Goal: Task Accomplishment & Management: Manage account settings

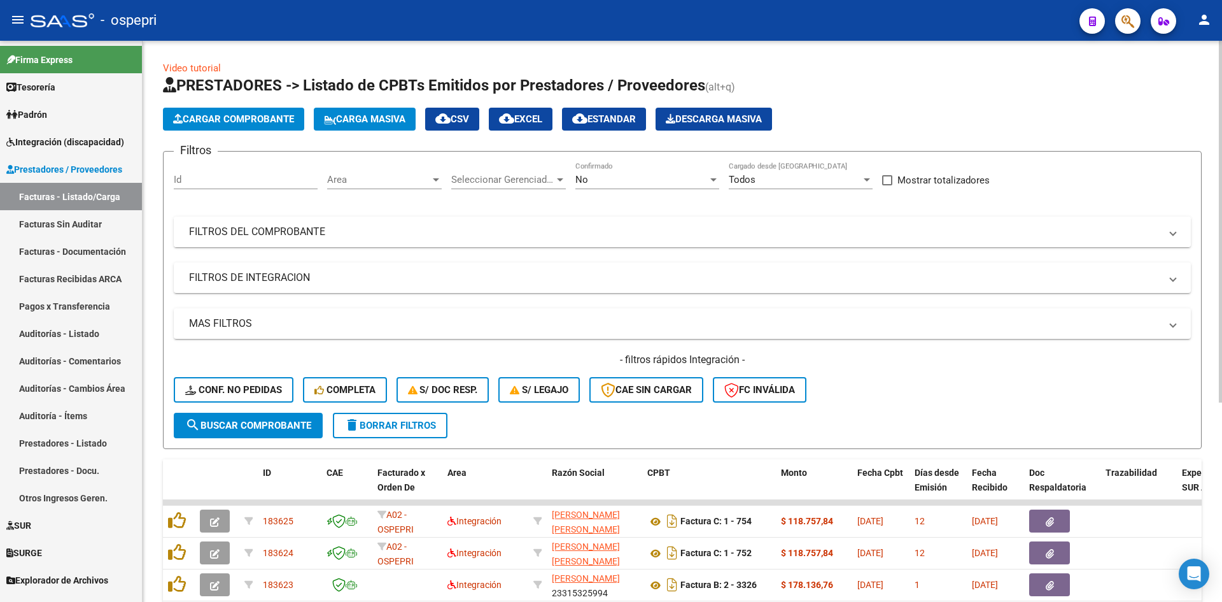
click at [797, 239] on mat-expansion-panel-header "FILTROS DEL COMPROBANTE" at bounding box center [682, 231] width 1017 height 31
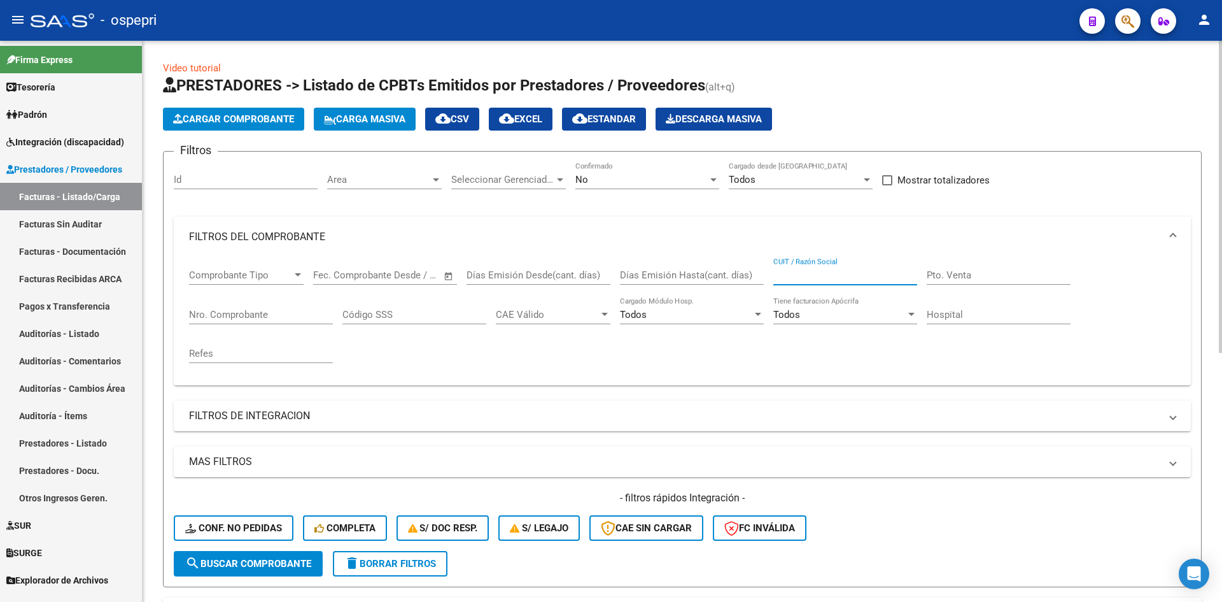
click at [821, 274] on input "CUIT / Razón Social" at bounding box center [846, 274] width 144 height 11
paste input "27332387451"
type input "27332387451"
click at [238, 568] on span "search Buscar Comprobante" at bounding box center [248, 563] width 126 height 11
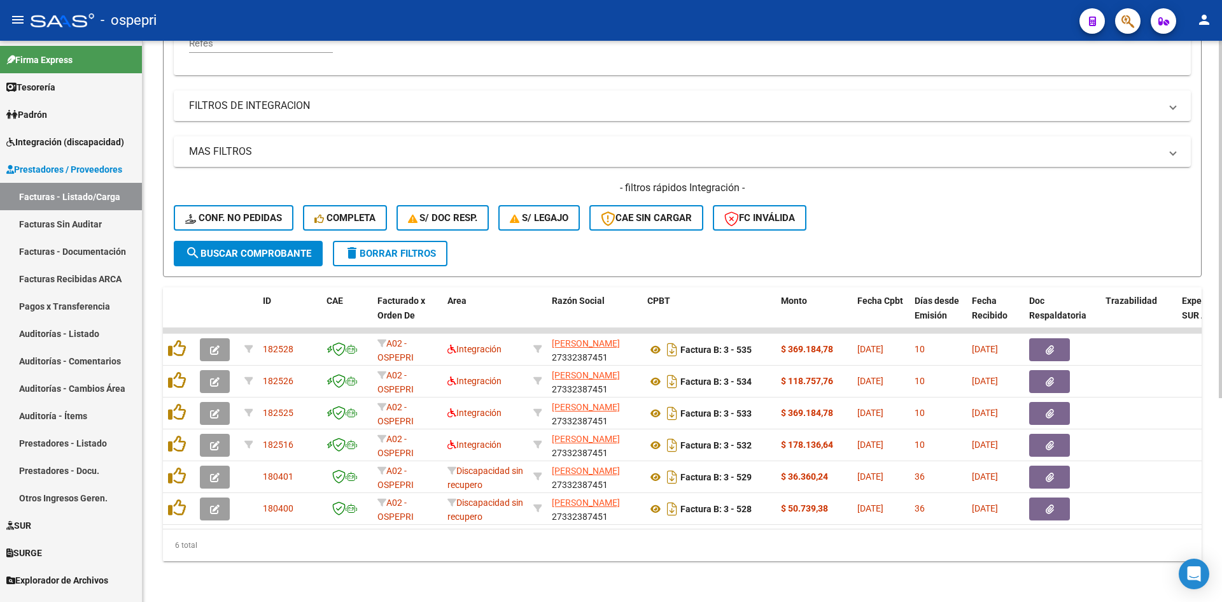
scroll to position [318, 0]
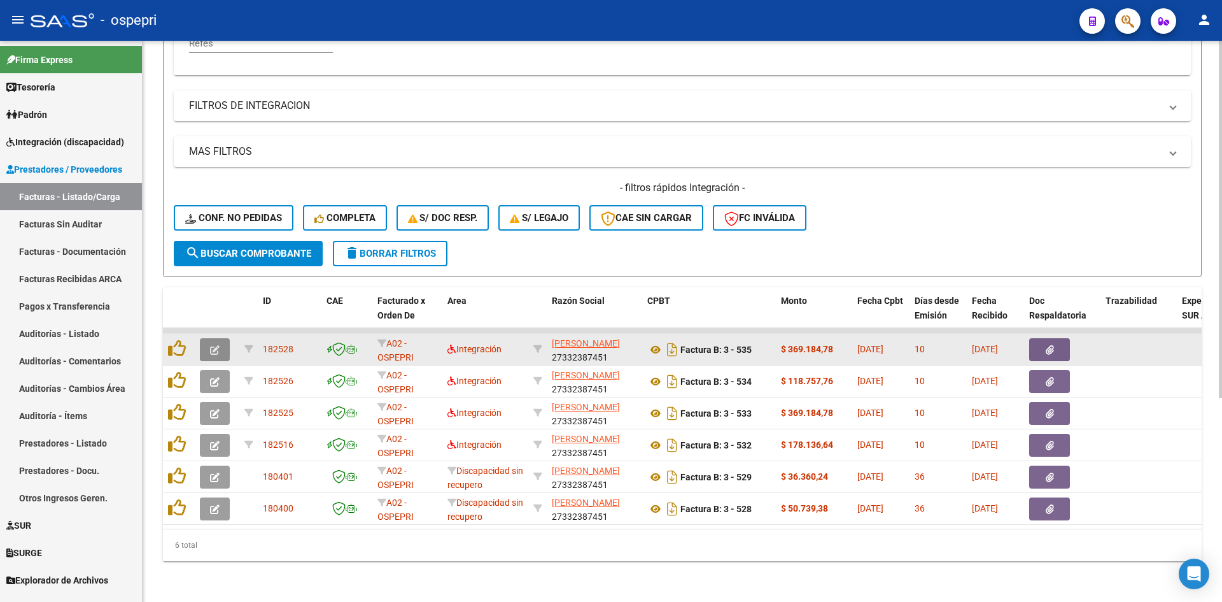
click at [219, 345] on icon "button" at bounding box center [215, 350] width 10 height 10
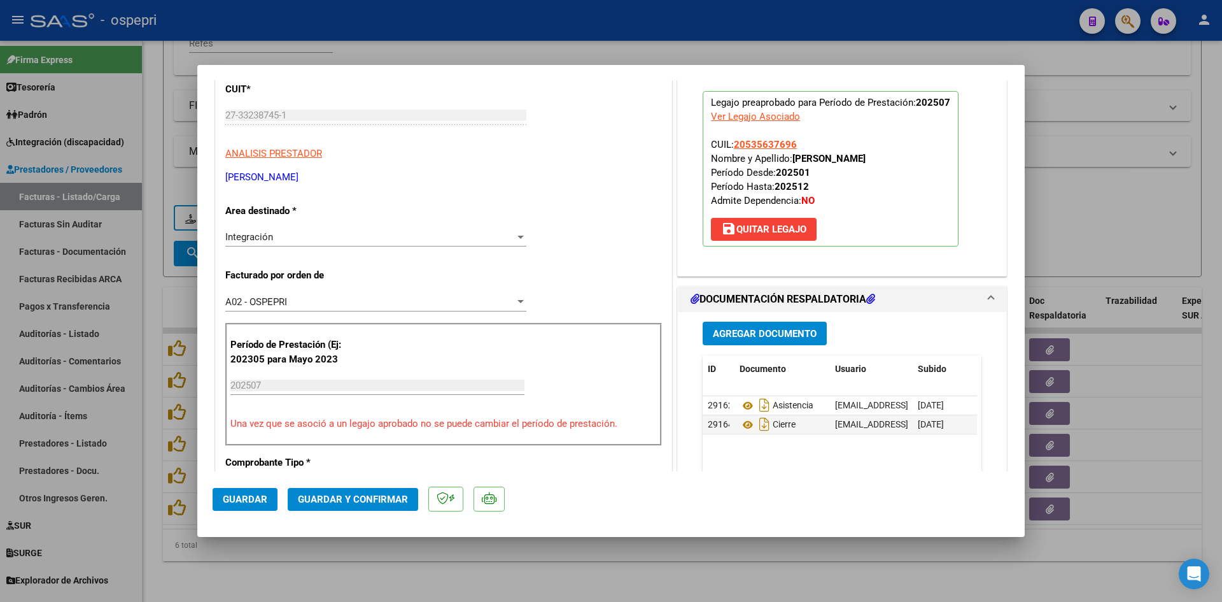
scroll to position [0, 0]
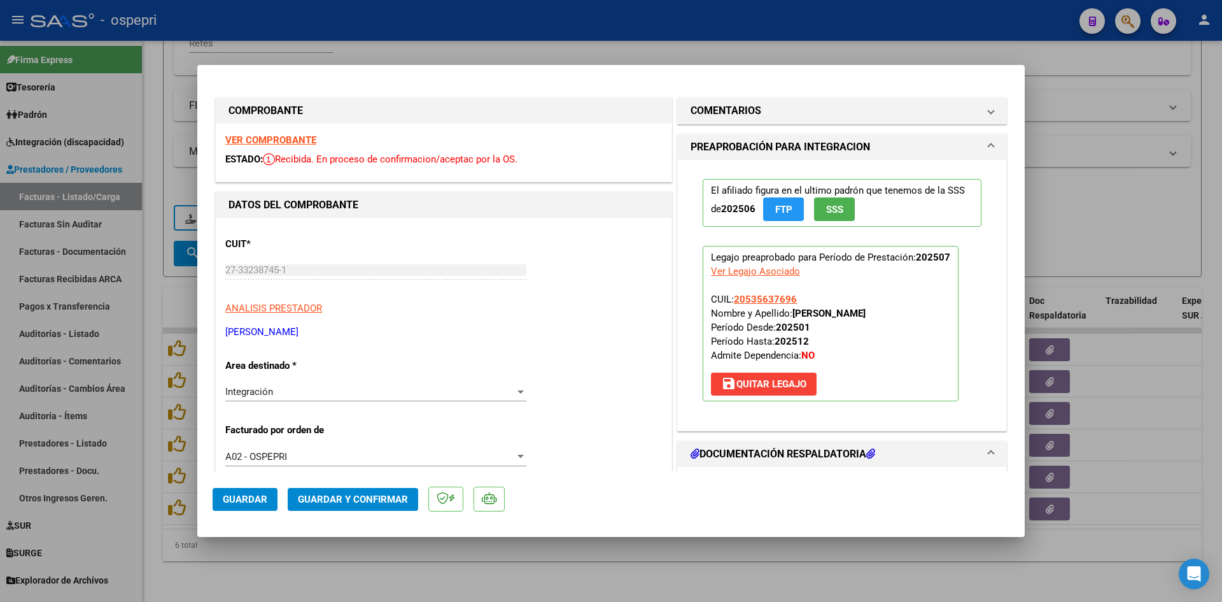
click at [304, 135] on strong "VER COMPROBANTE" at bounding box center [270, 139] width 91 height 11
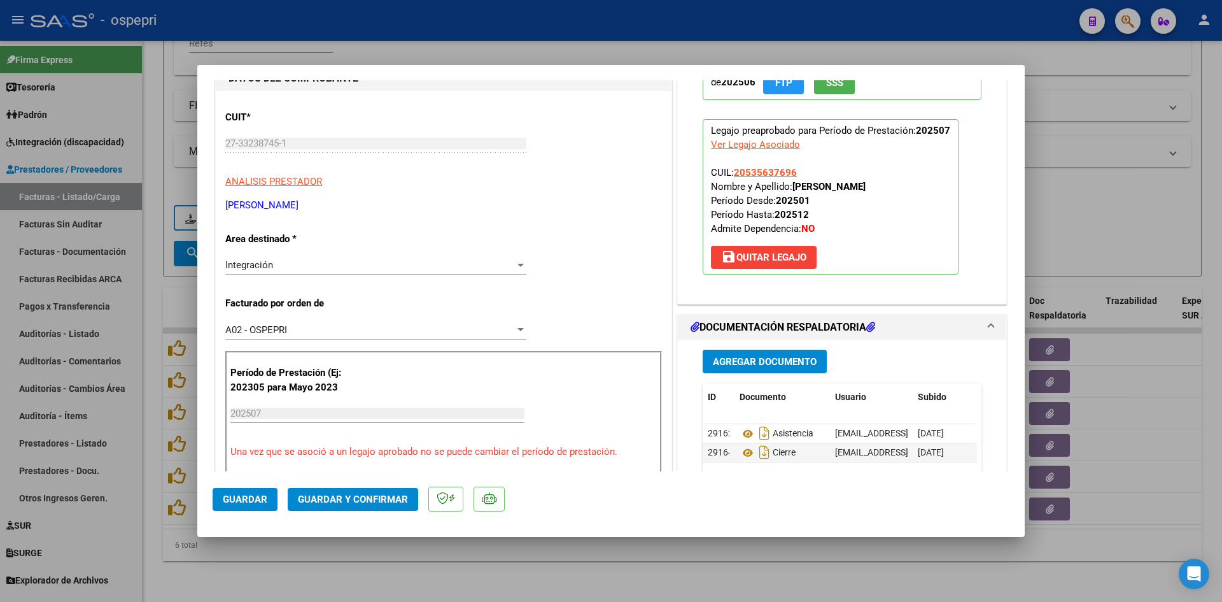
scroll to position [255, 0]
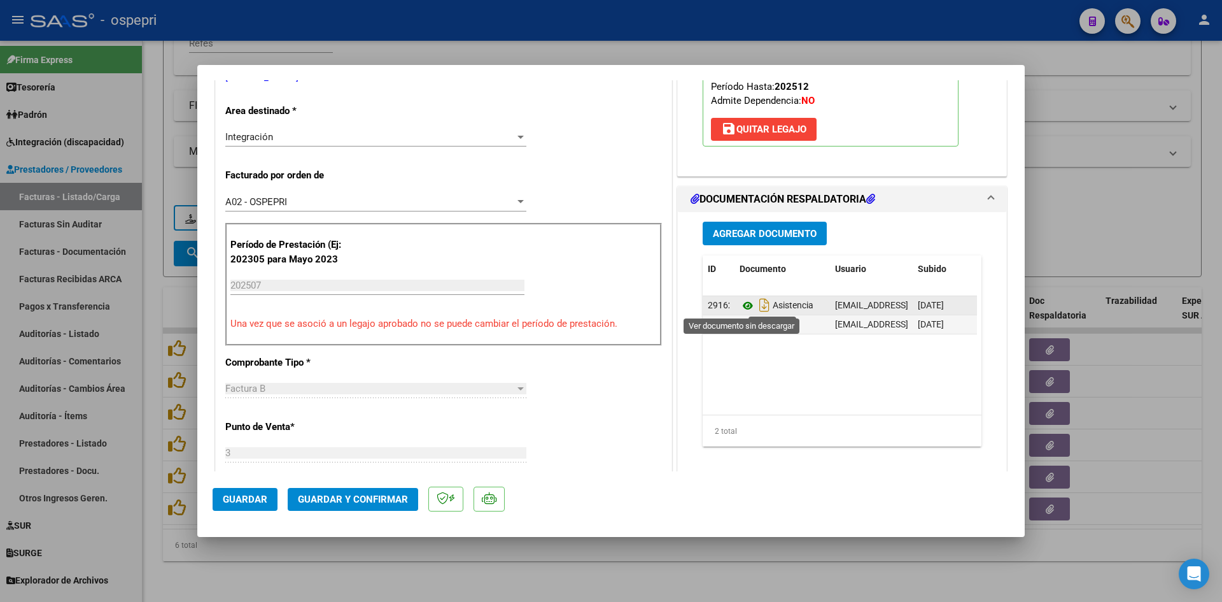
click at [743, 305] on icon at bounding box center [748, 305] width 17 height 15
click at [388, 501] on span "Guardar y Confirmar" at bounding box center [353, 498] width 110 height 11
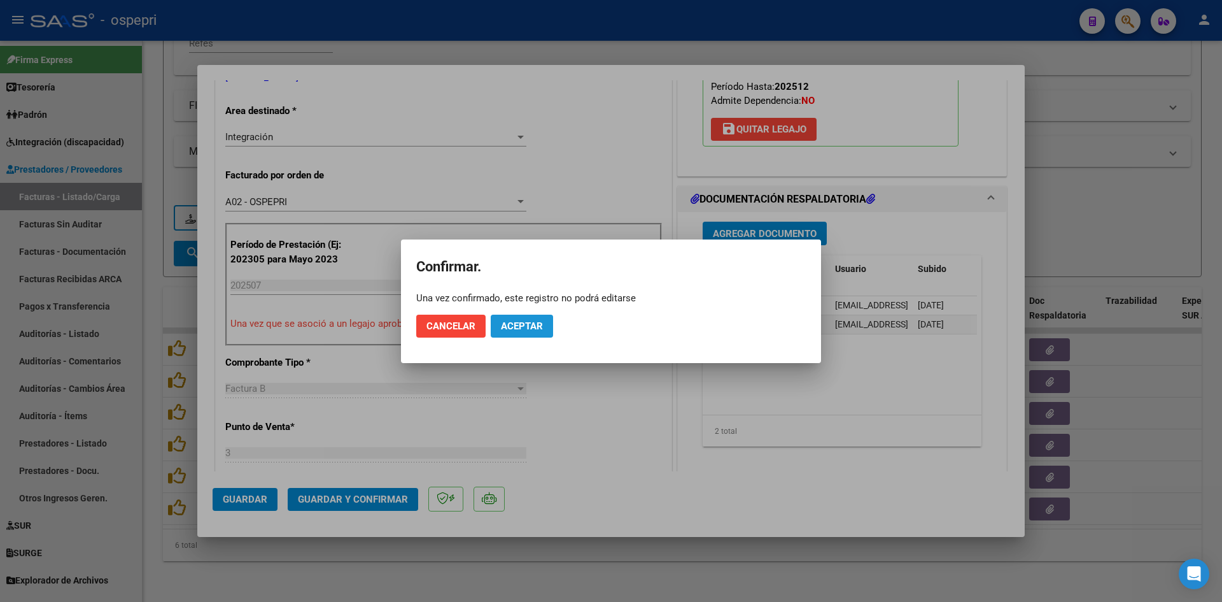
click at [516, 332] on button "Aceptar" at bounding box center [522, 326] width 62 height 23
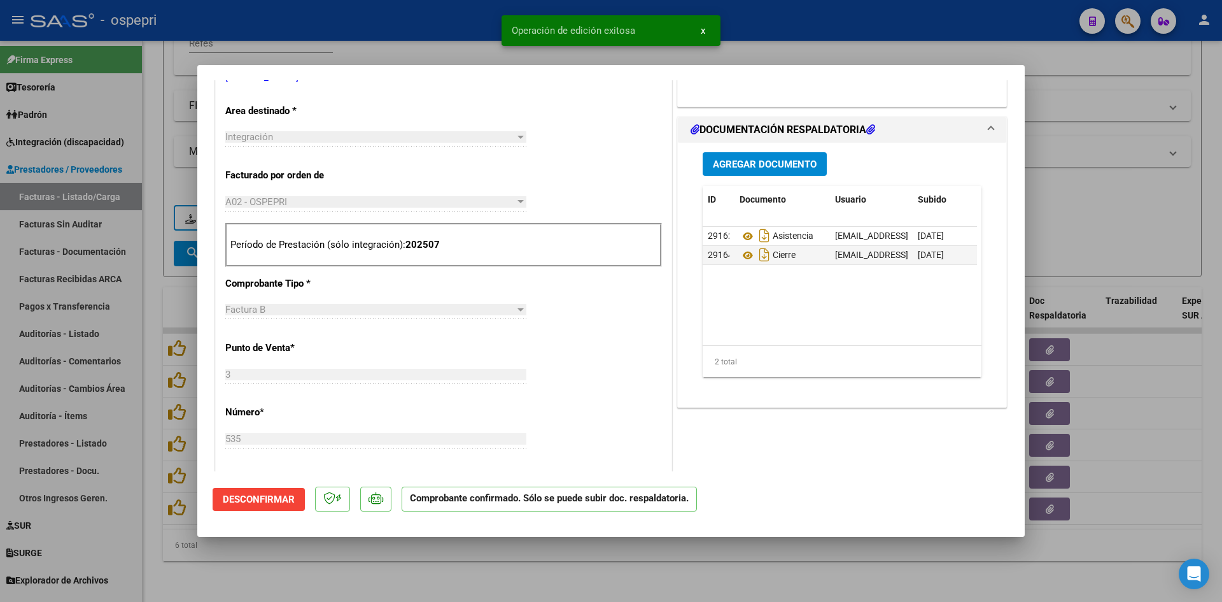
type input "$ 0,00"
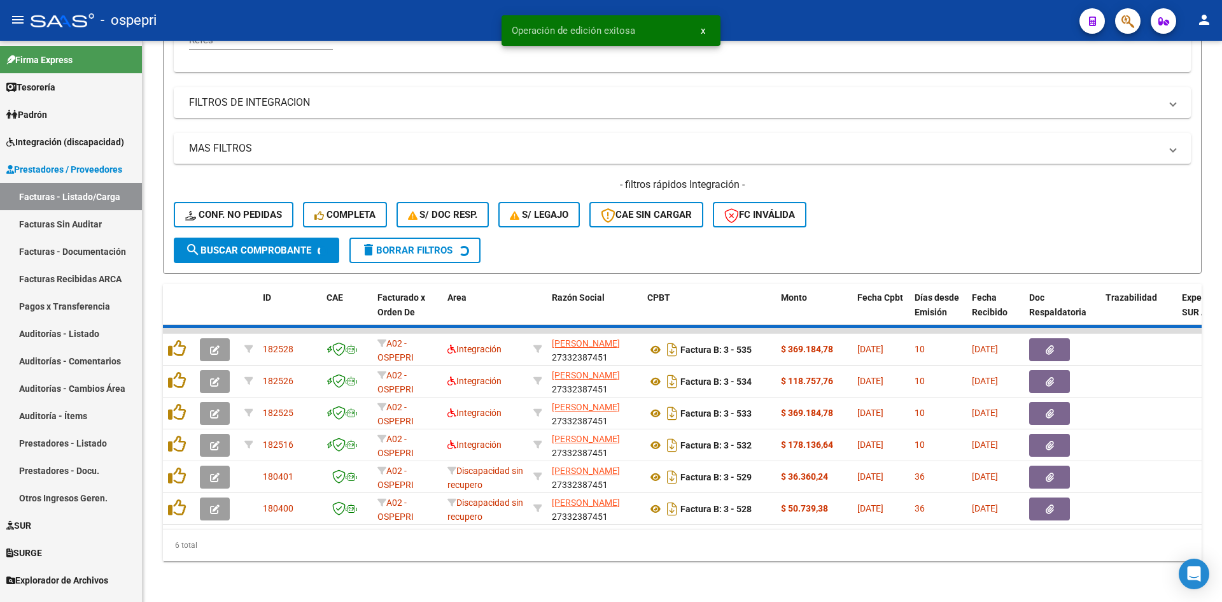
scroll to position [288, 0]
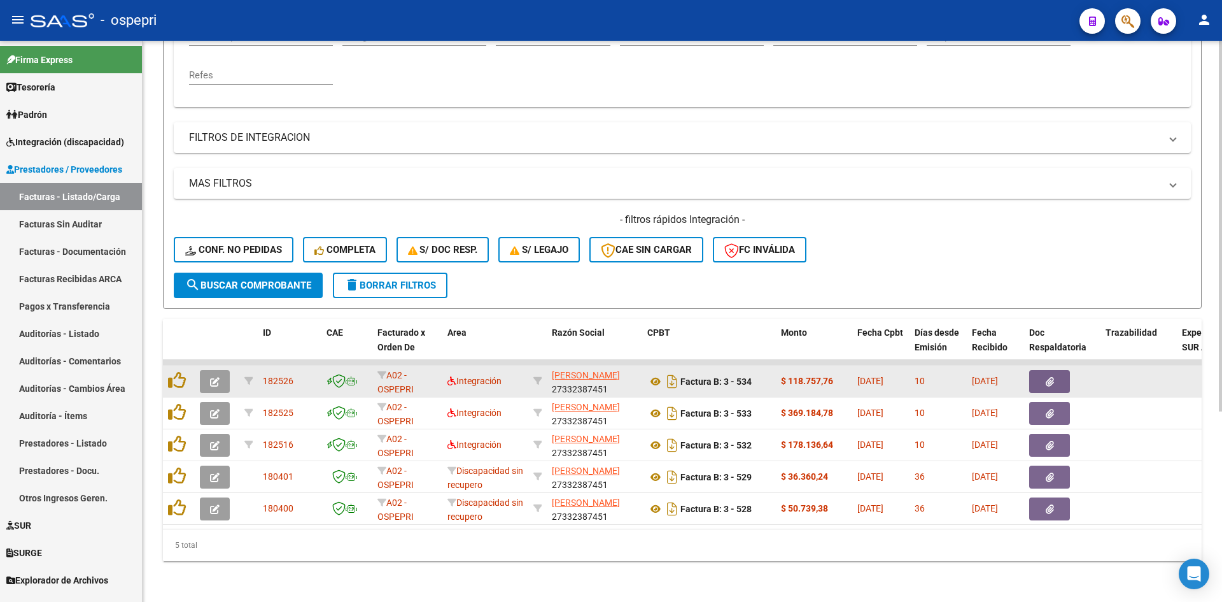
click at [213, 376] on span "button" at bounding box center [215, 381] width 10 height 11
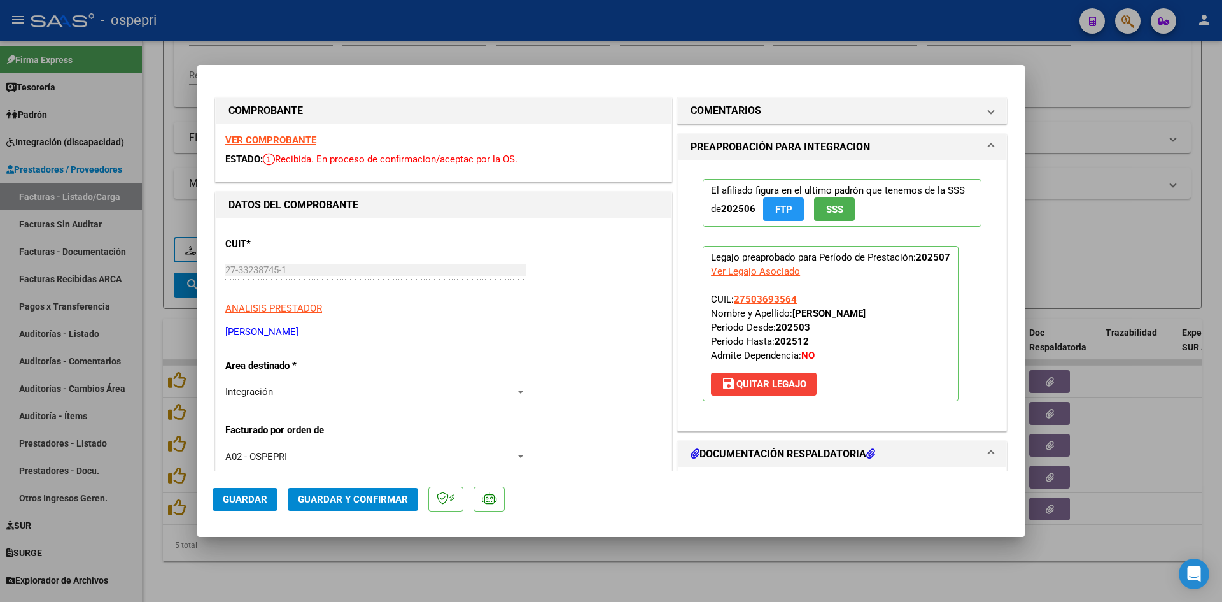
click at [301, 136] on strong "VER COMPROBANTE" at bounding box center [270, 139] width 91 height 11
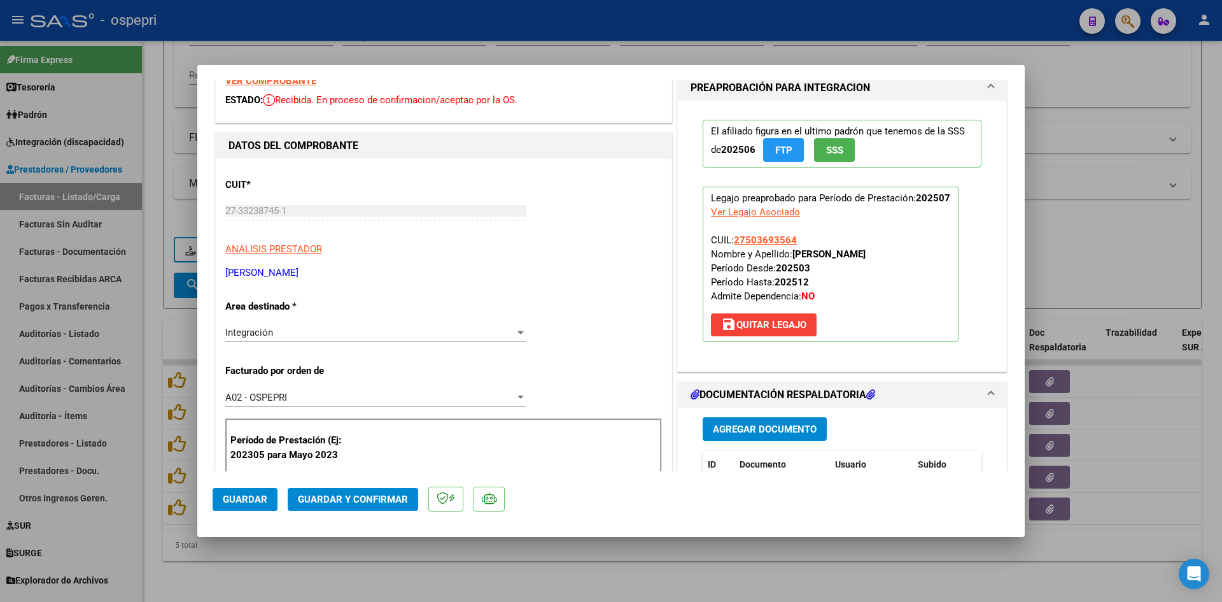
scroll to position [191, 0]
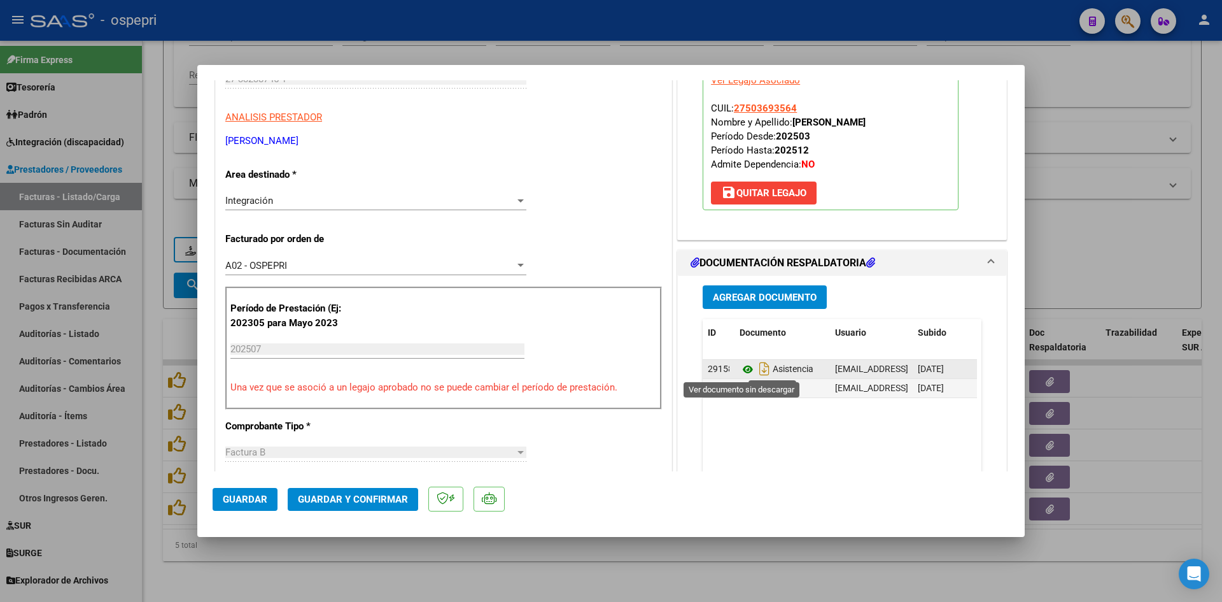
click at [744, 369] on icon at bounding box center [748, 369] width 17 height 15
click at [385, 506] on button "Guardar y Confirmar" at bounding box center [353, 499] width 131 height 23
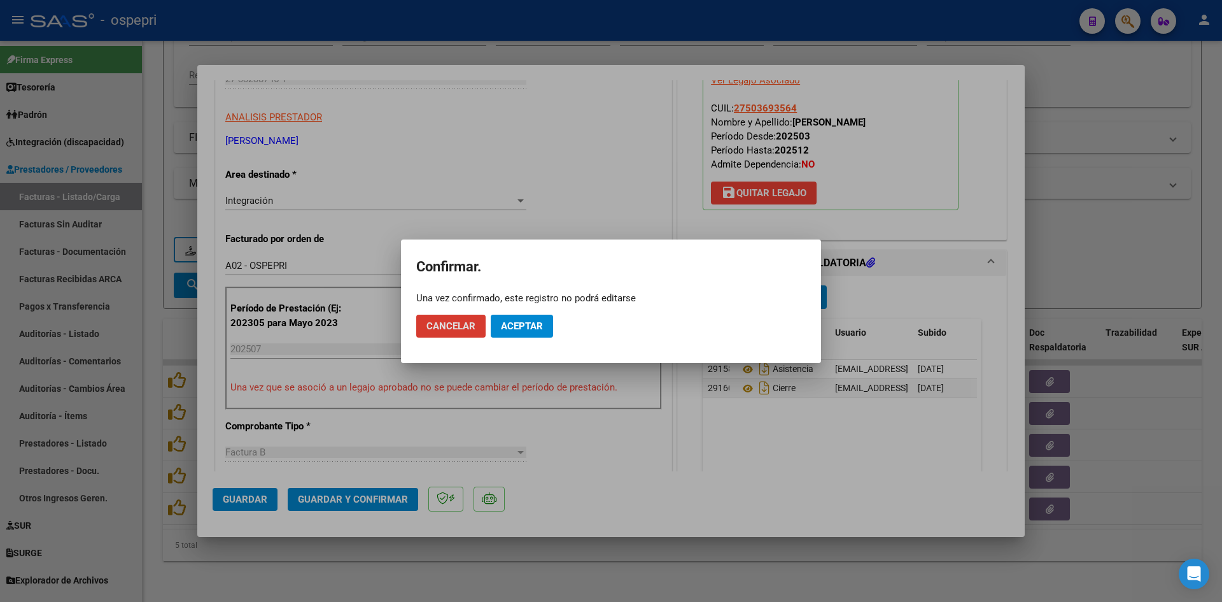
click at [534, 330] on span "Aceptar" at bounding box center [522, 325] width 42 height 11
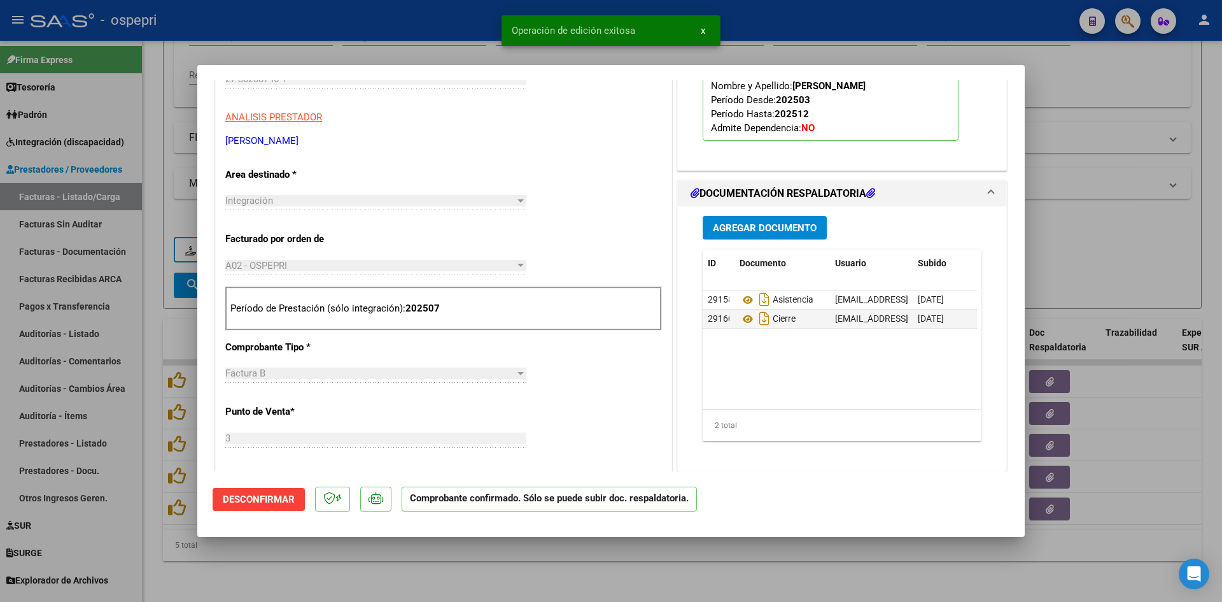
type input "$ 0,00"
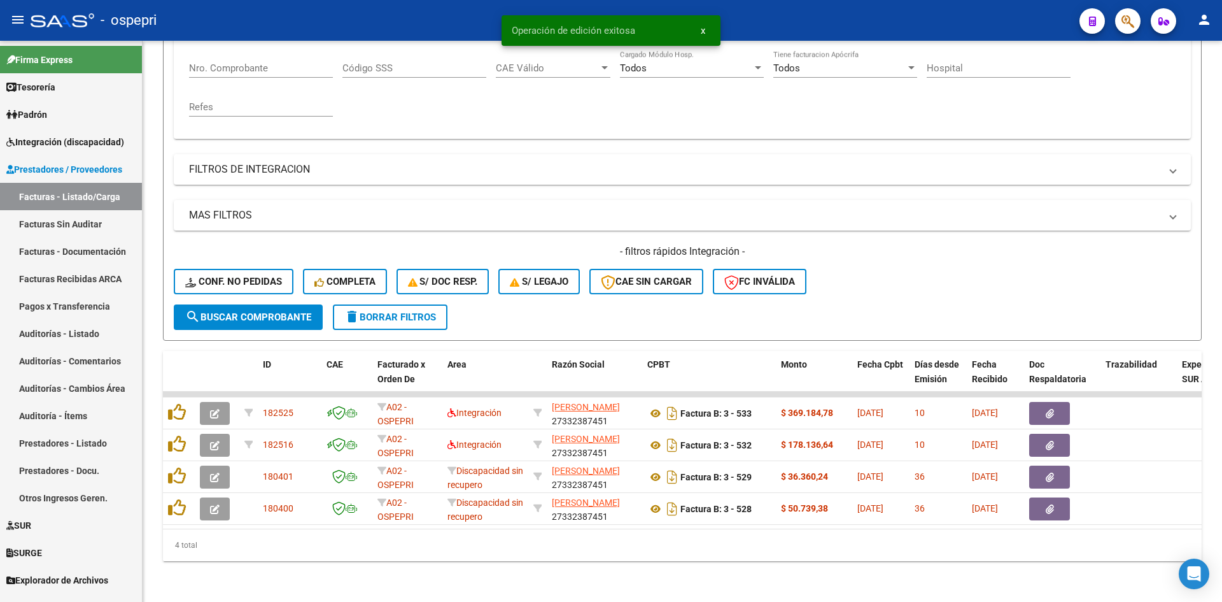
scroll to position [256, 0]
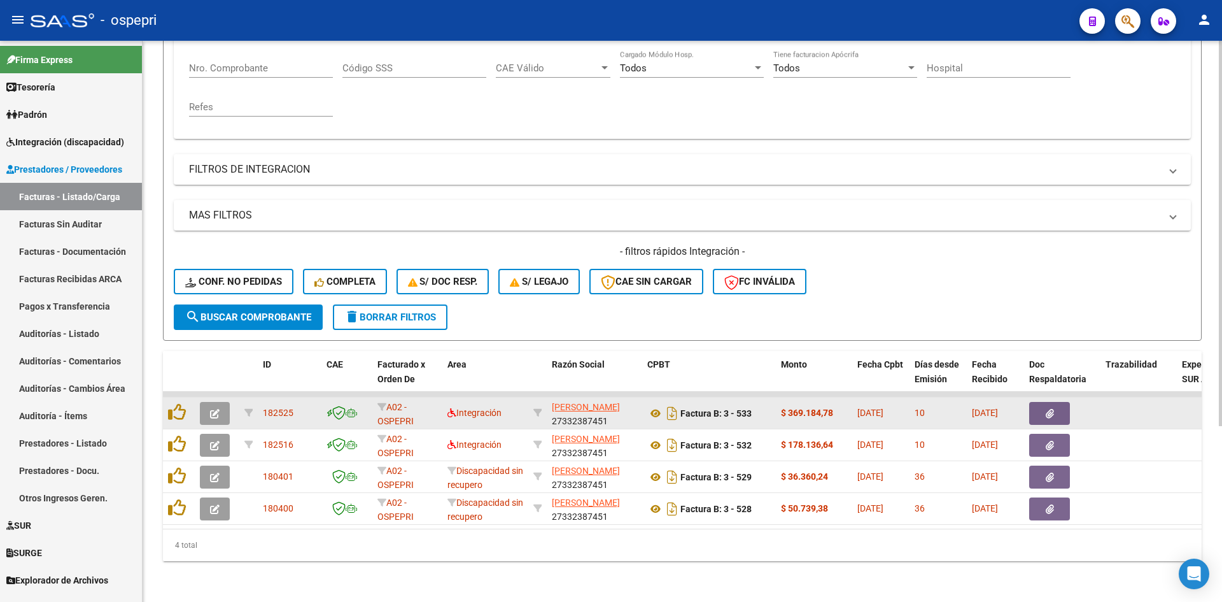
click at [214, 407] on span "button" at bounding box center [215, 412] width 10 height 11
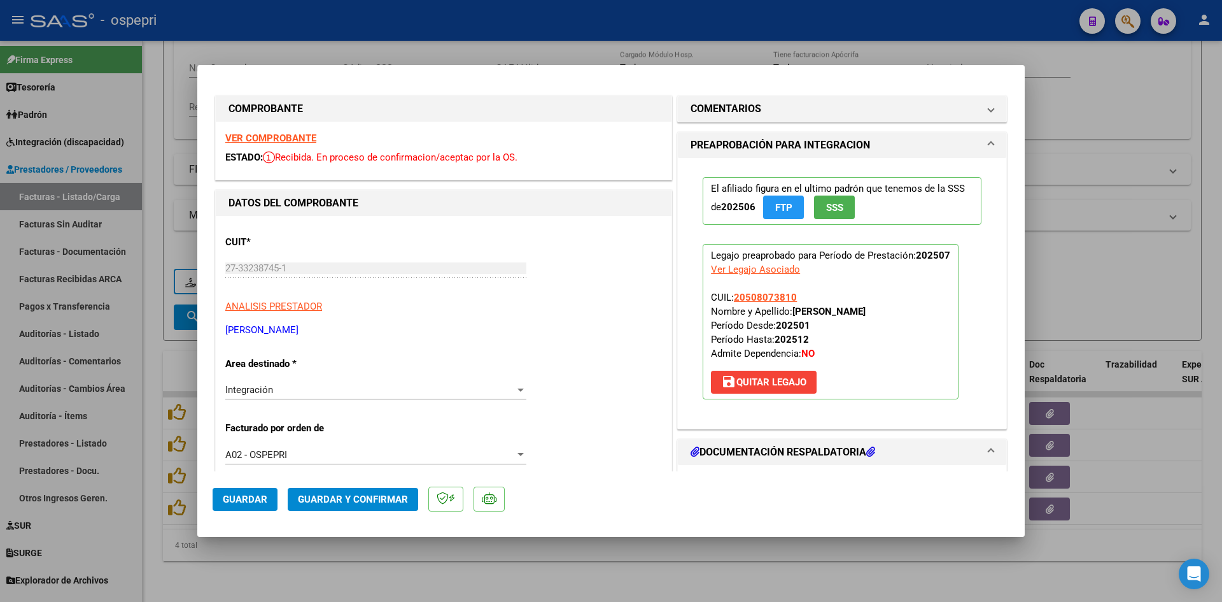
scroll to position [0, 0]
click at [280, 138] on strong "VER COMPROBANTE" at bounding box center [270, 139] width 91 height 11
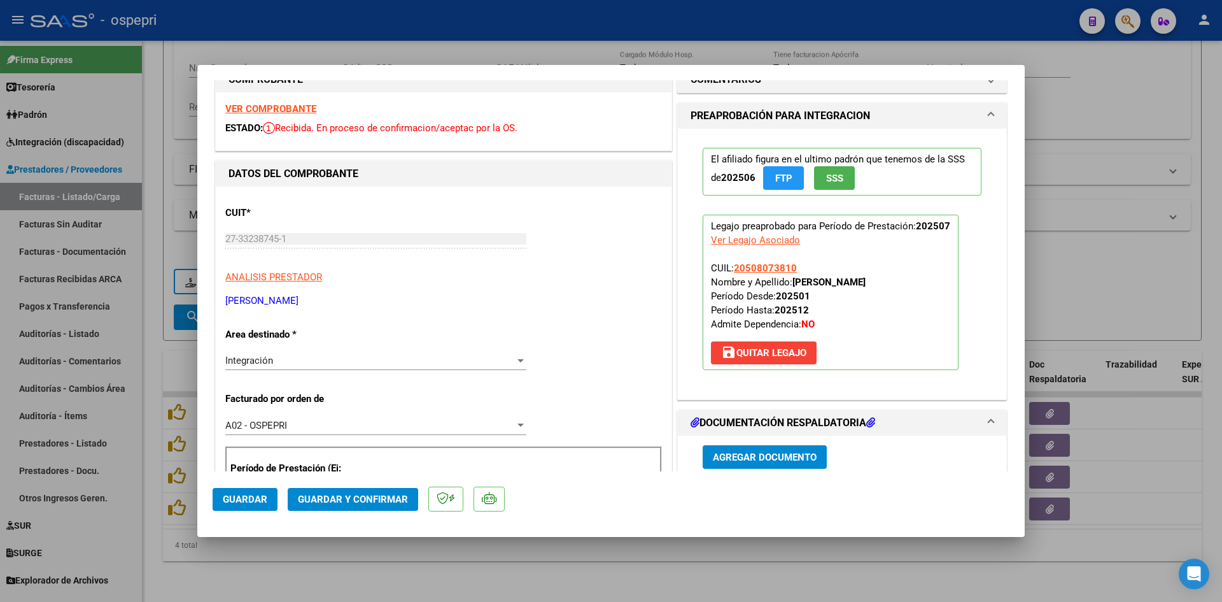
scroll to position [127, 0]
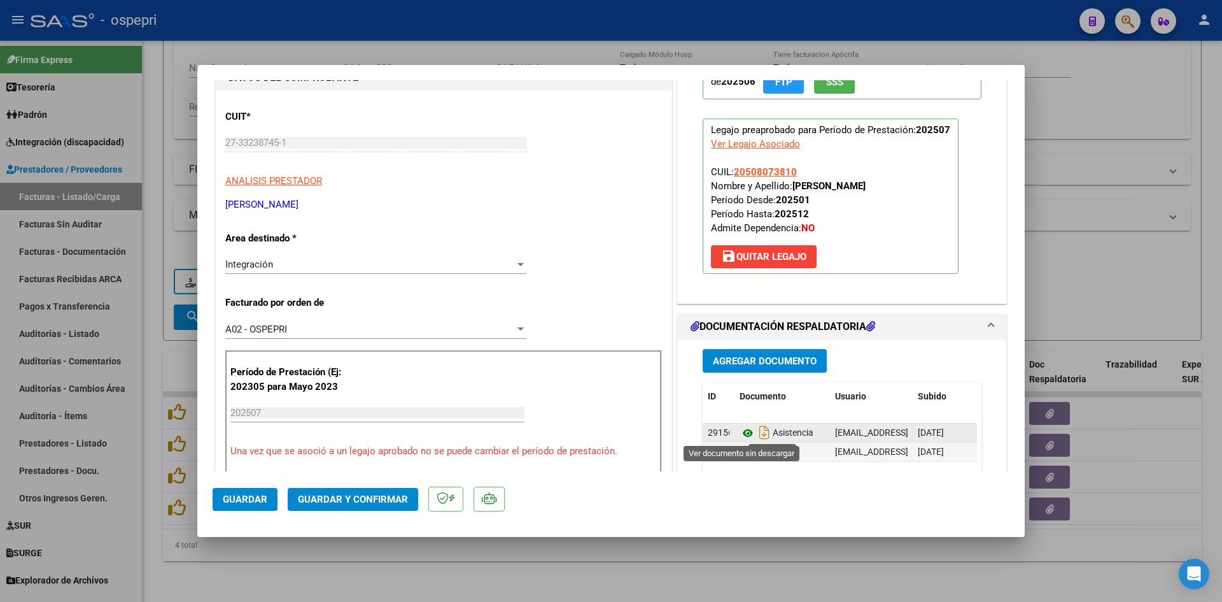
click at [740, 432] on icon at bounding box center [748, 432] width 17 height 15
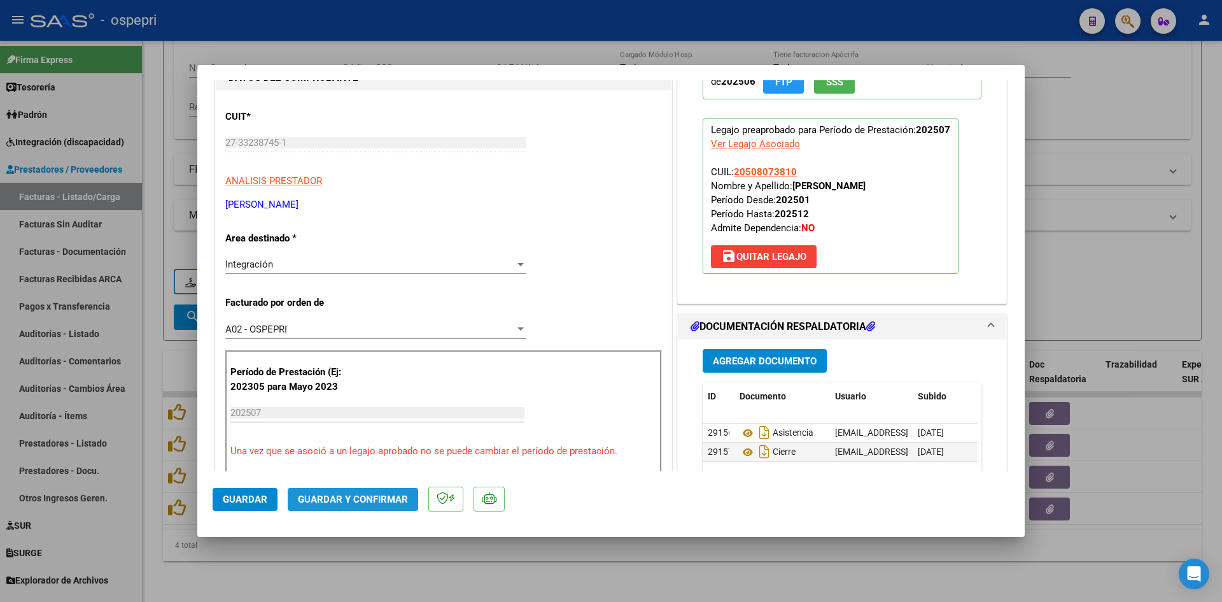
click at [366, 496] on span "Guardar y Confirmar" at bounding box center [353, 498] width 110 height 11
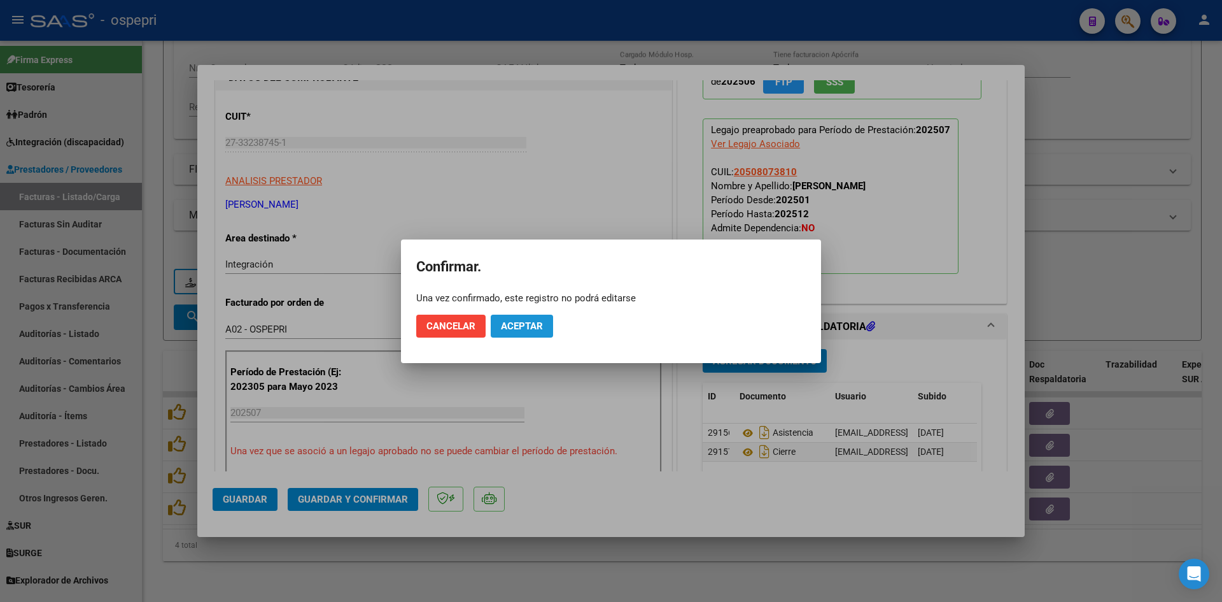
click at [532, 326] on span "Aceptar" at bounding box center [522, 325] width 42 height 11
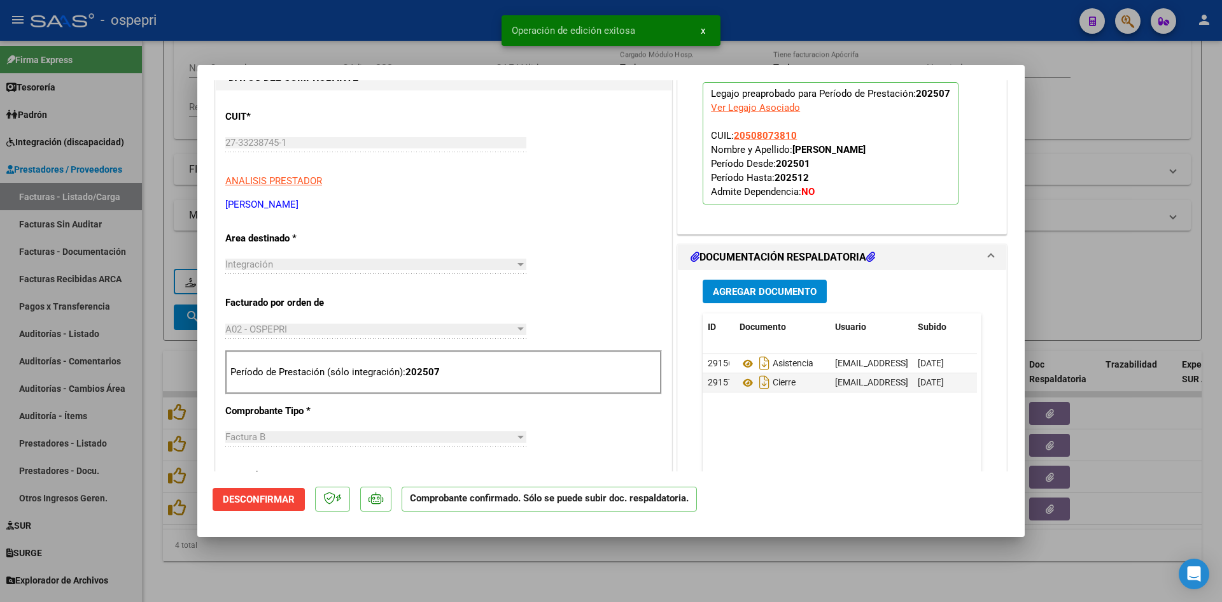
type input "$ 0,00"
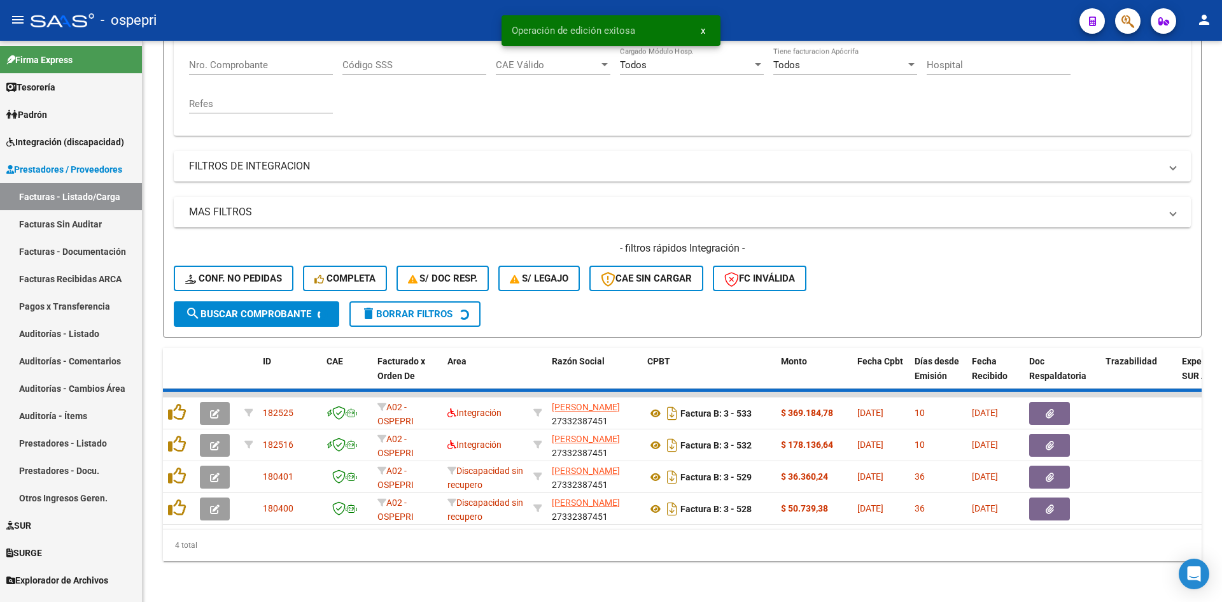
scroll to position [224, 0]
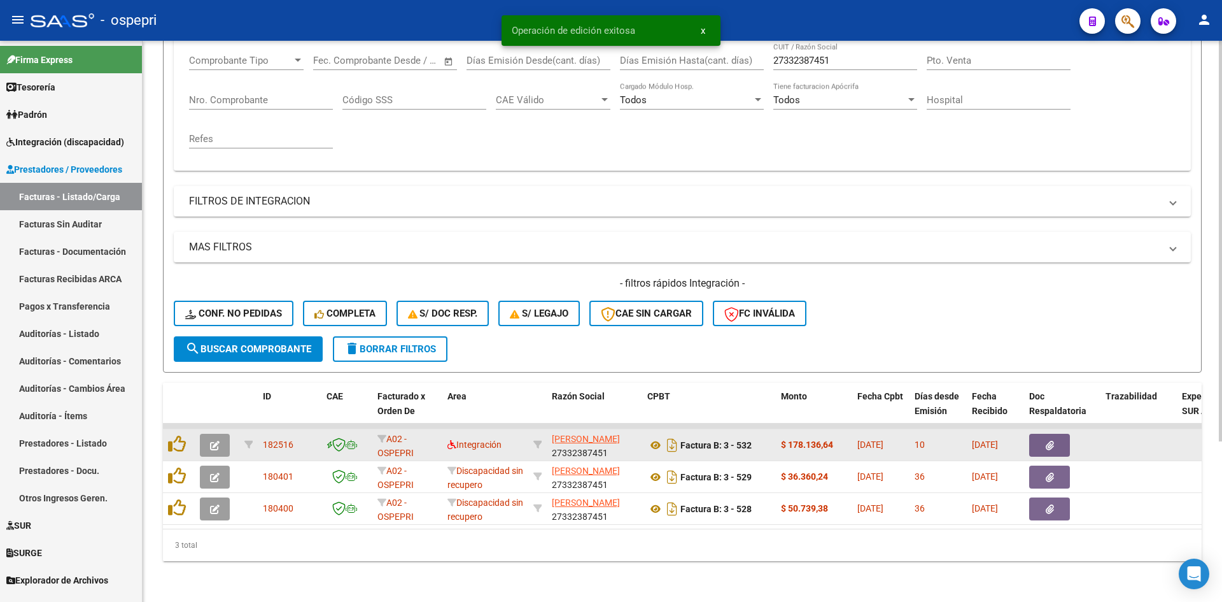
click at [215, 441] on icon "button" at bounding box center [215, 446] width 10 height 10
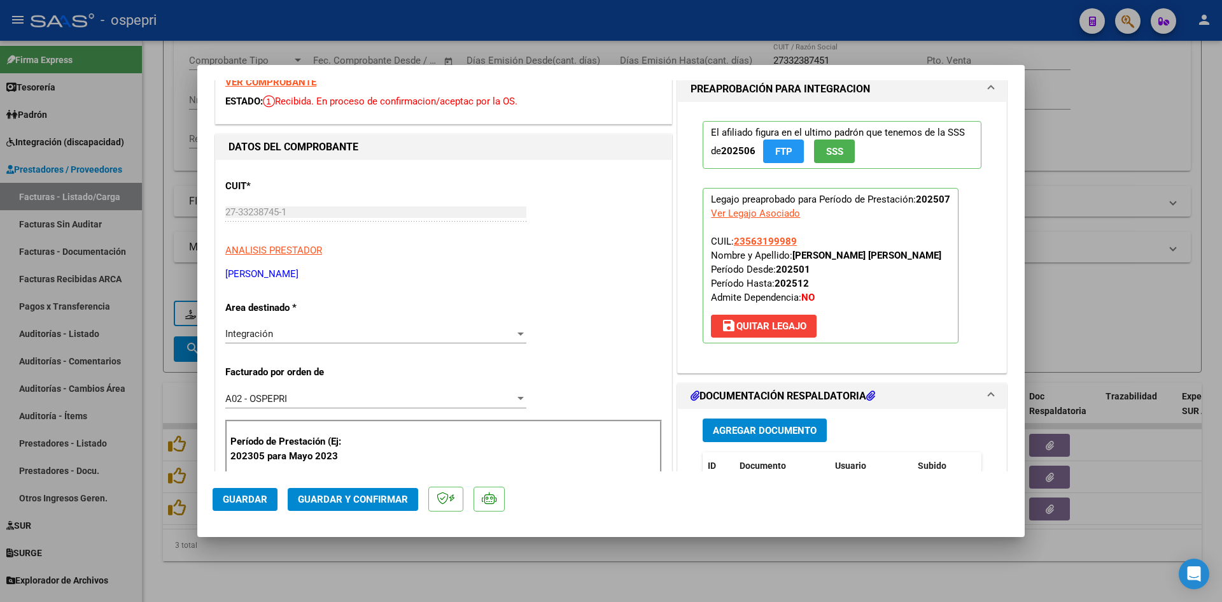
scroll to position [0, 0]
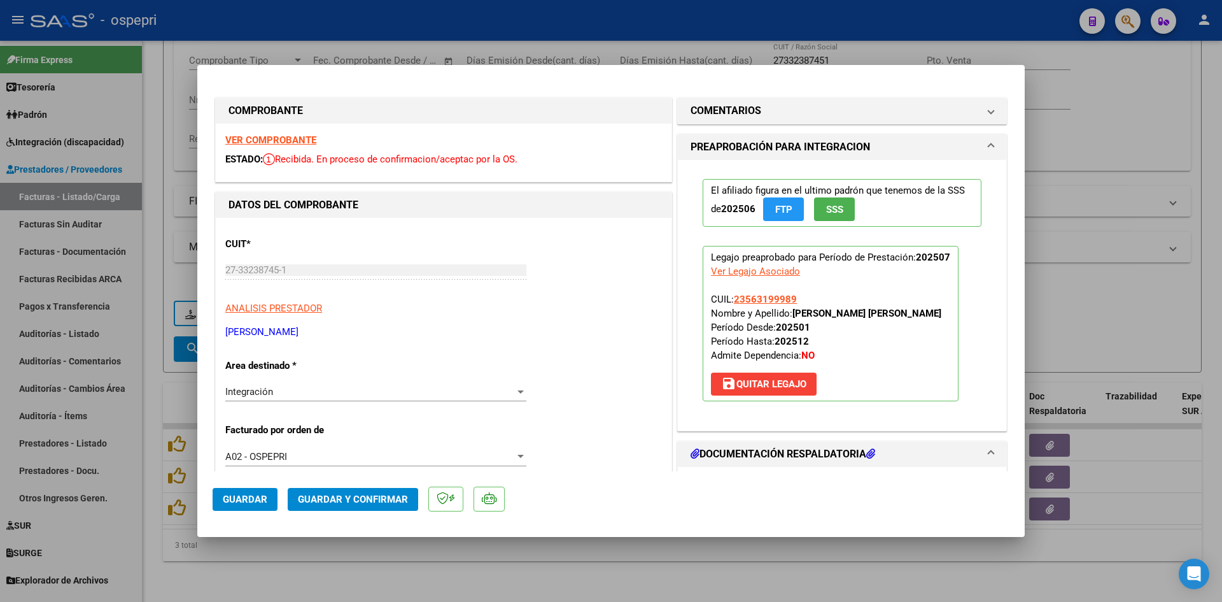
click at [295, 139] on strong "VER COMPROBANTE" at bounding box center [270, 139] width 91 height 11
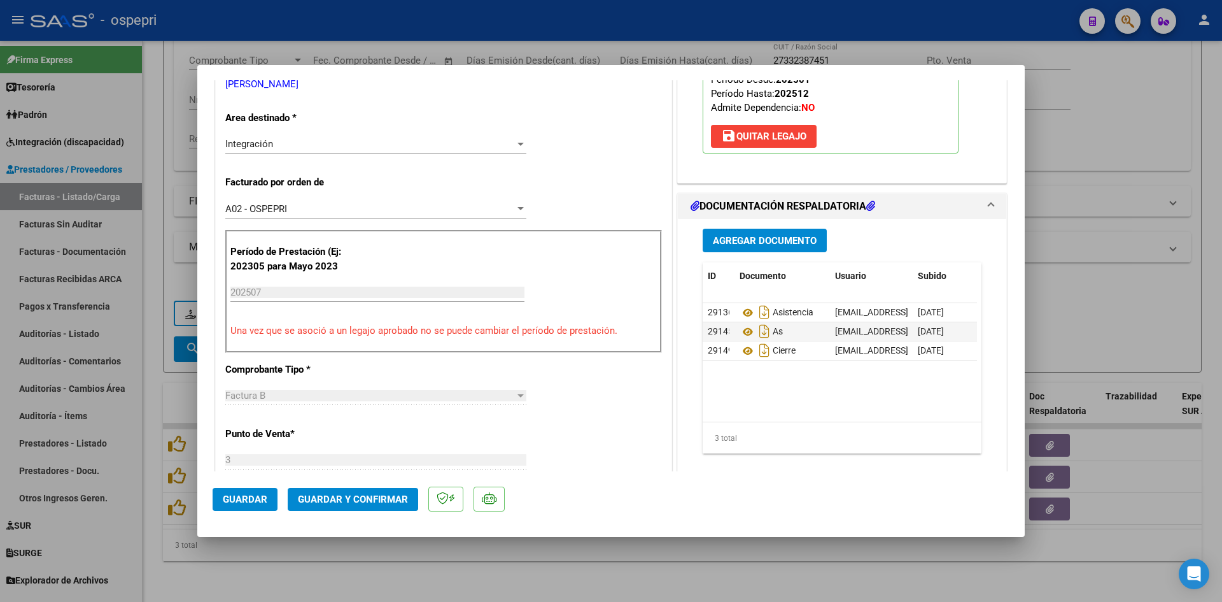
scroll to position [255, 0]
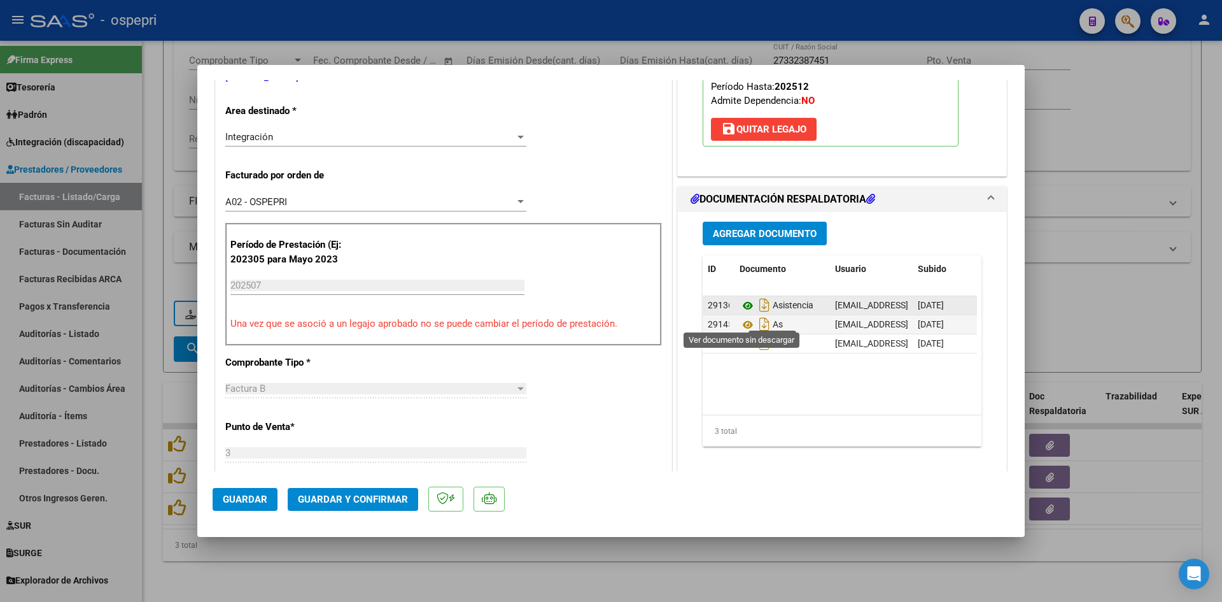
click at [743, 313] on icon at bounding box center [748, 305] width 17 height 15
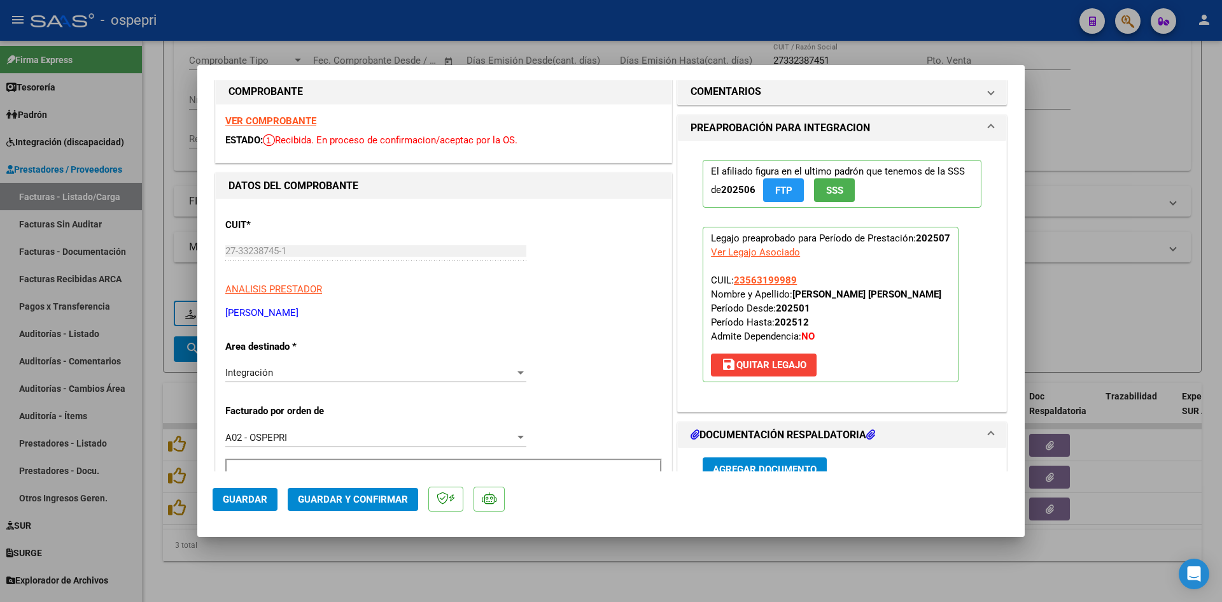
scroll to position [0, 0]
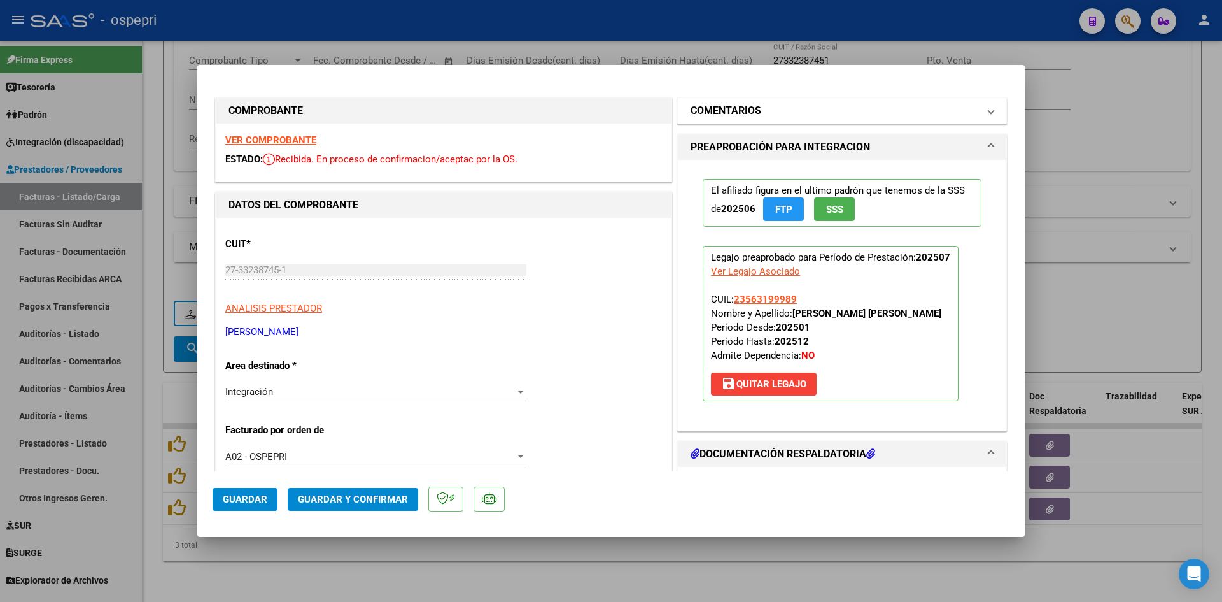
click at [898, 113] on mat-panel-title "COMENTARIOS" at bounding box center [835, 110] width 288 height 15
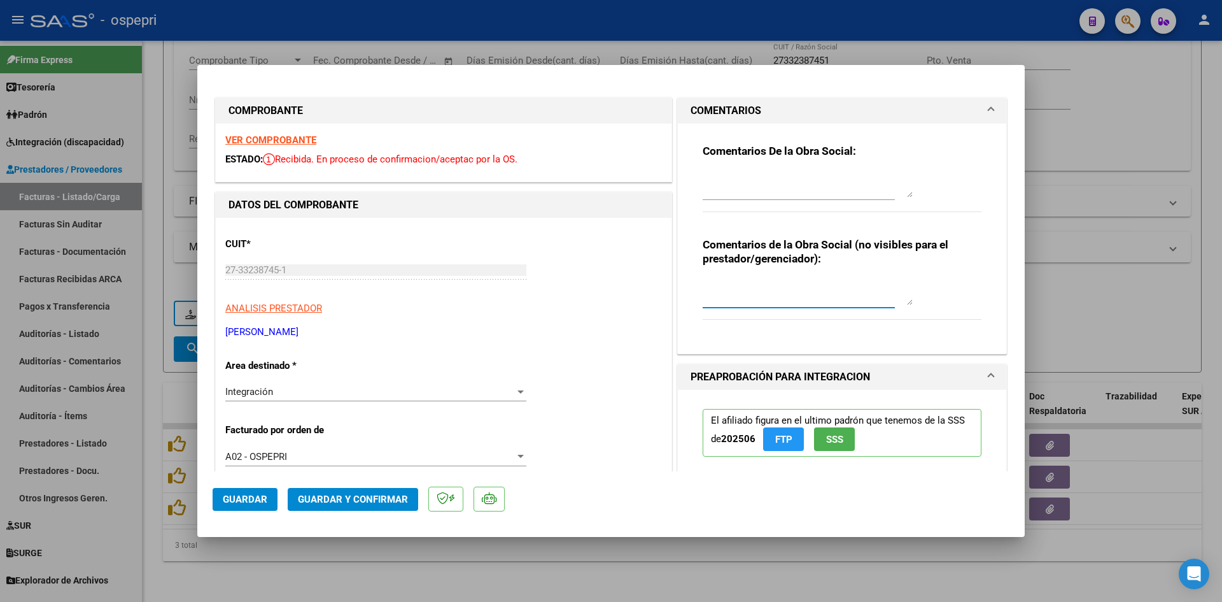
click at [708, 286] on textarea at bounding box center [808, 292] width 210 height 25
type textarea "PENDIENTE NOTA DE CREDITO POR EL TOTAL - BAJA DE LA PRESTACION"
click at [431, 385] on div "Integración Seleccionar Area" at bounding box center [375, 391] width 301 height 19
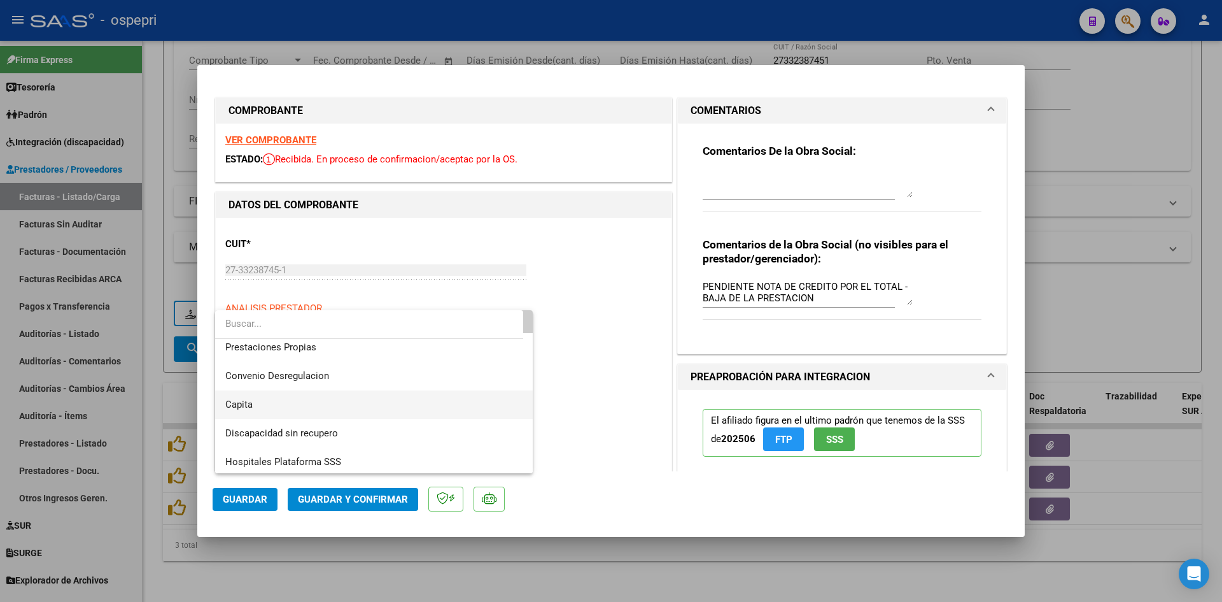
scroll to position [124, 0]
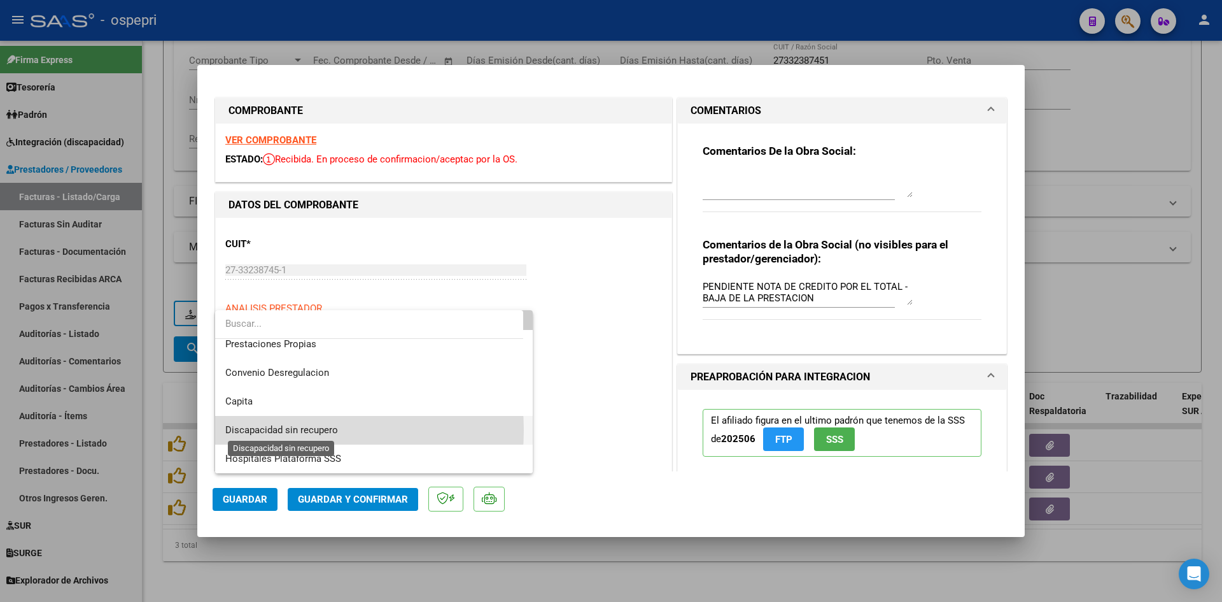
click at [282, 430] on span "Discapacidad sin recupero" at bounding box center [281, 429] width 113 height 11
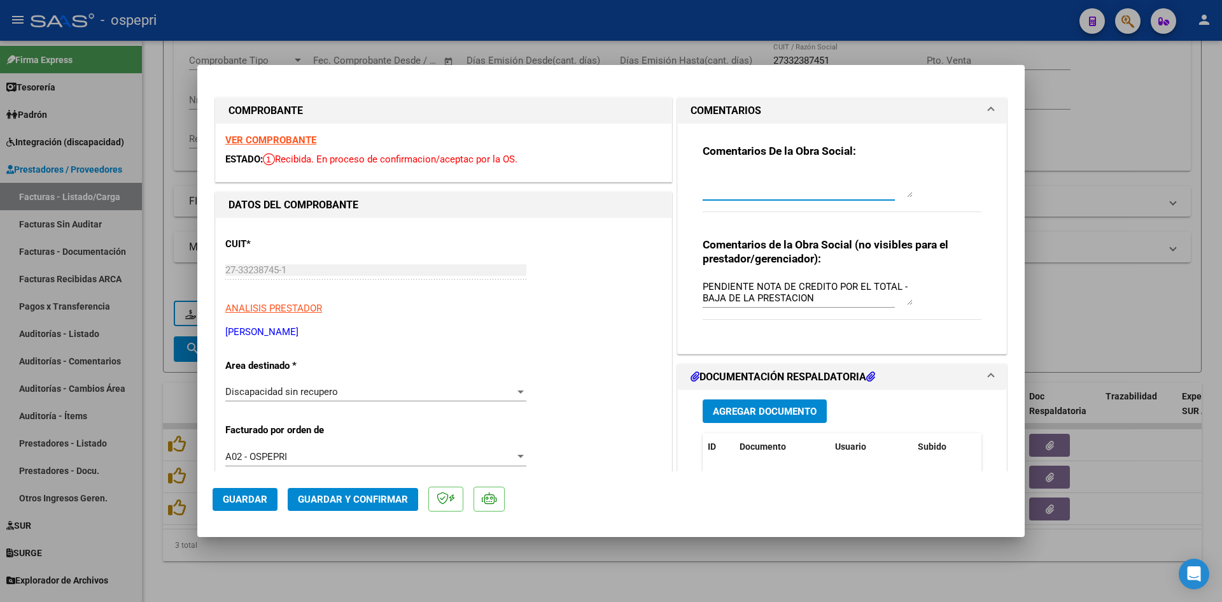
click at [704, 175] on textarea at bounding box center [808, 184] width 210 height 25
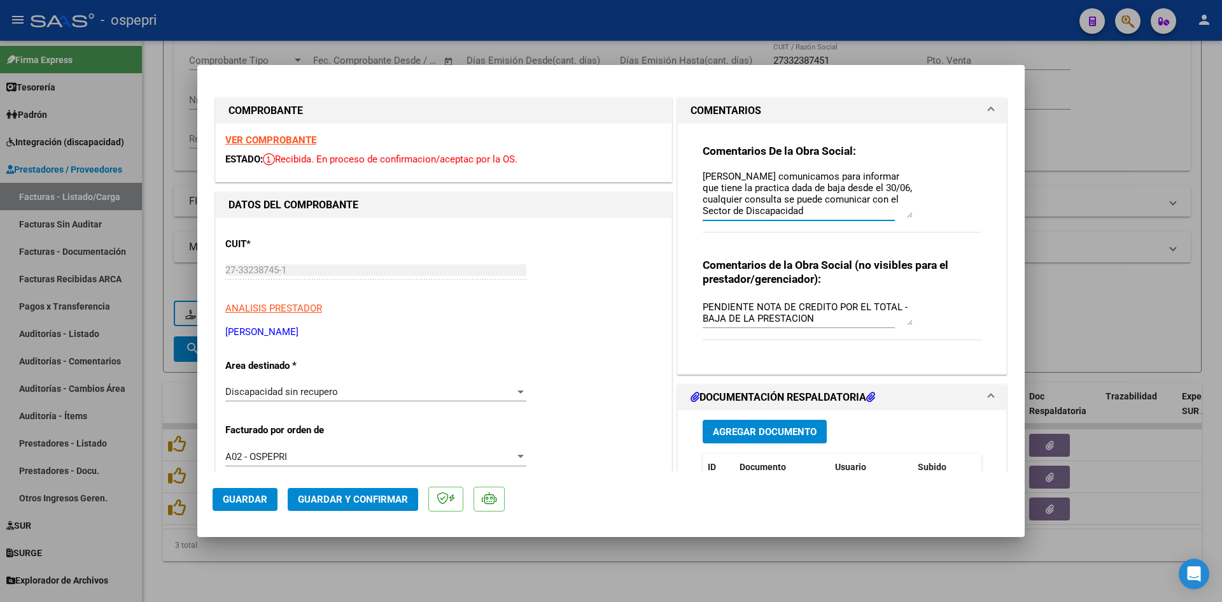
scroll to position [0, 0]
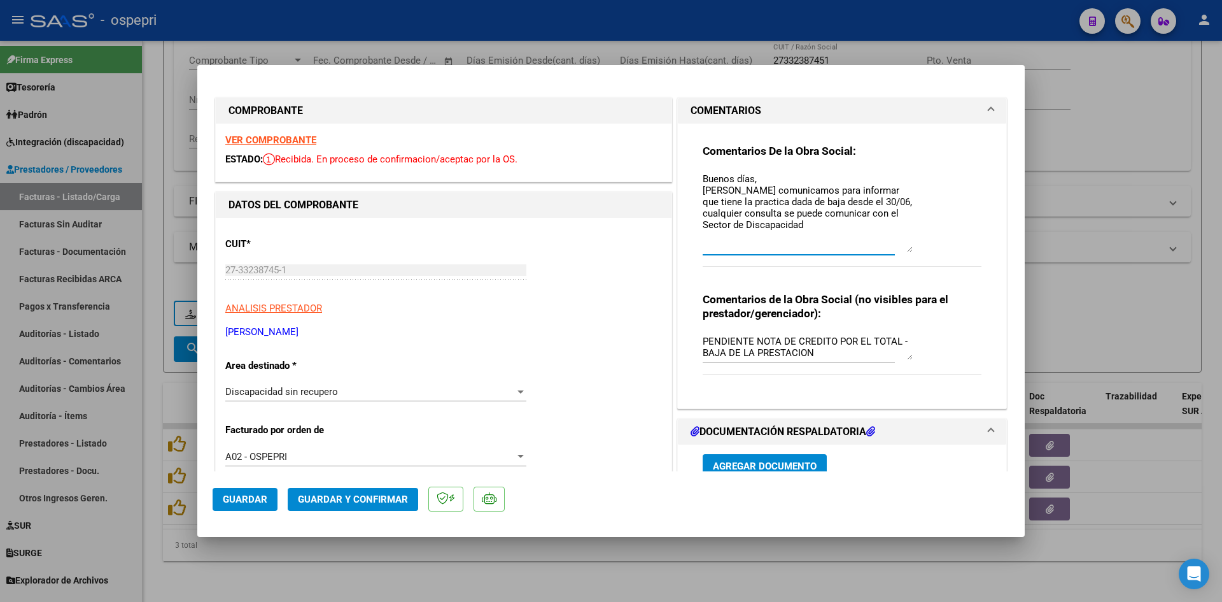
drag, startPoint x: 902, startPoint y: 197, endPoint x: 909, endPoint y: 251, distance: 55.2
click at [909, 251] on div "Comentarios De la Obra Social: Buenos días, Nos comunicamos para informar que t…" at bounding box center [842, 212] width 279 height 137
paste textarea "0800-333-8448 internos 137/163/425."
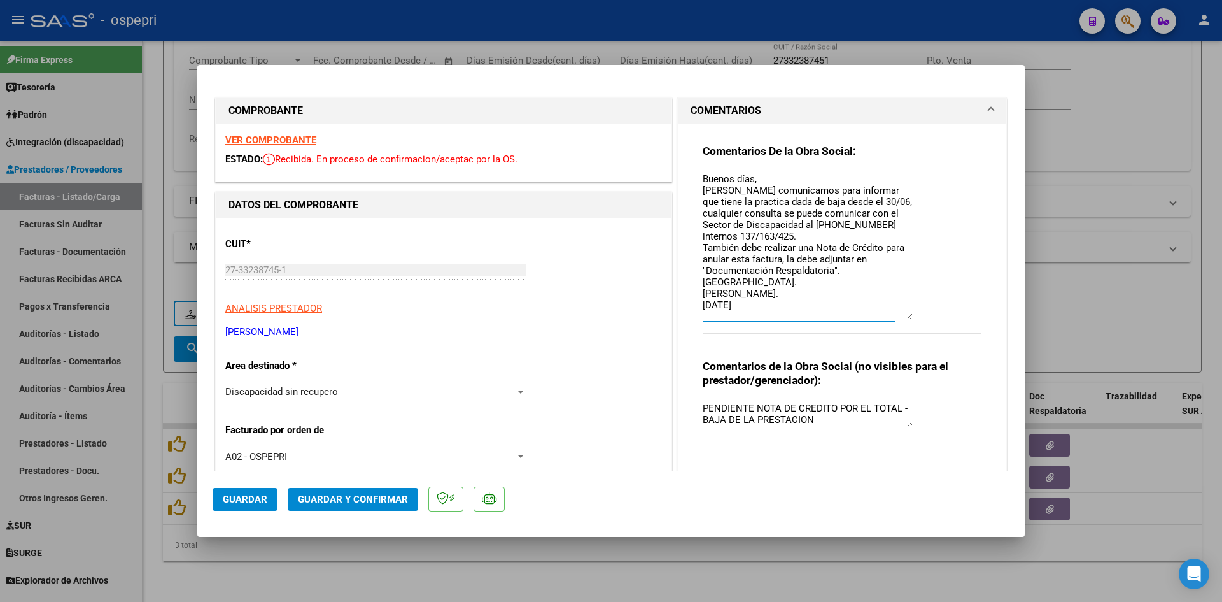
drag, startPoint x: 910, startPoint y: 273, endPoint x: 910, endPoint y: 316, distance: 43.9
click at [910, 316] on div "Comentarios De la Obra Social: Buenos días, Nos comunicamos para informar que t…" at bounding box center [842, 246] width 279 height 204
type textarea "Buenos días, Nos comunicamos para informar que tiene la practica dada de baja d…"
click at [251, 492] on button "Guardar" at bounding box center [245, 499] width 65 height 23
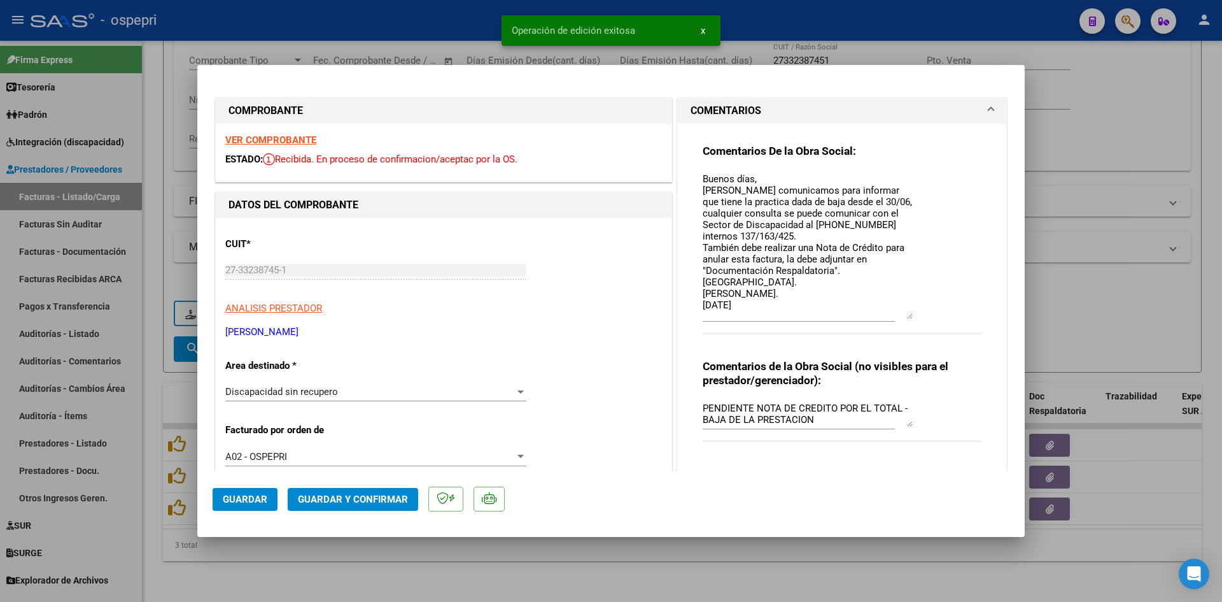
type input "$ 0,00"
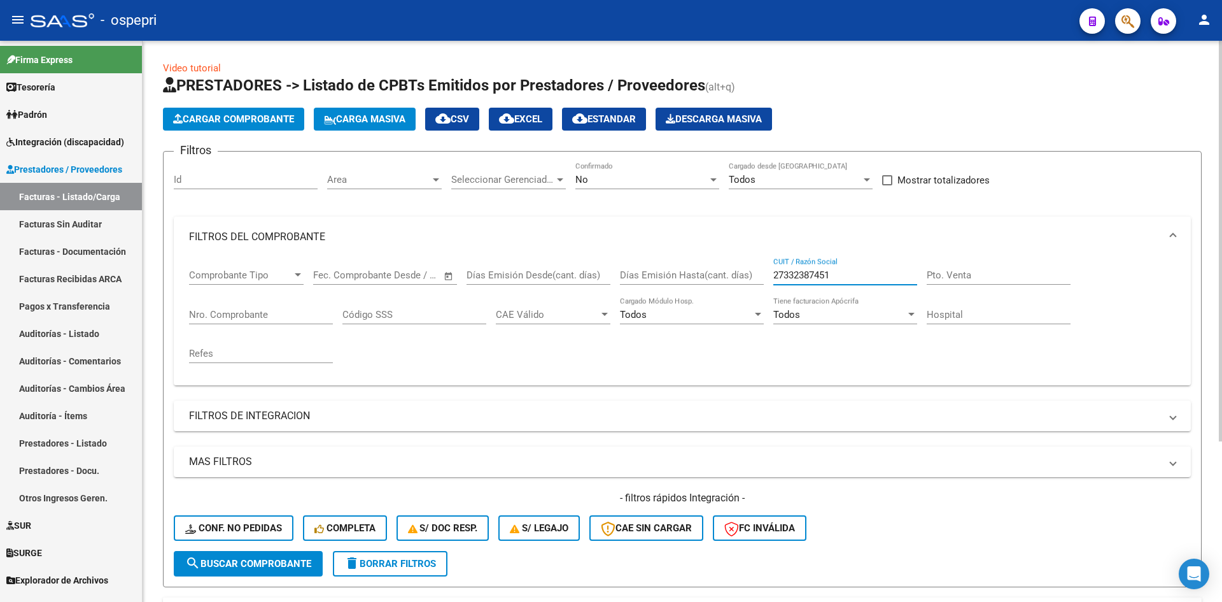
drag, startPoint x: 857, startPoint y: 276, endPoint x: 768, endPoint y: 288, distance: 89.4
click at [768, 288] on div "Comprobante Tipo Comprobante Tipo Start date – End date Fec. Comprobante Desde …" at bounding box center [682, 316] width 987 height 118
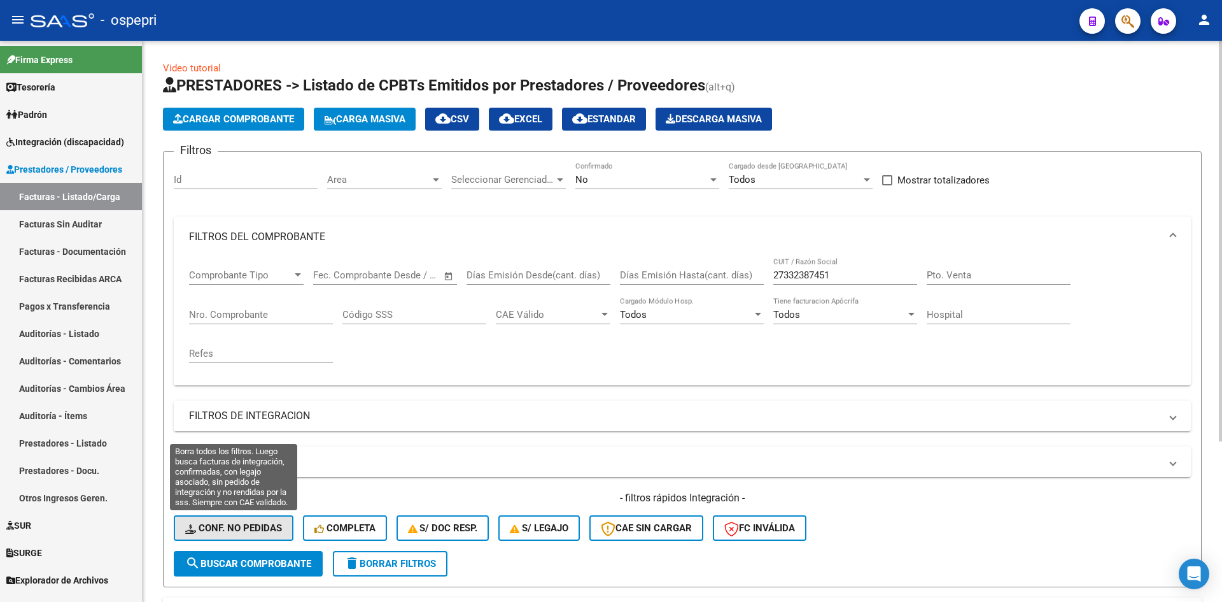
click at [273, 524] on span "Conf. no pedidas" at bounding box center [233, 527] width 97 height 11
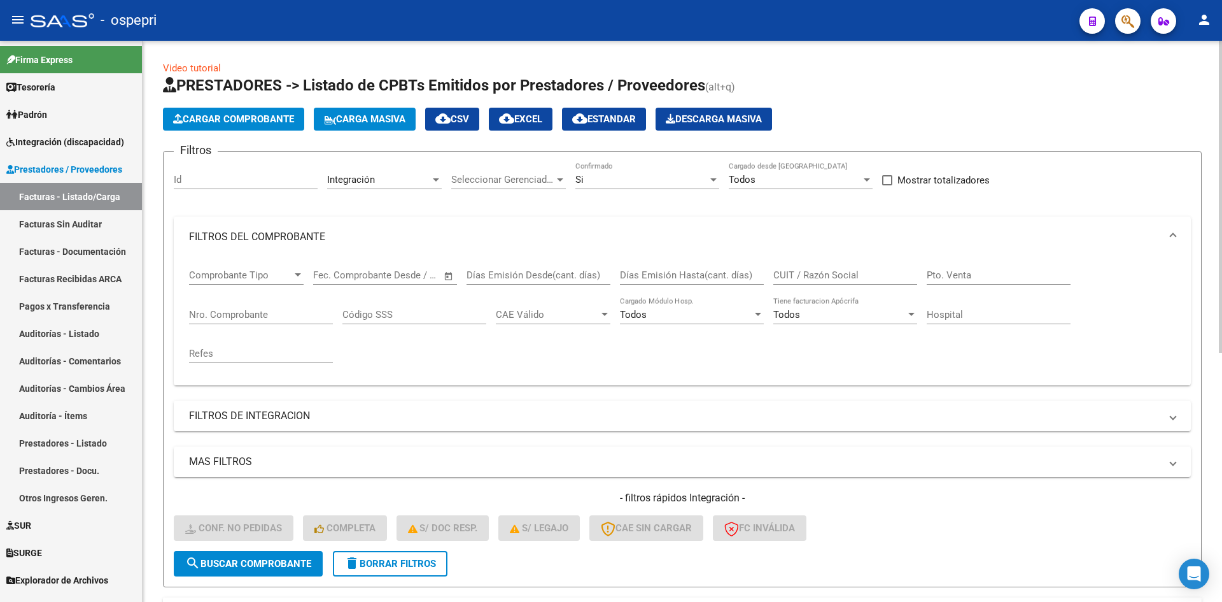
click at [807, 274] on input "CUIT / Razón Social" at bounding box center [846, 274] width 144 height 11
paste input "27332387451"
type input "27332387451"
click at [315, 561] on button "search Buscar Comprobante" at bounding box center [248, 563] width 149 height 25
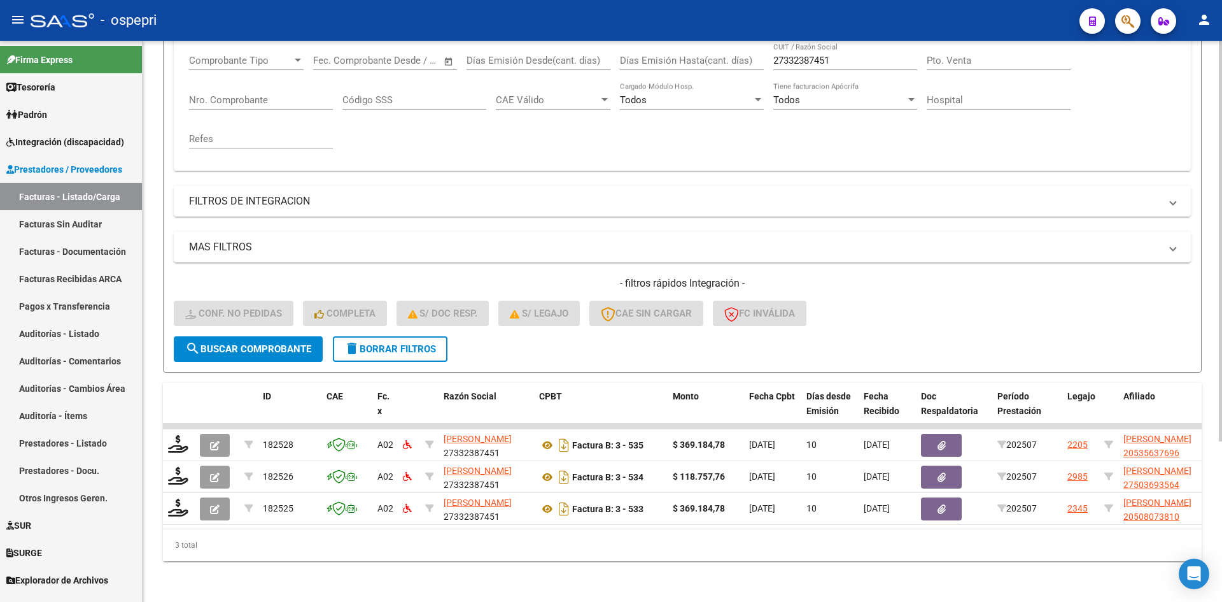
scroll to position [224, 0]
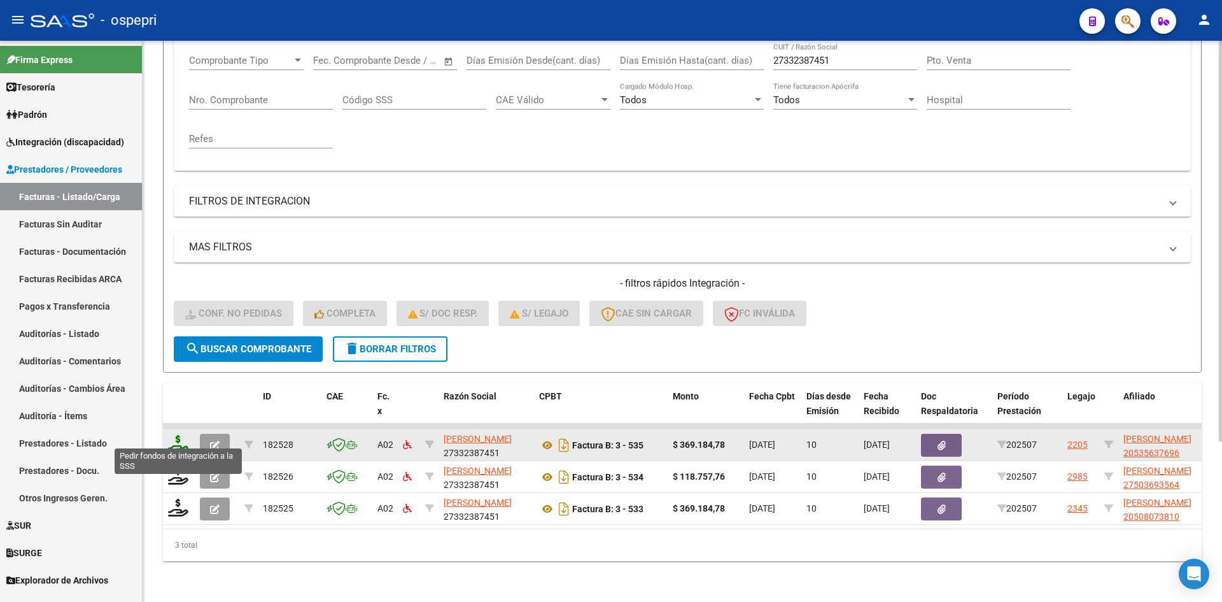
click at [178, 438] on icon at bounding box center [178, 444] width 20 height 18
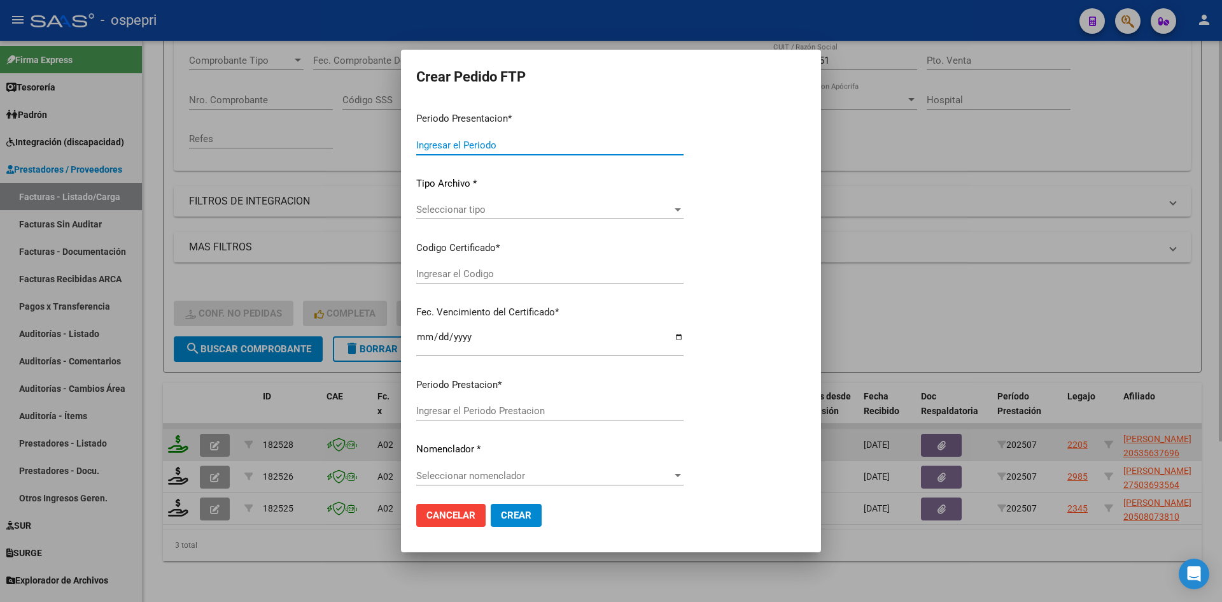
type input "202507"
type input "$ 369.184,78"
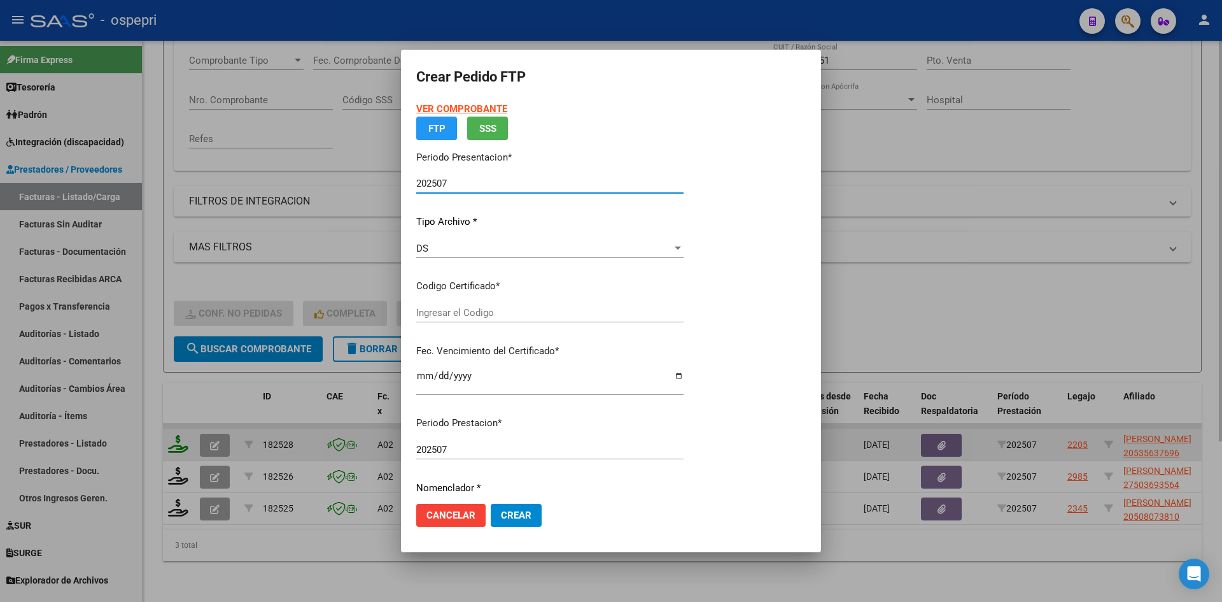
type input "ARG02000535637692020060320230603NQN249"
type input "2025-10-03"
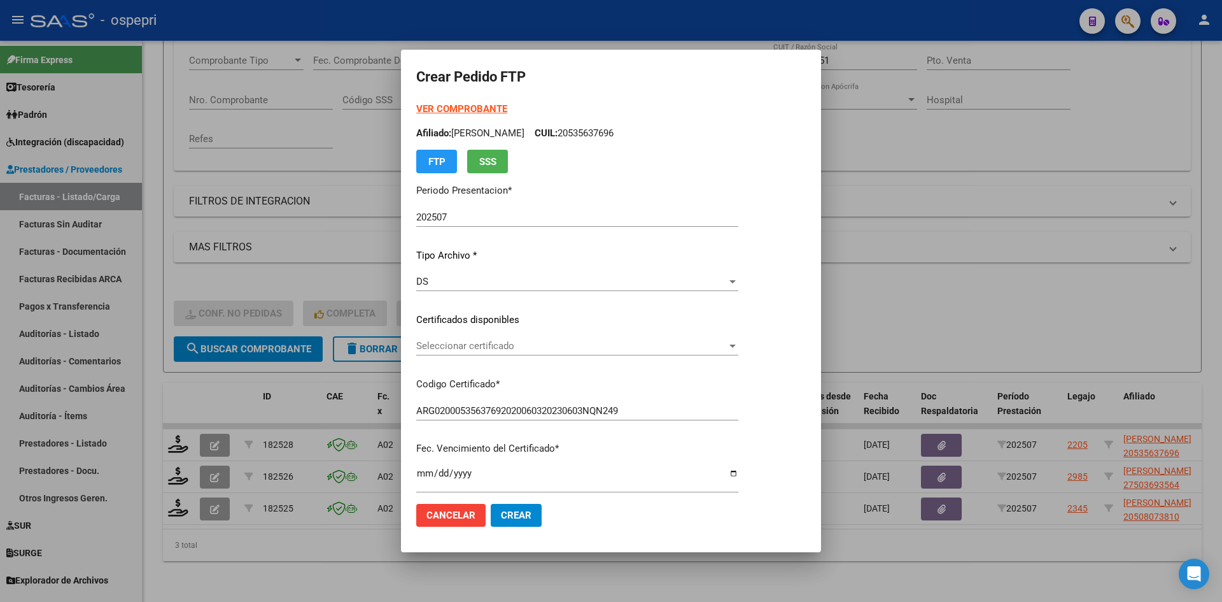
click at [551, 353] on div "Seleccionar certificado Seleccionar certificado" at bounding box center [577, 345] width 322 height 19
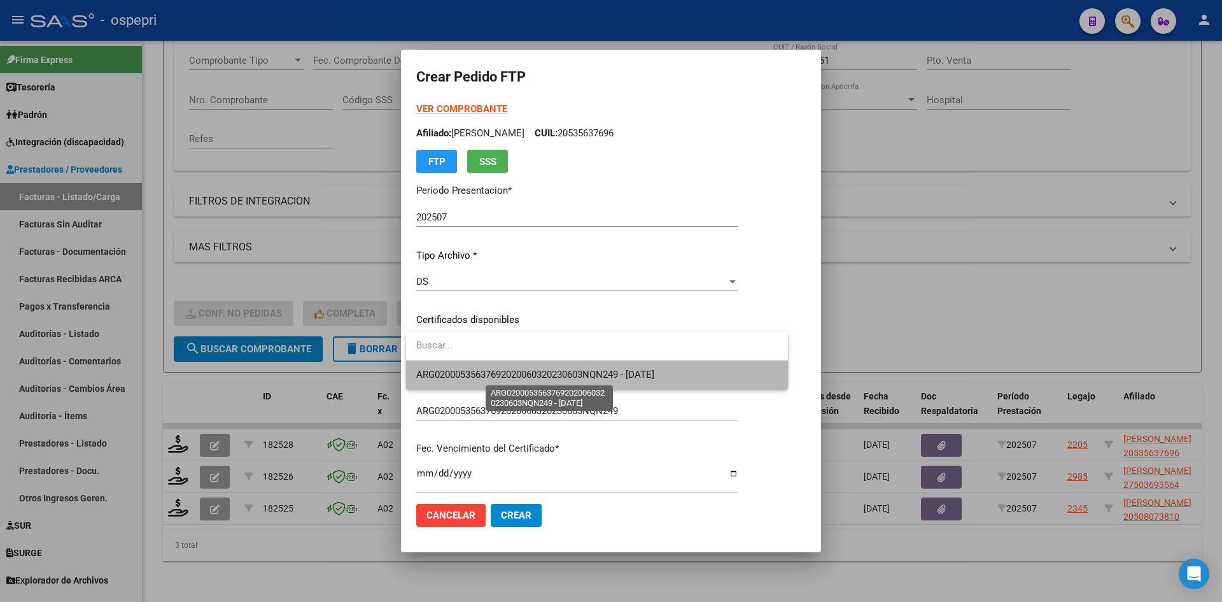
click at [555, 371] on span "ARG02000535637692020060320230603NQN249 - 2025-10-03" at bounding box center [535, 374] width 238 height 11
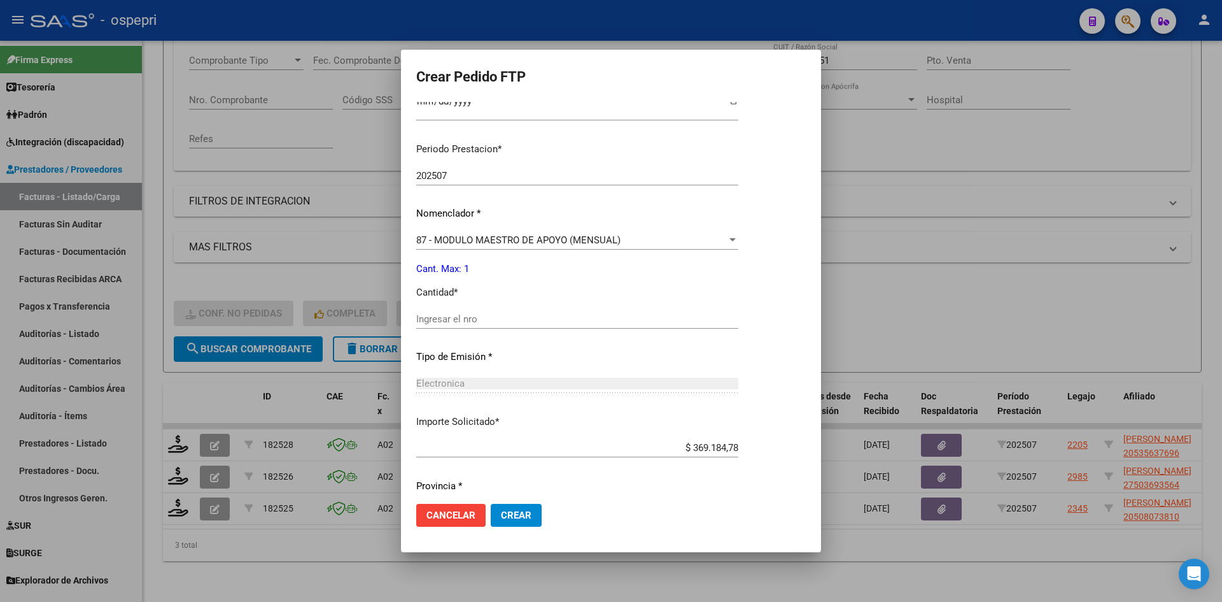
scroll to position [382, 0]
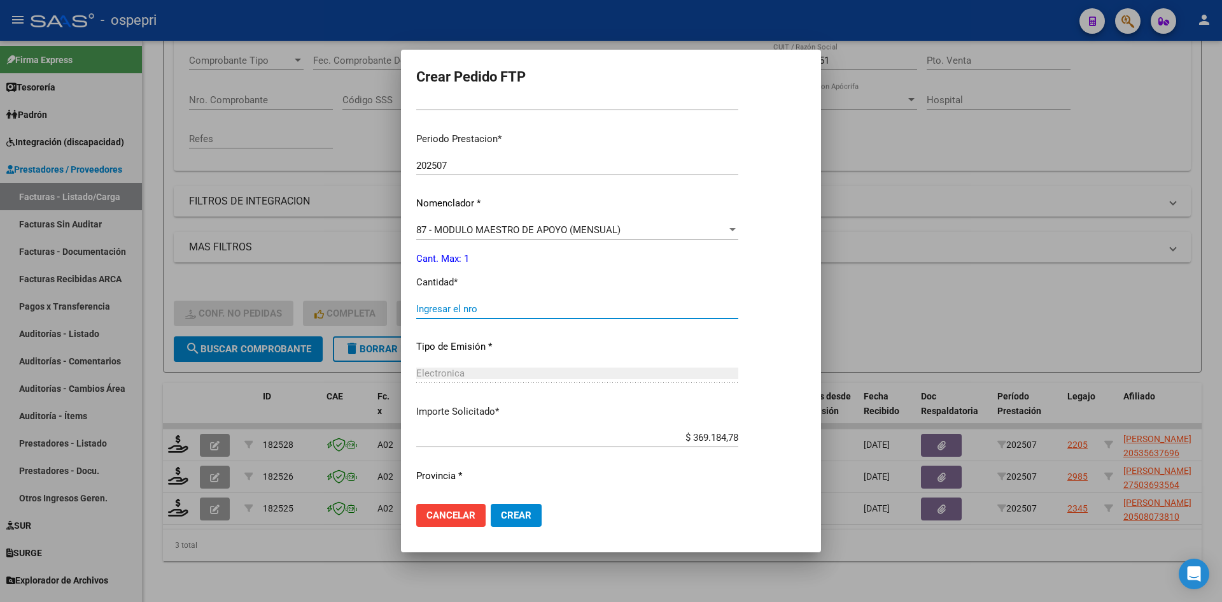
click at [466, 308] on input "Ingresar el nro" at bounding box center [577, 308] width 322 height 11
type input "1"
click at [526, 513] on span "Crear" at bounding box center [516, 514] width 31 height 11
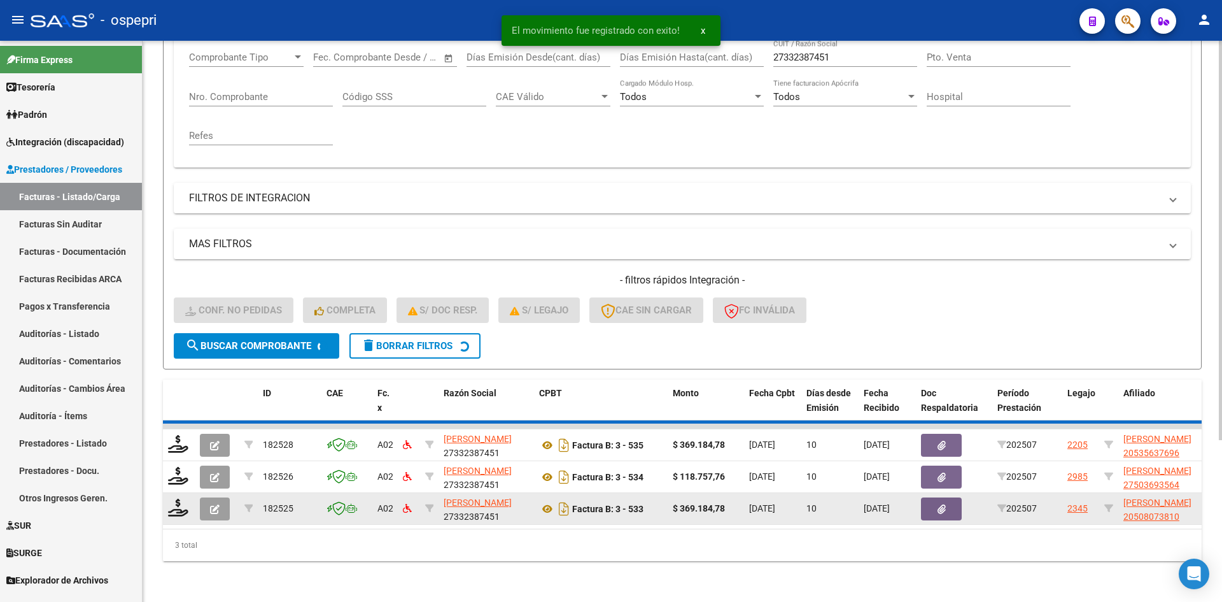
scroll to position [192, 0]
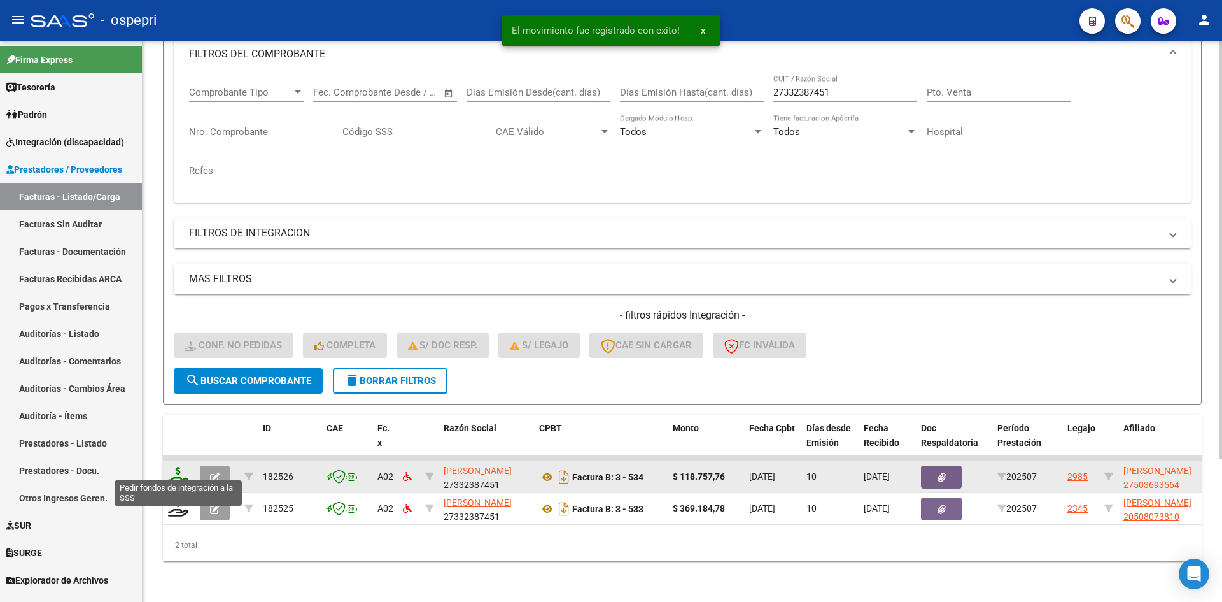
click at [180, 470] on icon at bounding box center [178, 476] width 20 height 18
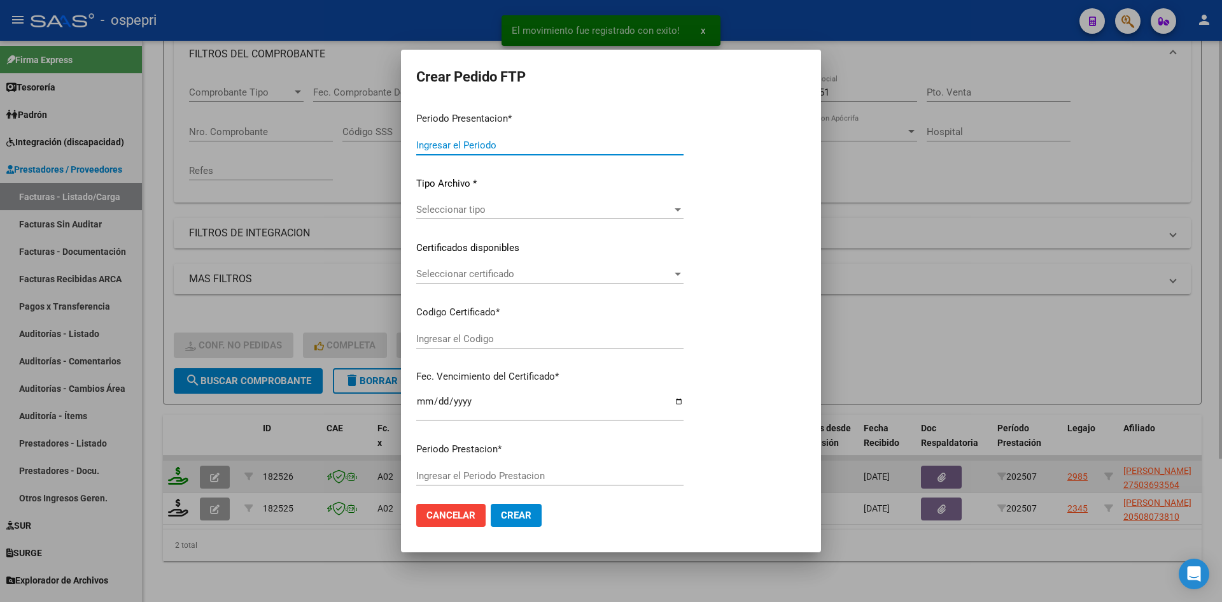
type input "202507"
type input "$ 118.757,76"
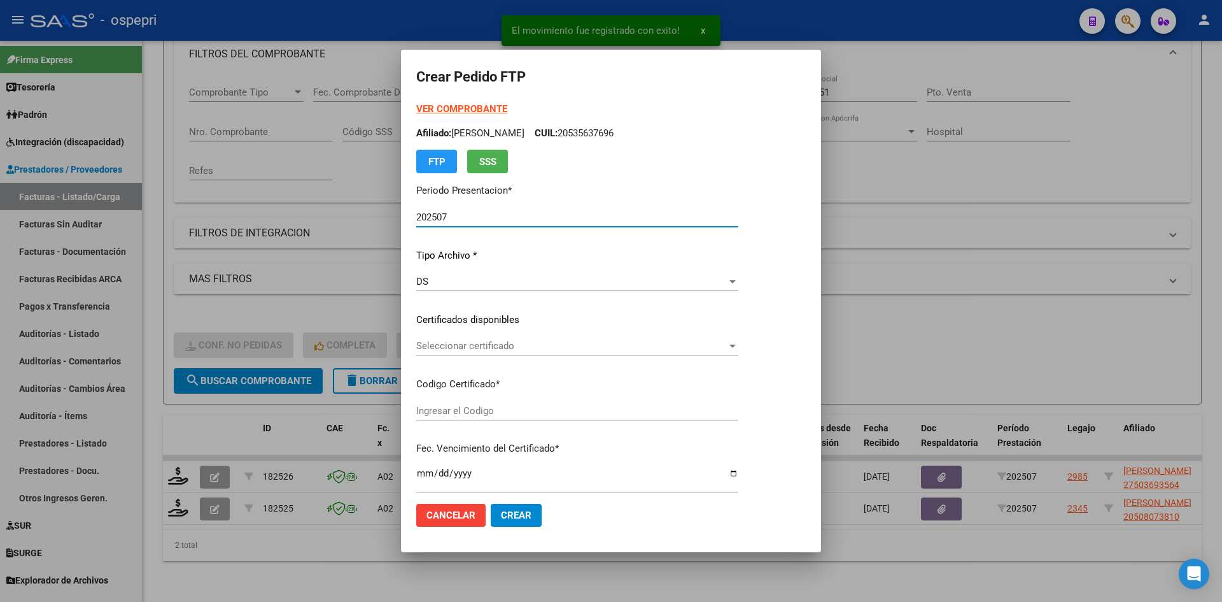
type input "2750369356-4"
type input "2033-11-21"
click at [504, 353] on div "Seleccionar certificado Seleccionar certificado" at bounding box center [577, 345] width 322 height 19
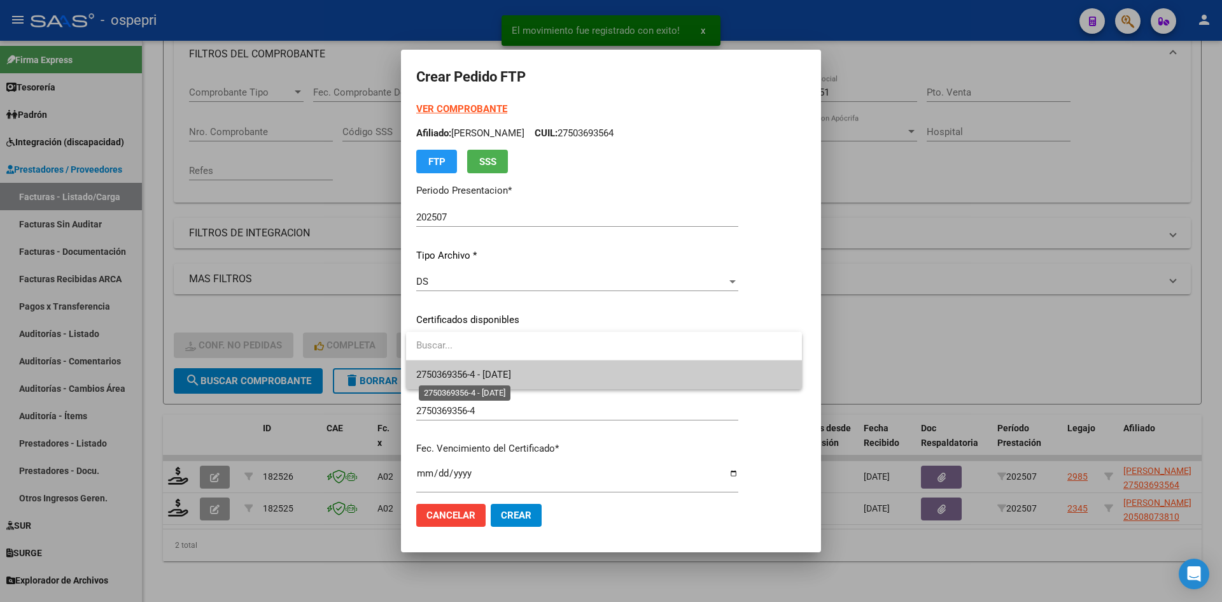
click at [504, 371] on span "2750369356-4 - 2033-11-21" at bounding box center [463, 374] width 95 height 11
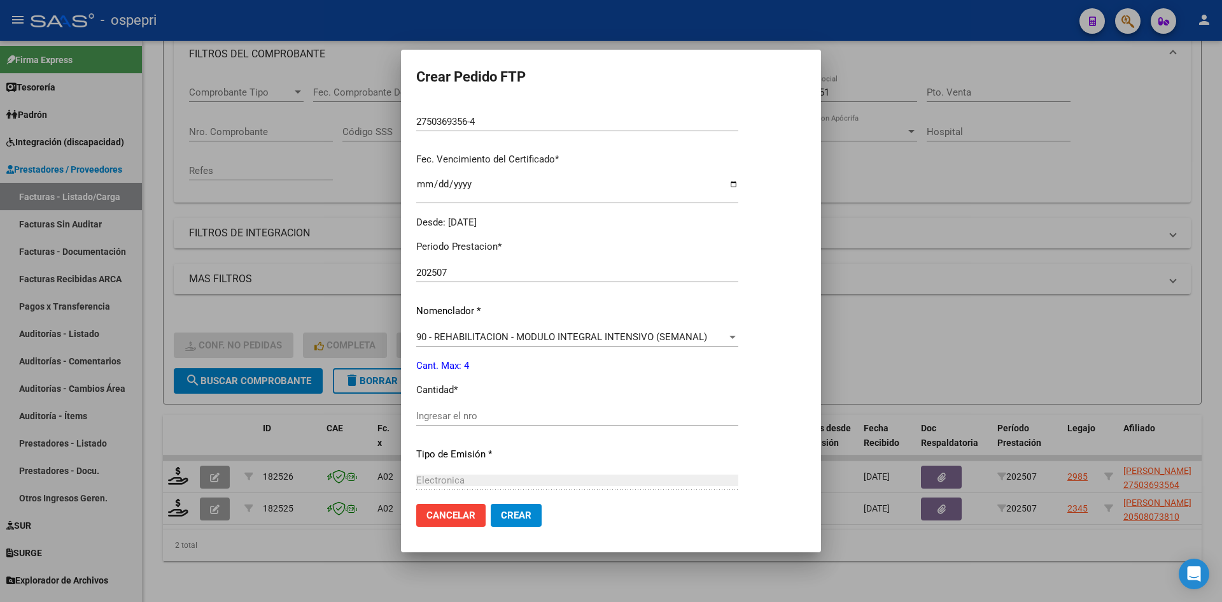
scroll to position [318, 0]
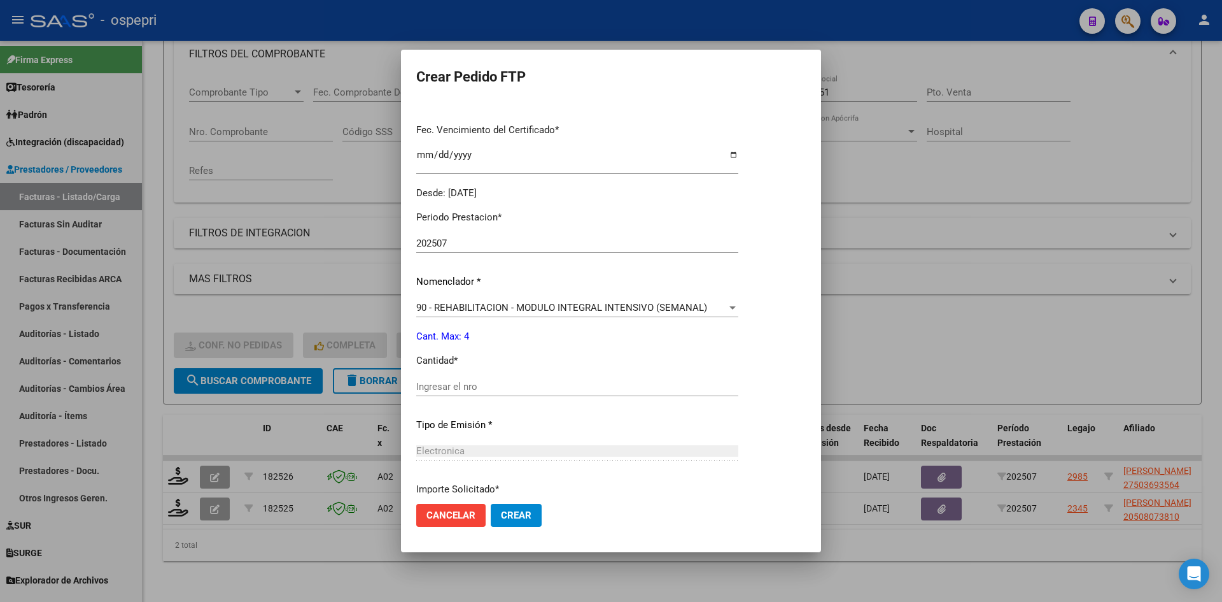
click at [460, 385] on input "Ingresar el nro" at bounding box center [577, 386] width 322 height 11
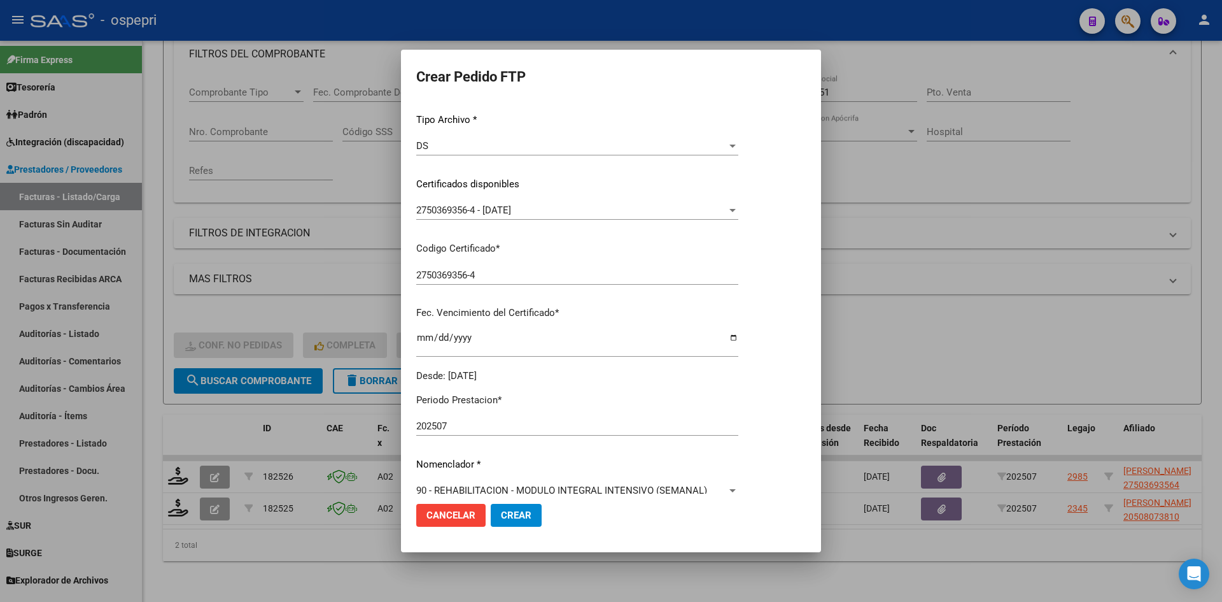
scroll to position [0, 0]
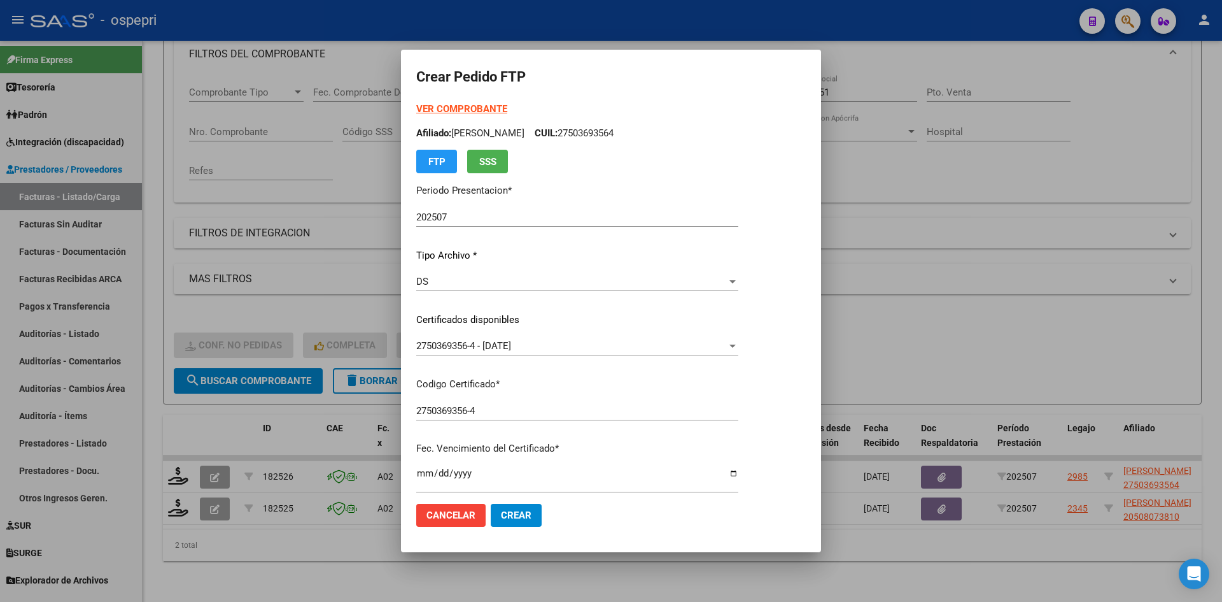
type input "4"
click at [471, 104] on strong "VER COMPROBANTE" at bounding box center [461, 108] width 91 height 11
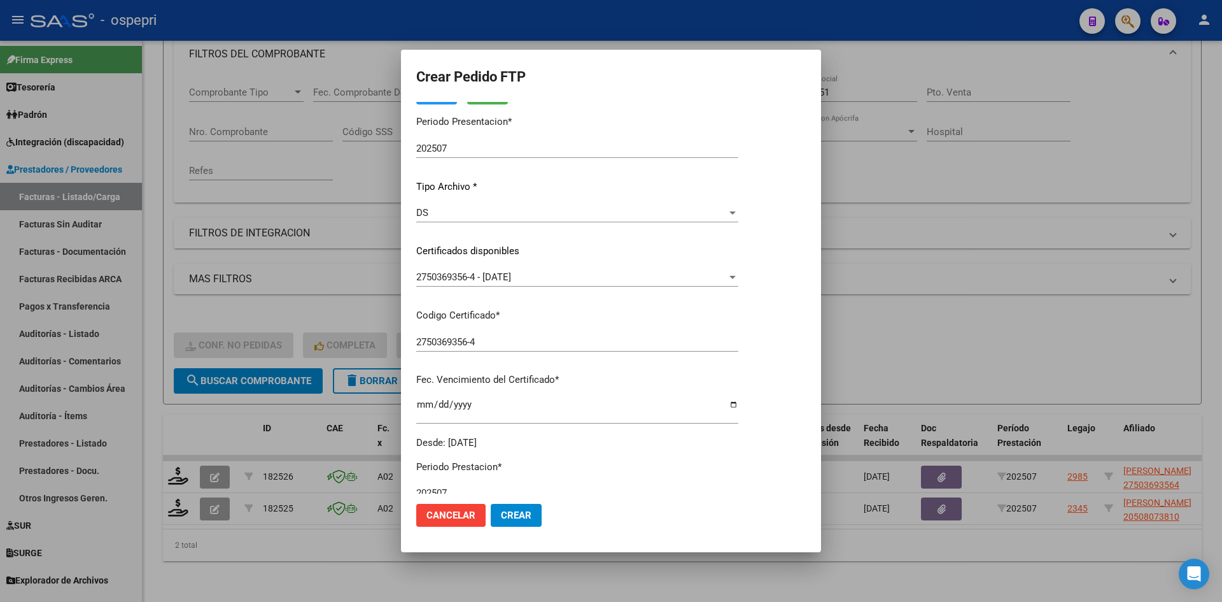
scroll to position [255, 0]
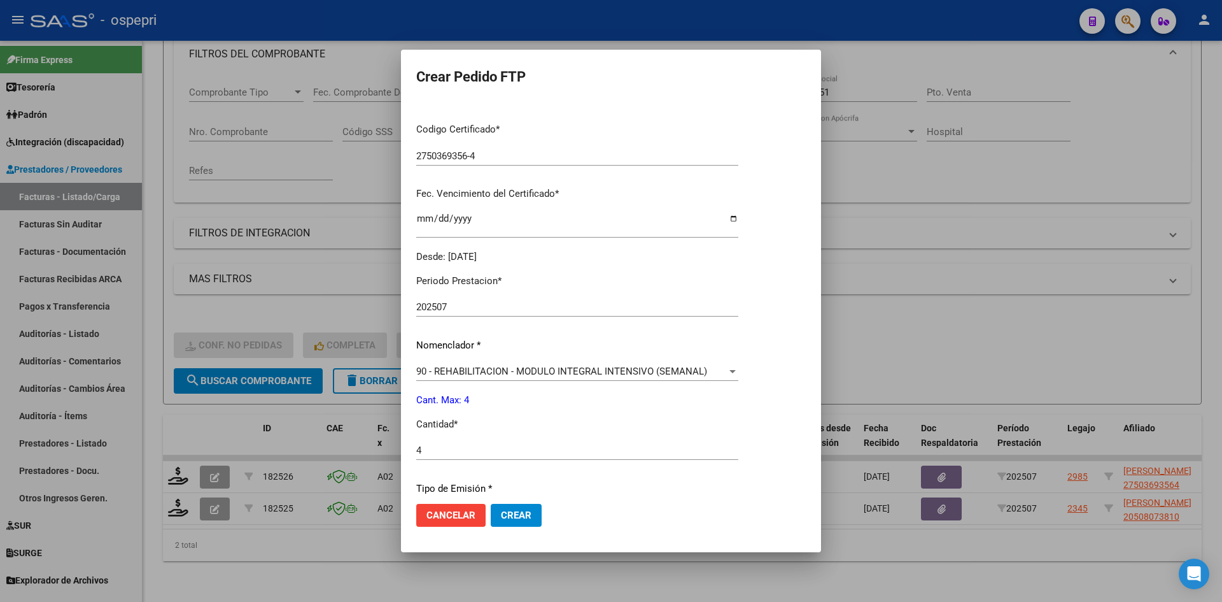
click at [529, 515] on span "Crear" at bounding box center [516, 514] width 31 height 11
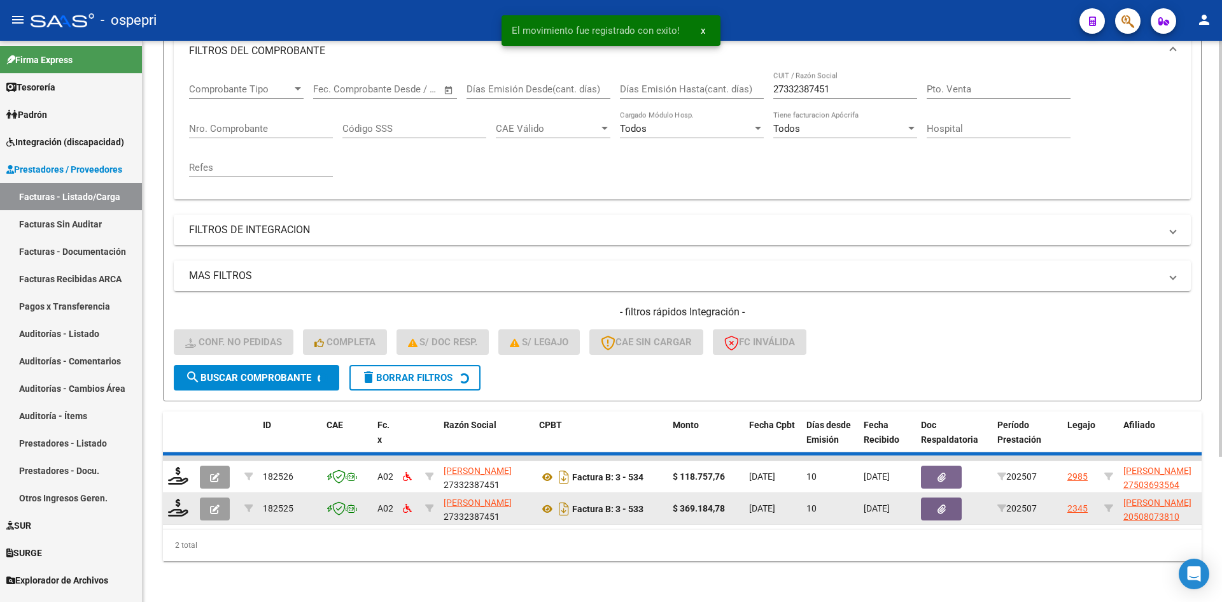
scroll to position [160, 0]
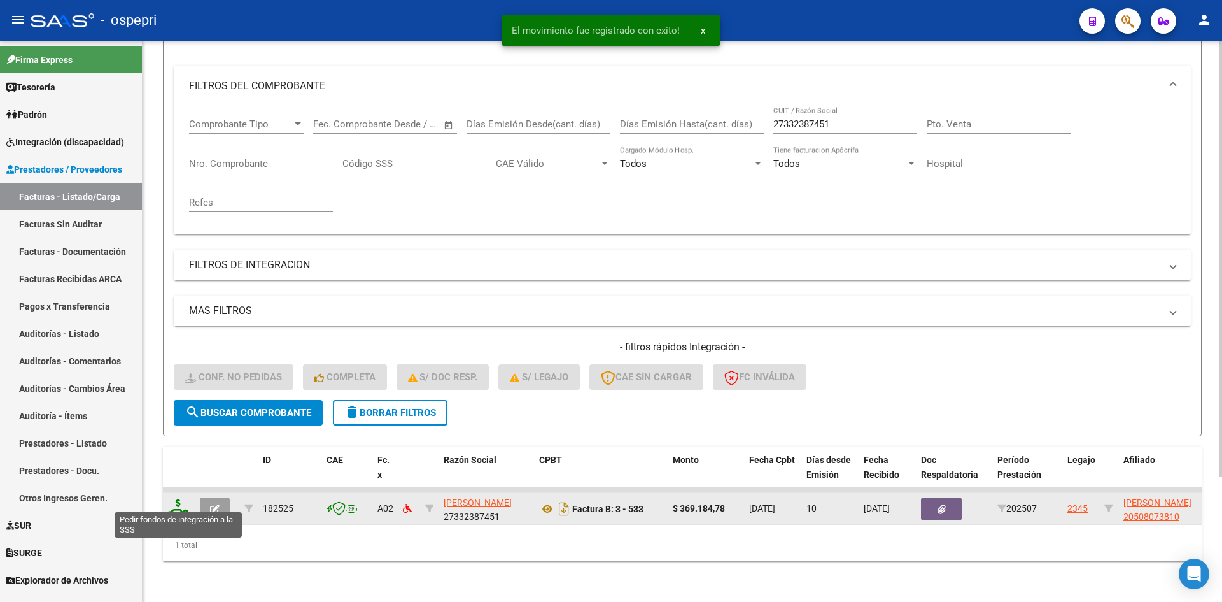
click at [169, 499] on icon at bounding box center [178, 508] width 20 height 18
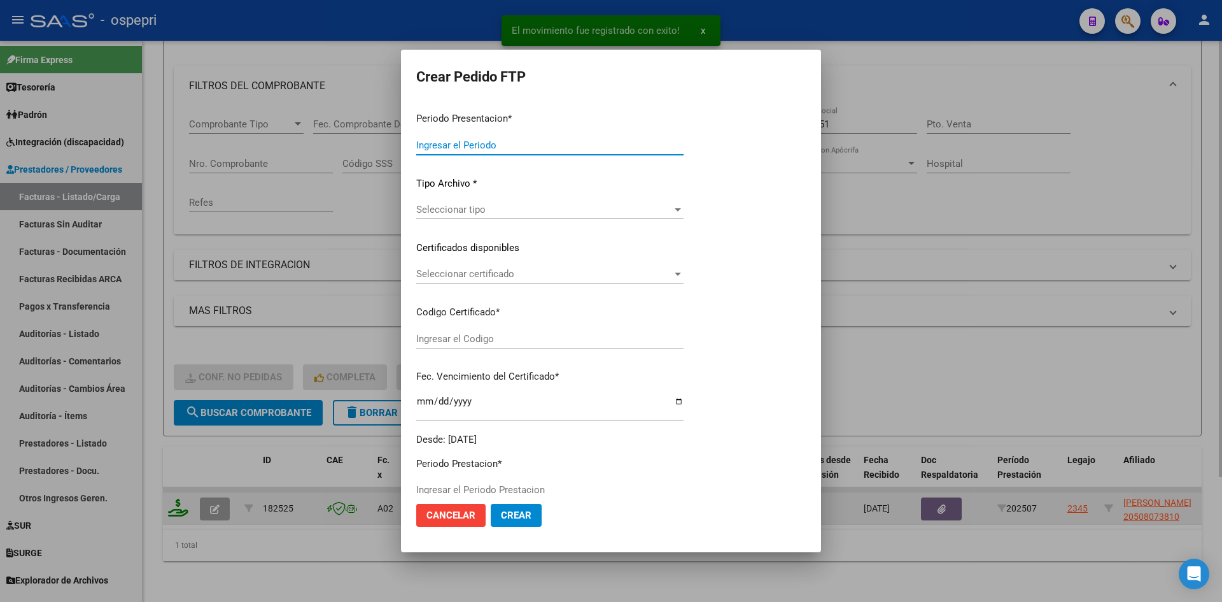
type input "202507"
type input "$ 369.184,78"
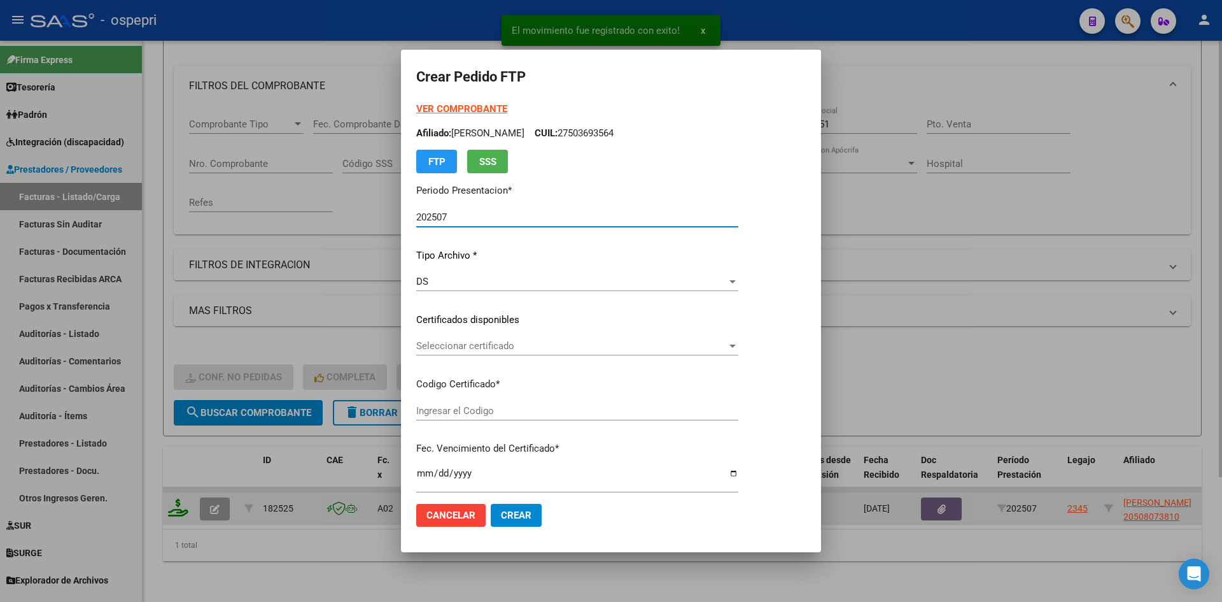
type input "2050807381-0"
type input "2026-07-01"
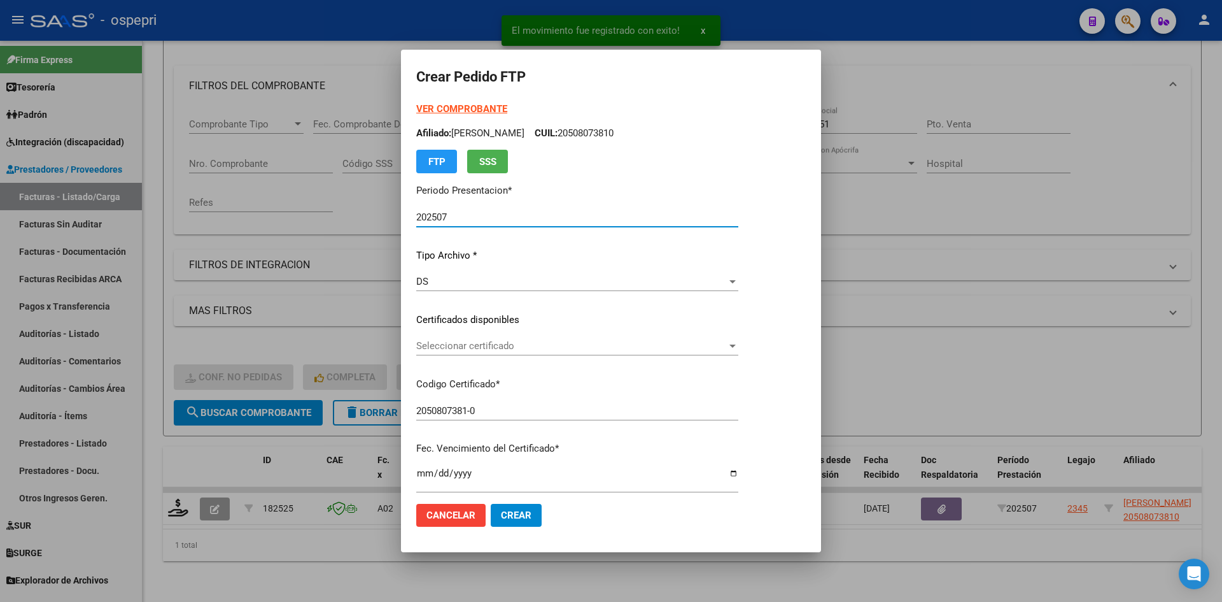
click at [523, 354] on div "Seleccionar certificado Seleccionar certificado" at bounding box center [577, 345] width 322 height 19
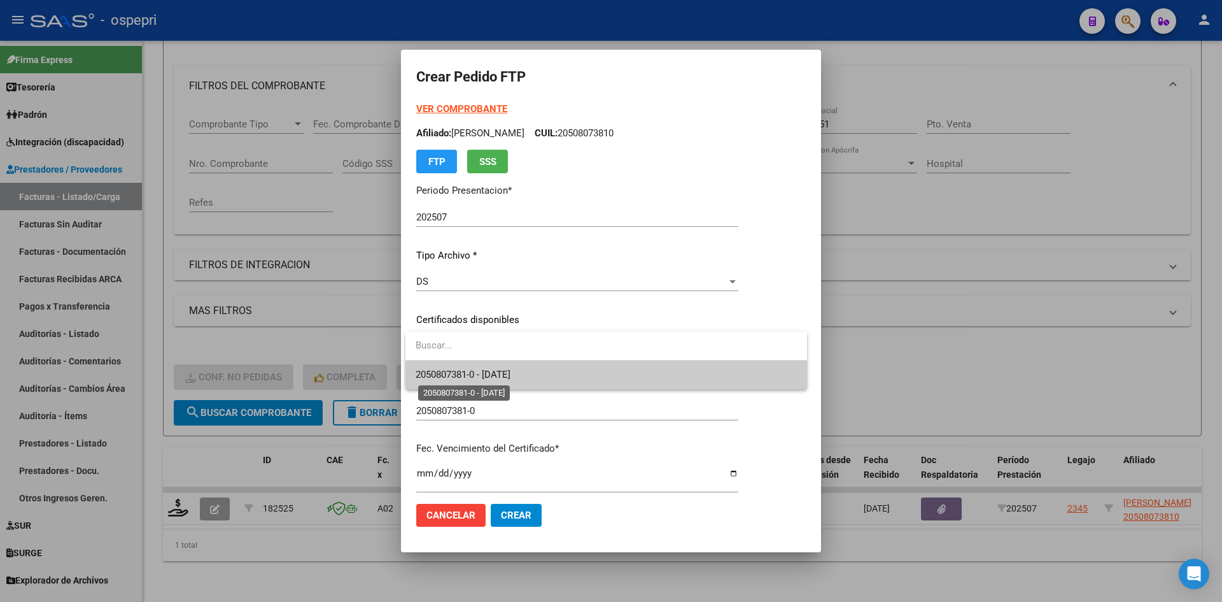
click at [511, 377] on span "2050807381-0 - 2026-07-01" at bounding box center [463, 374] width 95 height 11
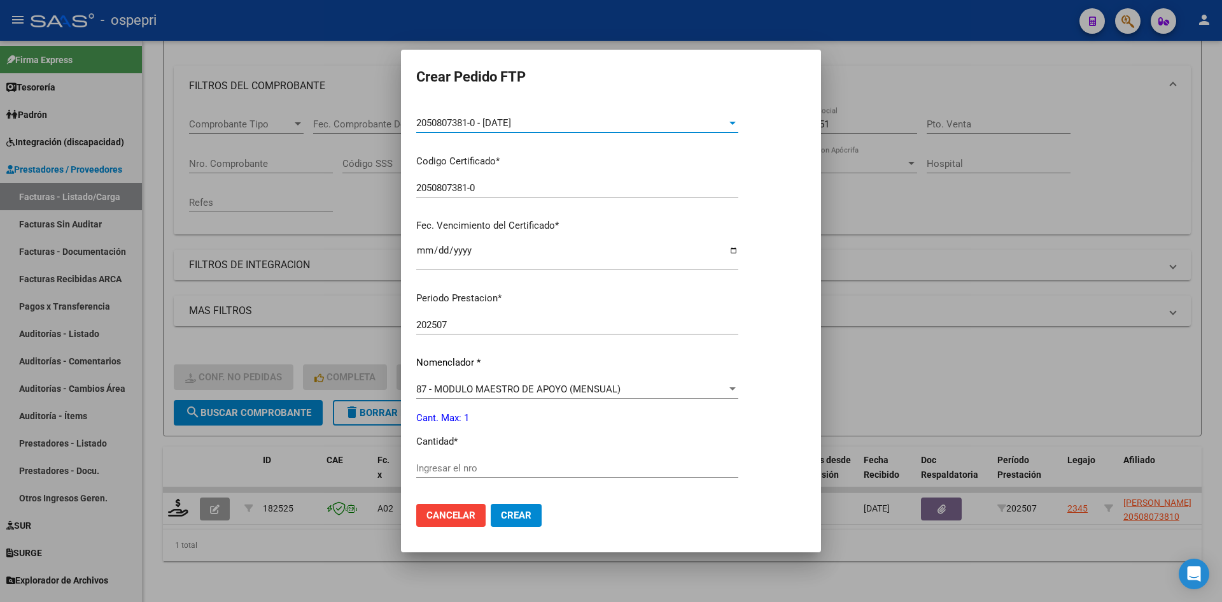
scroll to position [255, 0]
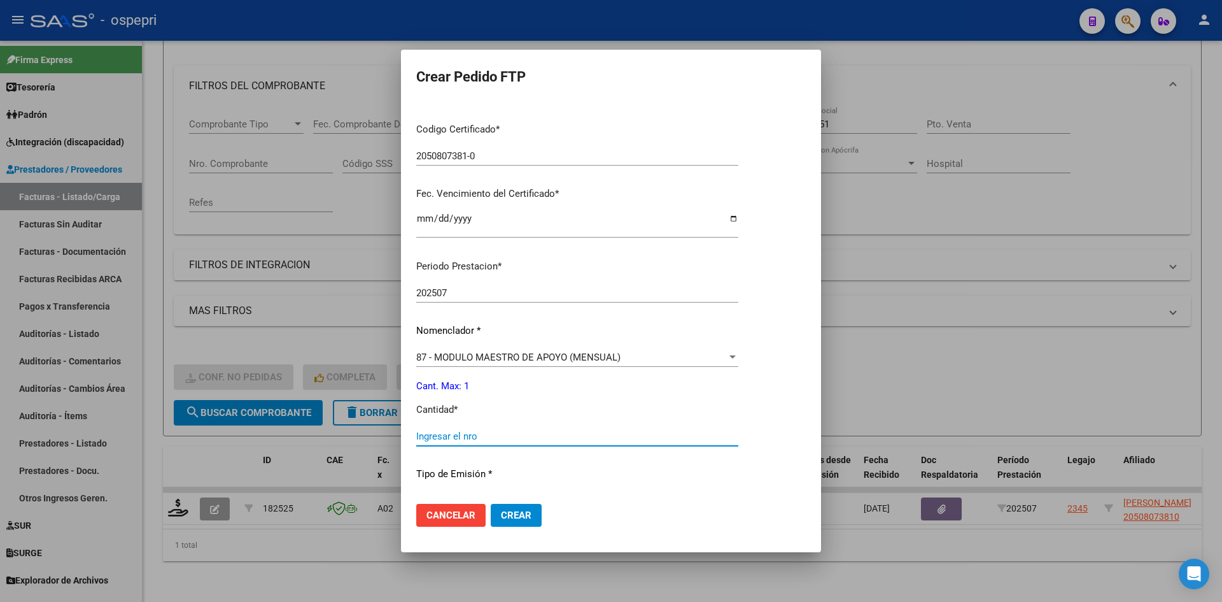
click at [471, 435] on input "Ingresar el nro" at bounding box center [577, 435] width 322 height 11
type input "1"
click at [520, 514] on span "Crear" at bounding box center [516, 514] width 31 height 11
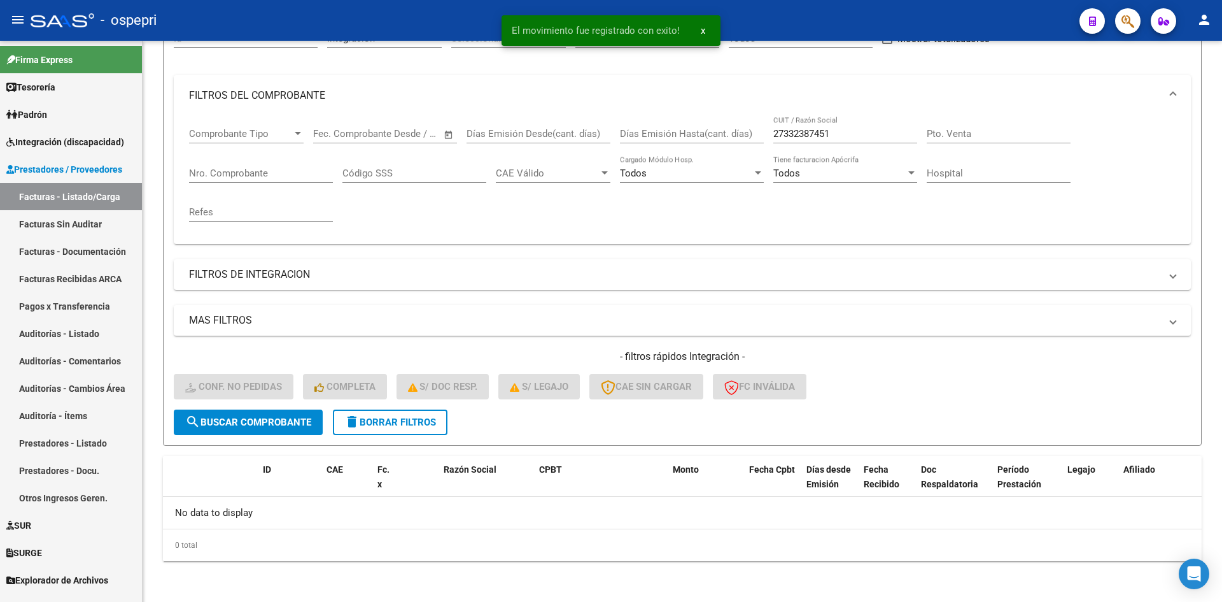
scroll to position [141, 0]
click at [443, 427] on button "delete Borrar Filtros" at bounding box center [390, 421] width 115 height 25
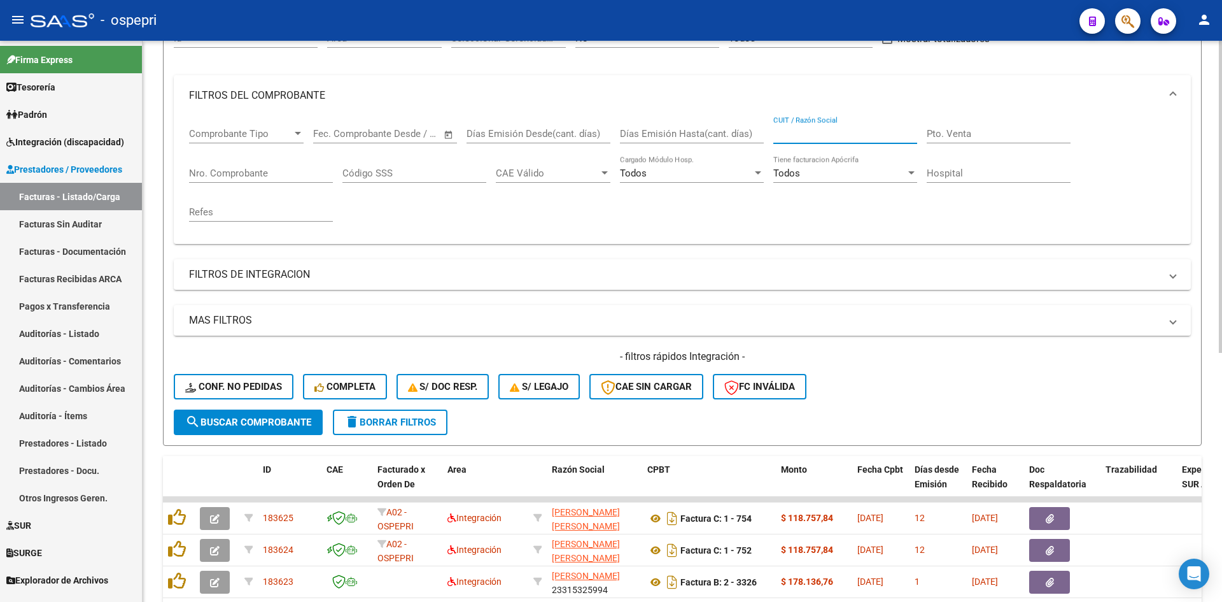
click at [828, 128] on input "CUIT / Razón Social" at bounding box center [846, 133] width 144 height 11
paste input "23367692014"
type input "23367692014"
click at [281, 428] on button "search Buscar Comprobante" at bounding box center [248, 421] width 149 height 25
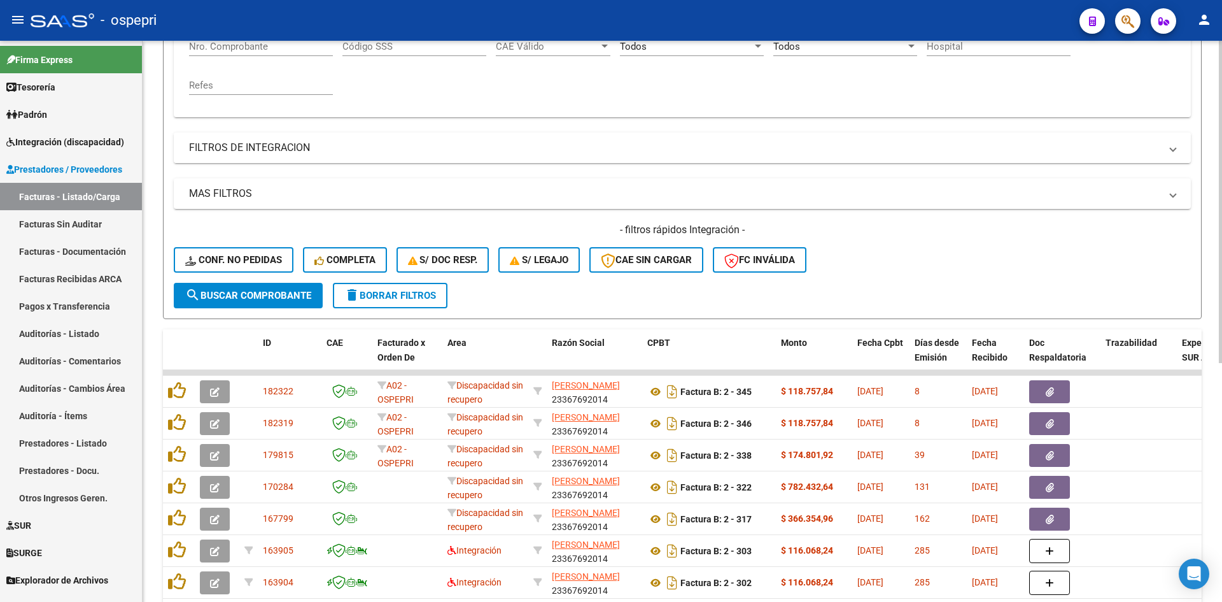
scroll to position [269, 0]
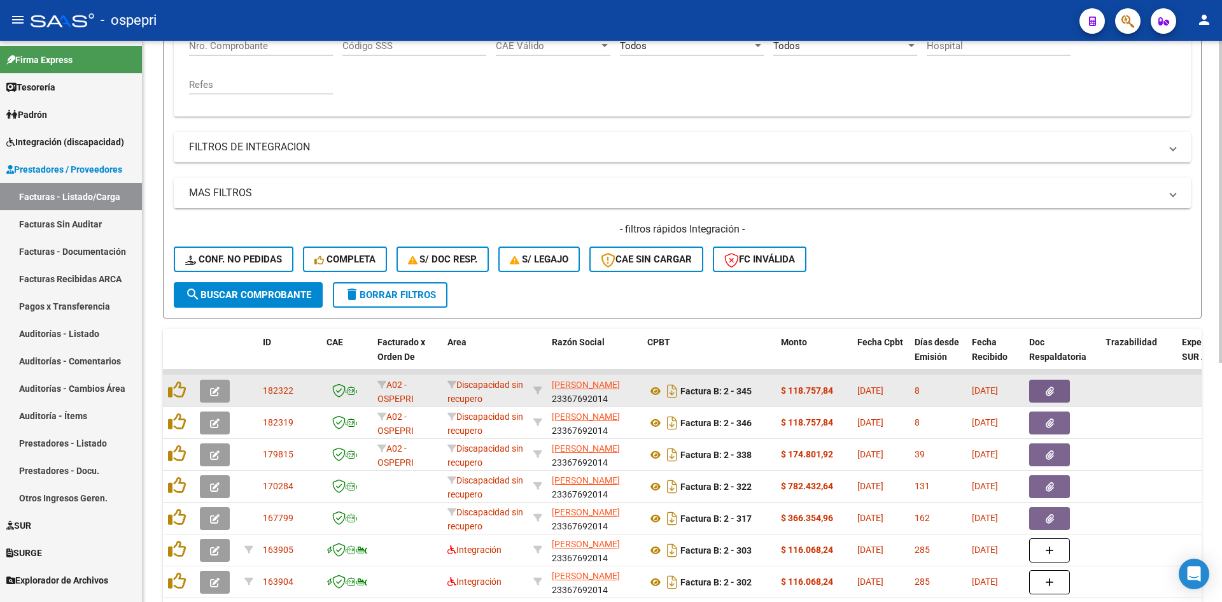
click at [213, 392] on icon "button" at bounding box center [215, 391] width 10 height 10
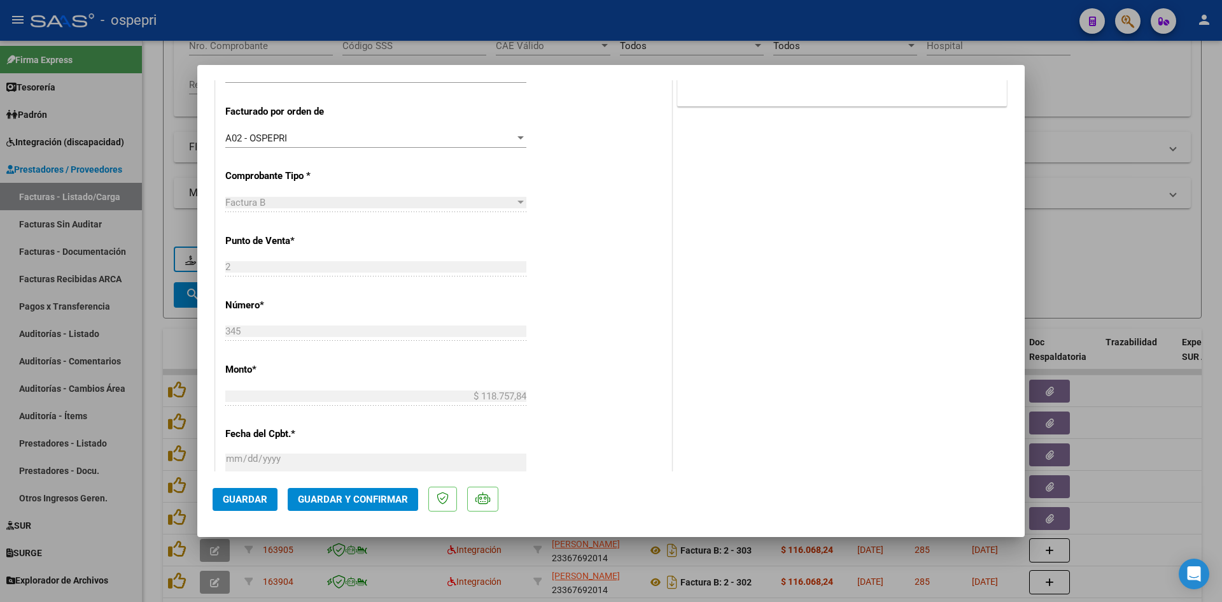
scroll to position [0, 0]
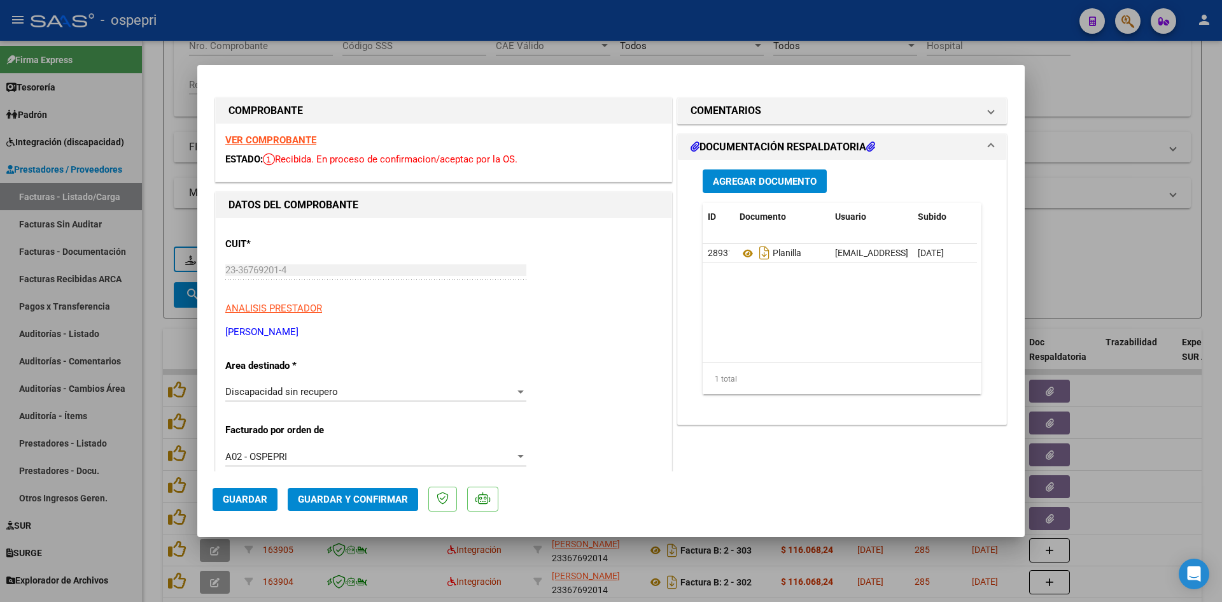
click at [290, 141] on strong "VER COMPROBANTE" at bounding box center [270, 139] width 91 height 11
click at [409, 392] on div "Discapacidad sin recupero" at bounding box center [370, 391] width 290 height 11
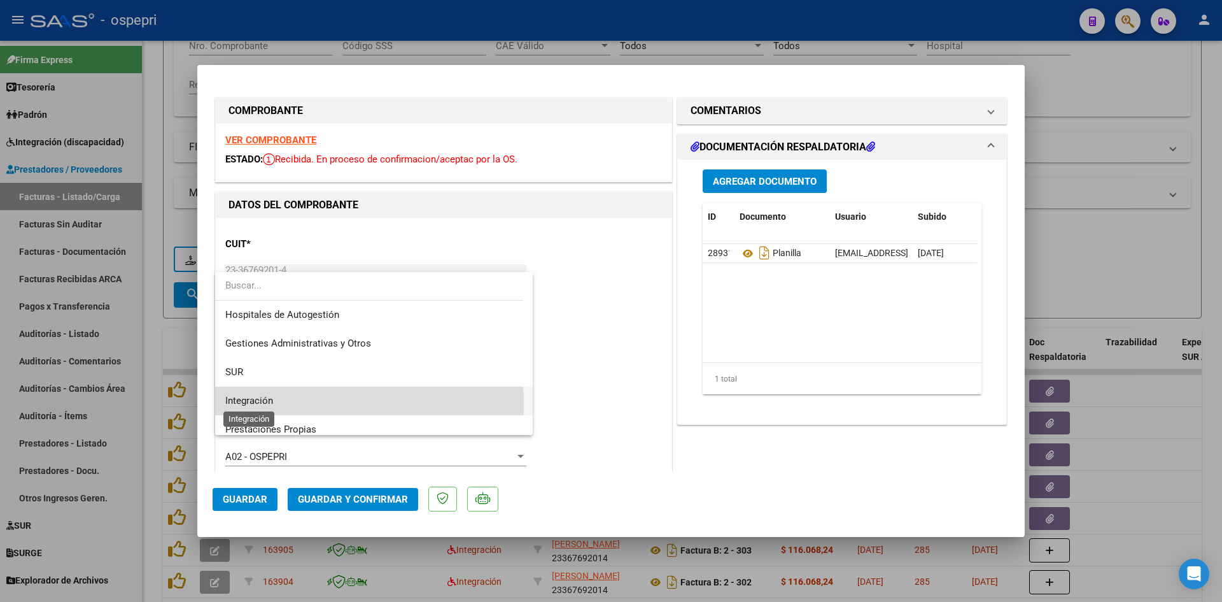
click at [237, 403] on span "Integración" at bounding box center [249, 400] width 48 height 11
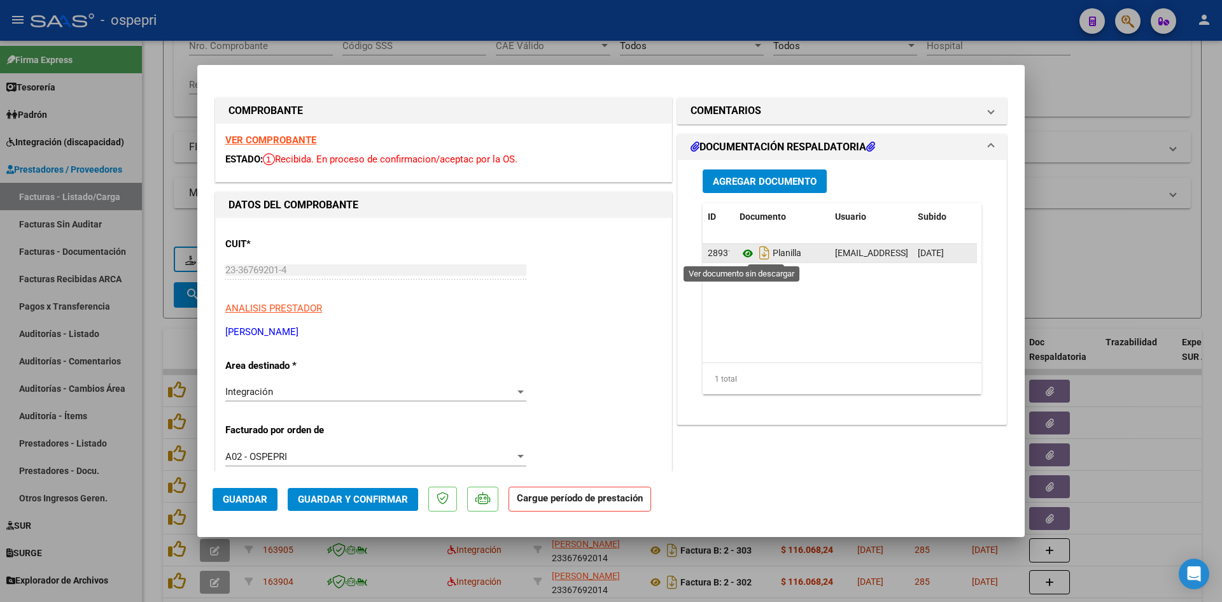
click at [740, 251] on icon at bounding box center [748, 253] width 17 height 15
click at [788, 187] on button "Agregar Documento" at bounding box center [765, 181] width 124 height 24
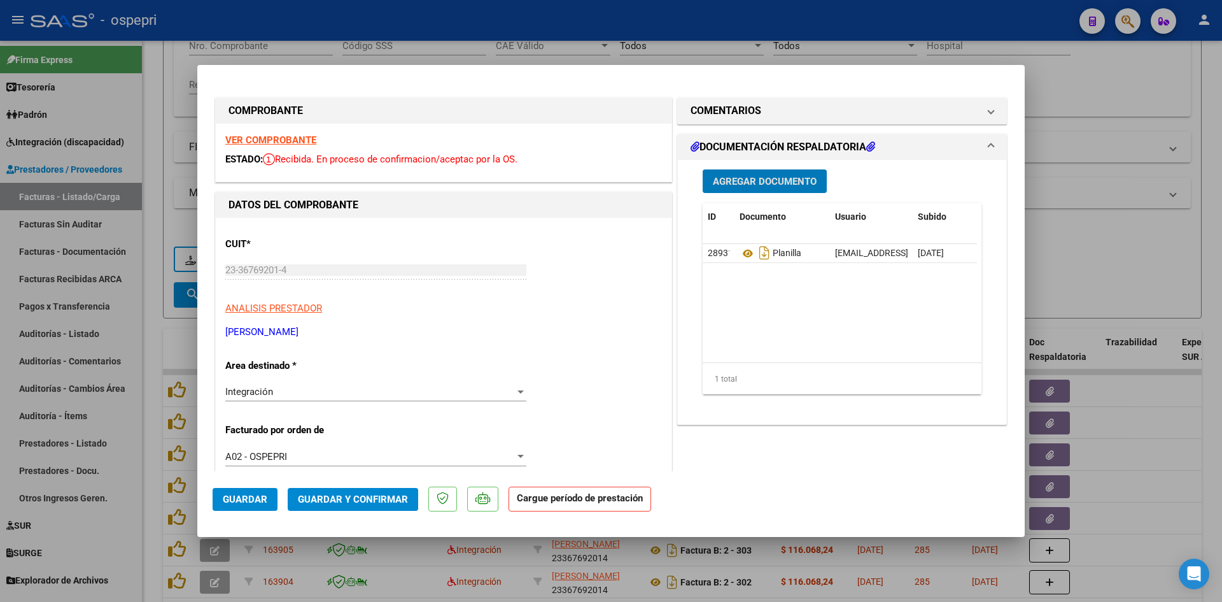
scroll to position [191, 0]
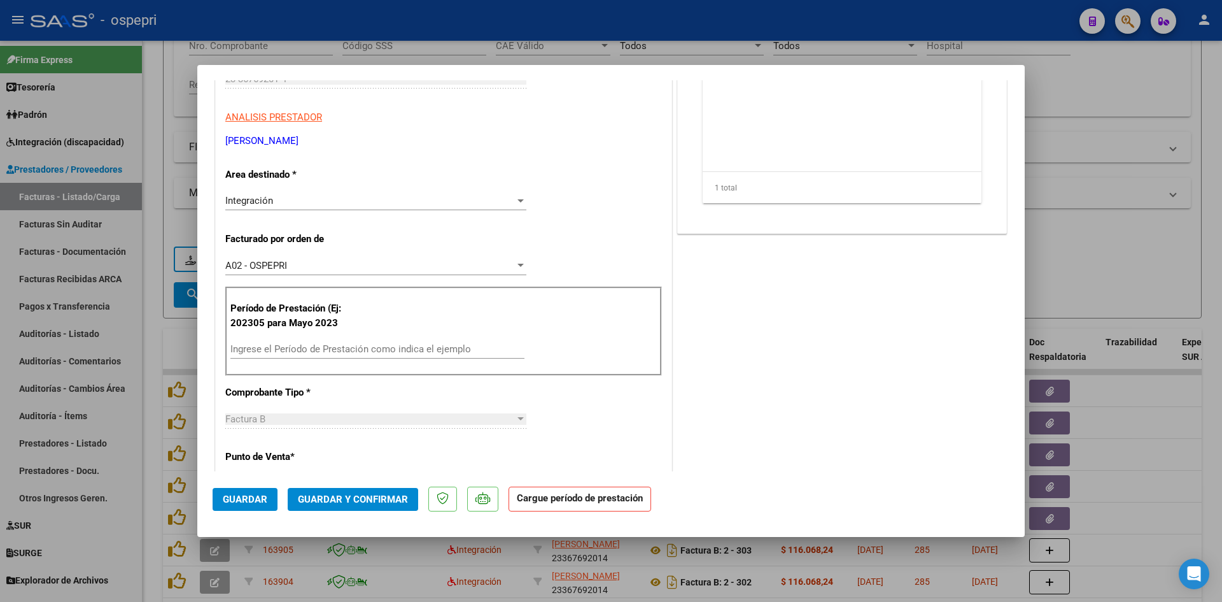
click at [248, 343] on div "Ingrese el Período de Prestación como indica el ejemplo" at bounding box center [377, 348] width 294 height 19
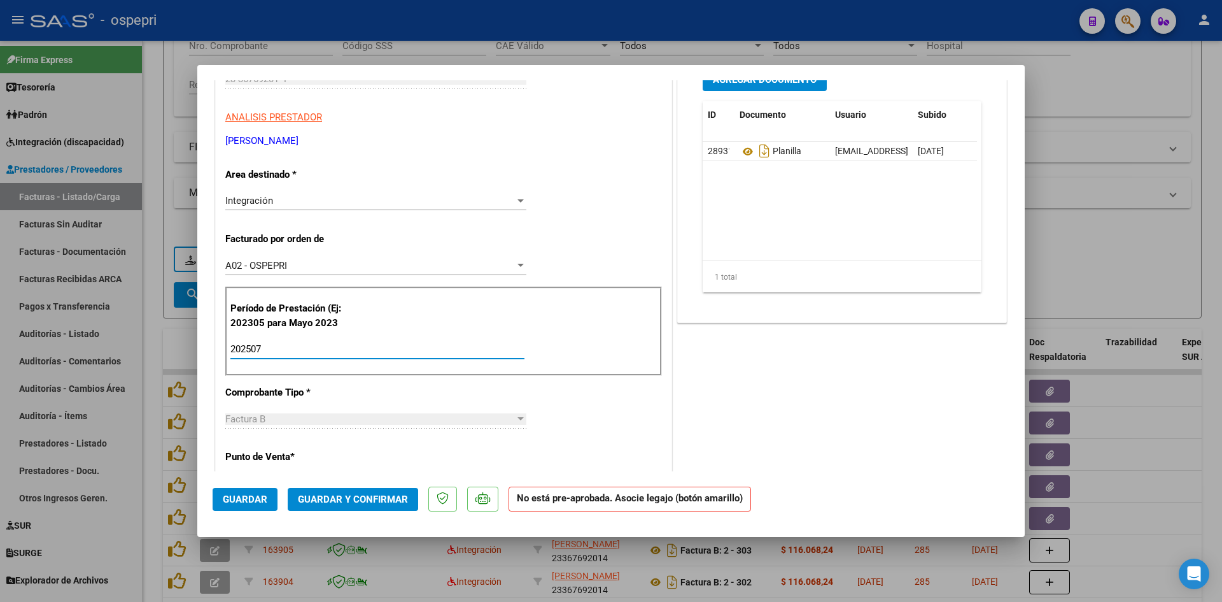
scroll to position [0, 0]
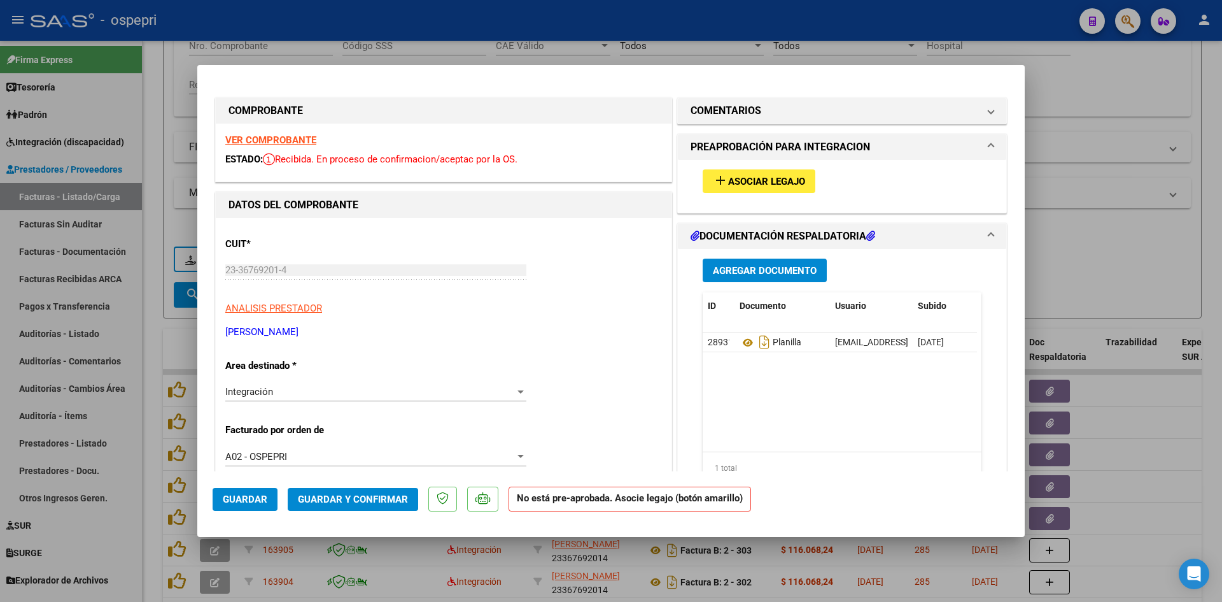
type input "202507"
click at [784, 177] on span "Asociar Legajo" at bounding box center [766, 181] width 77 height 11
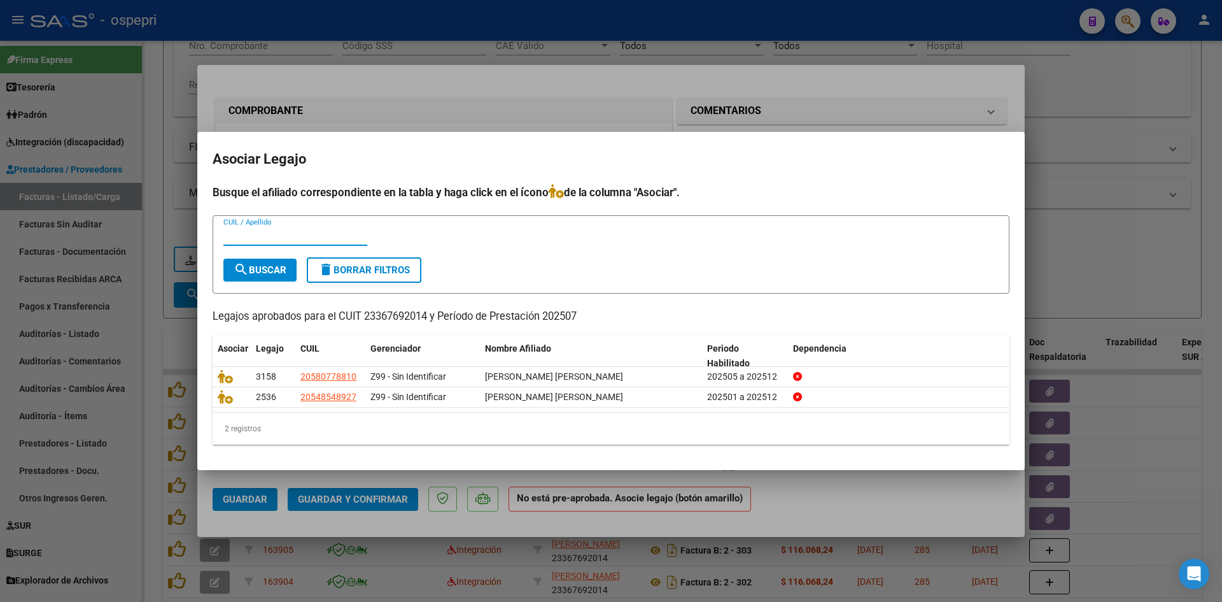
paste input "54854892"
type input "54854892"
click at [256, 273] on span "search Buscar" at bounding box center [260, 269] width 53 height 11
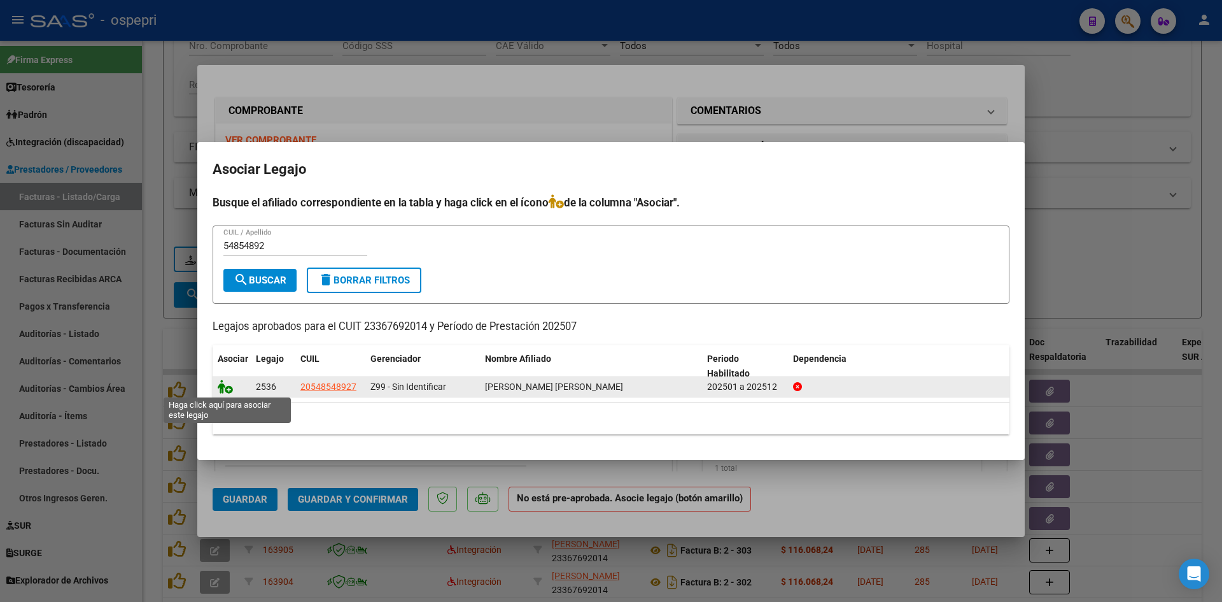
click at [225, 390] on icon at bounding box center [225, 386] width 15 height 14
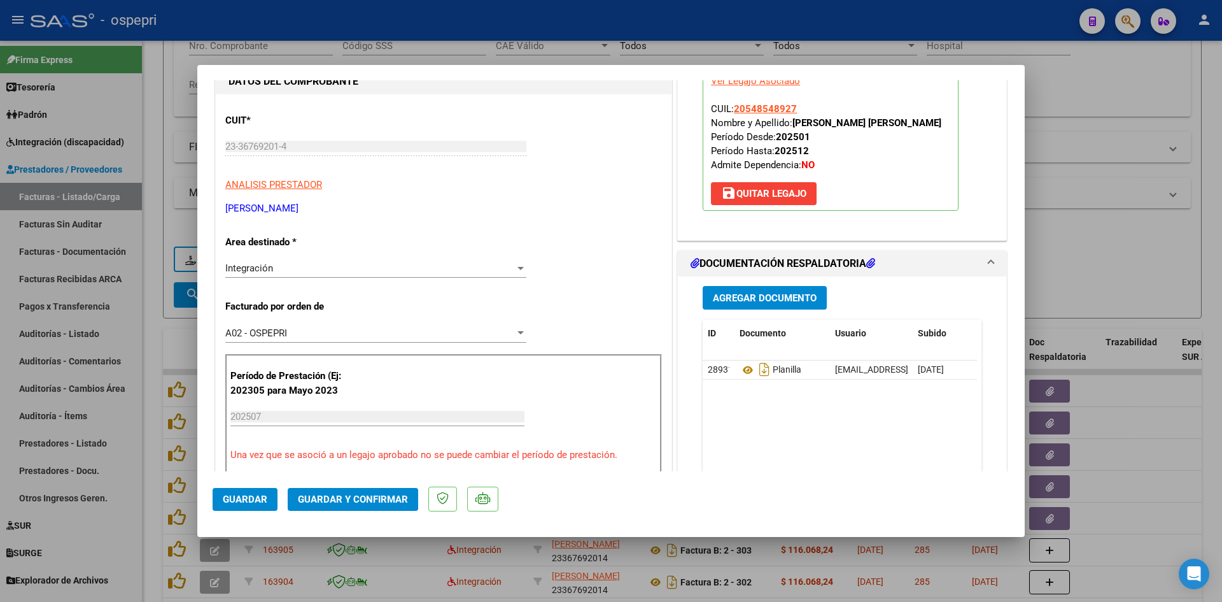
scroll to position [127, 0]
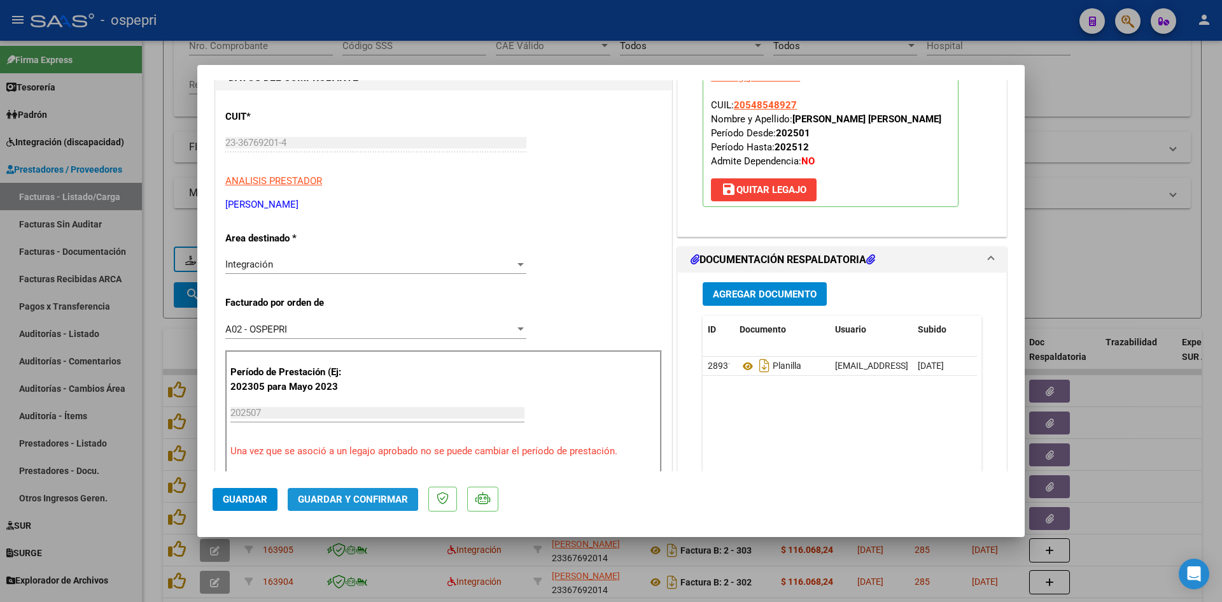
click at [378, 490] on button "Guardar y Confirmar" at bounding box center [353, 499] width 131 height 23
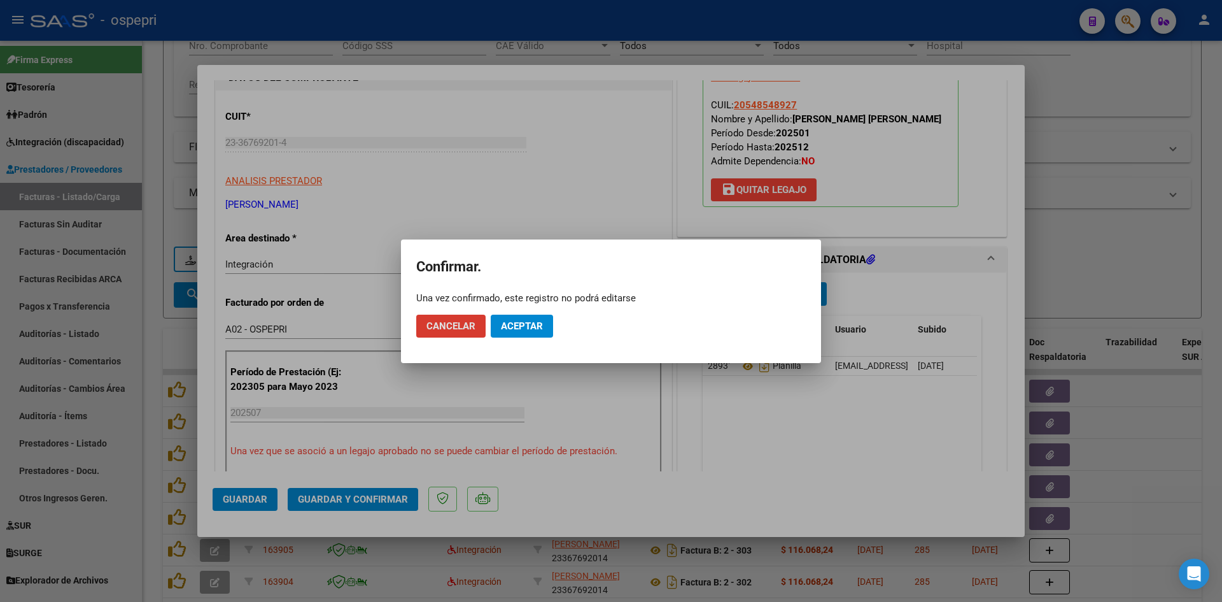
click at [530, 325] on span "Aceptar" at bounding box center [522, 325] width 42 height 11
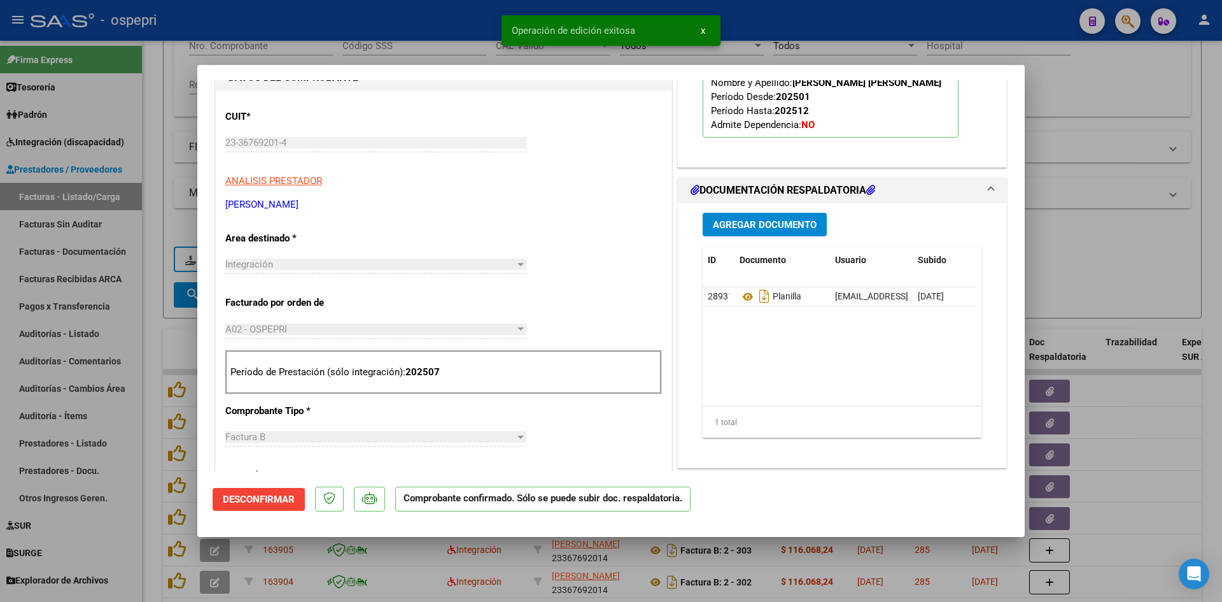
type input "$ 0,00"
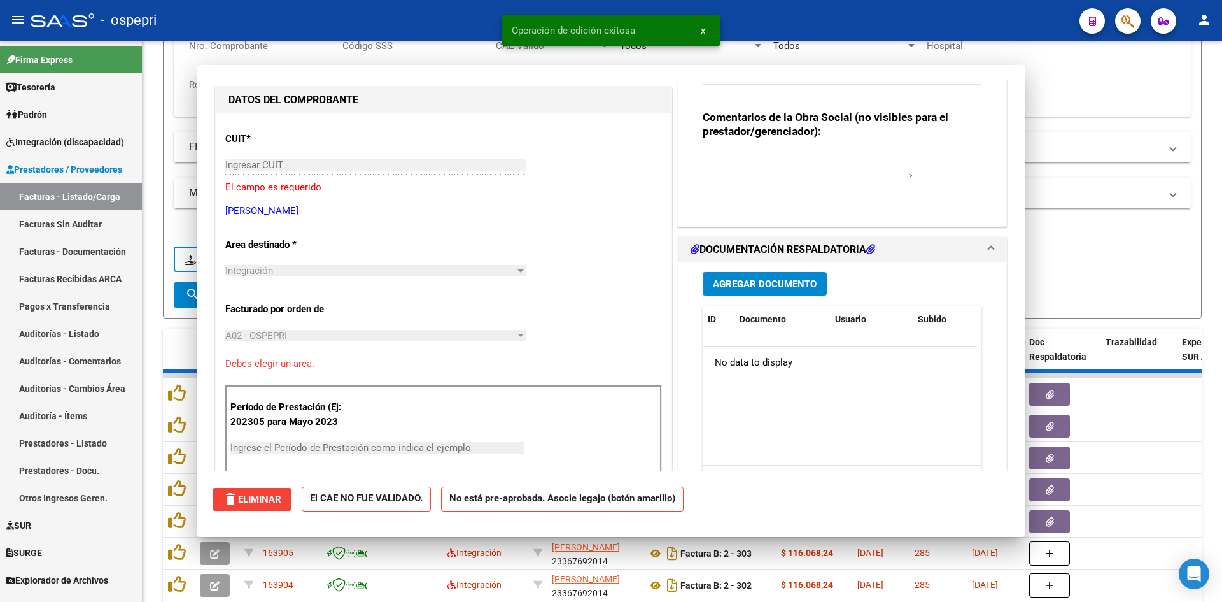
scroll to position [150, 0]
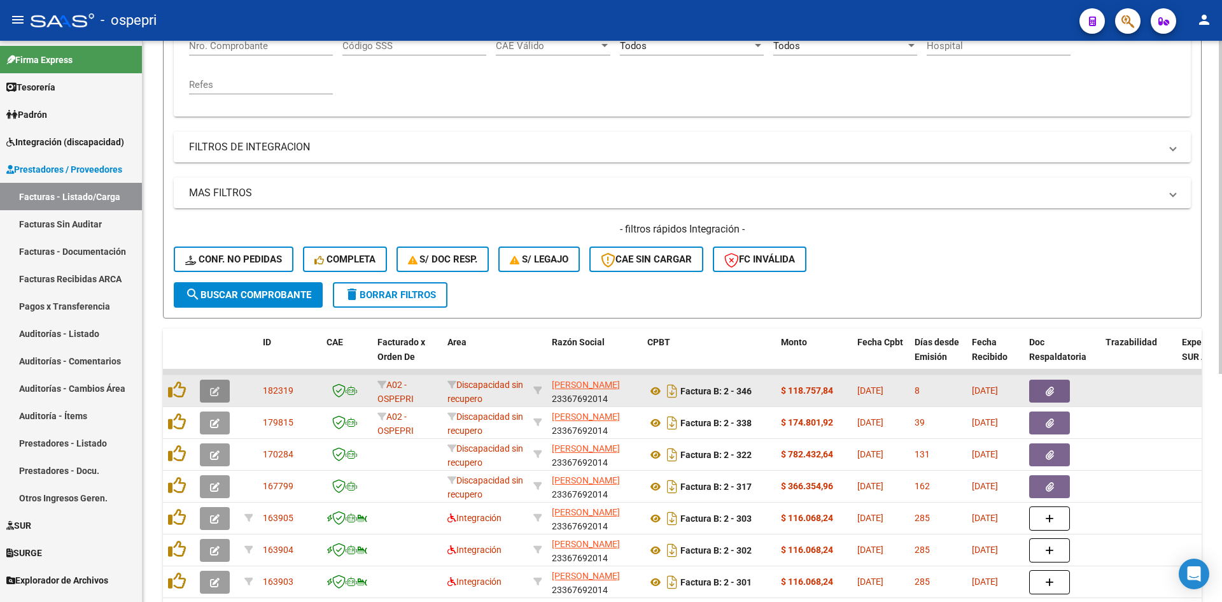
click at [216, 395] on icon "button" at bounding box center [215, 391] width 10 height 10
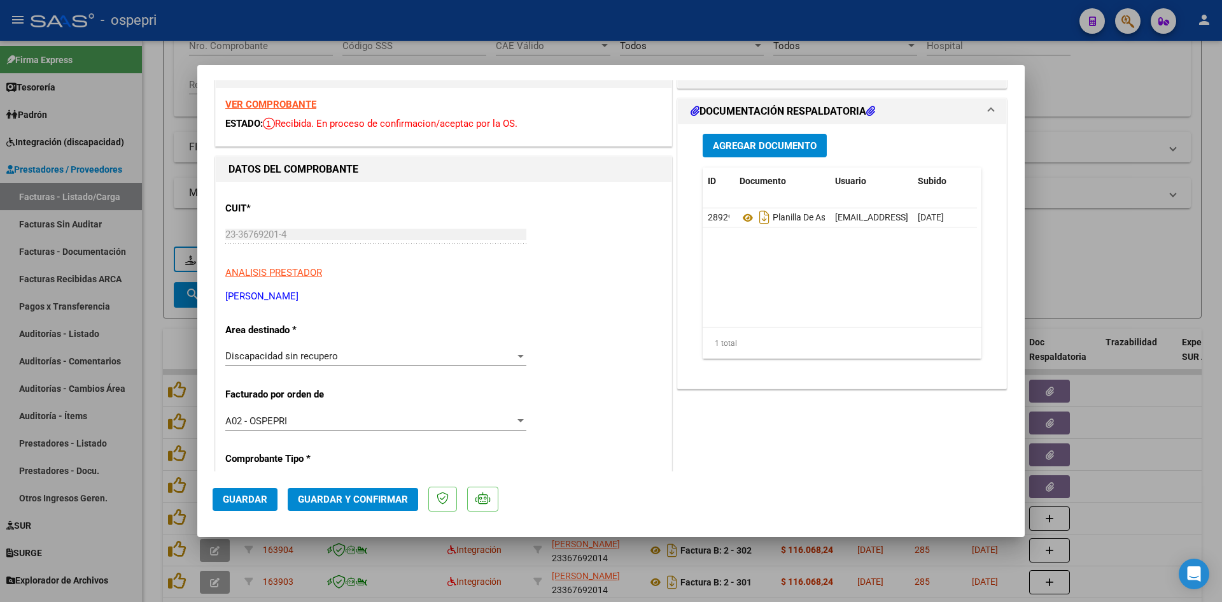
scroll to position [0, 0]
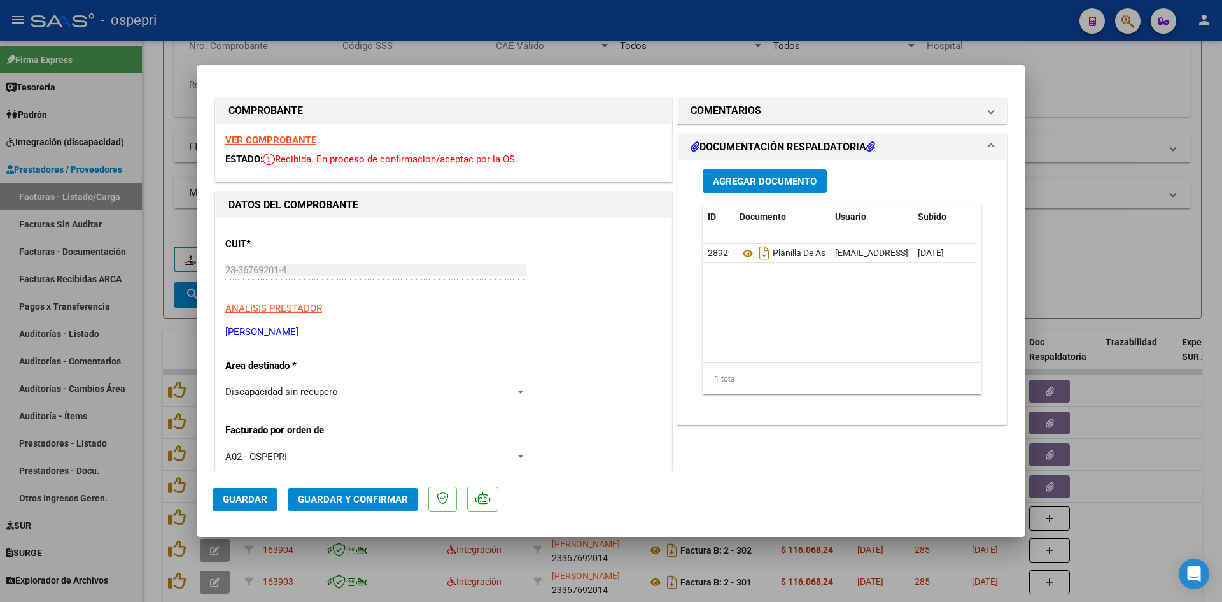
click at [253, 138] on strong "VER COMPROBANTE" at bounding box center [270, 139] width 91 height 11
click at [333, 394] on span "Discapacidad sin recupero" at bounding box center [281, 391] width 113 height 11
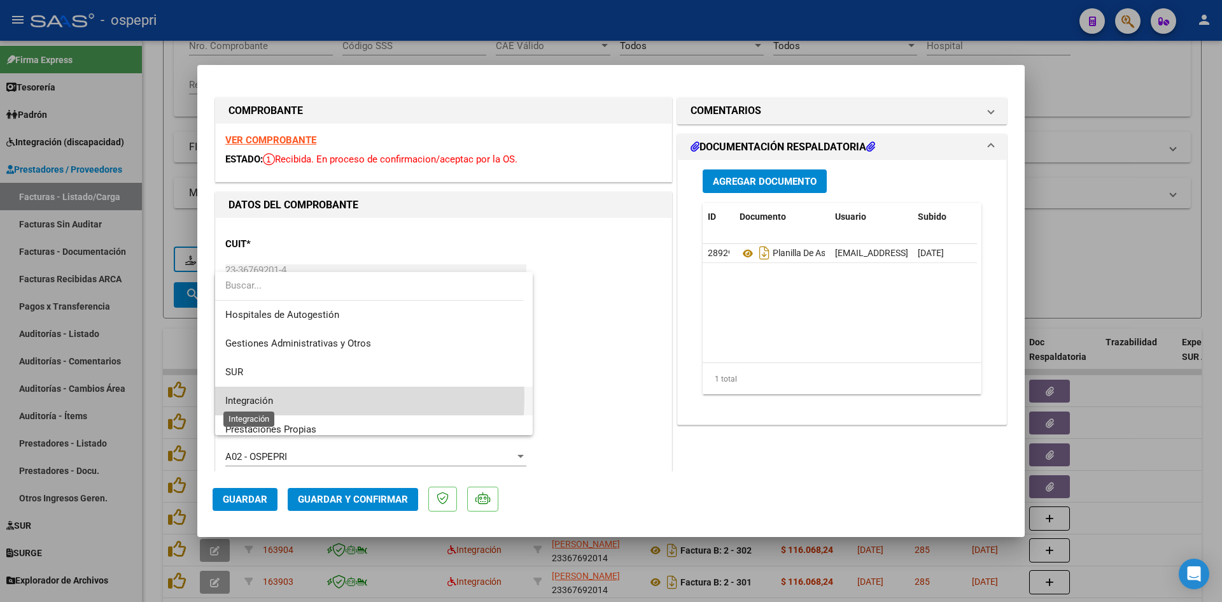
click at [251, 396] on span "Integración" at bounding box center [249, 400] width 48 height 11
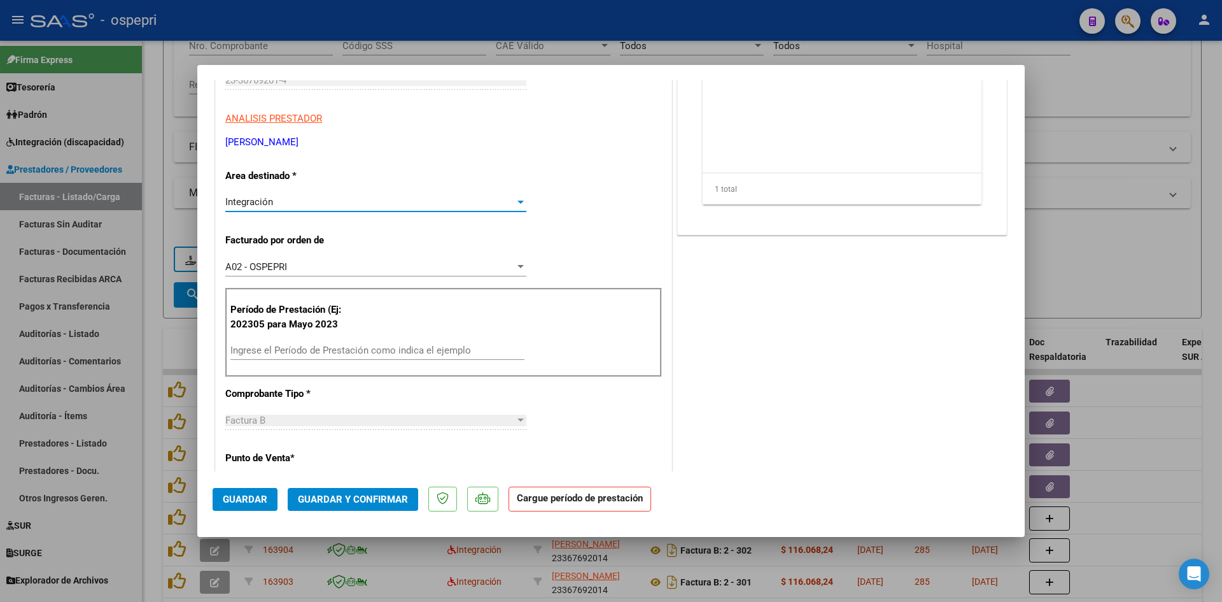
scroll to position [191, 0]
click at [294, 350] on input "Ingrese el Período de Prestación como indica el ejemplo" at bounding box center [377, 348] width 294 height 11
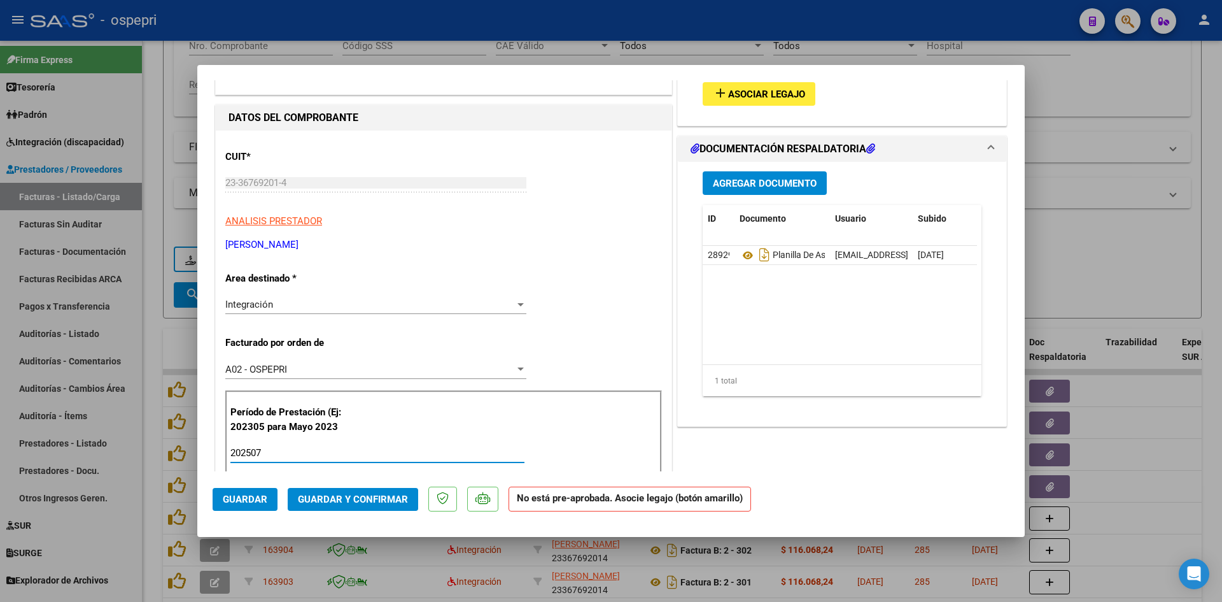
scroll to position [0, 0]
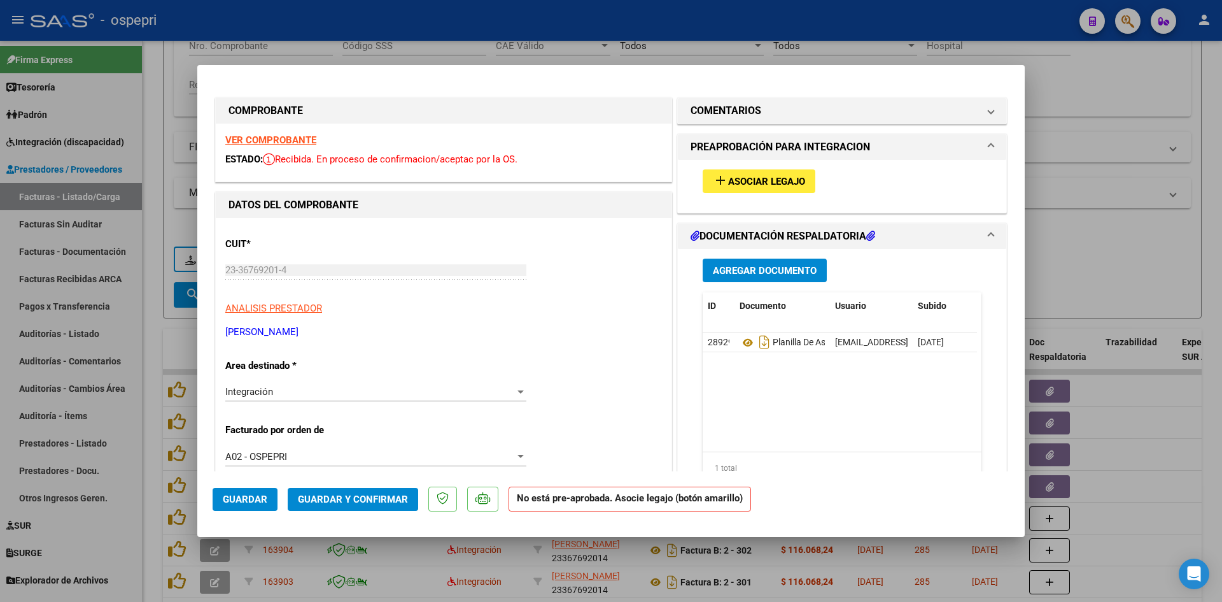
type input "202507"
click at [758, 188] on button "add Asociar Legajo" at bounding box center [759, 181] width 113 height 24
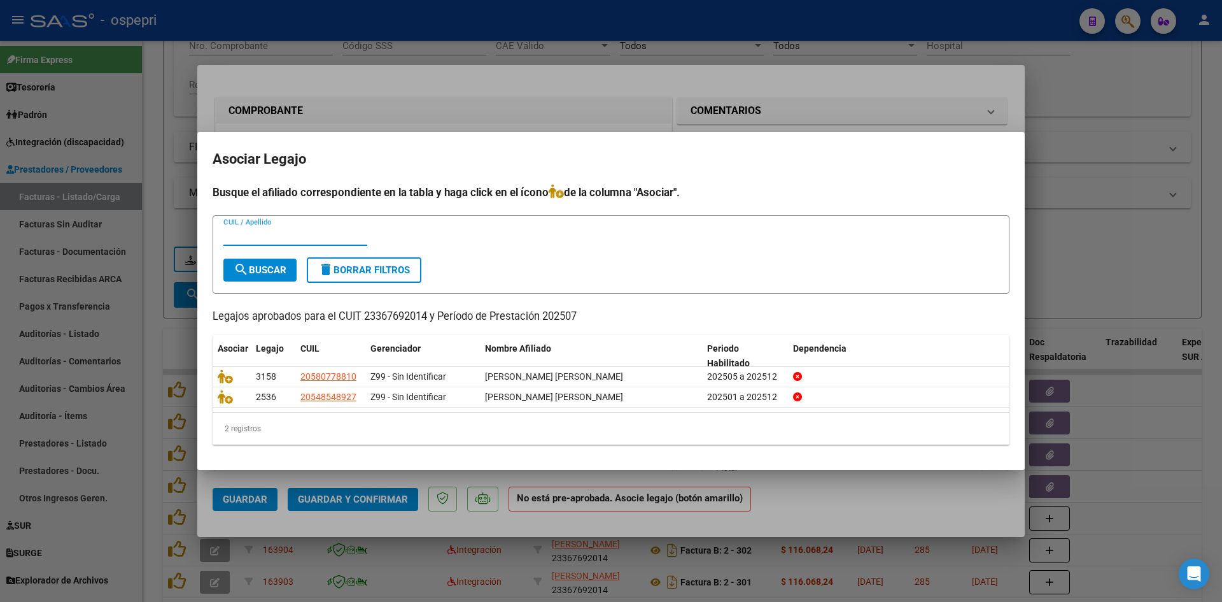
paste input "58077881"
type input "58077881"
click at [266, 270] on span "search Buscar" at bounding box center [260, 269] width 53 height 11
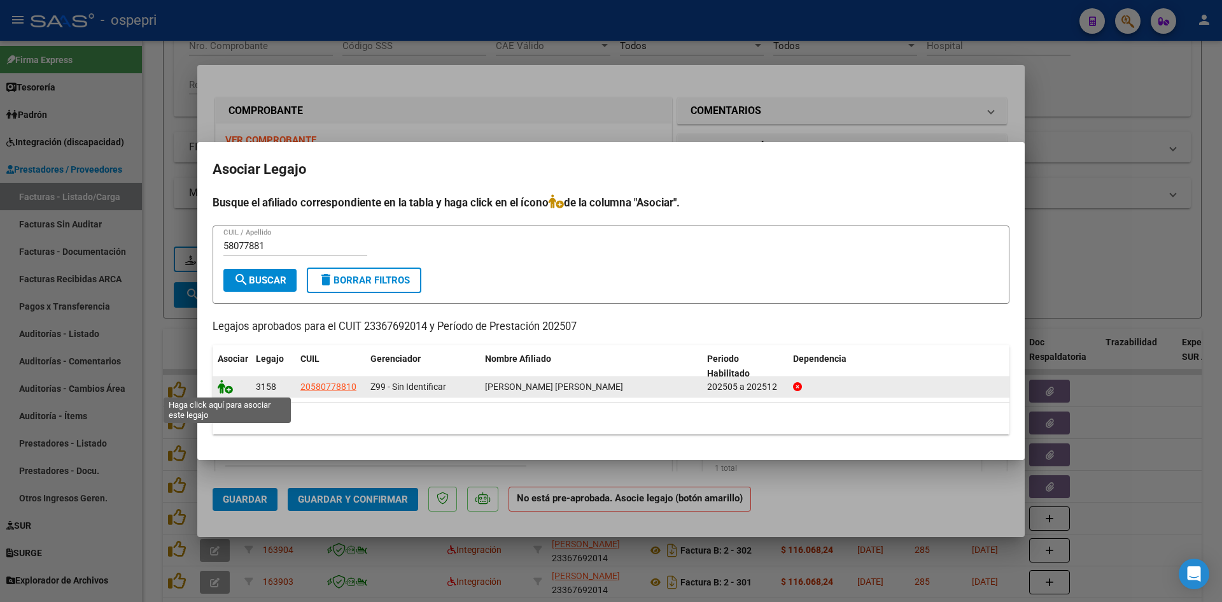
click at [227, 387] on icon at bounding box center [225, 386] width 15 height 14
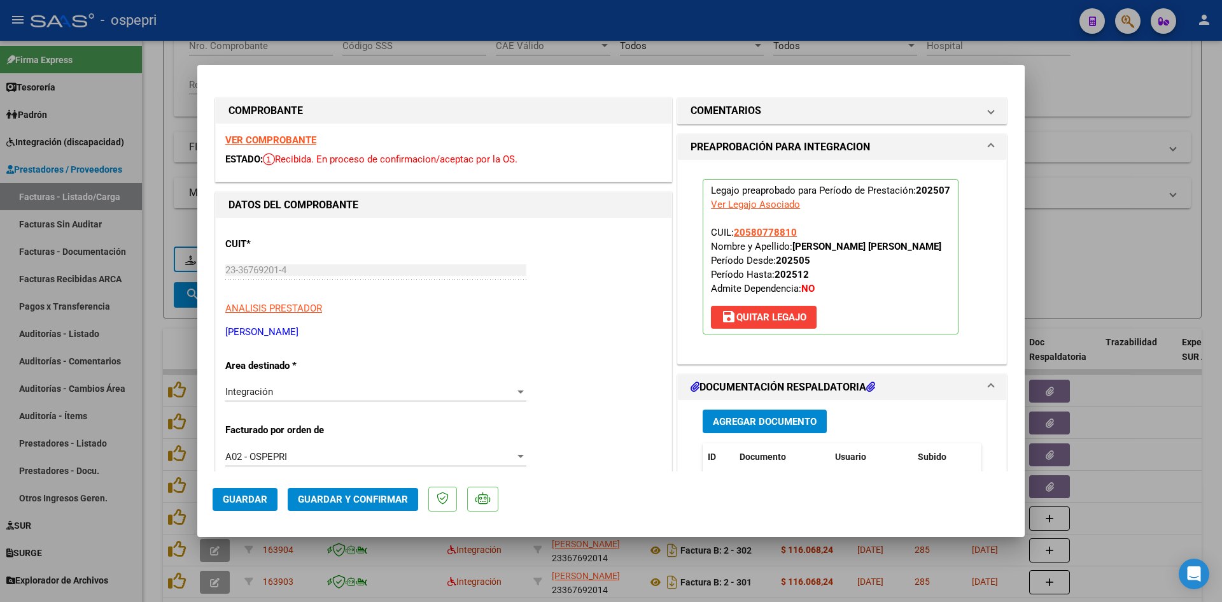
scroll to position [127, 0]
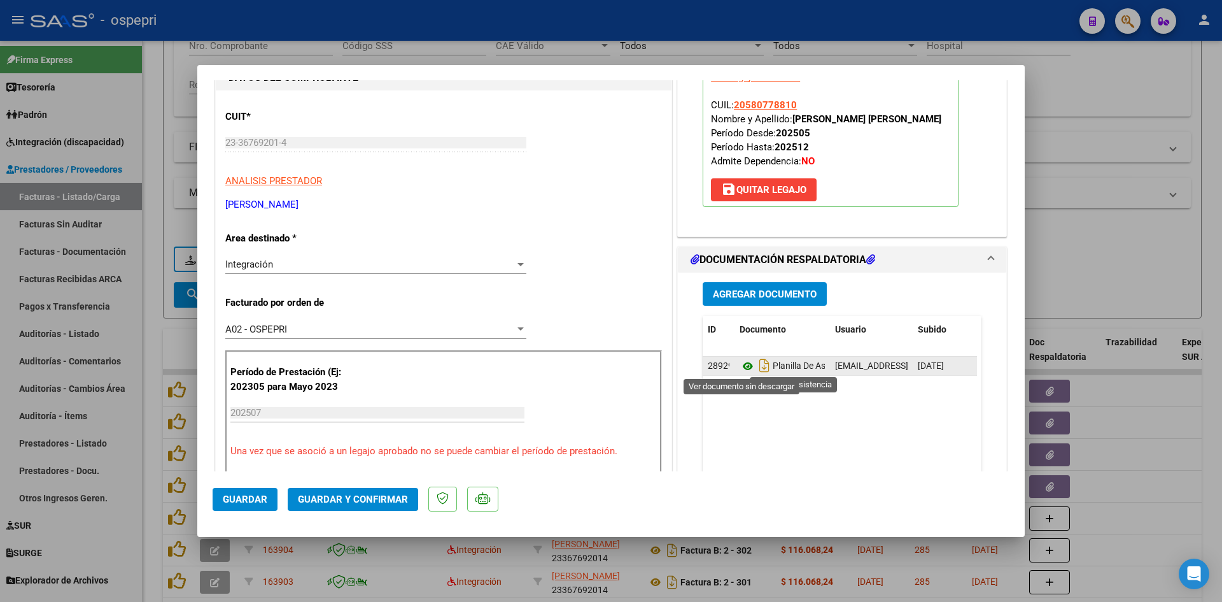
click at [743, 366] on icon at bounding box center [748, 365] width 17 height 15
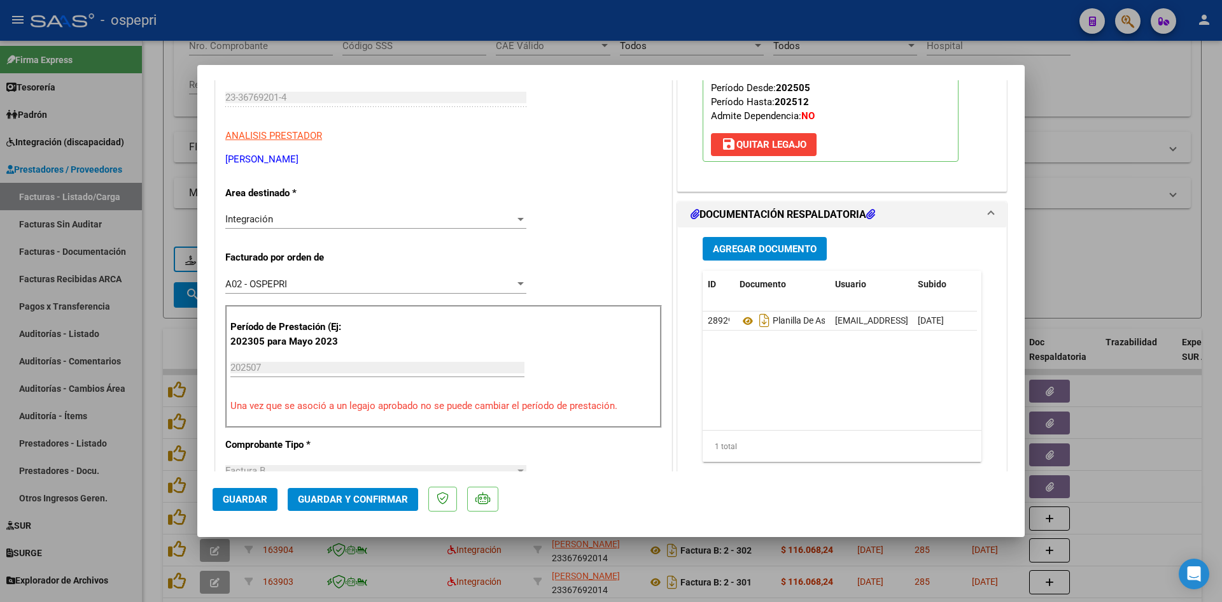
scroll to position [191, 0]
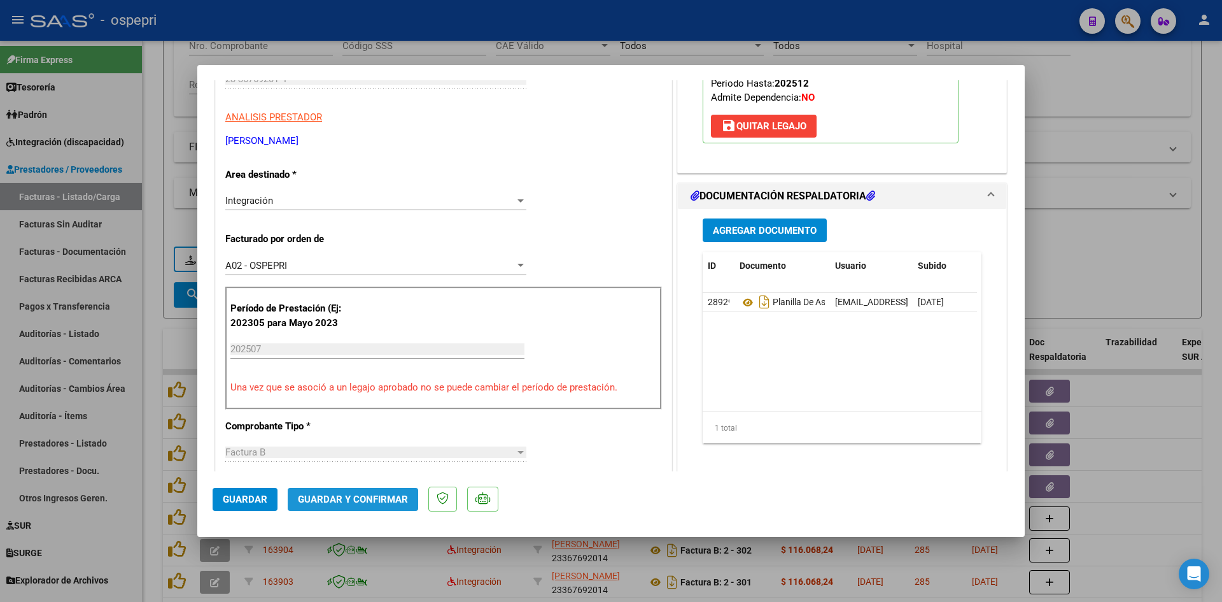
click at [360, 501] on span "Guardar y Confirmar" at bounding box center [353, 498] width 110 height 11
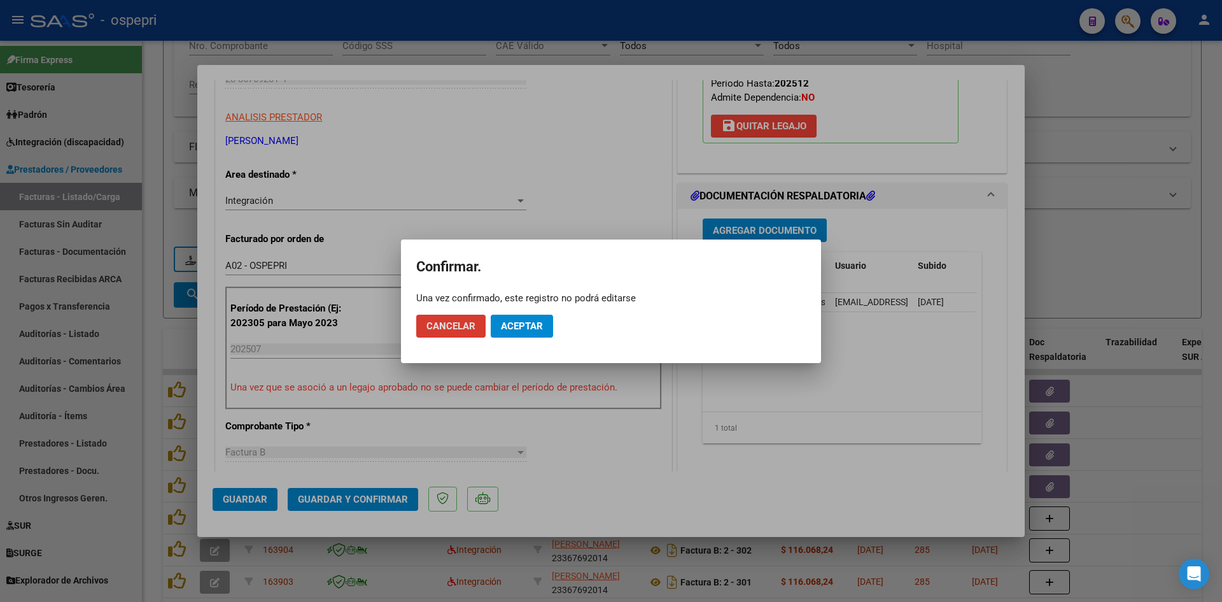
click at [507, 320] on span "Aceptar" at bounding box center [522, 325] width 42 height 11
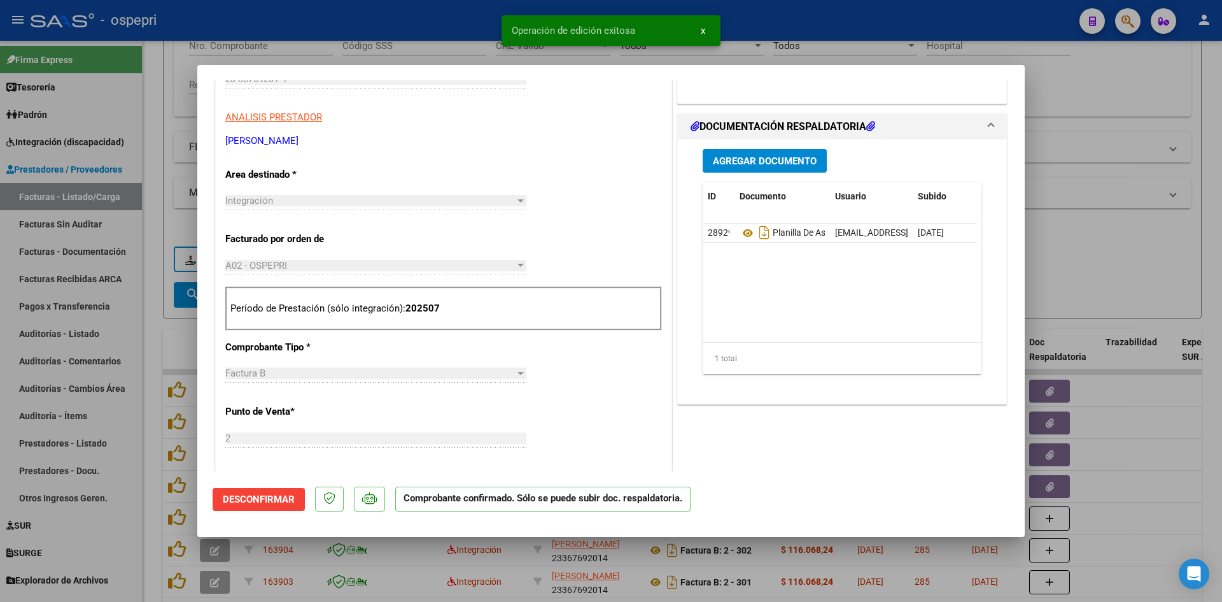
type input "$ 0,00"
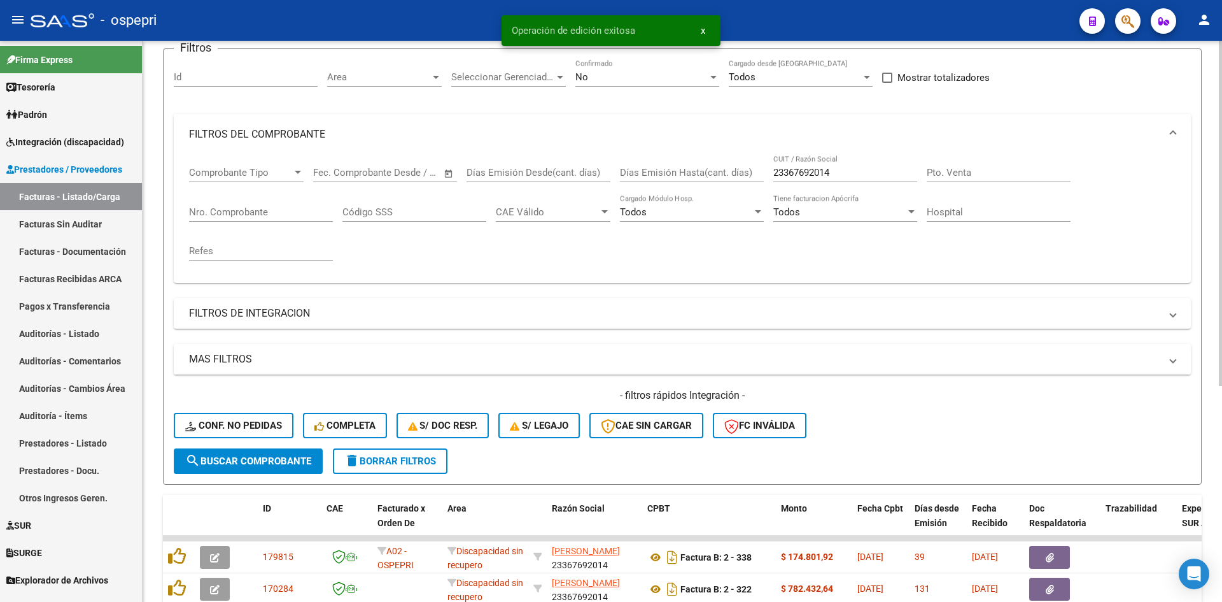
scroll to position [14, 0]
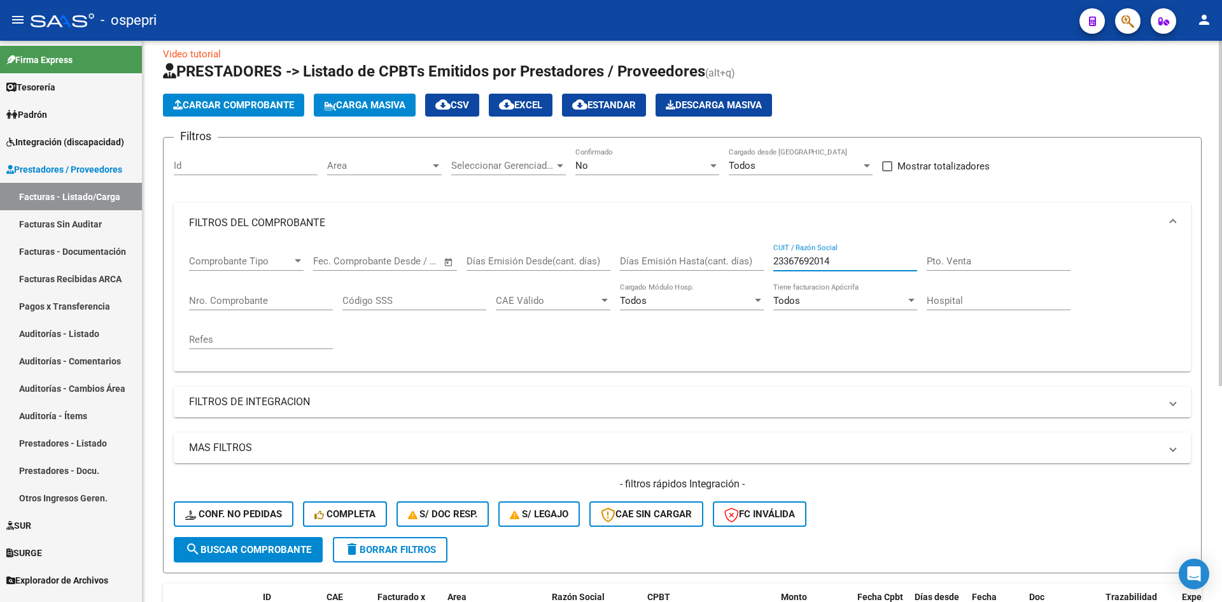
drag, startPoint x: 856, startPoint y: 259, endPoint x: 770, endPoint y: 268, distance: 86.4
click at [770, 268] on div "Comprobante Tipo Comprobante Tipo Start date – End date Fec. Comprobante Desde …" at bounding box center [682, 302] width 987 height 118
click at [266, 516] on span "Conf. no pedidas" at bounding box center [233, 513] width 97 height 11
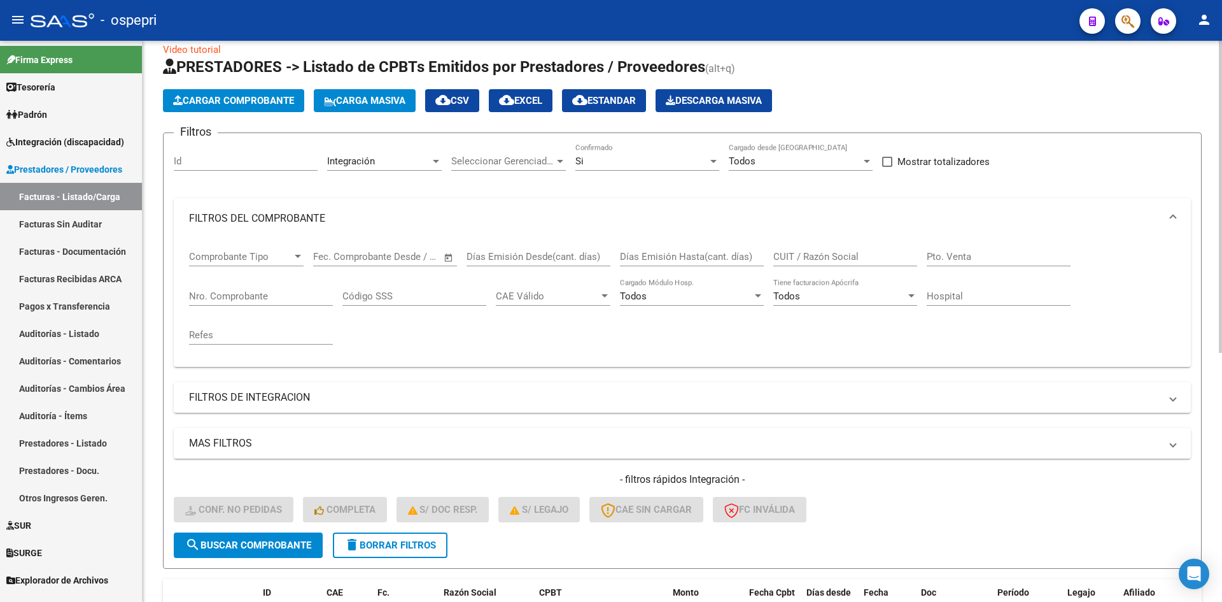
scroll to position [0, 0]
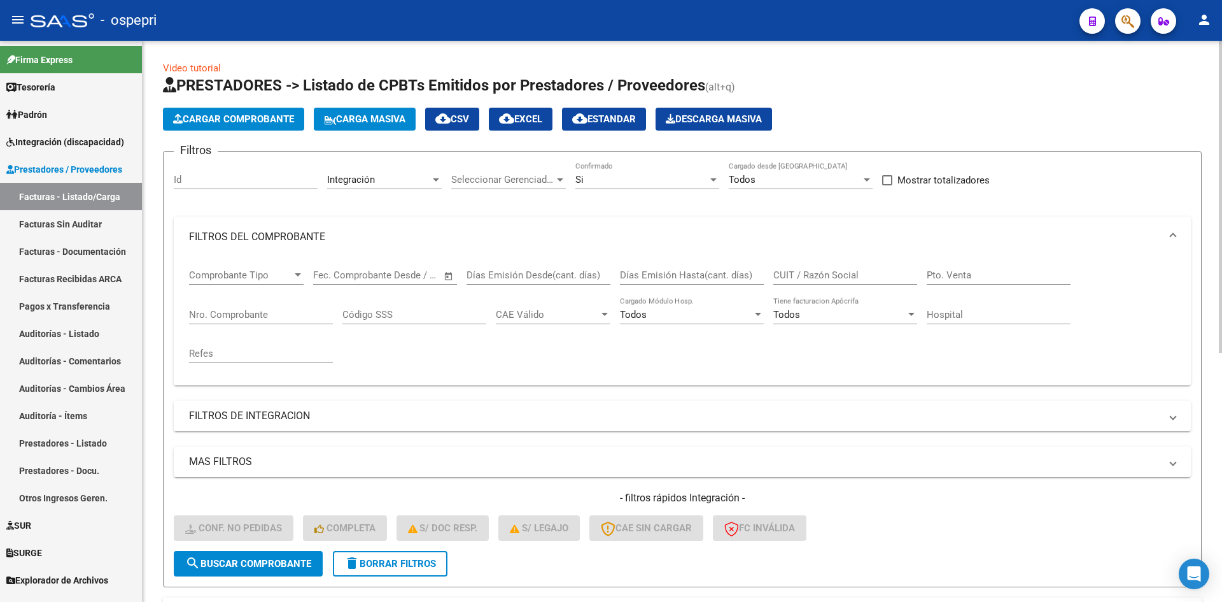
click at [808, 270] on input "CUIT / Razón Social" at bounding box center [846, 274] width 144 height 11
paste input "23367692014"
type input "23367692014"
click at [271, 563] on span "search Buscar Comprobante" at bounding box center [248, 563] width 126 height 11
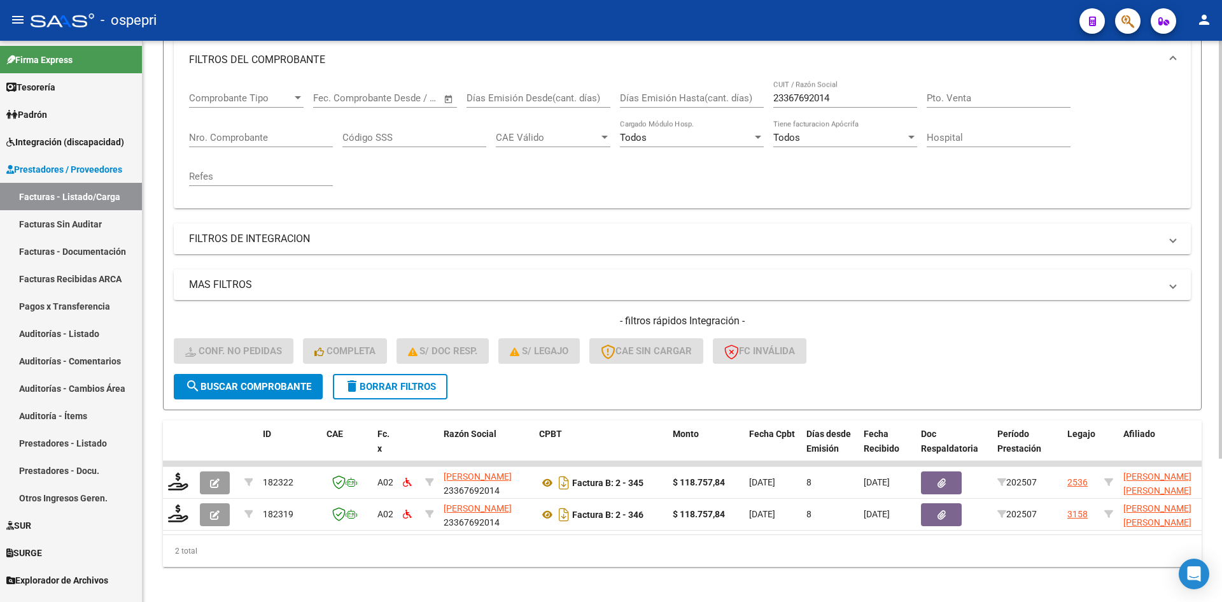
scroll to position [192, 0]
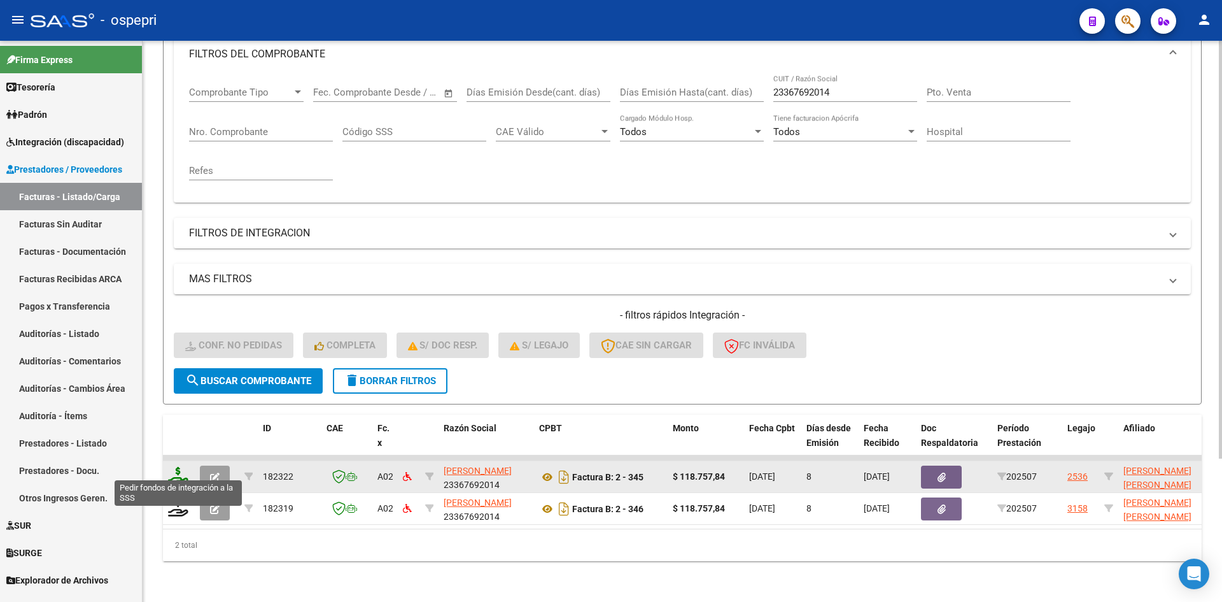
click at [175, 467] on icon at bounding box center [178, 476] width 20 height 18
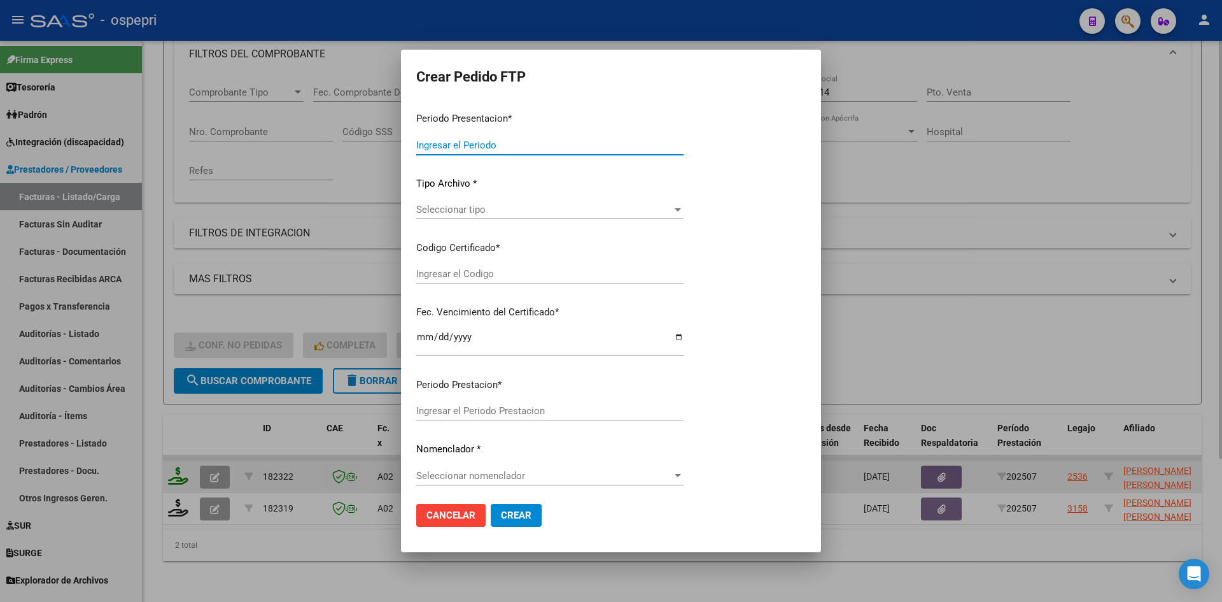
type input "202507"
type input "$ 118.757,84"
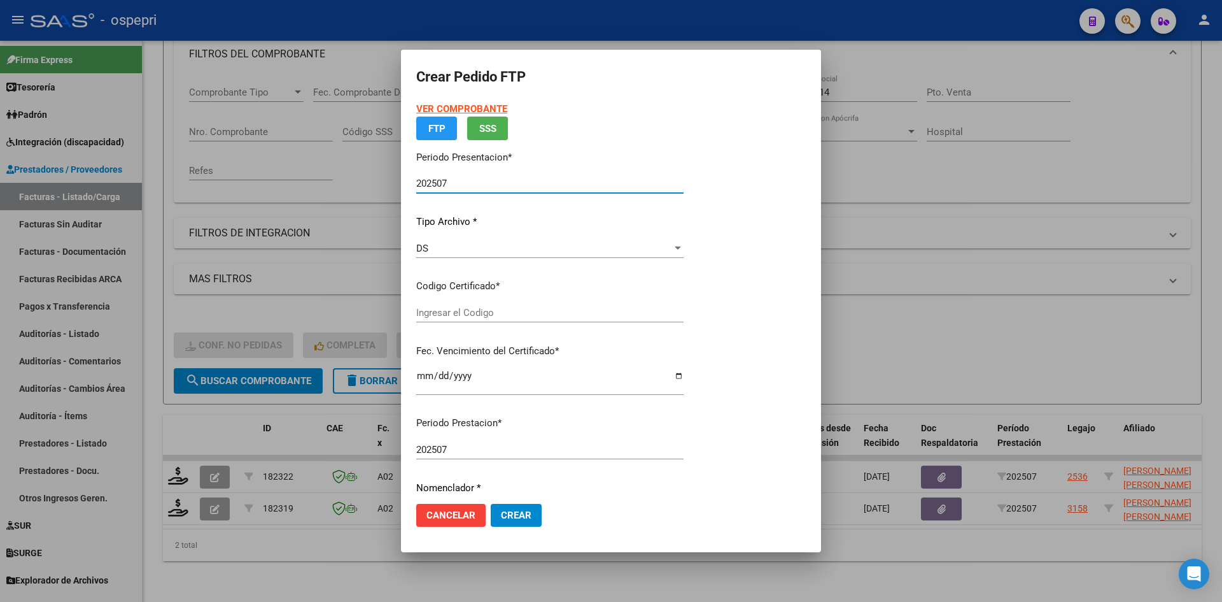
type input "2054854892-7"
type input "2025-12-05"
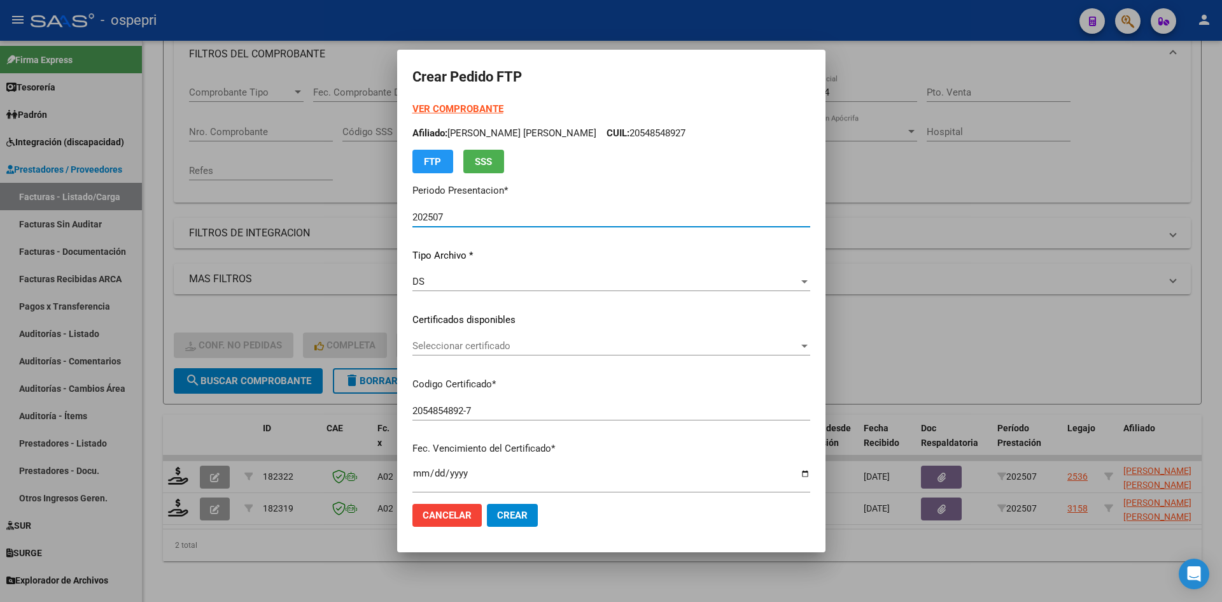
click at [562, 346] on span "Seleccionar certificado" at bounding box center [606, 345] width 386 height 11
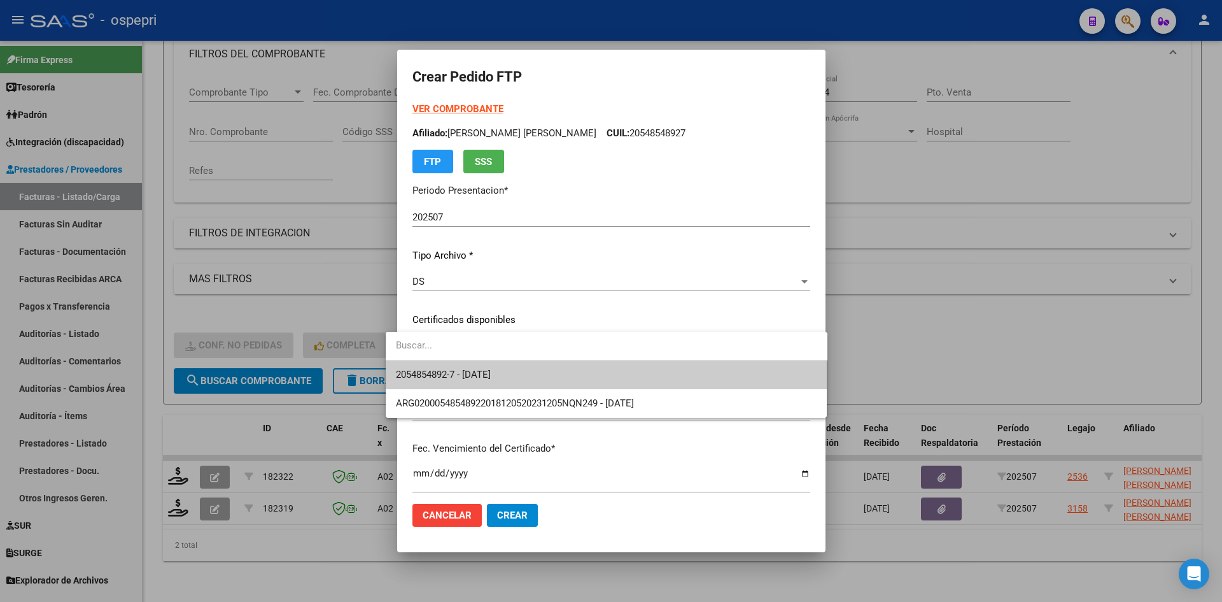
click at [558, 374] on span "2054854892-7 - 2025-12-05" at bounding box center [606, 374] width 421 height 29
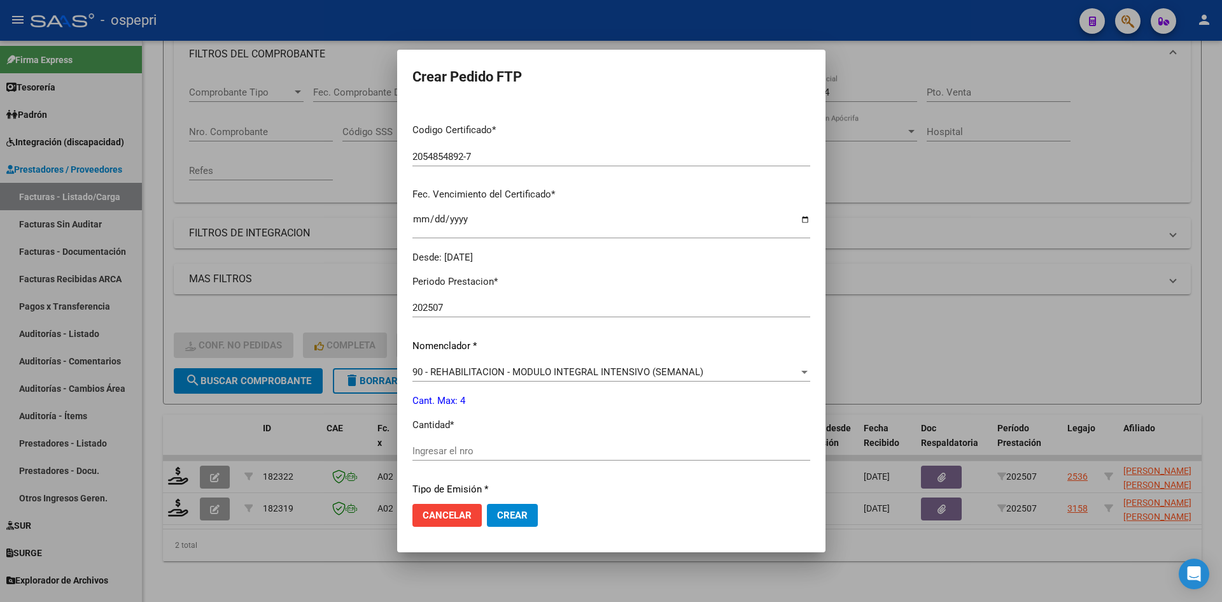
scroll to position [255, 0]
click at [459, 448] on input "Ingresar el nro" at bounding box center [612, 449] width 398 height 11
type input "4"
click at [502, 521] on button "Crear" at bounding box center [512, 515] width 51 height 23
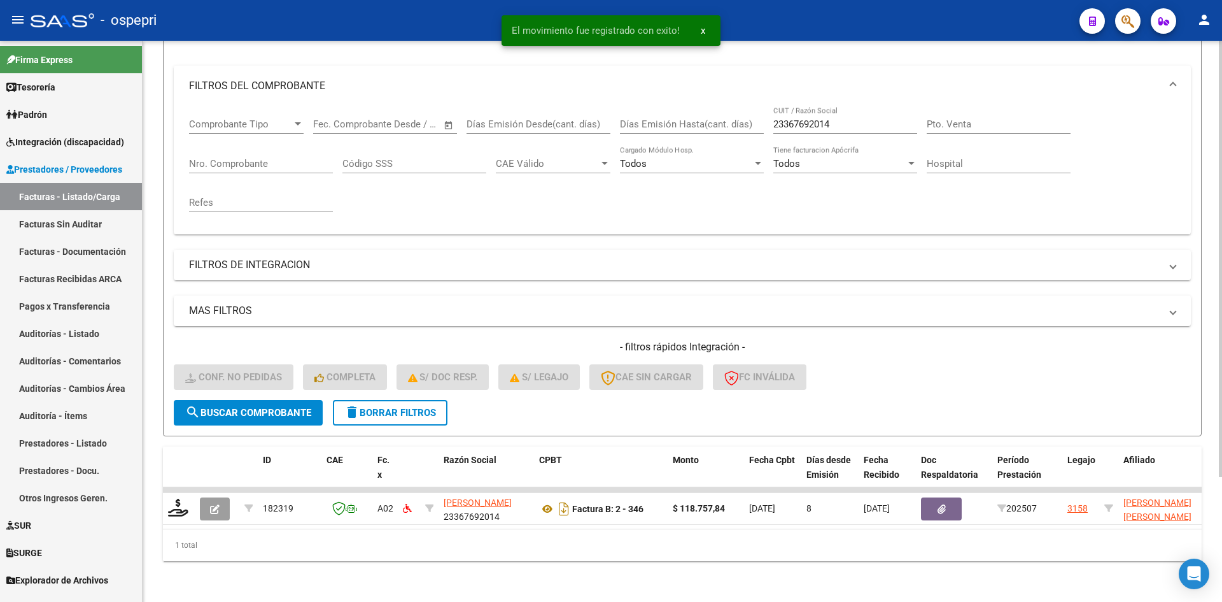
scroll to position [160, 0]
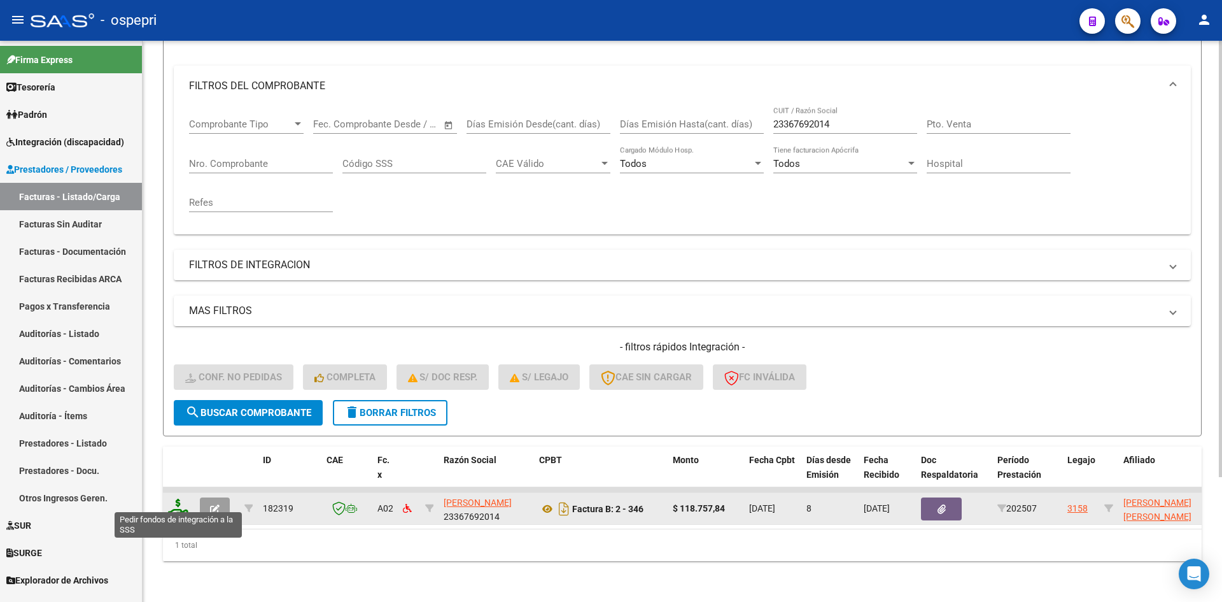
click at [177, 499] on icon at bounding box center [178, 508] width 20 height 18
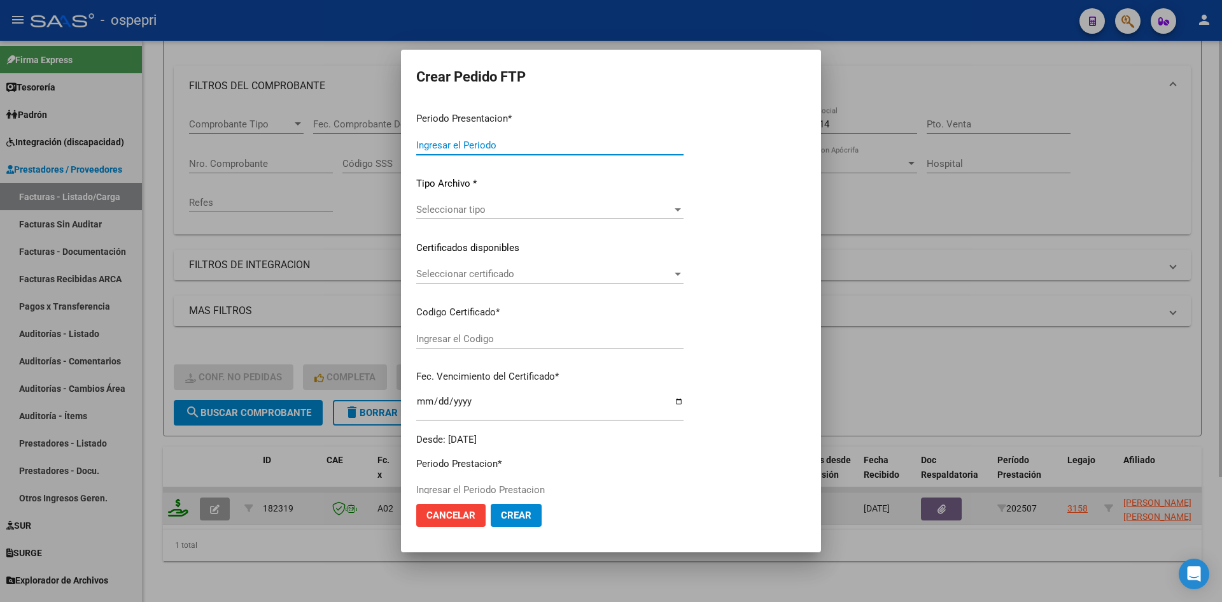
type input "202507"
type input "$ 118.757,84"
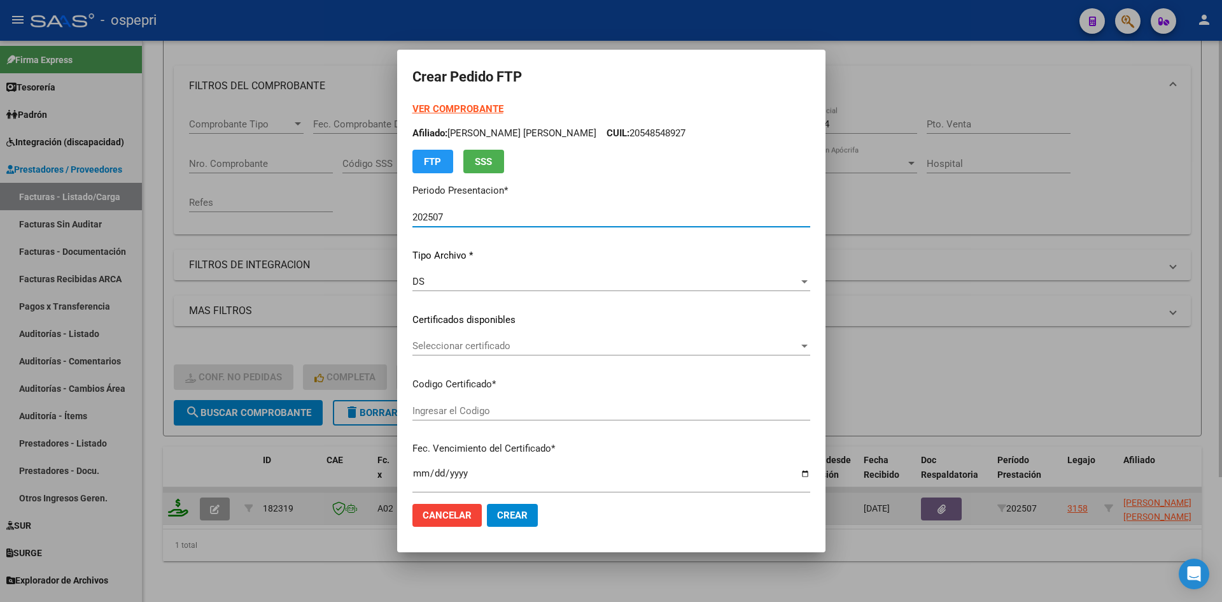
type input "ARG02000580778812021020320250203PPA235"
type input "2026-02-03"
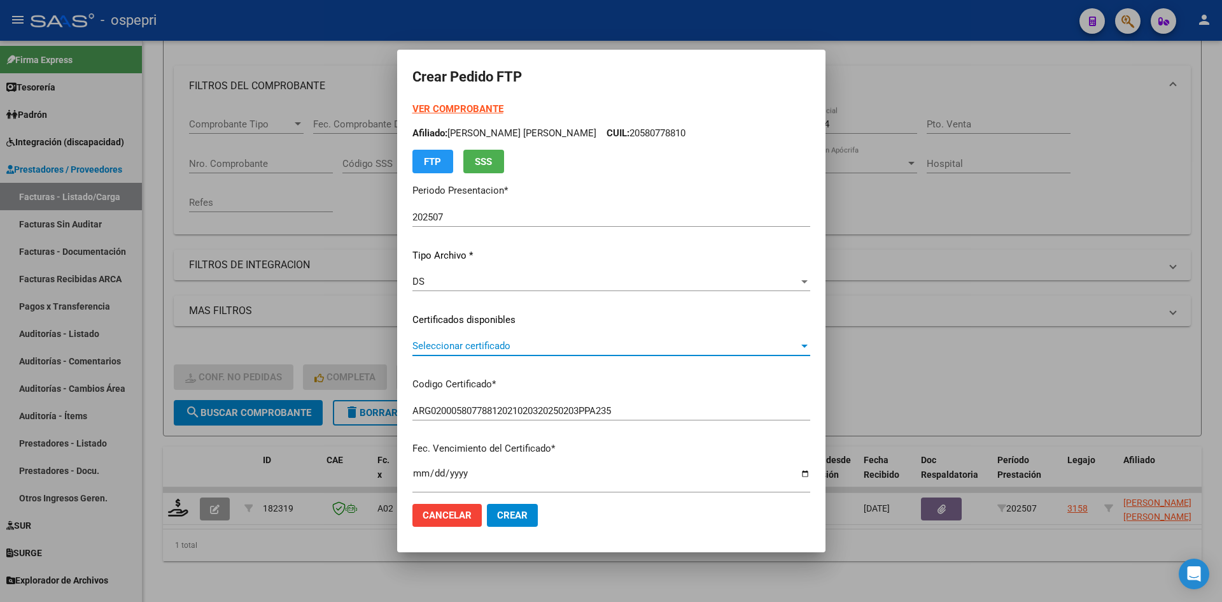
click at [558, 346] on span "Seleccionar certificado" at bounding box center [606, 345] width 386 height 11
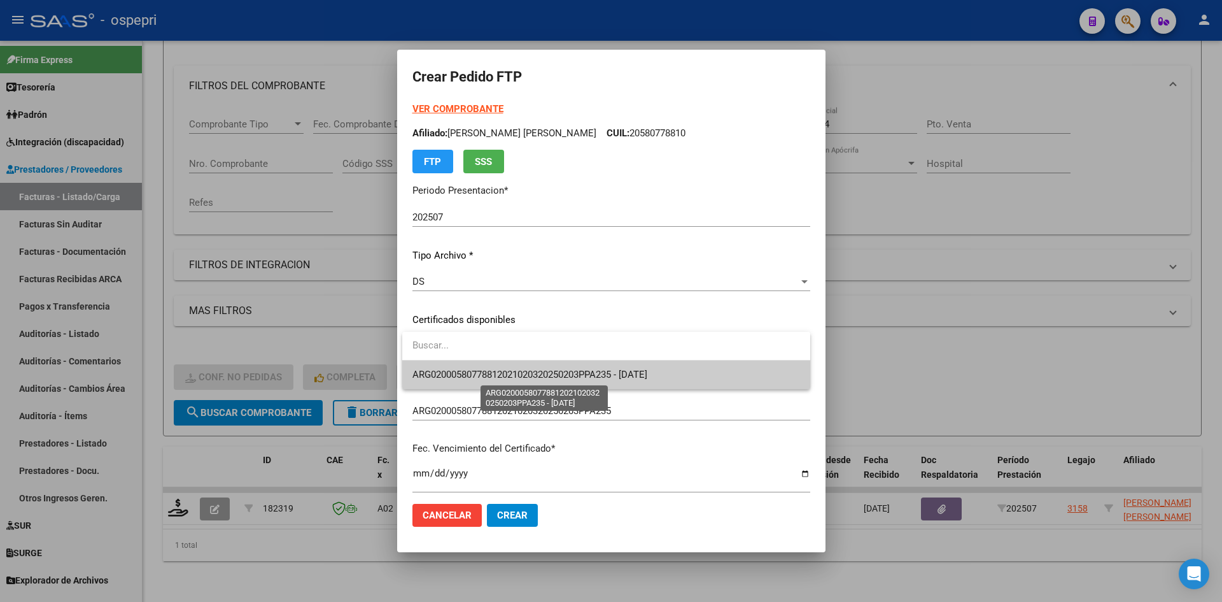
click at [558, 370] on span "ARG02000580778812021020320250203PPA235 - 2026-02-03" at bounding box center [530, 374] width 235 height 11
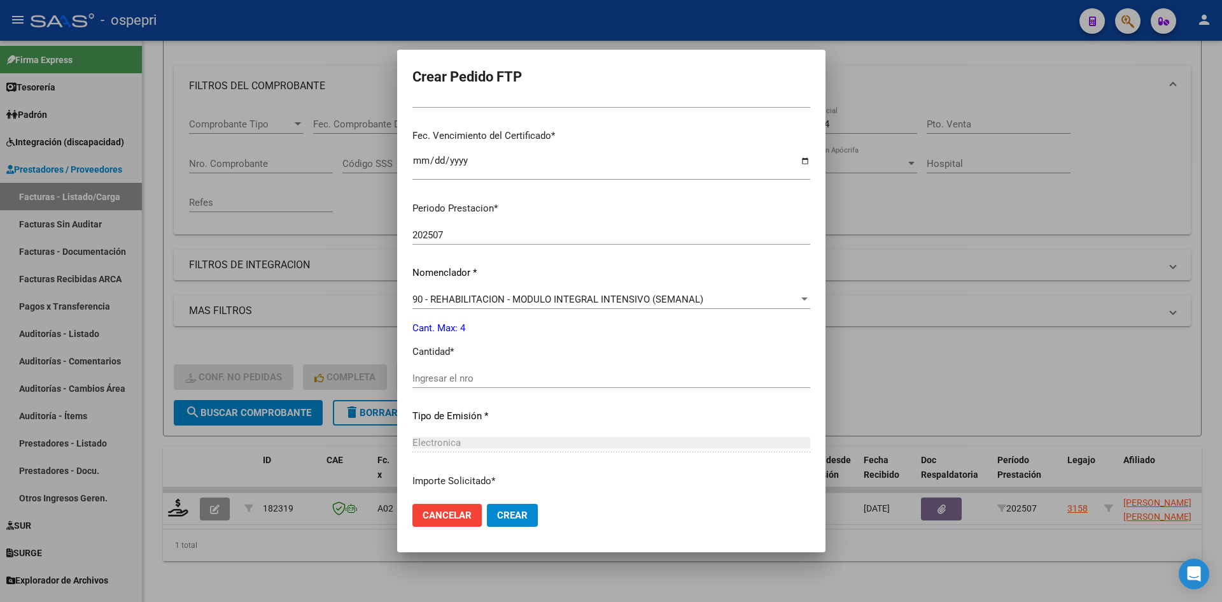
scroll to position [318, 0]
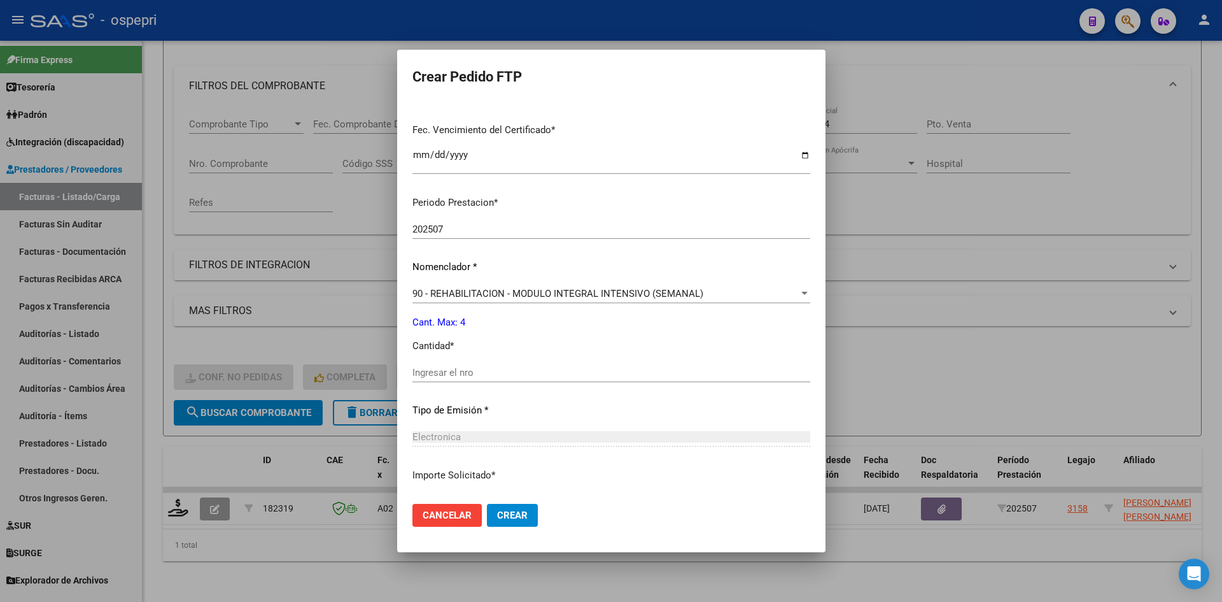
click at [457, 376] on input "Ingresar el nro" at bounding box center [612, 372] width 398 height 11
type input "4"
click at [503, 509] on span "Crear" at bounding box center [512, 514] width 31 height 11
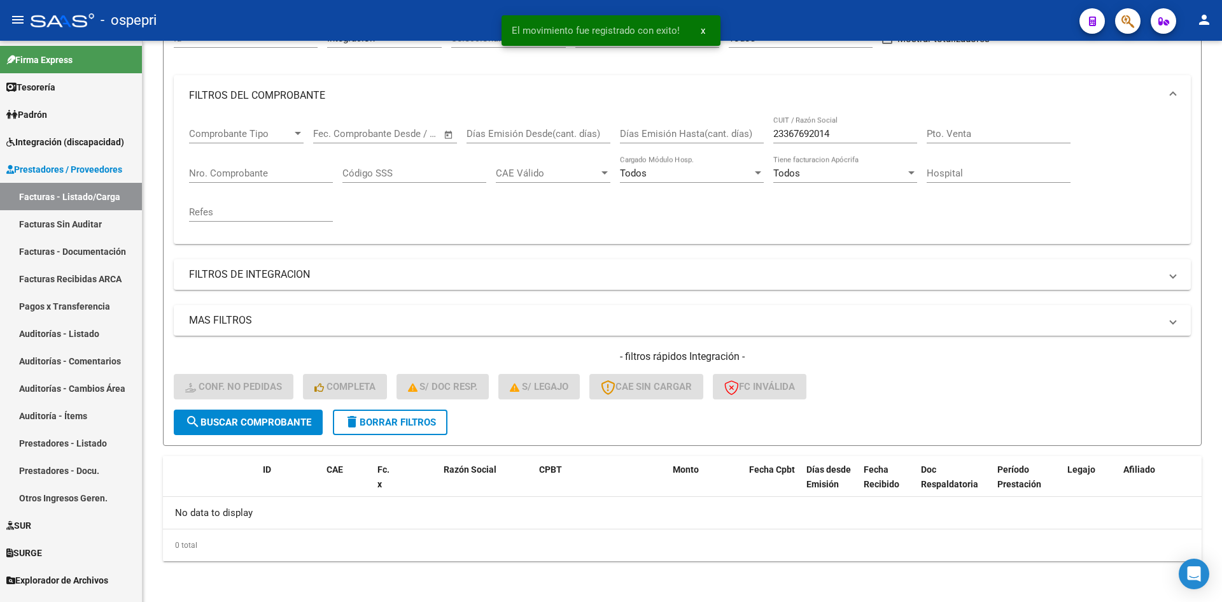
scroll to position [141, 0]
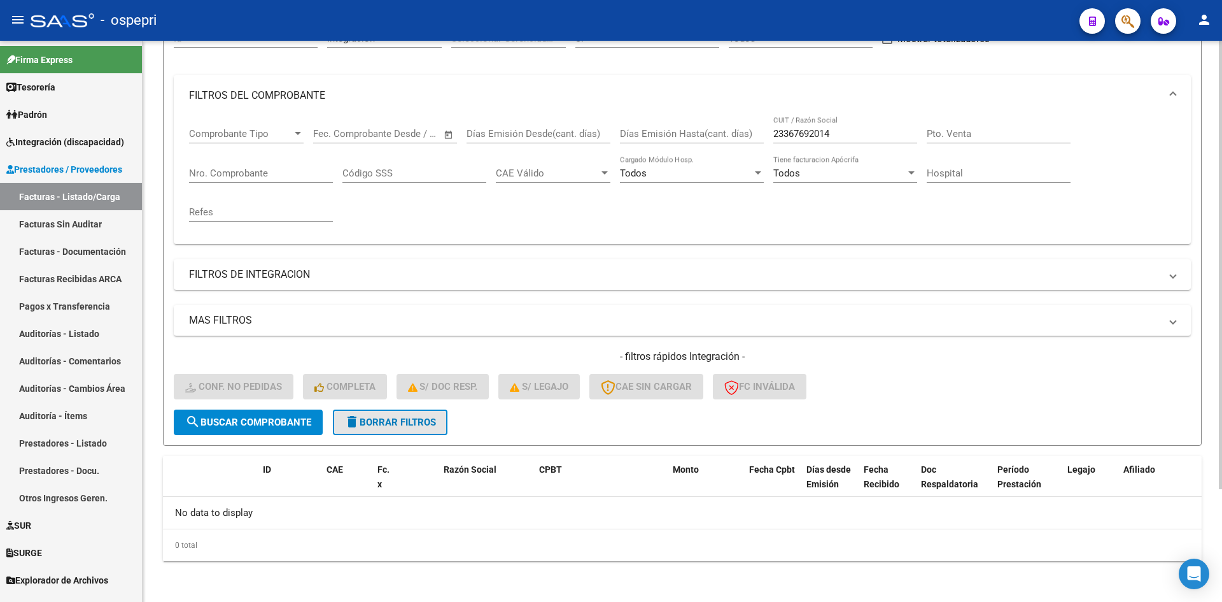
click at [411, 432] on button "delete Borrar Filtros" at bounding box center [390, 421] width 115 height 25
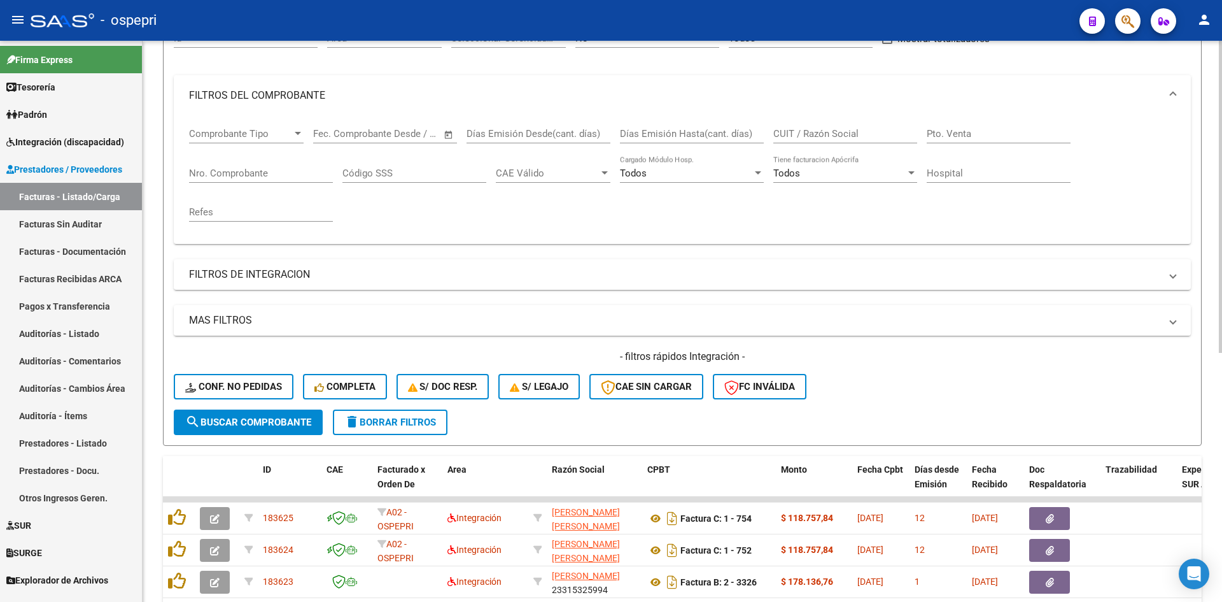
click at [827, 133] on input "CUIT / Razón Social" at bounding box center [846, 133] width 144 height 11
paste input "27325448259"
type input "27325448259"
click at [269, 421] on span "search Buscar Comprobante" at bounding box center [248, 421] width 126 height 11
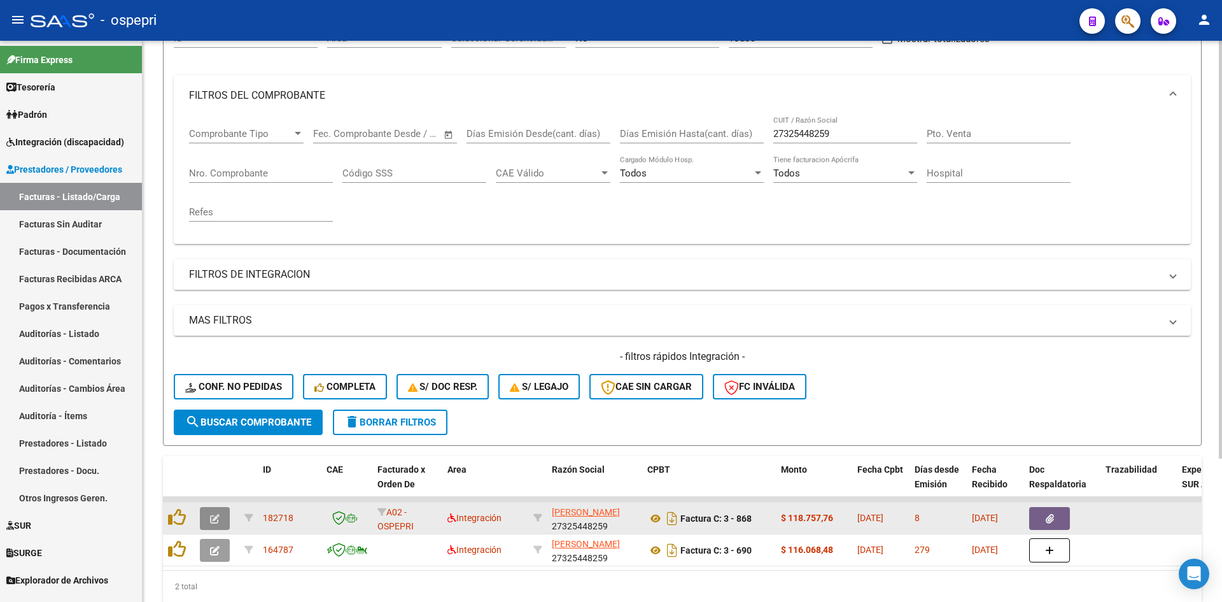
click at [211, 520] on icon "button" at bounding box center [215, 519] width 10 height 10
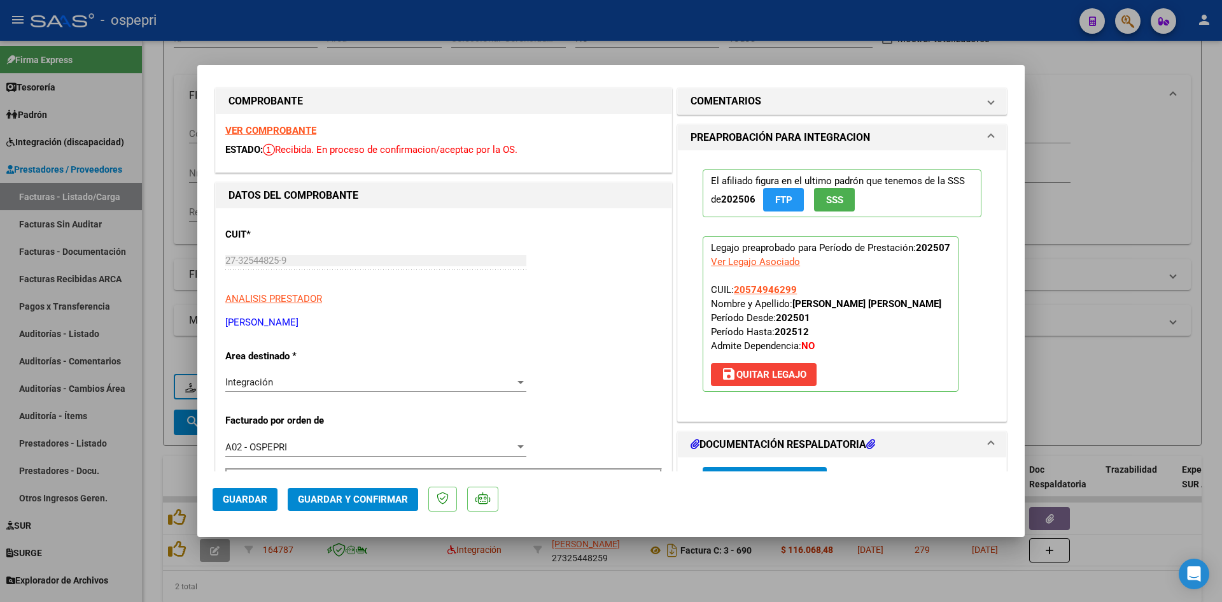
scroll to position [0, 0]
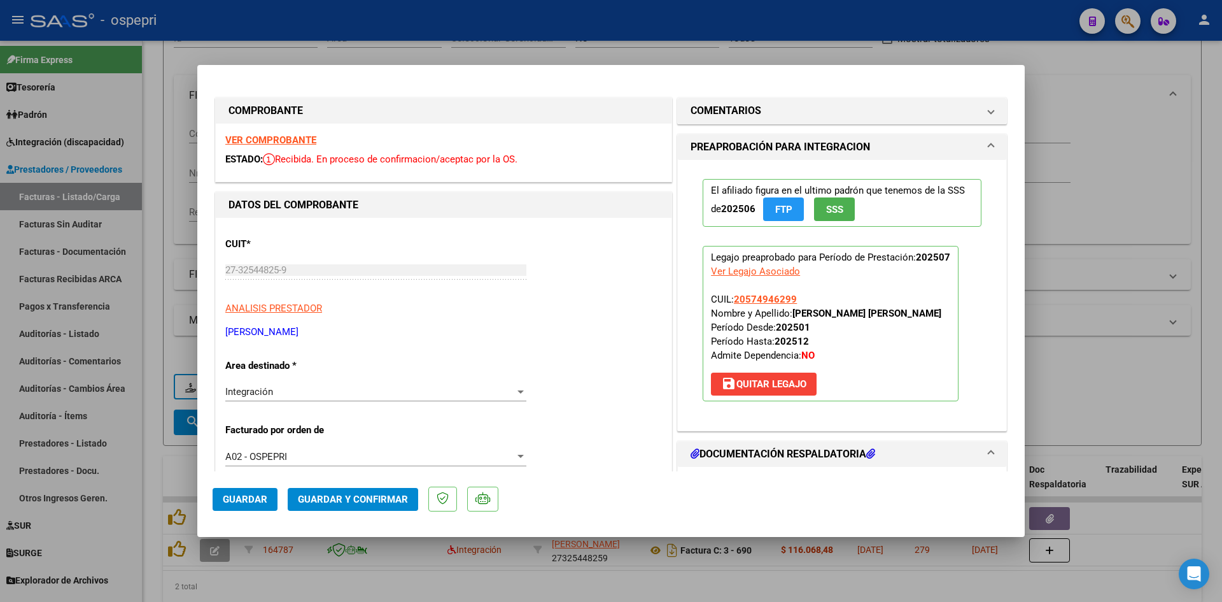
click at [251, 139] on strong "VER COMPROBANTE" at bounding box center [270, 139] width 91 height 11
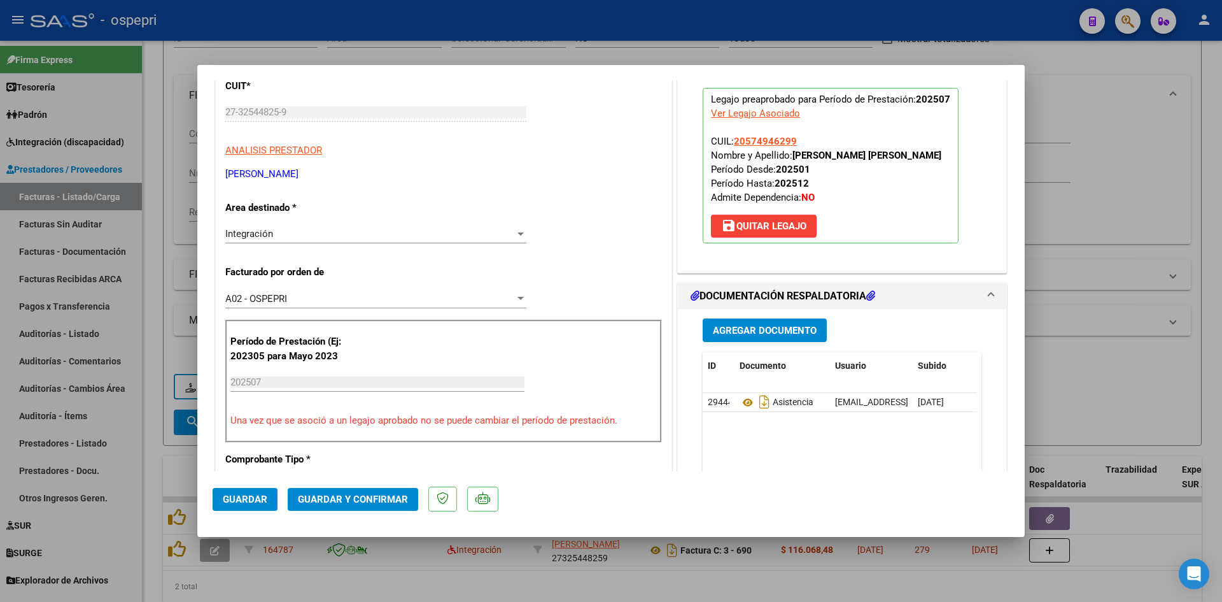
scroll to position [191, 0]
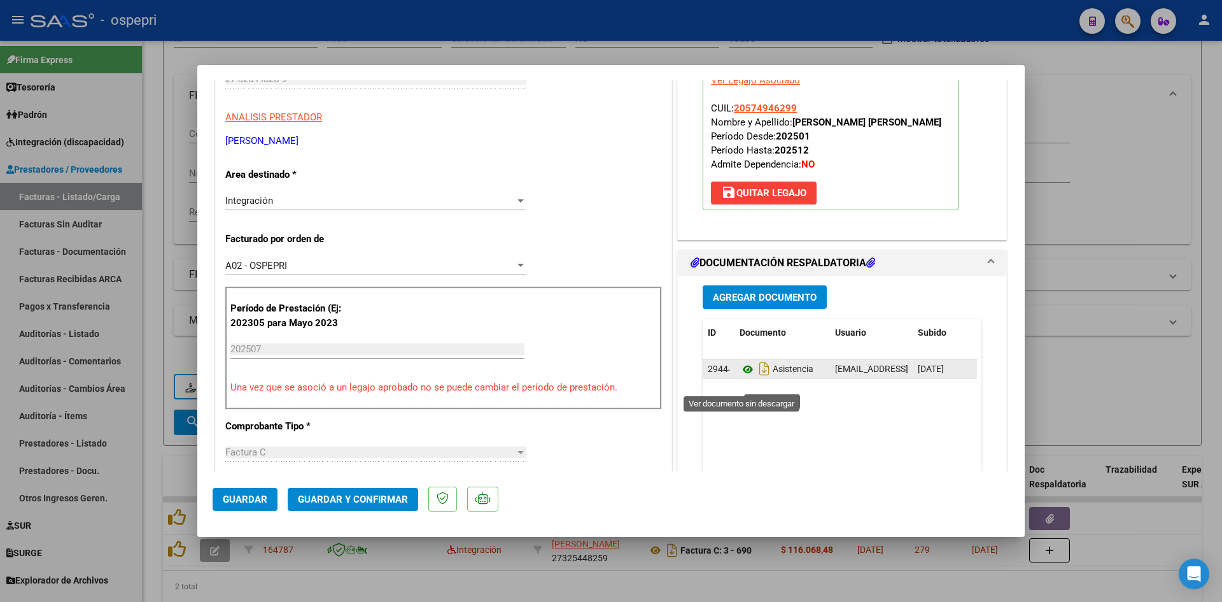
click at [744, 377] on icon at bounding box center [748, 369] width 17 height 15
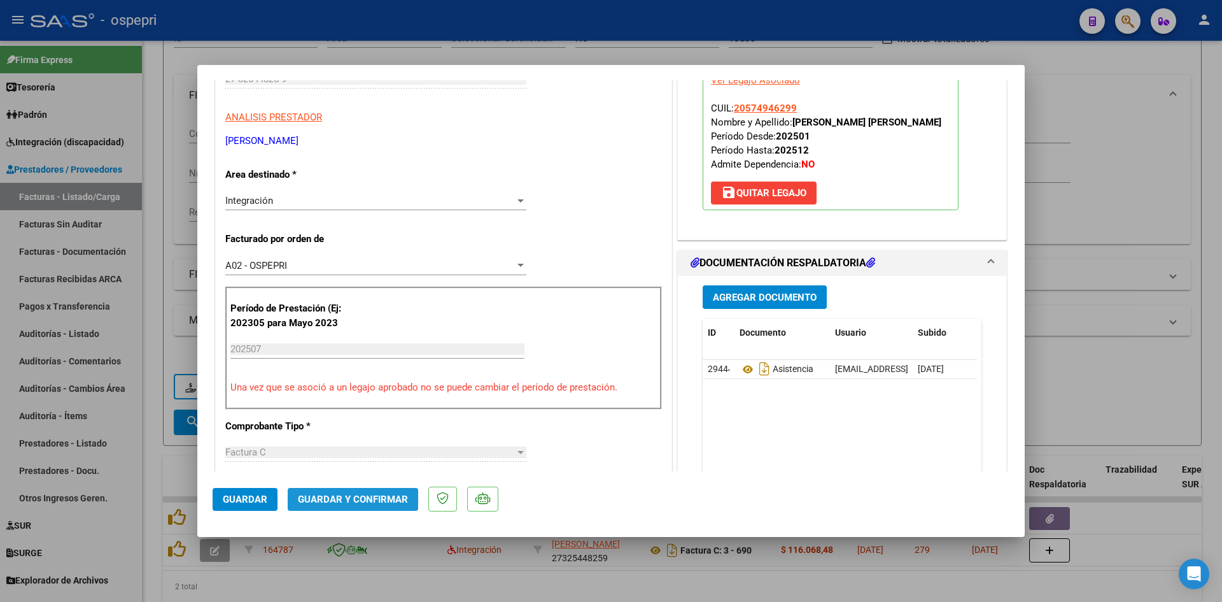
click at [384, 496] on span "Guardar y Confirmar" at bounding box center [353, 498] width 110 height 11
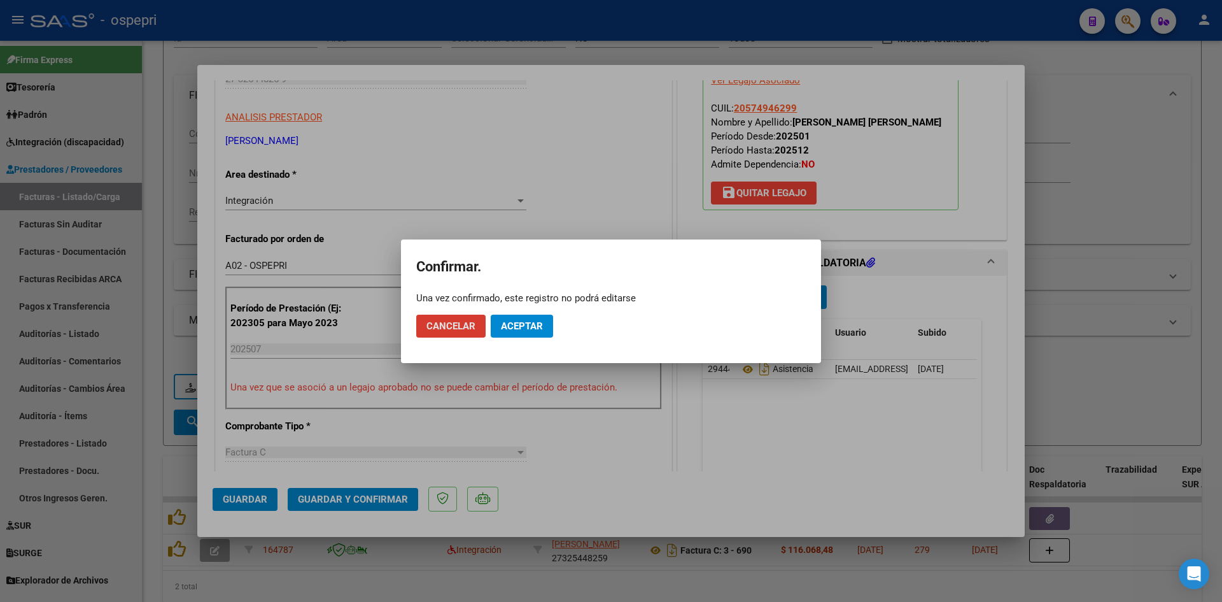
click at [542, 319] on button "Aceptar" at bounding box center [522, 326] width 62 height 23
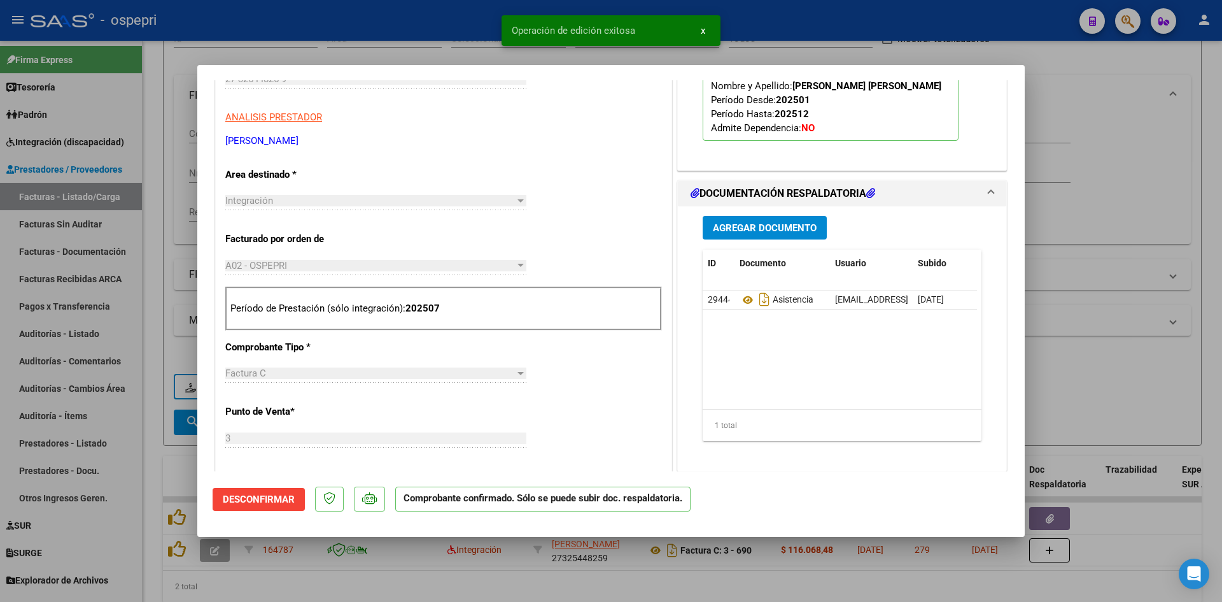
type input "$ 0,00"
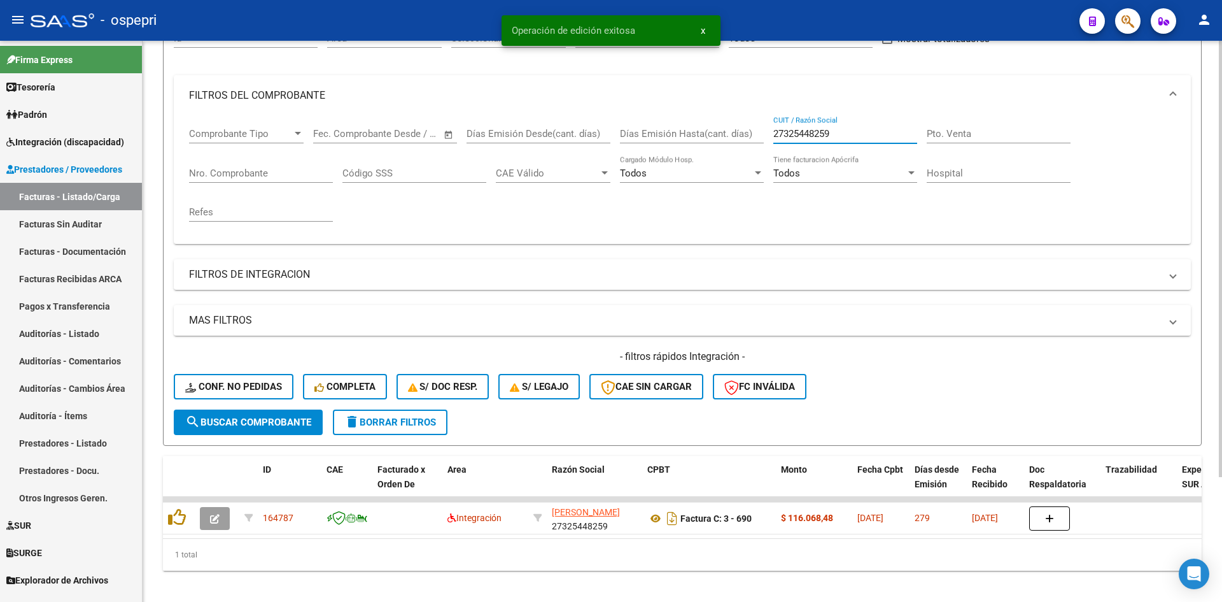
drag, startPoint x: 844, startPoint y: 134, endPoint x: 748, endPoint y: 153, distance: 98.0
click at [748, 153] on div "Comprobante Tipo Comprobante Tipo Start date – End date Fec. Comprobante Desde …" at bounding box center [682, 175] width 987 height 118
click at [230, 380] on button "Conf. no pedidas" at bounding box center [234, 386] width 120 height 25
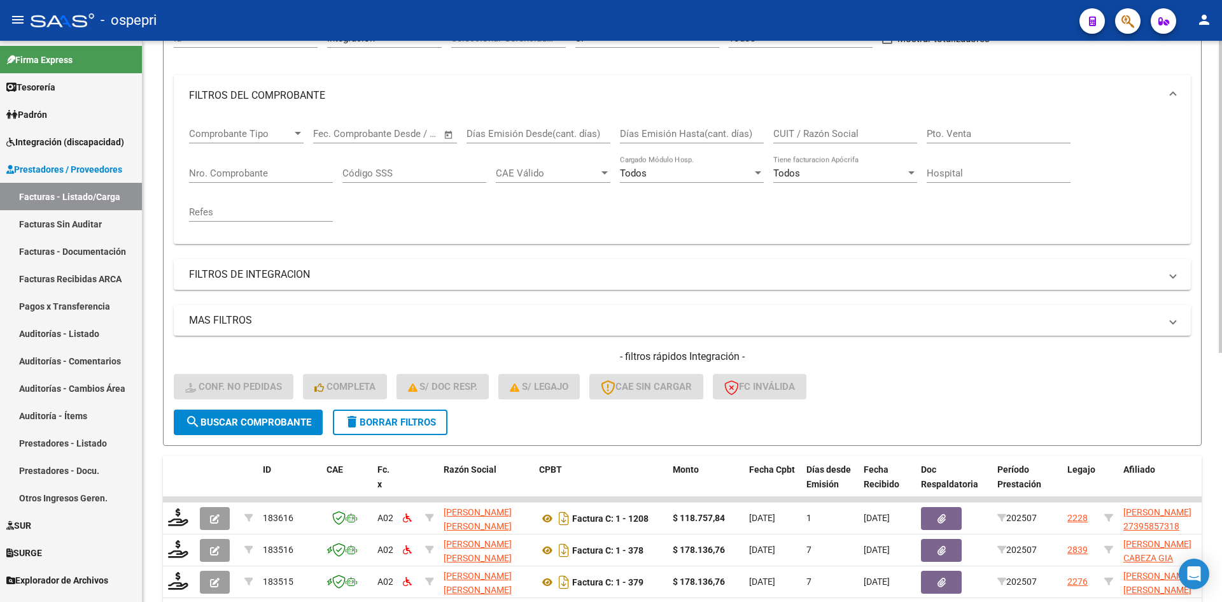
click at [802, 136] on input "CUIT / Razón Social" at bounding box center [846, 133] width 144 height 11
paste input "27325448259"
type input "27325448259"
click at [295, 415] on button "search Buscar Comprobante" at bounding box center [248, 421] width 149 height 25
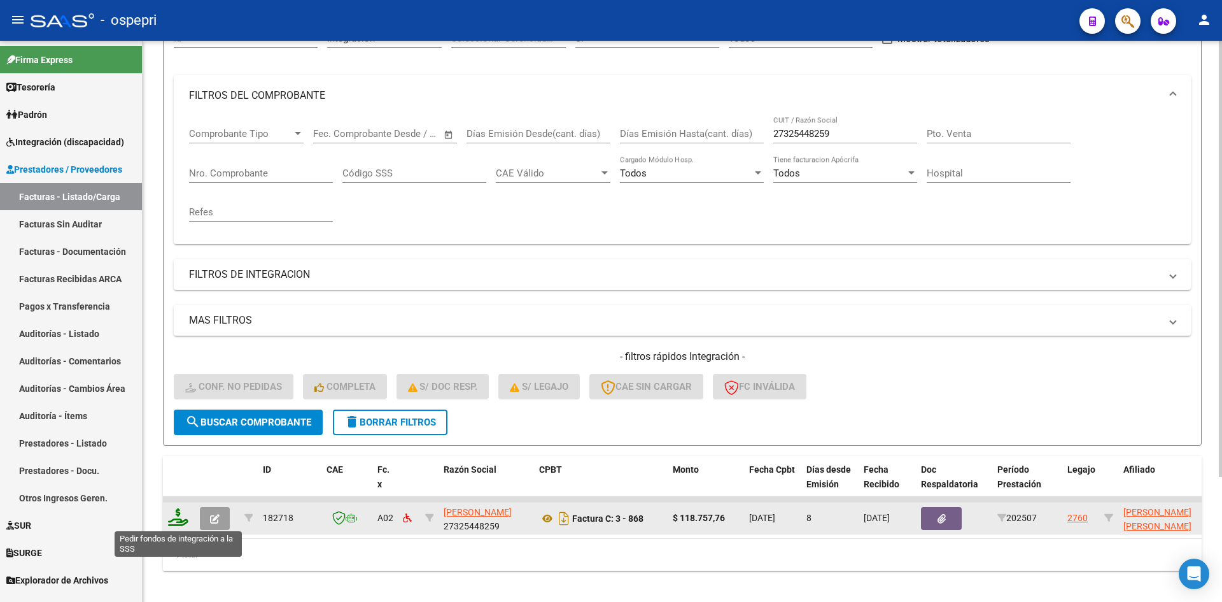
click at [176, 517] on icon at bounding box center [178, 517] width 20 height 18
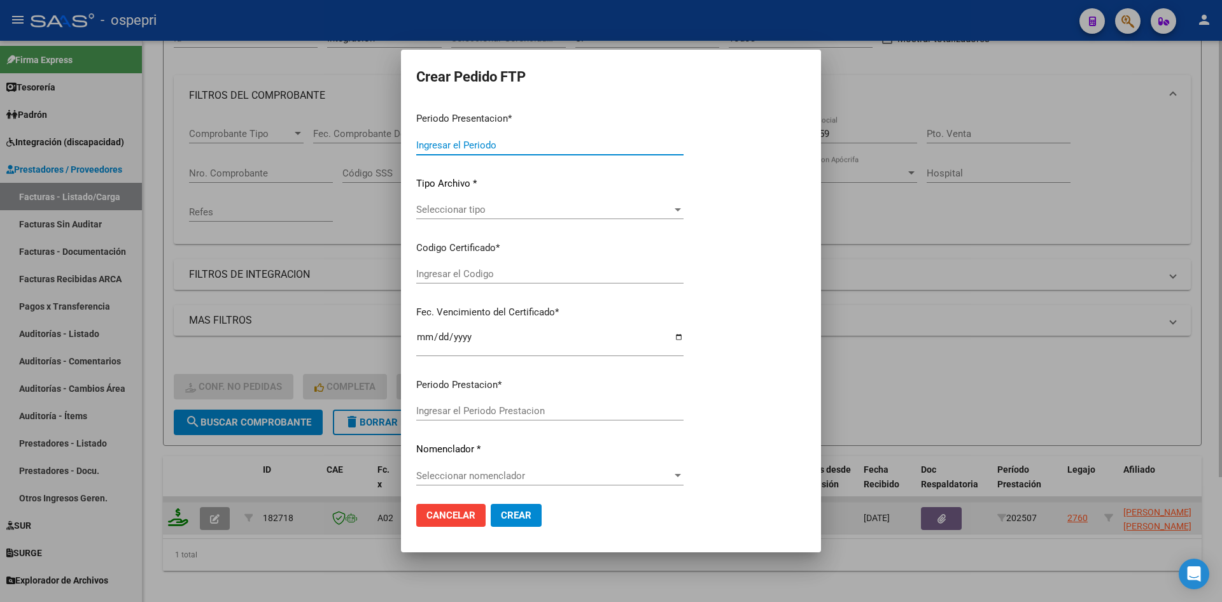
type input "202507"
type input "$ 118.757,76"
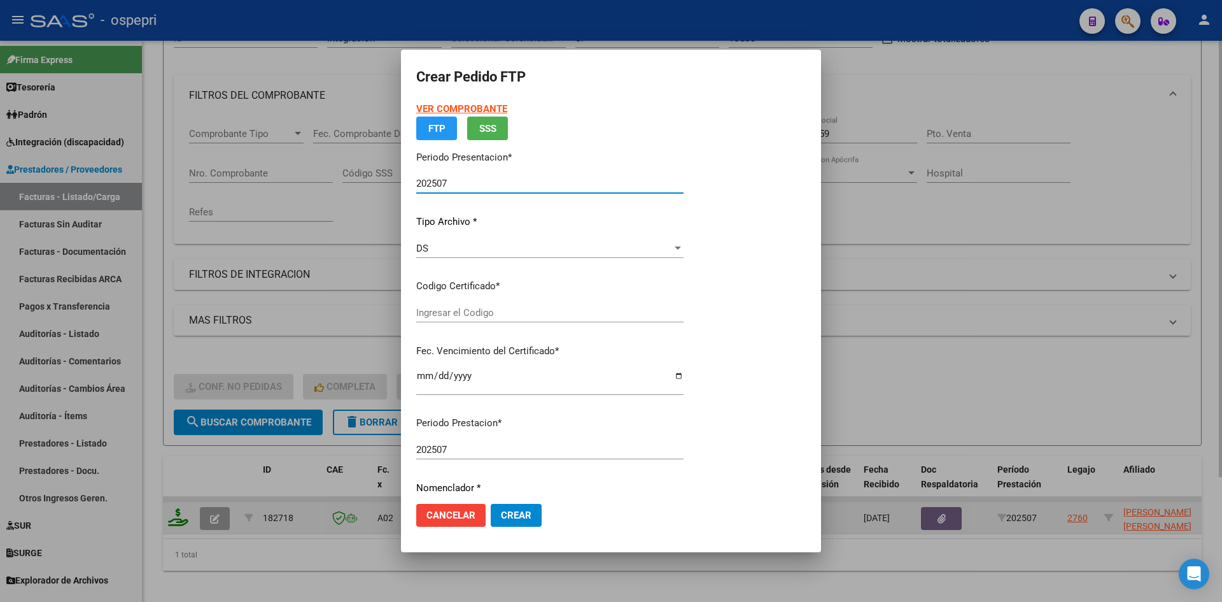
type input "2057494629-9"
type input "2026-05-12"
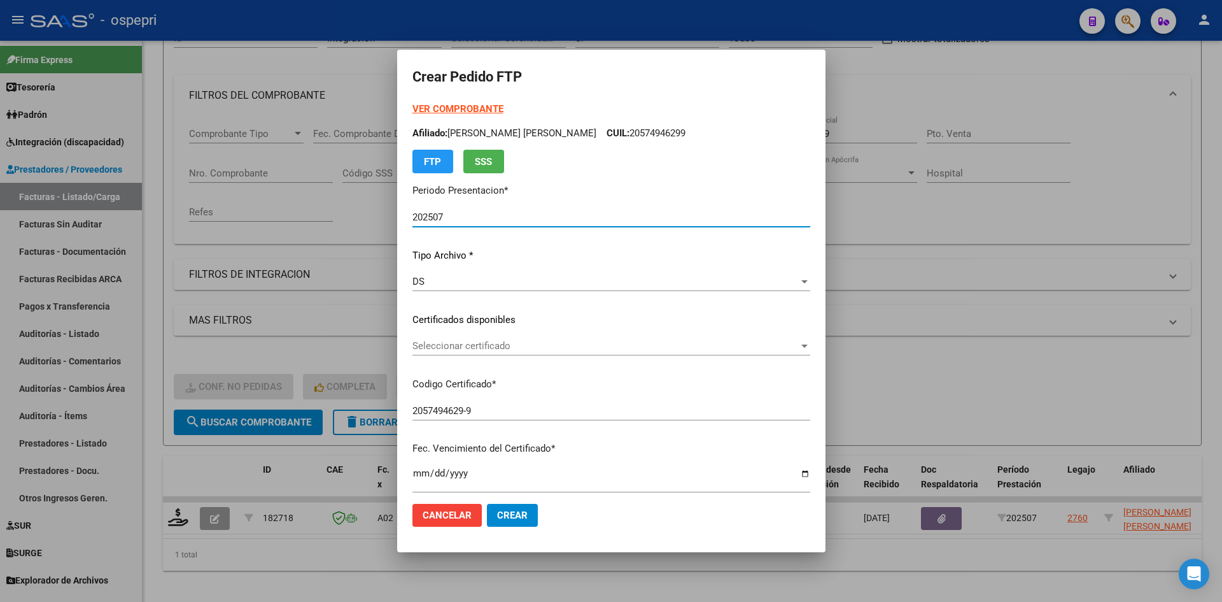
click at [490, 344] on span "Seleccionar certificado" at bounding box center [606, 345] width 386 height 11
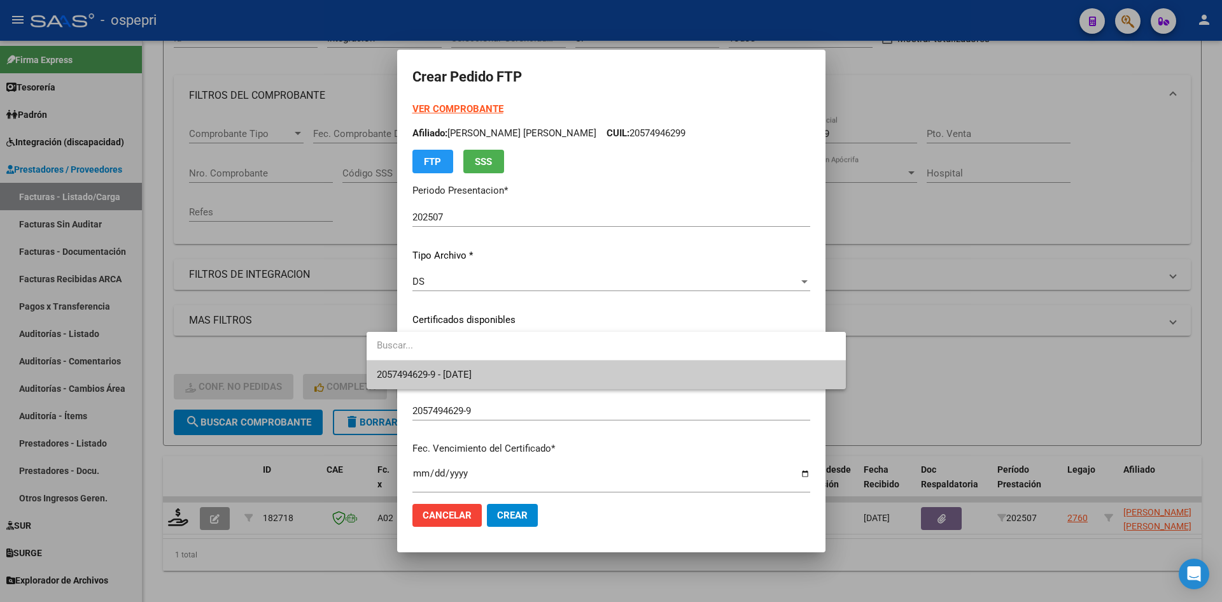
click at [497, 369] on span "2057494629-9 - 2026-05-12" at bounding box center [606, 374] width 459 height 29
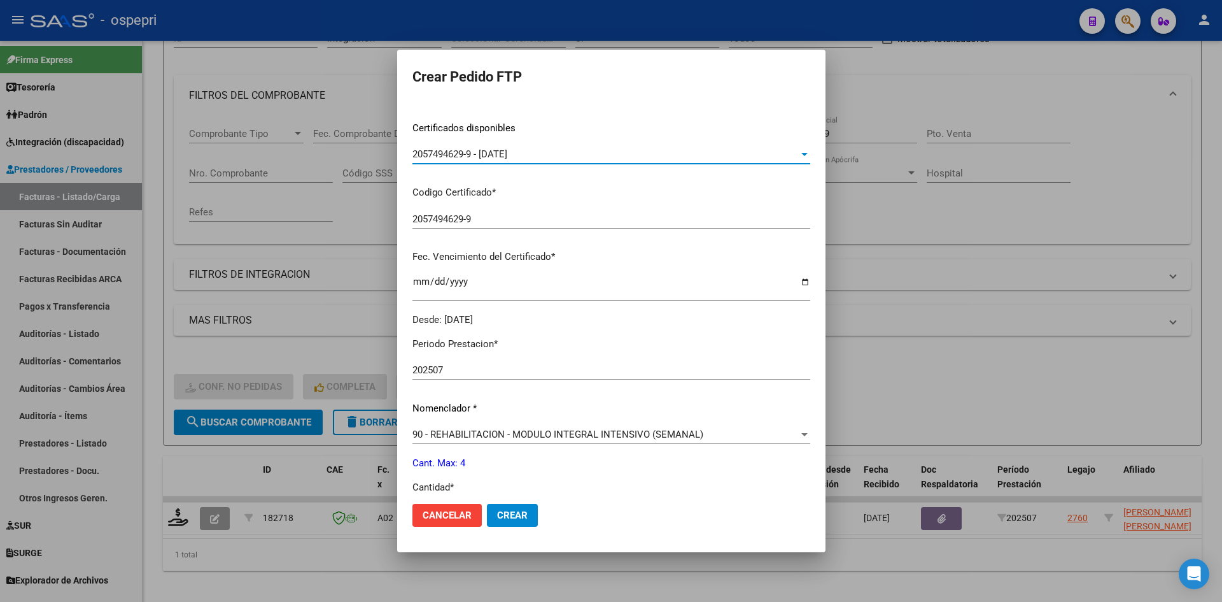
scroll to position [255, 0]
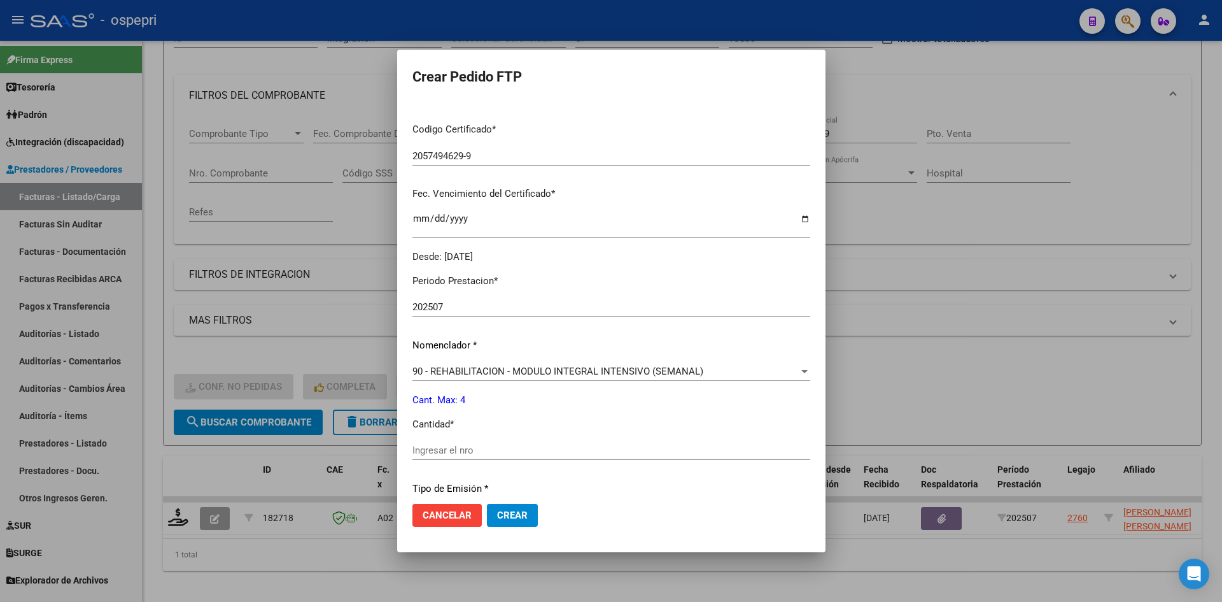
click at [413, 453] on input "Ingresar el nro" at bounding box center [612, 449] width 398 height 11
type input "4"
click at [487, 521] on button "Crear" at bounding box center [512, 515] width 51 height 23
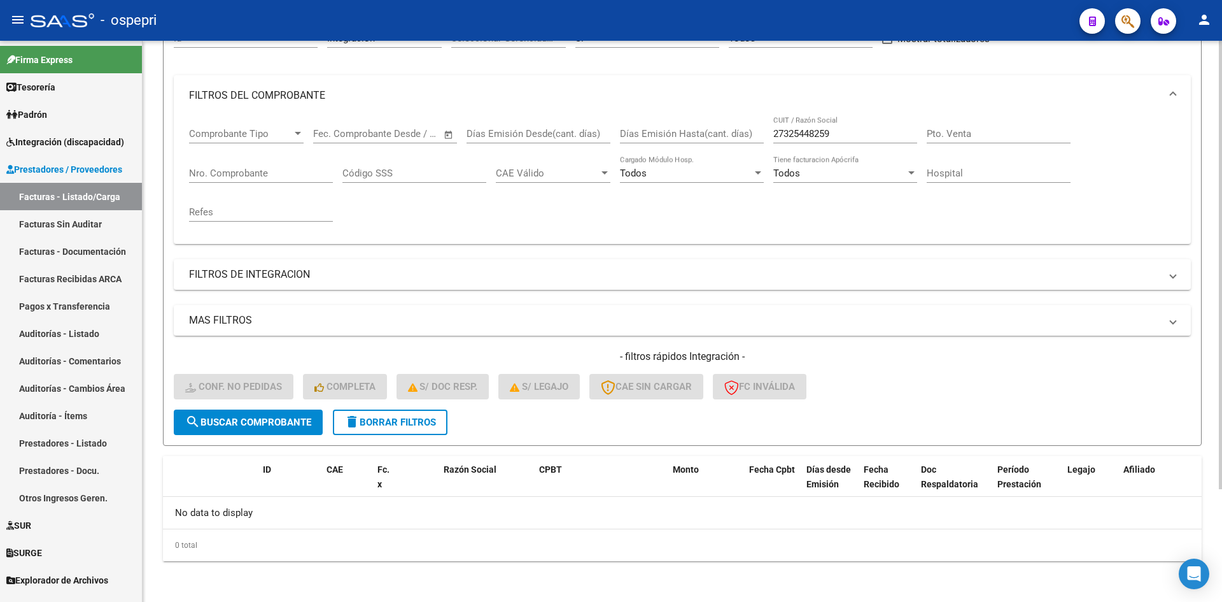
drag, startPoint x: 438, startPoint y: 440, endPoint x: 420, endPoint y: 409, distance: 35.9
click at [432, 424] on form "Filtros Id Integración Area Seleccionar Gerenciador Seleccionar Gerenciador Si …" at bounding box center [682, 228] width 1039 height 436
click at [420, 409] on div "- filtros rápidos Integración - Conf. no pedidas Completa S/ Doc Resp. S/ legaj…" at bounding box center [682, 380] width 1017 height 60
click at [418, 418] on span "delete Borrar Filtros" at bounding box center [390, 421] width 92 height 11
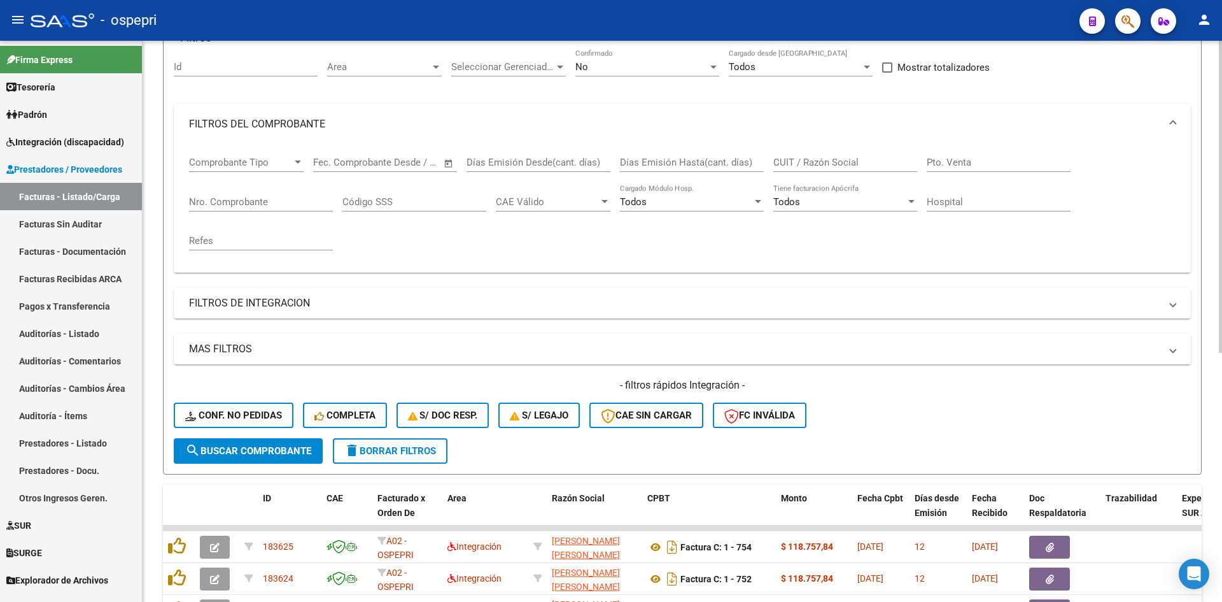
scroll to position [141, 0]
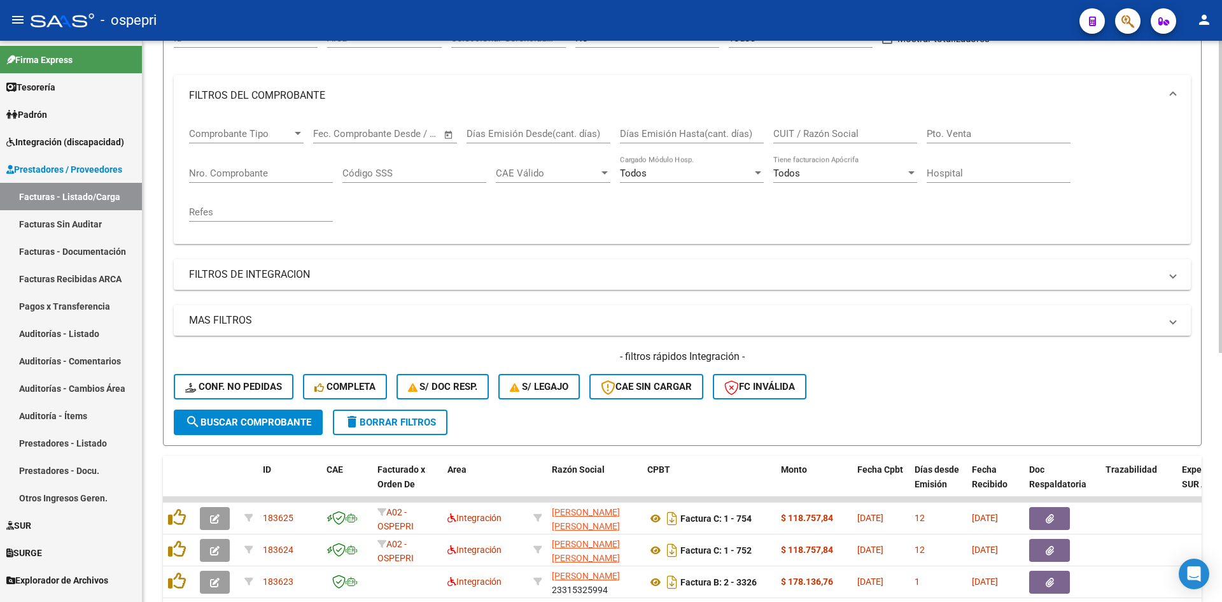
click at [800, 129] on input "CUIT / Razón Social" at bounding box center [846, 133] width 144 height 11
paste input "27325685560"
type input "27325685560"
click at [291, 425] on span "search Buscar Comprobante" at bounding box center [248, 421] width 126 height 11
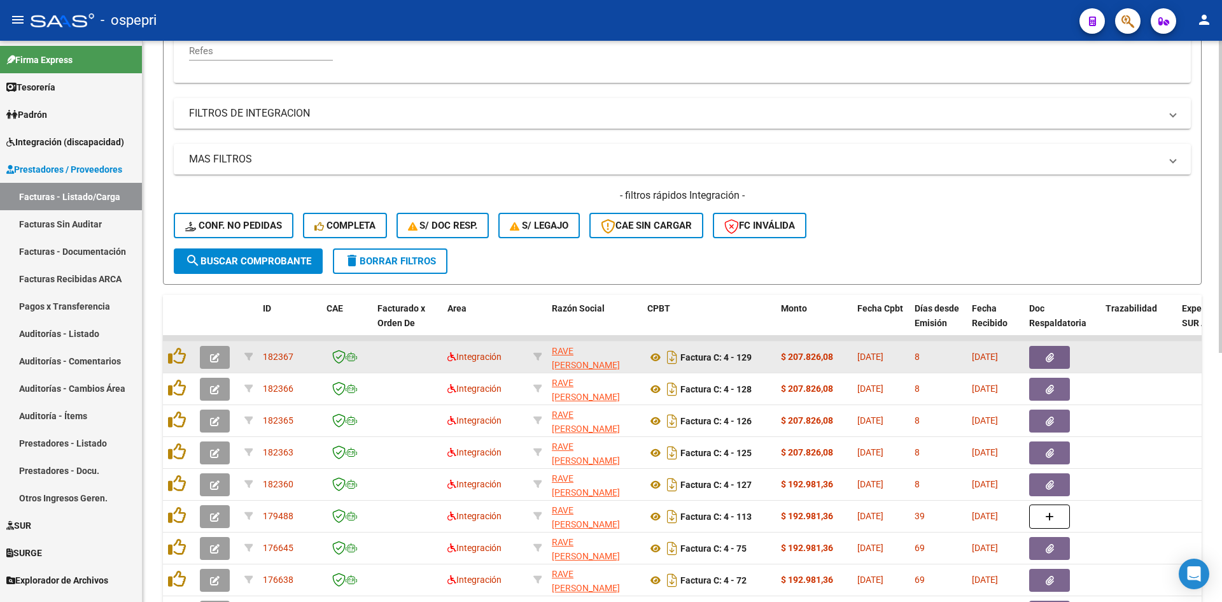
scroll to position [396, 0]
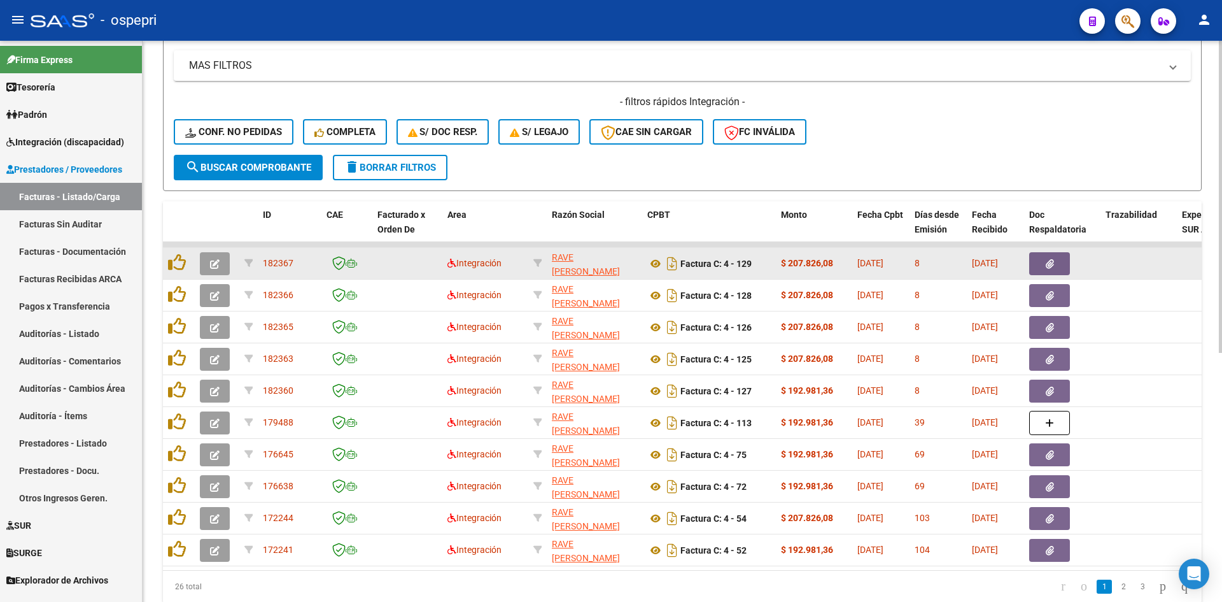
click at [213, 263] on icon "button" at bounding box center [215, 264] width 10 height 10
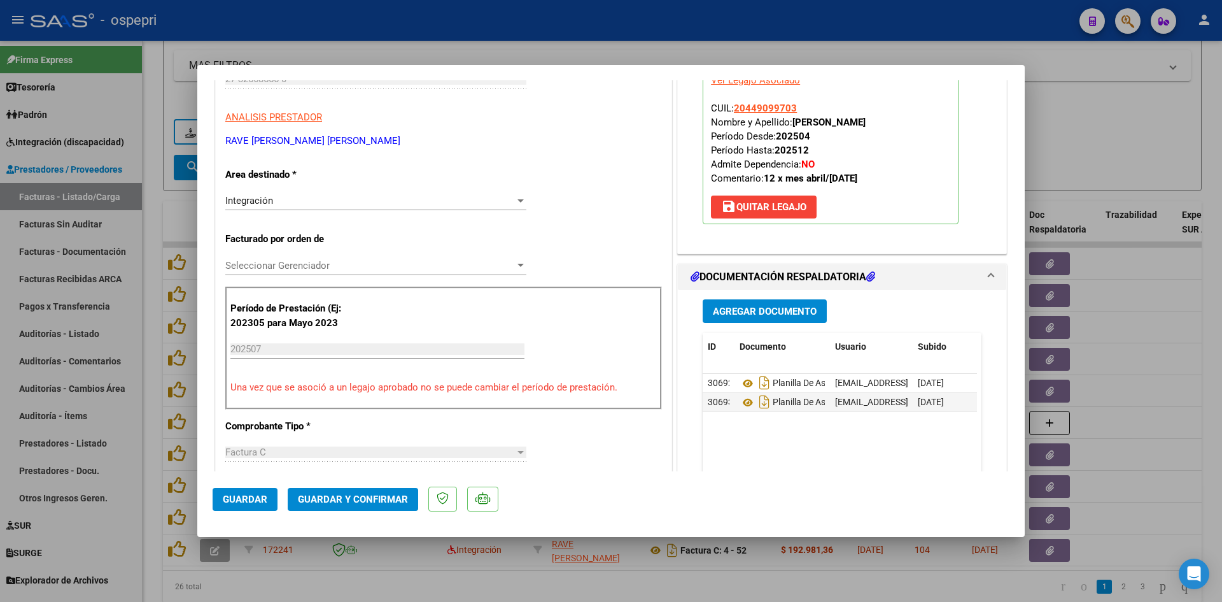
scroll to position [0, 0]
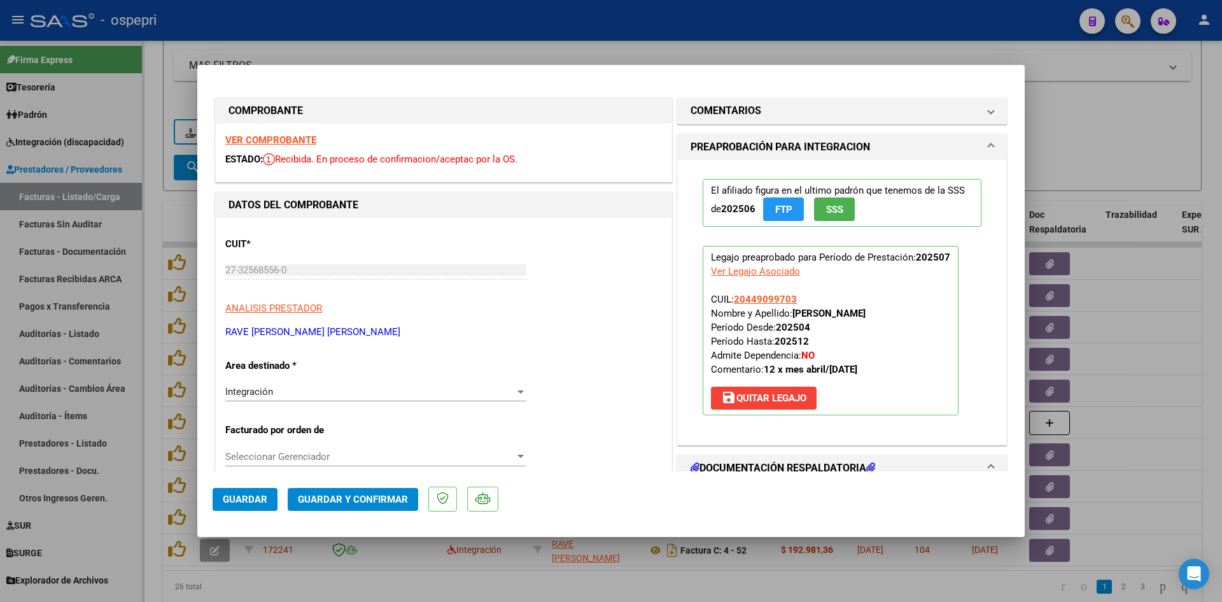
click at [301, 138] on strong "VER COMPROBANTE" at bounding box center [270, 139] width 91 height 11
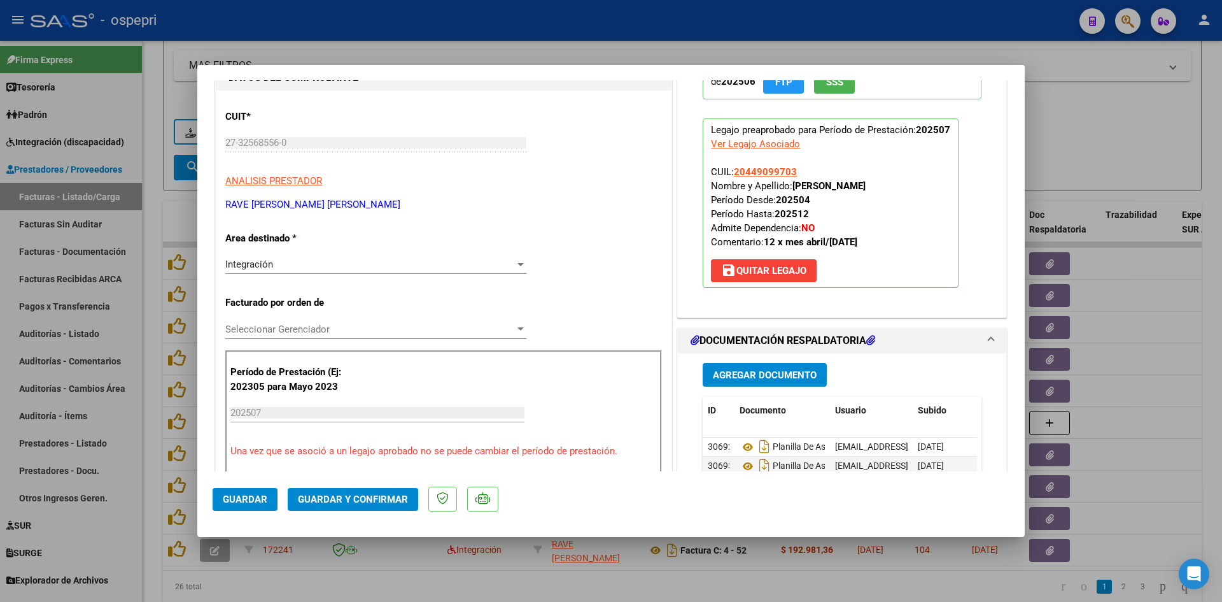
scroll to position [191, 0]
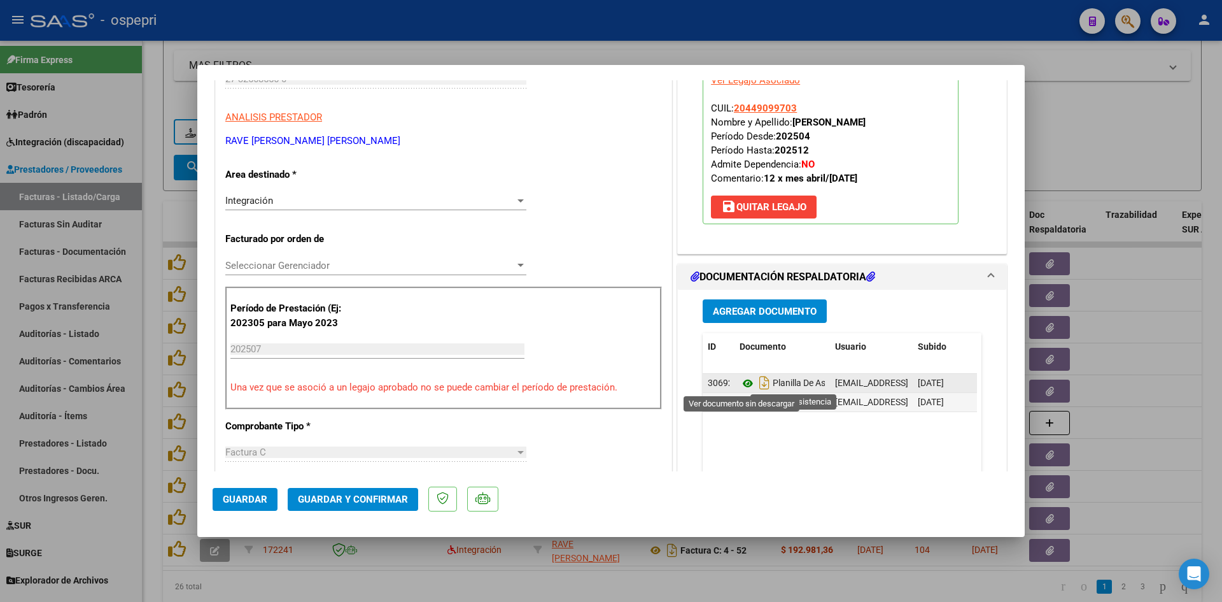
click at [740, 381] on icon at bounding box center [748, 383] width 17 height 15
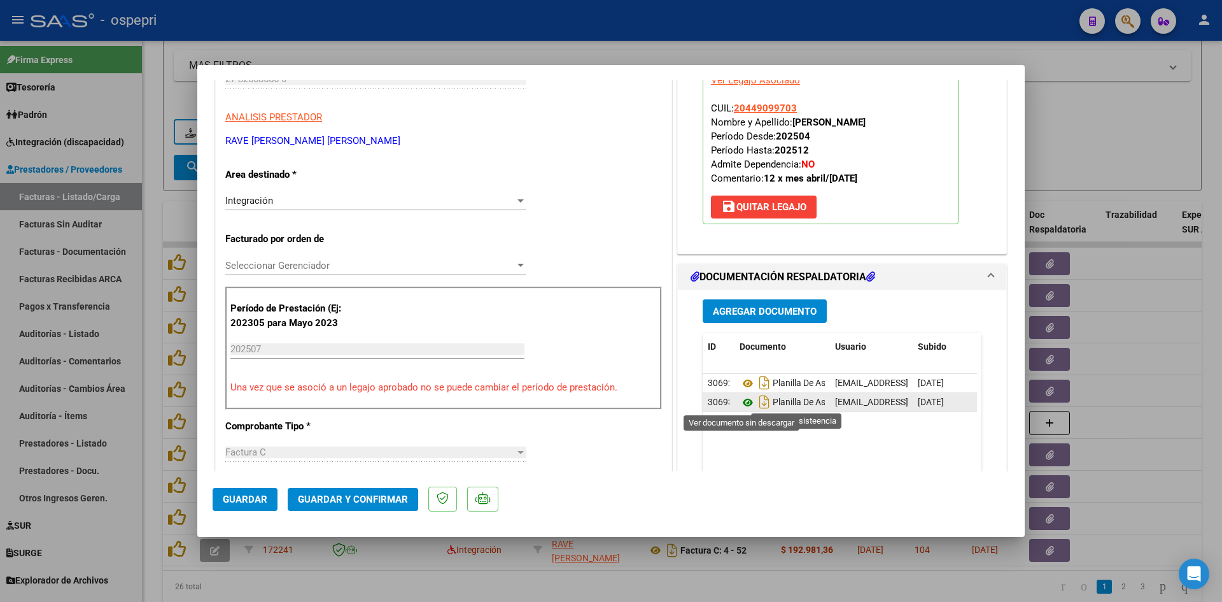
click at [740, 401] on icon at bounding box center [748, 402] width 17 height 15
click at [354, 493] on span "Guardar y Confirmar" at bounding box center [353, 498] width 110 height 11
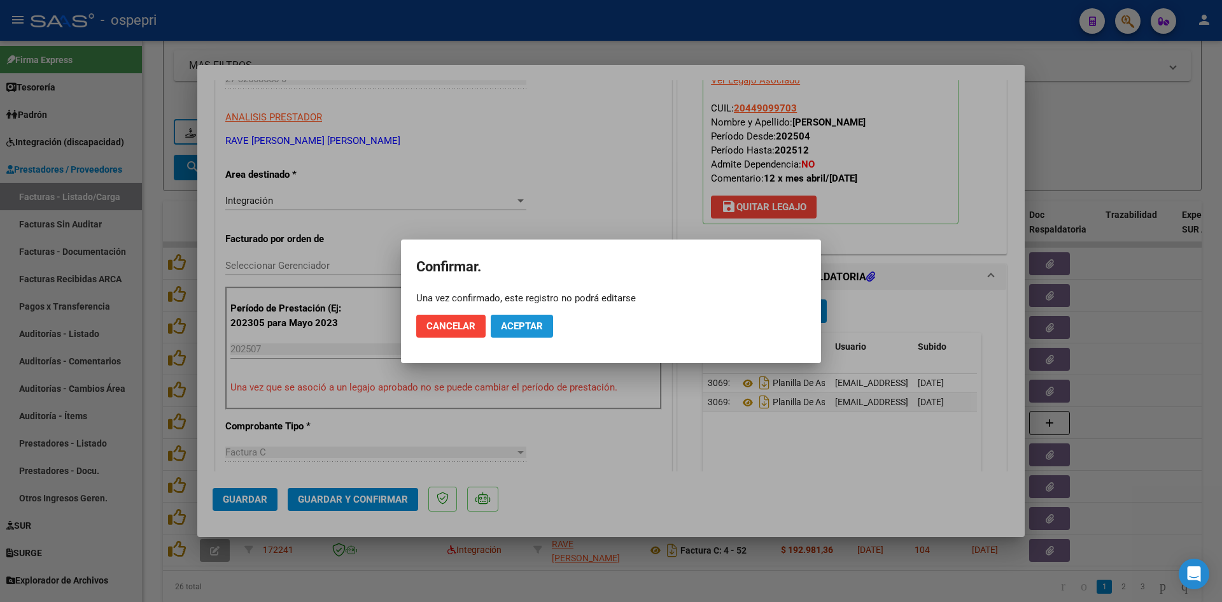
click at [522, 319] on button "Aceptar" at bounding box center [522, 326] width 62 height 23
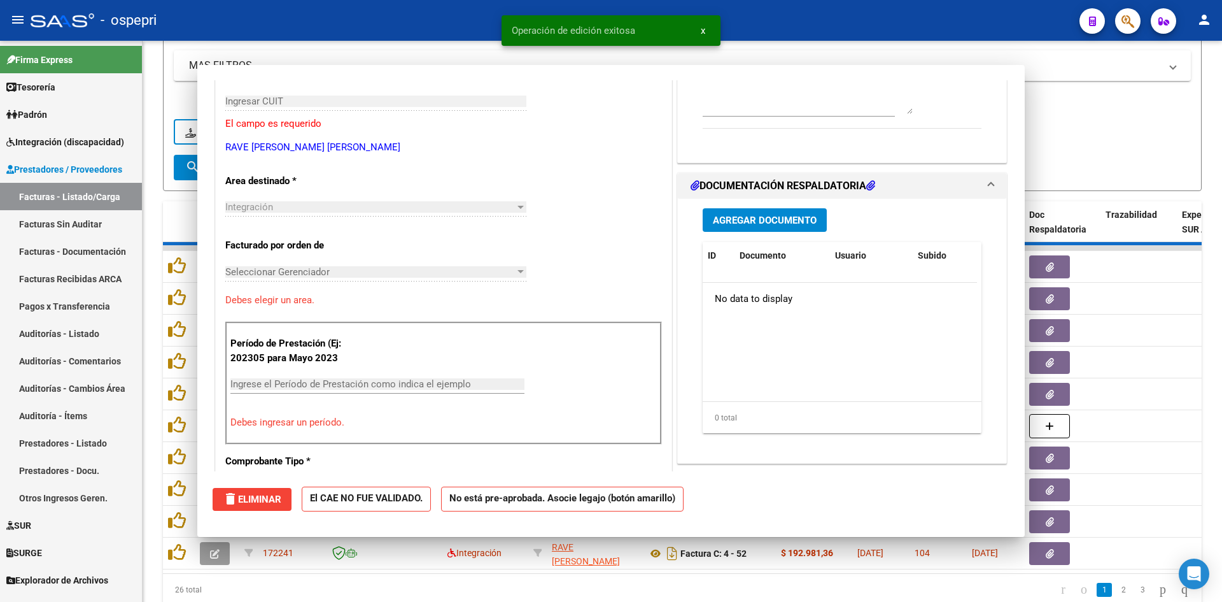
scroll to position [0, 0]
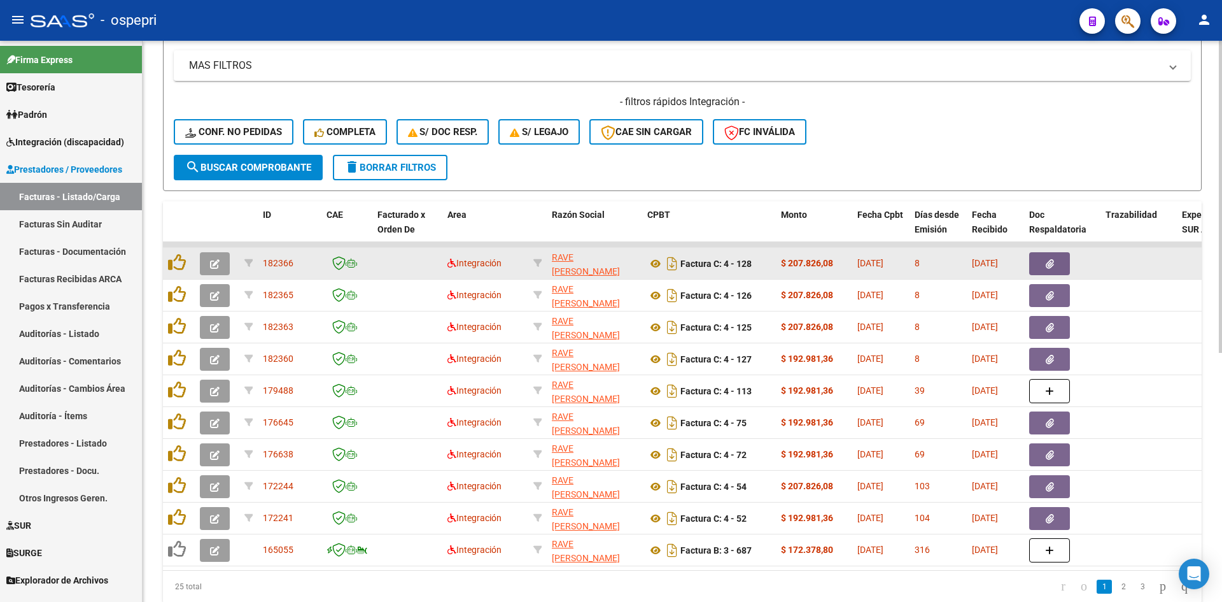
click at [210, 268] on icon "button" at bounding box center [215, 264] width 10 height 10
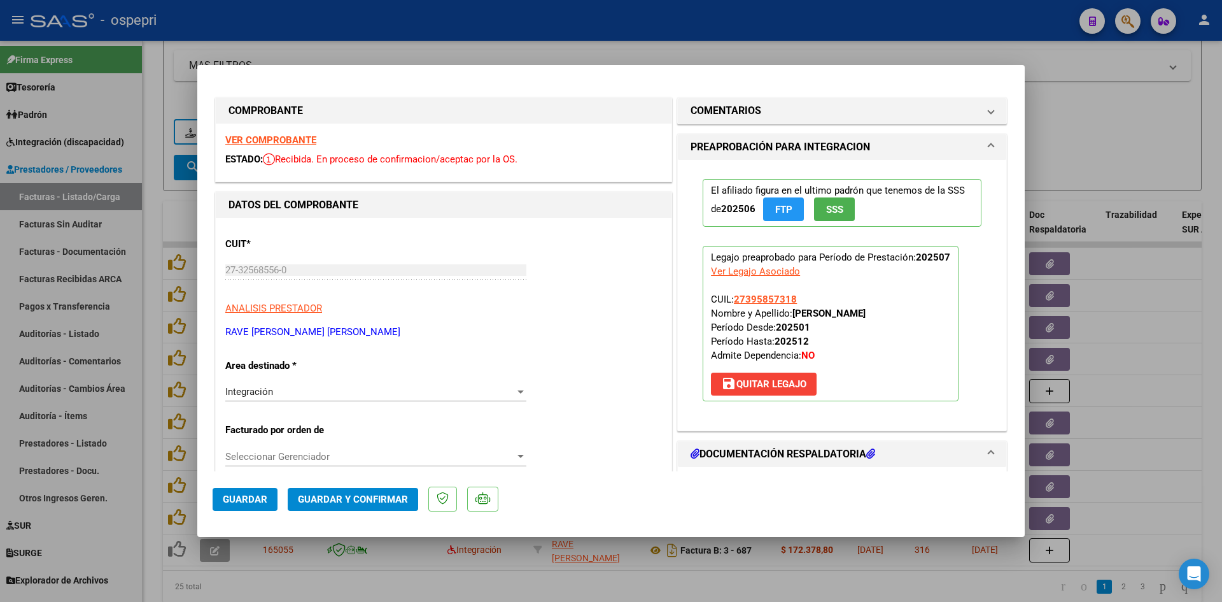
click at [269, 140] on strong "VER COMPROBANTE" at bounding box center [270, 139] width 91 height 11
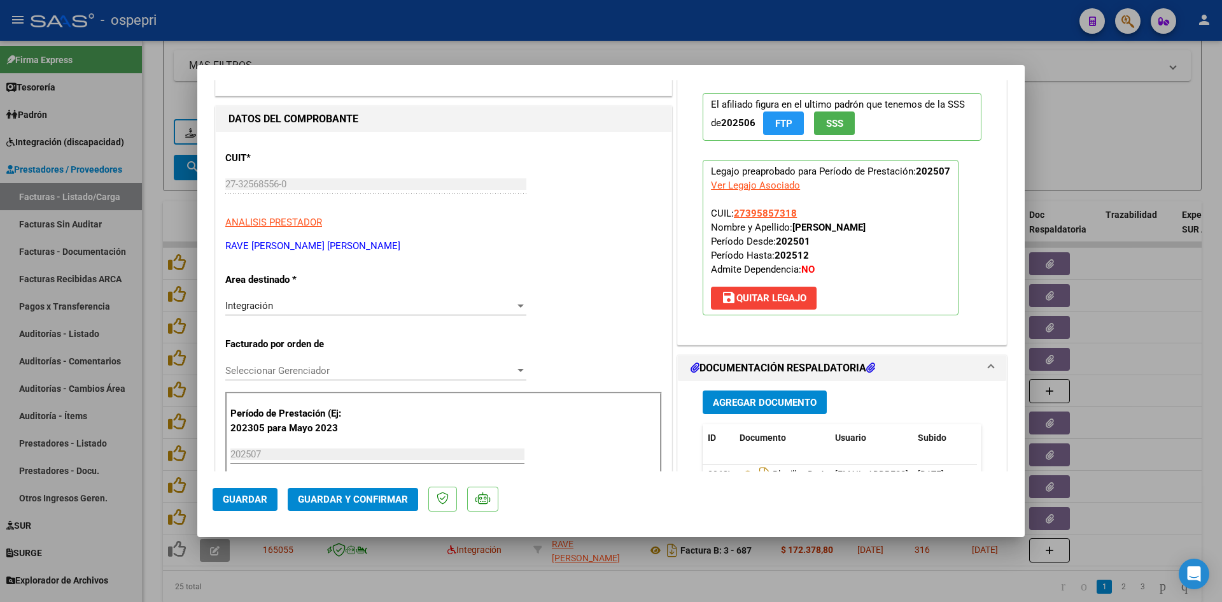
scroll to position [191, 0]
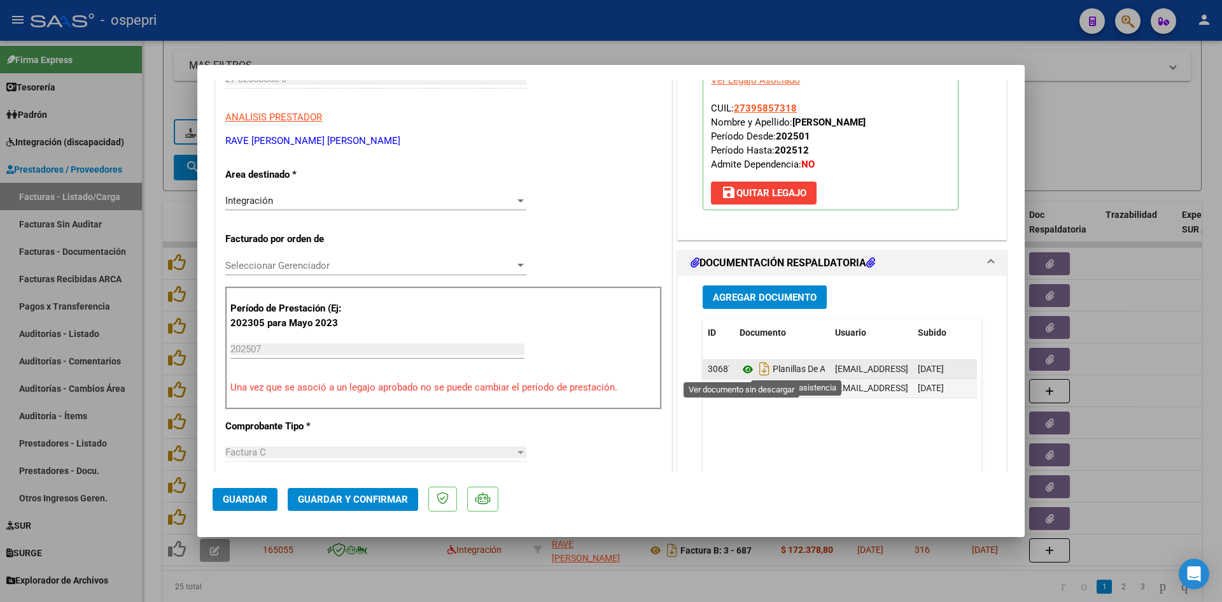
click at [743, 367] on icon at bounding box center [748, 369] width 17 height 15
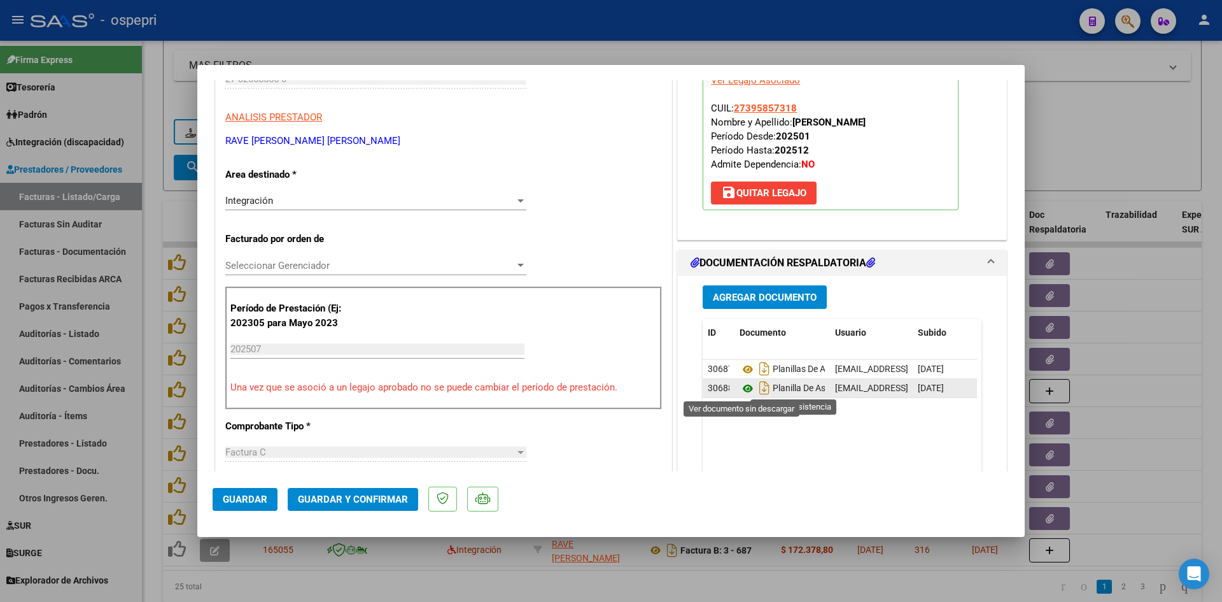
click at [742, 387] on icon at bounding box center [748, 388] width 17 height 15
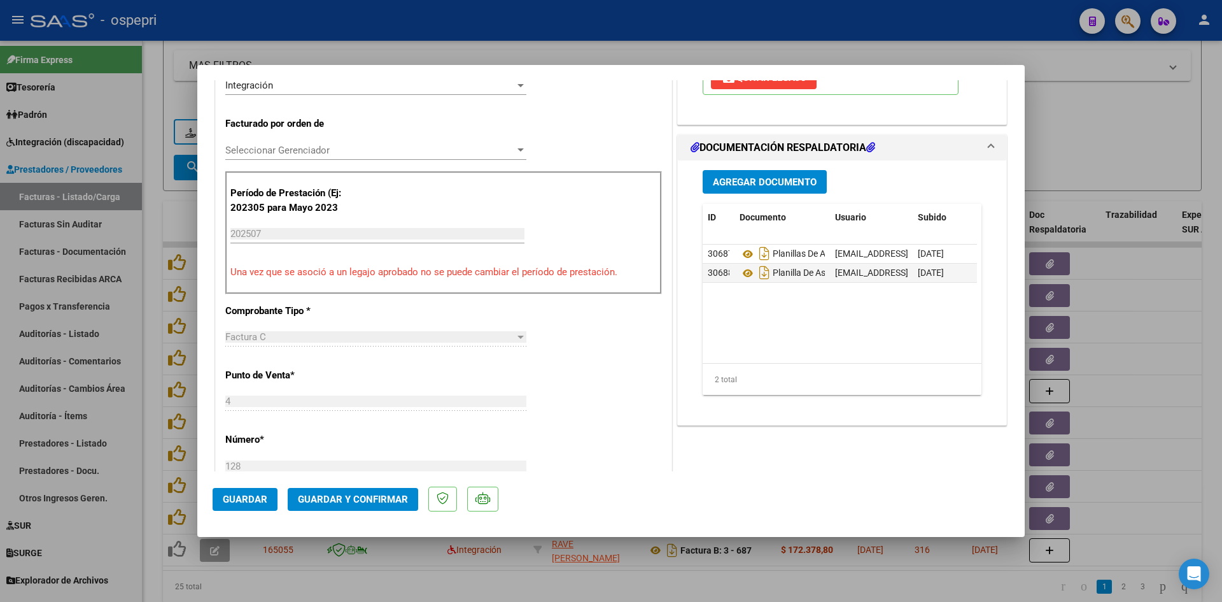
scroll to position [318, 0]
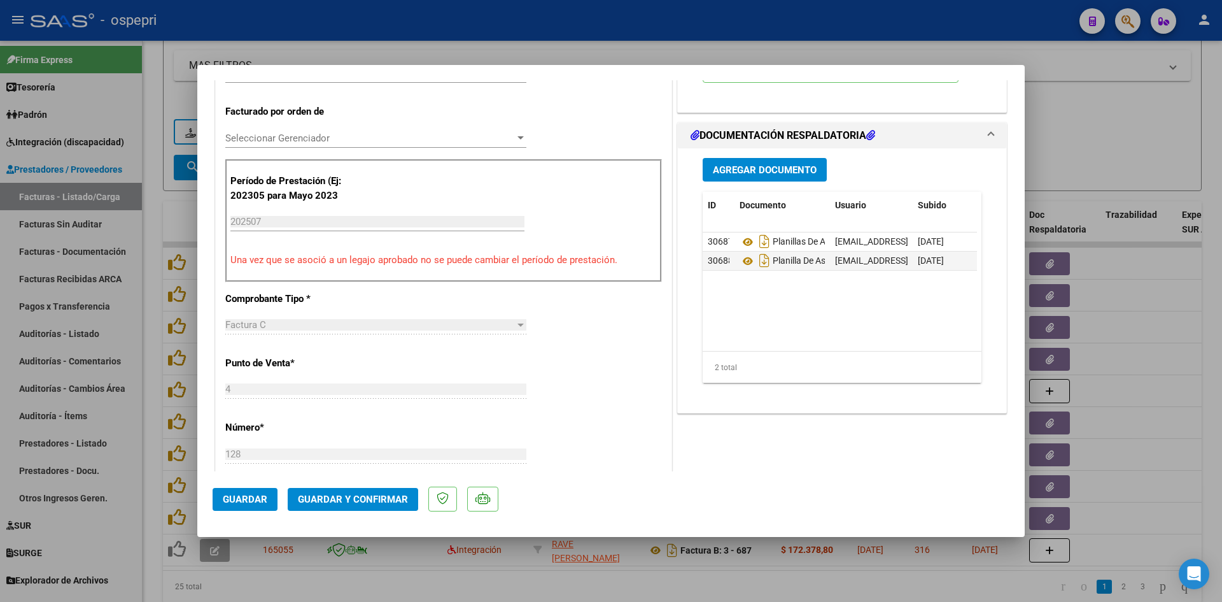
click at [388, 502] on span "Guardar y Confirmar" at bounding box center [353, 498] width 110 height 11
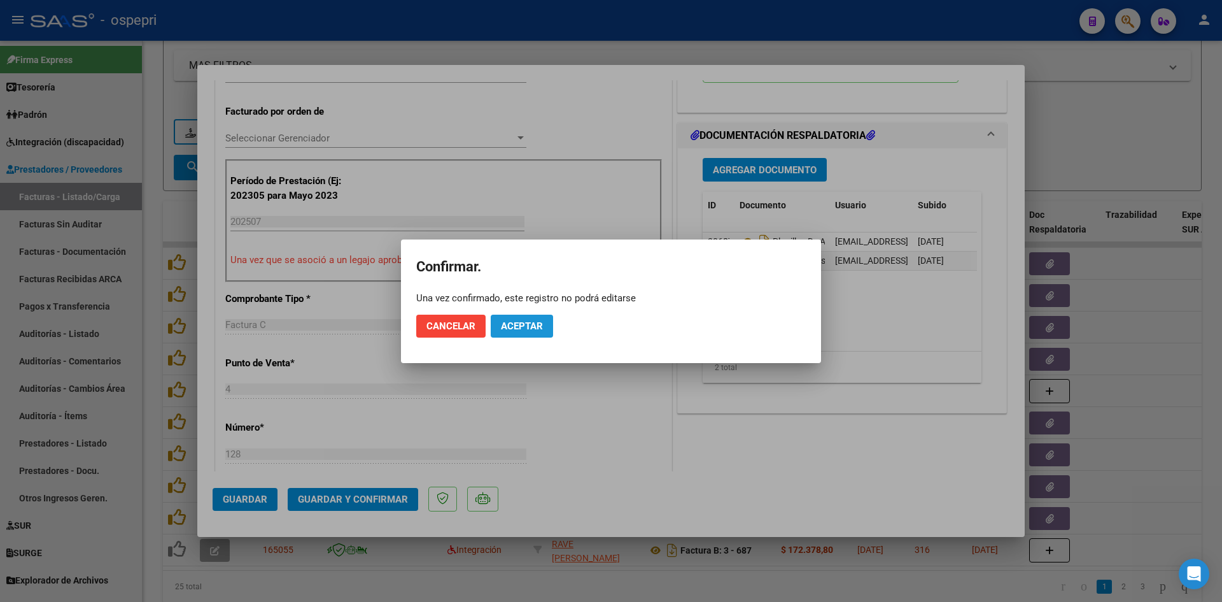
click at [534, 322] on span "Aceptar" at bounding box center [522, 325] width 42 height 11
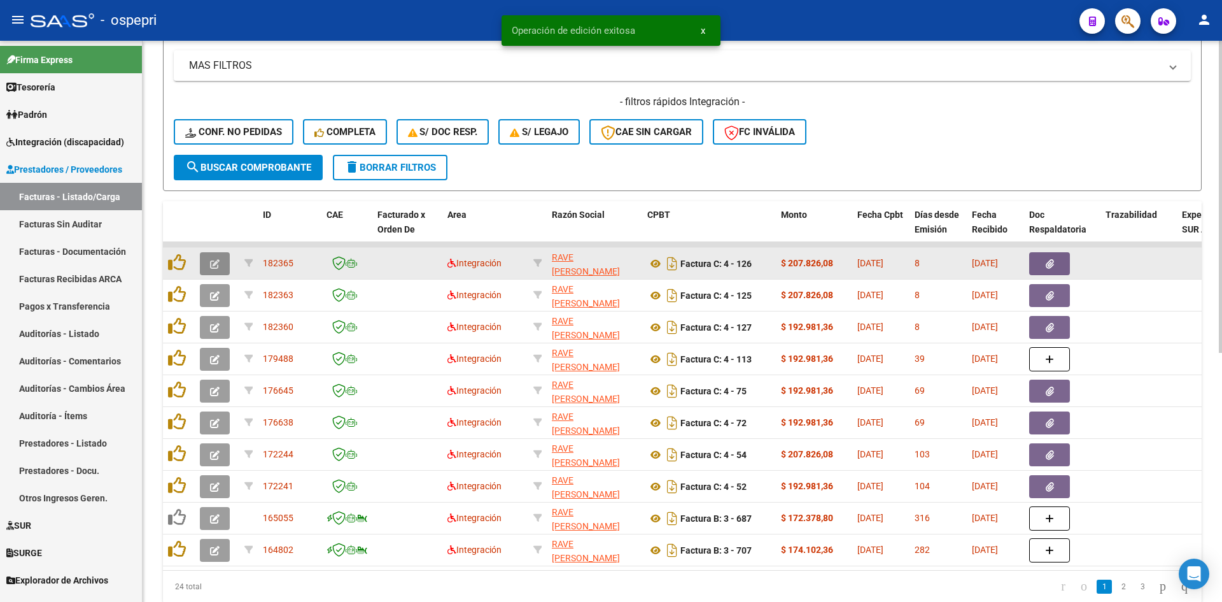
click at [213, 264] on icon "button" at bounding box center [215, 264] width 10 height 10
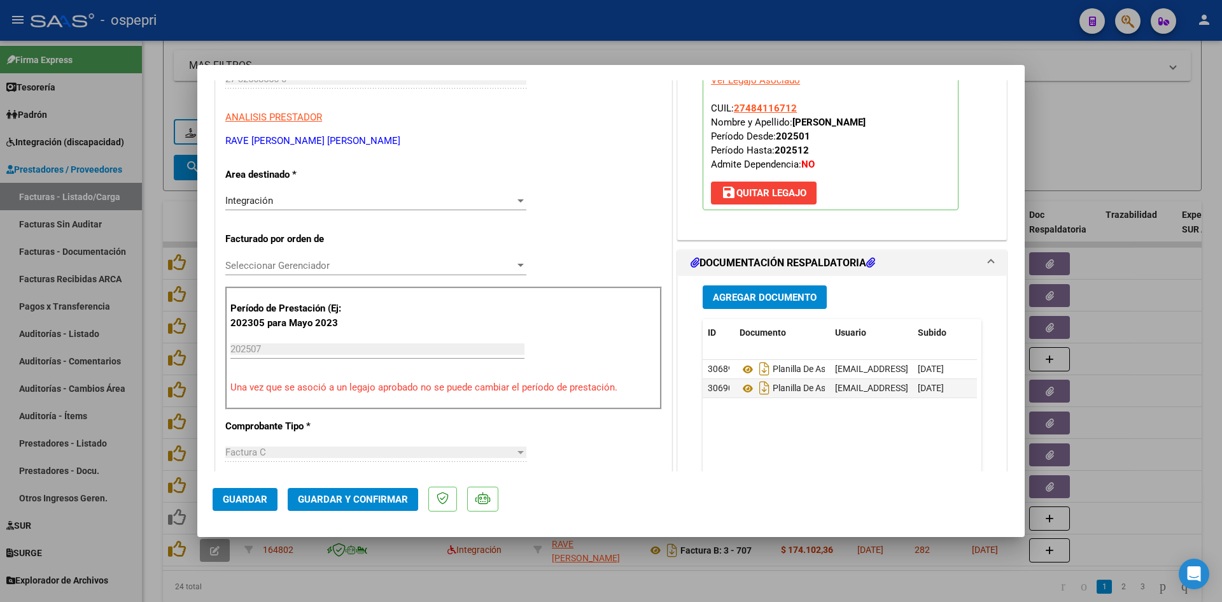
scroll to position [0, 0]
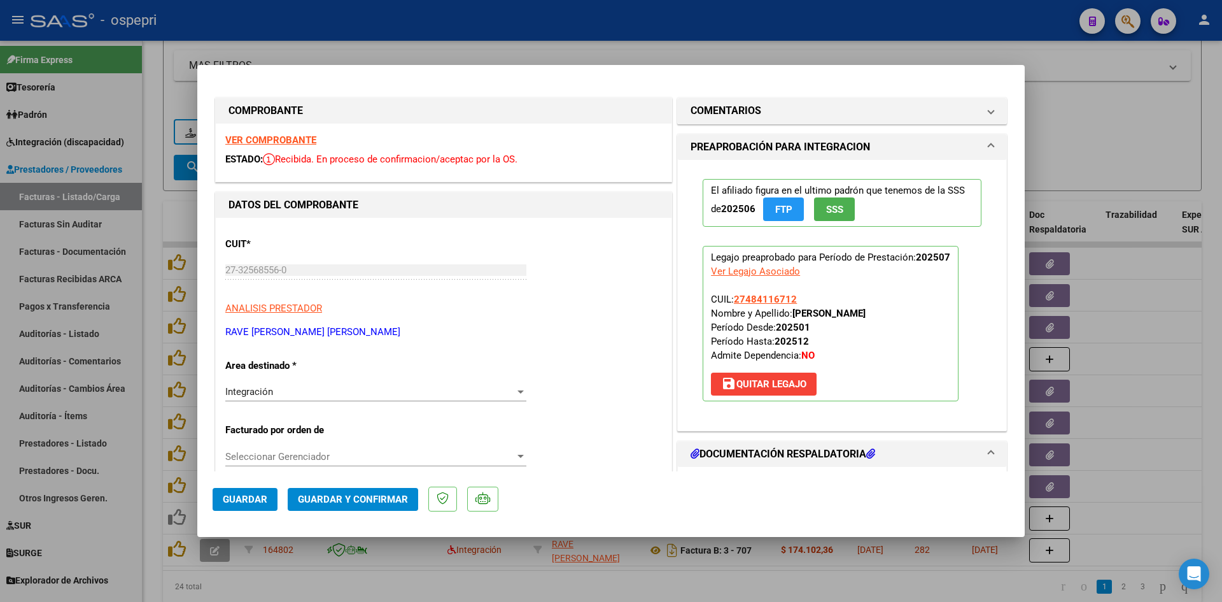
click at [304, 145] on div "VER COMPROBANTE ESTADO: Recibida. En proceso de confirmacion/aceptac por la OS." at bounding box center [444, 153] width 456 height 58
click at [304, 145] on strong "VER COMPROBANTE" at bounding box center [270, 139] width 91 height 11
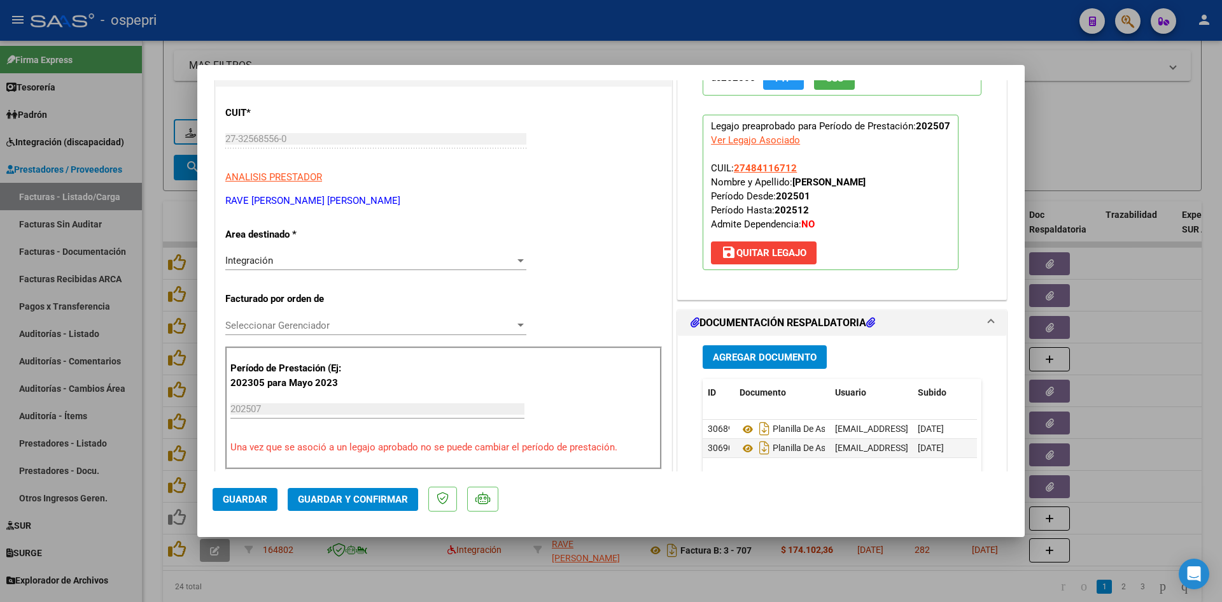
scroll to position [191, 0]
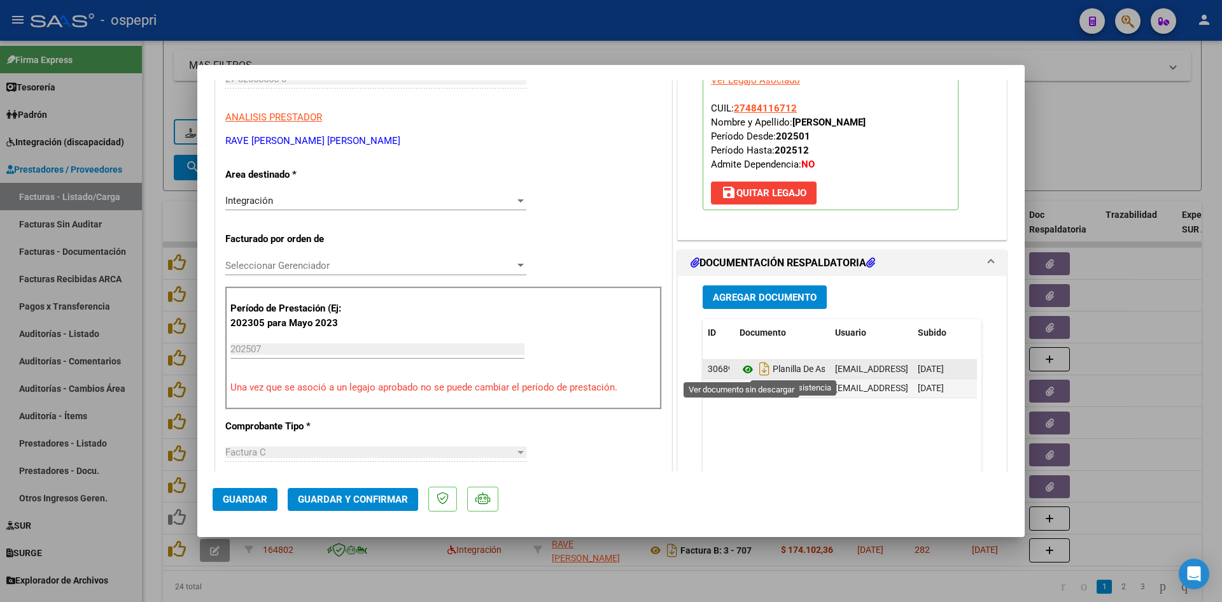
click at [743, 371] on icon at bounding box center [748, 369] width 17 height 15
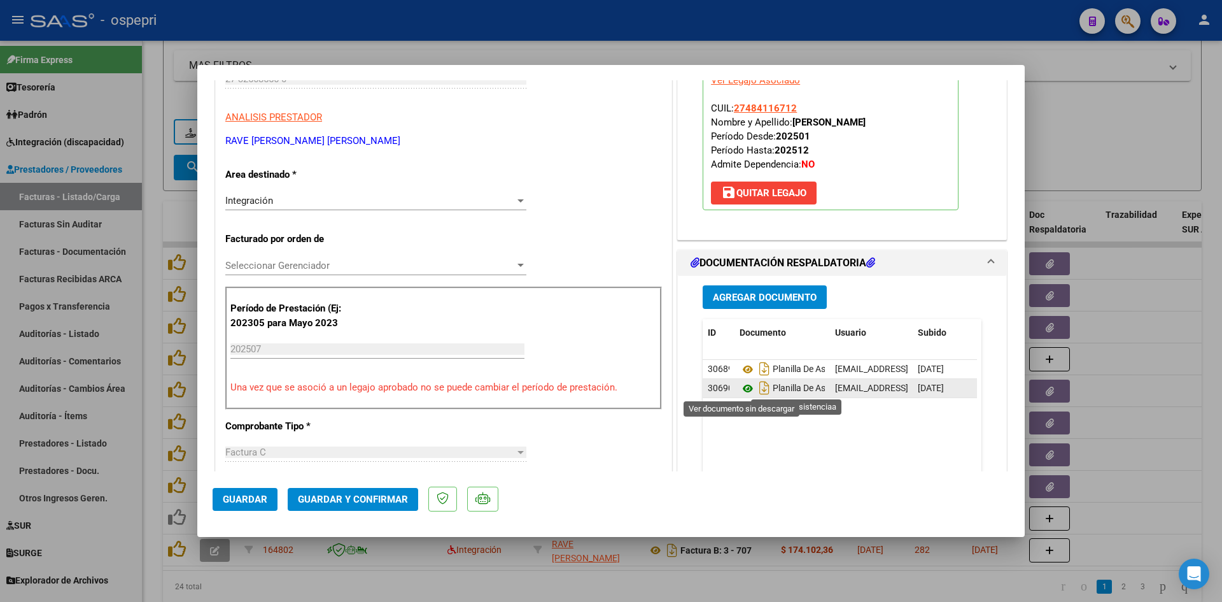
click at [742, 385] on icon at bounding box center [748, 388] width 17 height 15
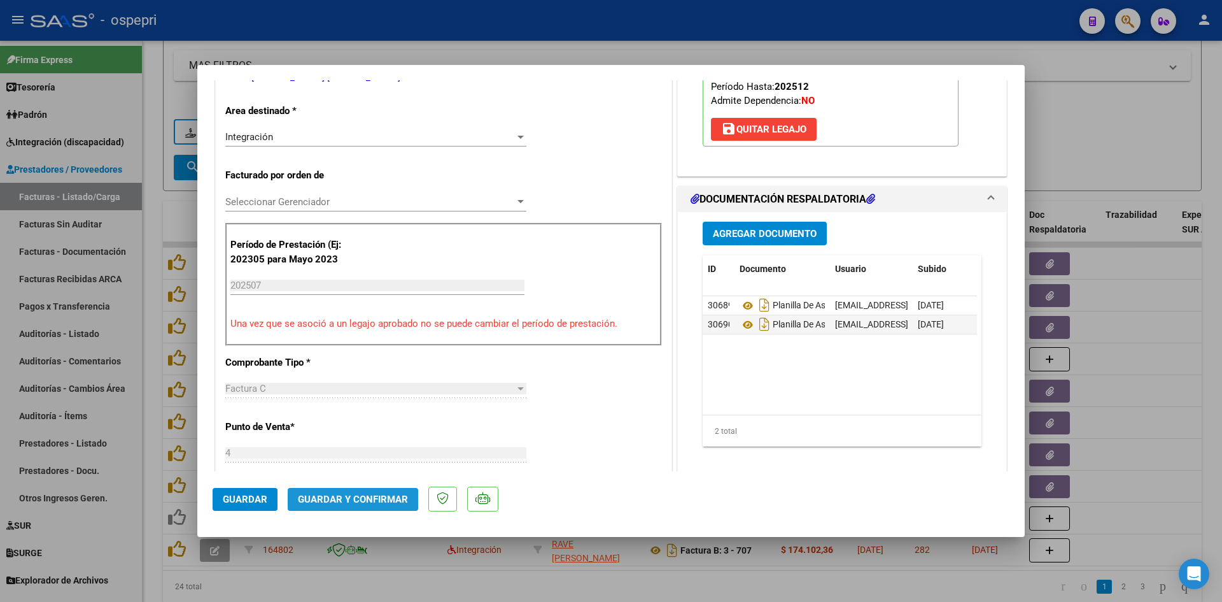
click at [378, 493] on span "Guardar y Confirmar" at bounding box center [353, 498] width 110 height 11
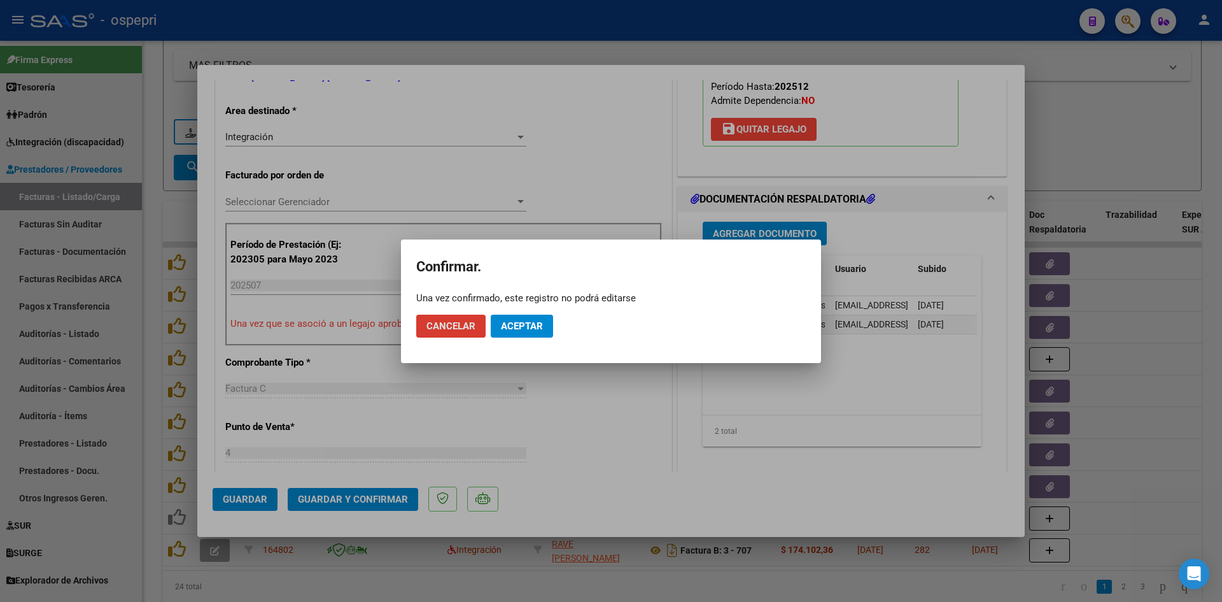
click at [524, 327] on span "Aceptar" at bounding box center [522, 325] width 42 height 11
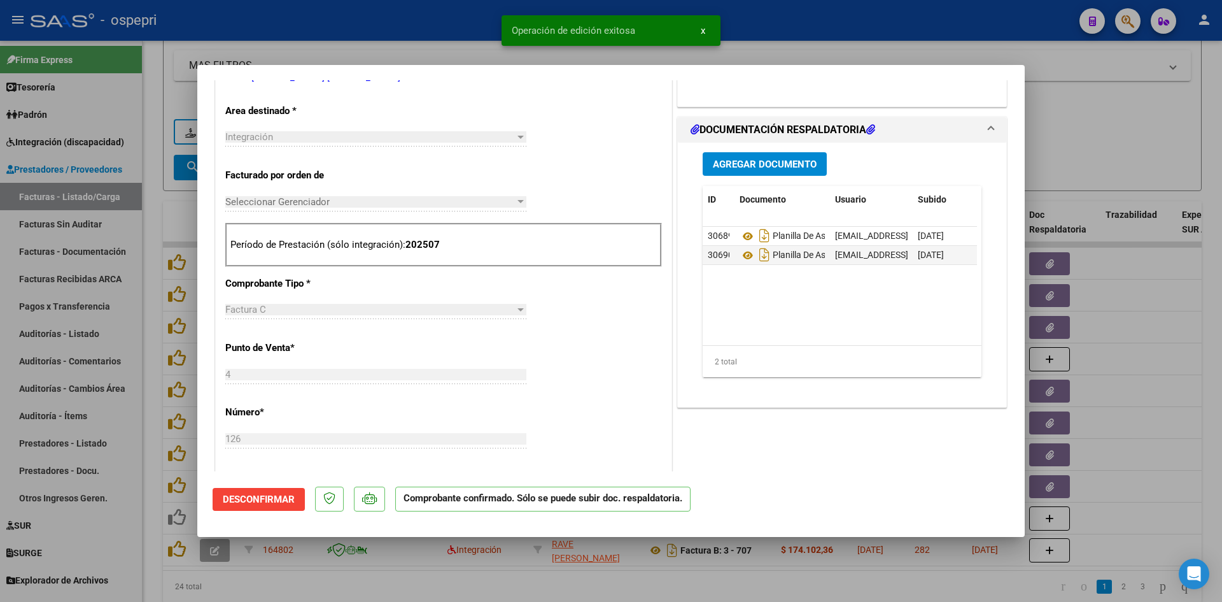
type input "$ 0,00"
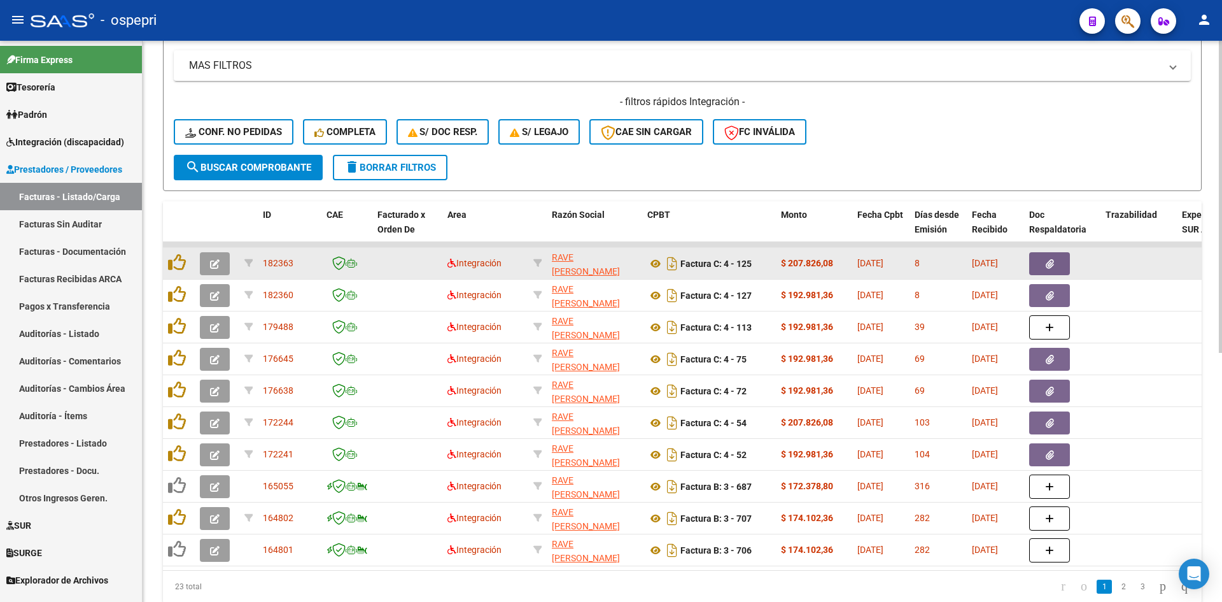
click at [208, 257] on button "button" at bounding box center [215, 263] width 30 height 23
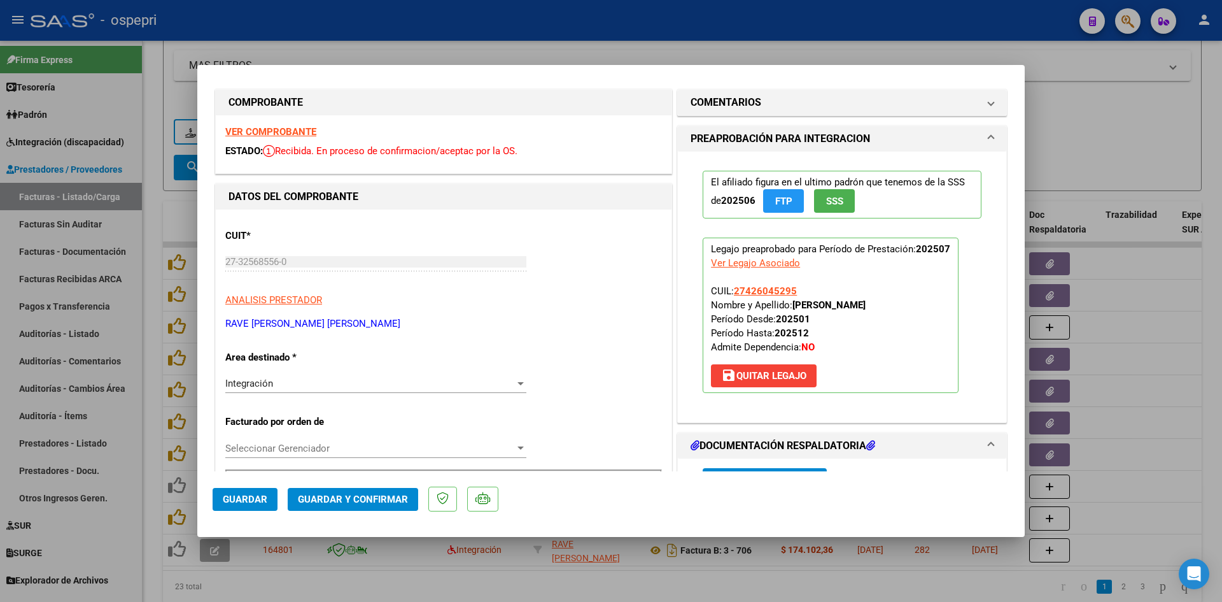
scroll to position [0, 0]
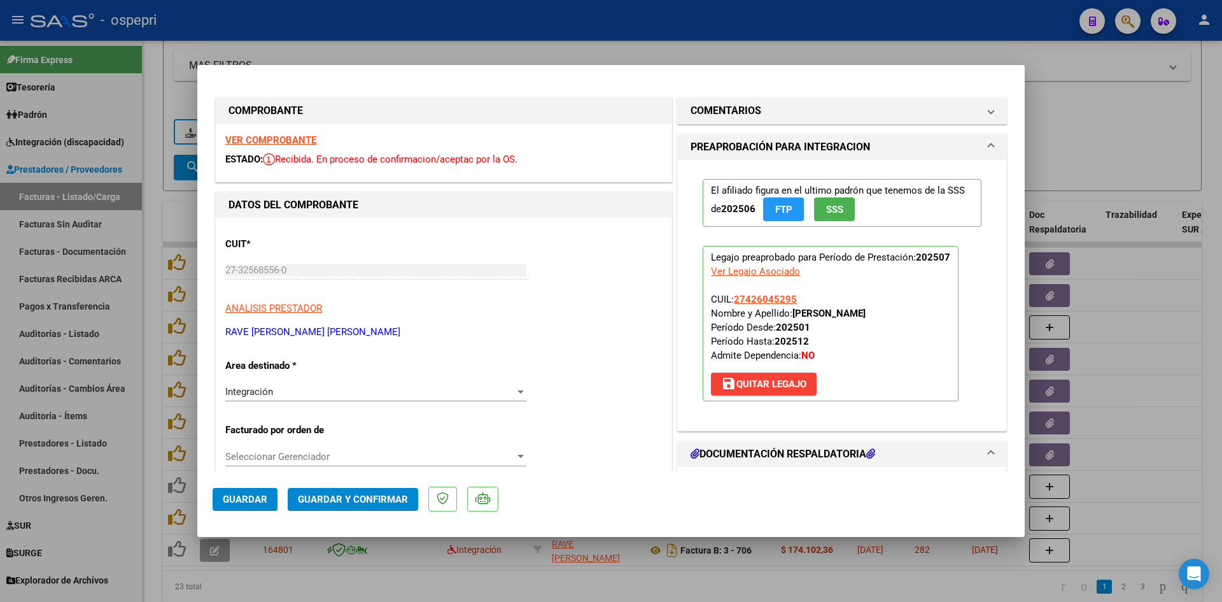
click at [264, 140] on strong "VER COMPROBANTE" at bounding box center [270, 139] width 91 height 11
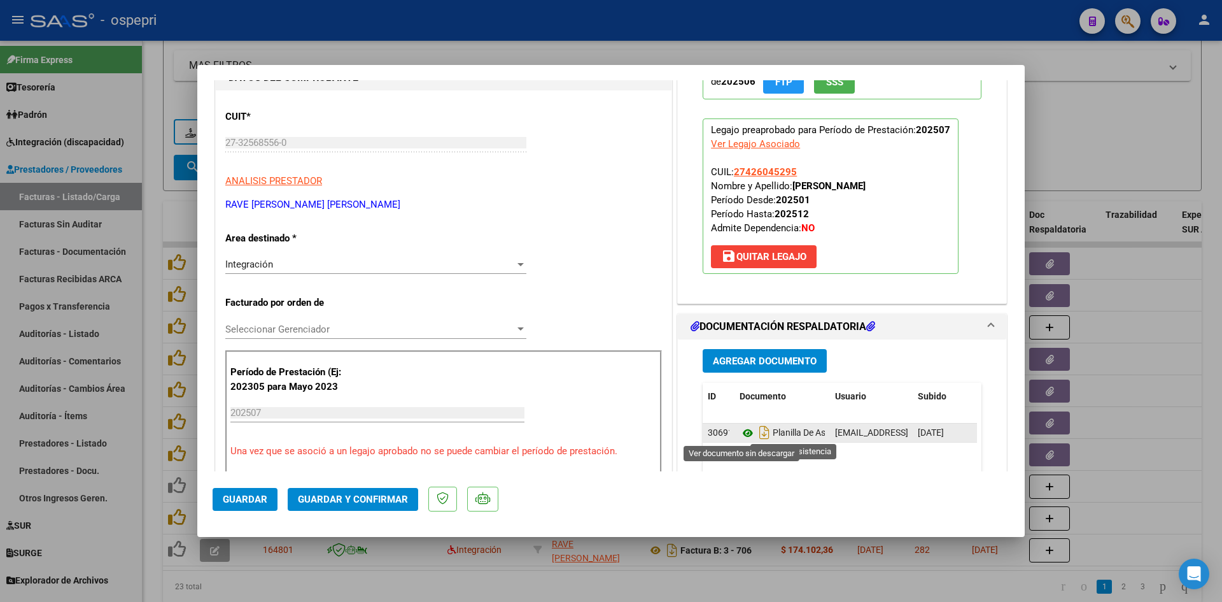
click at [740, 434] on icon at bounding box center [748, 432] width 17 height 15
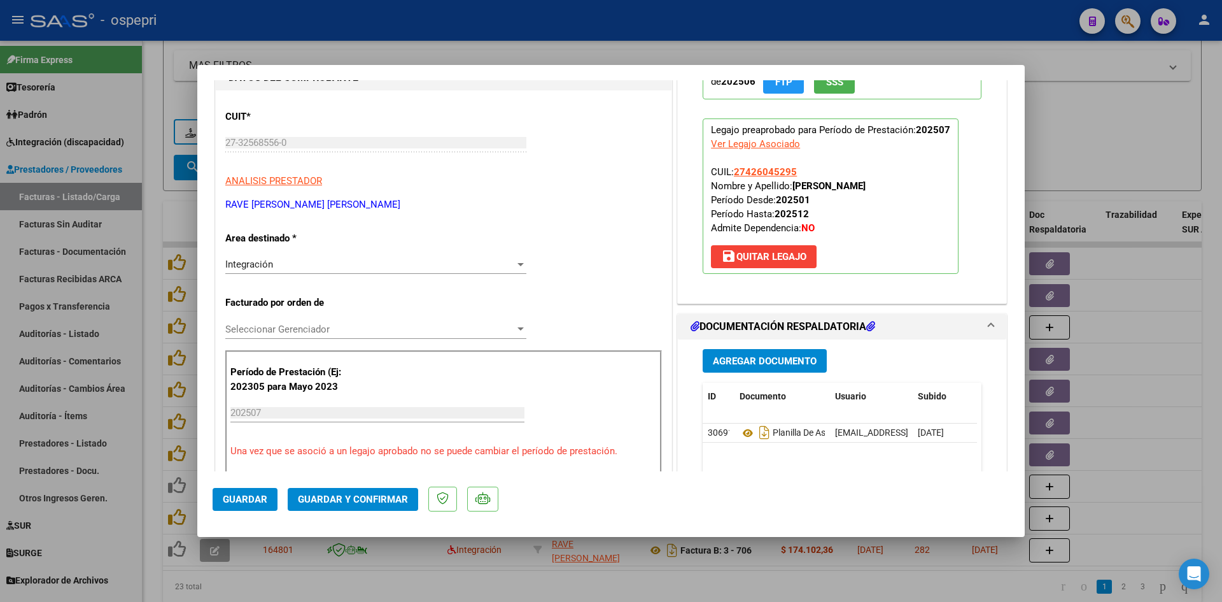
click at [379, 500] on span "Guardar y Confirmar" at bounding box center [353, 498] width 110 height 11
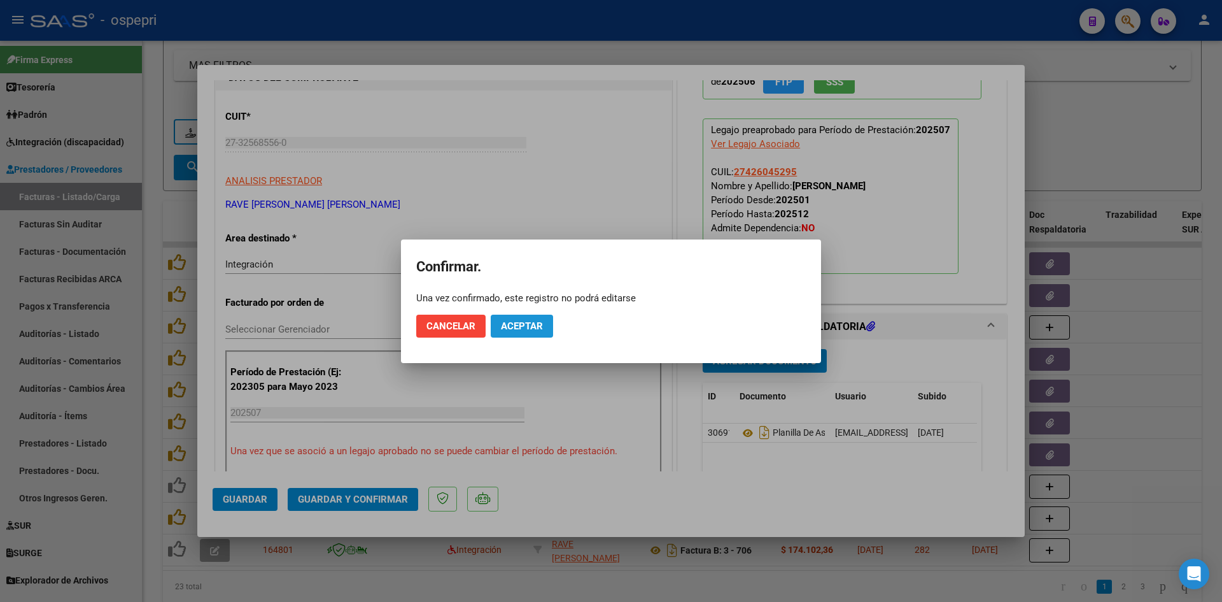
click at [532, 332] on button "Aceptar" at bounding box center [522, 326] width 62 height 23
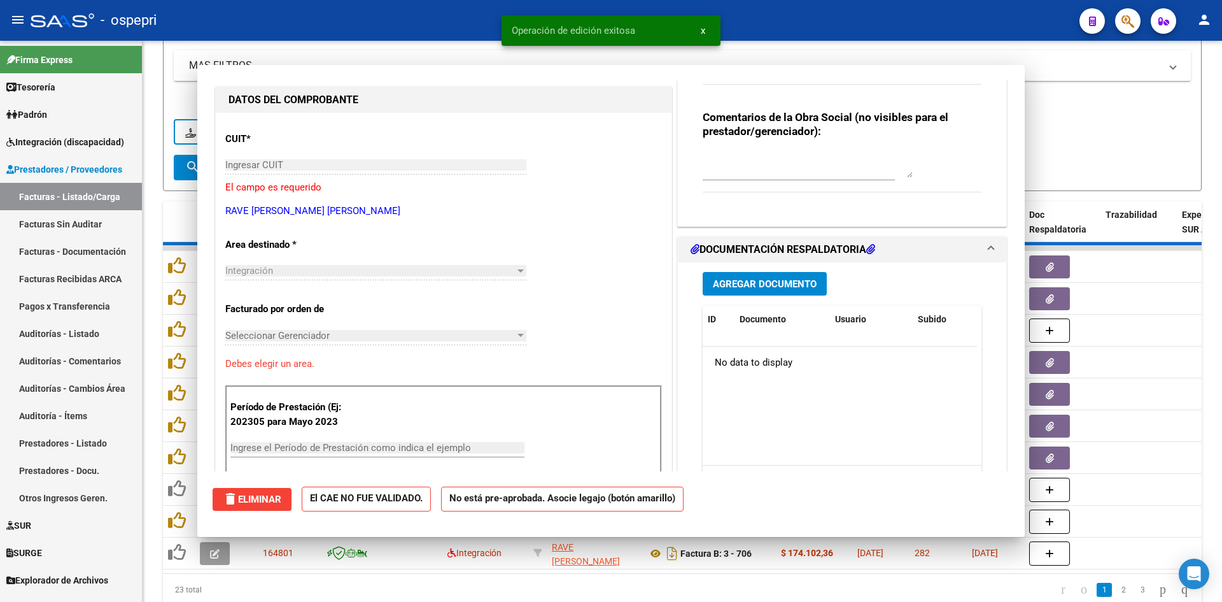
scroll to position [0, 0]
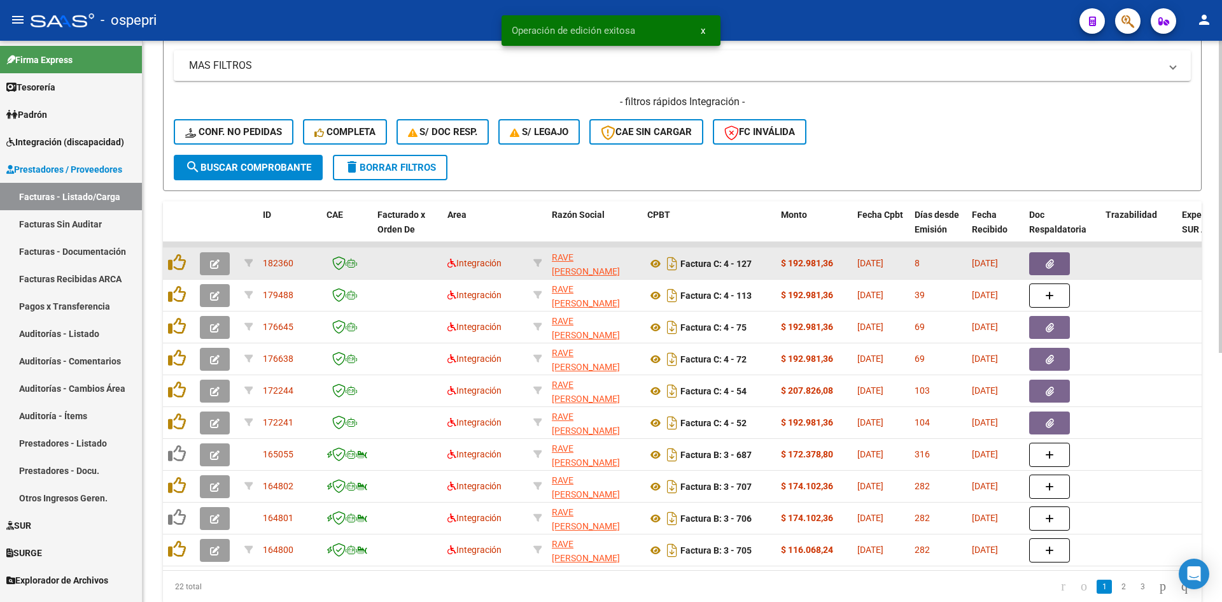
click at [217, 264] on icon "button" at bounding box center [215, 264] width 10 height 10
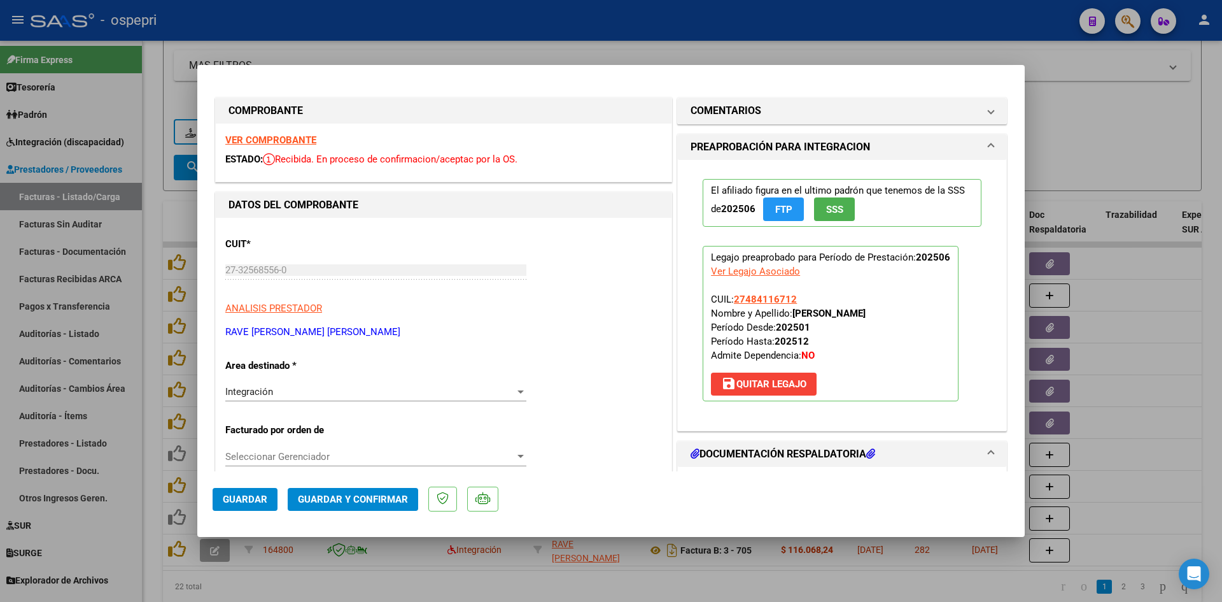
click at [273, 144] on strong "VER COMPROBANTE" at bounding box center [270, 139] width 91 height 11
click at [768, 381] on span "save Quitar Legajo" at bounding box center [763, 383] width 85 height 11
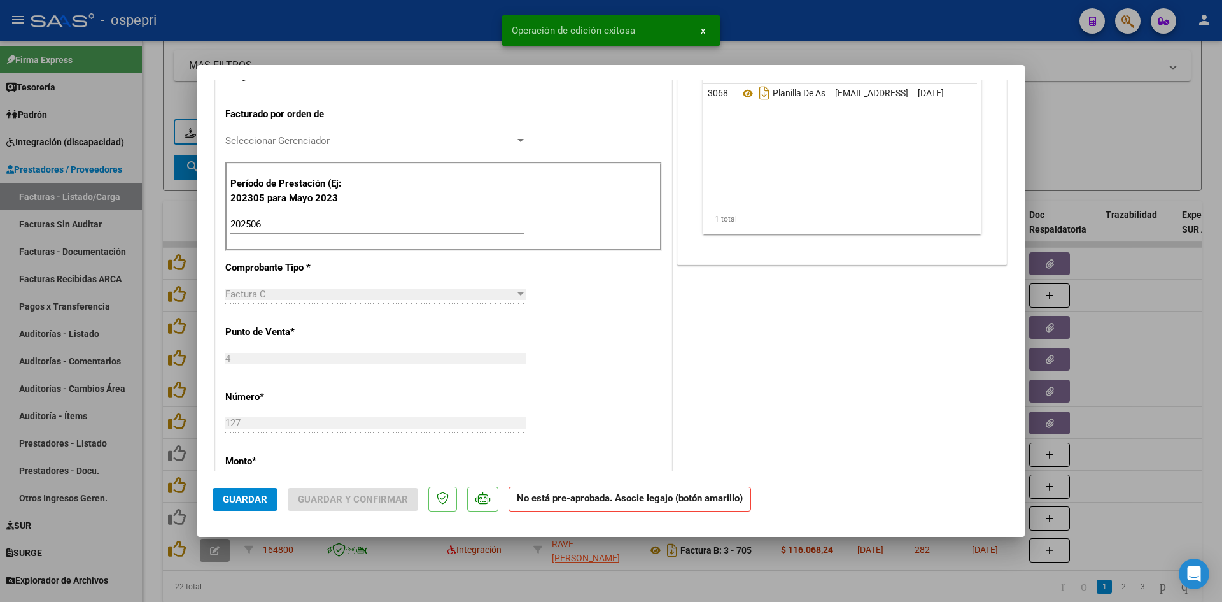
scroll to position [318, 0]
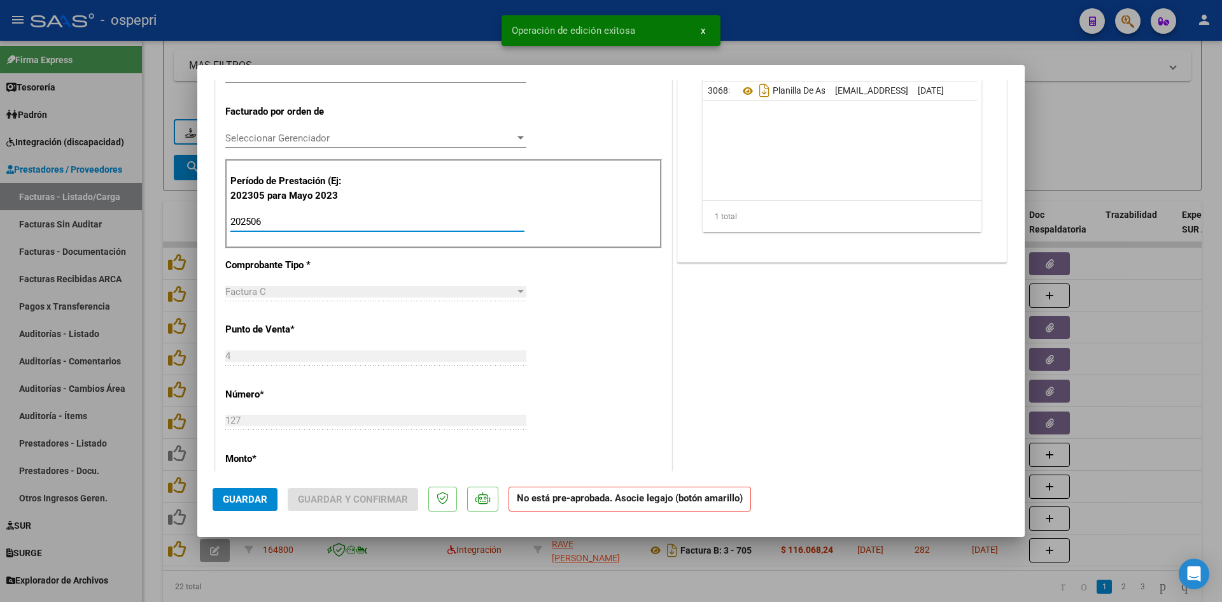
click at [274, 220] on input "202506" at bounding box center [377, 221] width 294 height 11
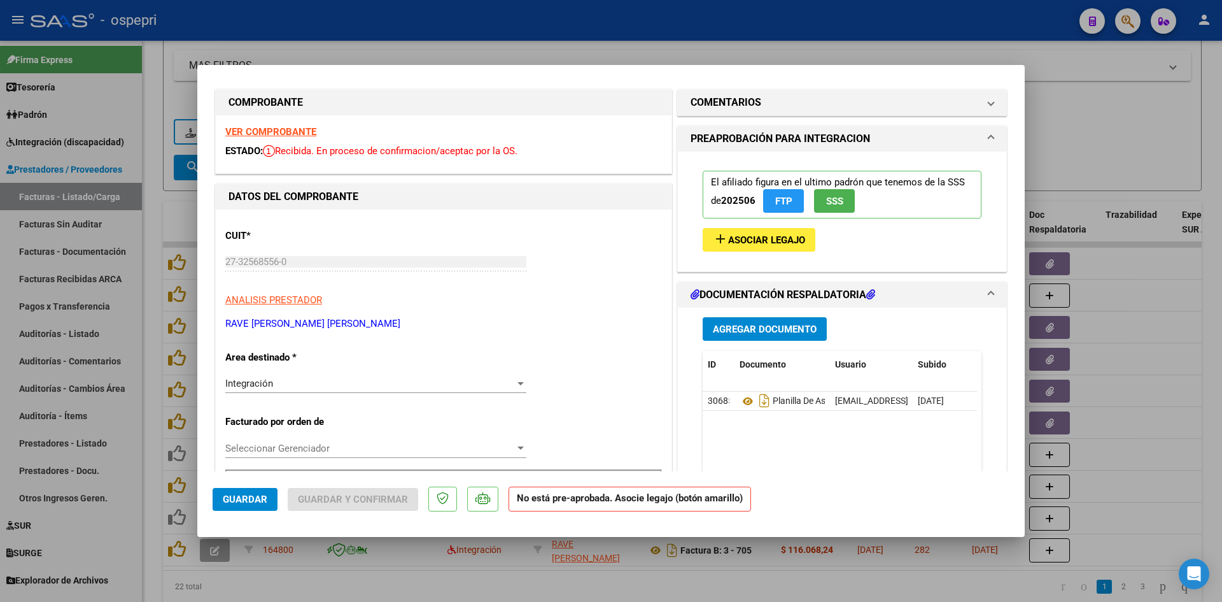
scroll to position [0, 0]
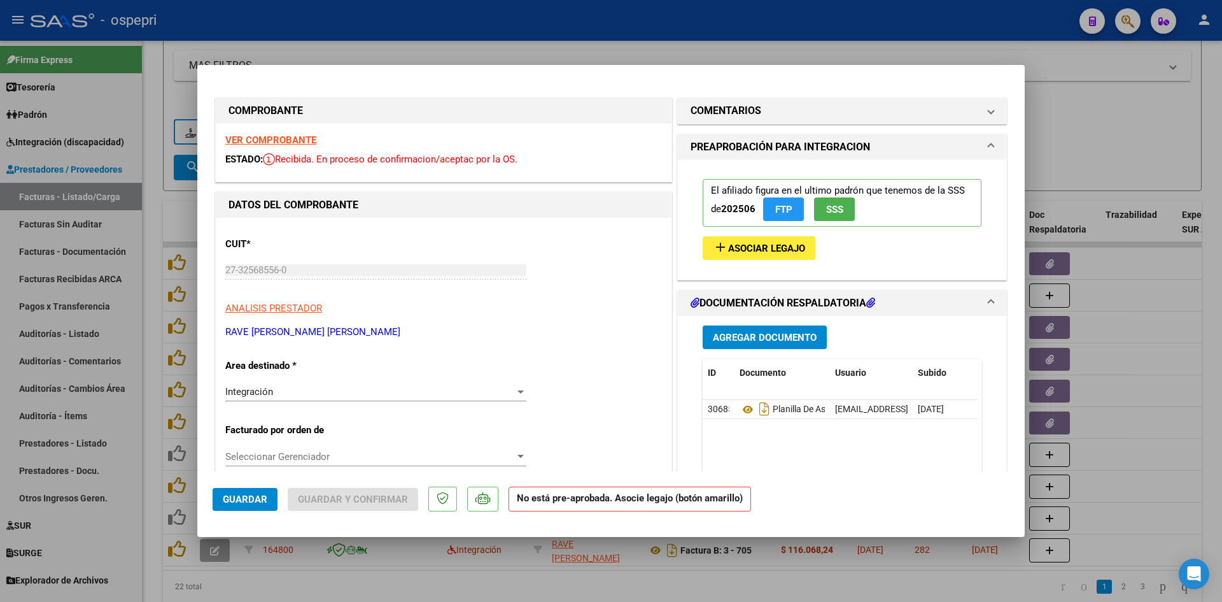
type input "202507"
click at [738, 252] on span "Asociar Legajo" at bounding box center [766, 248] width 77 height 11
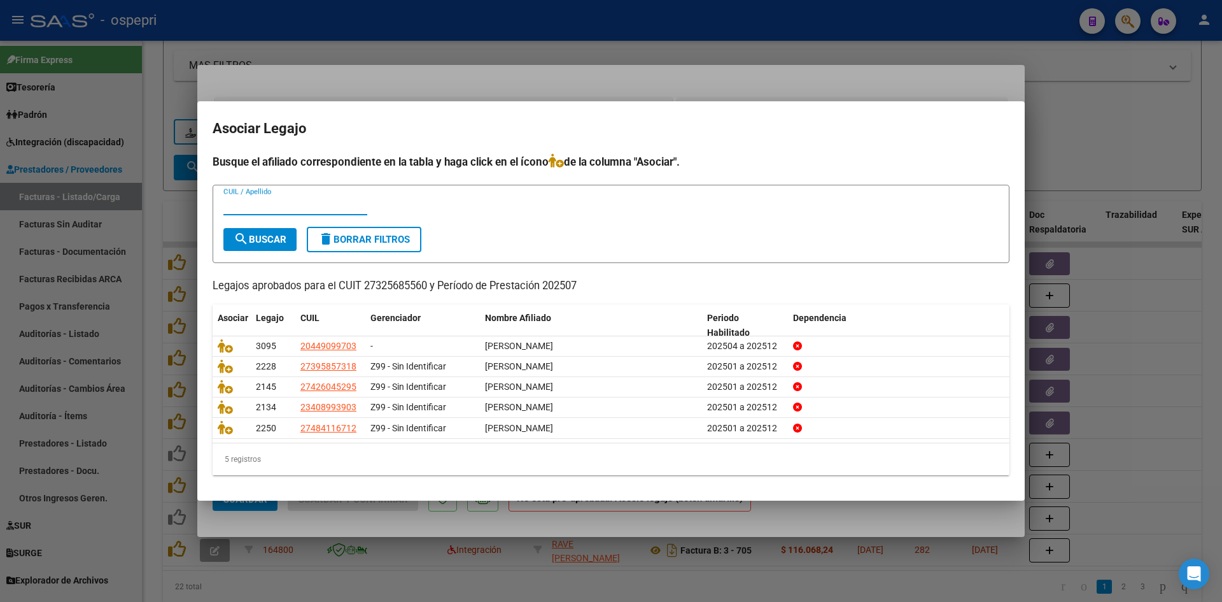
paste input "48411671"
type input "48411671"
click at [261, 243] on span "search Buscar" at bounding box center [260, 239] width 53 height 11
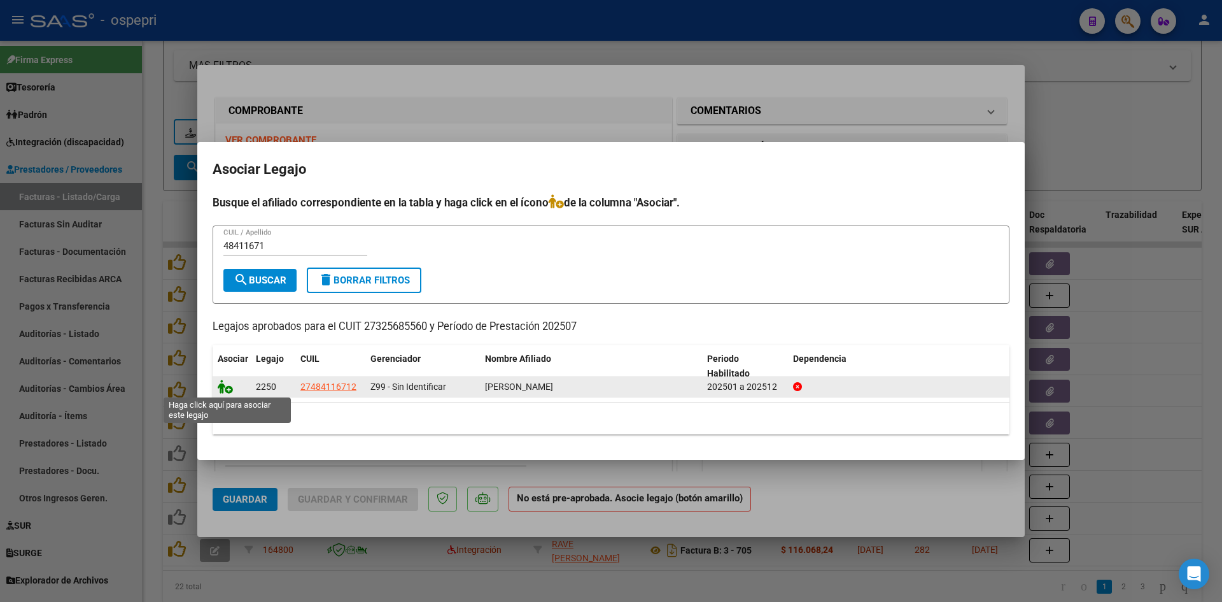
click at [224, 386] on icon at bounding box center [225, 386] width 15 height 14
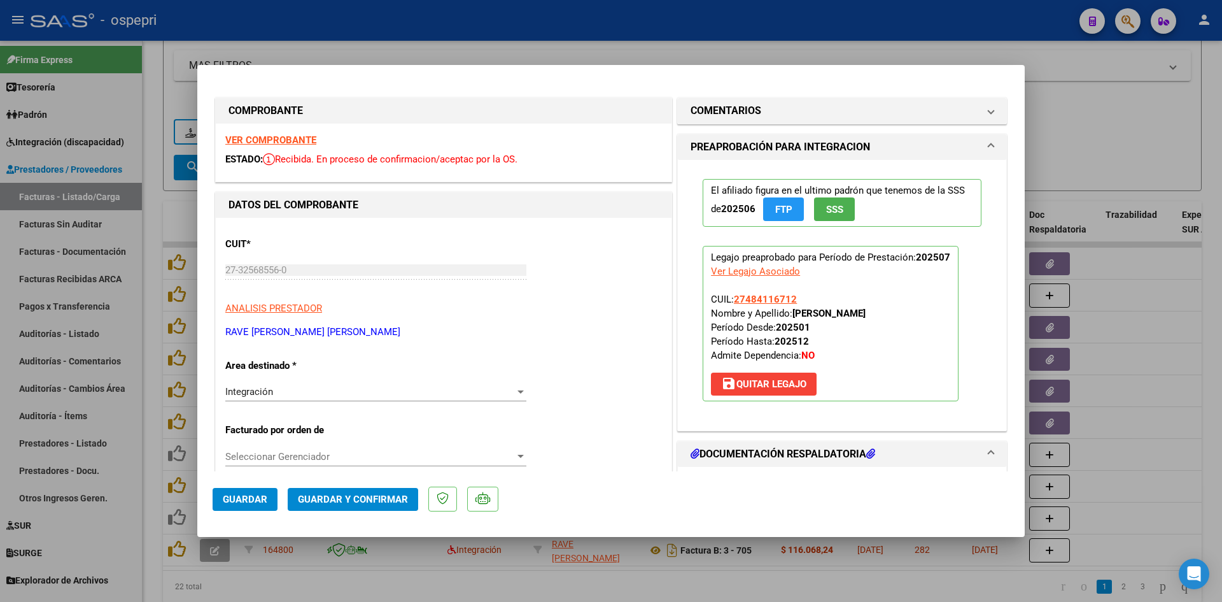
scroll to position [191, 0]
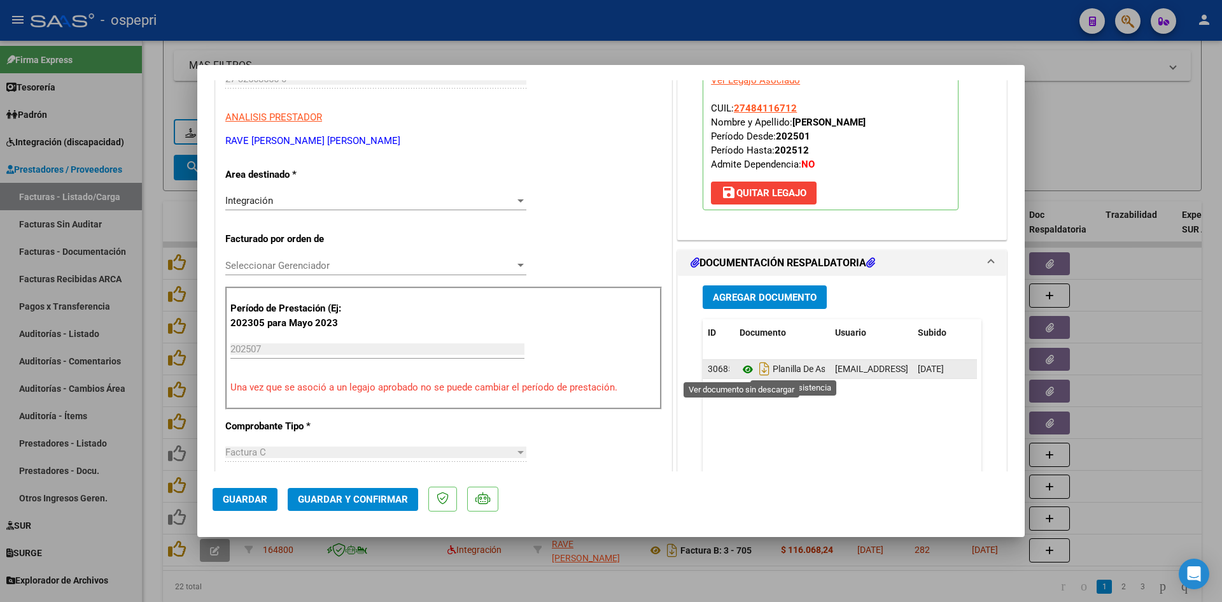
click at [742, 367] on icon at bounding box center [748, 369] width 17 height 15
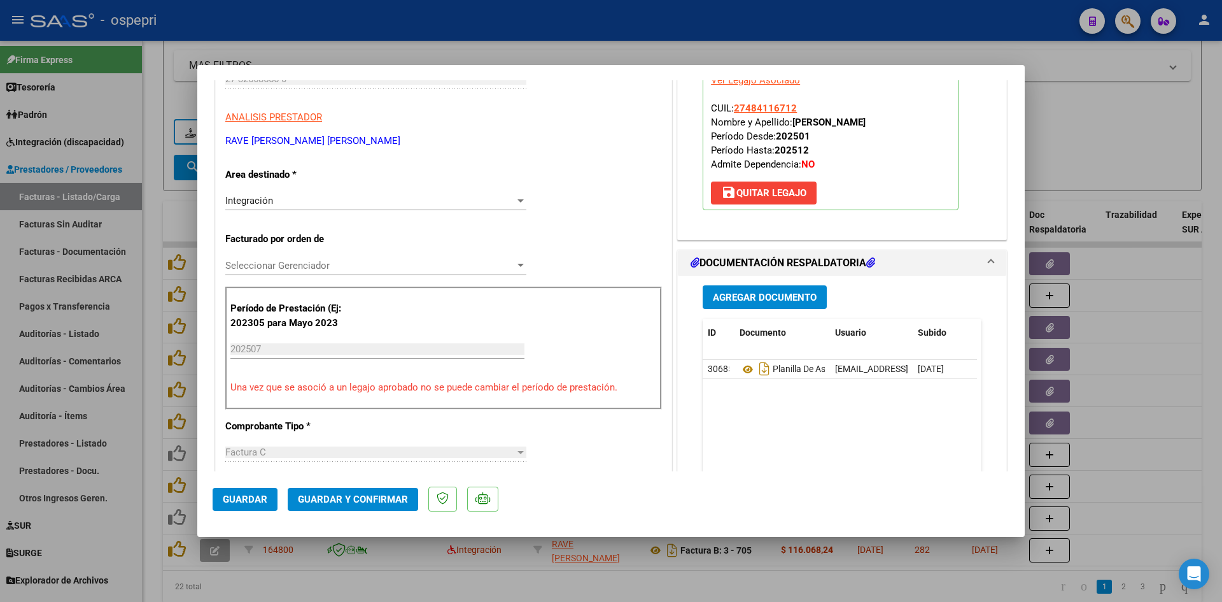
type input "$ 0,00"
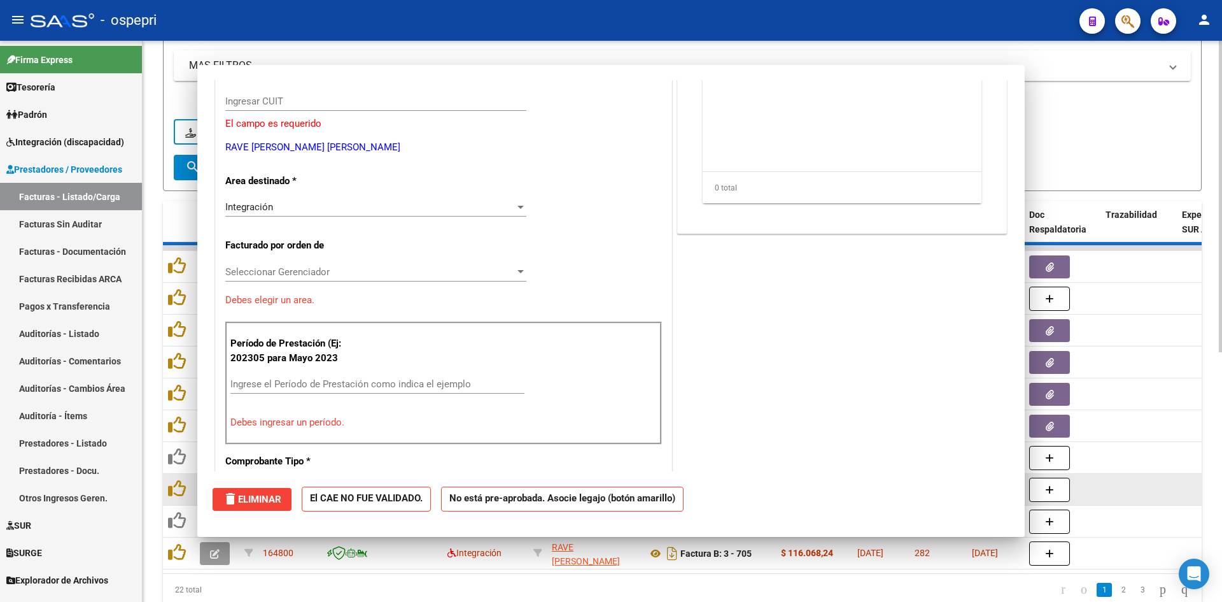
scroll to position [213, 0]
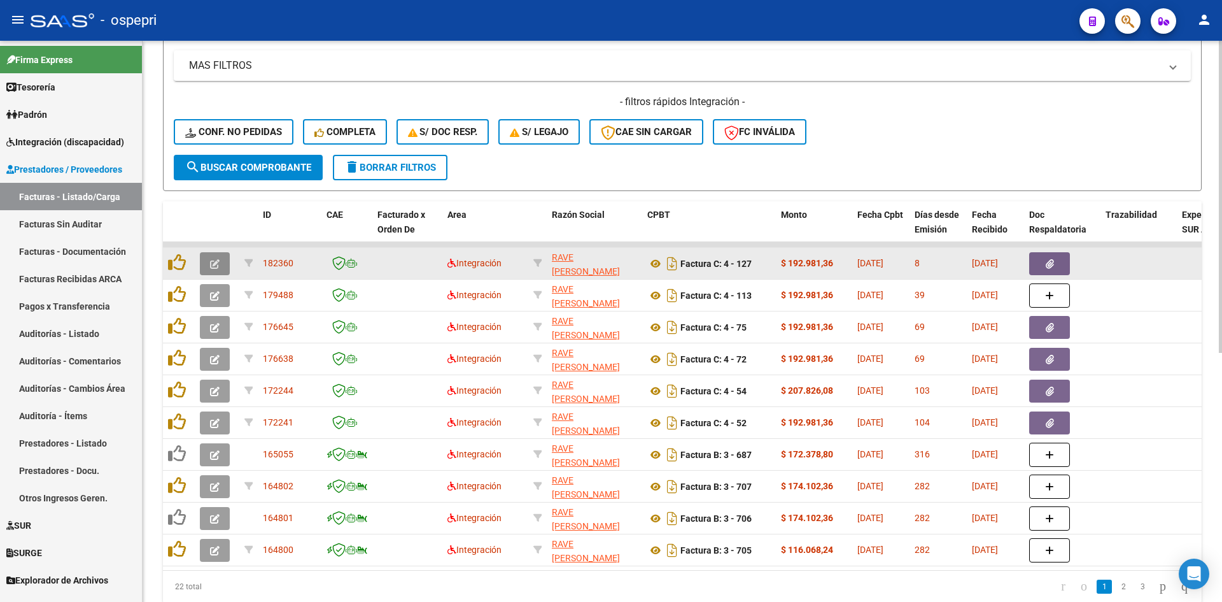
click at [215, 262] on icon "button" at bounding box center [215, 264] width 10 height 10
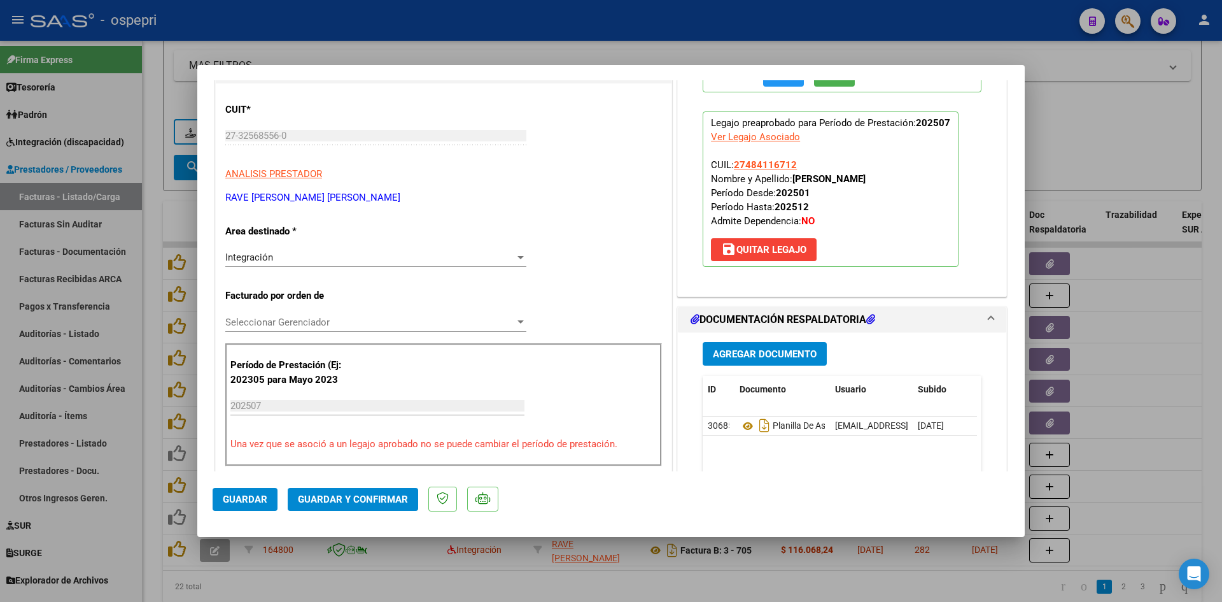
scroll to position [0, 0]
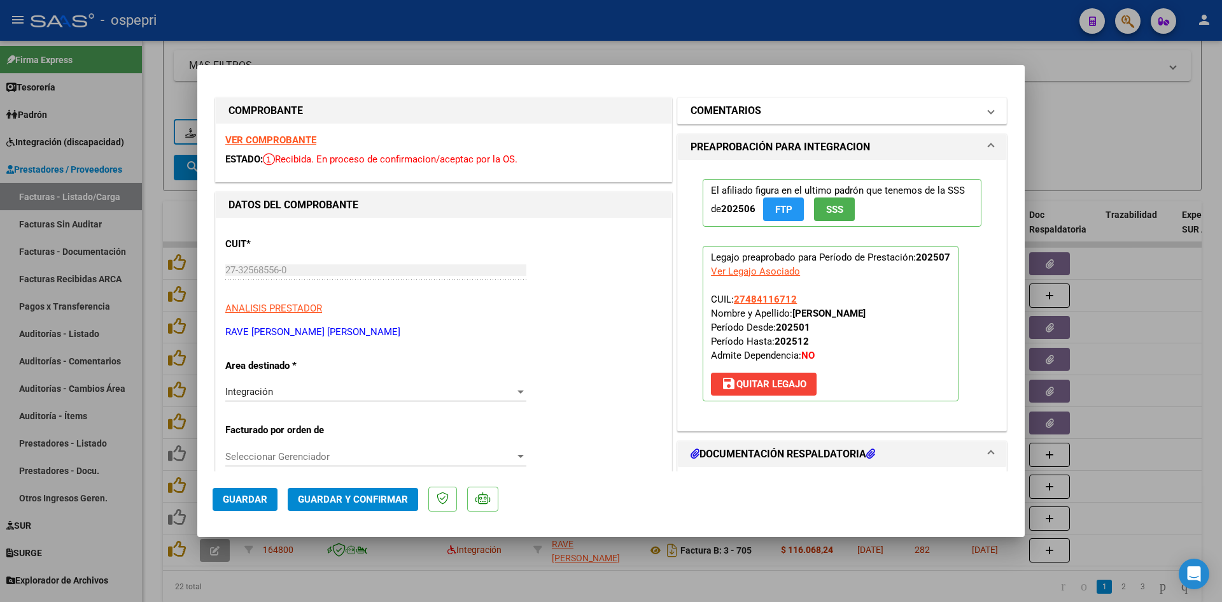
click at [774, 115] on mat-panel-title "COMENTARIOS" at bounding box center [835, 110] width 288 height 15
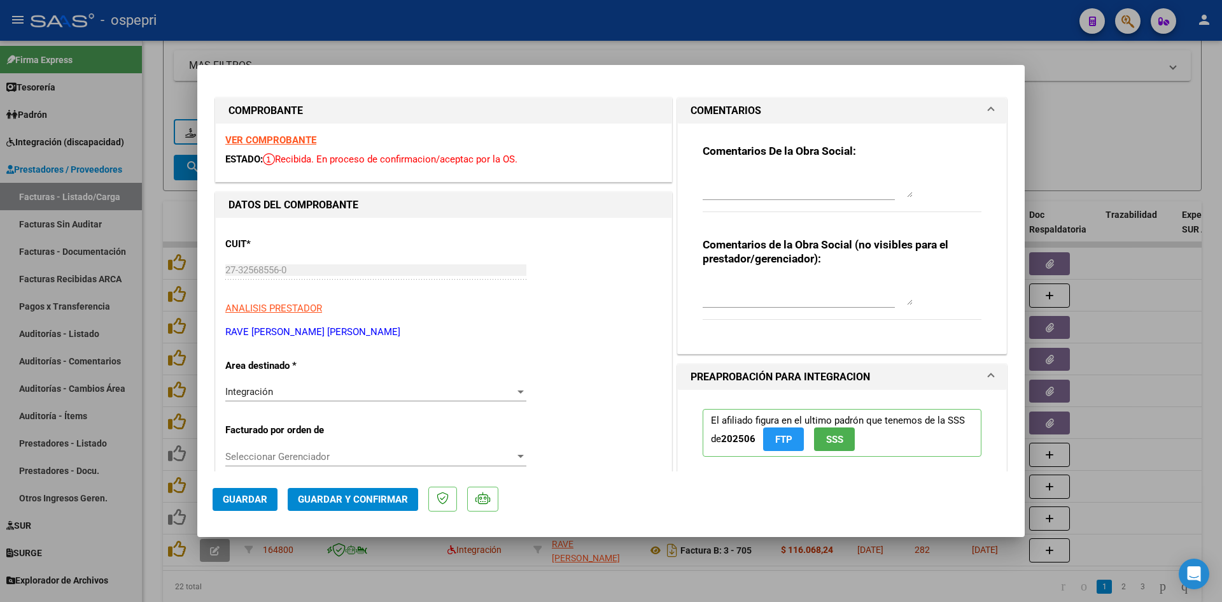
click at [712, 278] on div at bounding box center [808, 292] width 210 height 31
click at [725, 169] on div at bounding box center [808, 184] width 210 height 31
click at [864, 181] on textarea "Buenos días, Me comunico para consultar cual sería el periodo correcto, la fact…" at bounding box center [808, 184] width 210 height 25
click at [772, 198] on div "Buenos días, Me comunico para consultar cual sería el periodo correcto, la fact…" at bounding box center [808, 184] width 210 height 31
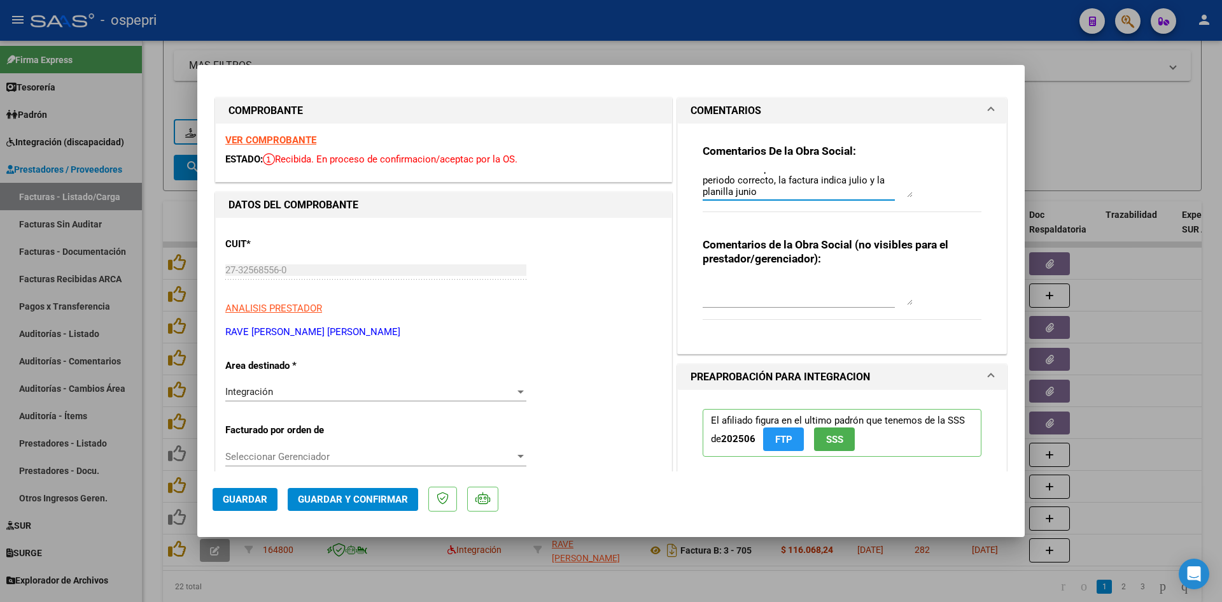
click at [763, 188] on textarea "Buenos días, Me comunico para consultar cual sería el periodo correcto, la fact…" at bounding box center [808, 184] width 210 height 25
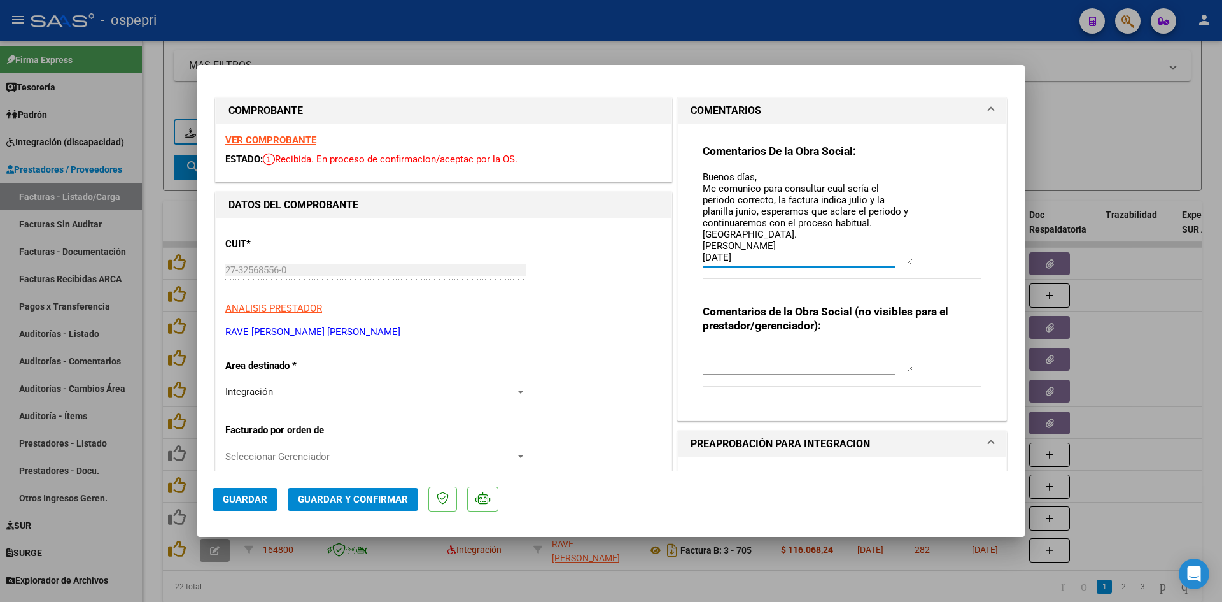
scroll to position [0, 0]
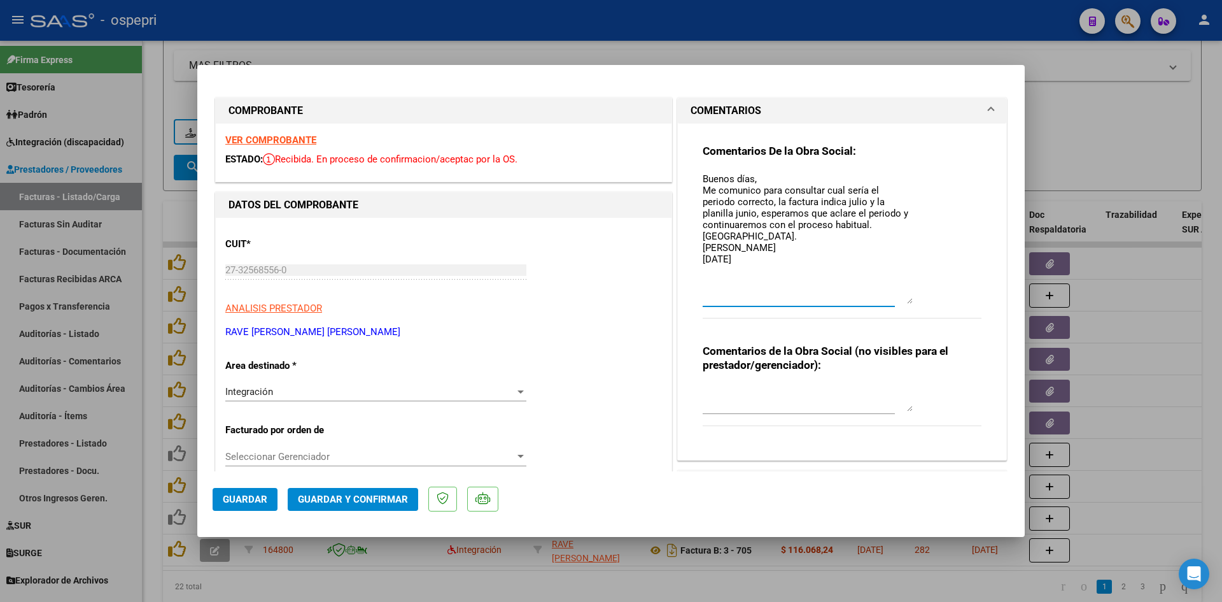
drag, startPoint x: 905, startPoint y: 194, endPoint x: 905, endPoint y: 278, distance: 84.7
click at [921, 299] on div "Comentarios De la Obra Social: Buenos días, Me comunico para consultar cual ser…" at bounding box center [842, 238] width 279 height 188
click at [907, 190] on textarea "Buenos días, Me comunico para consultar cual sería el periodo correcto, la fact…" at bounding box center [808, 237] width 210 height 131
click at [795, 202] on textarea "Buenos días, Me comunico para consultar cual sería el periodo facturado que cor…" at bounding box center [808, 237] width 210 height 131
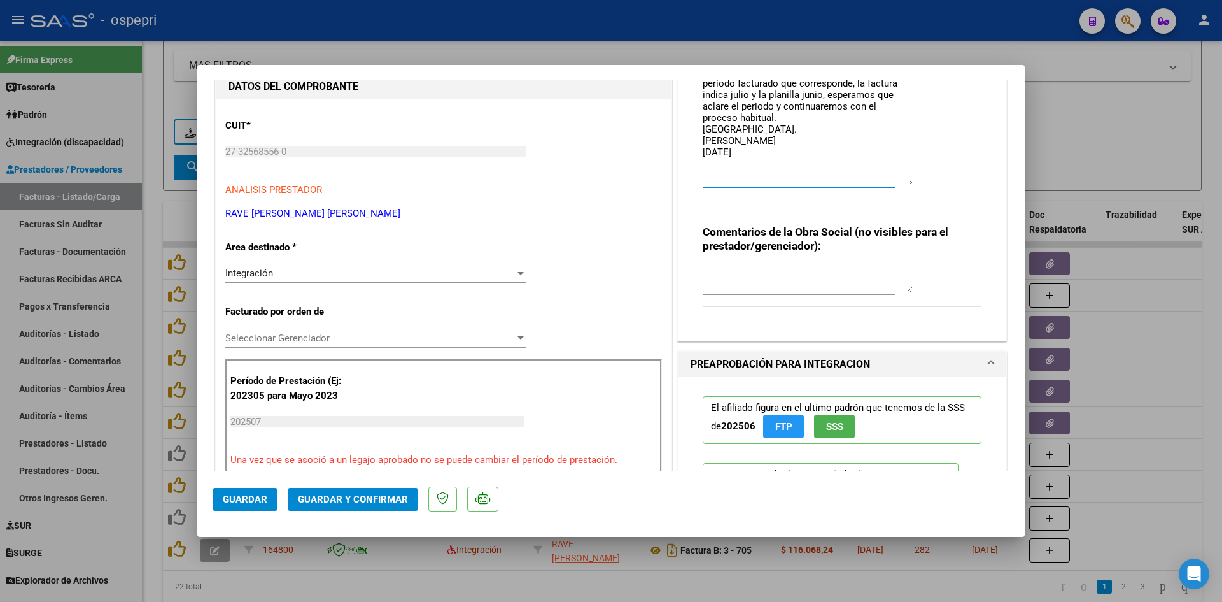
scroll to position [191, 0]
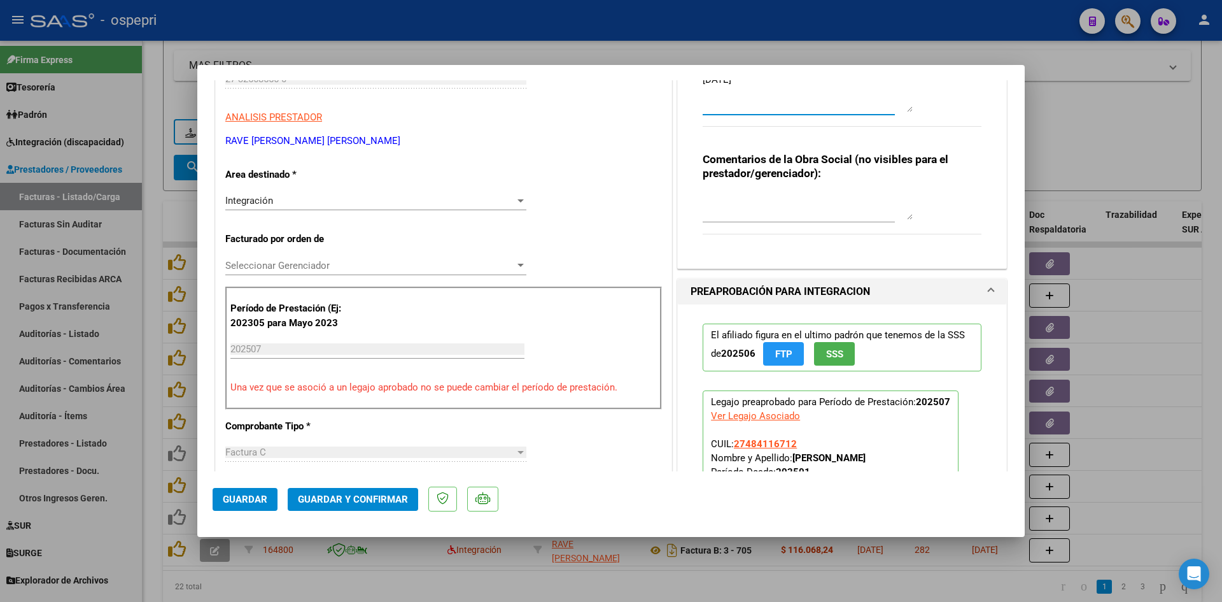
type textarea "Buenos días, Me comunico para consultar cual sería el periodo facturado que cor…"
click at [715, 195] on textarea at bounding box center [808, 206] width 210 height 25
type textarea "N"
type textarea "C"
type textarea "I"
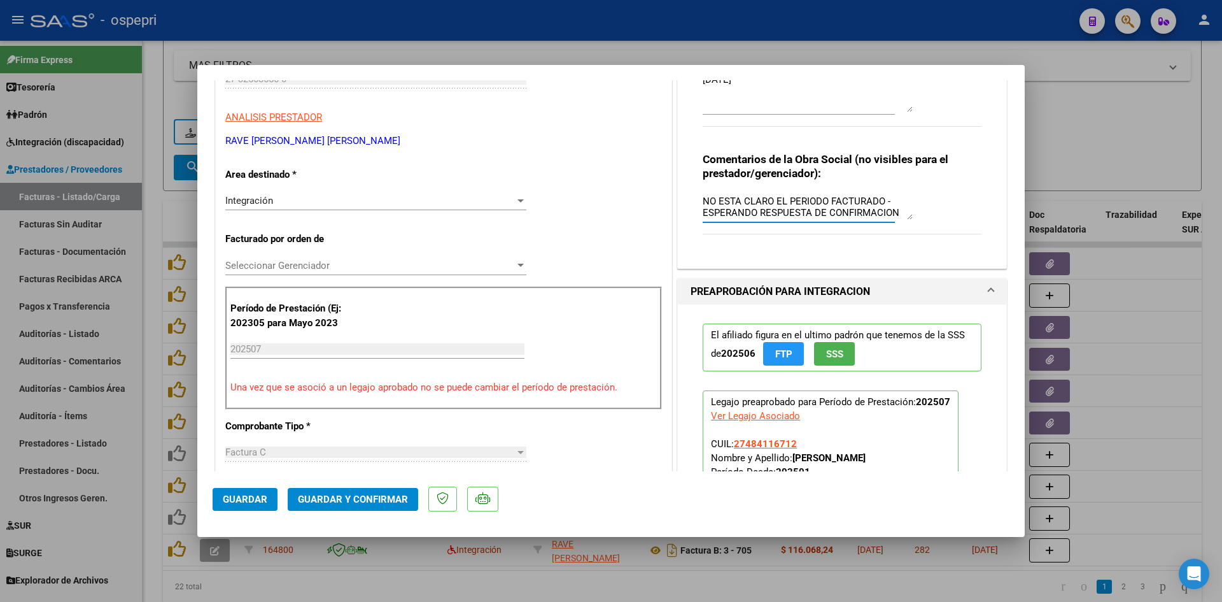
type textarea "NO ESTA CLARO EL PERIODO FACTURADO - ESPERANDO RESPUESTA DE CONFIRMACION"
click at [248, 494] on span "Guardar" at bounding box center [245, 498] width 45 height 11
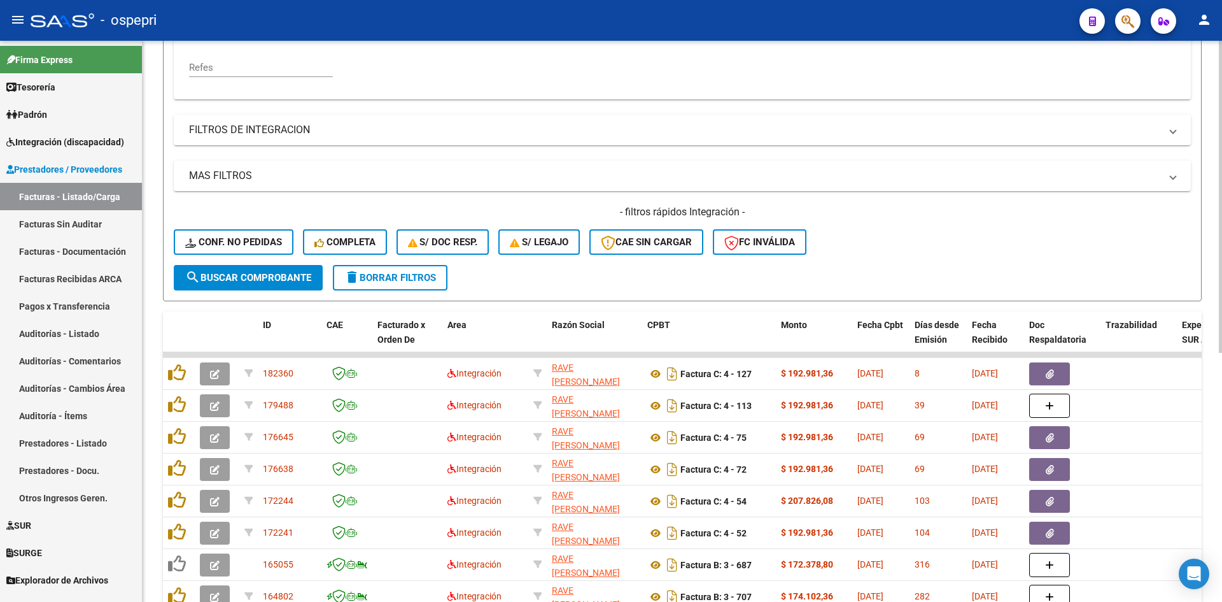
scroll to position [14, 0]
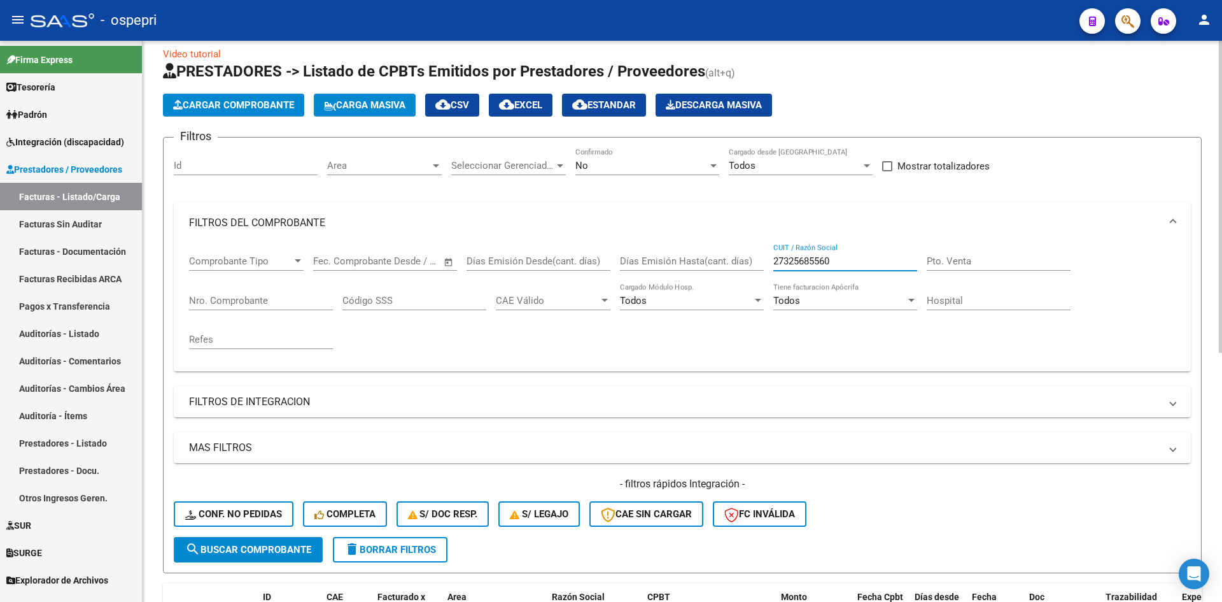
drag, startPoint x: 849, startPoint y: 258, endPoint x: 756, endPoint y: 276, distance: 94.8
click at [756, 276] on div "Comprobante Tipo Comprobante Tipo Start date – End date Fec. Comprobante Desde …" at bounding box center [682, 302] width 987 height 118
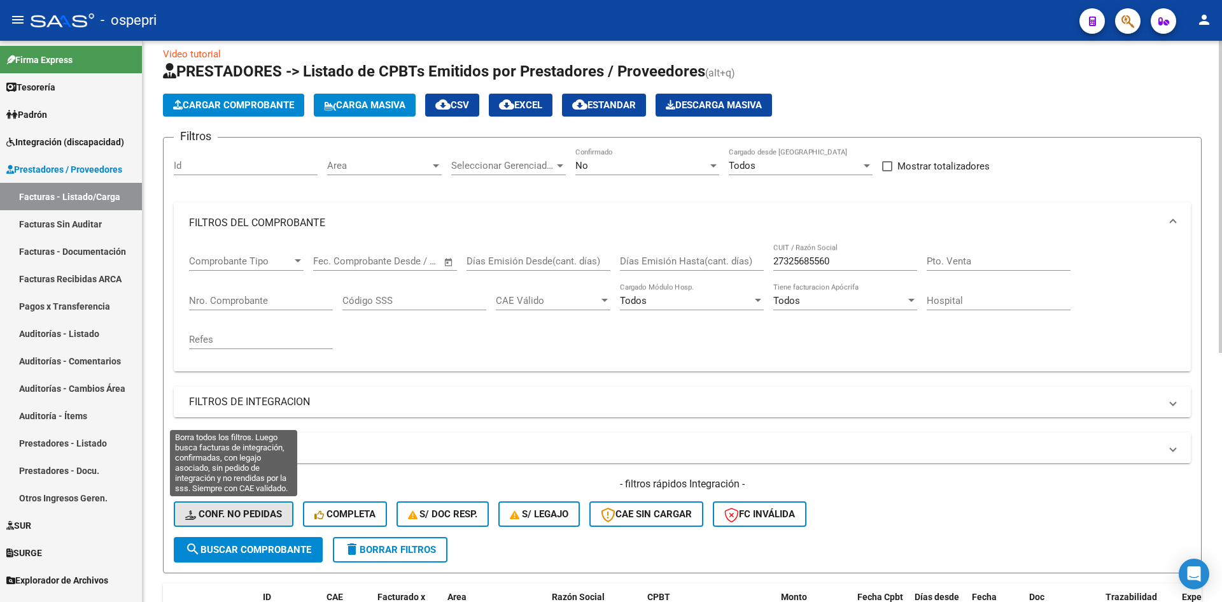
click at [223, 513] on span "Conf. no pedidas" at bounding box center [233, 513] width 97 height 11
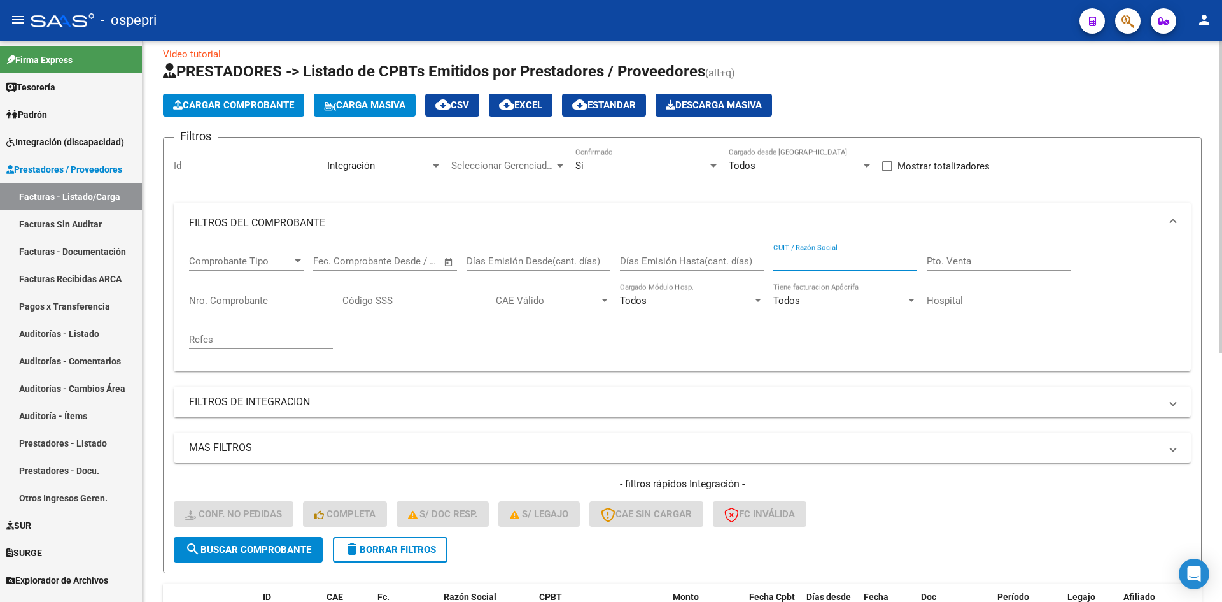
click at [790, 260] on input "CUIT / Razón Social" at bounding box center [846, 260] width 144 height 11
paste input "27325685560"
type input "27325685560"
click at [280, 555] on button "search Buscar Comprobante" at bounding box center [248, 549] width 149 height 25
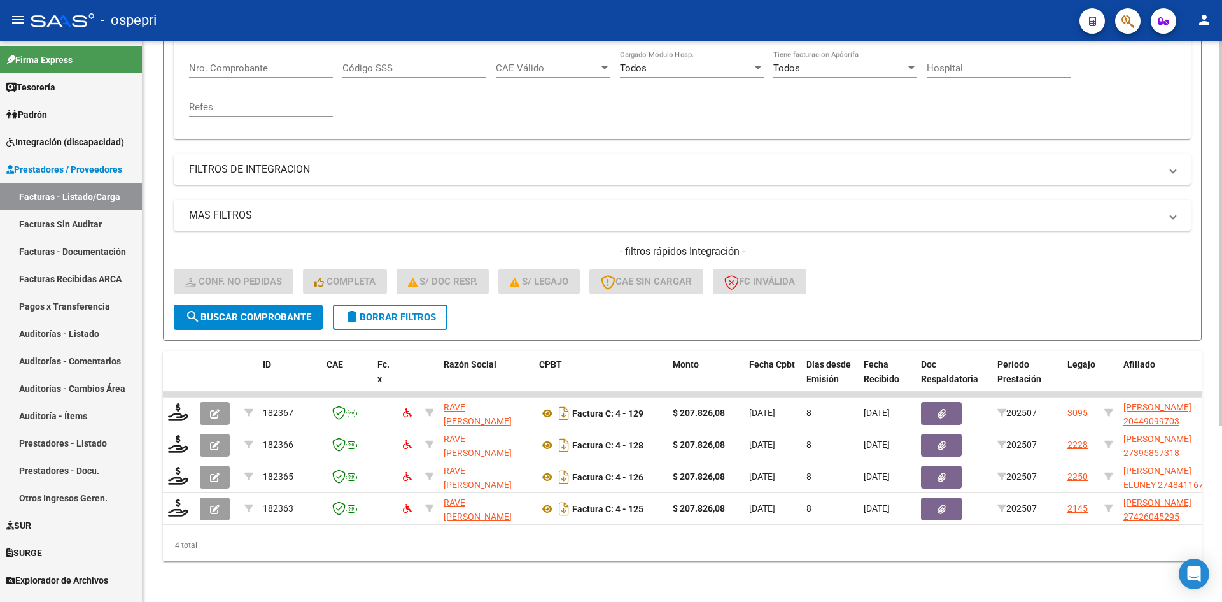
scroll to position [256, 0]
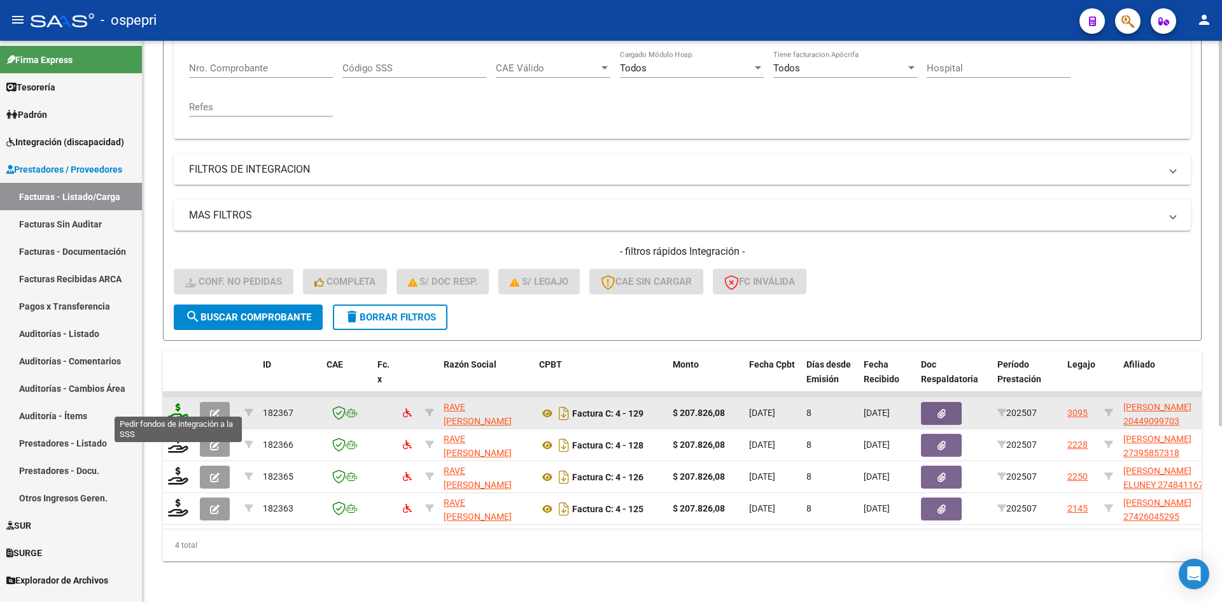
click at [175, 405] on icon at bounding box center [178, 412] width 20 height 18
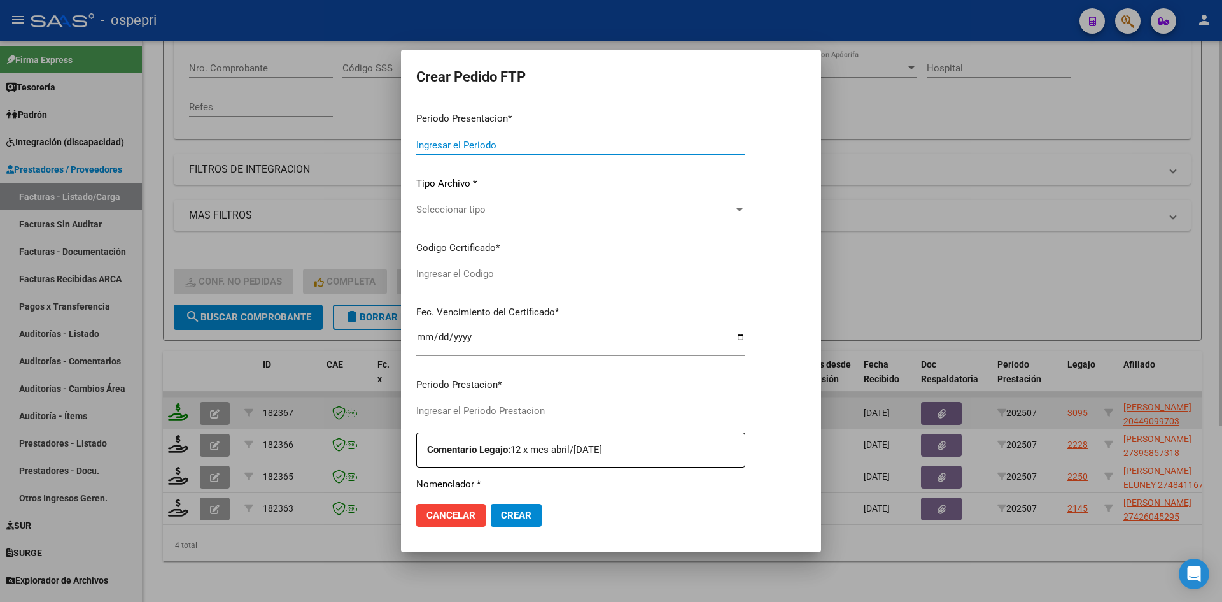
type input "202507"
type input "$ 207.826,08"
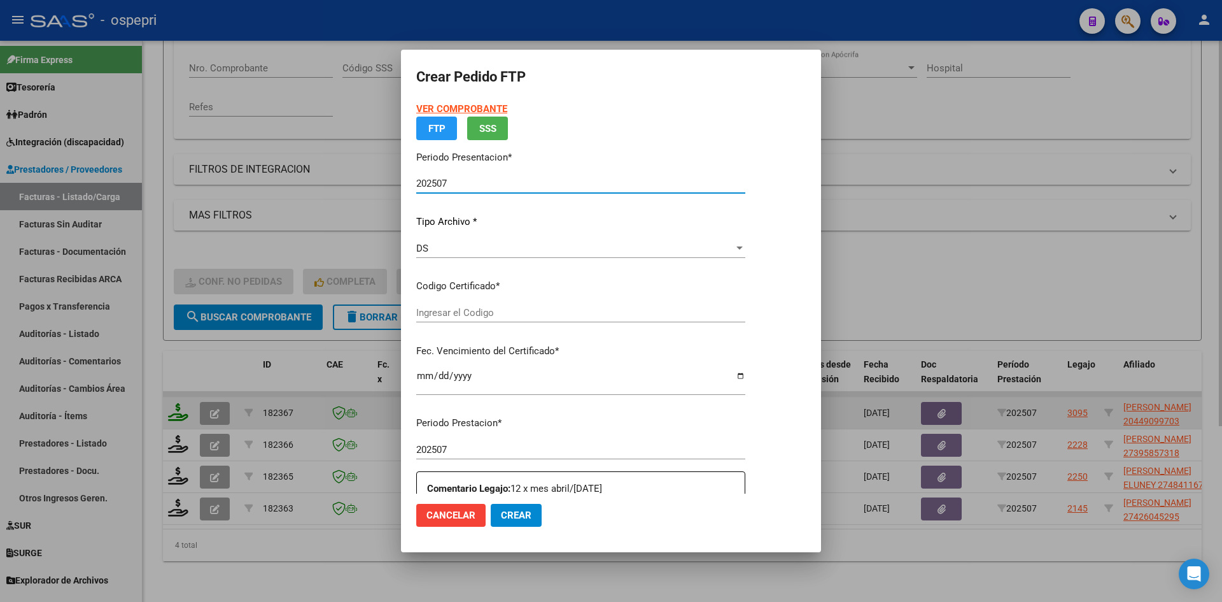
type input "ARG02000449099702016012020260120NQN249"
type input "2026-01-20"
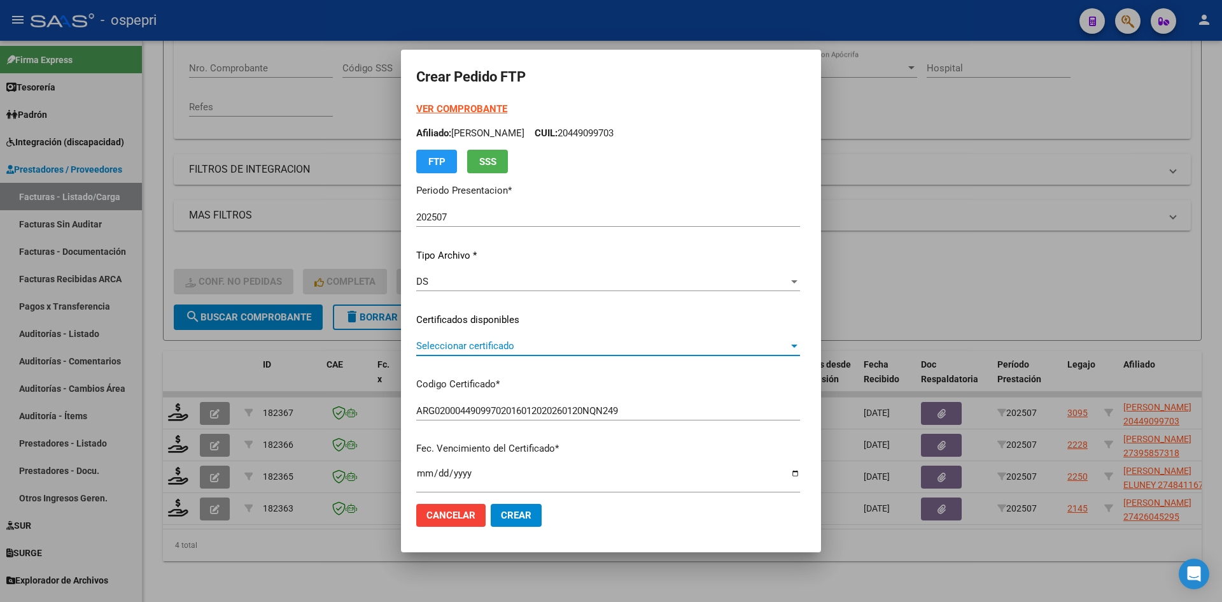
click at [519, 351] on span "Seleccionar certificado" at bounding box center [602, 345] width 372 height 11
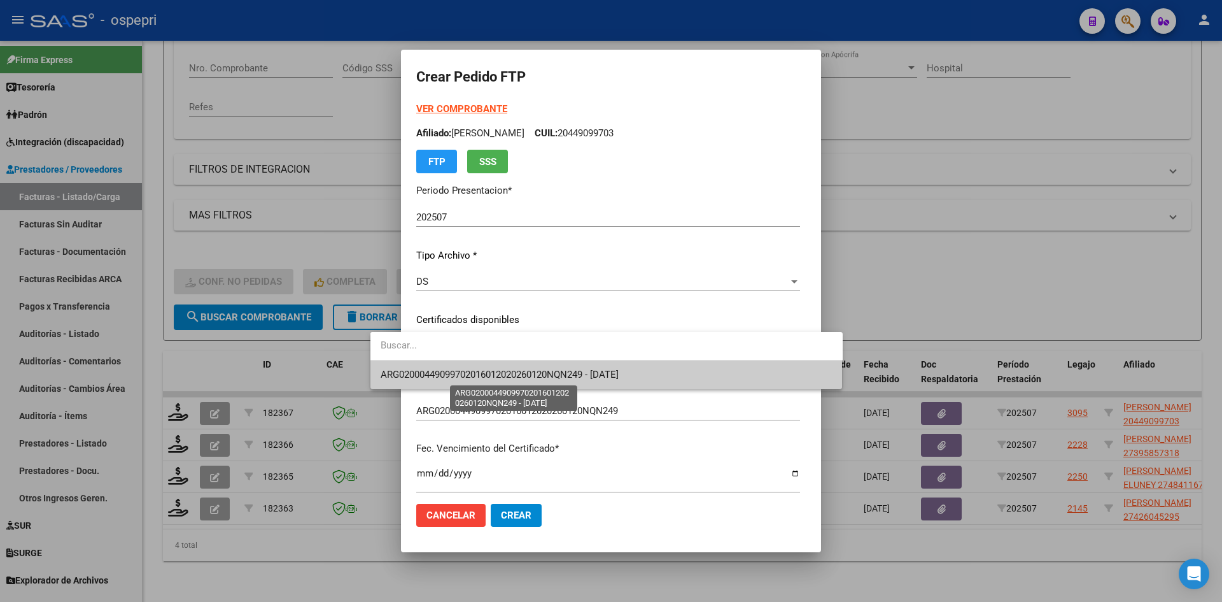
click at [521, 374] on span "ARG02000449099702016012020260120NQN249 - 2026-01-20" at bounding box center [500, 374] width 238 height 11
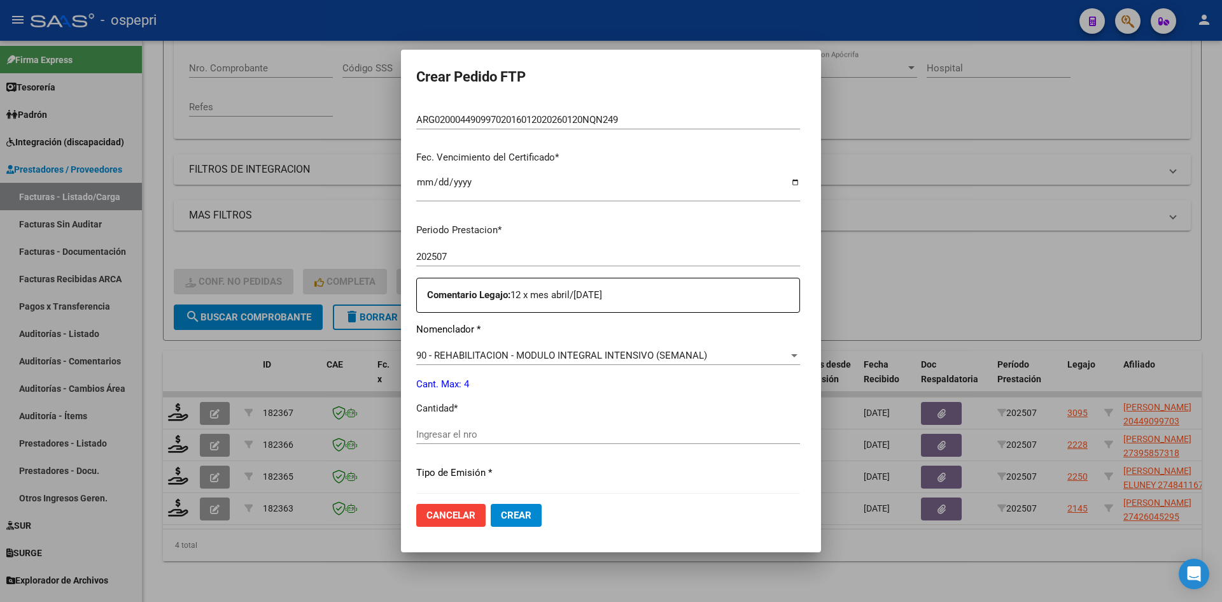
scroll to position [318, 0]
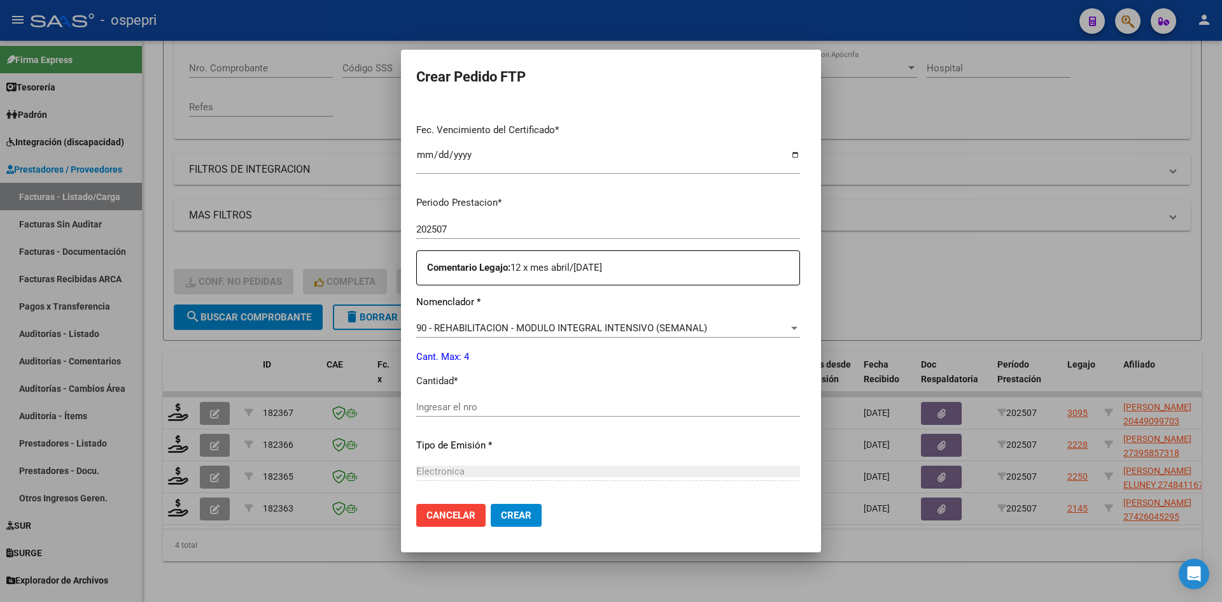
click at [443, 407] on input "Ingresar el nro" at bounding box center [608, 406] width 384 height 11
type input "4"
click at [501, 512] on span "Crear" at bounding box center [516, 514] width 31 height 11
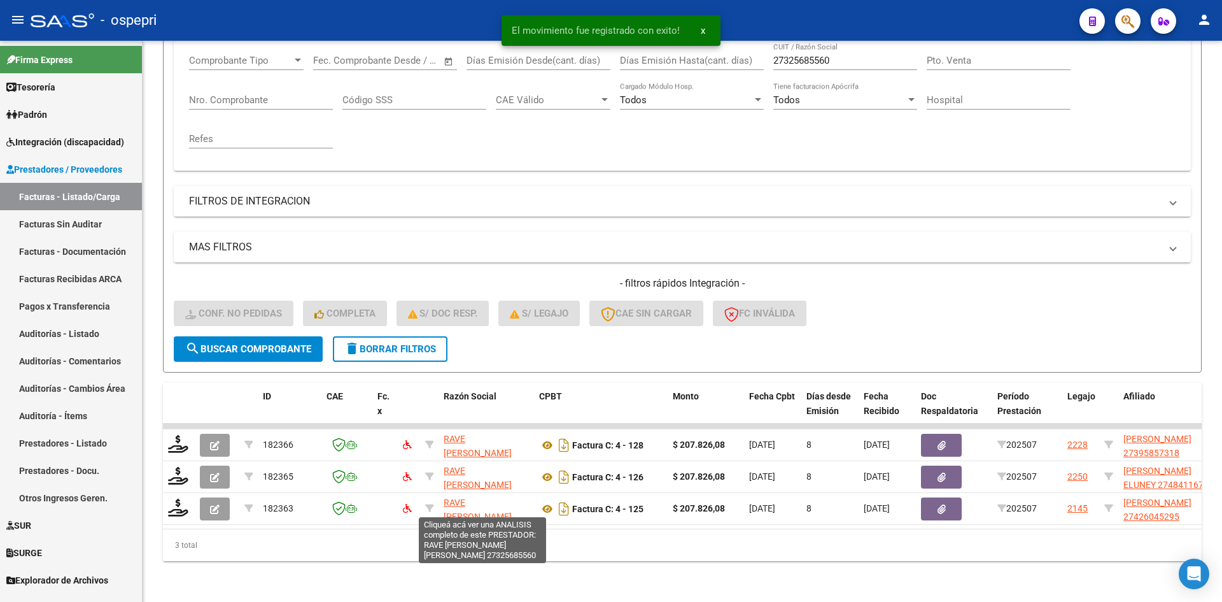
scroll to position [224, 0]
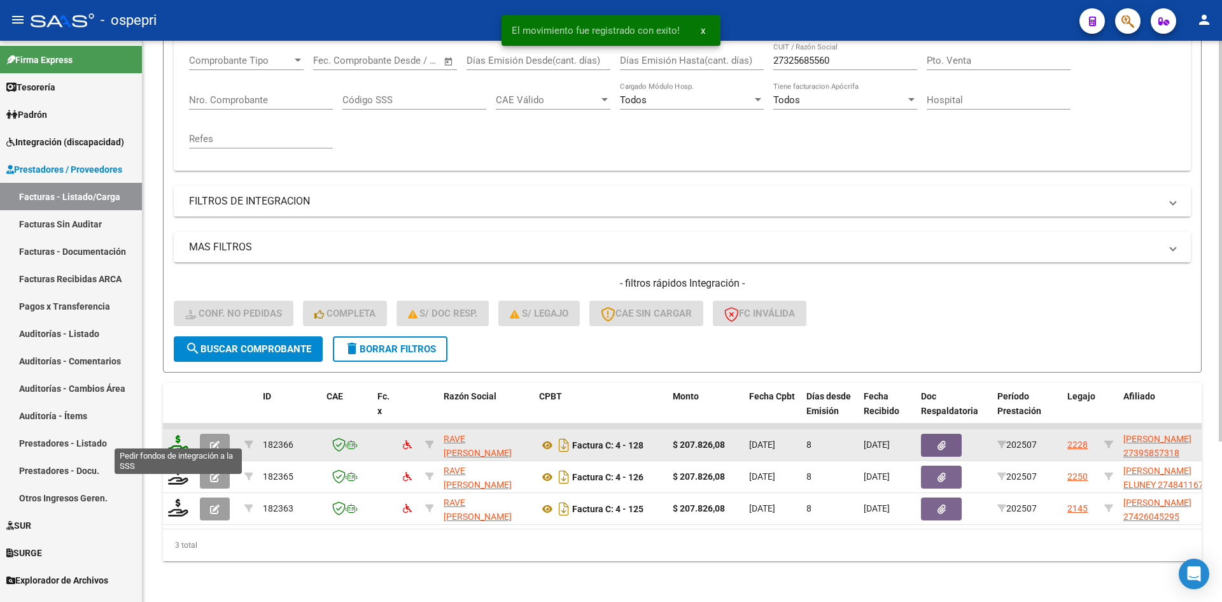
click at [176, 438] on icon at bounding box center [178, 444] width 20 height 18
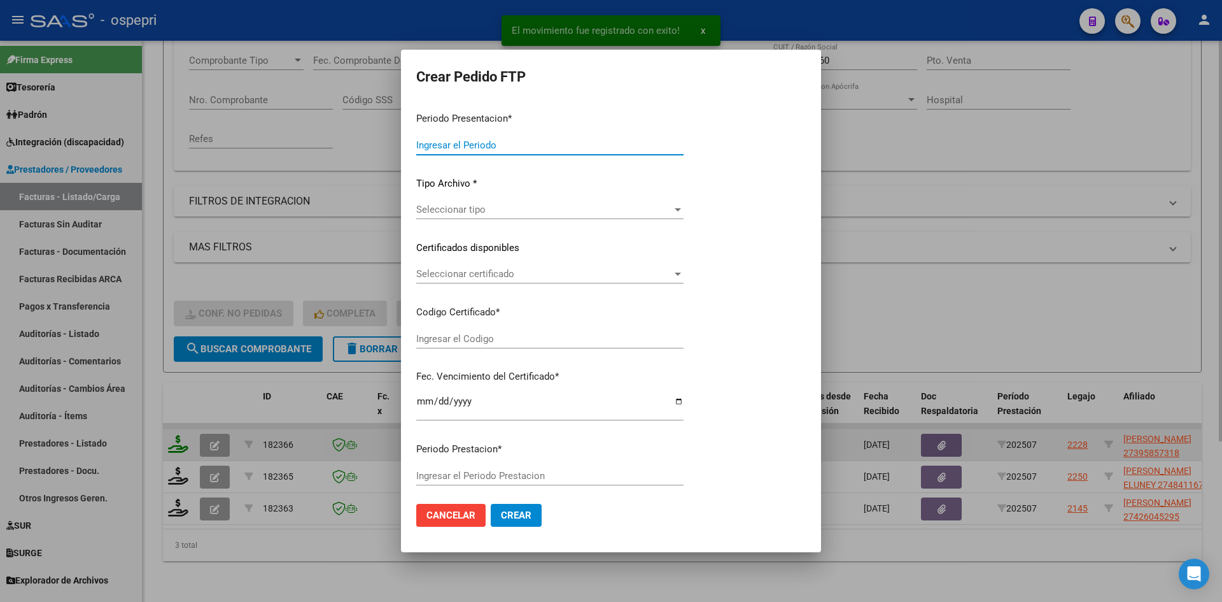
type input "202507"
type input "$ 207.826,08"
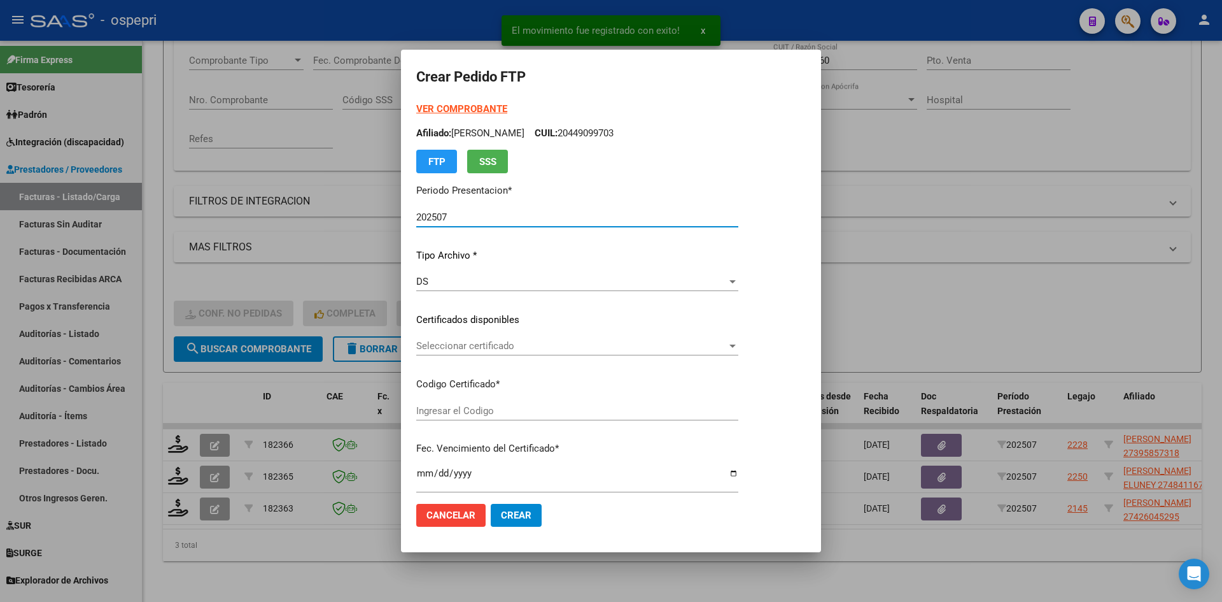
type input "27395857318"
type input "2032-06-16"
click at [494, 351] on span "Seleccionar certificado" at bounding box center [571, 345] width 311 height 11
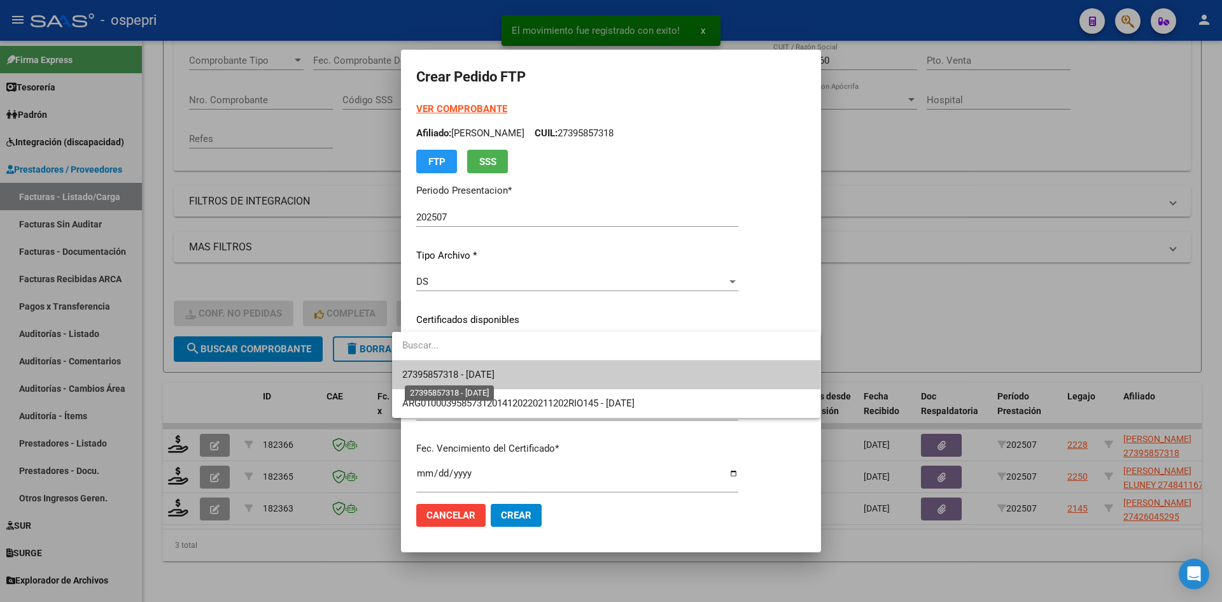
click at [495, 370] on span "27395857318 - 2032-06-16" at bounding box center [448, 374] width 92 height 11
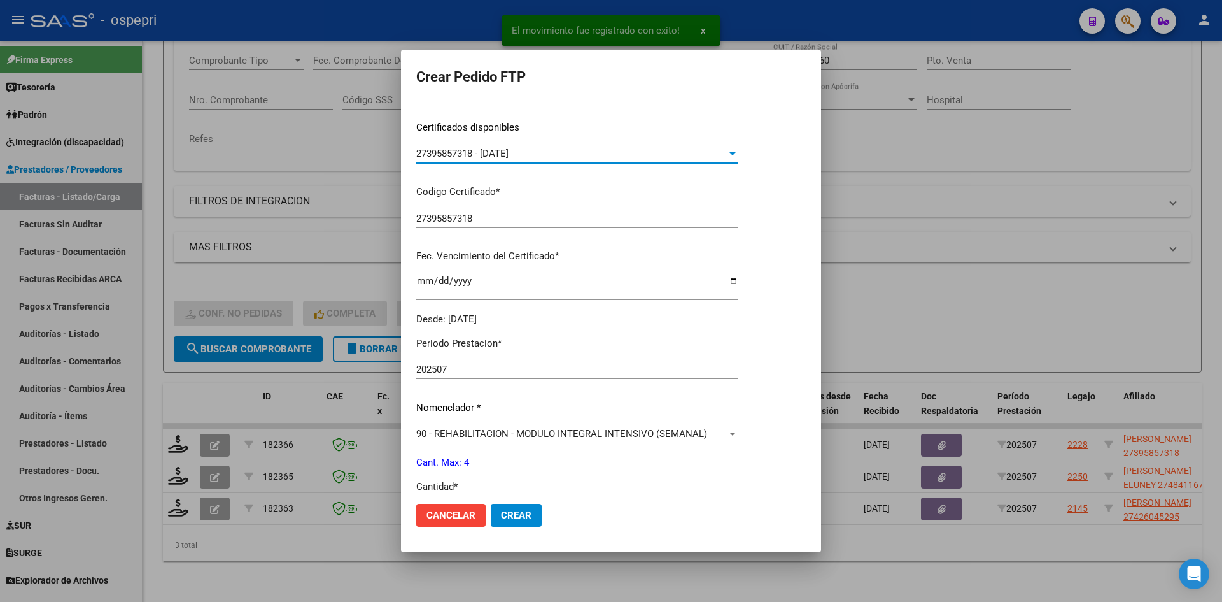
scroll to position [255, 0]
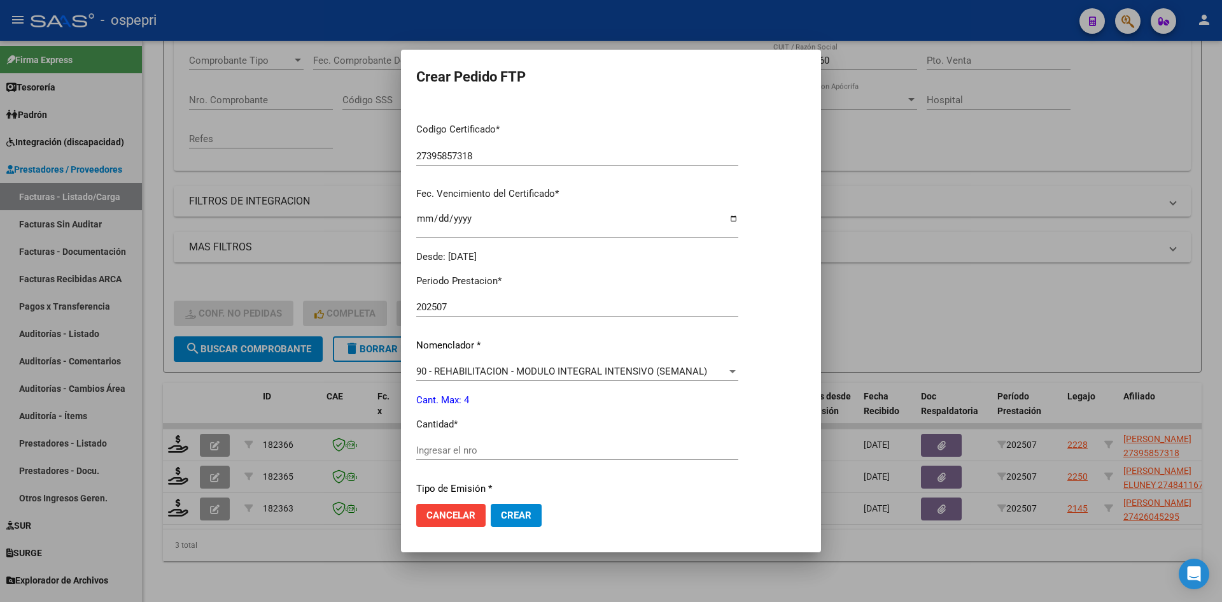
click at [440, 450] on input "Ingresar el nro" at bounding box center [577, 449] width 322 height 11
type input "4"
click at [501, 509] on span "Crear" at bounding box center [516, 514] width 31 height 11
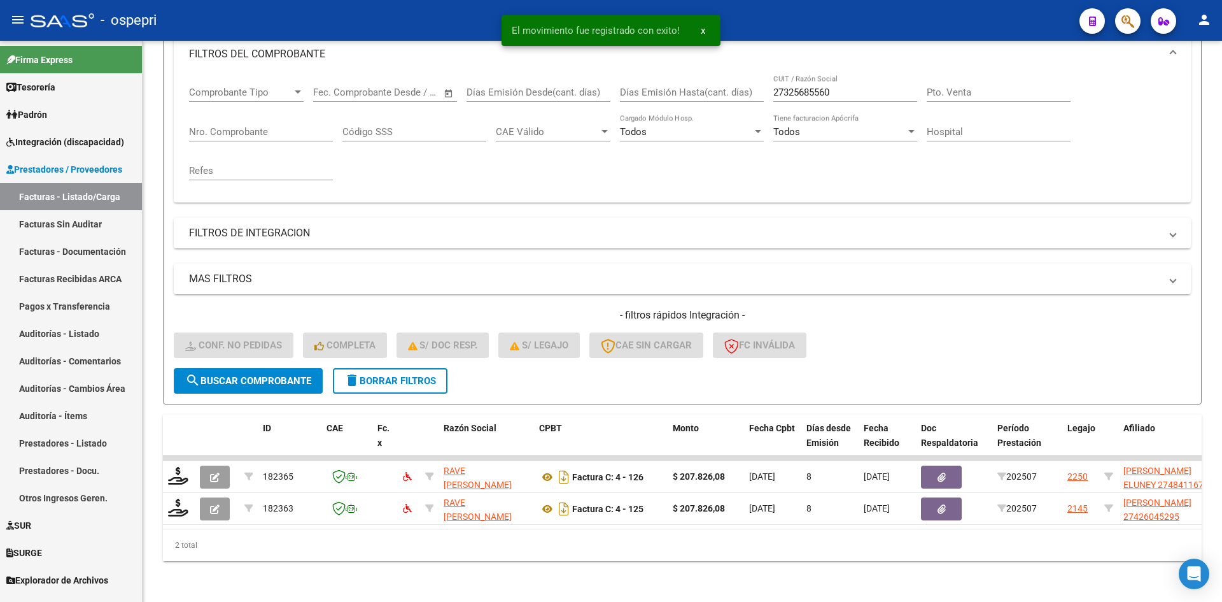
scroll to position [192, 0]
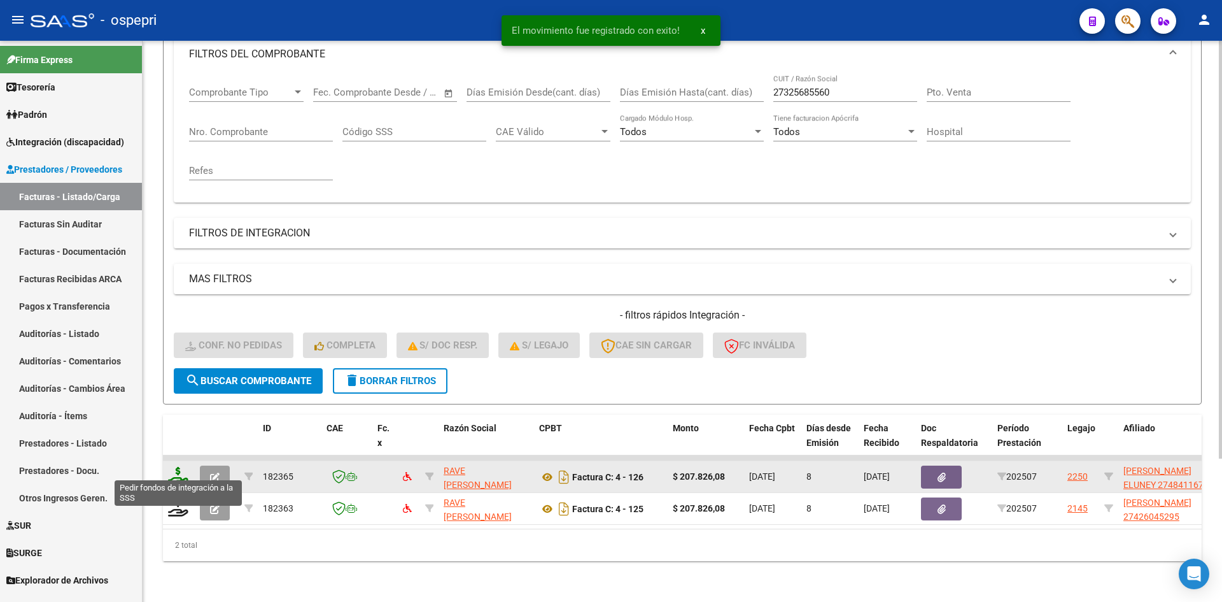
click at [178, 467] on icon at bounding box center [178, 476] width 20 height 18
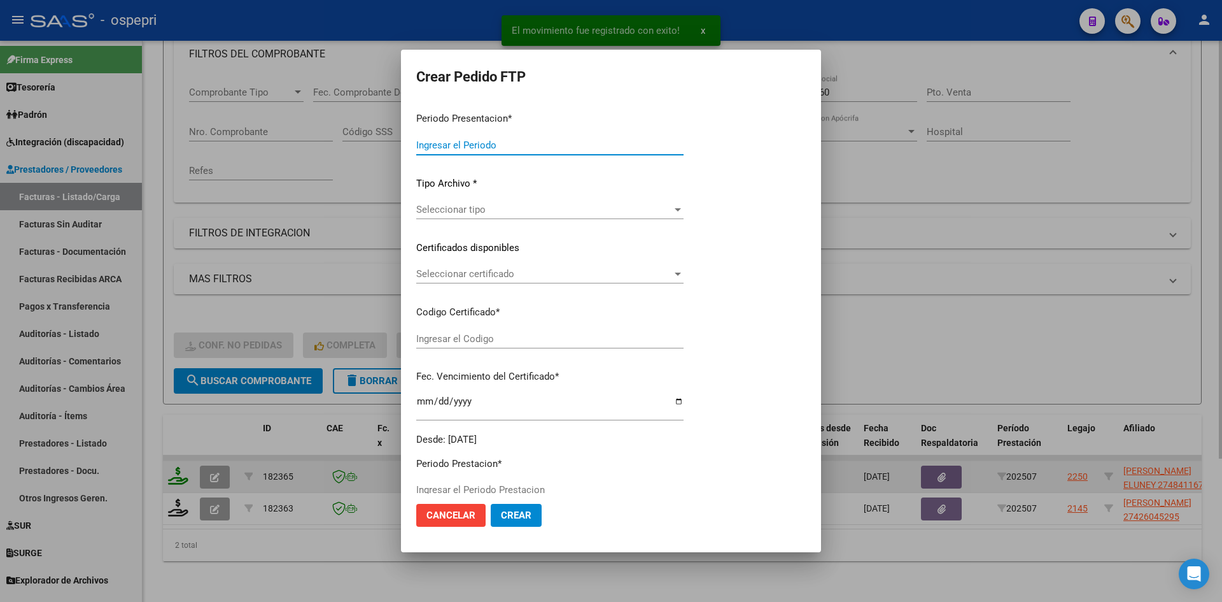
type input "202507"
type input "$ 207.826,08"
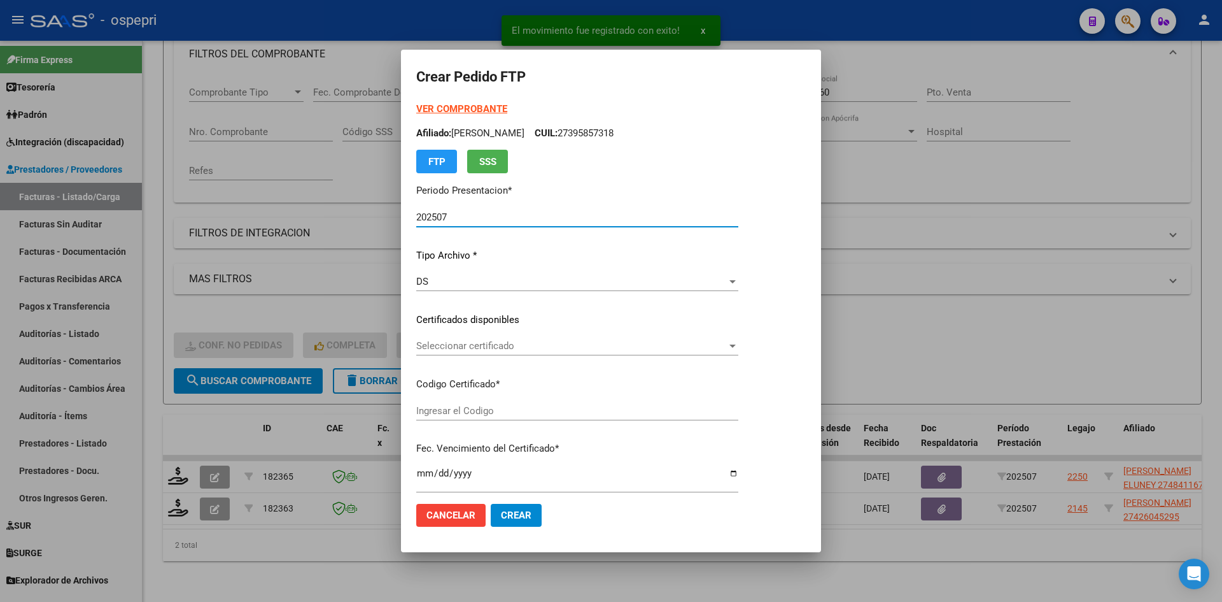
type input "2748411671-2"
type input "2027-06-01"
click at [526, 351] on span "Seleccionar certificado" at bounding box center [571, 345] width 311 height 11
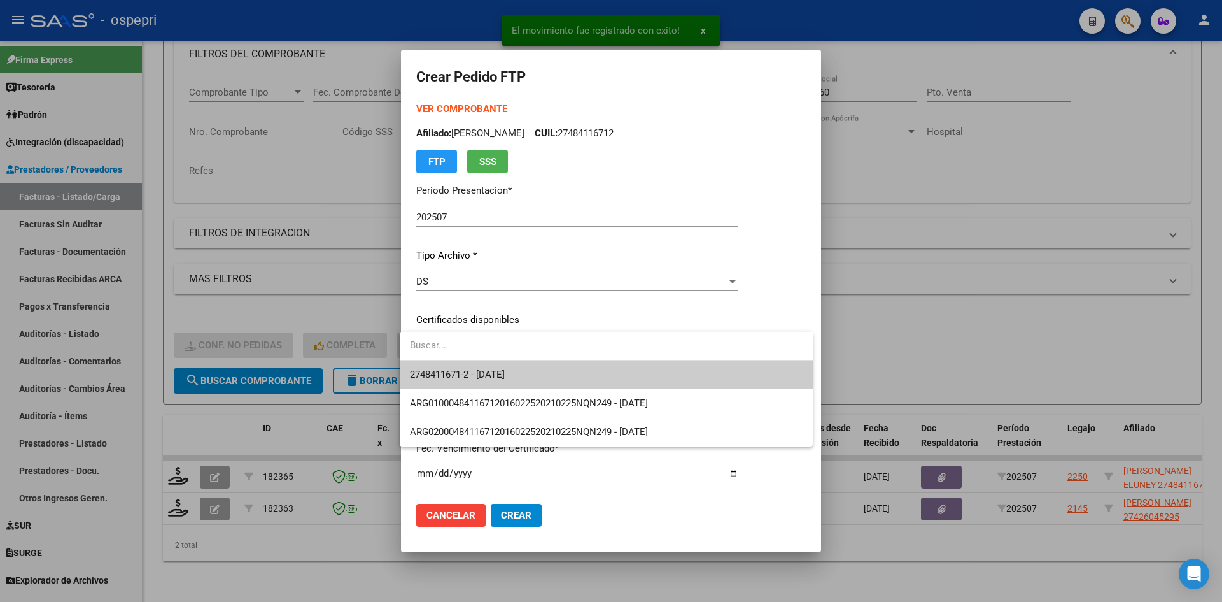
click at [528, 365] on span "2748411671-2 - 2027-06-01" at bounding box center [606, 374] width 393 height 29
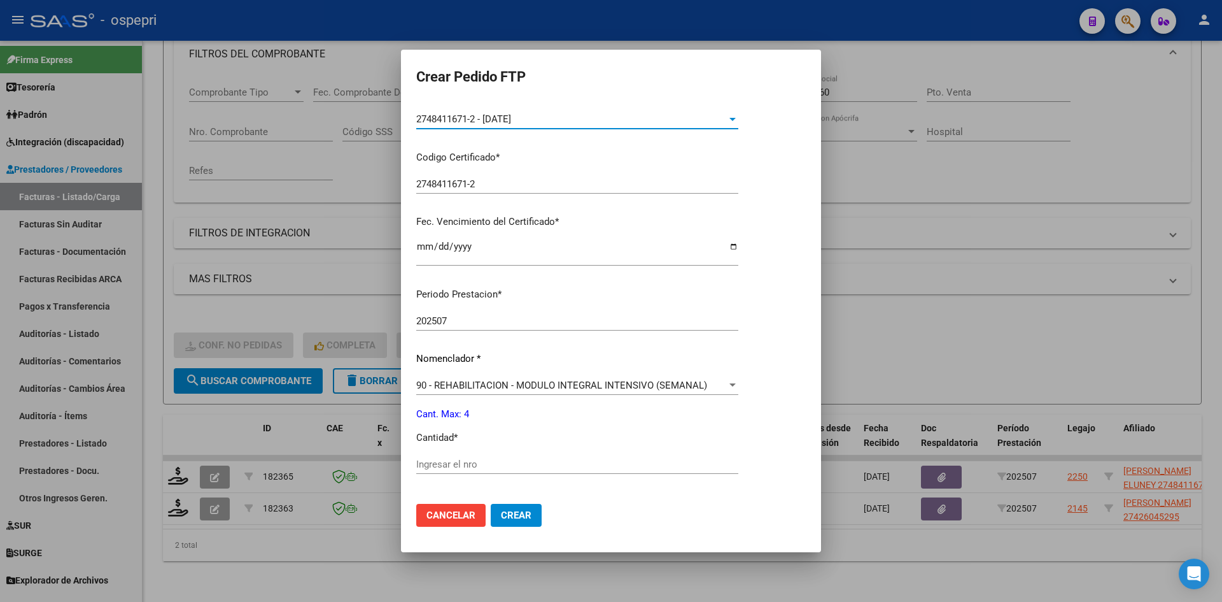
scroll to position [318, 0]
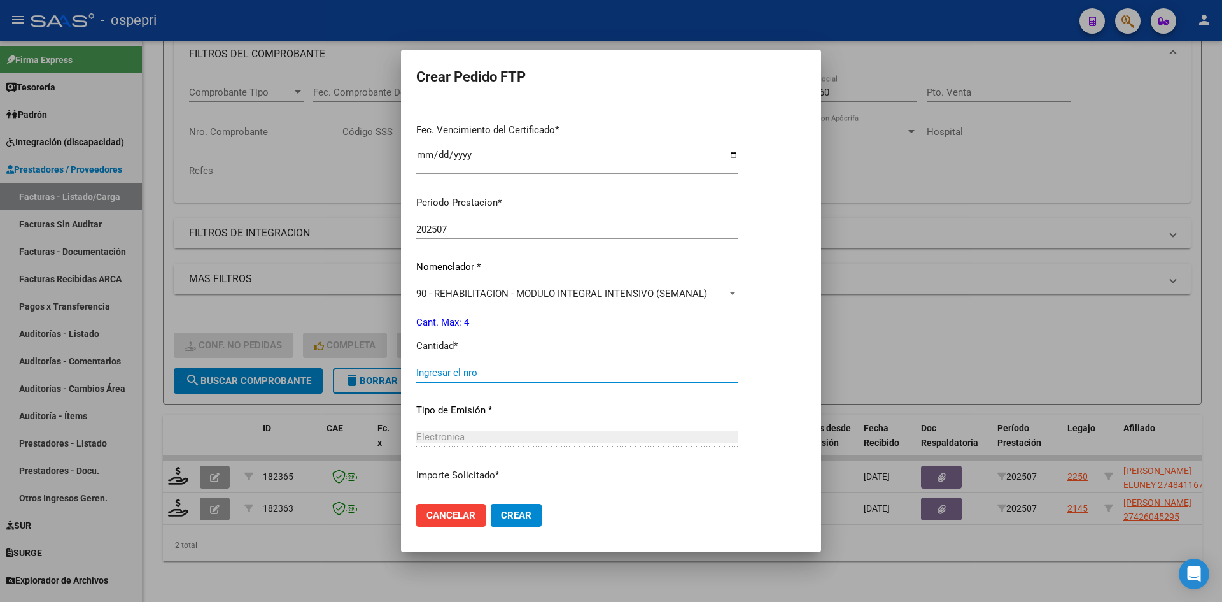
click at [479, 375] on input "Ingresar el nro" at bounding box center [577, 372] width 322 height 11
type input "4"
click at [519, 518] on span "Crear" at bounding box center [516, 514] width 31 height 11
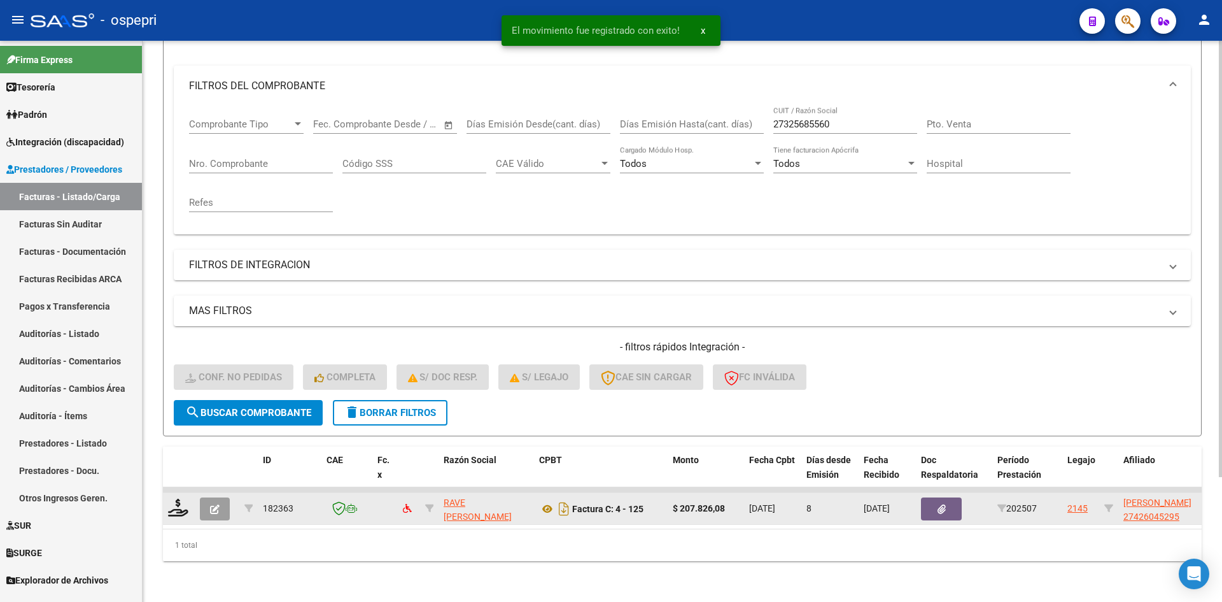
scroll to position [160, 0]
click at [178, 504] on icon at bounding box center [178, 508] width 20 height 18
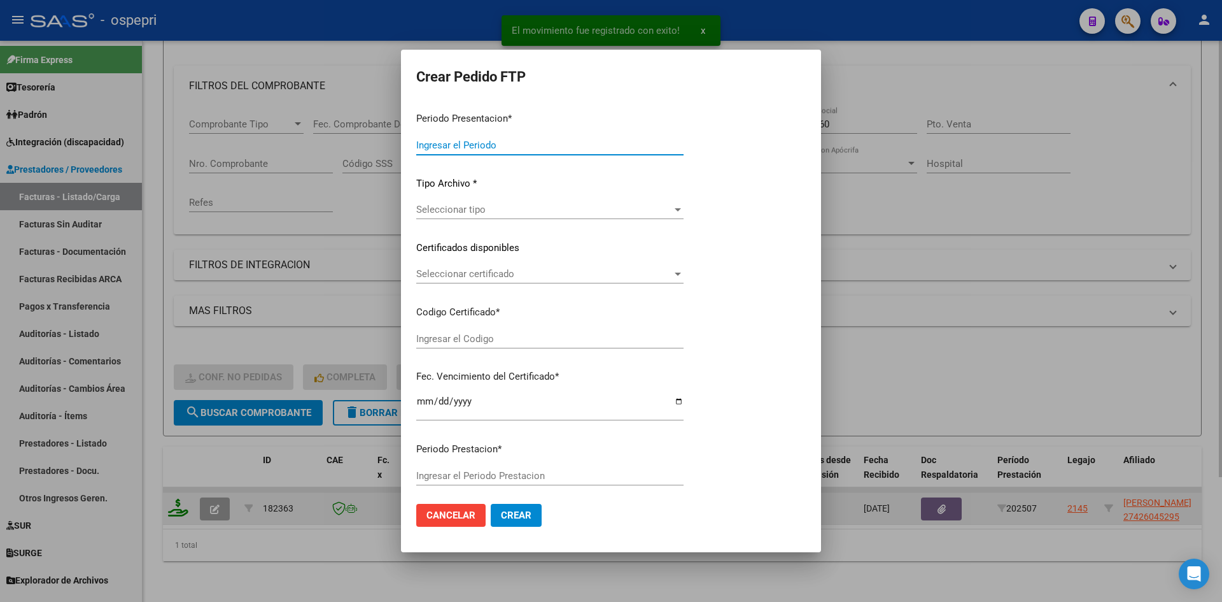
type input "202507"
type input "$ 207.826,08"
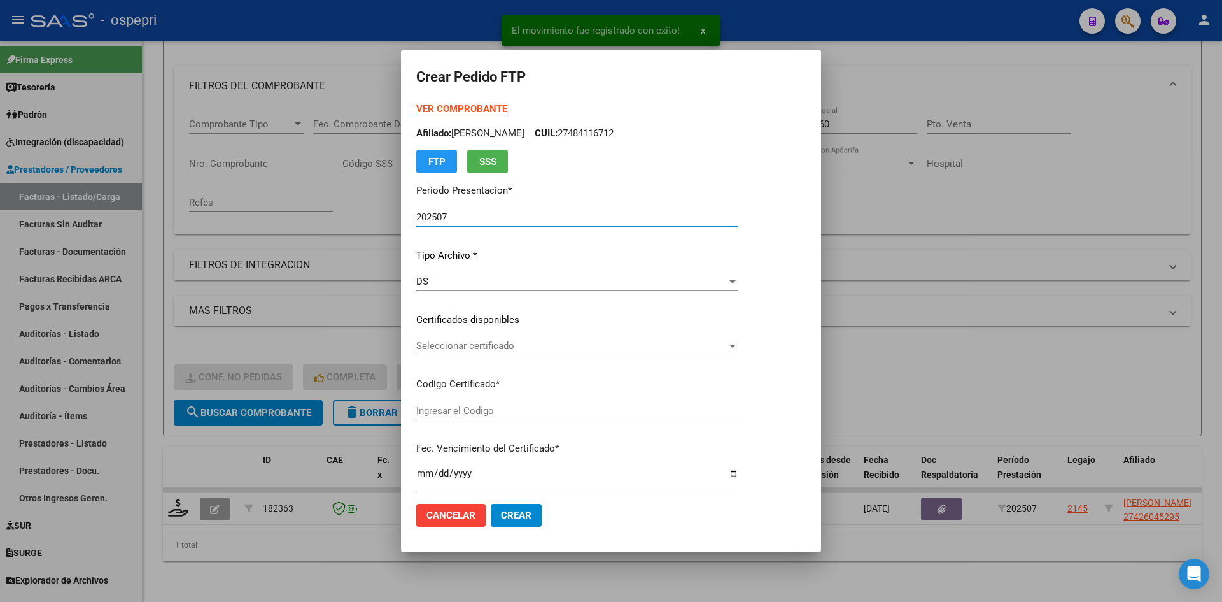
type input "ARG01000426045292018092720280927NQN249"
type input "2028-09-27"
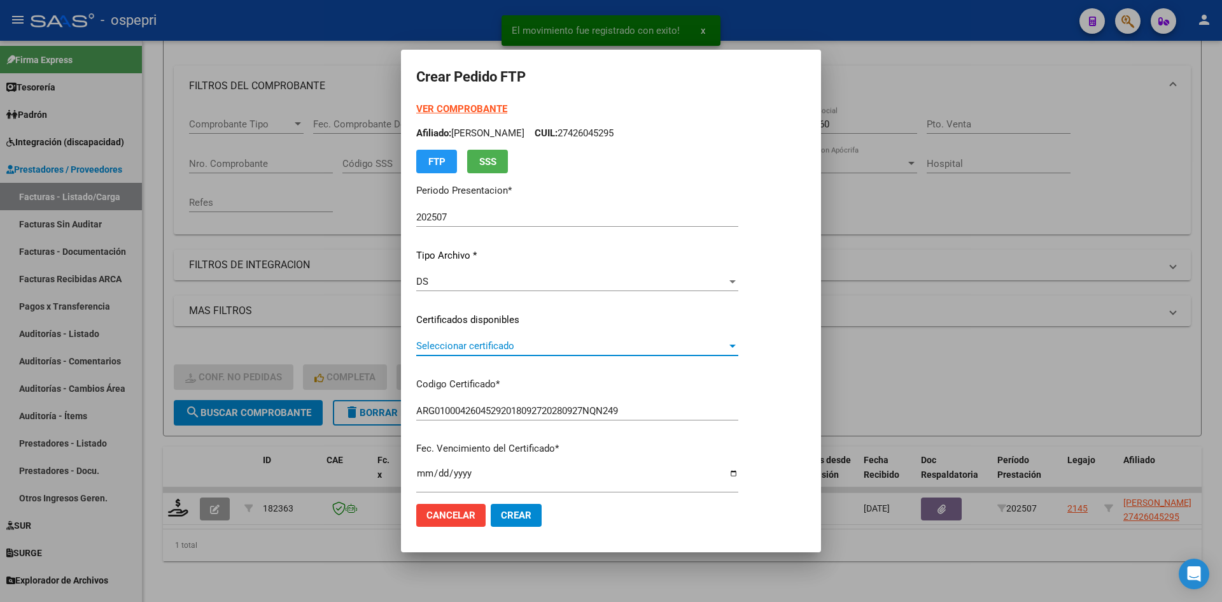
click at [551, 348] on span "Seleccionar certificado" at bounding box center [571, 345] width 311 height 11
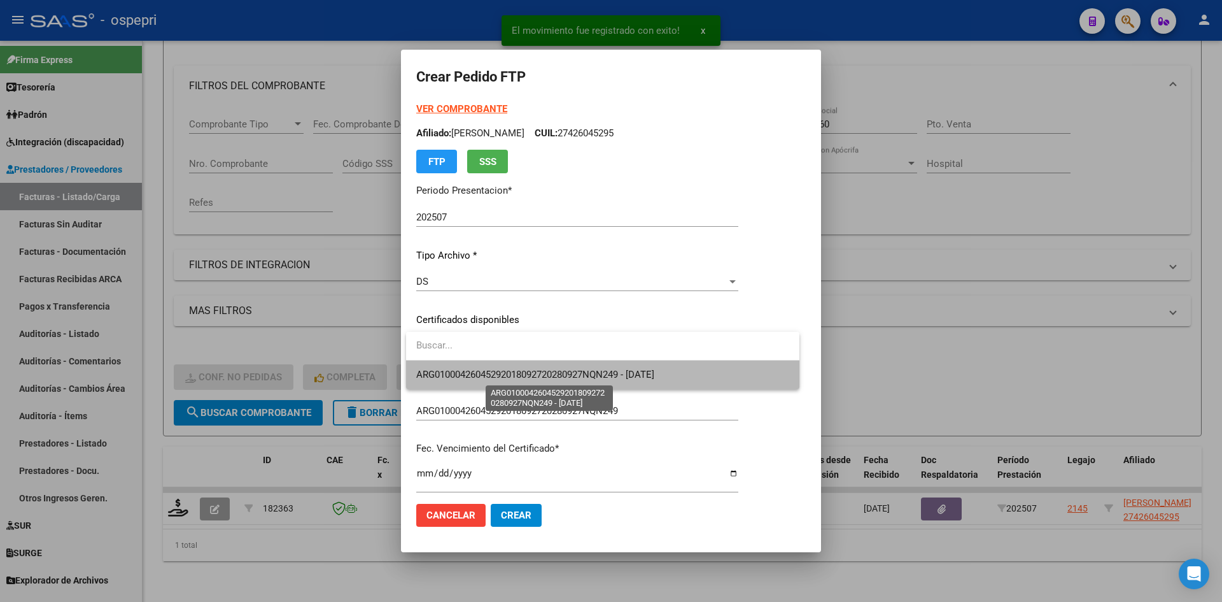
click at [558, 371] on span "ARG01000426045292018092720280927NQN249 - 2028-09-27" at bounding box center [535, 374] width 238 height 11
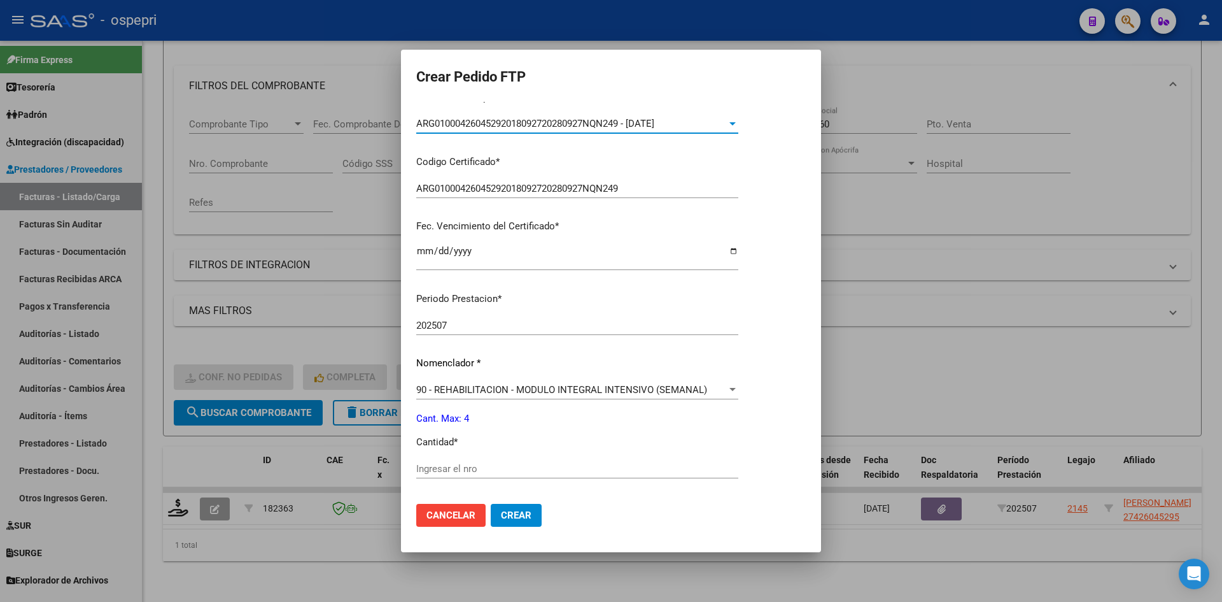
scroll to position [255, 0]
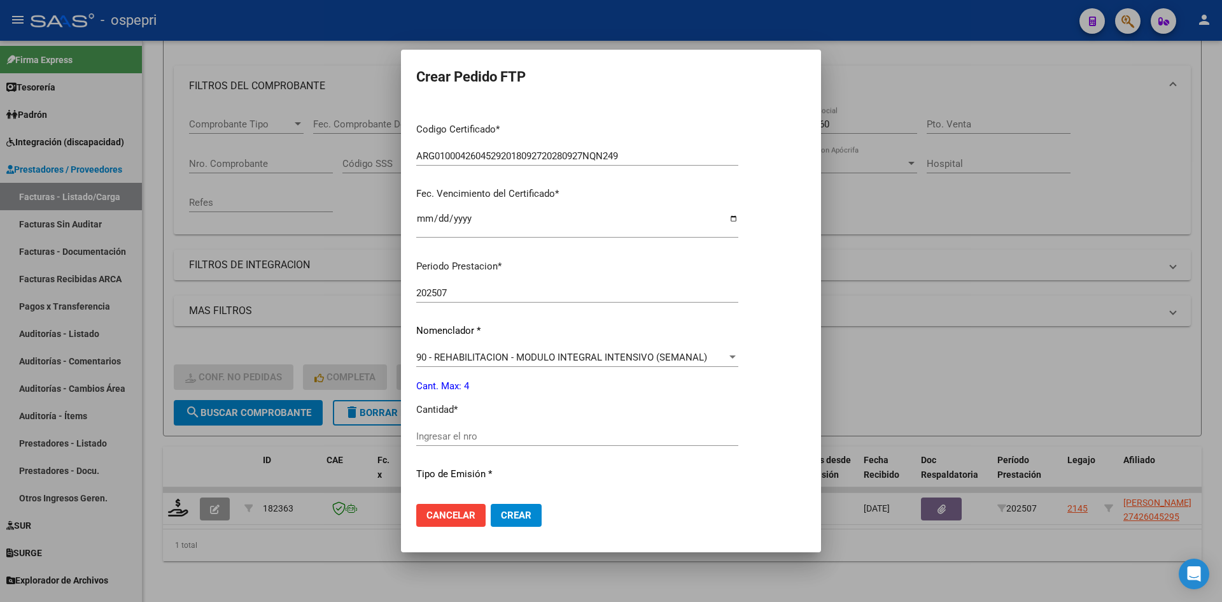
click at [432, 437] on input "Ingresar el nro" at bounding box center [577, 435] width 322 height 11
type input "4"
click at [512, 517] on span "Crear" at bounding box center [516, 514] width 31 height 11
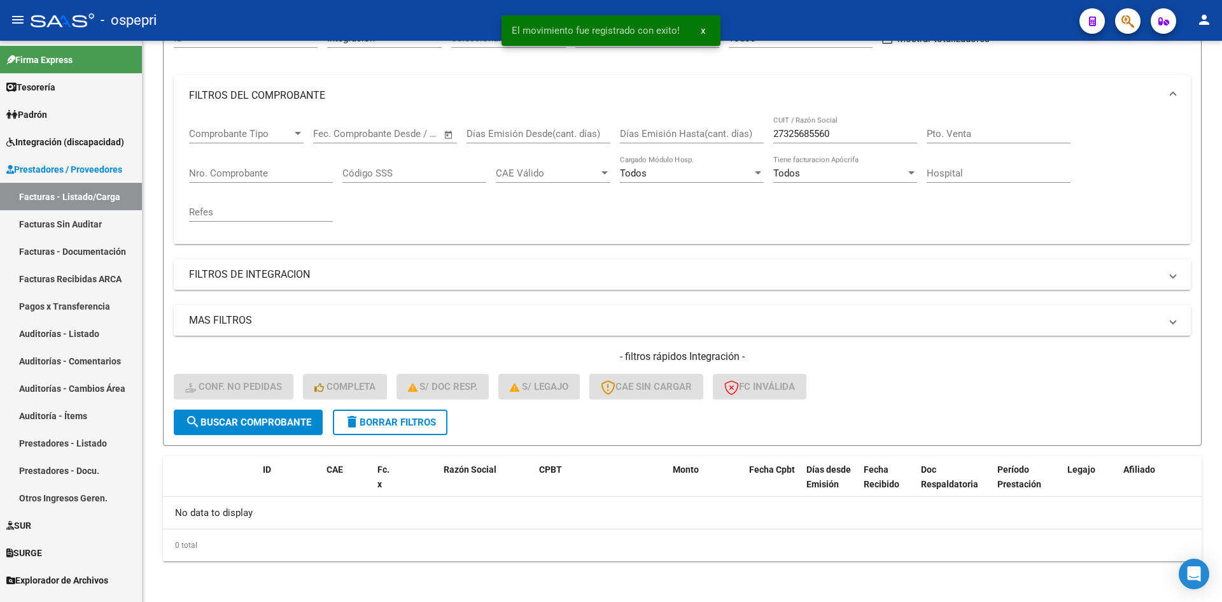
scroll to position [141, 0]
click at [425, 423] on span "delete Borrar Filtros" at bounding box center [390, 421] width 92 height 11
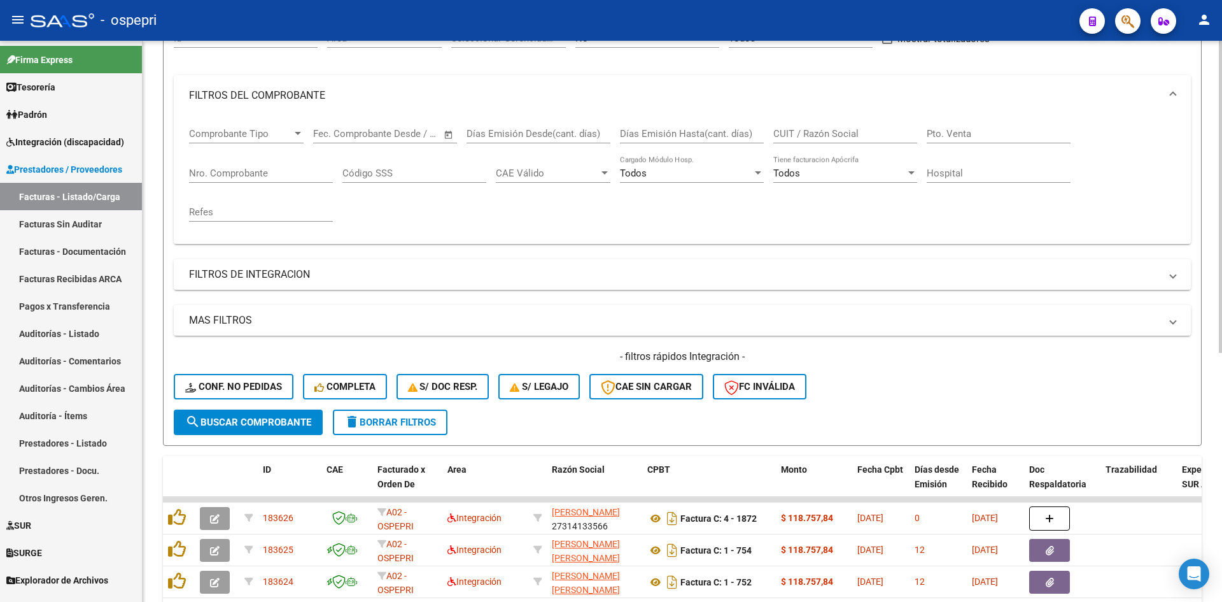
click at [795, 133] on input "CUIT / Razón Social" at bounding box center [846, 133] width 144 height 11
paste input "27377814377"
type input "27377814377"
click at [281, 423] on span "search Buscar Comprobante" at bounding box center [248, 421] width 126 height 11
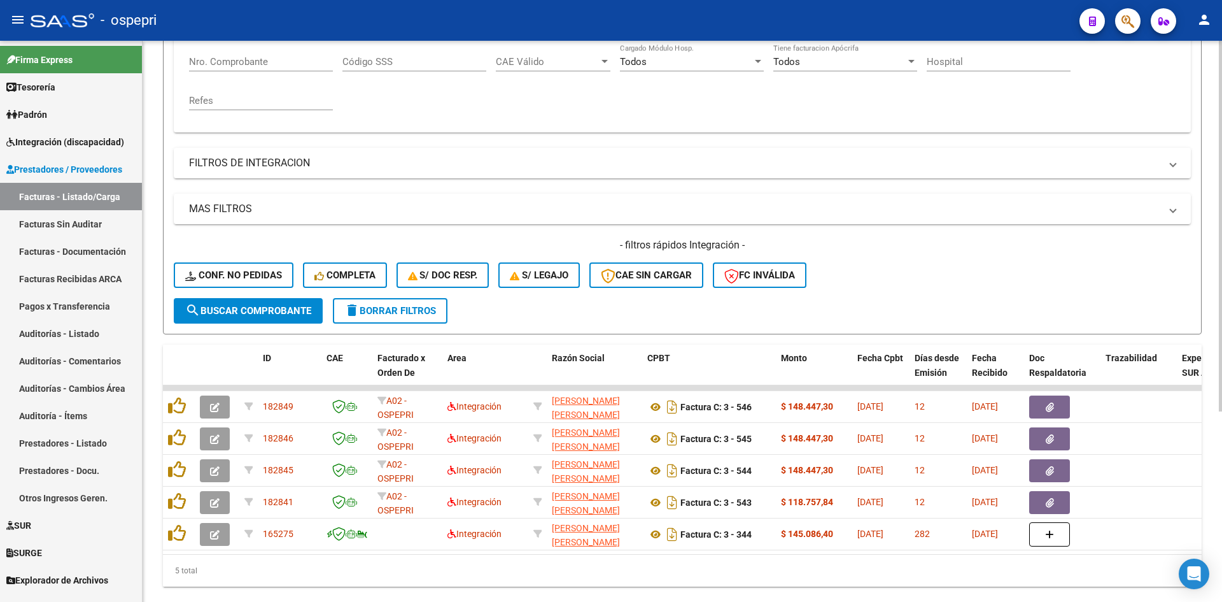
scroll to position [269, 0]
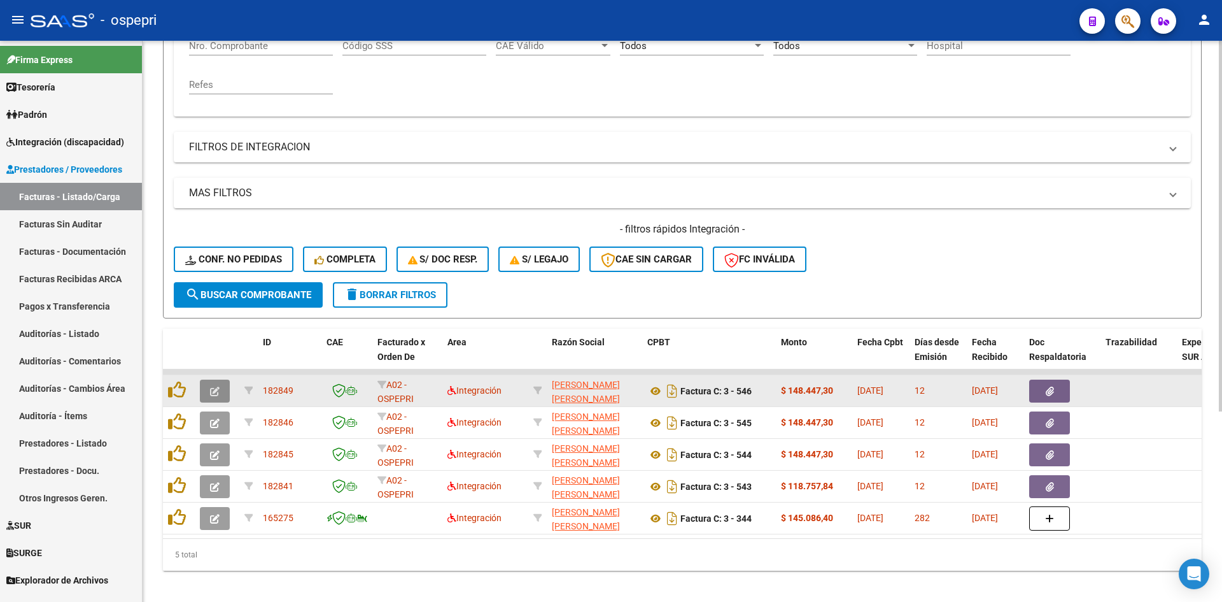
click at [215, 390] on icon "button" at bounding box center [215, 391] width 10 height 10
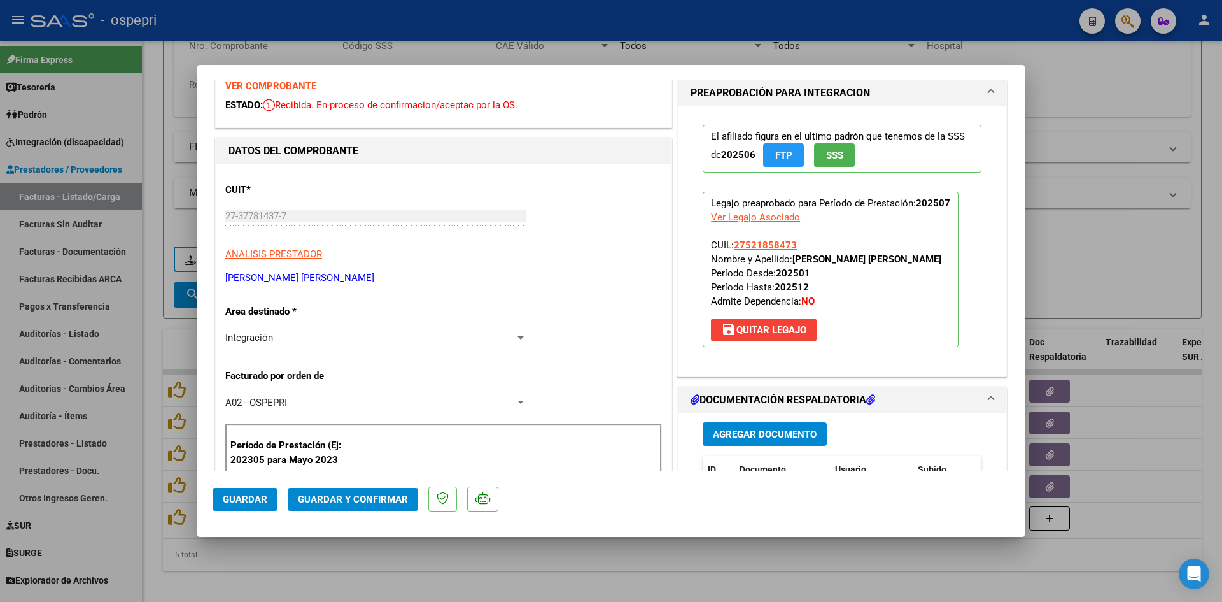
scroll to position [0, 0]
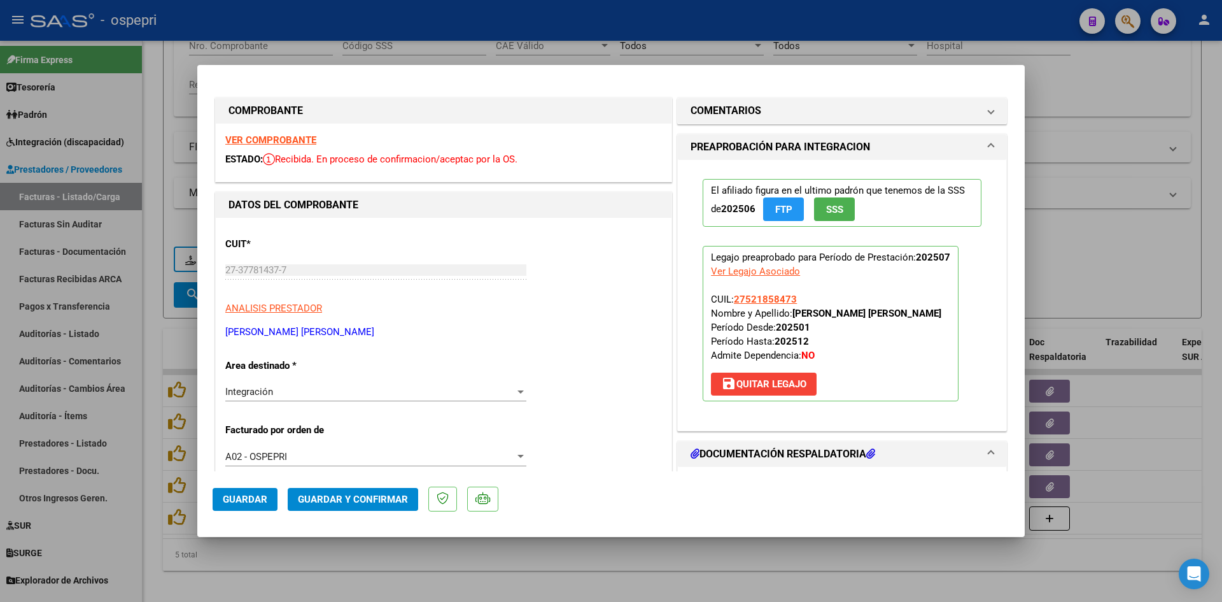
click at [292, 137] on strong "VER COMPROBANTE" at bounding box center [270, 139] width 91 height 11
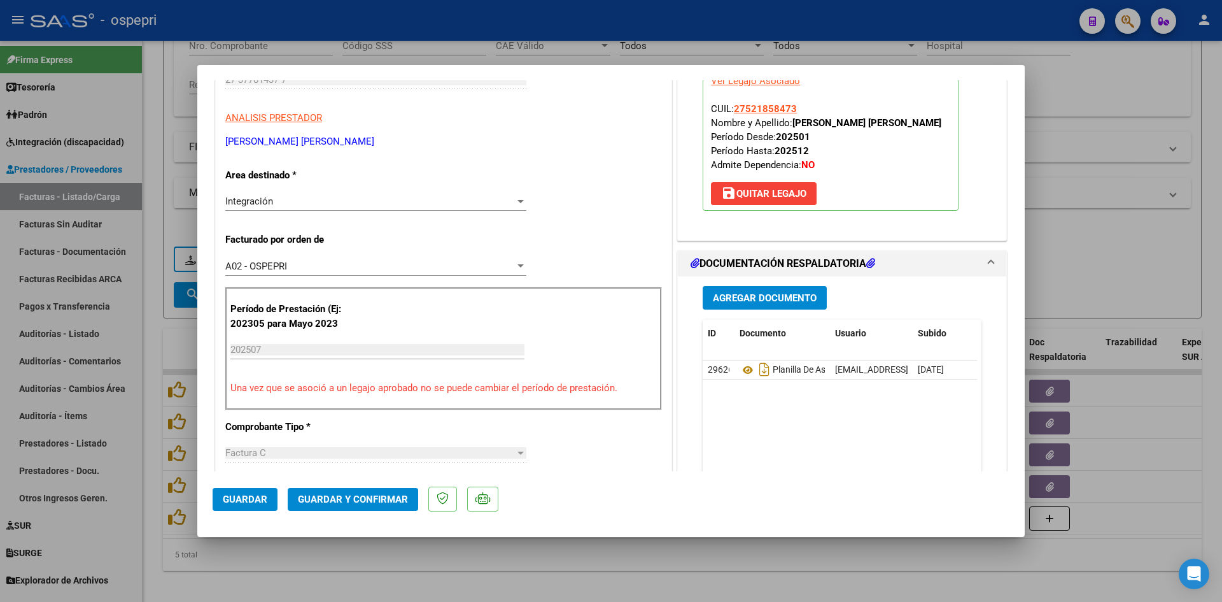
scroll to position [191, 0]
click at [743, 371] on icon at bounding box center [748, 369] width 17 height 15
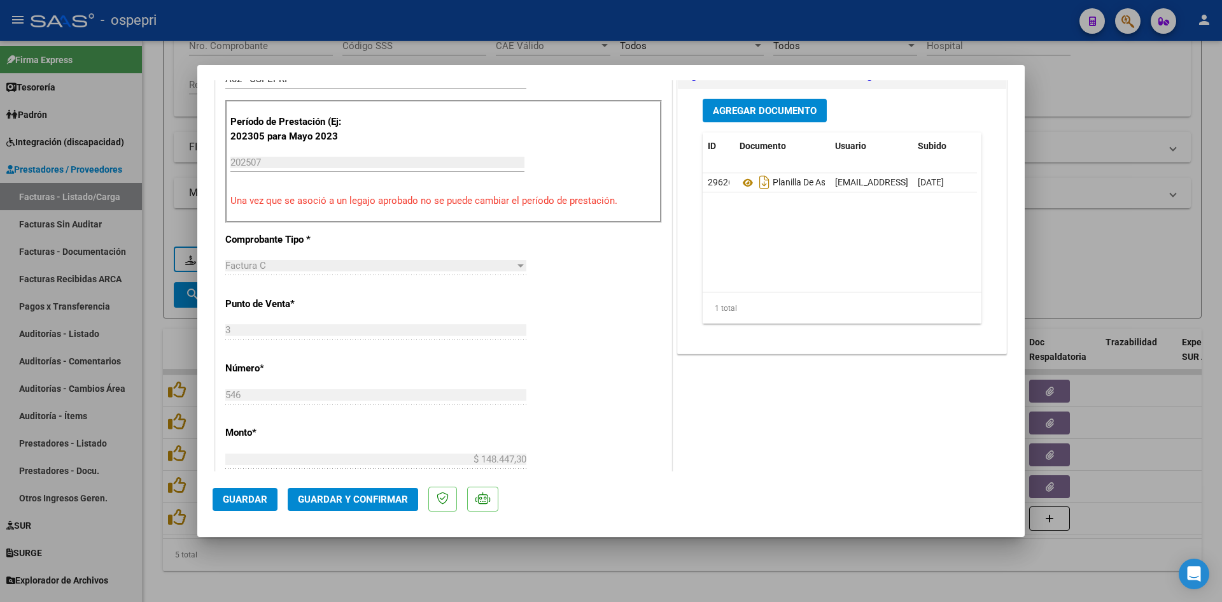
scroll to position [382, 0]
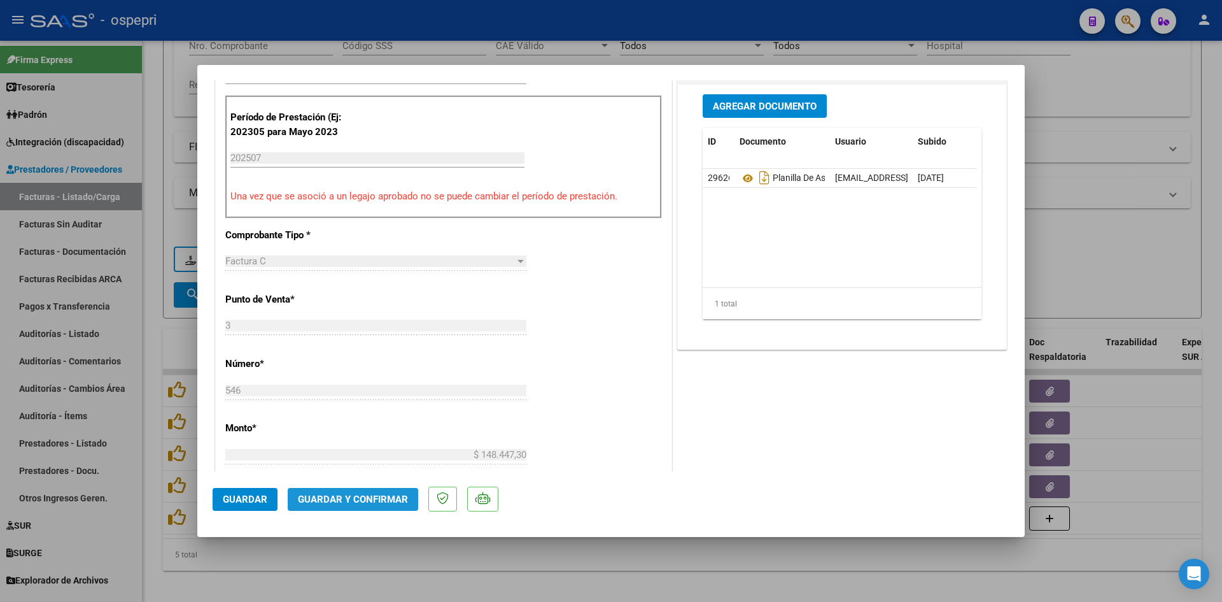
click at [349, 504] on span "Guardar y Confirmar" at bounding box center [353, 498] width 110 height 11
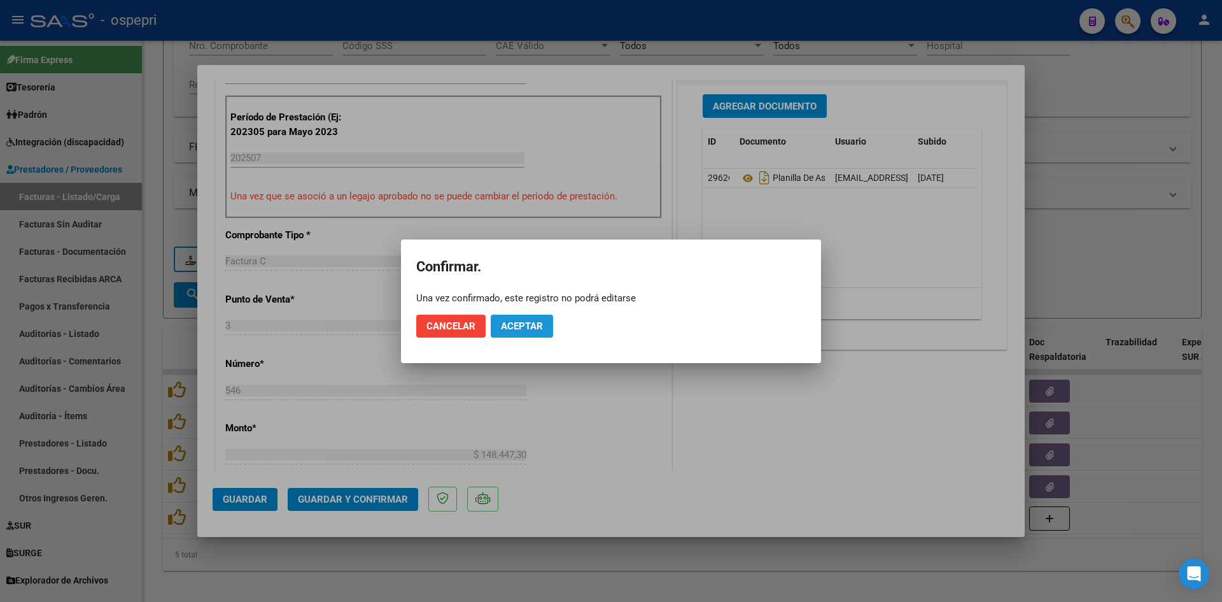
click at [506, 322] on span "Aceptar" at bounding box center [522, 325] width 42 height 11
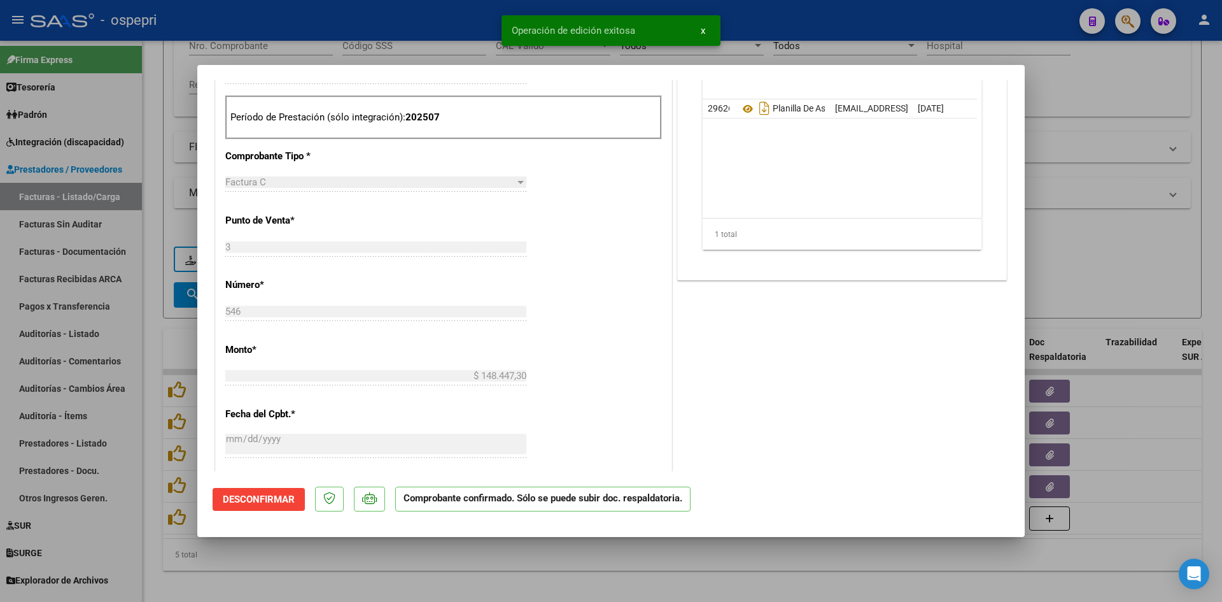
type input "$ 0,00"
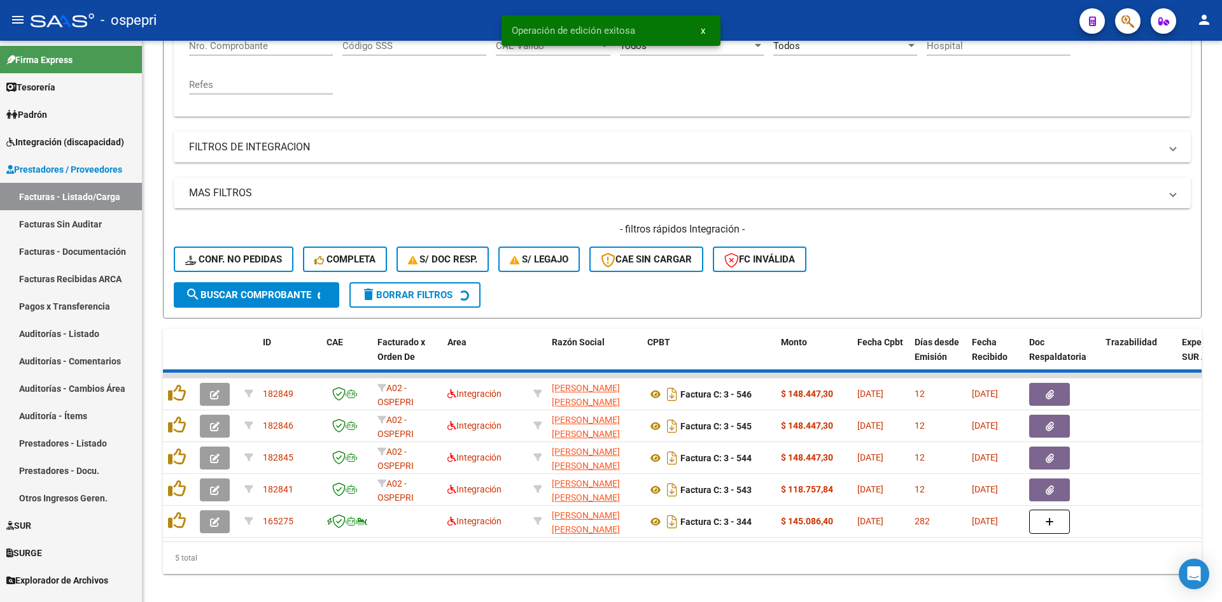
scroll to position [256, 0]
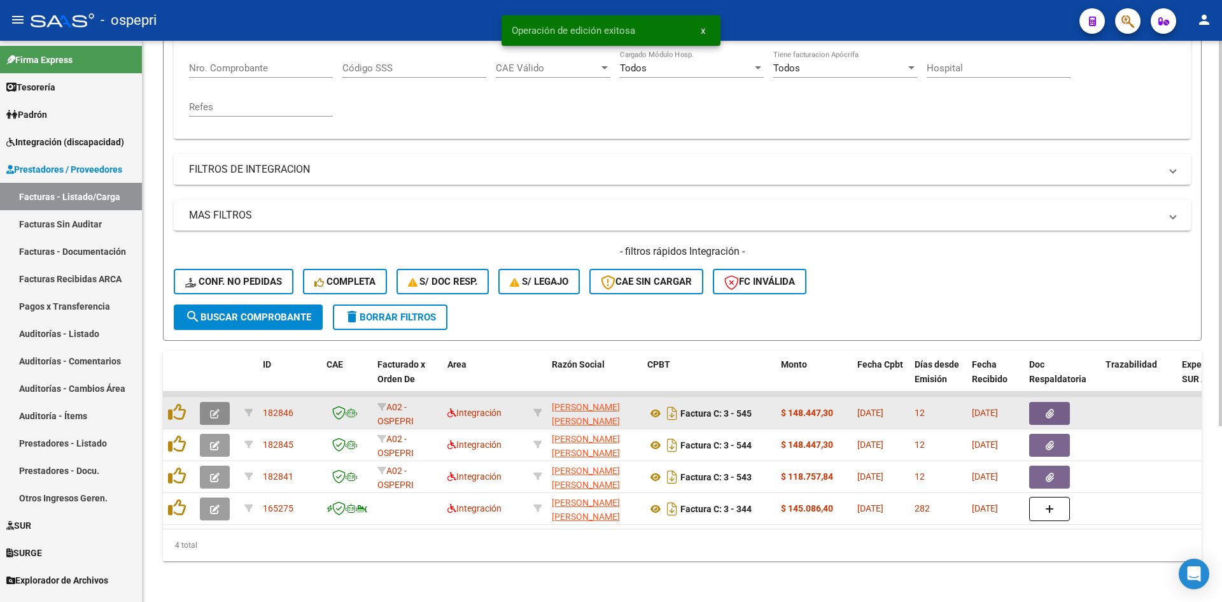
click at [213, 409] on icon "button" at bounding box center [215, 414] width 10 height 10
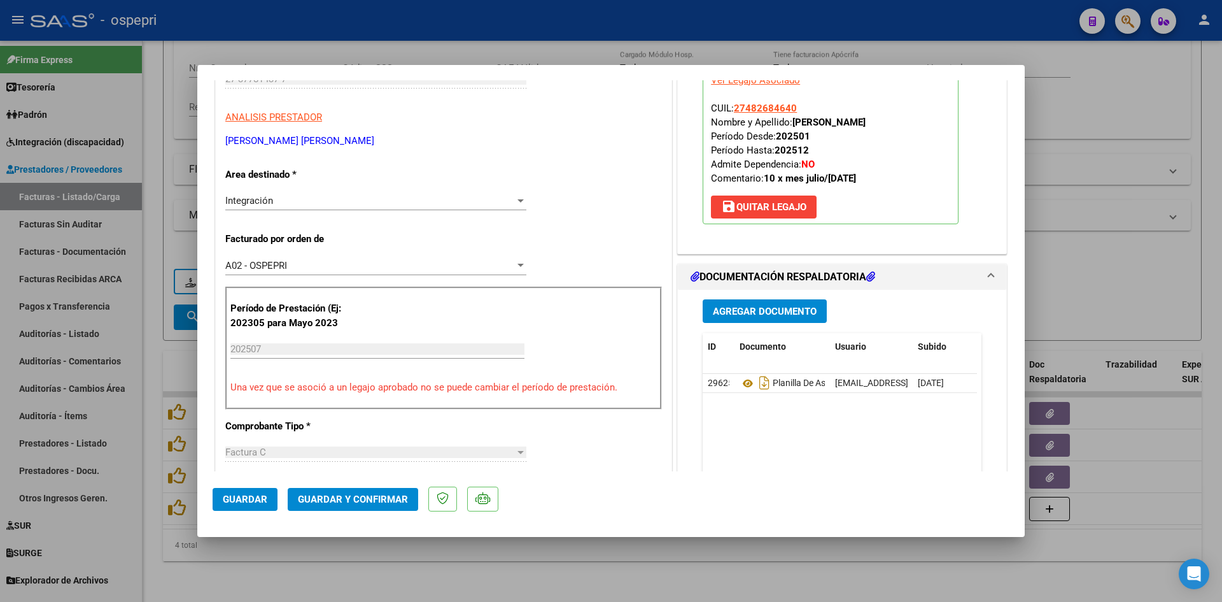
scroll to position [0, 0]
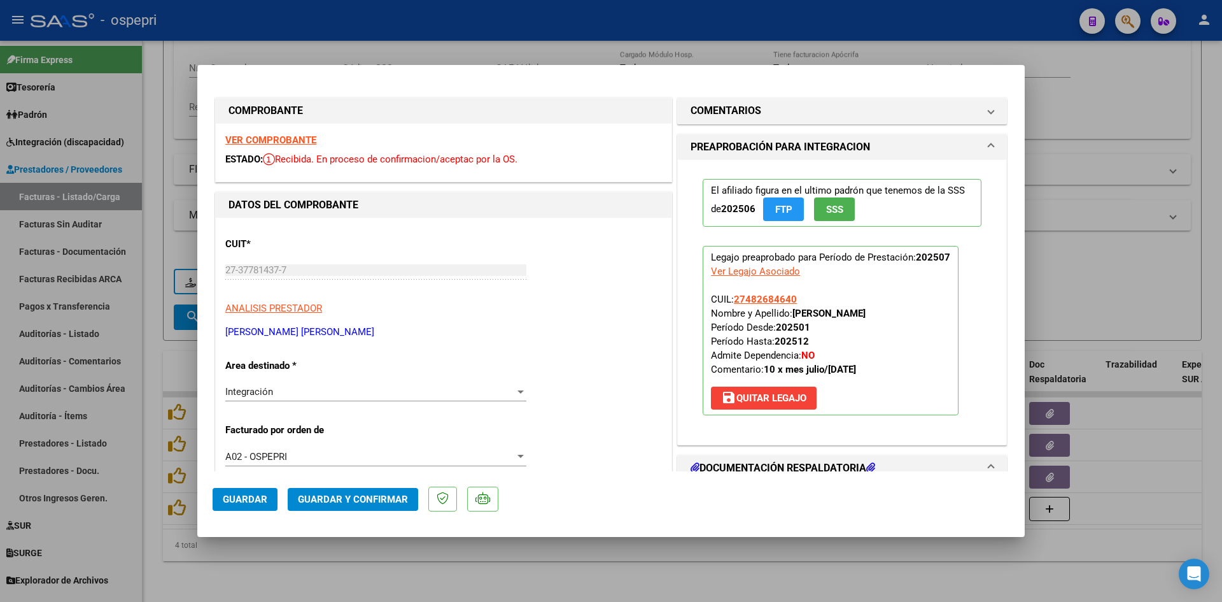
click at [290, 139] on strong "VER COMPROBANTE" at bounding box center [270, 139] width 91 height 11
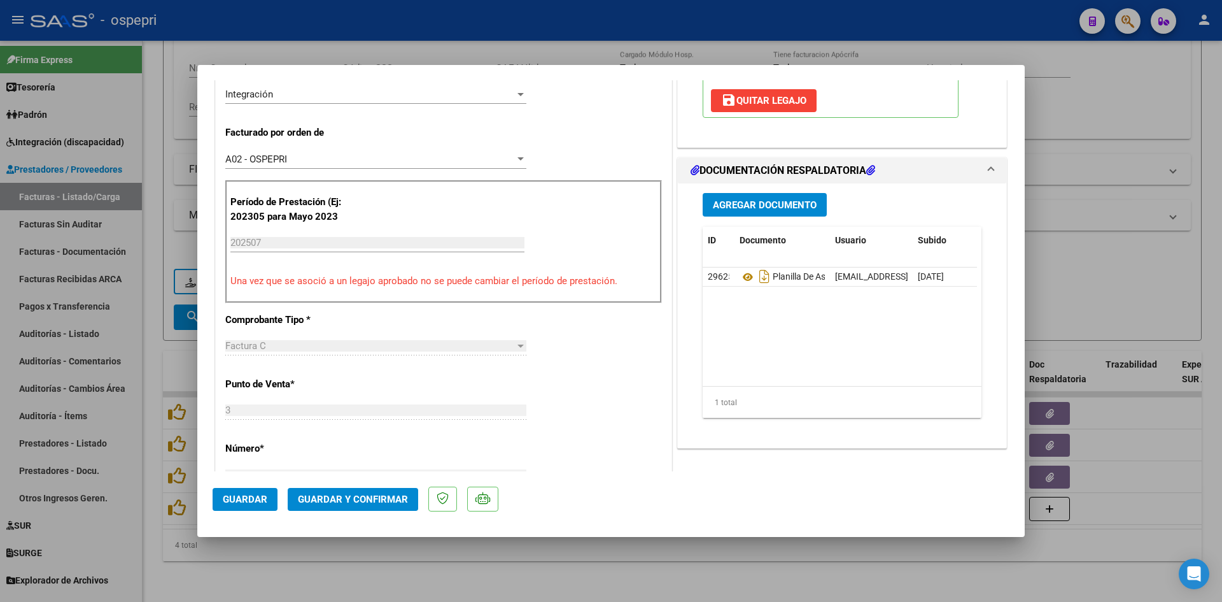
scroll to position [318, 0]
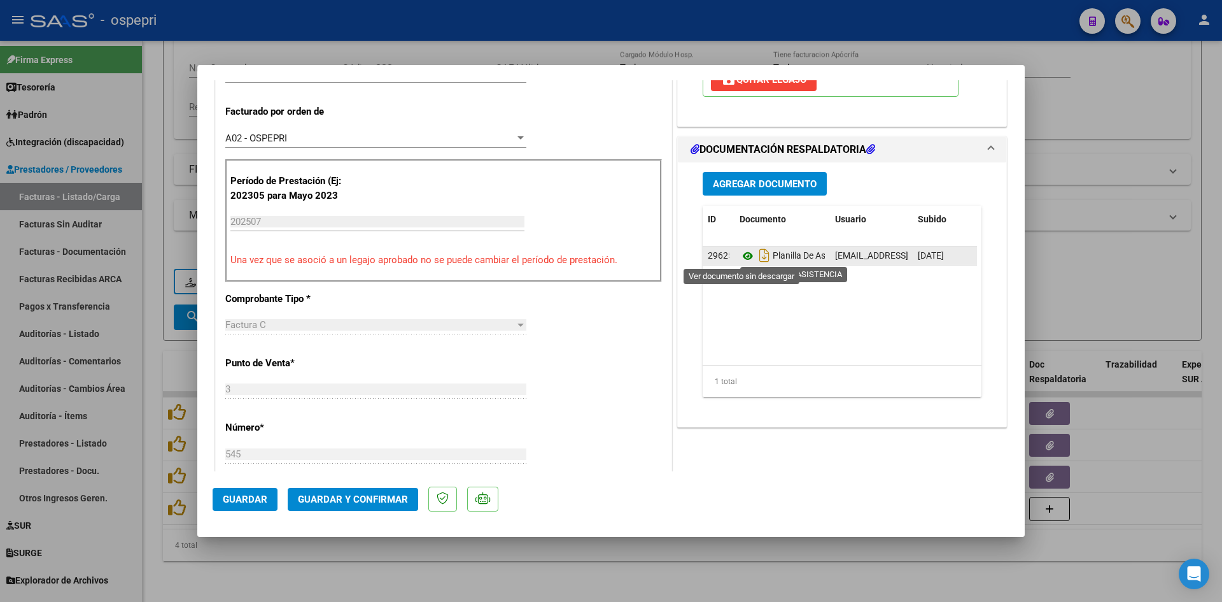
click at [742, 258] on icon at bounding box center [748, 255] width 17 height 15
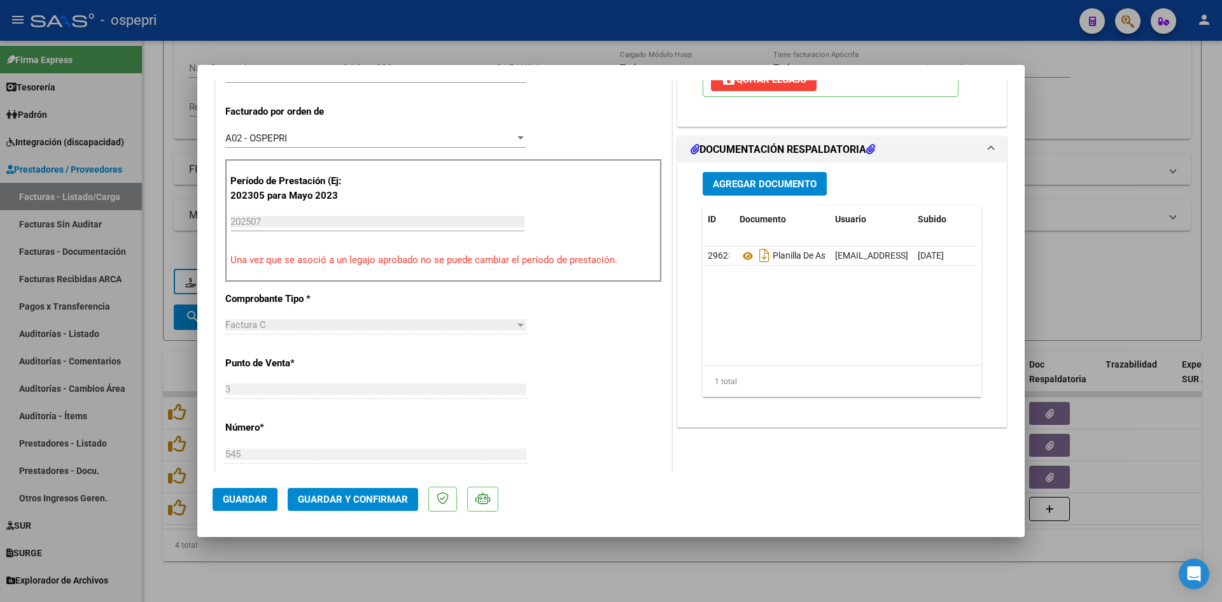
click at [382, 500] on span "Guardar y Confirmar" at bounding box center [353, 498] width 110 height 11
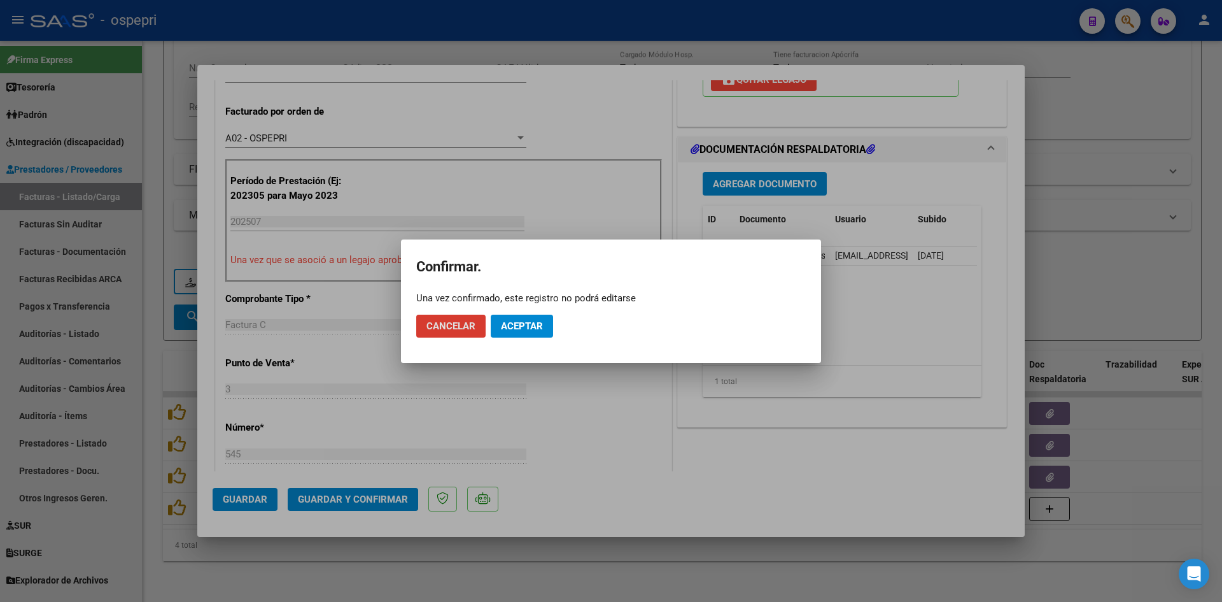
click at [537, 324] on span "Aceptar" at bounding box center [522, 325] width 42 height 11
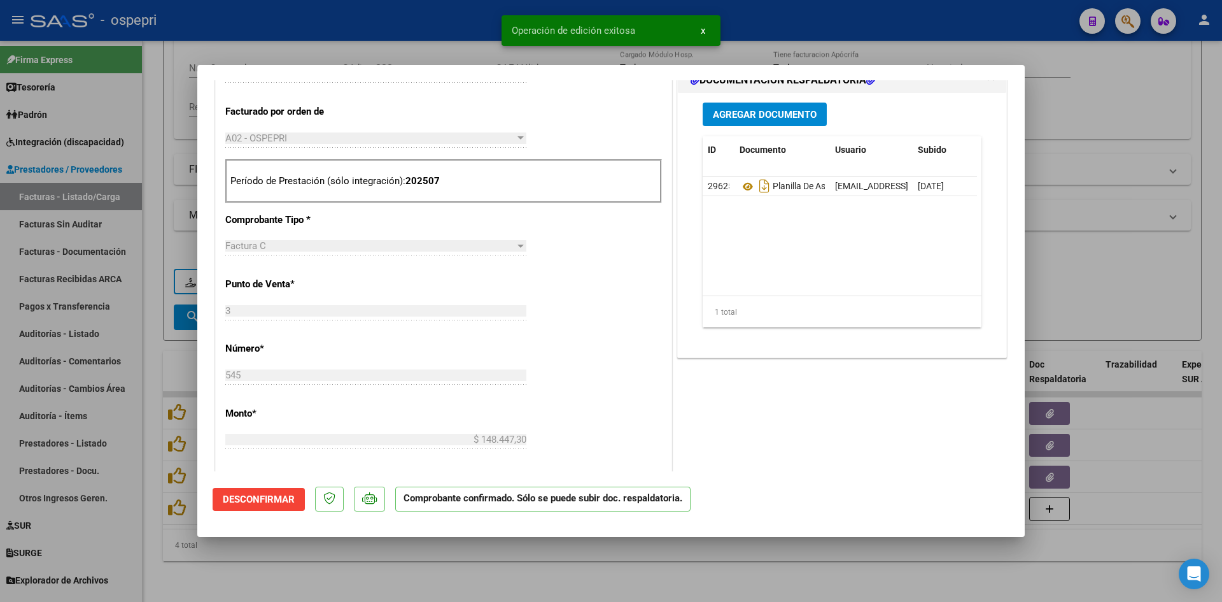
type input "$ 0,00"
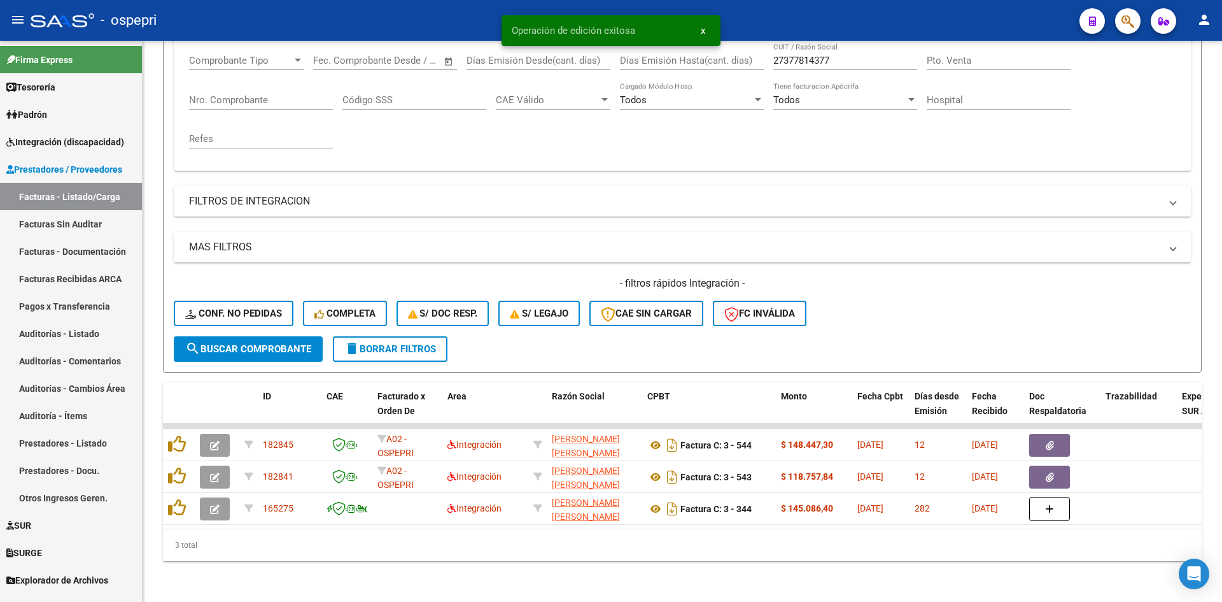
scroll to position [224, 0]
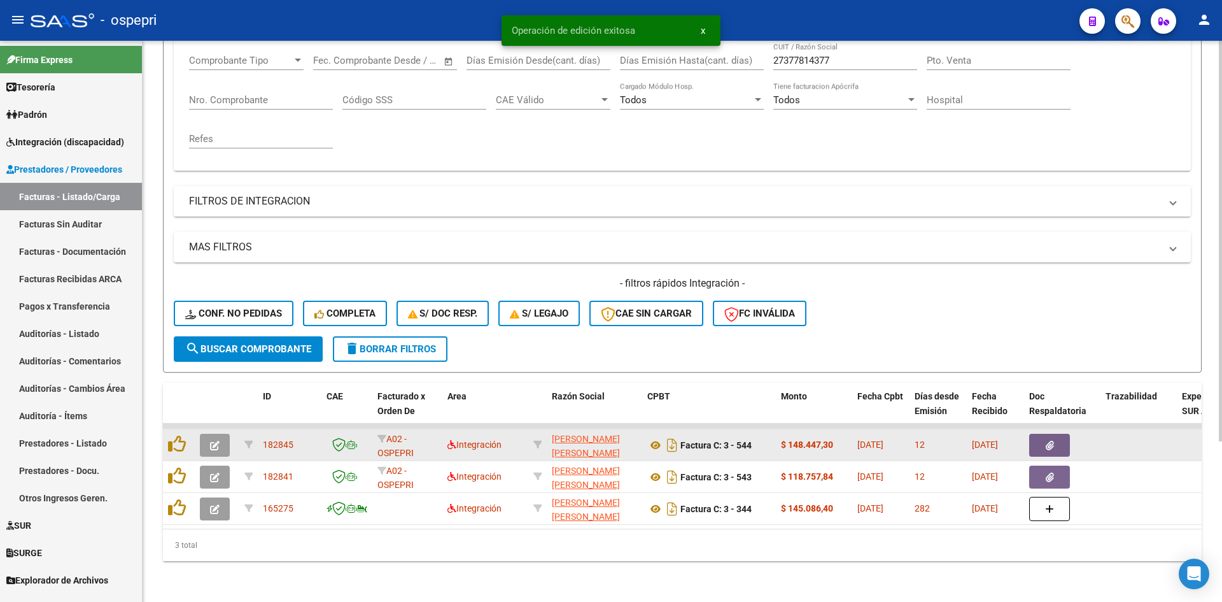
click at [225, 434] on button "button" at bounding box center [215, 445] width 30 height 23
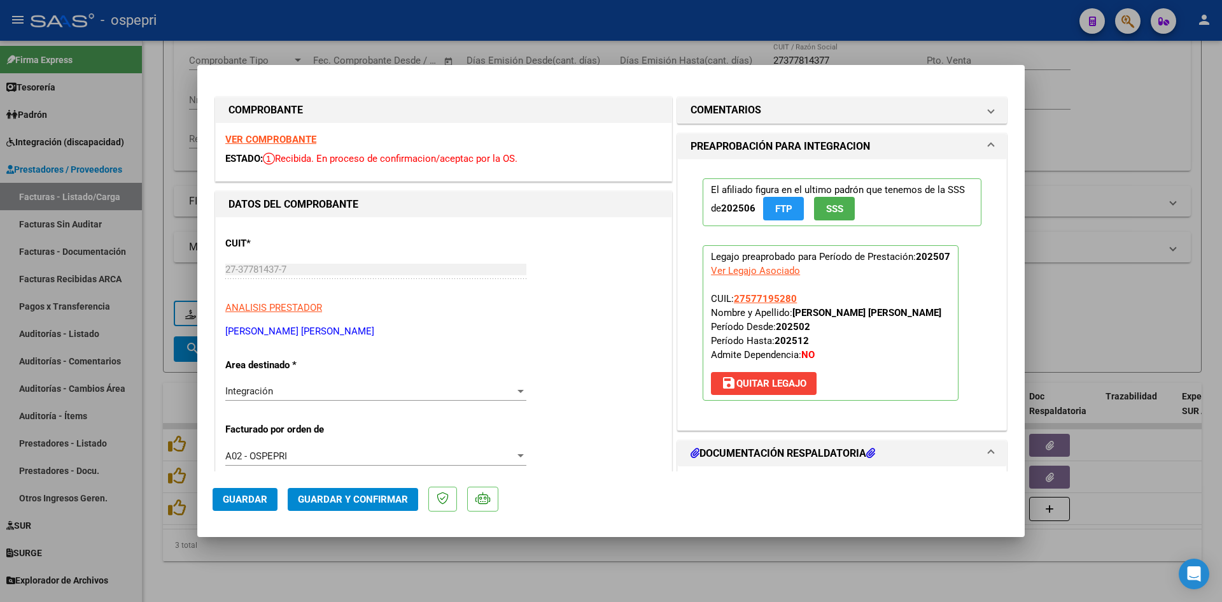
scroll to position [0, 0]
click at [264, 136] on strong "VER COMPROBANTE" at bounding box center [270, 139] width 91 height 11
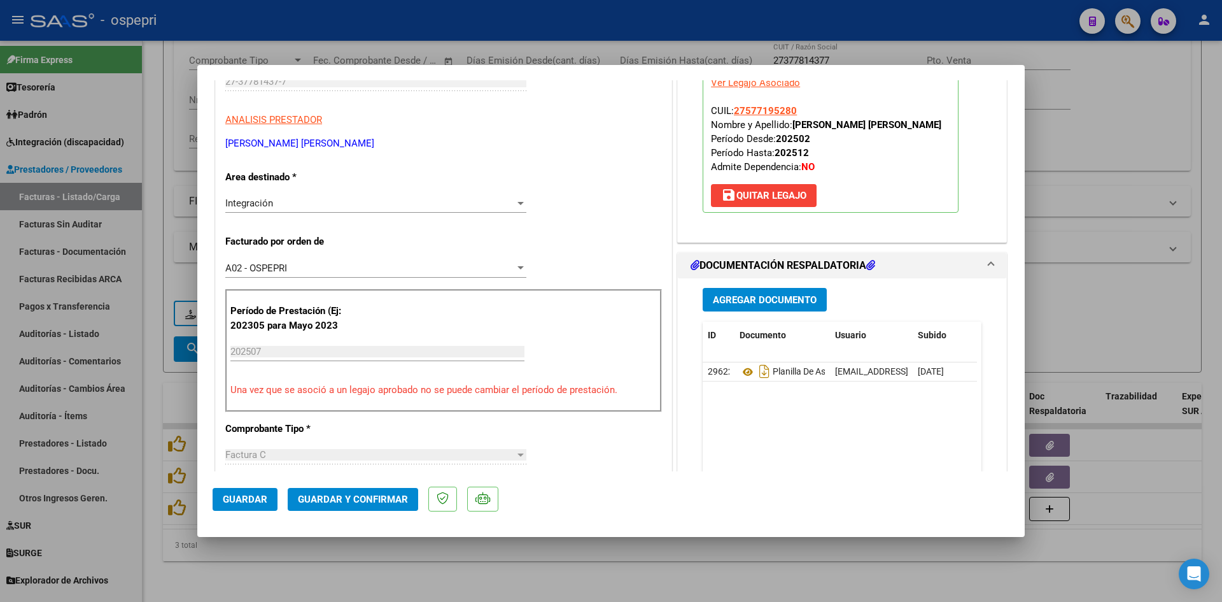
scroll to position [191, 0]
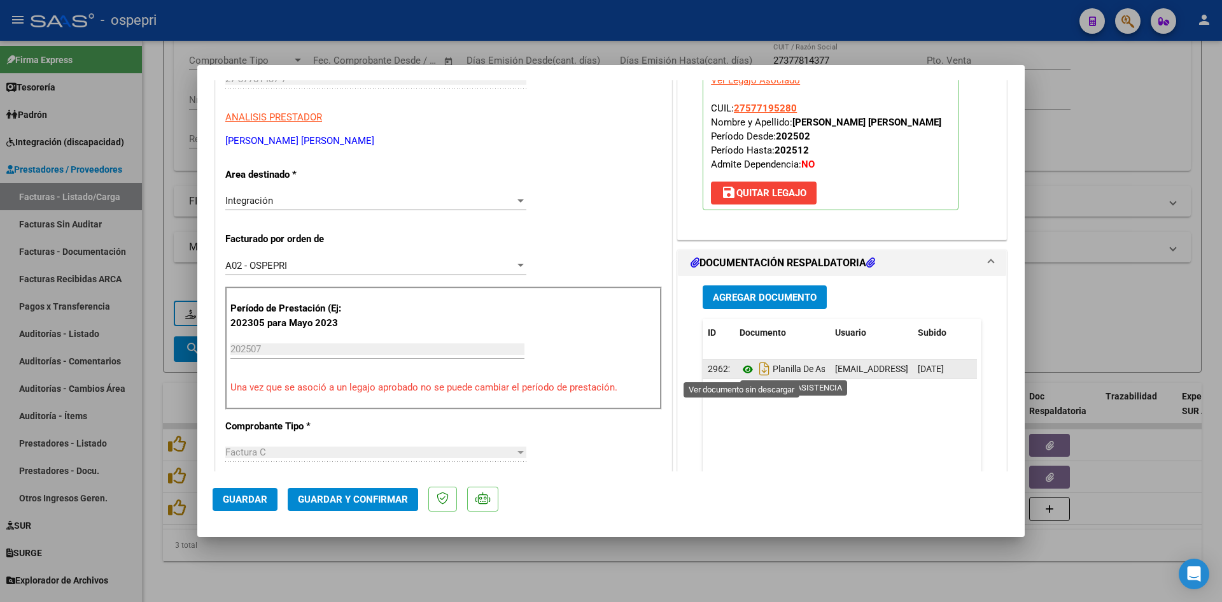
click at [743, 364] on icon at bounding box center [748, 369] width 17 height 15
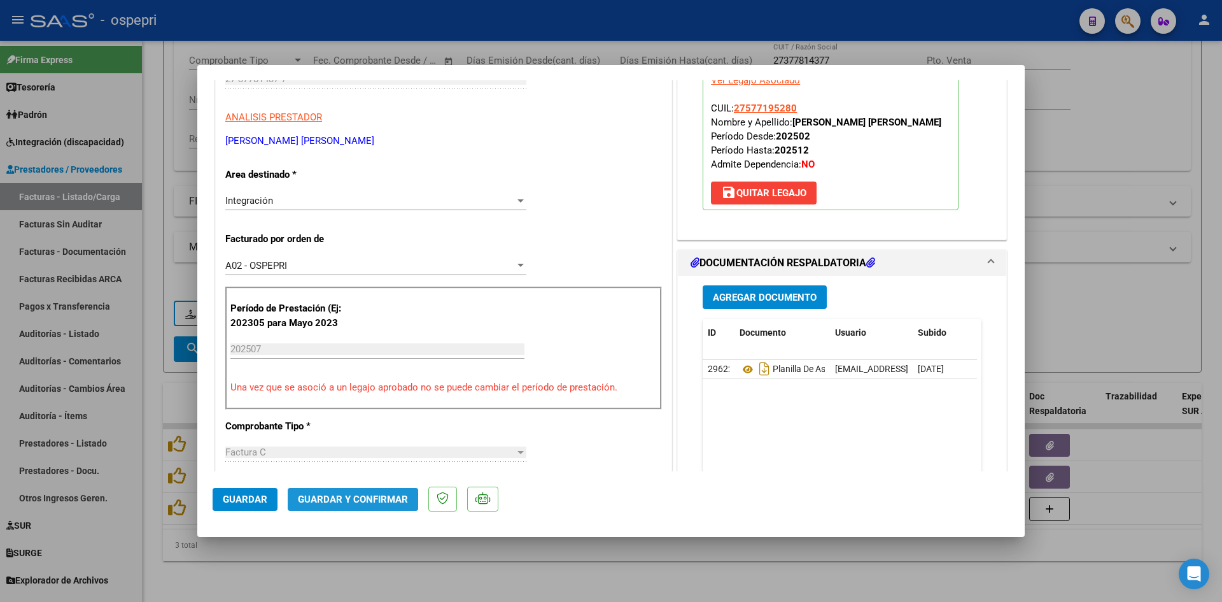
click at [398, 495] on span "Guardar y Confirmar" at bounding box center [353, 498] width 110 height 11
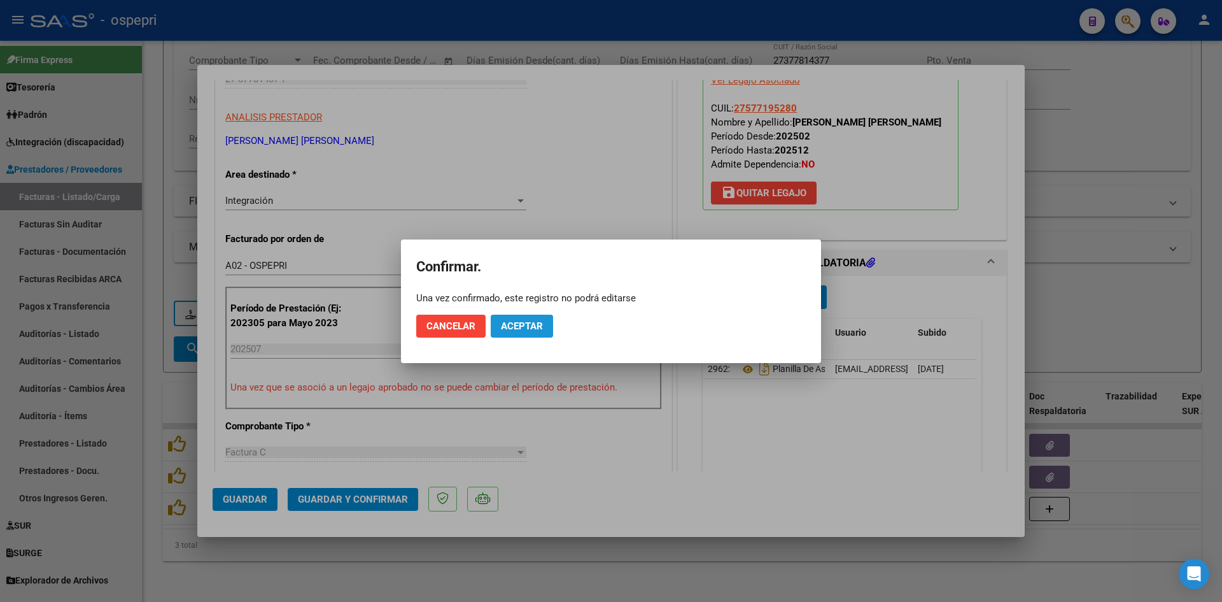
click at [525, 327] on span "Aceptar" at bounding box center [522, 325] width 42 height 11
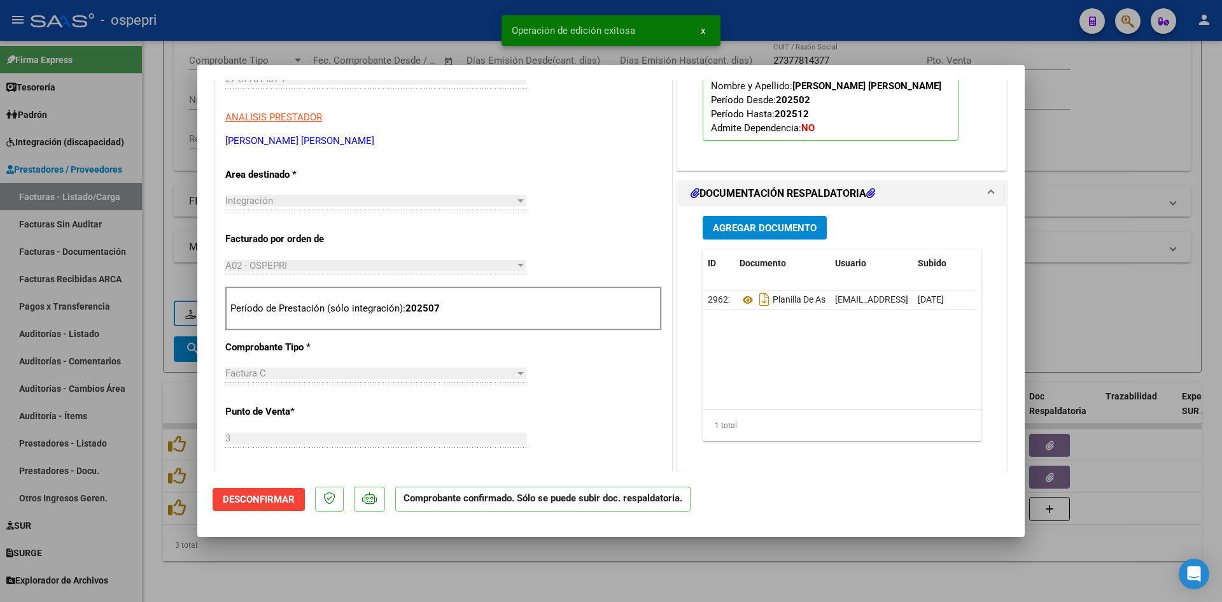
type input "$ 0,00"
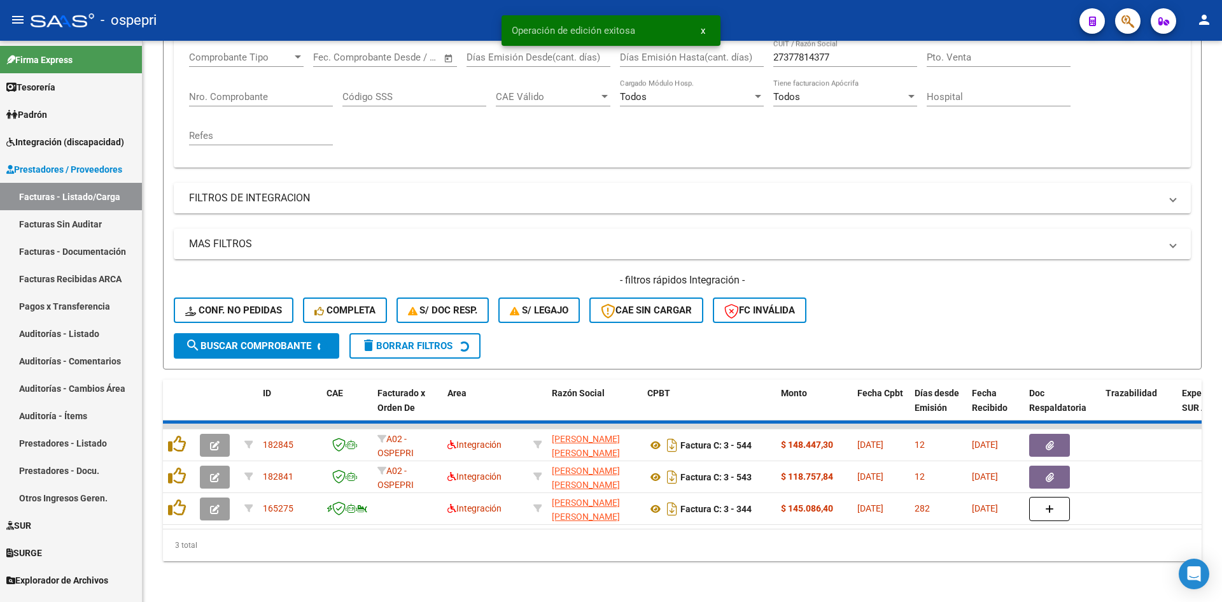
scroll to position [192, 0]
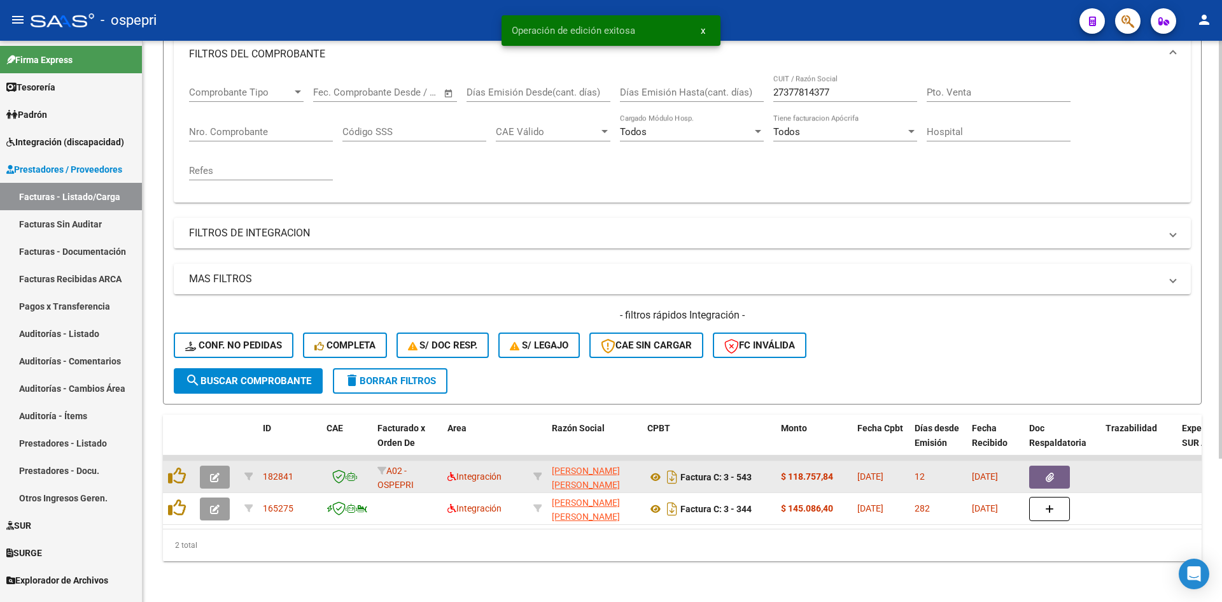
click at [216, 472] on icon "button" at bounding box center [215, 477] width 10 height 10
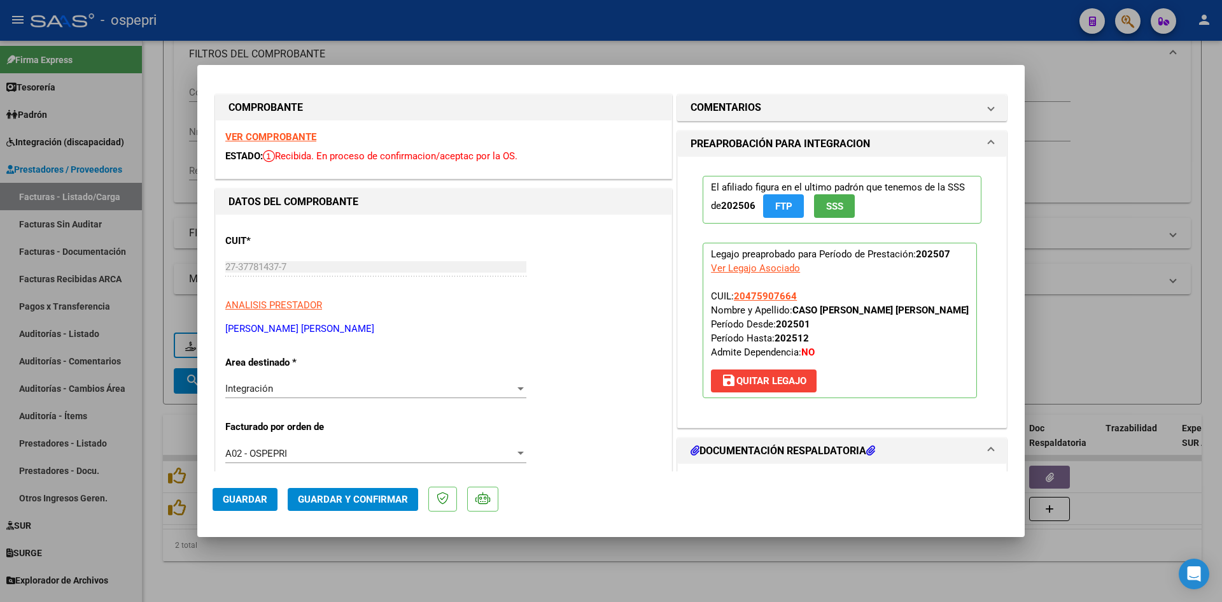
scroll to position [0, 0]
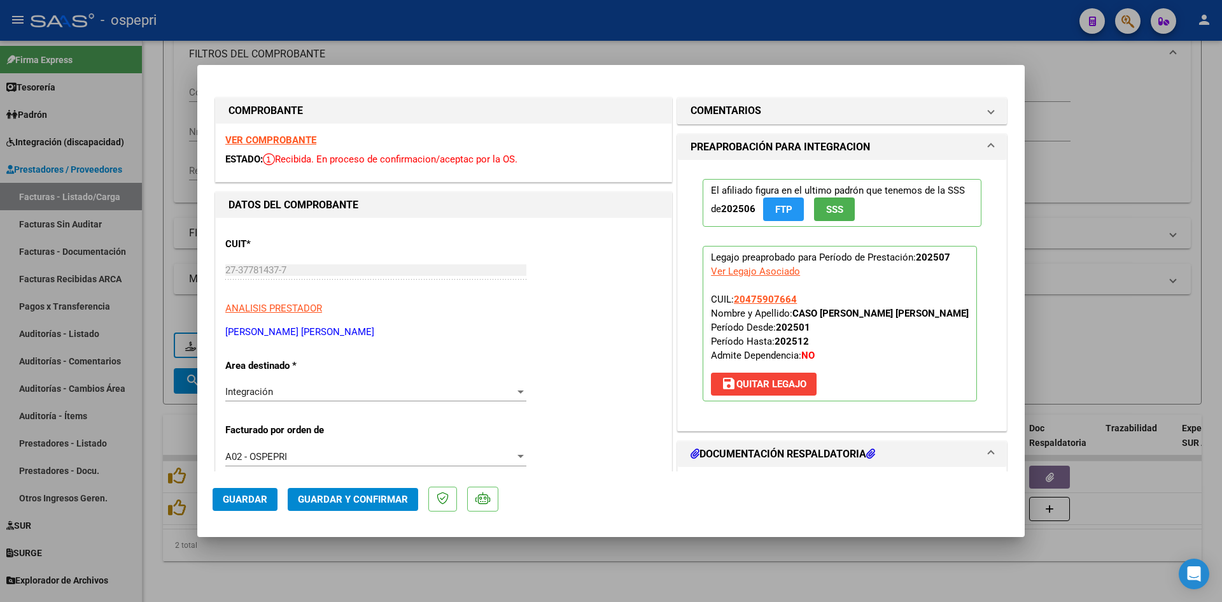
click at [288, 139] on strong "VER COMPROBANTE" at bounding box center [270, 139] width 91 height 11
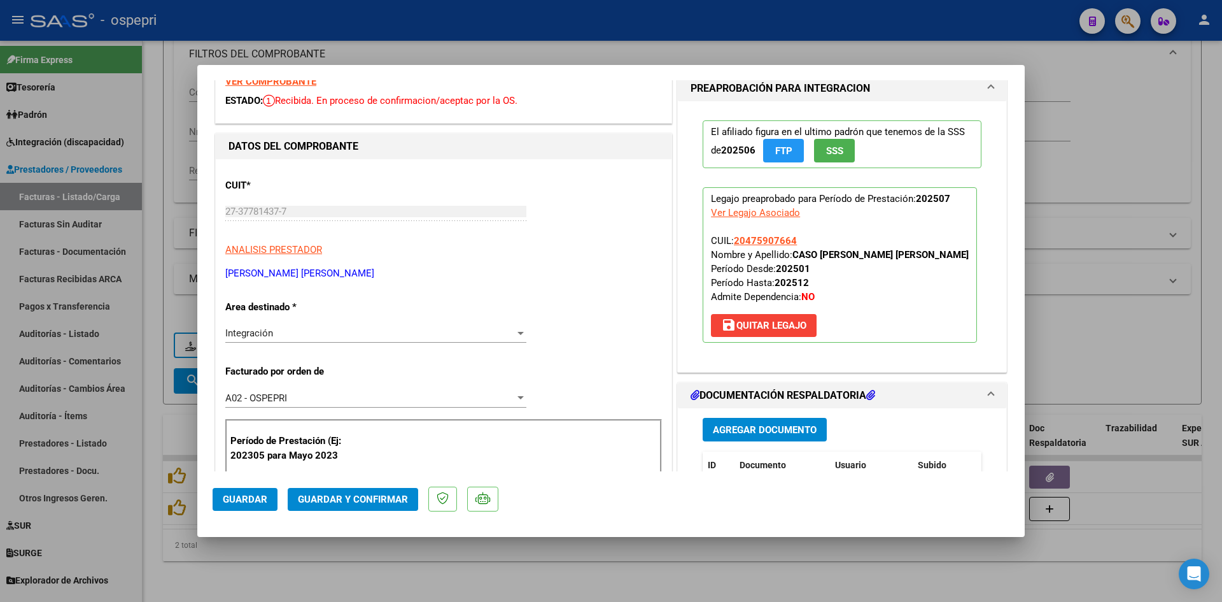
scroll to position [255, 0]
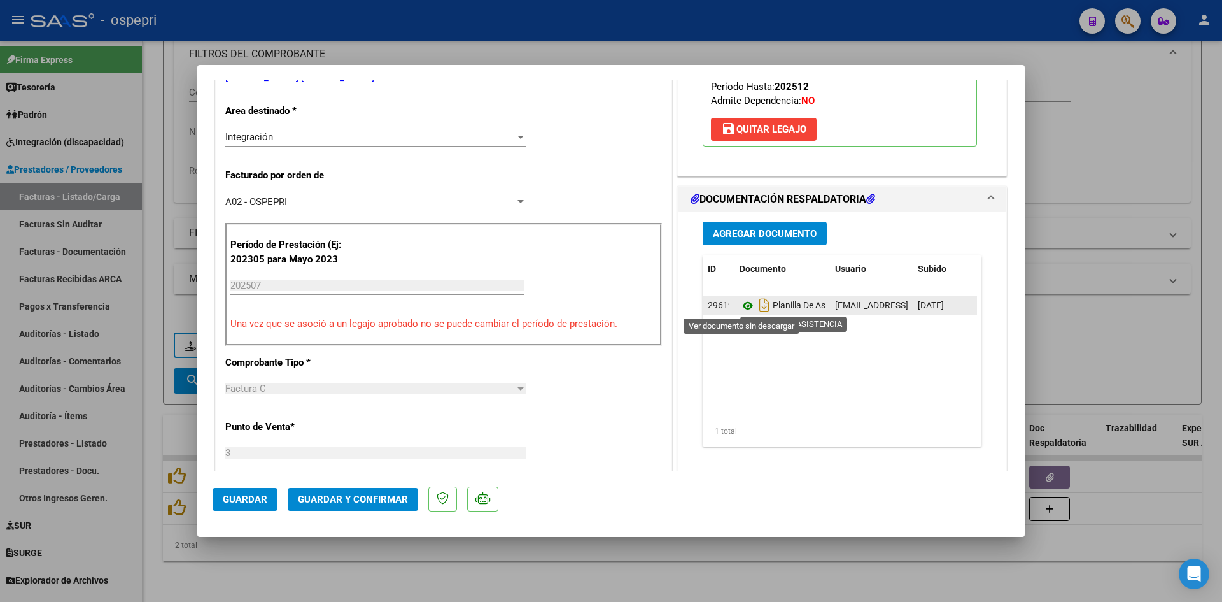
click at [744, 308] on icon at bounding box center [748, 305] width 17 height 15
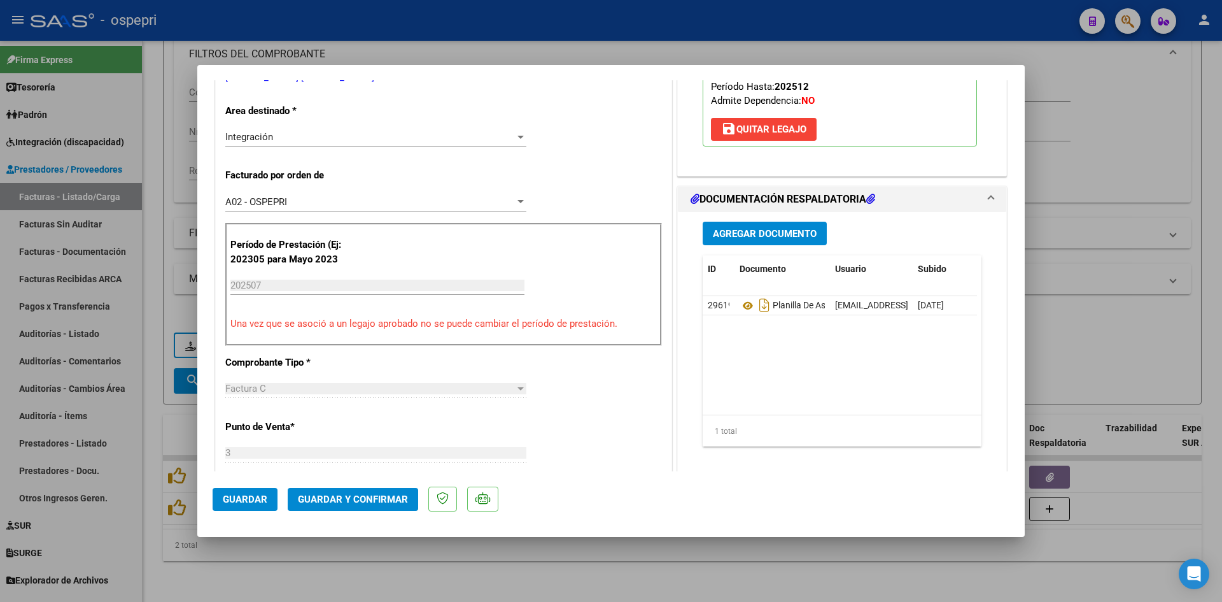
click at [390, 504] on span "Guardar y Confirmar" at bounding box center [353, 498] width 110 height 11
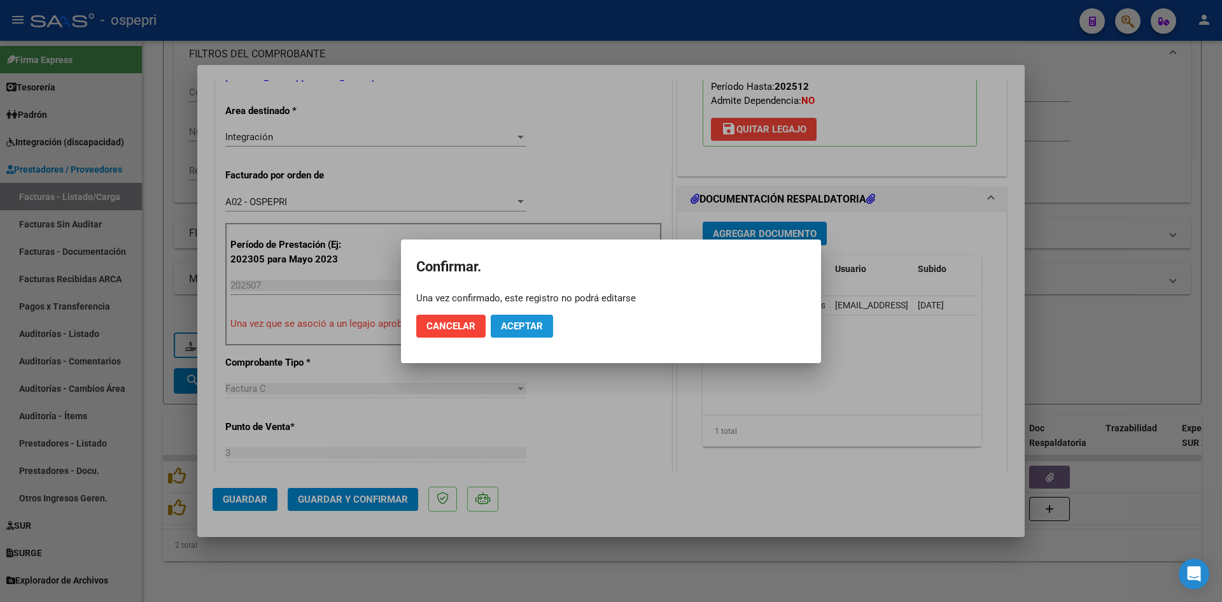
click at [546, 326] on button "Aceptar" at bounding box center [522, 326] width 62 height 23
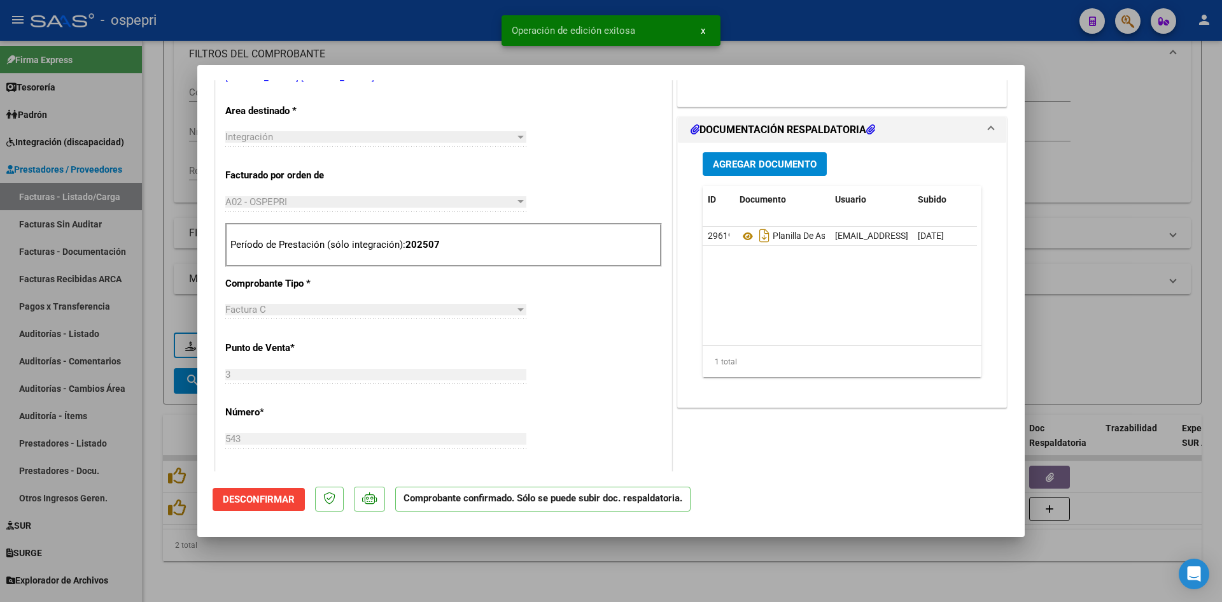
type input "$ 0,00"
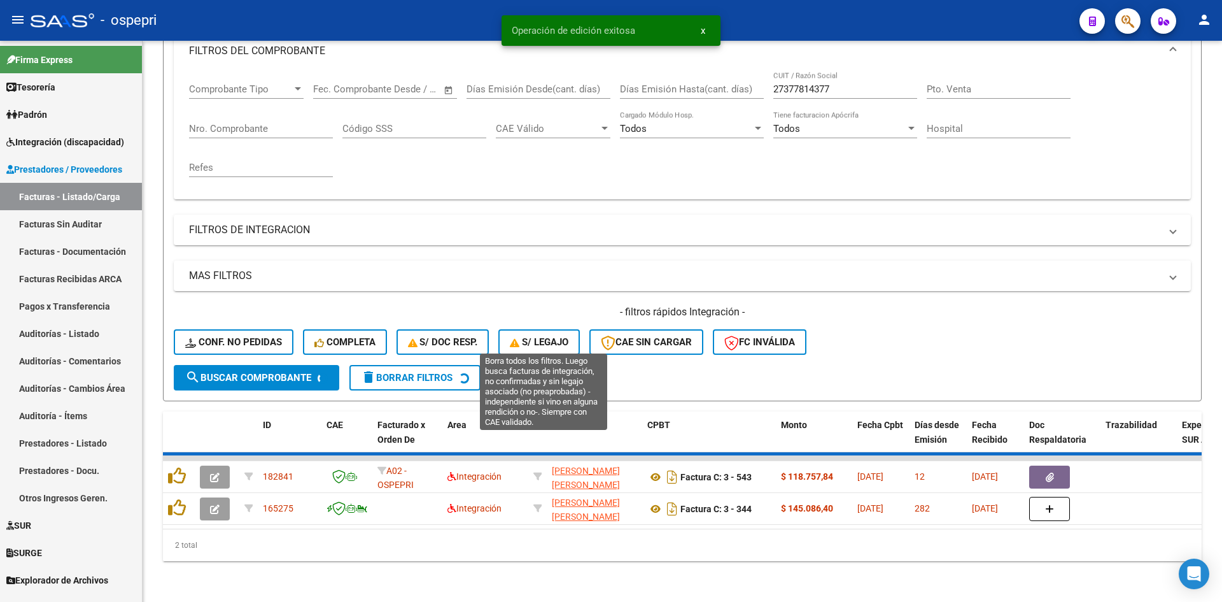
scroll to position [160, 0]
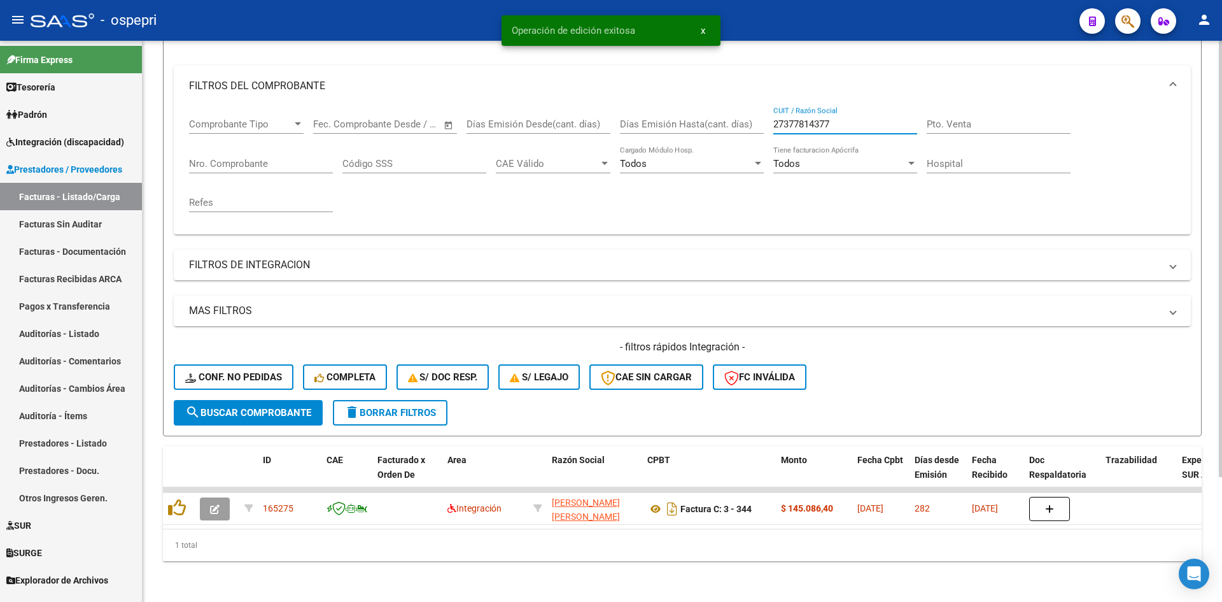
drag, startPoint x: 834, startPoint y: 113, endPoint x: 772, endPoint y: 127, distance: 63.3
click at [772, 127] on div "Comprobante Tipo Comprobante Tipo Start date – End date Fec. Comprobante Desde …" at bounding box center [682, 165] width 987 height 118
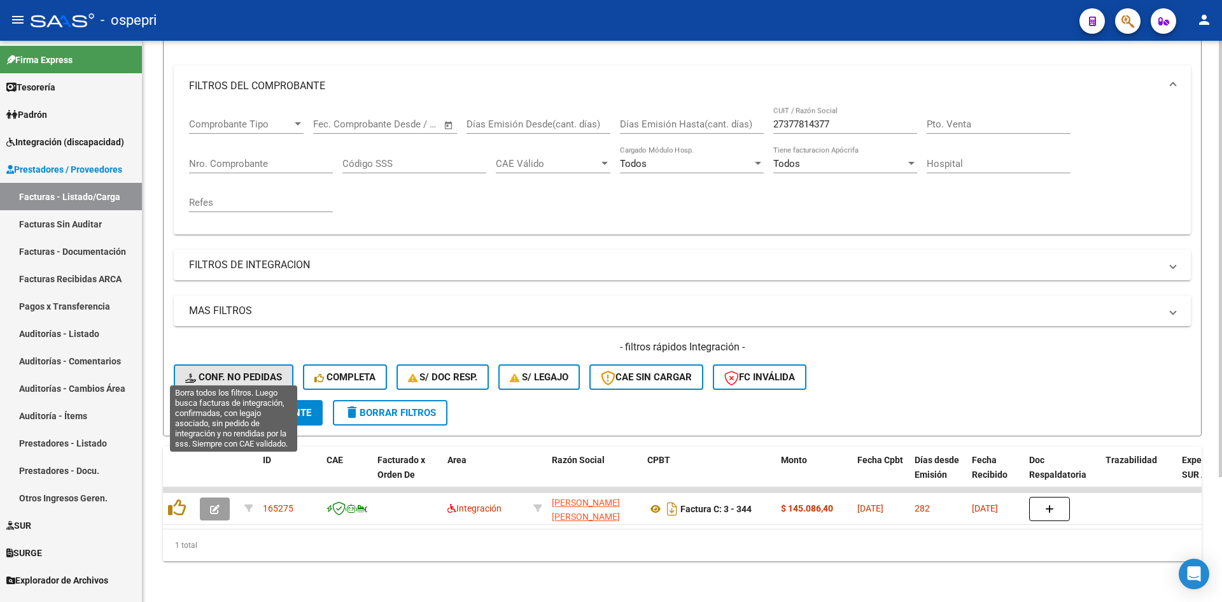
click at [255, 371] on span "Conf. no pedidas" at bounding box center [233, 376] width 97 height 11
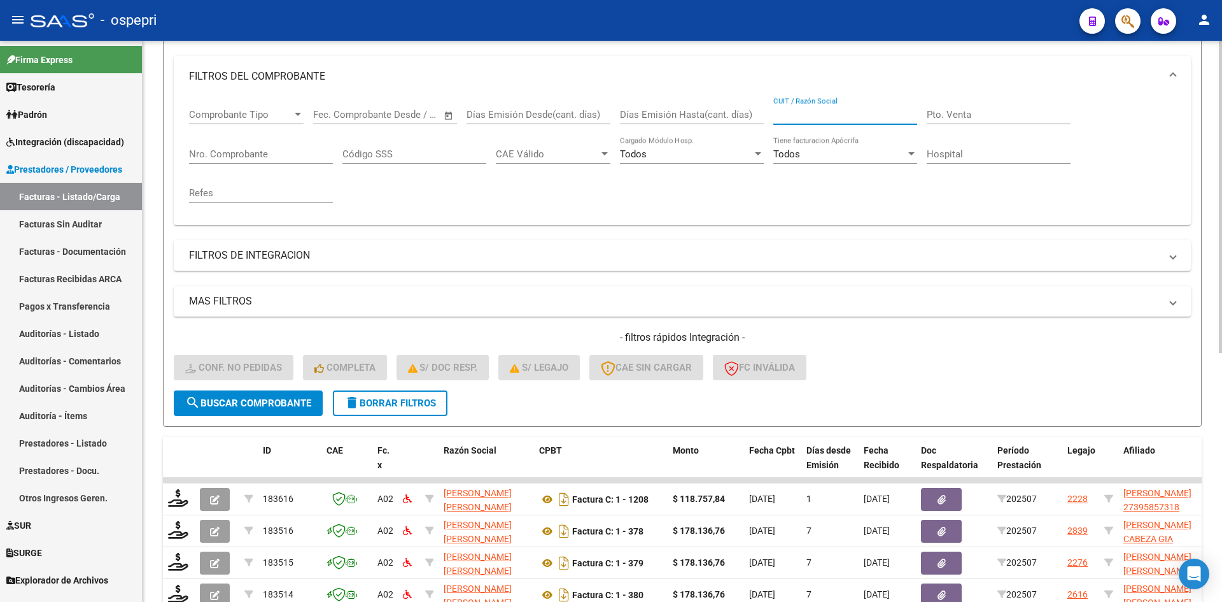
click at [828, 114] on input "CUIT / Razón Social" at bounding box center [846, 114] width 144 height 11
paste input "27377814377"
type input "27377814377"
click at [266, 403] on span "search Buscar Comprobante" at bounding box center [248, 402] width 126 height 11
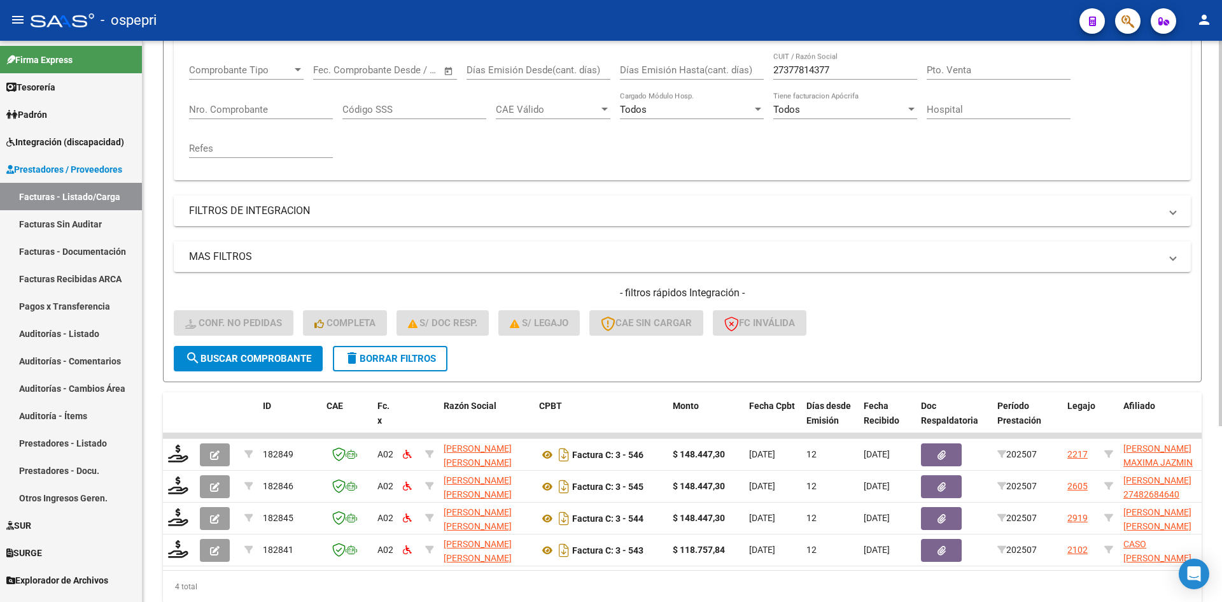
scroll to position [256, 0]
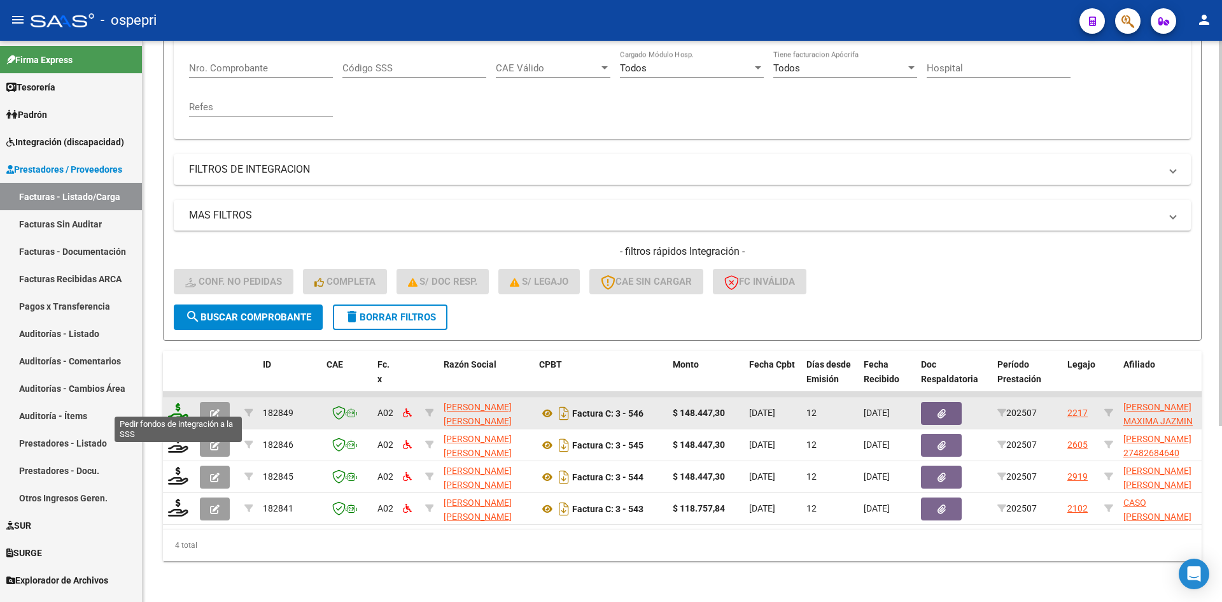
click at [180, 404] on icon at bounding box center [178, 412] width 20 height 18
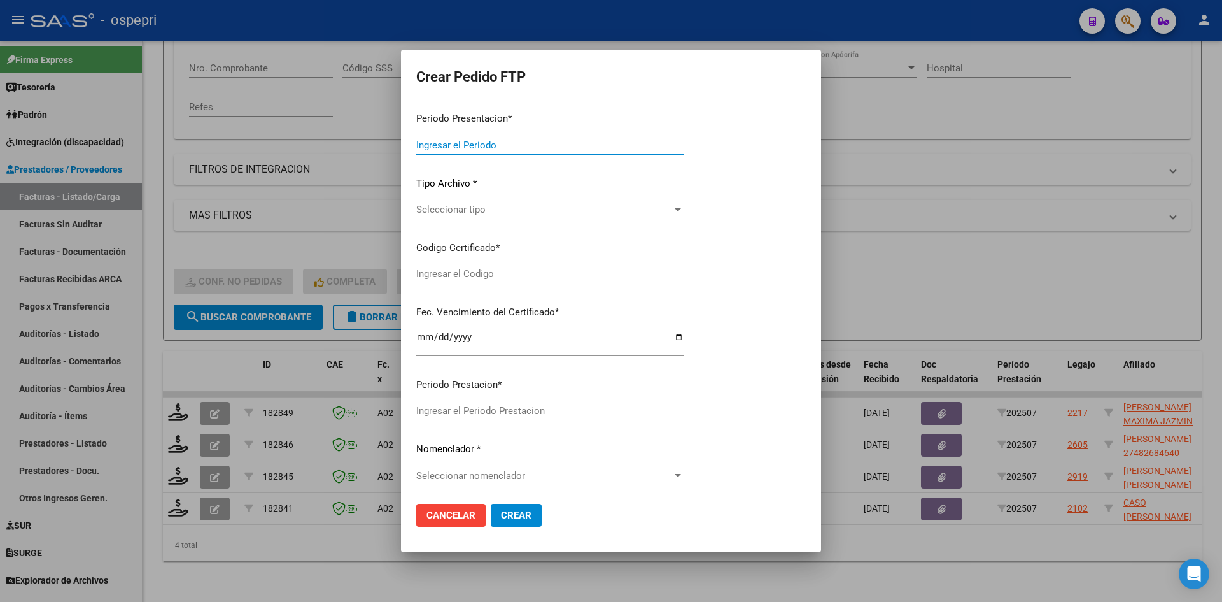
type input "202507"
type input "$ 148.447,30"
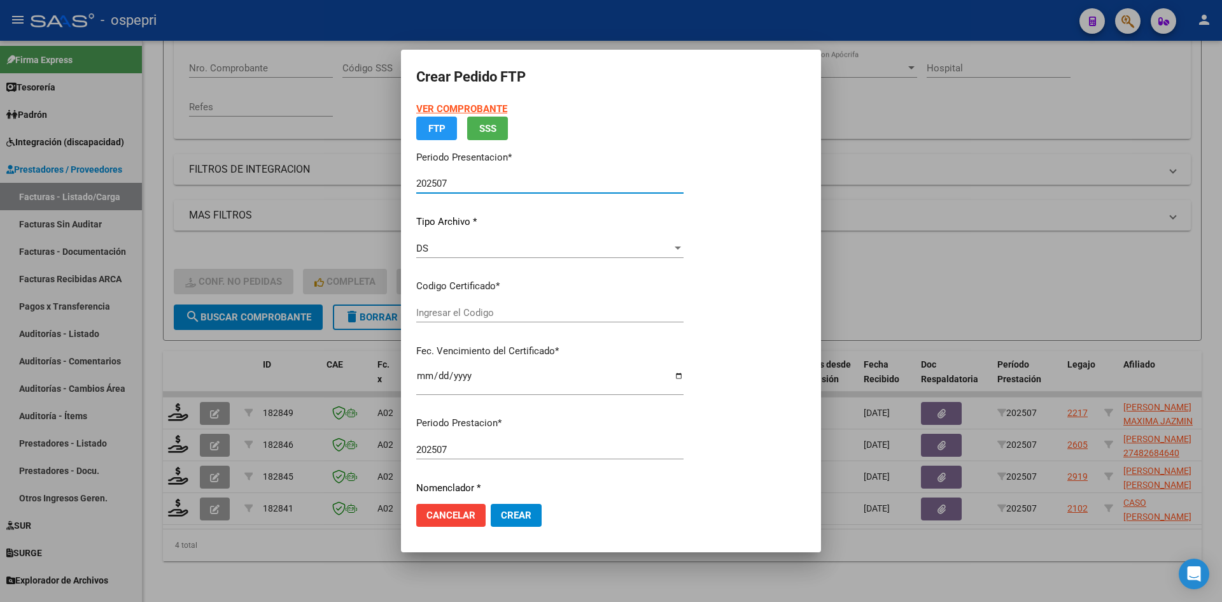
type input "27521858473"
type input "2039-11-20"
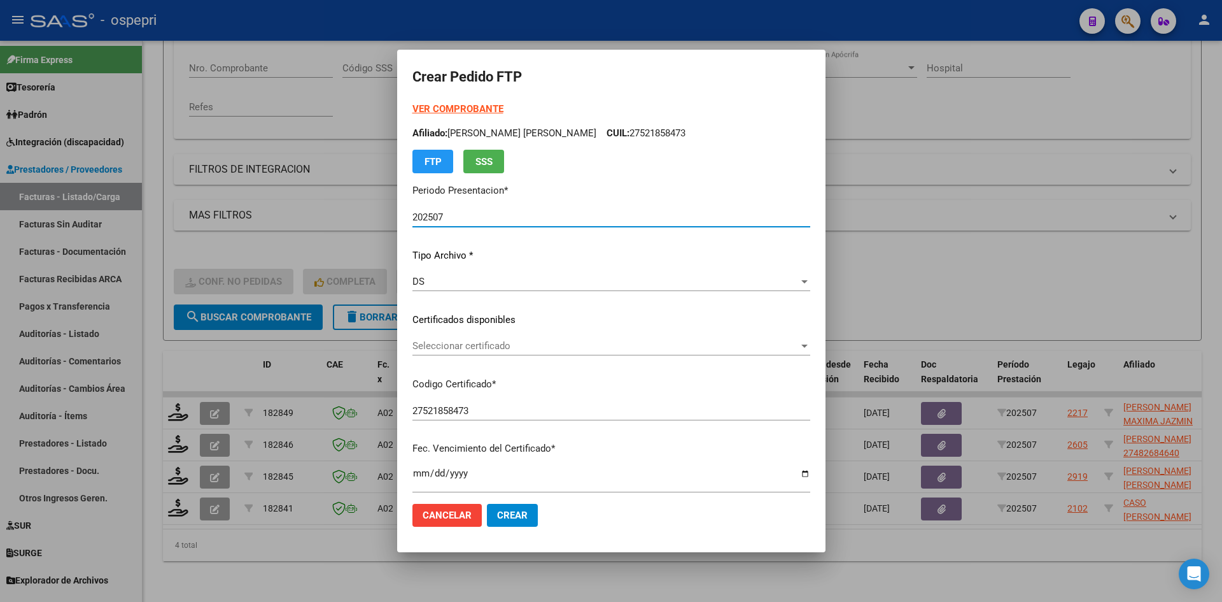
click at [519, 351] on span "Seleccionar certificado" at bounding box center [606, 345] width 386 height 11
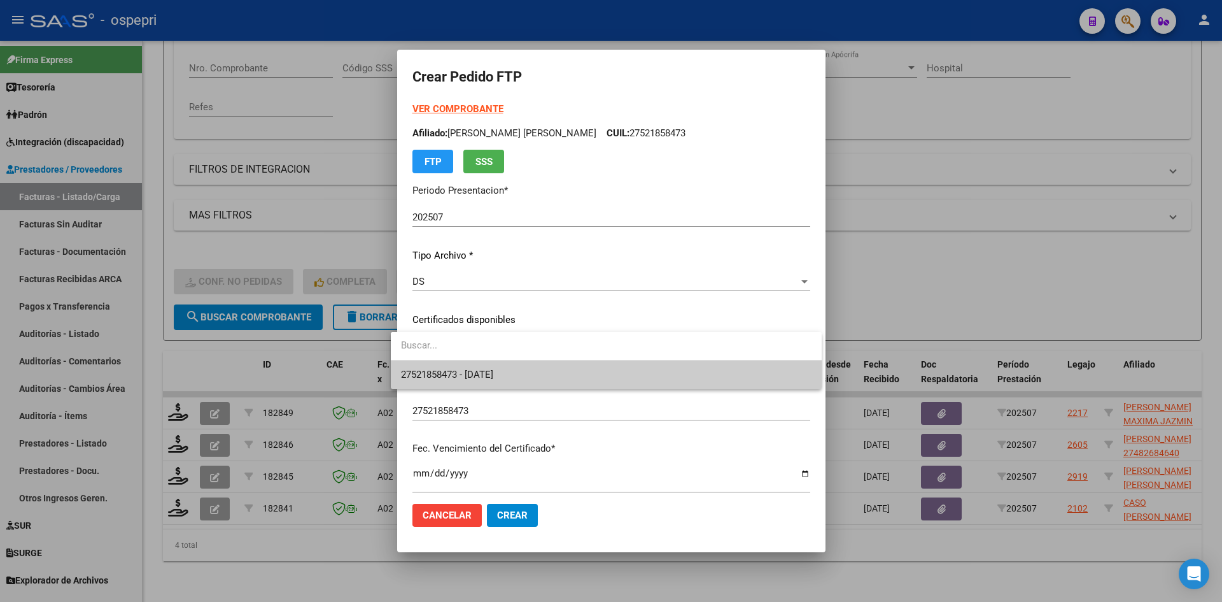
click at [519, 368] on span "27521858473 - 2039-11-20" at bounding box center [606, 374] width 411 height 29
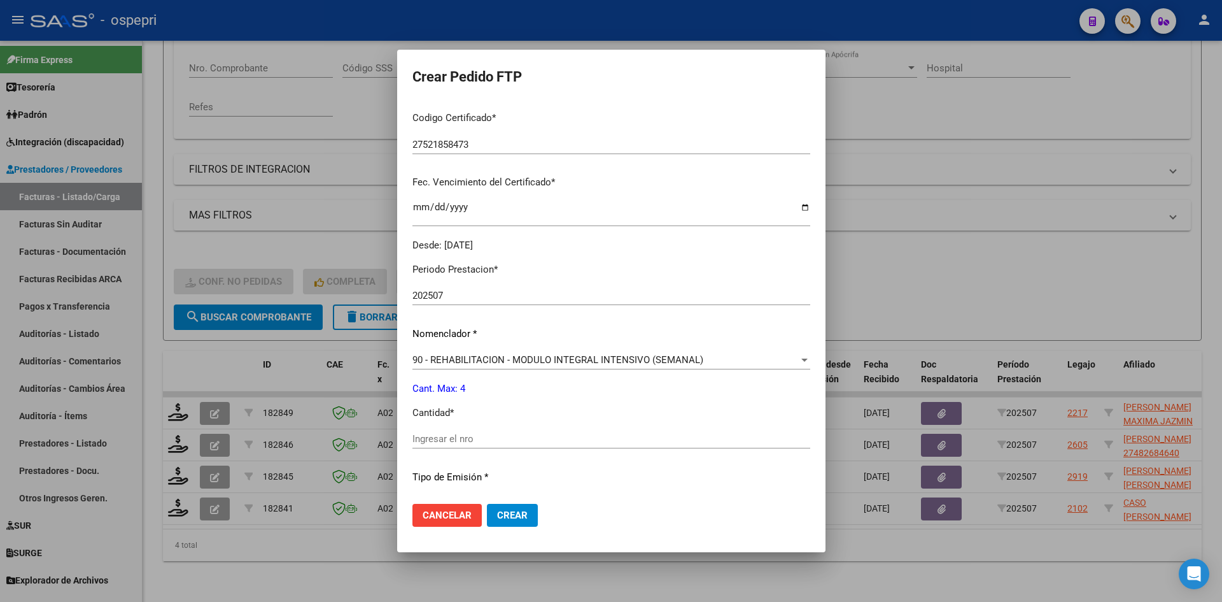
scroll to position [318, 0]
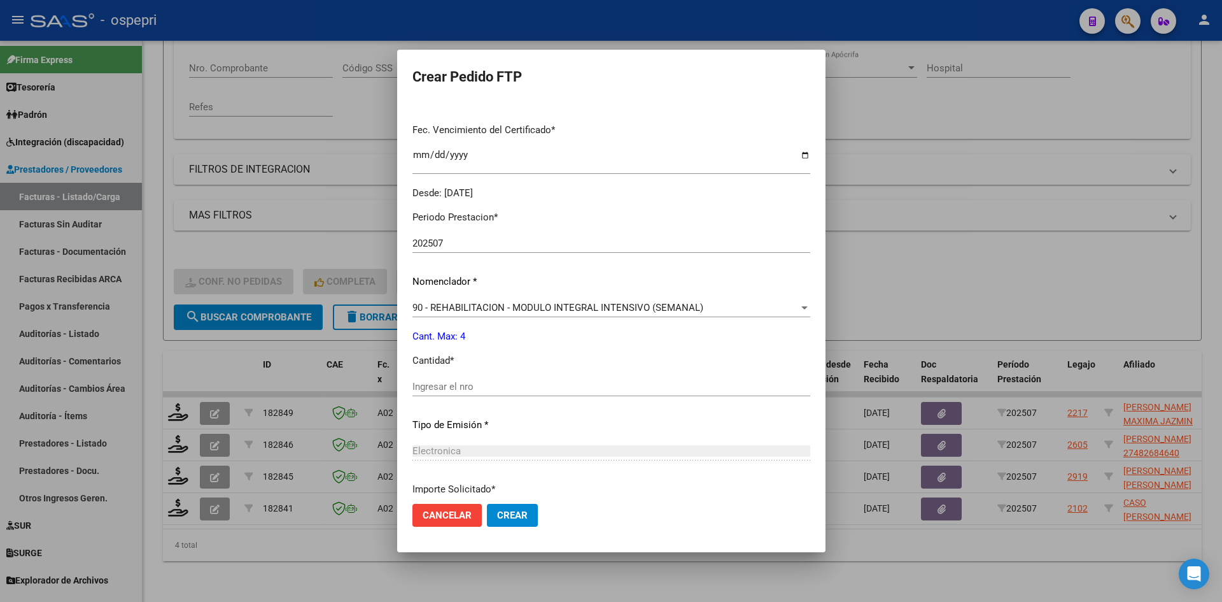
click at [474, 384] on input "Ingresar el nro" at bounding box center [612, 386] width 398 height 11
type input "4"
click at [509, 518] on span "Crear" at bounding box center [512, 514] width 31 height 11
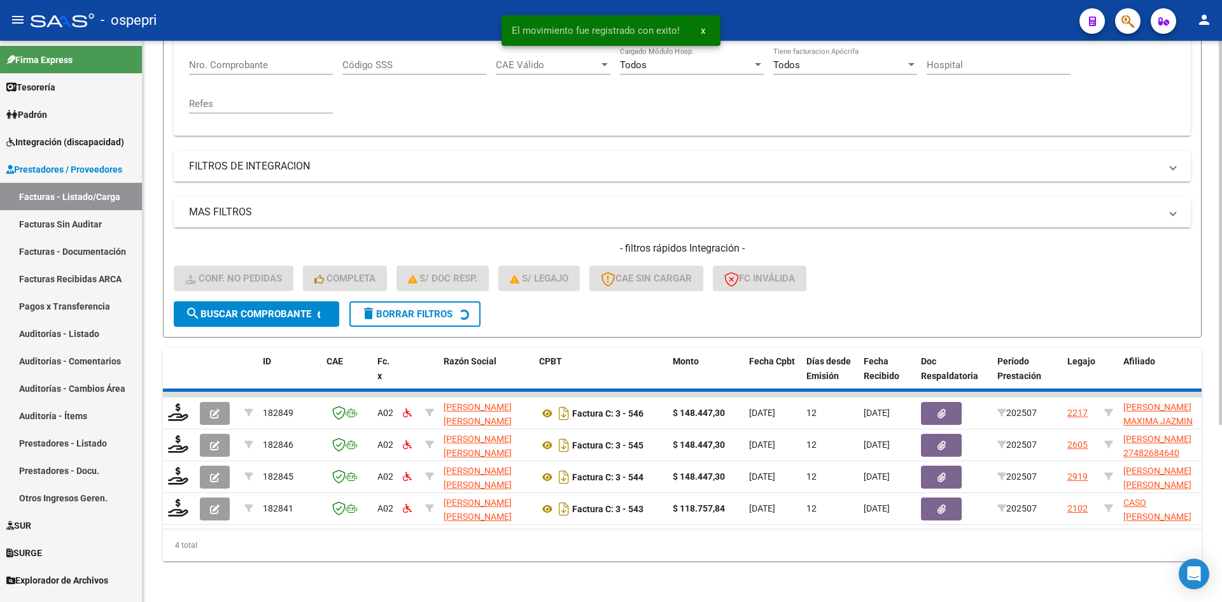
scroll to position [224, 0]
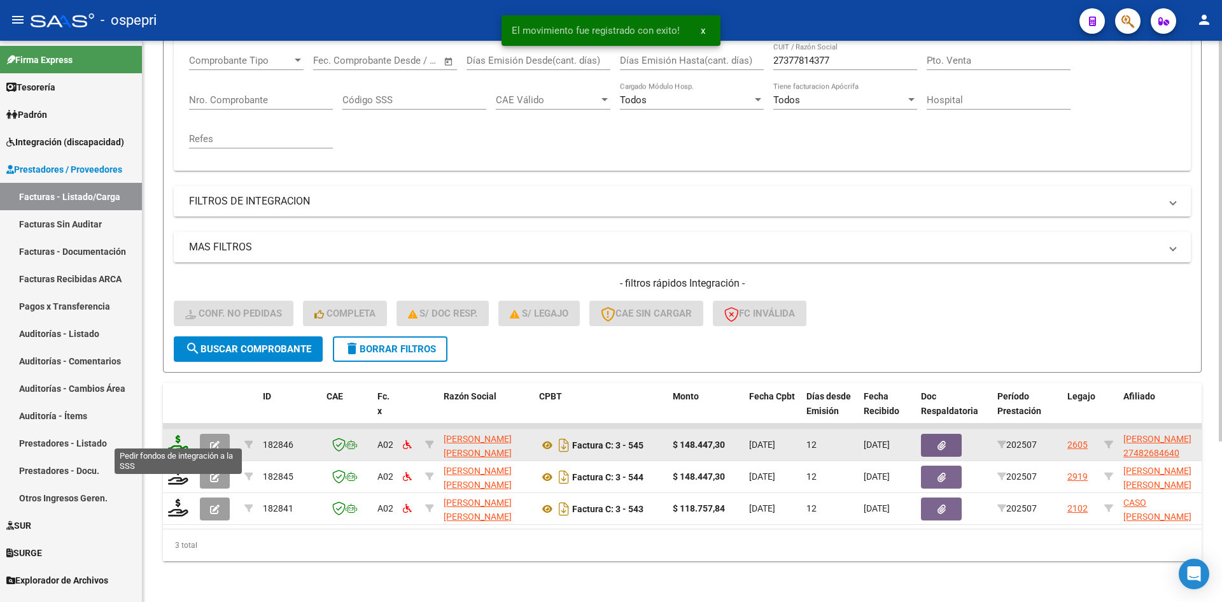
click at [173, 435] on icon at bounding box center [178, 444] width 20 height 18
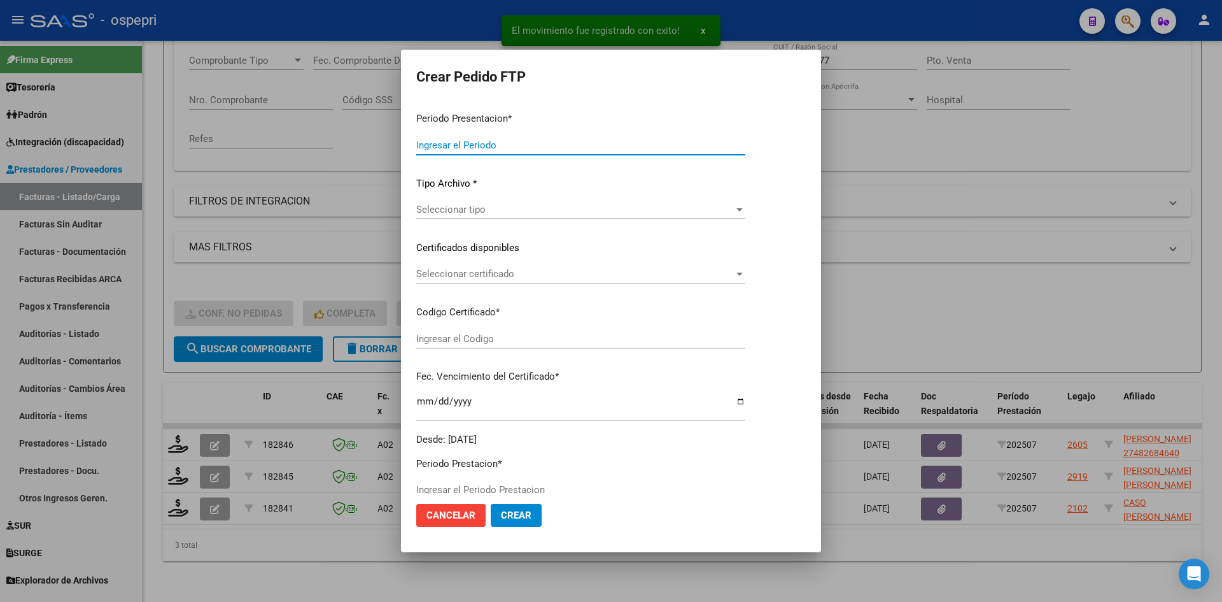
type input "202507"
type input "$ 148.447,30"
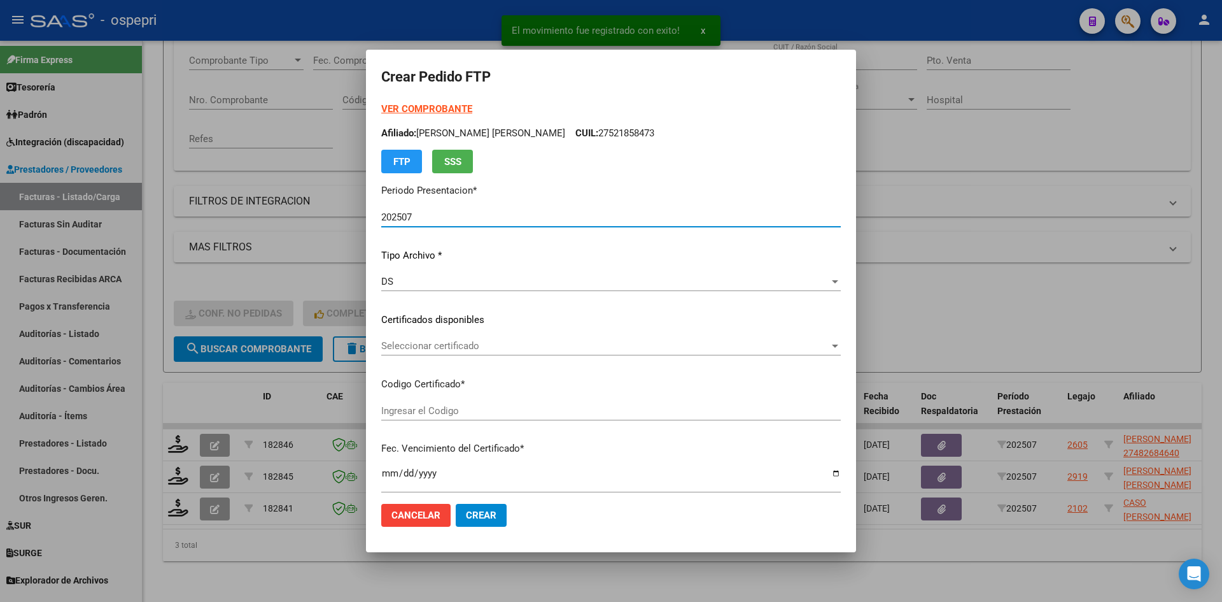
type input "2748268464-0"
type input "2029-09-01"
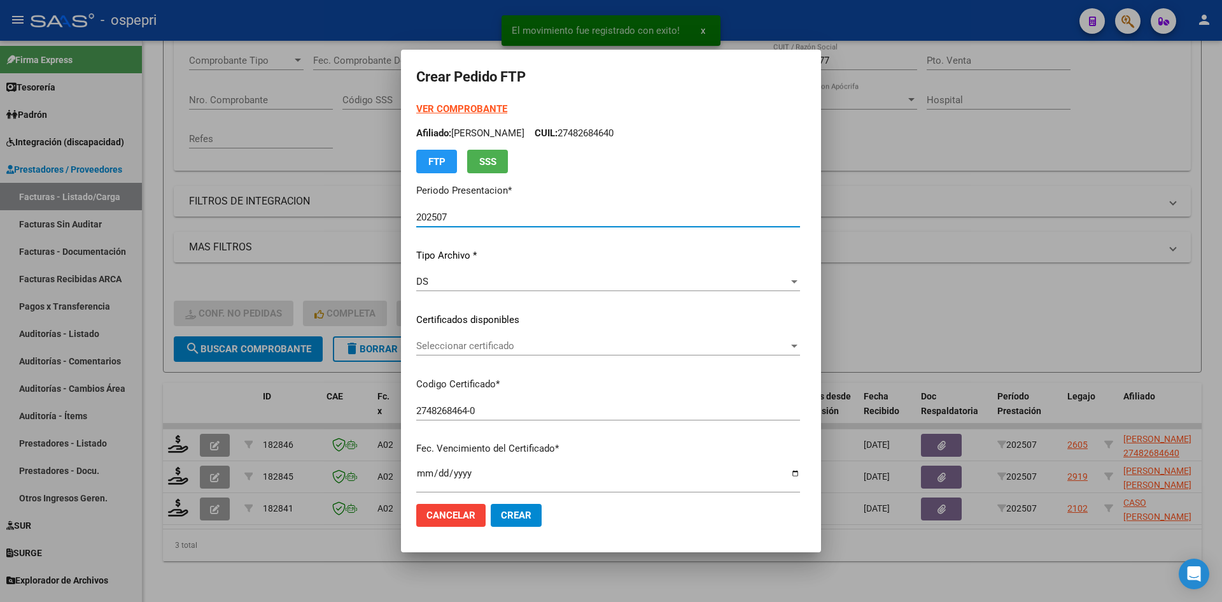
click at [467, 353] on div "Seleccionar certificado Seleccionar certificado" at bounding box center [608, 345] width 384 height 19
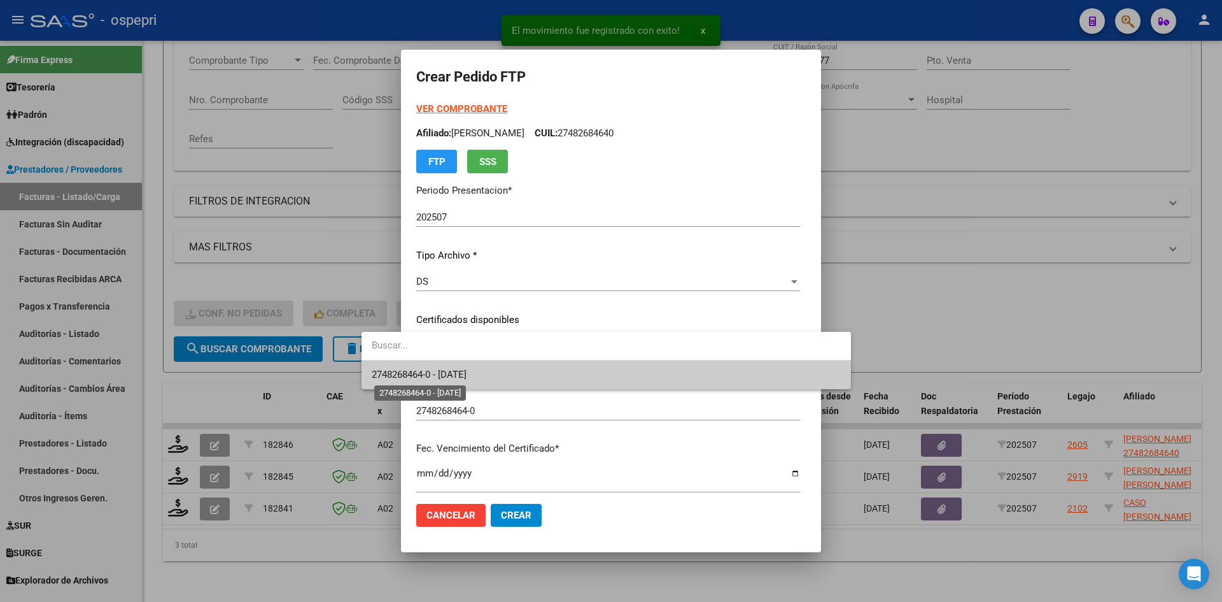
click at [467, 374] on span "2748268464-0 - 2029-09-01" at bounding box center [419, 374] width 95 height 11
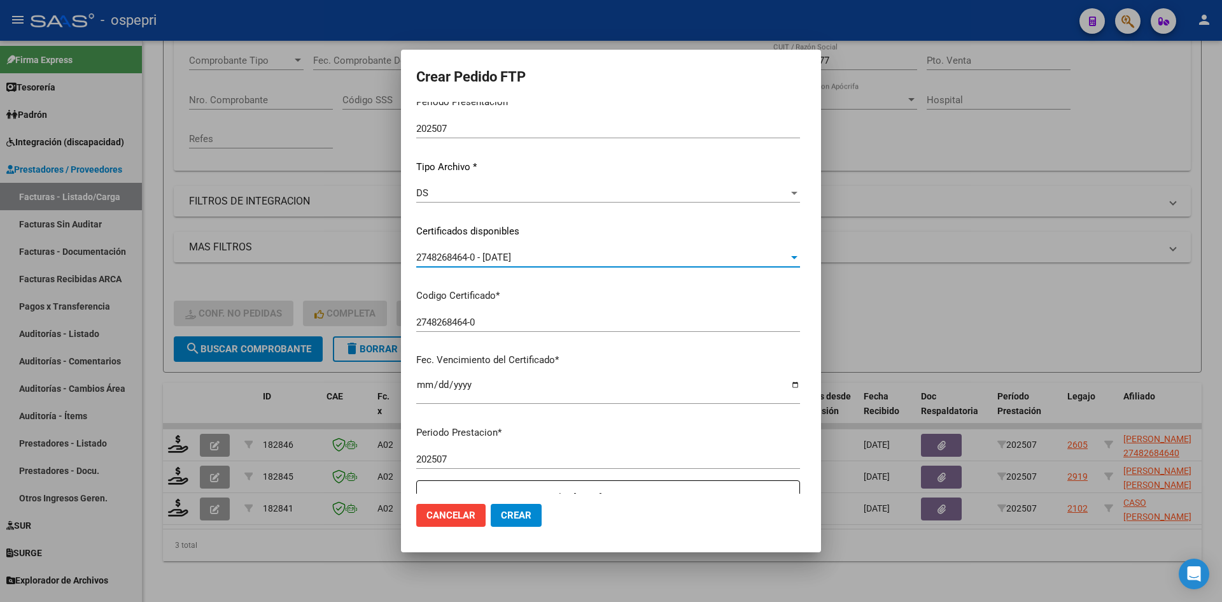
scroll to position [0, 0]
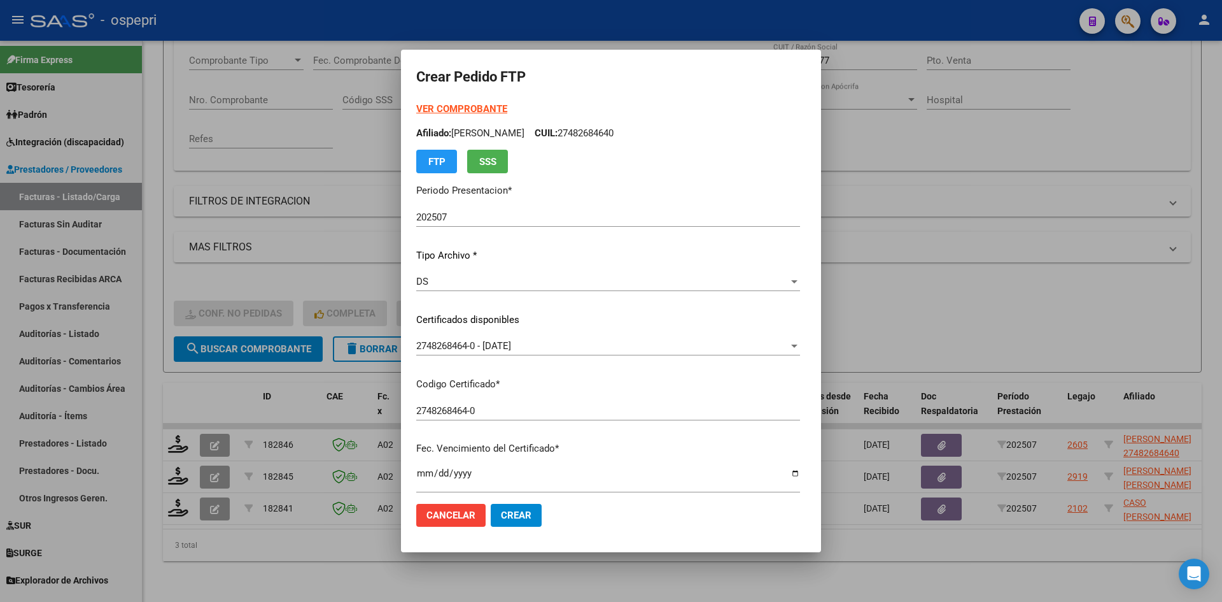
click at [450, 108] on strong "VER COMPROBANTE" at bounding box center [461, 108] width 91 height 11
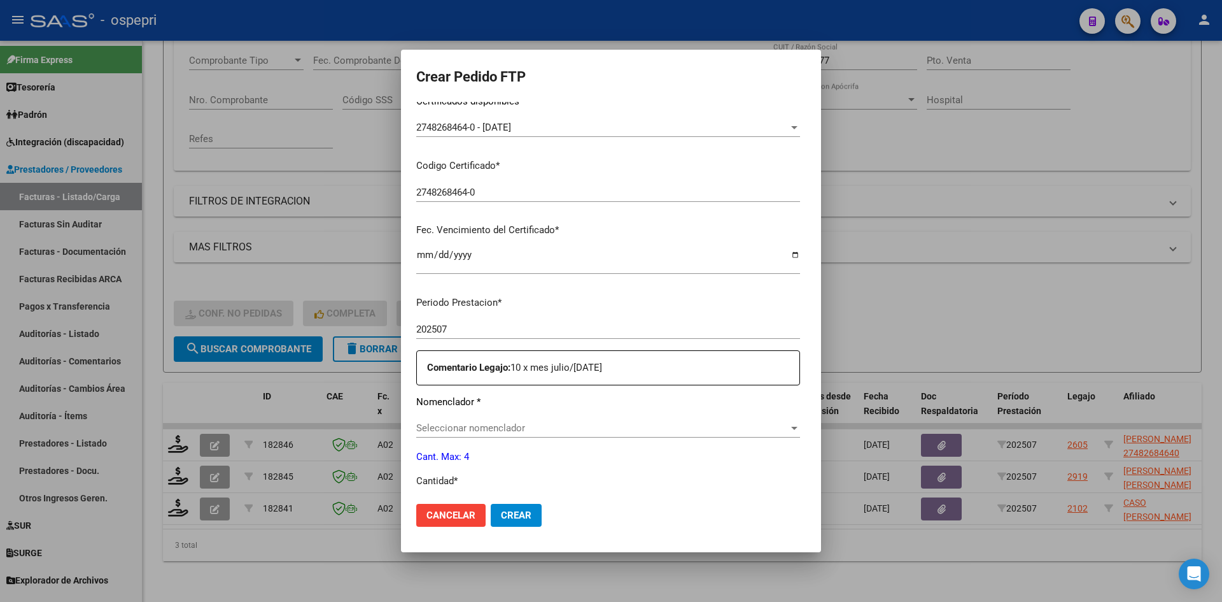
scroll to position [255, 0]
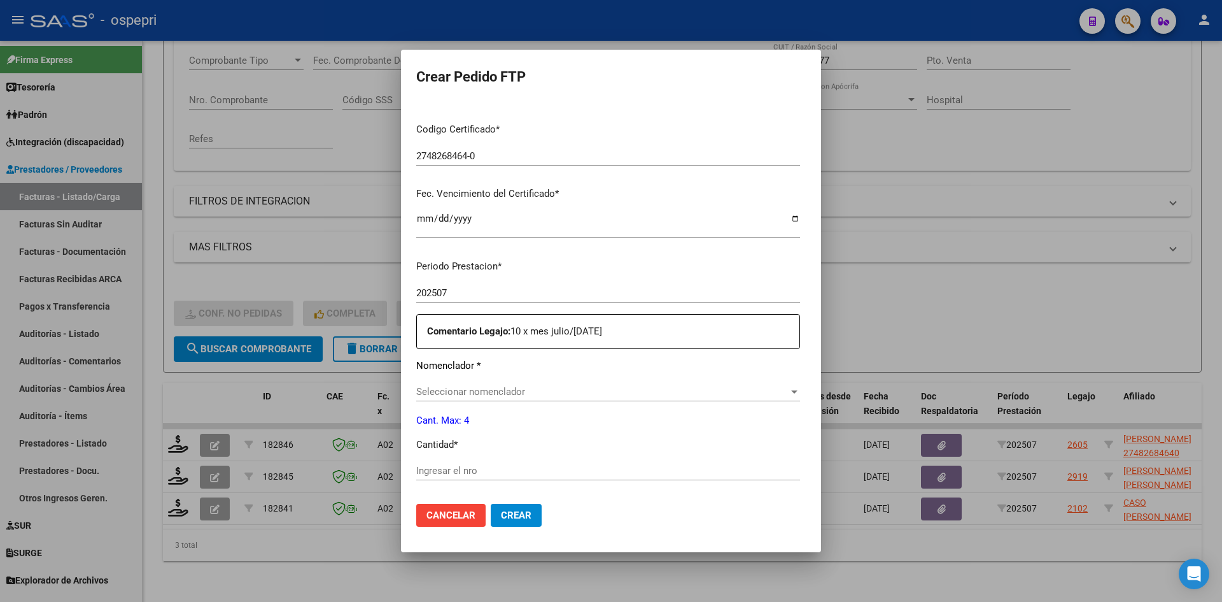
click at [416, 399] on div "Seleccionar nomenclador Seleccionar nomenclador" at bounding box center [608, 391] width 384 height 19
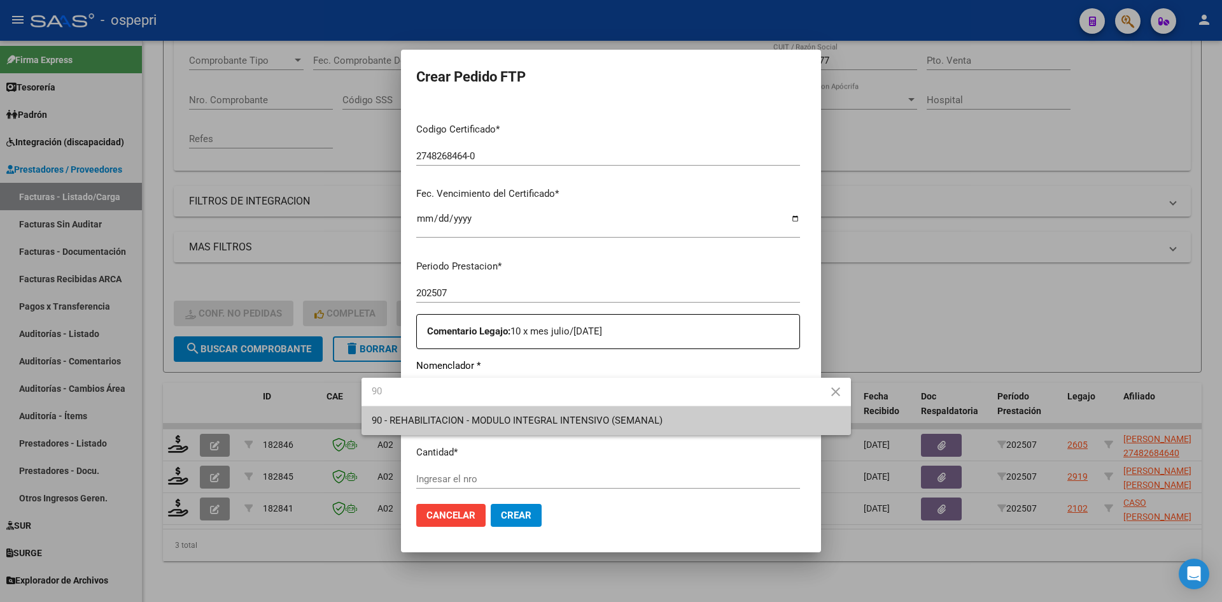
type input "90"
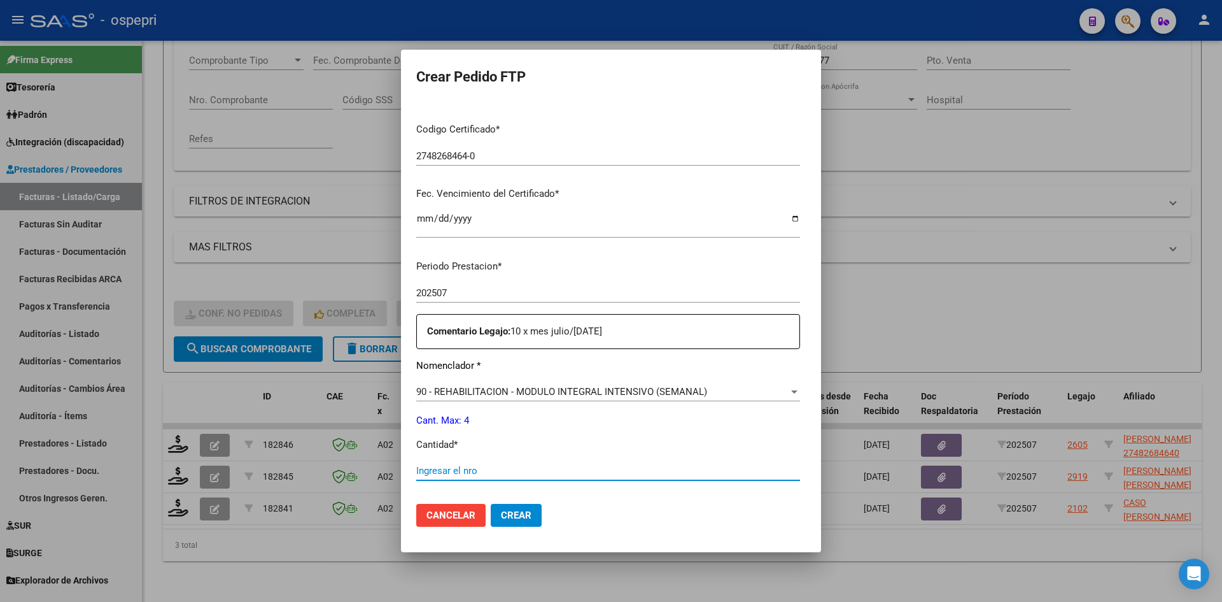
click at [416, 465] on input "Ingresar el nro" at bounding box center [608, 470] width 384 height 11
type input "4"
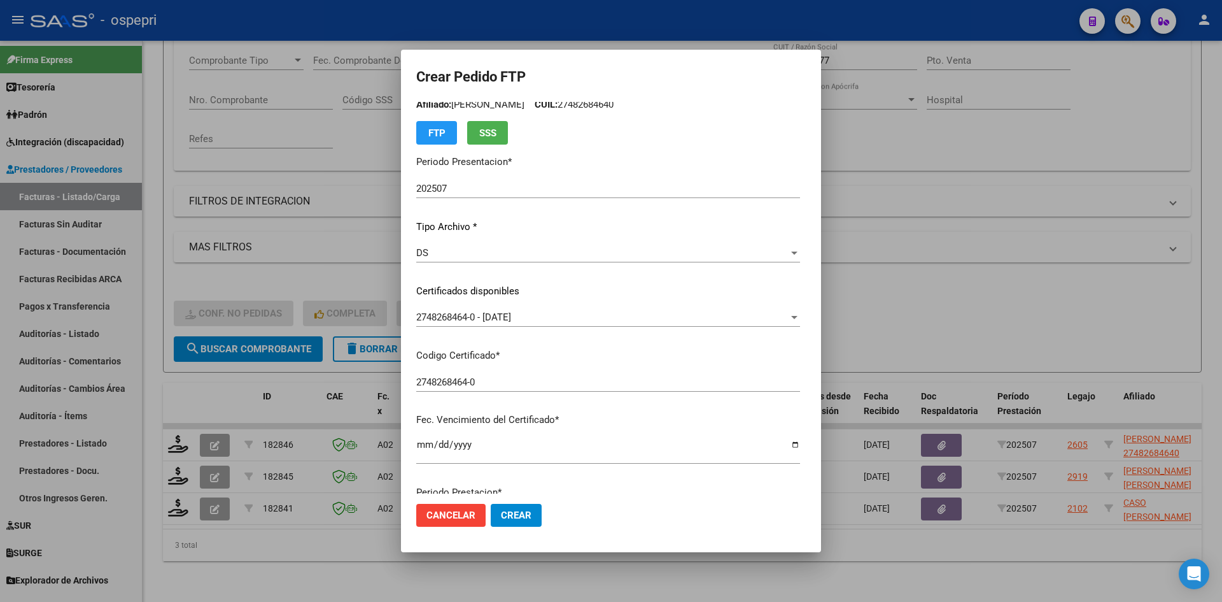
scroll to position [0, 0]
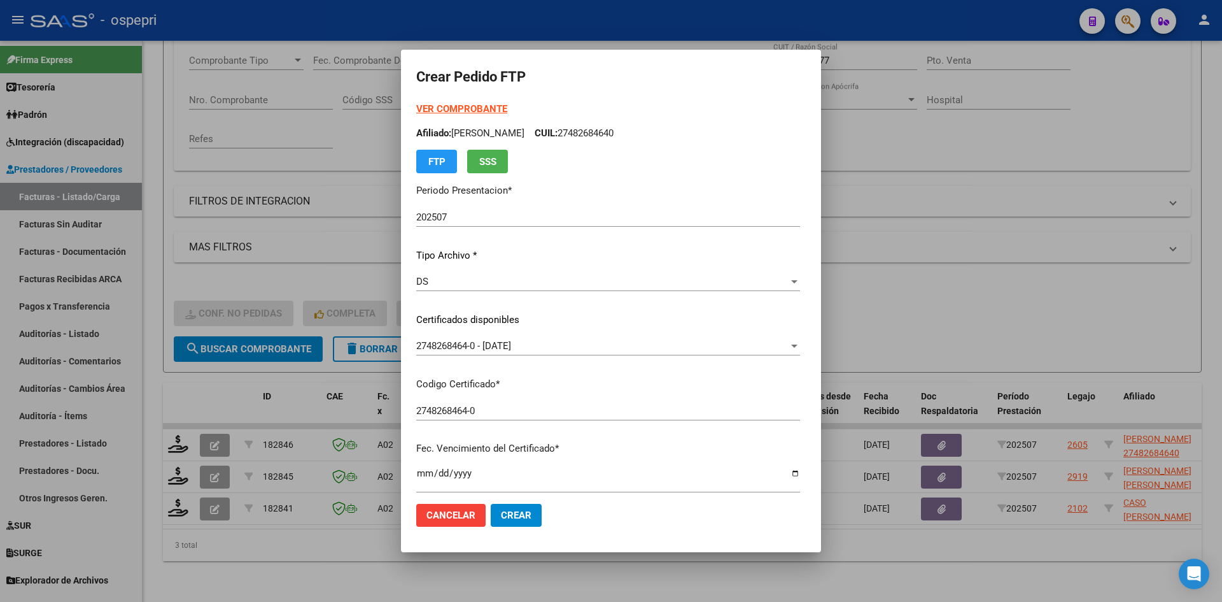
click at [422, 109] on strong "VER COMPROBANTE" at bounding box center [461, 108] width 91 height 11
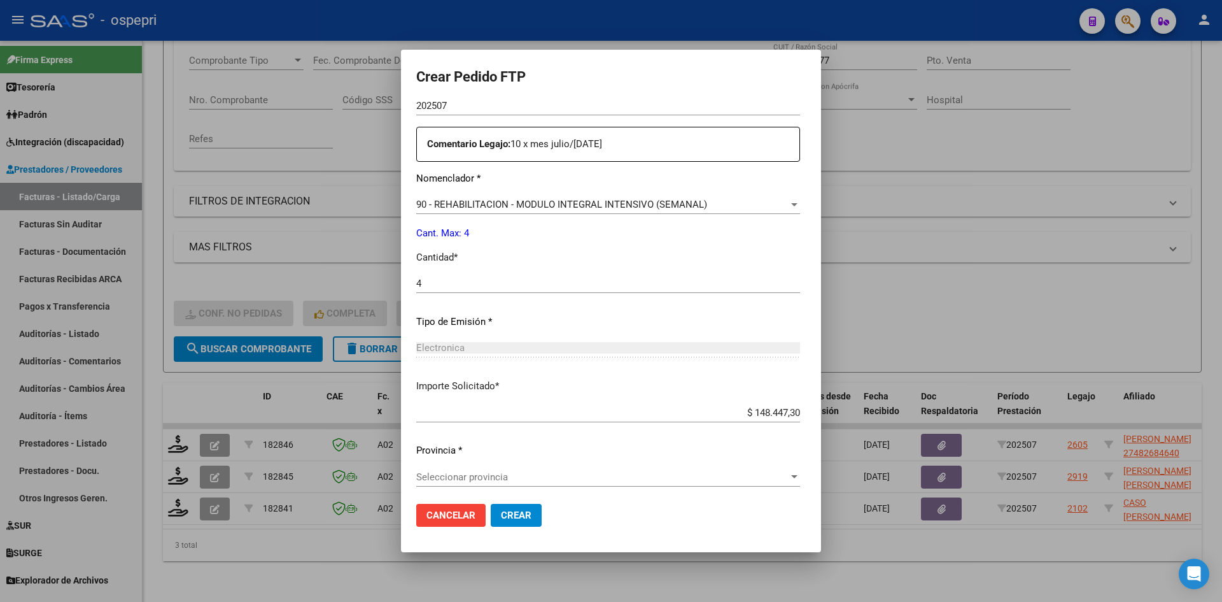
scroll to position [447, 0]
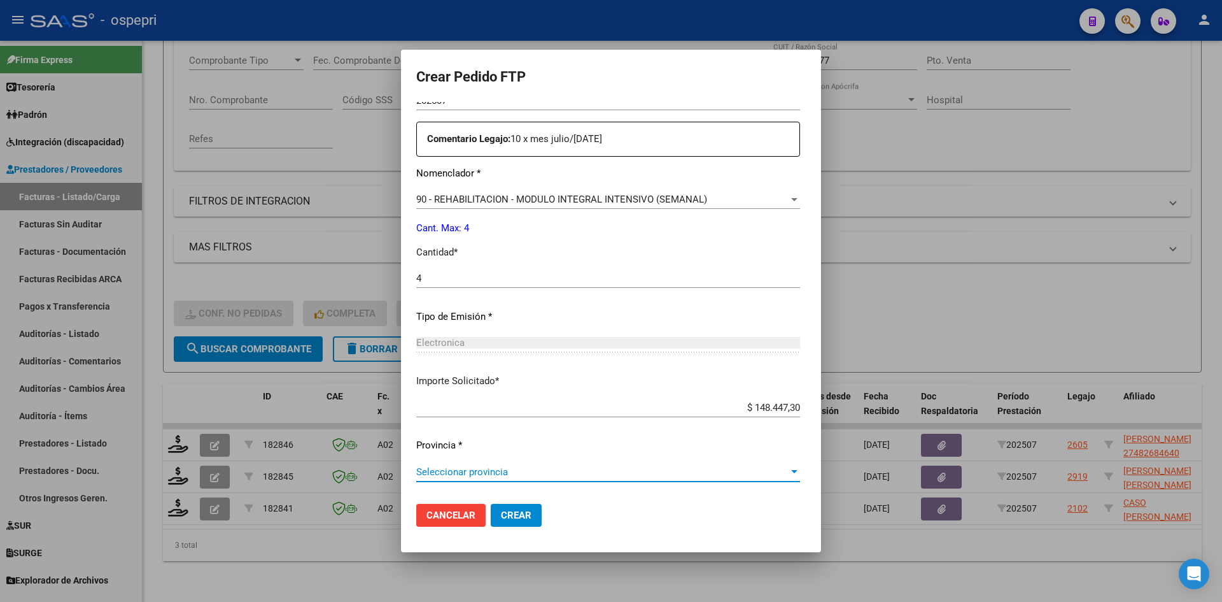
click at [416, 468] on span "Seleccionar provincia" at bounding box center [602, 471] width 372 height 11
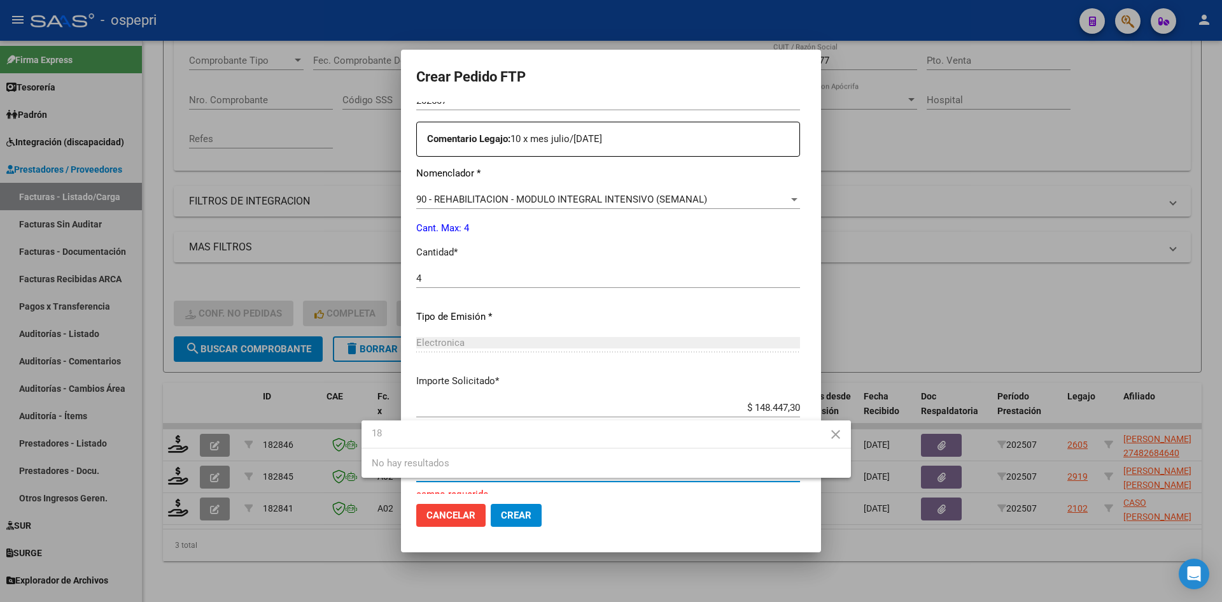
type input "18"
click at [584, 497] on div at bounding box center [611, 301] width 1222 height 602
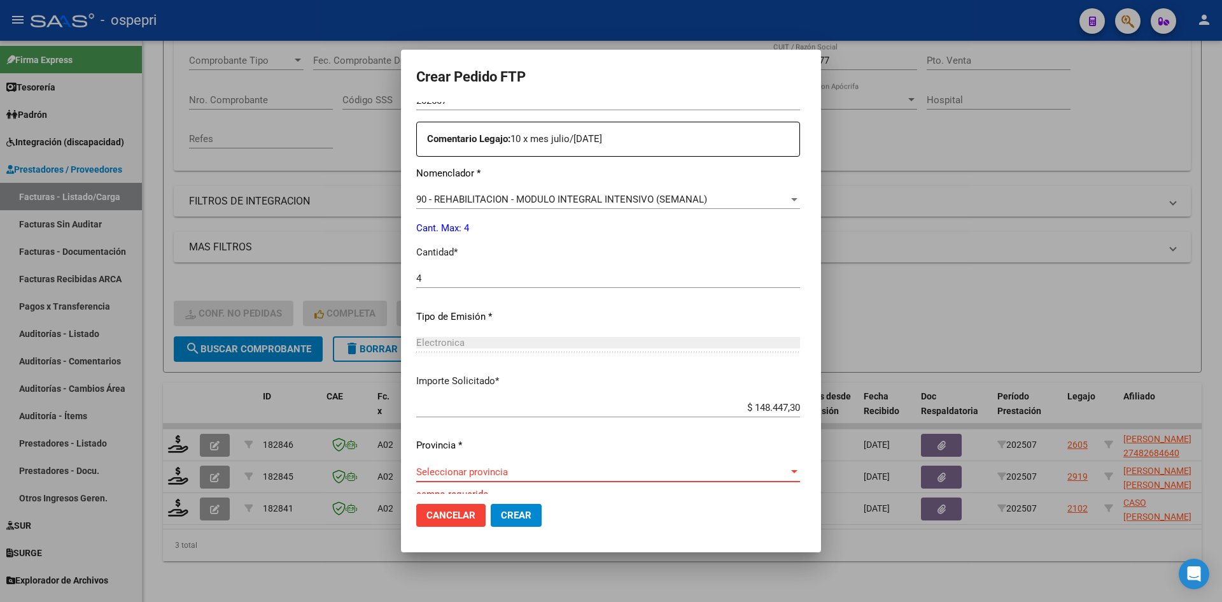
click at [443, 472] on span "Seleccionar provincia" at bounding box center [602, 471] width 372 height 11
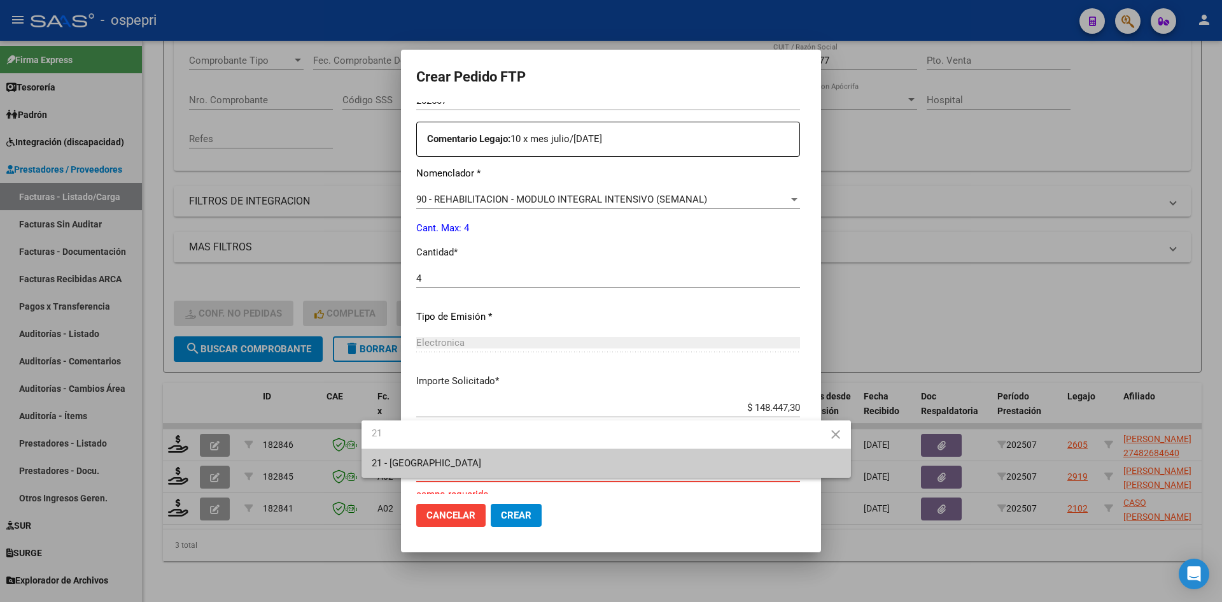
type input "2"
type input "22"
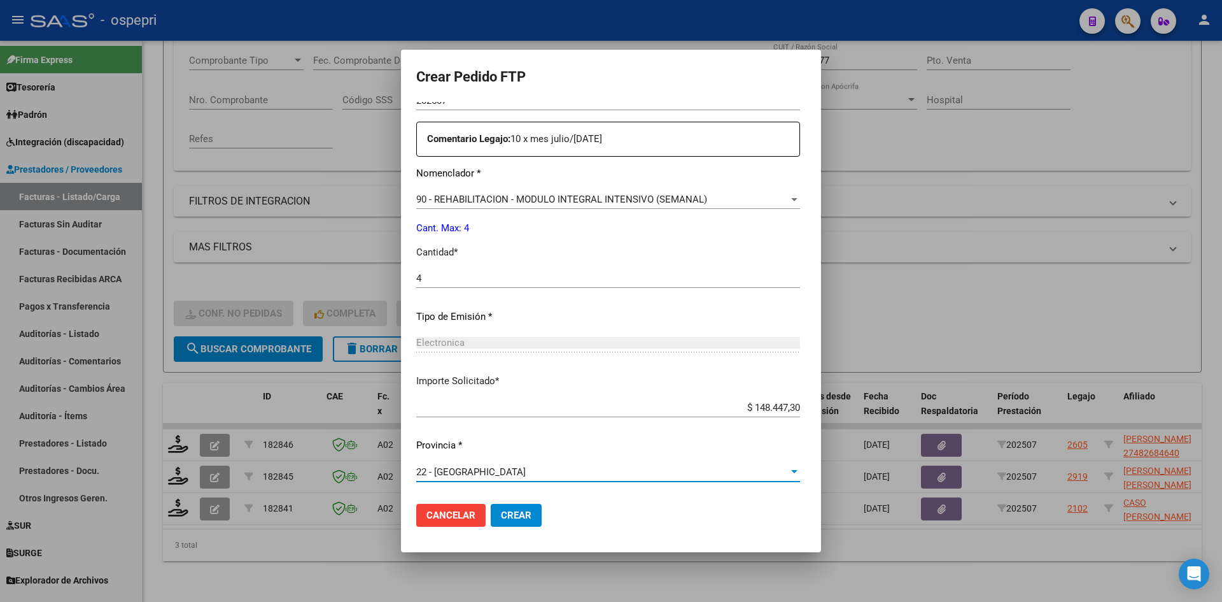
click at [491, 521] on button "Crear" at bounding box center [516, 515] width 51 height 23
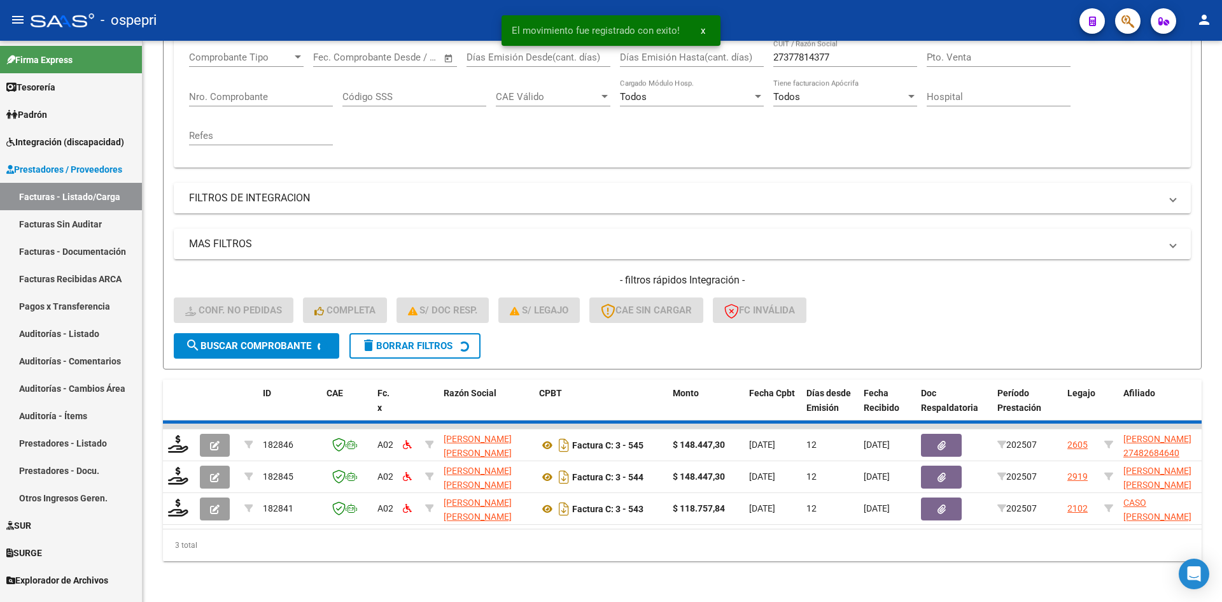
scroll to position [192, 0]
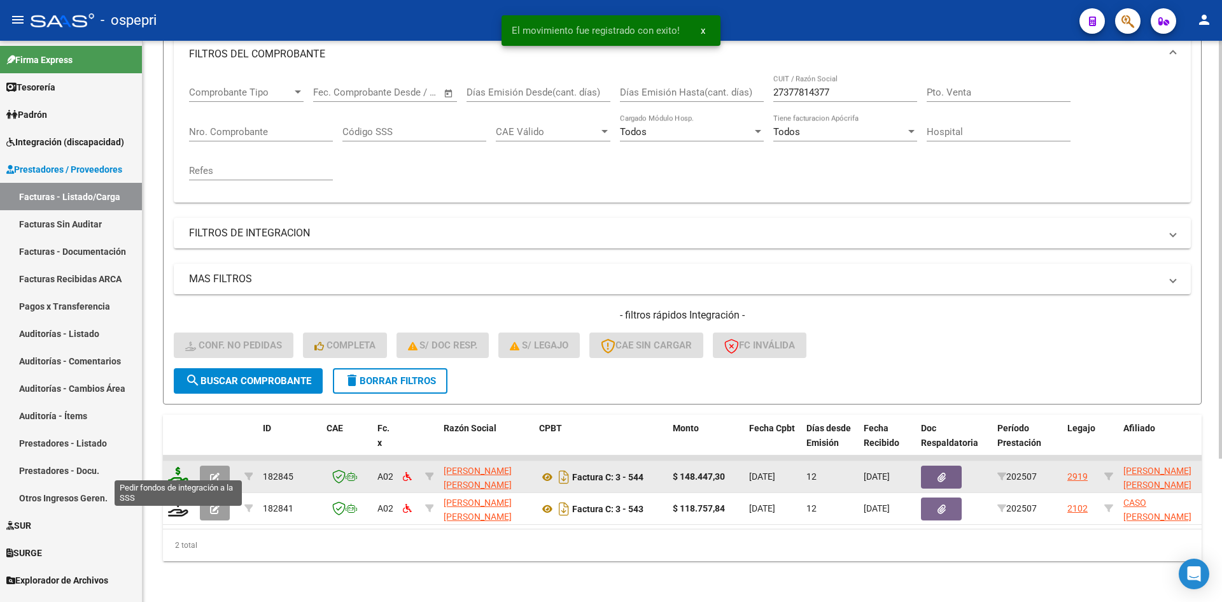
click at [179, 467] on icon at bounding box center [178, 476] width 20 height 18
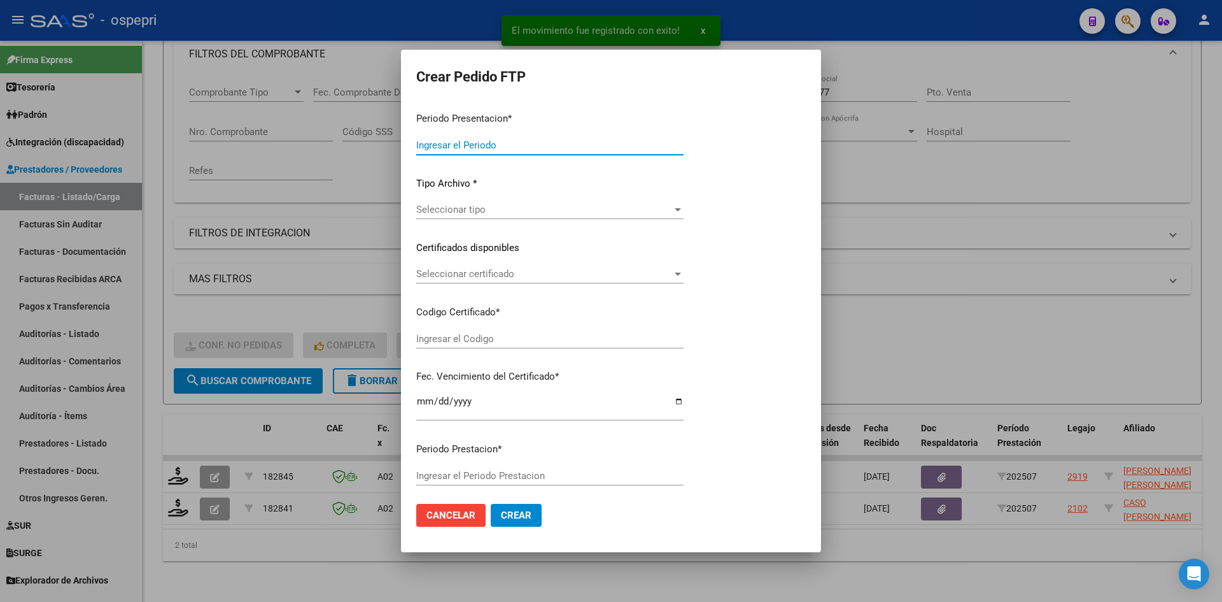
type input "202507"
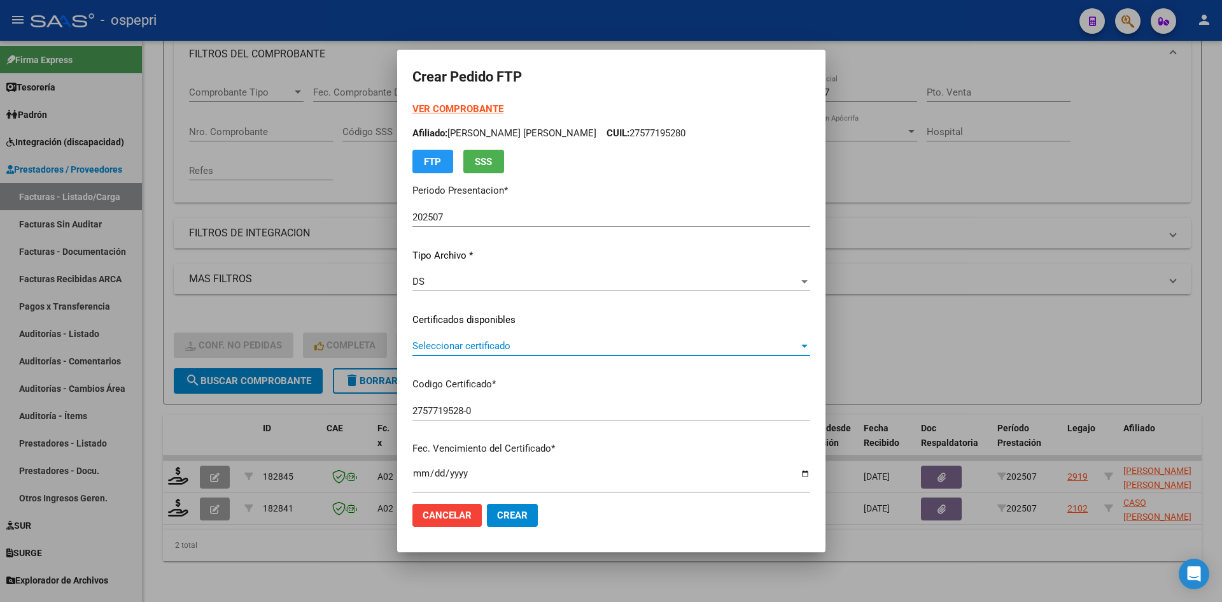
click at [473, 347] on span "Seleccionar certificado" at bounding box center [606, 345] width 386 height 11
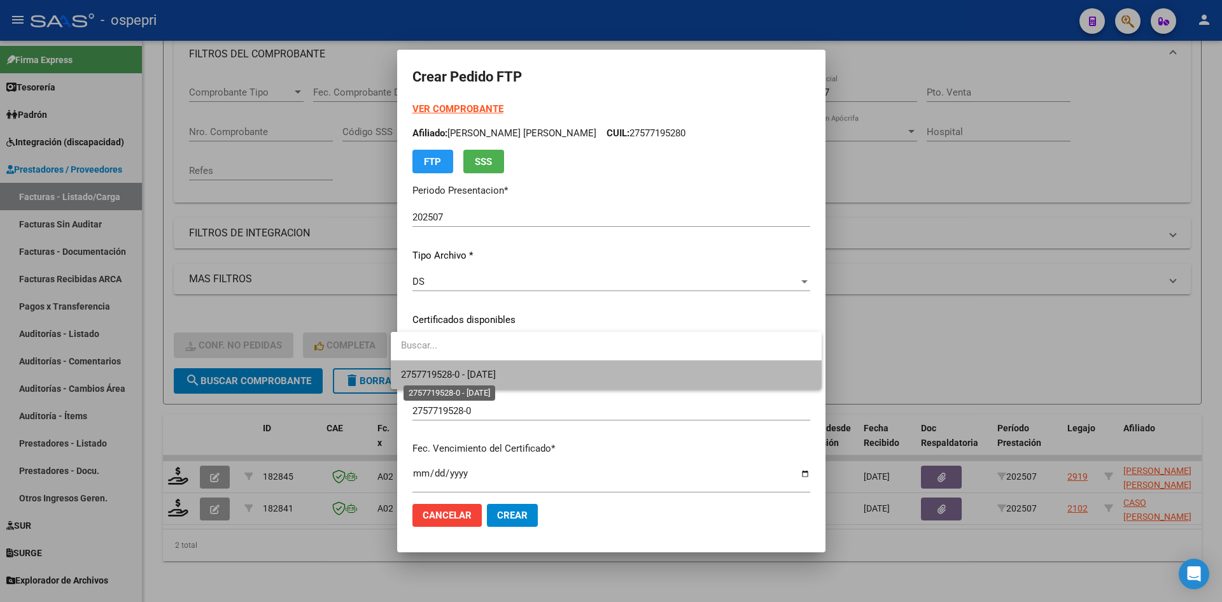
click at [476, 374] on span "2757719528-0 - 2026-07-18" at bounding box center [448, 374] width 95 height 11
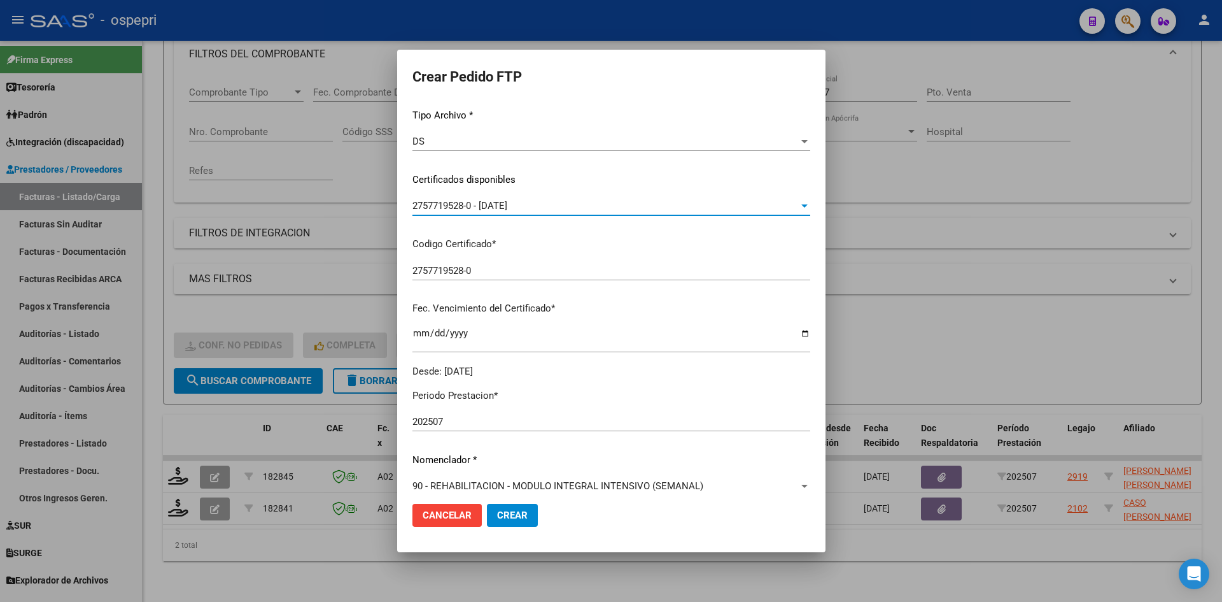
scroll to position [255, 0]
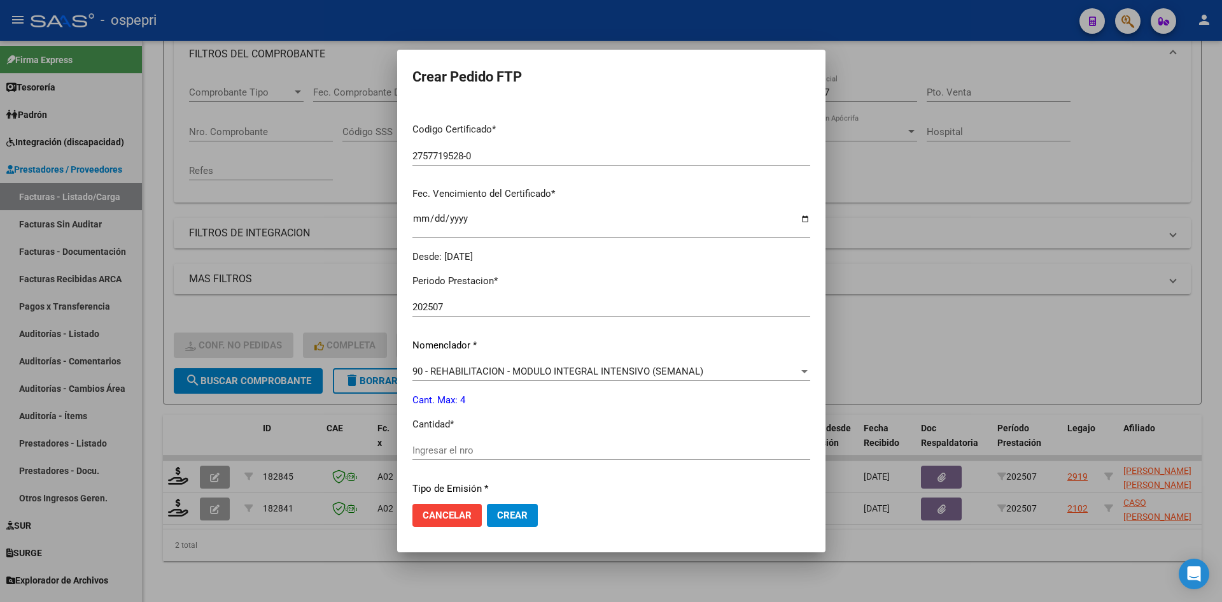
click at [419, 451] on input "Ingresar el nro" at bounding box center [612, 449] width 398 height 11
click at [507, 518] on span "Crear" at bounding box center [512, 514] width 31 height 11
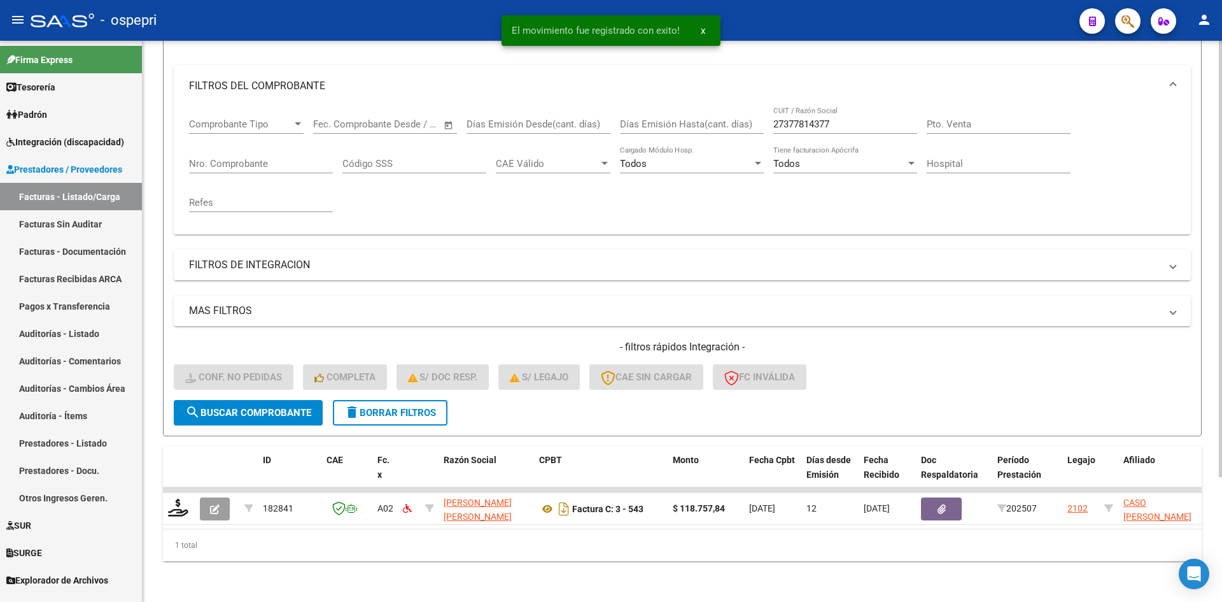
scroll to position [160, 0]
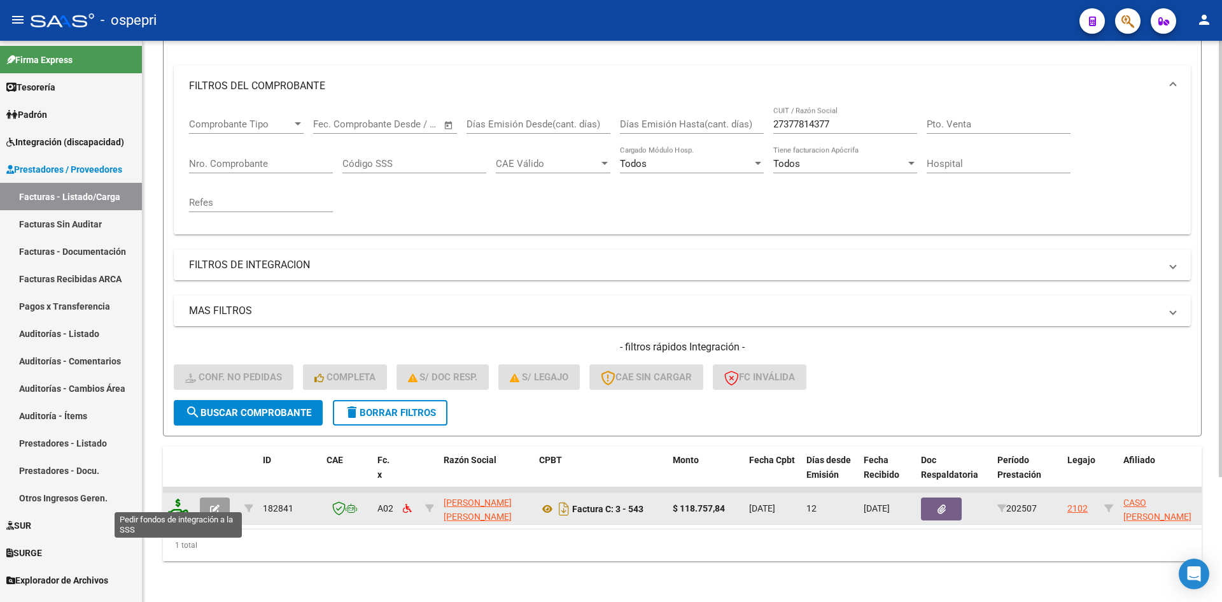
click at [178, 499] on icon at bounding box center [178, 508] width 20 height 18
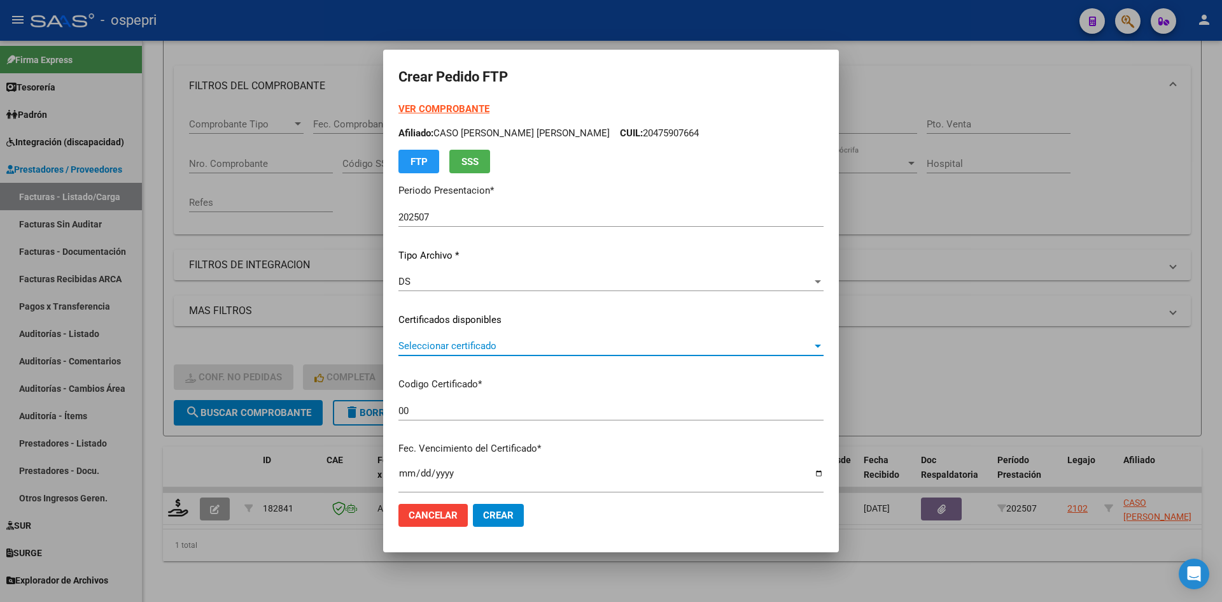
click at [495, 347] on span "Seleccionar certificado" at bounding box center [606, 345] width 414 height 11
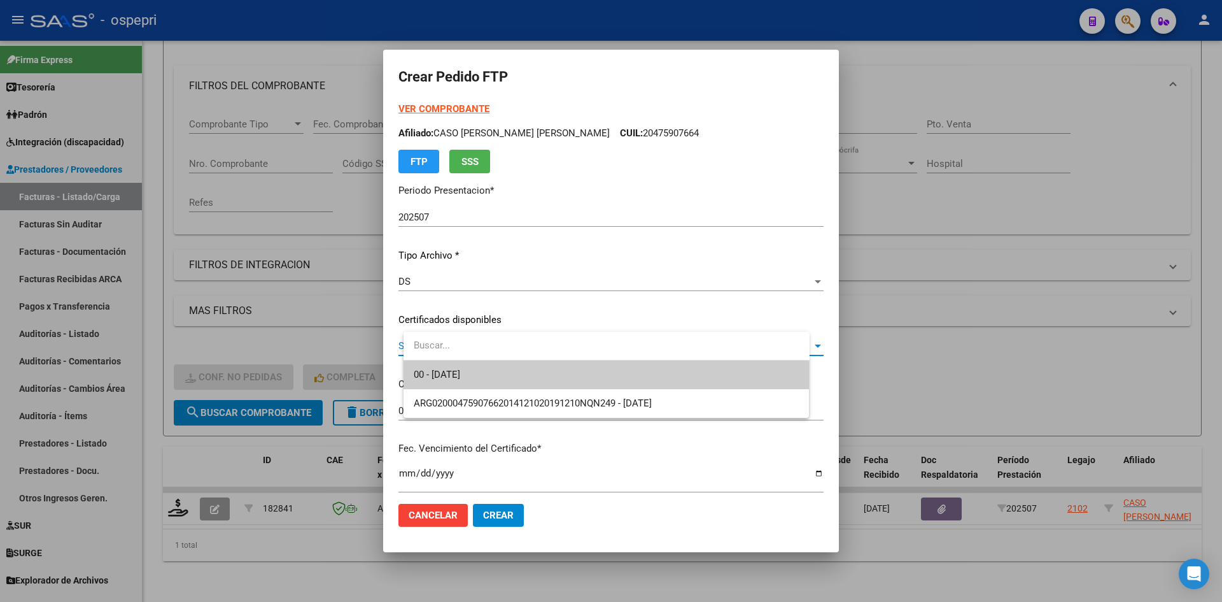
click at [503, 379] on span "00 - 2029-12-03" at bounding box center [607, 374] width 386 height 29
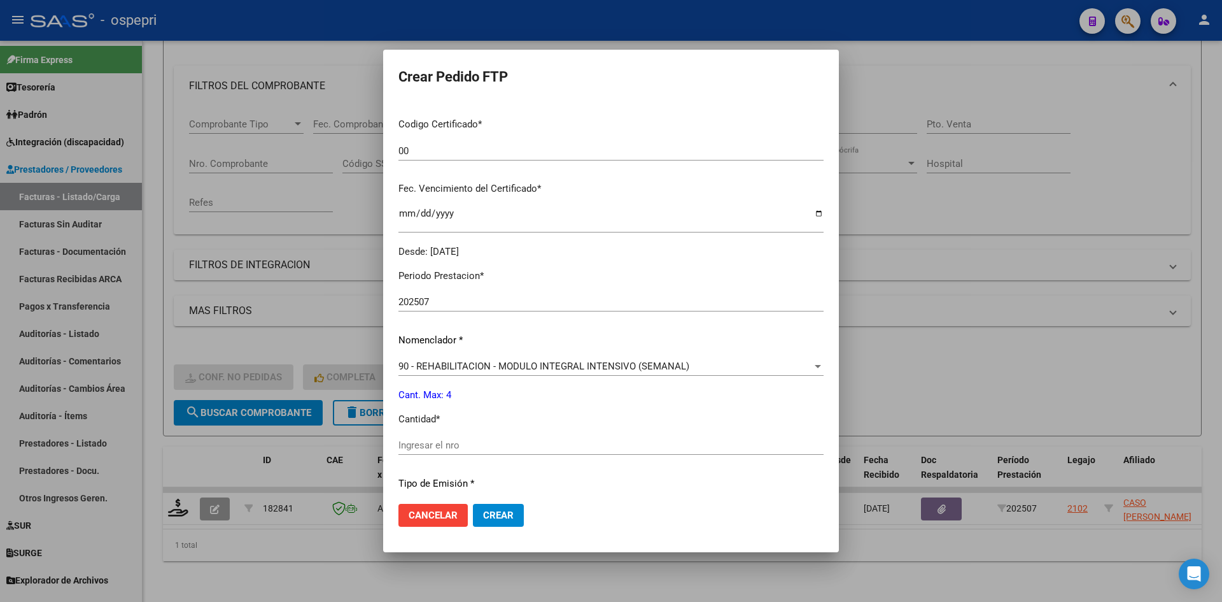
scroll to position [318, 0]
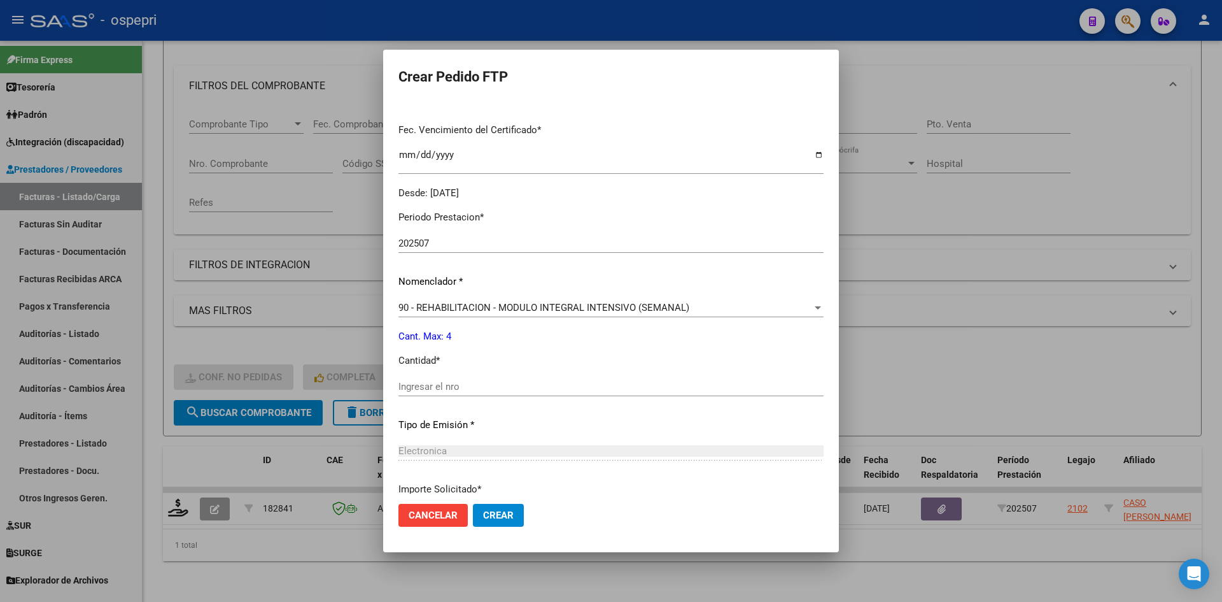
click at [431, 394] on div "Ingresar el nro" at bounding box center [611, 386] width 425 height 19
click at [514, 510] on span "Crear" at bounding box center [498, 514] width 31 height 11
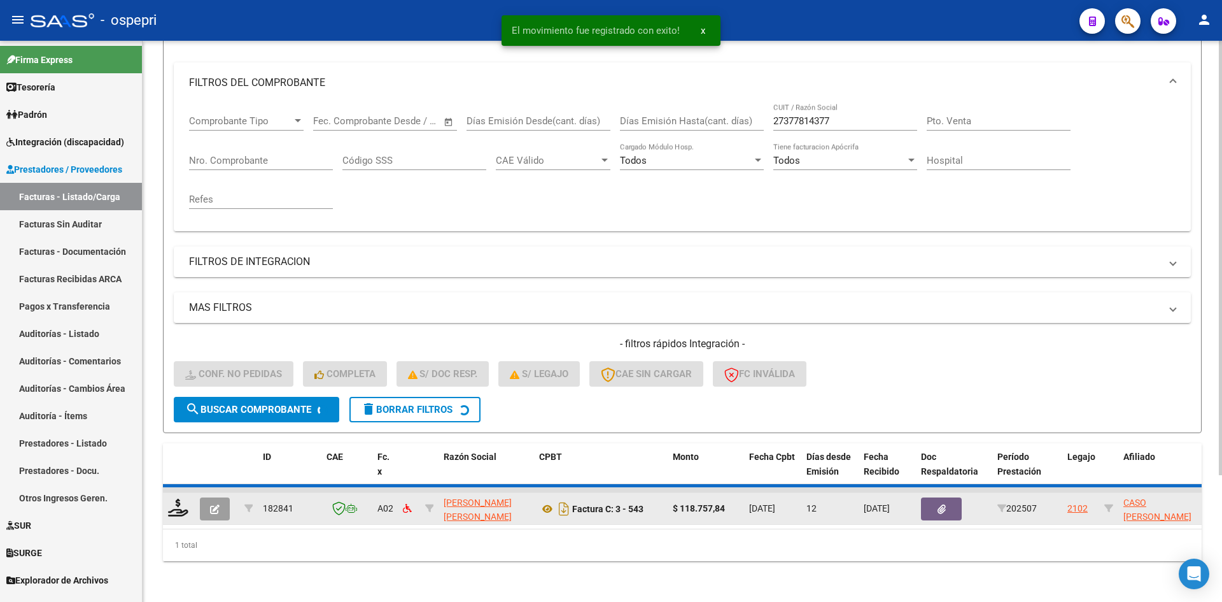
scroll to position [141, 0]
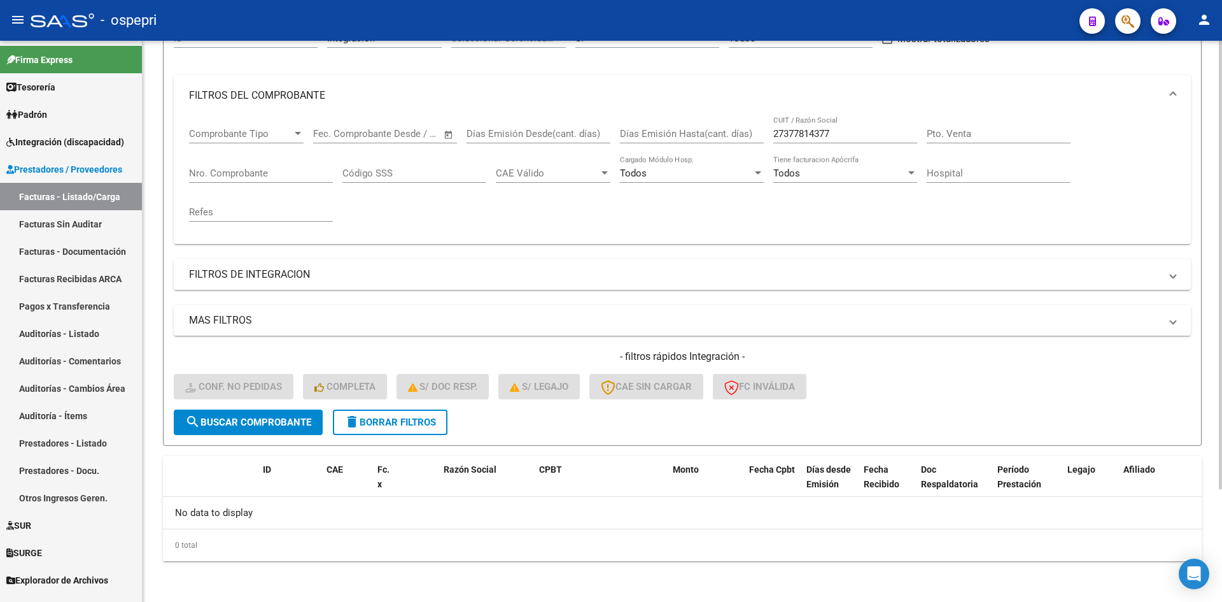
click at [419, 418] on span "delete Borrar Filtros" at bounding box center [390, 421] width 92 height 11
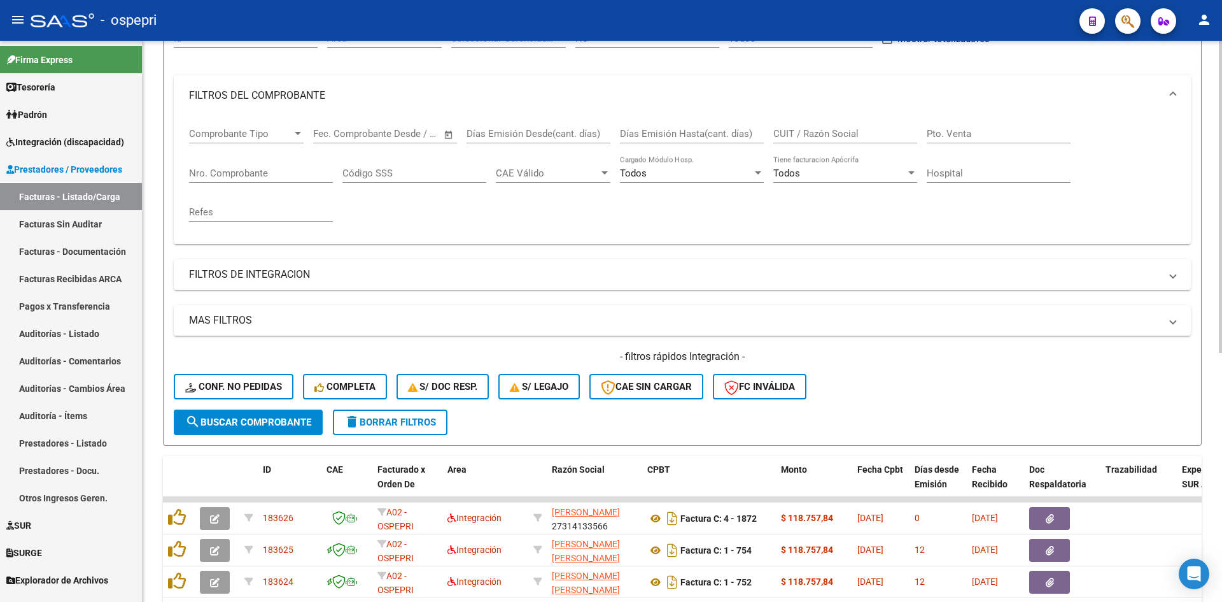
click at [816, 136] on input "CUIT / Razón Social" at bounding box center [846, 133] width 144 height 11
paste input "27374630070"
click at [257, 421] on span "search Buscar Comprobante" at bounding box center [248, 421] width 126 height 11
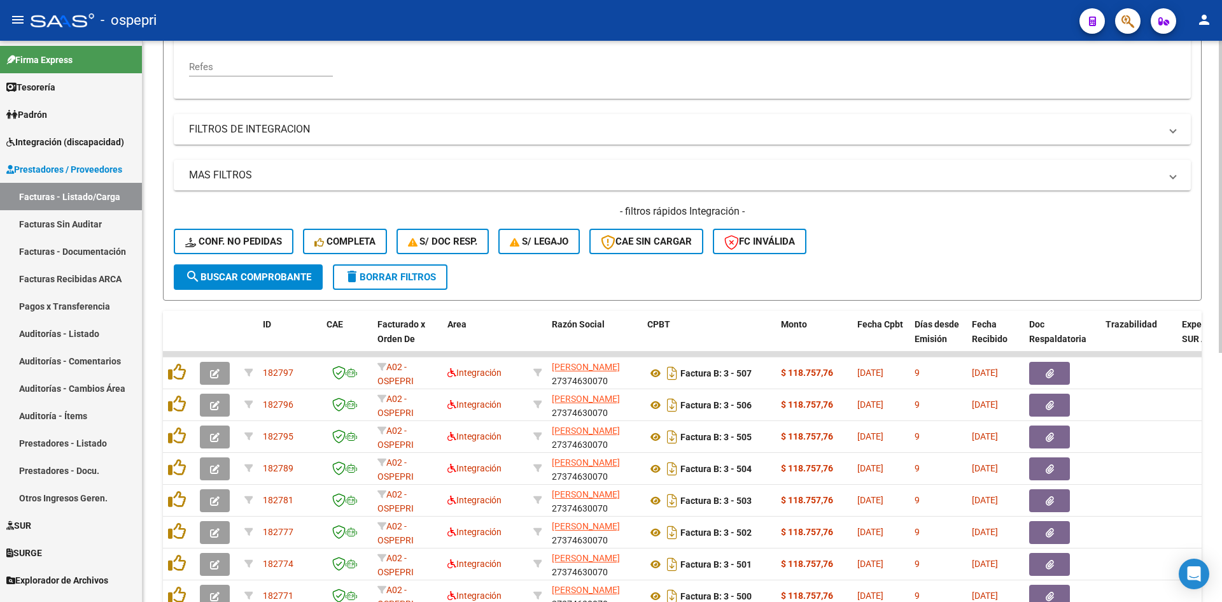
scroll to position [320, 0]
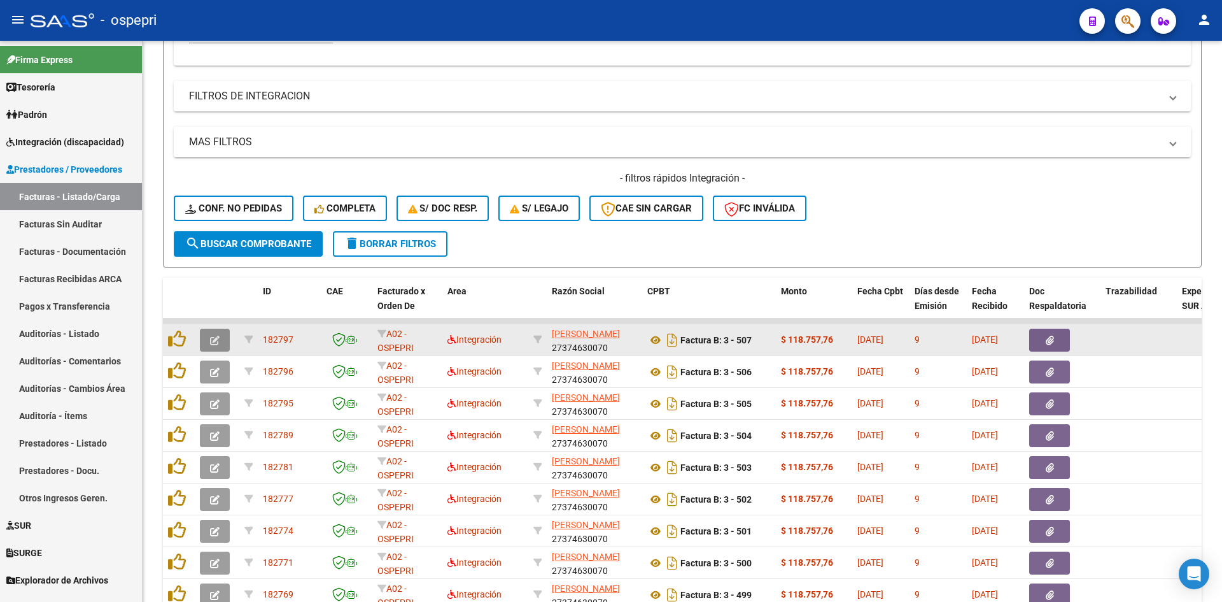
click at [216, 344] on icon "button" at bounding box center [215, 341] width 10 height 10
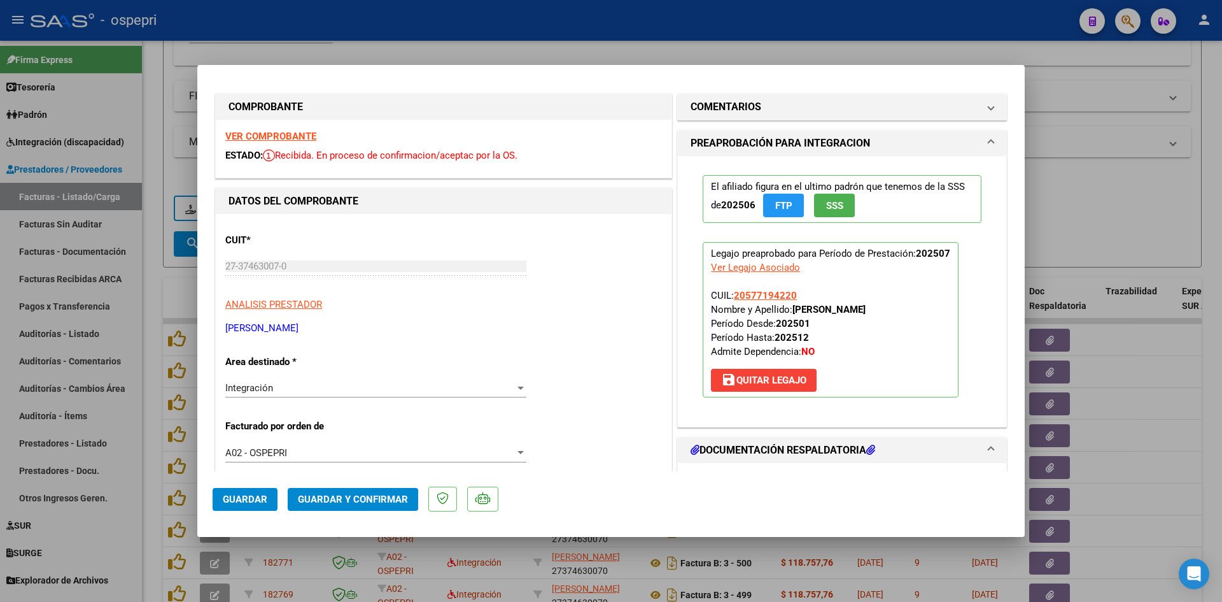
scroll to position [0, 0]
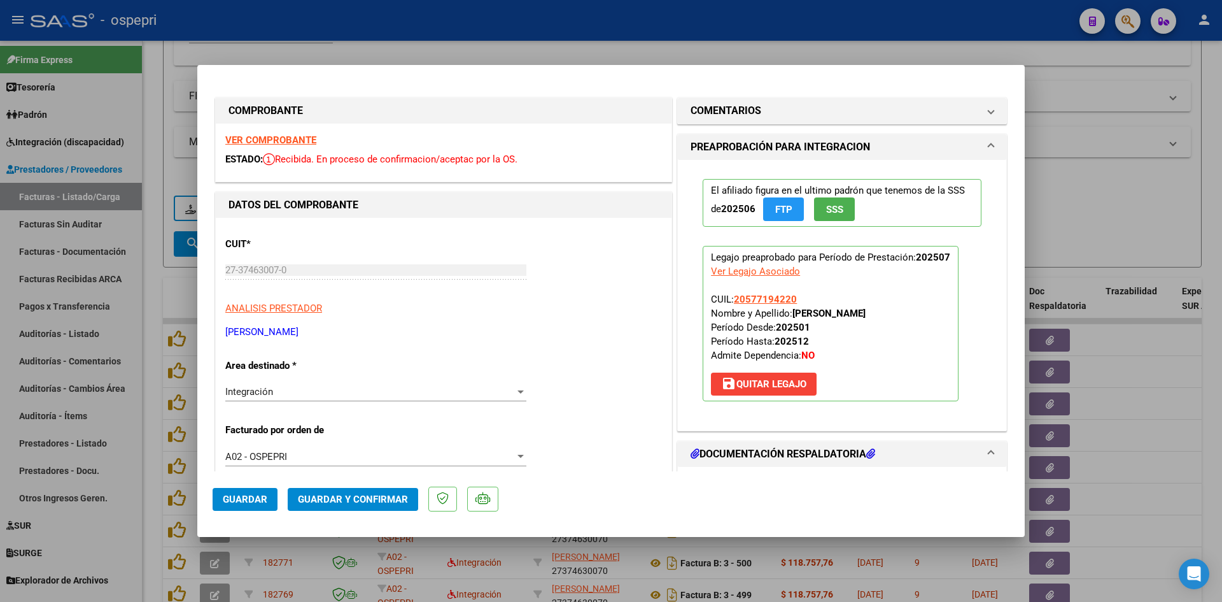
click at [295, 140] on strong "VER COMPROBANTE" at bounding box center [270, 139] width 91 height 11
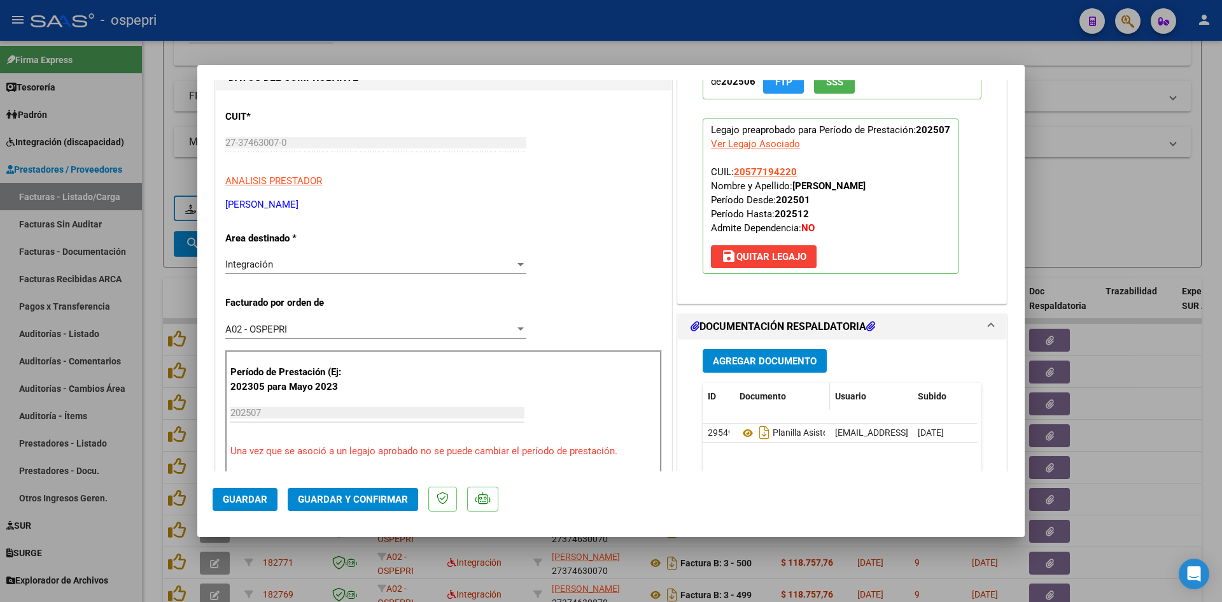
scroll to position [191, 0]
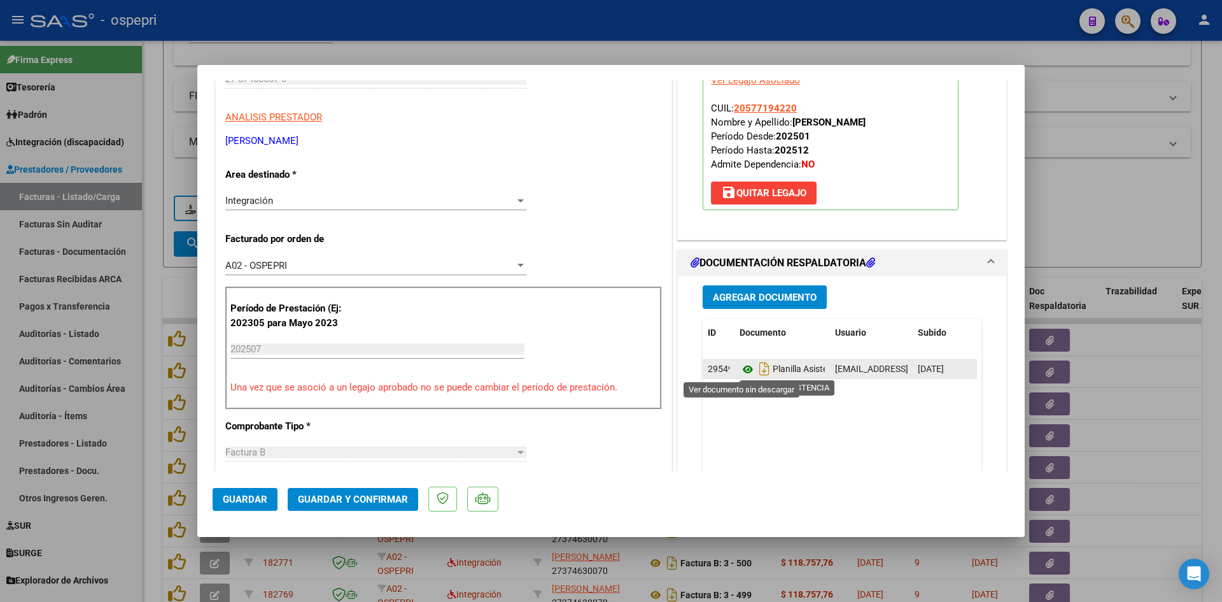
click at [742, 369] on icon at bounding box center [748, 369] width 17 height 15
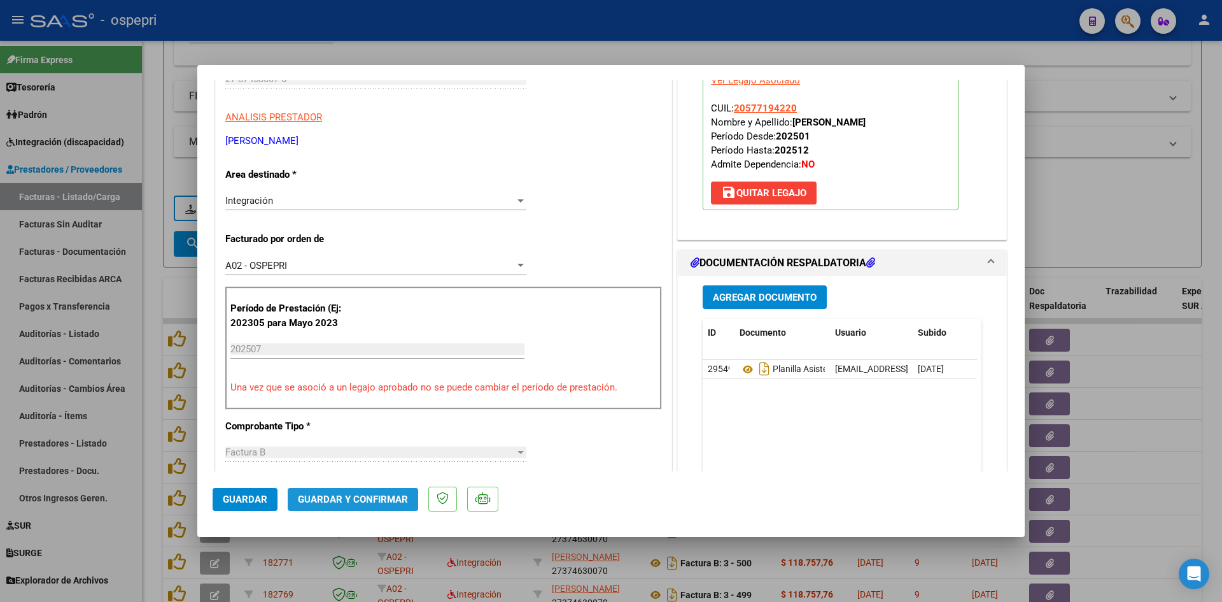
click at [383, 498] on span "Guardar y Confirmar" at bounding box center [353, 498] width 110 height 11
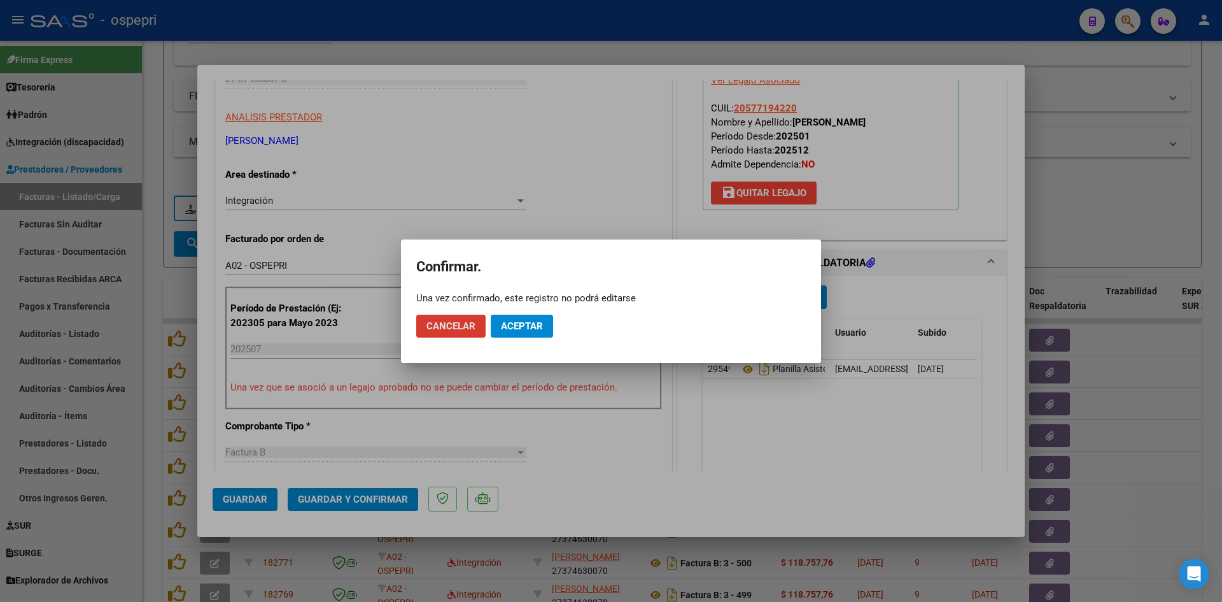
click at [546, 329] on button "Aceptar" at bounding box center [522, 326] width 62 height 23
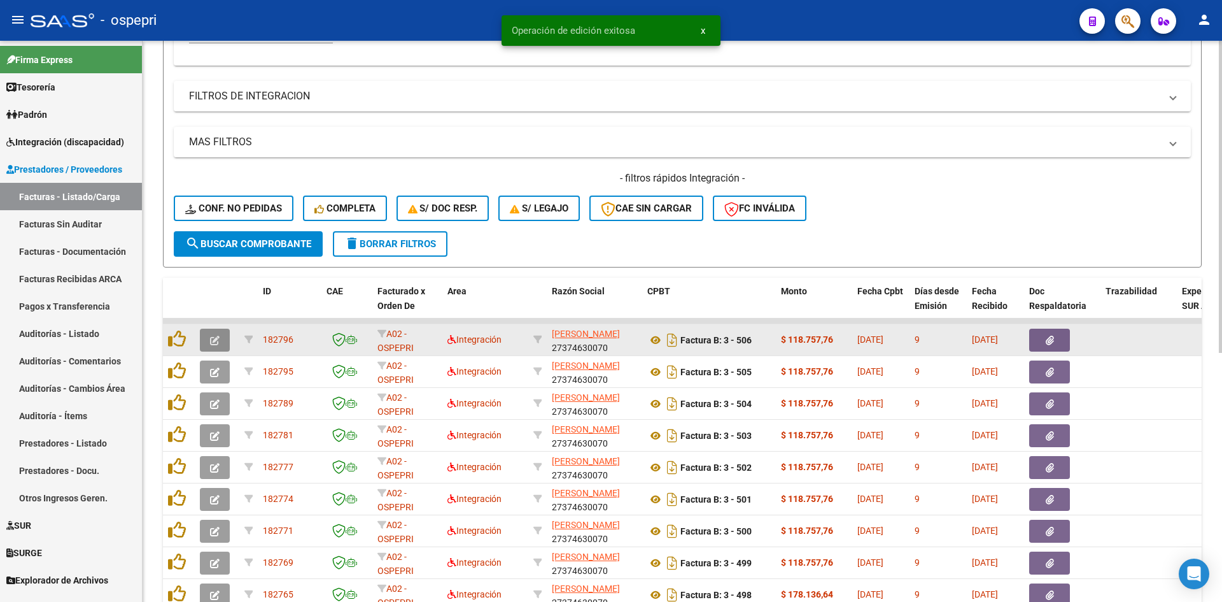
click at [213, 342] on icon "button" at bounding box center [215, 341] width 10 height 10
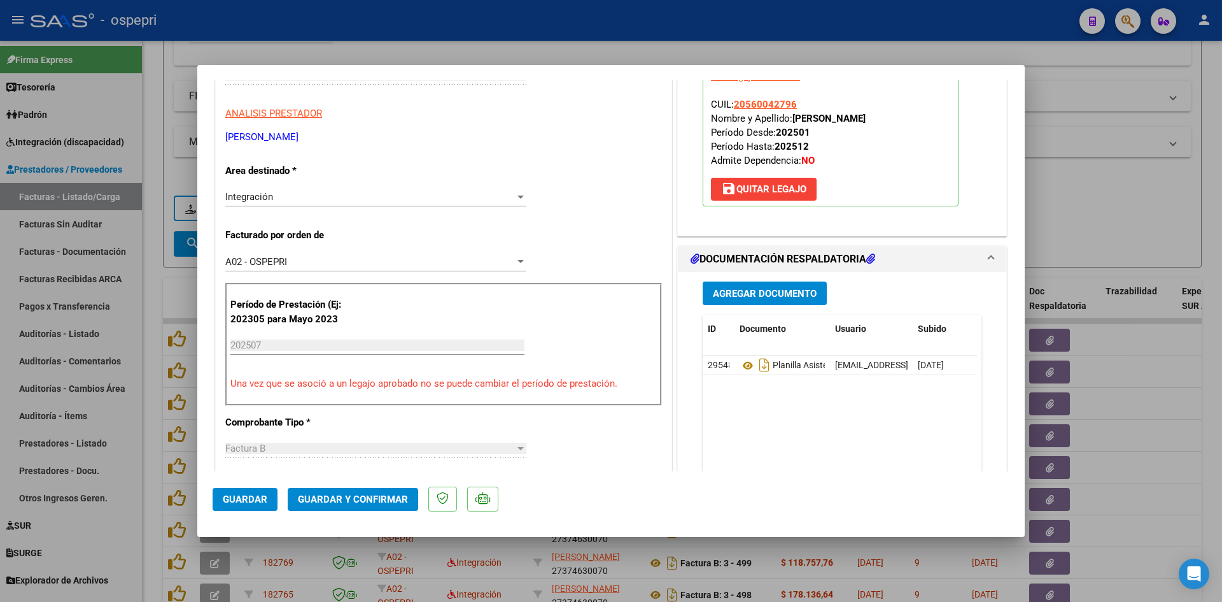
scroll to position [0, 0]
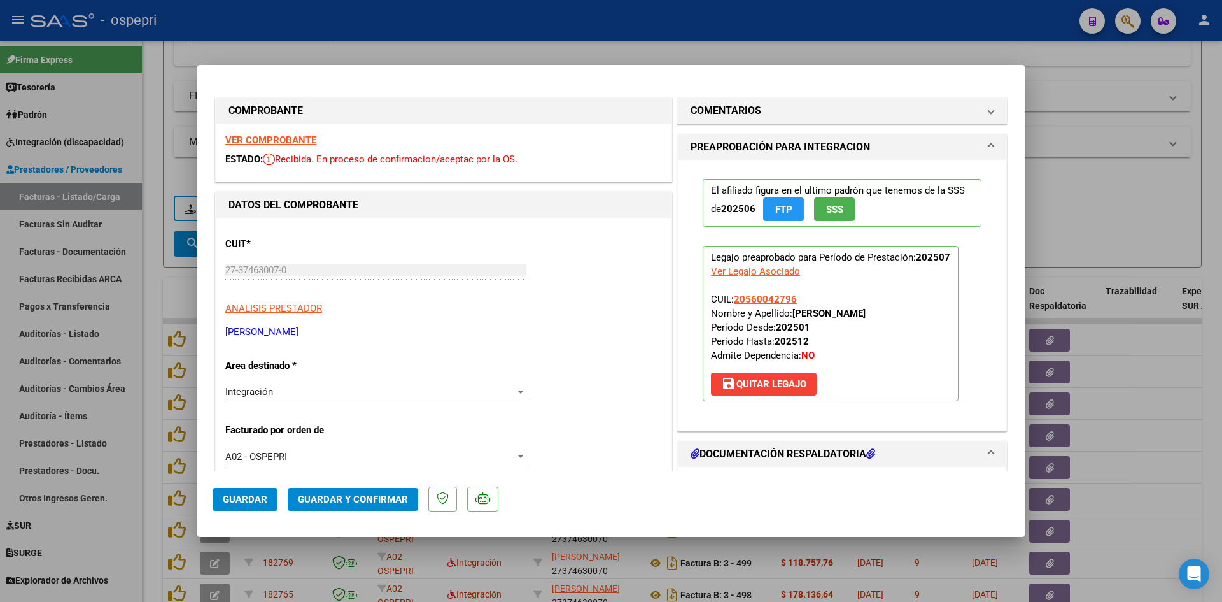
click at [304, 136] on strong "VER COMPROBANTE" at bounding box center [270, 139] width 91 height 11
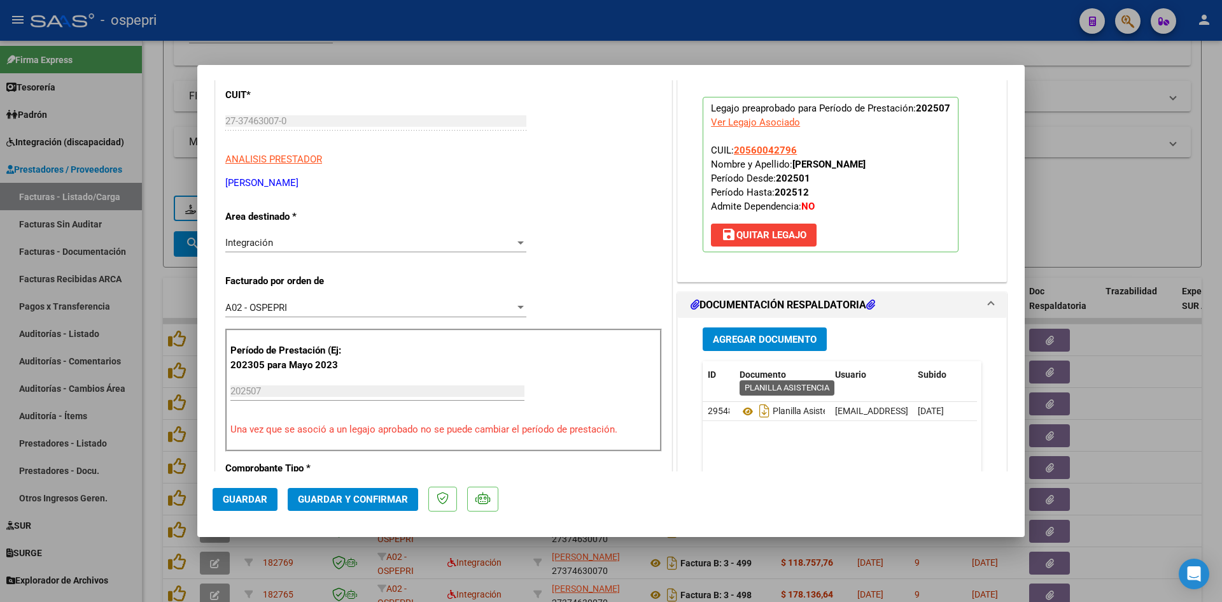
scroll to position [191, 0]
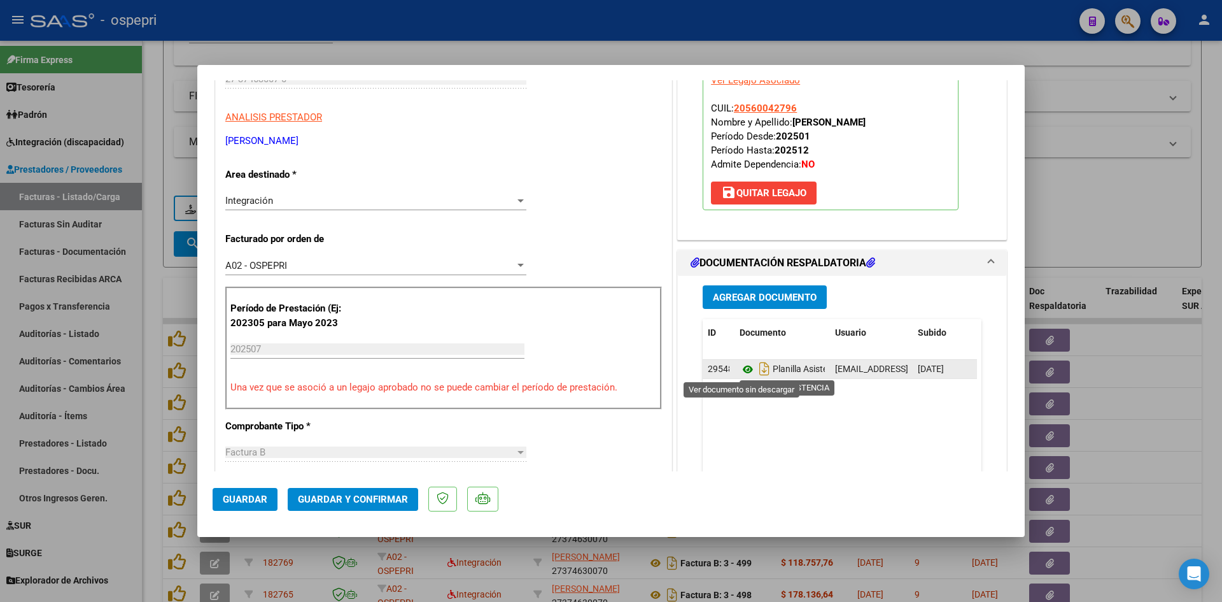
click at [744, 369] on icon at bounding box center [748, 369] width 17 height 15
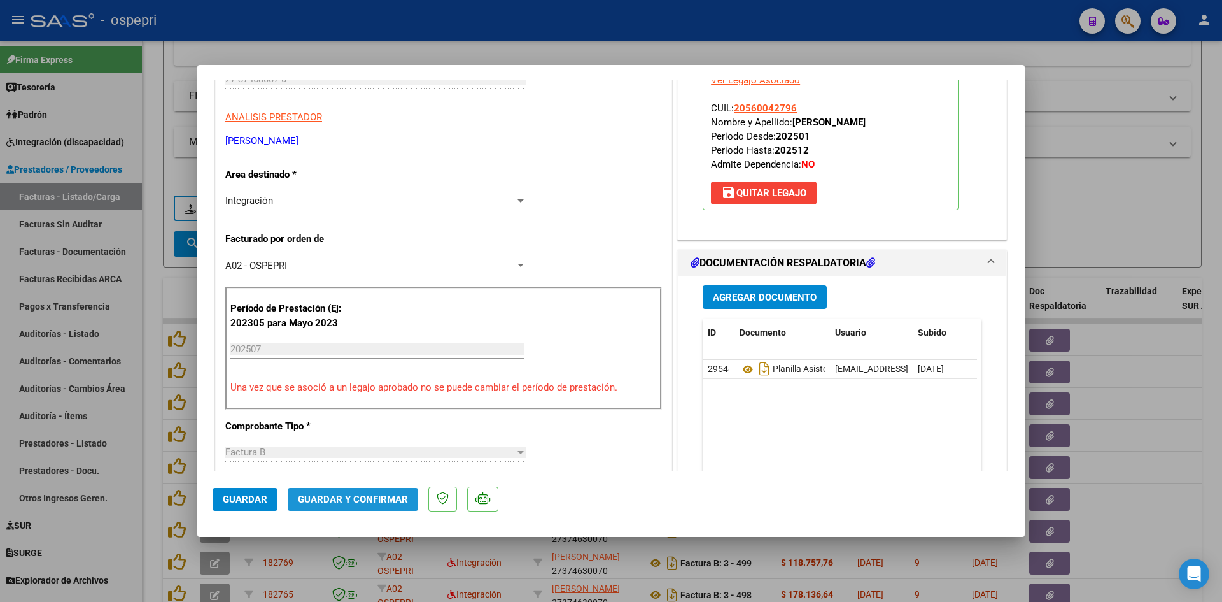
click at [397, 499] on span "Guardar y Confirmar" at bounding box center [353, 498] width 110 height 11
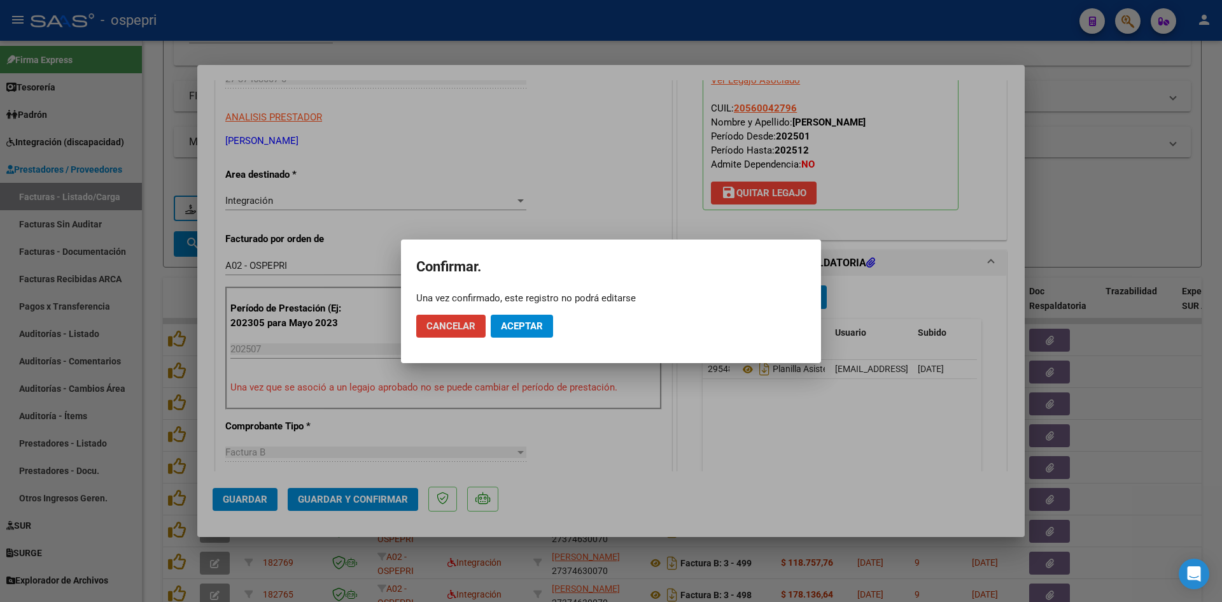
click at [536, 332] on button "Aceptar" at bounding box center [522, 326] width 62 height 23
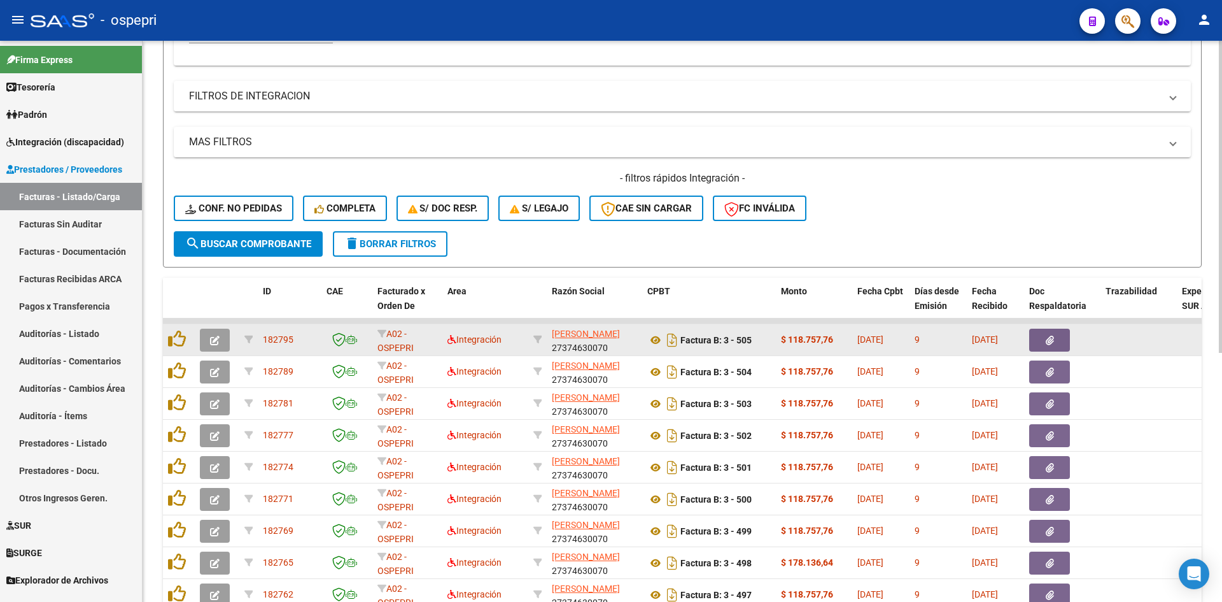
click at [213, 343] on icon "button" at bounding box center [215, 341] width 10 height 10
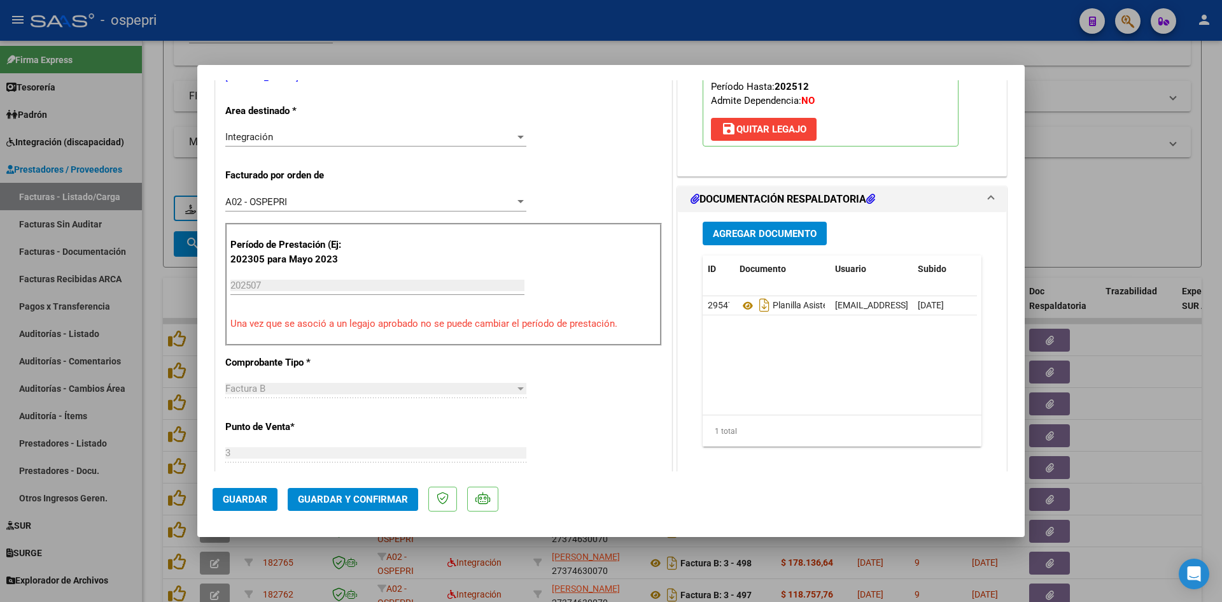
scroll to position [0, 0]
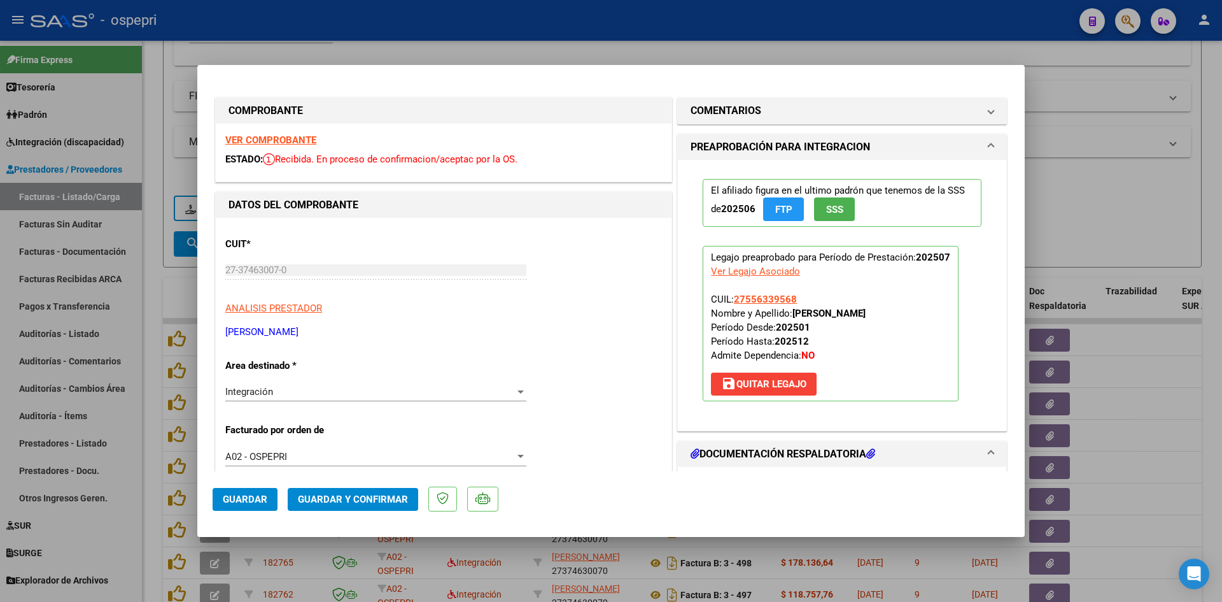
click at [254, 144] on strong "VER COMPROBANTE" at bounding box center [270, 139] width 91 height 11
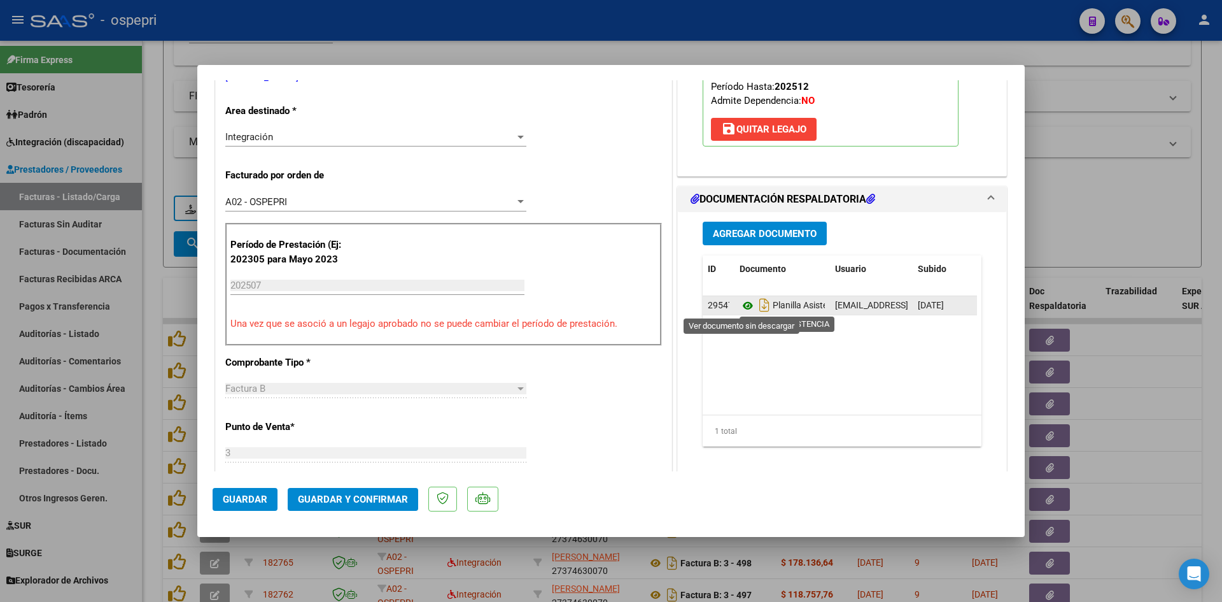
click at [742, 306] on icon at bounding box center [748, 305] width 17 height 15
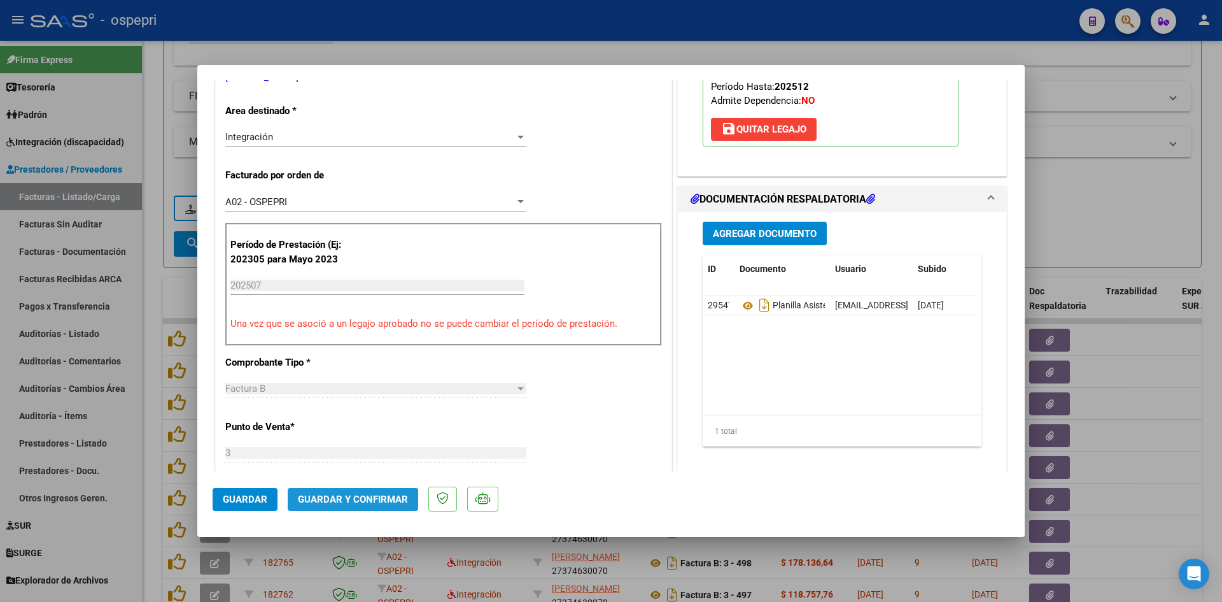
click at [374, 501] on span "Guardar y Confirmar" at bounding box center [353, 498] width 110 height 11
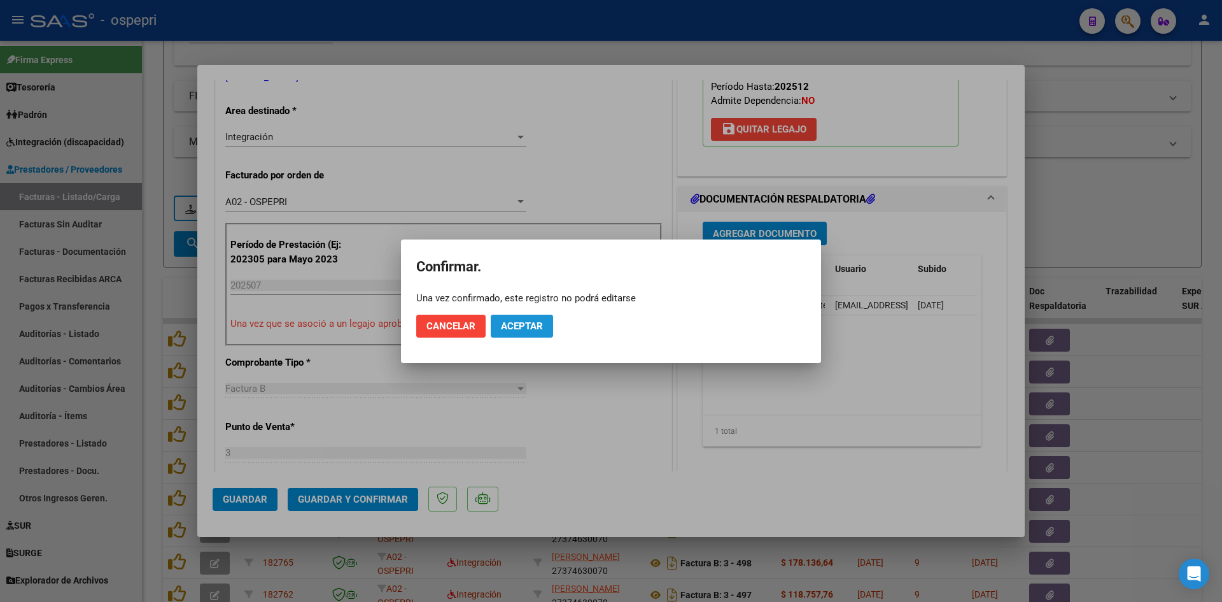
click at [539, 327] on span "Aceptar" at bounding box center [522, 325] width 42 height 11
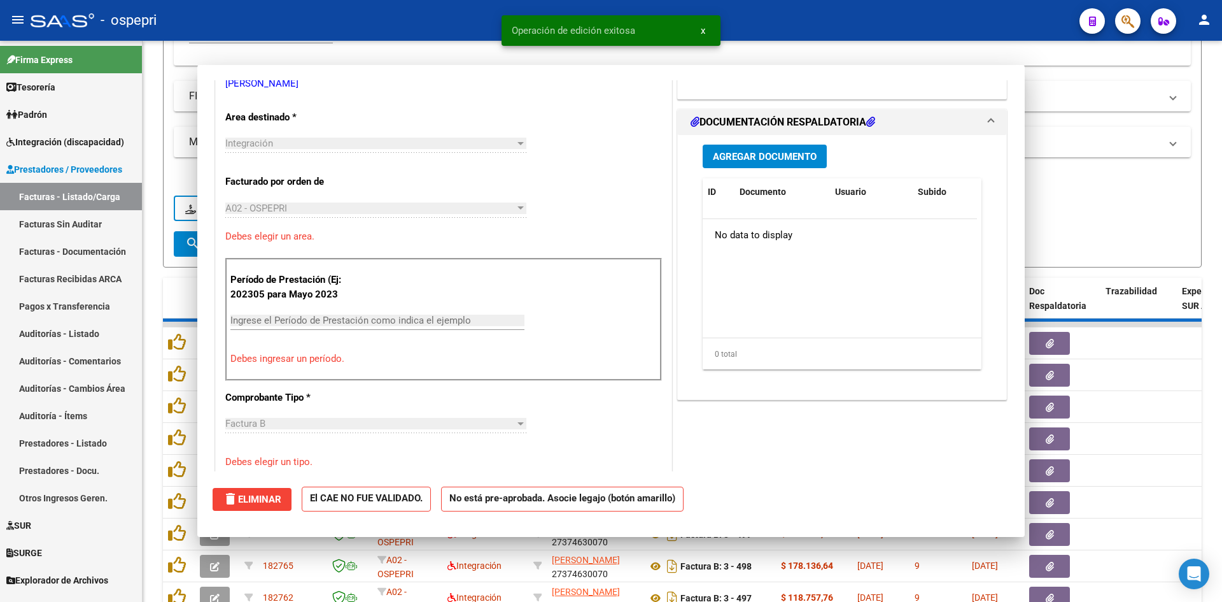
scroll to position [0, 0]
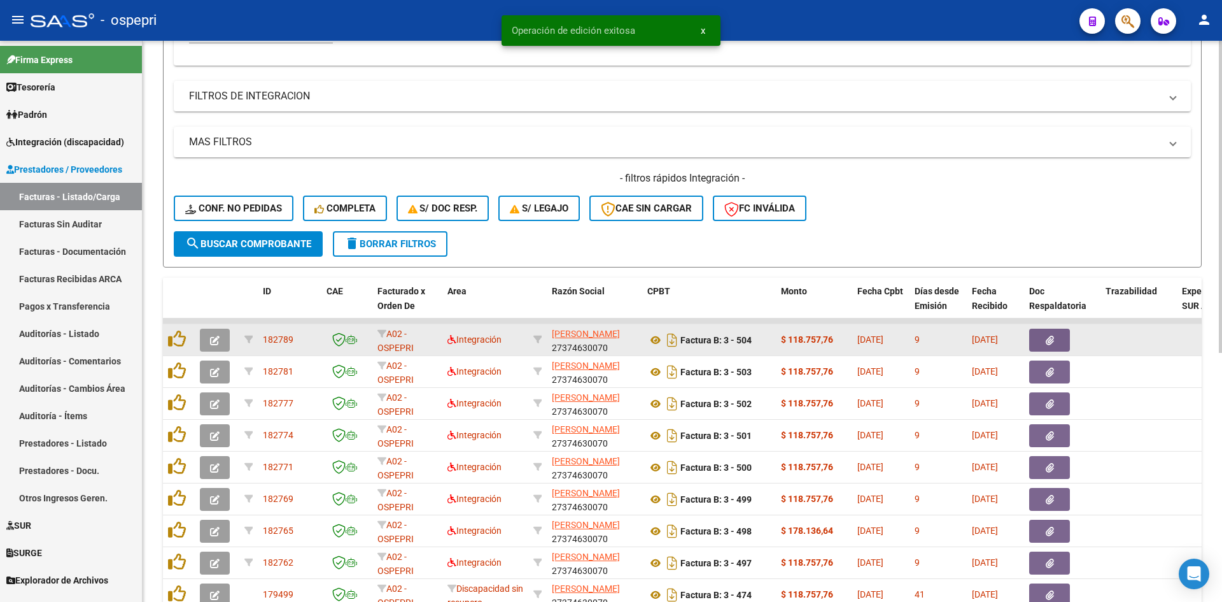
click at [221, 343] on button "button" at bounding box center [215, 340] width 30 height 23
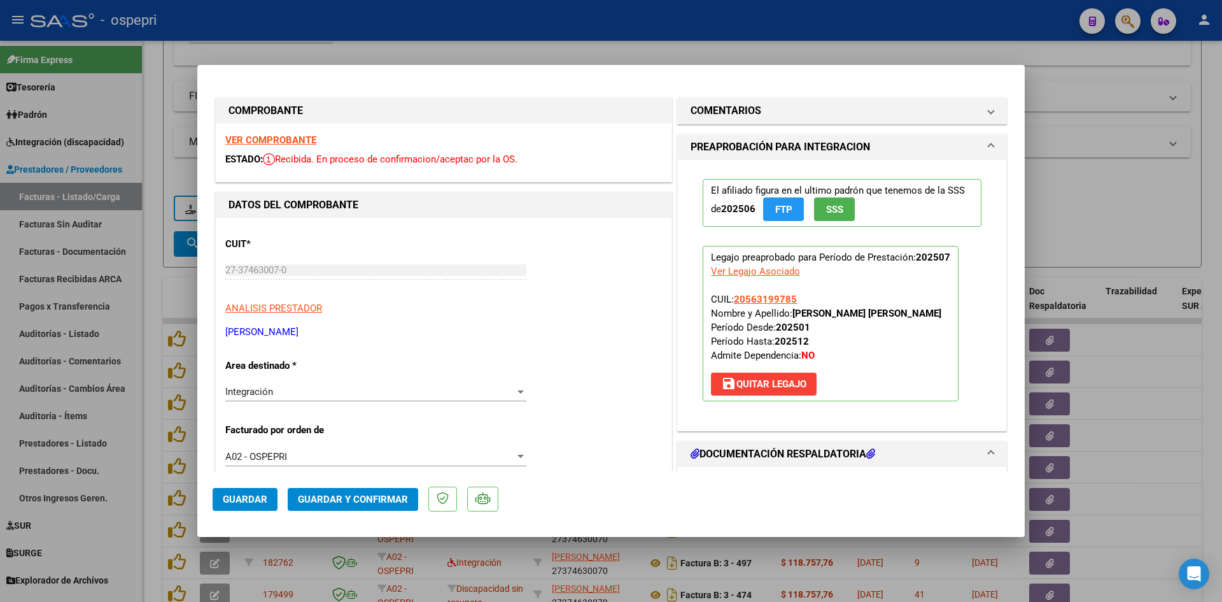
click at [299, 141] on strong "VER COMPROBANTE" at bounding box center [270, 139] width 91 height 11
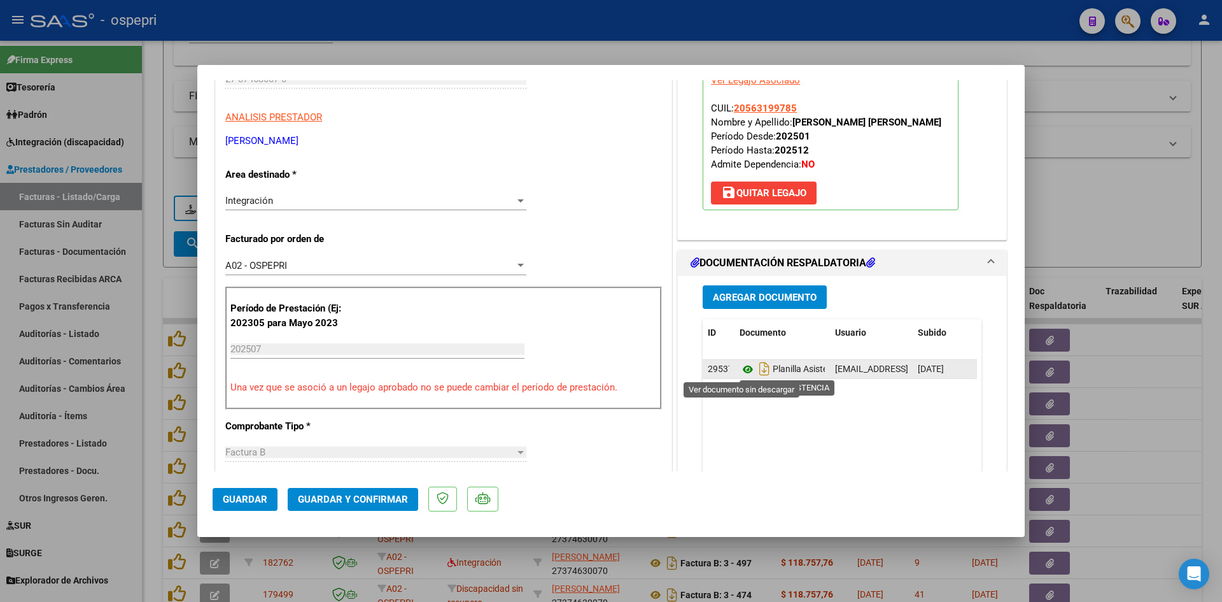
click at [740, 369] on icon at bounding box center [748, 369] width 17 height 15
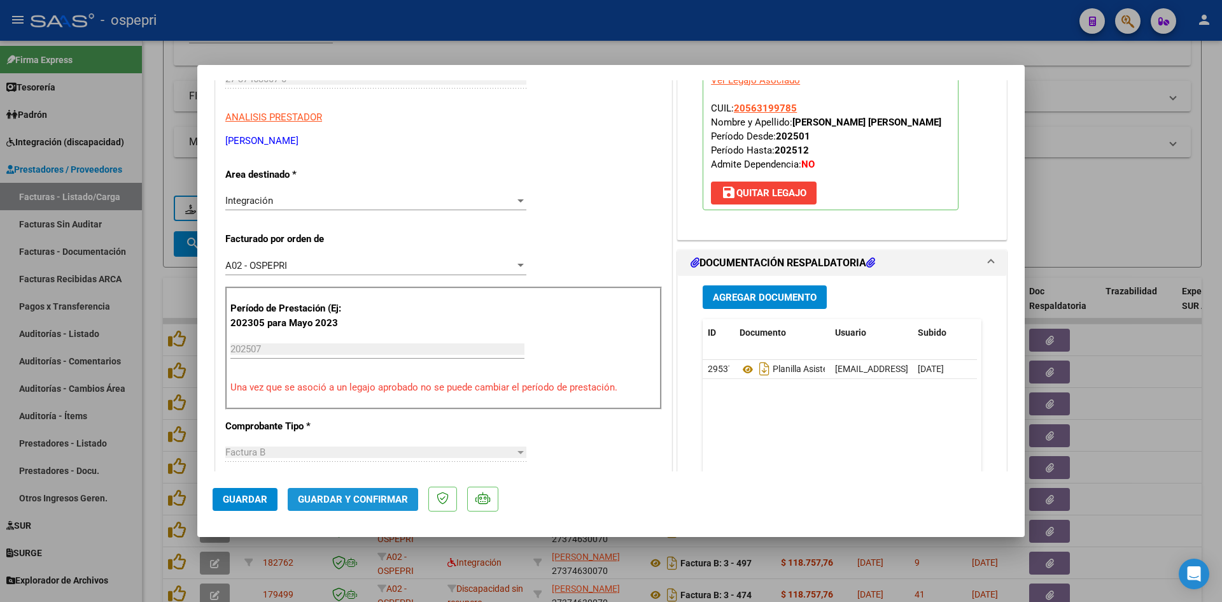
click at [353, 499] on span "Guardar y Confirmar" at bounding box center [353, 498] width 110 height 11
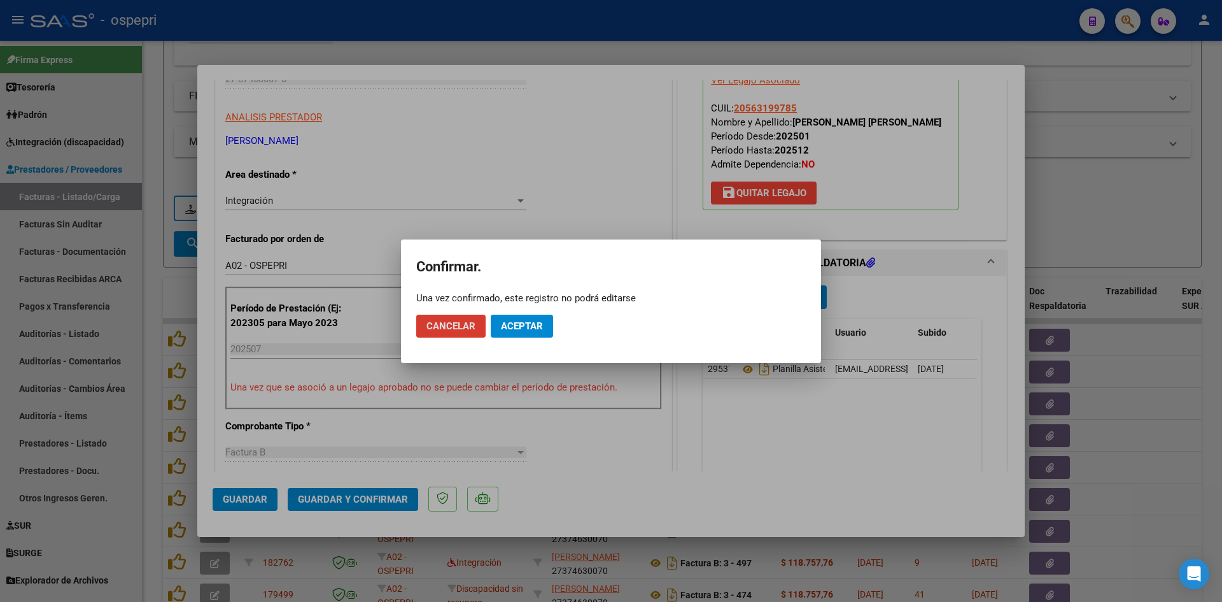
click at [527, 320] on span "Aceptar" at bounding box center [522, 325] width 42 height 11
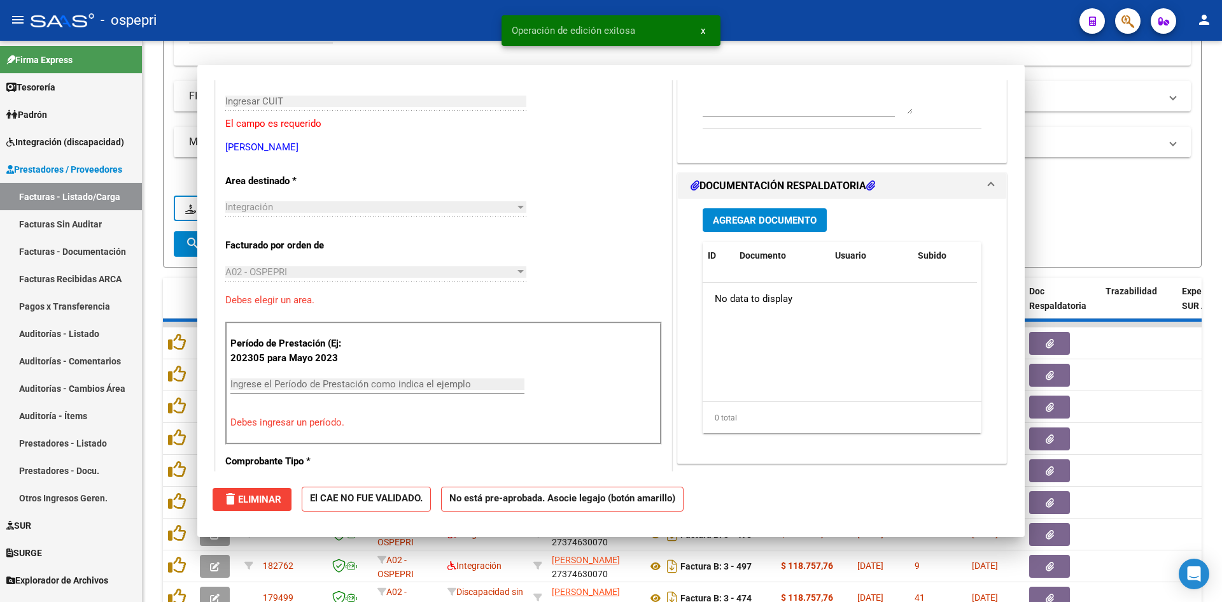
scroll to position [213, 0]
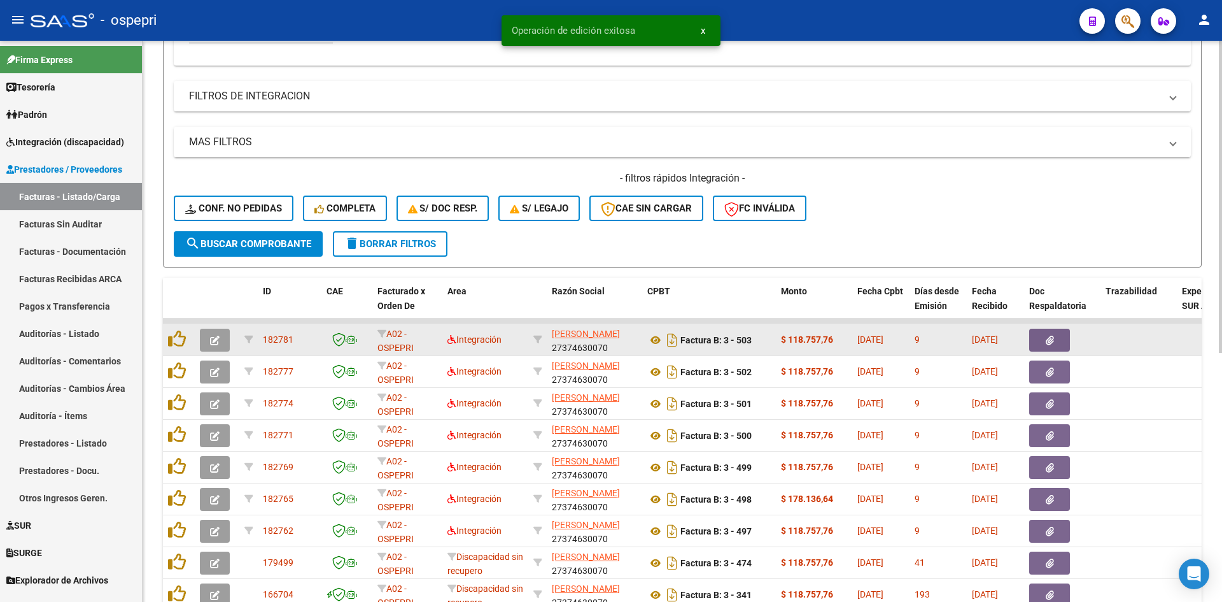
click at [203, 337] on button "button" at bounding box center [215, 340] width 30 height 23
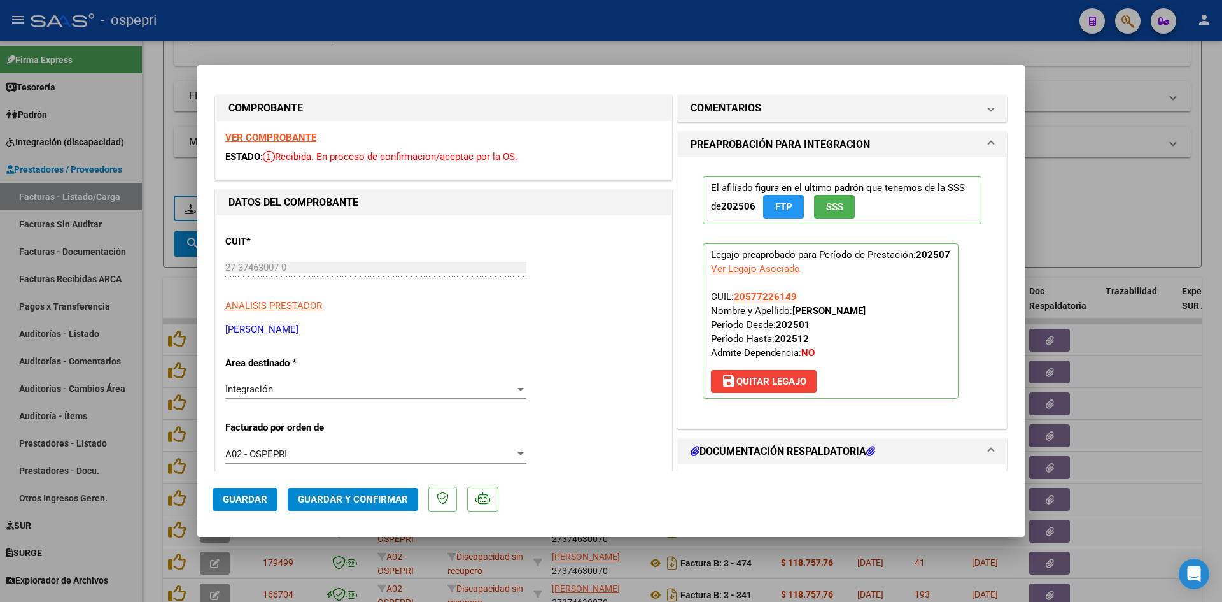
scroll to position [0, 0]
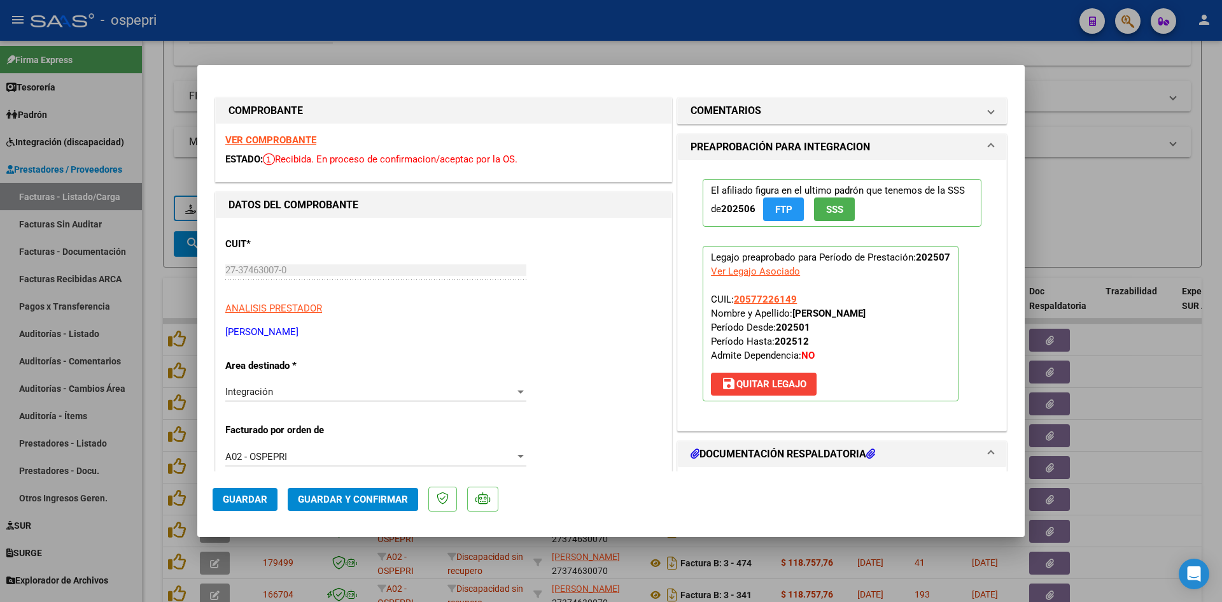
click at [297, 136] on strong "VER COMPROBANTE" at bounding box center [270, 139] width 91 height 11
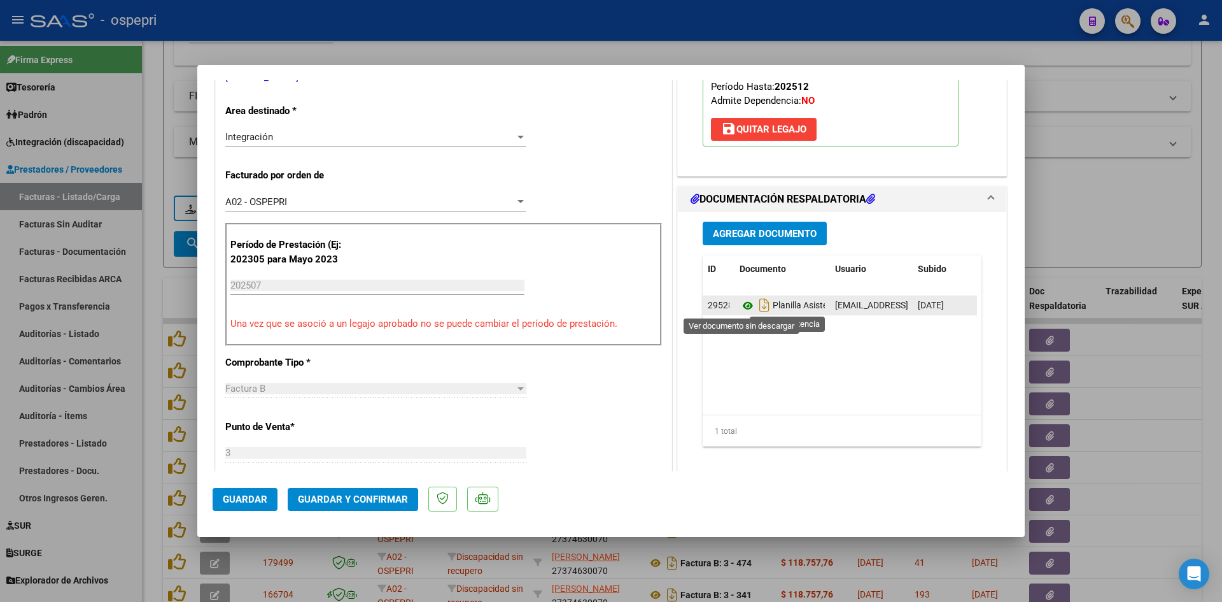
click at [740, 306] on icon at bounding box center [748, 305] width 17 height 15
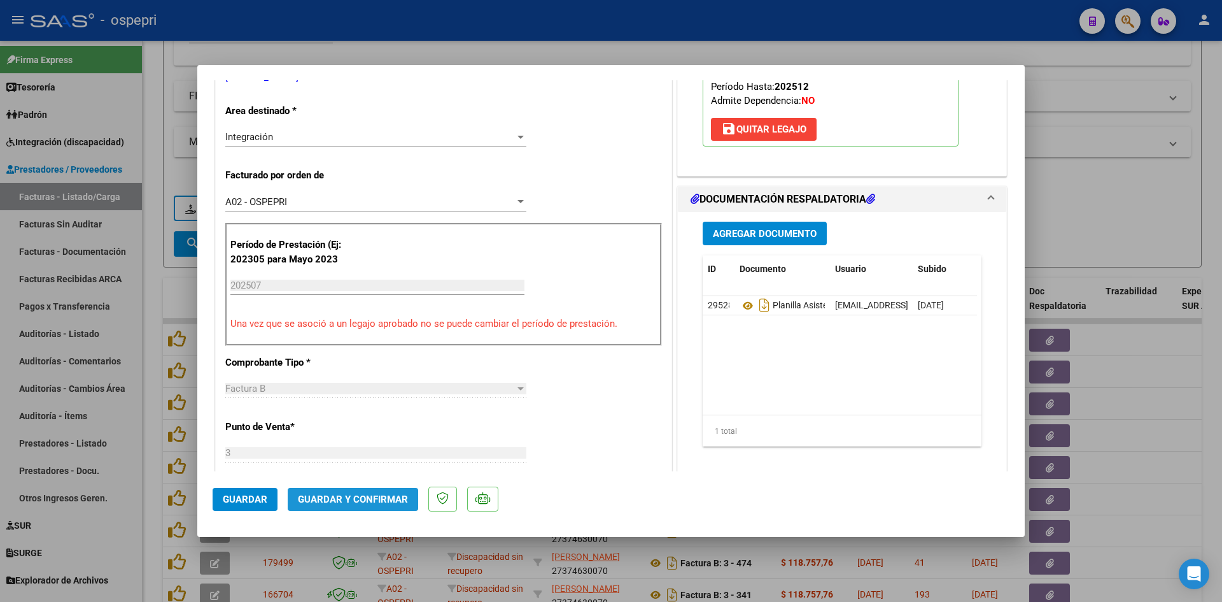
click at [380, 499] on span "Guardar y Confirmar" at bounding box center [353, 498] width 110 height 11
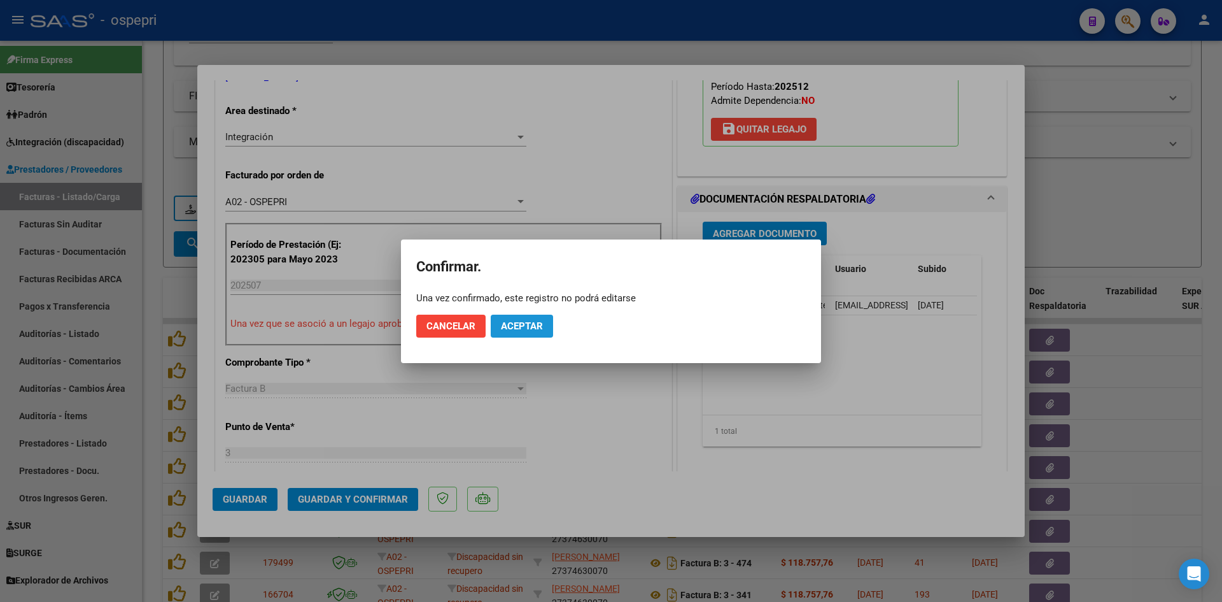
click at [521, 330] on span "Aceptar" at bounding box center [522, 325] width 42 height 11
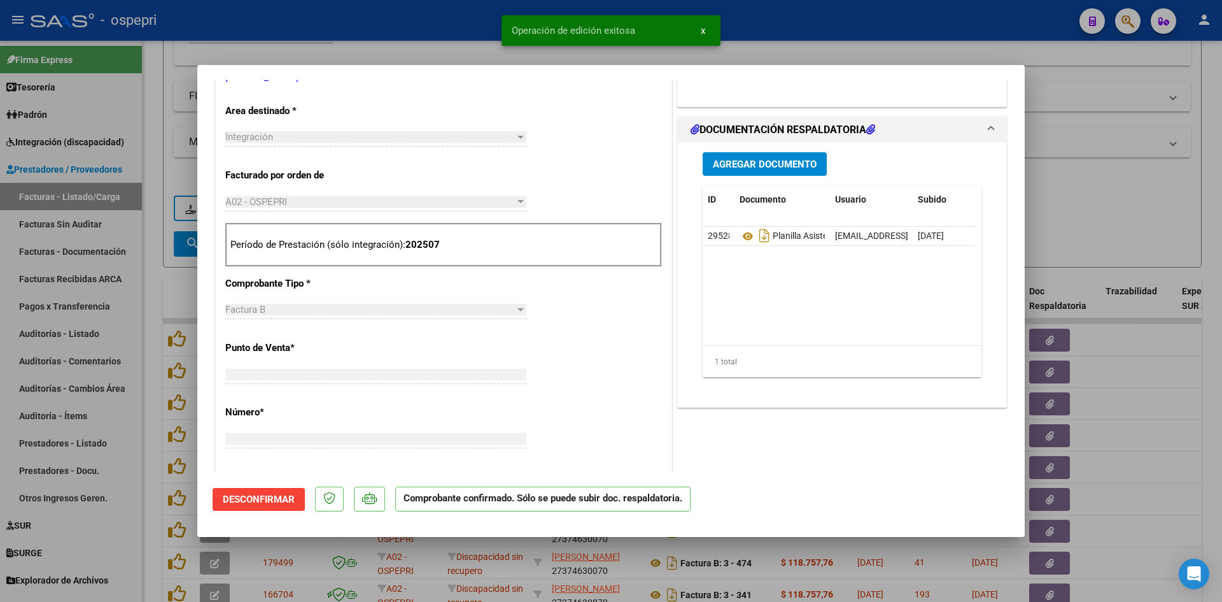
scroll to position [0, 0]
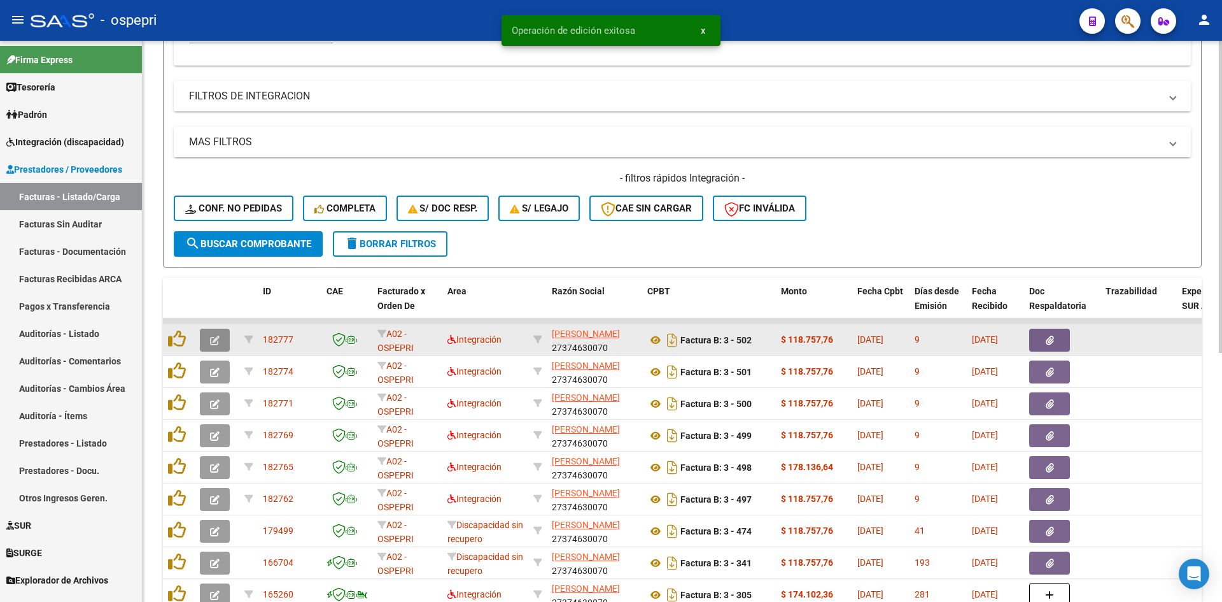
click at [218, 339] on icon "button" at bounding box center [215, 341] width 10 height 10
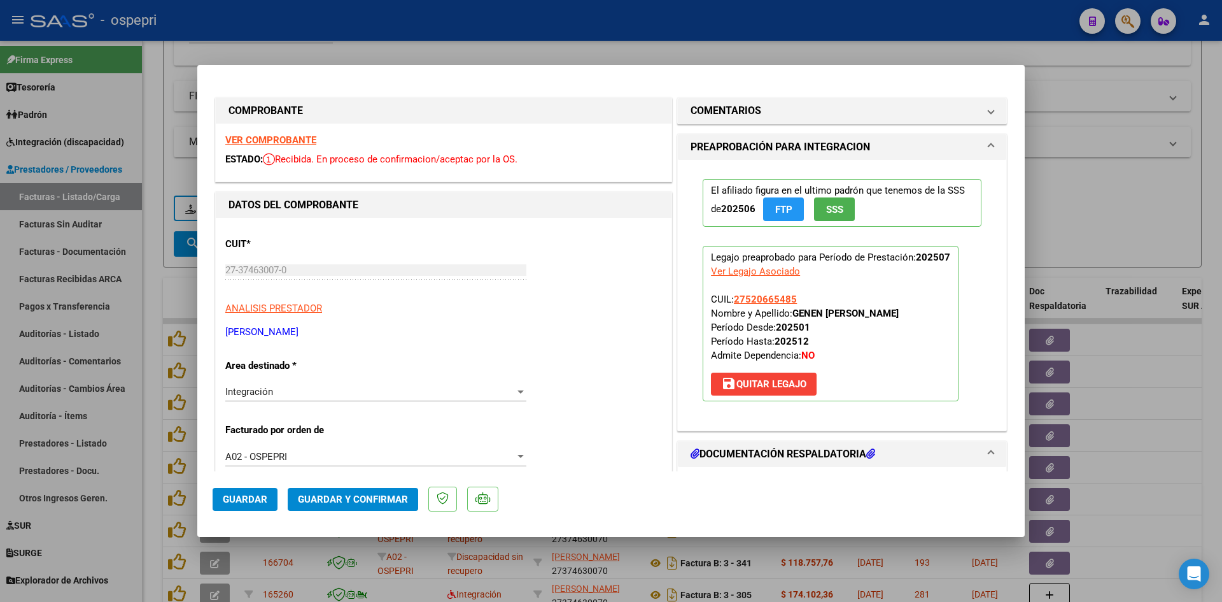
click at [302, 137] on strong "VER COMPROBANTE" at bounding box center [270, 139] width 91 height 11
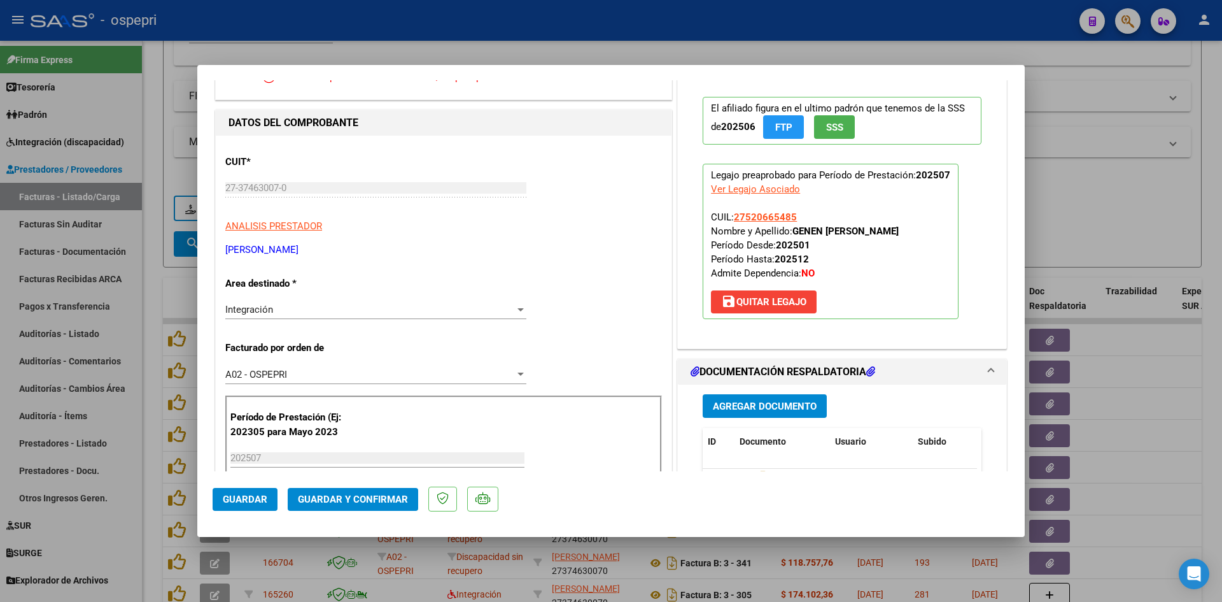
scroll to position [127, 0]
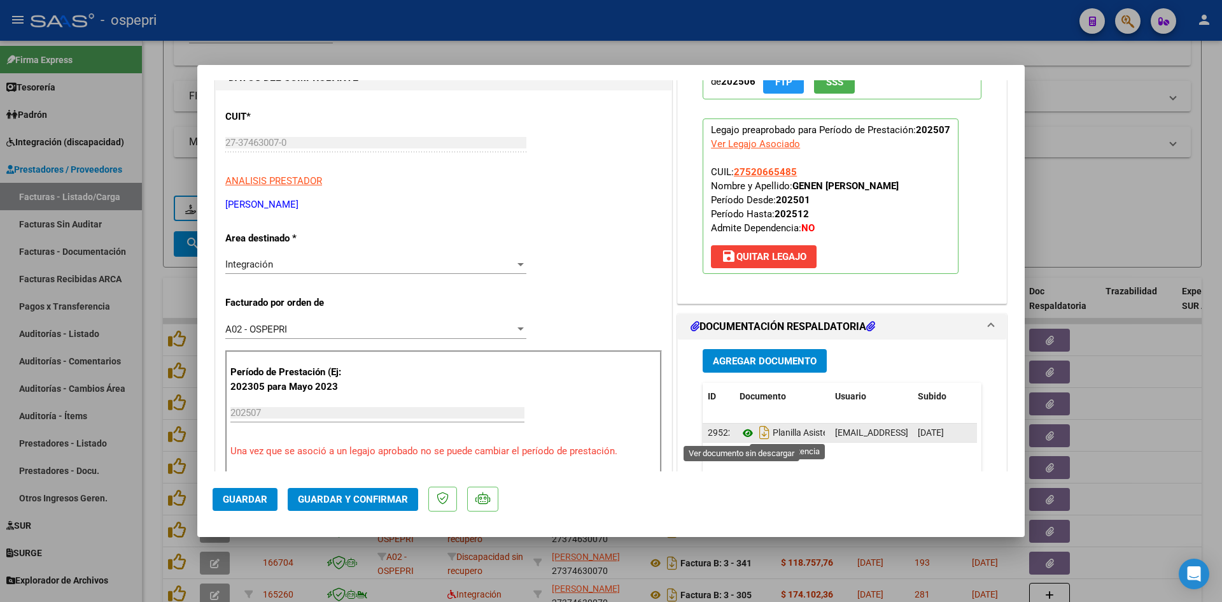
click at [747, 433] on icon at bounding box center [748, 432] width 17 height 15
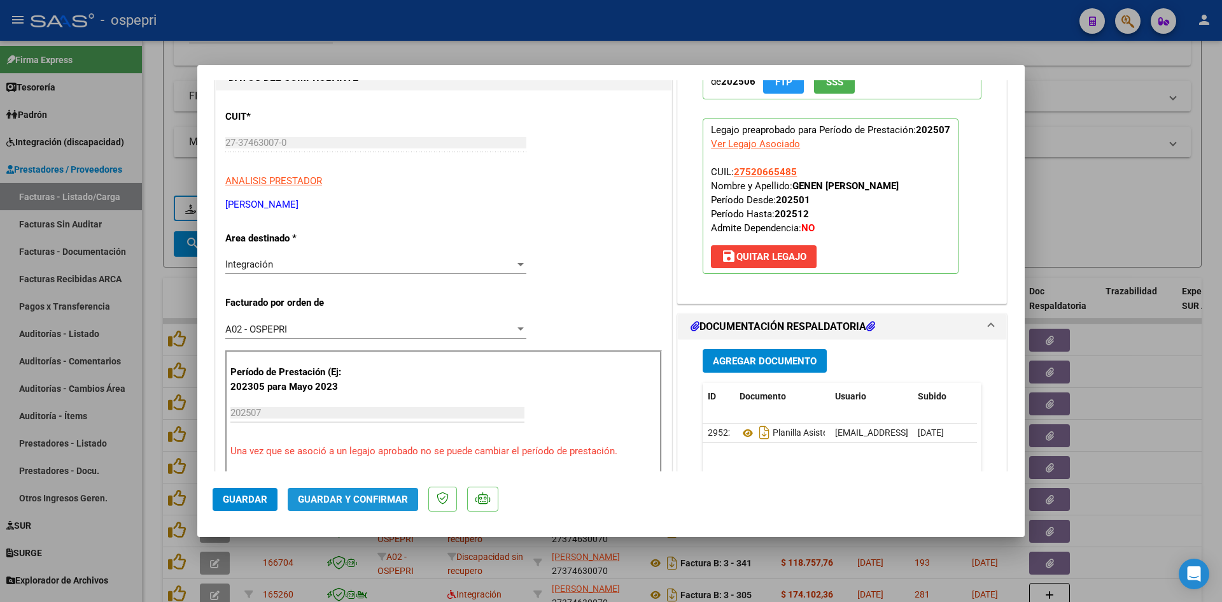
click at [358, 498] on span "Guardar y Confirmar" at bounding box center [353, 498] width 110 height 11
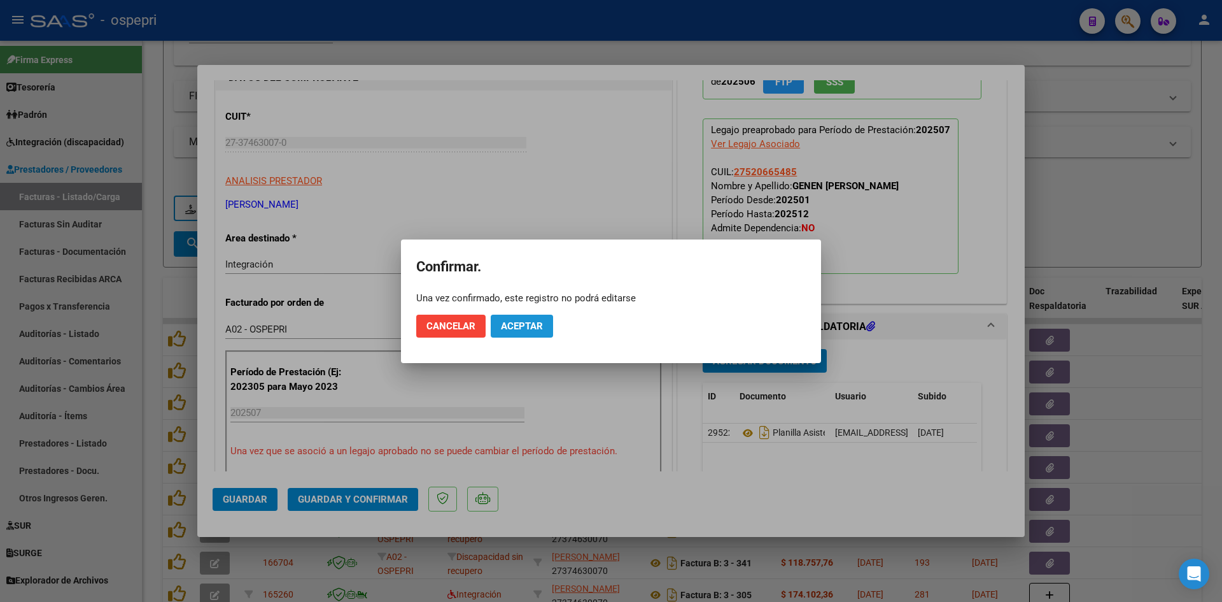
click at [533, 323] on span "Aceptar" at bounding box center [522, 325] width 42 height 11
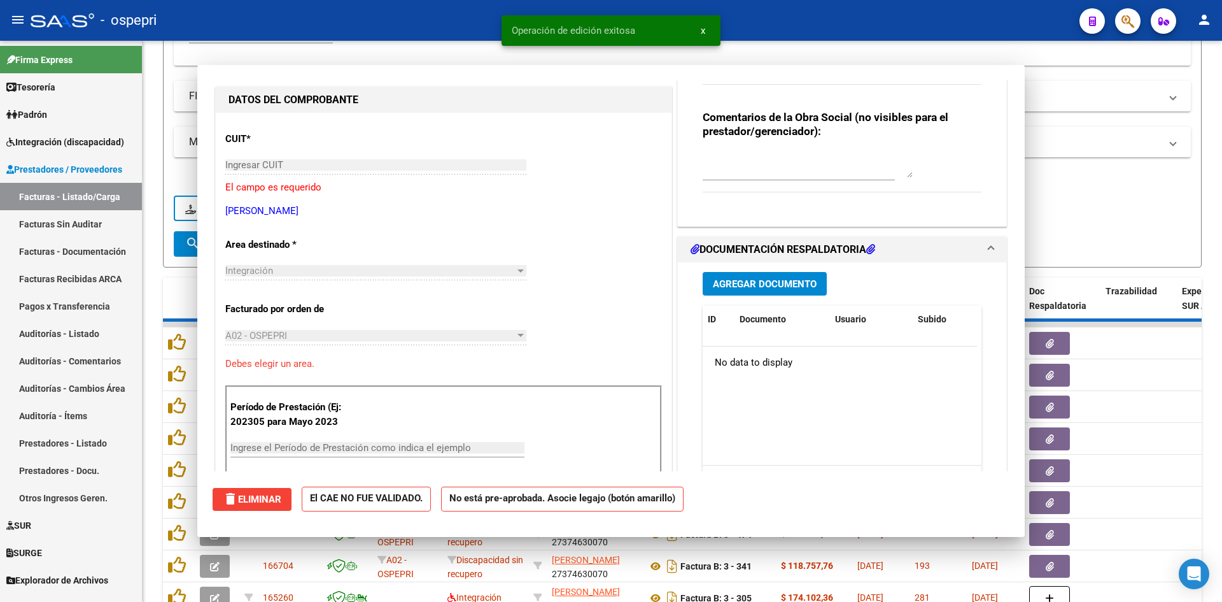
scroll to position [0, 0]
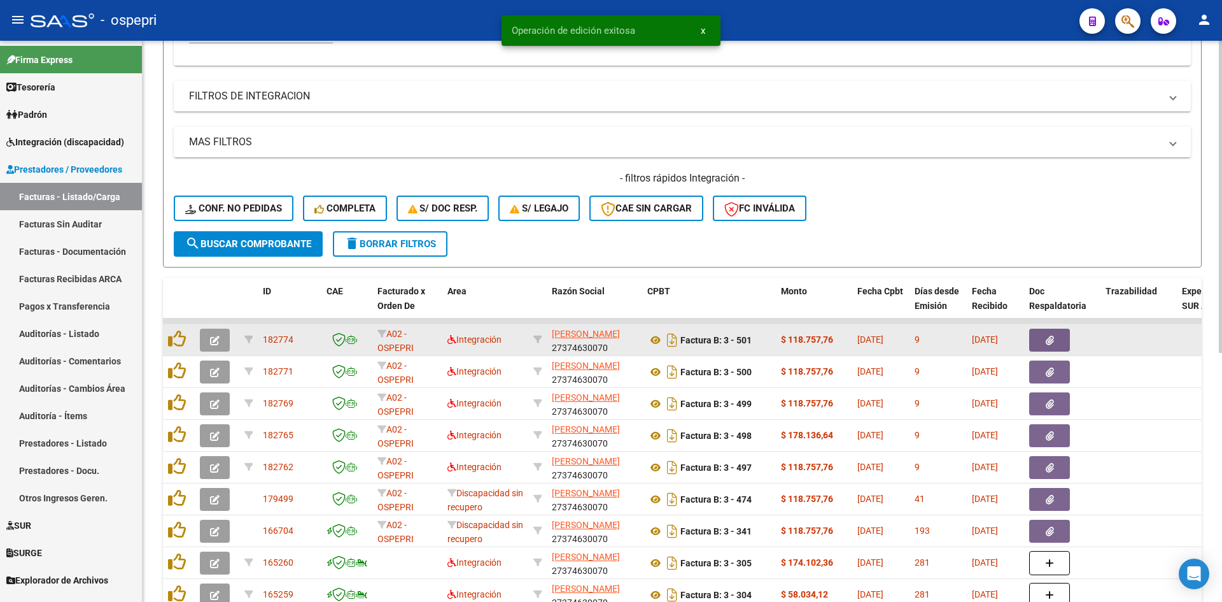
click at [210, 343] on icon "button" at bounding box center [215, 341] width 10 height 10
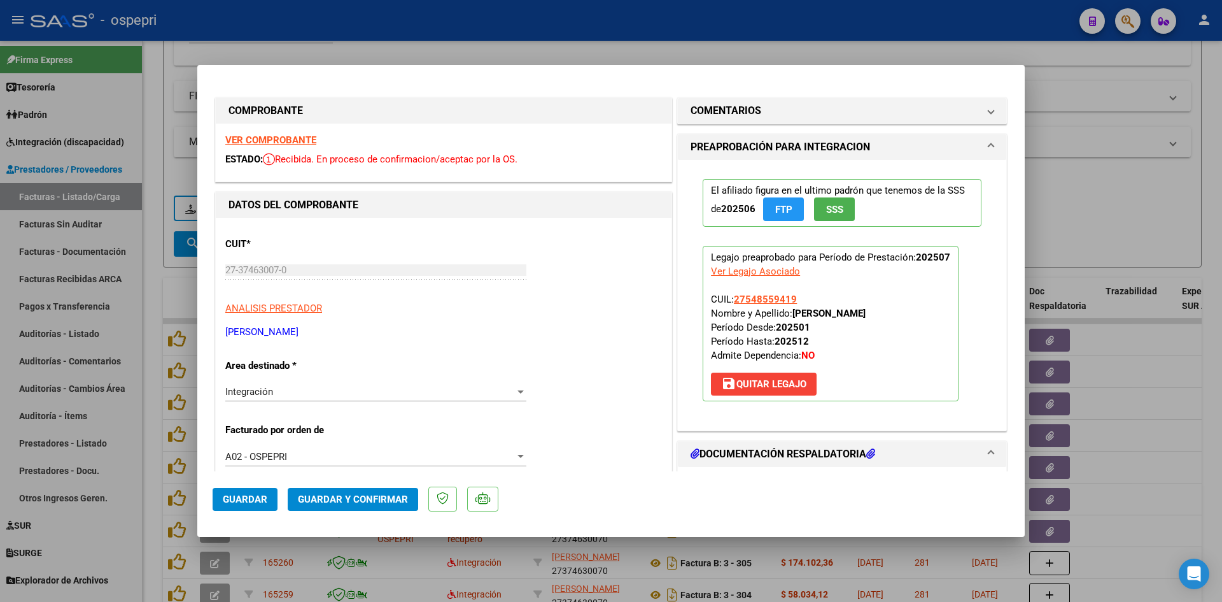
click at [288, 140] on strong "VER COMPROBANTE" at bounding box center [270, 139] width 91 height 11
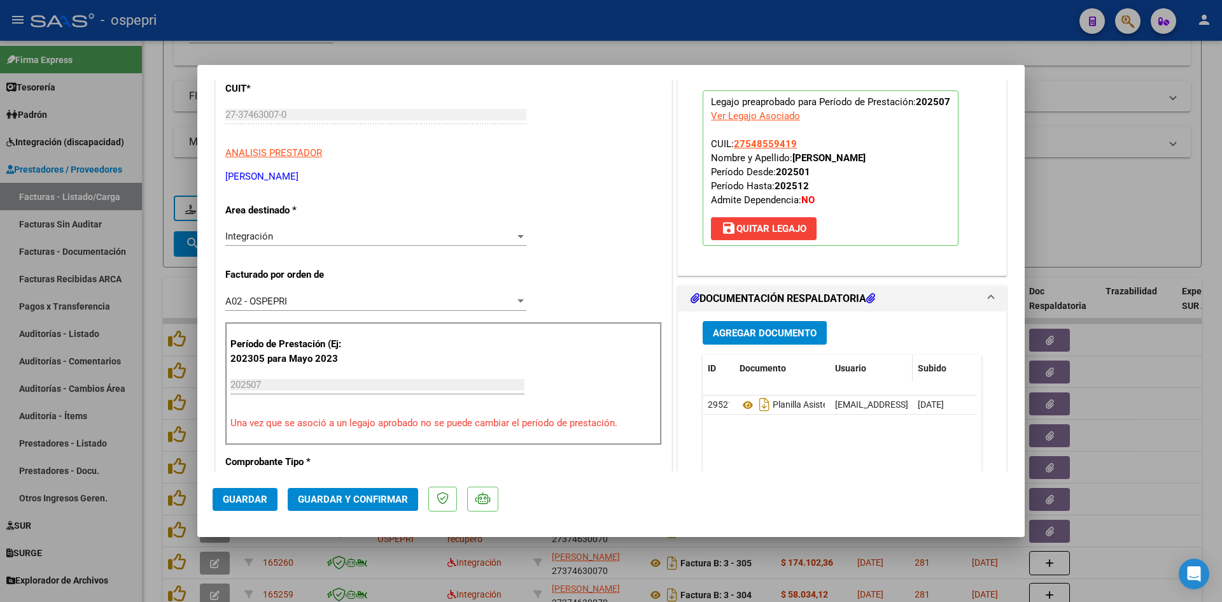
scroll to position [191, 0]
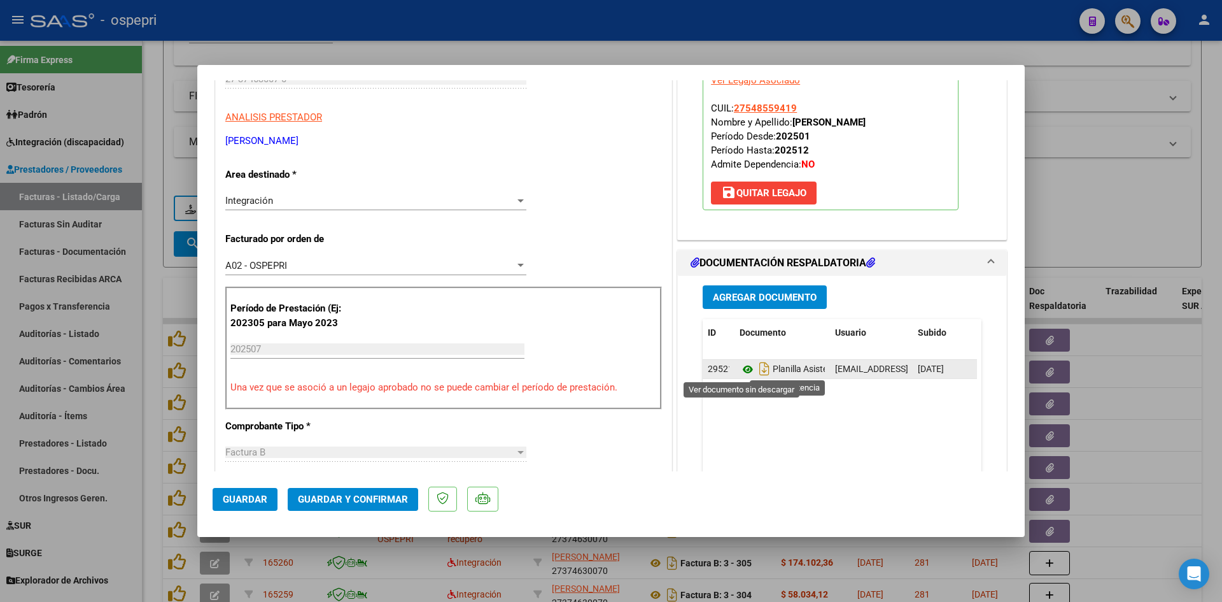
click at [742, 365] on icon at bounding box center [748, 369] width 17 height 15
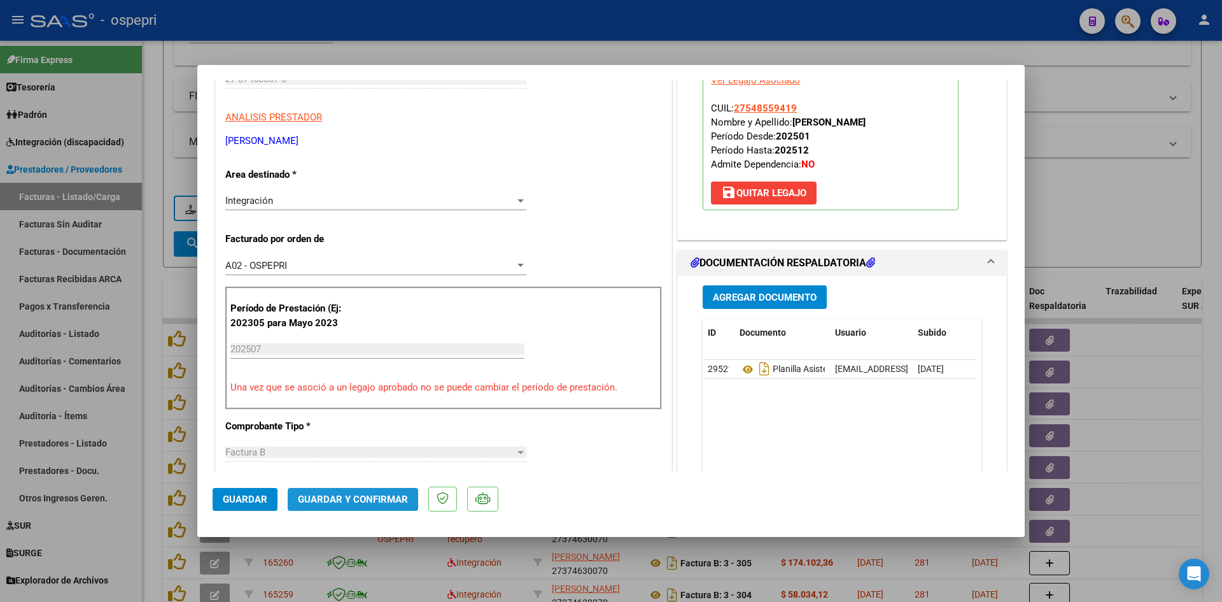
click at [334, 493] on span "Guardar y Confirmar" at bounding box center [353, 498] width 110 height 11
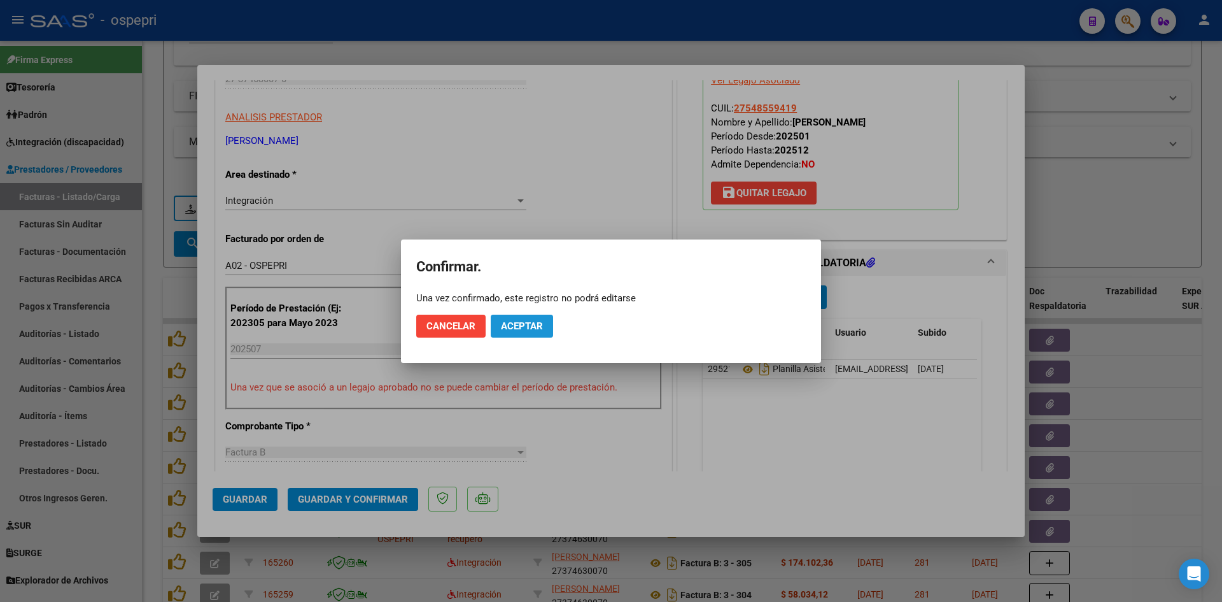
click at [525, 318] on button "Aceptar" at bounding box center [522, 326] width 62 height 23
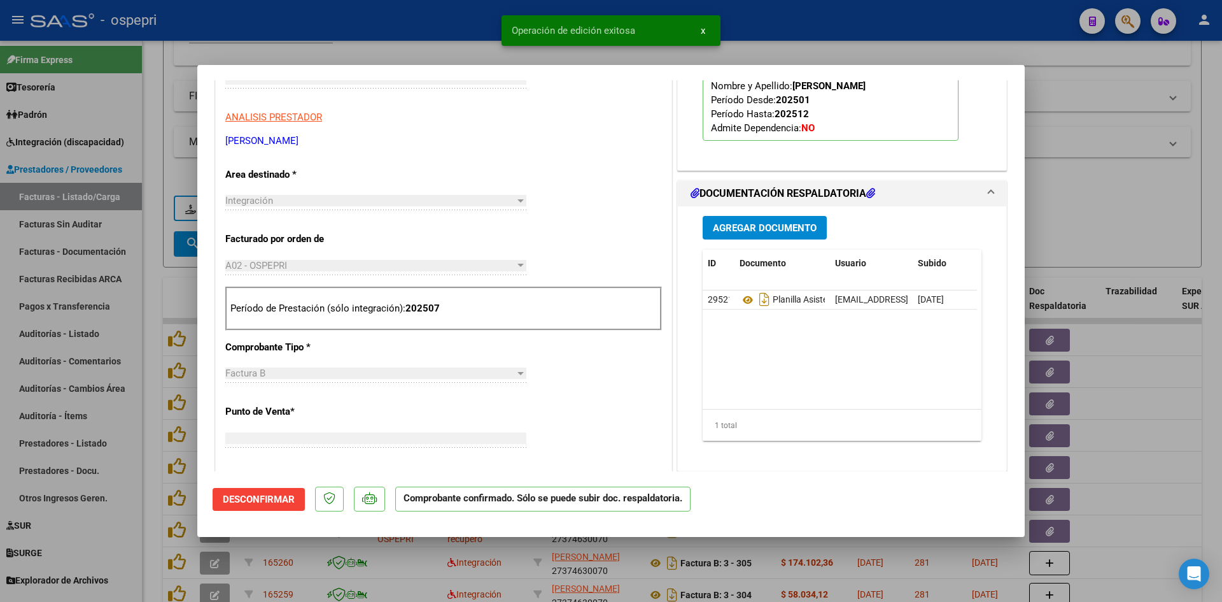
scroll to position [0, 0]
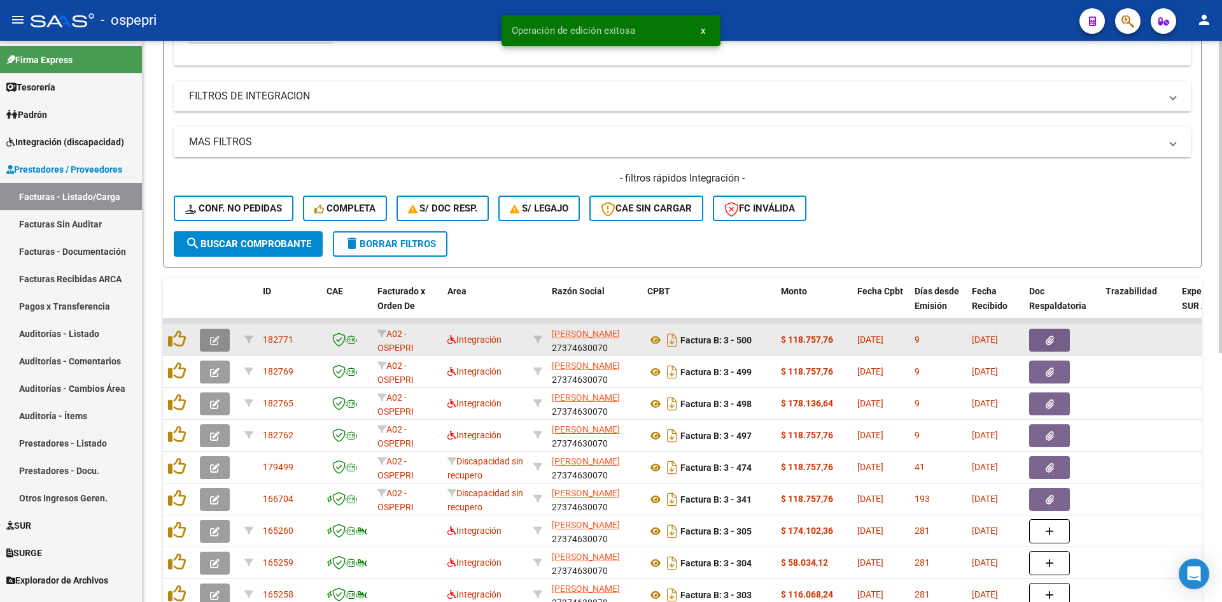
click at [209, 341] on button "button" at bounding box center [215, 340] width 30 height 23
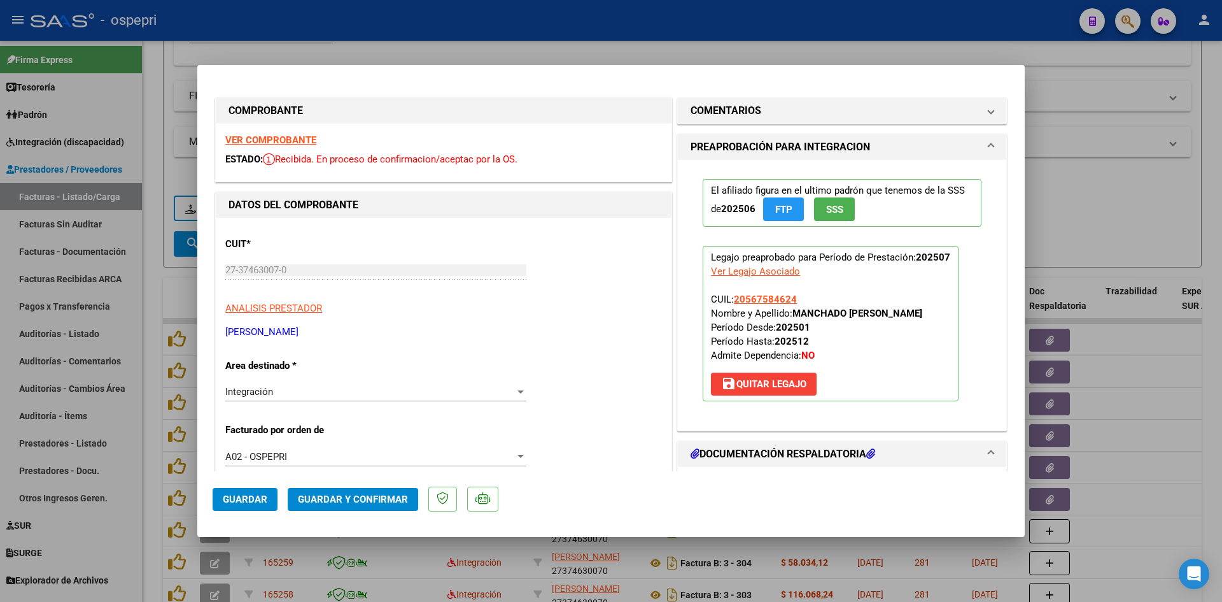
click at [283, 140] on strong "VER COMPROBANTE" at bounding box center [270, 139] width 91 height 11
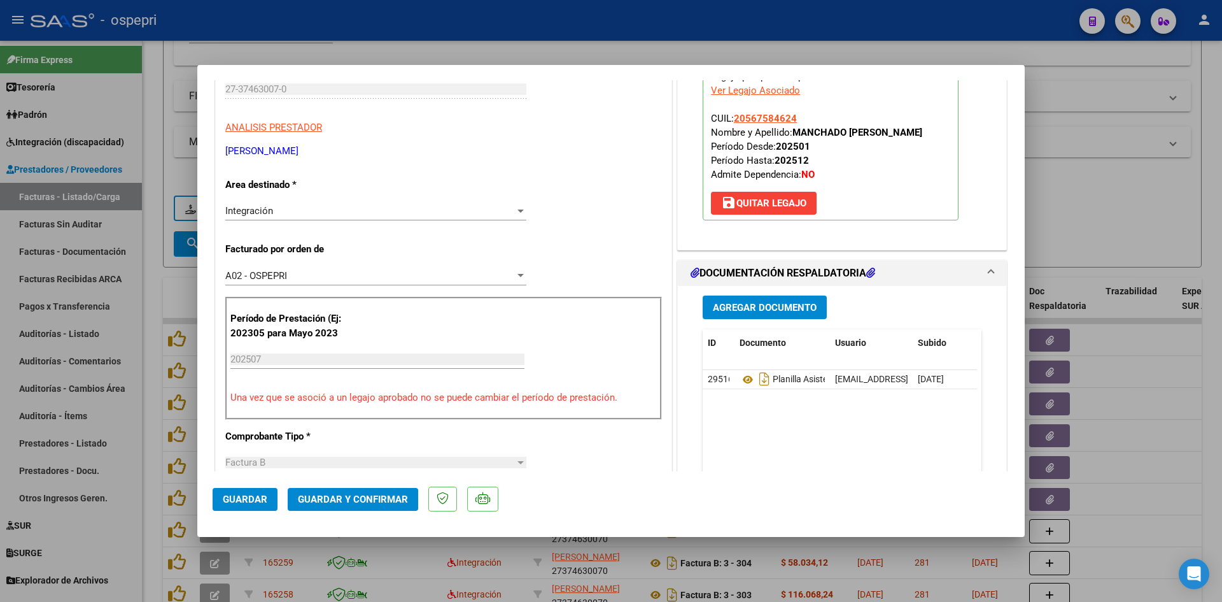
scroll to position [255, 0]
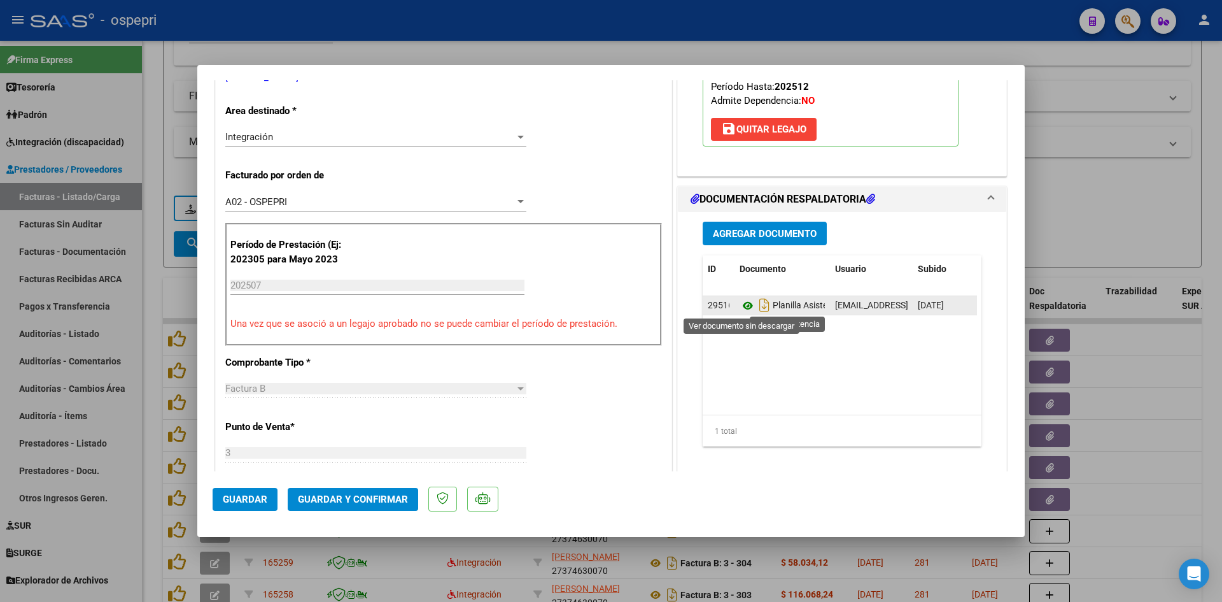
click at [744, 306] on icon at bounding box center [748, 305] width 17 height 15
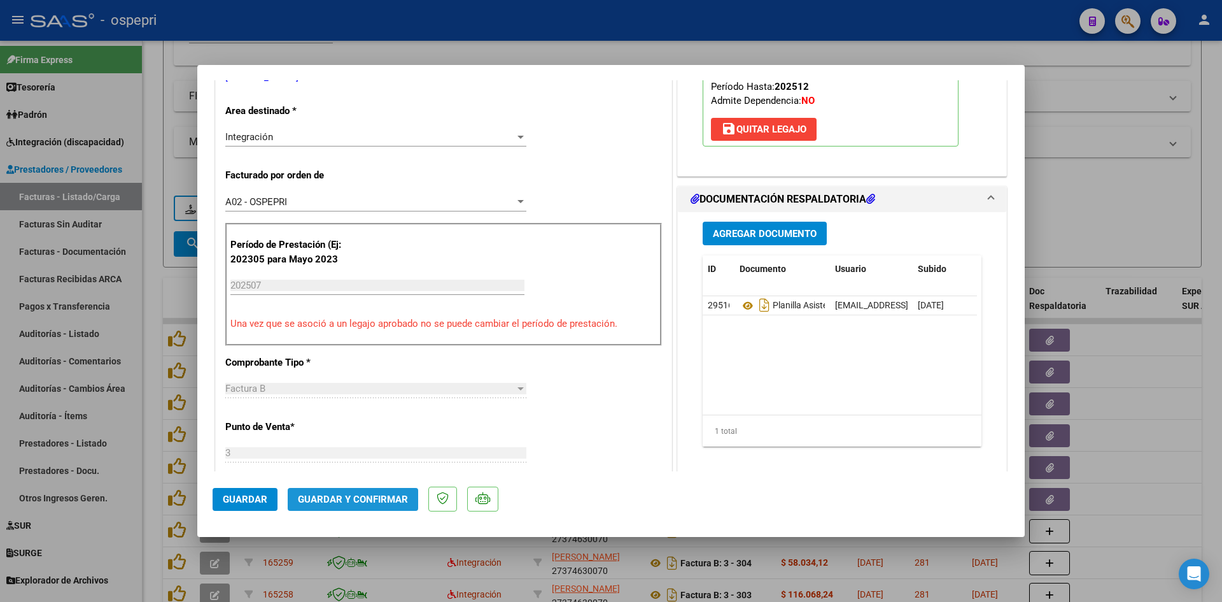
click at [383, 500] on span "Guardar y Confirmar" at bounding box center [353, 498] width 110 height 11
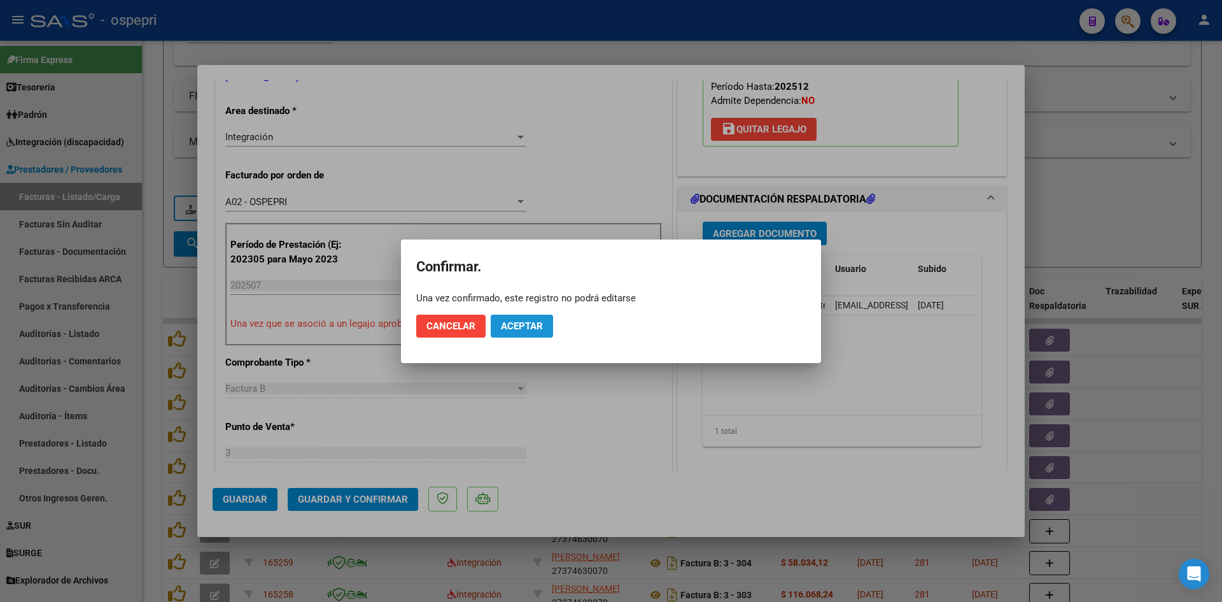
click at [524, 322] on span "Aceptar" at bounding box center [522, 325] width 42 height 11
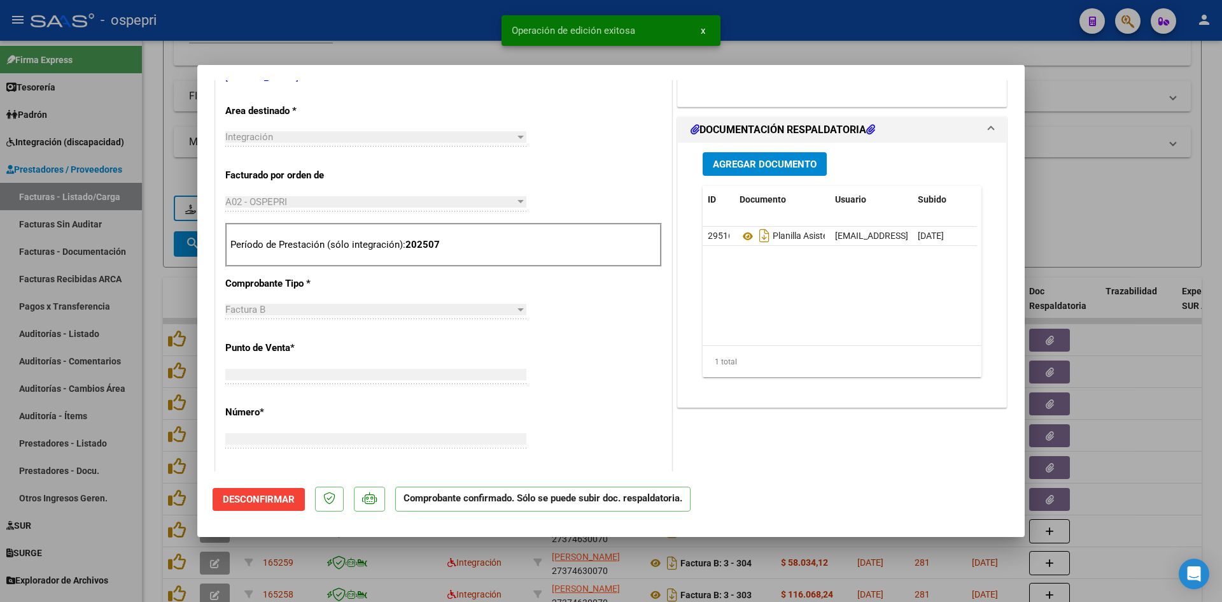
scroll to position [261, 0]
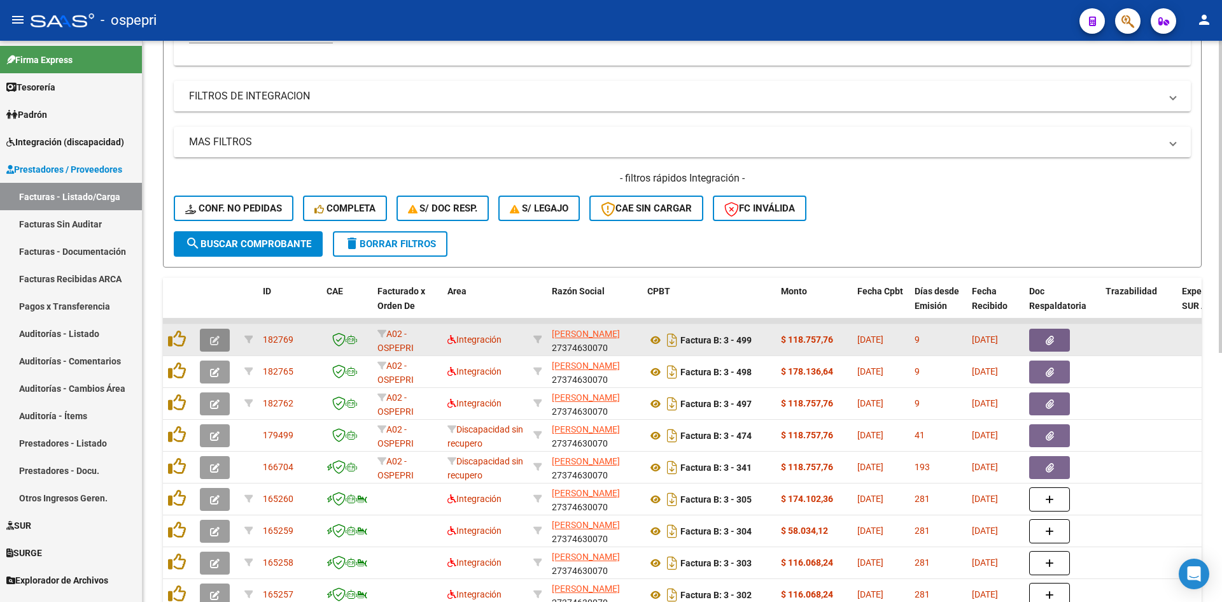
click at [213, 340] on icon "button" at bounding box center [215, 341] width 10 height 10
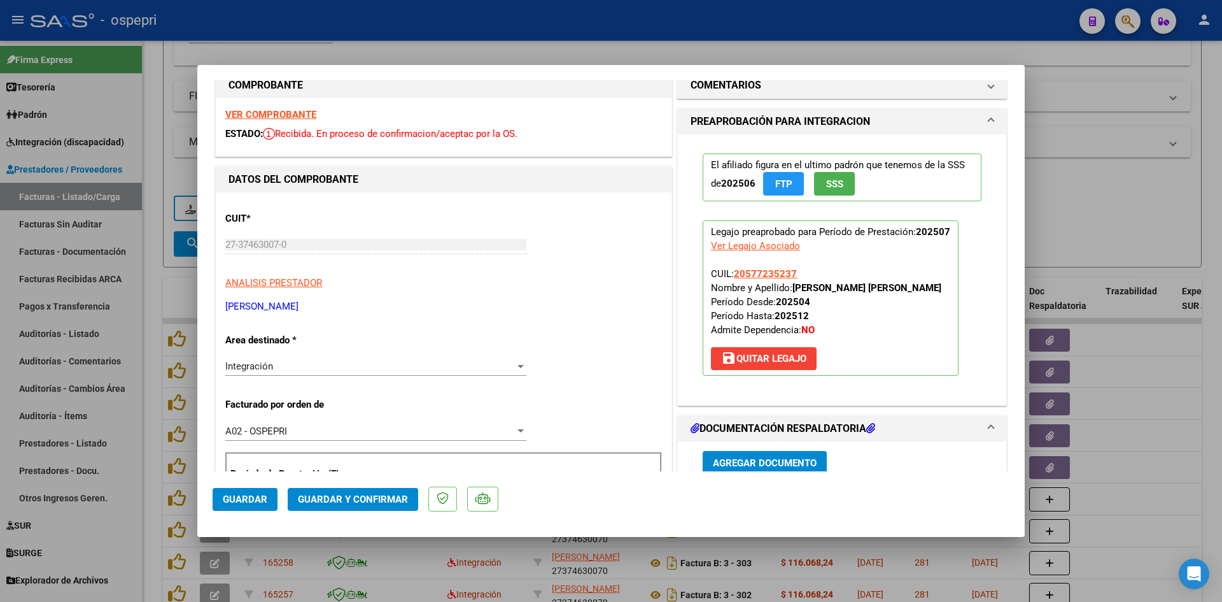
scroll to position [0, 0]
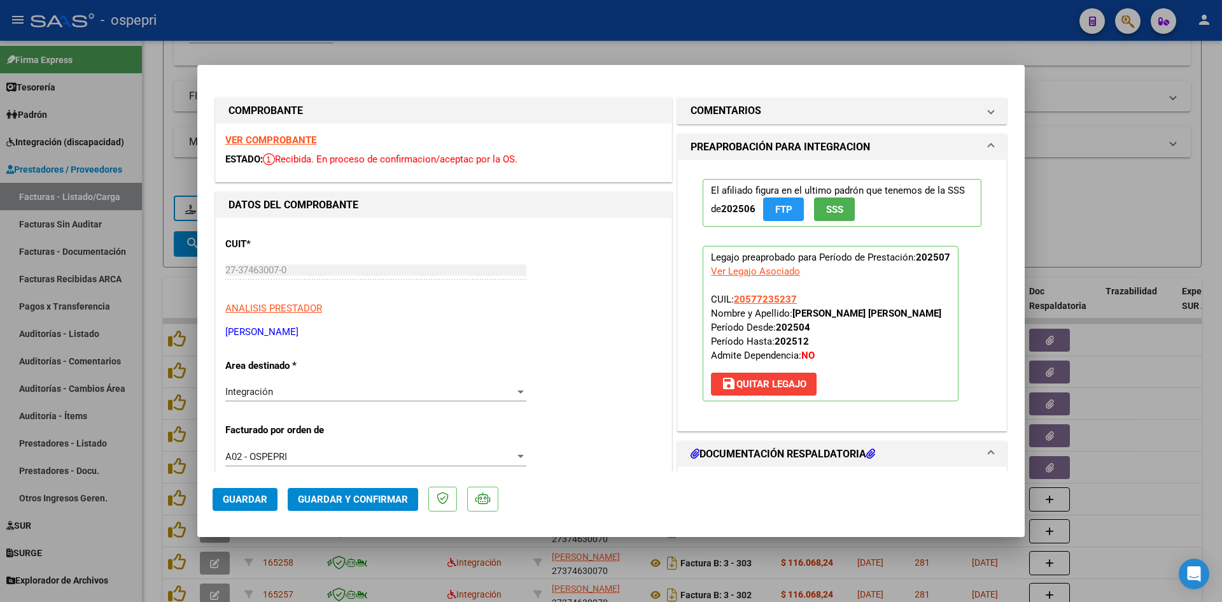
click at [282, 141] on strong "VER COMPROBANTE" at bounding box center [270, 139] width 91 height 11
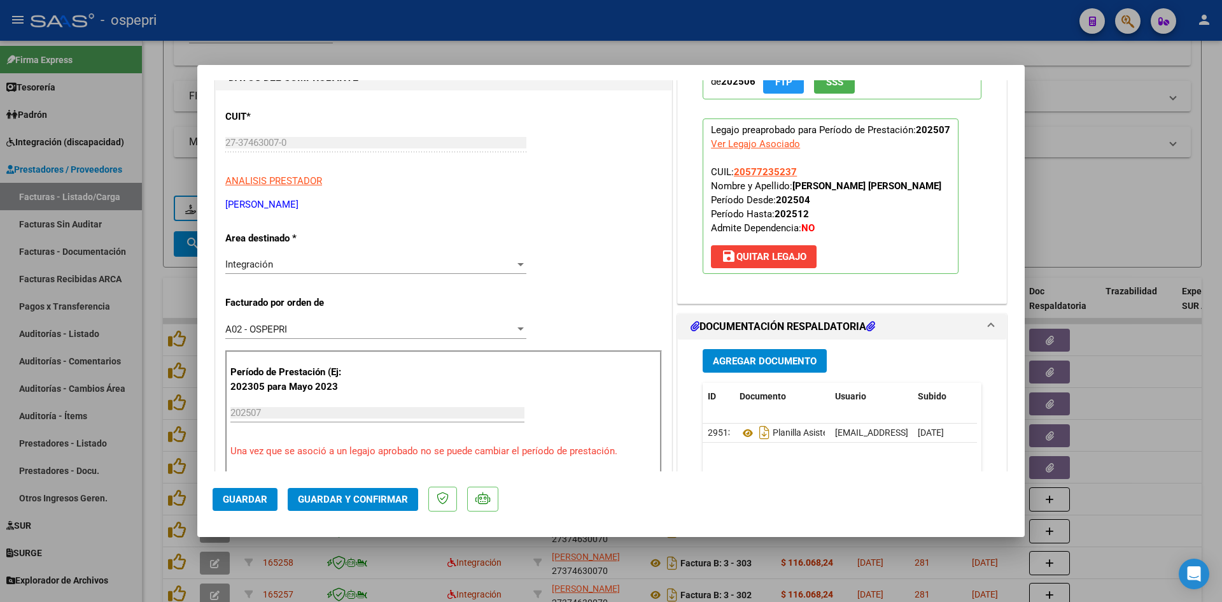
scroll to position [191, 0]
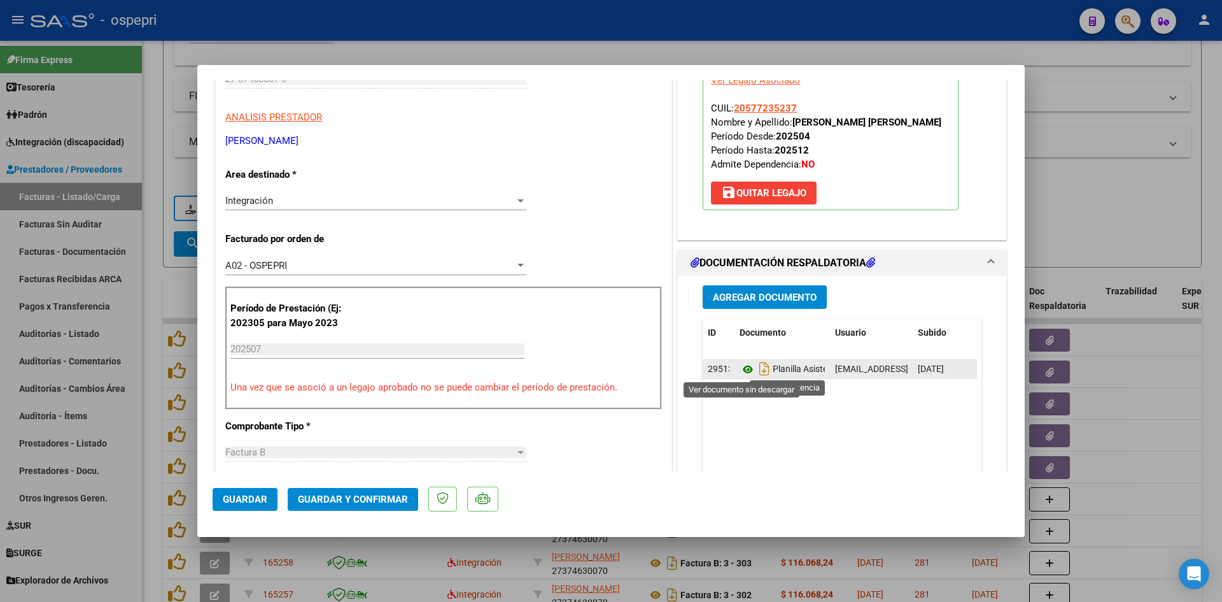
click at [744, 371] on icon at bounding box center [748, 369] width 17 height 15
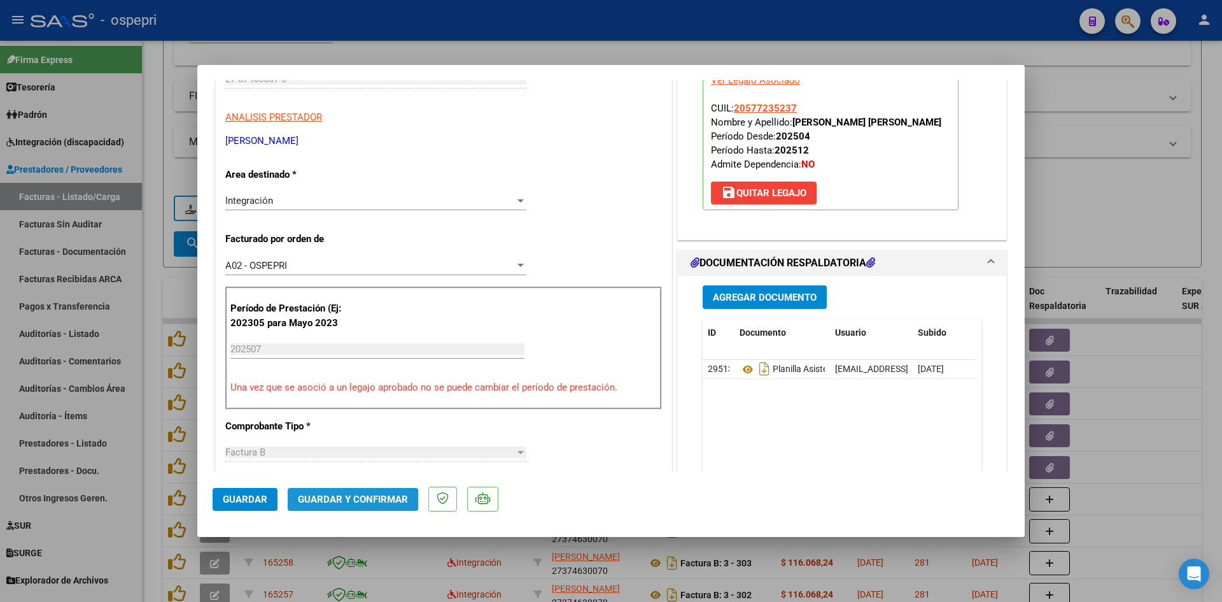
click at [345, 499] on span "Guardar y Confirmar" at bounding box center [353, 498] width 110 height 11
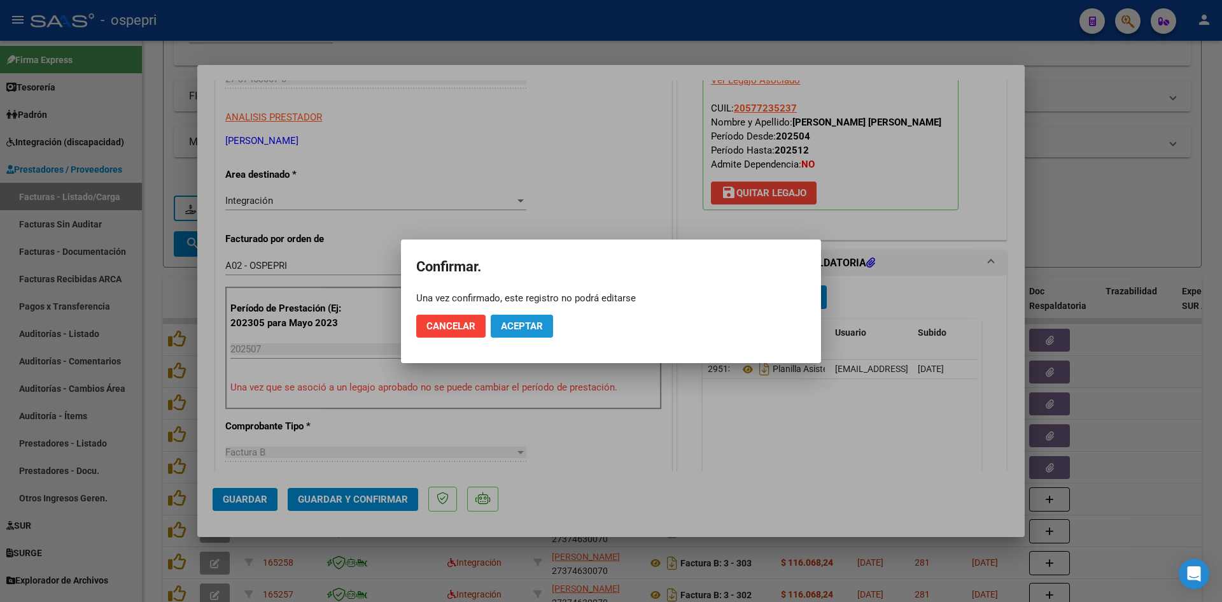
click at [528, 331] on span "Aceptar" at bounding box center [522, 325] width 42 height 11
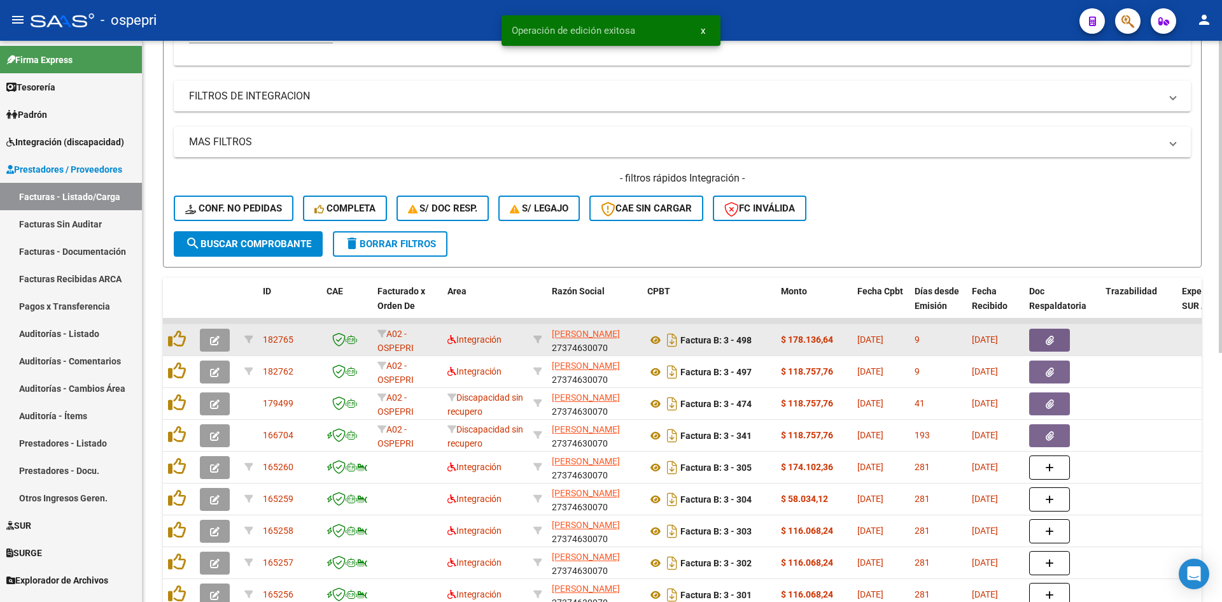
click at [216, 337] on icon "button" at bounding box center [215, 341] width 10 height 10
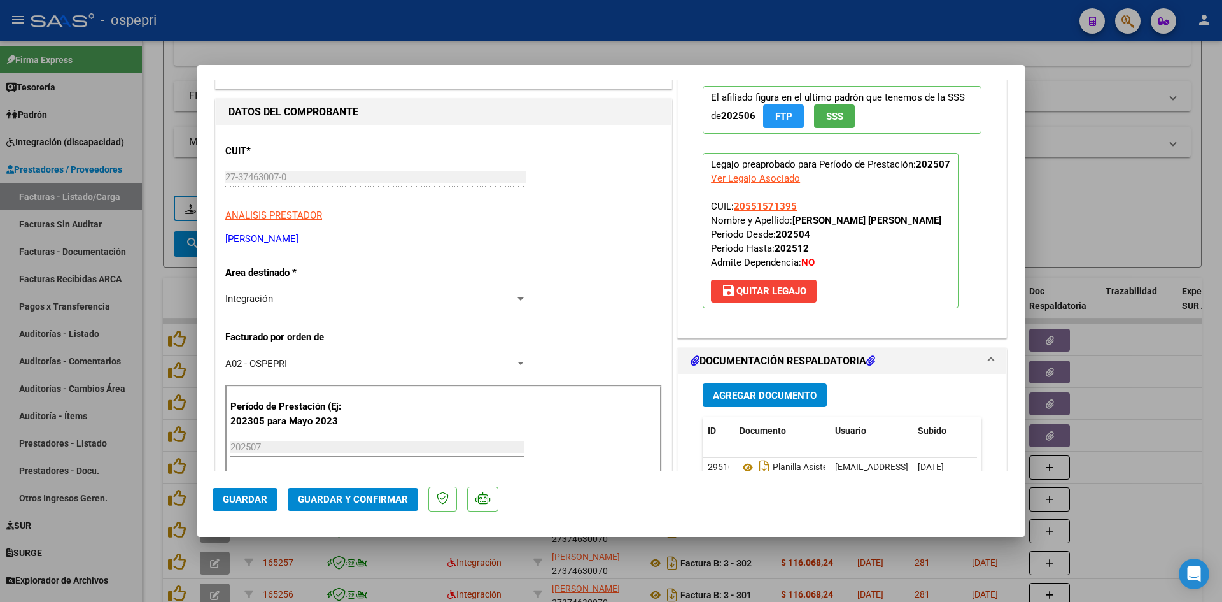
scroll to position [0, 0]
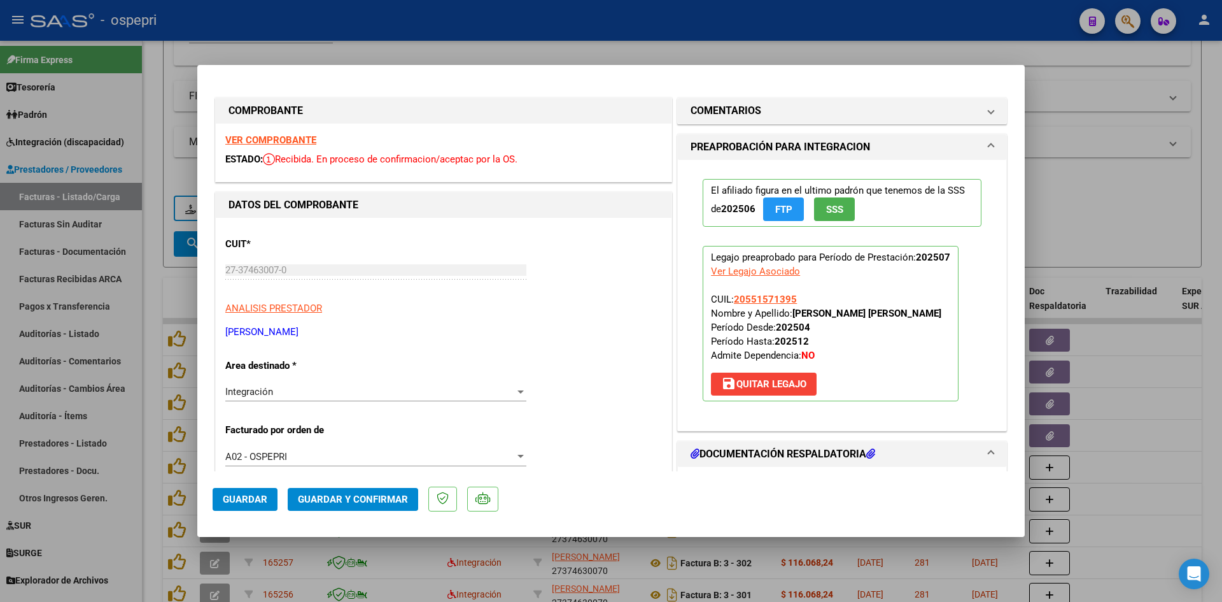
click at [303, 141] on strong "VER COMPROBANTE" at bounding box center [270, 139] width 91 height 11
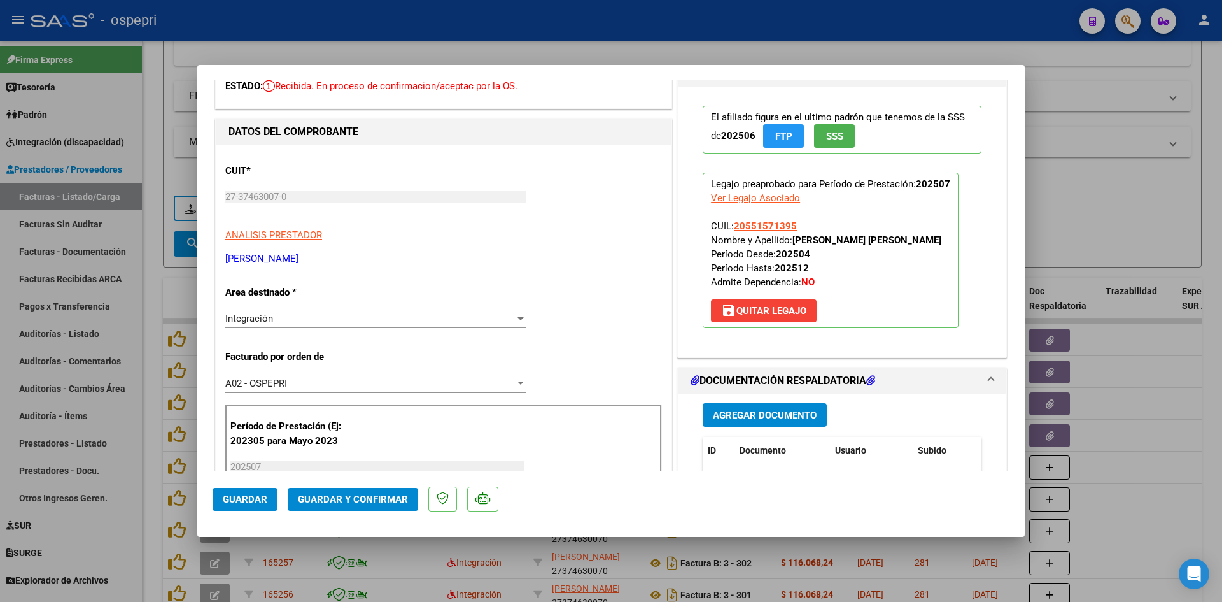
scroll to position [191, 0]
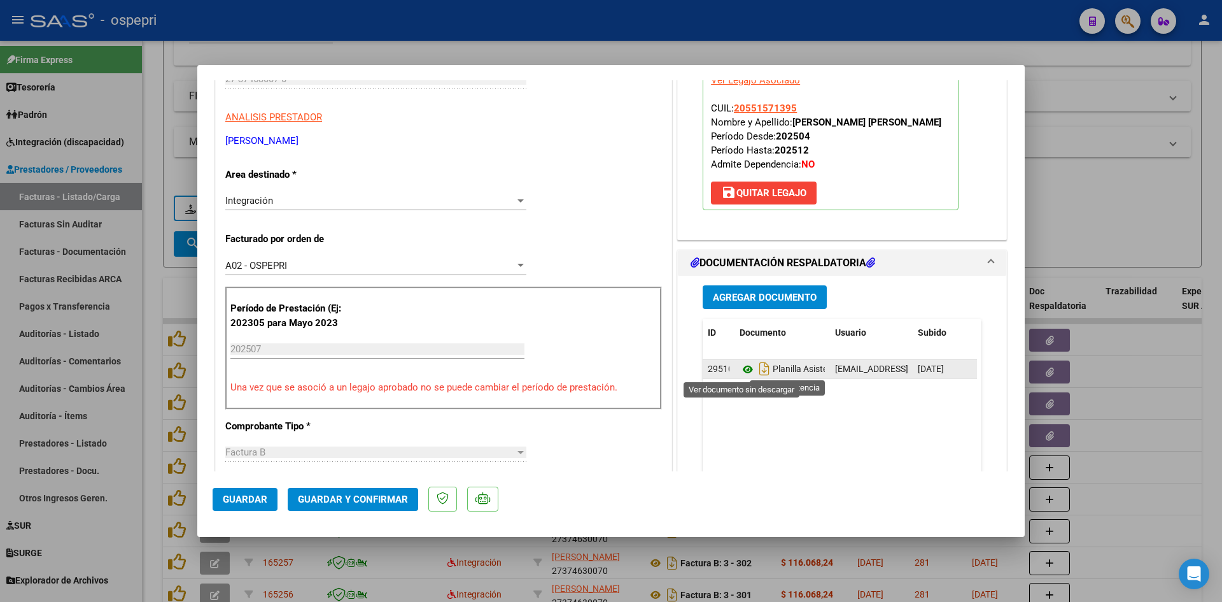
click at [742, 367] on icon at bounding box center [748, 369] width 17 height 15
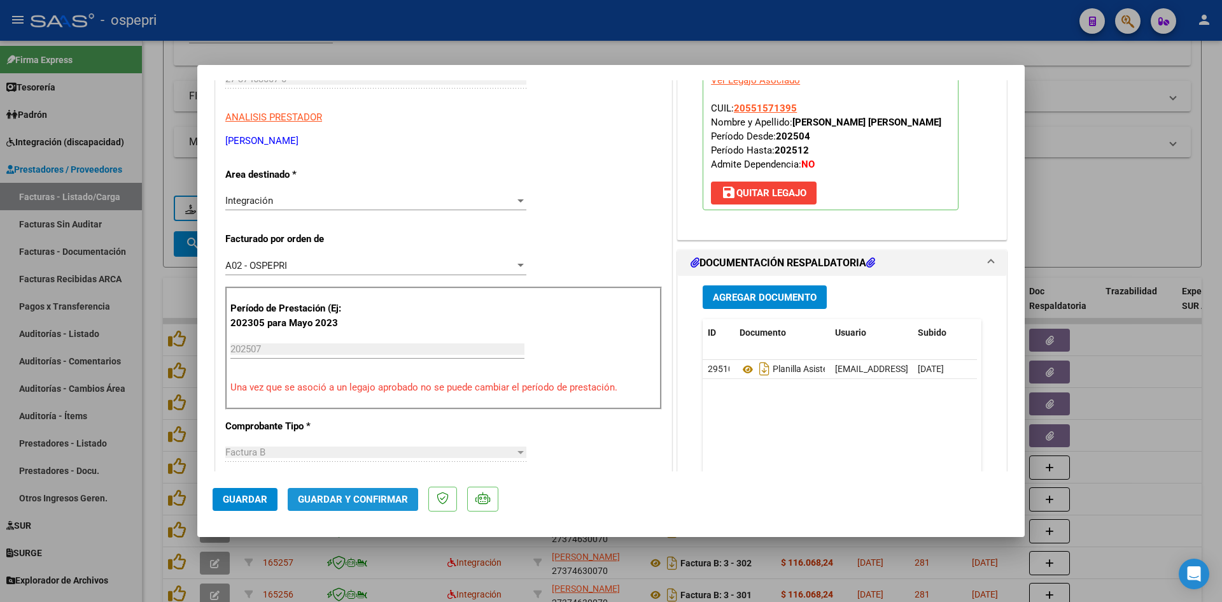
click at [372, 508] on button "Guardar y Confirmar" at bounding box center [353, 499] width 131 height 23
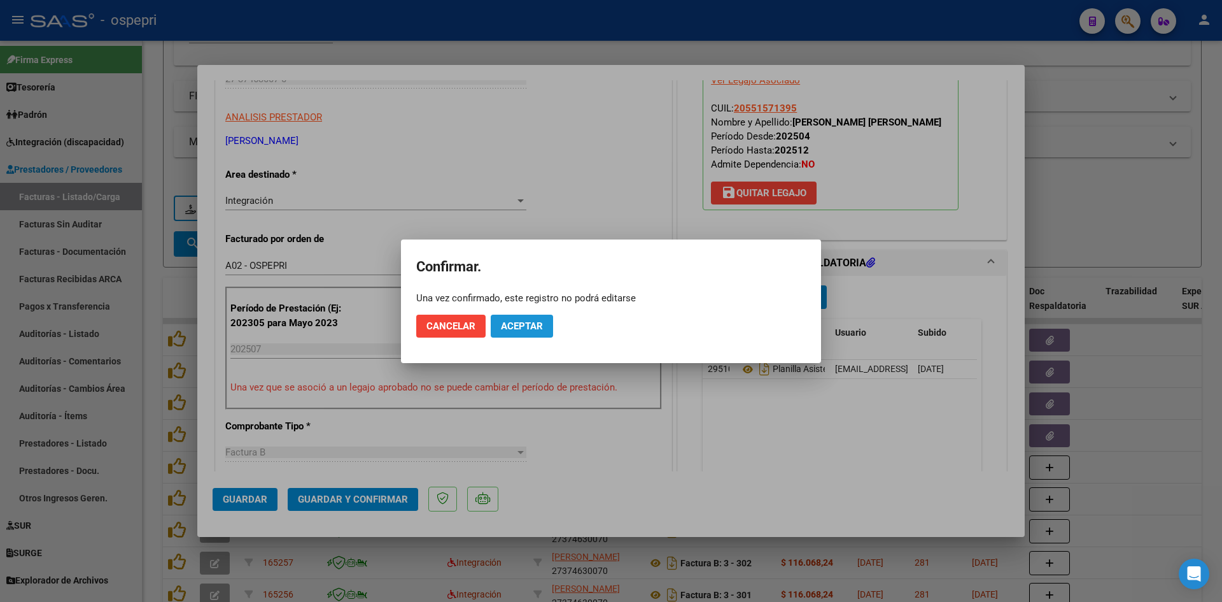
click at [525, 320] on span "Aceptar" at bounding box center [522, 325] width 42 height 11
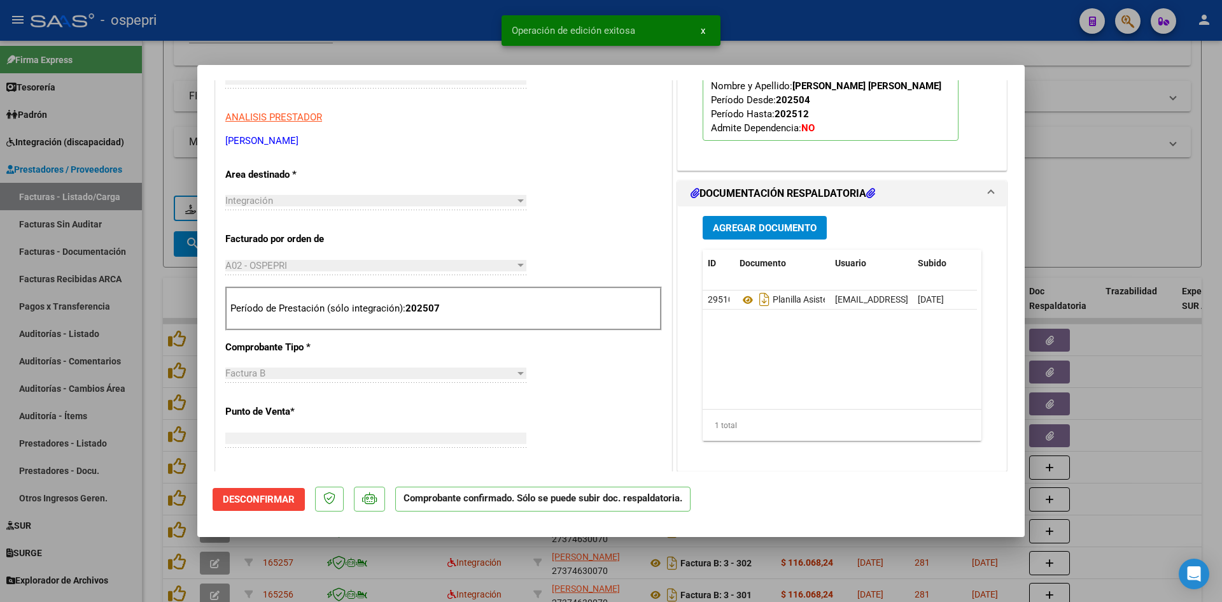
scroll to position [213, 0]
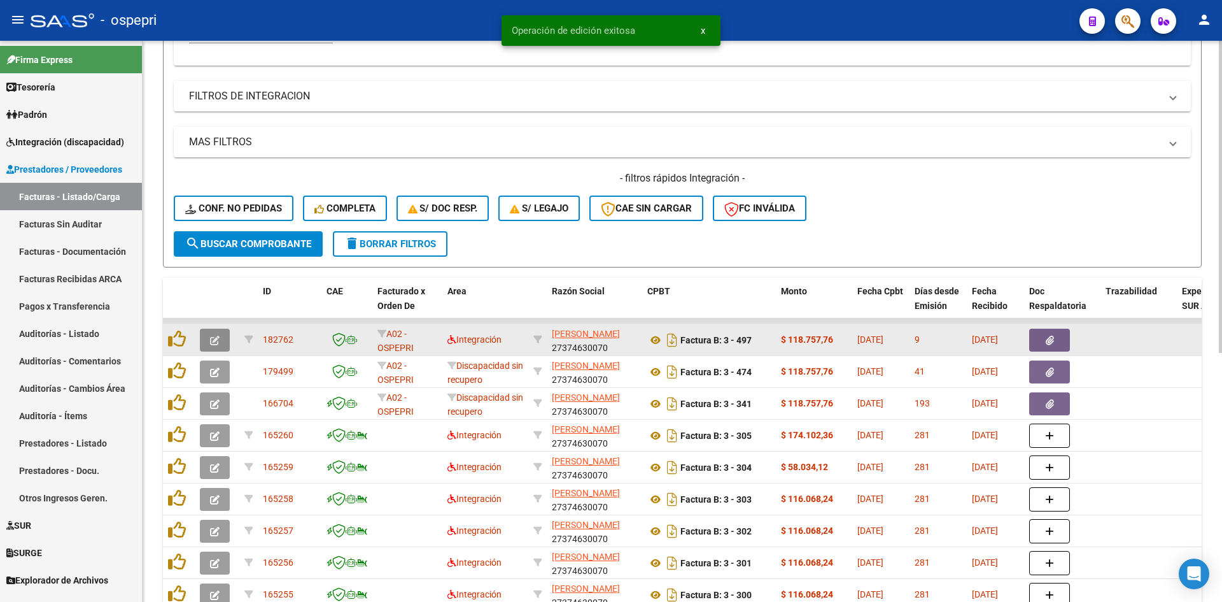
click at [219, 338] on icon "button" at bounding box center [215, 341] width 10 height 10
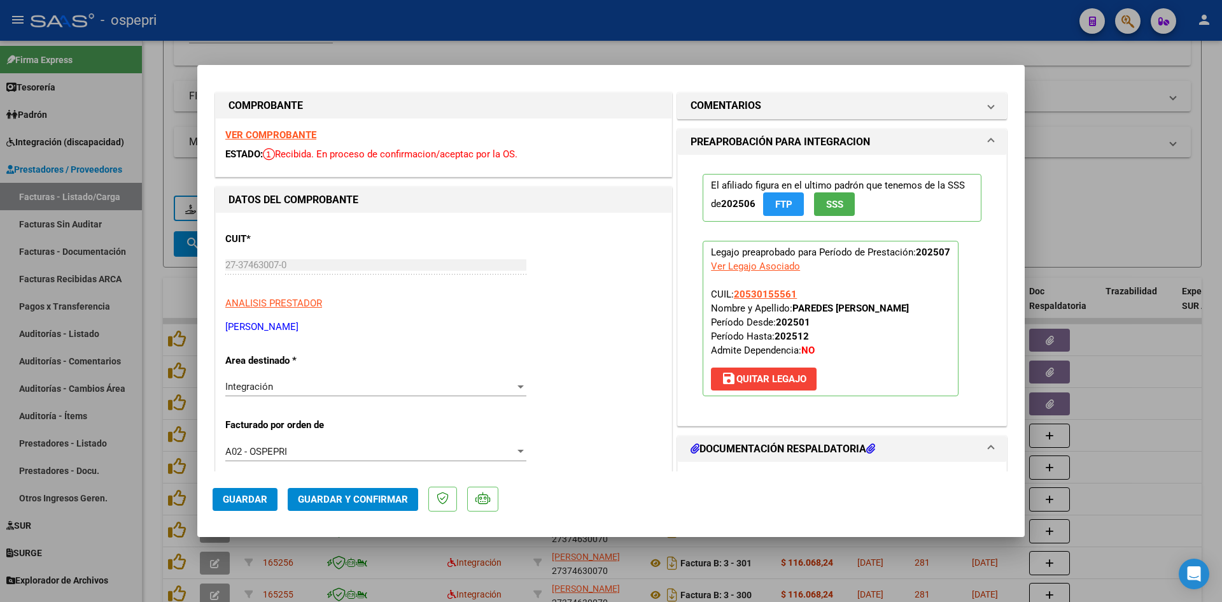
scroll to position [0, 0]
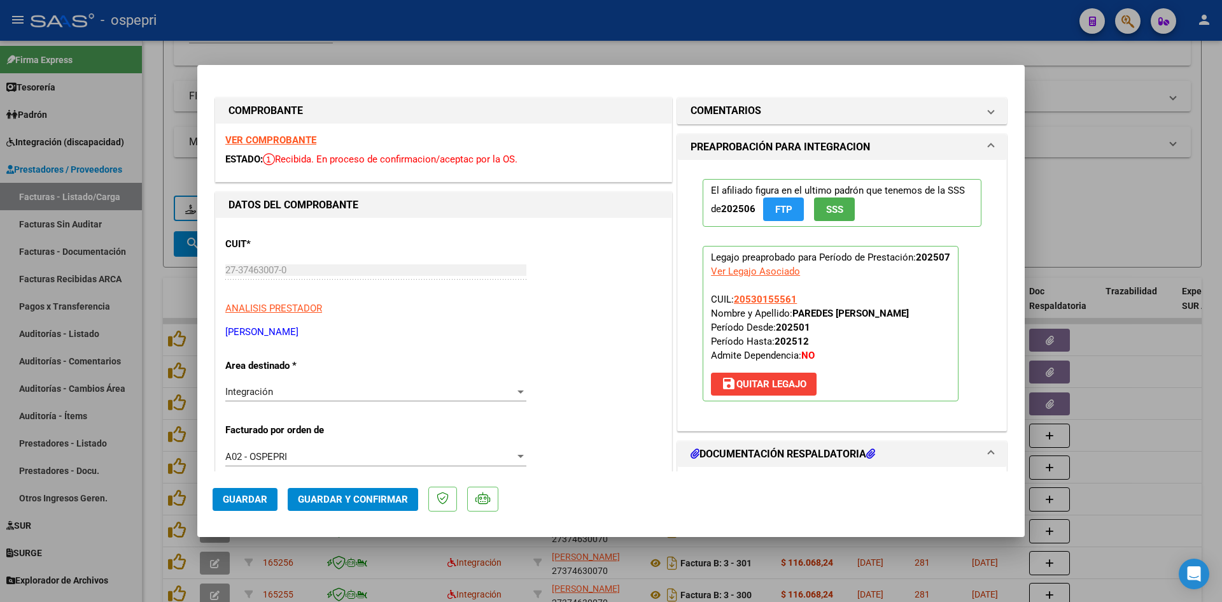
click at [310, 142] on strong "VER COMPROBANTE" at bounding box center [270, 139] width 91 height 11
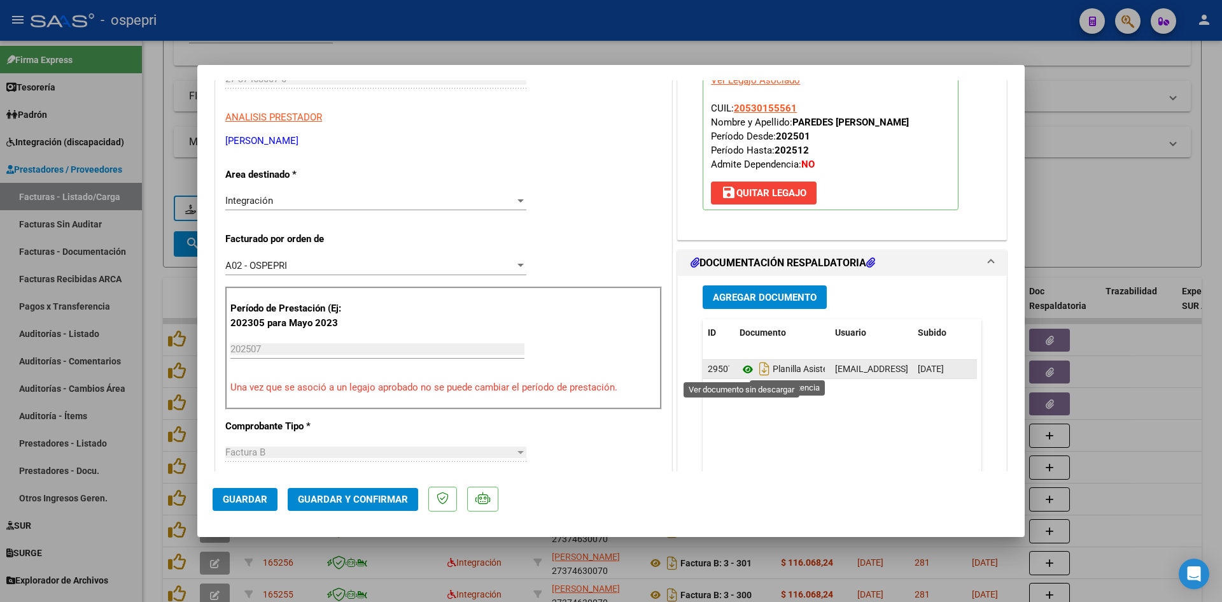
click at [742, 369] on icon at bounding box center [748, 369] width 17 height 15
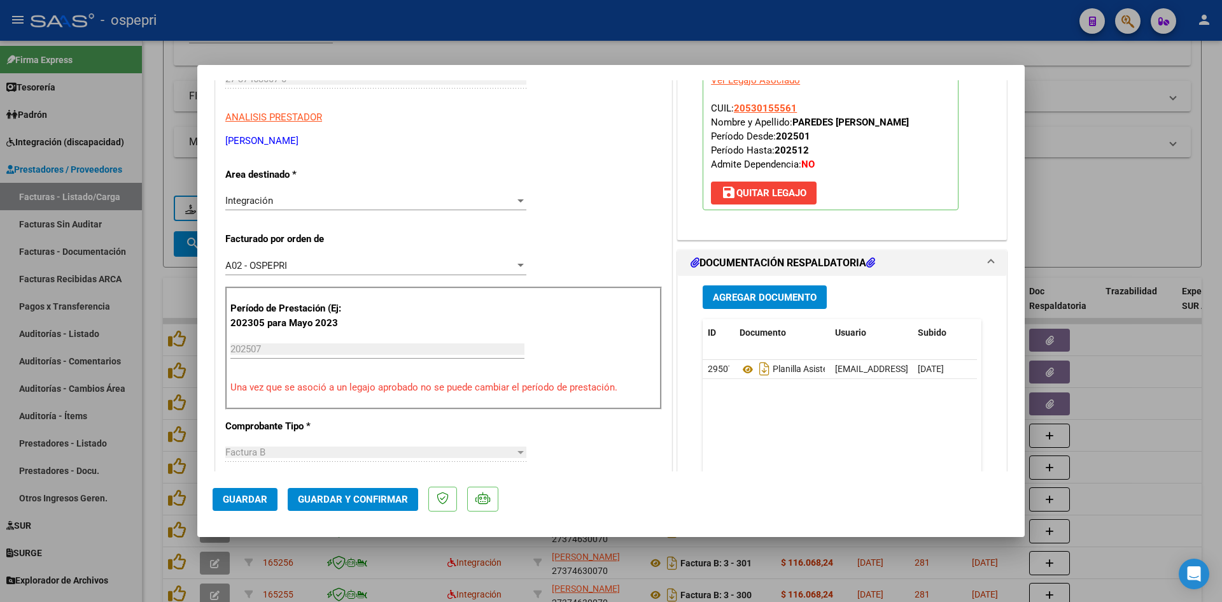
click at [355, 496] on span "Guardar y Confirmar" at bounding box center [353, 498] width 110 height 11
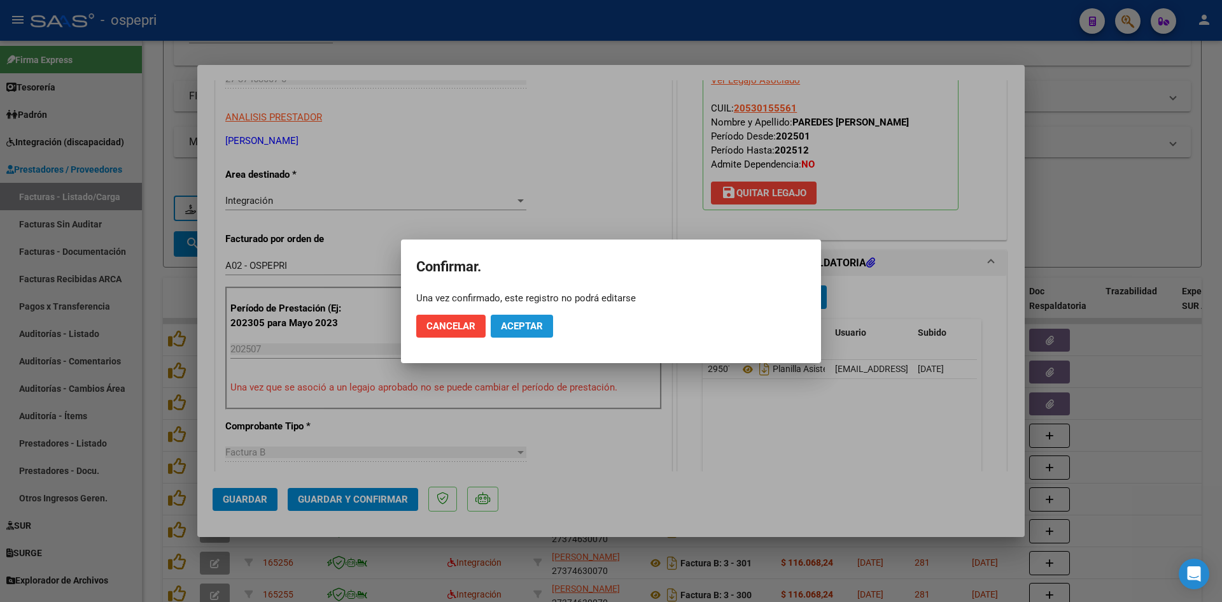
click at [526, 322] on span "Aceptar" at bounding box center [522, 325] width 42 height 11
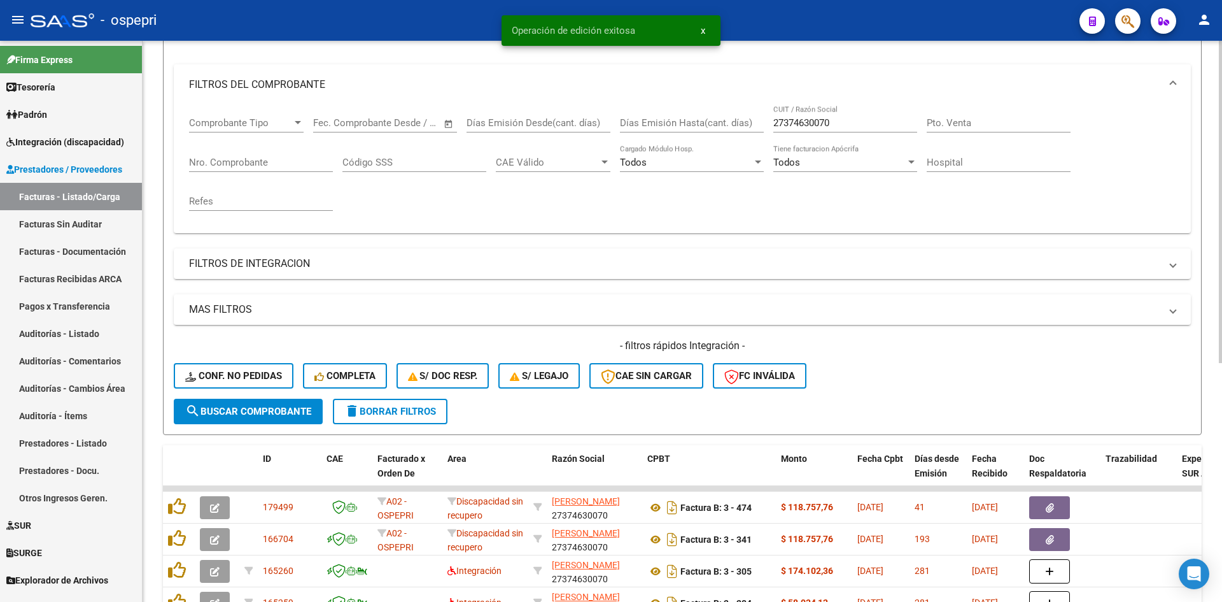
scroll to position [129, 0]
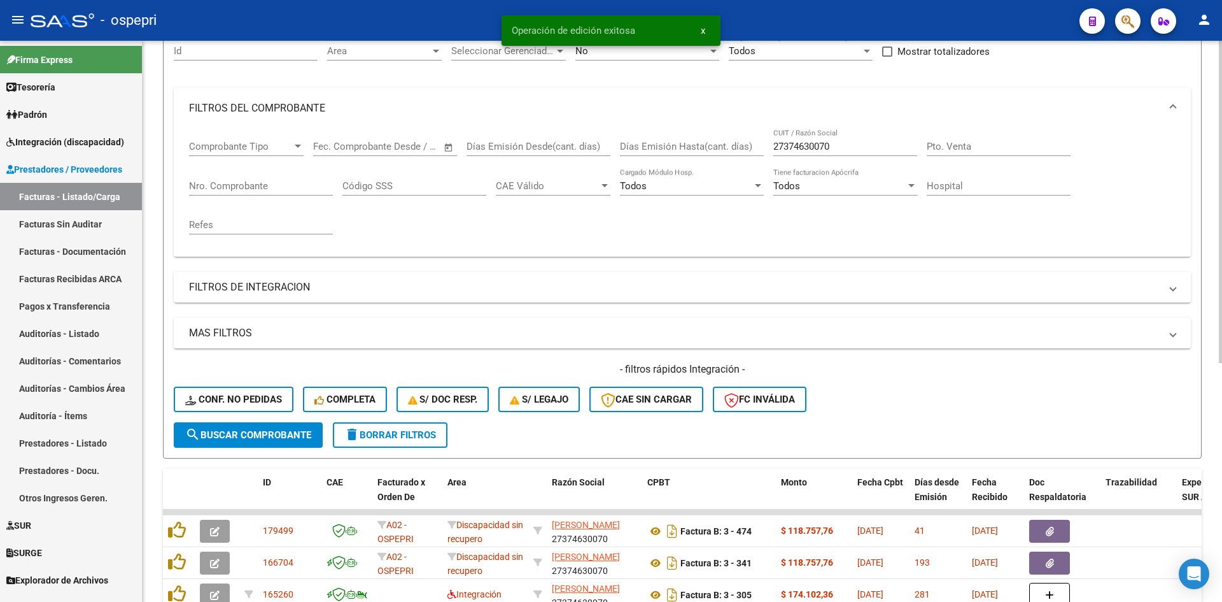
drag, startPoint x: 842, startPoint y: 139, endPoint x: 810, endPoint y: 151, distance: 34.1
click at [810, 151] on div "27374630070 CUIT / Razón Social" at bounding box center [846, 142] width 144 height 27
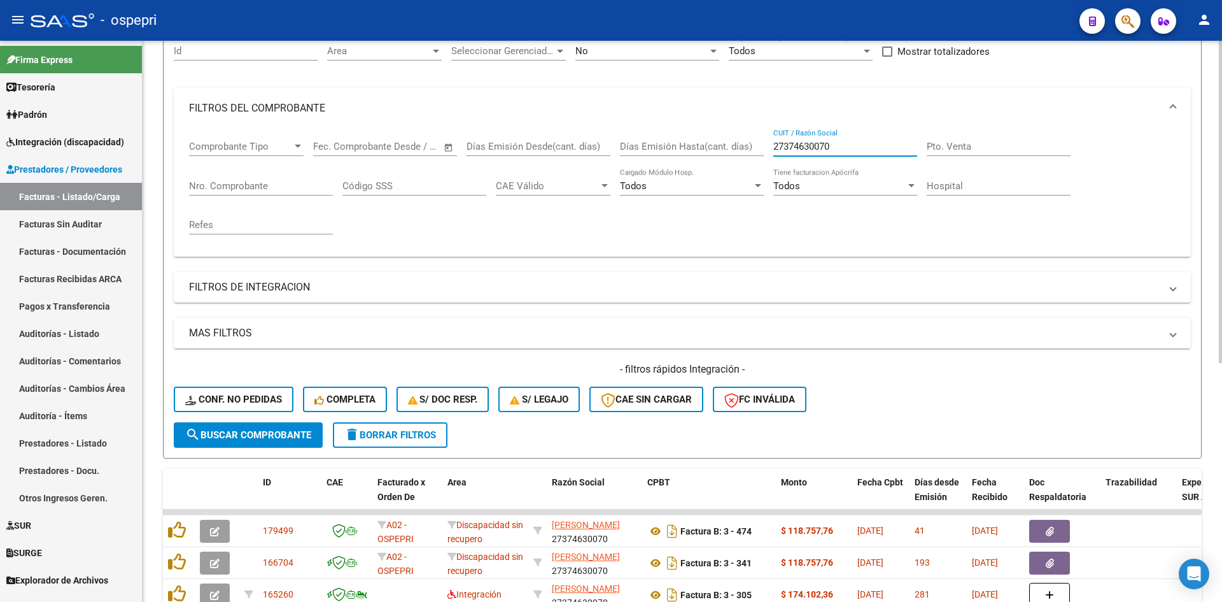
drag, startPoint x: 834, startPoint y: 148, endPoint x: 758, endPoint y: 159, distance: 77.2
click at [758, 159] on div "Comprobante Tipo Comprobante Tipo Start date – End date Fec. Comprobante Desde …" at bounding box center [682, 188] width 987 height 118
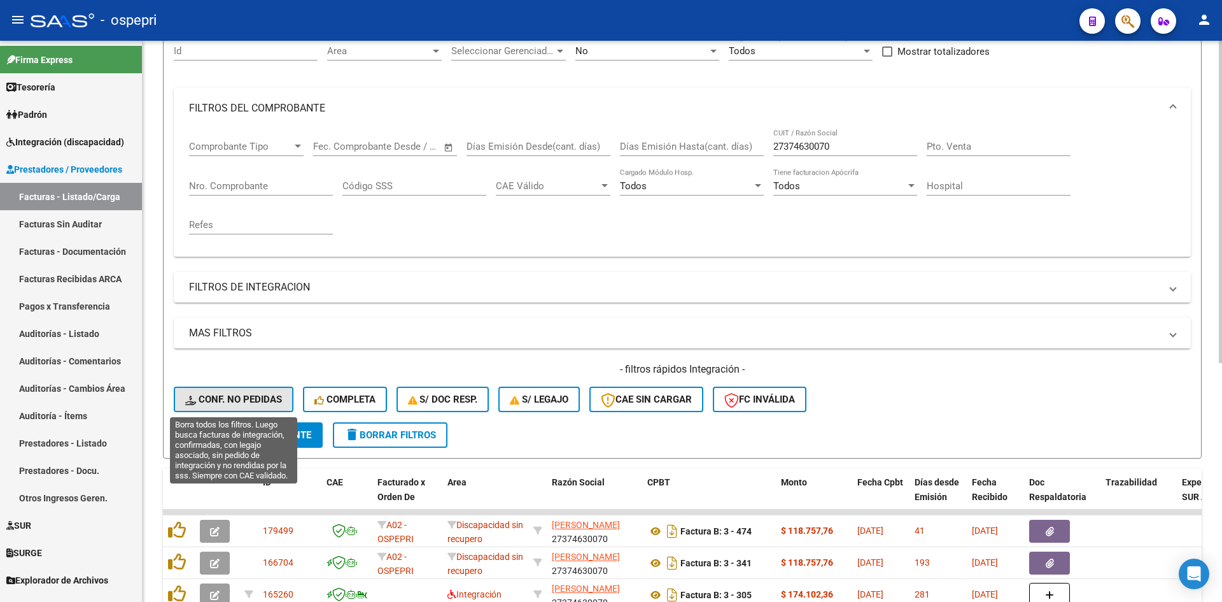
click at [260, 399] on span "Conf. no pedidas" at bounding box center [233, 398] width 97 height 11
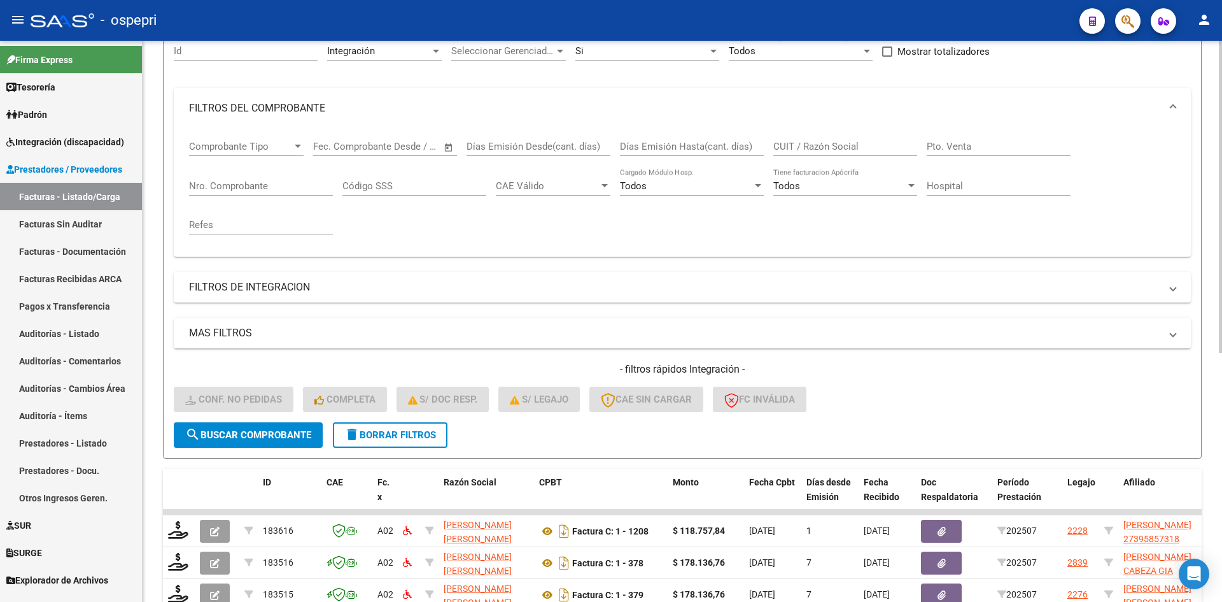
click at [819, 153] on div "CUIT / Razón Social" at bounding box center [846, 142] width 144 height 27
paste input "27374630070"
click at [258, 434] on span "search Buscar Comprobante" at bounding box center [248, 434] width 126 height 11
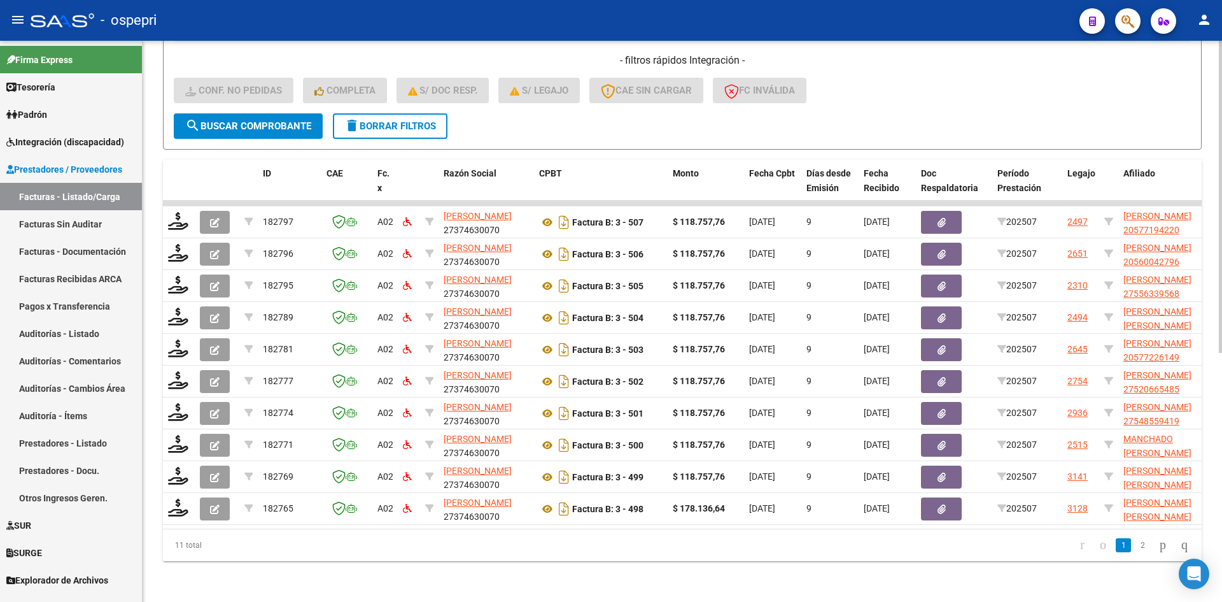
scroll to position [447, 0]
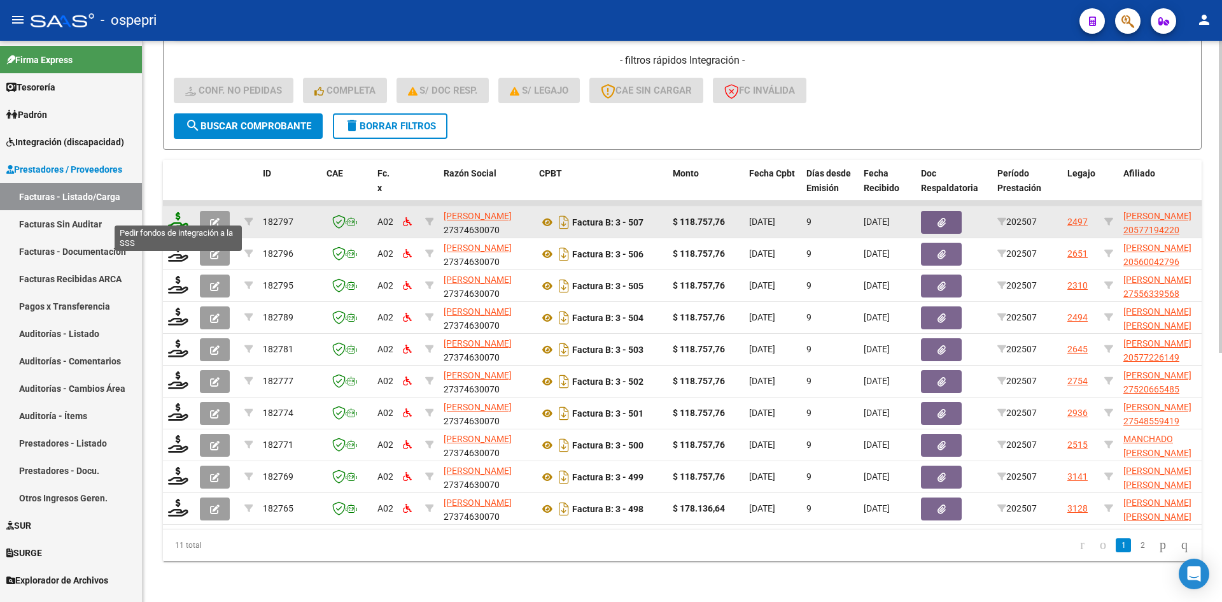
click at [171, 212] on icon at bounding box center [178, 221] width 20 height 18
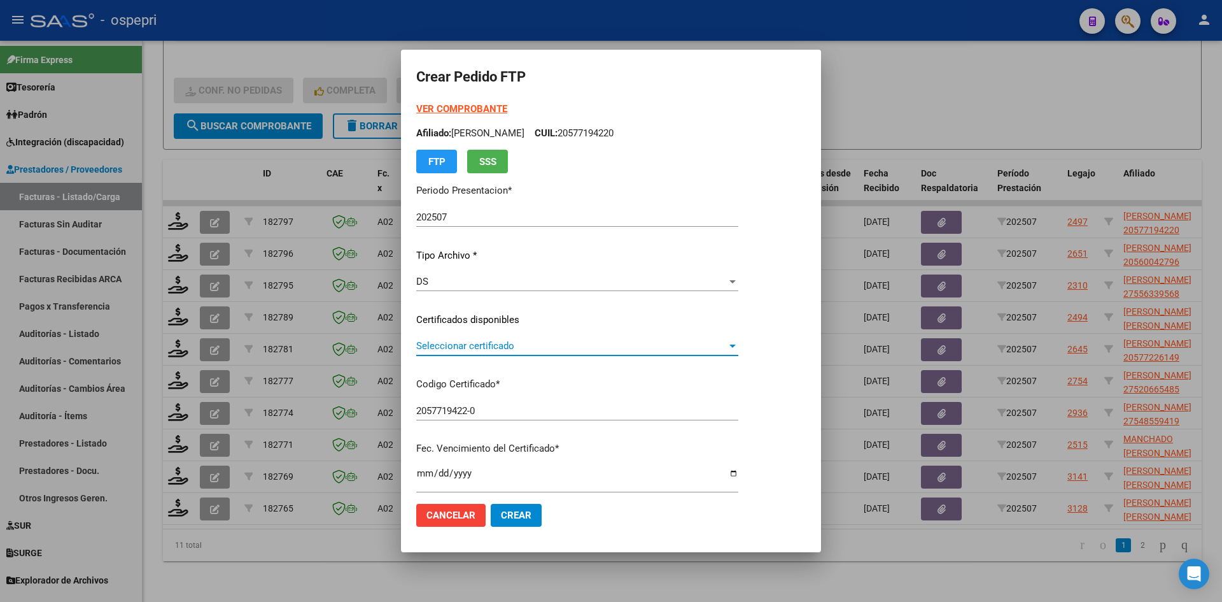
click at [492, 346] on span "Seleccionar certificado" at bounding box center [571, 345] width 311 height 11
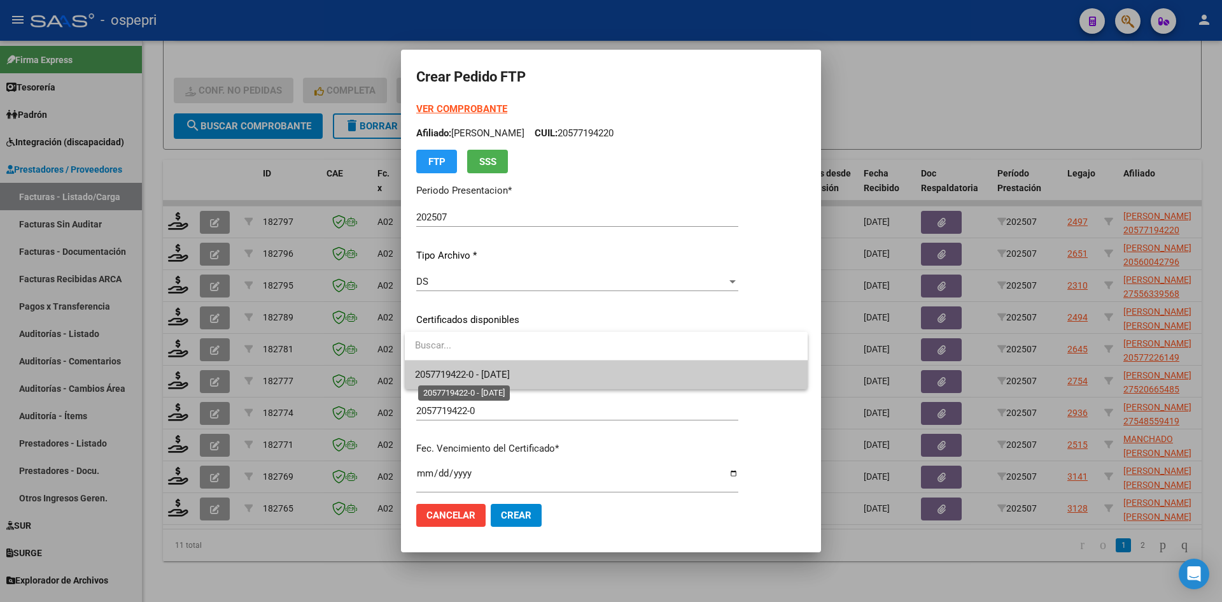
click at [510, 369] on span "2057719422-0 - 2025-11-17" at bounding box center [462, 374] width 95 height 11
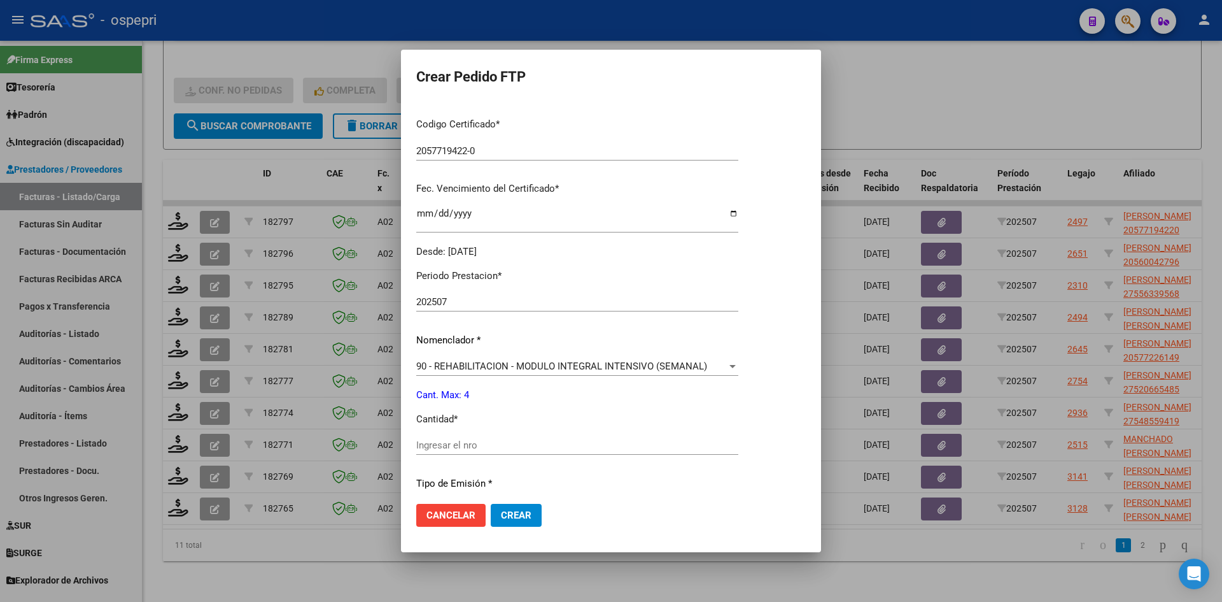
scroll to position [318, 0]
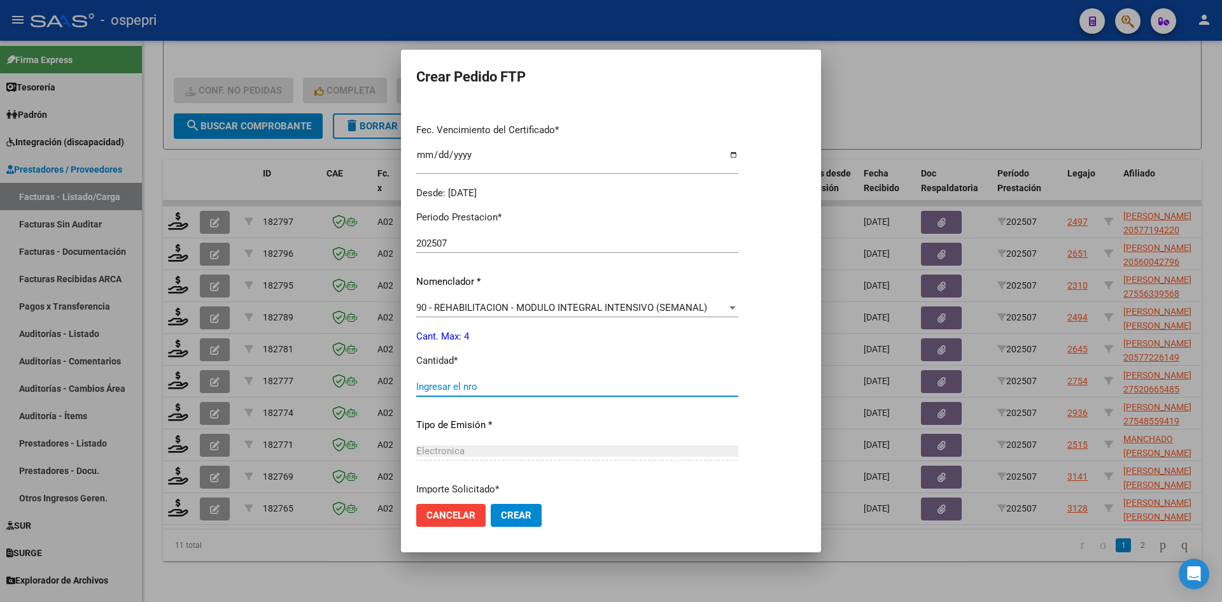
click at [495, 388] on input "Ingresar el nro" at bounding box center [577, 386] width 322 height 11
click at [529, 521] on button "Crear" at bounding box center [516, 515] width 51 height 23
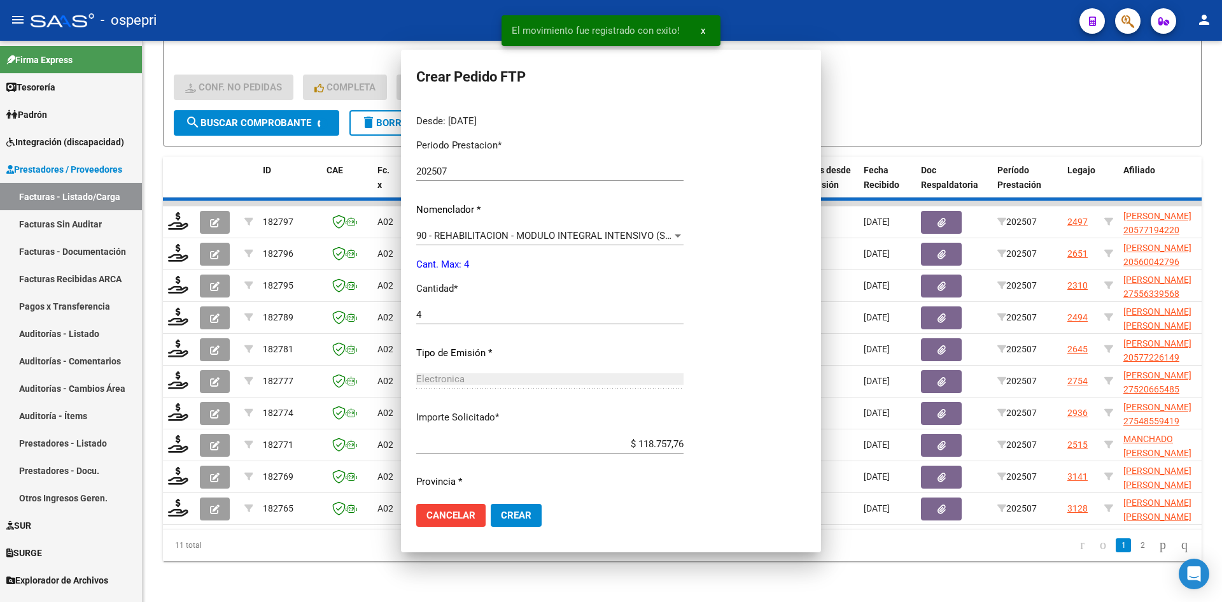
scroll to position [0, 0]
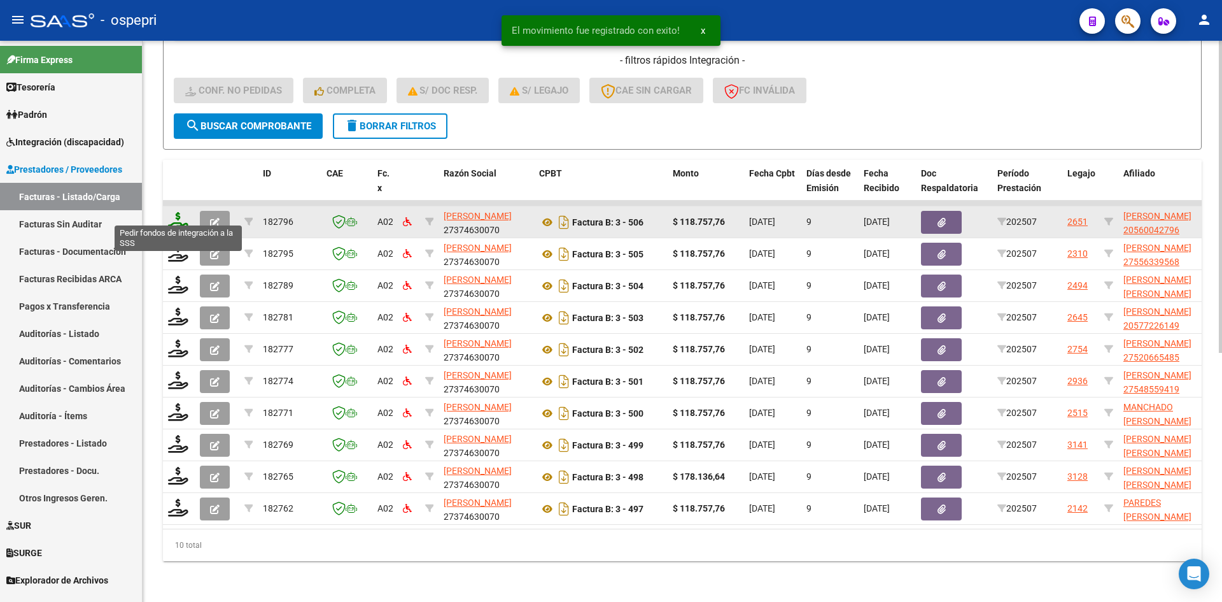
click at [173, 212] on icon at bounding box center [178, 221] width 20 height 18
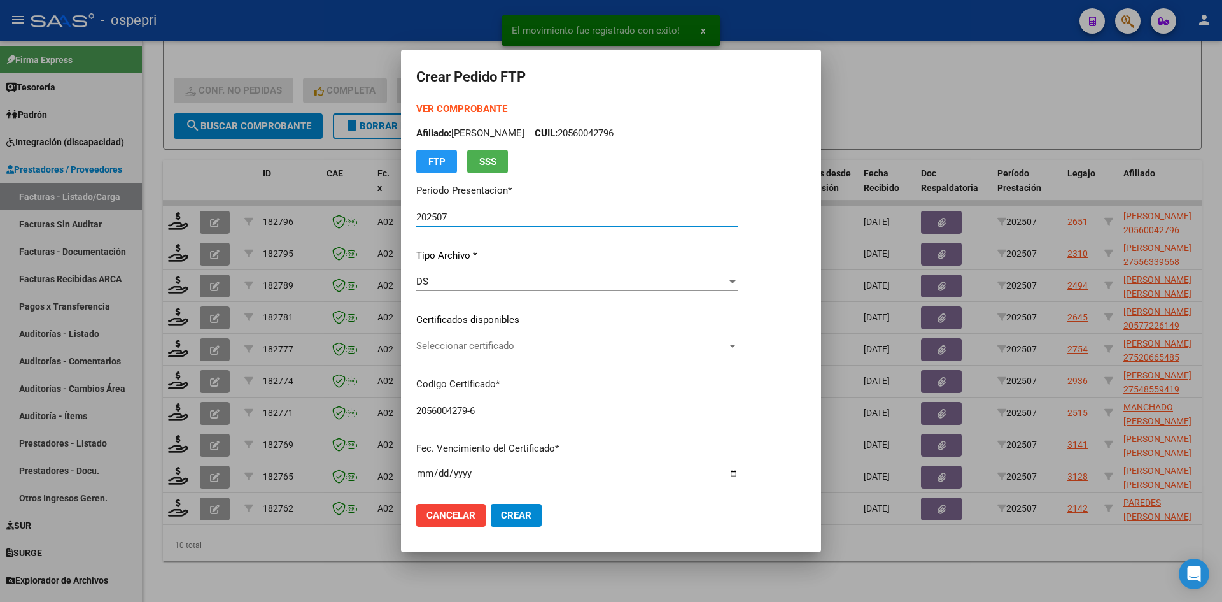
click at [483, 344] on span "Seleccionar certificado" at bounding box center [571, 345] width 311 height 11
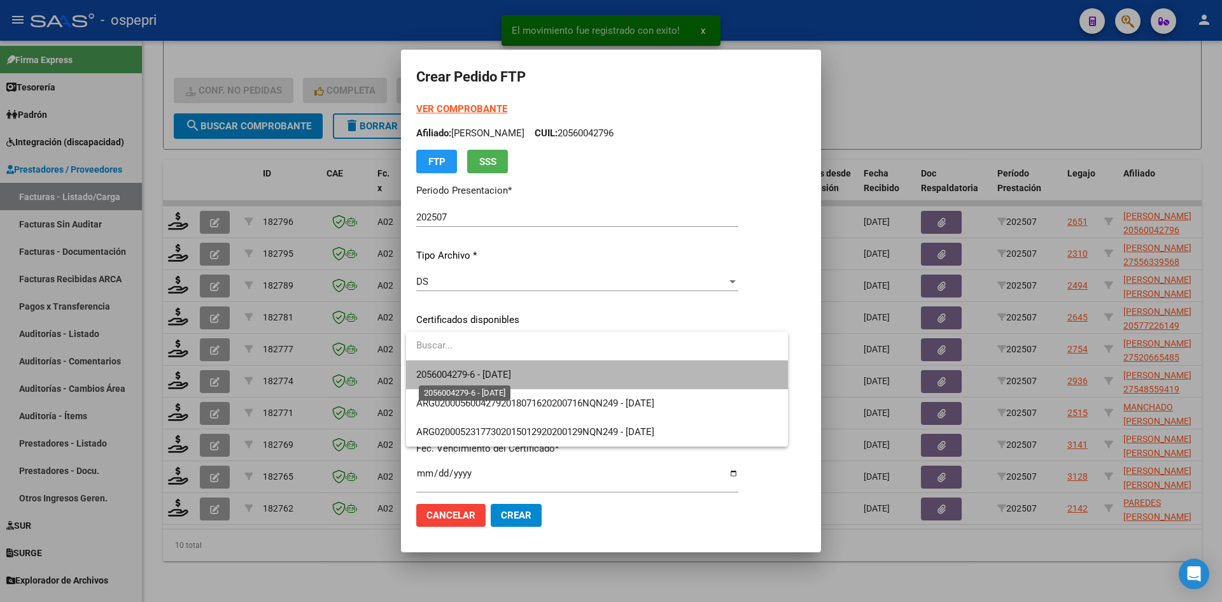
click at [511, 377] on span "2056004279-6 - 2027-07-01" at bounding box center [463, 374] width 95 height 11
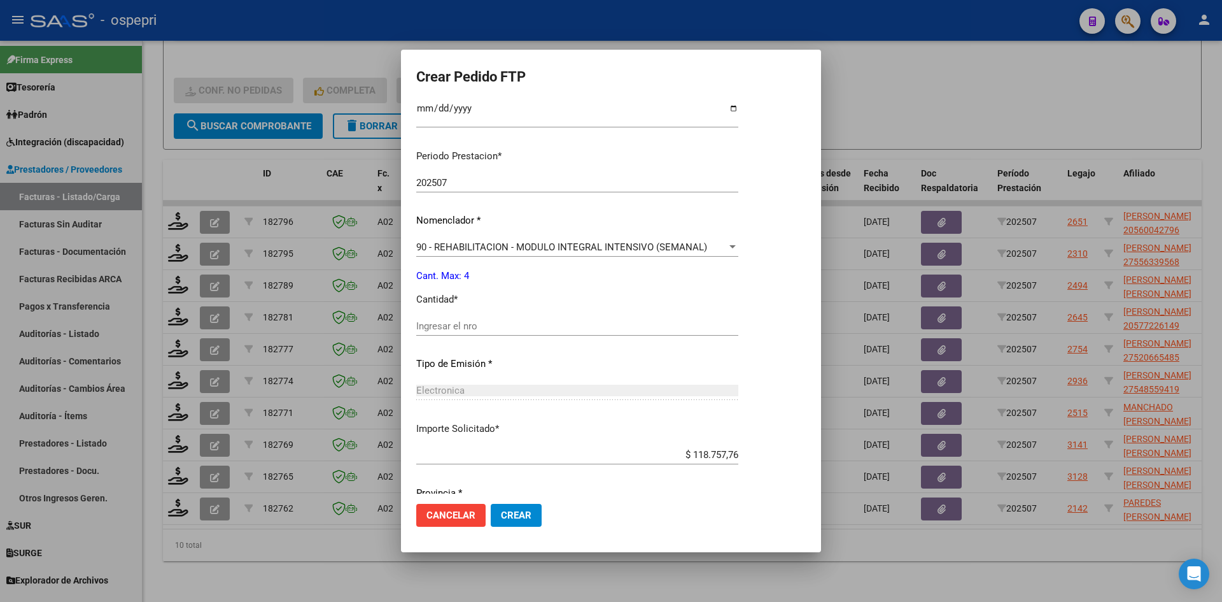
scroll to position [382, 0]
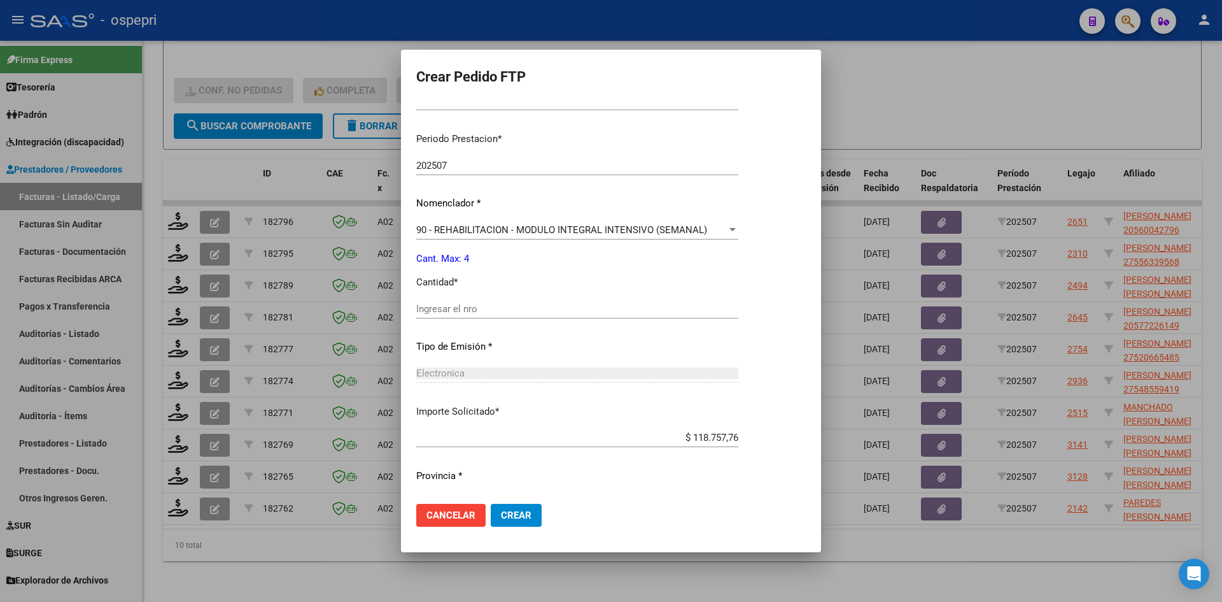
click at [492, 306] on input "Ingresar el nro" at bounding box center [577, 308] width 322 height 11
click at [523, 513] on span "Crear" at bounding box center [516, 514] width 31 height 11
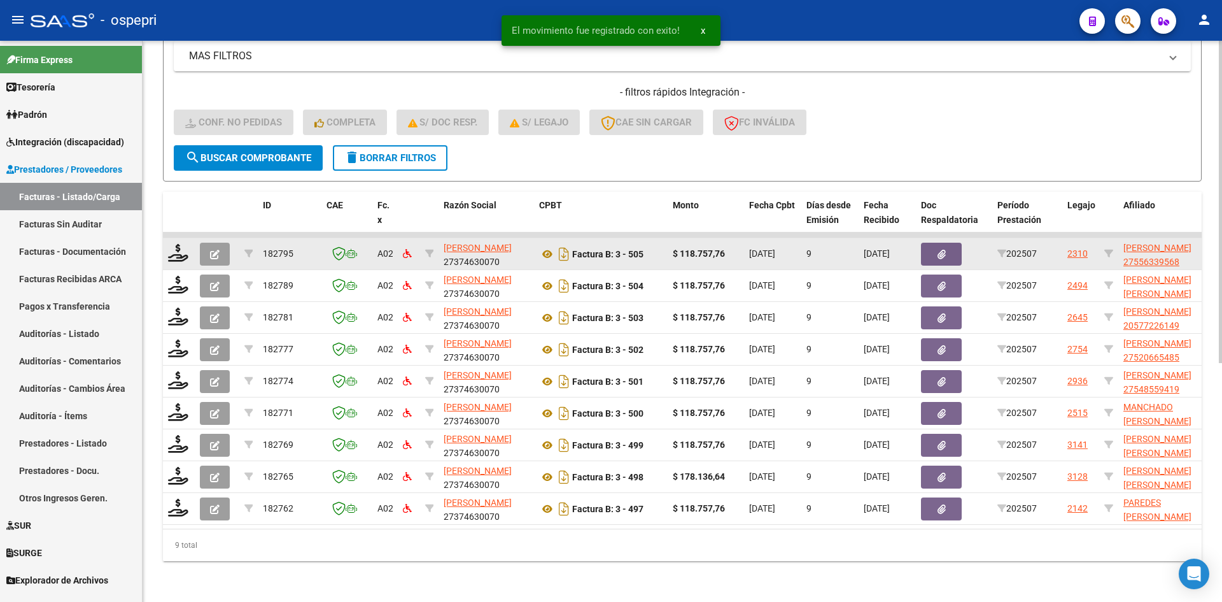
scroll to position [415, 0]
click at [179, 248] on icon at bounding box center [178, 253] width 20 height 18
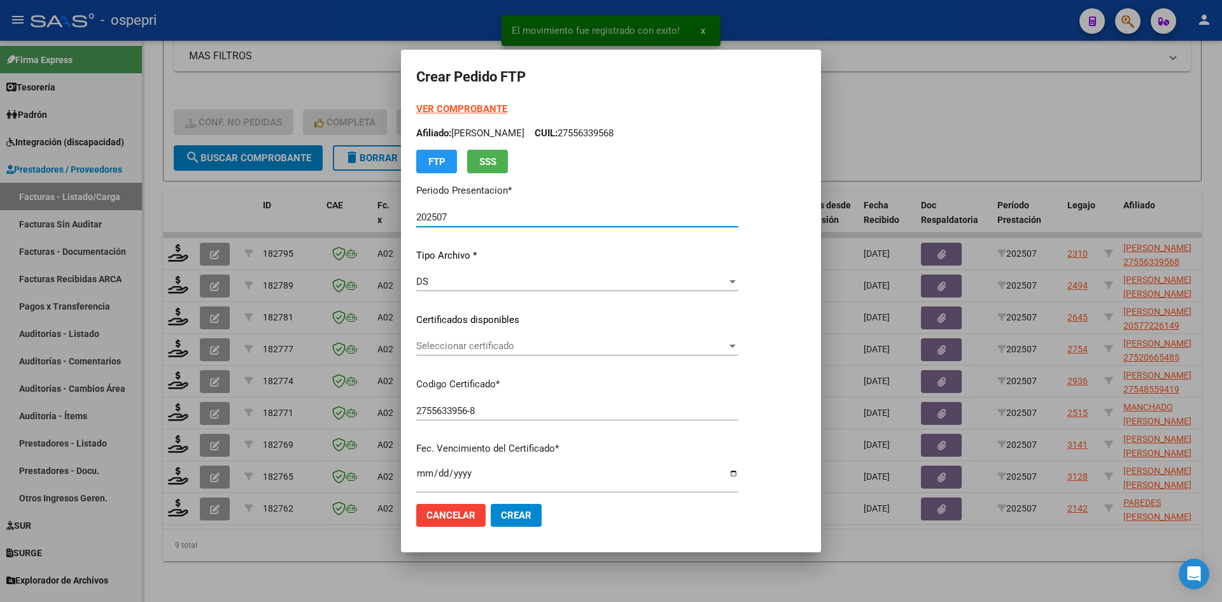
click at [474, 348] on span "Seleccionar certificado" at bounding box center [571, 345] width 311 height 11
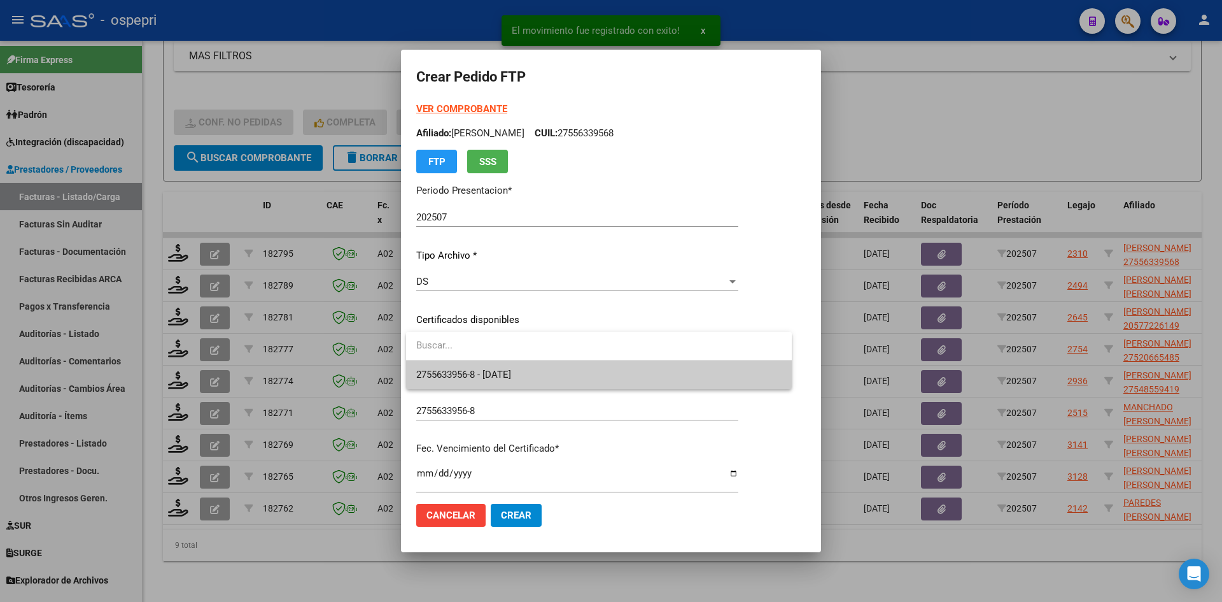
click at [492, 365] on span "2755633956-8 - 2028-04-01" at bounding box center [598, 374] width 365 height 29
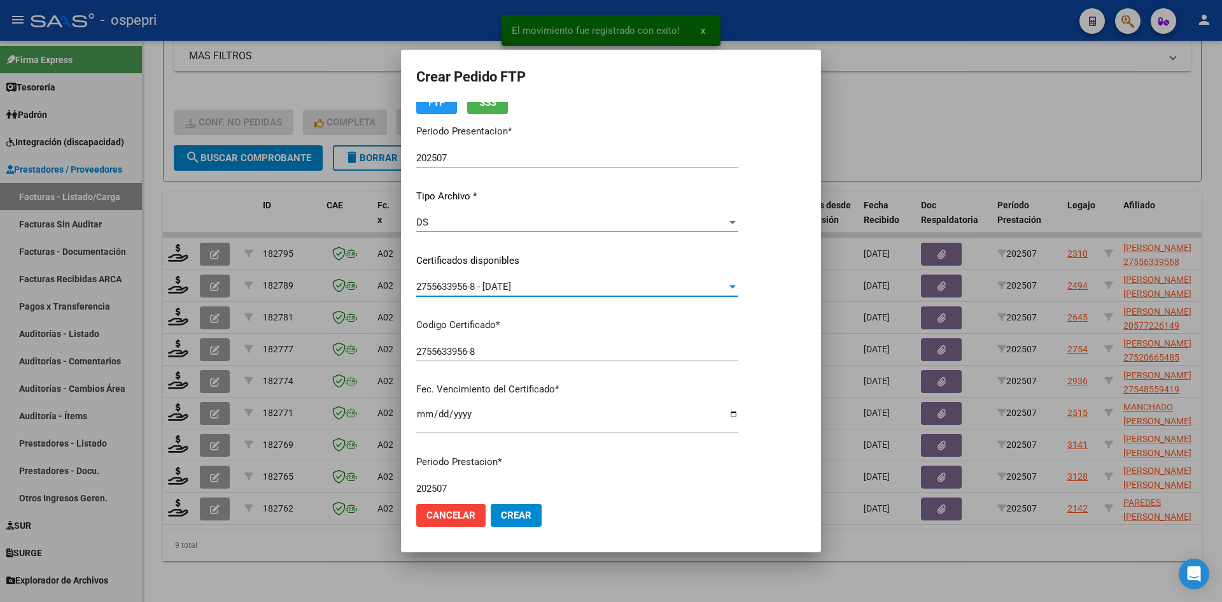
scroll to position [255, 0]
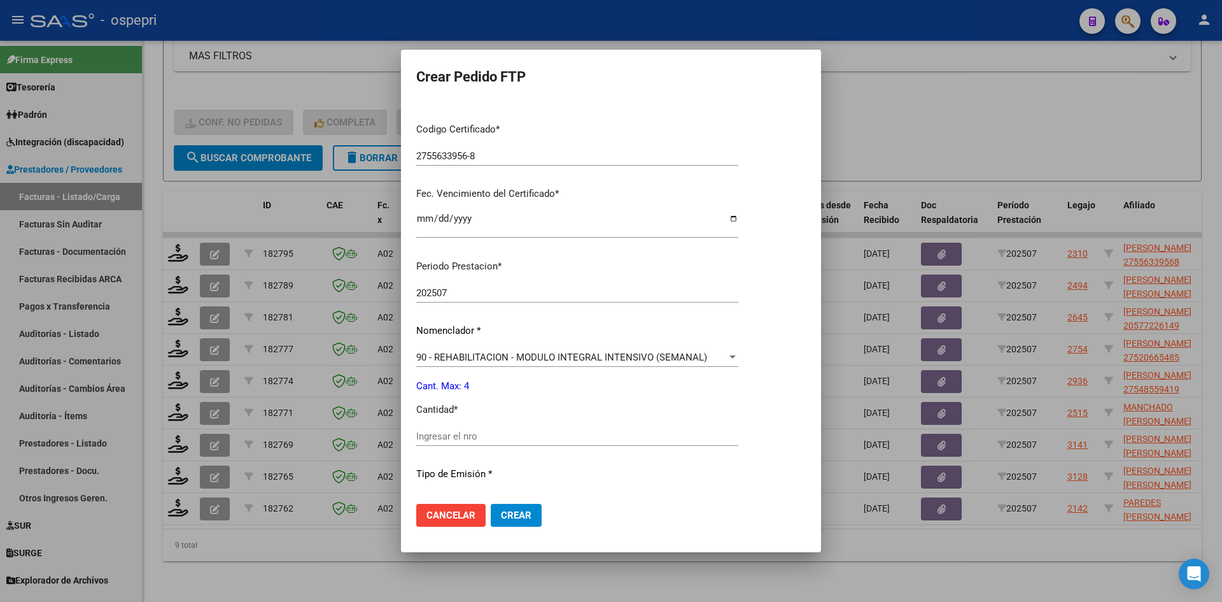
click at [473, 436] on input "Ingresar el nro" at bounding box center [577, 435] width 322 height 11
click at [521, 515] on span "Crear" at bounding box center [516, 514] width 31 height 11
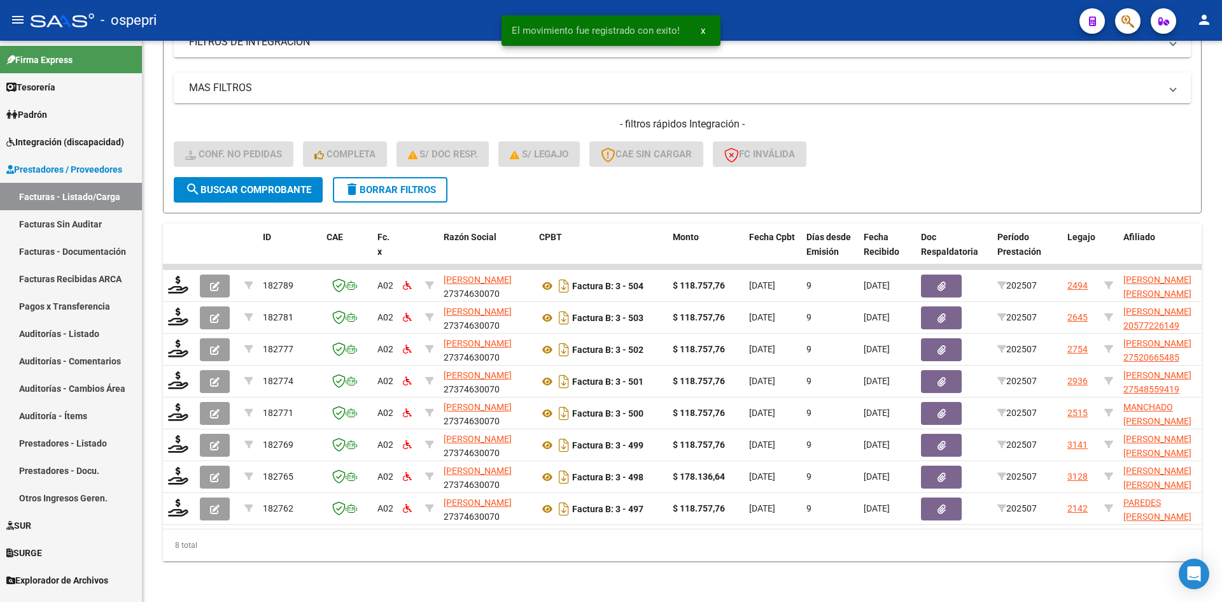
scroll to position [383, 0]
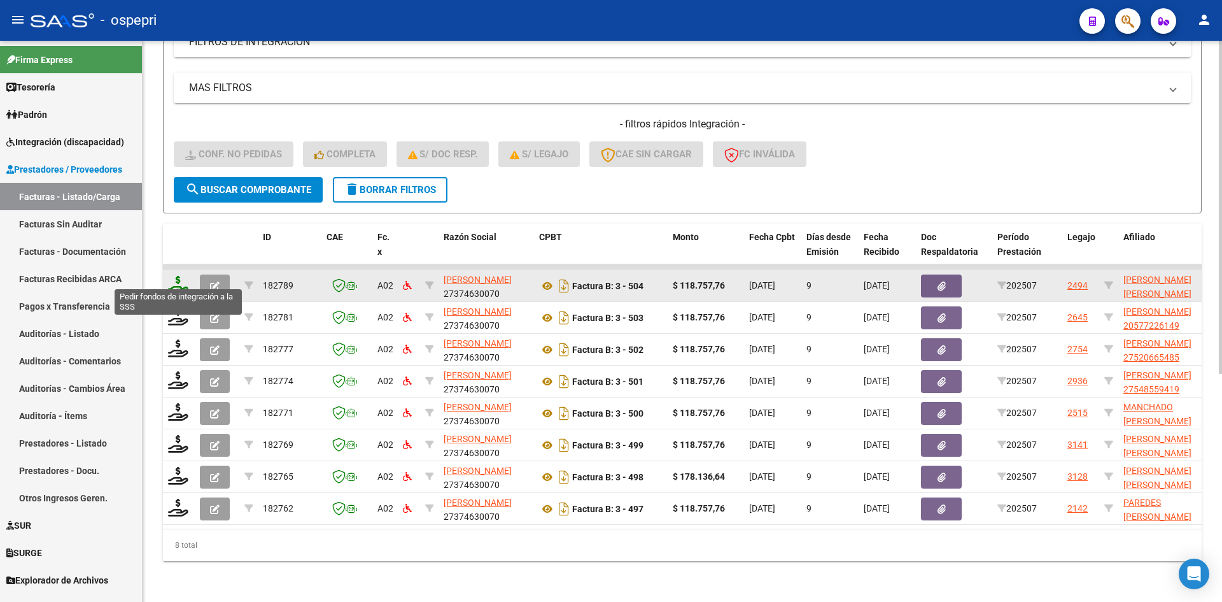
click at [178, 276] on icon at bounding box center [178, 285] width 20 height 18
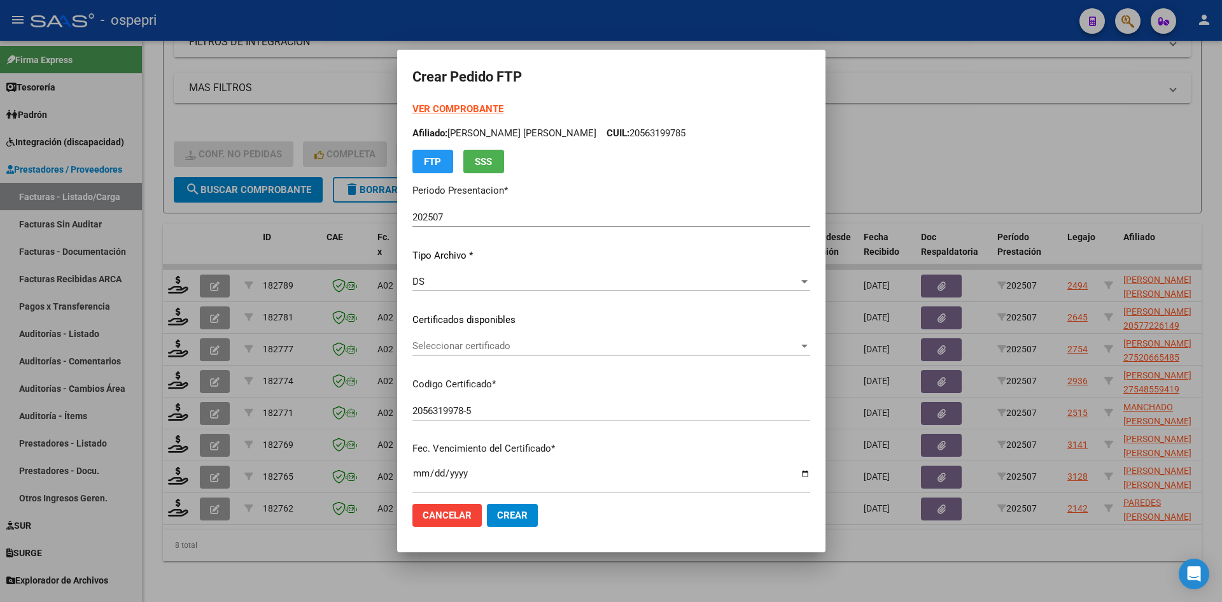
click at [549, 352] on div "Seleccionar certificado Seleccionar certificado" at bounding box center [612, 345] width 398 height 19
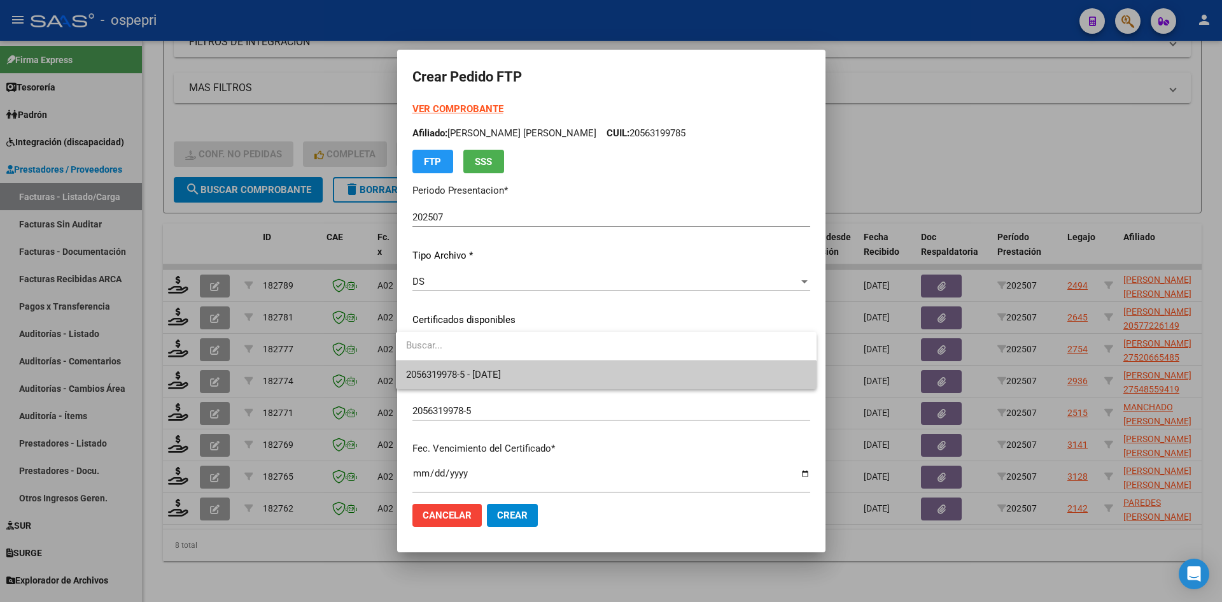
click at [549, 374] on span "2056319978-5 - [DATE]" at bounding box center [606, 374] width 400 height 29
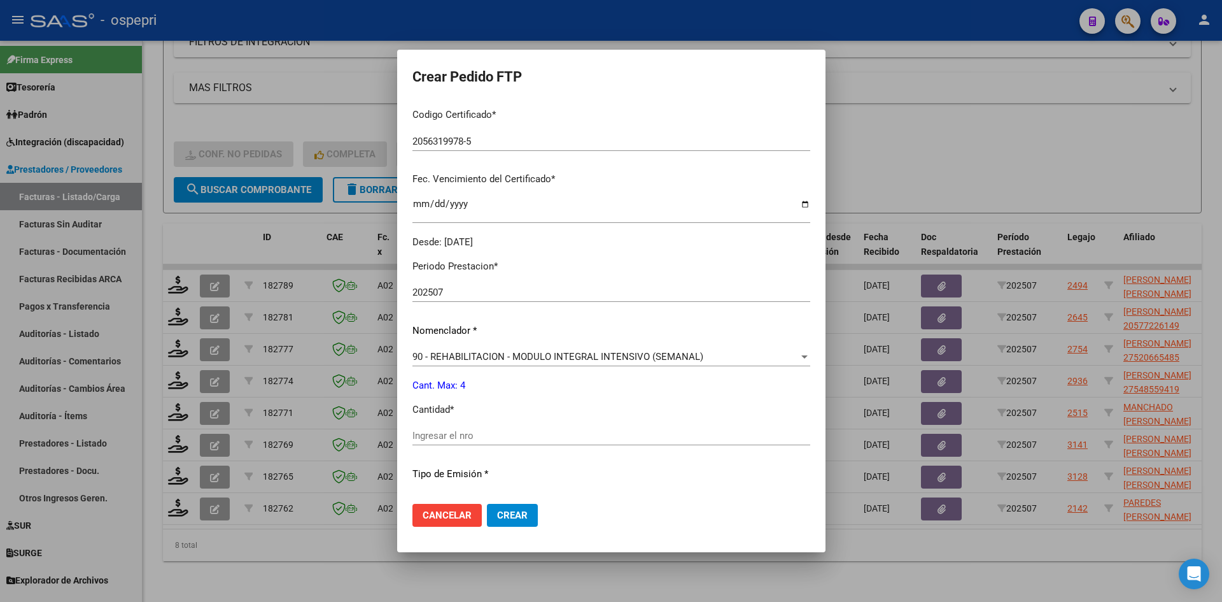
scroll to position [318, 0]
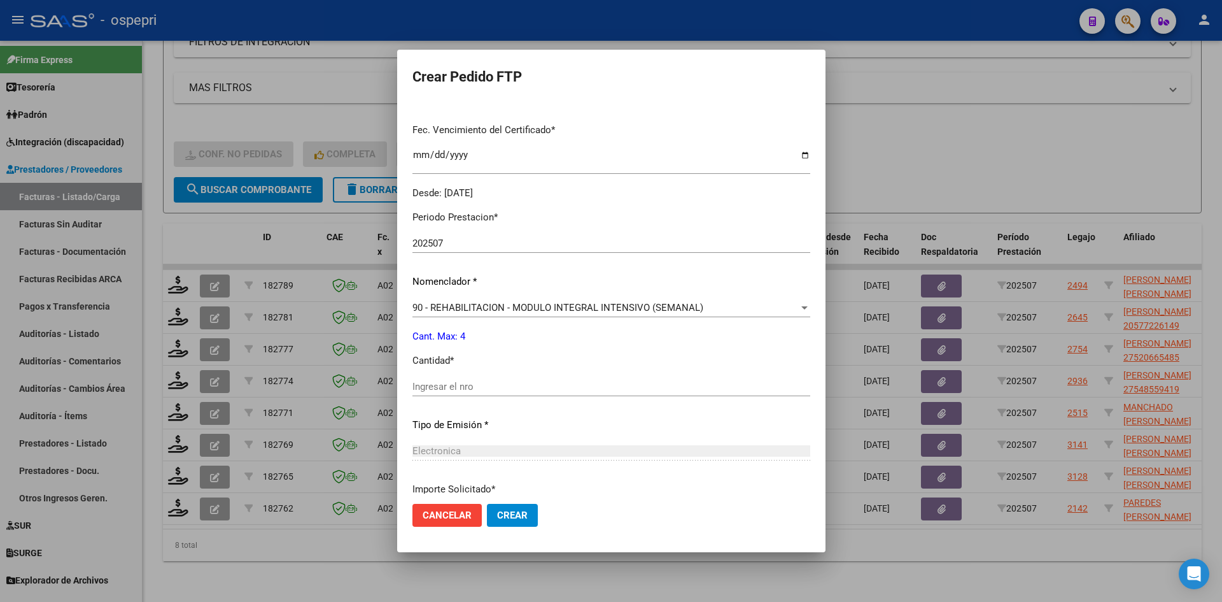
click at [453, 388] on input "Ingresar el nro" at bounding box center [612, 386] width 398 height 11
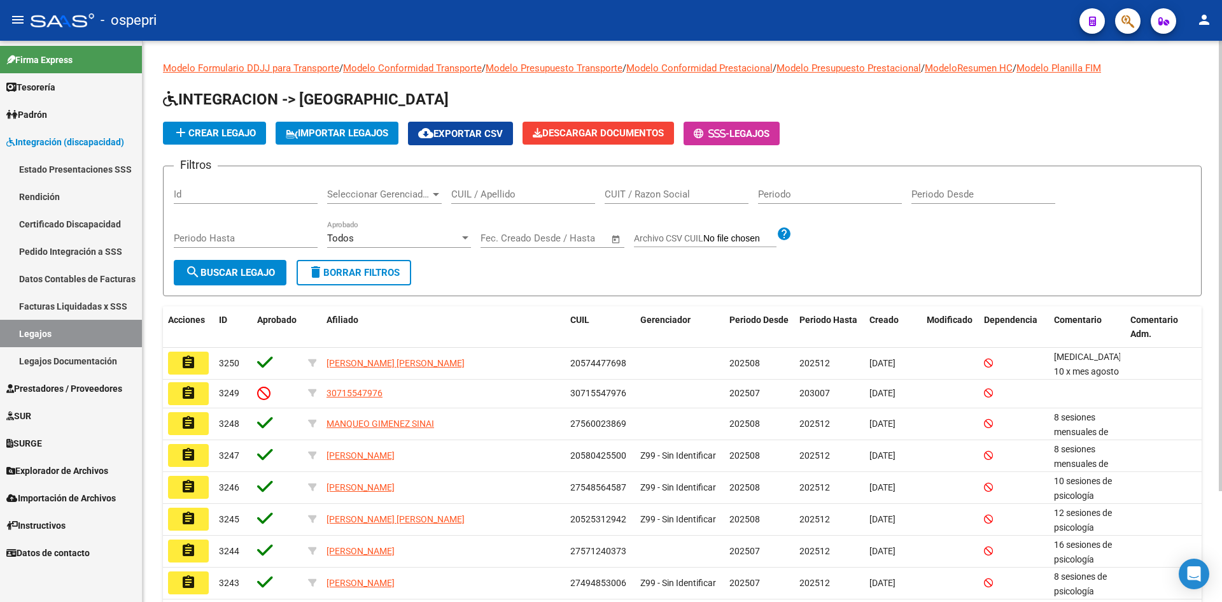
click at [494, 190] on input "CUIL / Apellido" at bounding box center [523, 193] width 144 height 11
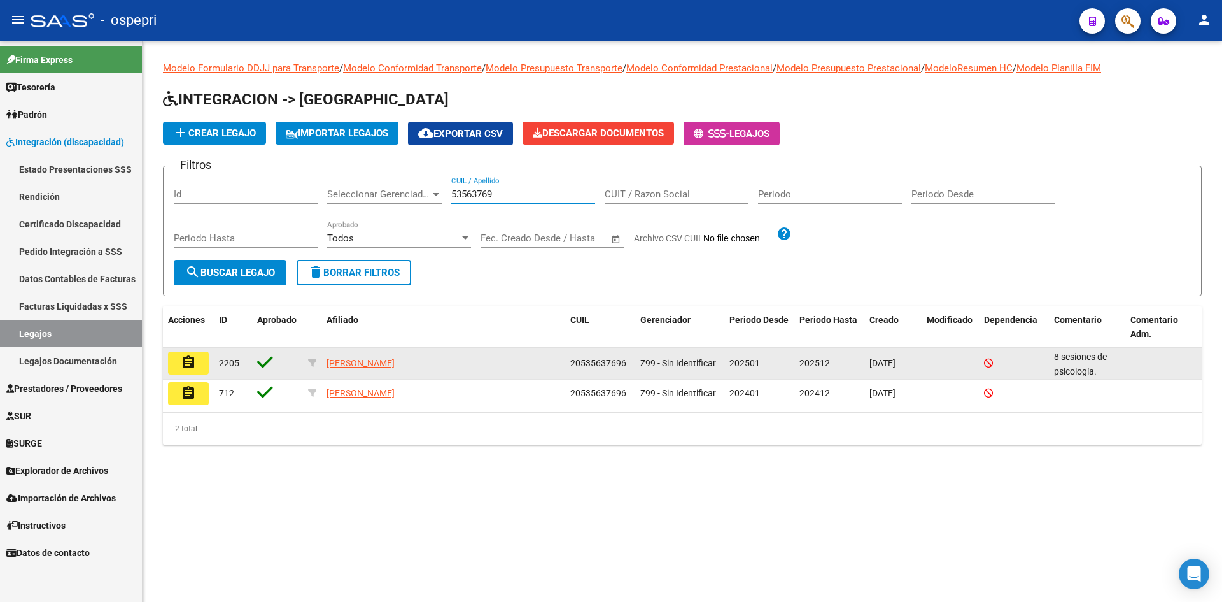
type input "53563769"
click at [183, 364] on mat-icon "assignment" at bounding box center [188, 362] width 15 height 15
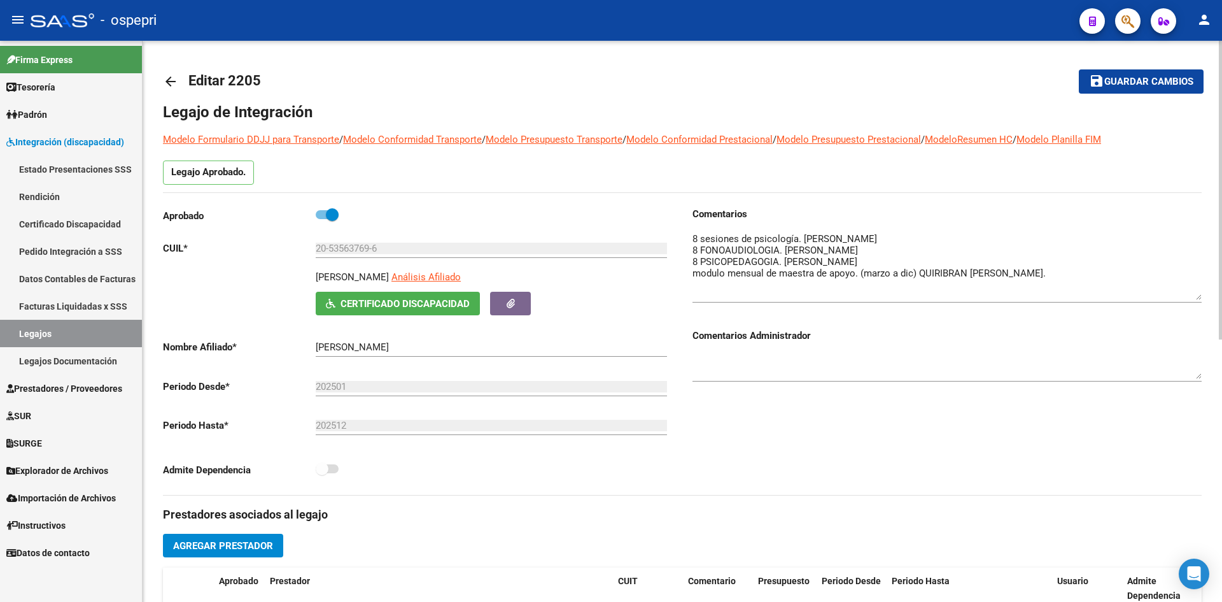
drag, startPoint x: 1199, startPoint y: 254, endPoint x: 1198, endPoint y: 297, distance: 42.7
click at [1198, 297] on textarea at bounding box center [947, 266] width 509 height 68
click at [169, 79] on mat-icon "arrow_back" at bounding box center [170, 81] width 15 height 15
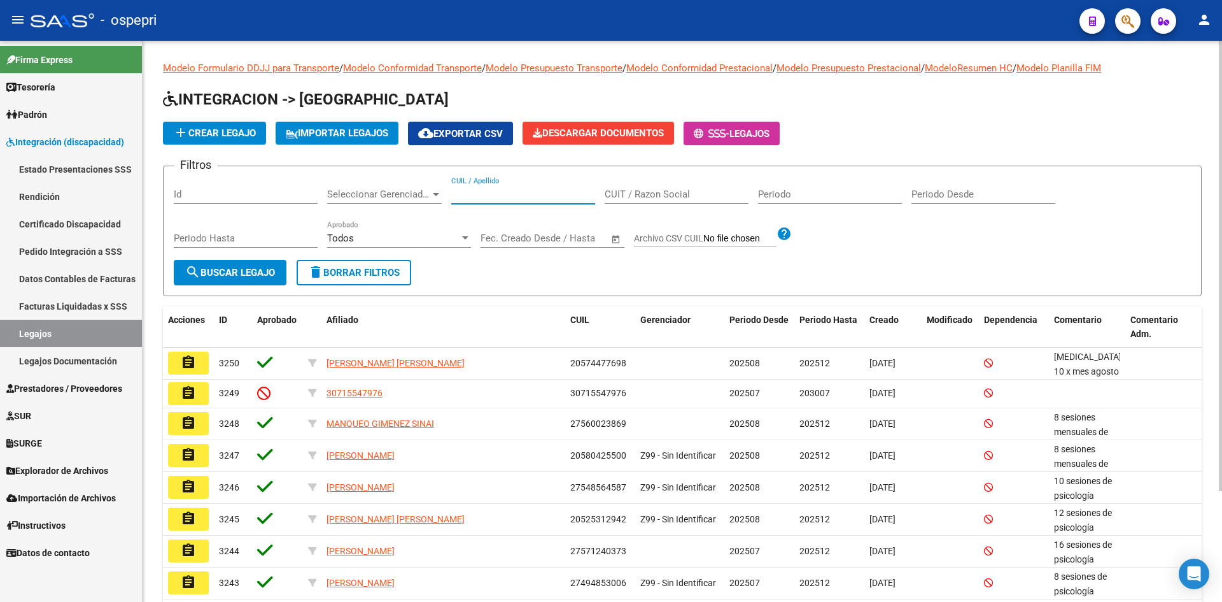
click at [477, 195] on input "CUIL / Apellido" at bounding box center [523, 193] width 144 height 11
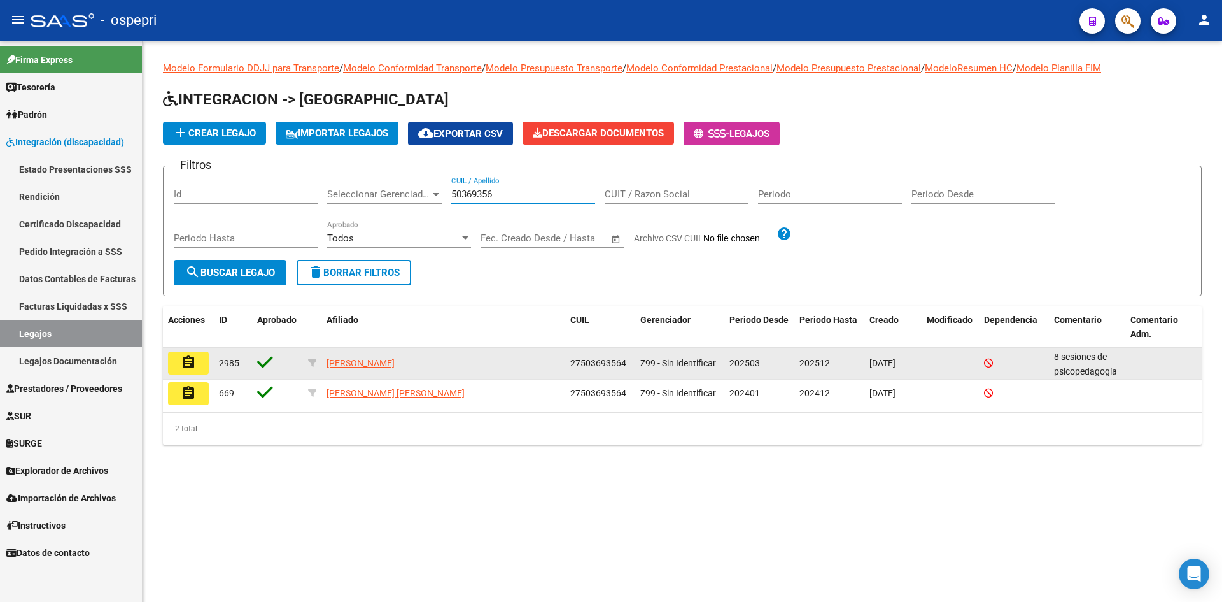
type input "50369356"
click at [200, 362] on button "assignment" at bounding box center [188, 362] width 41 height 23
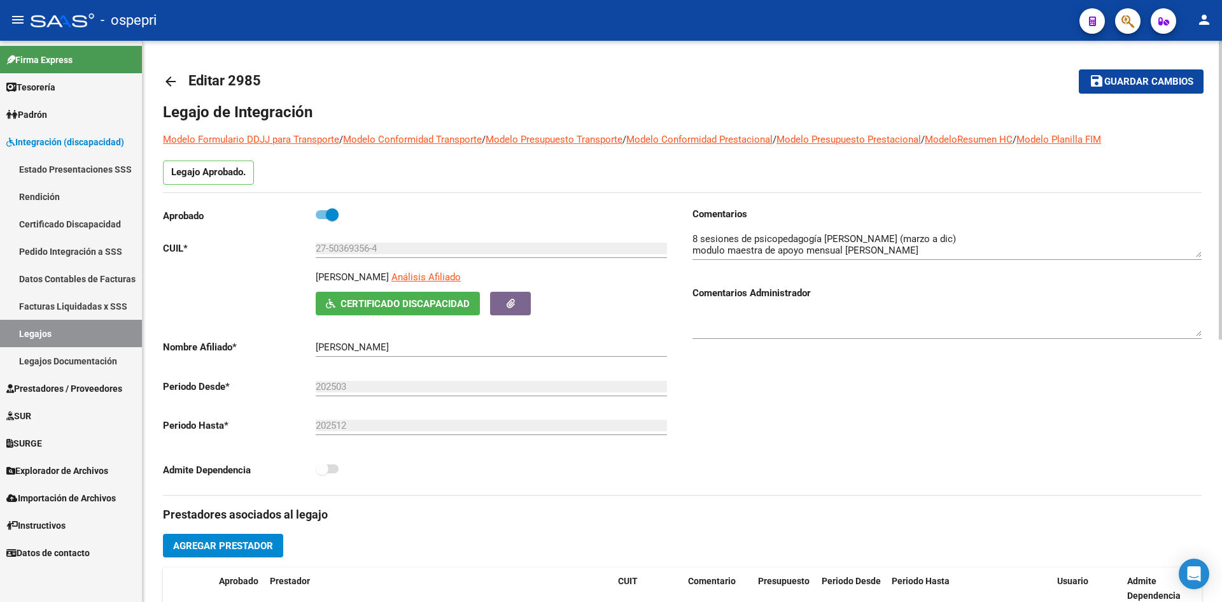
click at [173, 78] on mat-icon "arrow_back" at bounding box center [170, 81] width 15 height 15
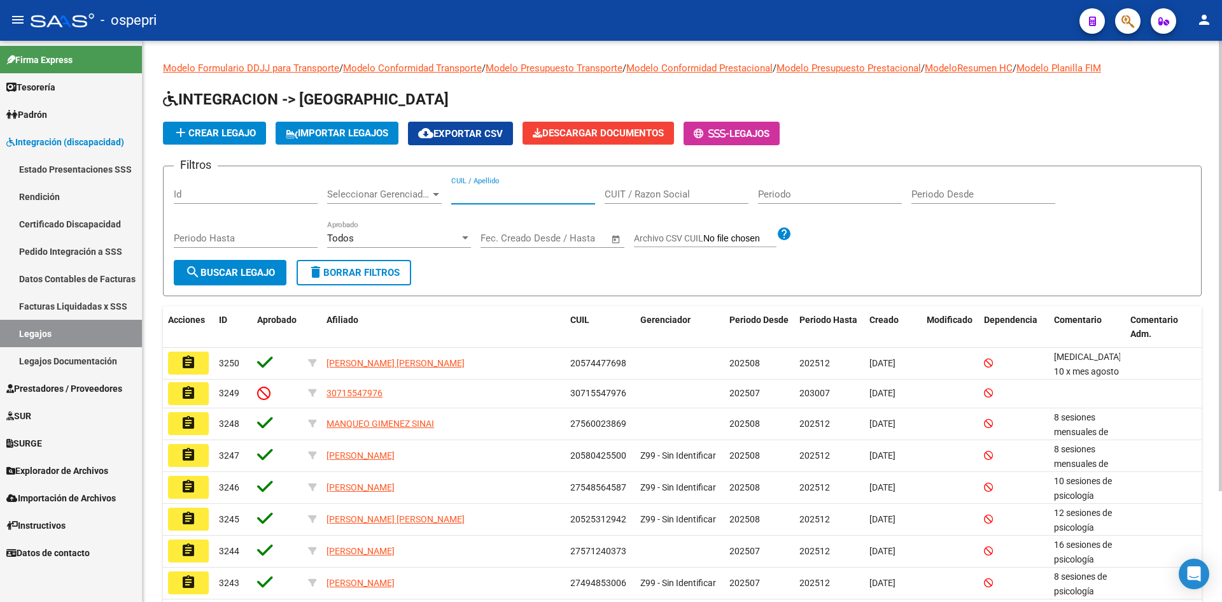
click at [494, 192] on input "CUIL / Apellido" at bounding box center [523, 193] width 144 height 11
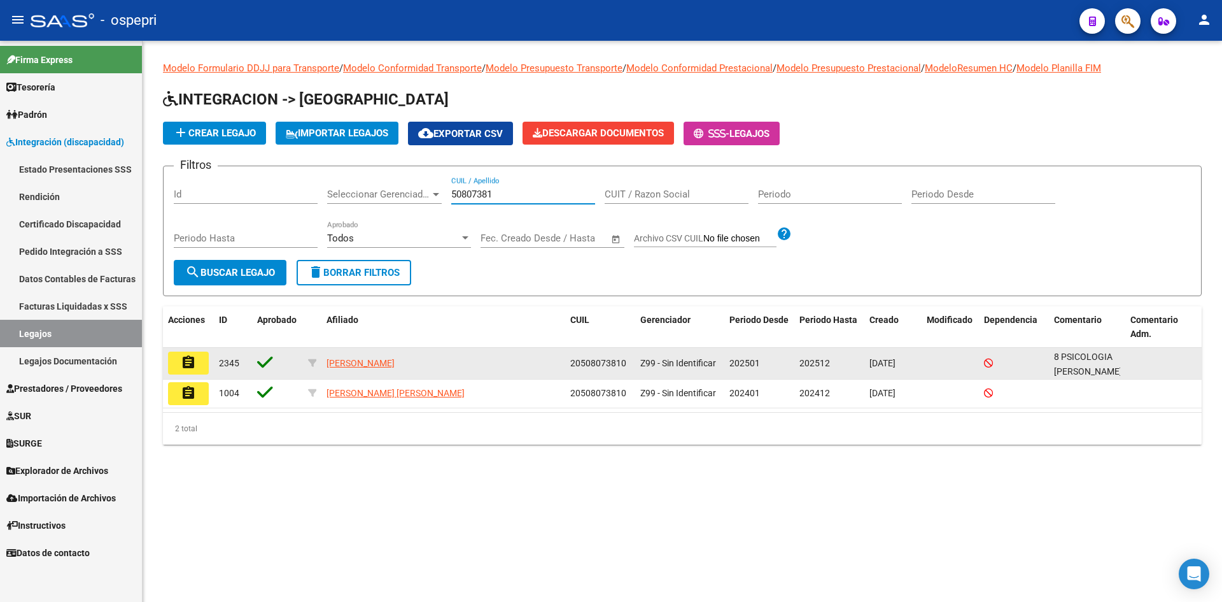
type input "50807381"
click at [197, 362] on button "assignment" at bounding box center [188, 362] width 41 height 23
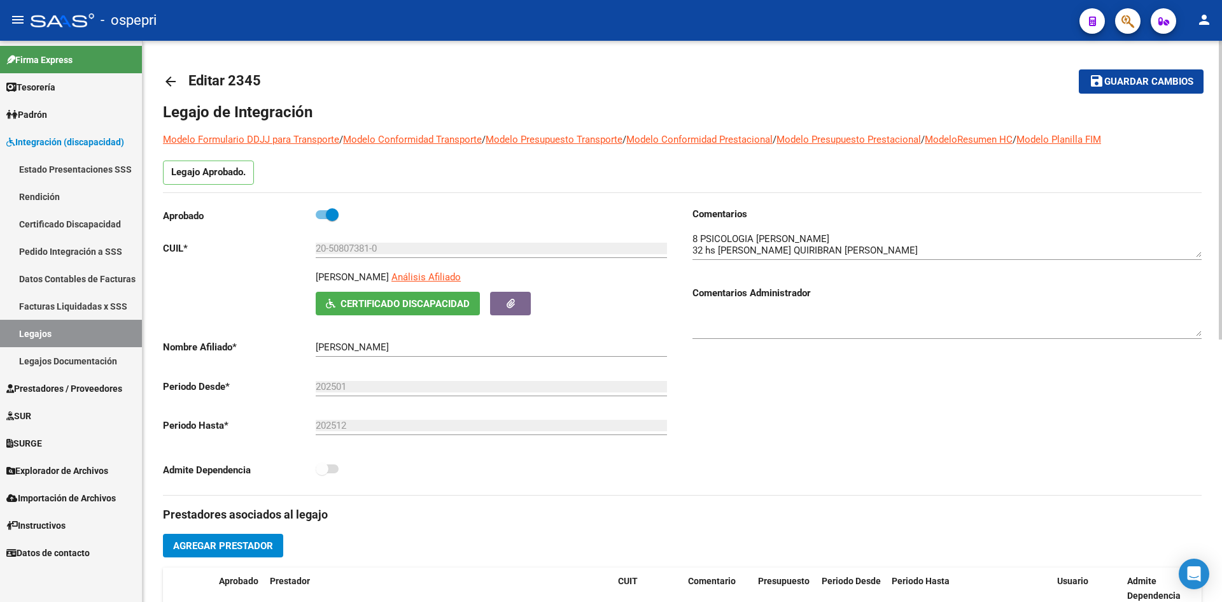
click at [177, 79] on mat-icon "arrow_back" at bounding box center [170, 81] width 15 height 15
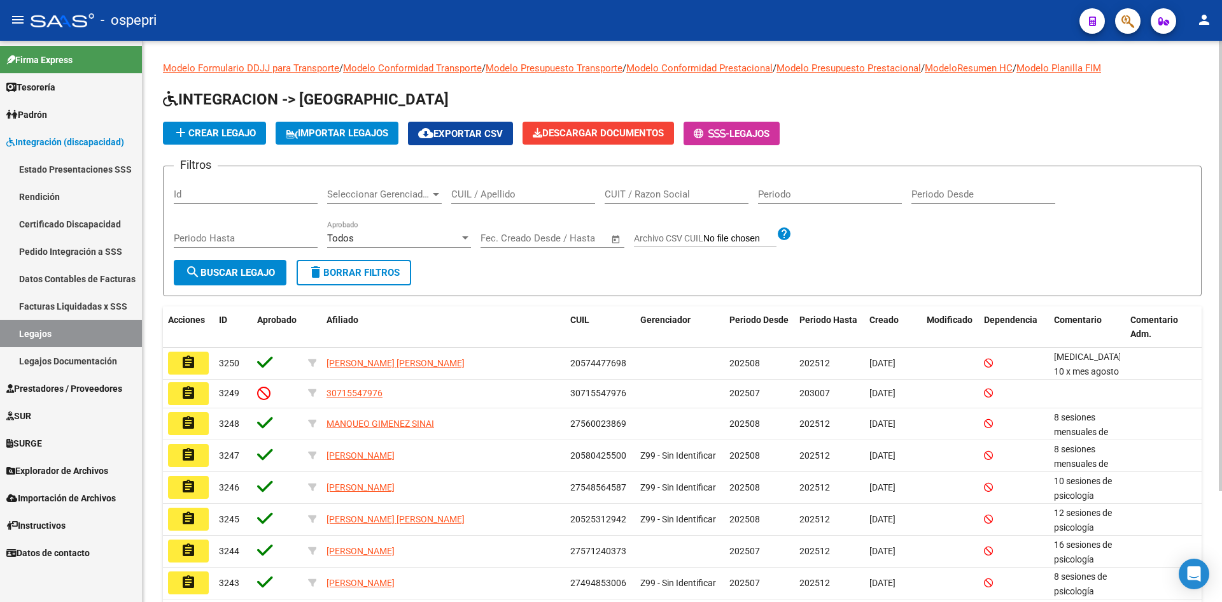
click at [512, 191] on input "CUIL / Apellido" at bounding box center [523, 193] width 144 height 11
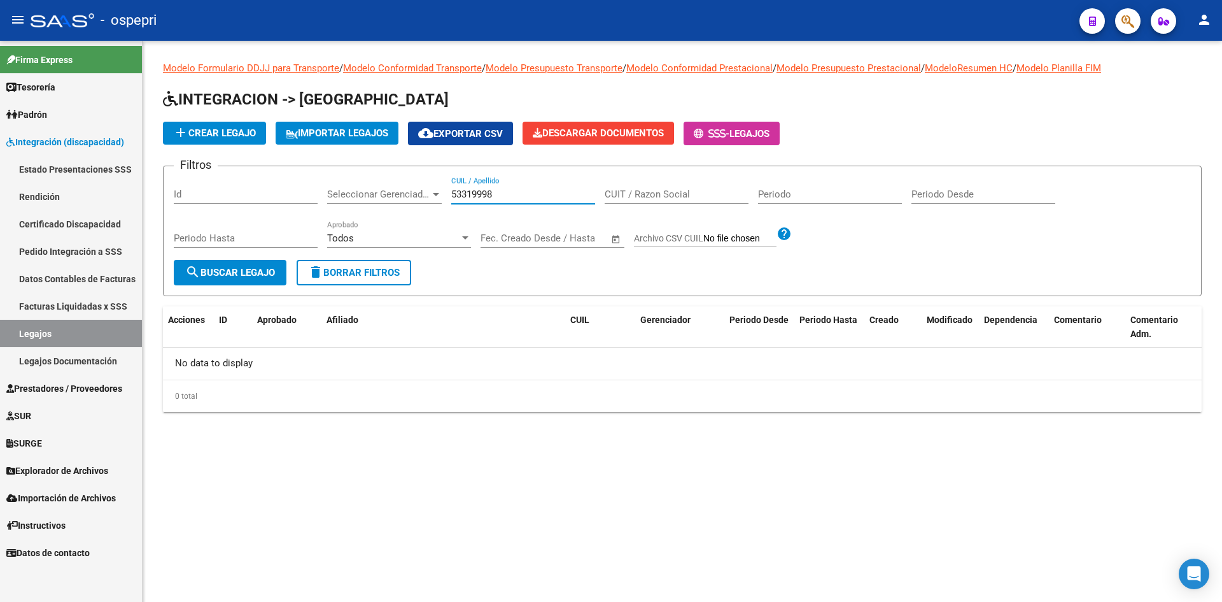
click at [488, 197] on input "53319998" at bounding box center [523, 193] width 144 height 11
type input "5331998"
click at [260, 271] on span "search Buscar Legajo" at bounding box center [230, 272] width 90 height 11
drag, startPoint x: 507, startPoint y: 195, endPoint x: 432, endPoint y: 211, distance: 76.9
click at [432, 211] on div "Filtros Id Seleccionar Gerenciador Seleccionar Gerenciador 5331998 CUIL / Apell…" at bounding box center [682, 217] width 1017 height 83
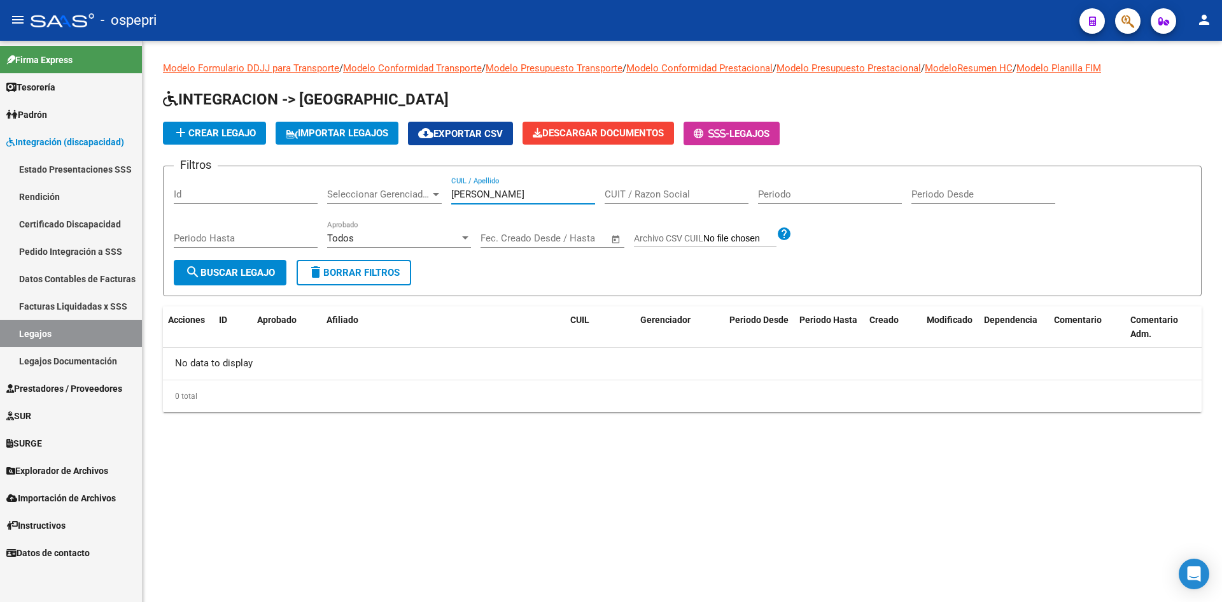
type input "alarcon bautista"
drag, startPoint x: 527, startPoint y: 195, endPoint x: 418, endPoint y: 223, distance: 113.0
click at [418, 223] on div "Filtros Id Seleccionar Gerenciador Seleccionar Gerenciador alarcon bautista CUI…" at bounding box center [682, 217] width 1017 height 83
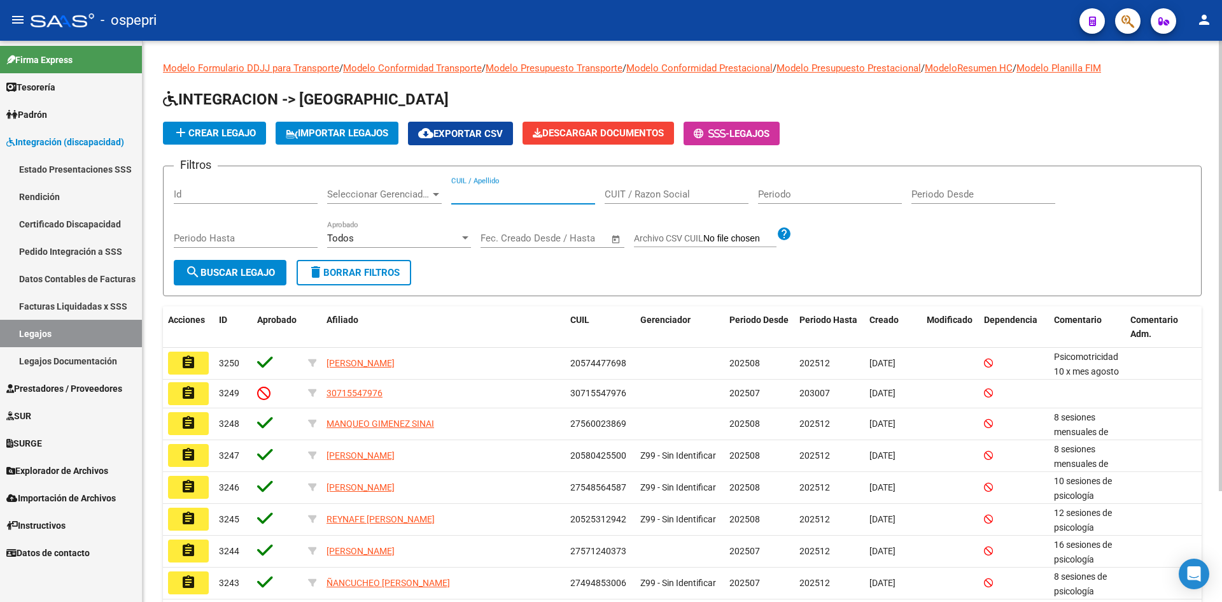
click at [467, 195] on input "CUIL / Apellido" at bounding box center [523, 193] width 144 height 11
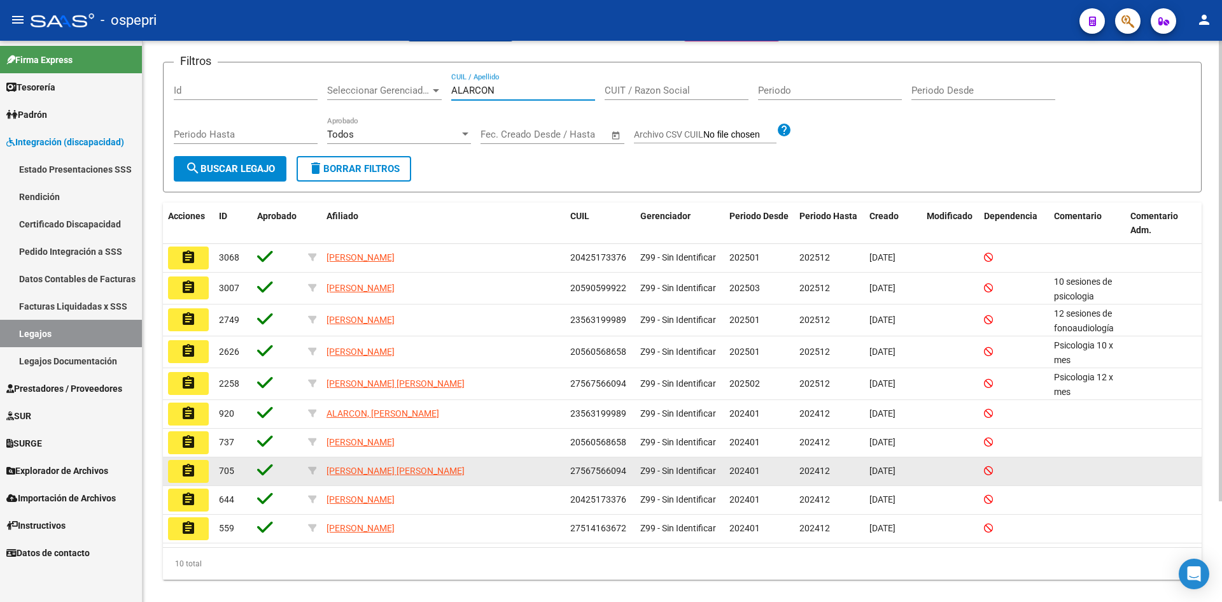
scroll to position [122, 0]
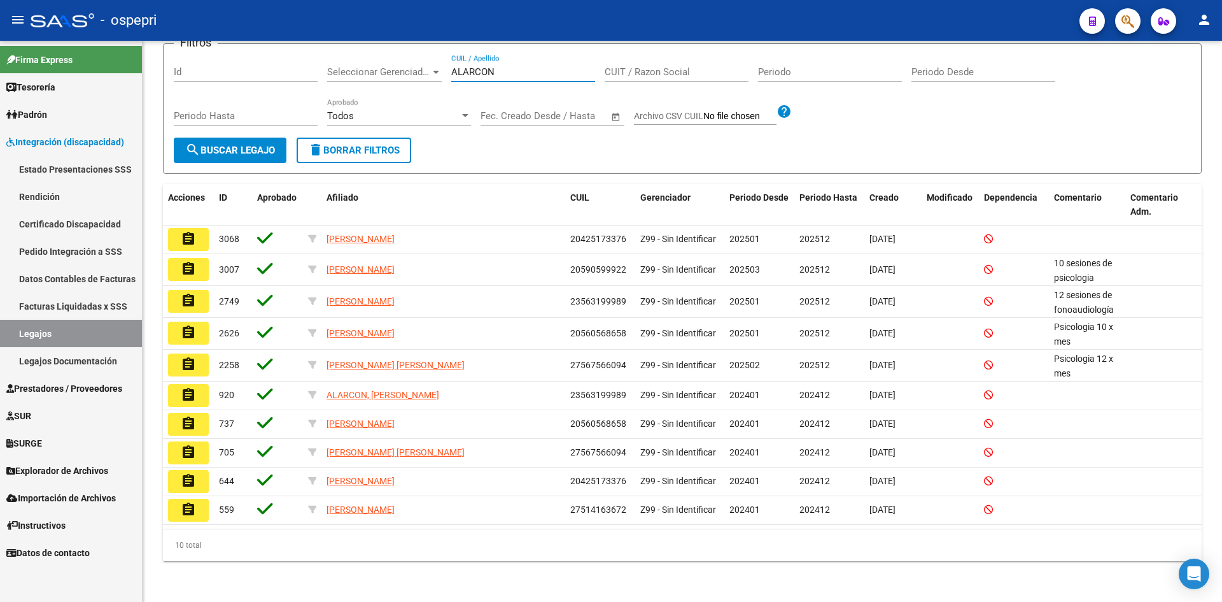
type input "ALARCON"
drag, startPoint x: 544, startPoint y: 73, endPoint x: 435, endPoint y: 79, distance: 109.1
click at [434, 79] on div "Filtros Id Seleccionar Gerenciador Seleccionar Gerenciador ALARCON CUIL / Apell…" at bounding box center [682, 95] width 1017 height 83
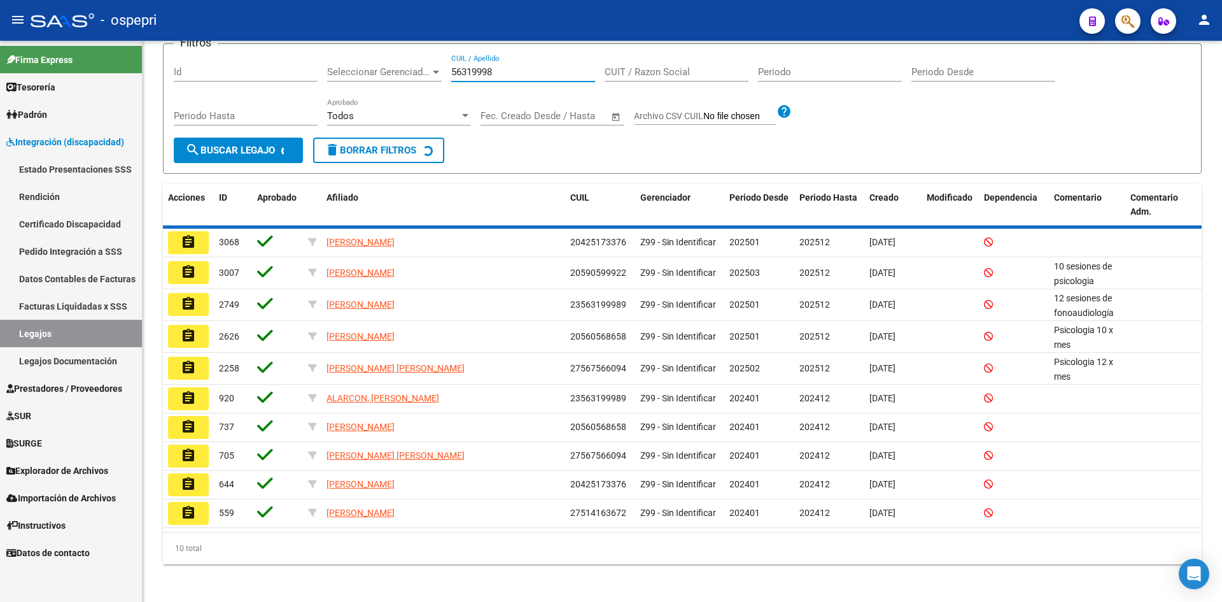
scroll to position [0, 0]
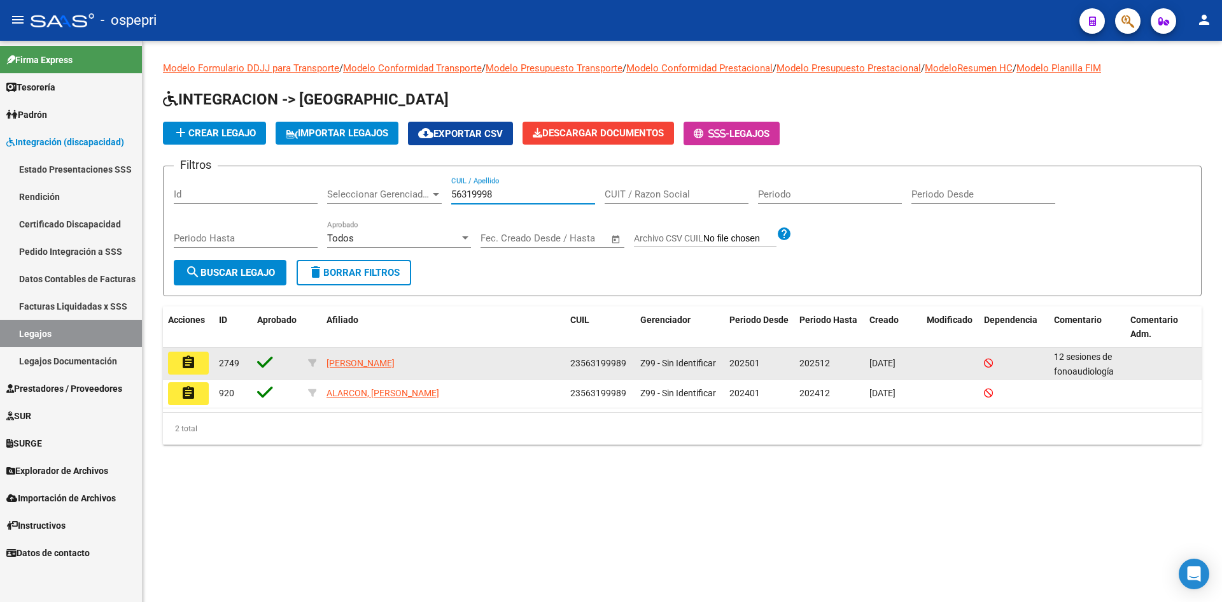
type input "56319998"
click at [187, 363] on mat-icon "assignment" at bounding box center [188, 362] width 15 height 15
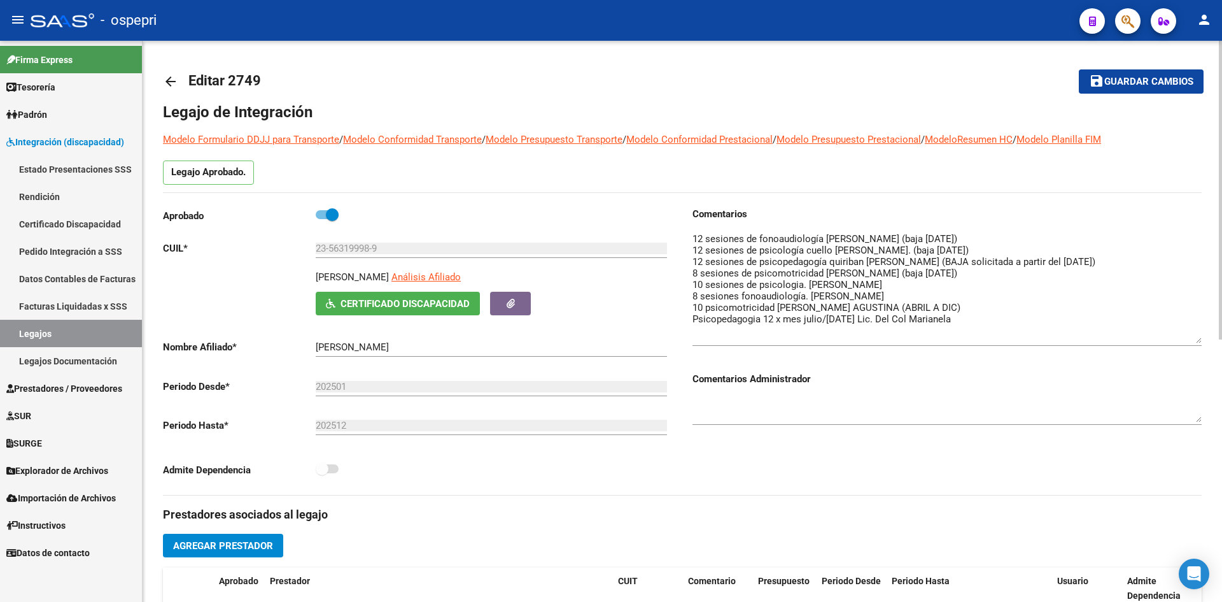
drag, startPoint x: 1197, startPoint y: 255, endPoint x: 1205, endPoint y: 339, distance: 85.0
click at [1205, 340] on div "arrow_back Editar 2749 save Guardar cambios Legajo de Integración Modelo Formul…" at bounding box center [683, 568] width 1080 height 1054
click at [171, 77] on mat-icon "arrow_back" at bounding box center [170, 81] width 15 height 15
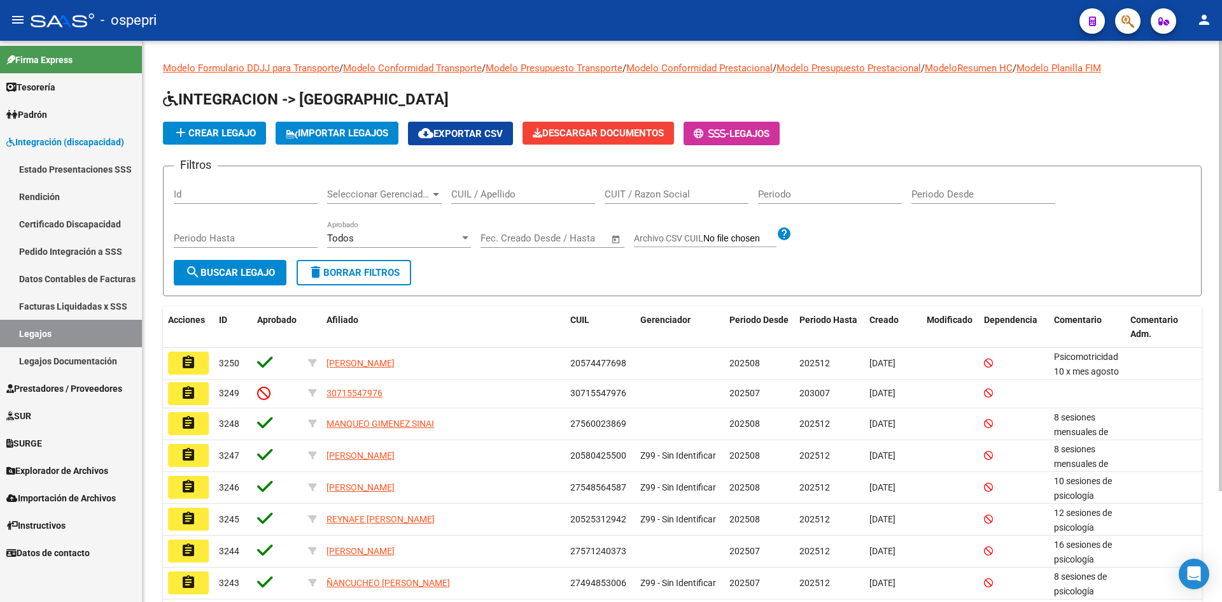
click at [488, 196] on input "CUIL / Apellido" at bounding box center [523, 193] width 144 height 11
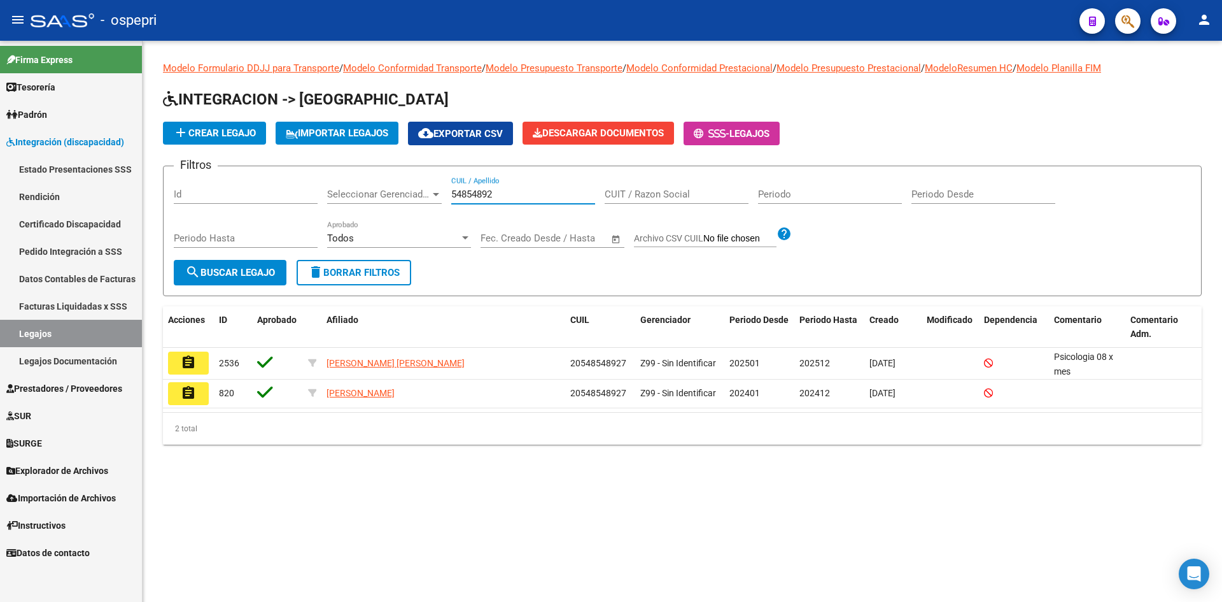
type input "54854892"
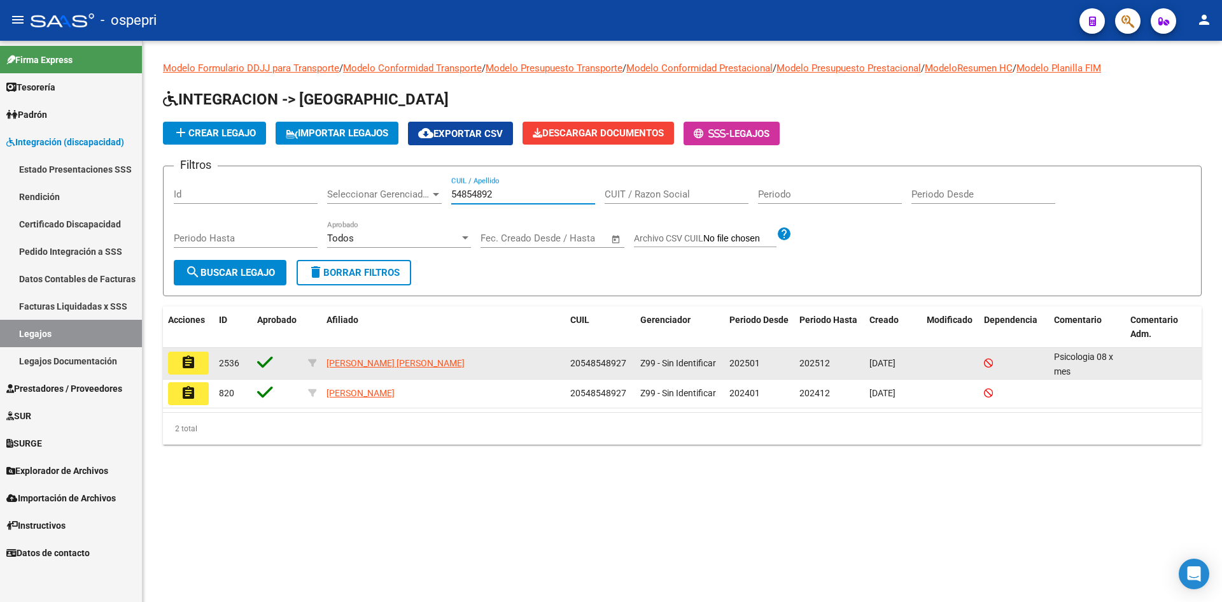
click at [187, 363] on mat-icon "assignment" at bounding box center [188, 362] width 15 height 15
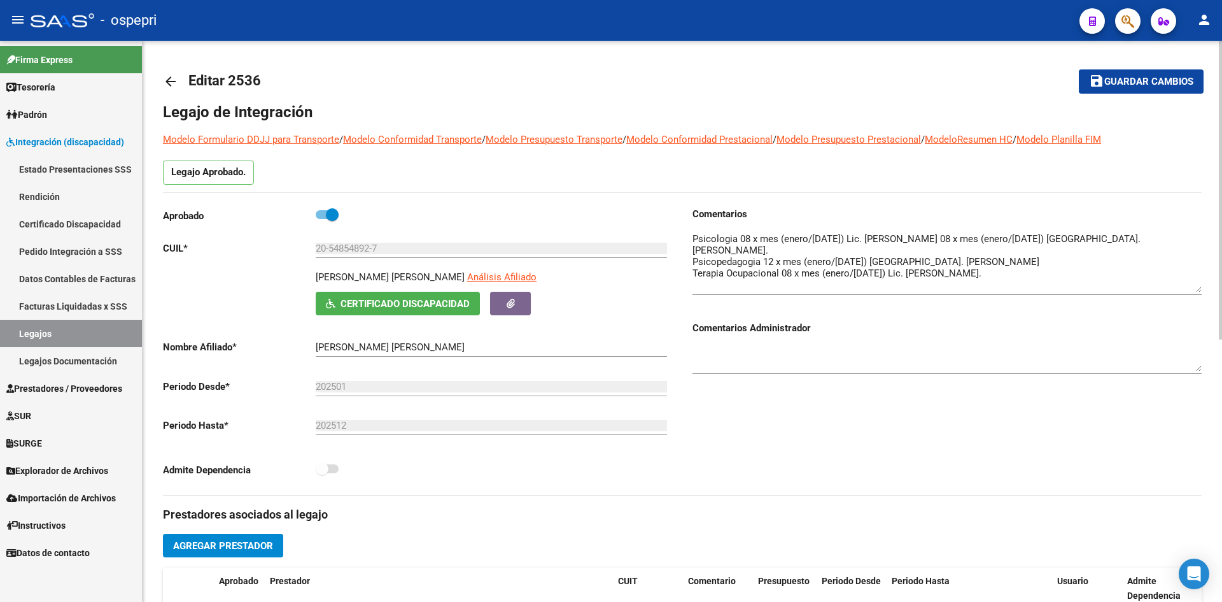
drag, startPoint x: 1200, startPoint y: 255, endPoint x: 1199, endPoint y: 290, distance: 35.0
click at [1199, 290] on textarea at bounding box center [947, 262] width 509 height 60
drag, startPoint x: 330, startPoint y: 250, endPoint x: 371, endPoint y: 262, distance: 42.5
click at [371, 262] on div "20-54854892-7 Ingresar CUIL" at bounding box center [491, 249] width 351 height 39
click at [170, 81] on mat-icon "arrow_back" at bounding box center [170, 81] width 15 height 15
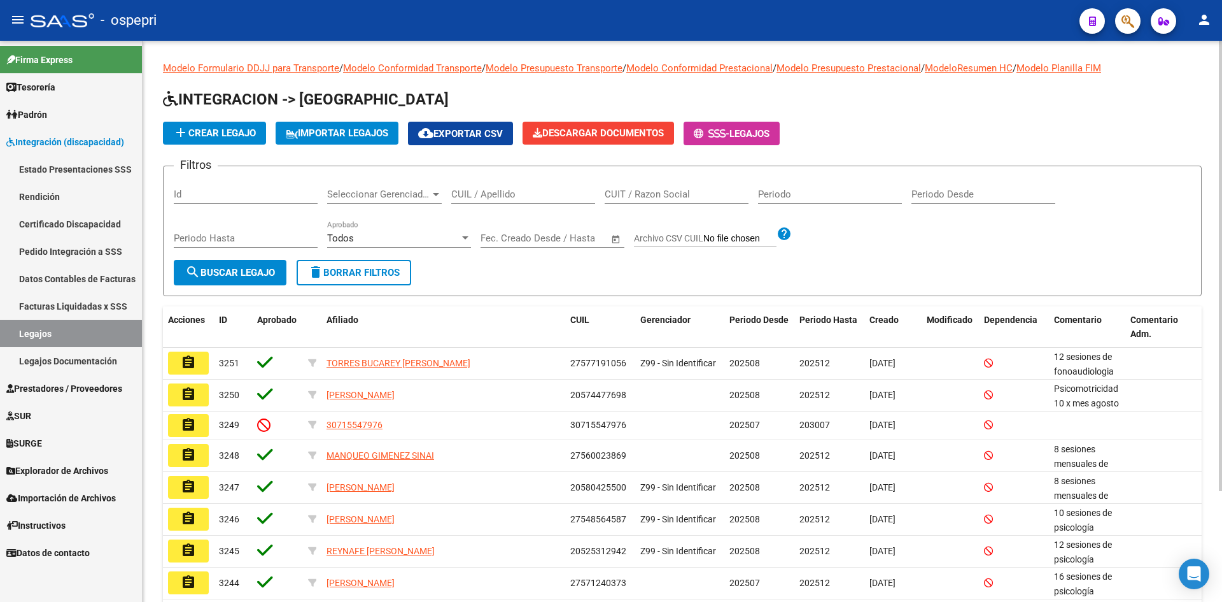
click at [484, 195] on input "CUIL / Apellido" at bounding box center [523, 193] width 144 height 11
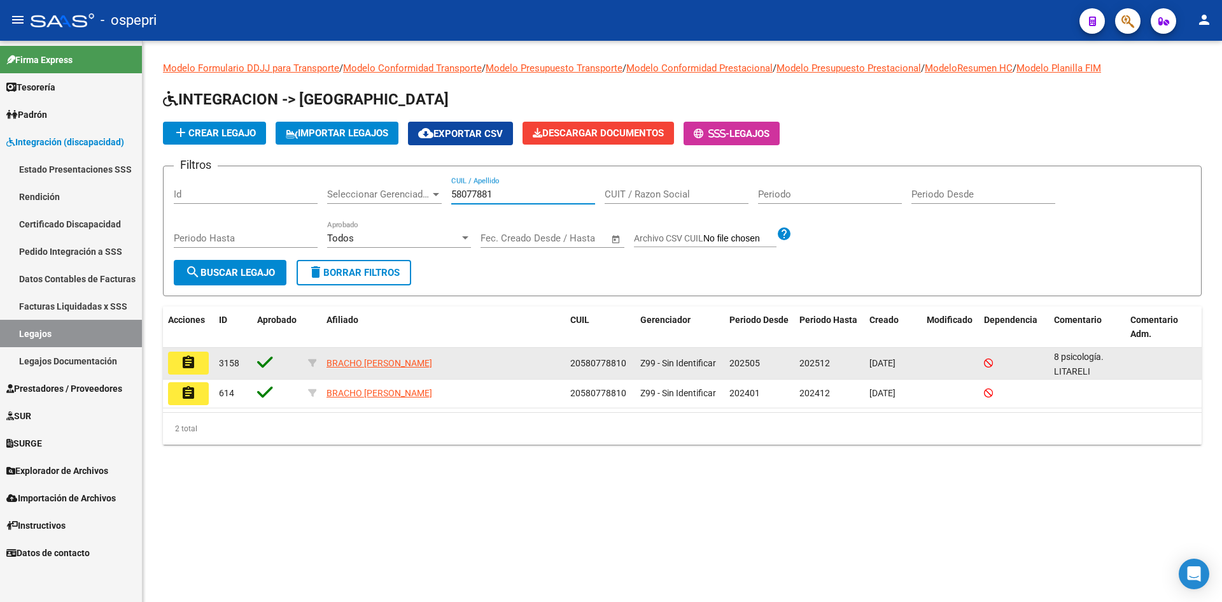
type input "58077881"
click at [198, 364] on button "assignment" at bounding box center [188, 362] width 41 height 23
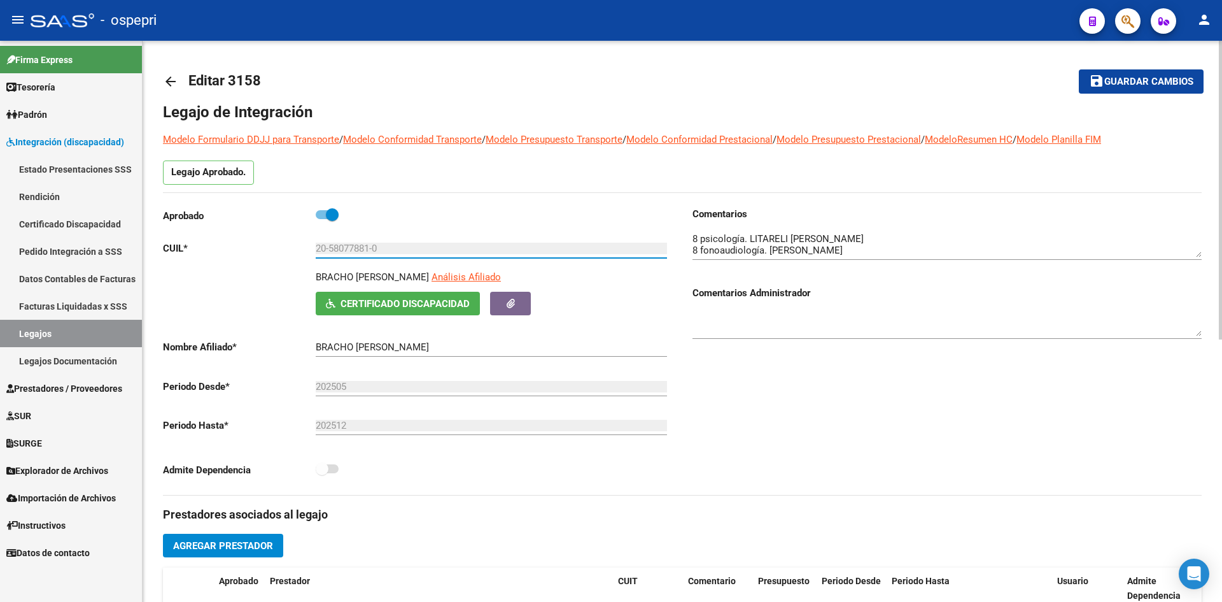
drag, startPoint x: 334, startPoint y: 252, endPoint x: 372, endPoint y: 260, distance: 39.1
click at [372, 260] on div "20-58077881-0 Ingresar CUIL" at bounding box center [491, 249] width 351 height 39
click at [176, 74] on mat-icon "arrow_back" at bounding box center [170, 81] width 15 height 15
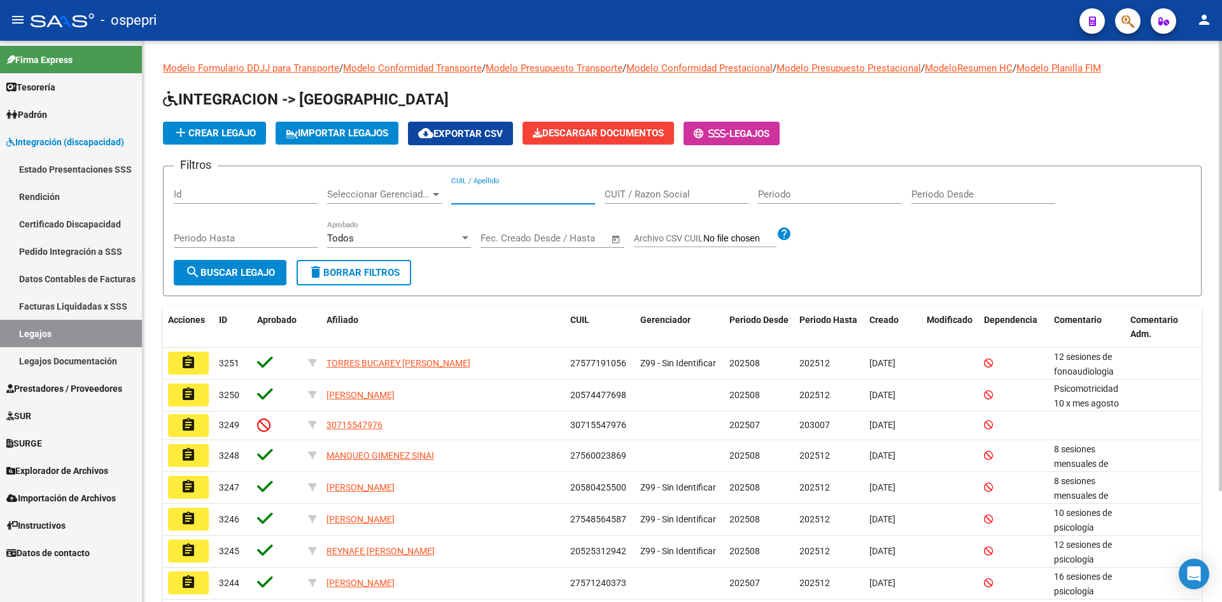
click at [486, 195] on input "CUIL / Apellido" at bounding box center [523, 193] width 144 height 11
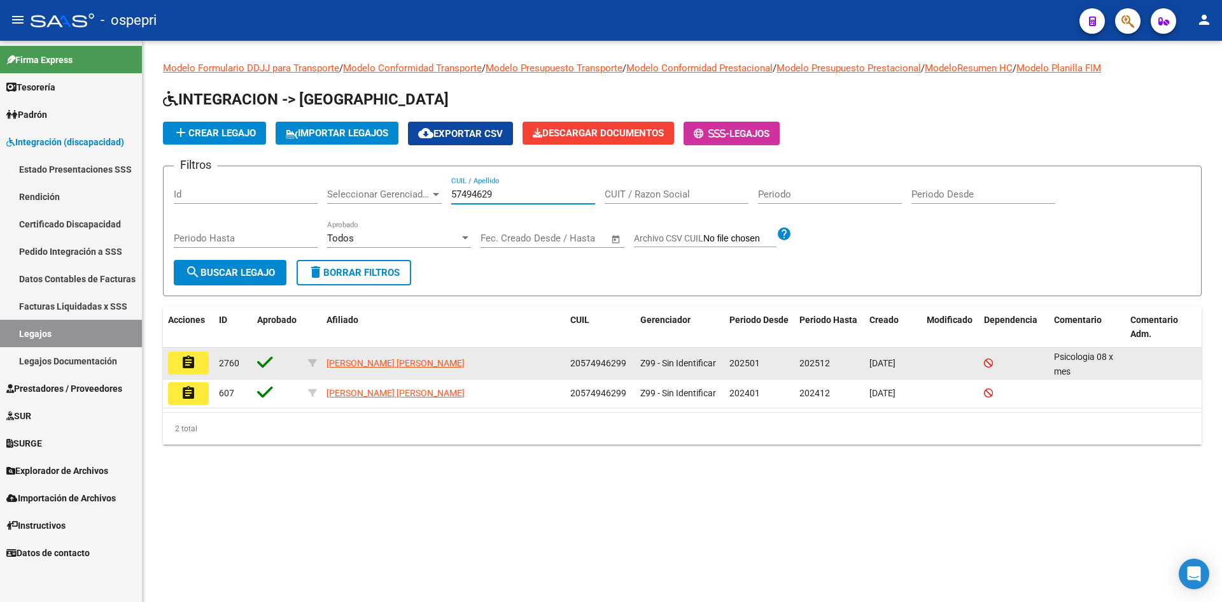
type input "57494629"
click at [185, 368] on mat-icon "assignment" at bounding box center [188, 362] width 15 height 15
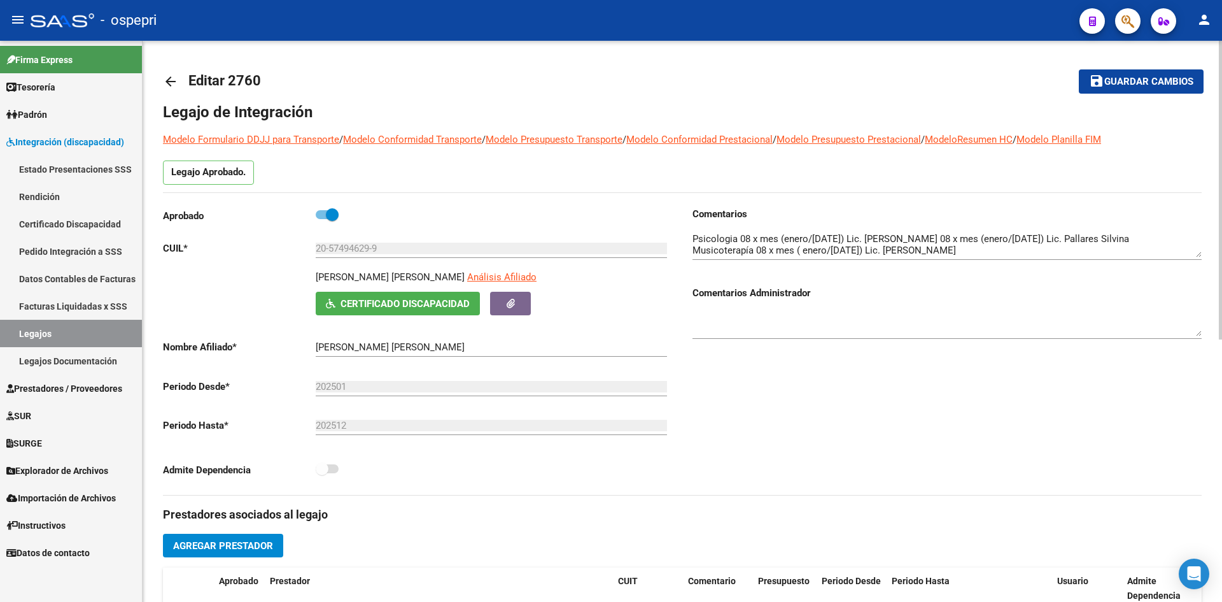
click at [174, 83] on mat-icon "arrow_back" at bounding box center [170, 81] width 15 height 15
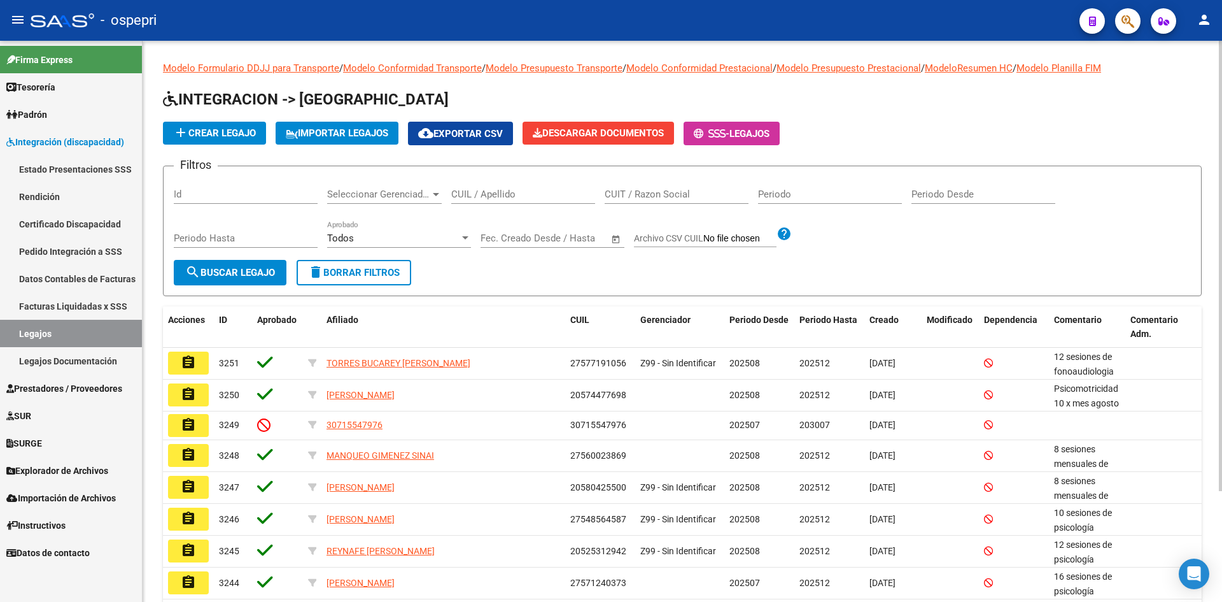
click at [491, 189] on div "CUIL / Apellido" at bounding box center [523, 189] width 144 height 27
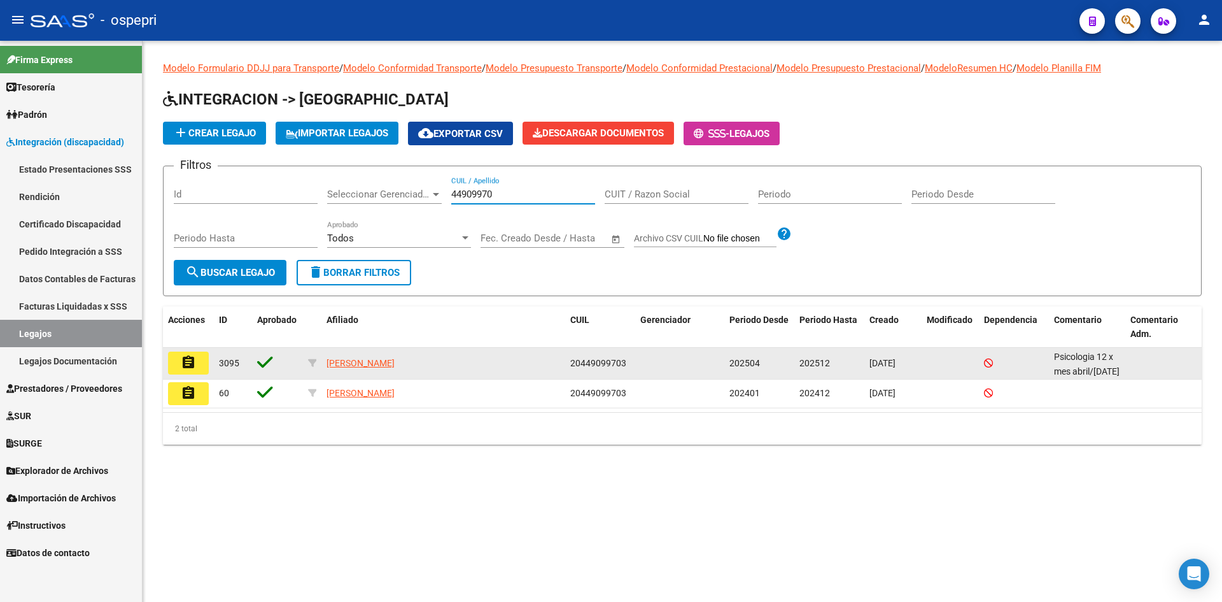
type input "44909970"
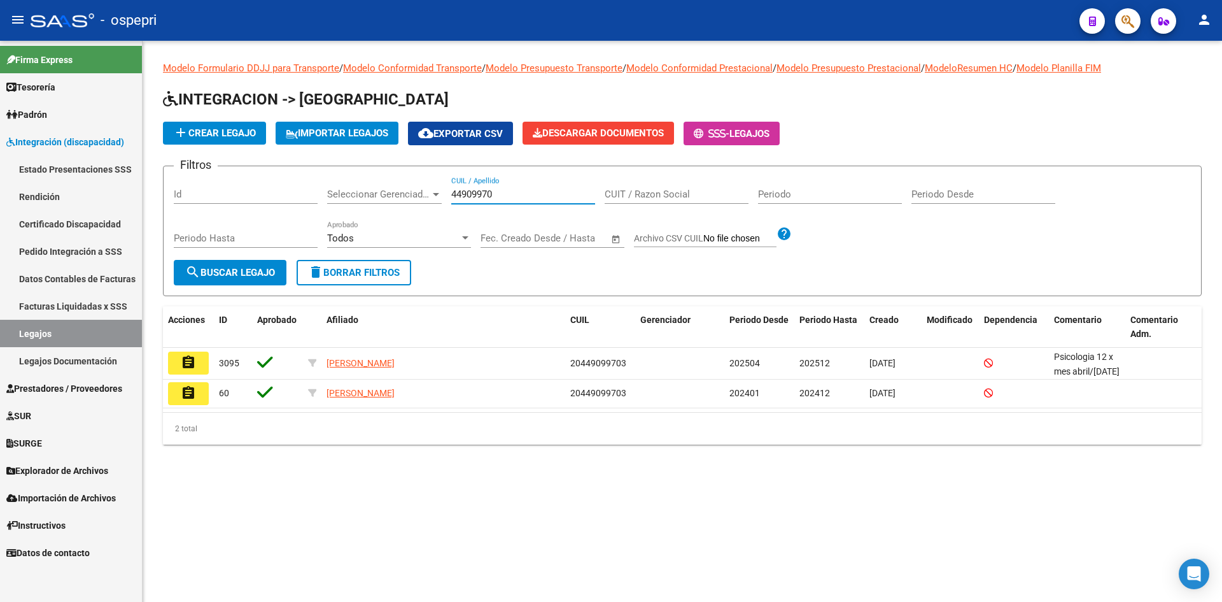
click at [188, 364] on mat-icon "assignment" at bounding box center [188, 362] width 15 height 15
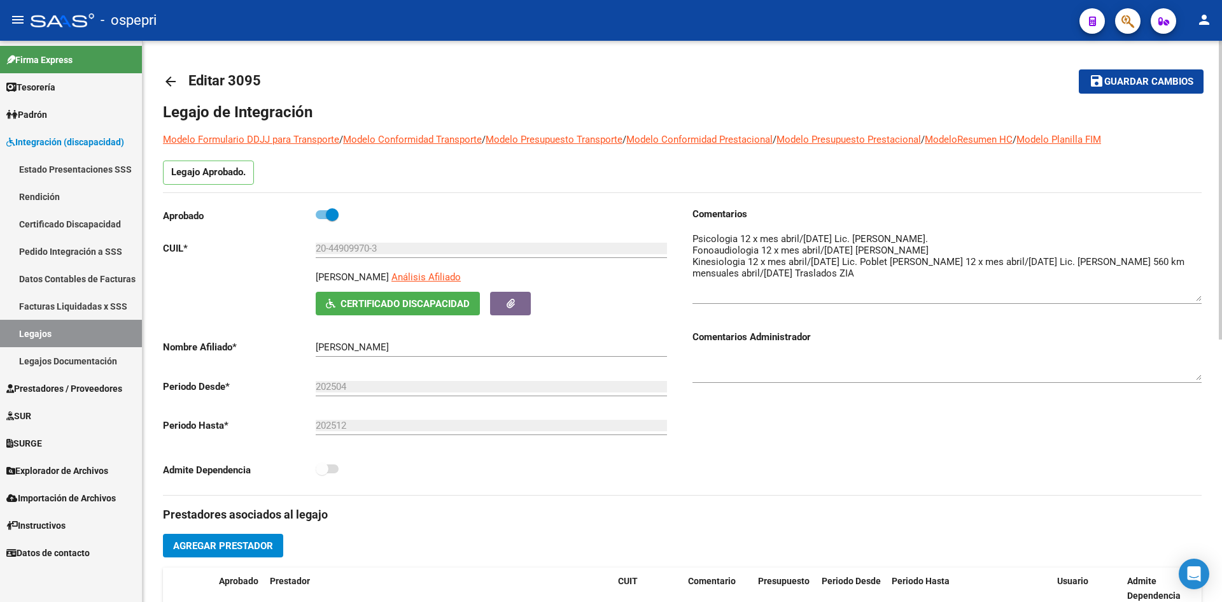
drag, startPoint x: 1200, startPoint y: 253, endPoint x: 1200, endPoint y: 297, distance: 43.9
click at [1200, 297] on textarea at bounding box center [947, 266] width 509 height 69
click at [173, 78] on mat-icon "arrow_back" at bounding box center [170, 81] width 15 height 15
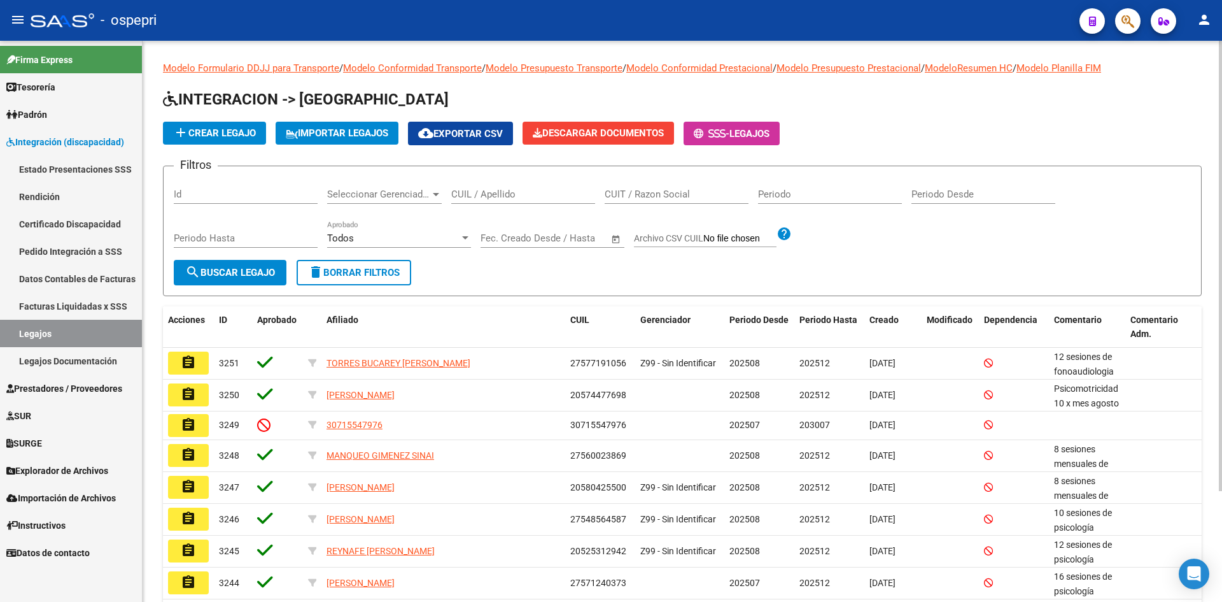
click at [524, 199] on input "CUIL / Apellido" at bounding box center [523, 193] width 144 height 11
type input "6"
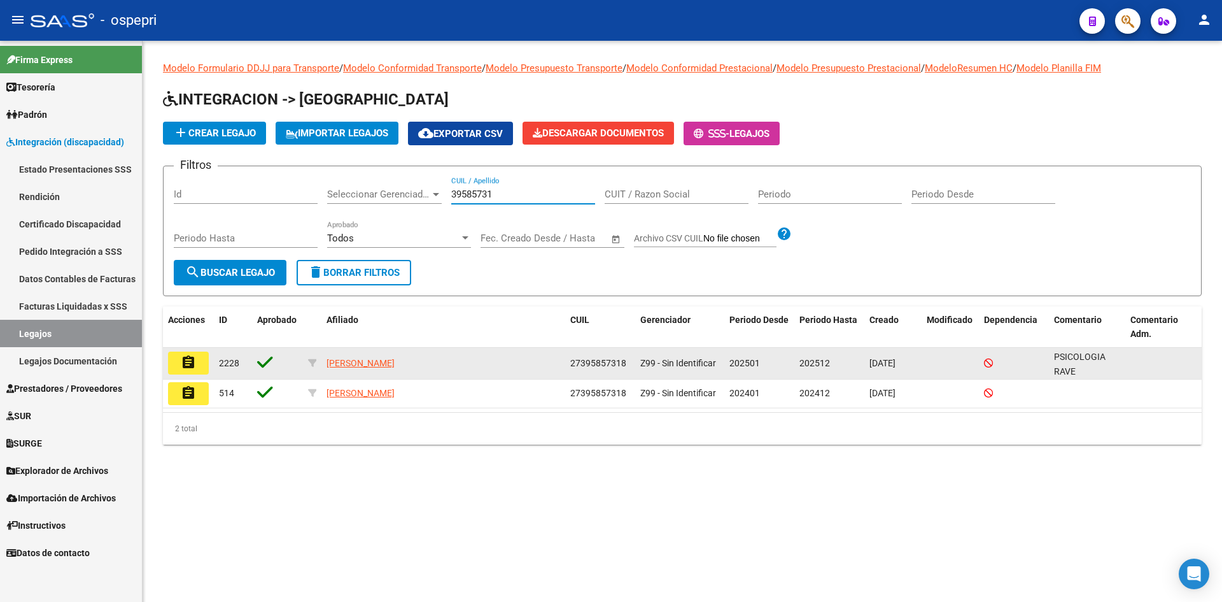
type input "39585731"
click at [195, 364] on mat-icon "assignment" at bounding box center [188, 362] width 15 height 15
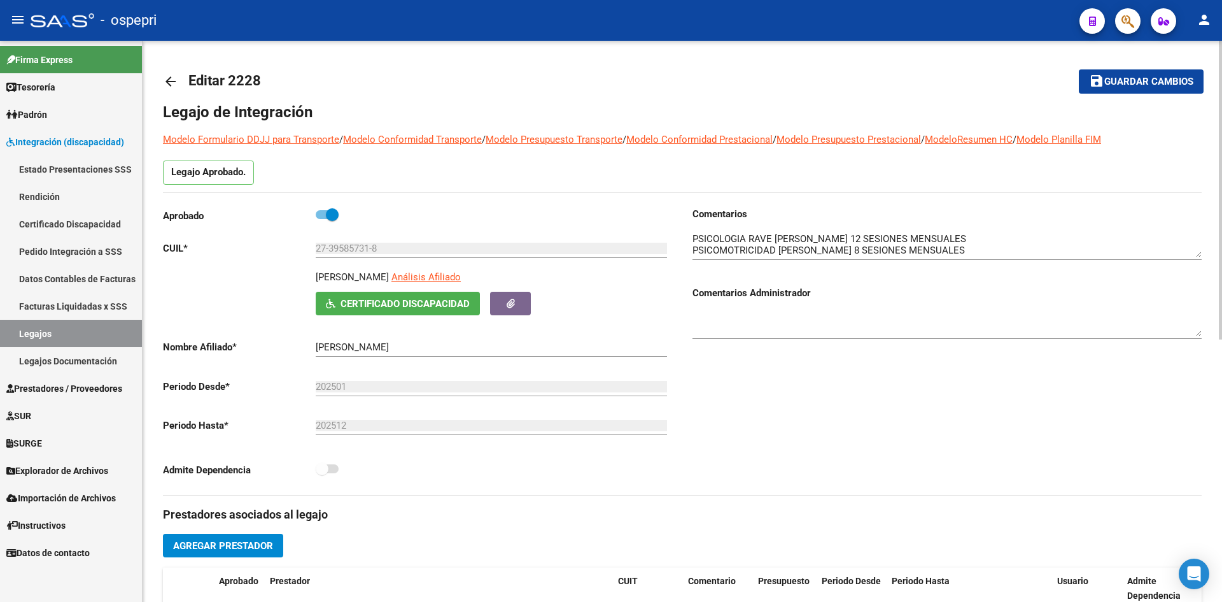
click at [173, 81] on mat-icon "arrow_back" at bounding box center [170, 81] width 15 height 15
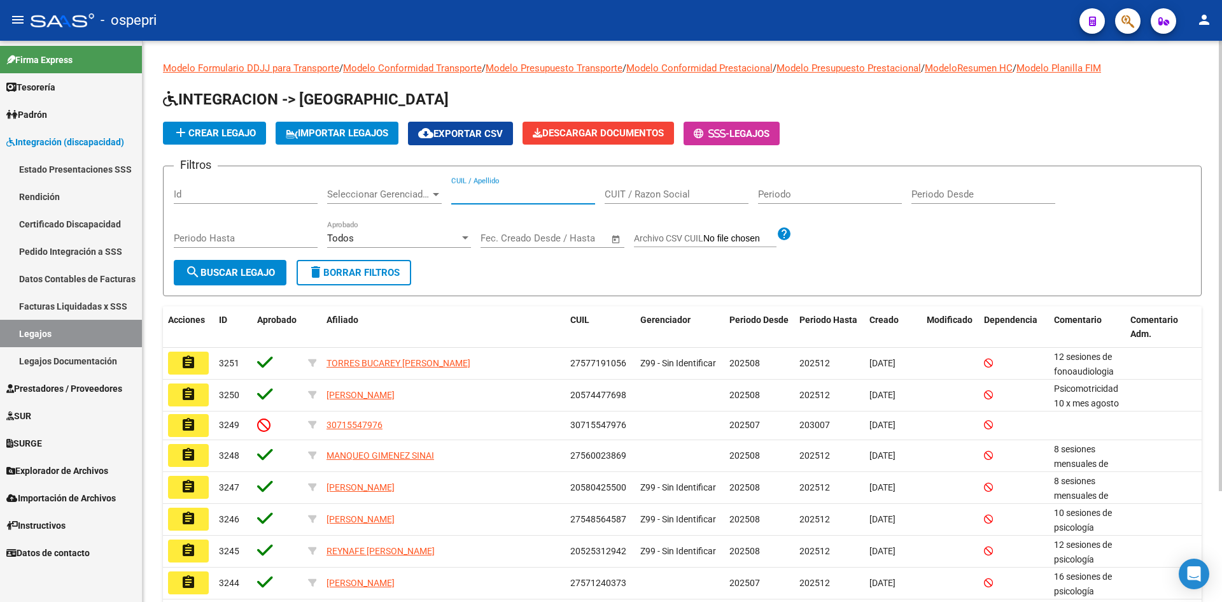
click at [485, 194] on input "CUIL / Apellido" at bounding box center [523, 193] width 144 height 11
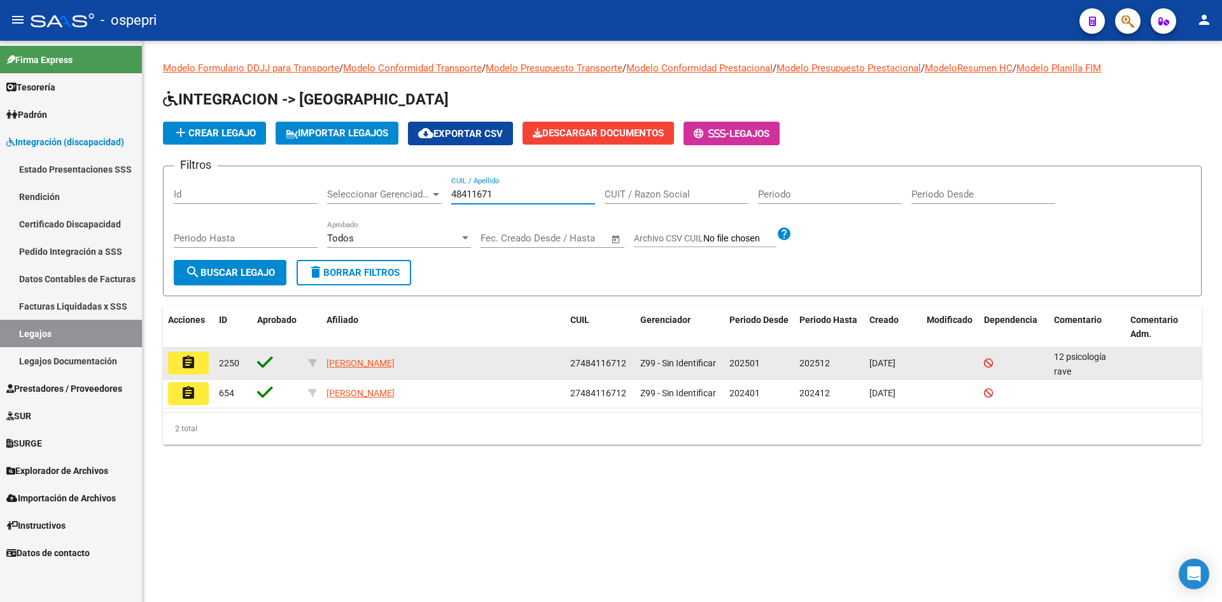
type input "48411671"
click at [184, 367] on mat-icon "assignment" at bounding box center [188, 362] width 15 height 15
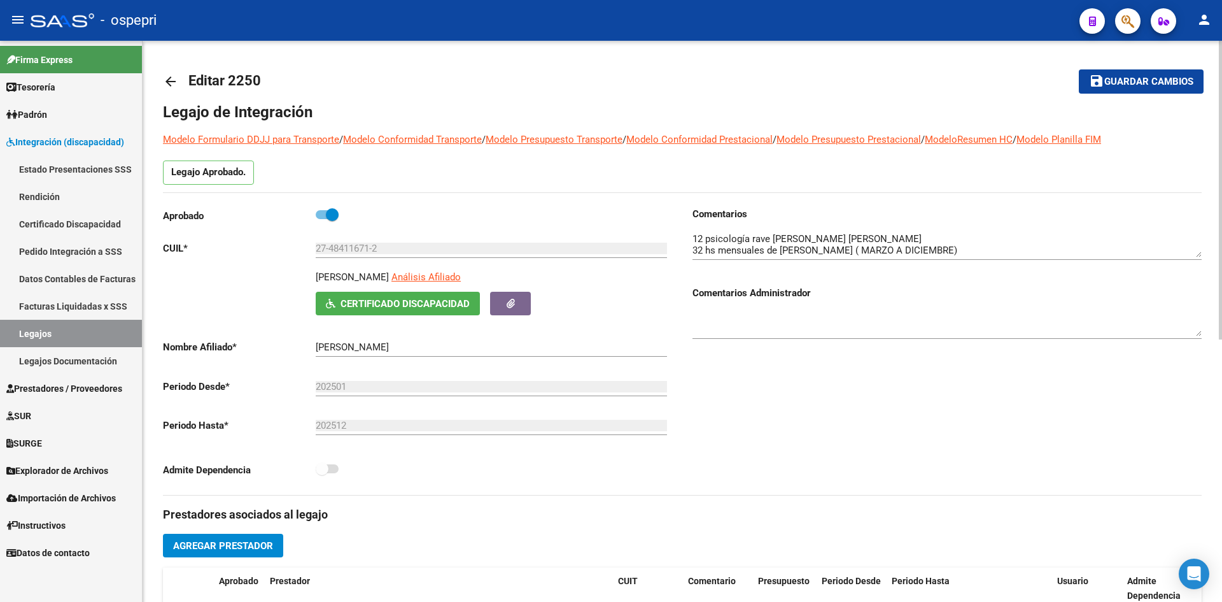
click at [169, 81] on mat-icon "arrow_back" at bounding box center [170, 81] width 15 height 15
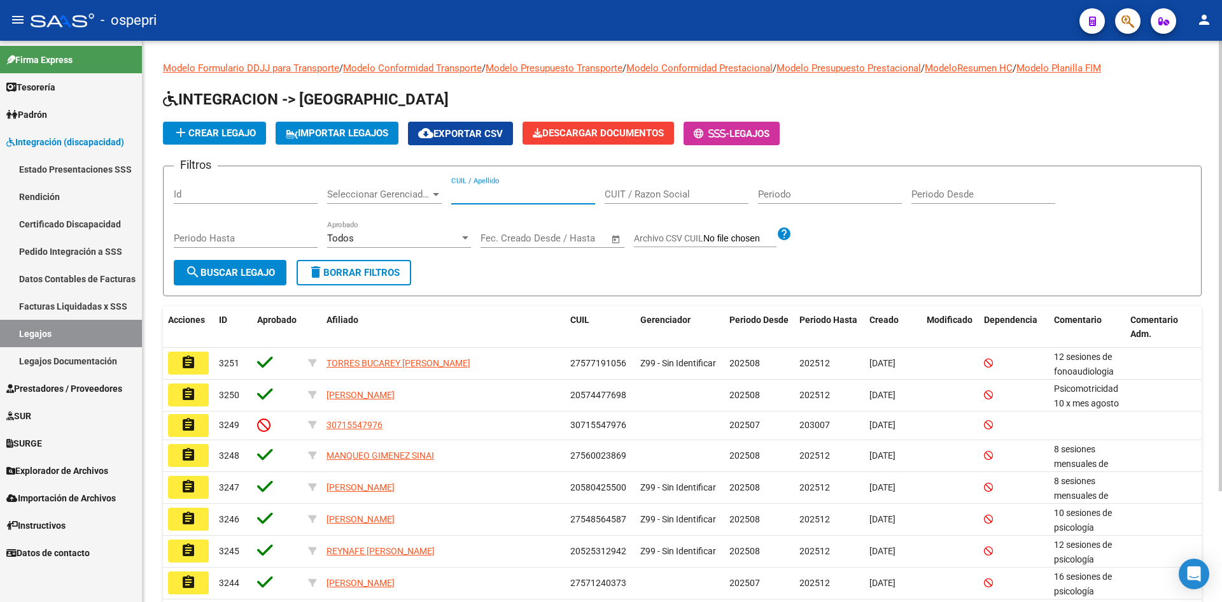
click at [464, 192] on input "CUIL / Apellido" at bounding box center [523, 193] width 144 height 11
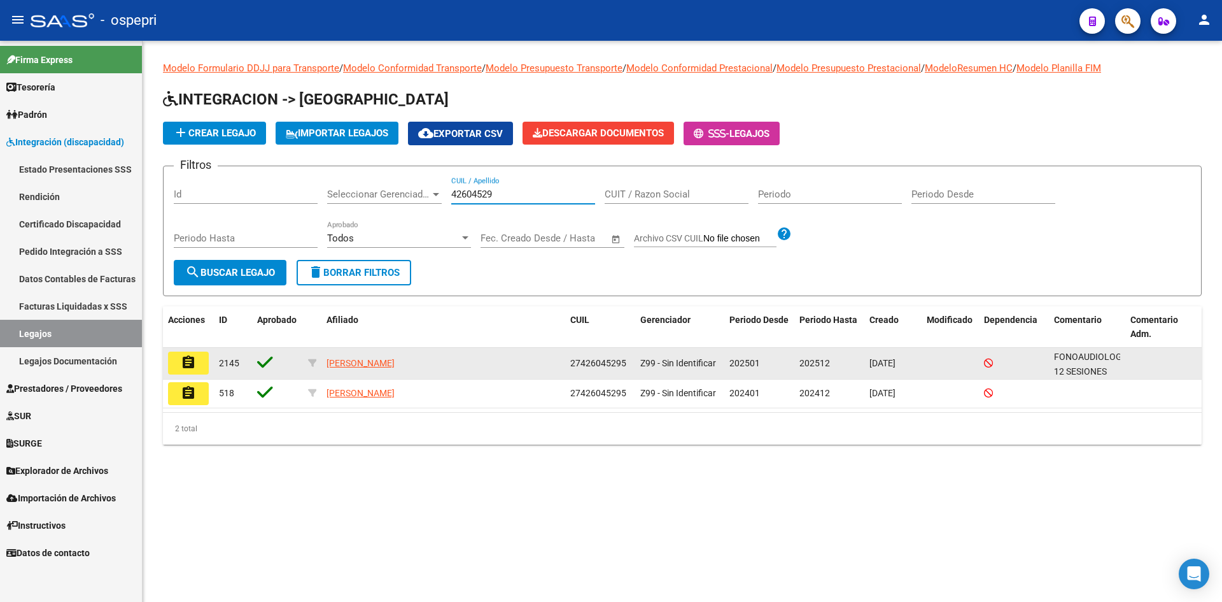
type input "42604529"
click at [188, 365] on mat-icon "assignment" at bounding box center [188, 362] width 15 height 15
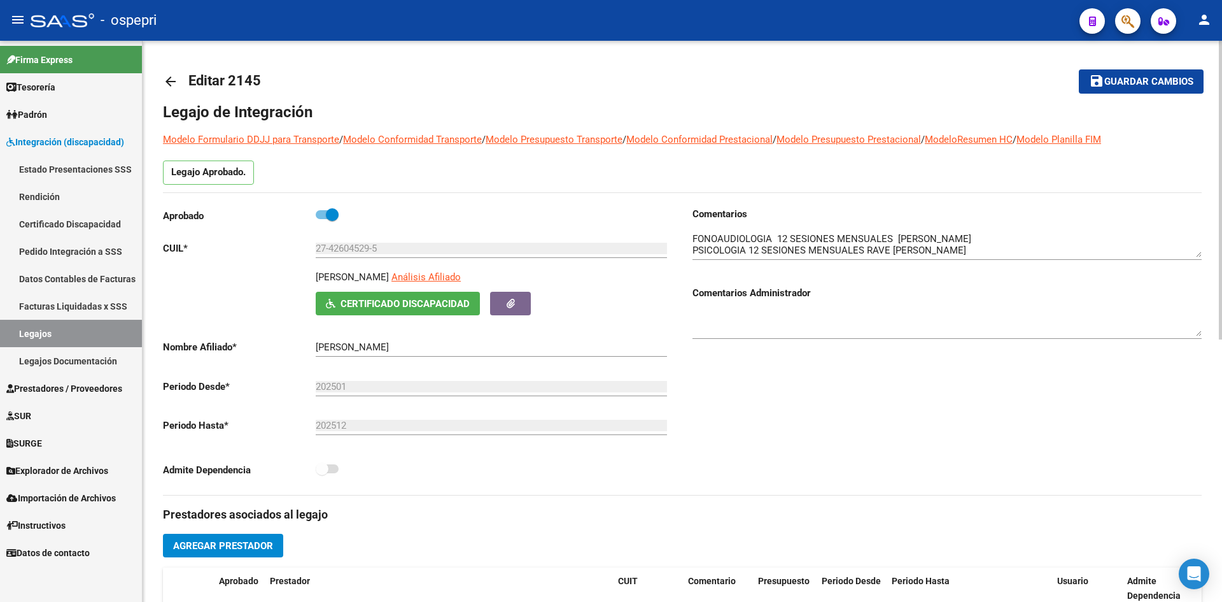
click at [171, 81] on mat-icon "arrow_back" at bounding box center [170, 81] width 15 height 15
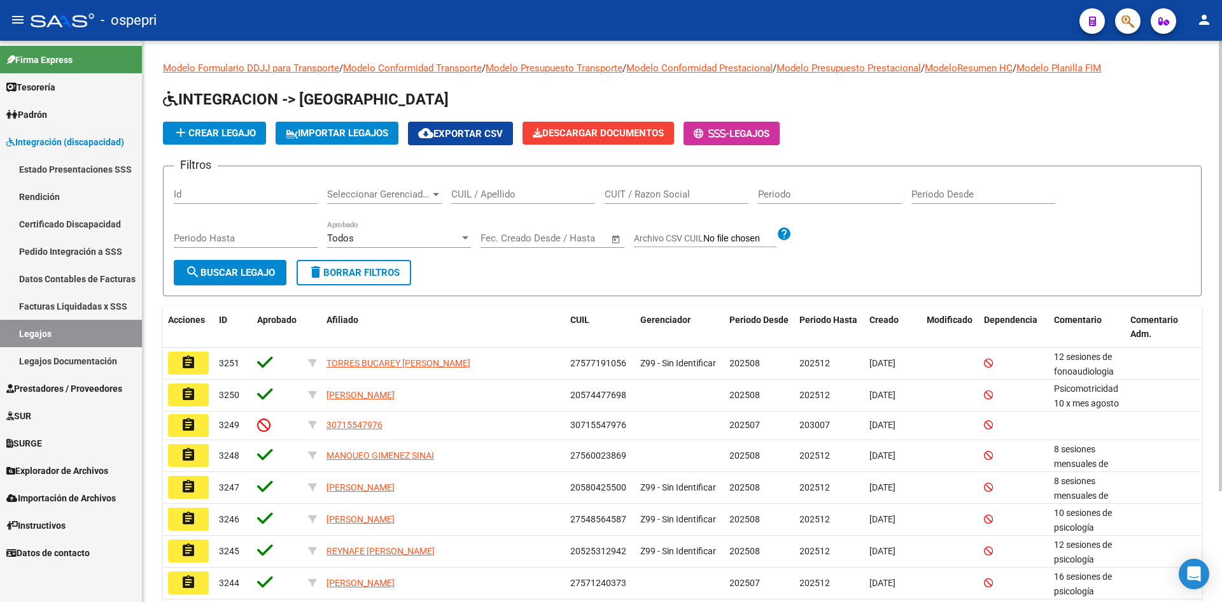
click at [491, 195] on input "CUIL / Apellido" at bounding box center [523, 193] width 144 height 11
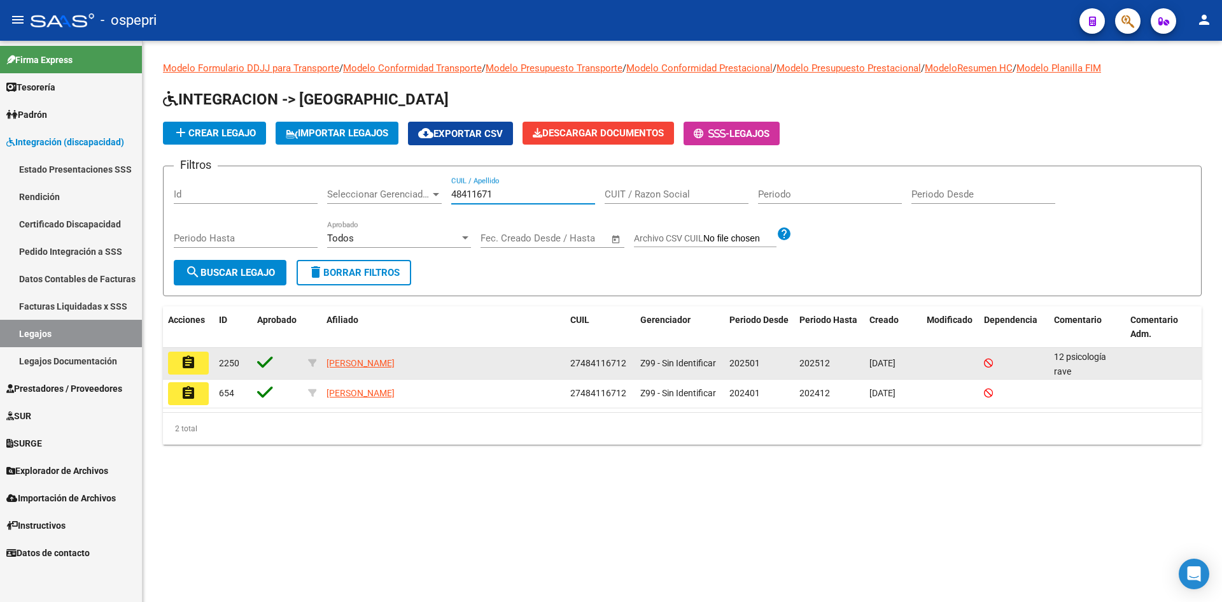
type input "48411671"
click at [188, 359] on mat-icon "assignment" at bounding box center [188, 362] width 15 height 15
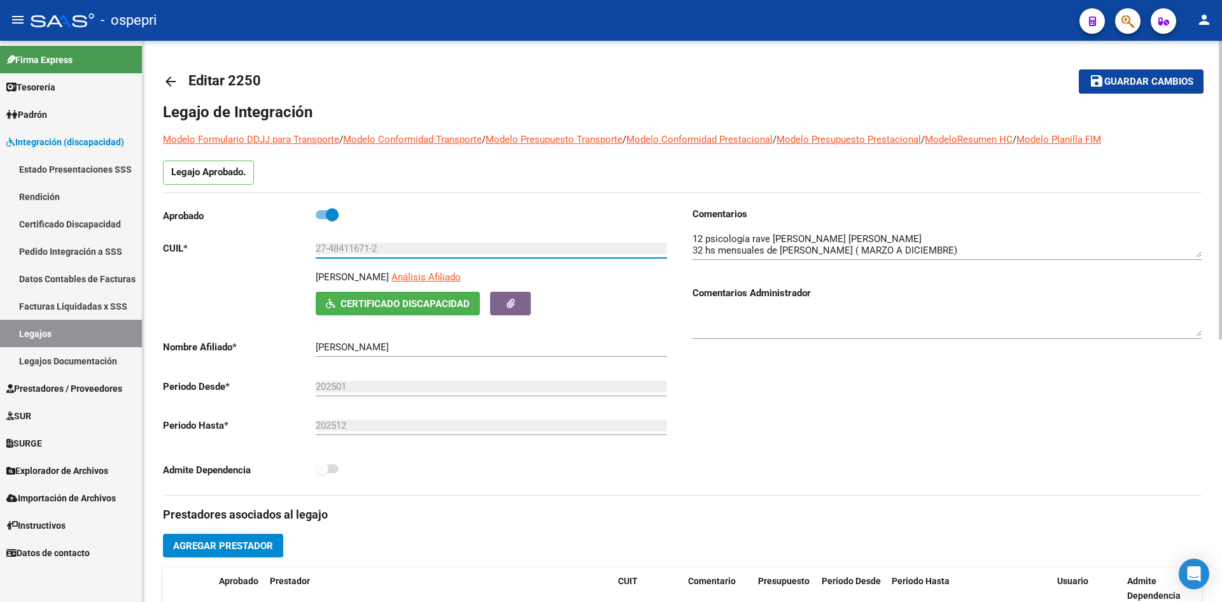
drag, startPoint x: 332, startPoint y: 248, endPoint x: 372, endPoint y: 256, distance: 40.8
click at [372, 256] on div "27-48411671-2 Ingresar CUIL" at bounding box center [491, 243] width 351 height 27
click at [167, 82] on mat-icon "arrow_back" at bounding box center [170, 81] width 15 height 15
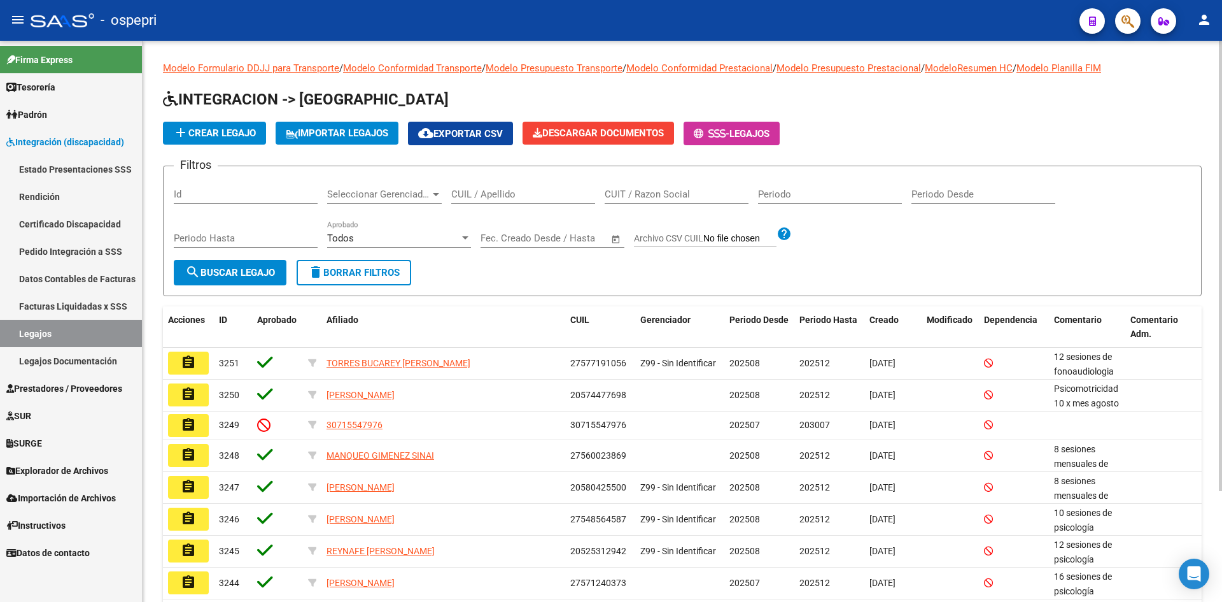
click at [486, 193] on input "CUIL / Apellido" at bounding box center [523, 193] width 144 height 11
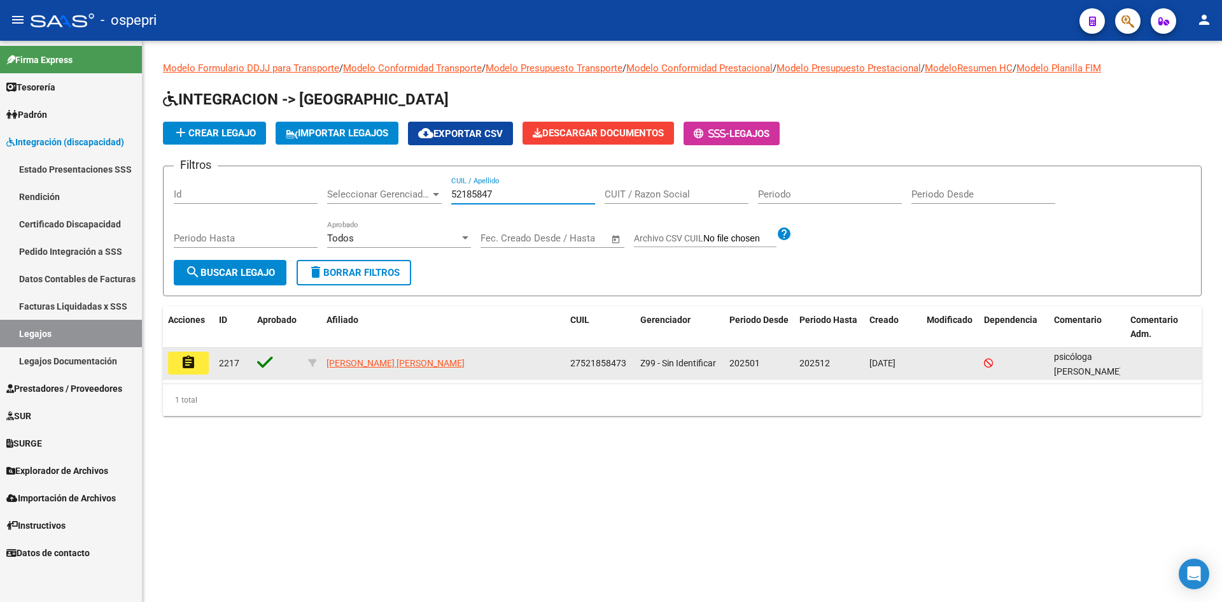
type input "52185847"
click at [187, 364] on mat-icon "assignment" at bounding box center [188, 362] width 15 height 15
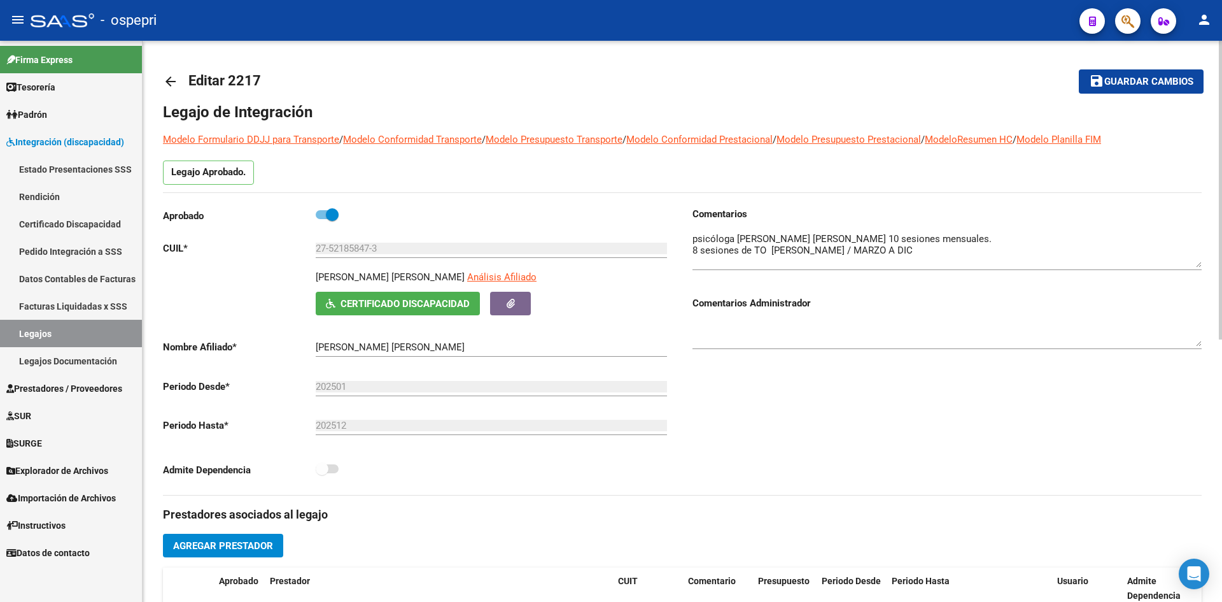
drag, startPoint x: 1196, startPoint y: 257, endPoint x: 1196, endPoint y: 267, distance: 10.2
click at [1196, 267] on textarea at bounding box center [947, 250] width 509 height 36
click at [168, 78] on mat-icon "arrow_back" at bounding box center [170, 81] width 15 height 15
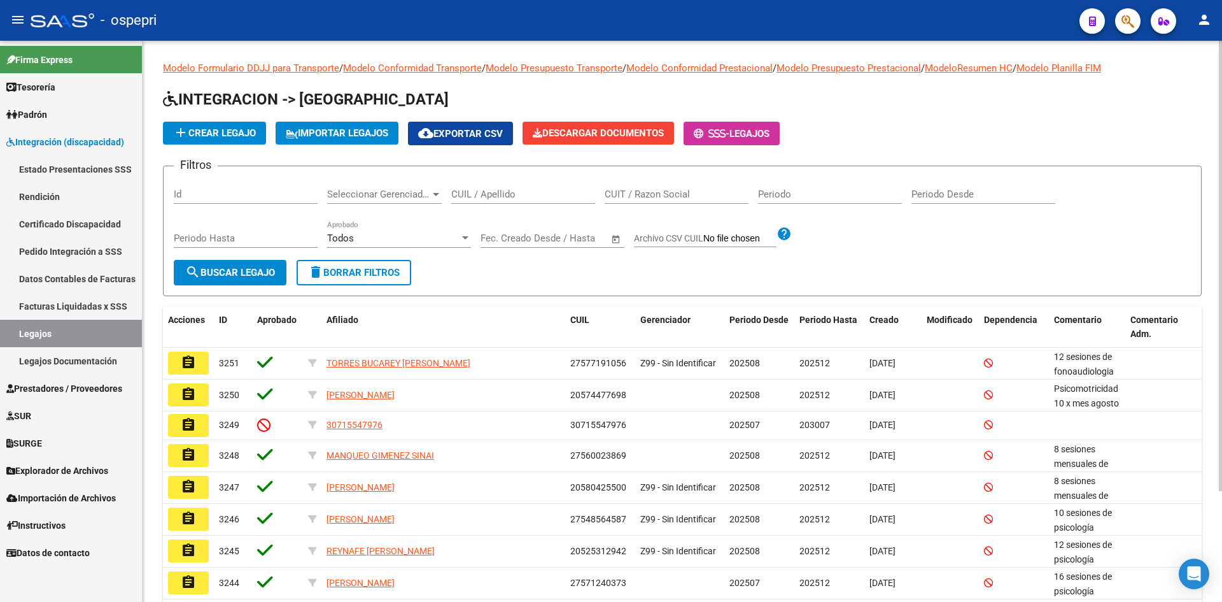
click at [507, 195] on input "CUIL / Apellido" at bounding box center [523, 193] width 144 height 11
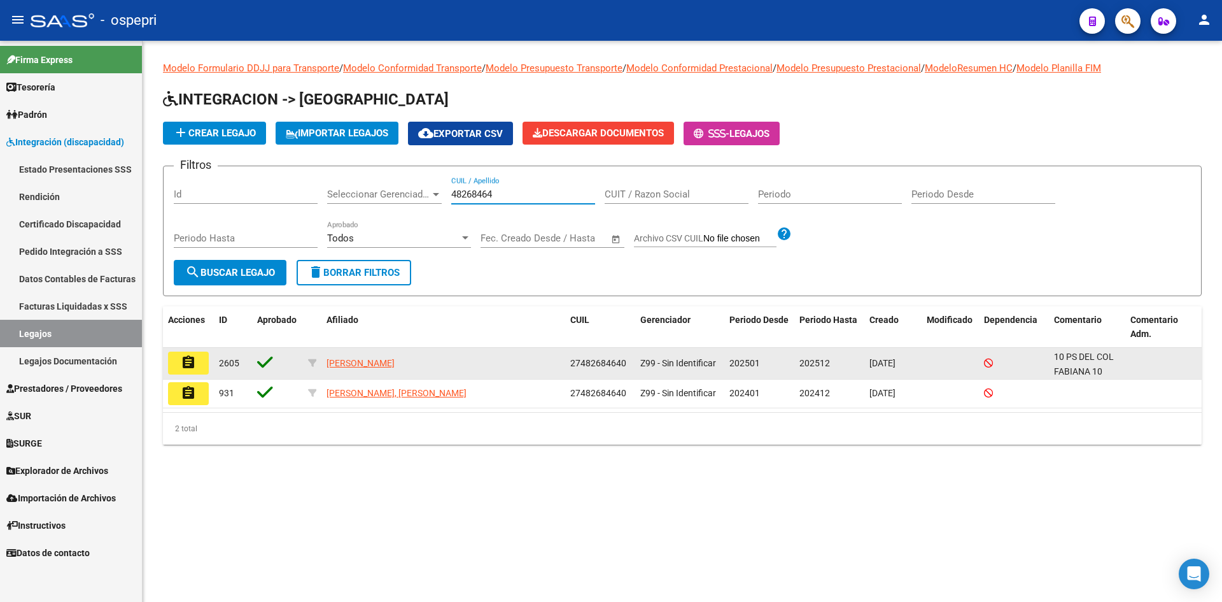
type input "48268464"
click at [198, 364] on button "assignment" at bounding box center [188, 362] width 41 height 23
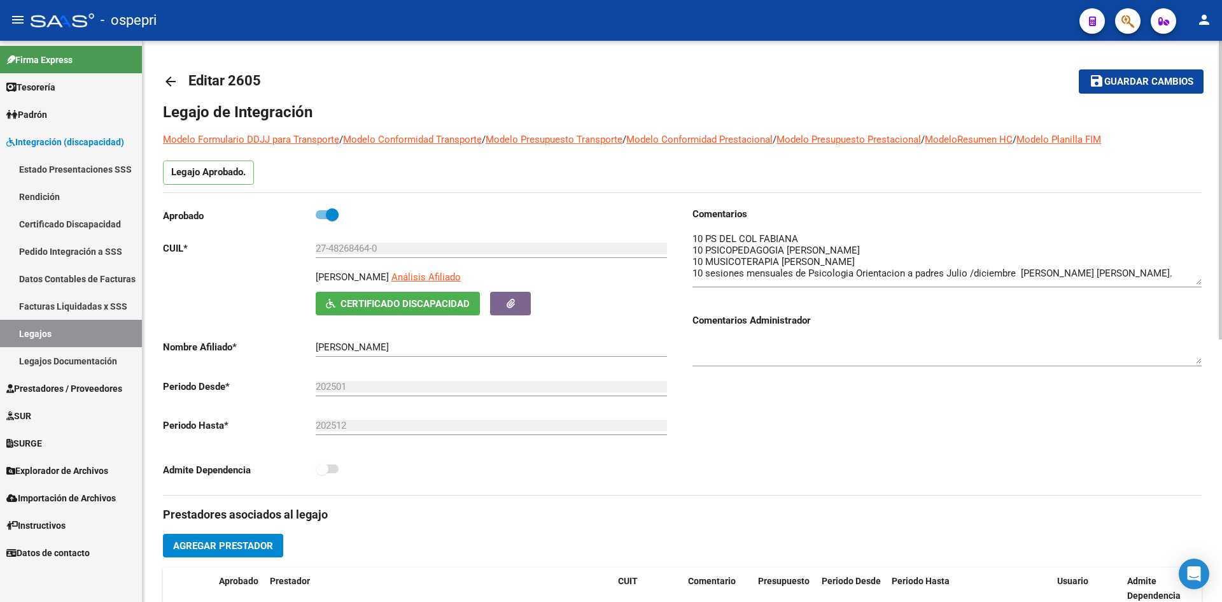
drag, startPoint x: 1199, startPoint y: 267, endPoint x: 1199, endPoint y: 281, distance: 14.0
click at [1199, 281] on textarea at bounding box center [947, 258] width 509 height 53
click at [173, 81] on mat-icon "arrow_back" at bounding box center [170, 81] width 15 height 15
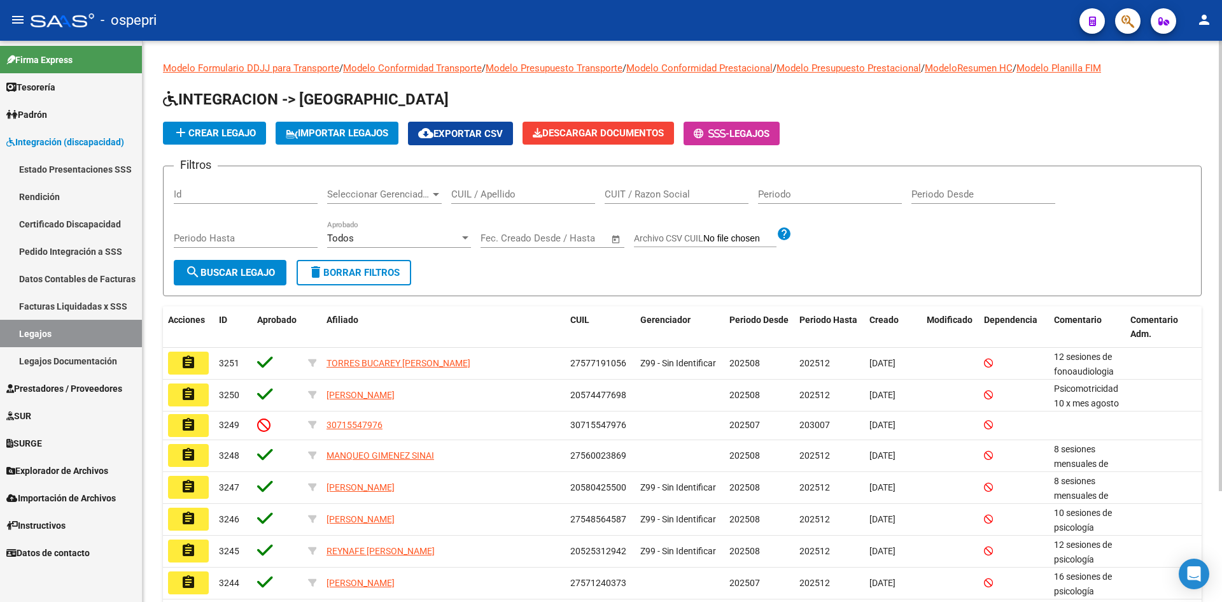
click at [504, 198] on input "CUIL / Apellido" at bounding box center [523, 193] width 144 height 11
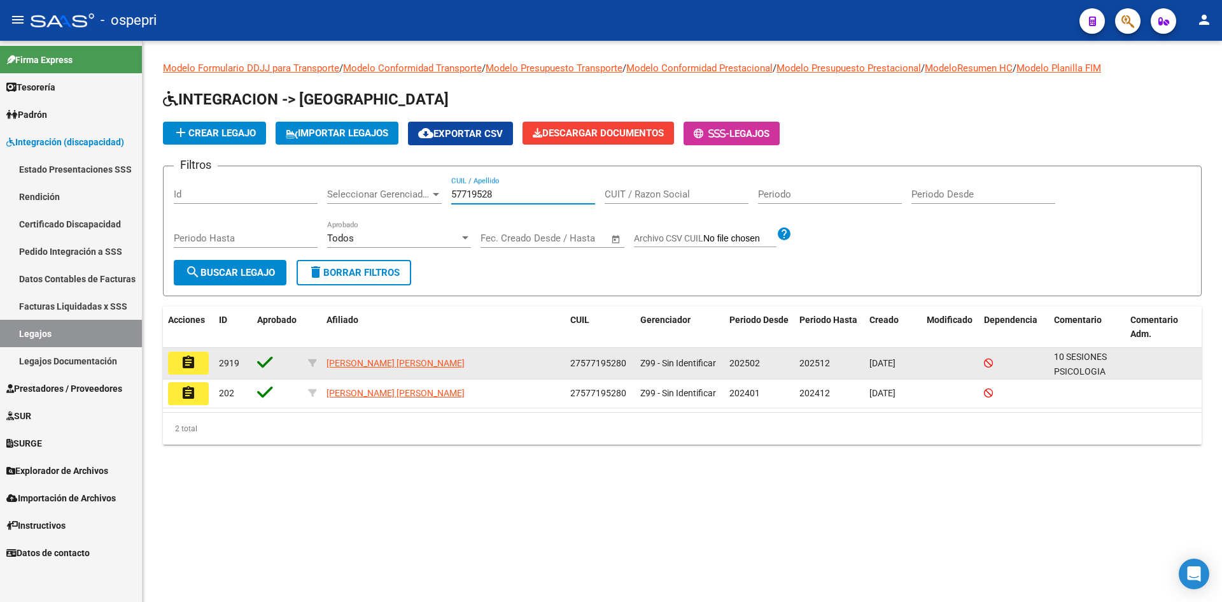
type input "57719528"
click at [181, 362] on mat-icon "assignment" at bounding box center [188, 362] width 15 height 15
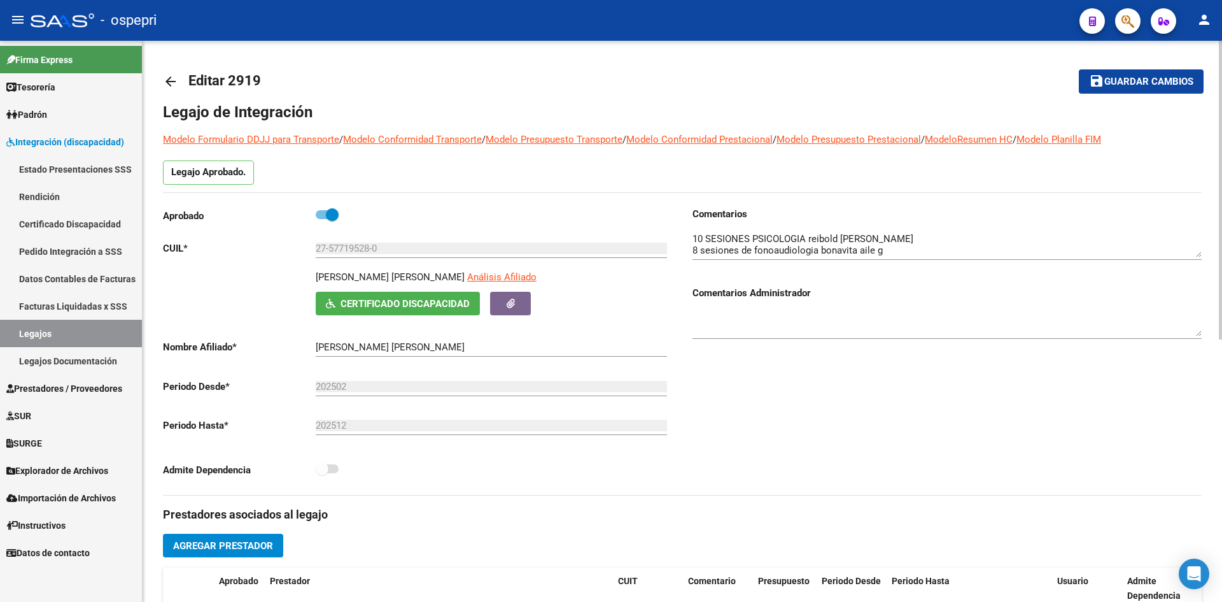
click at [173, 81] on mat-icon "arrow_back" at bounding box center [170, 81] width 15 height 15
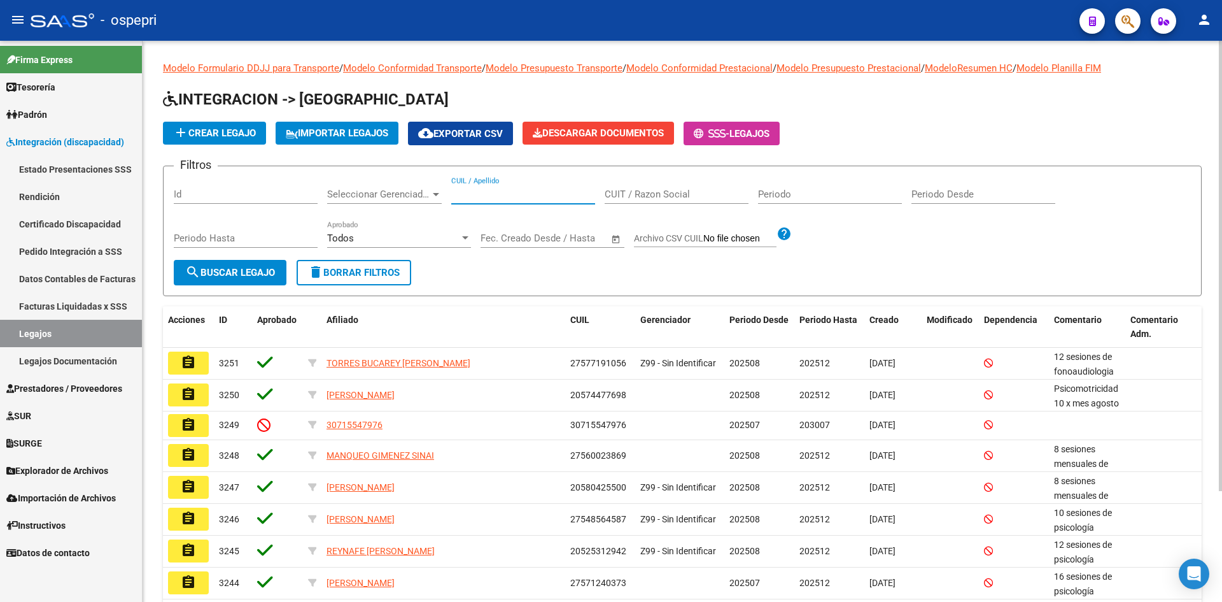
click at [507, 191] on input "CUIL / Apellido" at bounding box center [523, 193] width 144 height 11
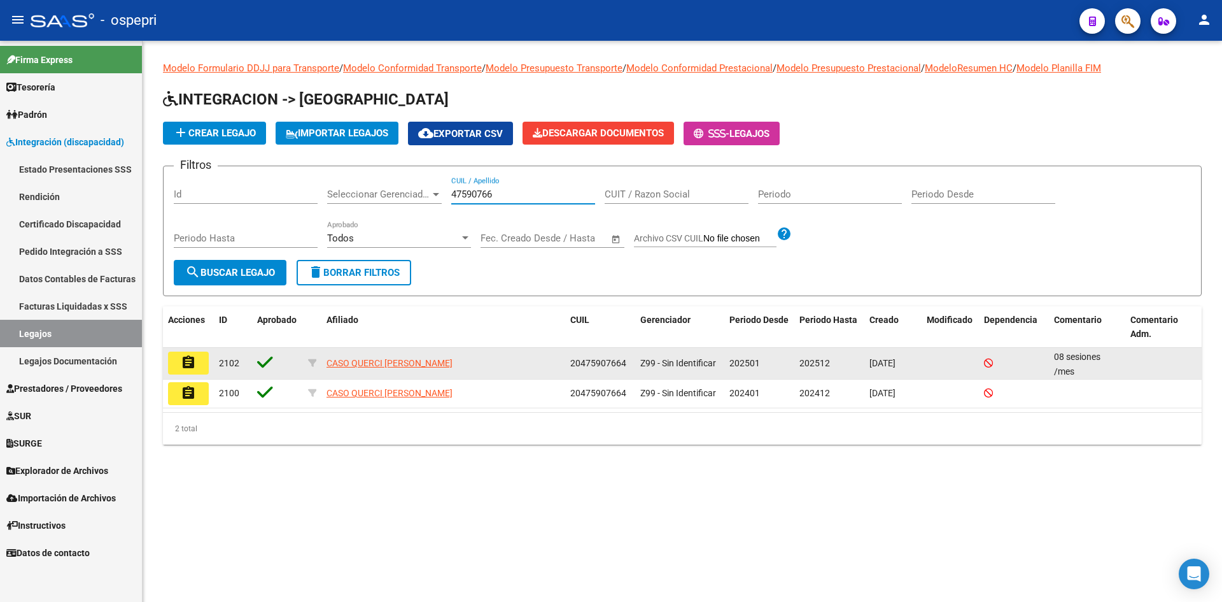
type input "47590766"
click at [190, 365] on mat-icon "assignment" at bounding box center [188, 362] width 15 height 15
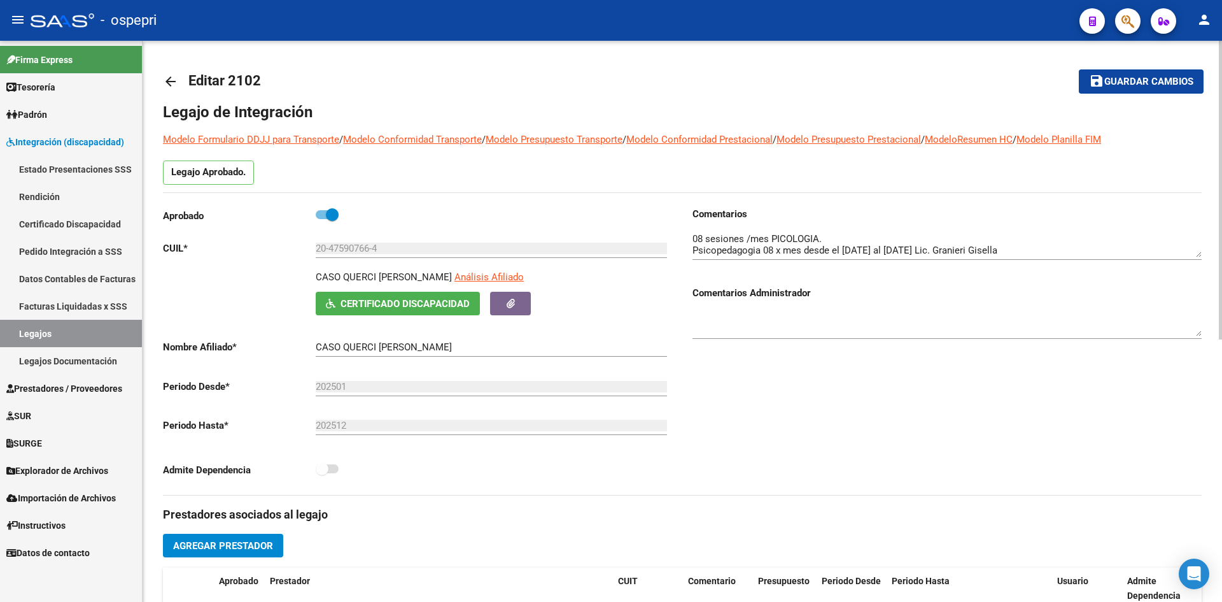
click at [174, 76] on mat-icon "arrow_back" at bounding box center [170, 81] width 15 height 15
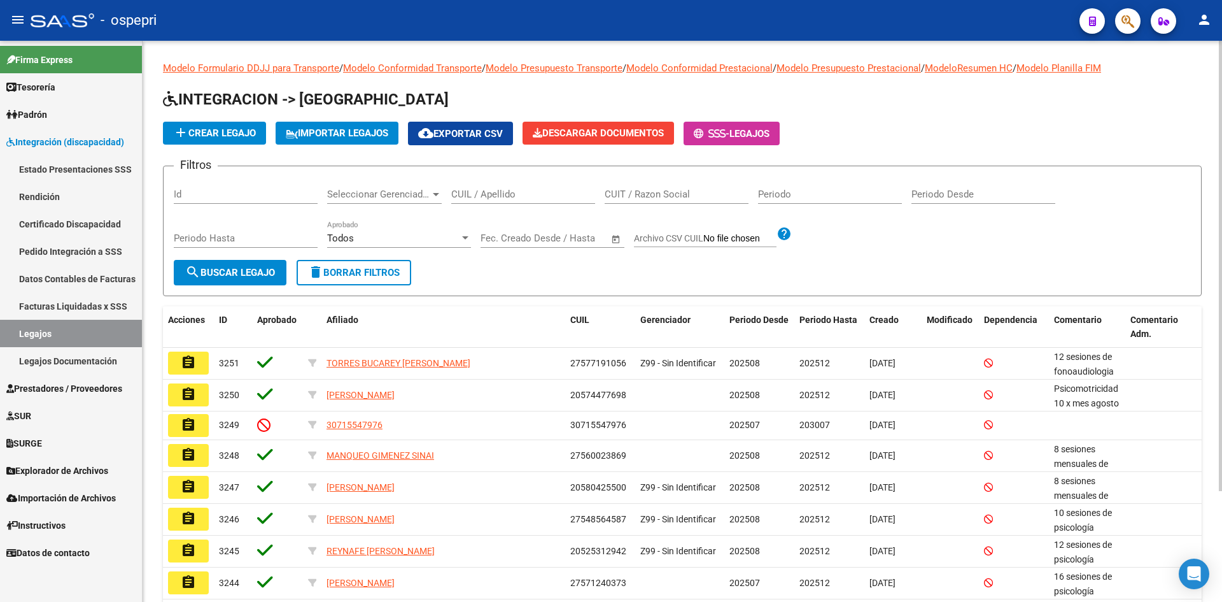
click at [487, 190] on input "CUIL / Apellido" at bounding box center [523, 193] width 144 height 11
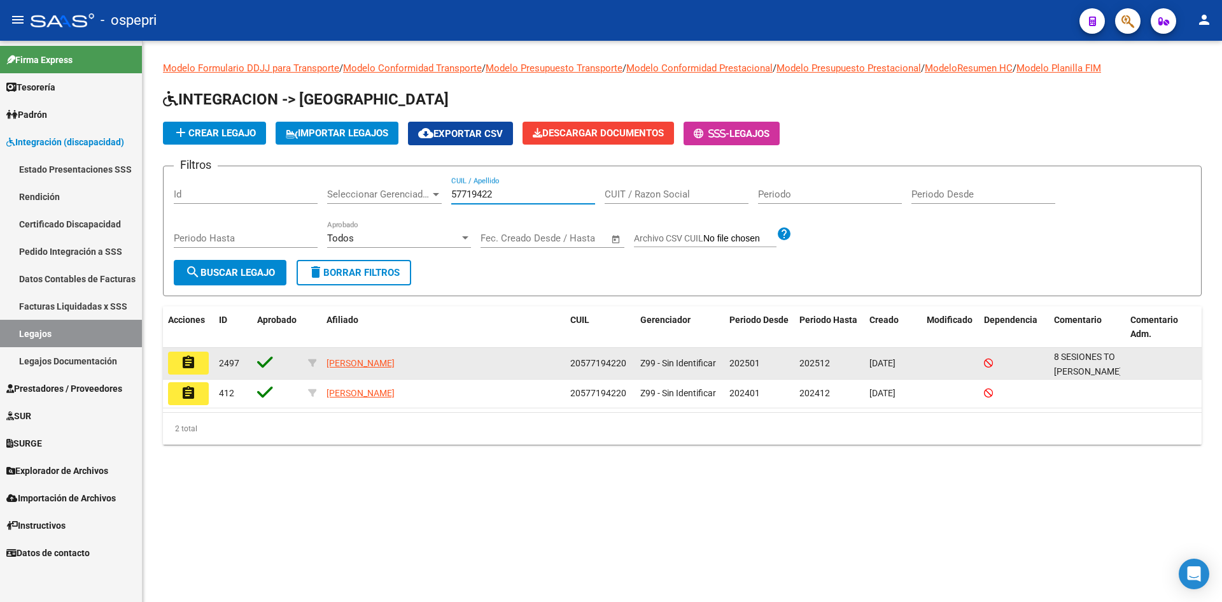
type input "57719422"
click at [188, 353] on button "assignment" at bounding box center [188, 362] width 41 height 23
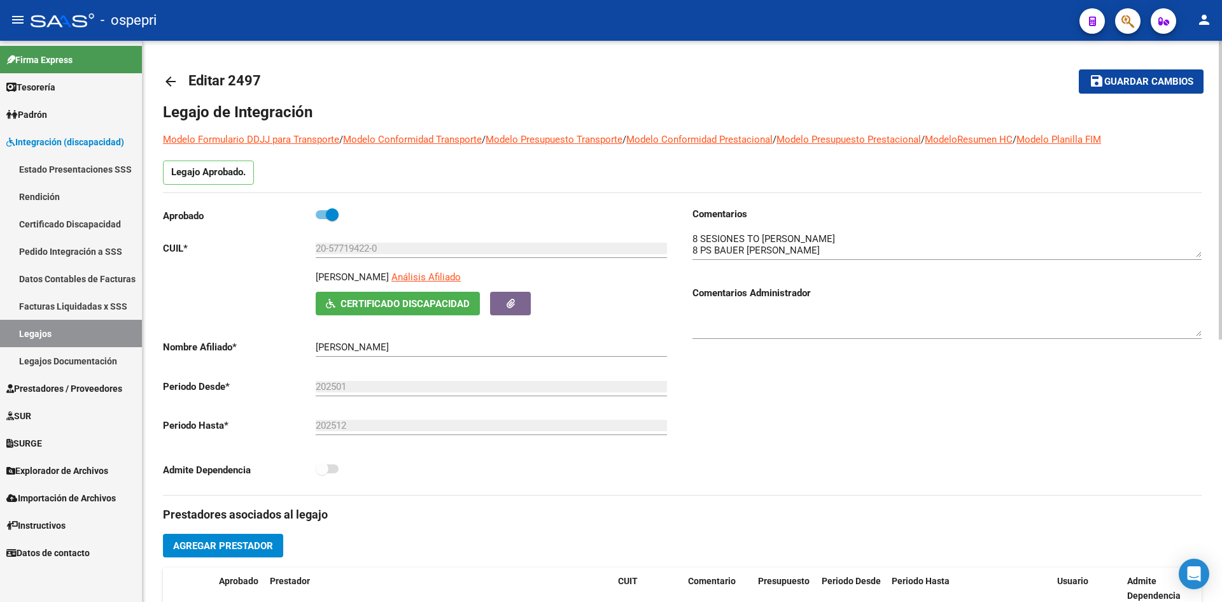
click at [169, 80] on mat-icon "arrow_back" at bounding box center [170, 81] width 15 height 15
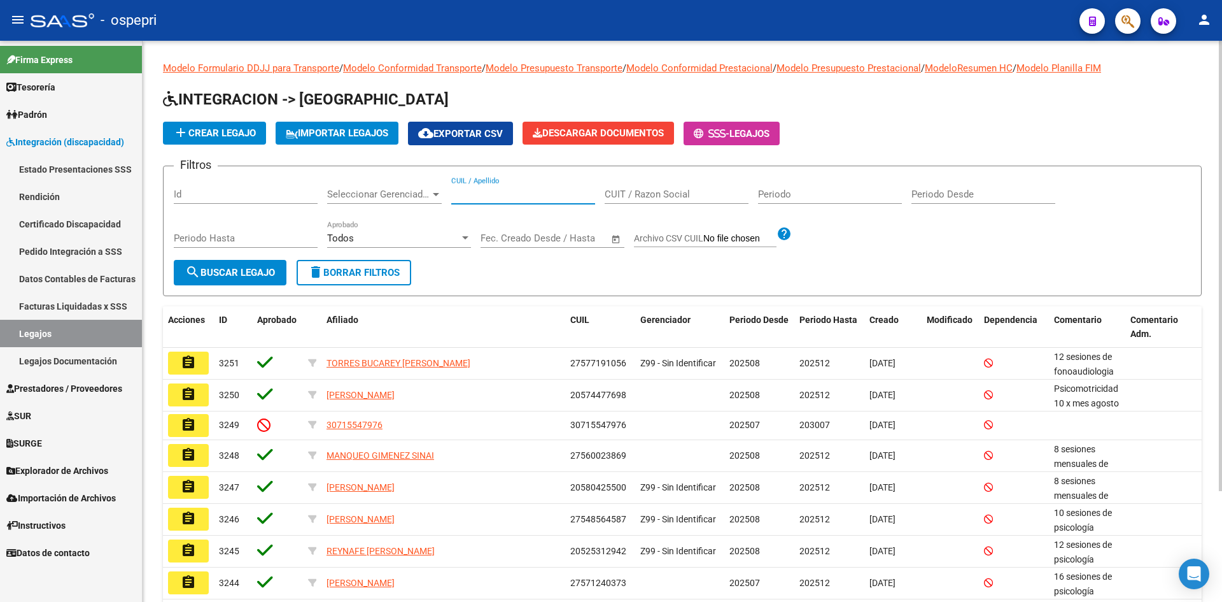
click at [501, 191] on input "CUIL / Apellido" at bounding box center [523, 193] width 144 height 11
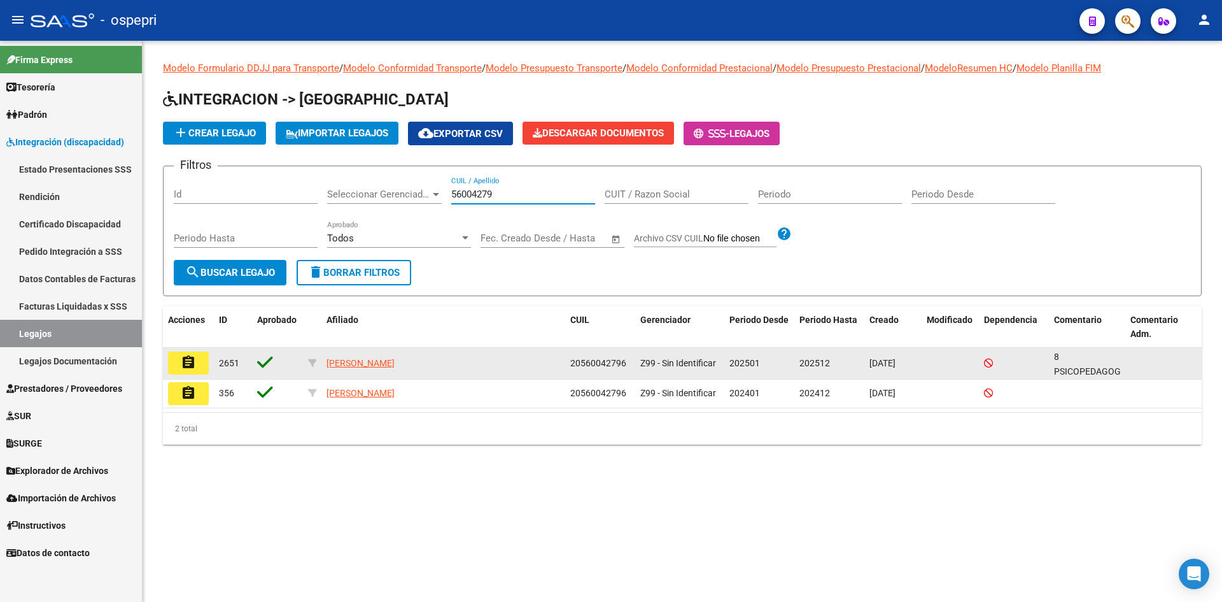
type input "56004279"
click at [191, 368] on mat-icon "assignment" at bounding box center [188, 362] width 15 height 15
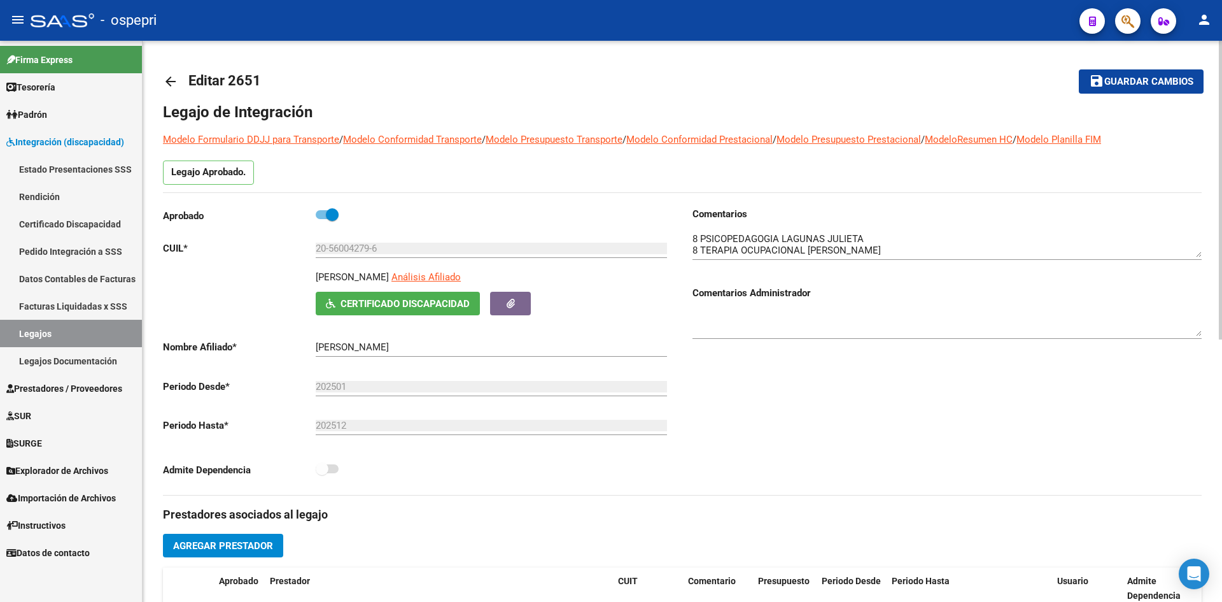
click at [169, 80] on mat-icon "arrow_back" at bounding box center [170, 81] width 15 height 15
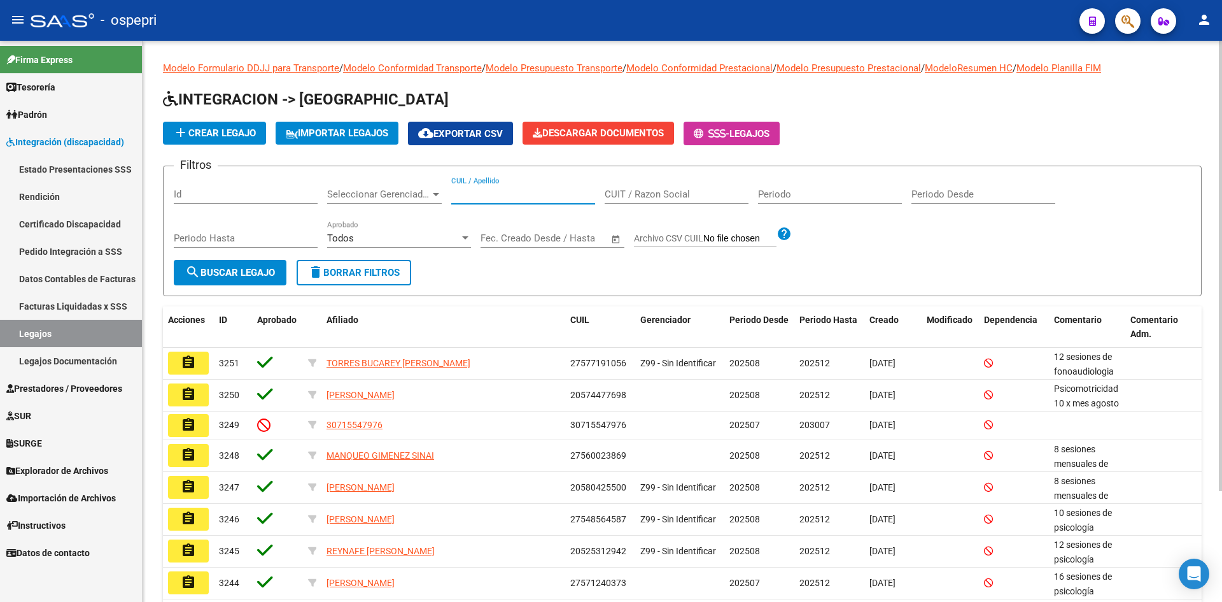
click at [478, 194] on input "CUIL / Apellido" at bounding box center [523, 193] width 144 height 11
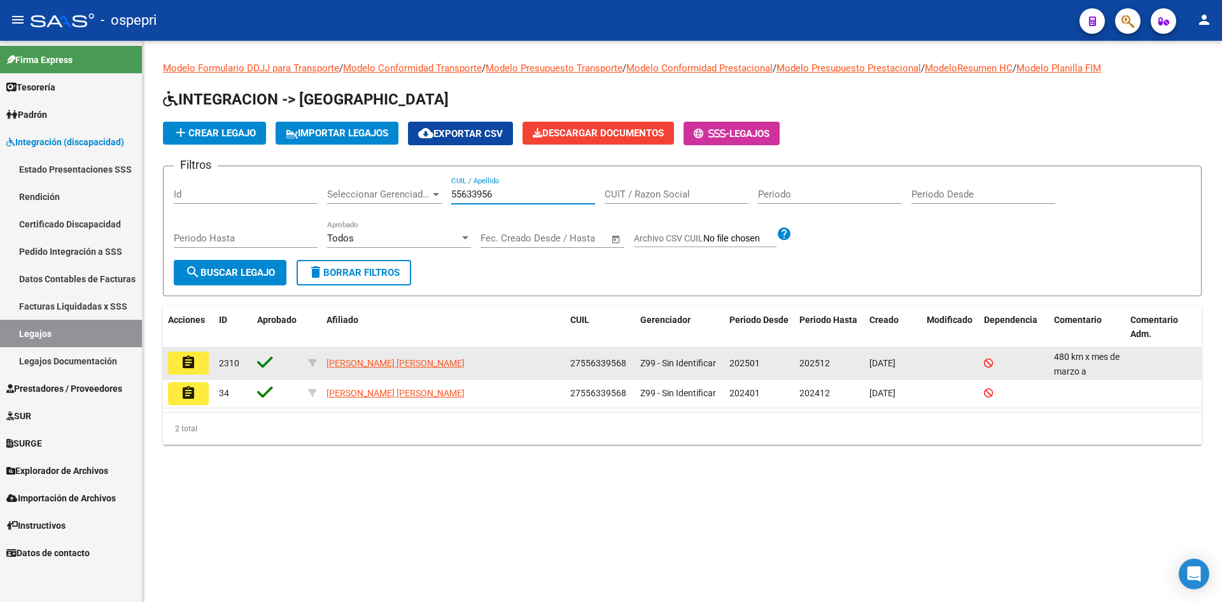
type input "55633956"
click at [194, 362] on mat-icon "assignment" at bounding box center [188, 362] width 15 height 15
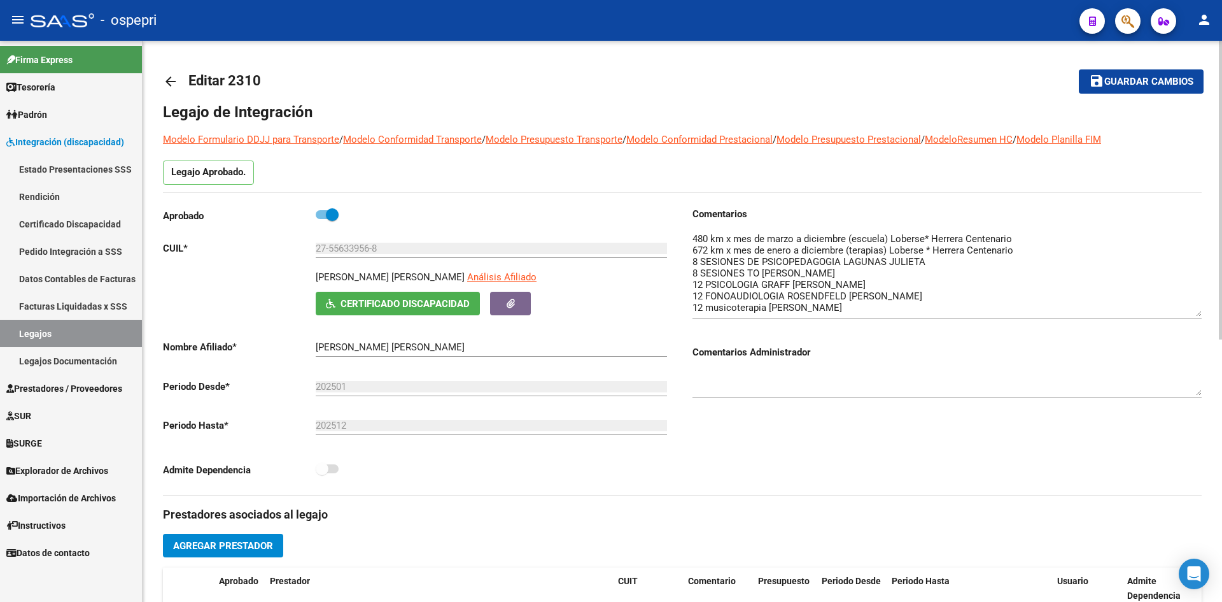
drag, startPoint x: 1198, startPoint y: 252, endPoint x: 1155, endPoint y: 279, distance: 50.9
click at [1189, 307] on textarea at bounding box center [947, 274] width 509 height 85
click at [173, 83] on mat-icon "arrow_back" at bounding box center [170, 81] width 15 height 15
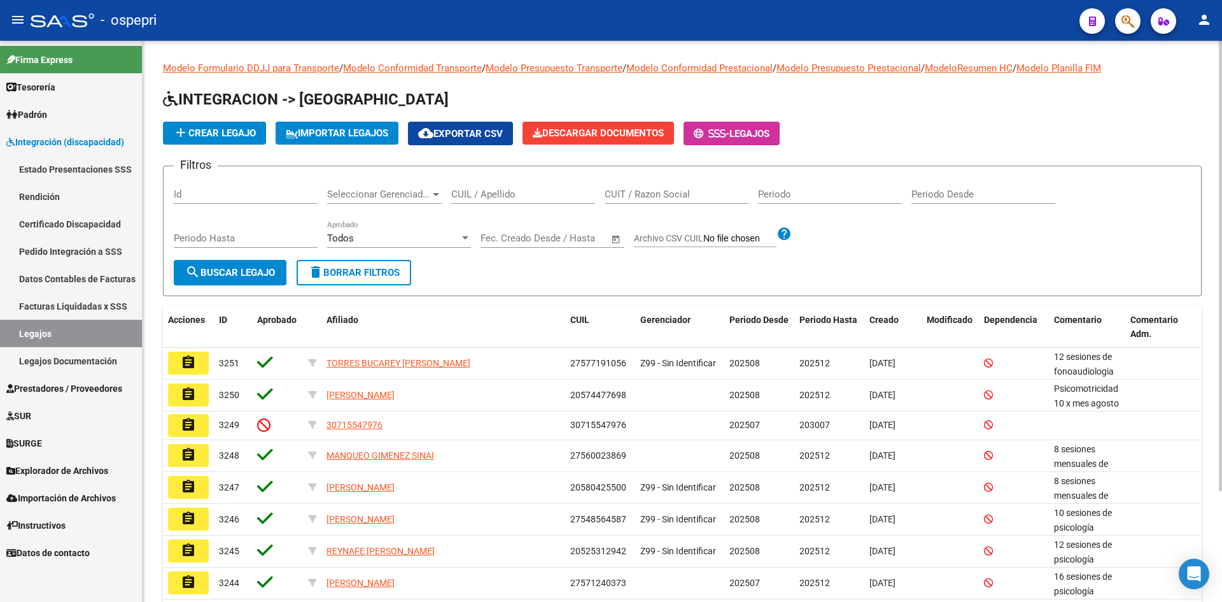
click at [504, 192] on input "CUIL / Apellido" at bounding box center [523, 193] width 144 height 11
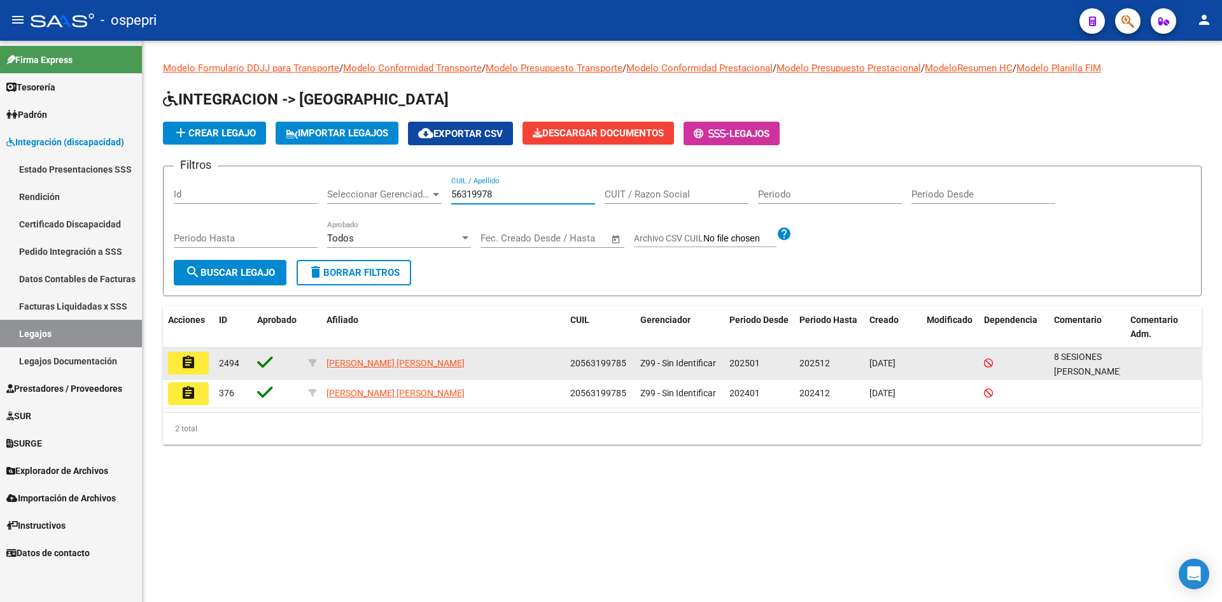
type input "56319978"
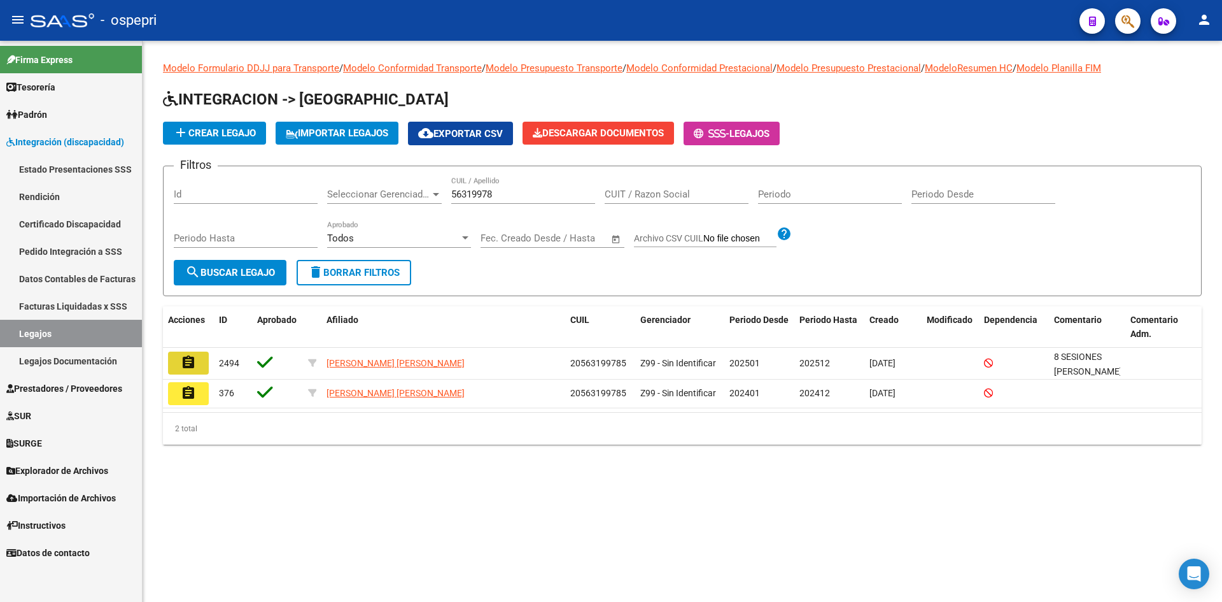
drag, startPoint x: 195, startPoint y: 367, endPoint x: 190, endPoint y: 375, distance: 8.8
click at [192, 374] on button "assignment" at bounding box center [188, 362] width 41 height 23
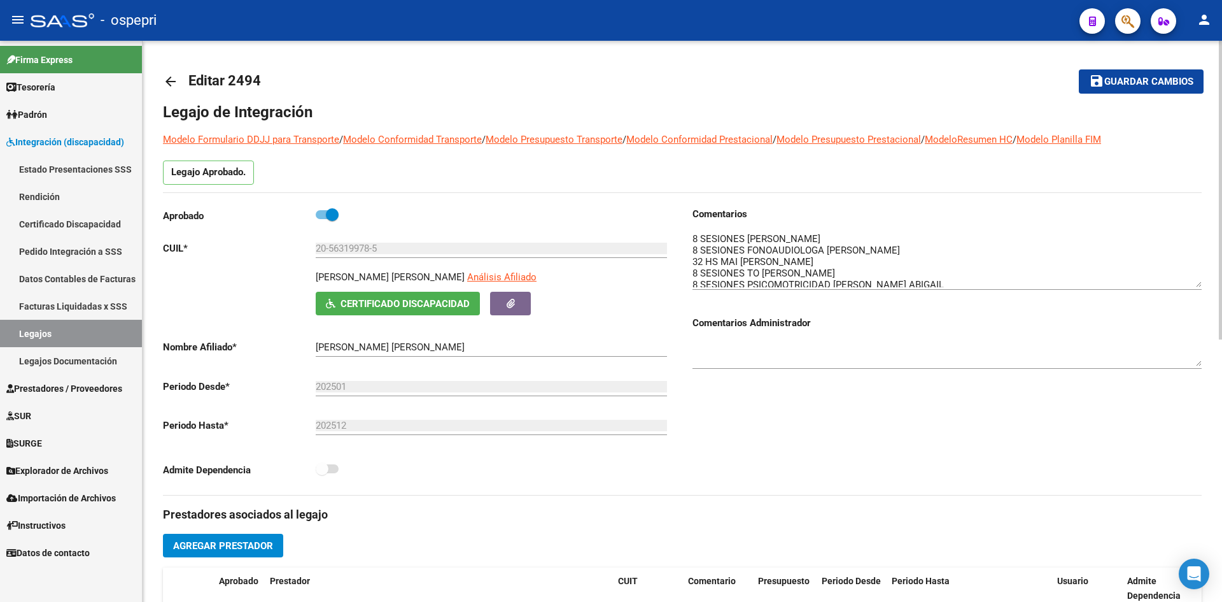
drag, startPoint x: 1199, startPoint y: 252, endPoint x: 1199, endPoint y: 282, distance: 29.9
click at [1199, 282] on textarea at bounding box center [947, 259] width 509 height 55
click at [165, 83] on mat-icon "arrow_back" at bounding box center [170, 81] width 15 height 15
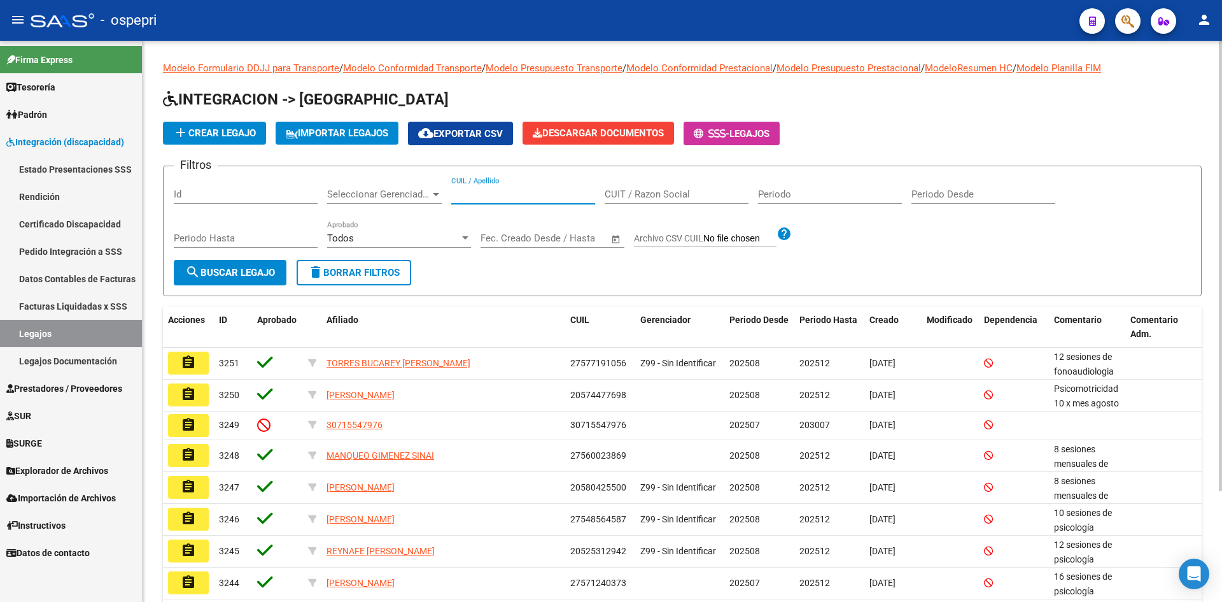
click at [486, 193] on input "CUIL / Apellido" at bounding box center [523, 193] width 144 height 11
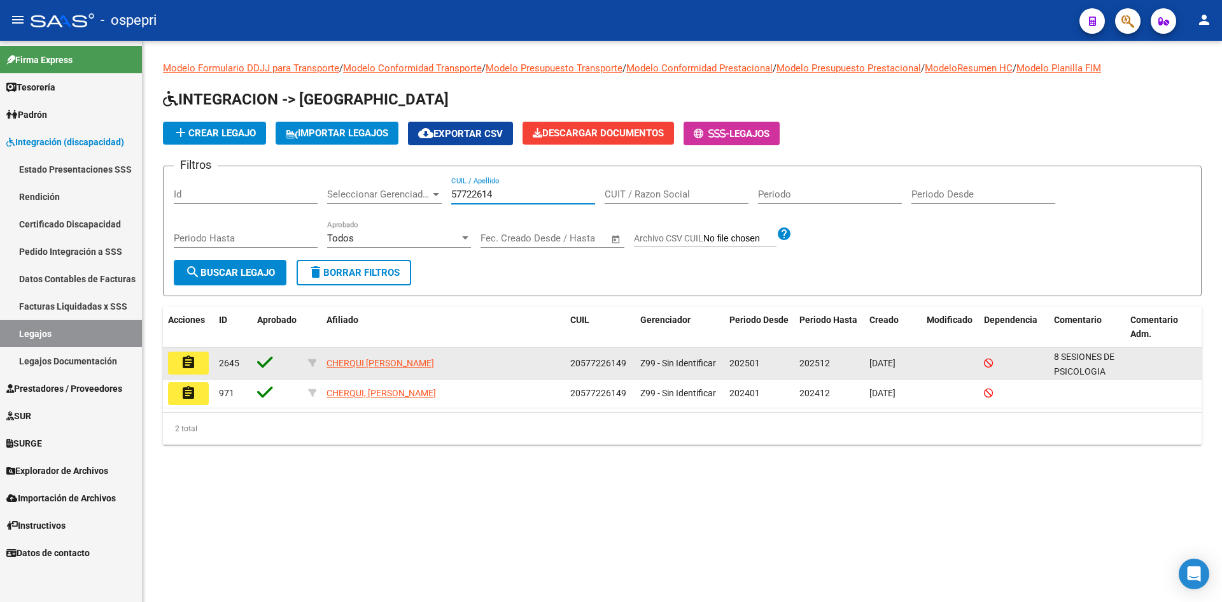
type input "57722614"
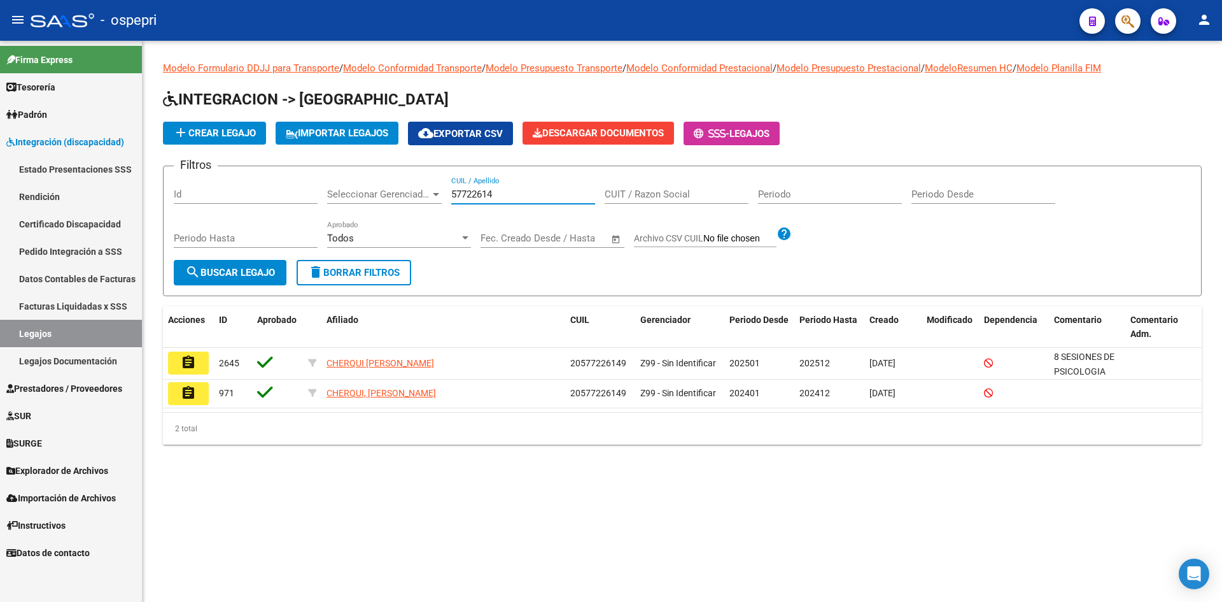
click at [183, 360] on mat-icon "assignment" at bounding box center [188, 362] width 15 height 15
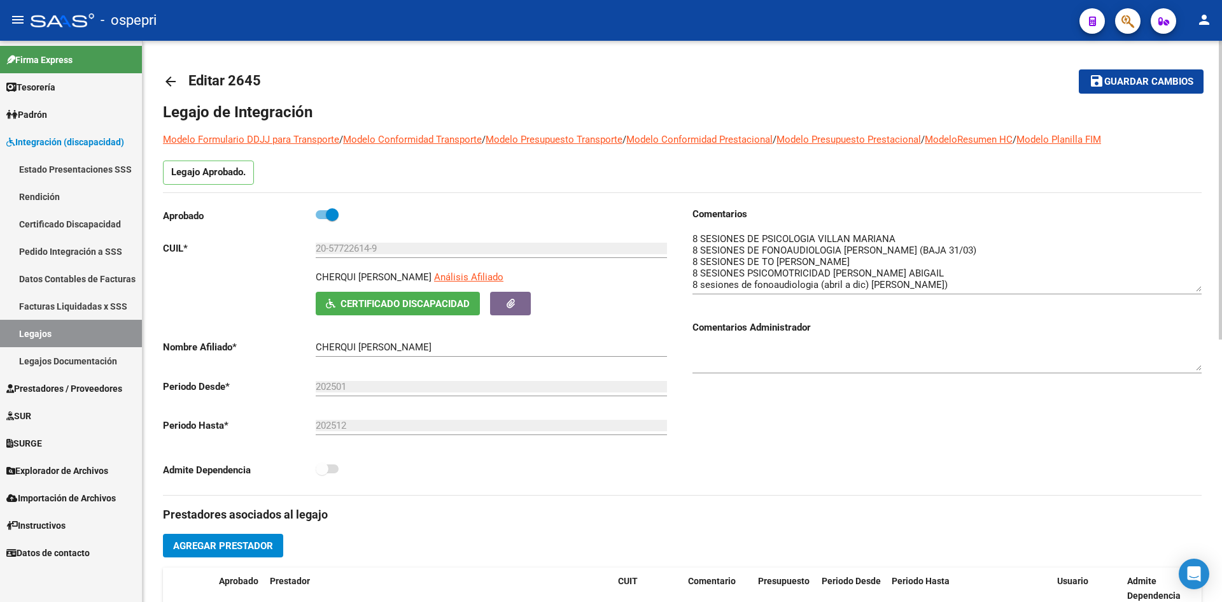
drag, startPoint x: 1201, startPoint y: 255, endPoint x: 1201, endPoint y: 289, distance: 34.4
click at [1201, 289] on textarea at bounding box center [947, 262] width 509 height 60
click at [172, 86] on mat-icon "arrow_back" at bounding box center [170, 81] width 15 height 15
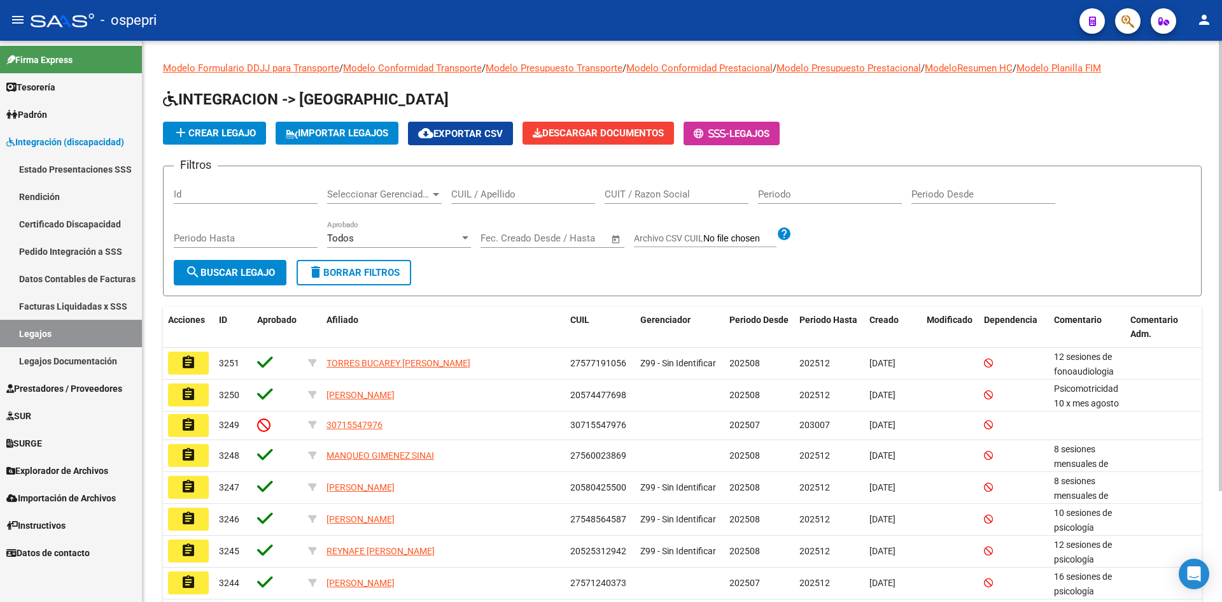
click at [495, 198] on input "CUIL / Apellido" at bounding box center [523, 193] width 144 height 11
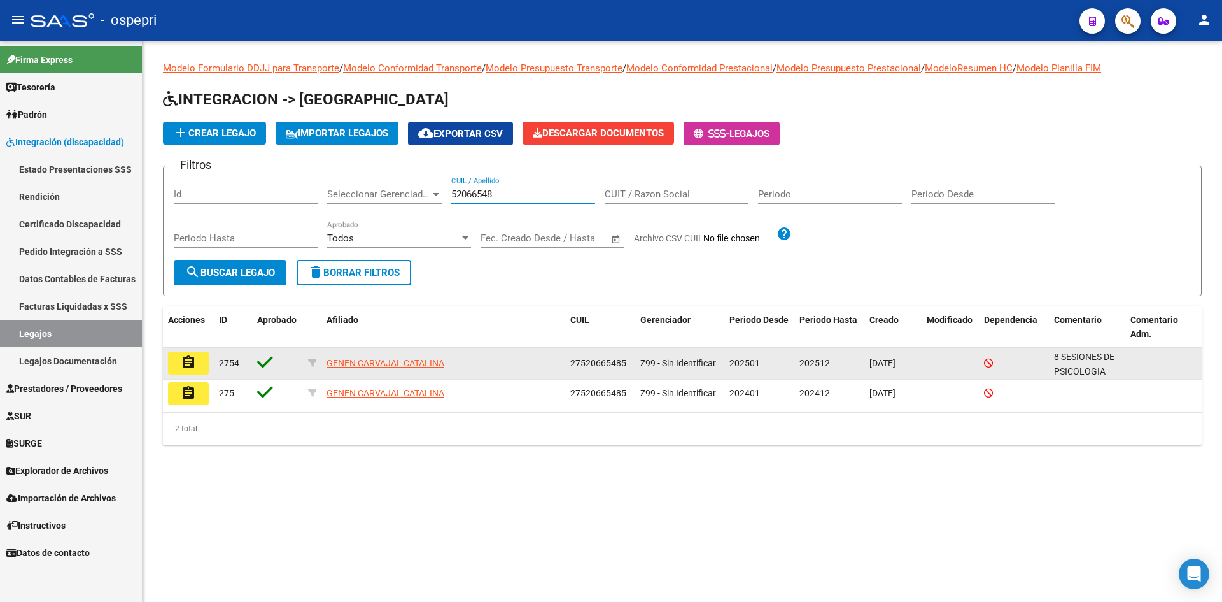
type input "52066548"
click at [190, 365] on mat-icon "assignment" at bounding box center [188, 362] width 15 height 15
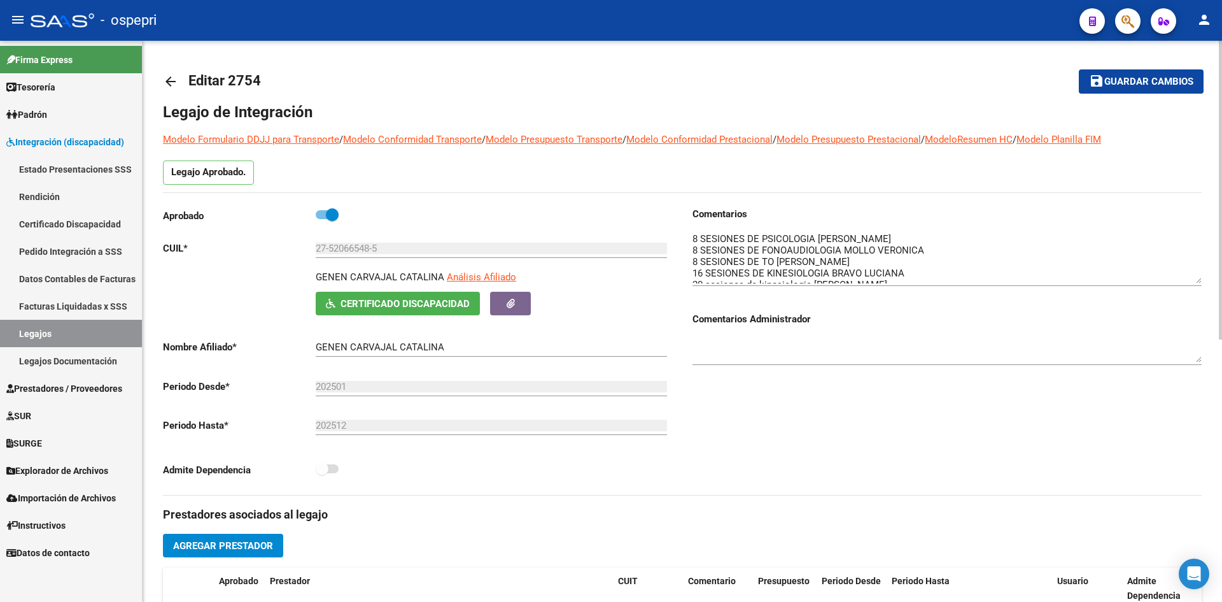
drag, startPoint x: 1198, startPoint y: 257, endPoint x: 1204, endPoint y: 280, distance: 24.2
click at [1203, 281] on div "arrow_back Editar 2754 save Guardar cambios Legajo de Integración Modelo Formul…" at bounding box center [683, 568] width 1080 height 1054
click at [171, 81] on mat-icon "arrow_back" at bounding box center [170, 81] width 15 height 15
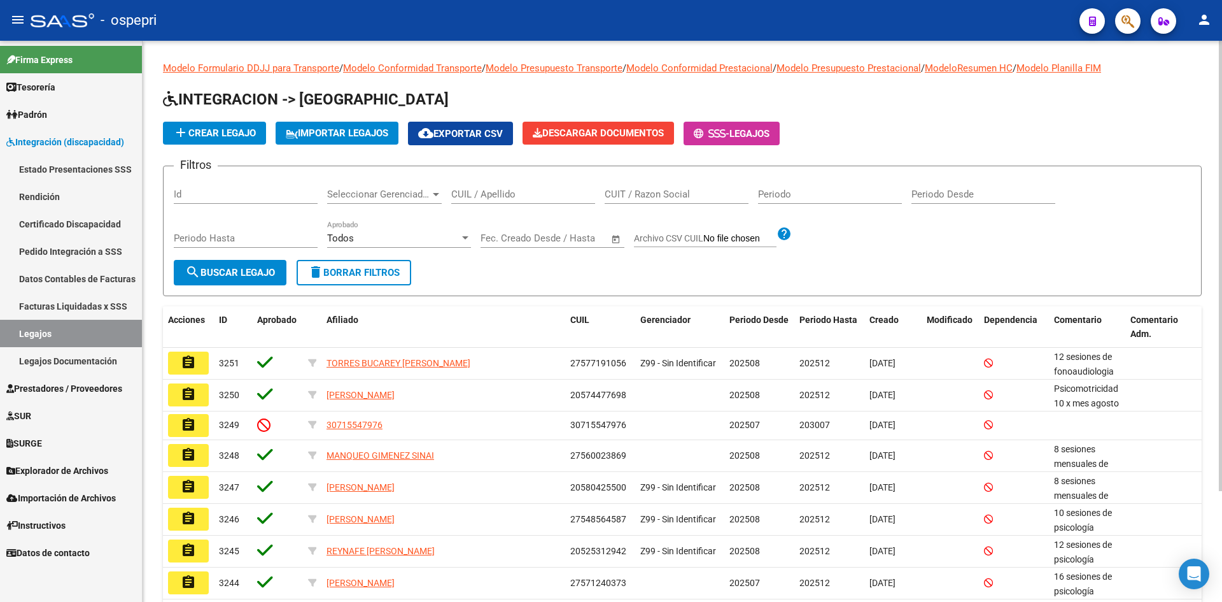
click at [498, 195] on input "CUIL / Apellido" at bounding box center [523, 193] width 144 height 11
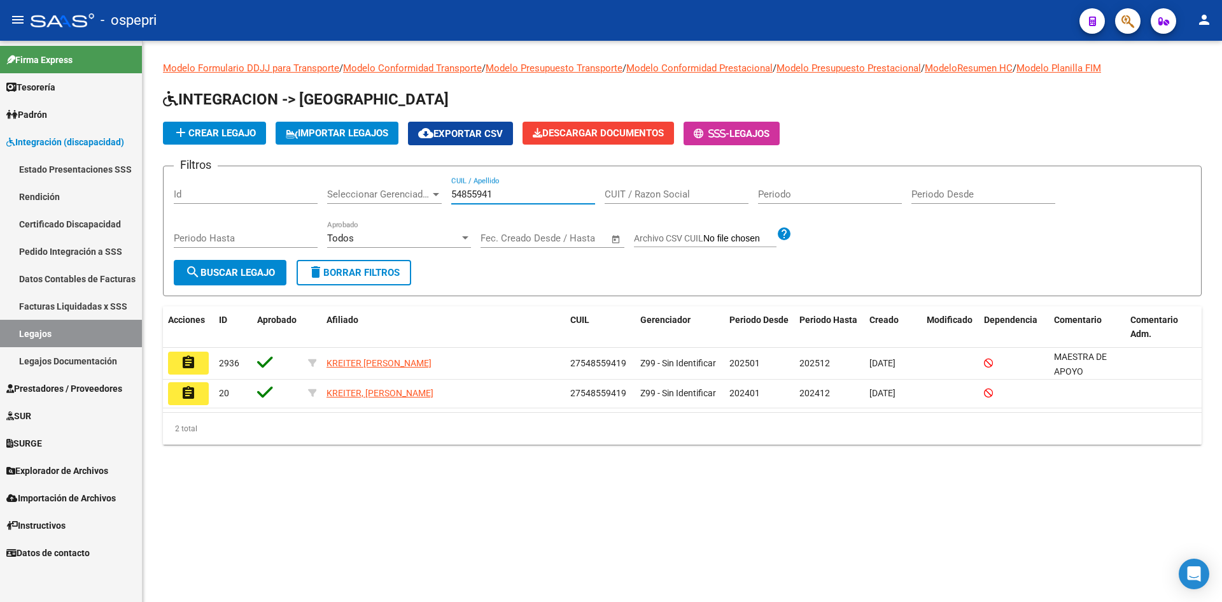
type input "54855941"
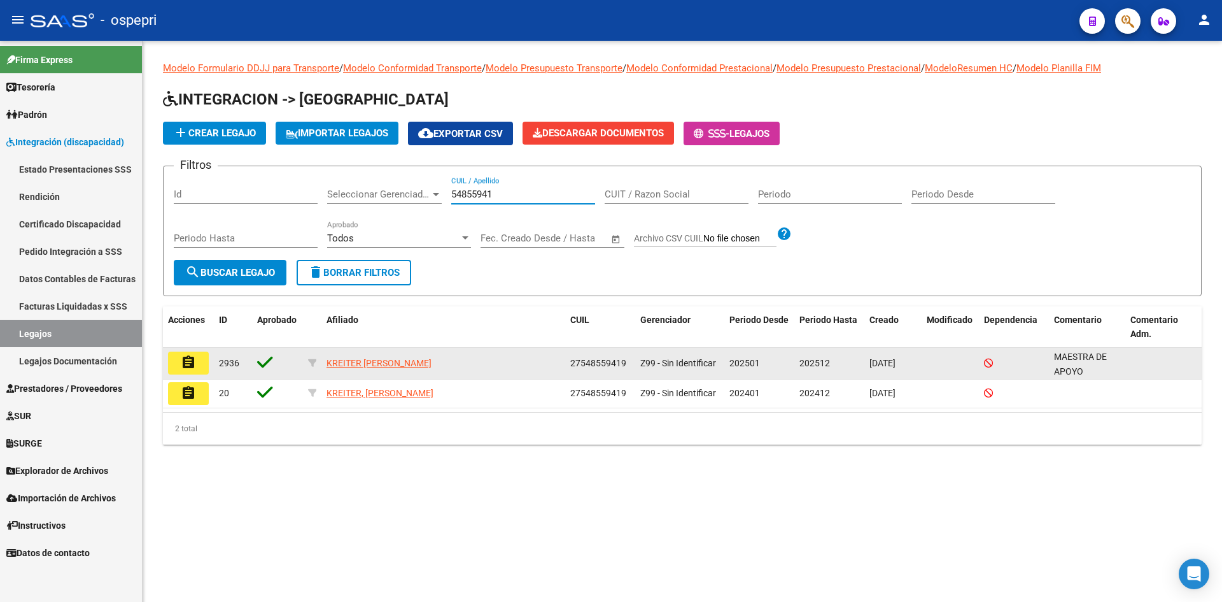
click at [197, 360] on button "assignment" at bounding box center [188, 362] width 41 height 23
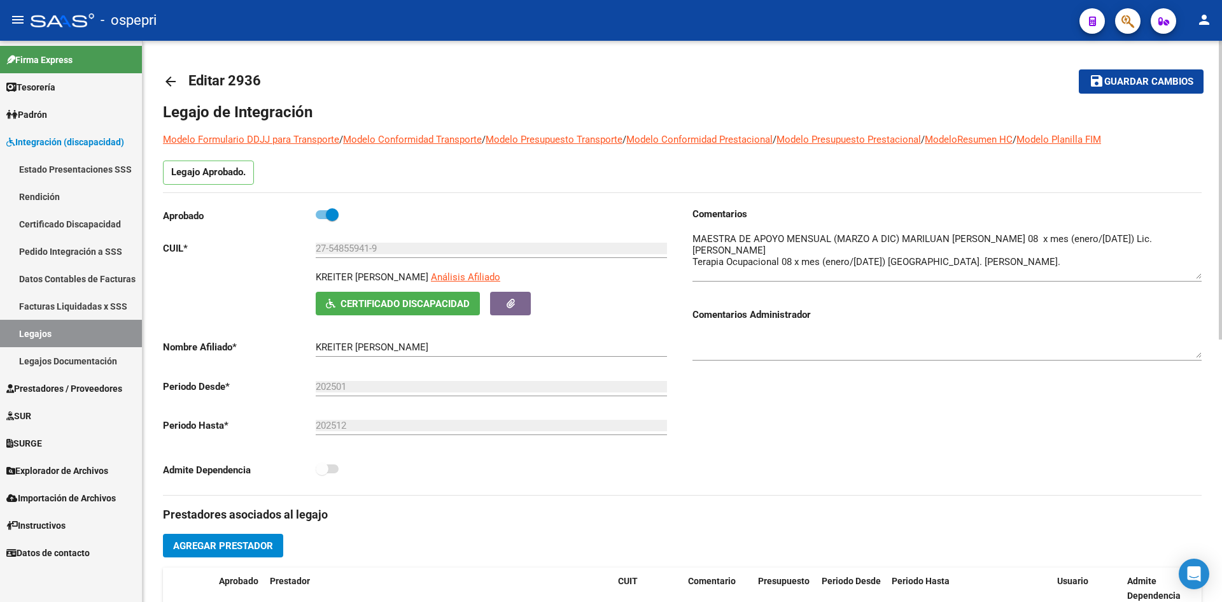
drag, startPoint x: 1196, startPoint y: 255, endPoint x: 1193, endPoint y: 276, distance: 21.8
click at [1193, 276] on textarea at bounding box center [947, 255] width 509 height 47
click at [167, 81] on mat-icon "arrow_back" at bounding box center [170, 81] width 15 height 15
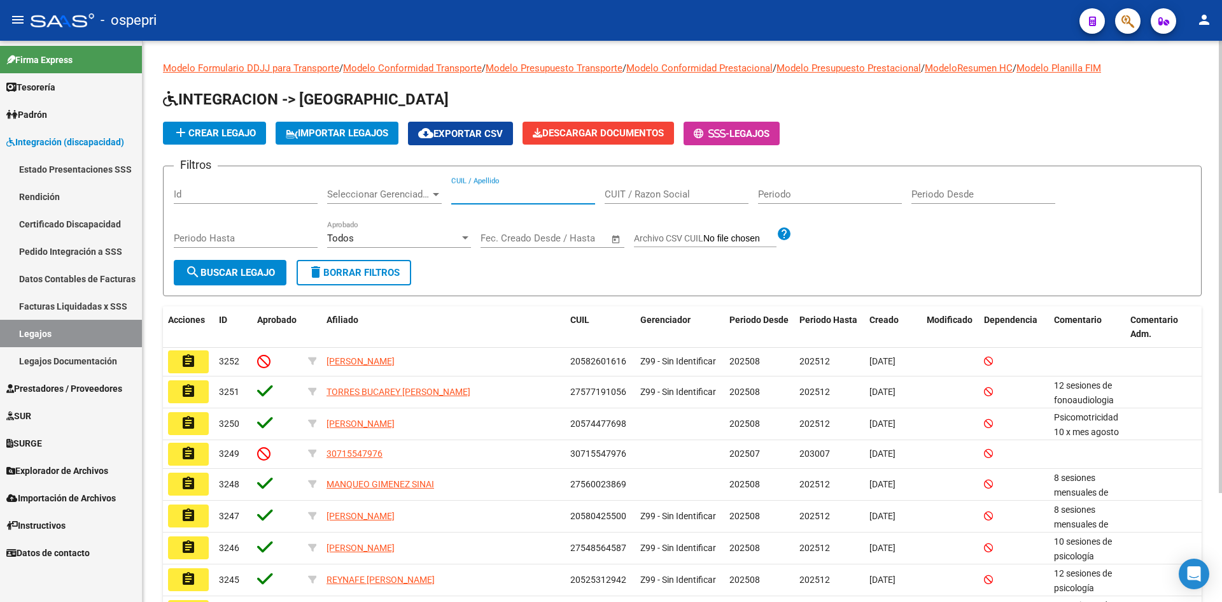
click at [490, 193] on input "CUIL / Apellido" at bounding box center [523, 193] width 144 height 11
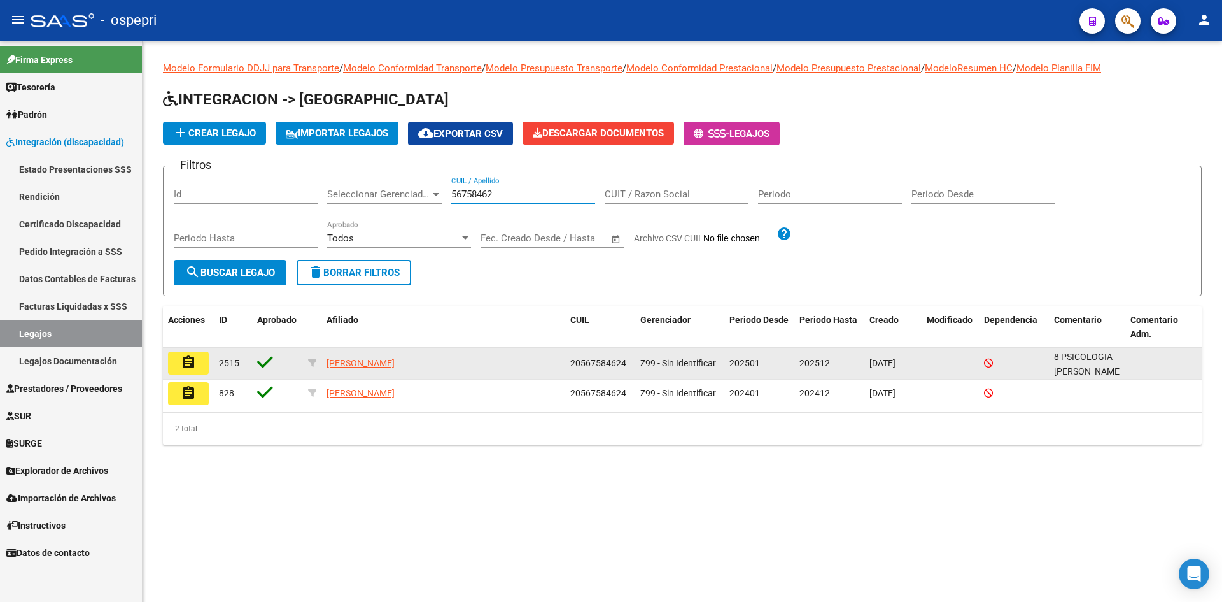
type input "56758462"
click at [183, 364] on mat-icon "assignment" at bounding box center [188, 362] width 15 height 15
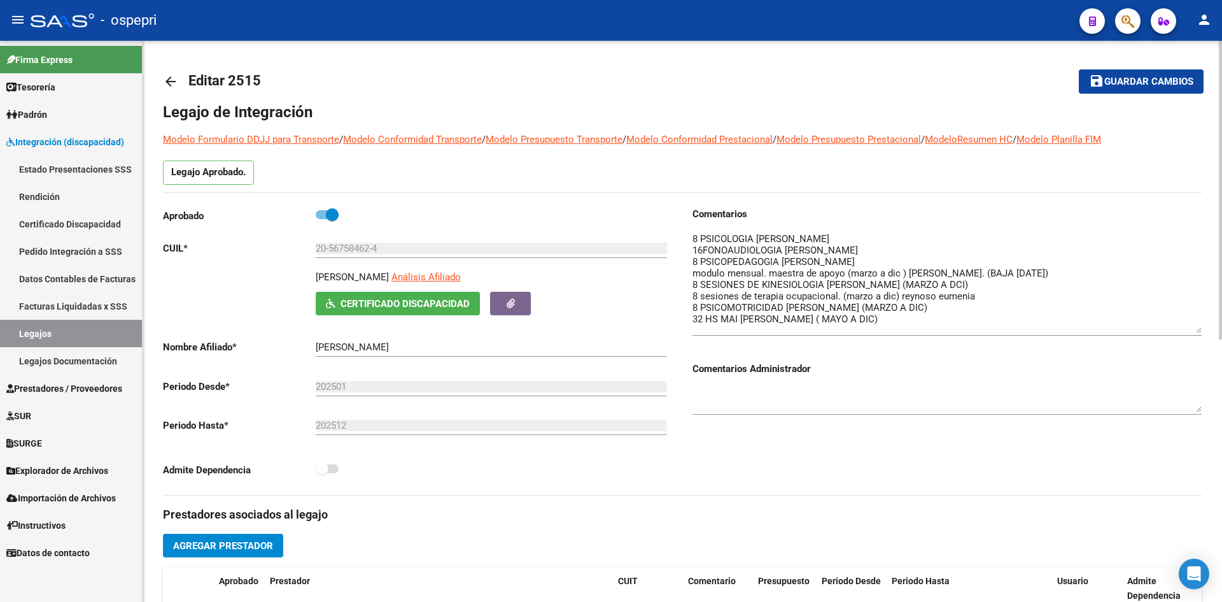
drag, startPoint x: 1200, startPoint y: 256, endPoint x: 1177, endPoint y: 332, distance: 79.0
click at [1177, 332] on textarea at bounding box center [947, 282] width 509 height 101
click at [164, 80] on mat-icon "arrow_back" at bounding box center [170, 81] width 15 height 15
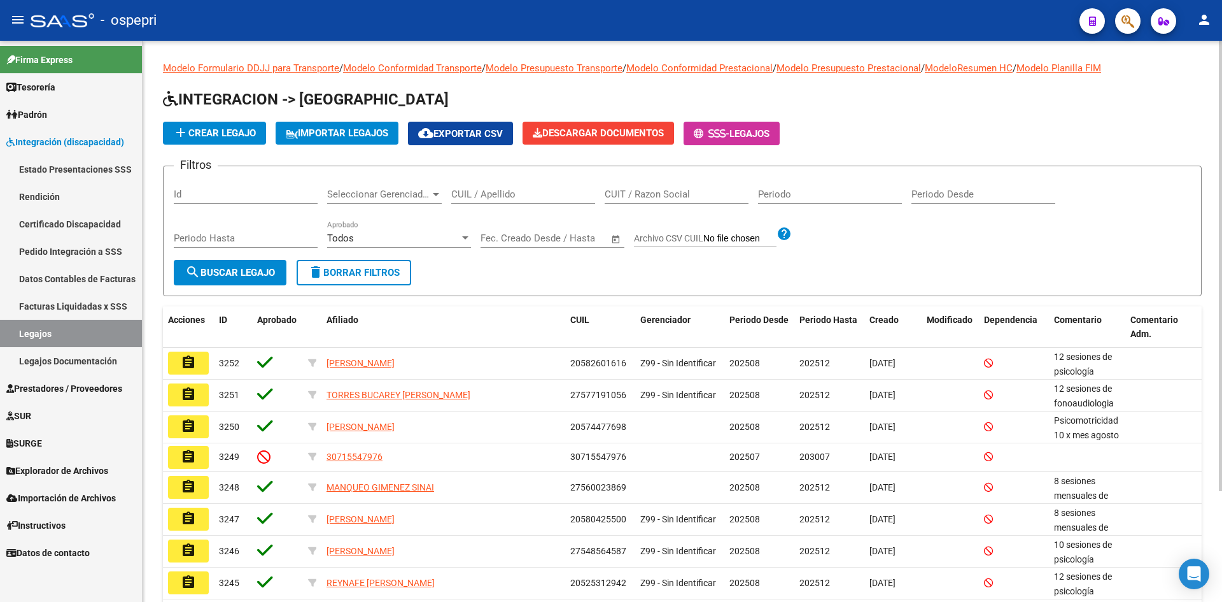
click at [506, 190] on input "CUIL / Apellido" at bounding box center [523, 193] width 144 height 11
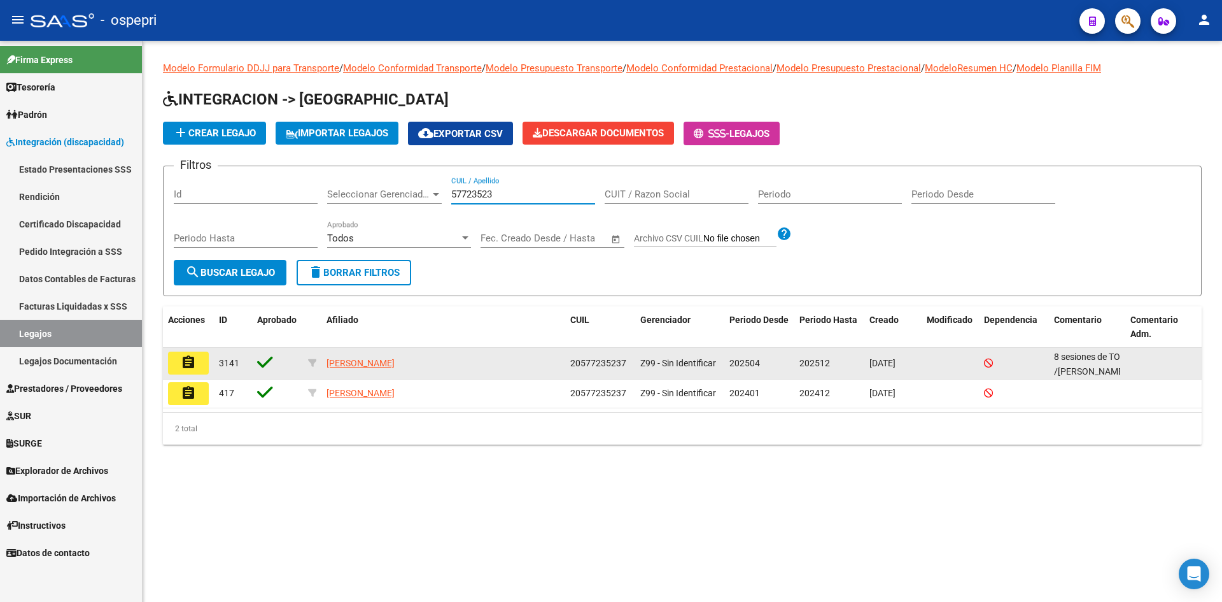
type input "57723523"
click at [192, 360] on mat-icon "assignment" at bounding box center [188, 362] width 15 height 15
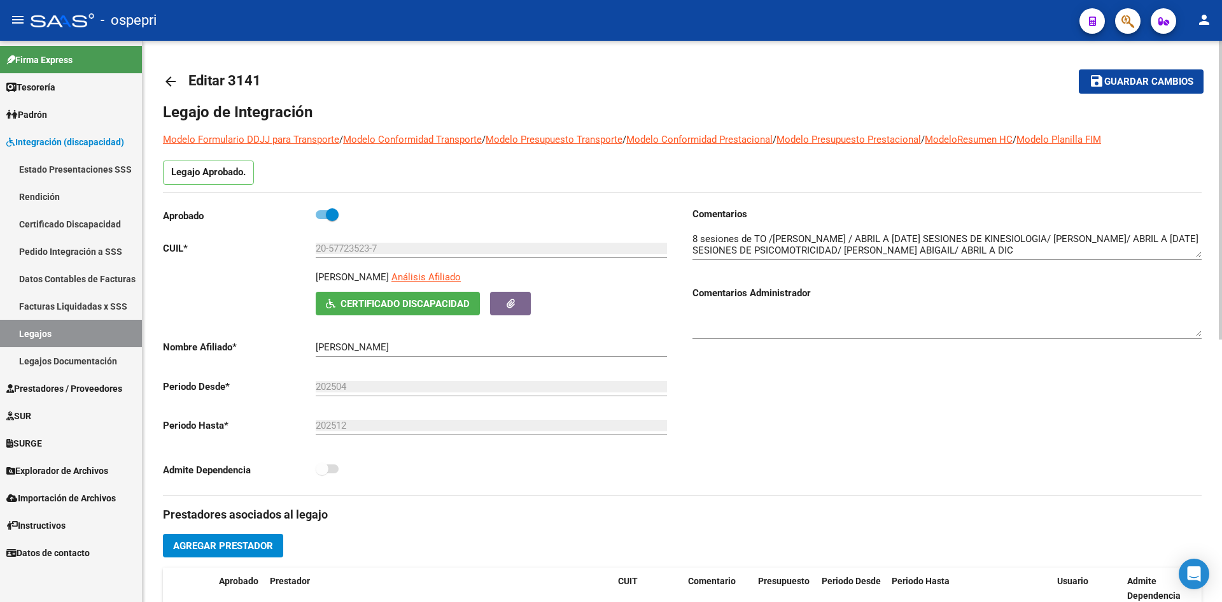
click at [166, 80] on mat-icon "arrow_back" at bounding box center [170, 81] width 15 height 15
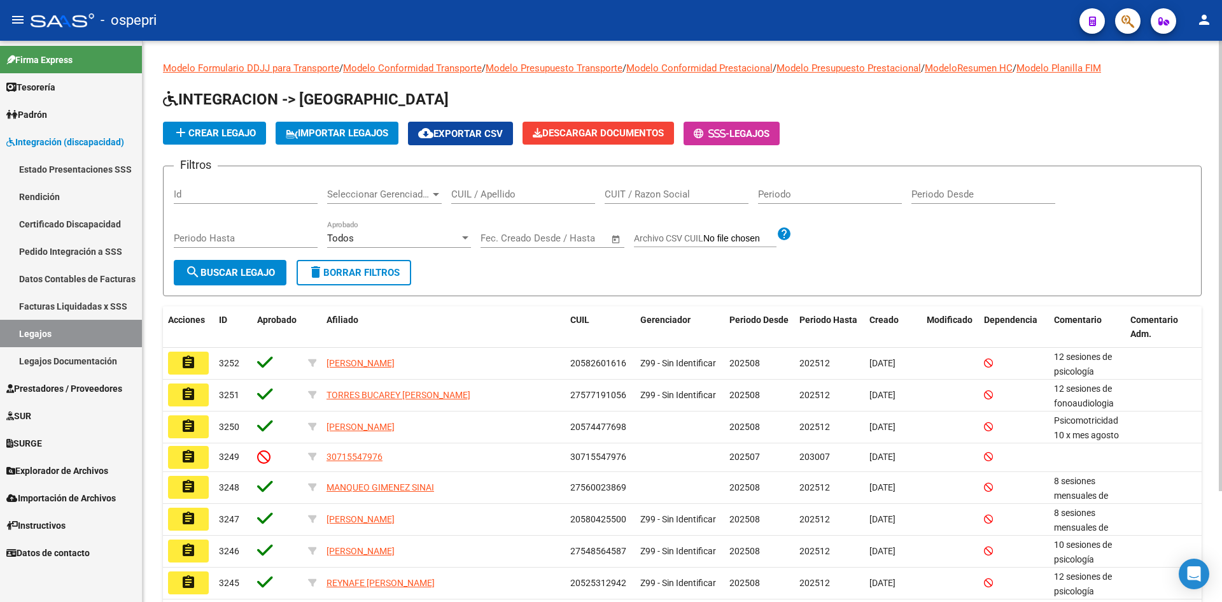
click at [469, 195] on input "CUIL / Apellido" at bounding box center [523, 193] width 144 height 11
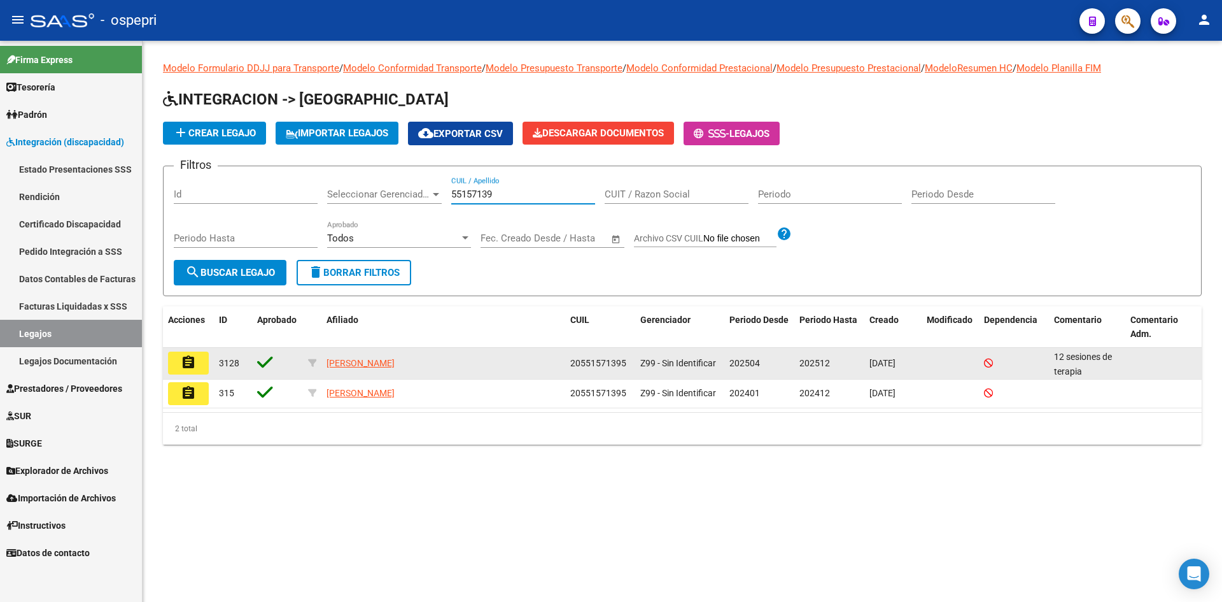
type input "55157139"
click at [184, 367] on mat-icon "assignment" at bounding box center [188, 362] width 15 height 15
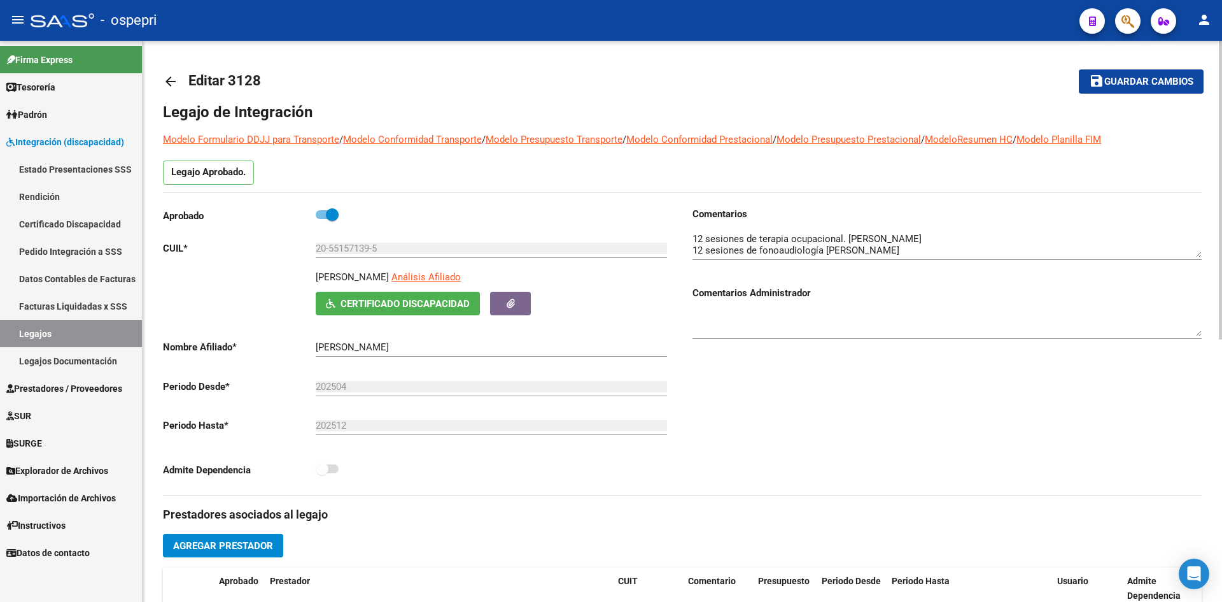
click at [173, 76] on mat-icon "arrow_back" at bounding box center [170, 81] width 15 height 15
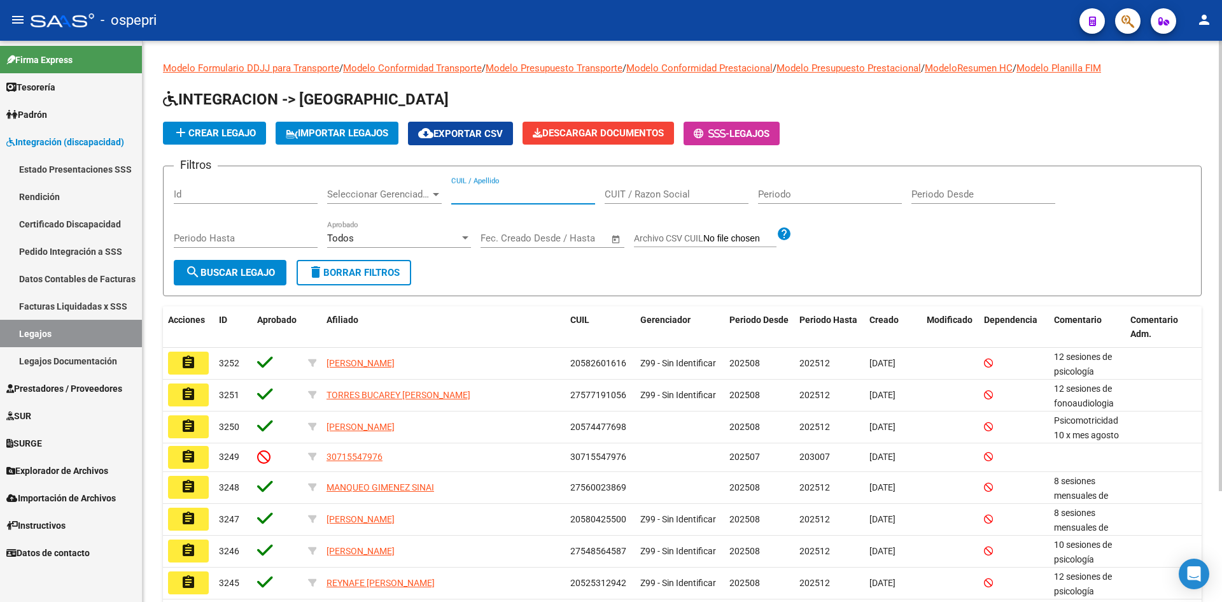
drag, startPoint x: 481, startPoint y: 195, endPoint x: 479, endPoint y: 175, distance: 19.8
click at [481, 194] on input "CUIL / Apellido" at bounding box center [523, 193] width 144 height 11
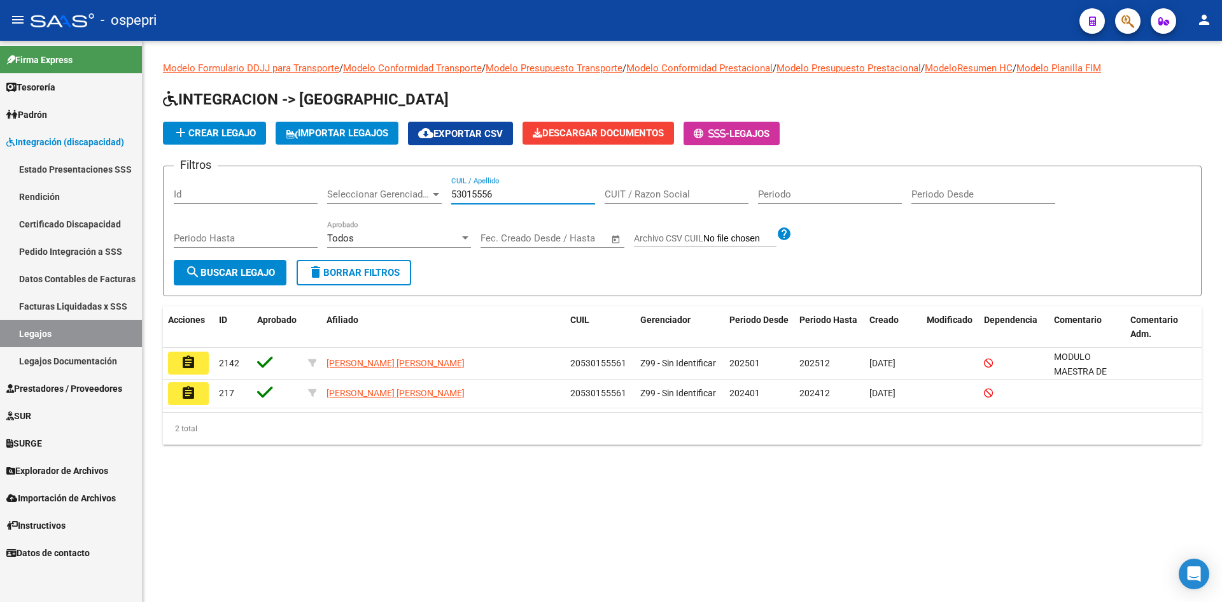
type input "53015556"
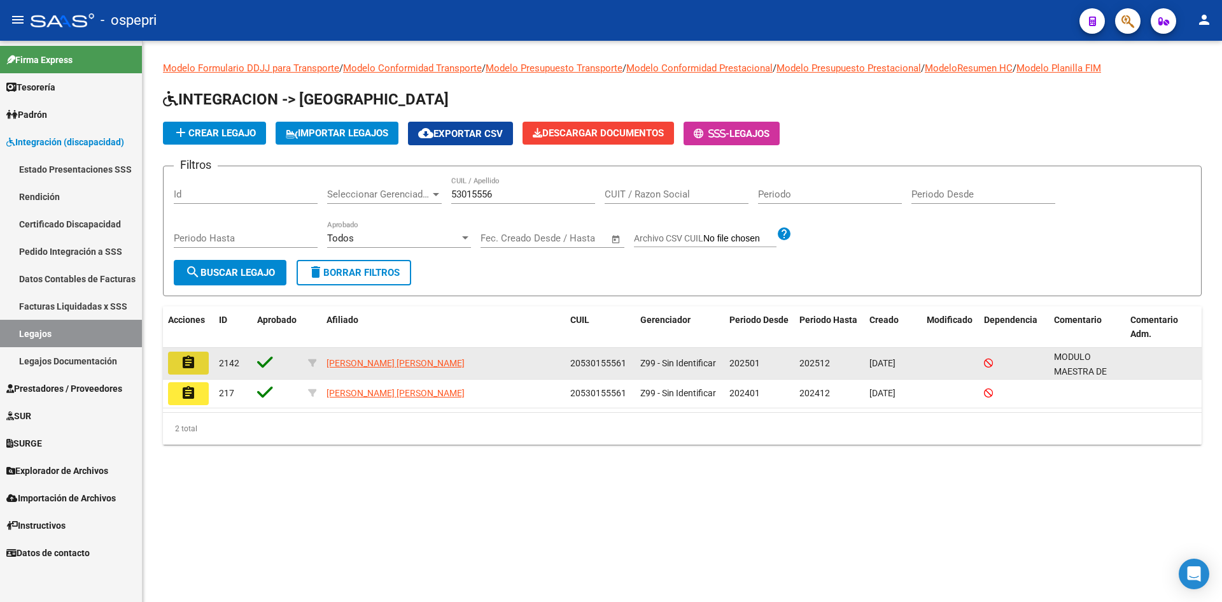
click at [188, 360] on mat-icon "assignment" at bounding box center [188, 362] width 15 height 15
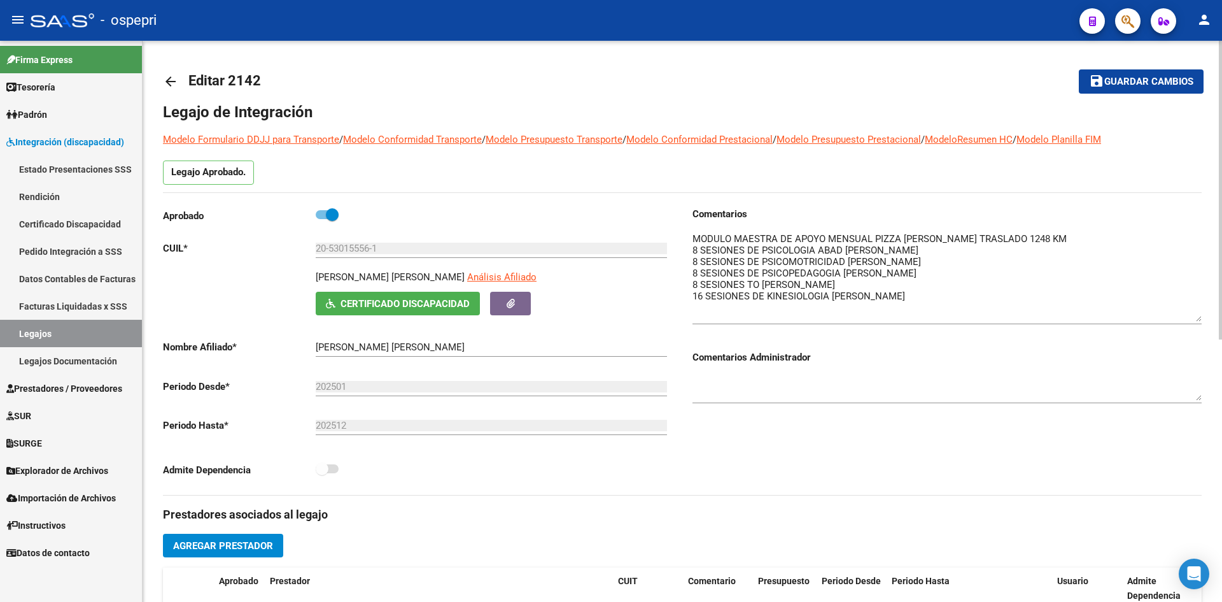
drag, startPoint x: 1199, startPoint y: 255, endPoint x: 1201, endPoint y: 318, distance: 63.1
click at [1201, 318] on textarea at bounding box center [947, 277] width 509 height 90
click at [167, 80] on mat-icon "arrow_back" at bounding box center [170, 81] width 15 height 15
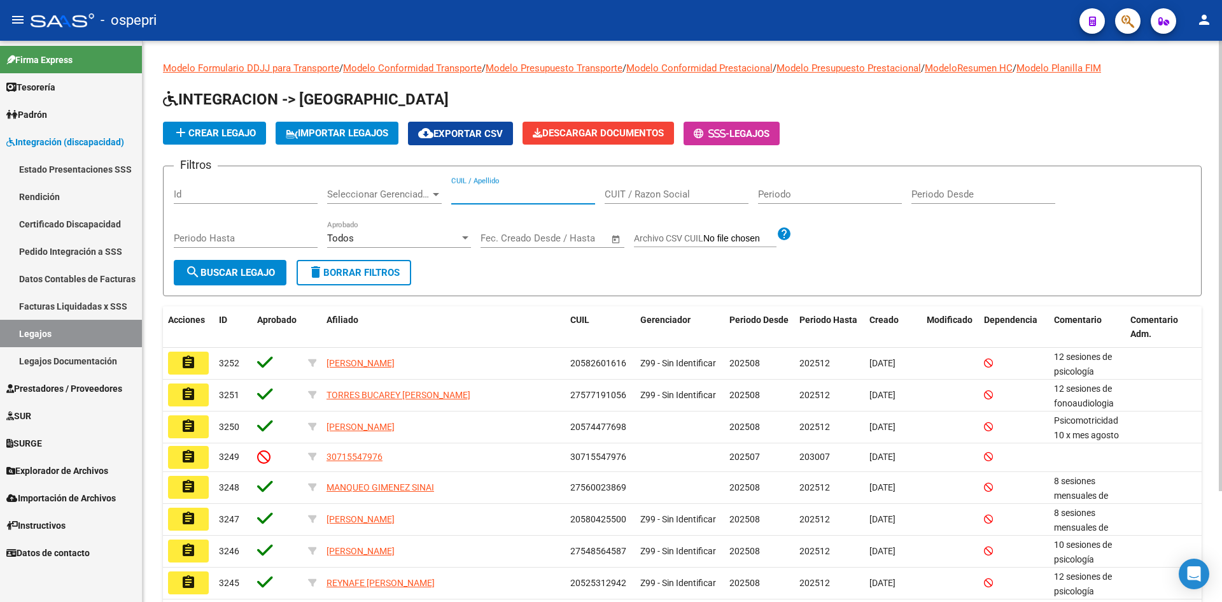
click at [486, 190] on input "CUIL / Apellido" at bounding box center [523, 193] width 144 height 11
type input "52314334"
click at [230, 274] on span "search Buscar Legajo" at bounding box center [230, 272] width 90 height 11
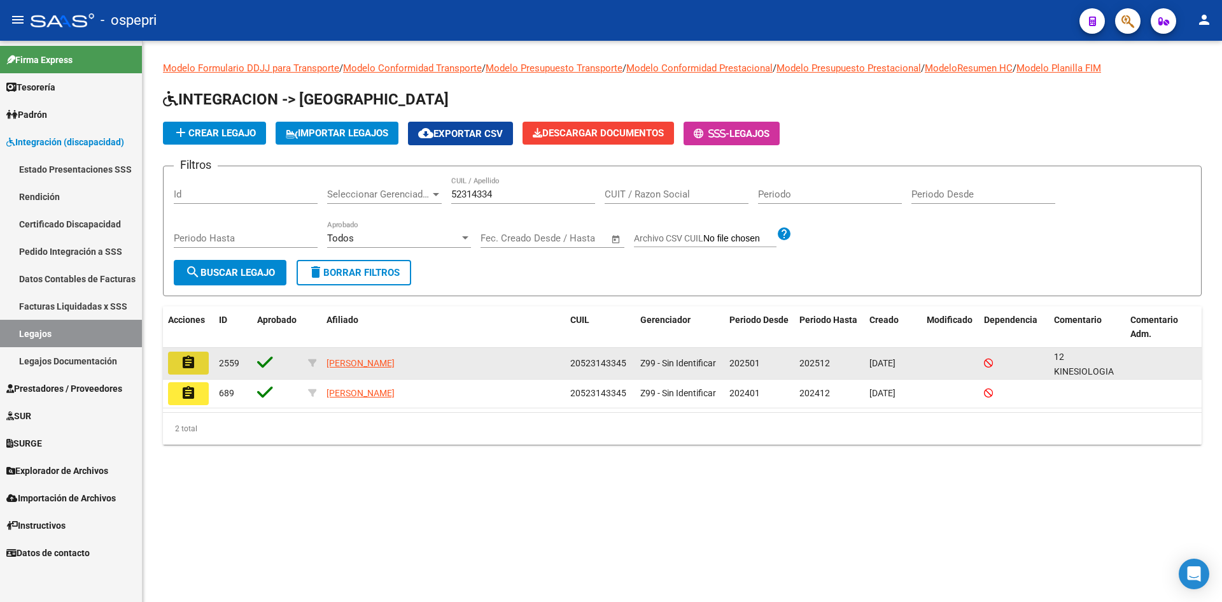
click at [191, 360] on mat-icon "assignment" at bounding box center [188, 362] width 15 height 15
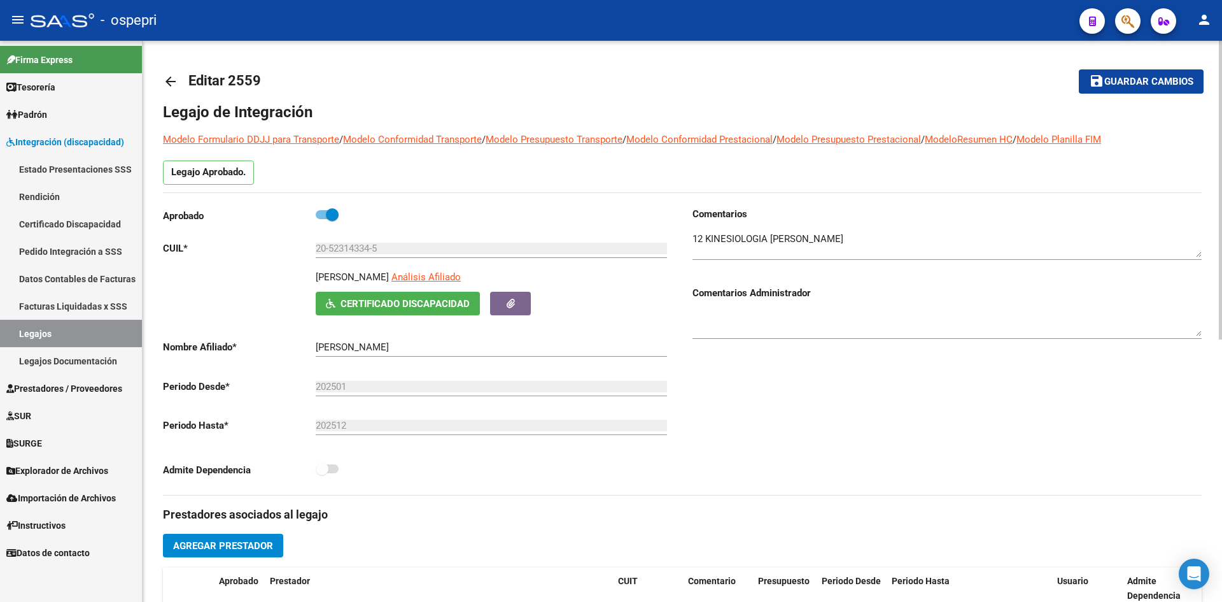
click at [170, 80] on mat-icon "arrow_back" at bounding box center [170, 81] width 15 height 15
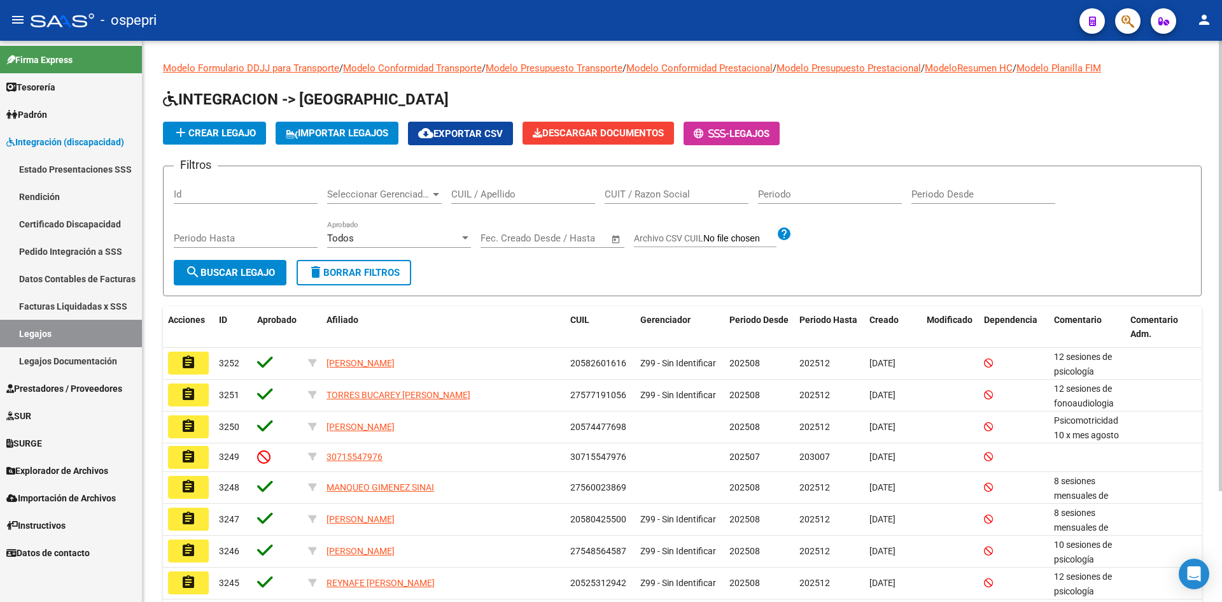
click at [464, 194] on input "CUIL / Apellido" at bounding box center [523, 193] width 144 height 11
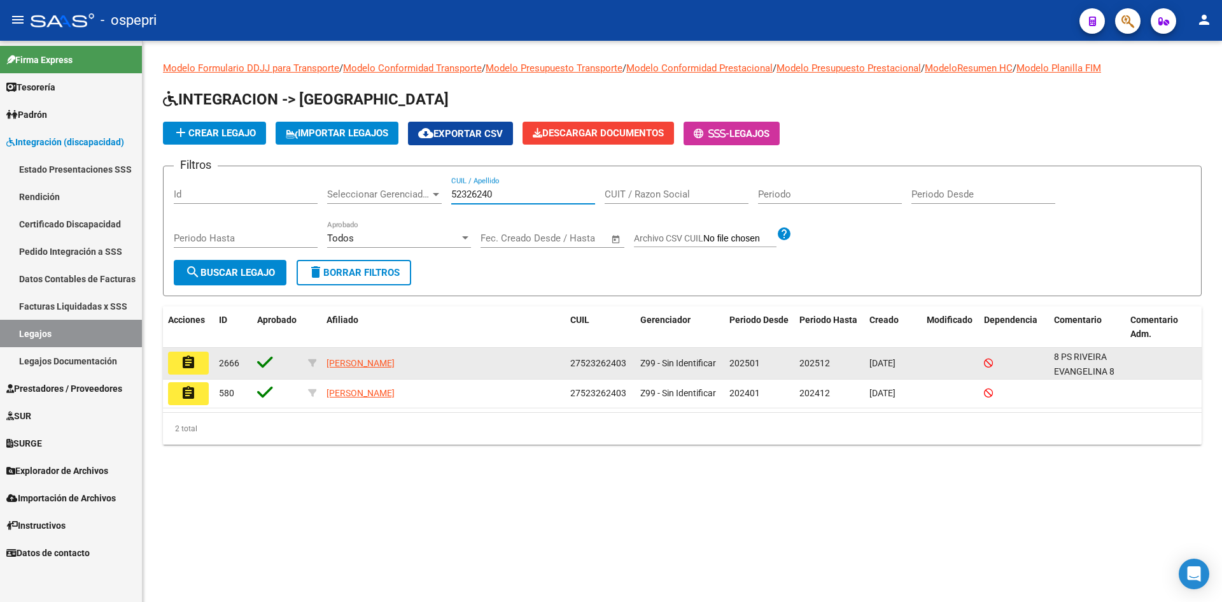
type input "52326240"
click at [190, 367] on mat-icon "assignment" at bounding box center [188, 362] width 15 height 15
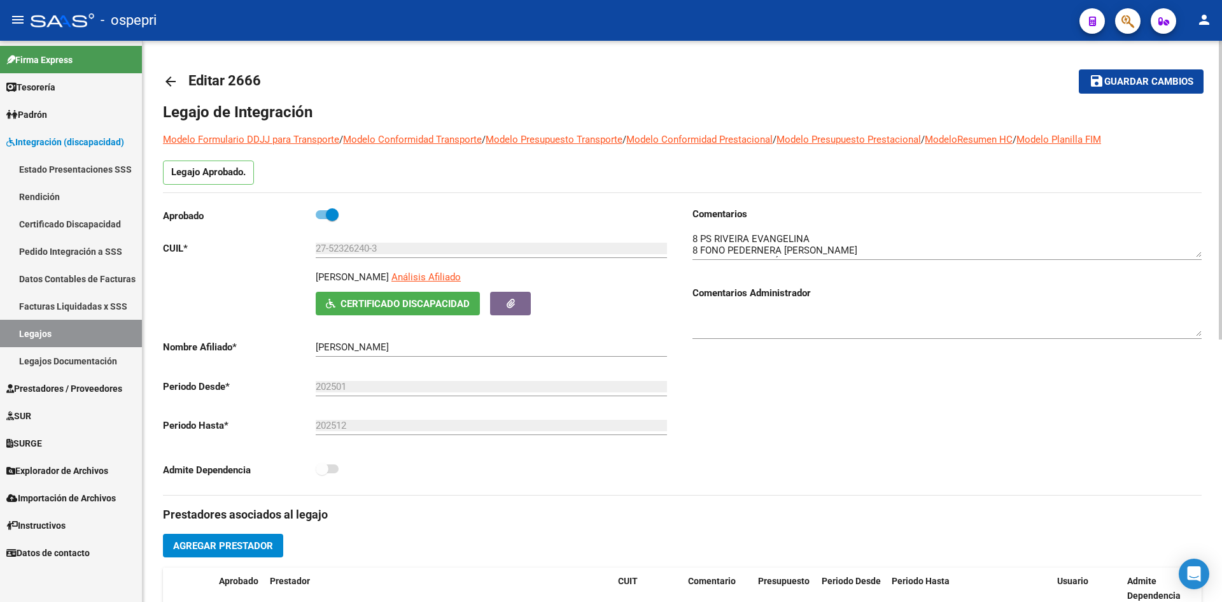
click at [170, 84] on mat-icon "arrow_back" at bounding box center [170, 81] width 15 height 15
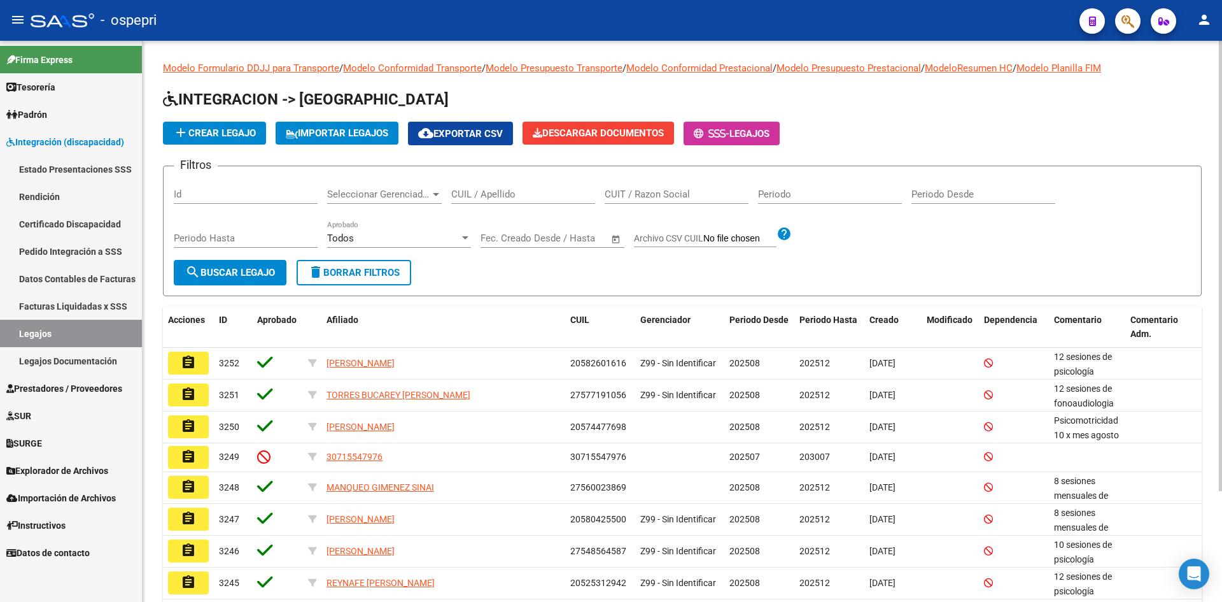
click at [506, 192] on input "CUIL / Apellido" at bounding box center [523, 193] width 144 height 11
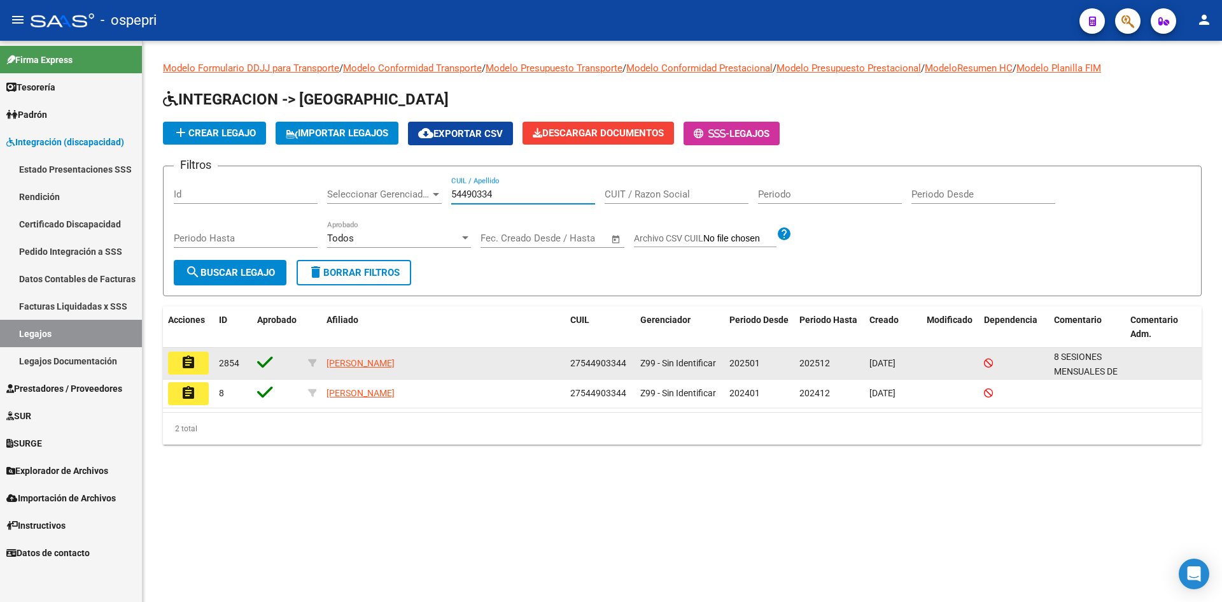
type input "54490334"
click at [194, 356] on mat-icon "assignment" at bounding box center [188, 362] width 15 height 15
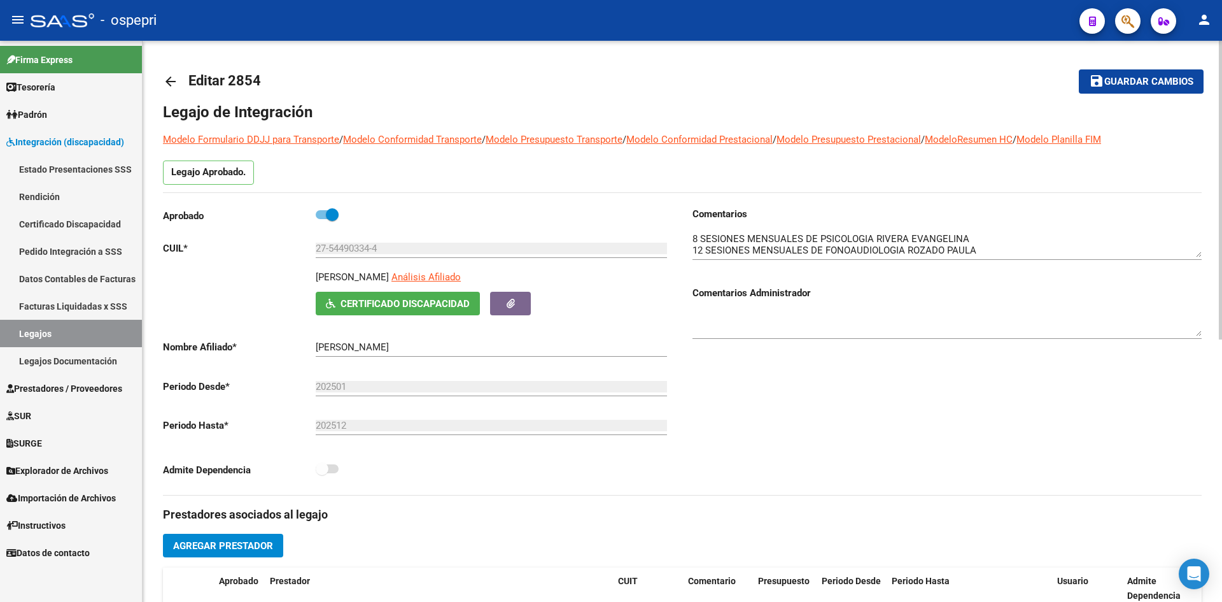
click at [177, 84] on mat-icon "arrow_back" at bounding box center [170, 81] width 15 height 15
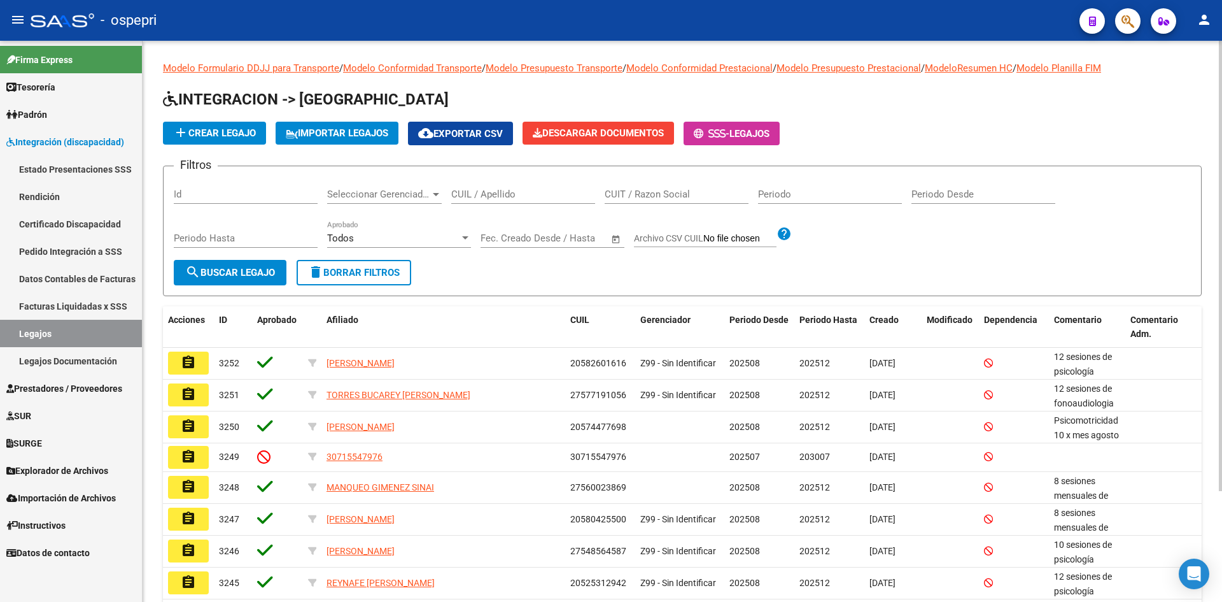
click at [499, 198] on input "CUIL / Apellido" at bounding box center [523, 193] width 144 height 11
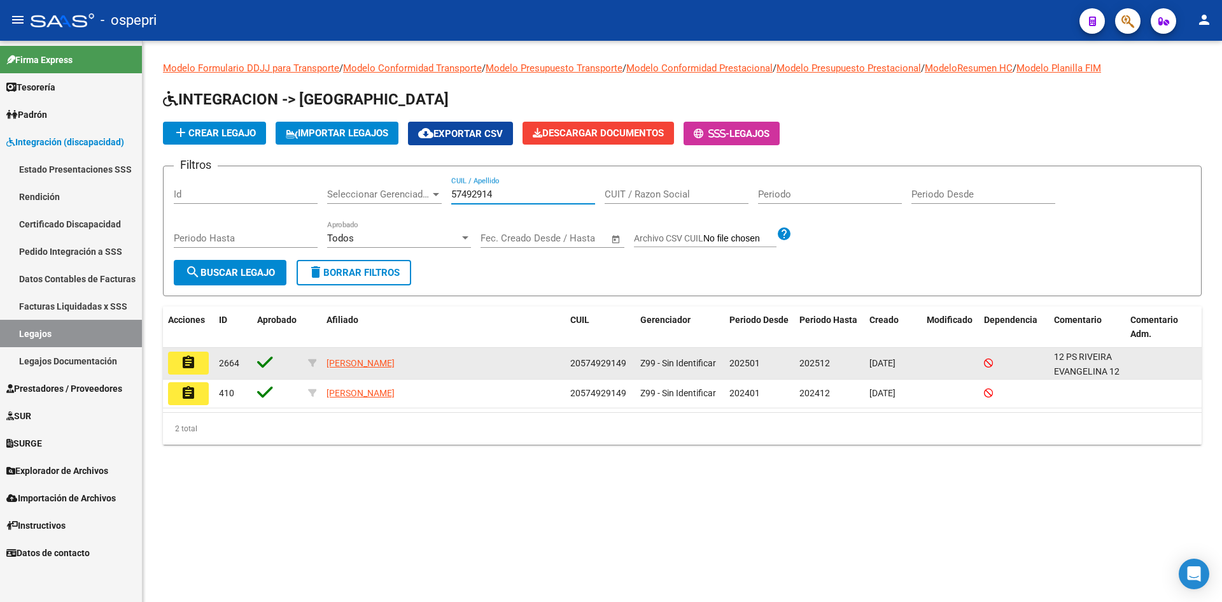
type input "57492914"
click at [190, 364] on mat-icon "assignment" at bounding box center [188, 362] width 15 height 15
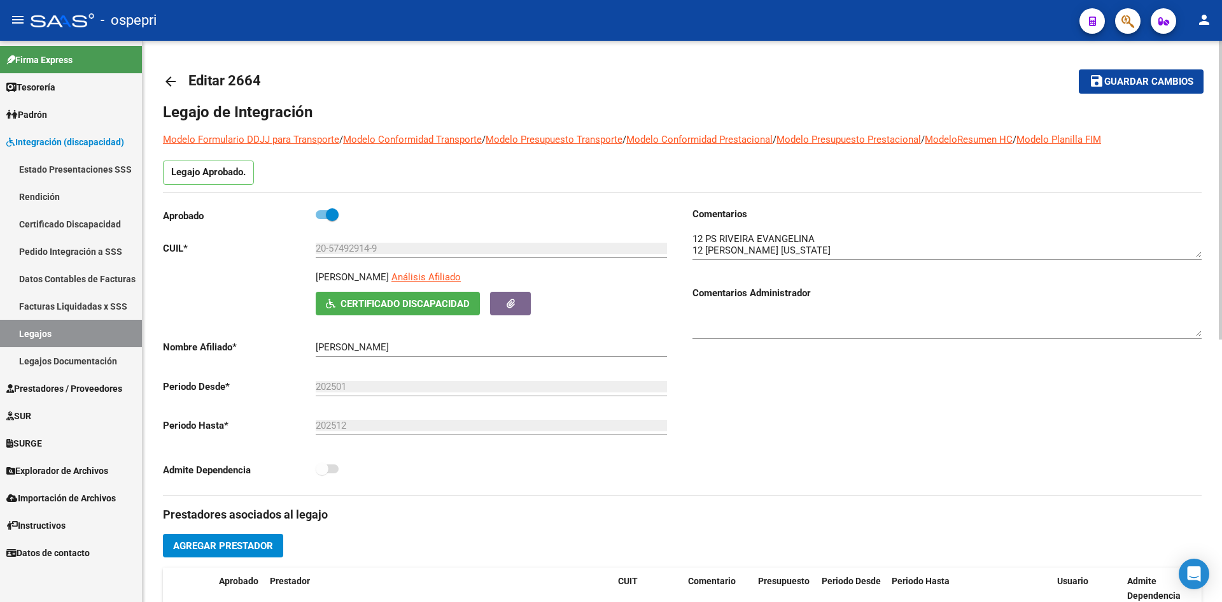
click at [176, 83] on mat-icon "arrow_back" at bounding box center [170, 81] width 15 height 15
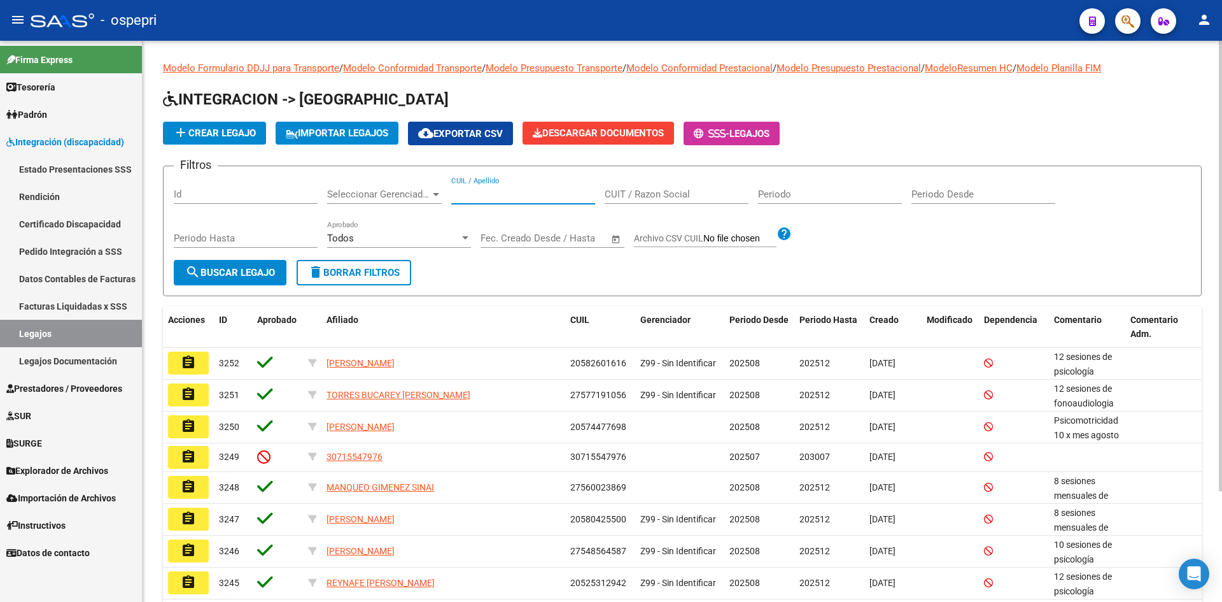
drag, startPoint x: 501, startPoint y: 200, endPoint x: 506, endPoint y: 181, distance: 19.0
click at [501, 199] on input "CUIL / Apellido" at bounding box center [523, 193] width 144 height 11
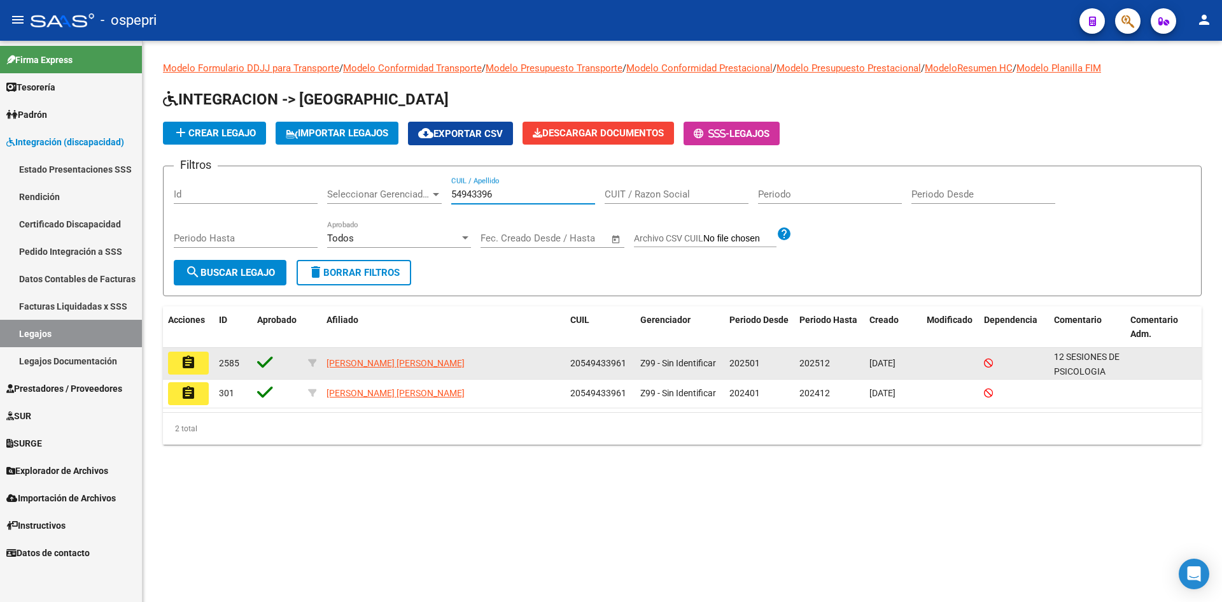
type input "54943396"
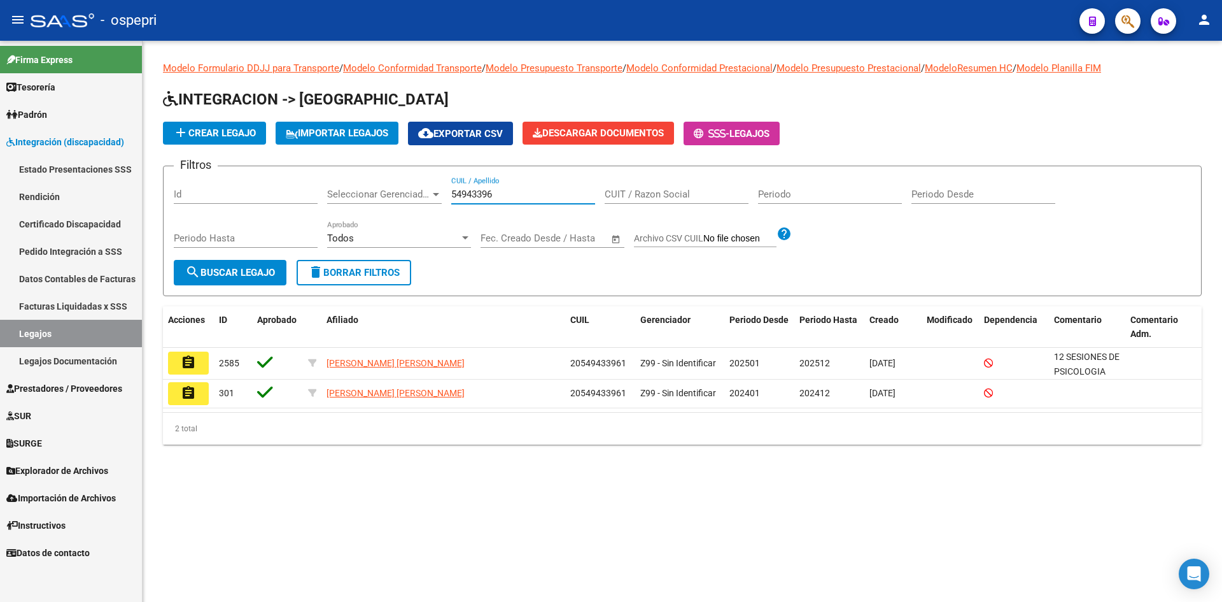
click at [188, 367] on mat-icon "assignment" at bounding box center [188, 362] width 15 height 15
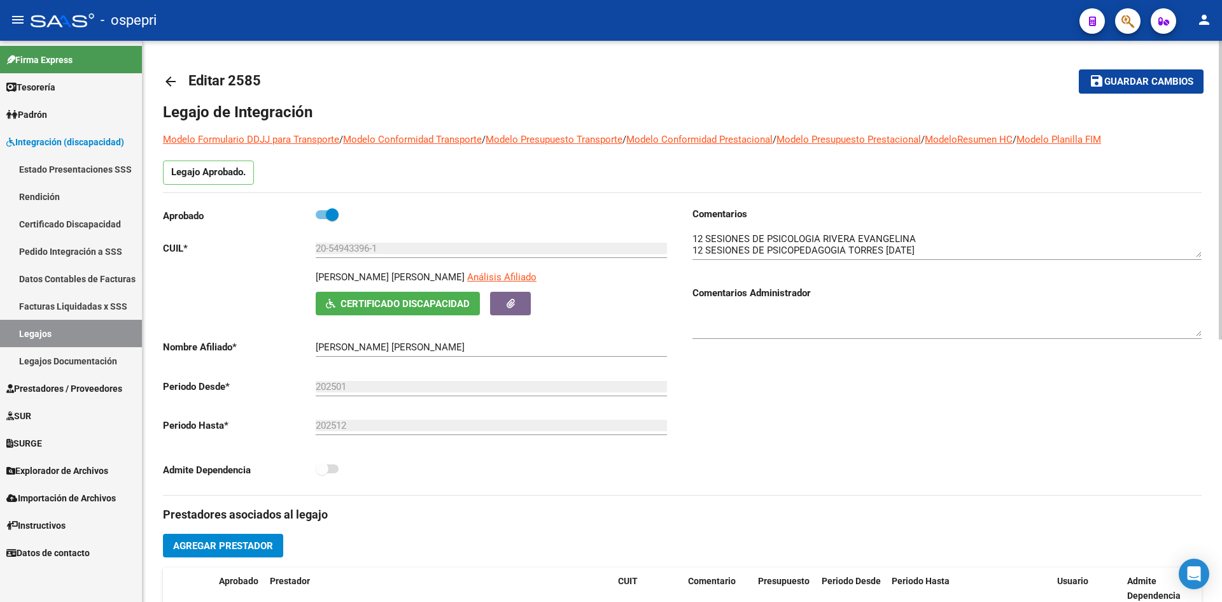
click at [174, 81] on mat-icon "arrow_back" at bounding box center [170, 81] width 15 height 15
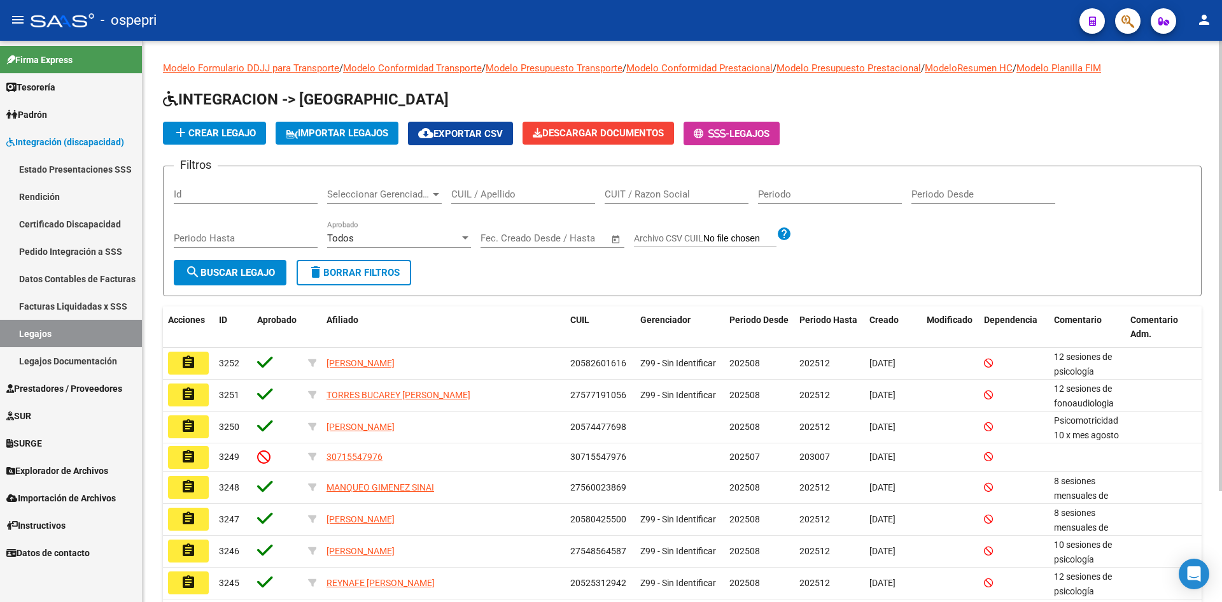
click at [527, 194] on input "CUIL / Apellido" at bounding box center [523, 193] width 144 height 11
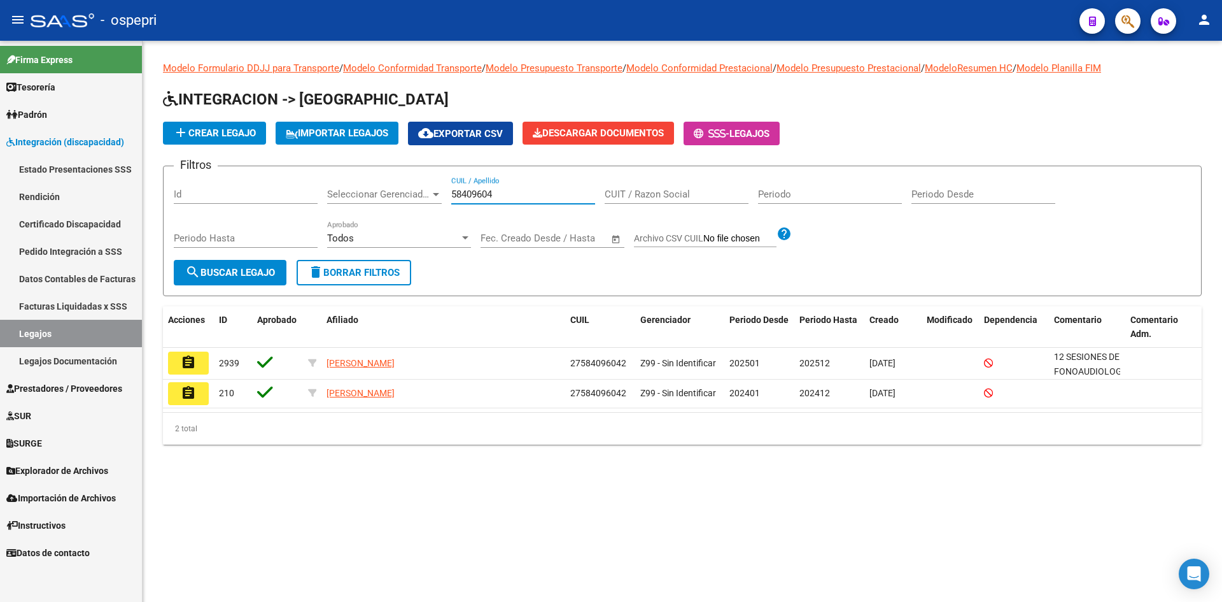
type input "58409604"
click at [218, 269] on span "search Buscar Legajo" at bounding box center [230, 272] width 90 height 11
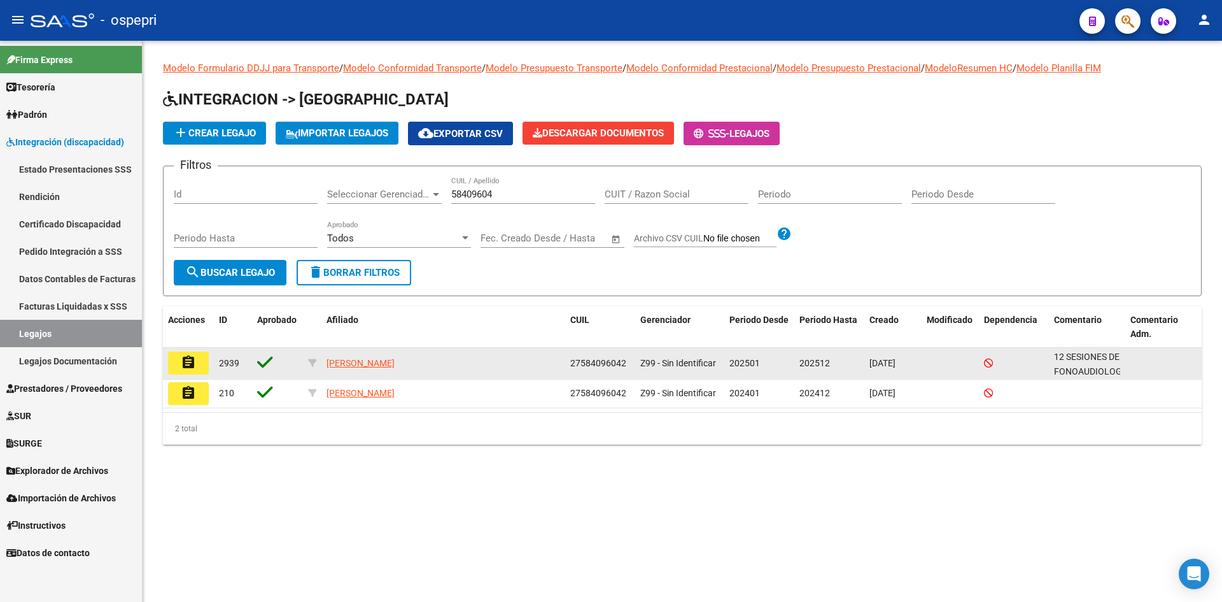
click at [182, 358] on mat-icon "assignment" at bounding box center [188, 362] width 15 height 15
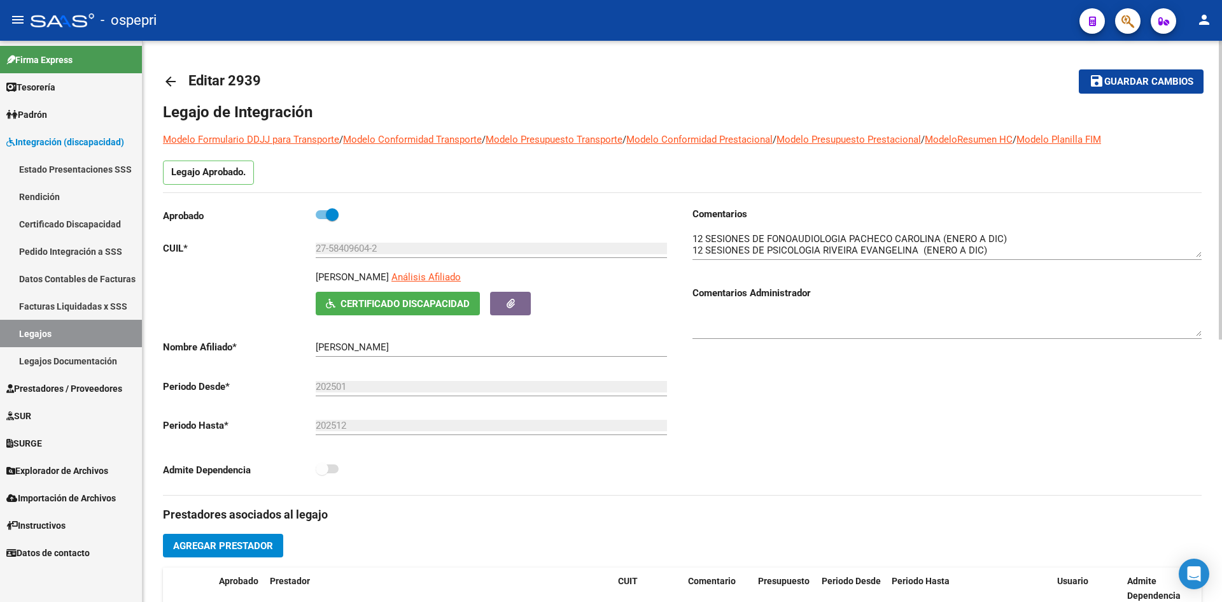
click at [173, 81] on mat-icon "arrow_back" at bounding box center [170, 81] width 15 height 15
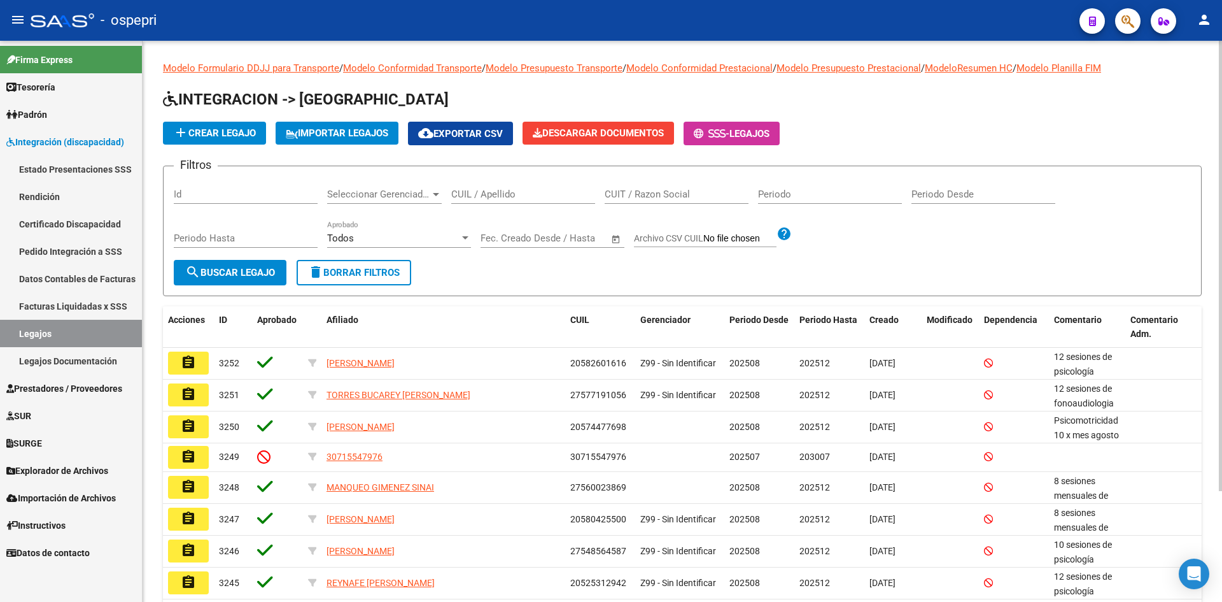
click at [481, 199] on input "CUIL / Apellido" at bounding box center [523, 193] width 144 height 11
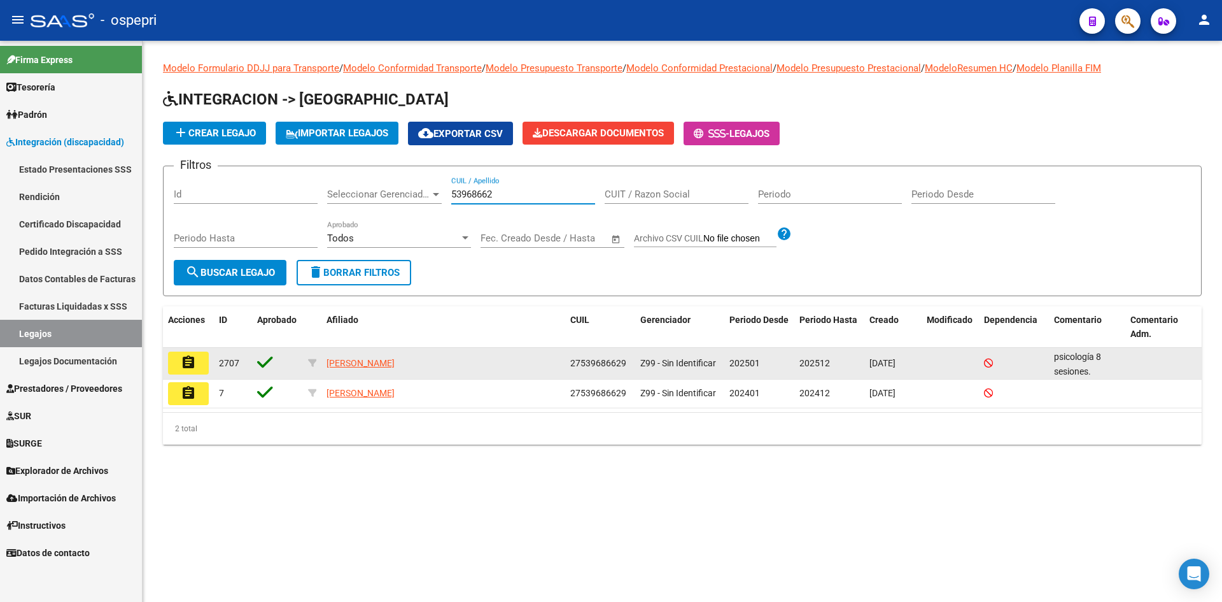
type input "53968662"
click at [178, 365] on button "assignment" at bounding box center [188, 362] width 41 height 23
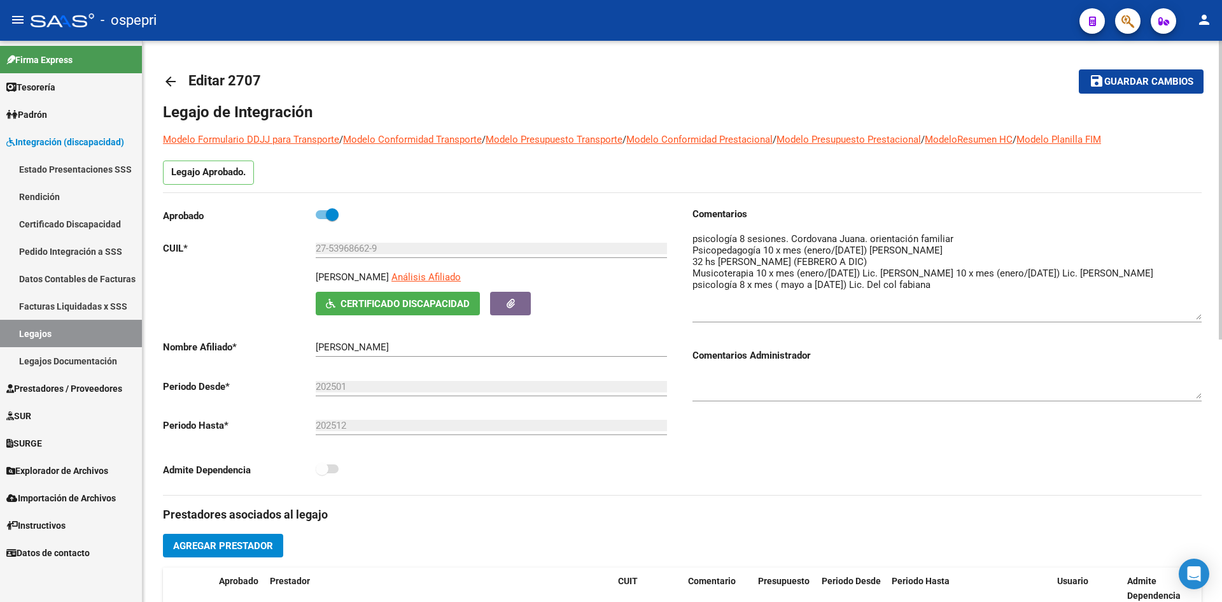
drag, startPoint x: 1196, startPoint y: 256, endPoint x: 1199, endPoint y: 318, distance: 62.4
click at [1199, 318] on textarea at bounding box center [947, 276] width 509 height 88
click at [167, 77] on mat-icon "arrow_back" at bounding box center [170, 81] width 15 height 15
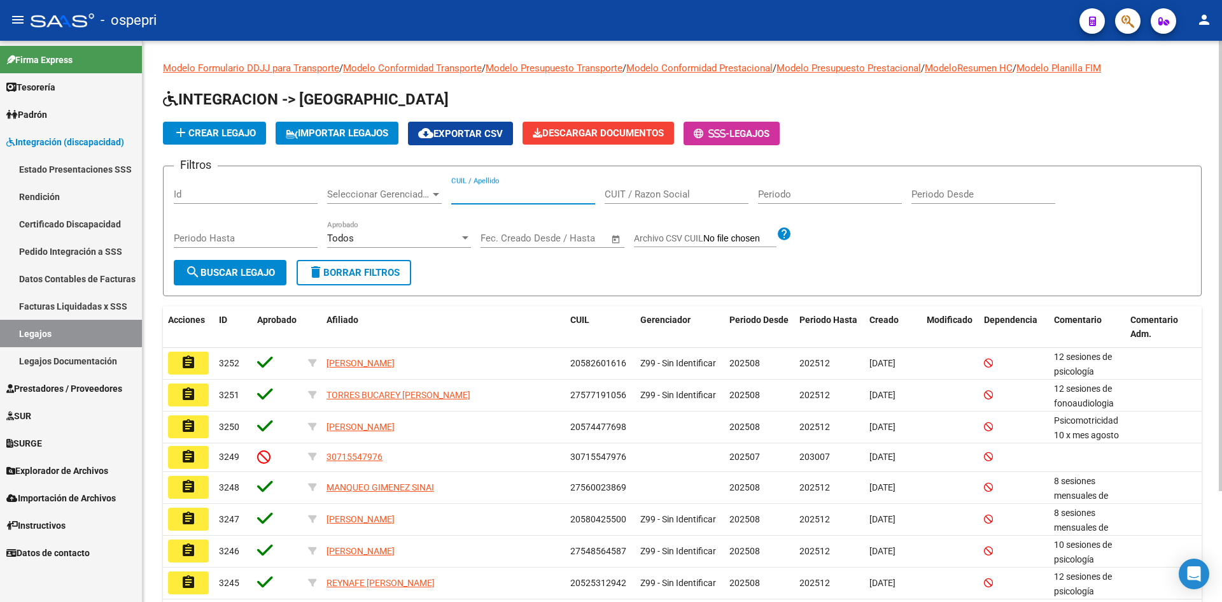
click at [488, 196] on input "CUIL / Apellido" at bounding box center [523, 193] width 144 height 11
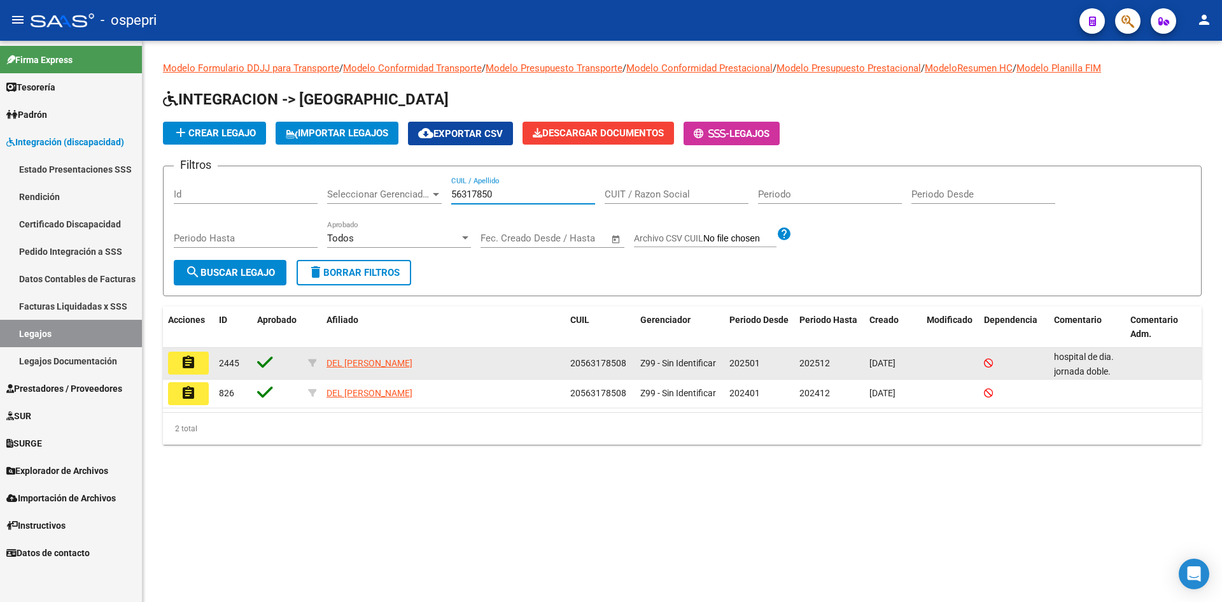
type input "56317850"
click at [183, 362] on mat-icon "assignment" at bounding box center [188, 362] width 15 height 15
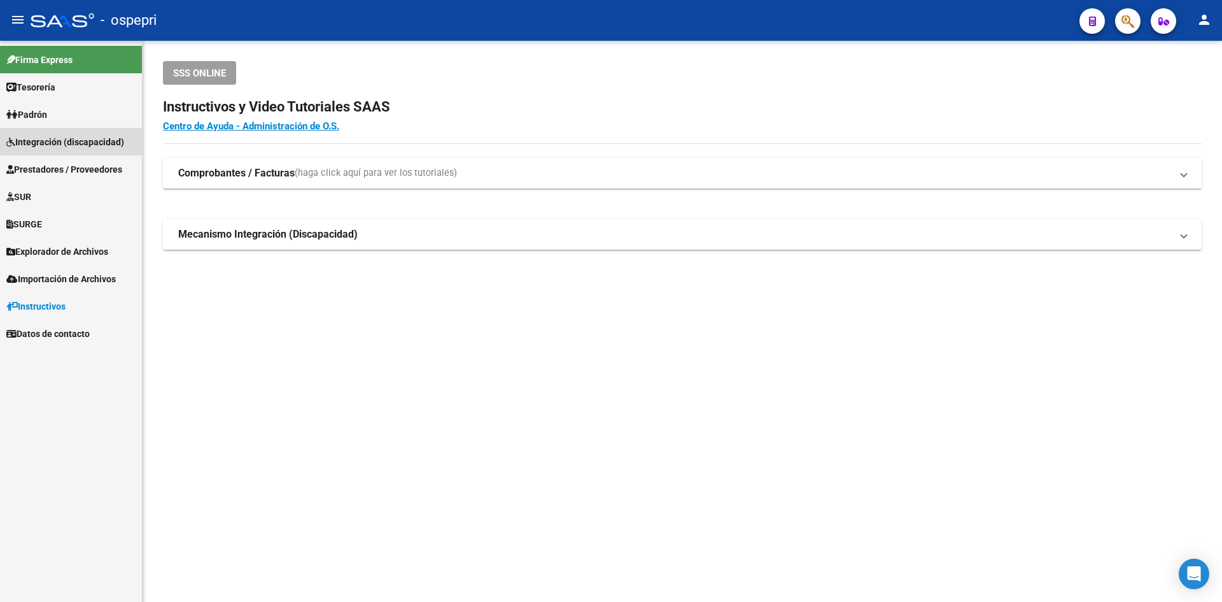
click at [114, 143] on span "Integración (discapacidad)" at bounding box center [65, 142] width 118 height 14
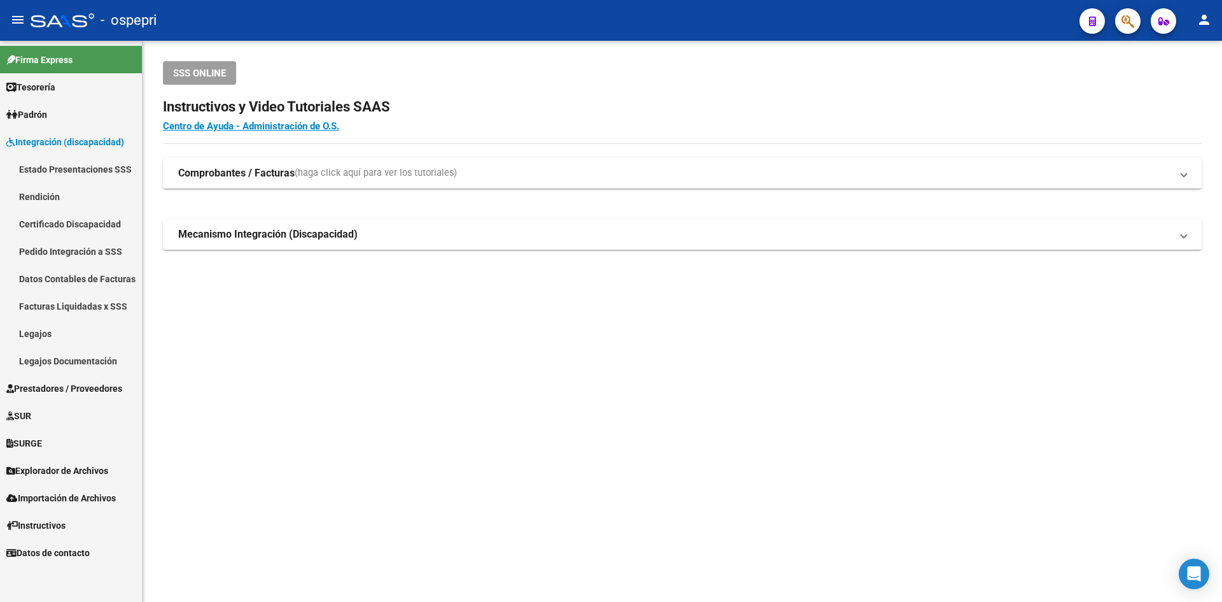
click at [76, 250] on link "Pedido Integración a SSS" at bounding box center [71, 250] width 142 height 27
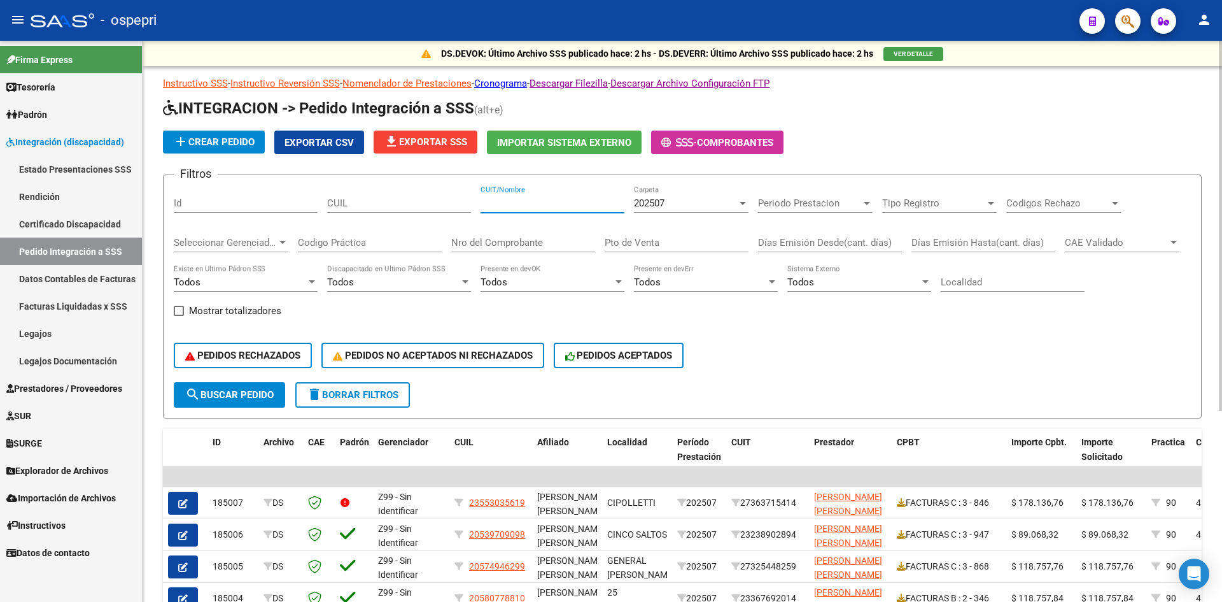
click at [506, 205] on input "CUIT/Nombre" at bounding box center [553, 202] width 144 height 11
paste input "27325685560"
type input "27325685560"
click at [670, 205] on div "202507" at bounding box center [685, 202] width 103 height 11
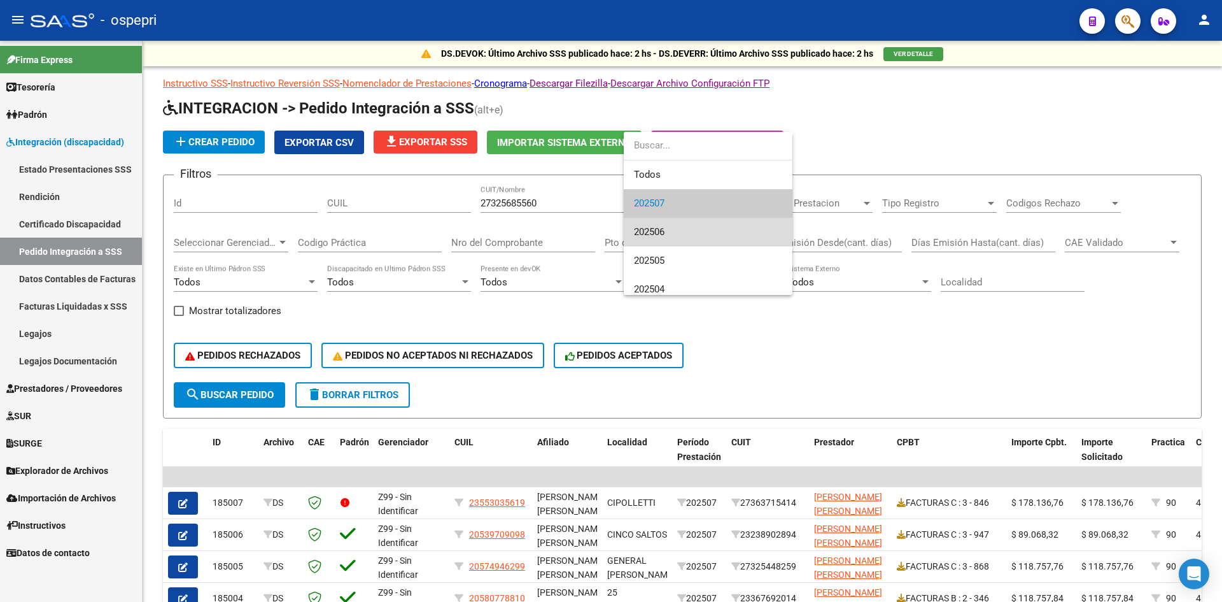
click at [670, 230] on span "202506" at bounding box center [708, 232] width 148 height 29
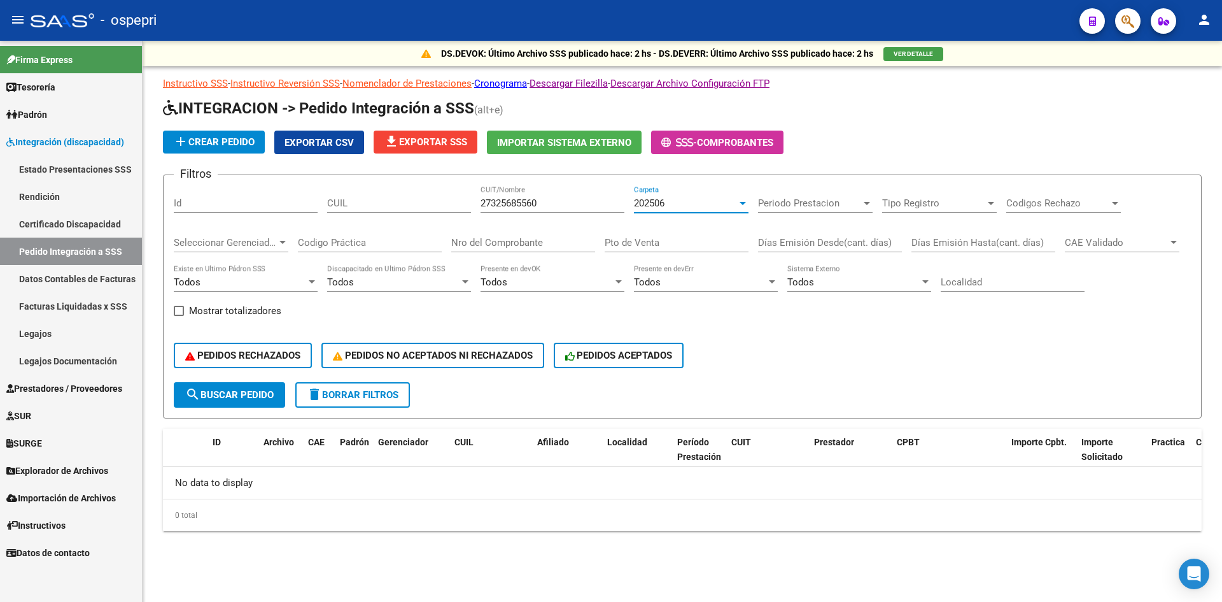
click at [226, 400] on span "search Buscar Pedido" at bounding box center [229, 394] width 89 height 11
click at [678, 203] on div "202506" at bounding box center [685, 202] width 103 height 11
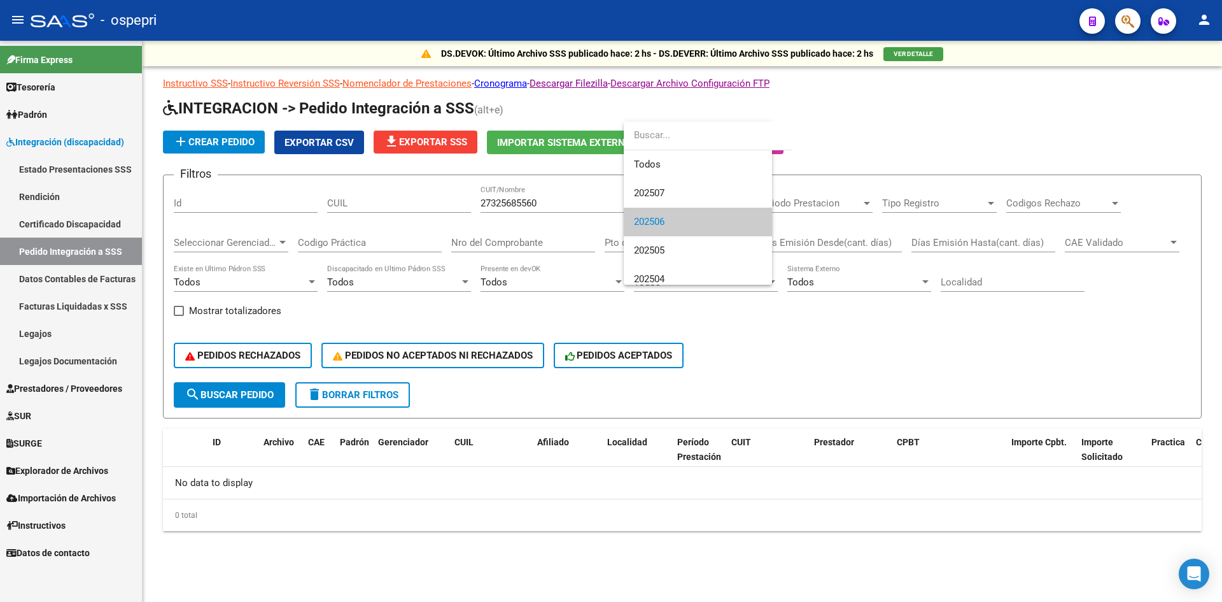
scroll to position [19, 0]
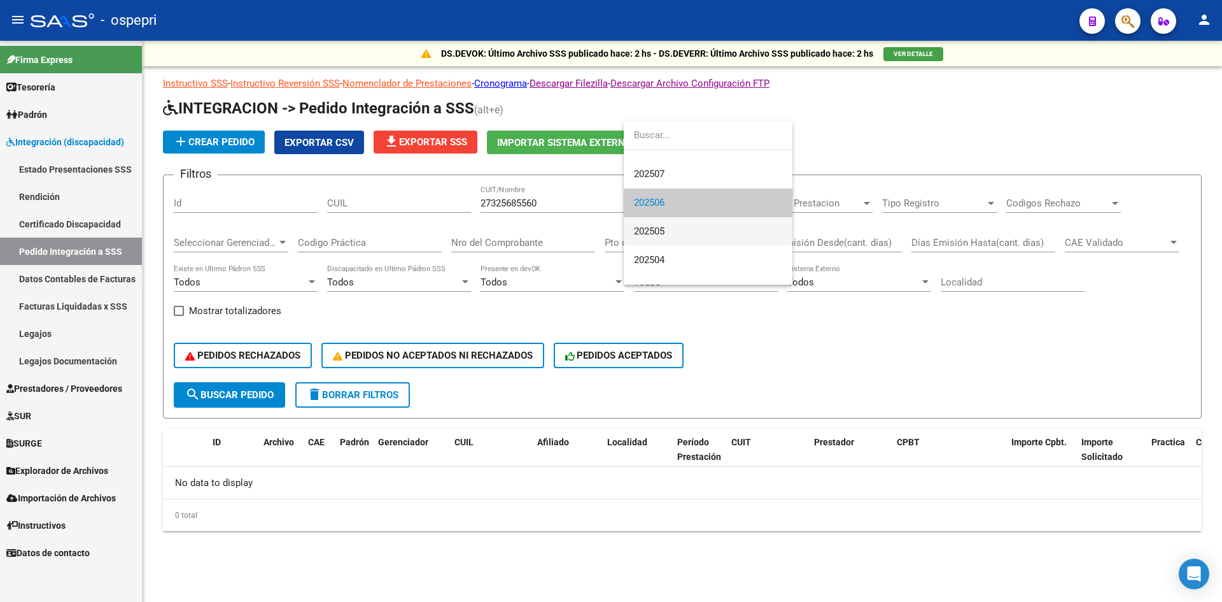
click at [684, 229] on span "202505" at bounding box center [708, 231] width 148 height 29
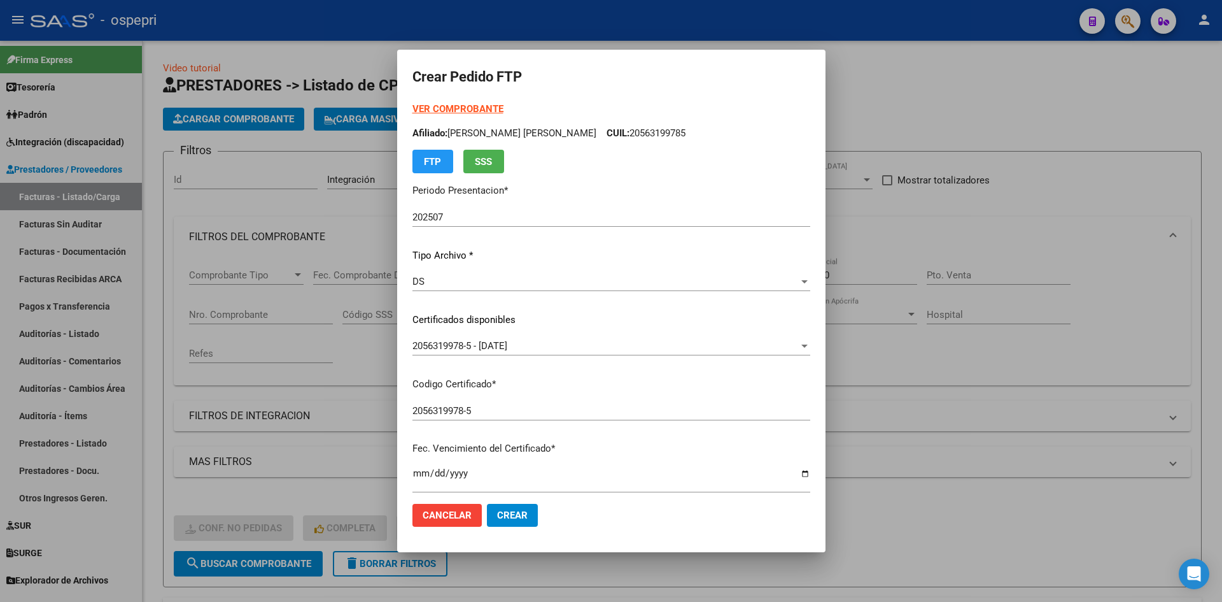
scroll to position [383, 0]
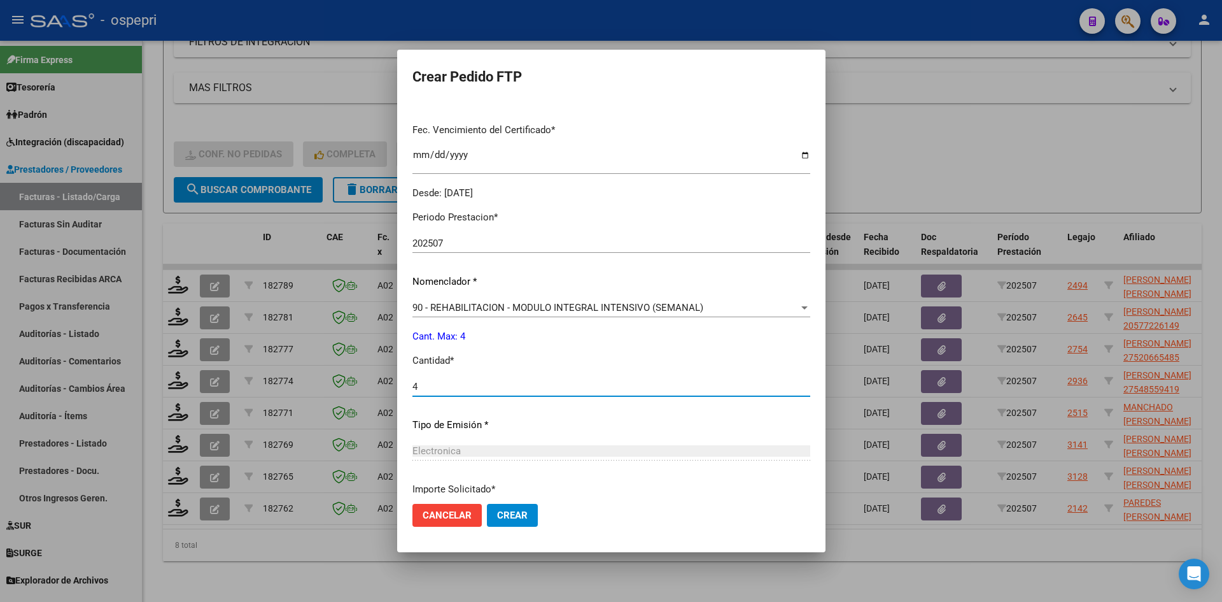
type input "4"
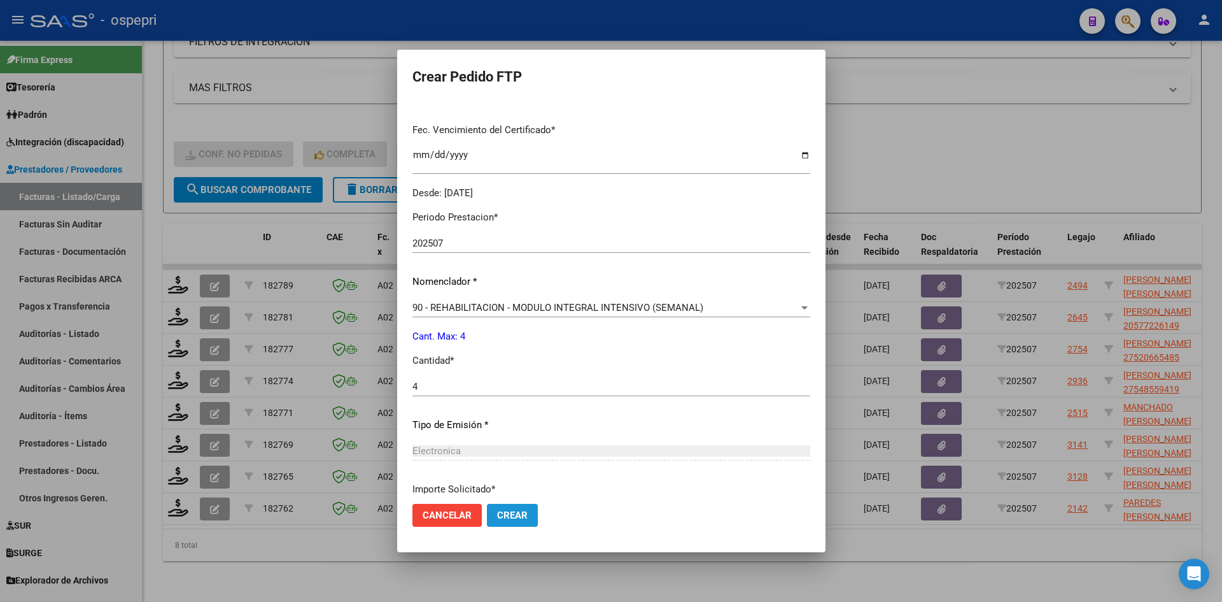
click at [513, 517] on span "Crear" at bounding box center [512, 514] width 31 height 11
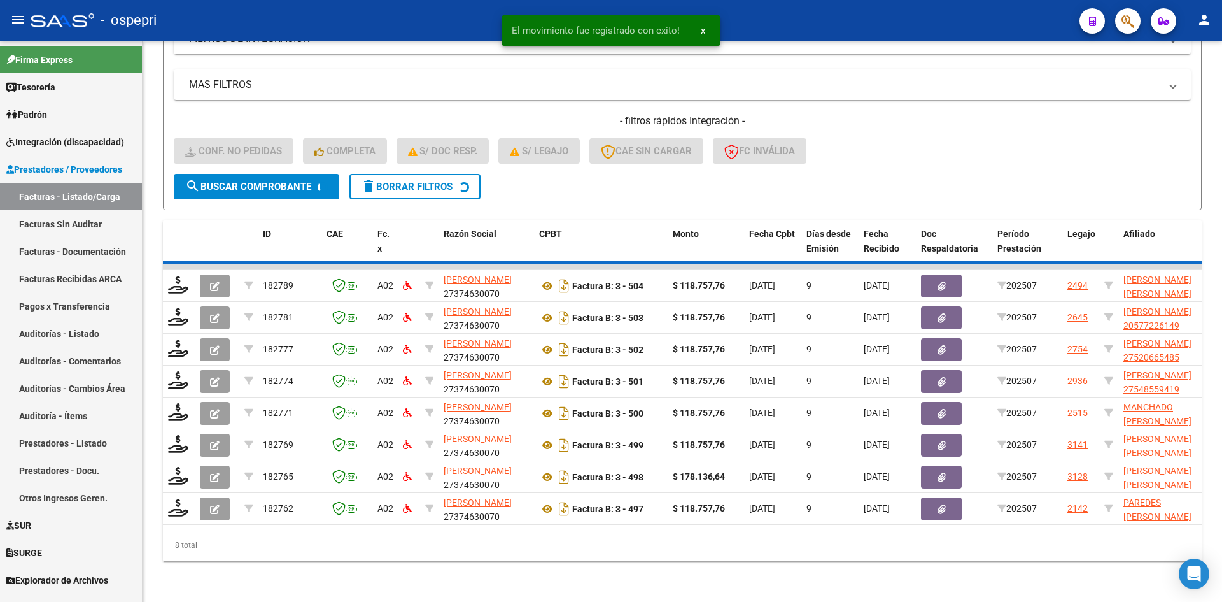
scroll to position [351, 0]
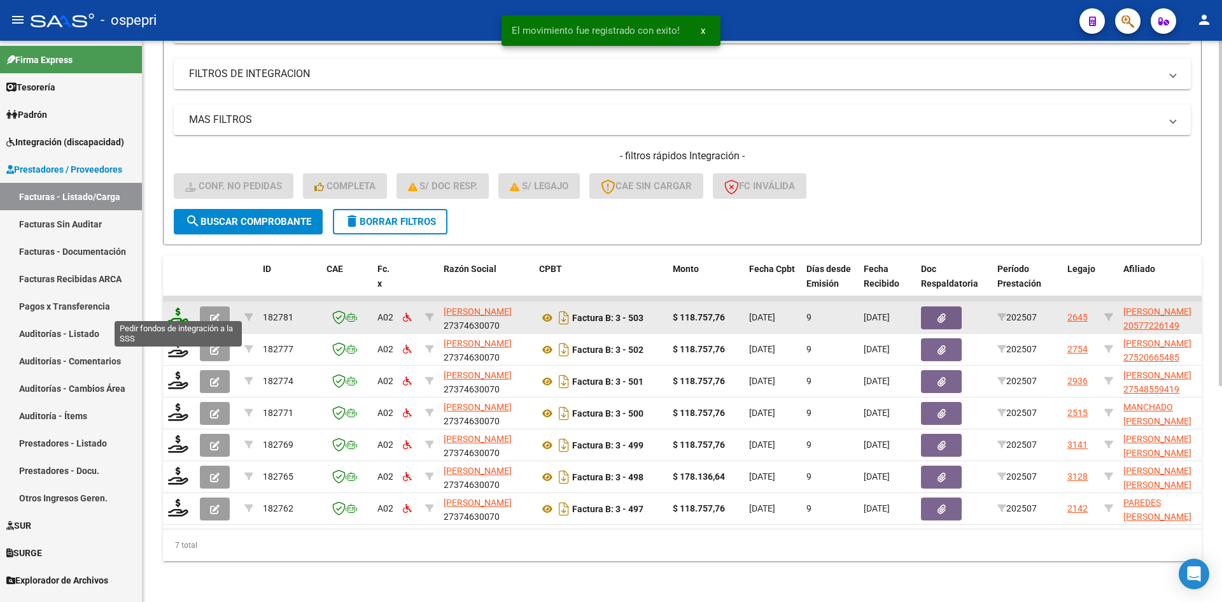
click at [180, 308] on icon at bounding box center [178, 317] width 20 height 18
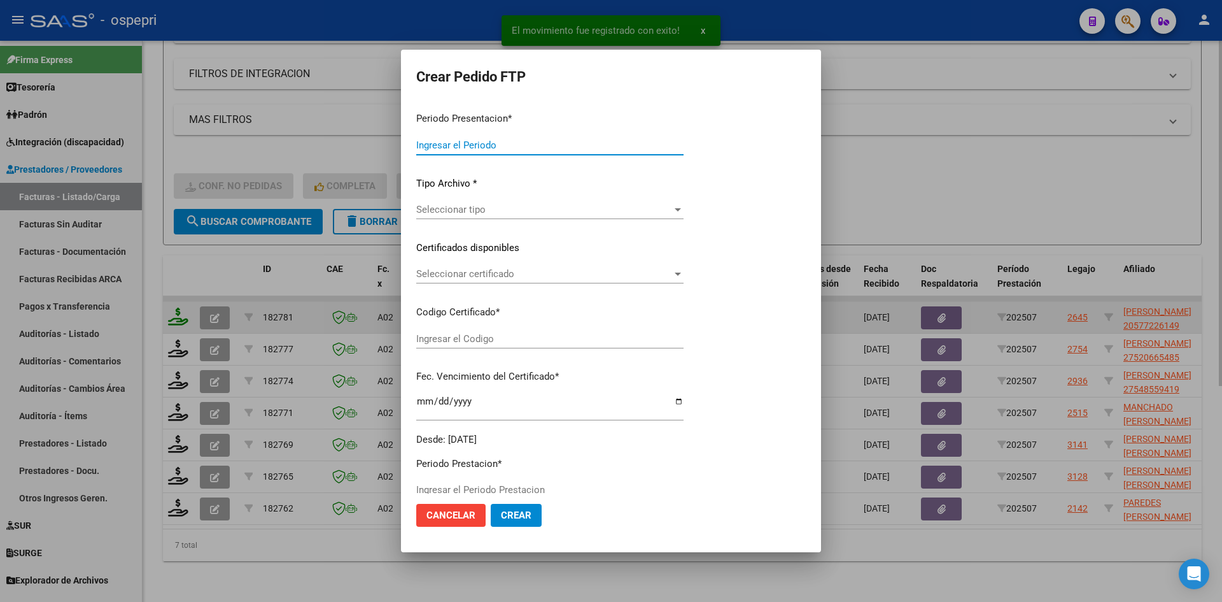
type input "202507"
type input "$ 118.757,76"
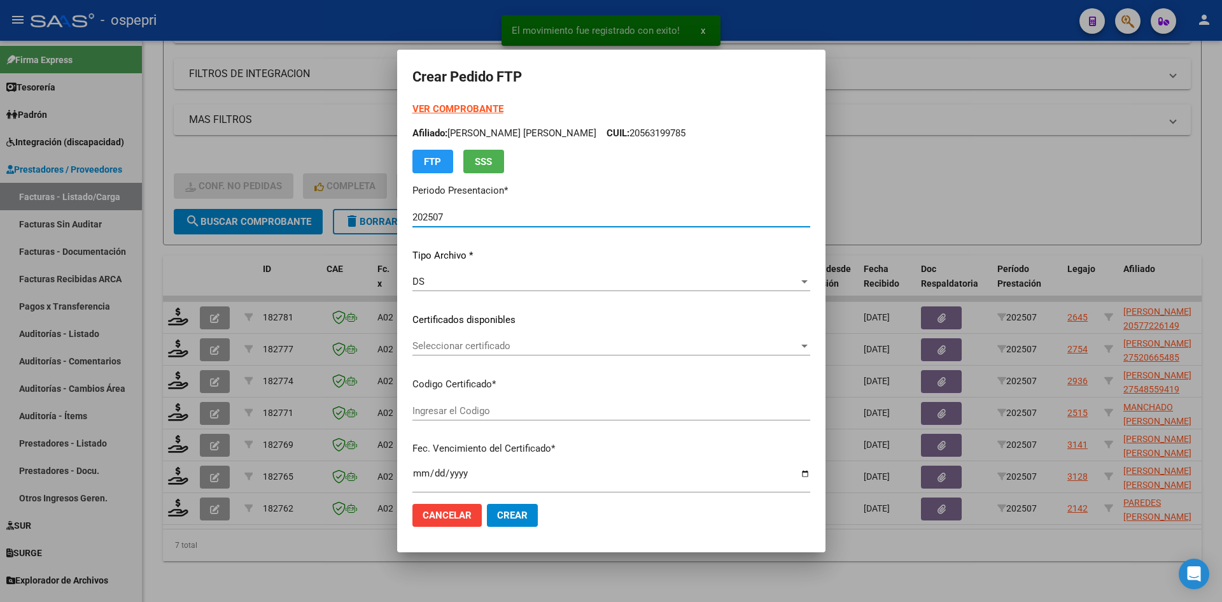
type input "2057722614-9"
type input "[DATE]"
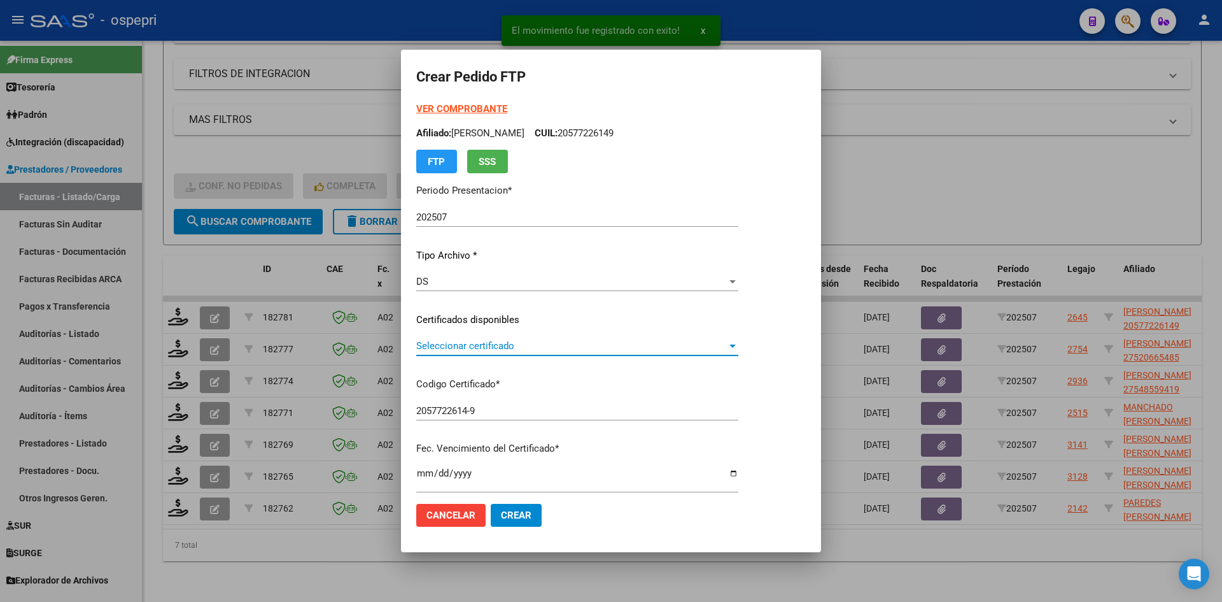
click at [492, 346] on span "Seleccionar certificado" at bounding box center [571, 345] width 311 height 11
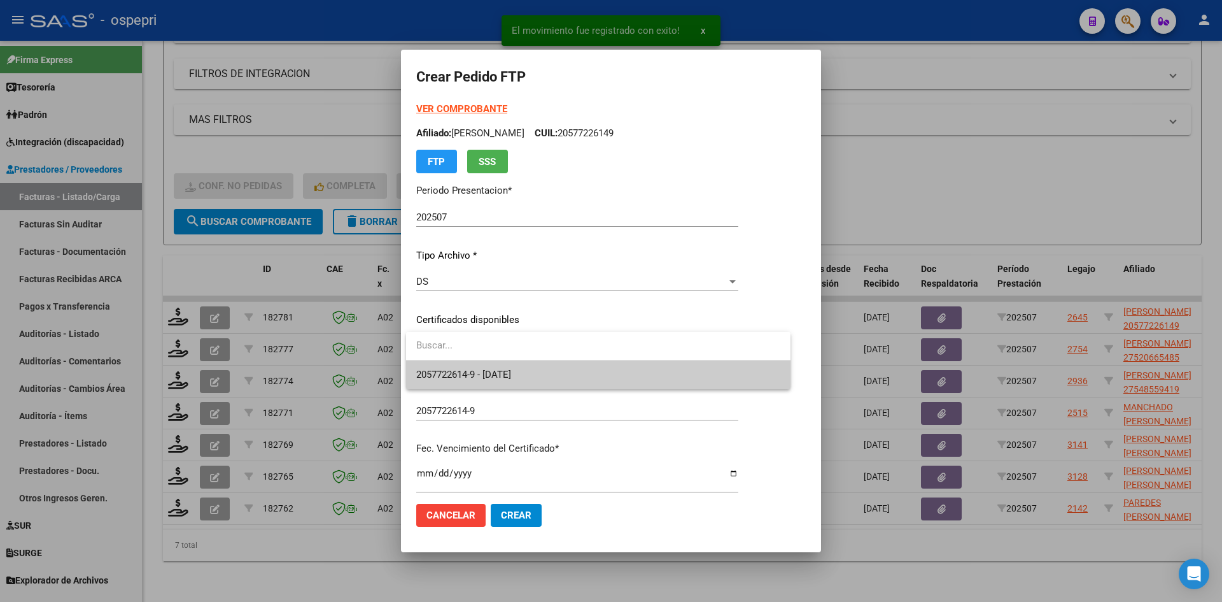
click at [519, 367] on span "2057722614-9 - [DATE]" at bounding box center [598, 374] width 364 height 29
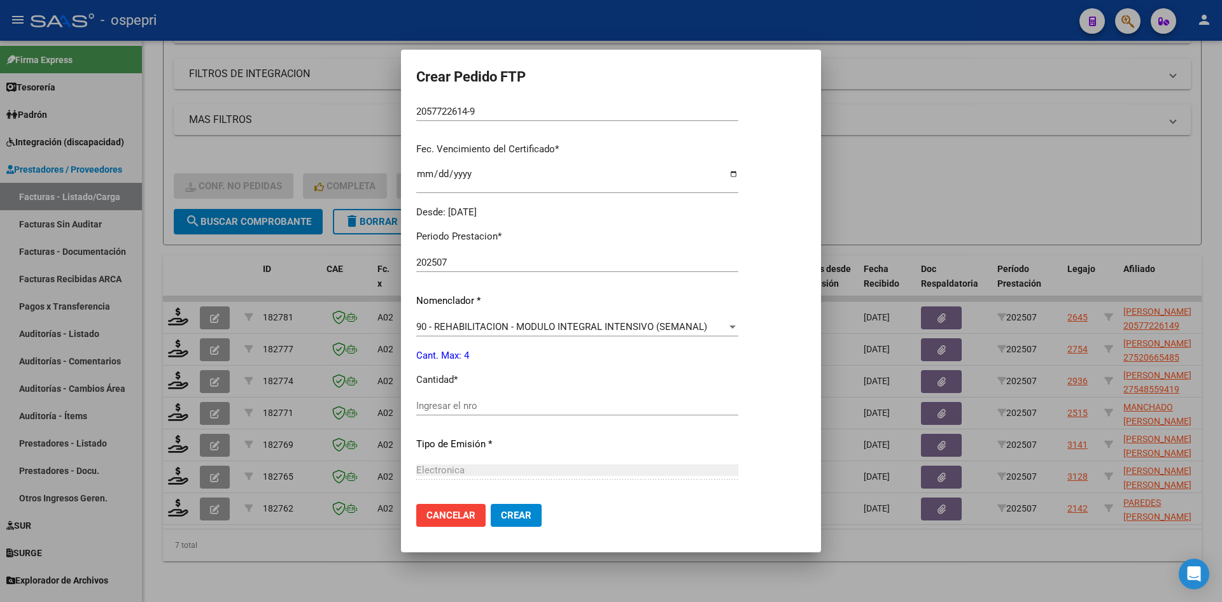
scroll to position [382, 0]
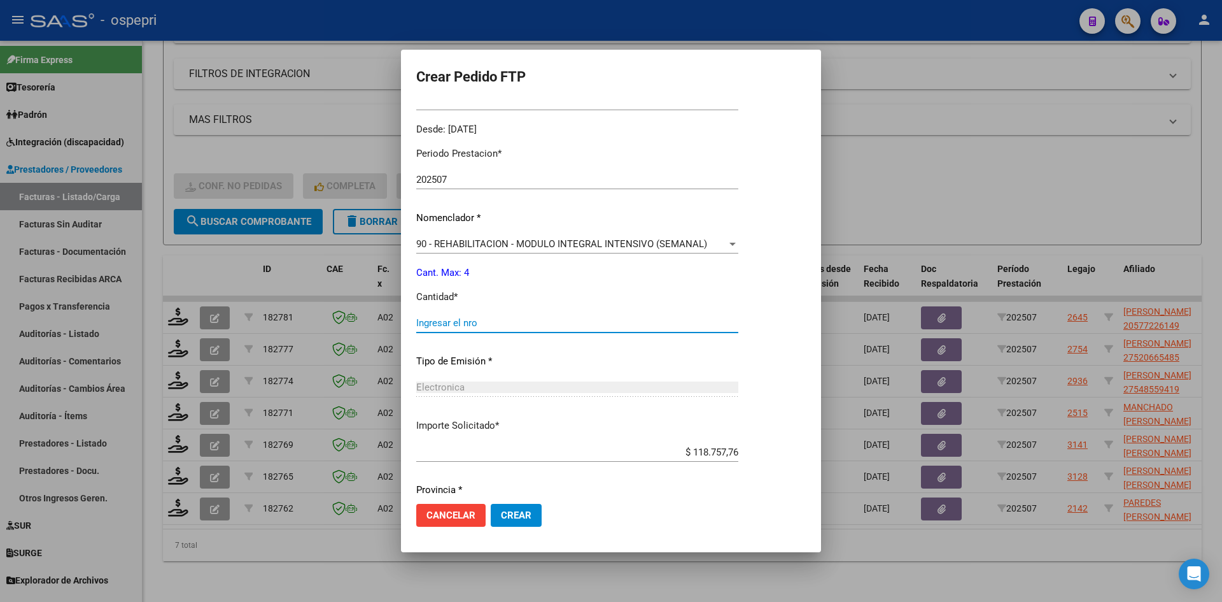
click at [472, 325] on input "Ingresar el nro" at bounding box center [577, 322] width 322 height 11
type input "4"
click at [526, 518] on span "Crear" at bounding box center [516, 514] width 31 height 11
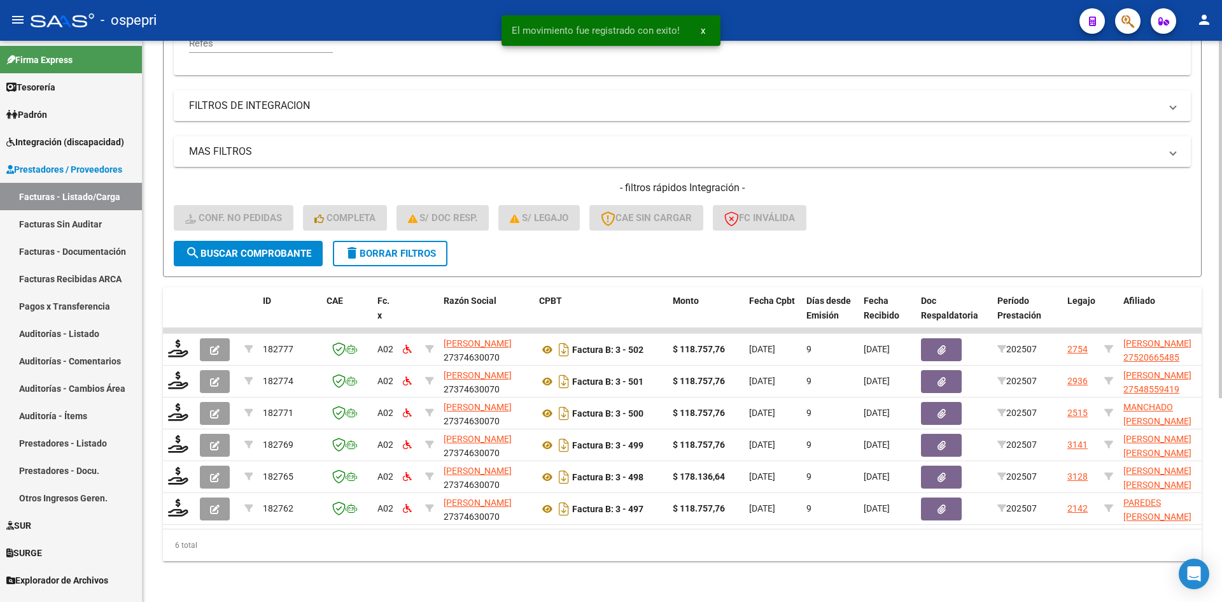
scroll to position [320, 0]
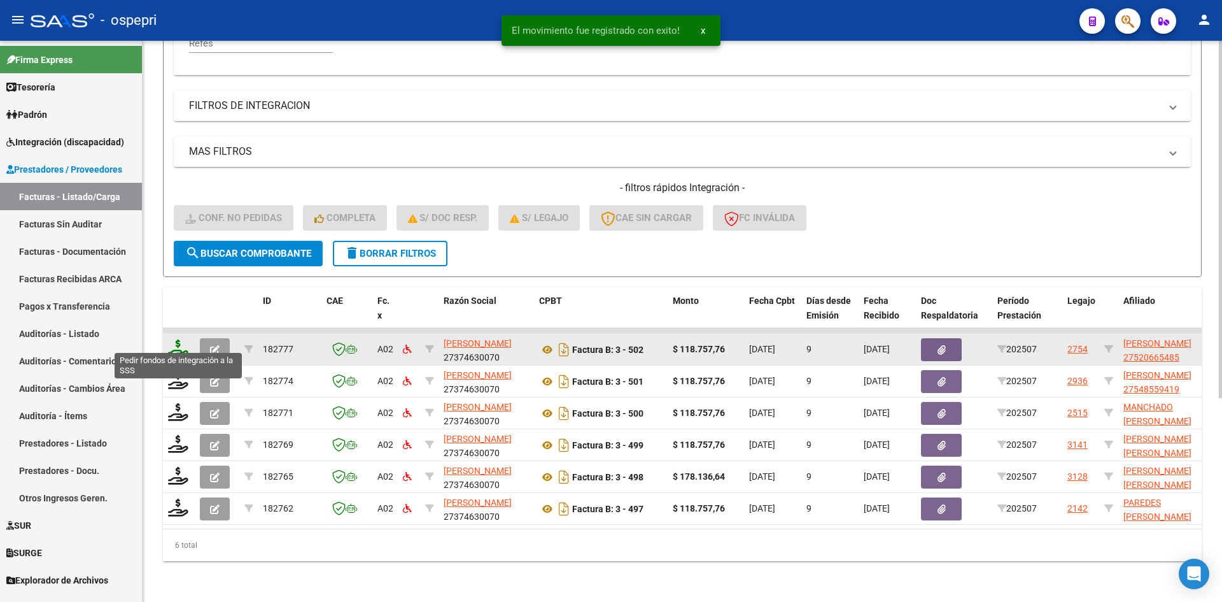
click at [178, 340] on icon at bounding box center [178, 348] width 20 height 18
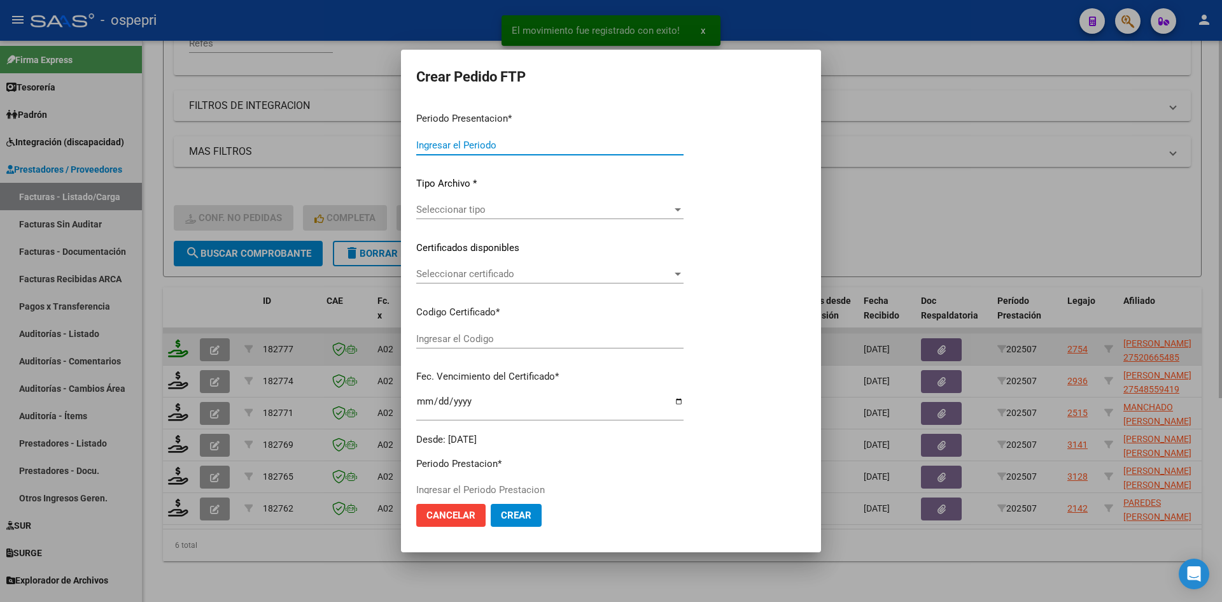
type input "202507"
type input "$ 118.757,76"
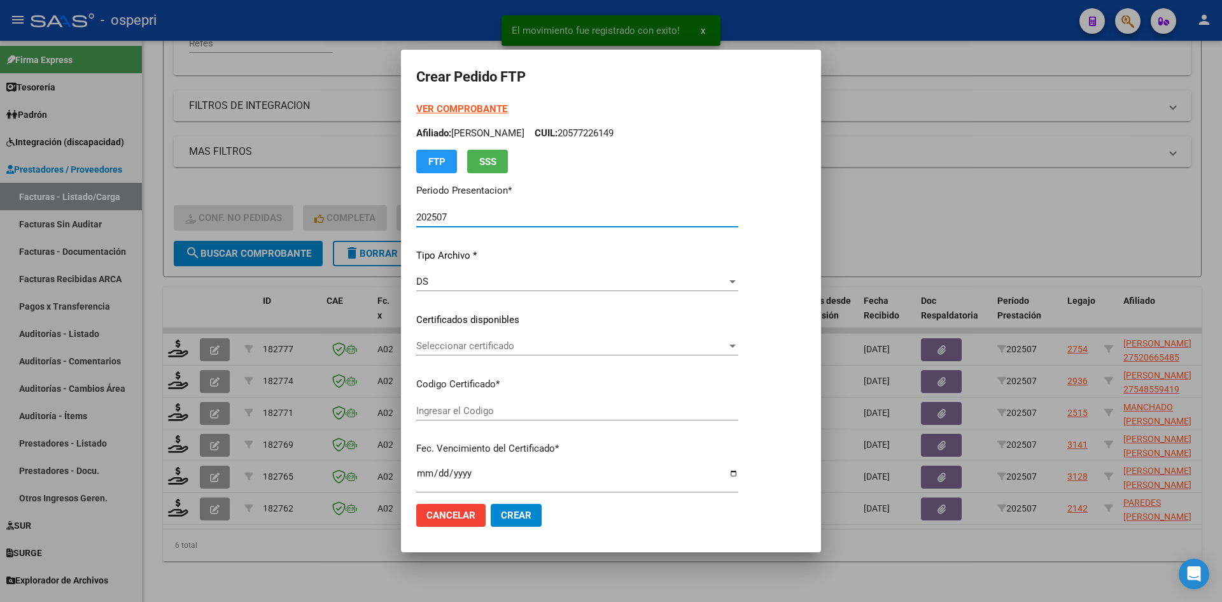
type input "2752066548-5"
type input "[DATE]"
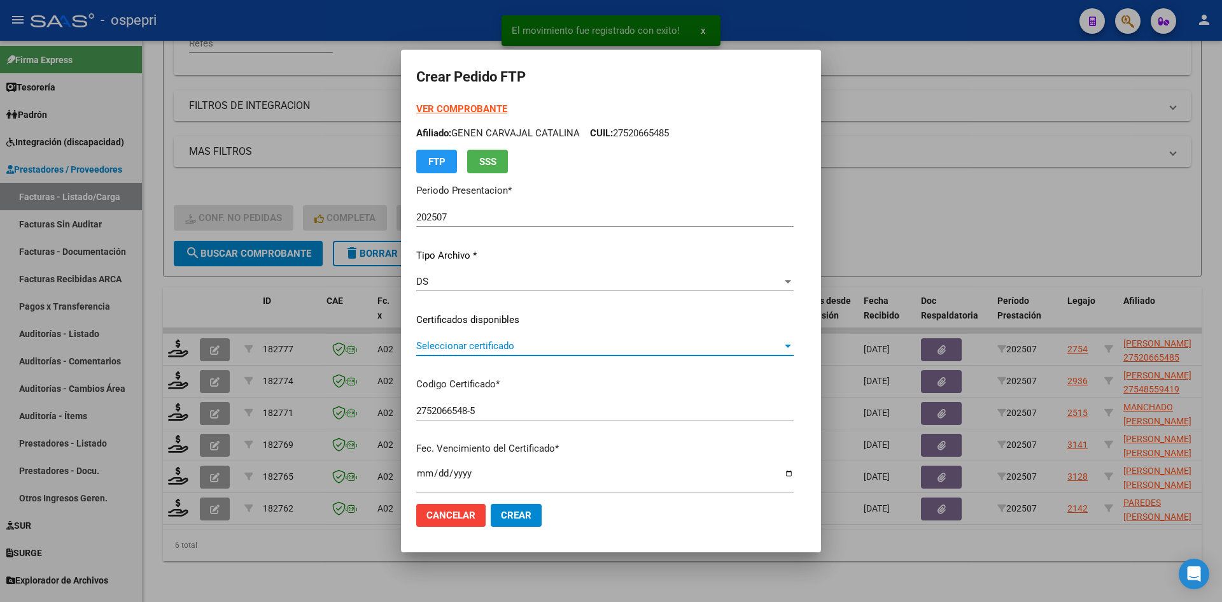
click at [530, 351] on span "Seleccionar certificado" at bounding box center [599, 345] width 366 height 11
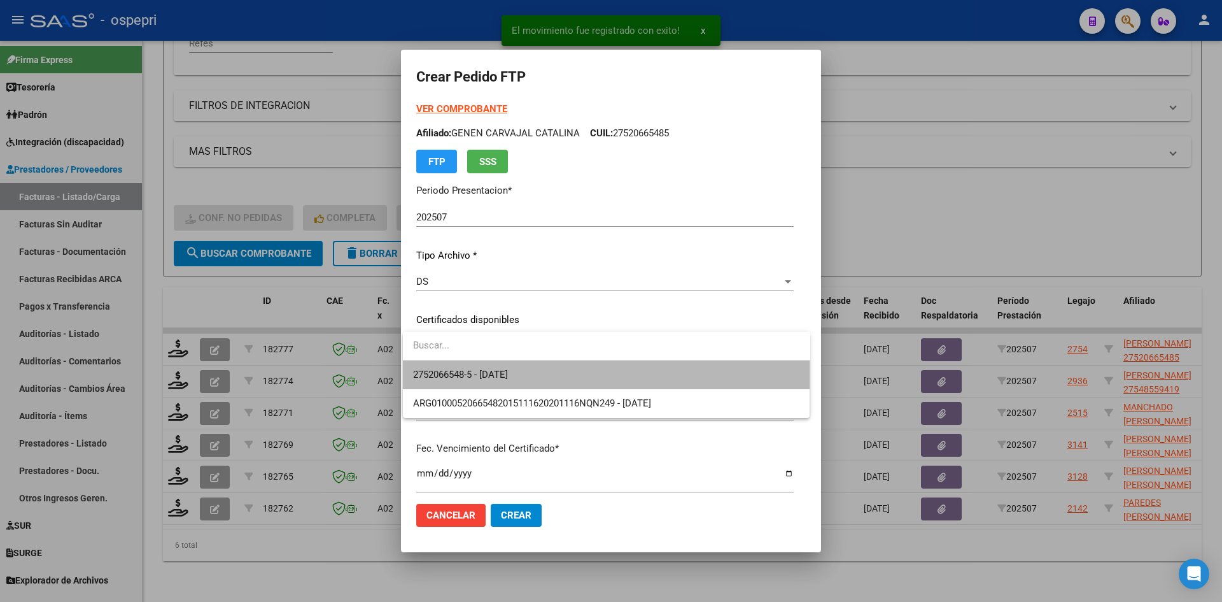
click at [537, 376] on span "2752066548-5 - [DATE]" at bounding box center [606, 374] width 387 height 29
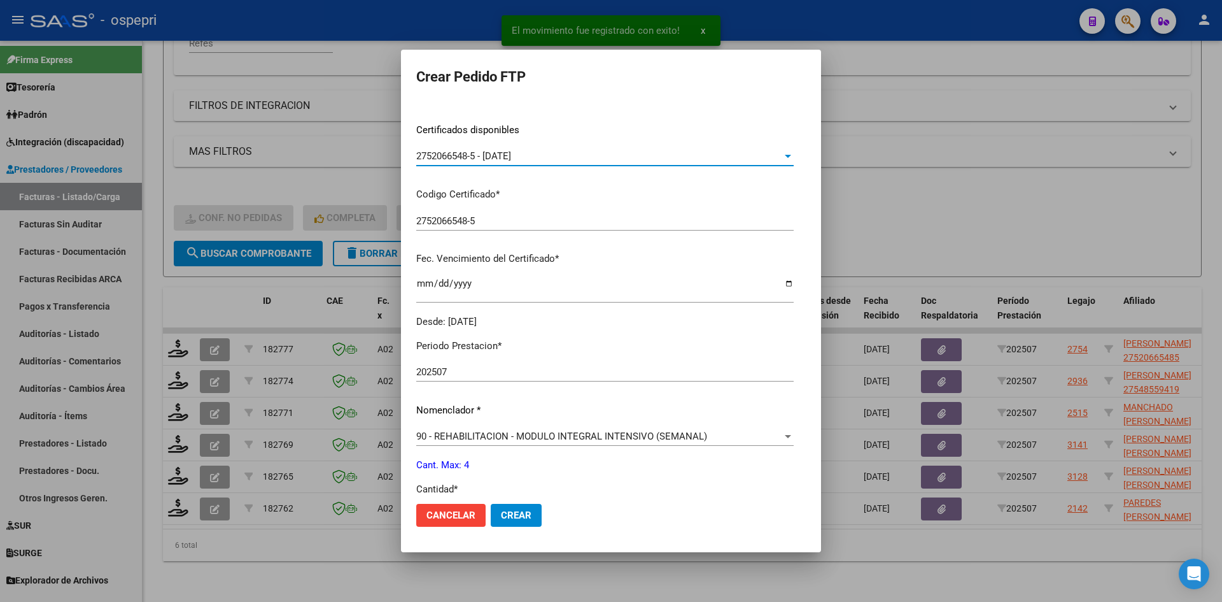
scroll to position [255, 0]
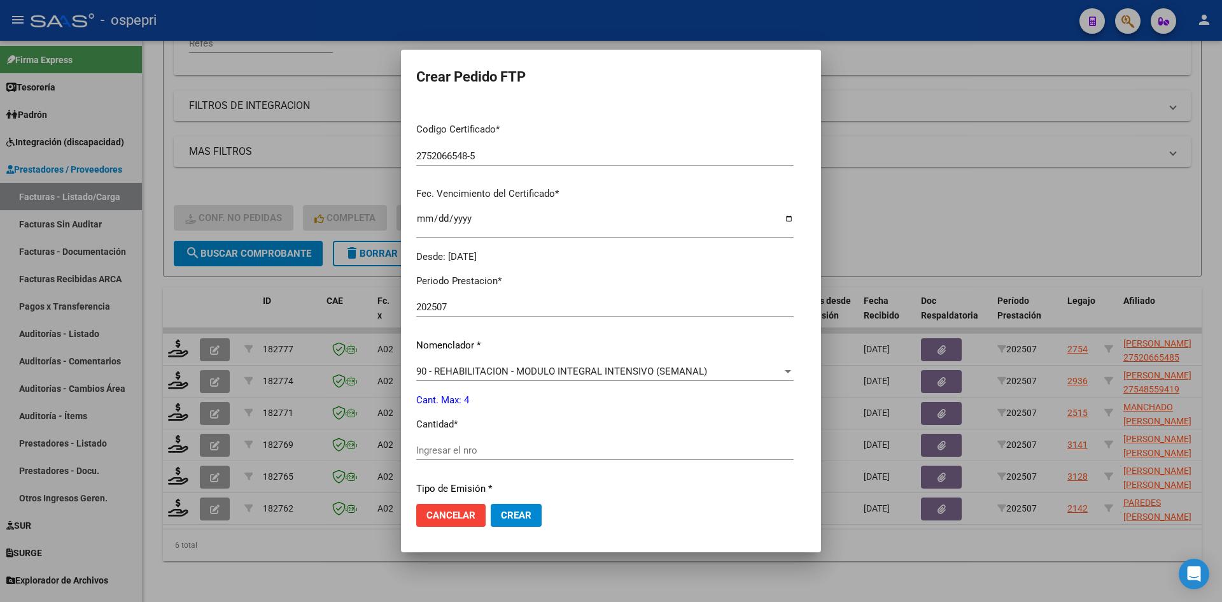
click at [475, 452] on input "Ingresar el nro" at bounding box center [605, 449] width 378 height 11
type input "4"
click at [508, 518] on span "Crear" at bounding box center [516, 514] width 31 height 11
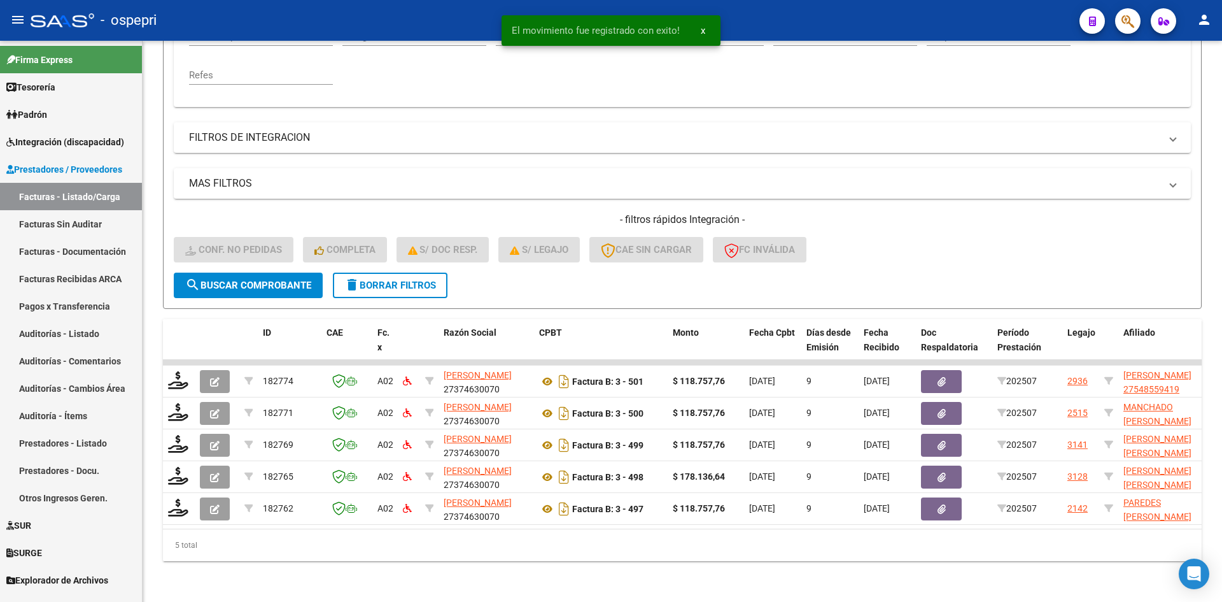
scroll to position [288, 0]
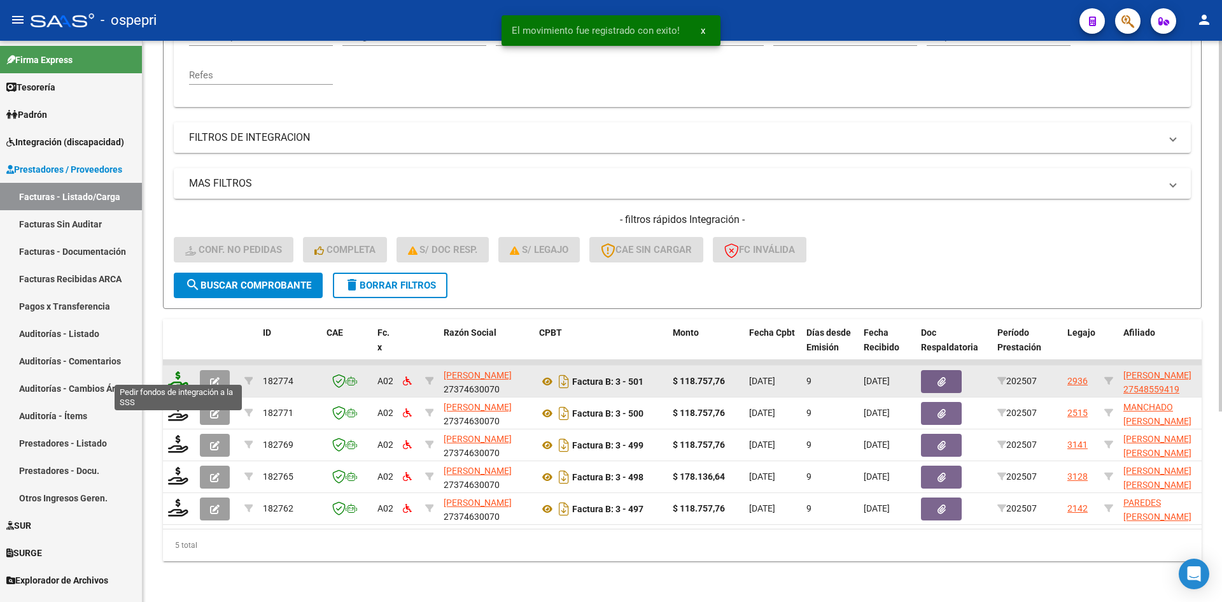
click at [178, 371] on icon at bounding box center [178, 380] width 20 height 18
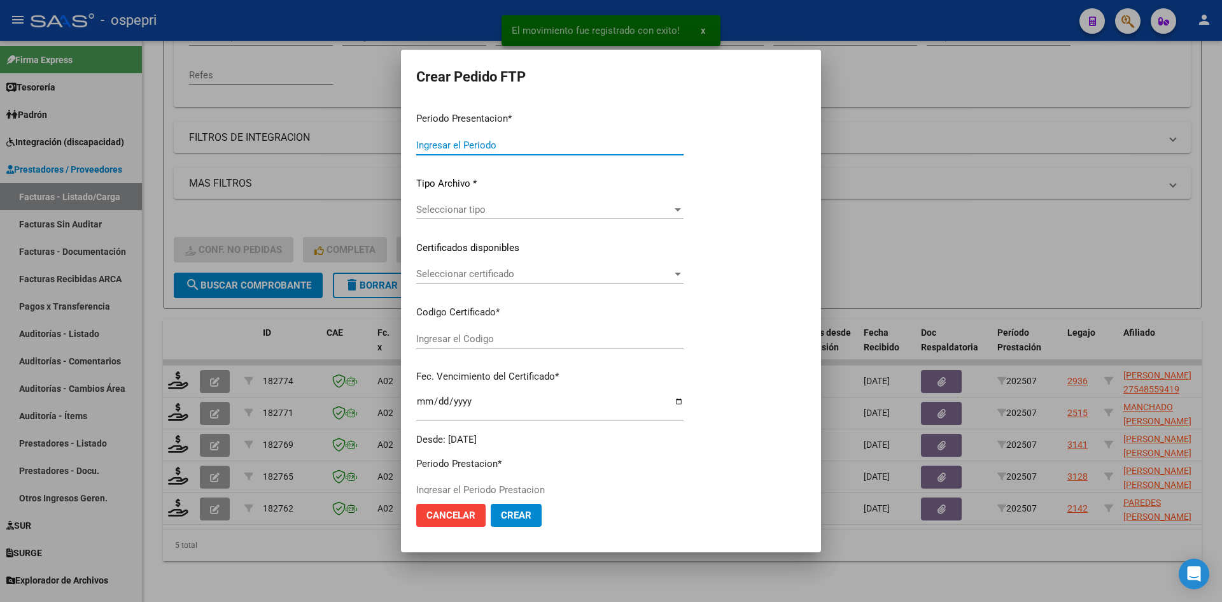
type input "202507"
type input "$ 118.757,76"
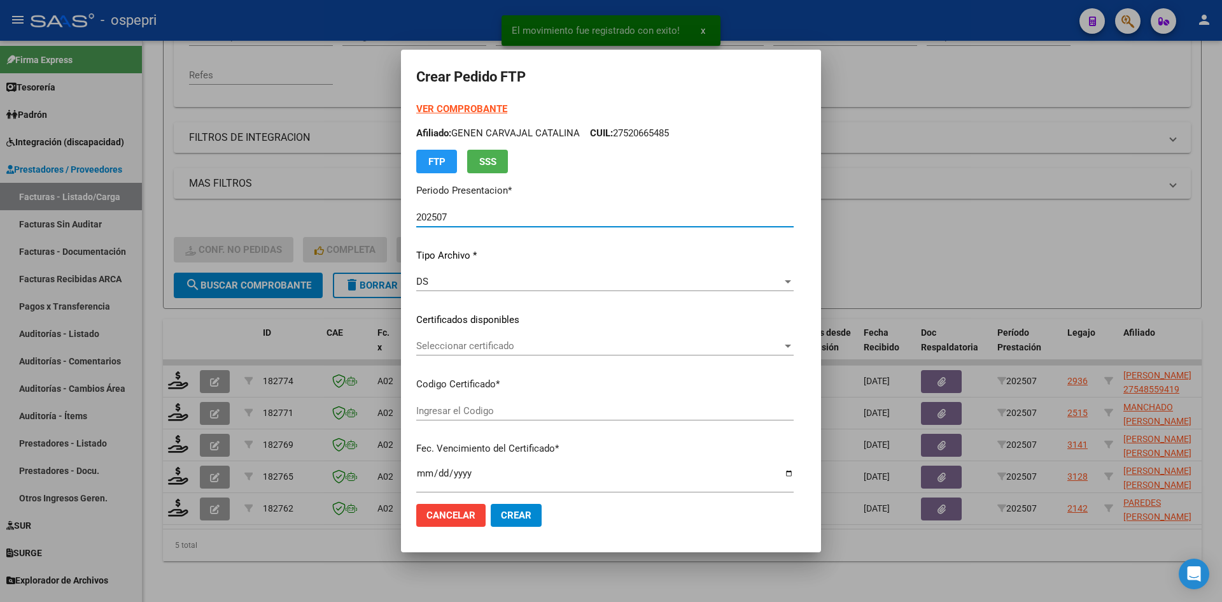
type input "2754855941-9"
type input "[DATE]"
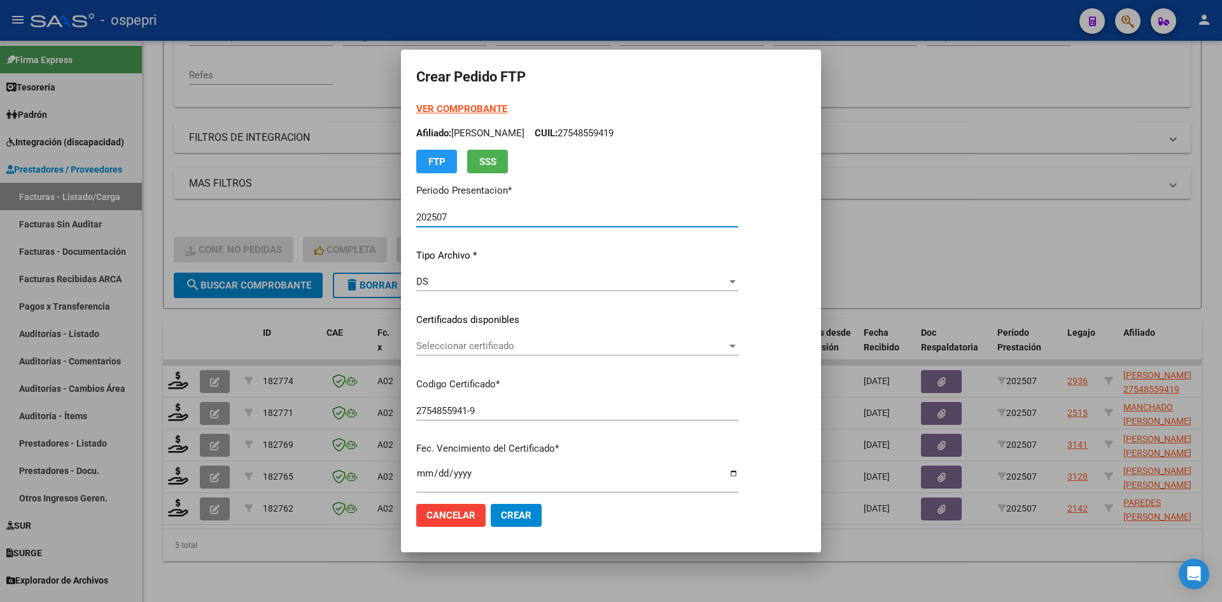
click at [487, 346] on span "Seleccionar certificado" at bounding box center [571, 345] width 311 height 11
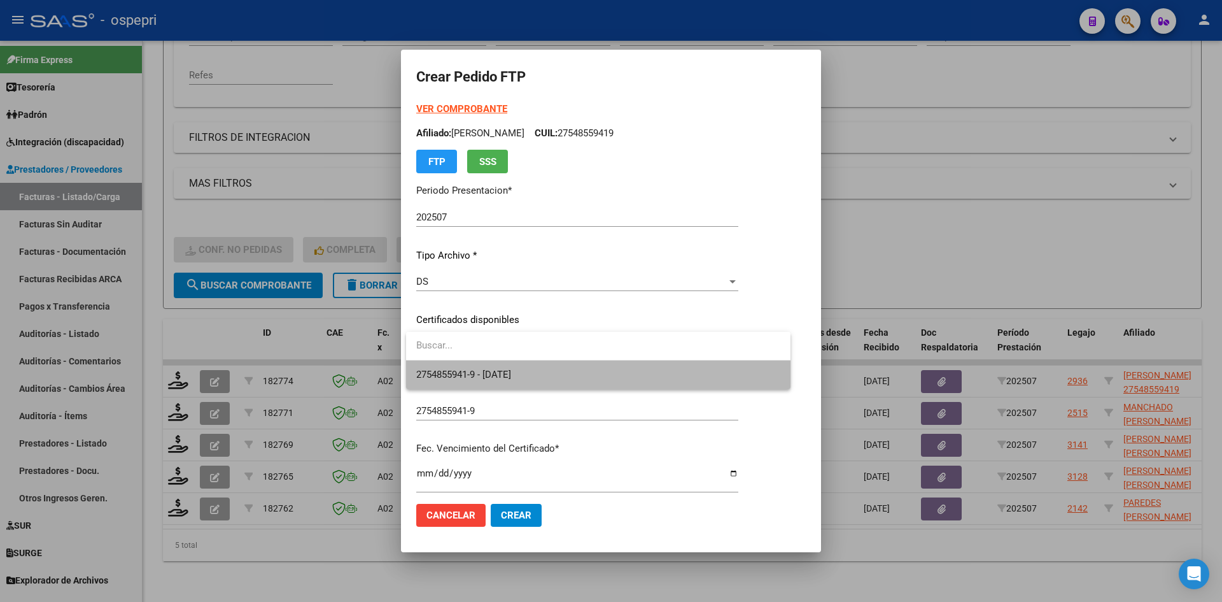
click at [525, 385] on span "2754855941-9 - [DATE]" at bounding box center [598, 374] width 364 height 29
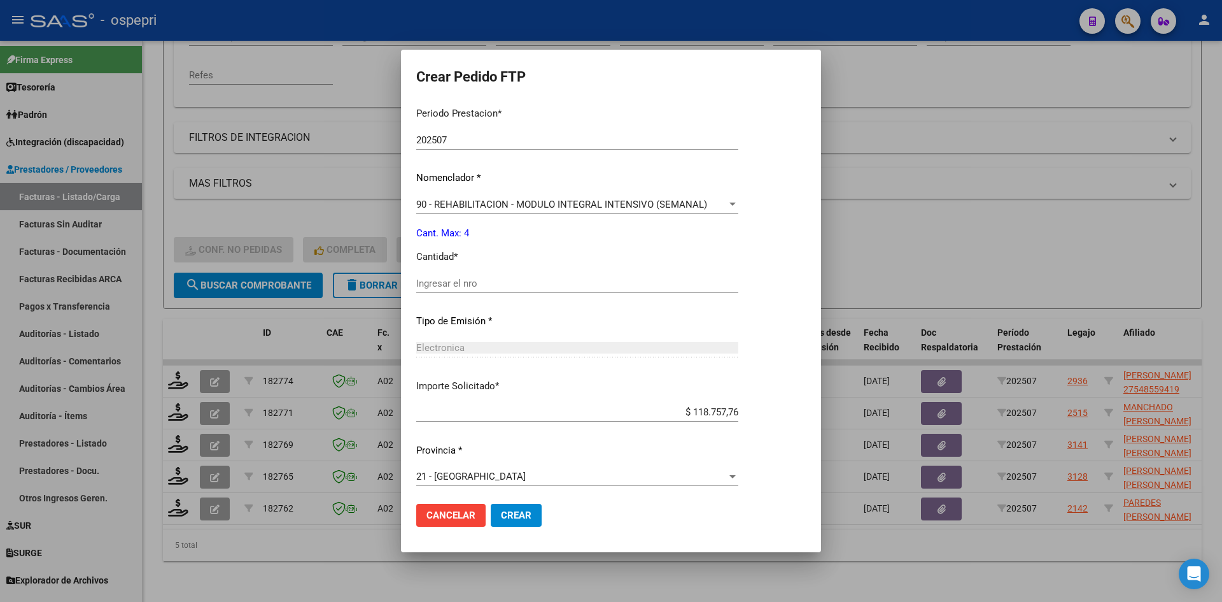
scroll to position [412, 0]
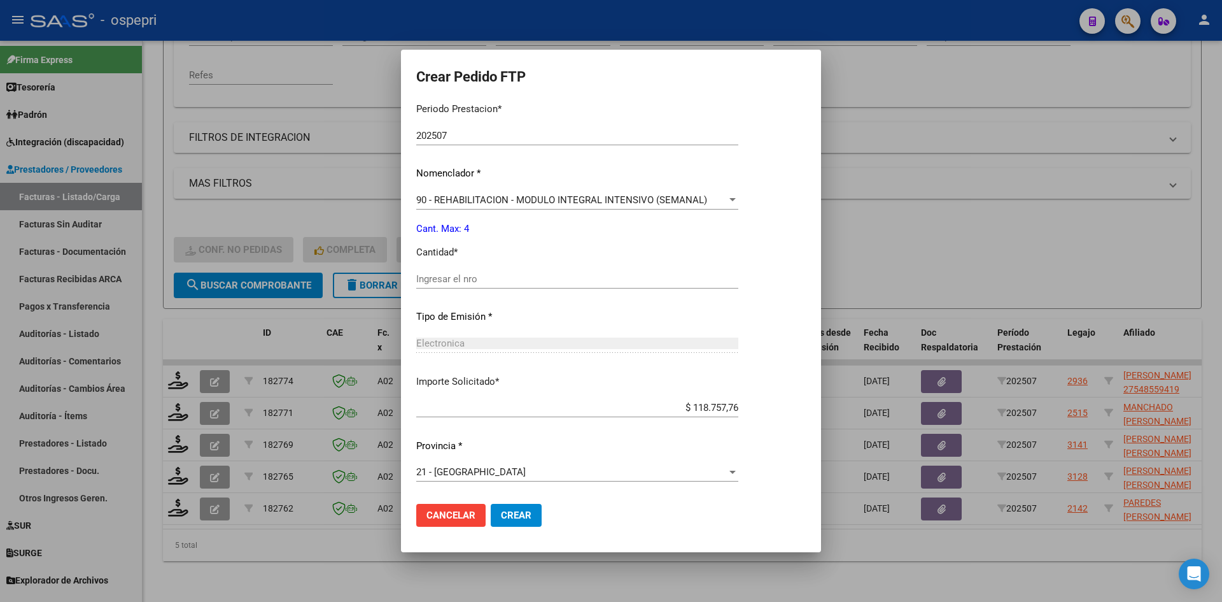
click at [478, 277] on input "Ingresar el nro" at bounding box center [577, 278] width 322 height 11
type input "4"
click at [513, 513] on span "Crear" at bounding box center [516, 514] width 31 height 11
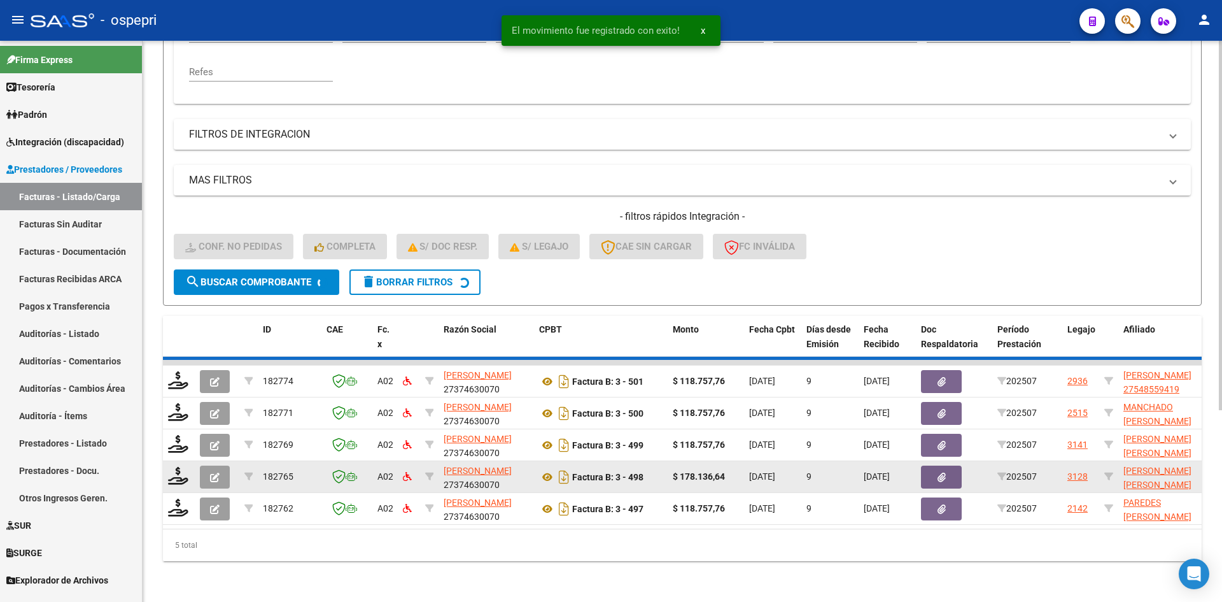
scroll to position [256, 0]
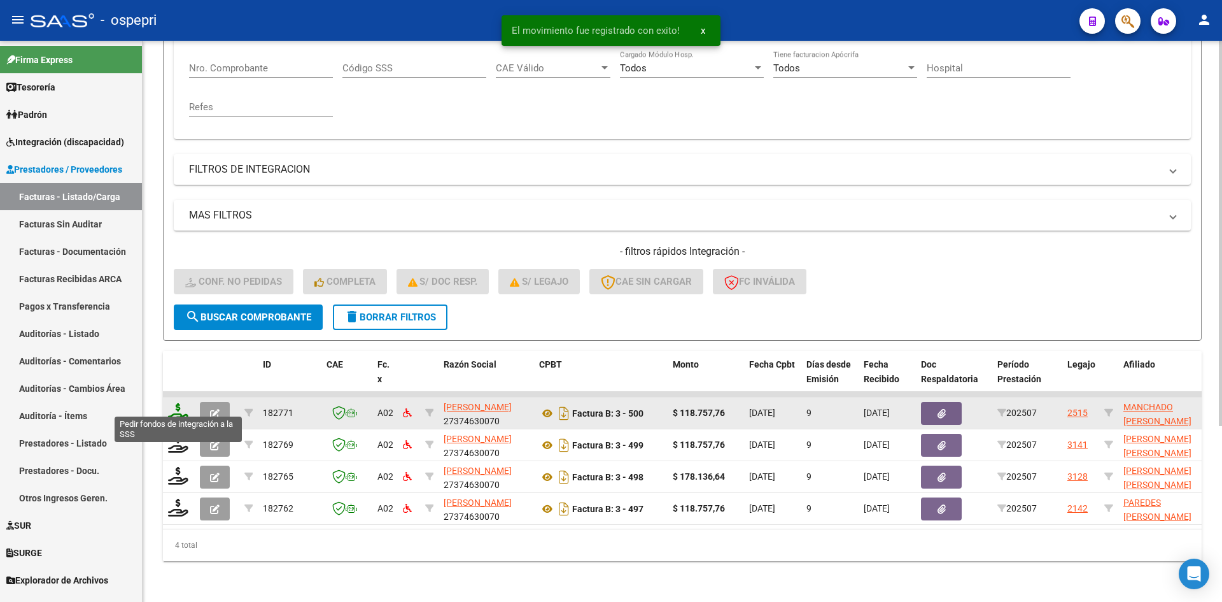
click at [173, 404] on icon at bounding box center [178, 412] width 20 height 18
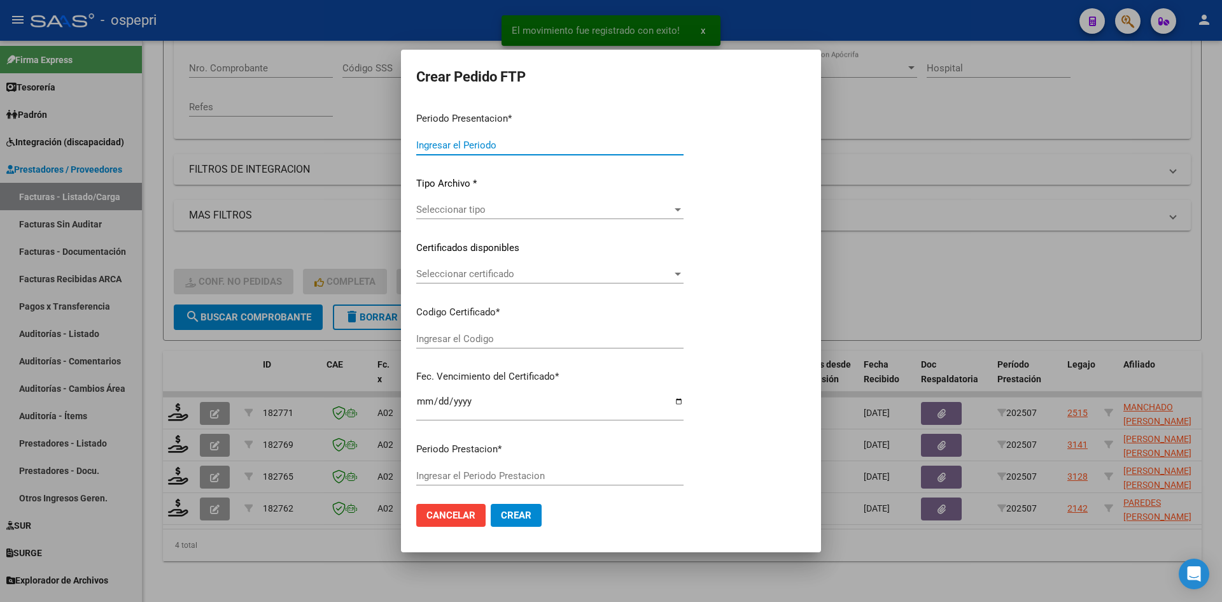
type input "202507"
type input "$ 118.757,76"
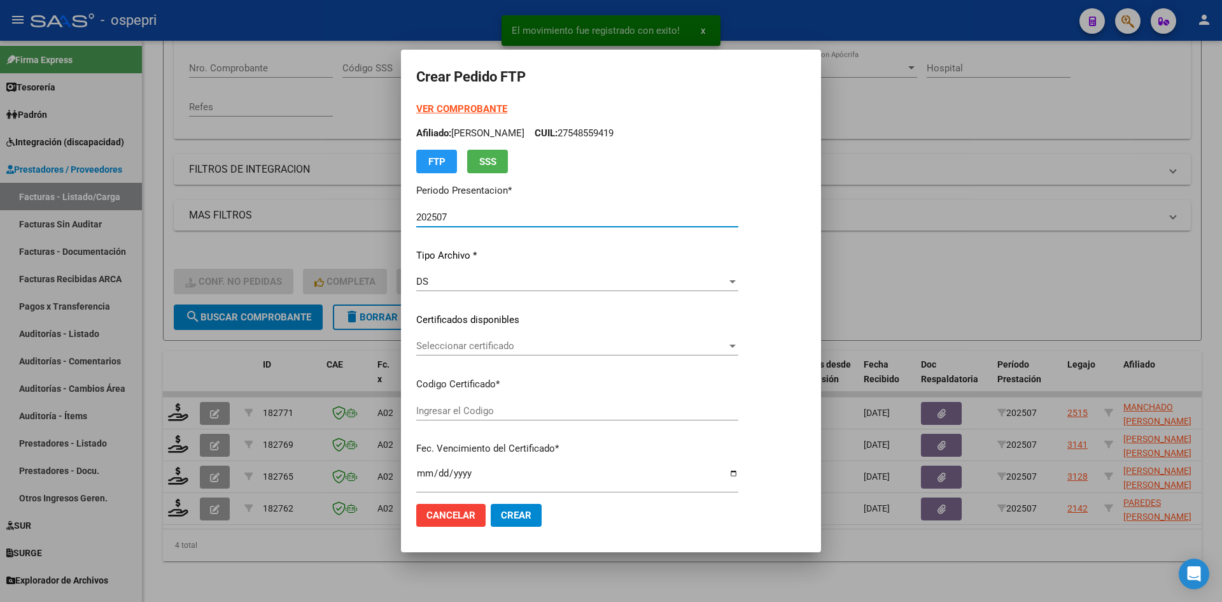
type input "20567584624"
type input "[DATE]"
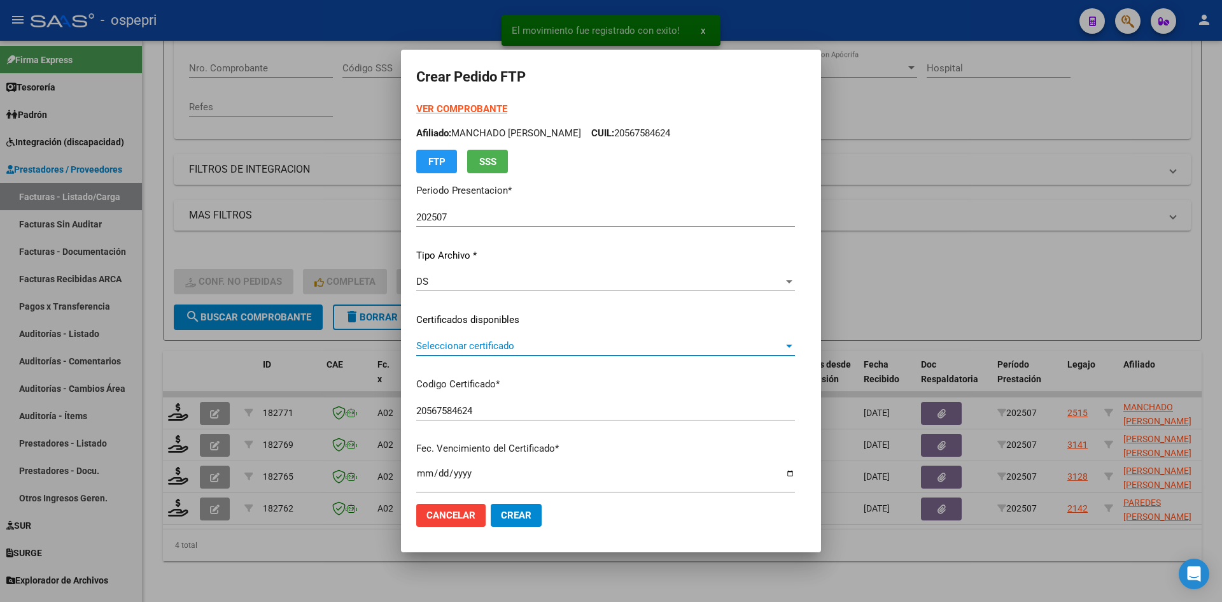
click at [497, 349] on span "Seleccionar certificado" at bounding box center [599, 345] width 367 height 11
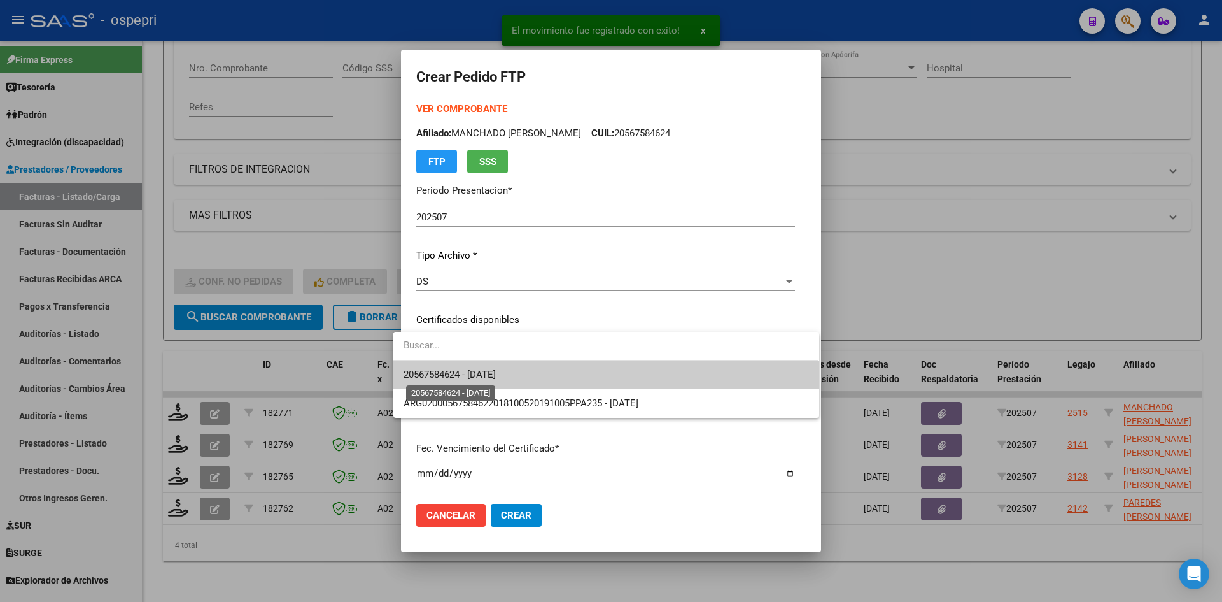
click at [496, 374] on span "20567584624 - [DATE]" at bounding box center [450, 374] width 92 height 11
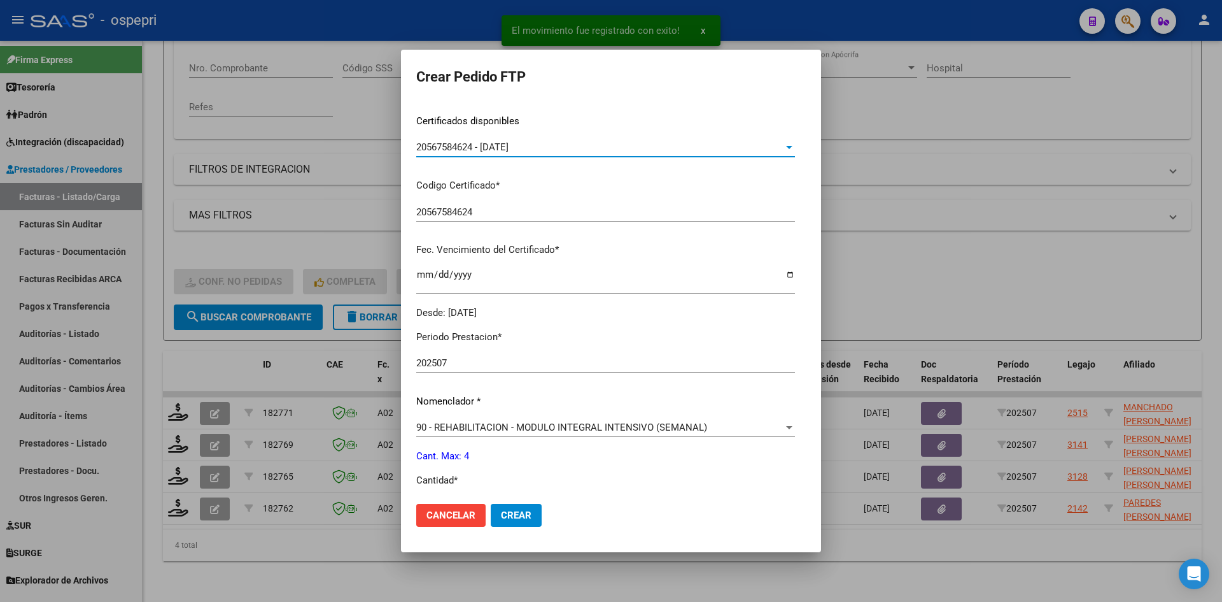
scroll to position [382, 0]
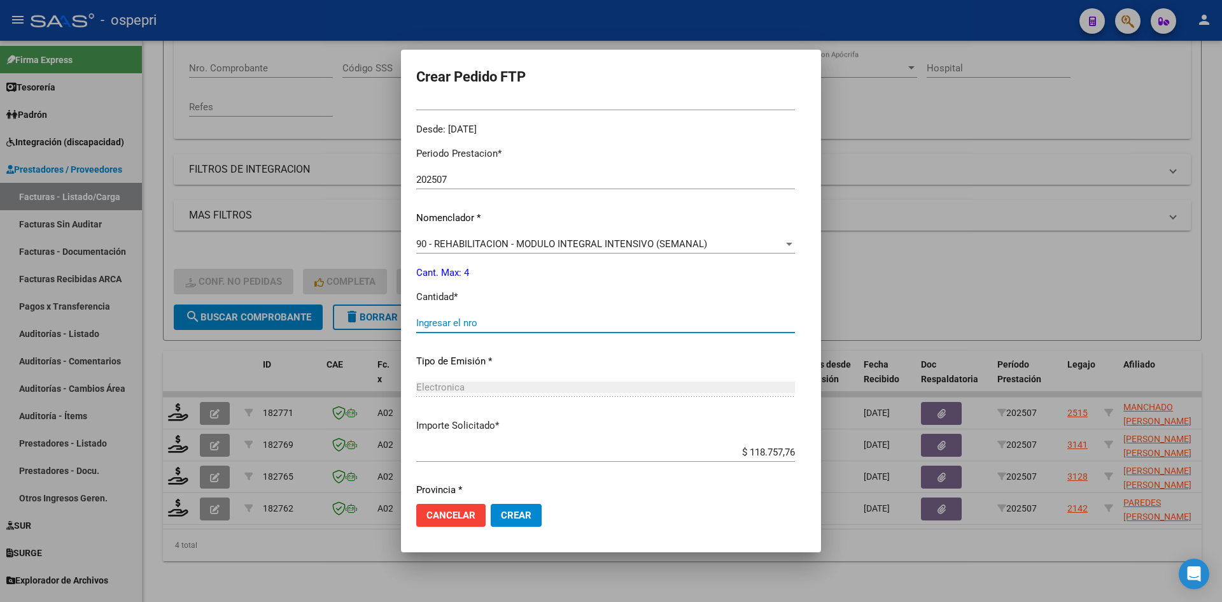
click at [469, 327] on input "Ingresar el nro" at bounding box center [605, 322] width 379 height 11
type input "4"
click at [504, 517] on span "Crear" at bounding box center [516, 514] width 31 height 11
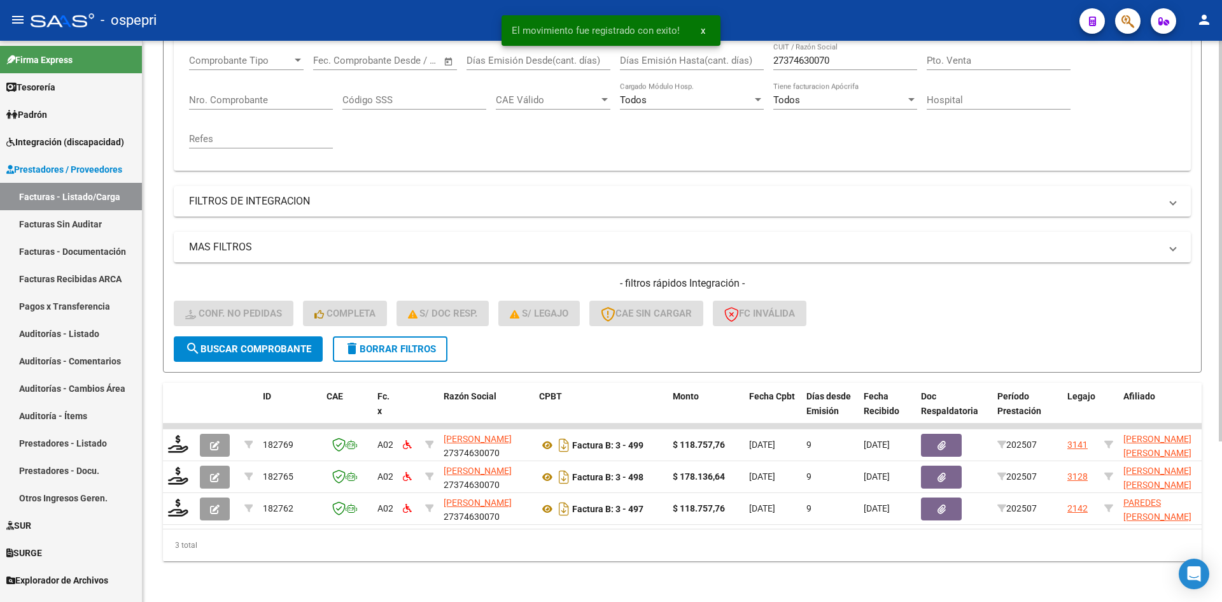
scroll to position [224, 0]
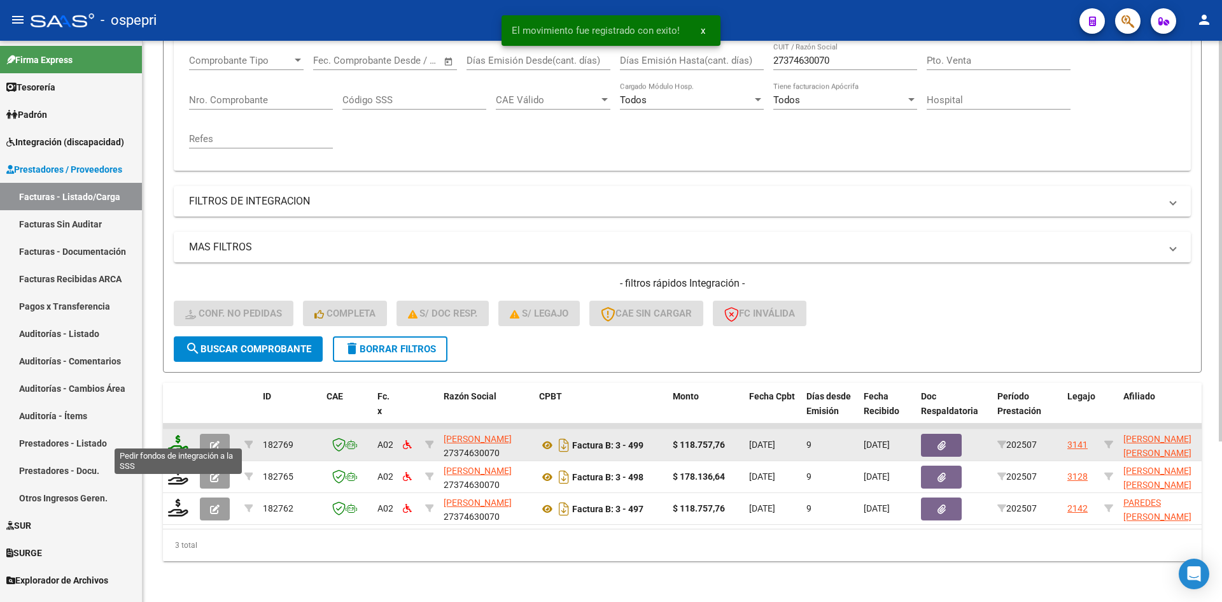
click at [176, 438] on icon at bounding box center [178, 444] width 20 height 18
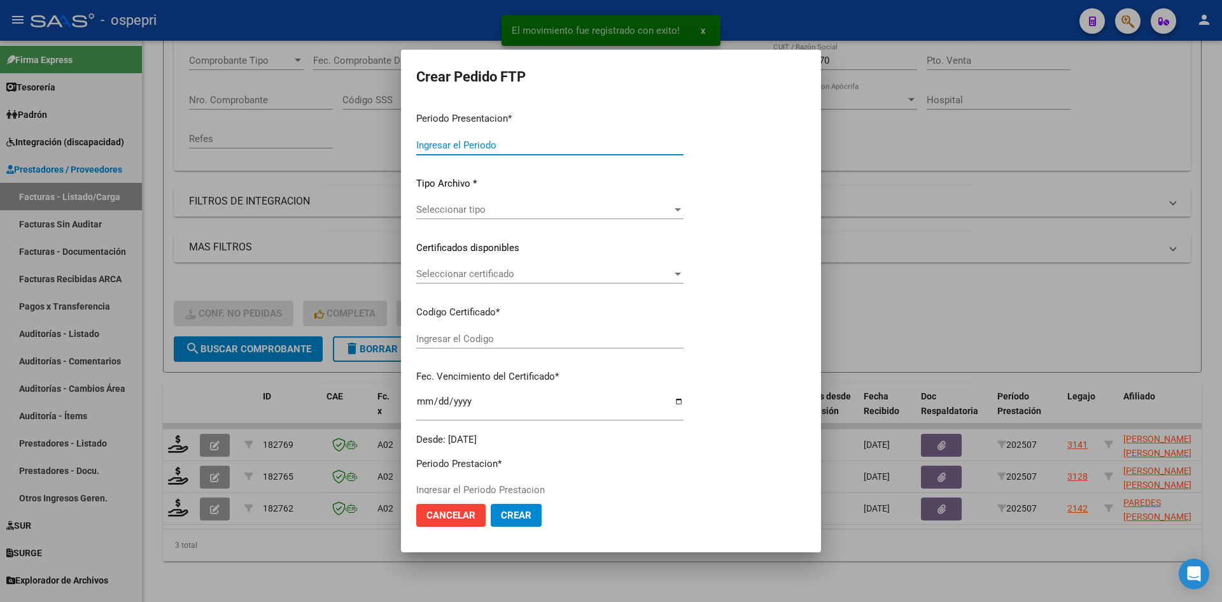
type input "202507"
type input "$ 118.757,76"
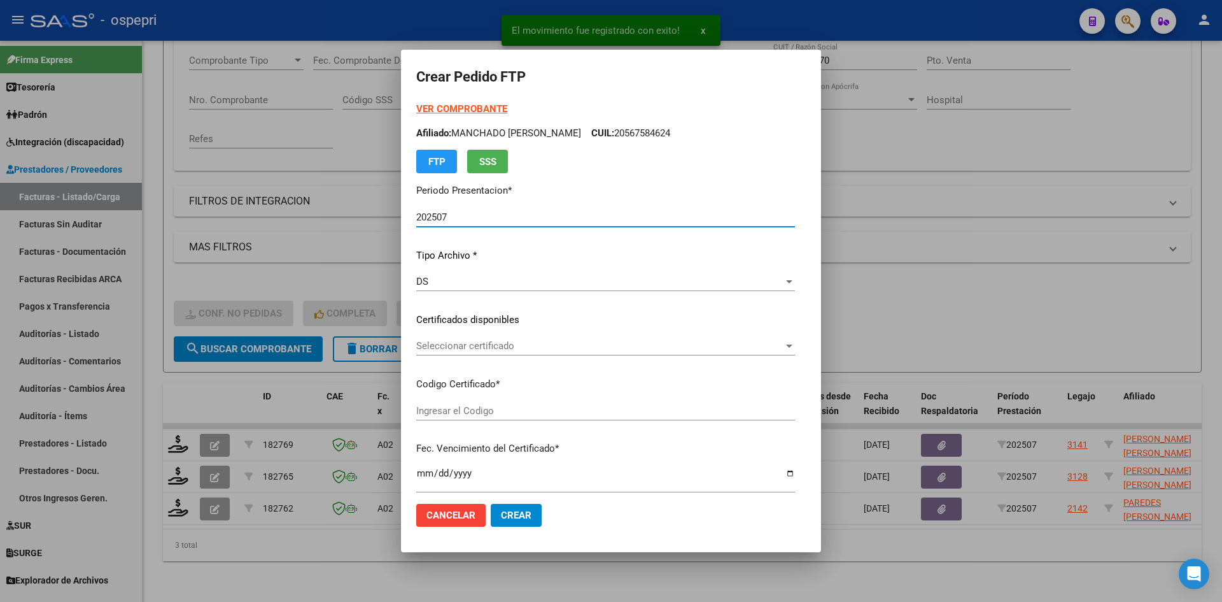
type input "2057723523-7"
type input "[DATE]"
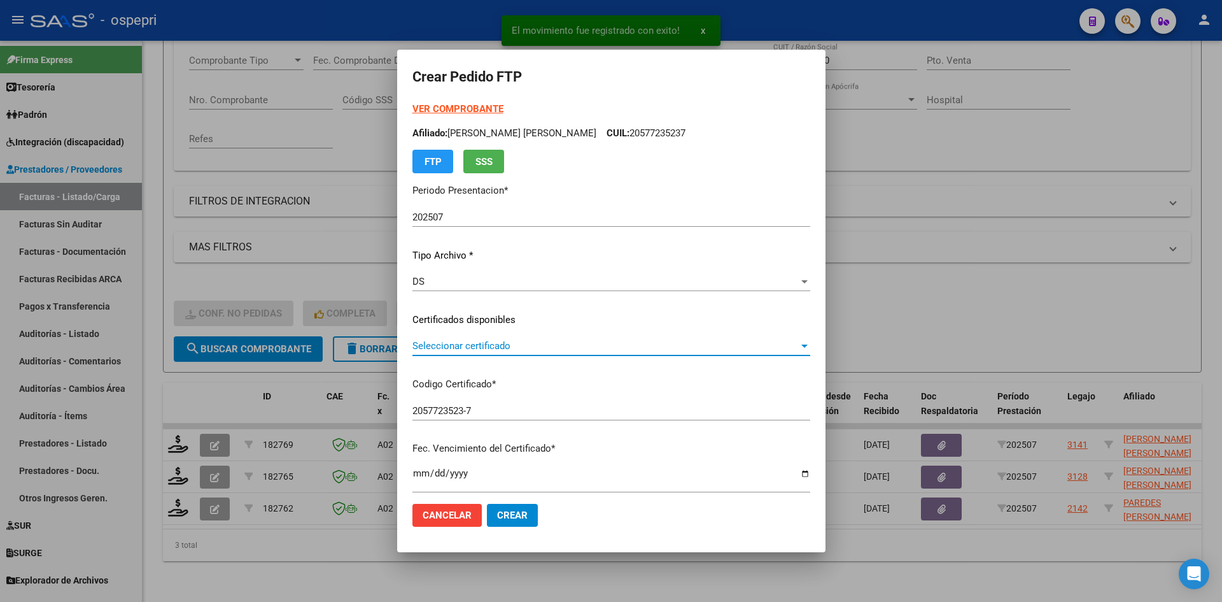
click at [481, 347] on span "Seleccionar certificado" at bounding box center [606, 345] width 386 height 11
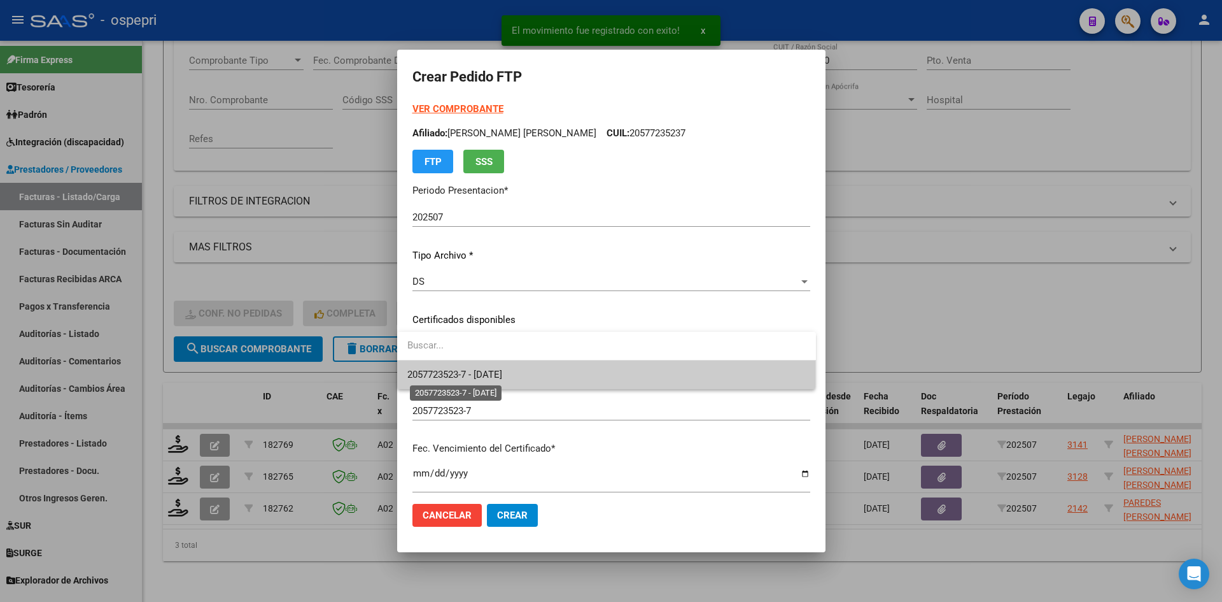
click at [495, 372] on span "2057723523-7 - [DATE]" at bounding box center [454, 374] width 95 height 11
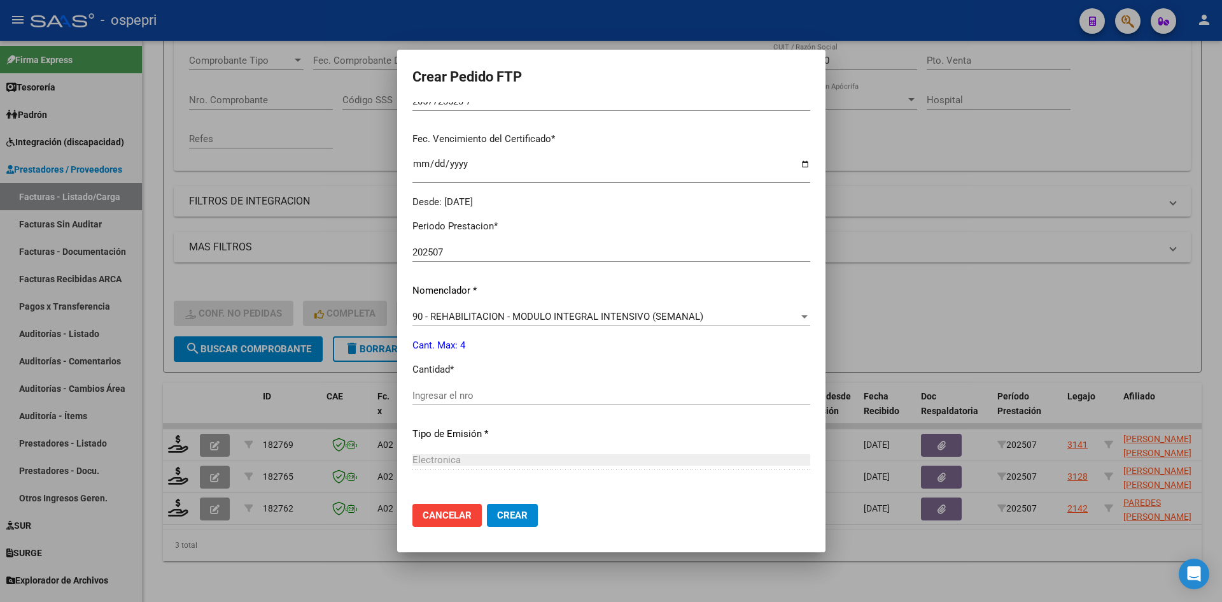
scroll to position [318, 0]
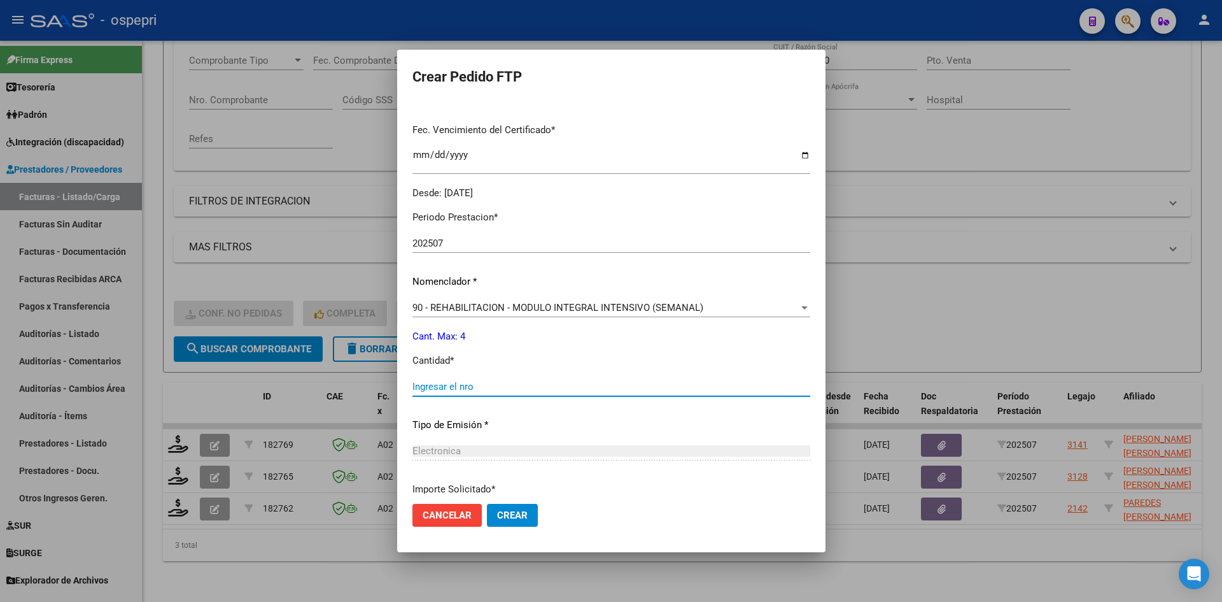
click at [470, 388] on input "Ingresar el nro" at bounding box center [612, 386] width 398 height 11
type input "4"
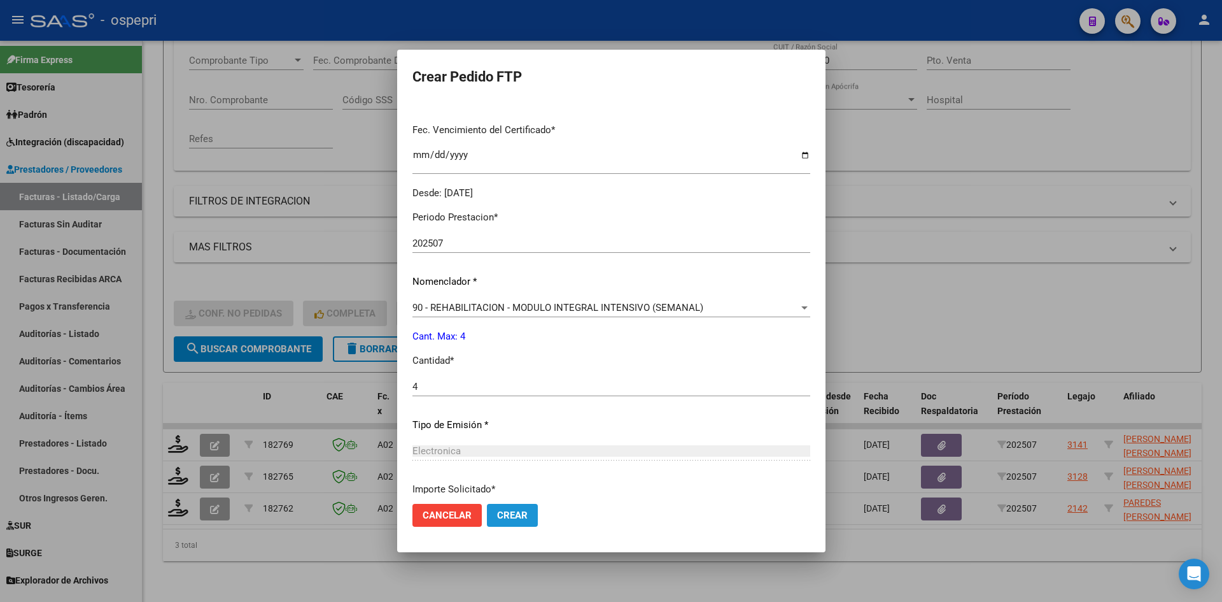
click at [520, 516] on span "Crear" at bounding box center [512, 514] width 31 height 11
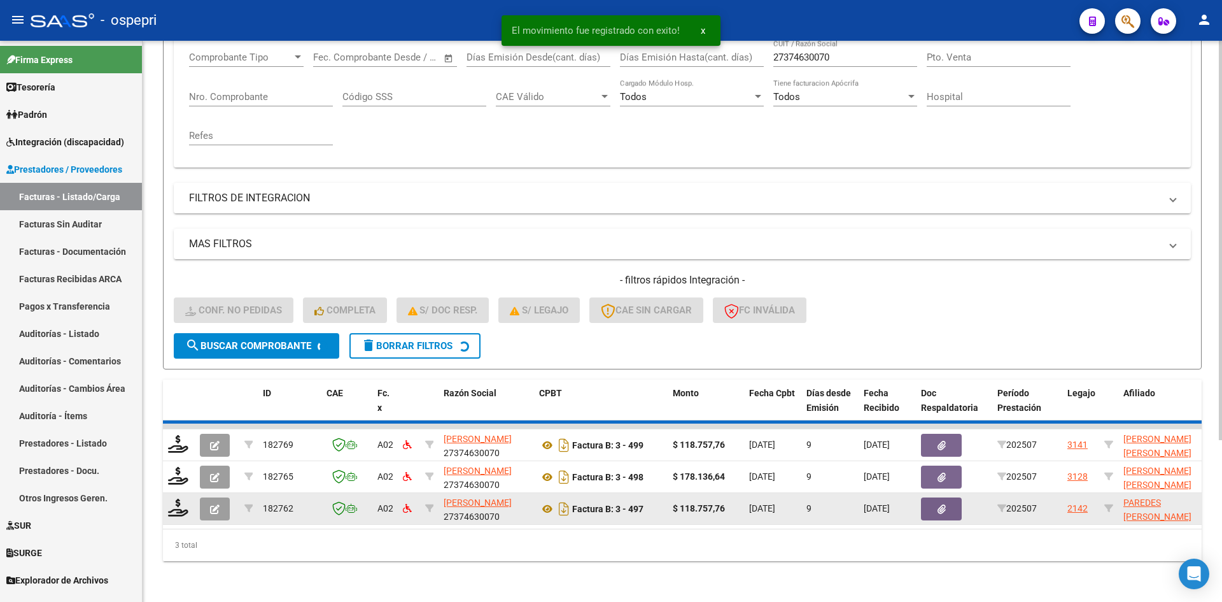
scroll to position [192, 0]
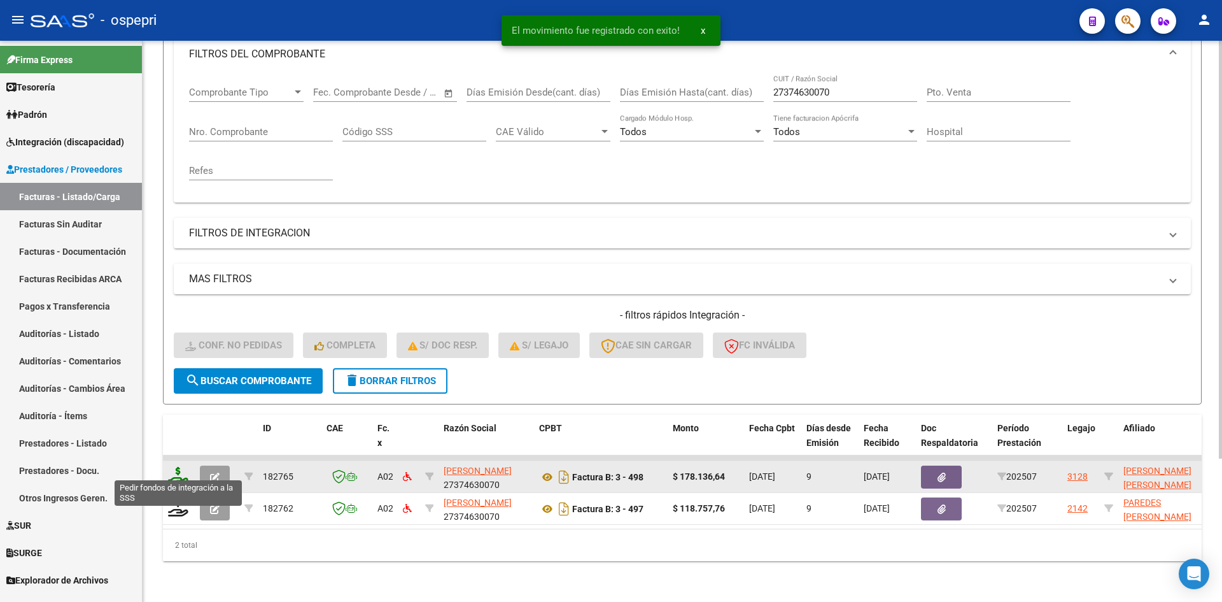
click at [177, 471] on icon at bounding box center [178, 476] width 20 height 18
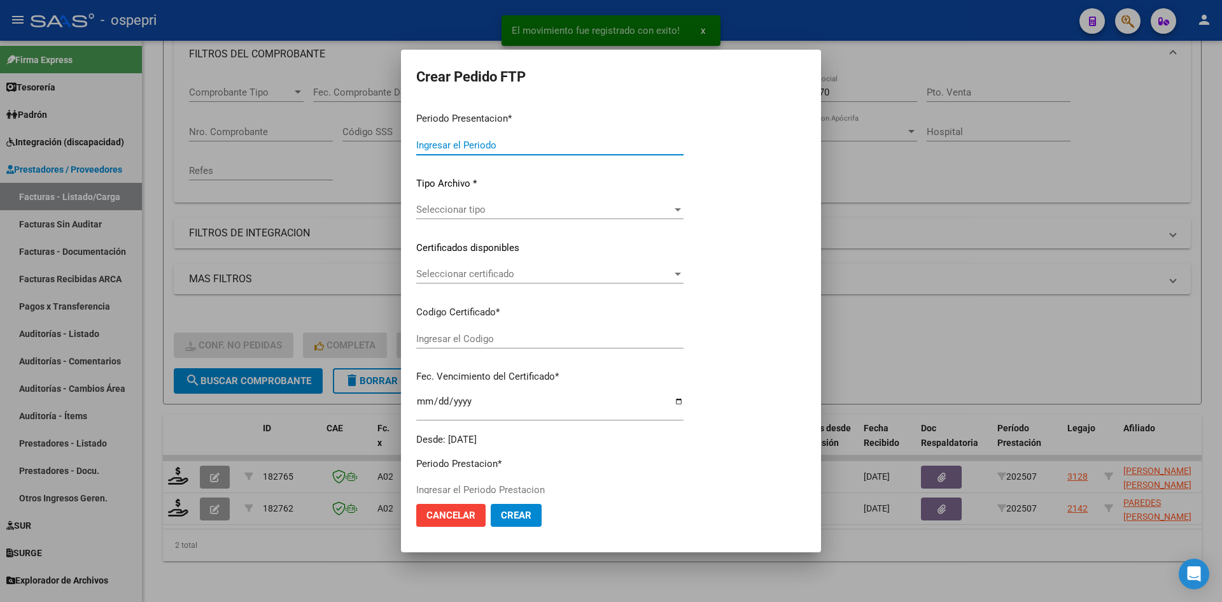
type input "202507"
type input "$ 178.136,64"
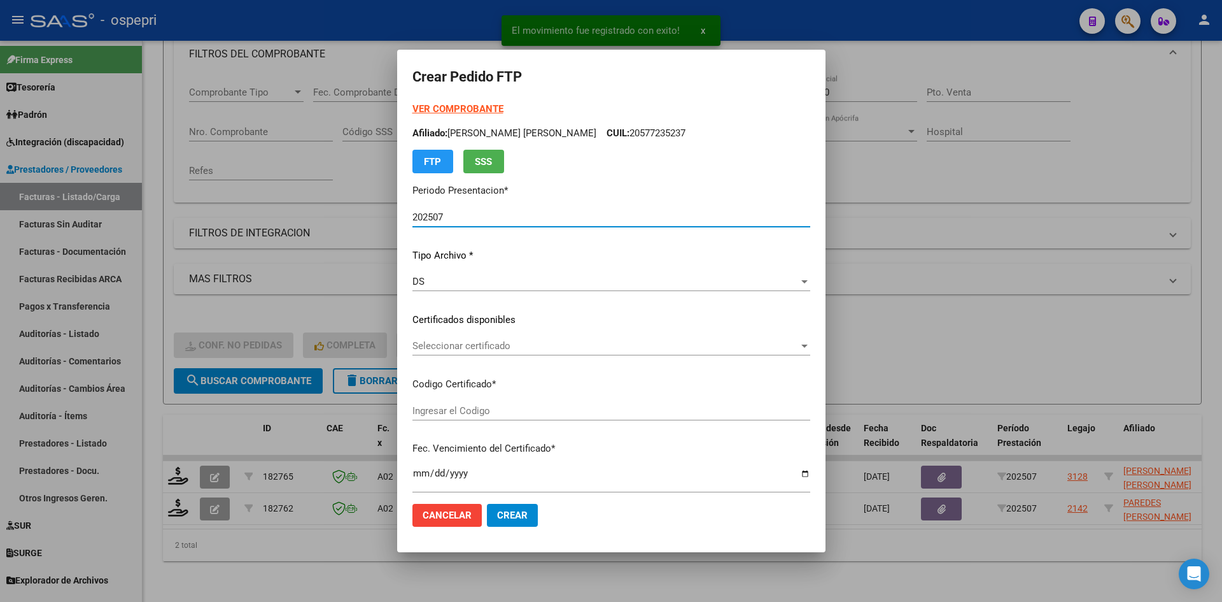
type input "ARG02000551571392018121120231211NQN249"
type input "[DATE]"
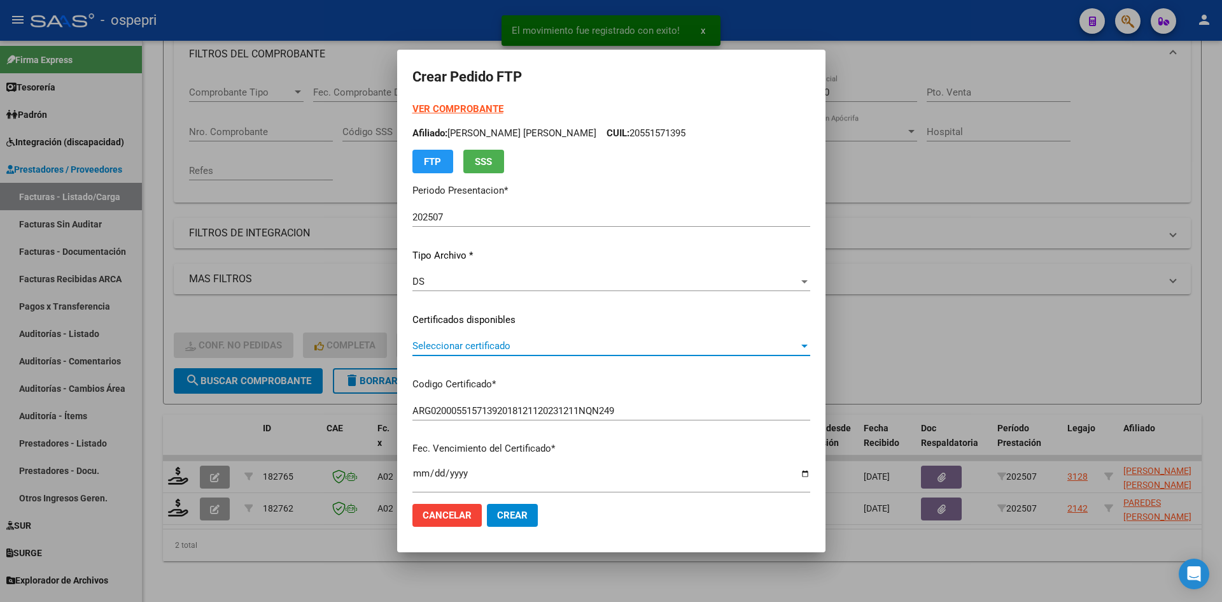
click at [472, 341] on span "Seleccionar certificado" at bounding box center [606, 345] width 386 height 11
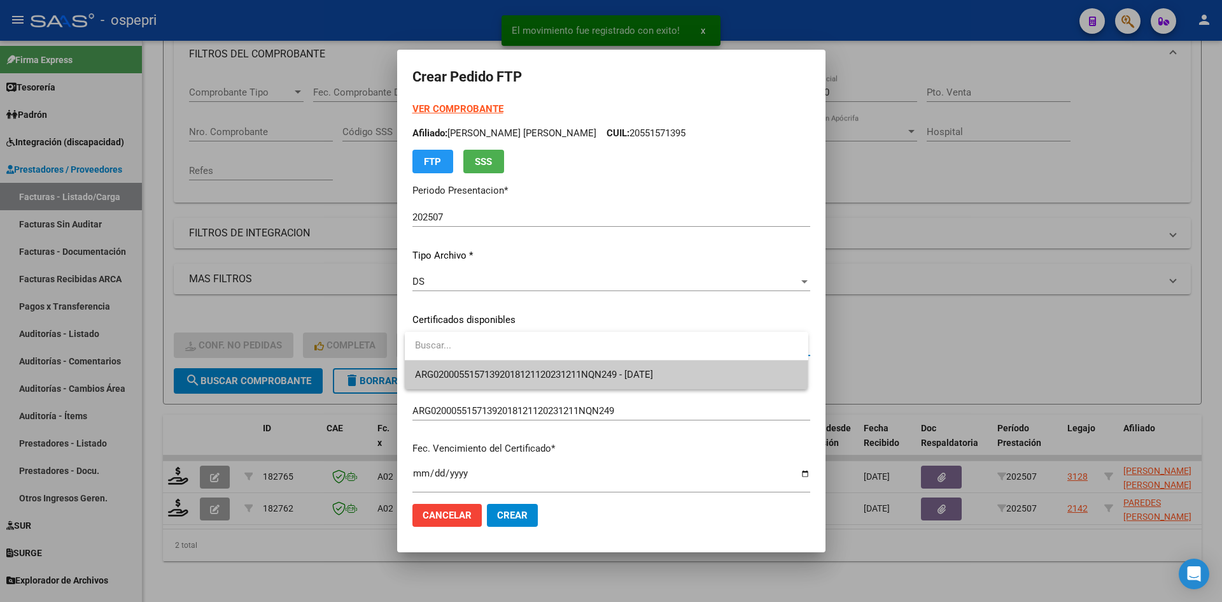
click at [518, 383] on span "ARG02000551571392018121120231211NQN249 - [DATE]" at bounding box center [606, 374] width 383 height 29
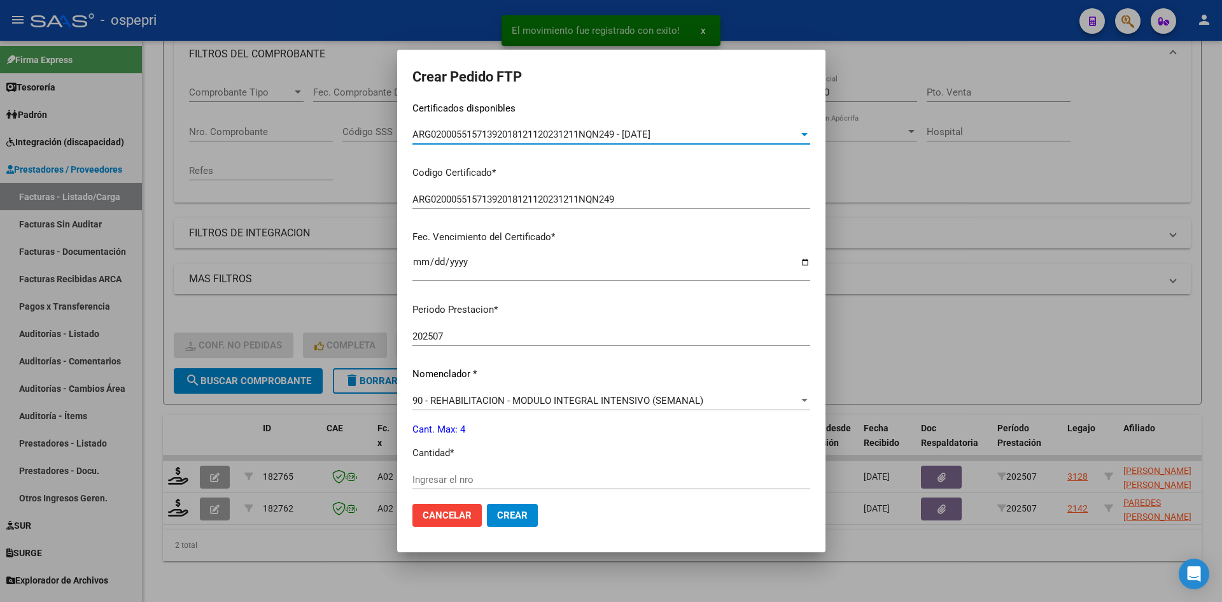
scroll to position [255, 0]
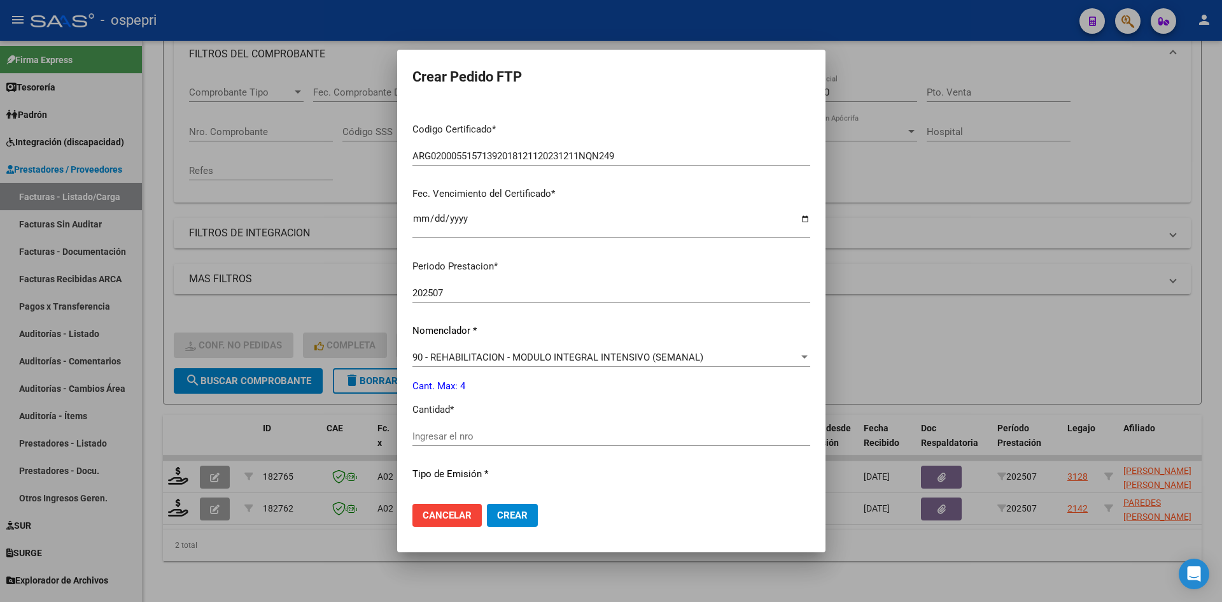
click at [445, 437] on input "Ingresar el nro" at bounding box center [612, 435] width 398 height 11
type input "4"
click at [506, 521] on button "Crear" at bounding box center [512, 515] width 51 height 23
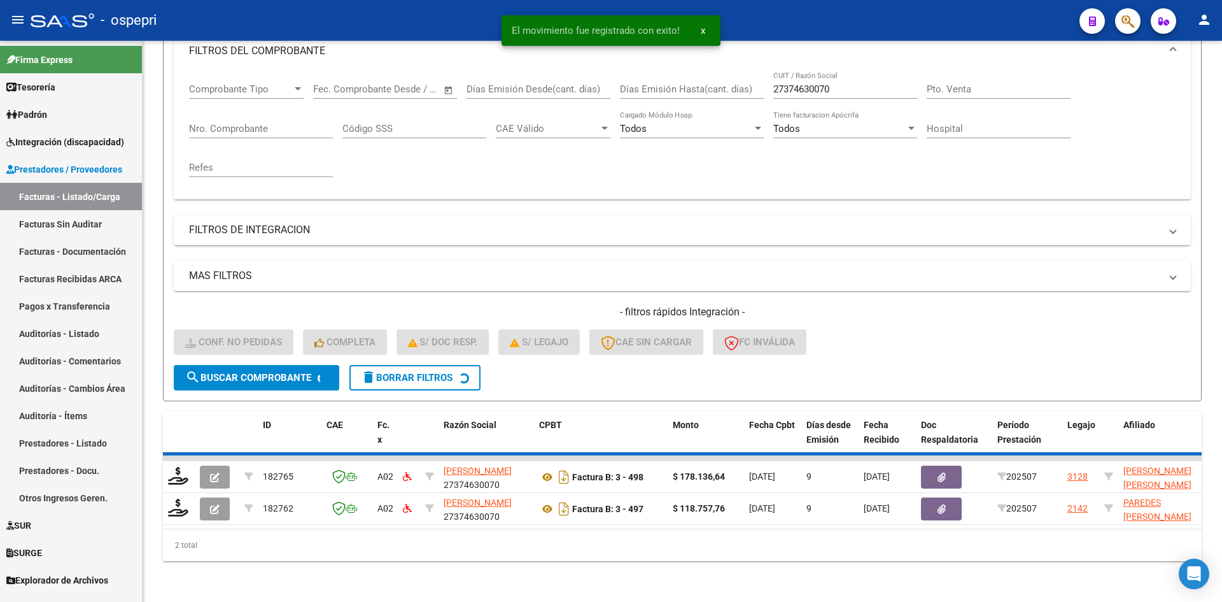
scroll to position [160, 0]
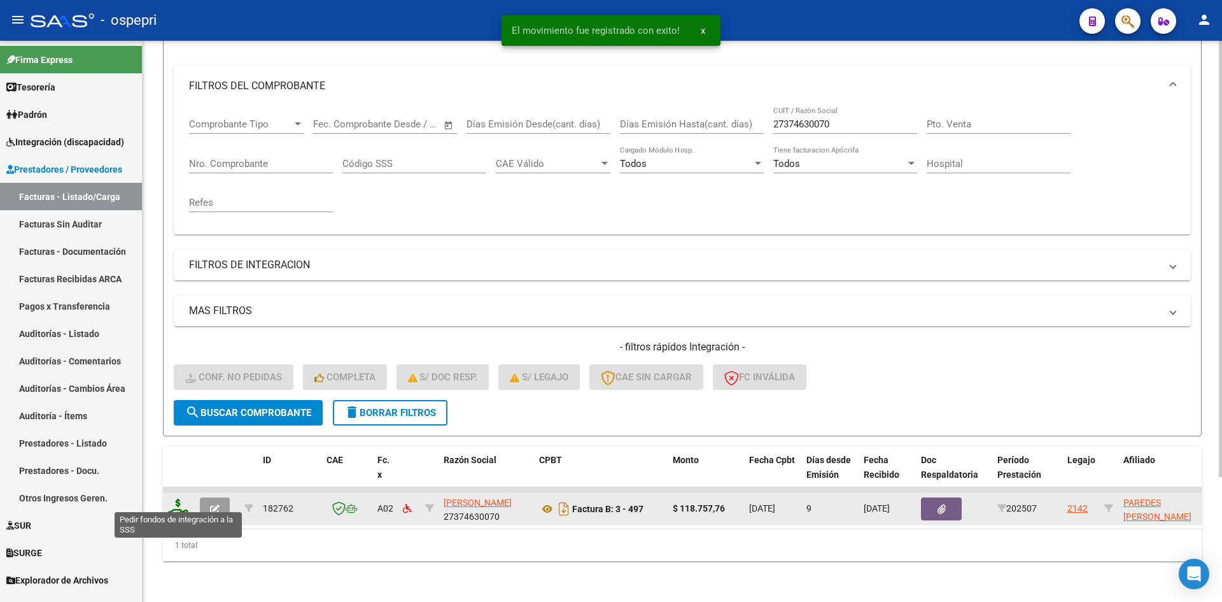
click at [171, 499] on icon at bounding box center [178, 508] width 20 height 18
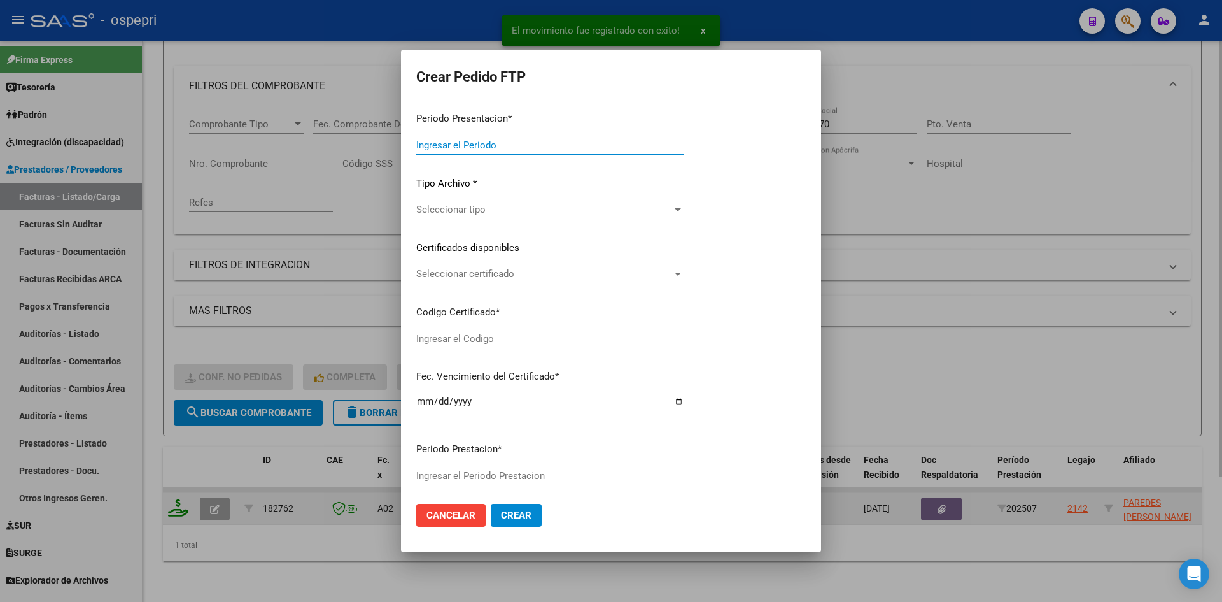
type input "202507"
type input "$ 118.757,76"
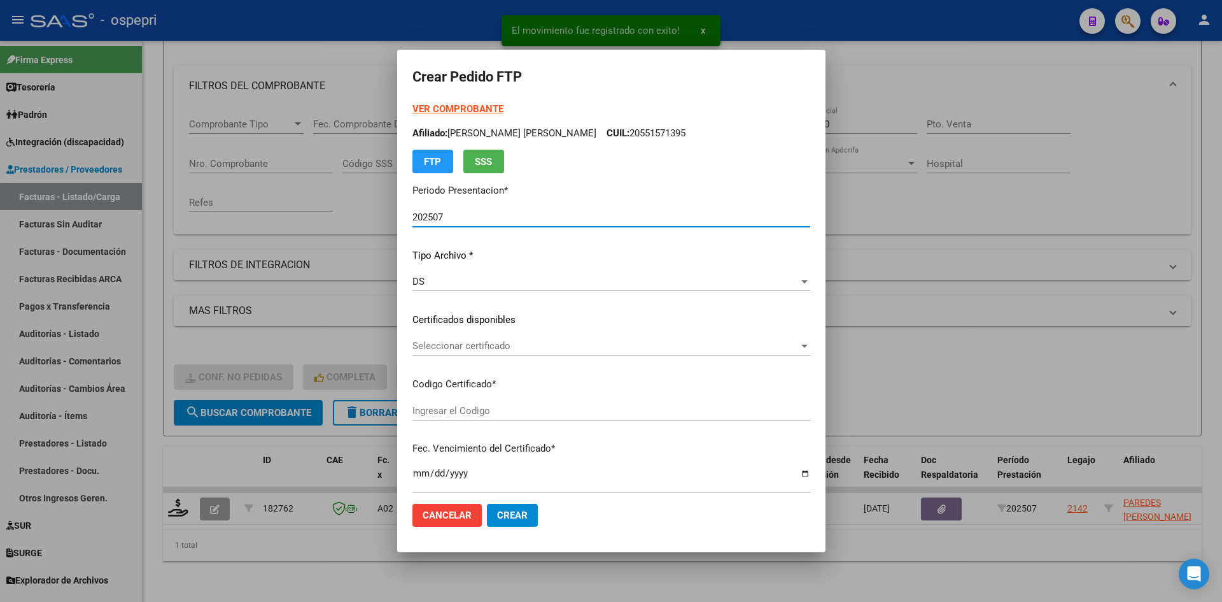
type input "20530155561"
type input "[DATE]"
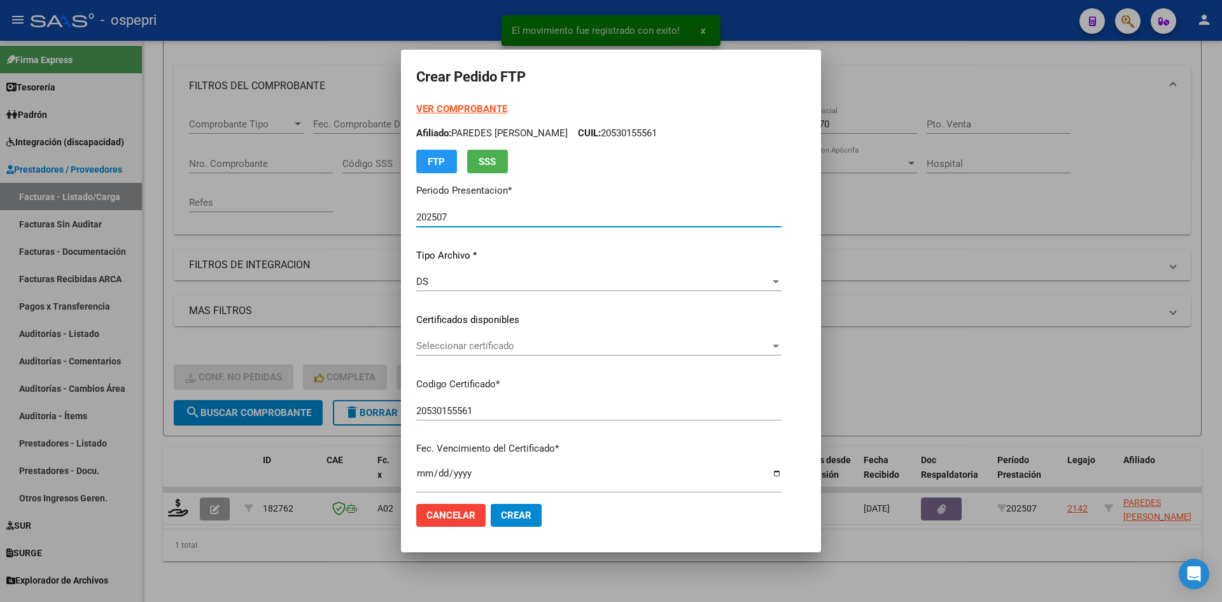
click at [527, 348] on span "Seleccionar certificado" at bounding box center [593, 345] width 354 height 11
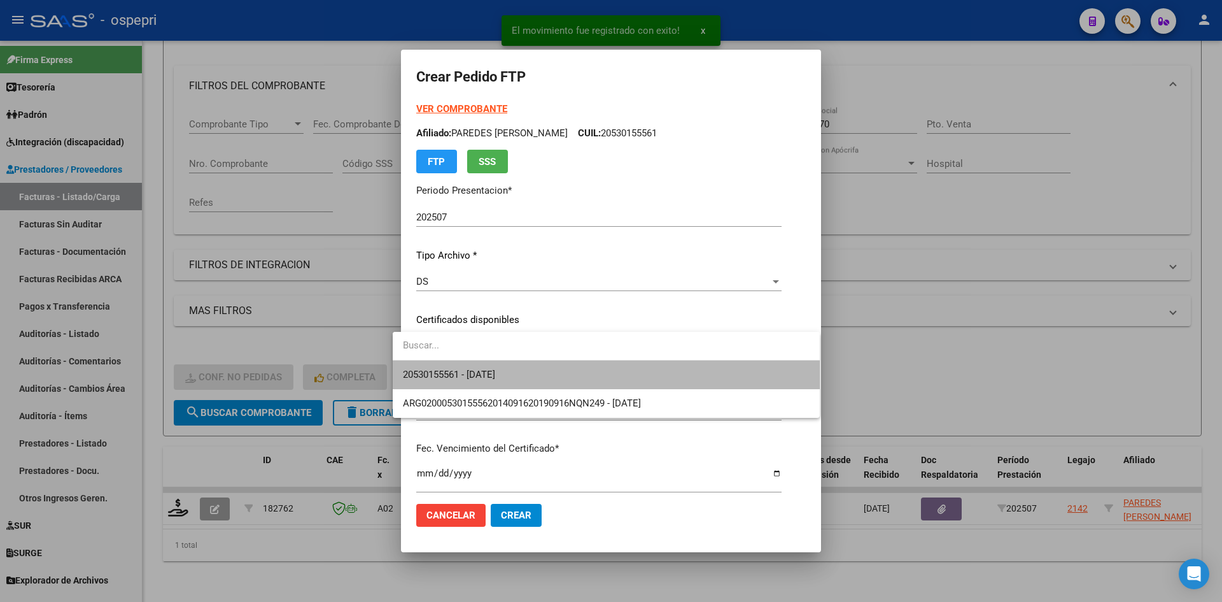
click at [530, 374] on span "20530155561 - [DATE]" at bounding box center [606, 374] width 407 height 29
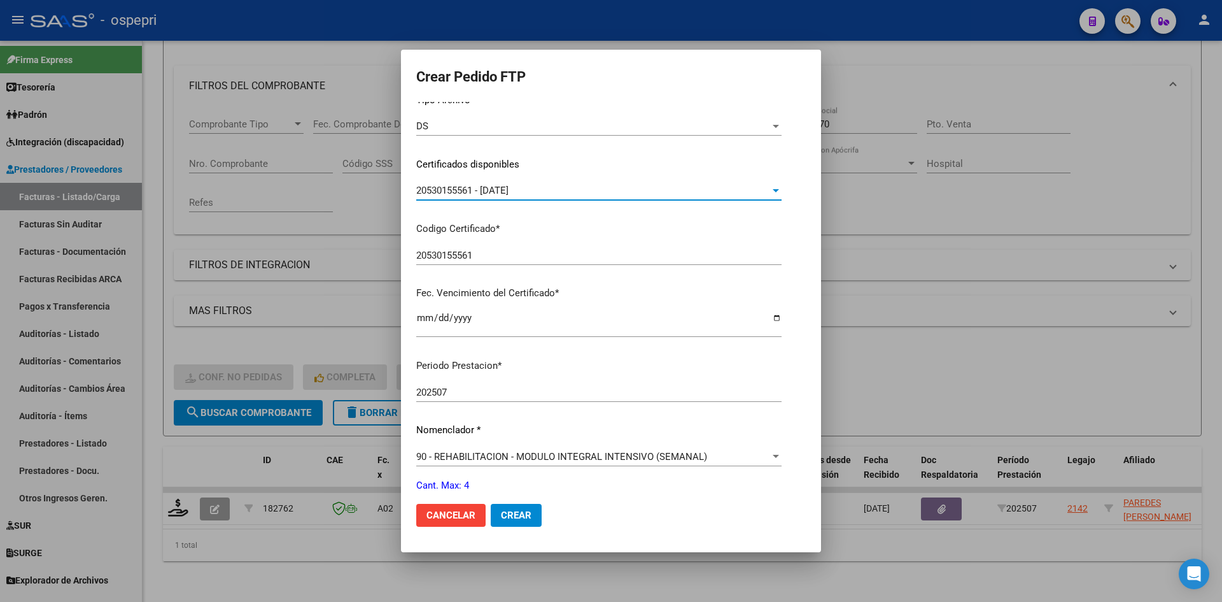
scroll to position [255, 0]
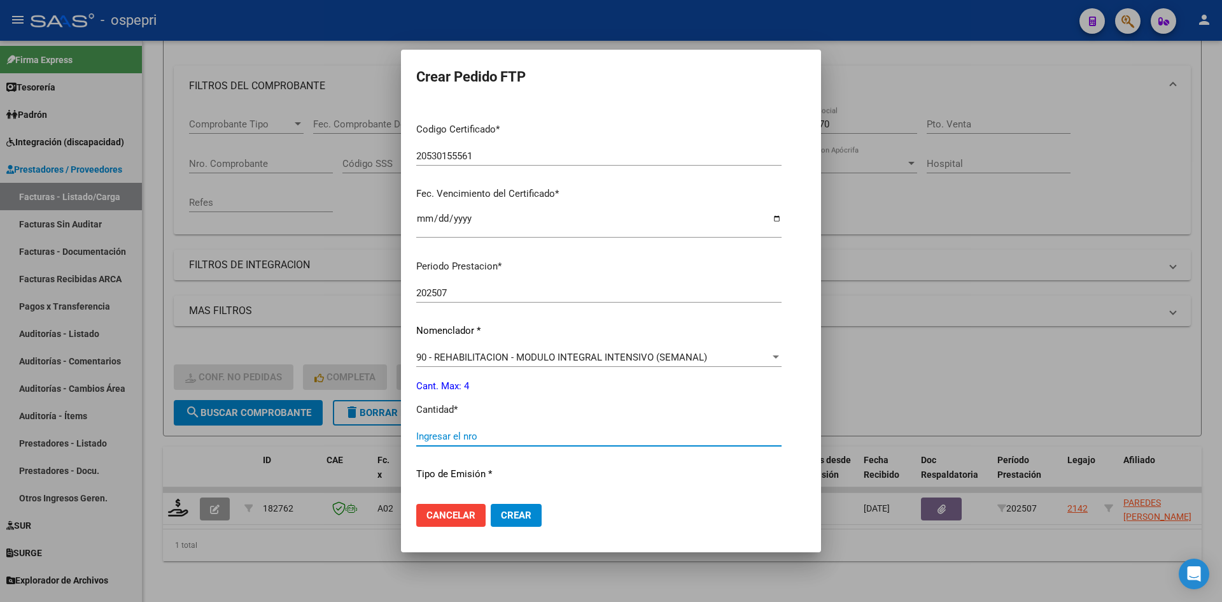
click at [457, 437] on input "Ingresar el nro" at bounding box center [598, 435] width 365 height 11
type input "4"
click at [510, 513] on span "Crear" at bounding box center [516, 514] width 31 height 11
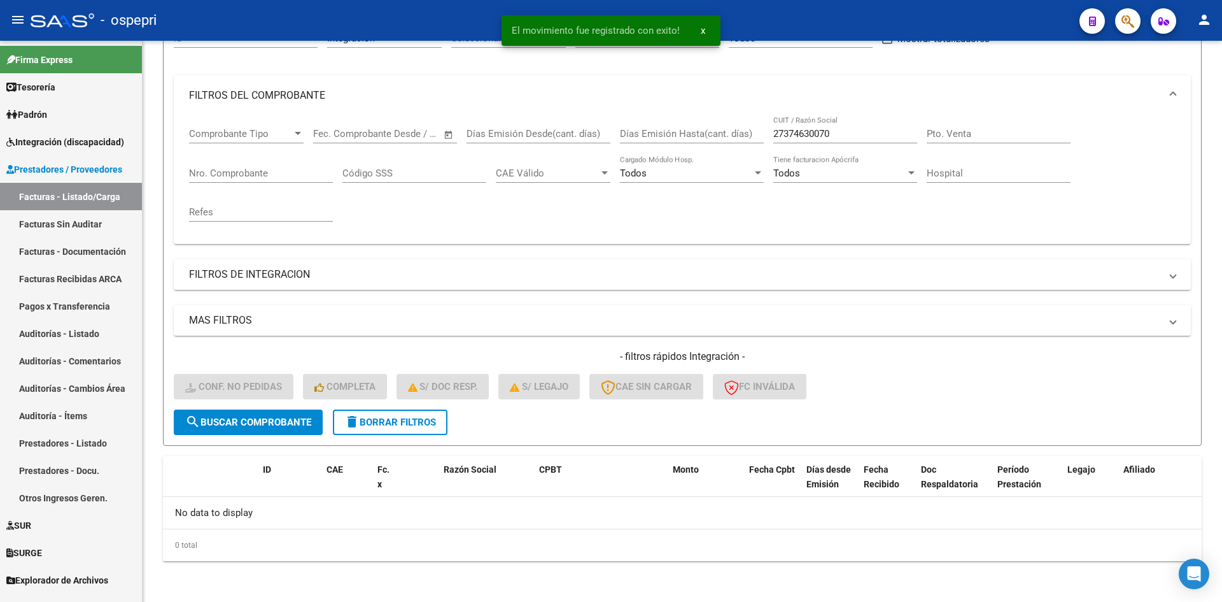
scroll to position [141, 0]
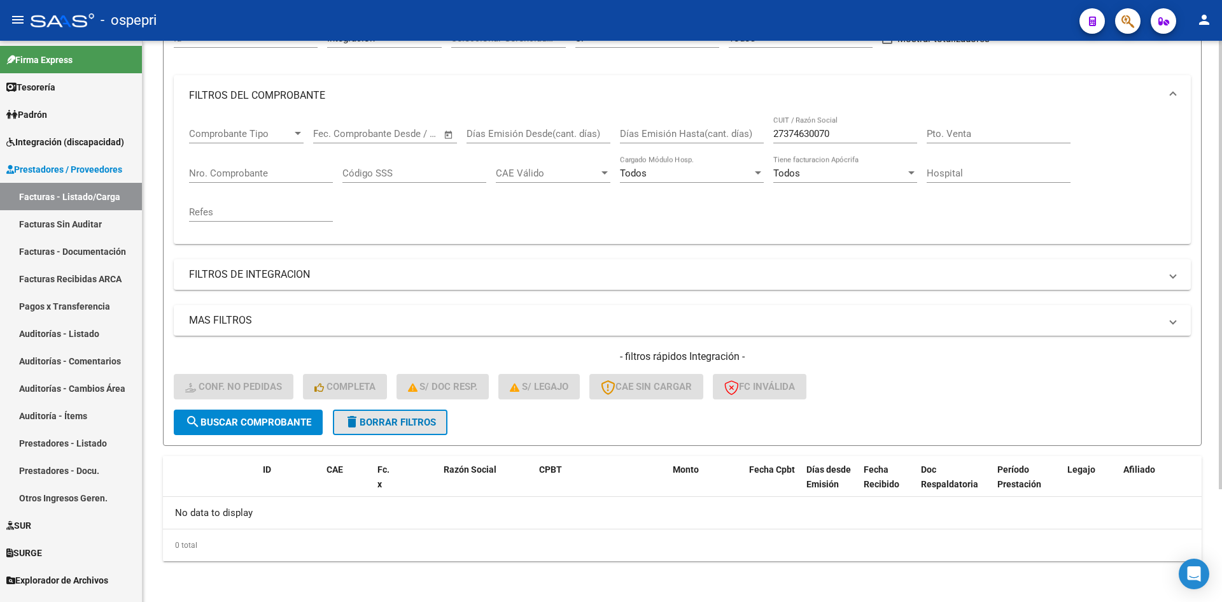
click at [399, 415] on button "delete Borrar Filtros" at bounding box center [390, 421] width 115 height 25
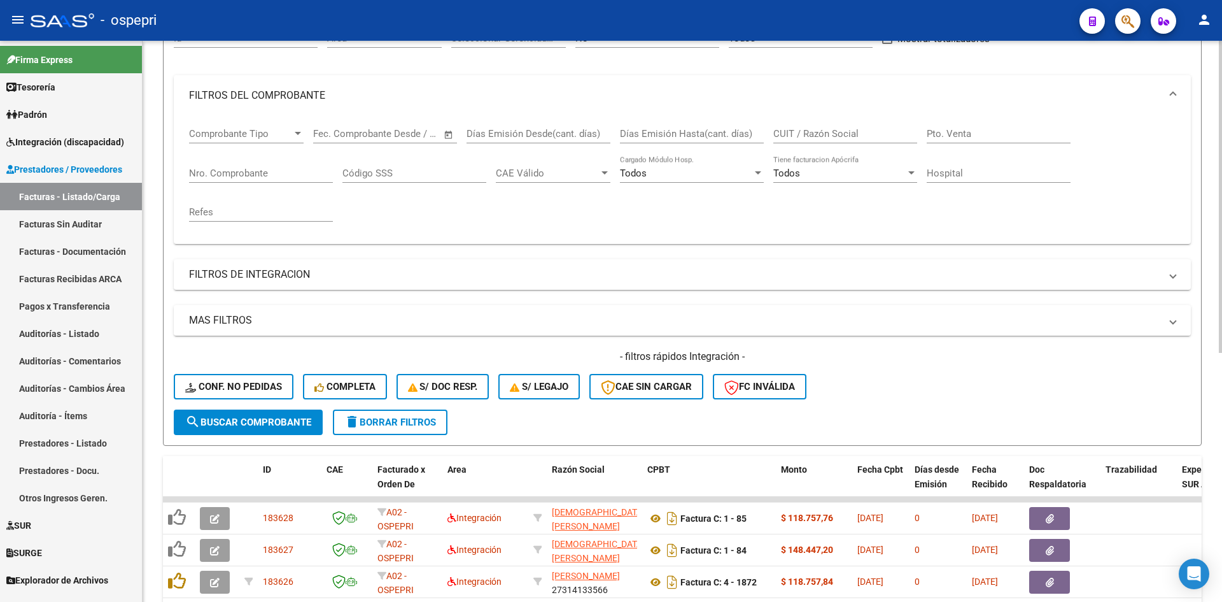
click at [805, 131] on input "CUIT / Razón Social" at bounding box center [846, 133] width 144 height 11
paste input "27328970789"
type input "27328970789"
click at [269, 425] on span "search Buscar Comprobante" at bounding box center [248, 421] width 126 height 11
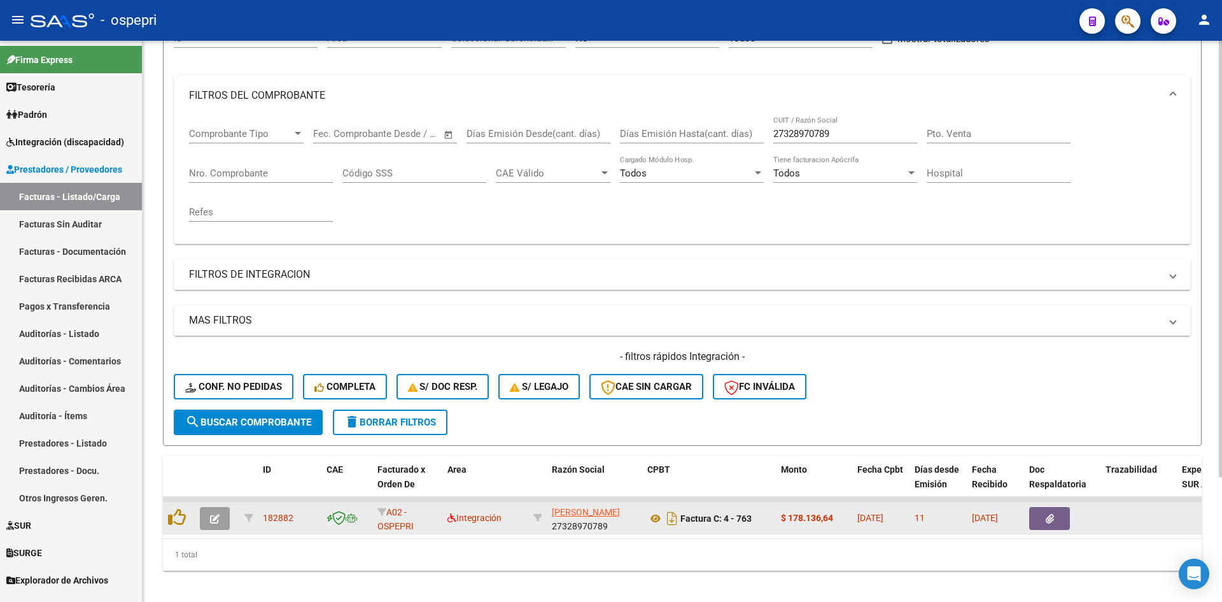
click at [214, 516] on icon "button" at bounding box center [215, 519] width 10 height 10
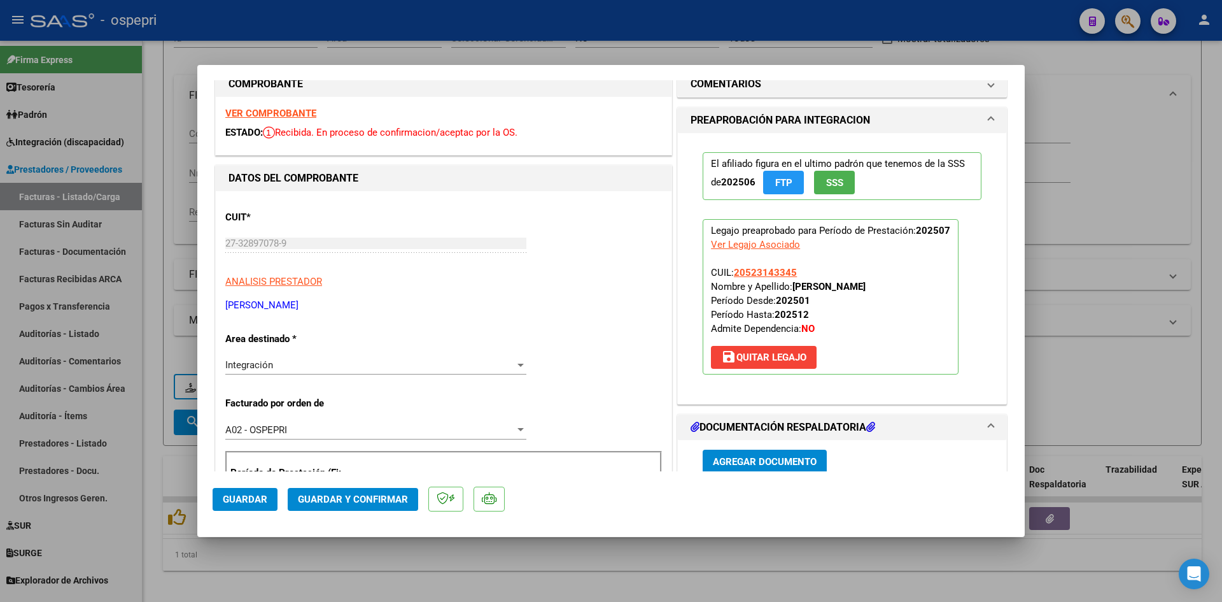
scroll to position [0, 0]
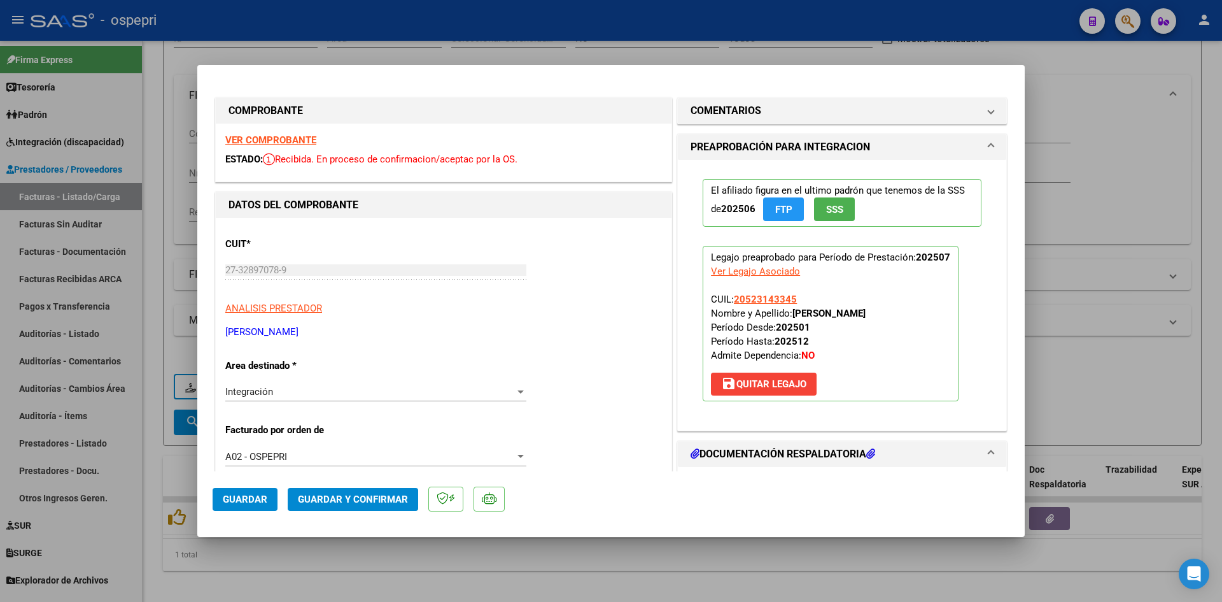
click at [271, 141] on strong "VER COMPROBANTE" at bounding box center [270, 139] width 91 height 11
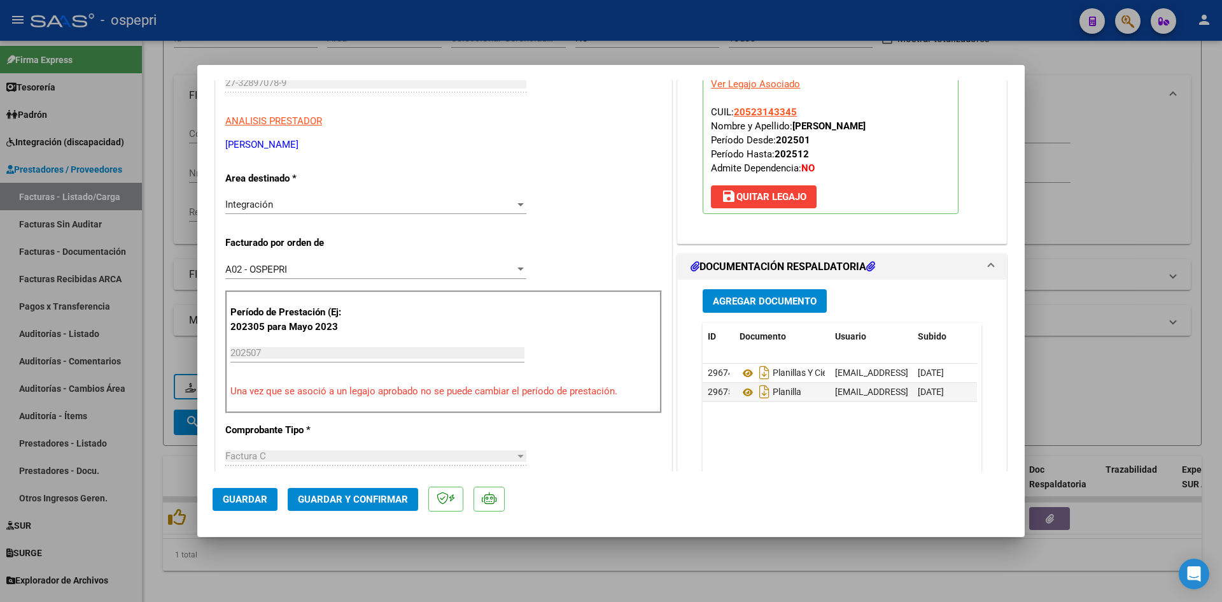
scroll to position [191, 0]
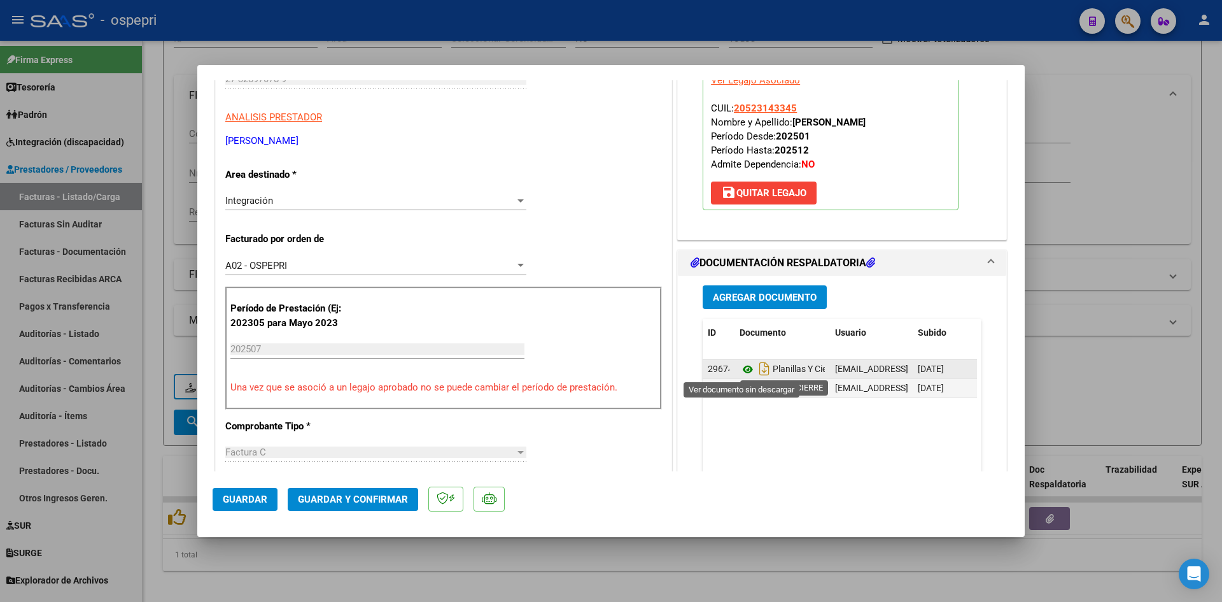
click at [744, 369] on icon at bounding box center [748, 369] width 17 height 15
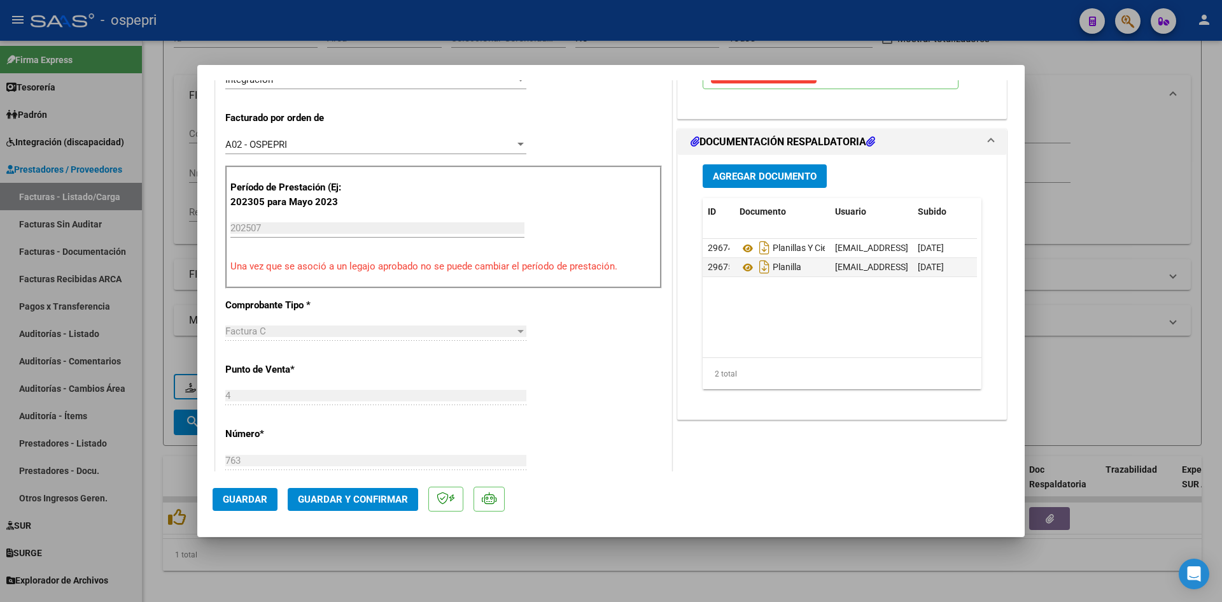
scroll to position [318, 0]
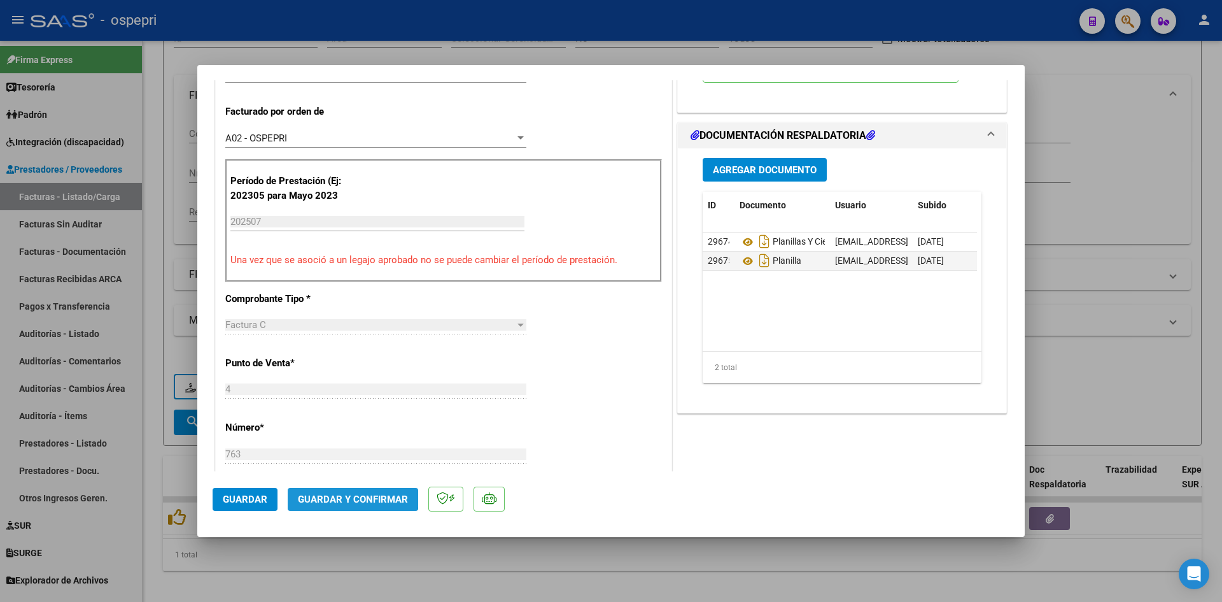
click at [347, 490] on button "Guardar y Confirmar" at bounding box center [353, 499] width 131 height 23
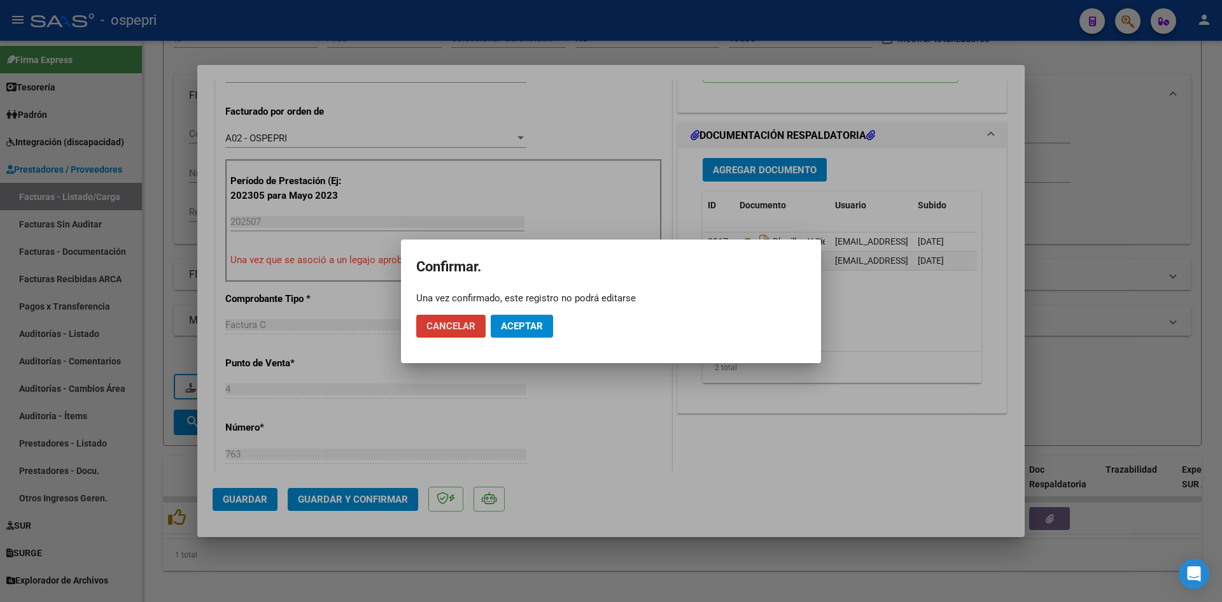
click at [516, 323] on span "Aceptar" at bounding box center [522, 325] width 42 height 11
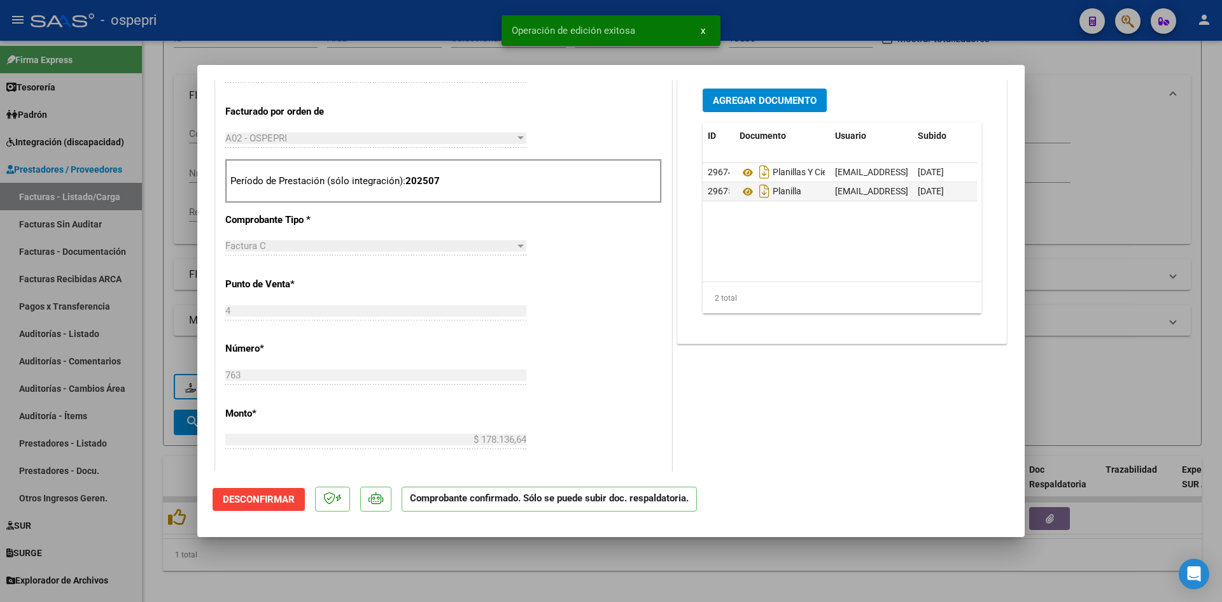
type input "$ 0,00"
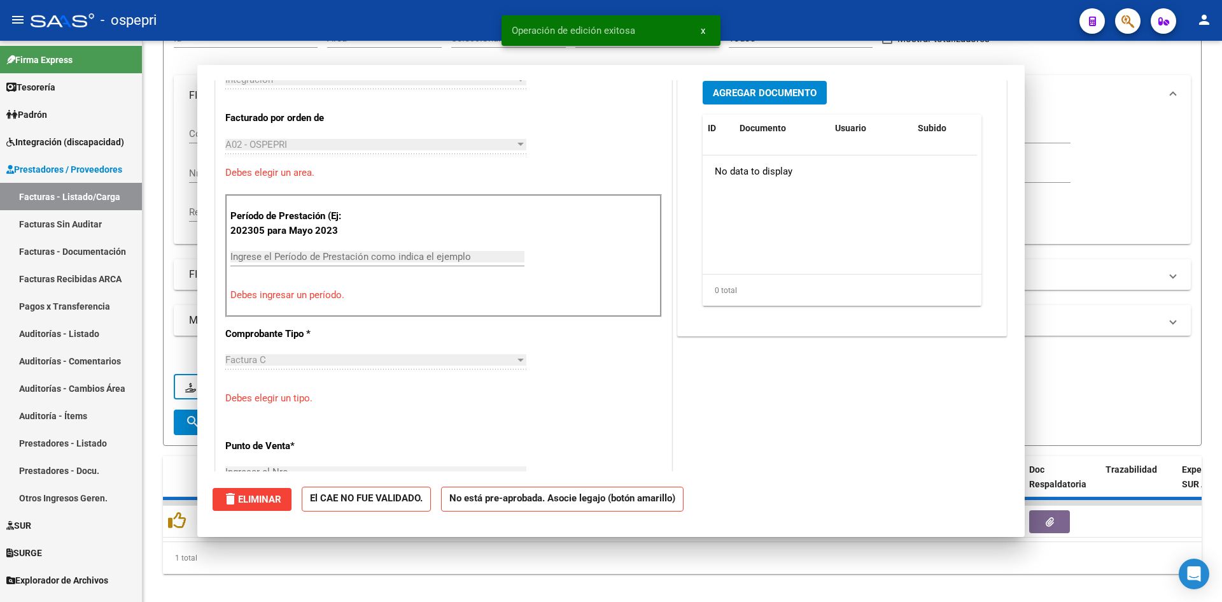
scroll to position [0, 0]
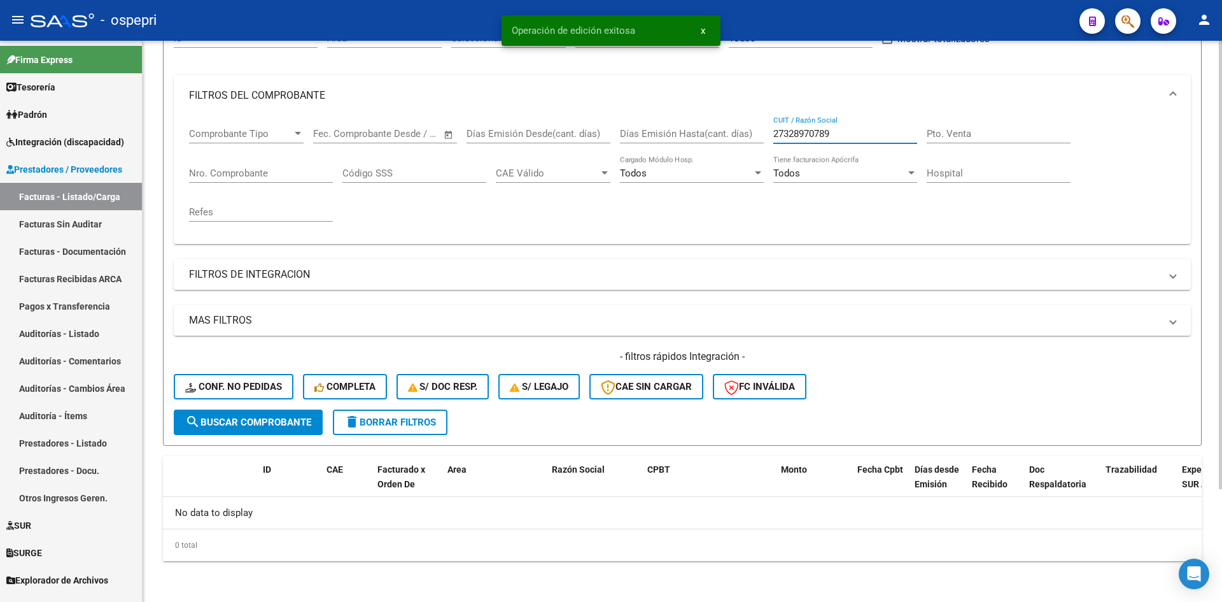
drag, startPoint x: 837, startPoint y: 131, endPoint x: 755, endPoint y: 133, distance: 81.5
click at [755, 133] on div "Comprobante Tipo Comprobante Tipo Start date – End date Fec. Comprobante Desde …" at bounding box center [682, 175] width 987 height 118
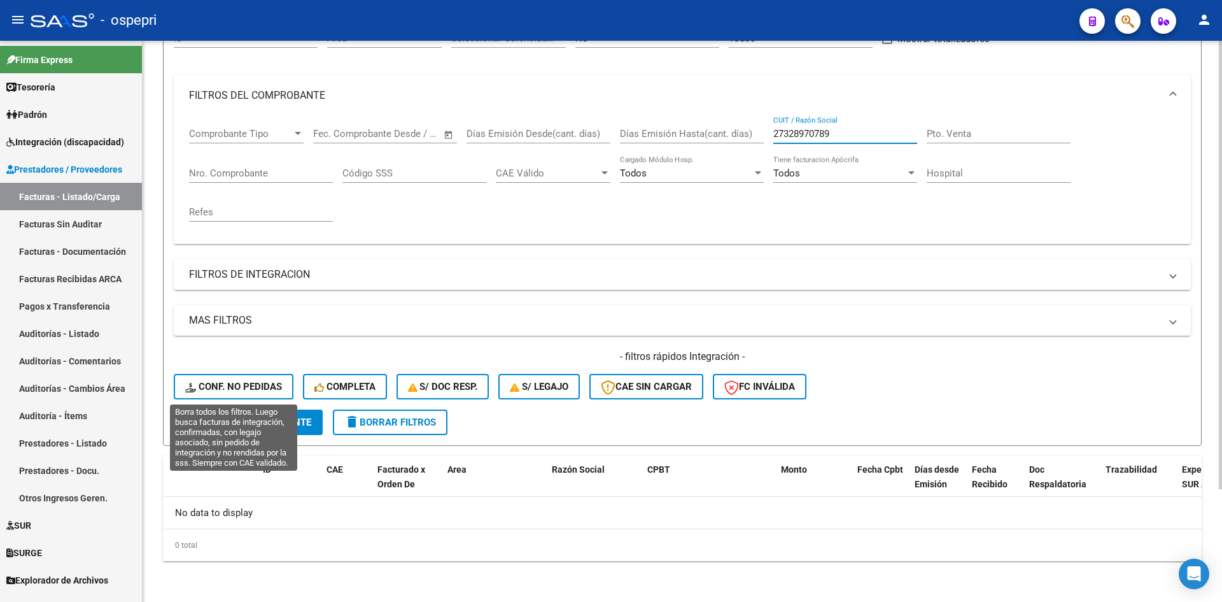
click at [269, 383] on span "Conf. no pedidas" at bounding box center [233, 386] width 97 height 11
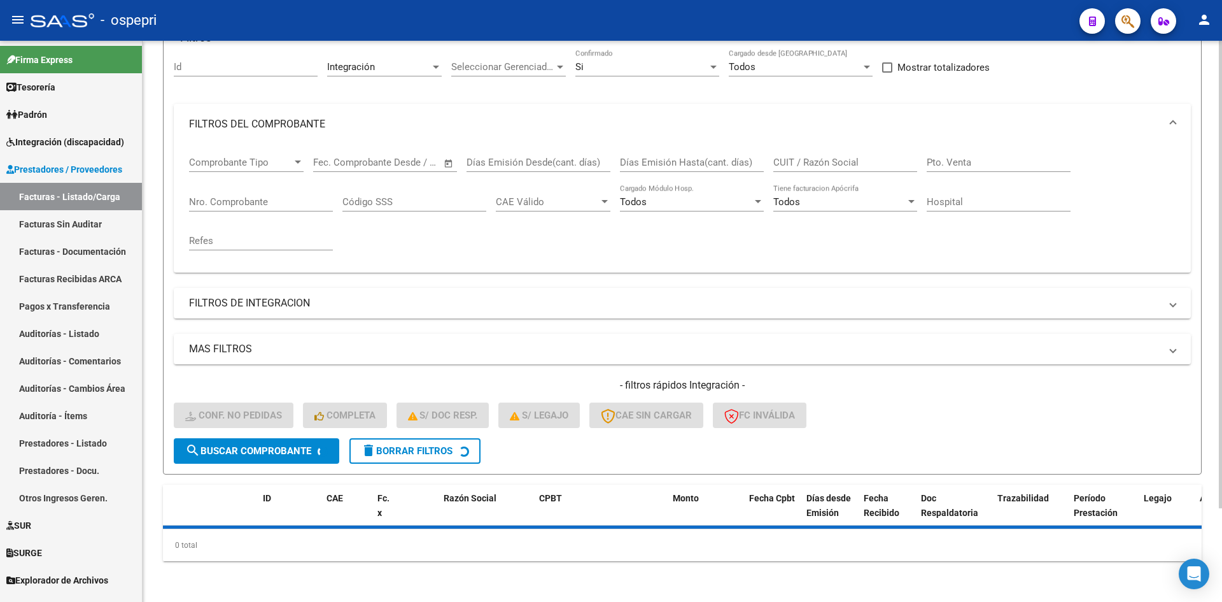
scroll to position [141, 0]
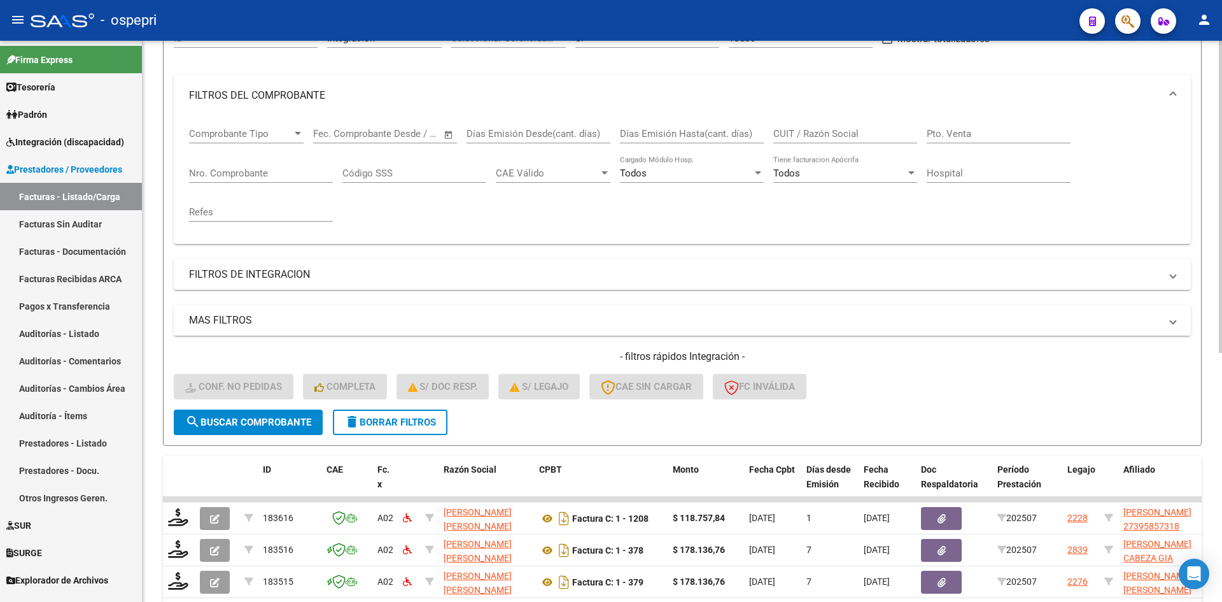
click at [814, 131] on input "CUIT / Razón Social" at bounding box center [846, 133] width 144 height 11
paste input "27328970789"
type input "27328970789"
click at [253, 414] on button "search Buscar Comprobante" at bounding box center [248, 421] width 149 height 25
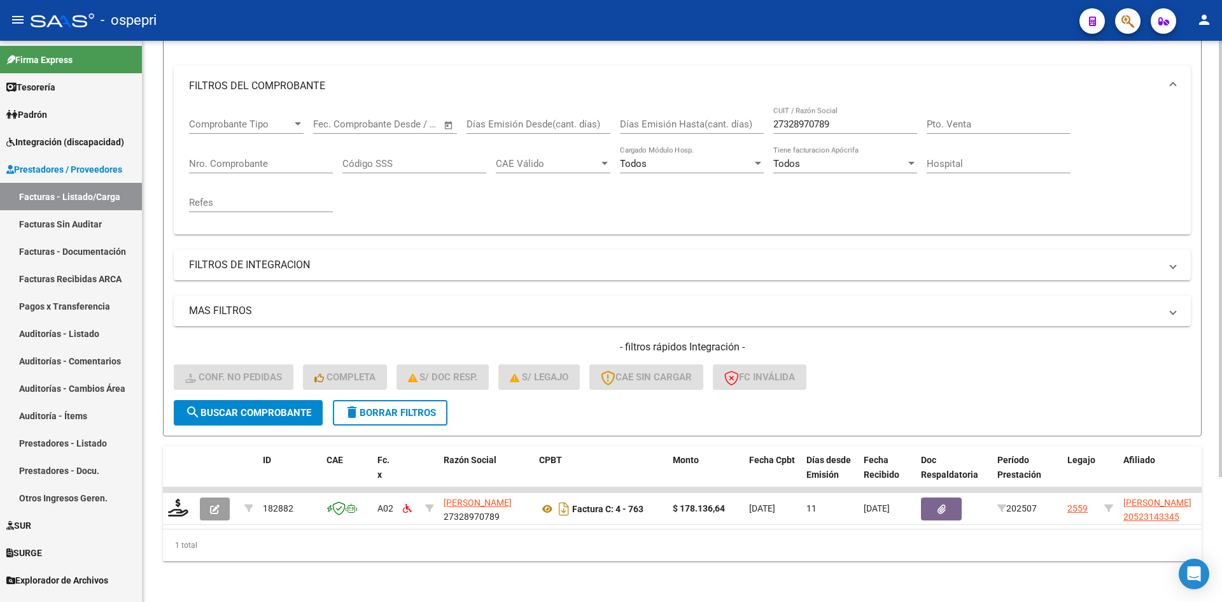
scroll to position [160, 0]
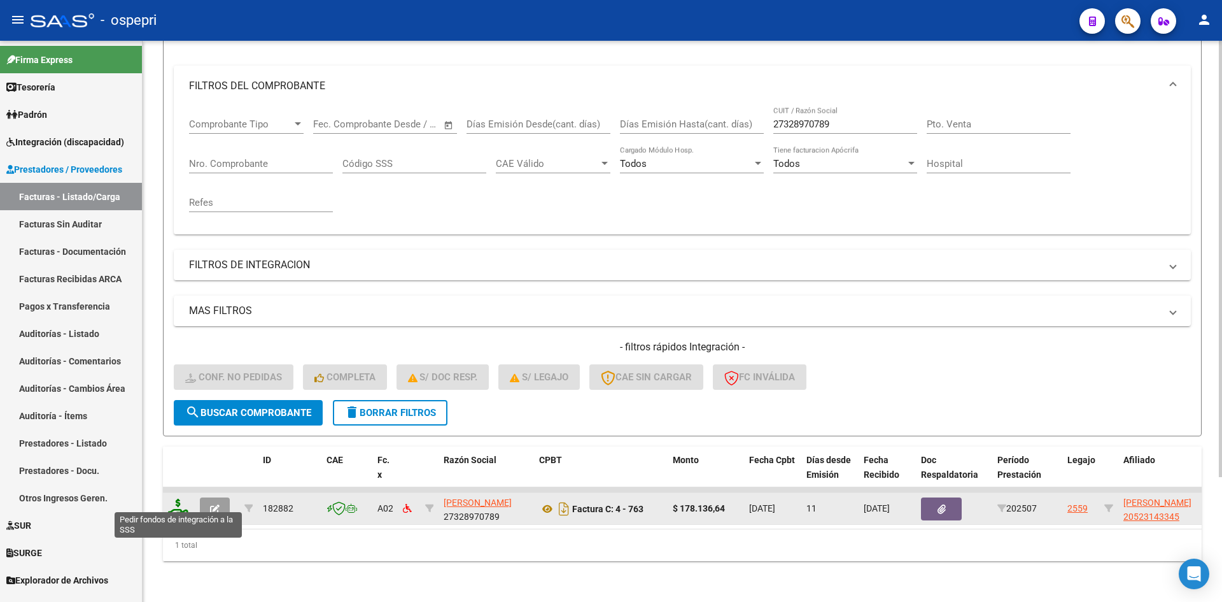
click at [176, 505] on icon at bounding box center [178, 508] width 20 height 18
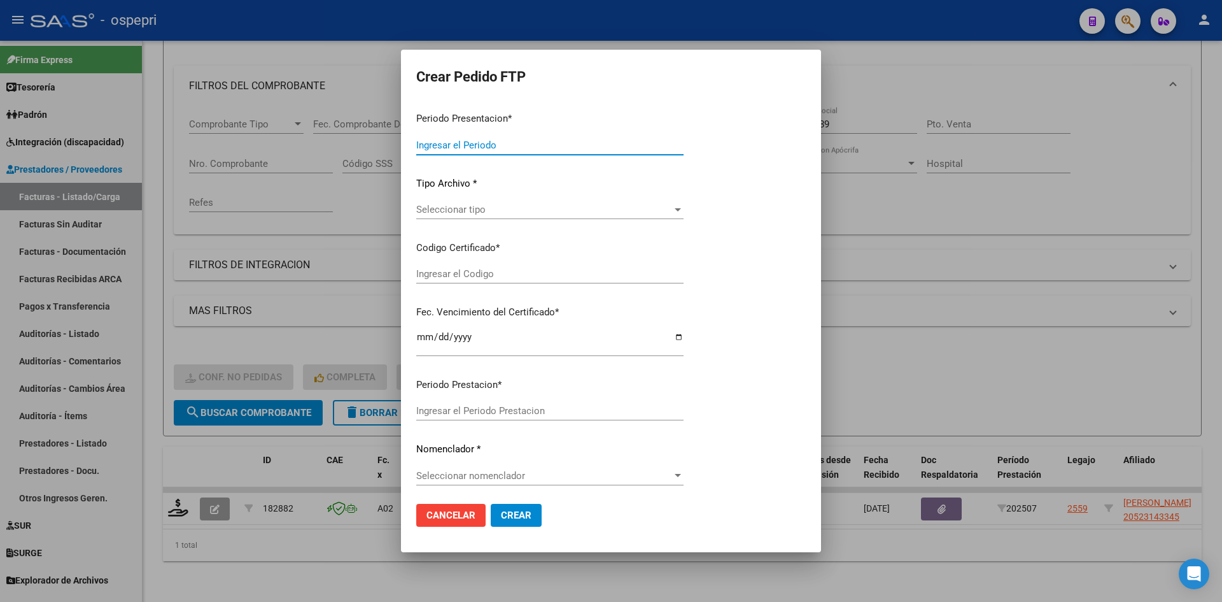
type input "202507"
type input "$ 178.136,64"
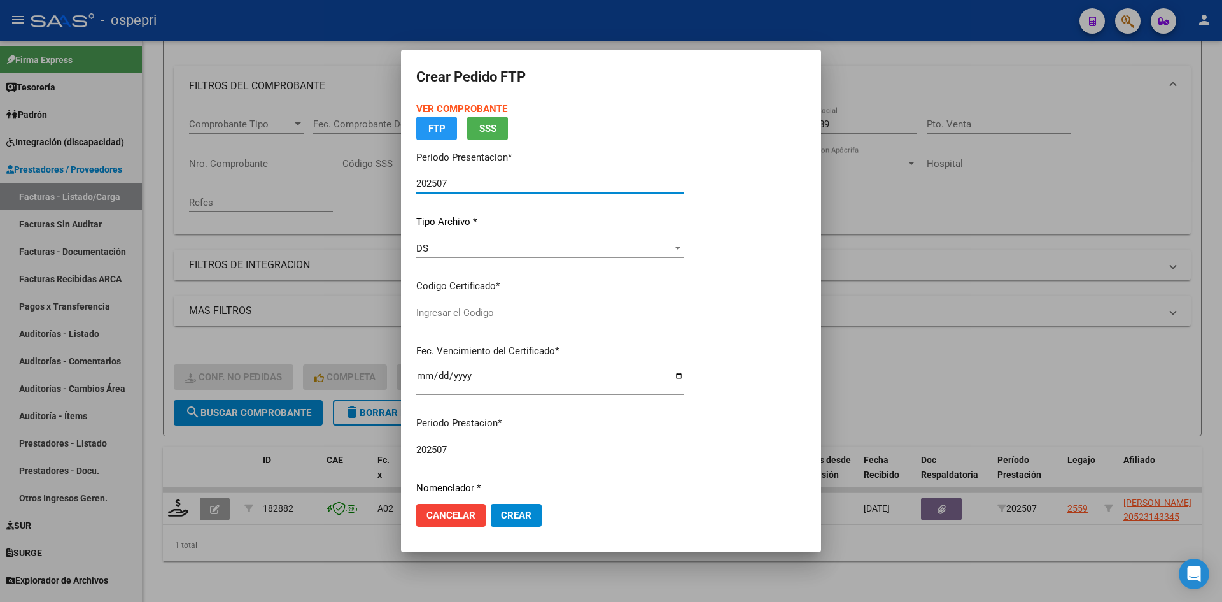
type input "2052314334-5"
type input "[DATE]"
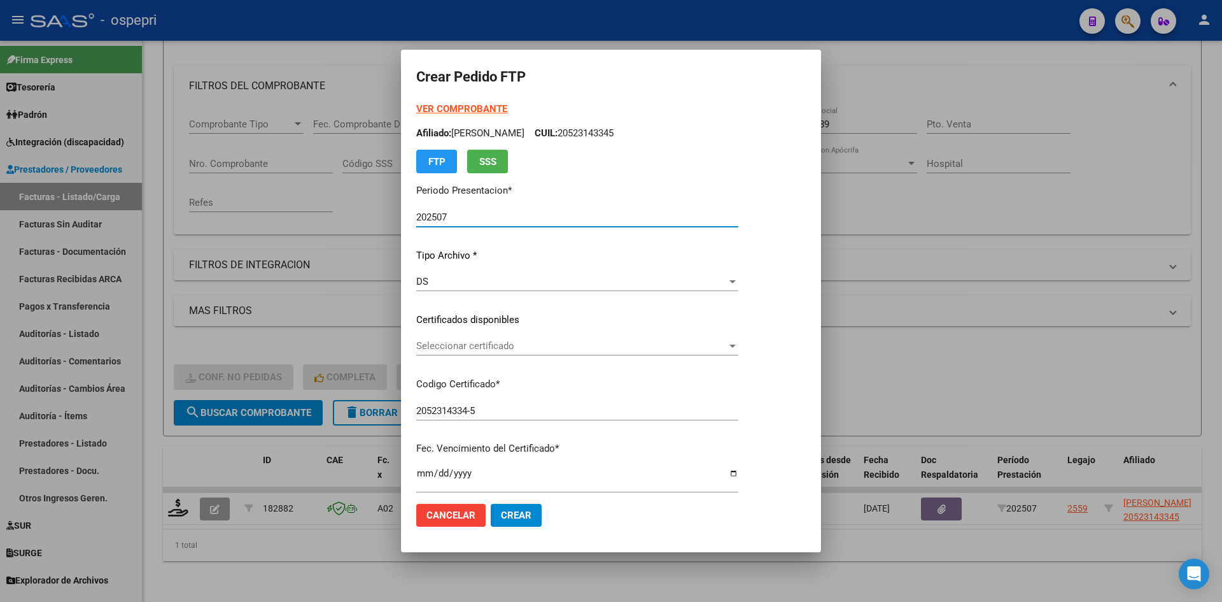
click at [516, 349] on span "Seleccionar certificado" at bounding box center [571, 345] width 311 height 11
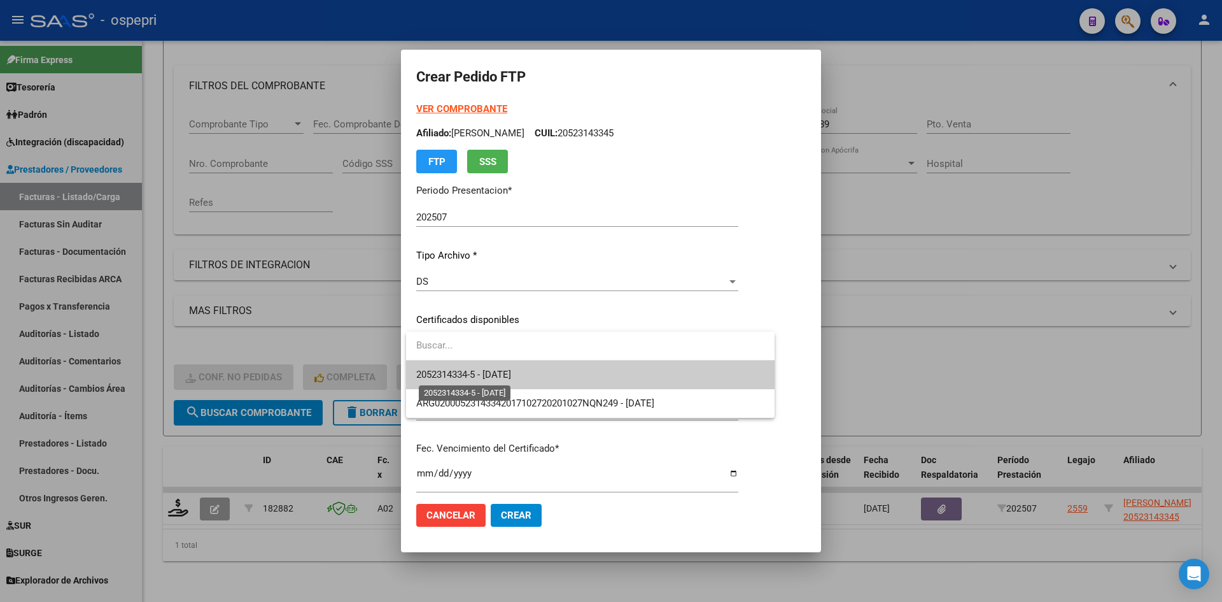
click at [511, 378] on span "2052314334-5 - [DATE]" at bounding box center [463, 374] width 95 height 11
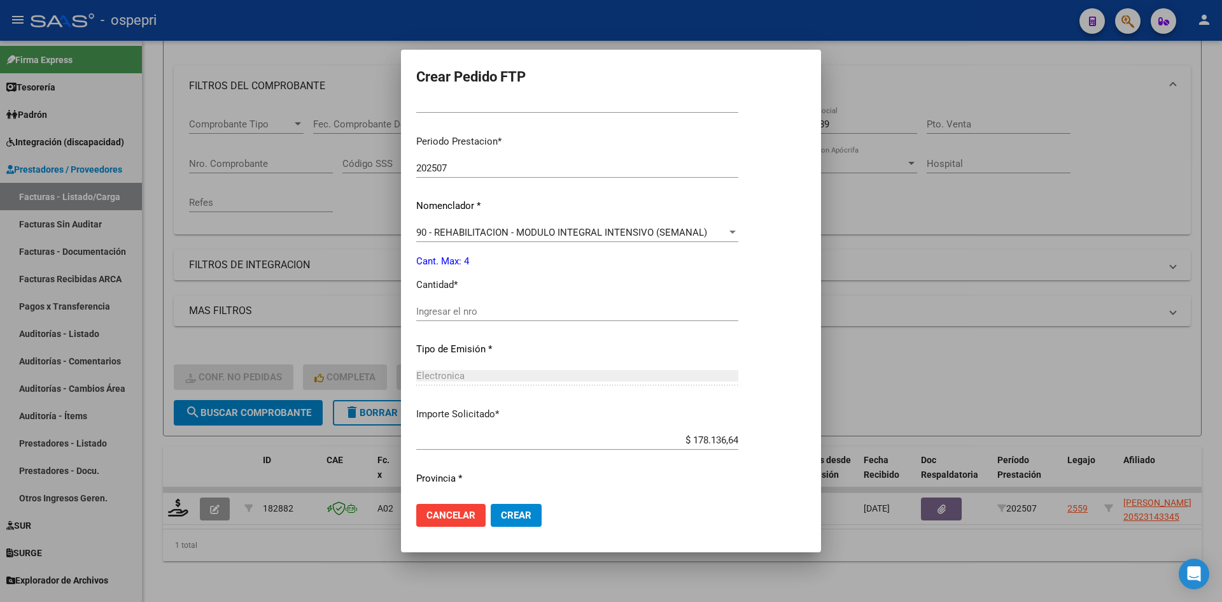
scroll to position [382, 0]
click at [481, 309] on input "Ingresar el nro" at bounding box center [577, 308] width 322 height 11
type input "4"
click at [520, 509] on span "Crear" at bounding box center [516, 514] width 31 height 11
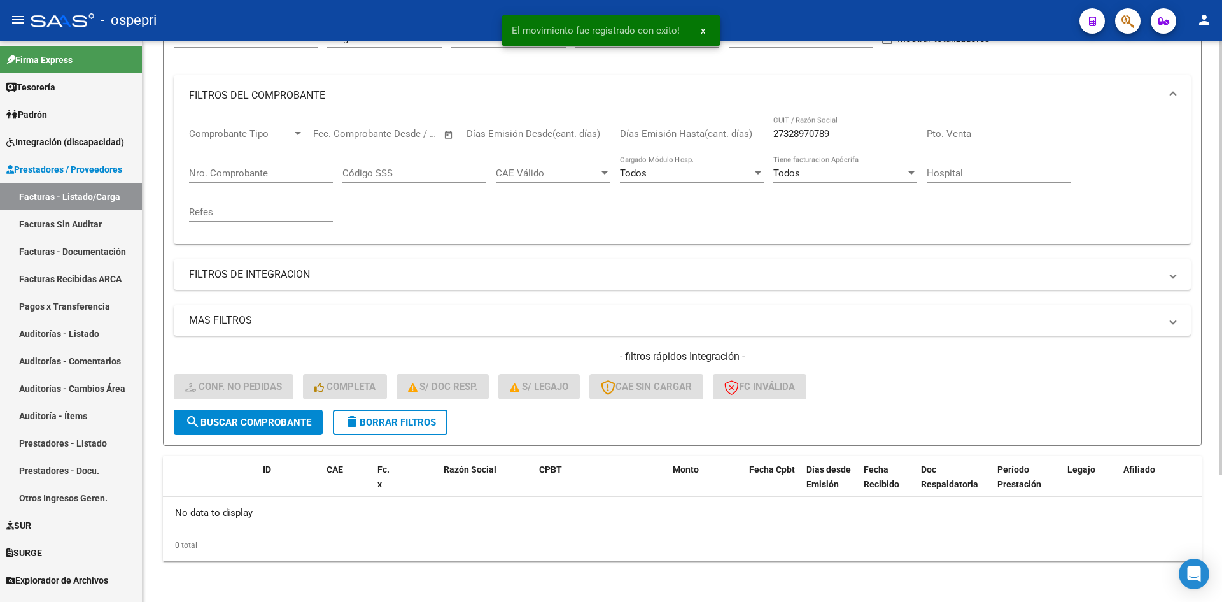
scroll to position [141, 0]
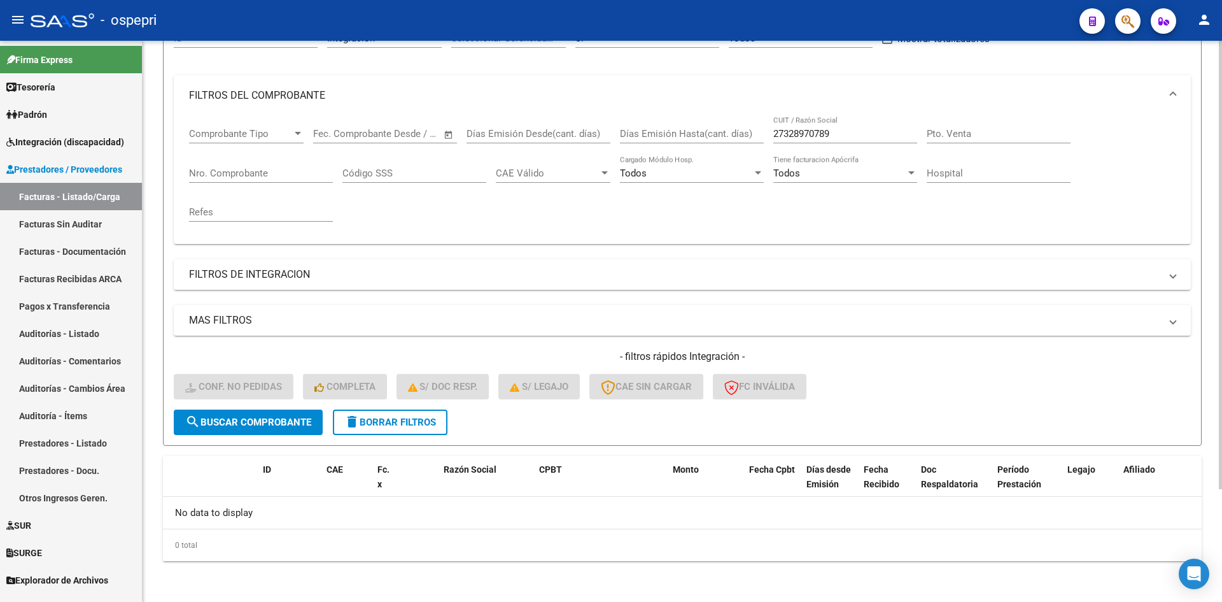
click at [390, 434] on button "delete Borrar Filtros" at bounding box center [390, 421] width 115 height 25
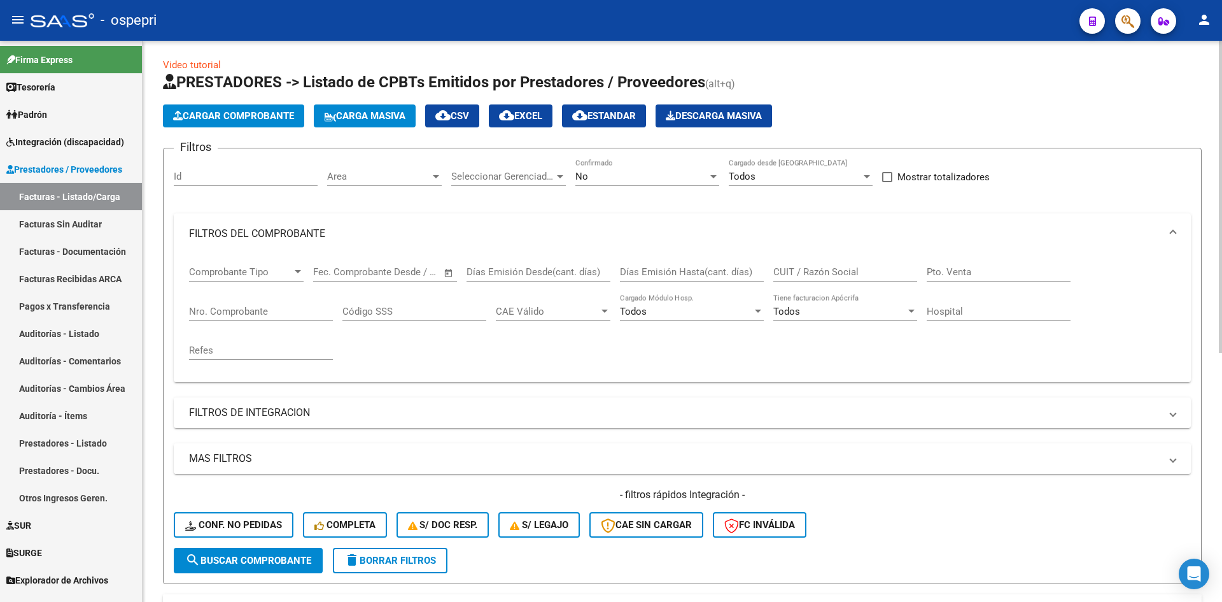
scroll to position [0, 0]
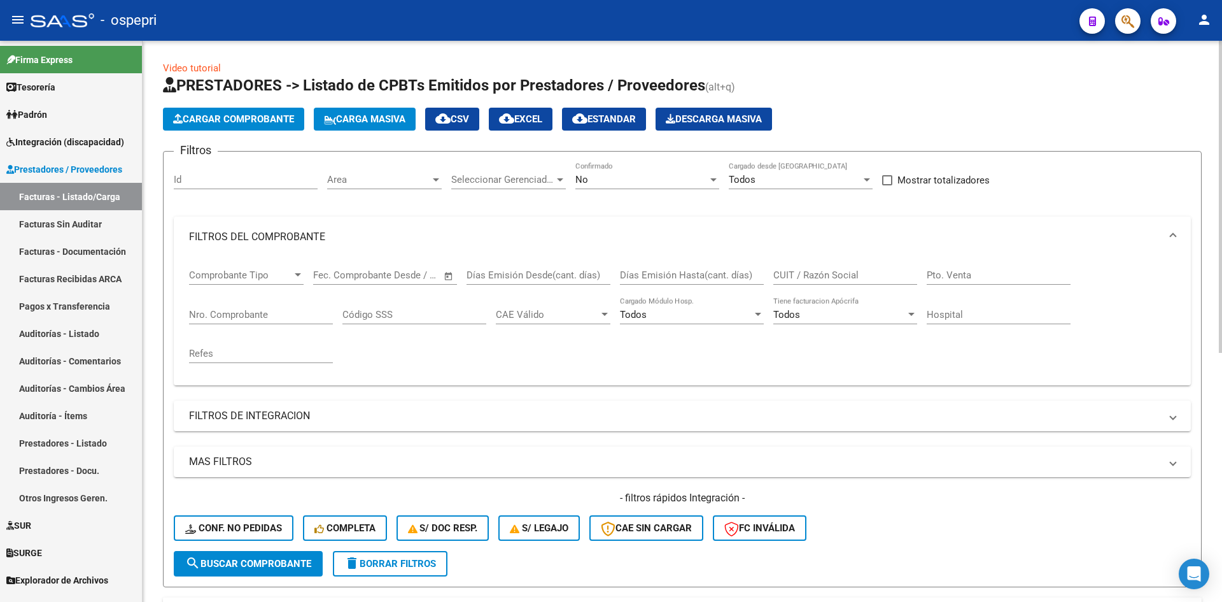
click at [812, 269] on input "CUIT / Razón Social" at bounding box center [846, 274] width 144 height 11
paste input "27301434389"
type input "27301434389"
click at [250, 560] on span "search Buscar Comprobante" at bounding box center [248, 563] width 126 height 11
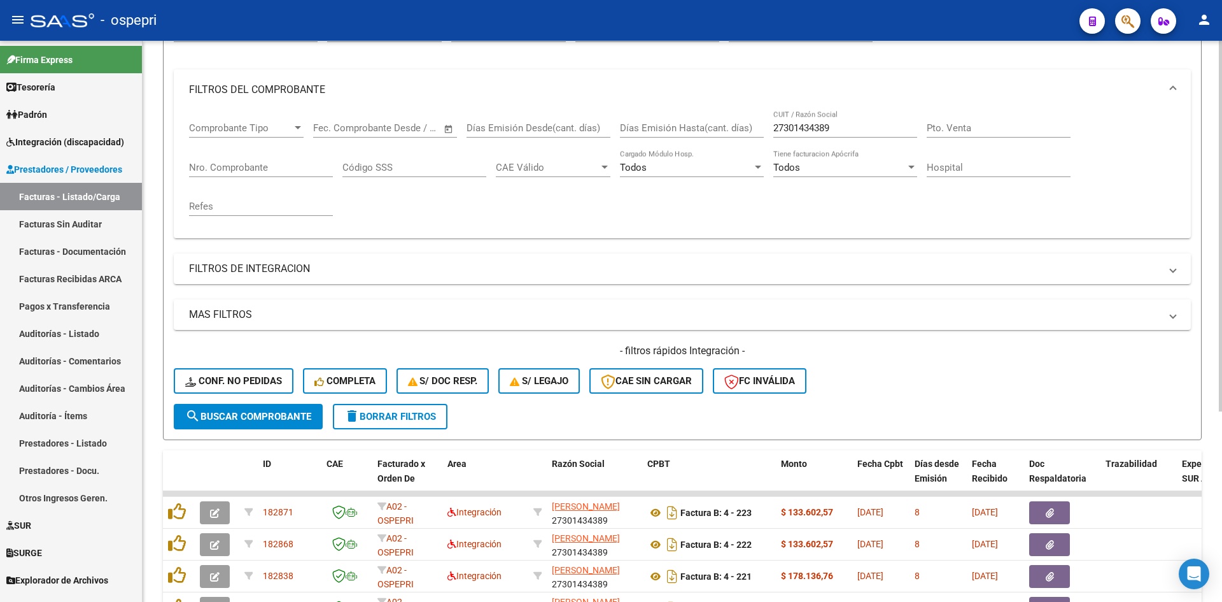
scroll to position [255, 0]
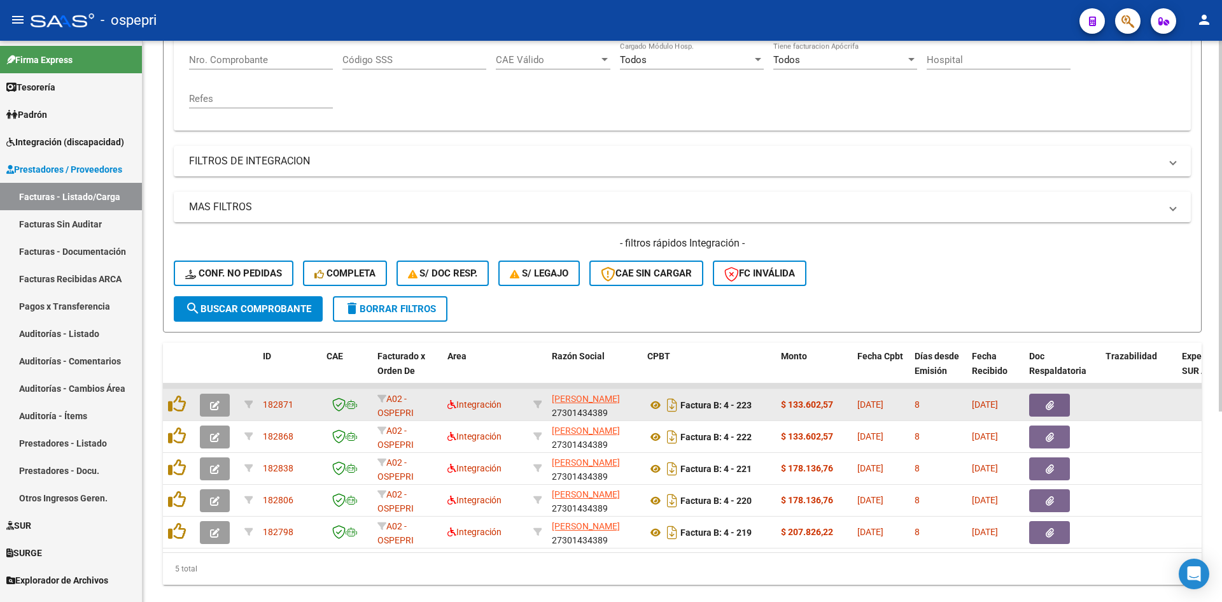
click at [213, 406] on icon "button" at bounding box center [215, 405] width 10 height 10
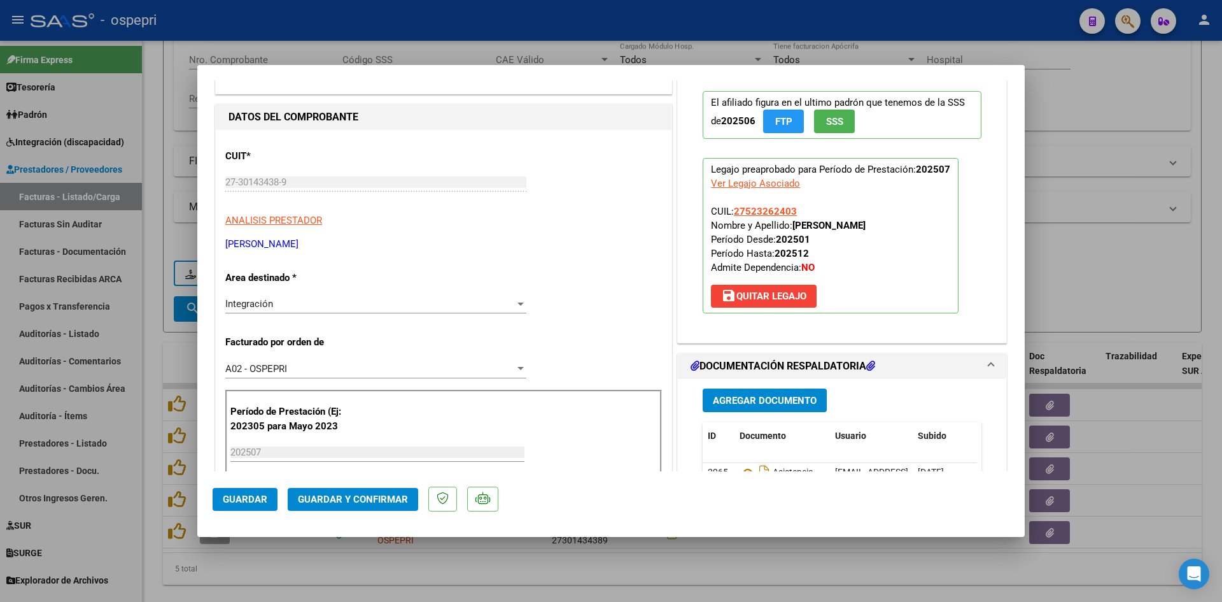
scroll to position [0, 0]
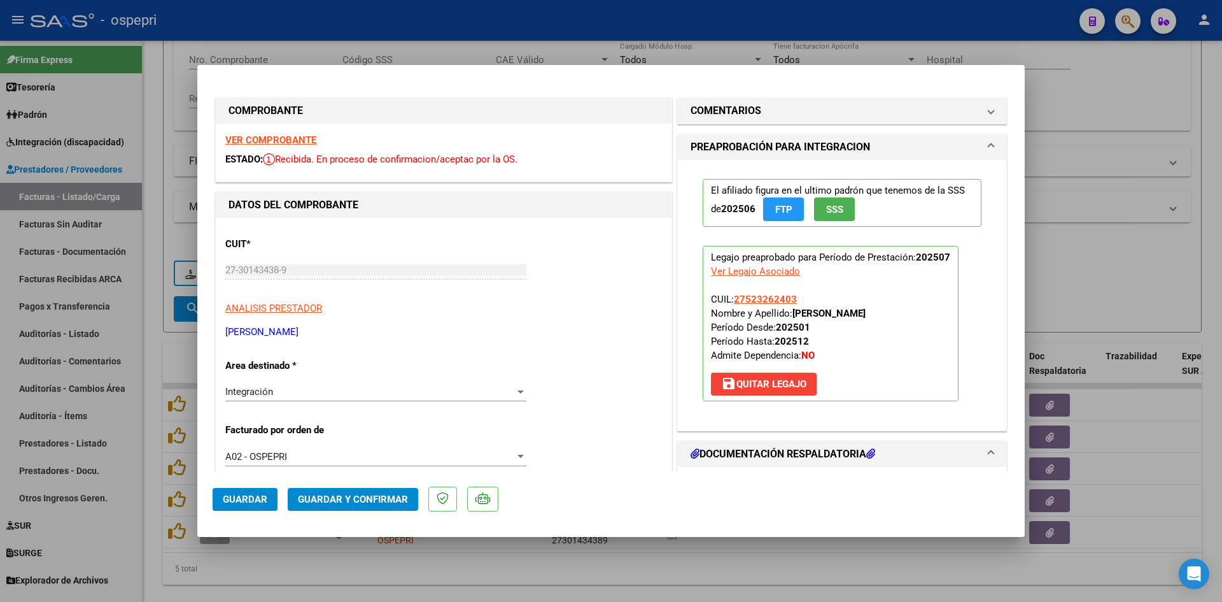
click at [296, 140] on strong "VER COMPROBANTE" at bounding box center [270, 139] width 91 height 11
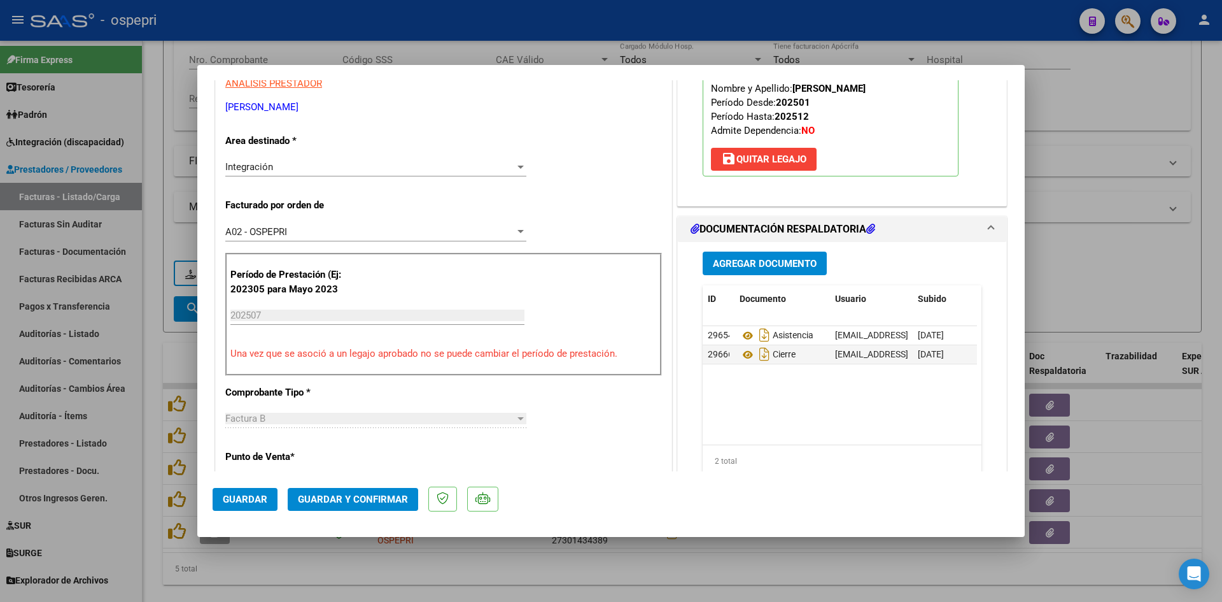
scroll to position [318, 0]
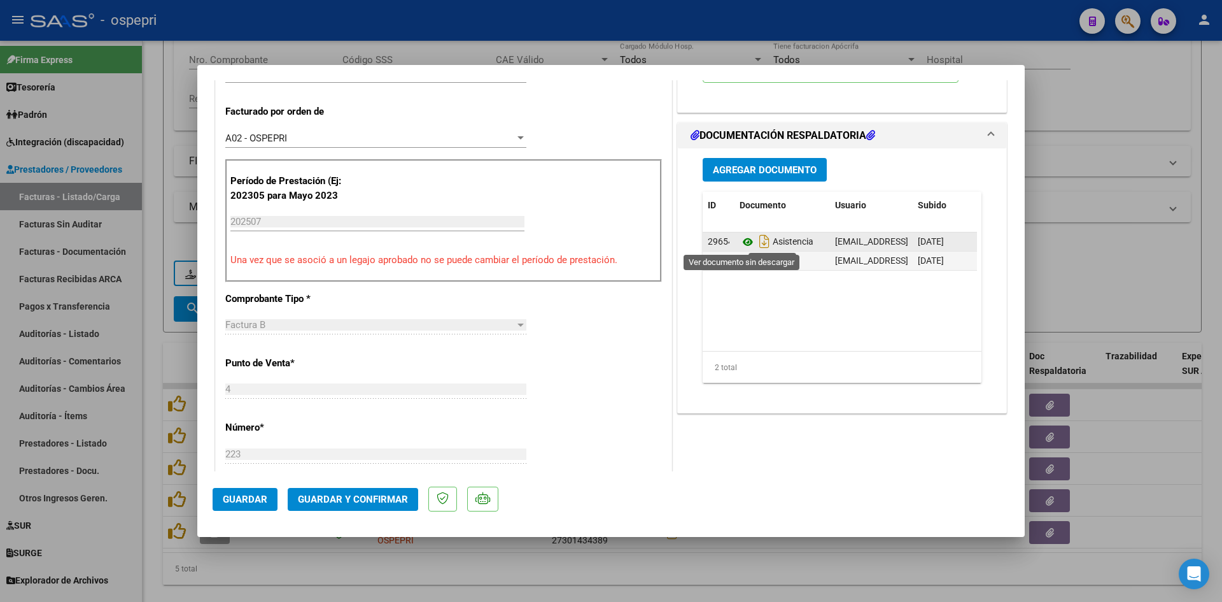
click at [744, 241] on icon at bounding box center [748, 241] width 17 height 15
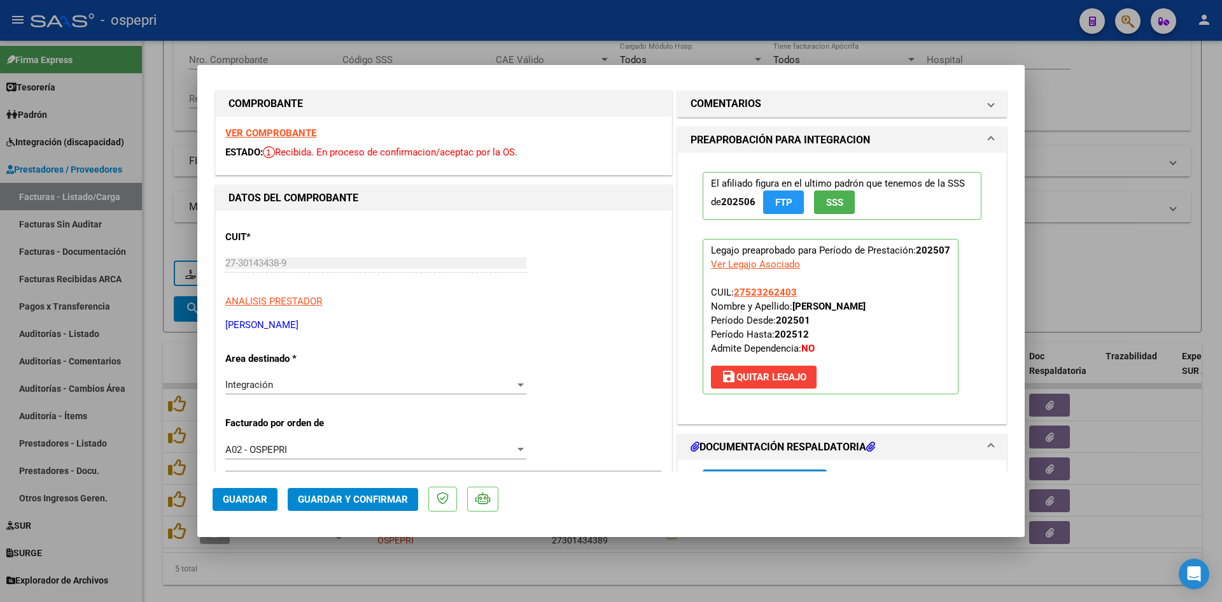
scroll to position [0, 0]
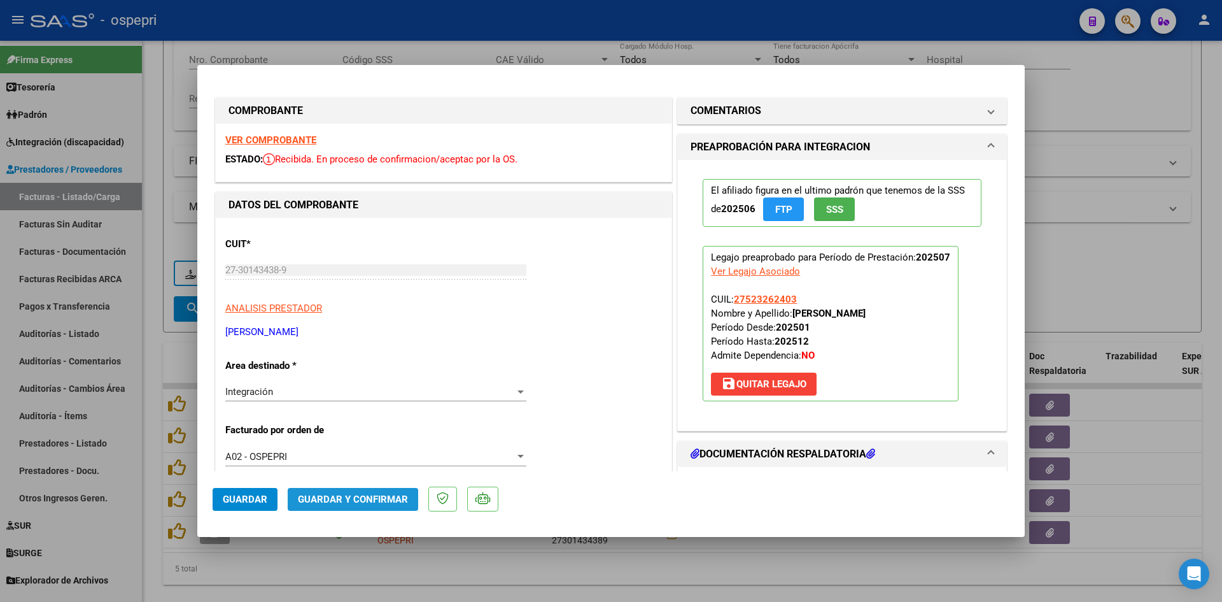
click at [359, 499] on span "Guardar y Confirmar" at bounding box center [353, 498] width 110 height 11
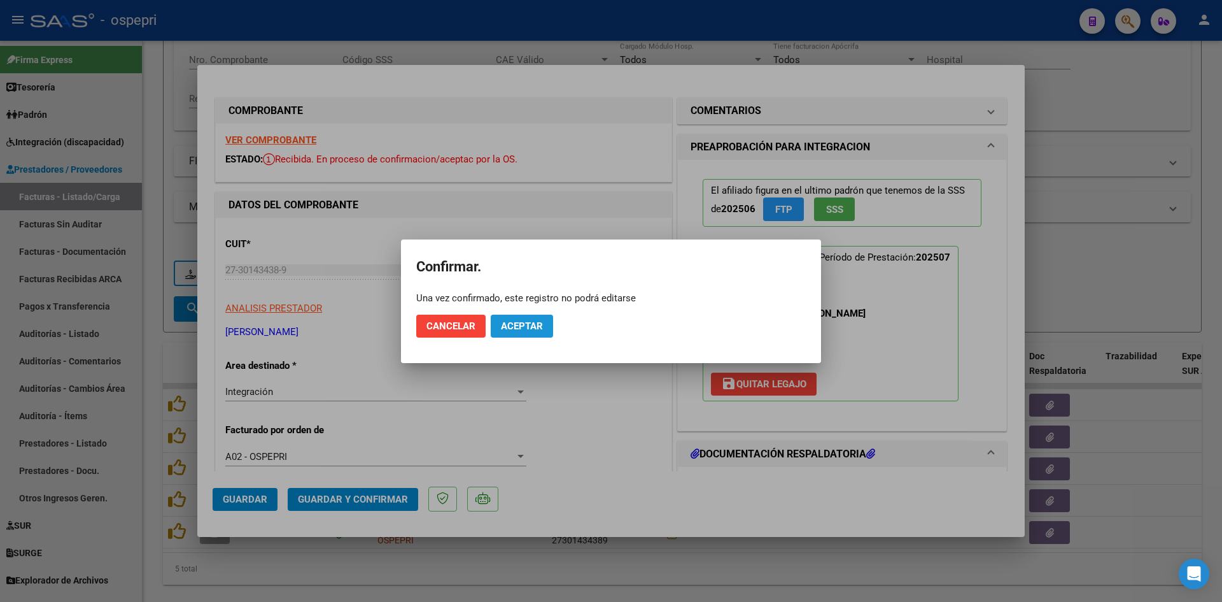
click at [538, 316] on button "Aceptar" at bounding box center [522, 326] width 62 height 23
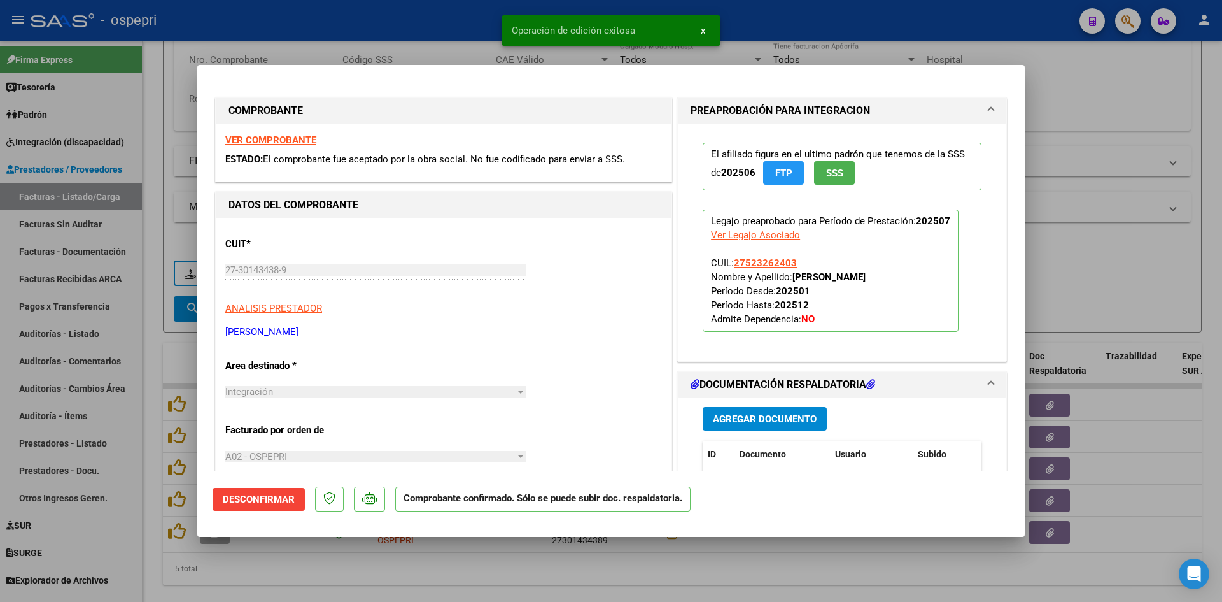
type input "$ 0,00"
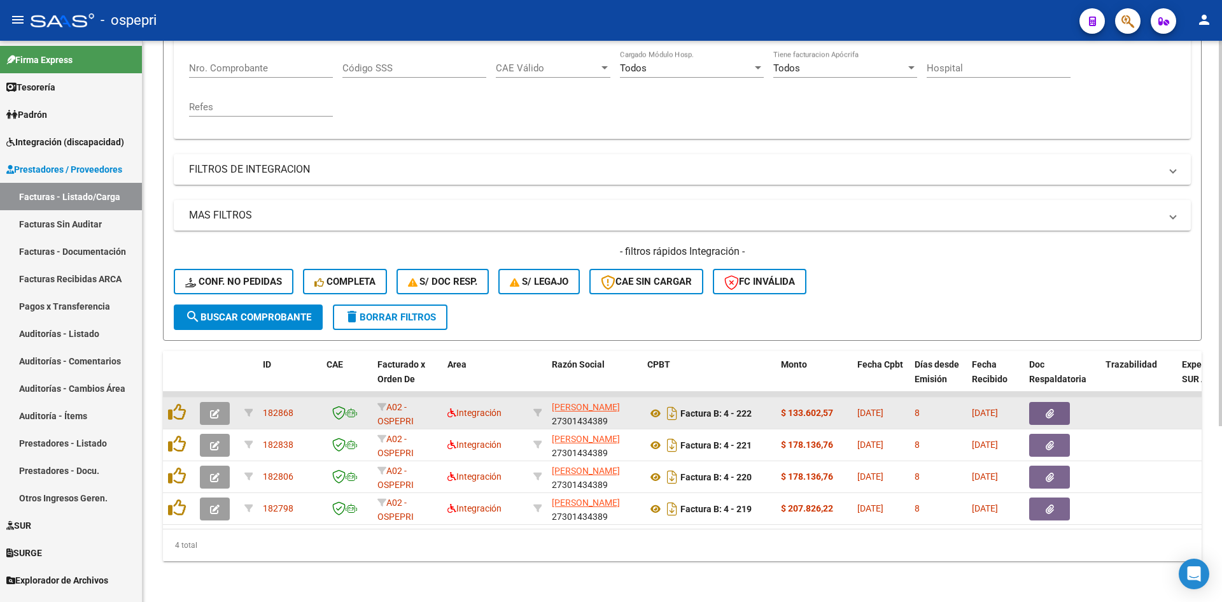
click at [210, 409] on icon "button" at bounding box center [215, 414] width 10 height 10
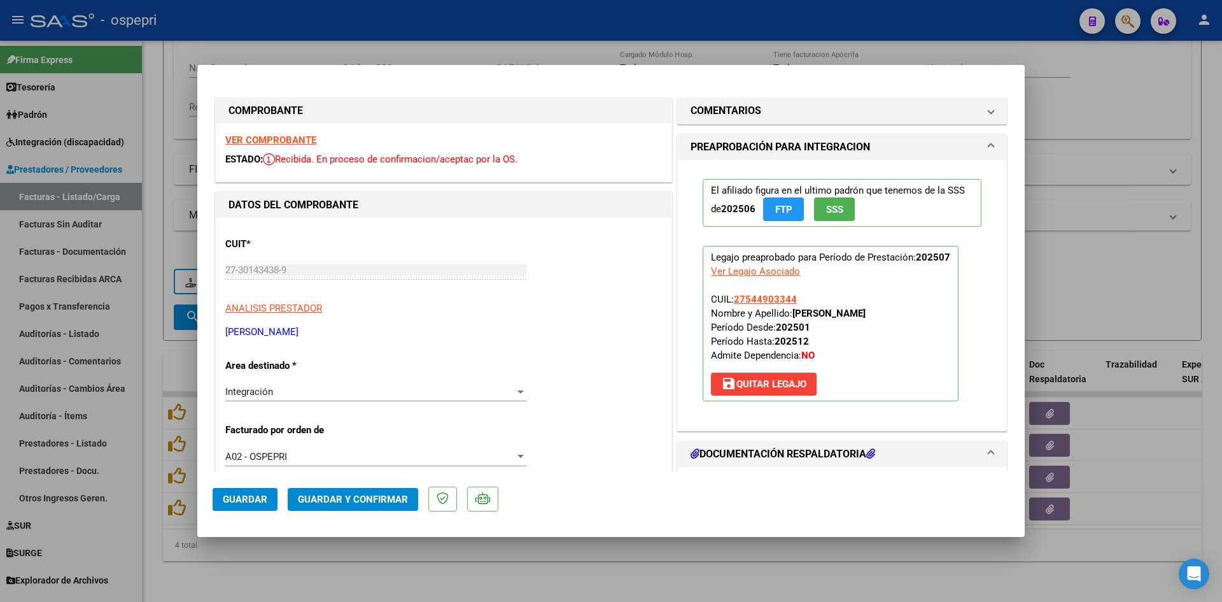
click at [295, 135] on strong "VER COMPROBANTE" at bounding box center [270, 139] width 91 height 11
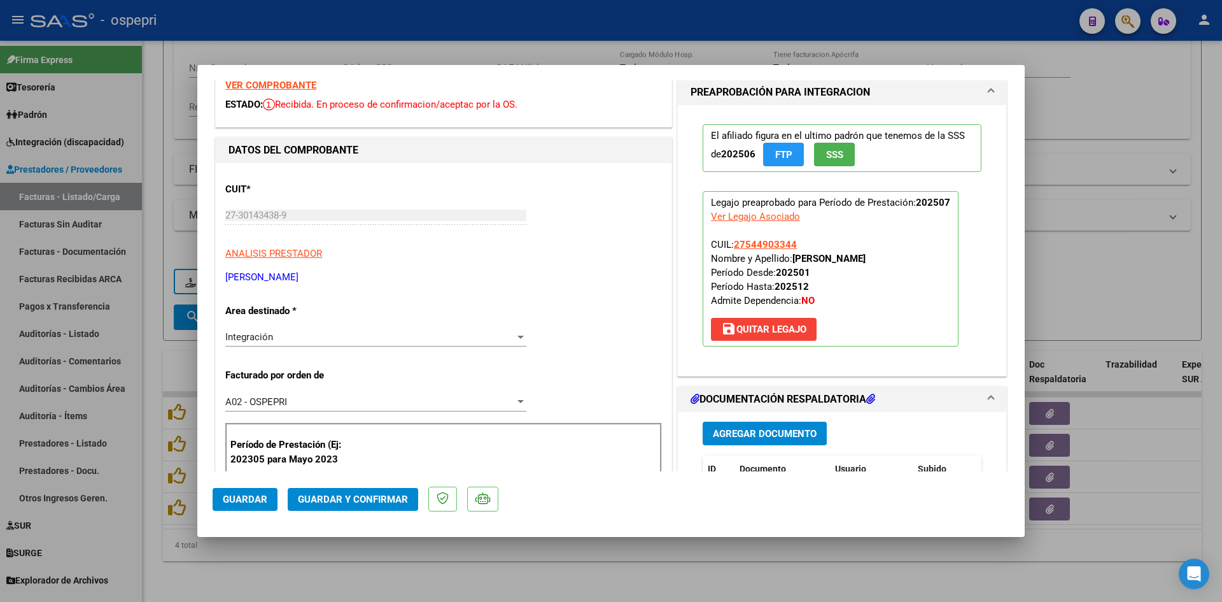
scroll to position [191, 0]
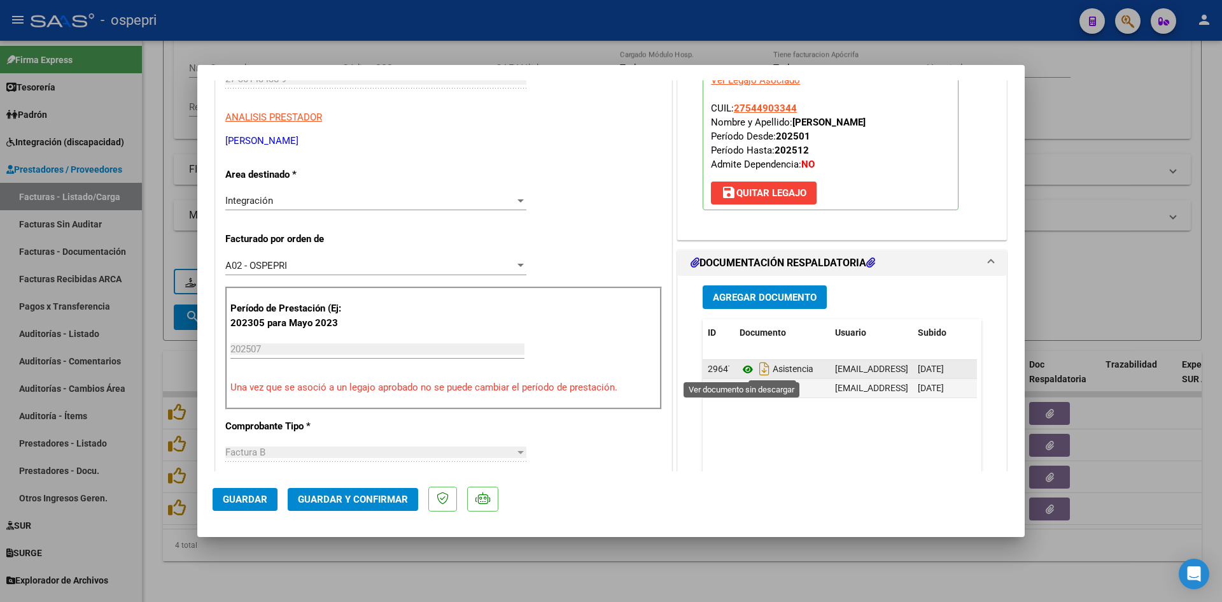
click at [742, 369] on icon at bounding box center [748, 369] width 17 height 15
click at [357, 500] on span "Guardar y Confirmar" at bounding box center [353, 498] width 110 height 11
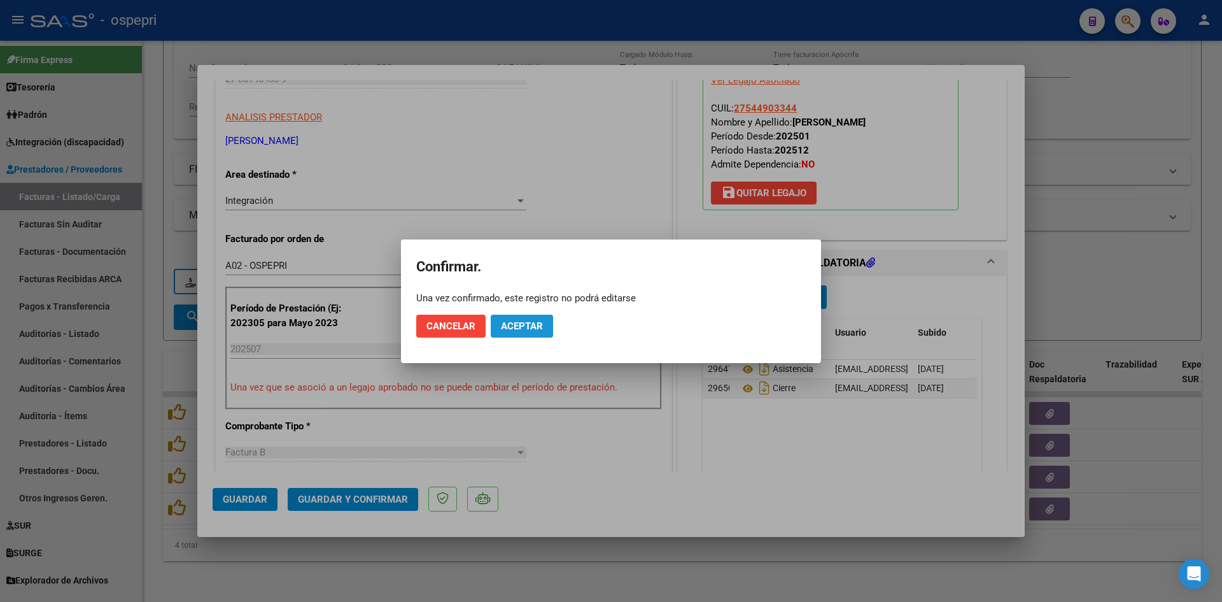
click at [524, 331] on span "Aceptar" at bounding box center [522, 325] width 42 height 11
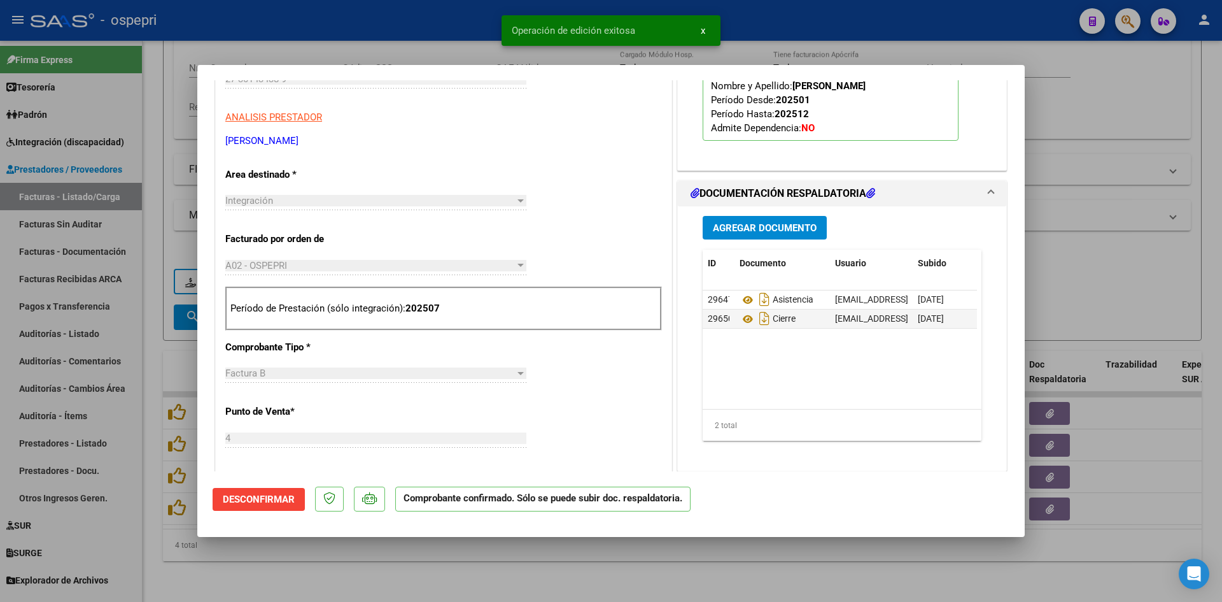
type input "$ 0,00"
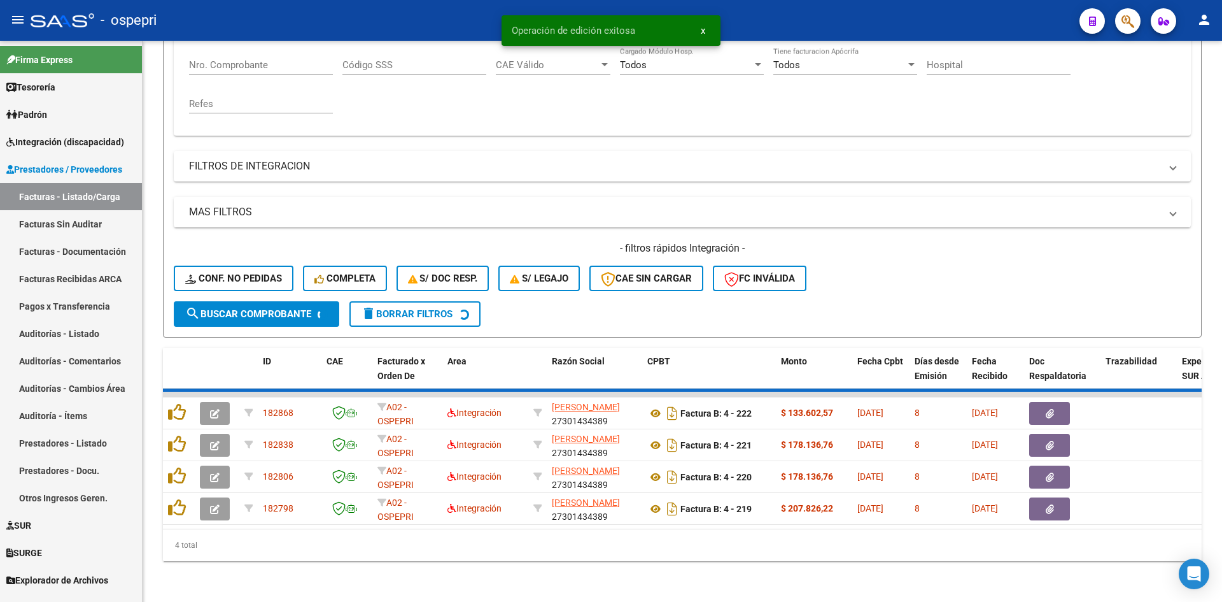
scroll to position [224, 0]
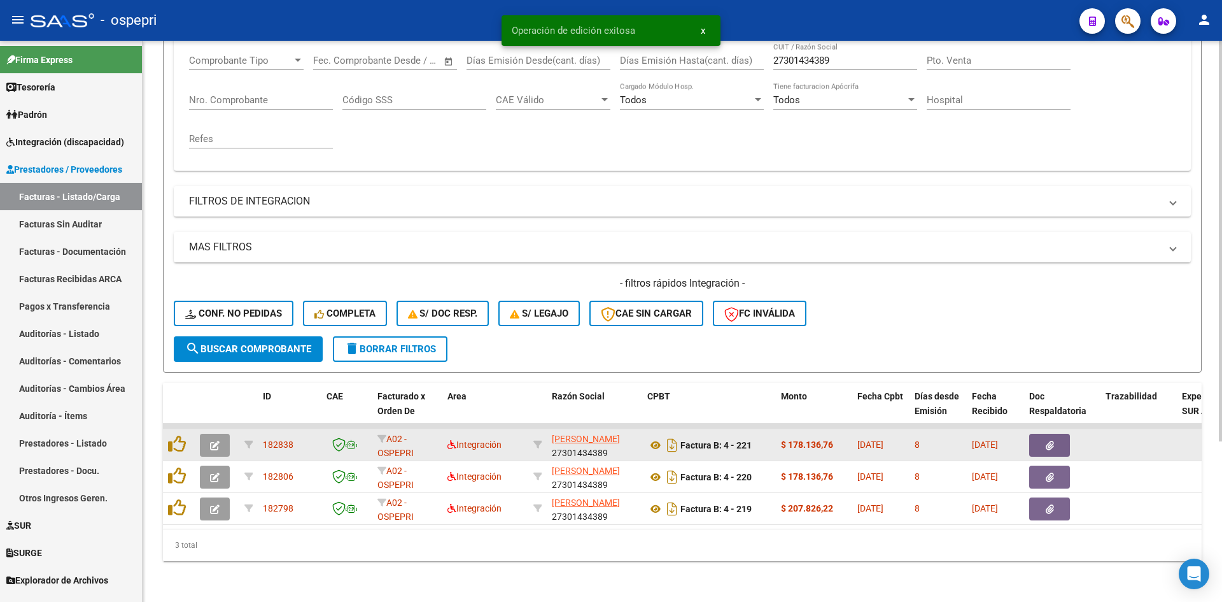
click at [216, 441] on icon "button" at bounding box center [215, 446] width 10 height 10
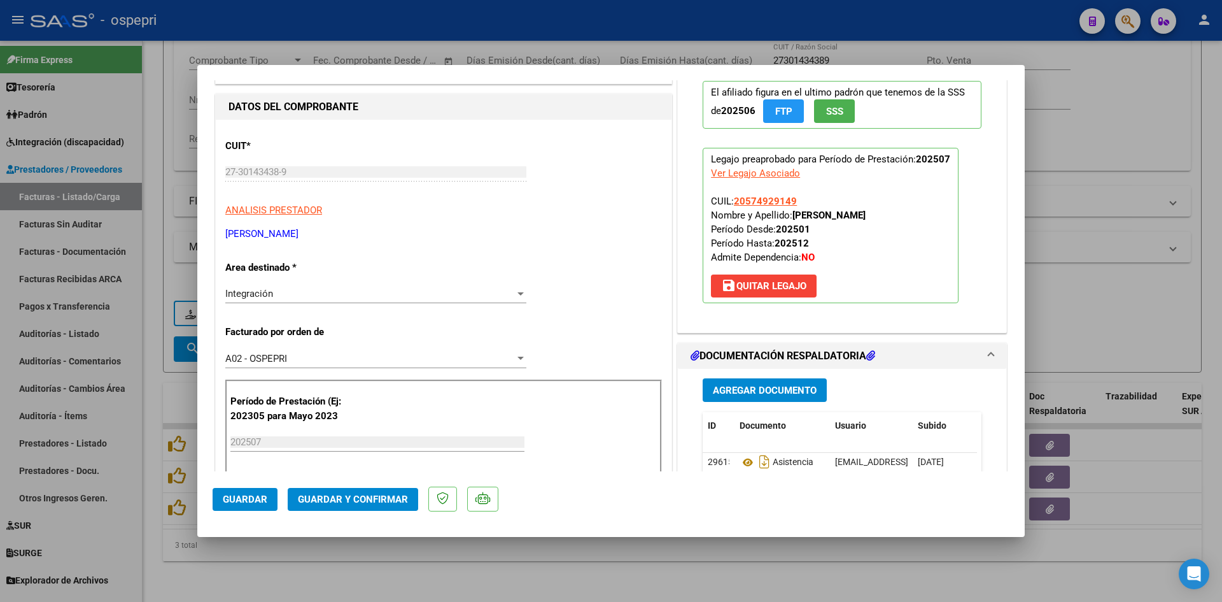
scroll to position [0, 0]
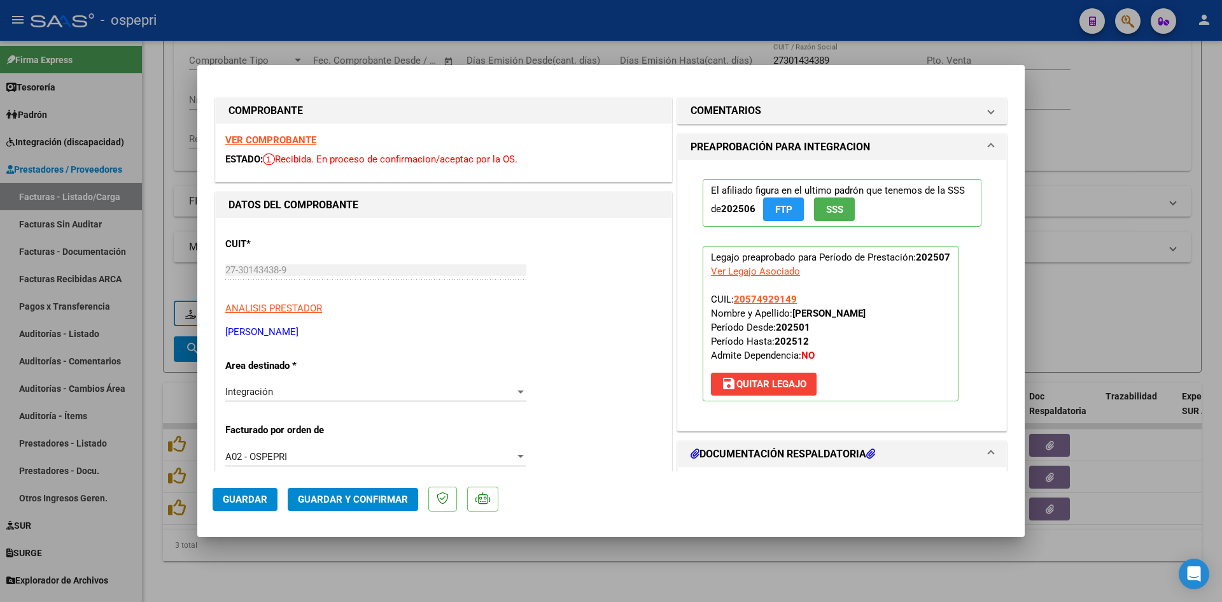
click at [306, 139] on strong "VER COMPROBANTE" at bounding box center [270, 139] width 91 height 11
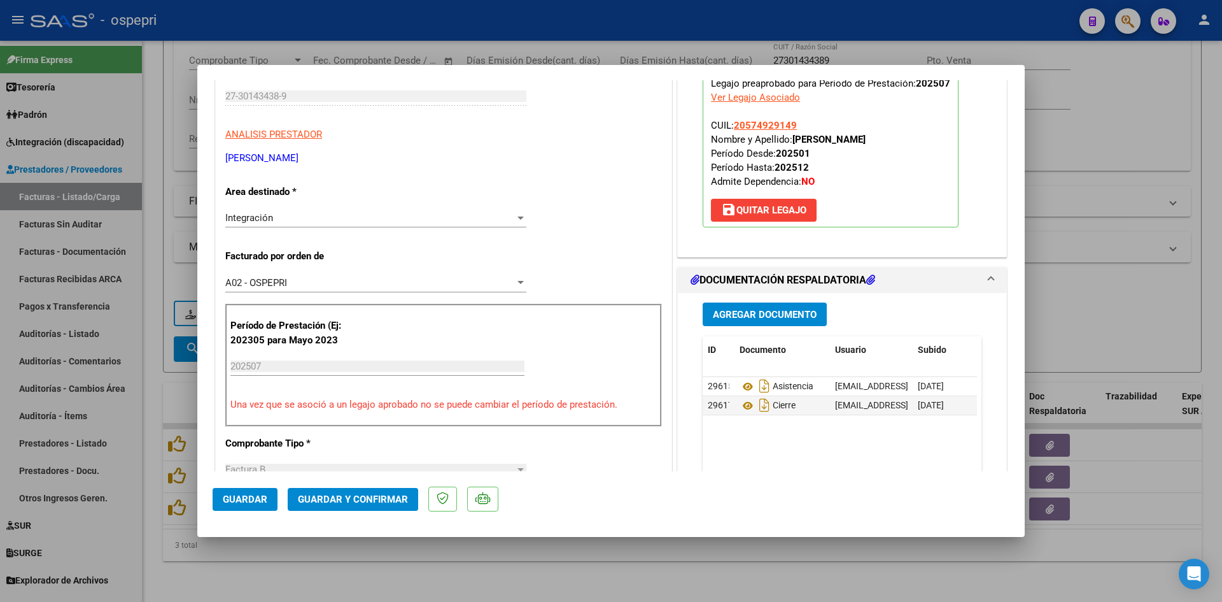
scroll to position [191, 0]
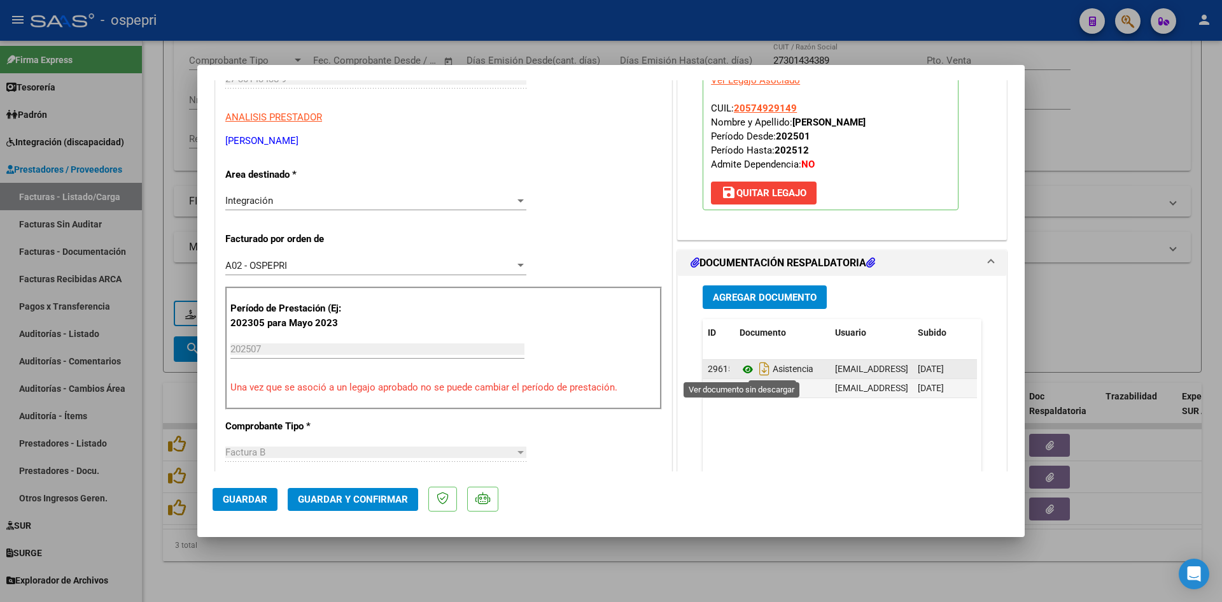
click at [743, 367] on icon at bounding box center [748, 369] width 17 height 15
click at [378, 502] on span "Guardar y Confirmar" at bounding box center [353, 498] width 110 height 11
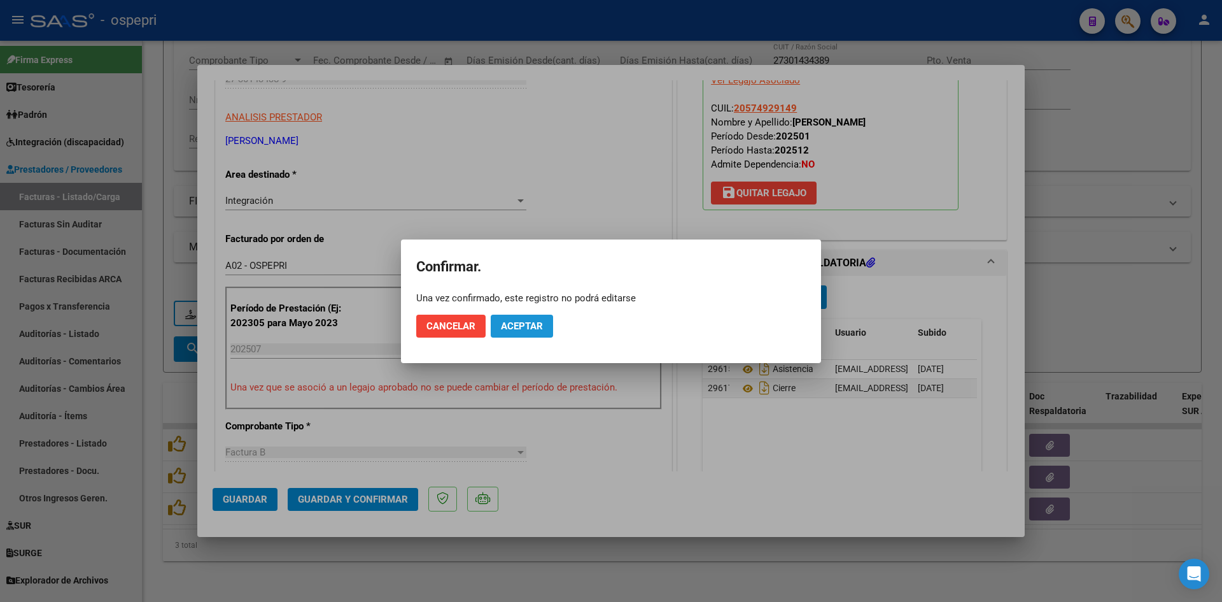
click at [535, 328] on span "Aceptar" at bounding box center [522, 325] width 42 height 11
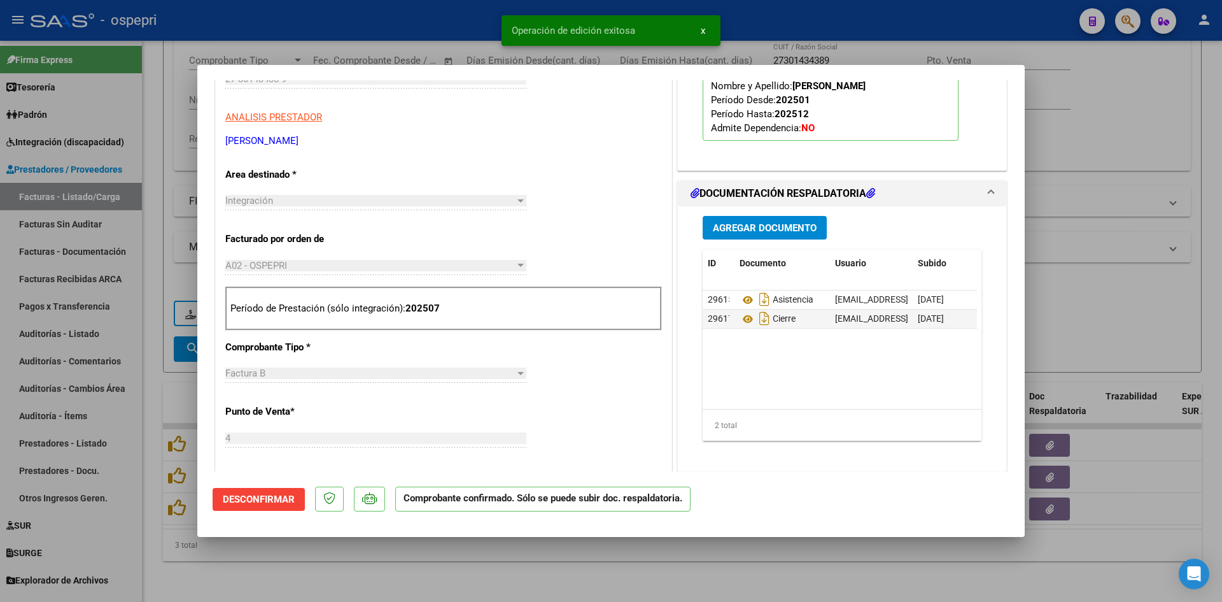
type input "$ 0,00"
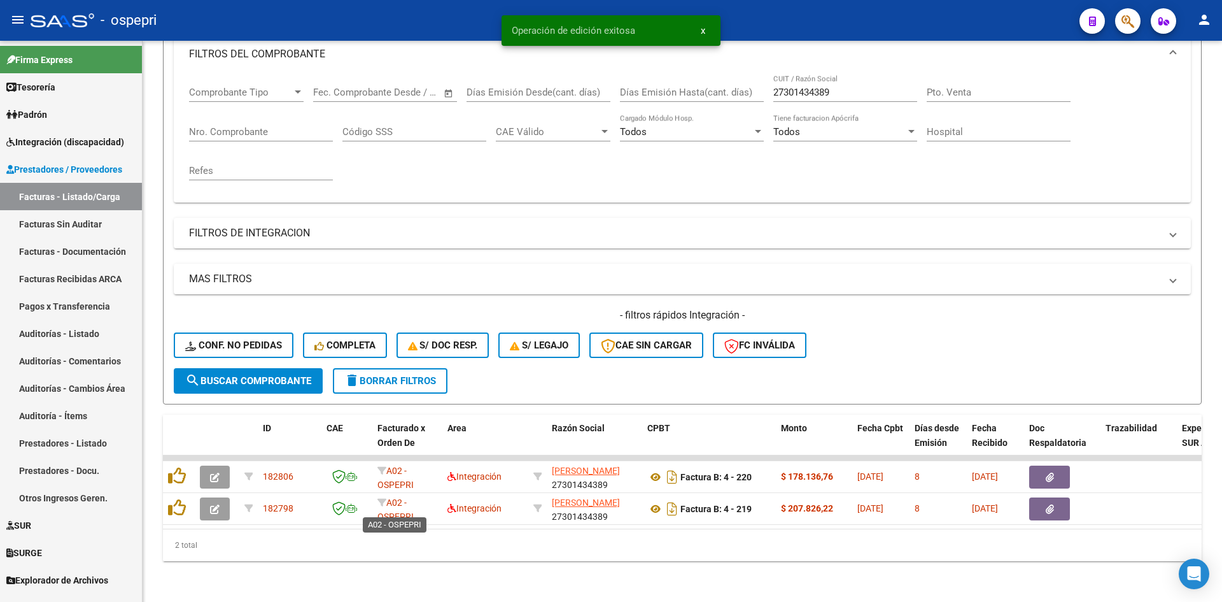
scroll to position [192, 0]
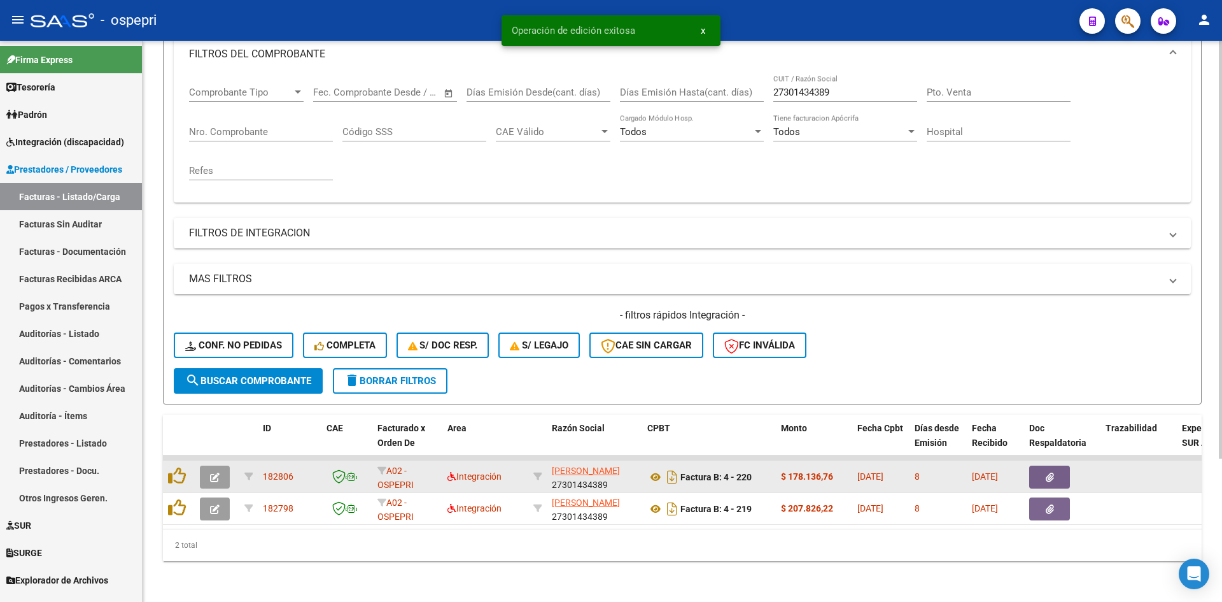
click at [222, 465] on button "button" at bounding box center [215, 476] width 30 height 23
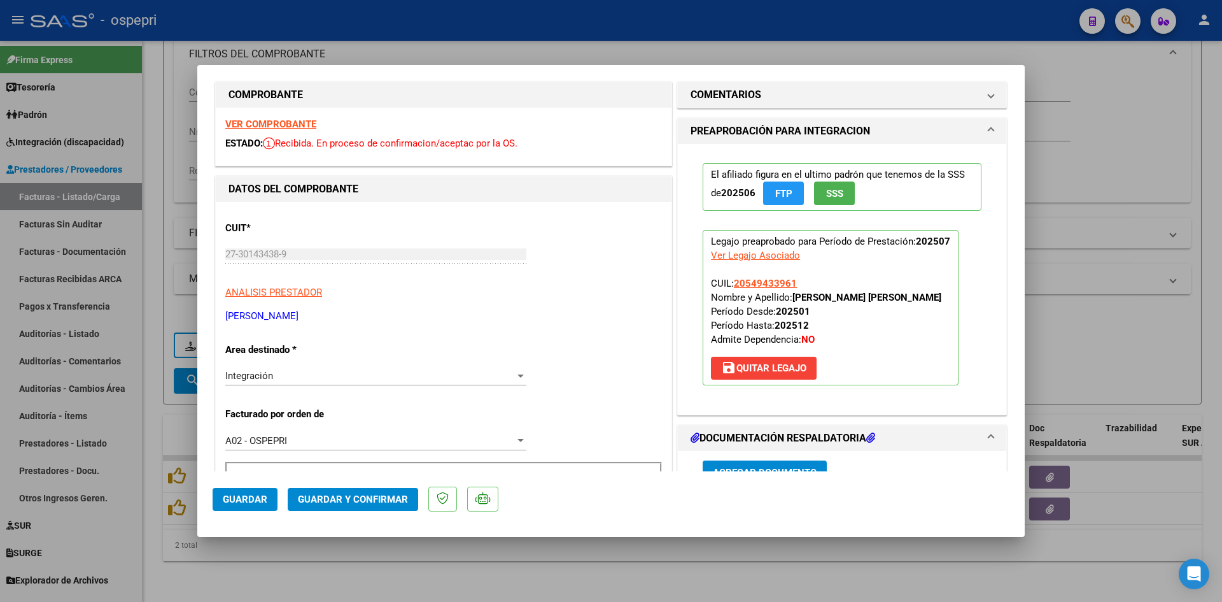
scroll to position [0, 0]
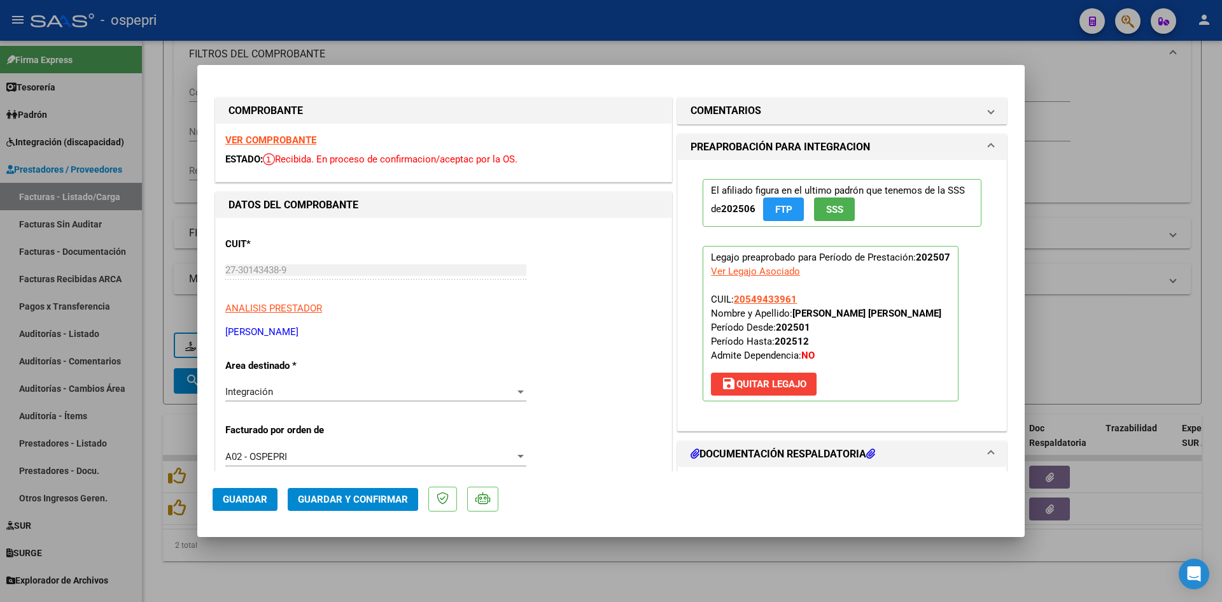
click at [293, 138] on strong "VER COMPROBANTE" at bounding box center [270, 139] width 91 height 11
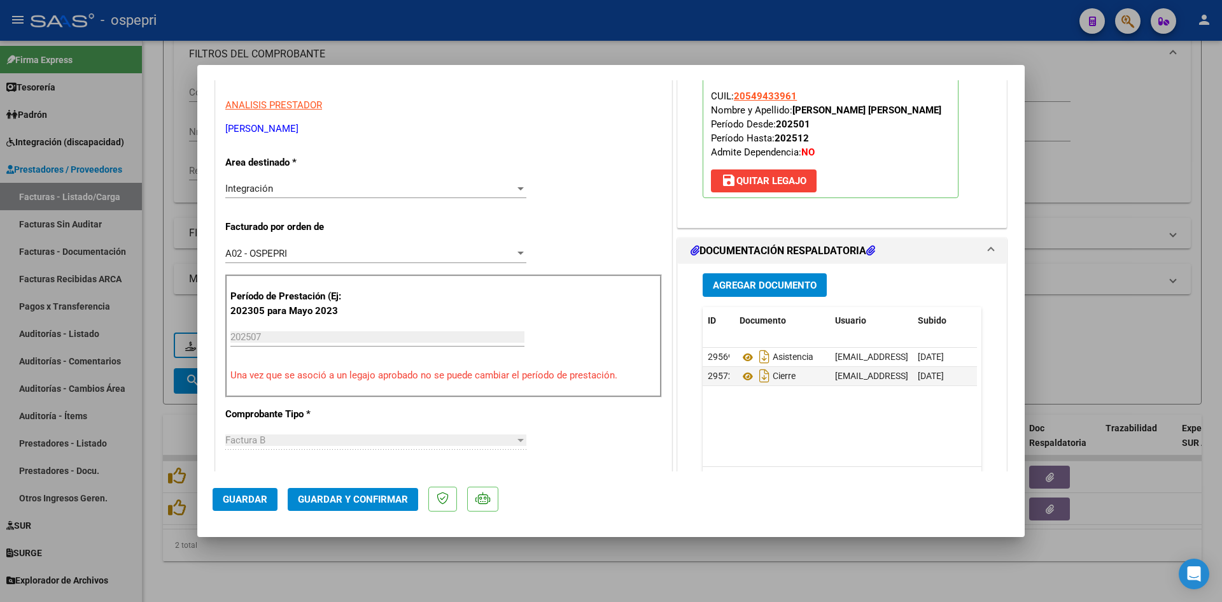
scroll to position [255, 0]
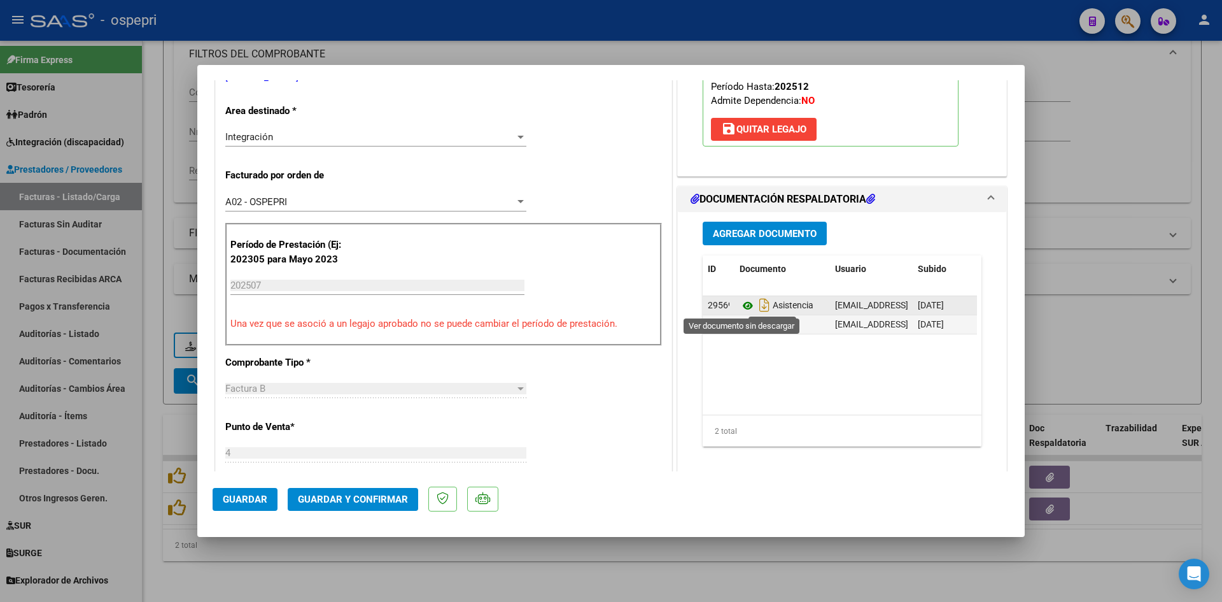
click at [742, 305] on icon at bounding box center [748, 305] width 17 height 15
click at [383, 498] on span "Guardar y Confirmar" at bounding box center [353, 498] width 110 height 11
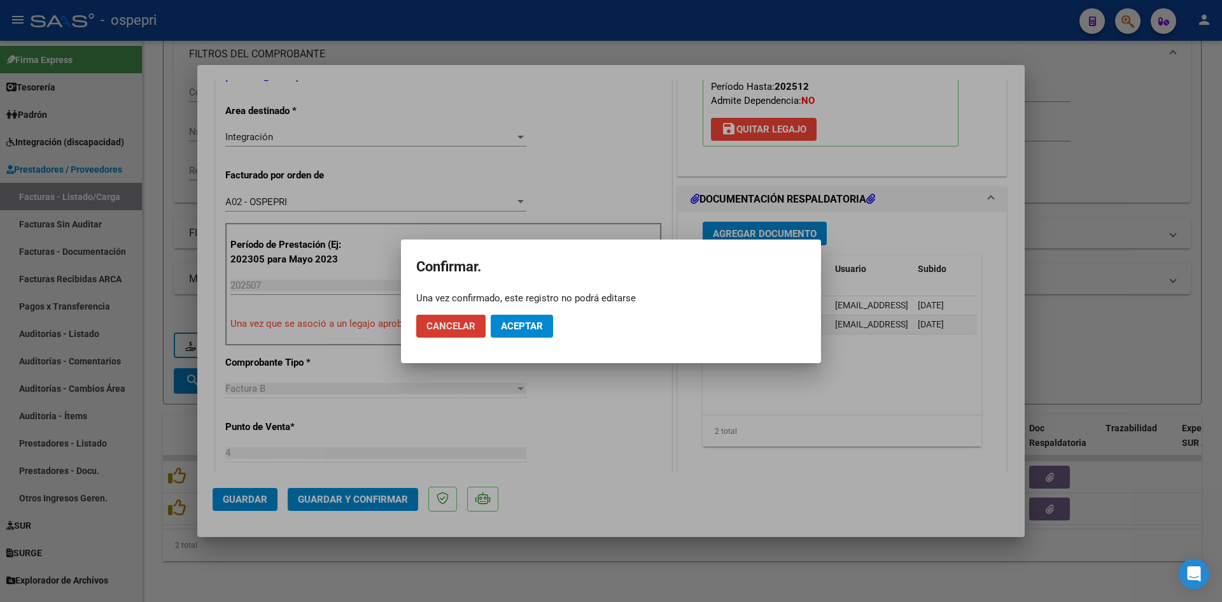
click at [525, 328] on span "Aceptar" at bounding box center [522, 325] width 42 height 11
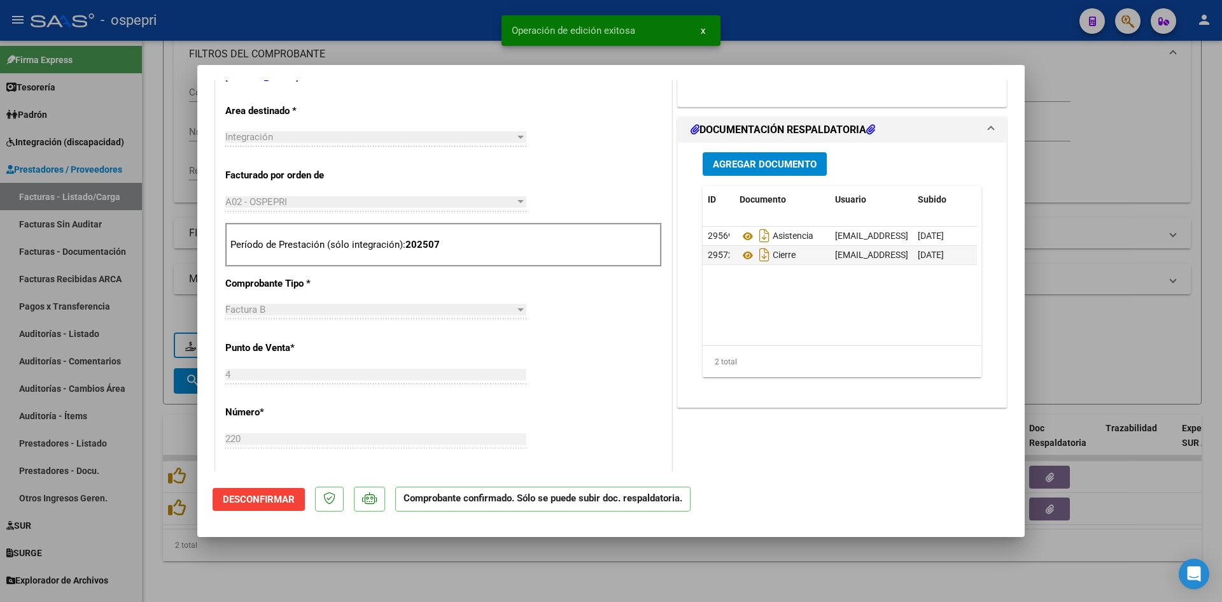
type input "$ 0,00"
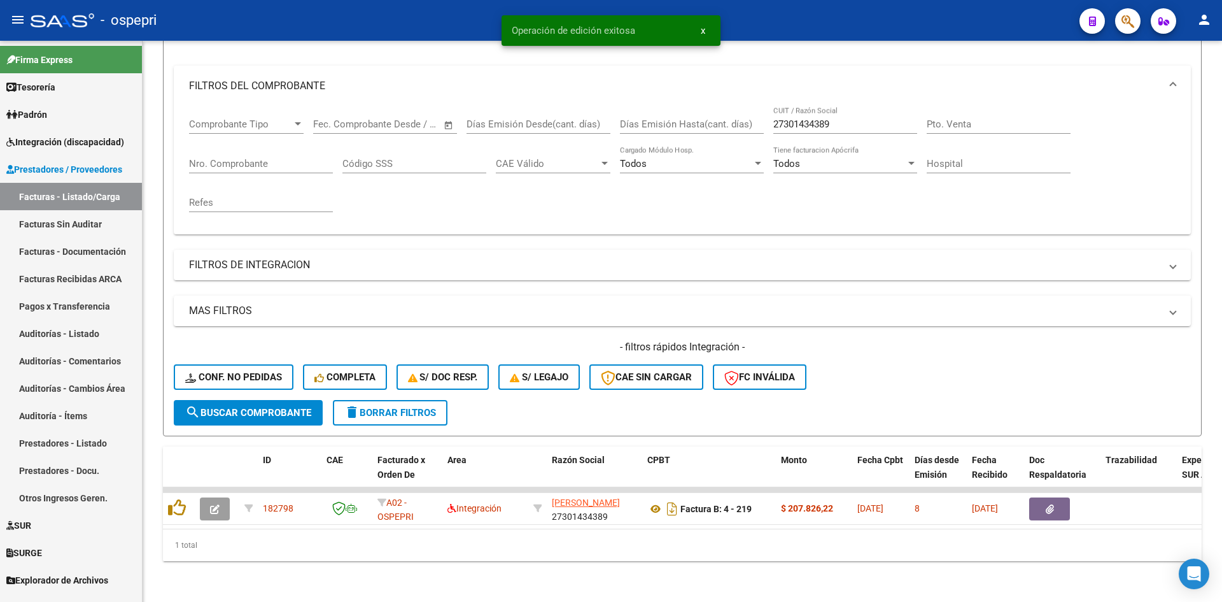
scroll to position [160, 0]
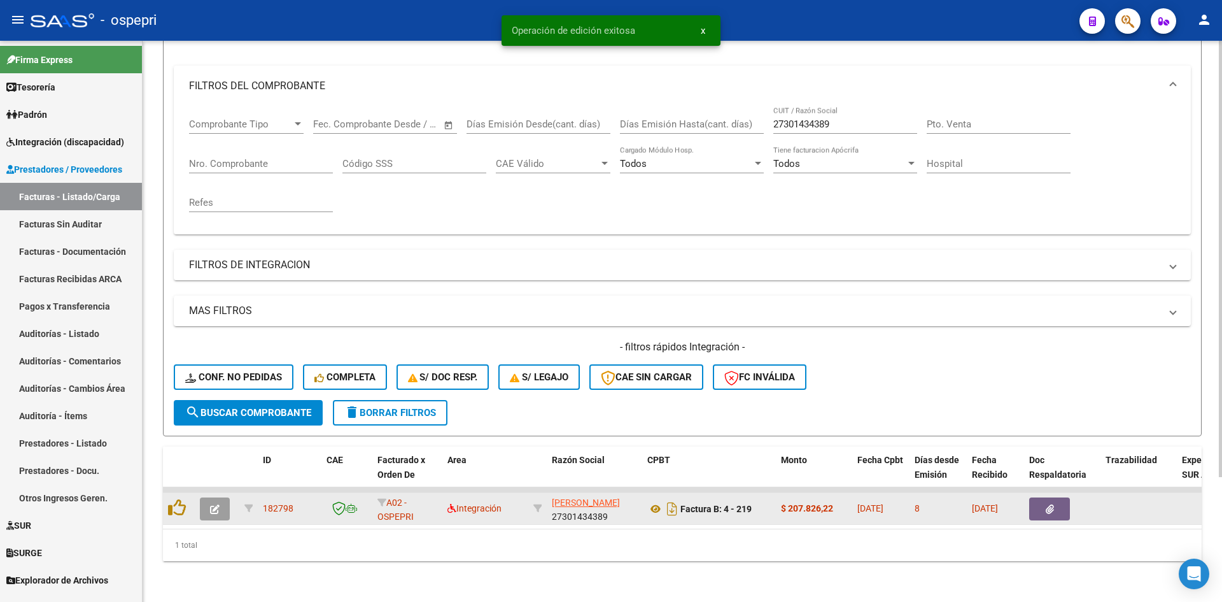
click at [216, 504] on icon "button" at bounding box center [215, 509] width 10 height 10
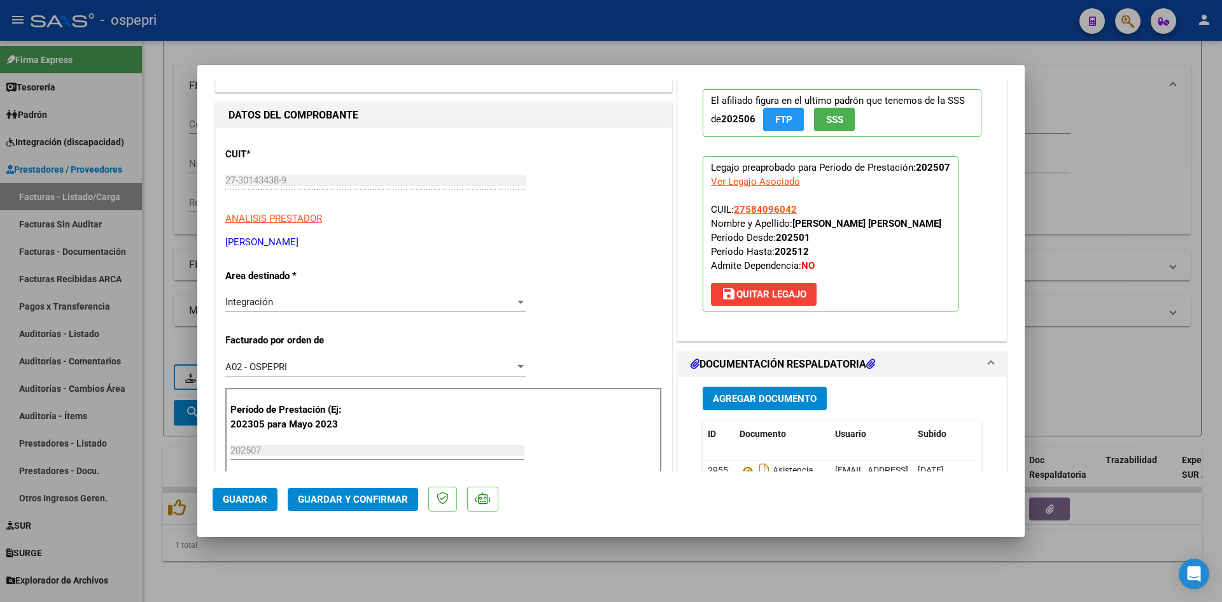
scroll to position [0, 0]
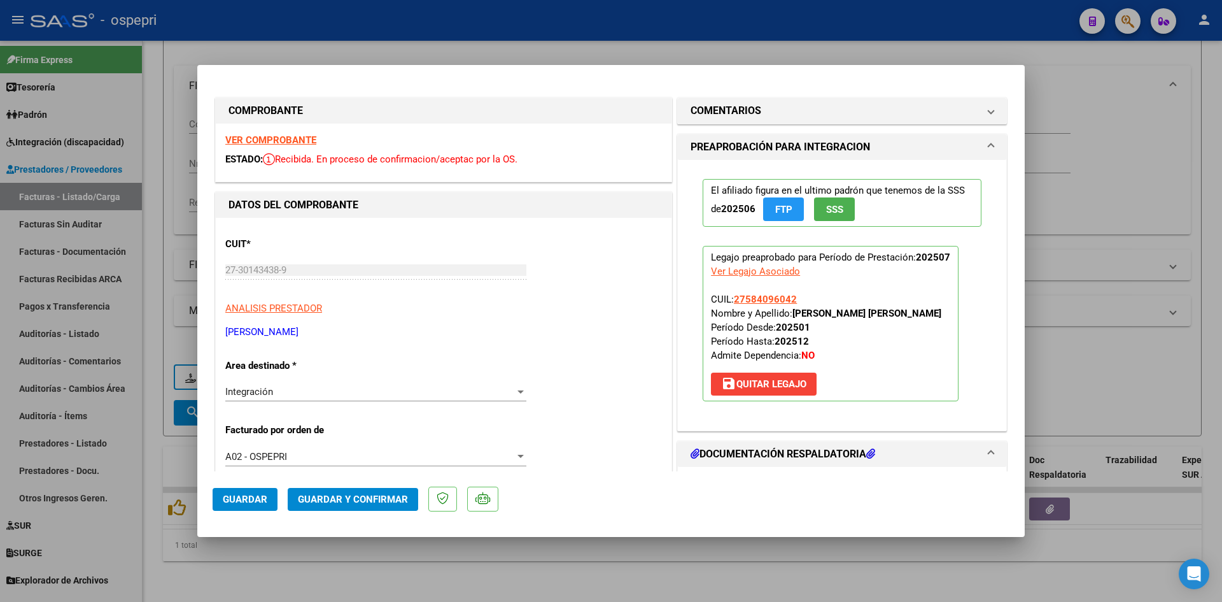
click at [278, 139] on strong "VER COMPROBANTE" at bounding box center [270, 139] width 91 height 11
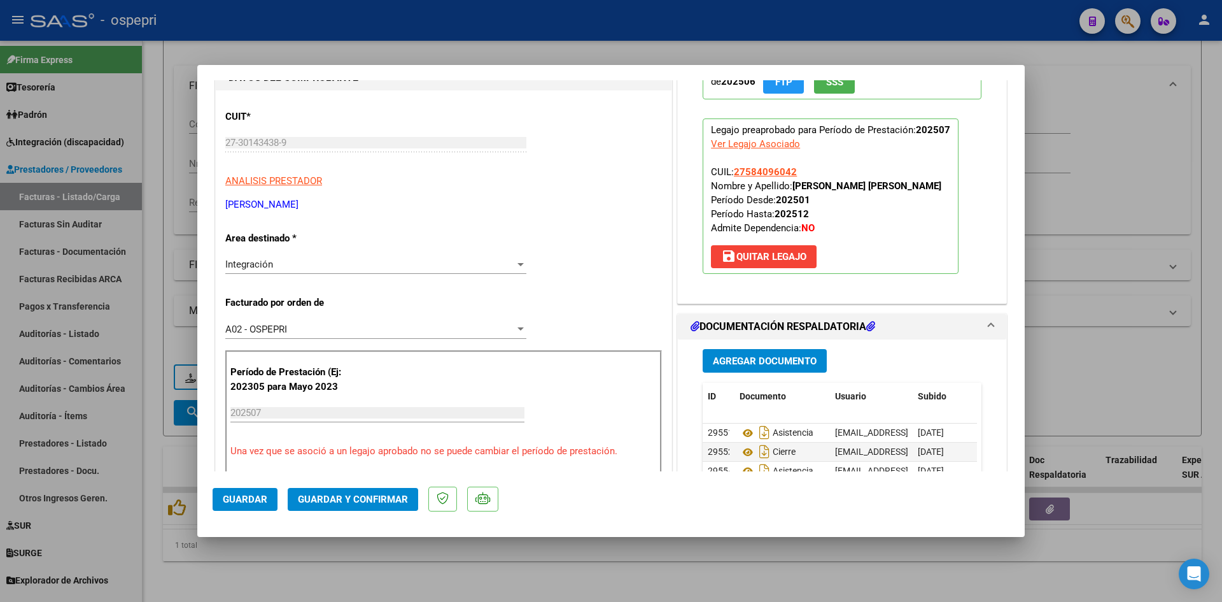
scroll to position [191, 0]
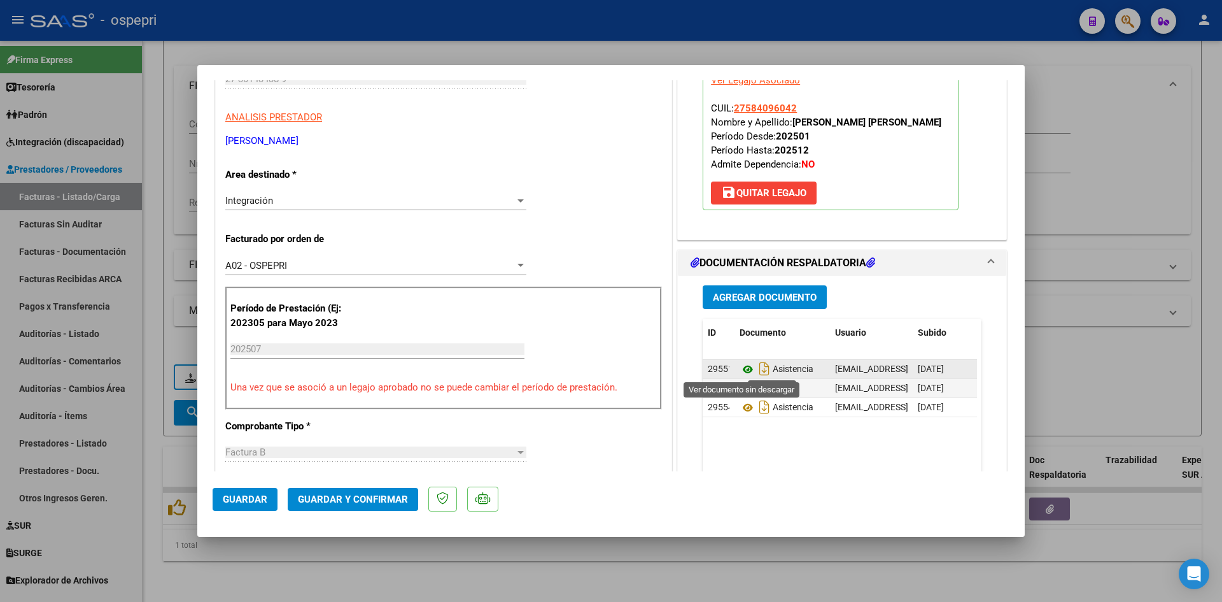
click at [740, 370] on icon at bounding box center [748, 369] width 17 height 15
click at [351, 502] on span "Guardar y Confirmar" at bounding box center [353, 498] width 110 height 11
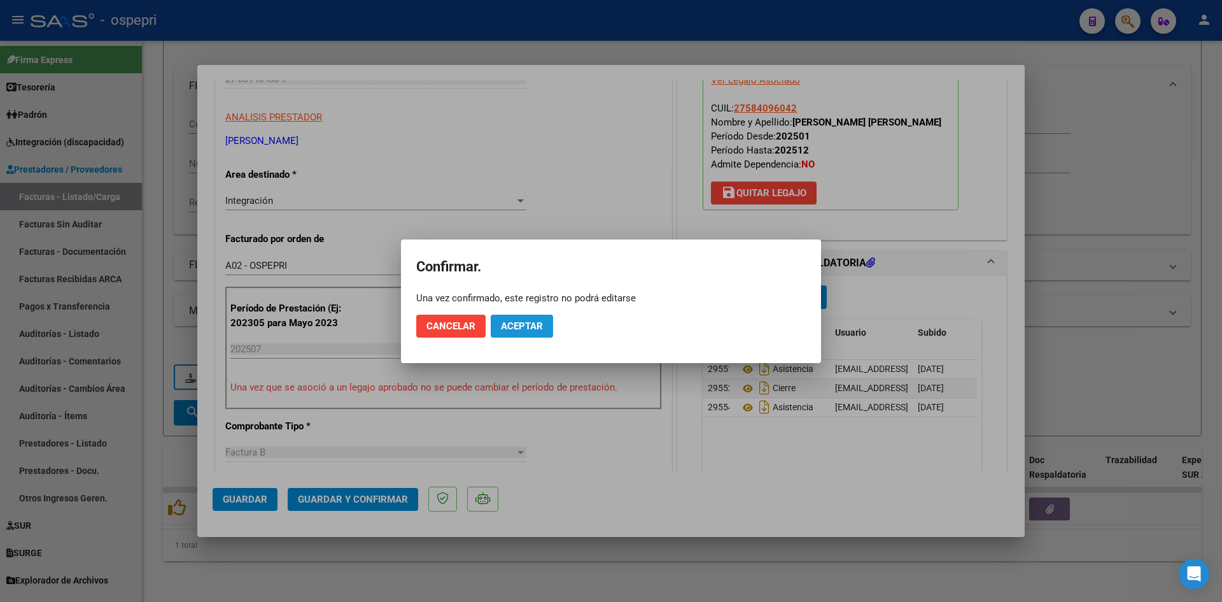
click at [510, 323] on span "Aceptar" at bounding box center [522, 325] width 42 height 11
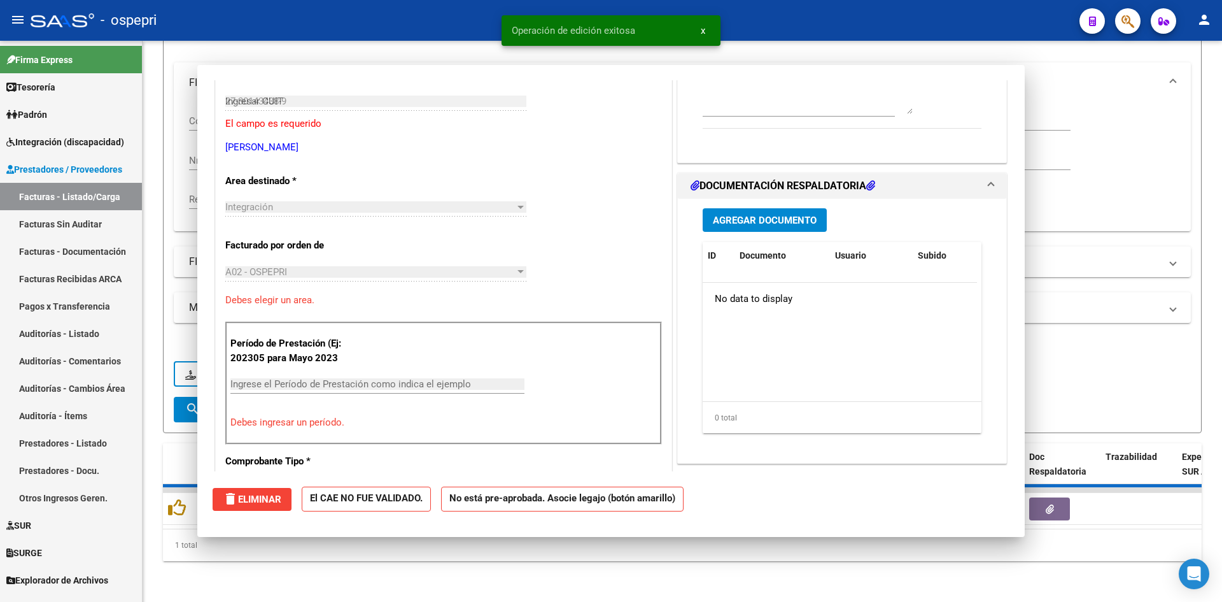
type input "$ 0,00"
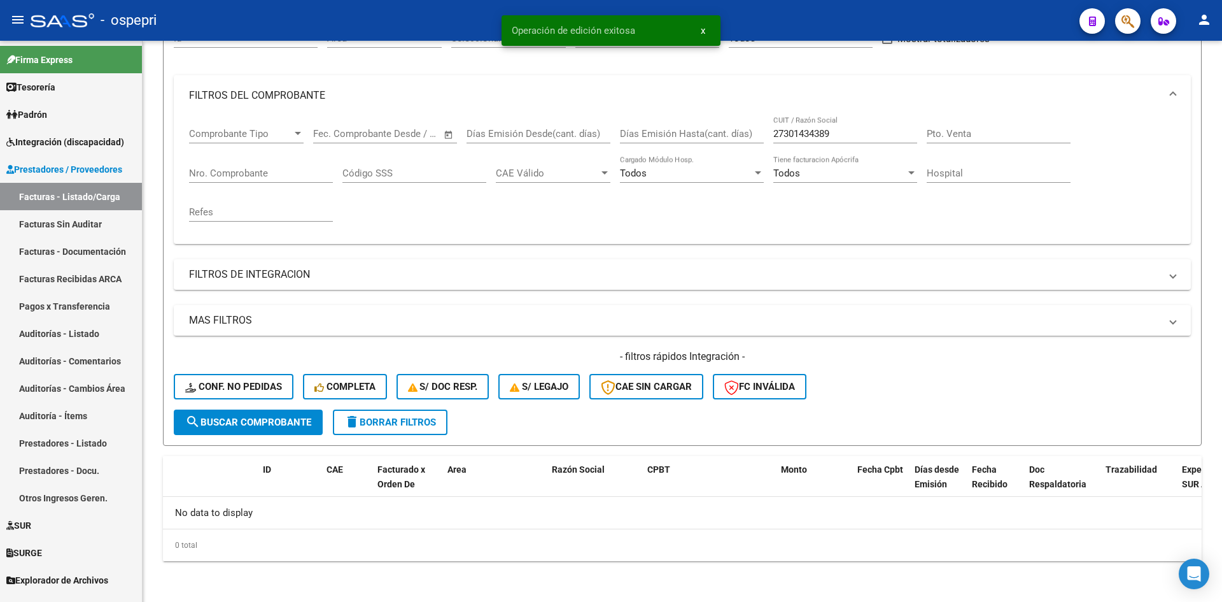
scroll to position [141, 0]
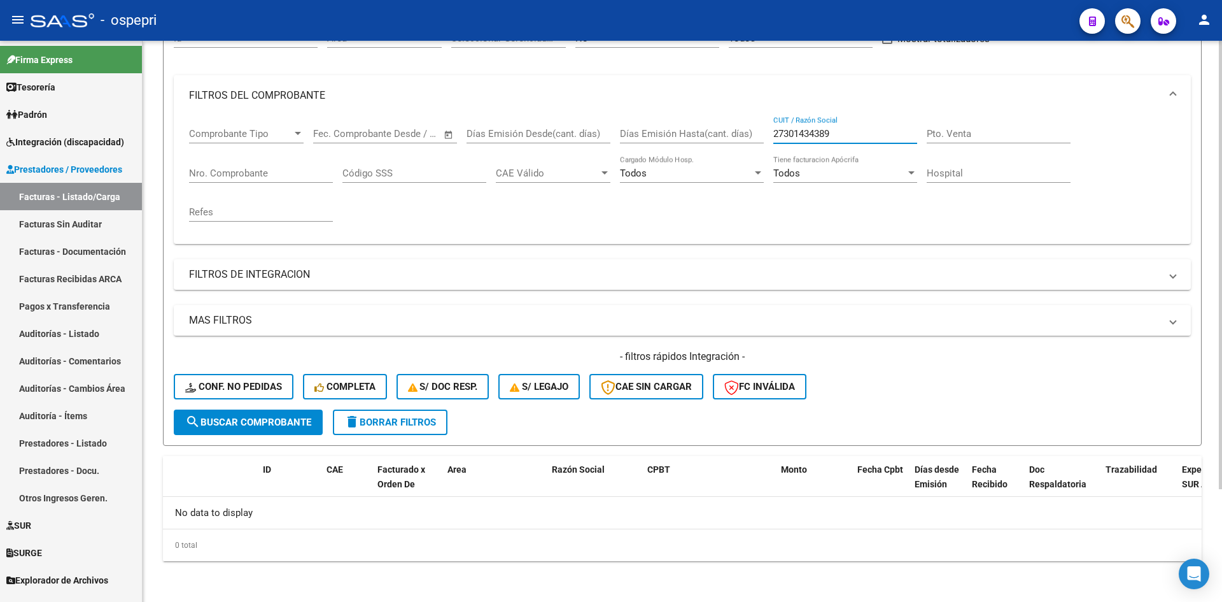
drag, startPoint x: 838, startPoint y: 129, endPoint x: 771, endPoint y: 146, distance: 69.0
click at [771, 146] on div "Comprobante Tipo Comprobante Tipo Start date – End date Fec. Comprobante Desde …" at bounding box center [682, 175] width 987 height 118
click at [250, 379] on button "Conf. no pedidas" at bounding box center [234, 386] width 120 height 25
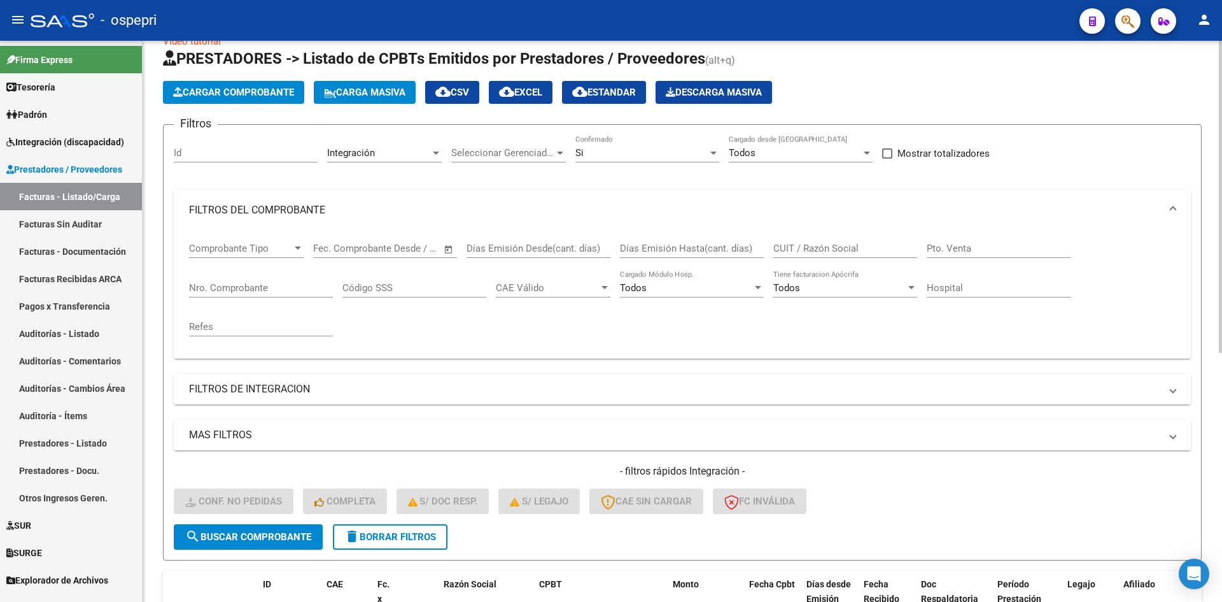
scroll to position [0, 0]
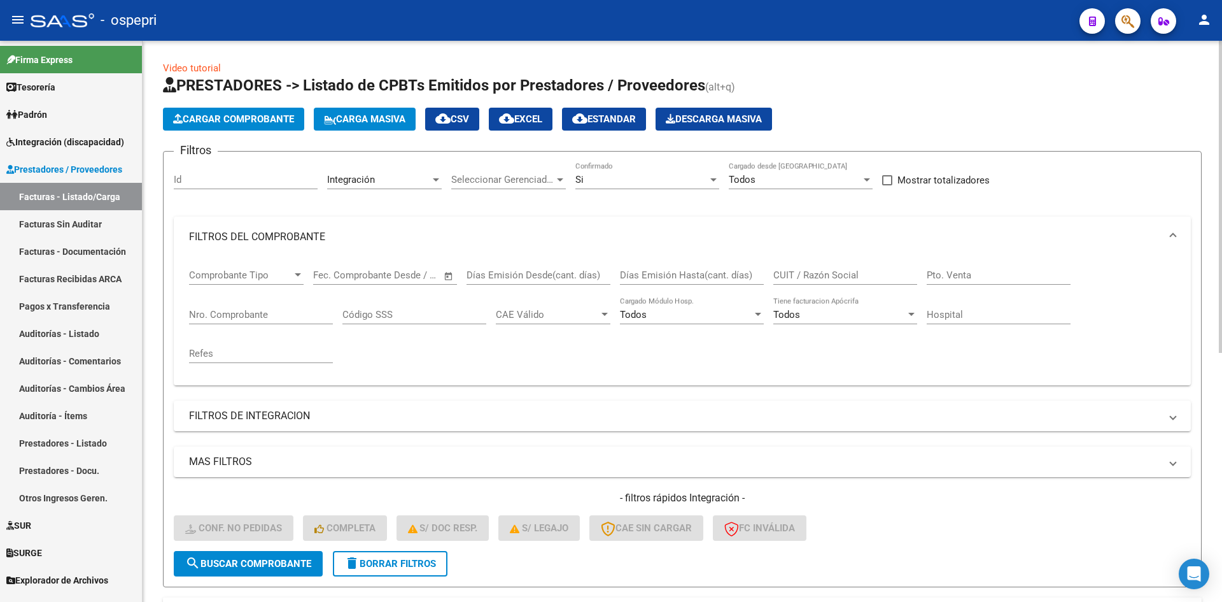
click at [828, 277] on input "CUIT / Razón Social" at bounding box center [846, 274] width 144 height 11
paste input "27301434389"
type input "27301434389"
click at [276, 563] on span "search Buscar Comprobante" at bounding box center [248, 563] width 126 height 11
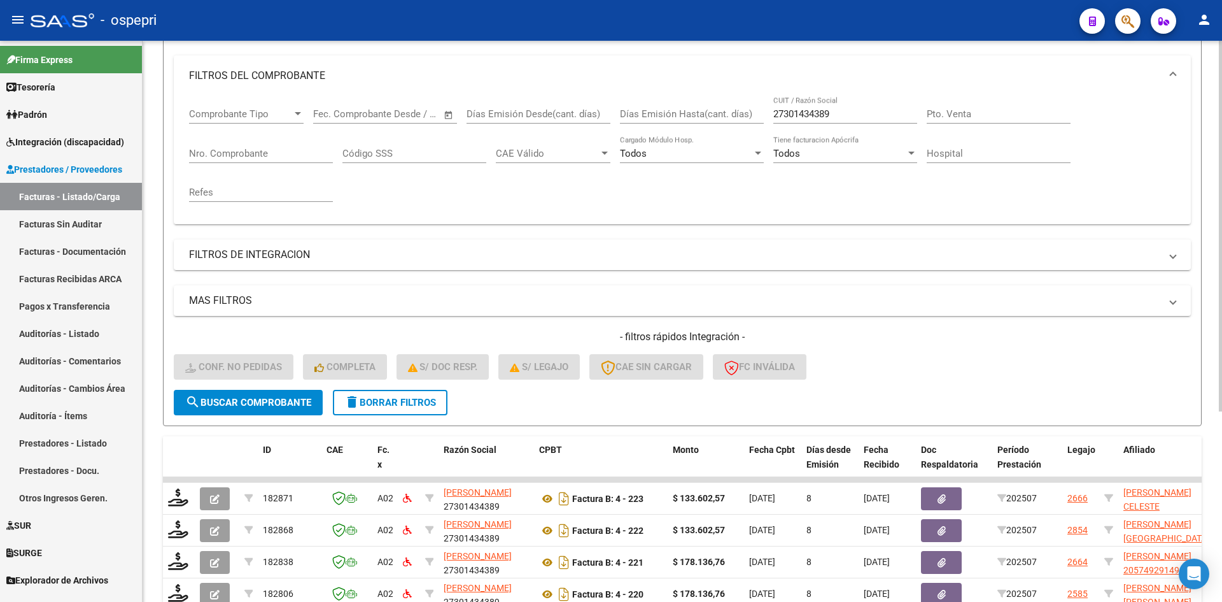
scroll to position [288, 0]
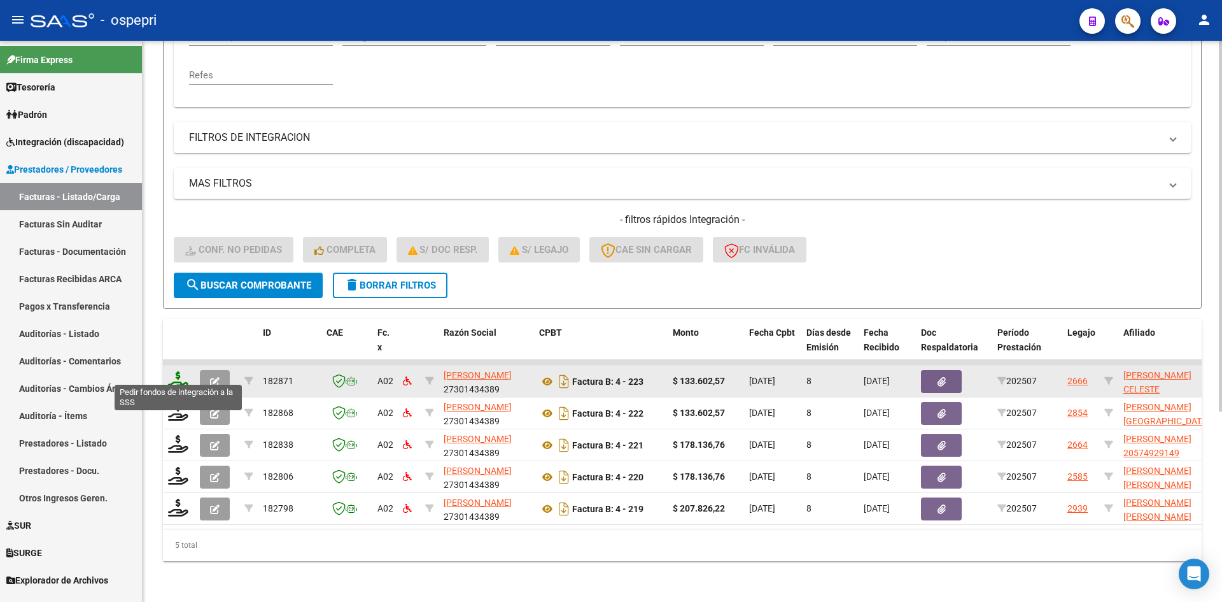
click at [179, 374] on icon at bounding box center [178, 380] width 20 height 18
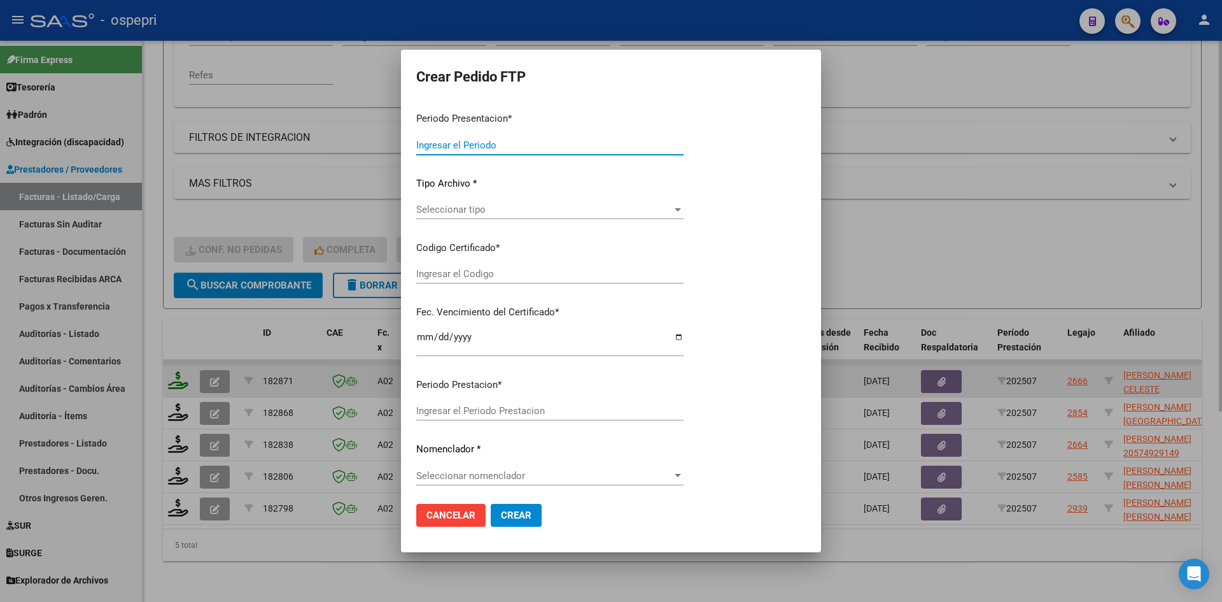
type input "202507"
type input "$ 133.602,57"
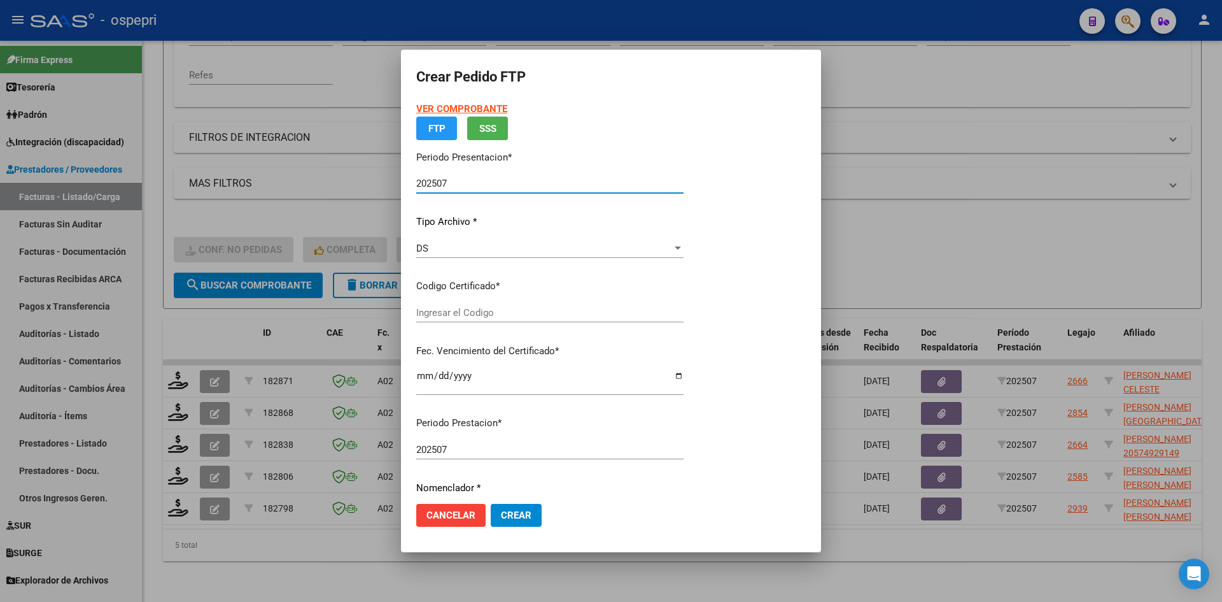
type input "2752326240-3"
type input "[DATE]"
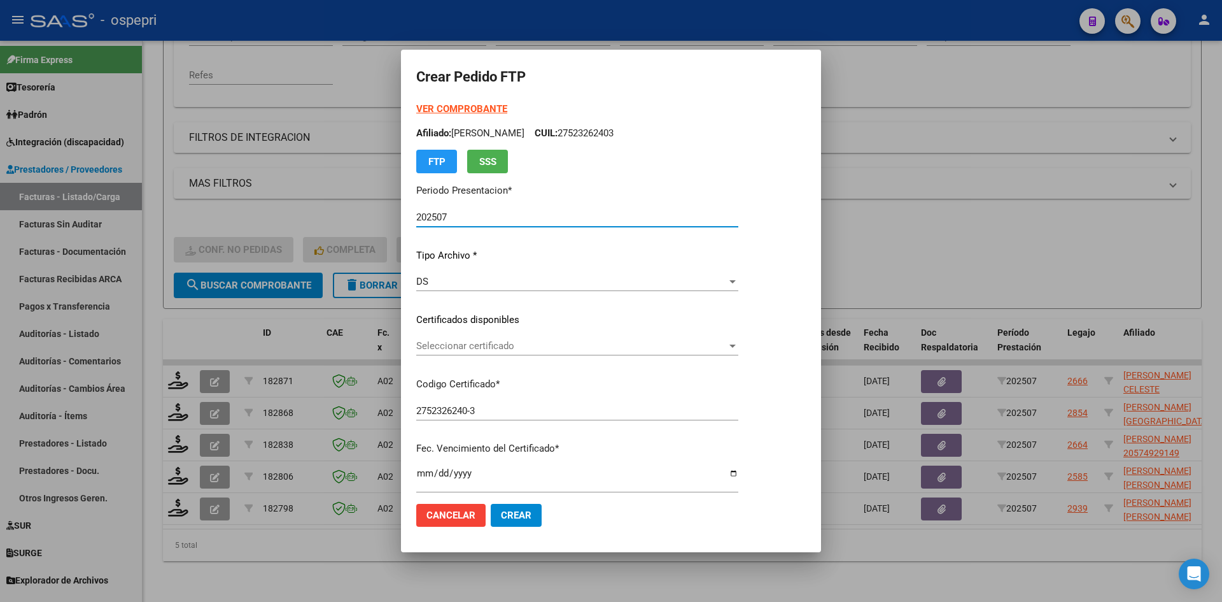
click at [491, 346] on span "Seleccionar certificado" at bounding box center [571, 345] width 311 height 11
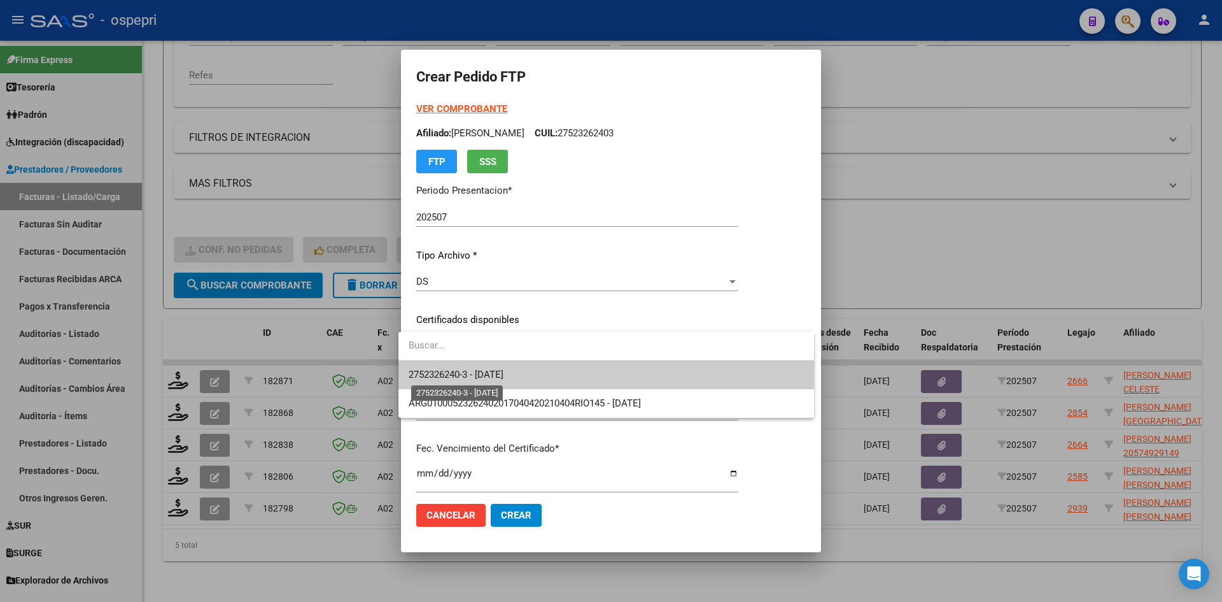
click at [504, 370] on span "2752326240-3 - [DATE]" at bounding box center [456, 374] width 95 height 11
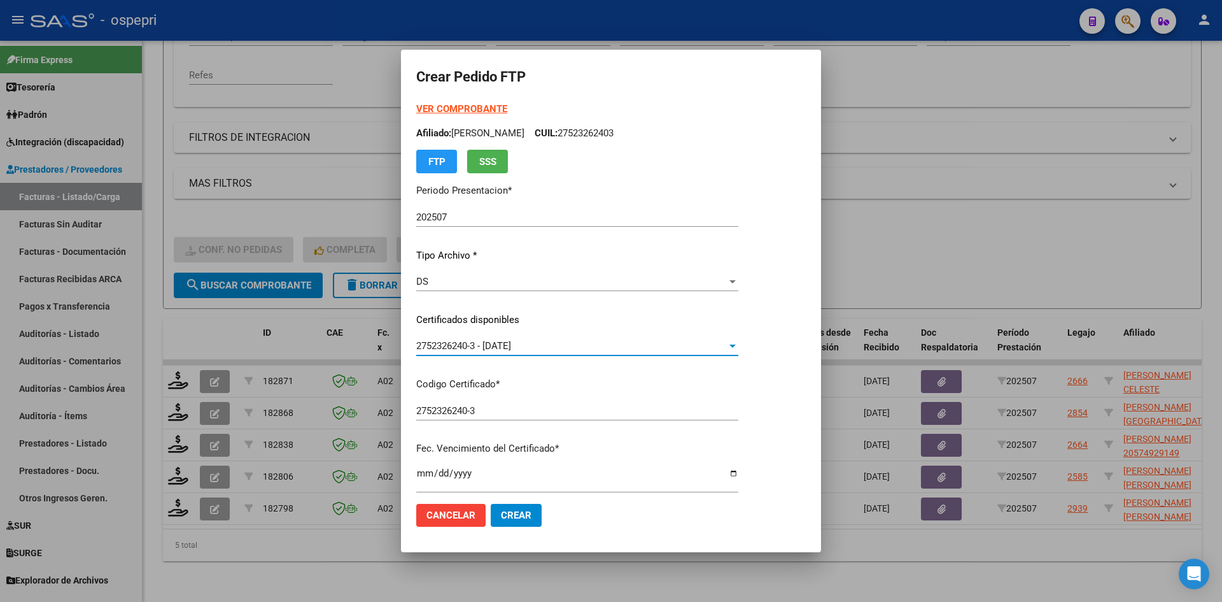
scroll to position [255, 0]
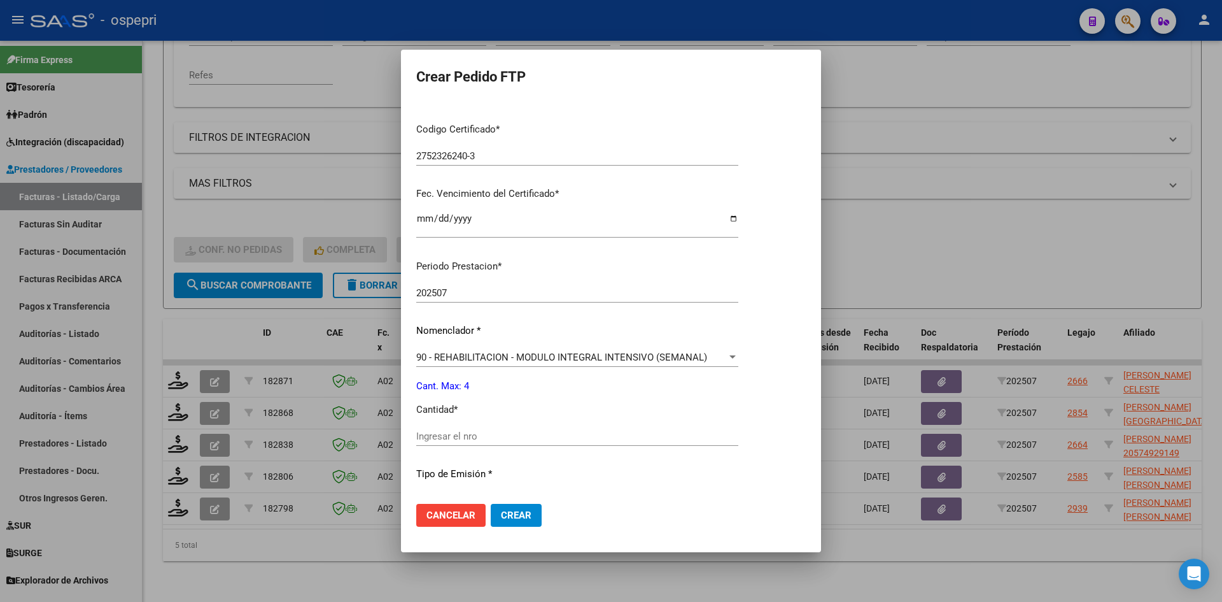
click at [495, 437] on input "Ingresar el nro" at bounding box center [577, 435] width 322 height 11
type input "4"
click at [504, 511] on span "Crear" at bounding box center [516, 514] width 31 height 11
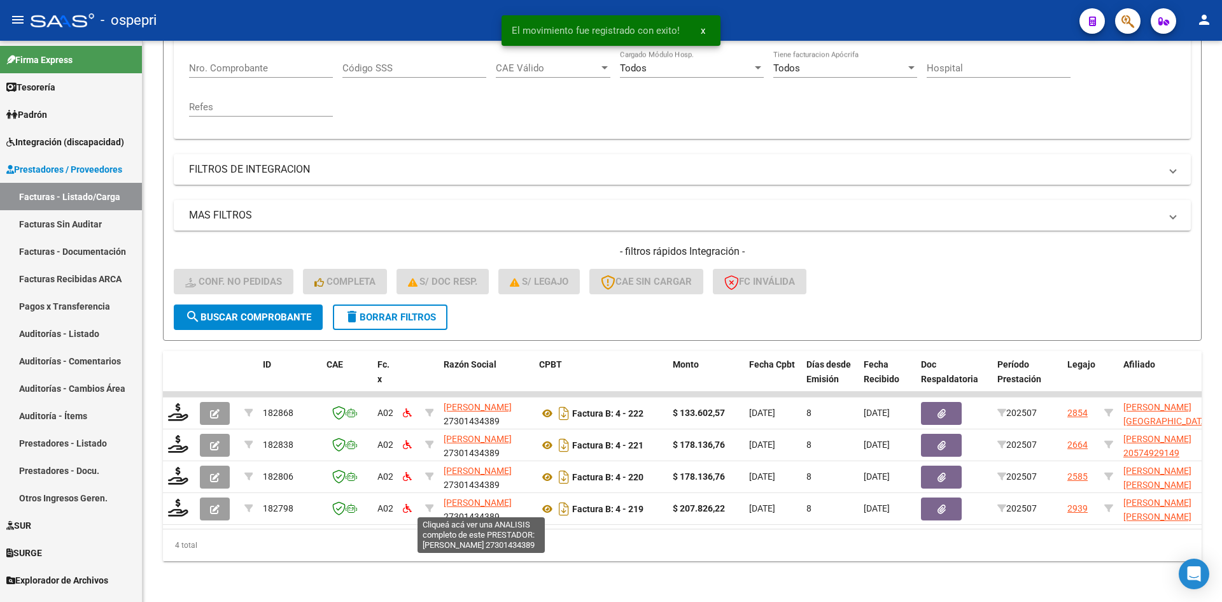
scroll to position [256, 0]
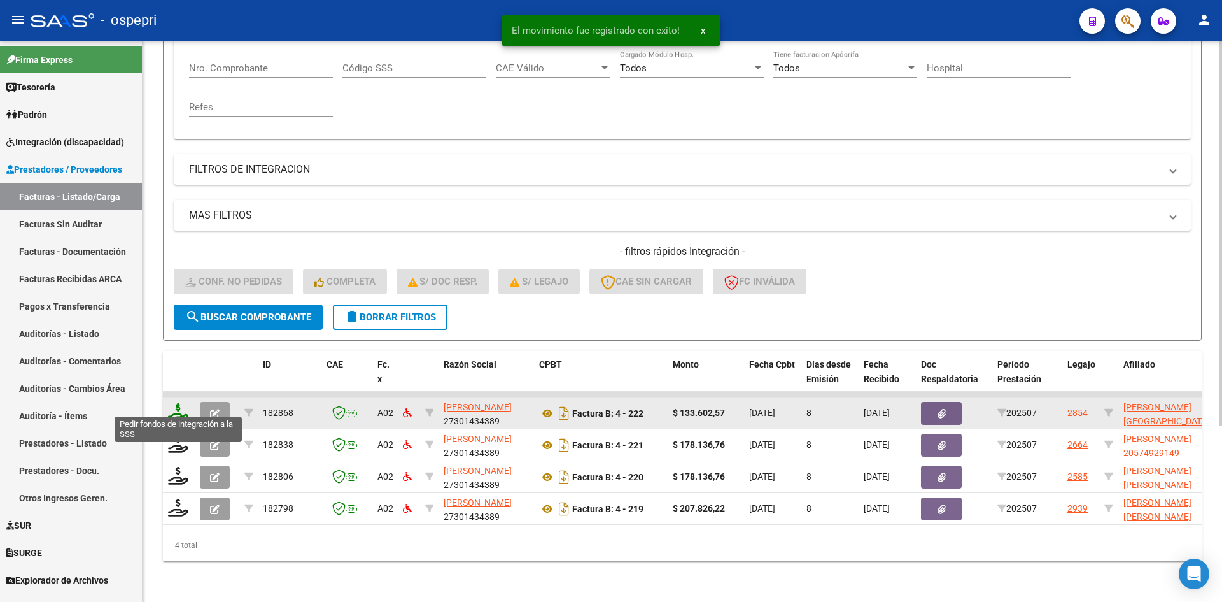
click at [174, 403] on icon at bounding box center [178, 412] width 20 height 18
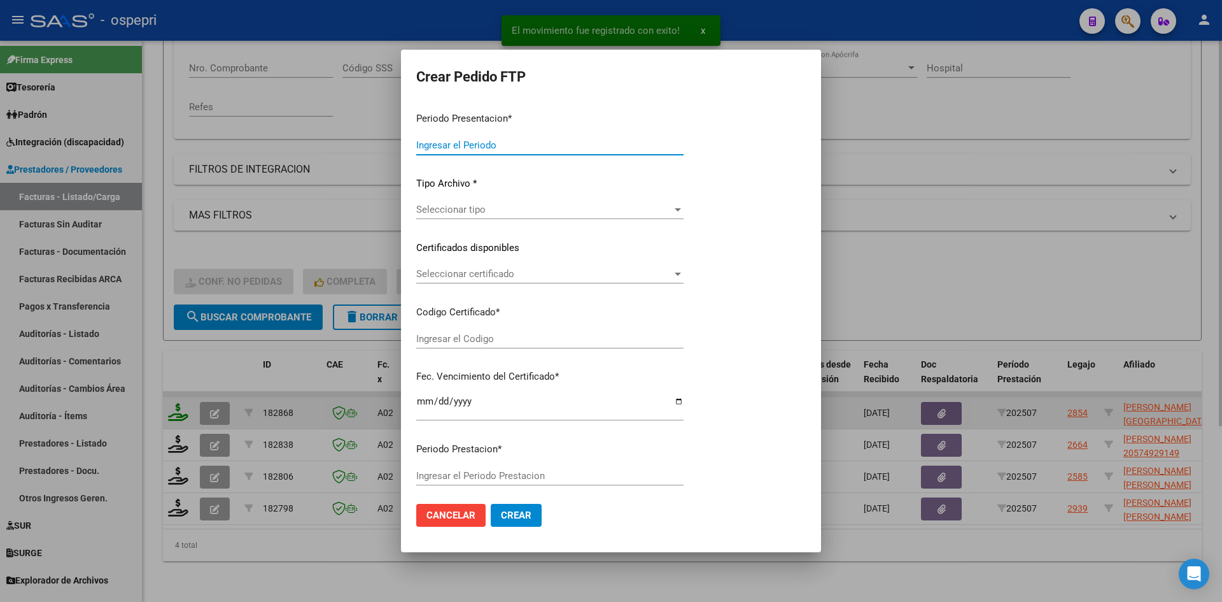
type input "202507"
type input "$ 133.602,57"
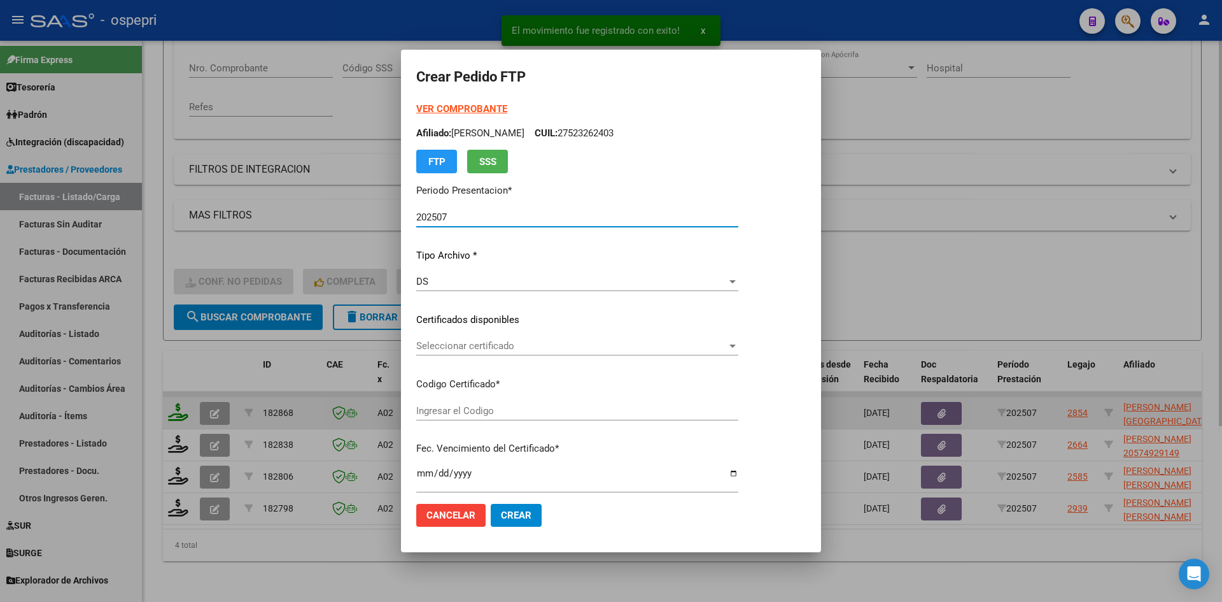
type input "2754490334-4"
type input "[DATE]"
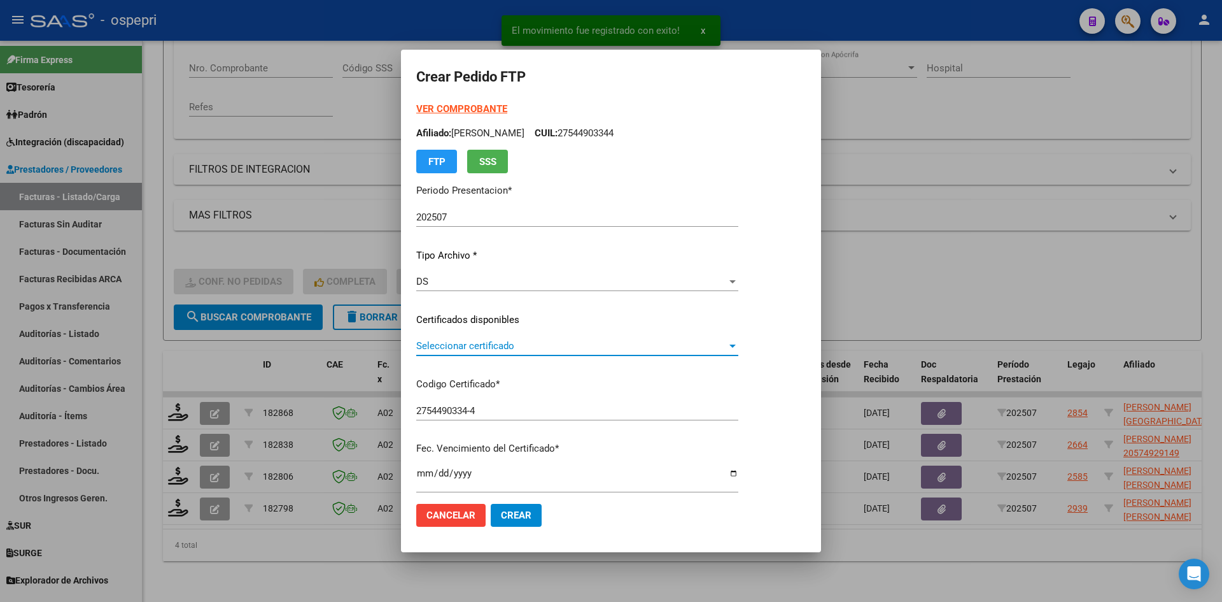
click at [460, 347] on span "Seleccionar certificado" at bounding box center [571, 345] width 311 height 11
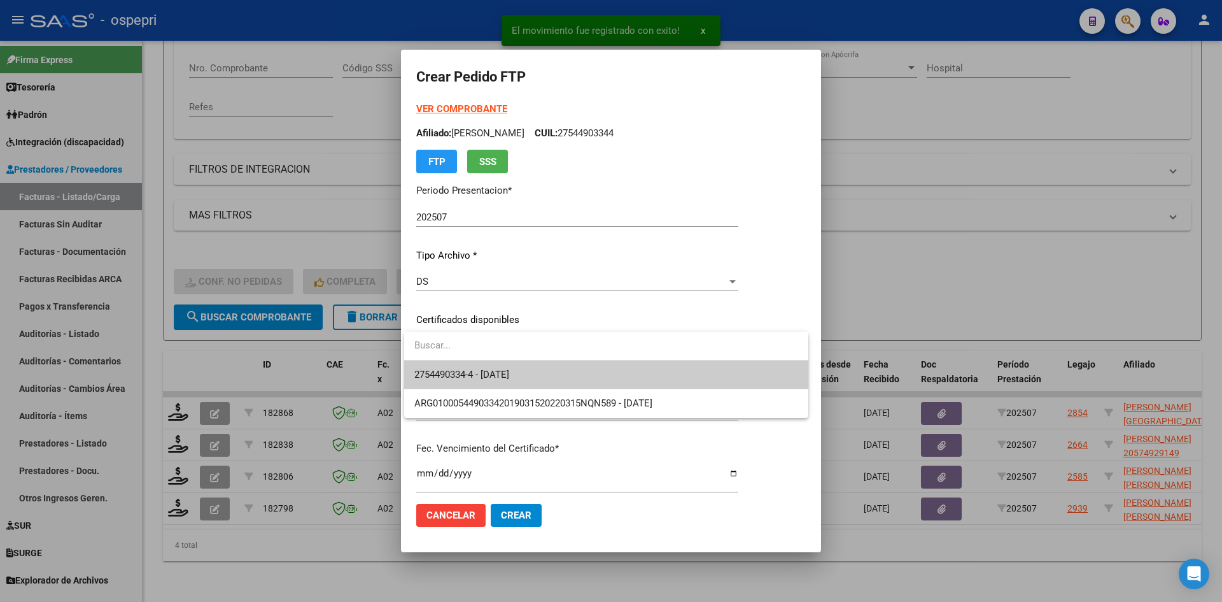
click at [560, 385] on span "2754490334-4 - [DATE]" at bounding box center [606, 374] width 384 height 29
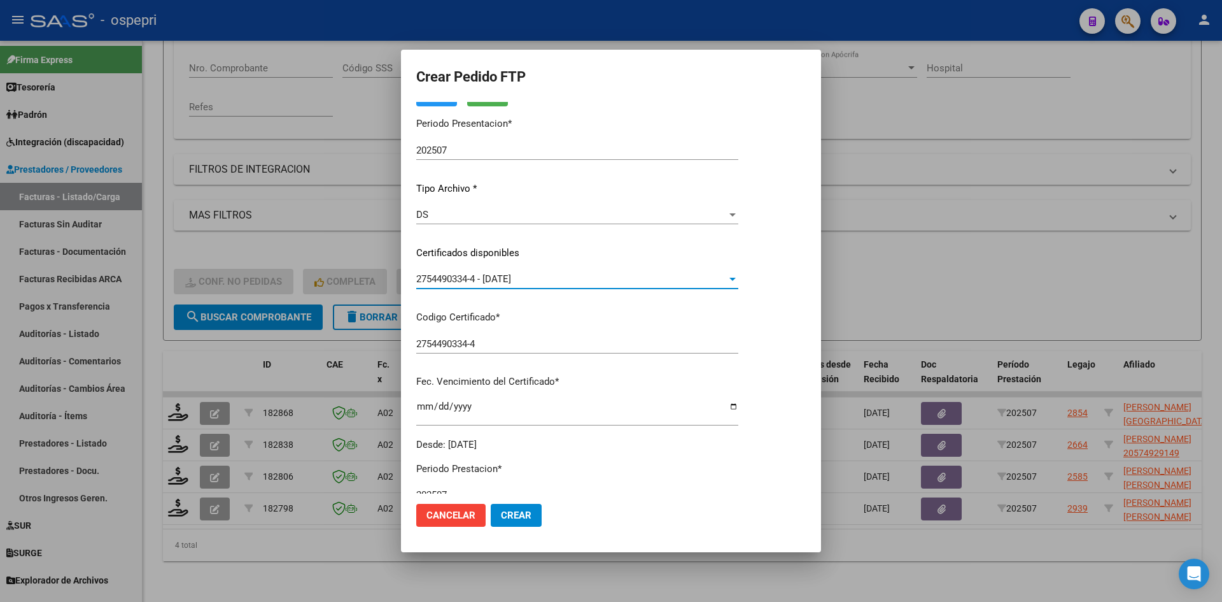
scroll to position [255, 0]
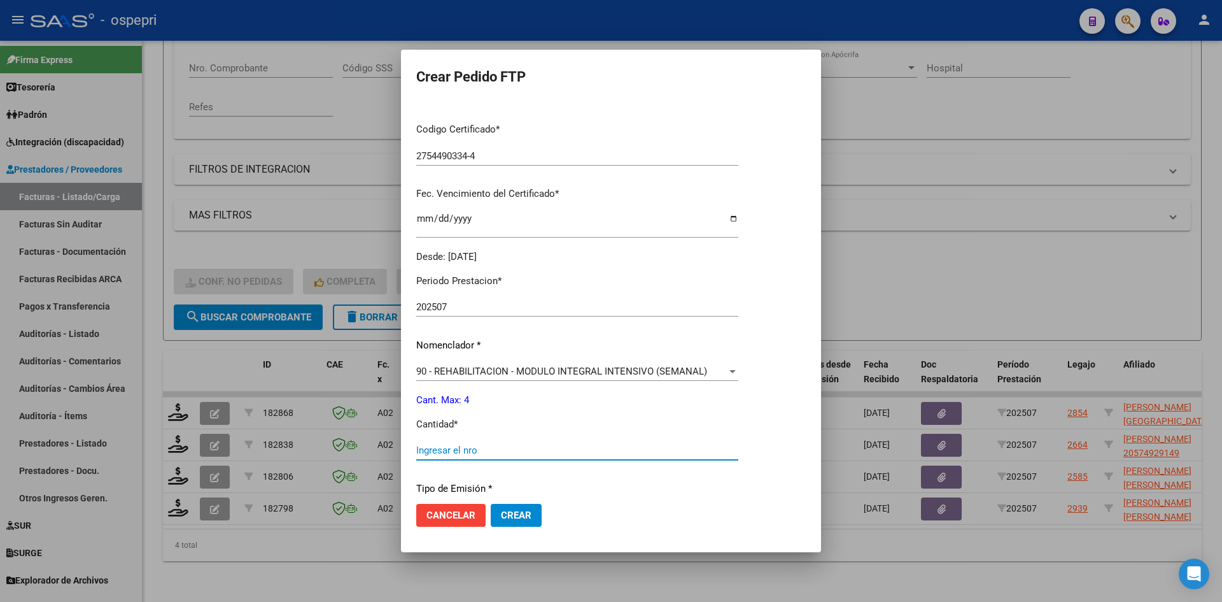
click at [439, 449] on input "Ingresar el nro" at bounding box center [577, 449] width 322 height 11
type input "4"
click at [525, 517] on span "Crear" at bounding box center [516, 514] width 31 height 11
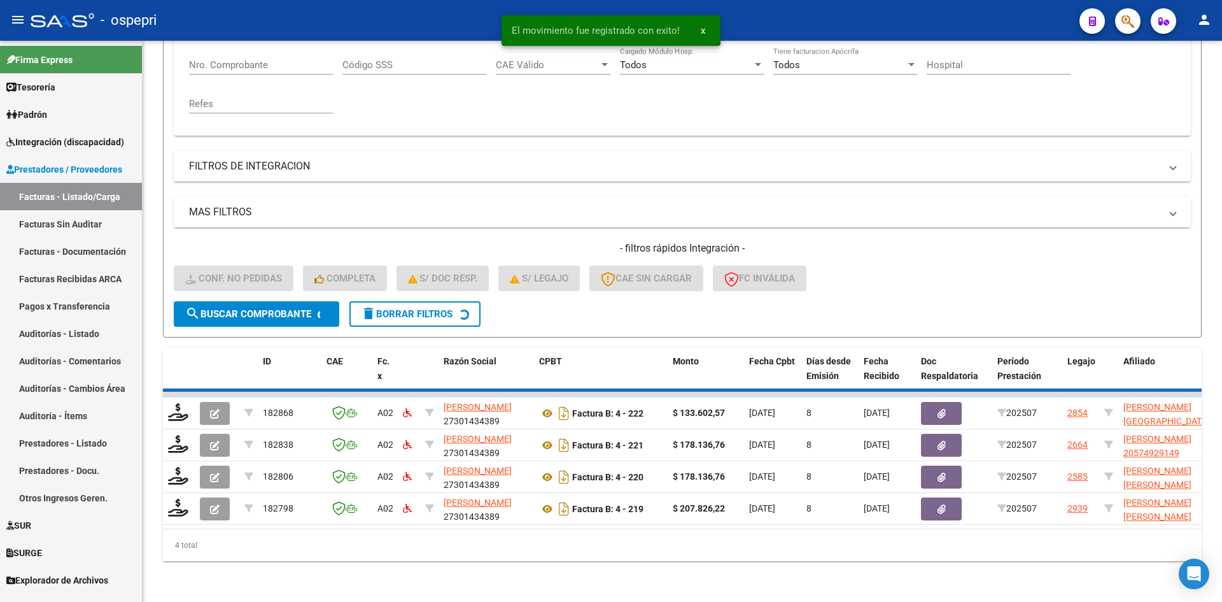
scroll to position [224, 0]
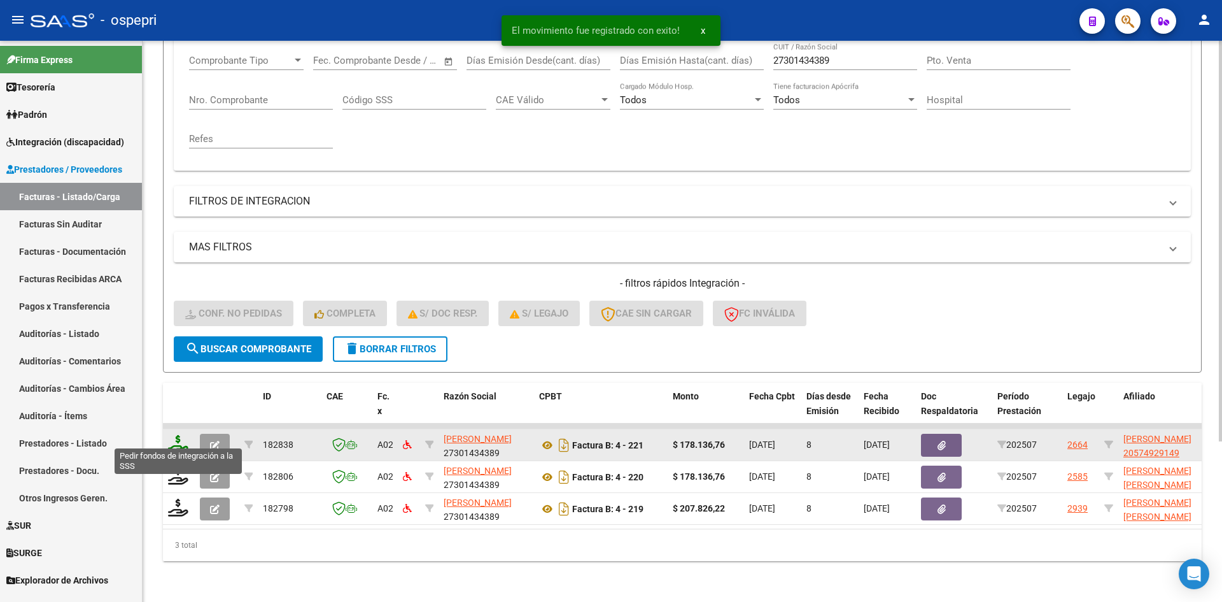
click at [173, 435] on icon at bounding box center [178, 444] width 20 height 18
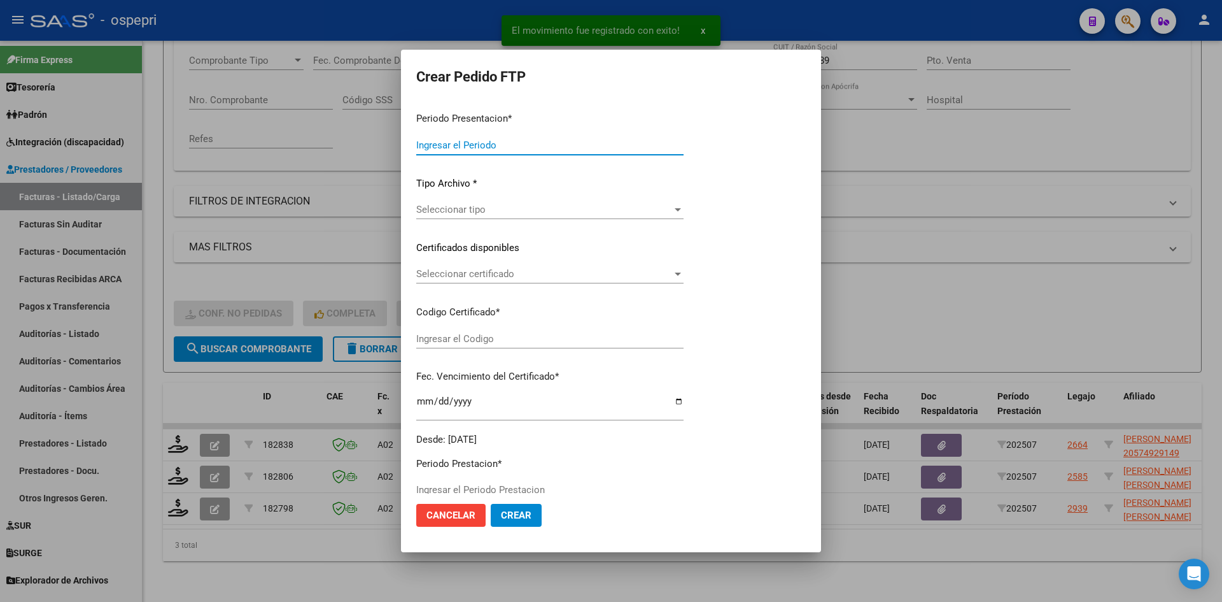
type input "202507"
type input "$ 178.136,76"
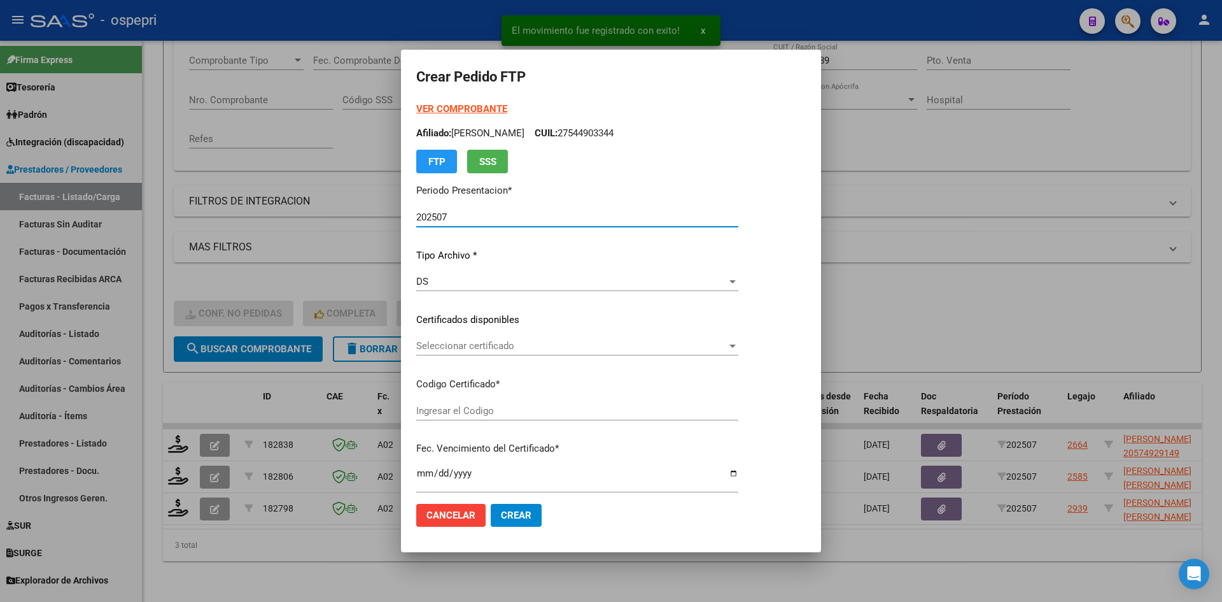
type input "20574929149"
type input "[DATE]"
click at [544, 352] on div "Seleccionar certificado Seleccionar certificado" at bounding box center [577, 345] width 322 height 19
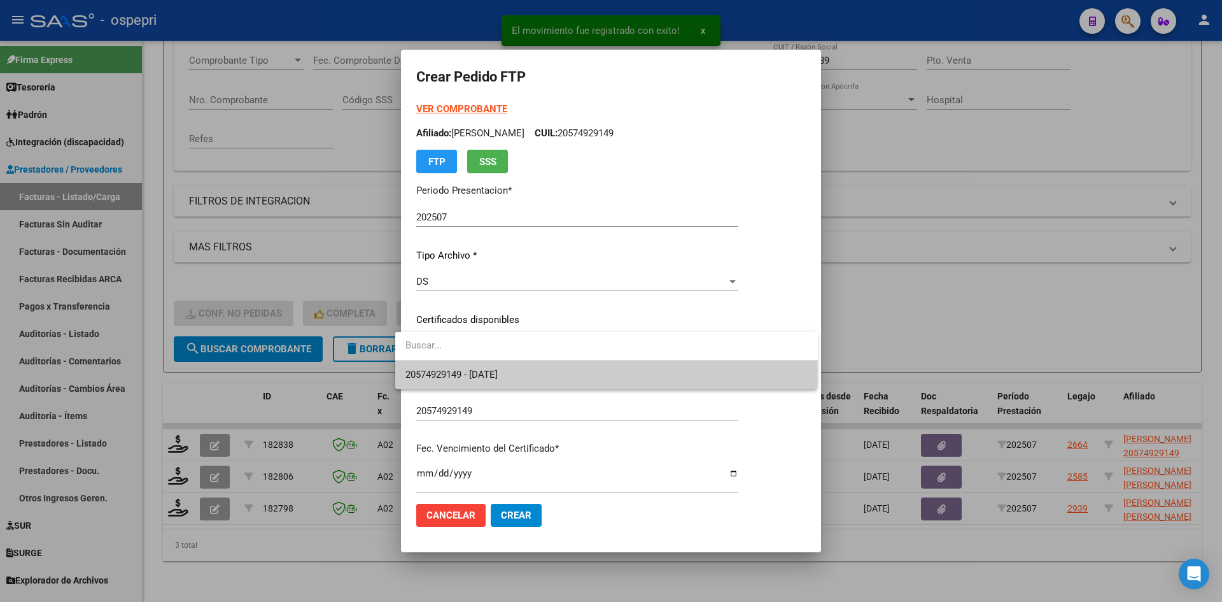
click at [551, 376] on span "20574929149 - [DATE]" at bounding box center [607, 374] width 402 height 29
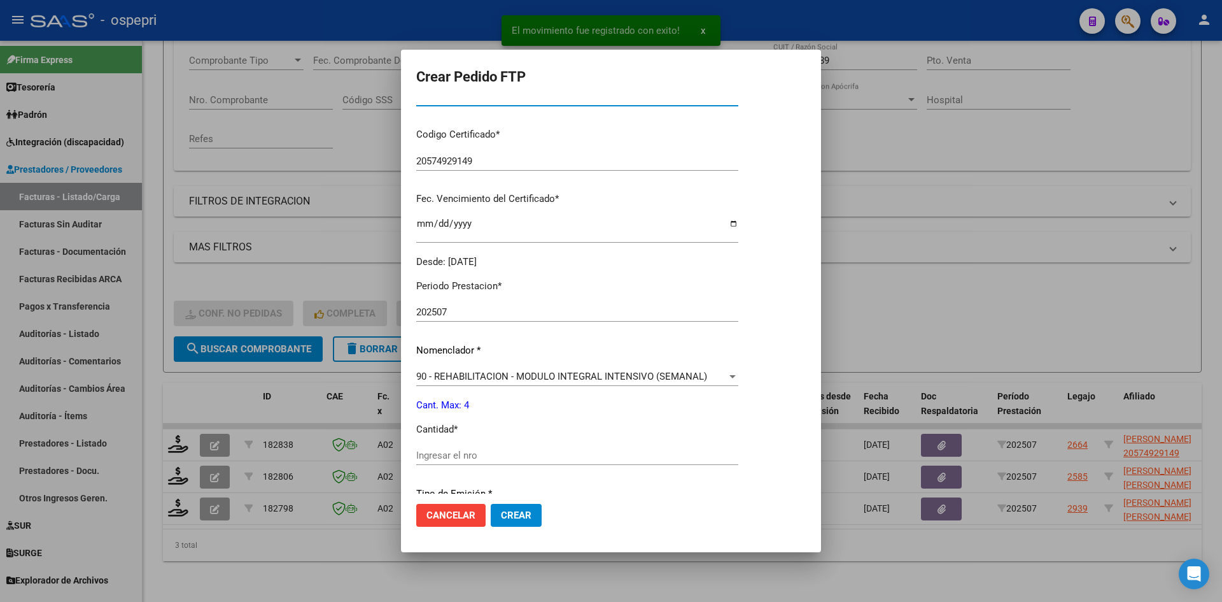
scroll to position [255, 0]
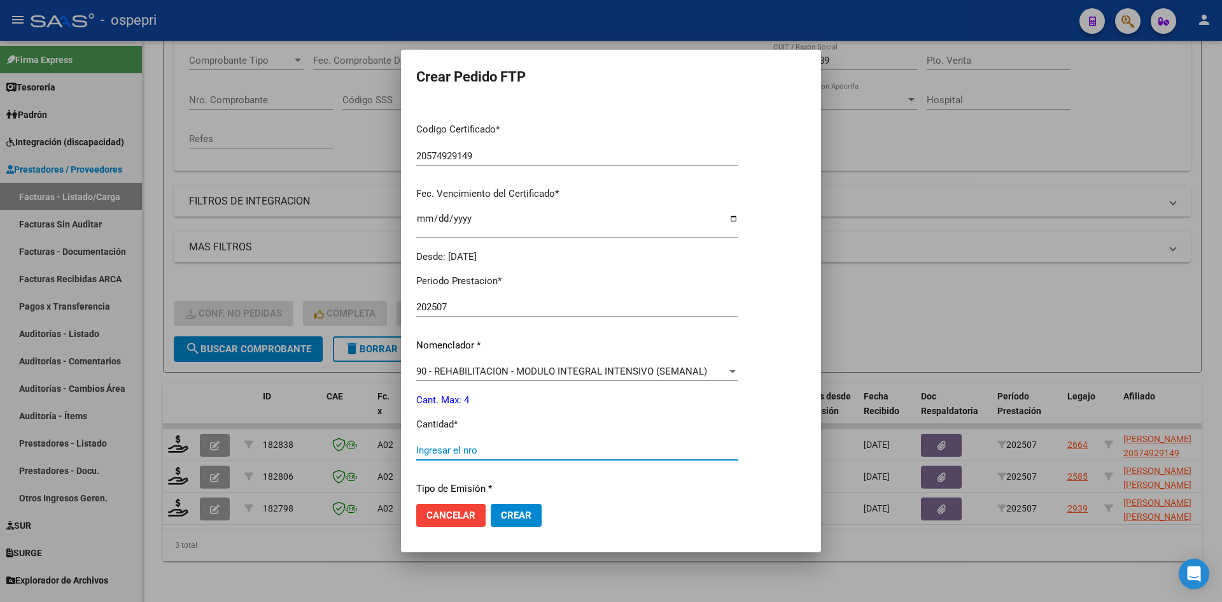
click at [445, 451] on input "Ingresar el nro" at bounding box center [577, 449] width 322 height 11
type input "4"
click at [512, 517] on span "Crear" at bounding box center [516, 514] width 31 height 11
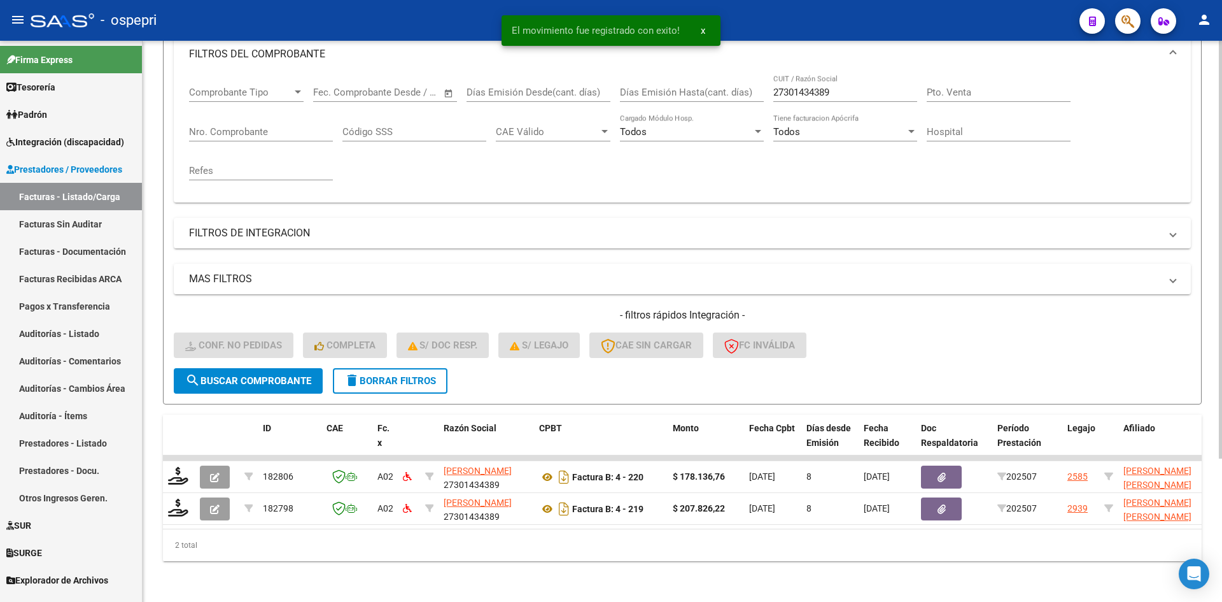
scroll to position [192, 0]
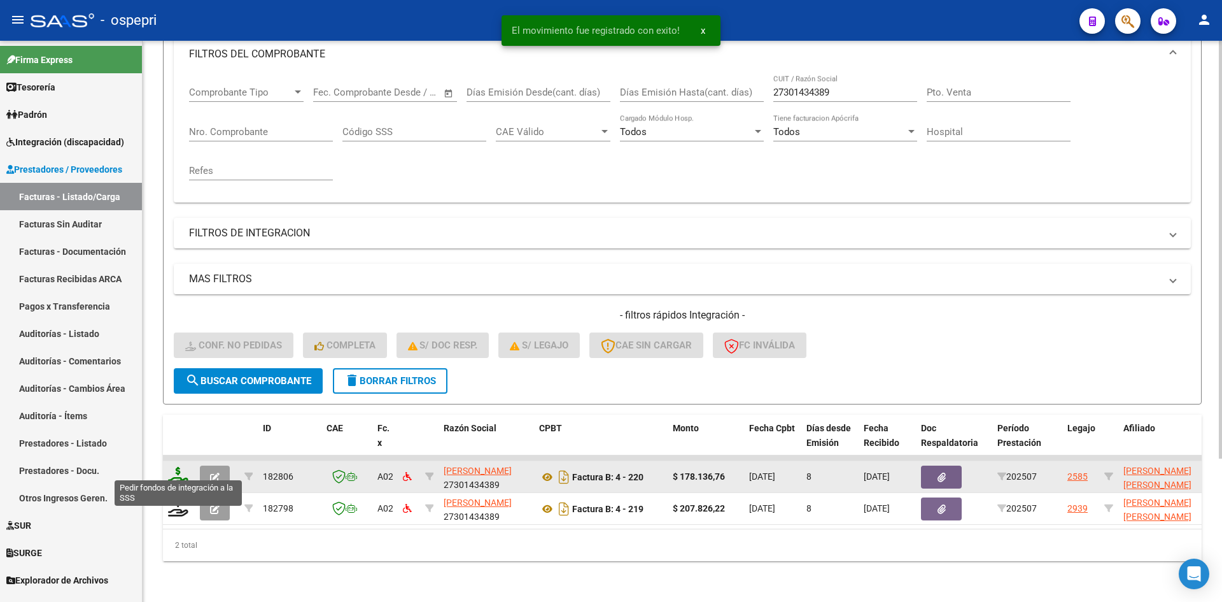
click at [170, 467] on icon at bounding box center [178, 476] width 20 height 18
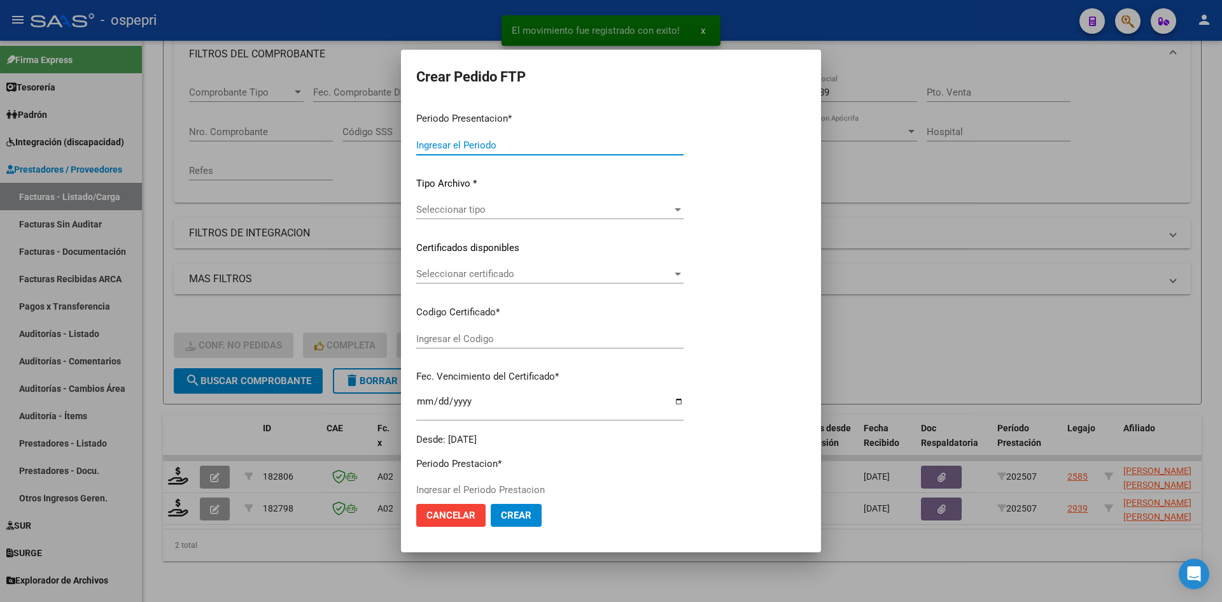
type input "202507"
type input "$ 178.136,76"
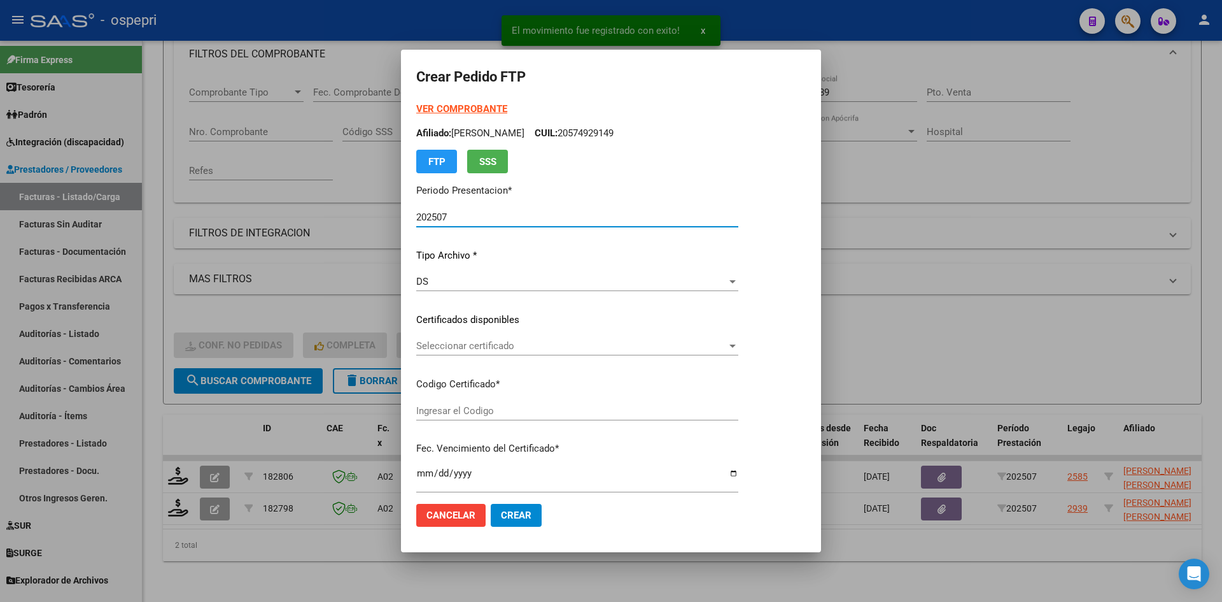
type input "20549433961"
type input "[DATE]"
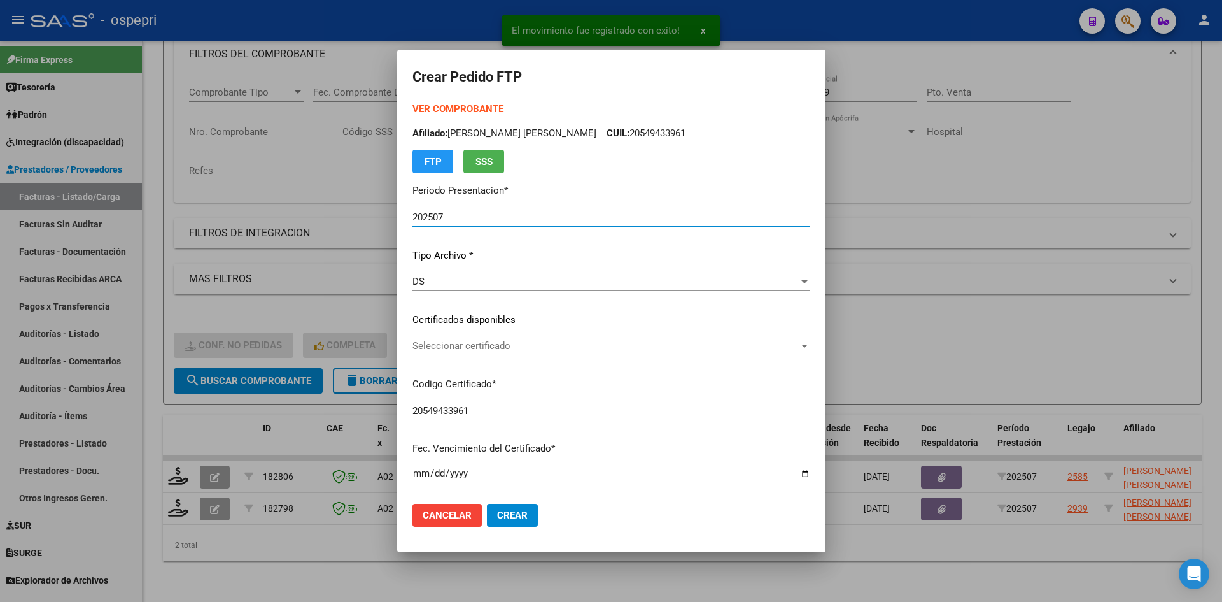
click at [532, 347] on span "Seleccionar certificado" at bounding box center [606, 345] width 386 height 11
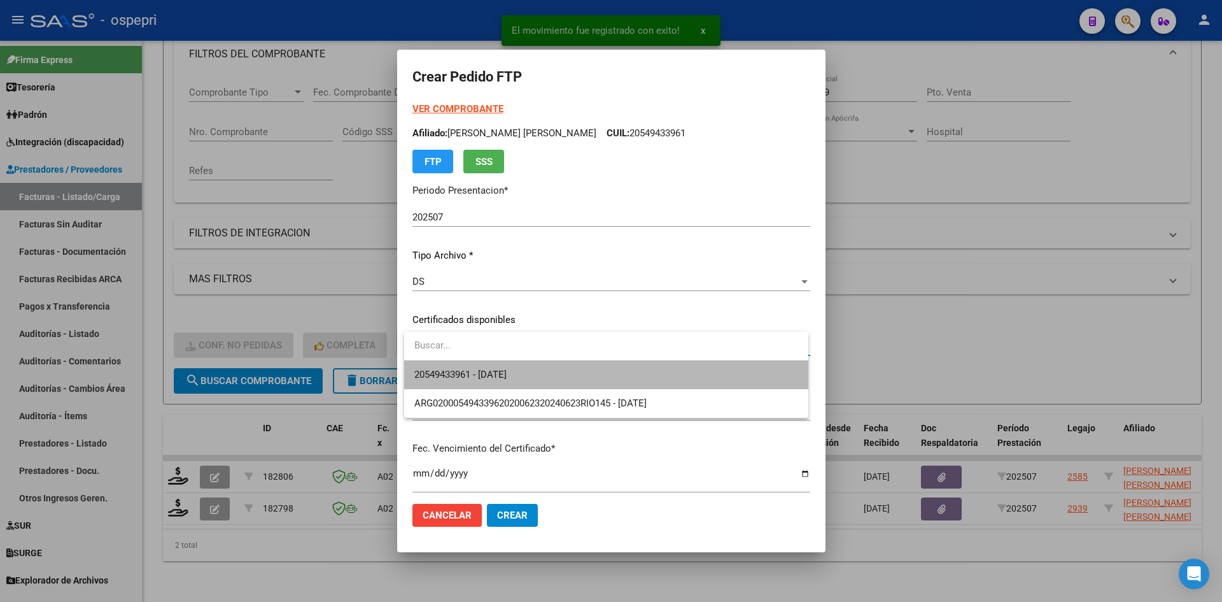
click at [542, 375] on span "20549433961 - [DATE]" at bounding box center [606, 374] width 384 height 29
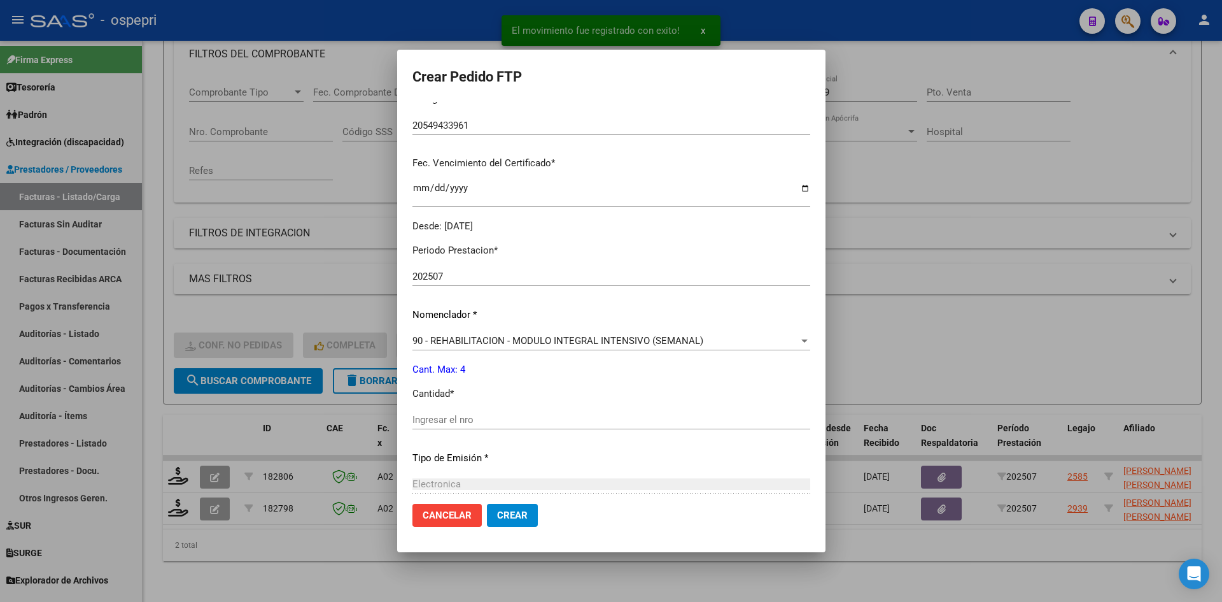
scroll to position [318, 0]
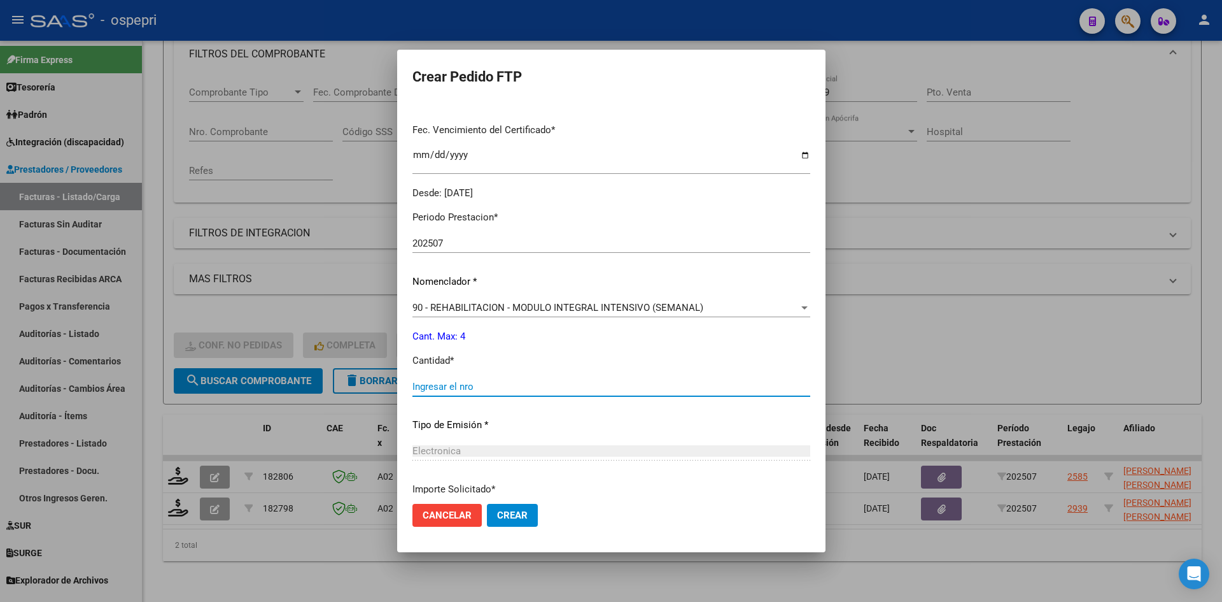
click at [490, 386] on input "Ingresar el nro" at bounding box center [612, 386] width 398 height 11
type input "4"
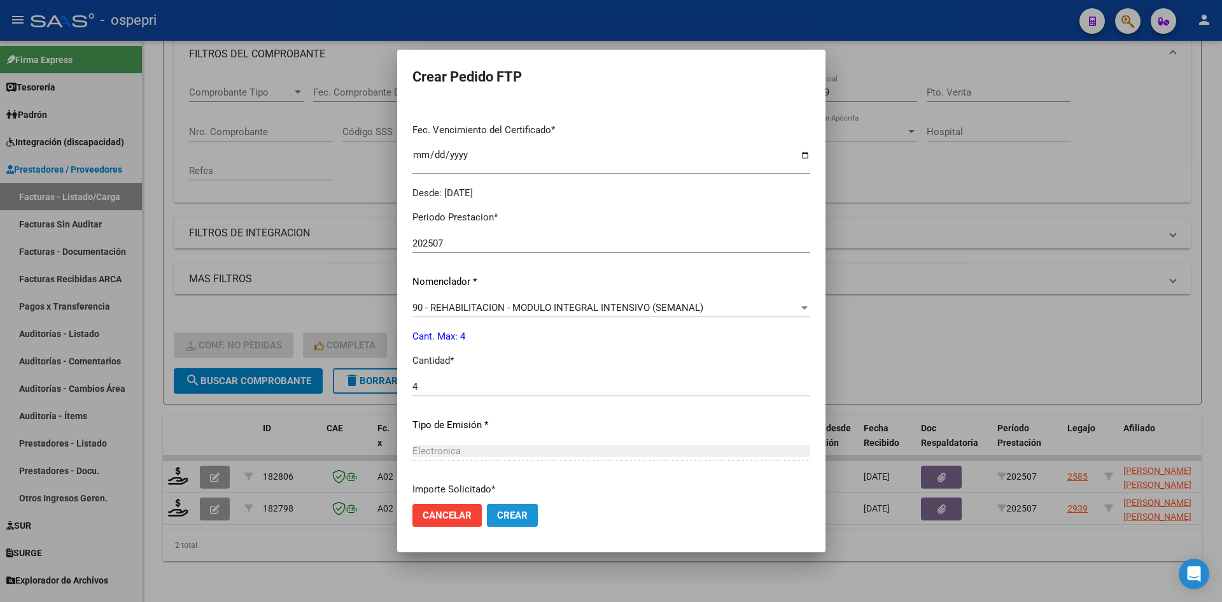
click at [521, 509] on span "Crear" at bounding box center [512, 514] width 31 height 11
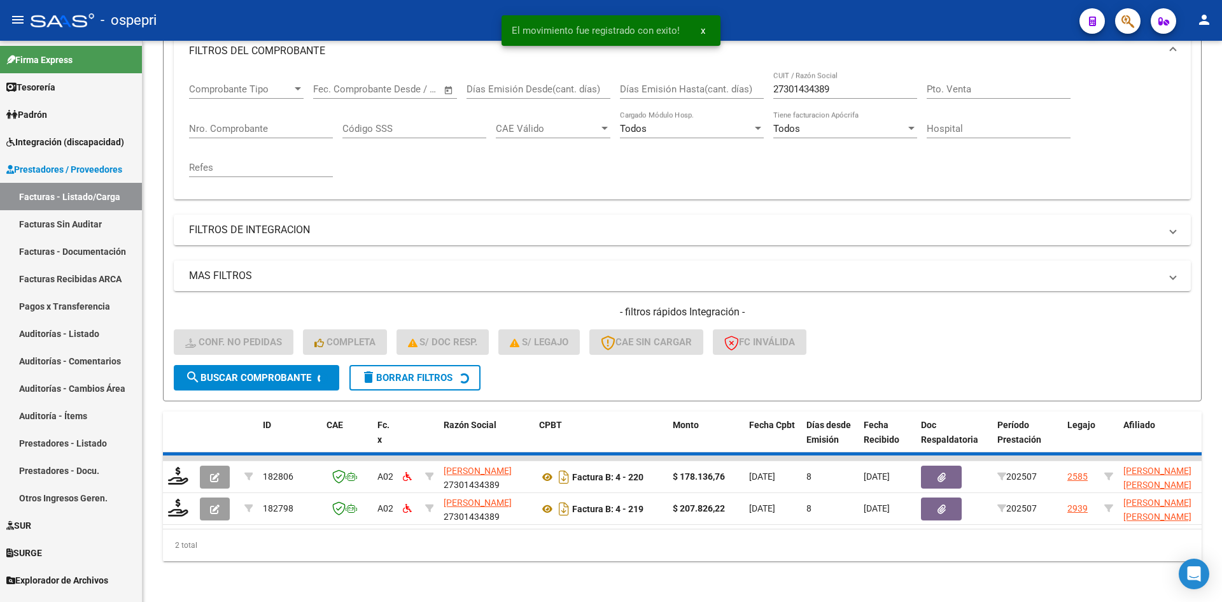
scroll to position [160, 0]
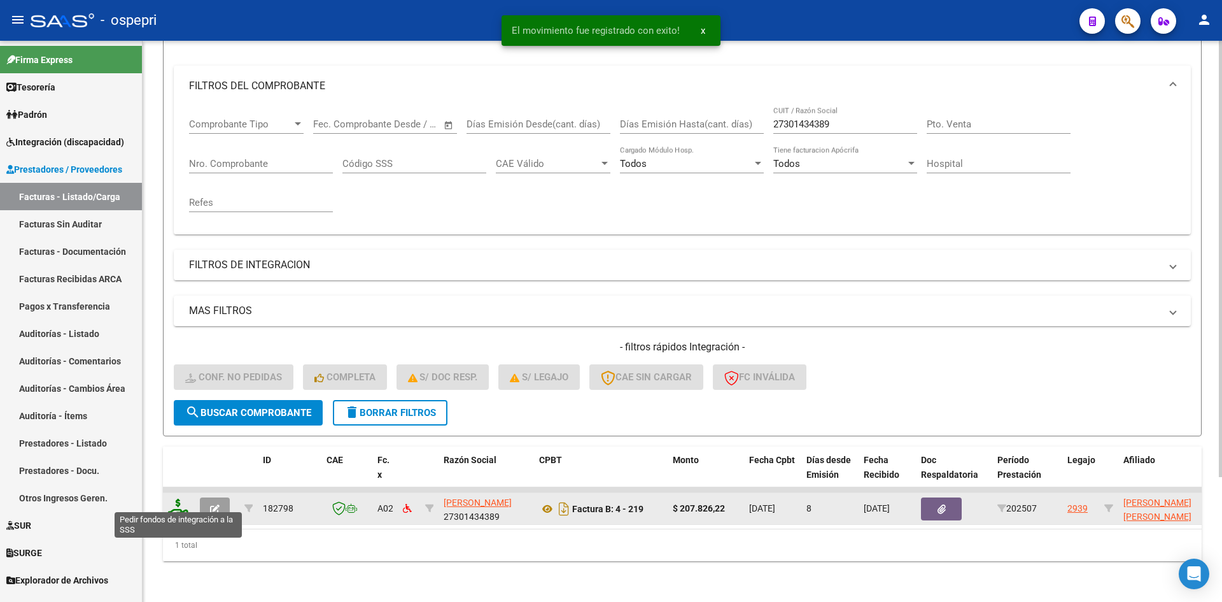
click at [176, 499] on icon at bounding box center [178, 508] width 20 height 18
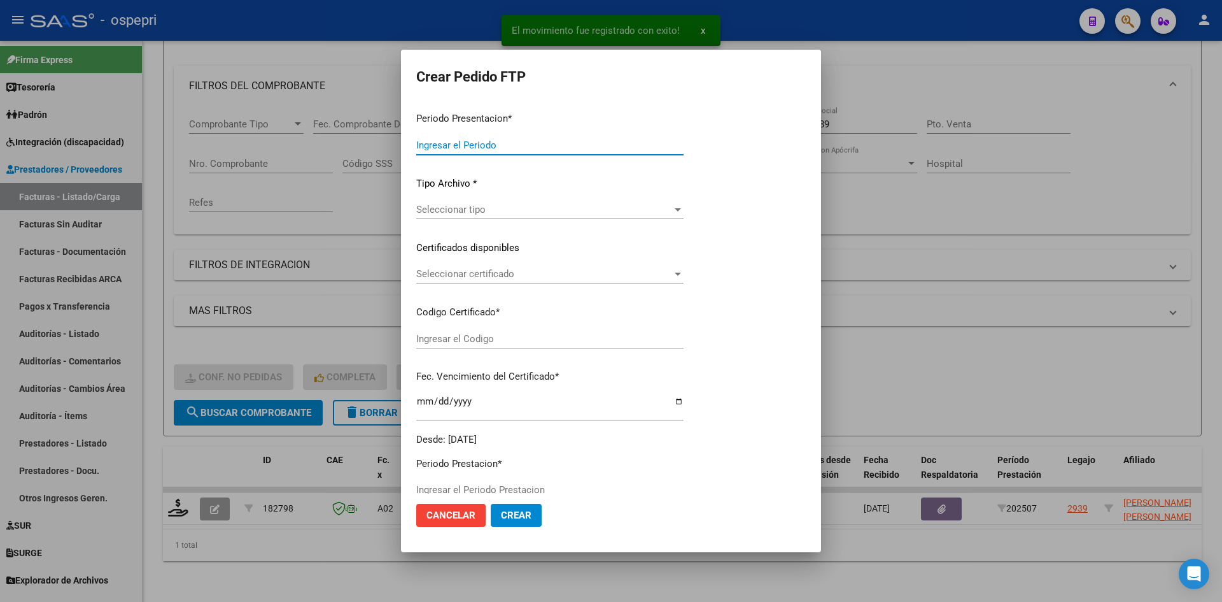
type input "202507"
type input "$ 207.826,22"
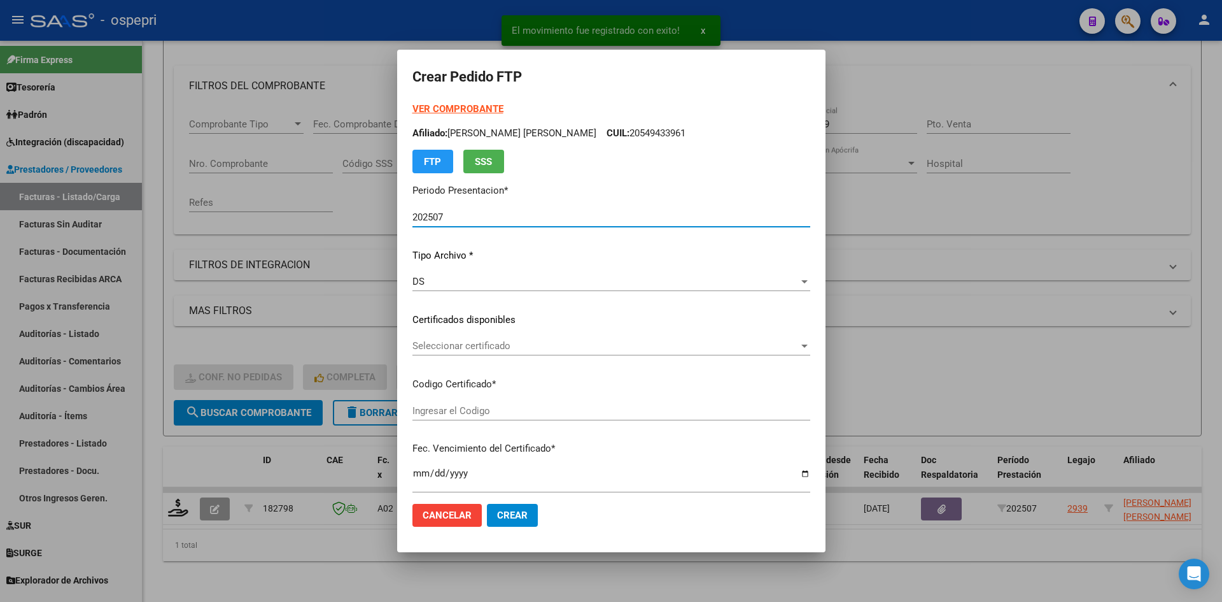
type input "27584096042"
type input "[DATE]"
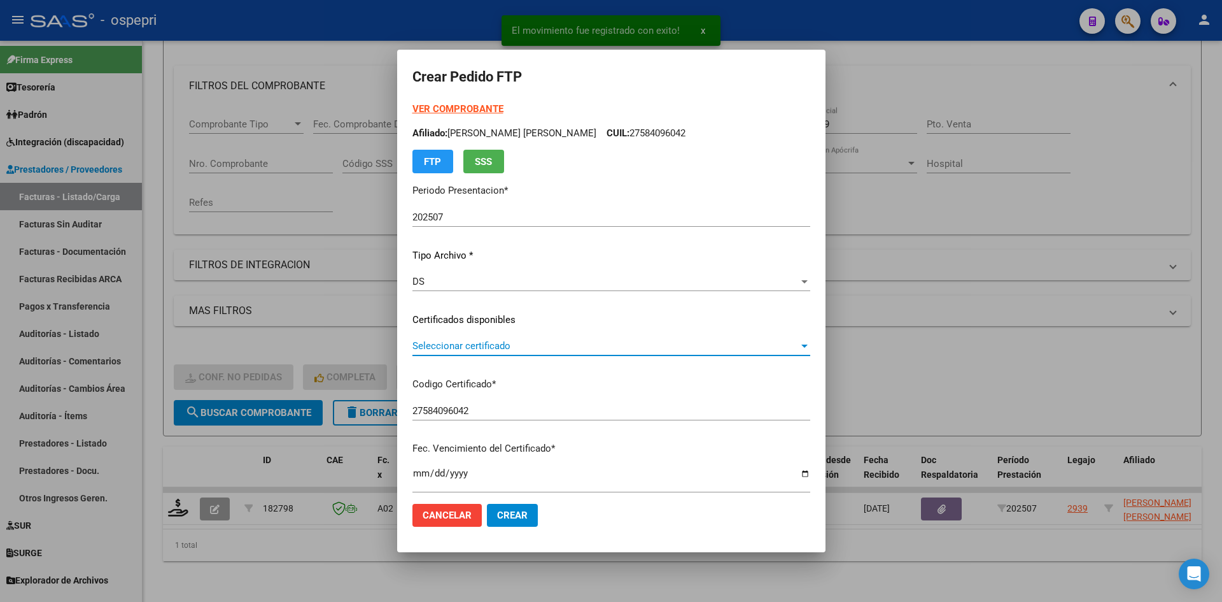
click at [546, 348] on span "Seleccionar certificado" at bounding box center [606, 345] width 386 height 11
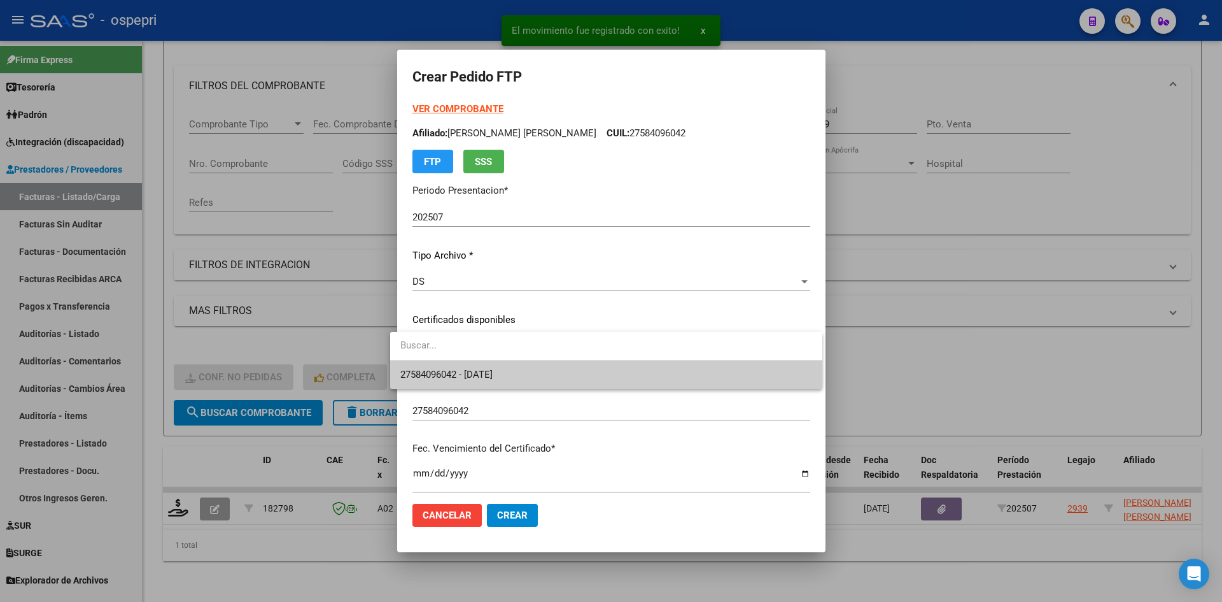
click at [546, 371] on span "27584096042 - [DATE]" at bounding box center [606, 374] width 412 height 29
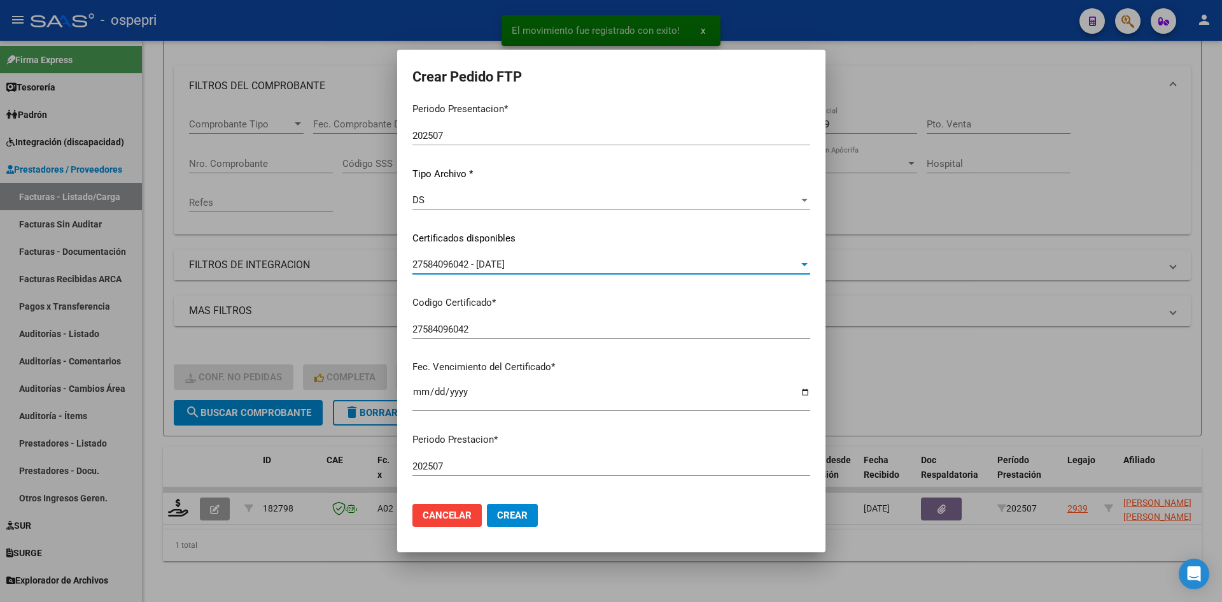
scroll to position [318, 0]
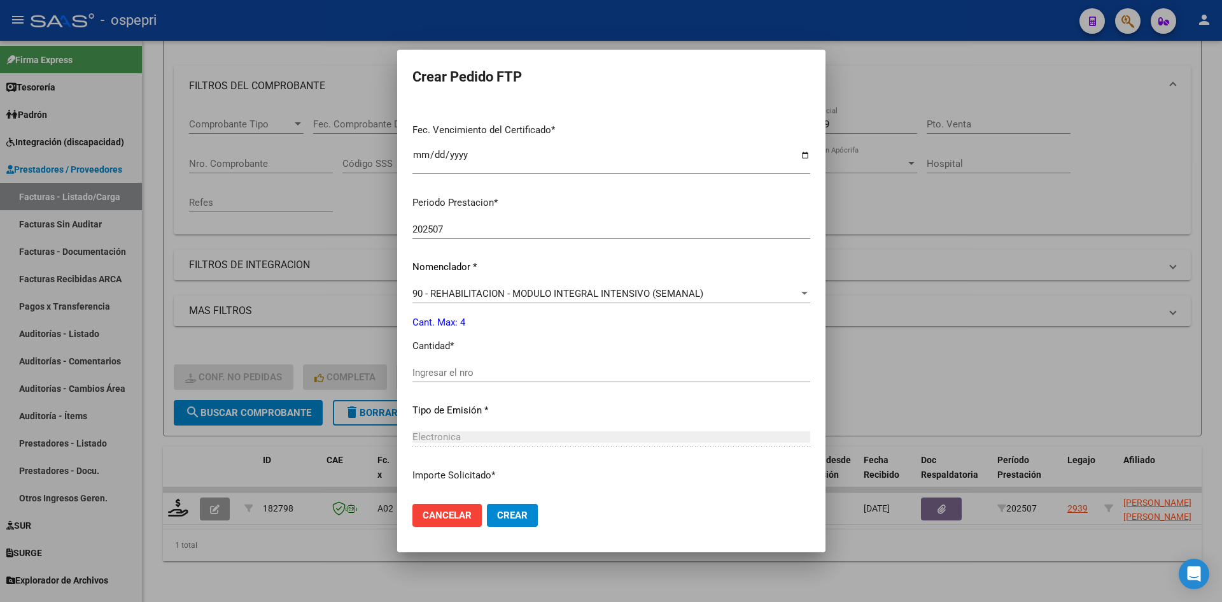
click at [451, 376] on input "Ingresar el nro" at bounding box center [612, 372] width 398 height 11
type input "4"
click at [507, 513] on span "Crear" at bounding box center [512, 514] width 31 height 11
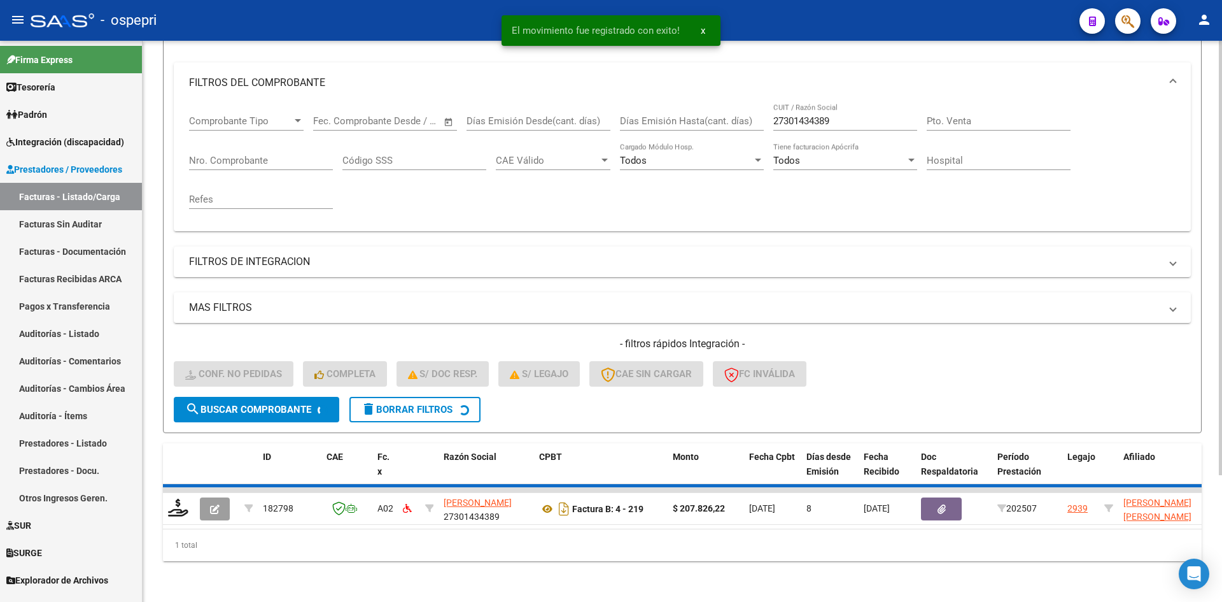
scroll to position [141, 0]
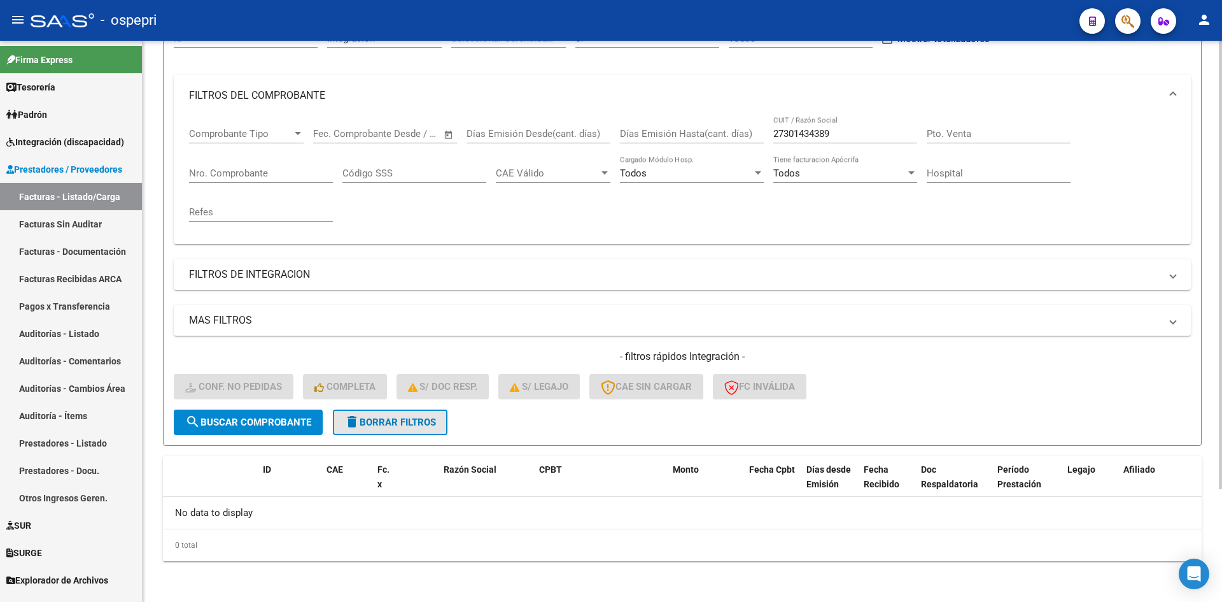
click at [424, 425] on span "delete Borrar Filtros" at bounding box center [390, 421] width 92 height 11
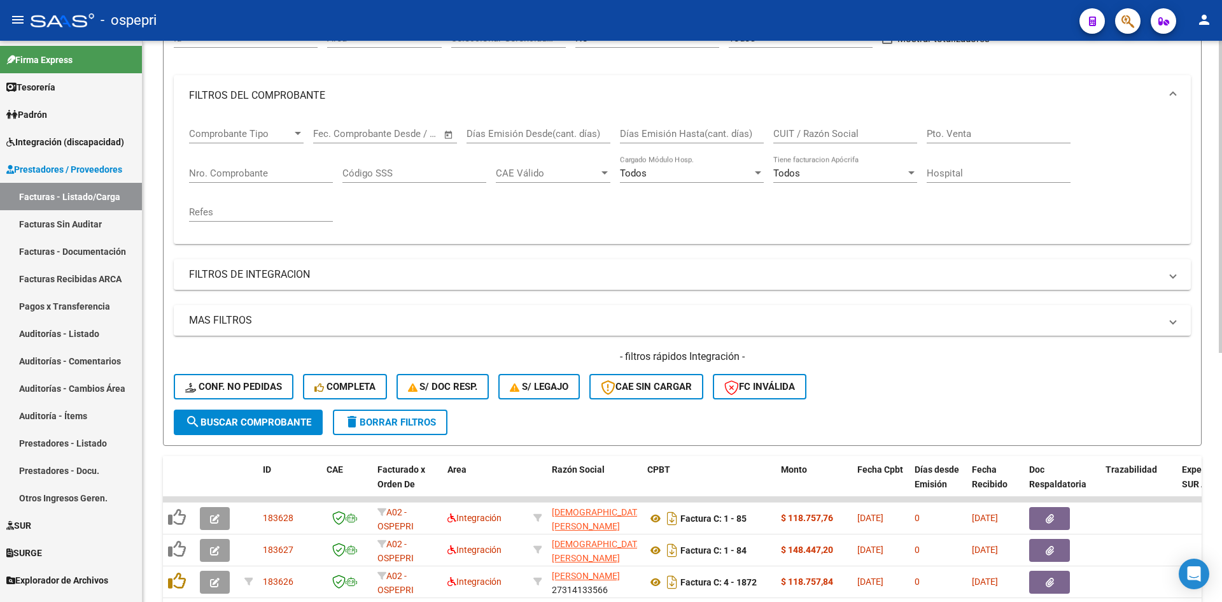
click at [789, 132] on input "CUIT / Razón Social" at bounding box center [846, 133] width 144 height 11
paste input "27307402187"
type input "27307402187"
click at [271, 426] on span "search Buscar Comprobante" at bounding box center [248, 421] width 126 height 11
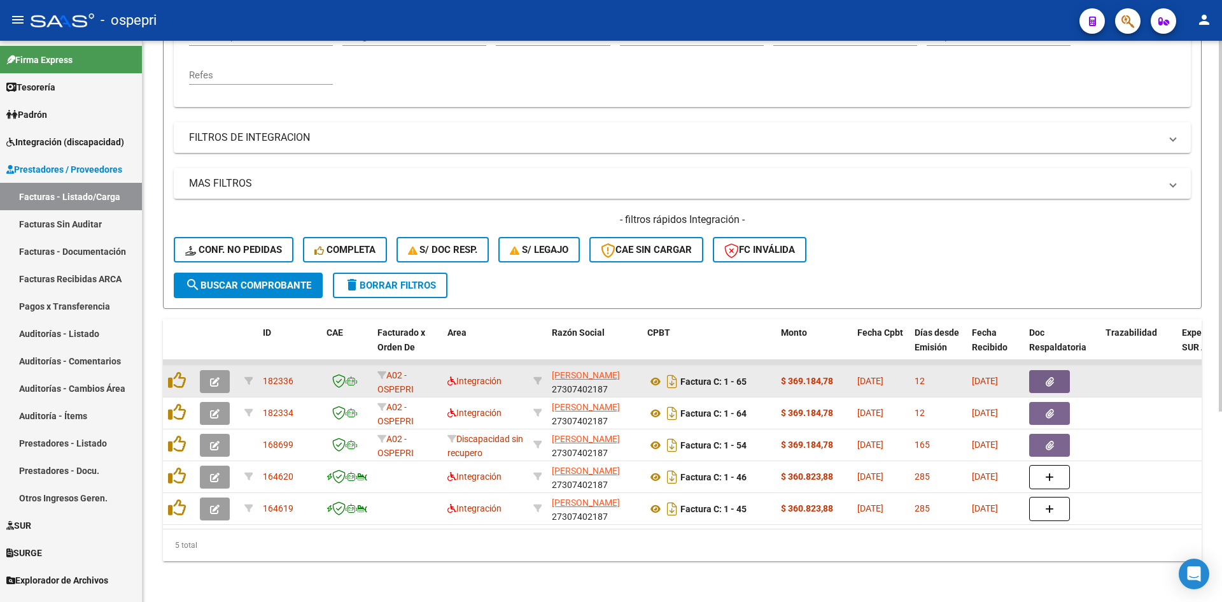
click at [213, 377] on icon "button" at bounding box center [215, 382] width 10 height 10
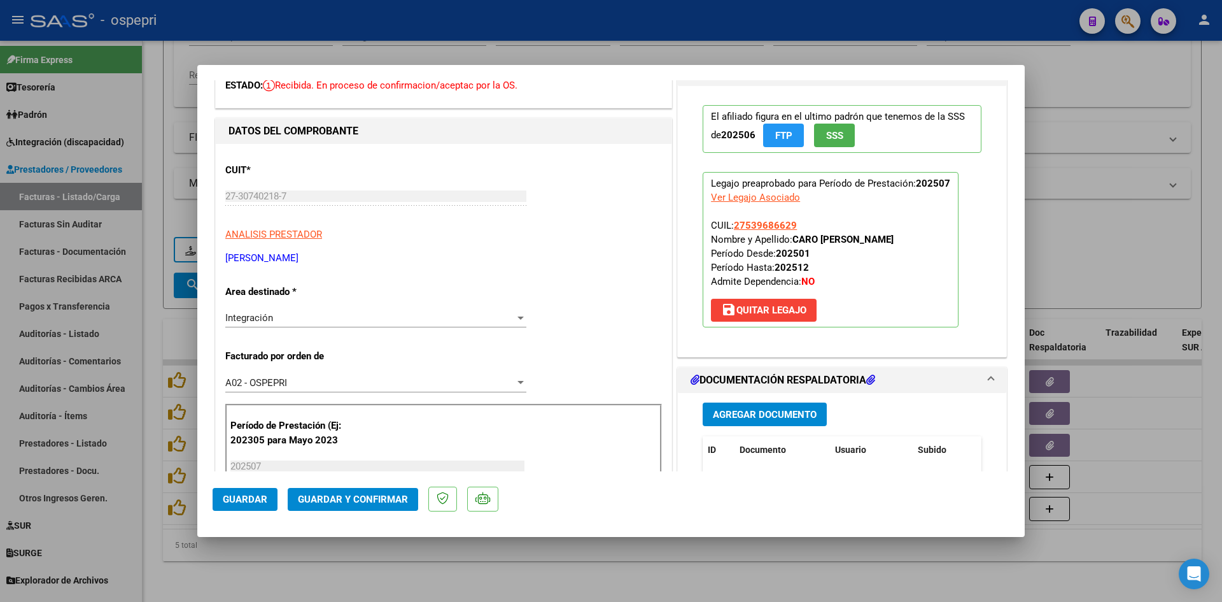
scroll to position [0, 0]
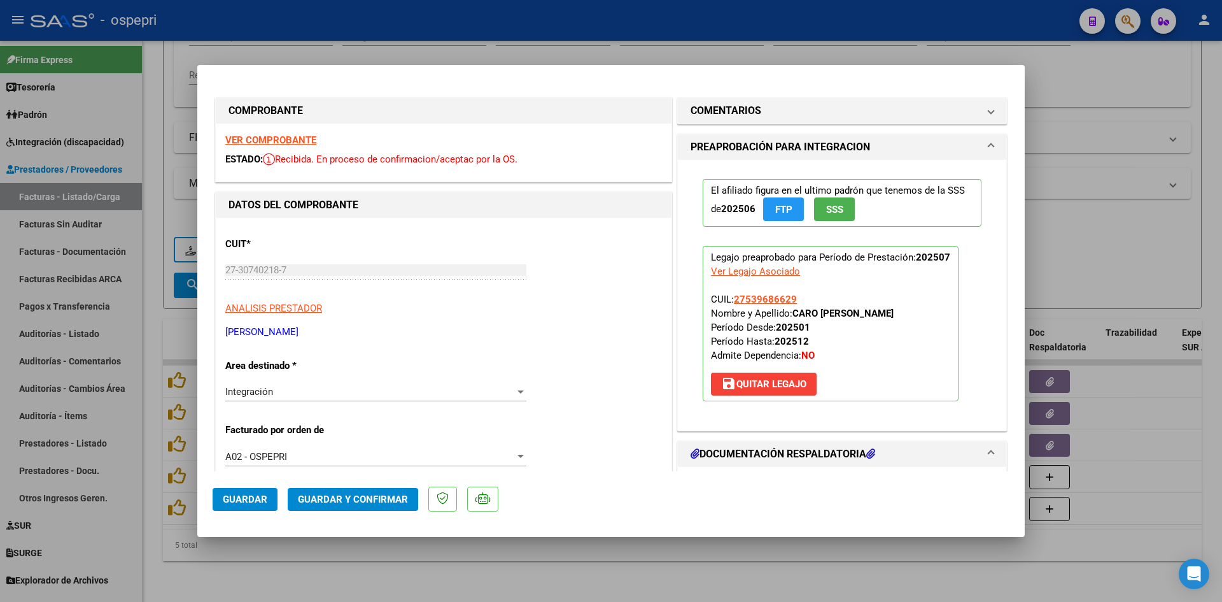
click at [248, 139] on strong "VER COMPROBANTE" at bounding box center [270, 139] width 91 height 11
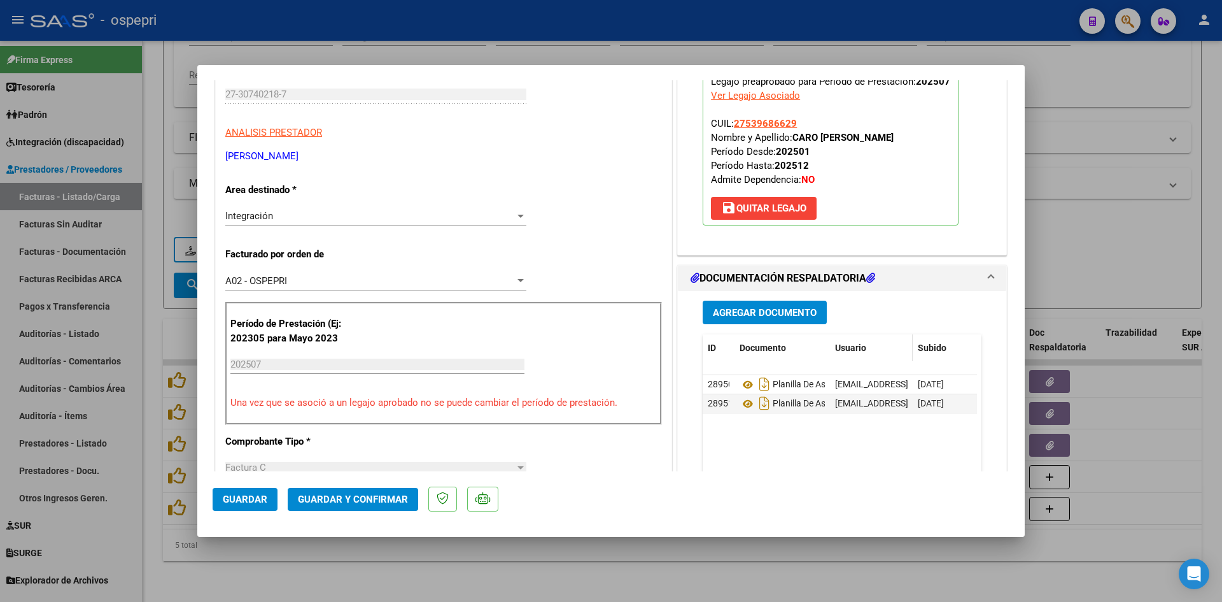
scroll to position [191, 0]
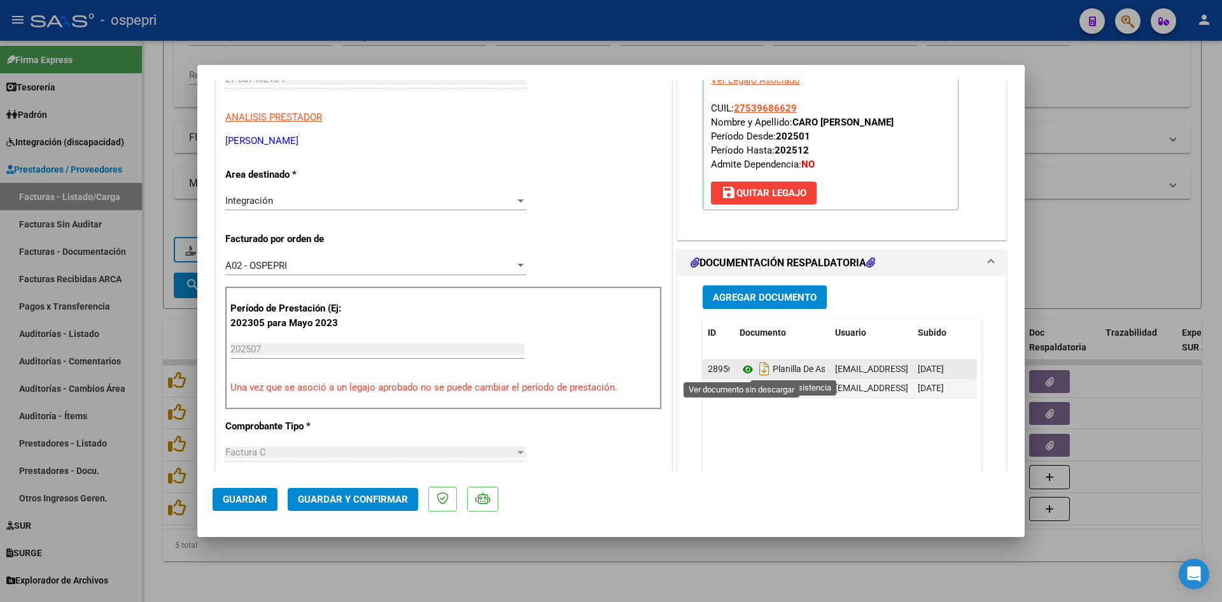
click at [743, 370] on icon at bounding box center [748, 369] width 17 height 15
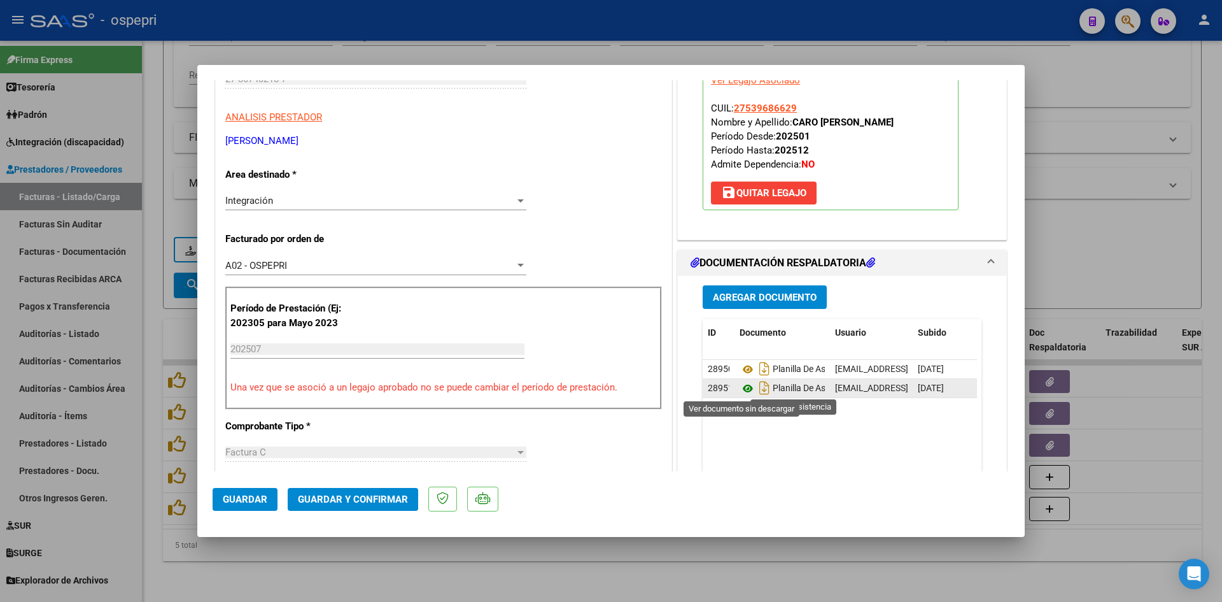
click at [744, 390] on icon at bounding box center [748, 388] width 17 height 15
click at [334, 507] on button "Guardar y Confirmar" at bounding box center [353, 499] width 131 height 23
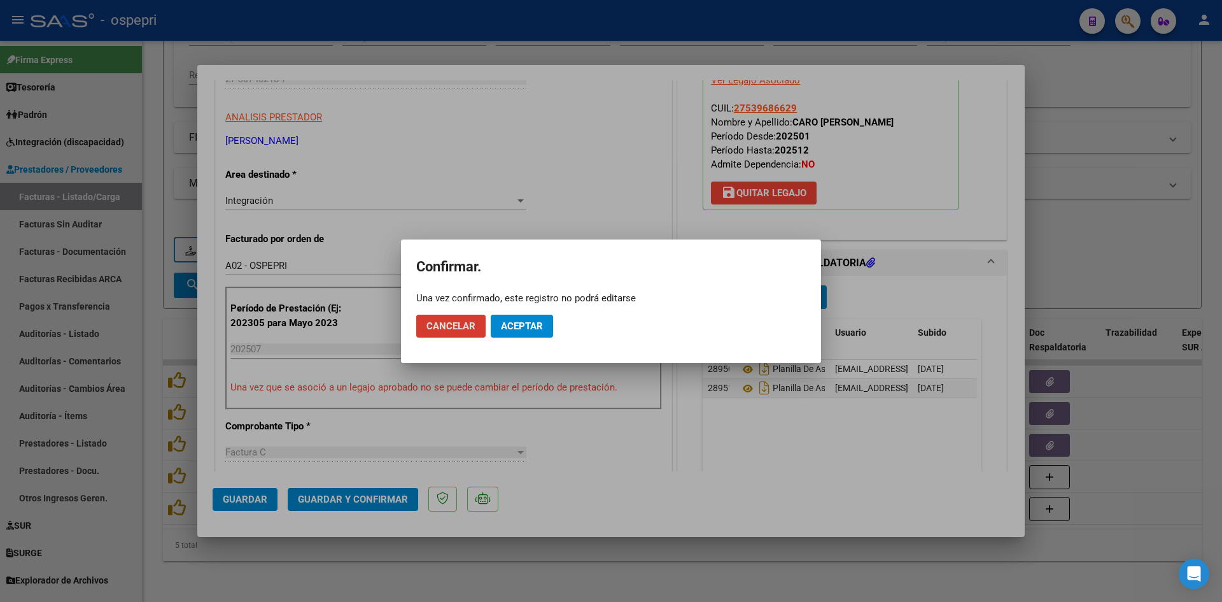
click at [515, 329] on span "Aceptar" at bounding box center [522, 325] width 42 height 11
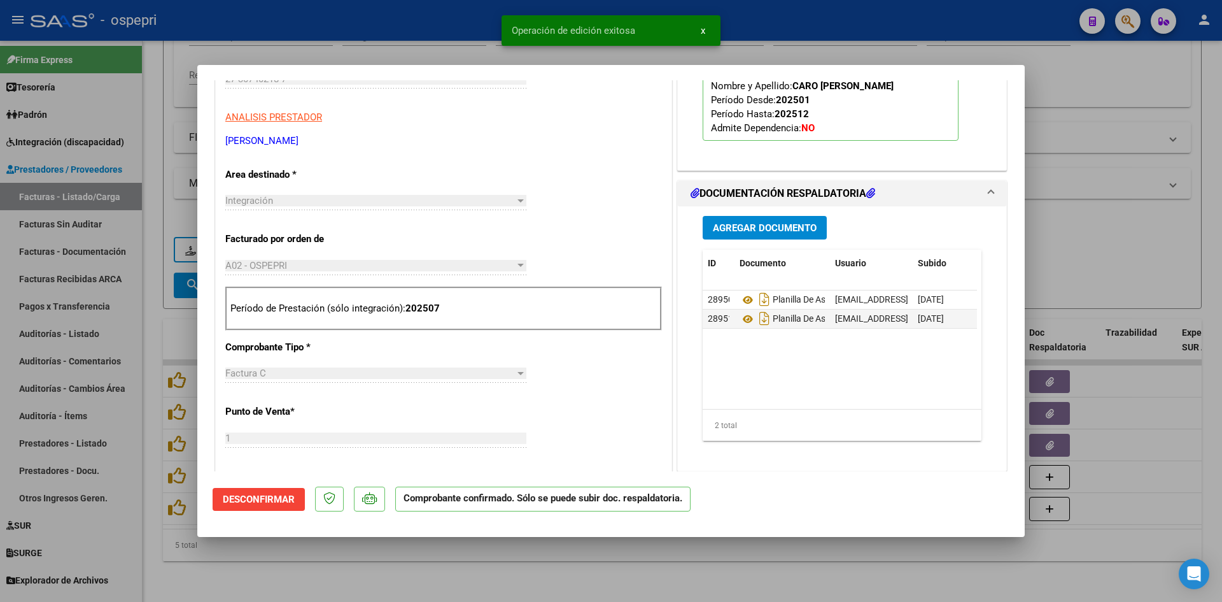
type input "$ 0,00"
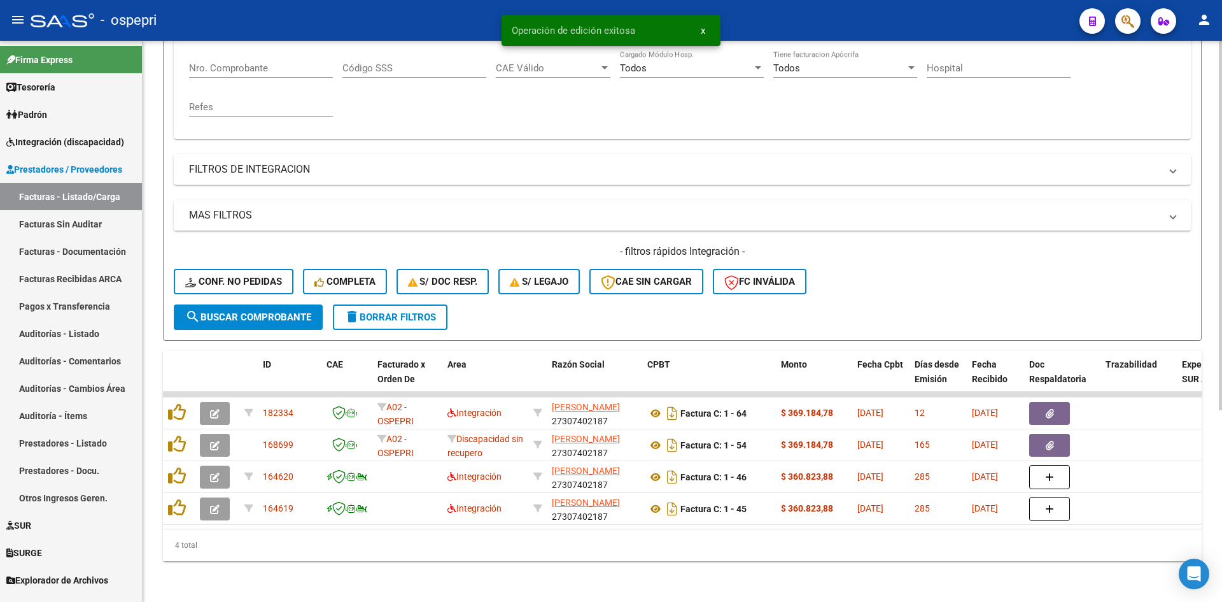
scroll to position [256, 0]
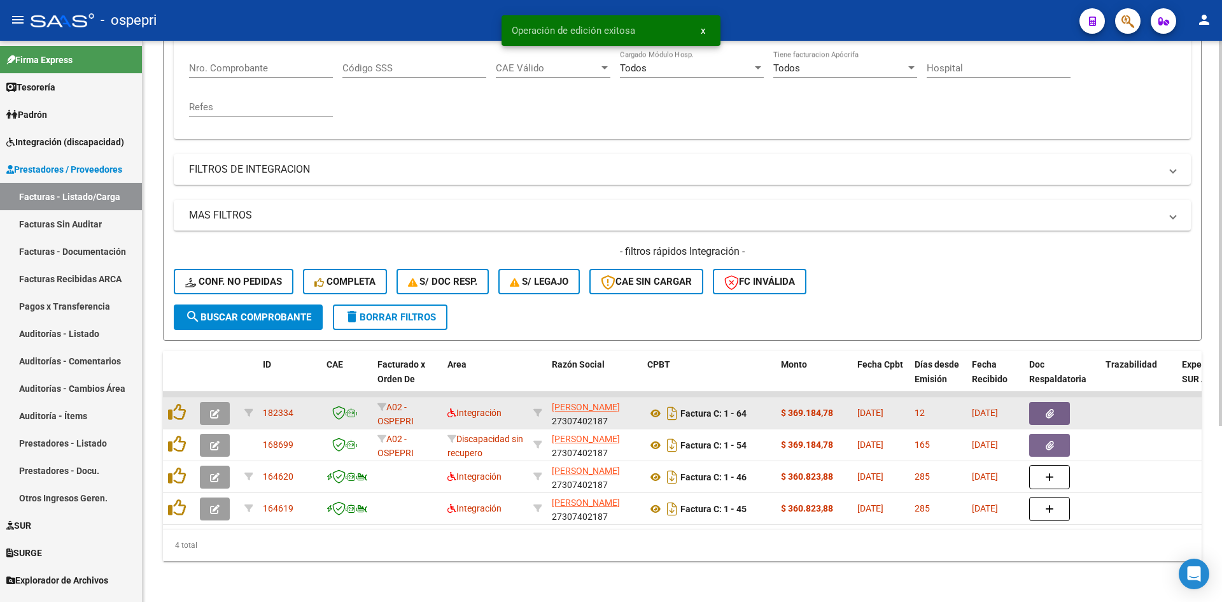
click at [218, 409] on icon "button" at bounding box center [215, 414] width 10 height 10
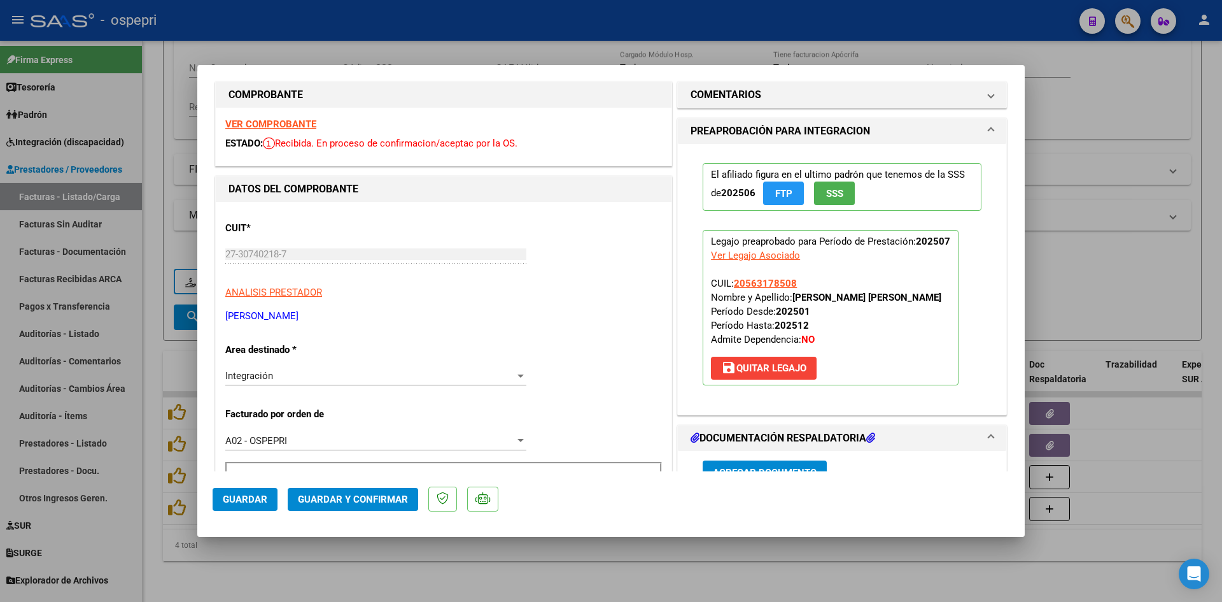
scroll to position [0, 0]
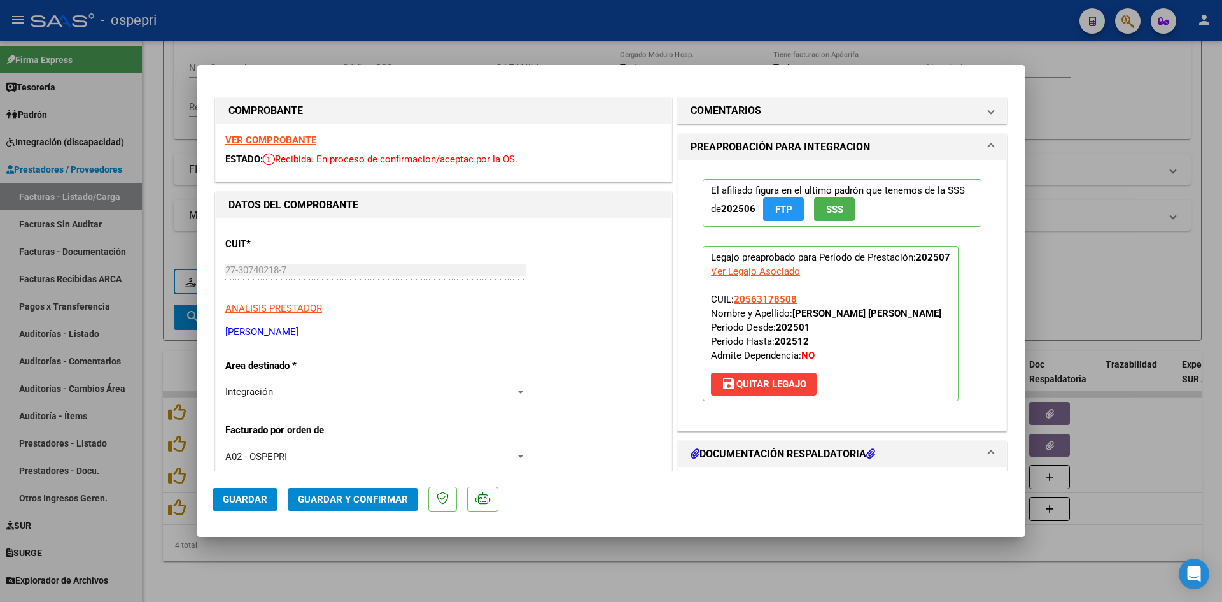
click at [287, 139] on strong "VER COMPROBANTE" at bounding box center [270, 139] width 91 height 11
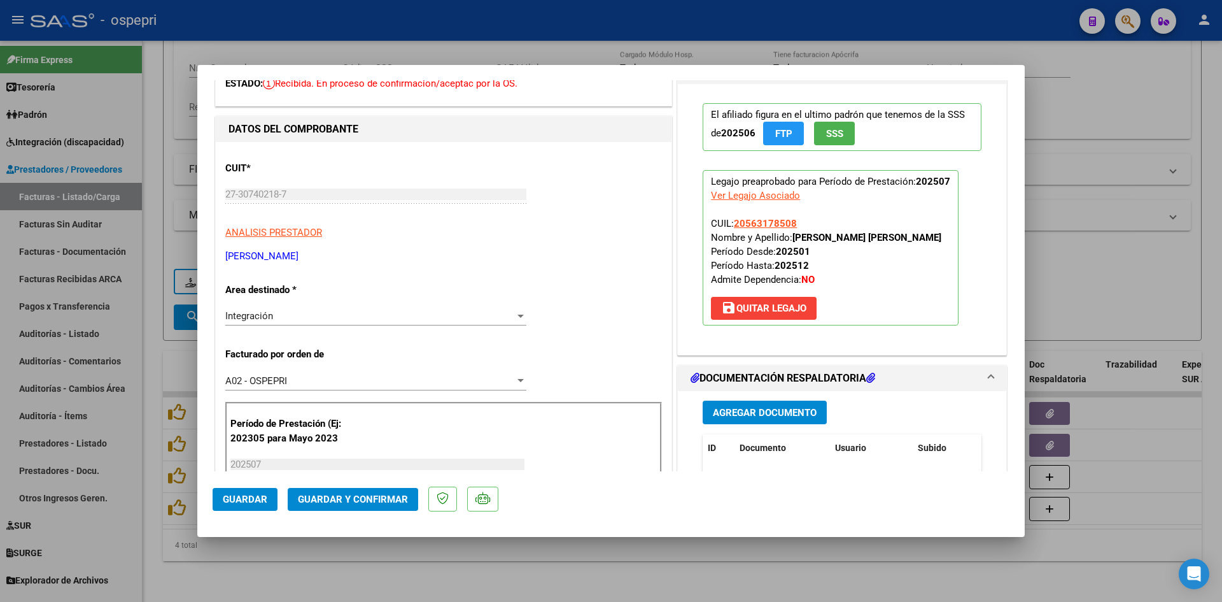
scroll to position [255, 0]
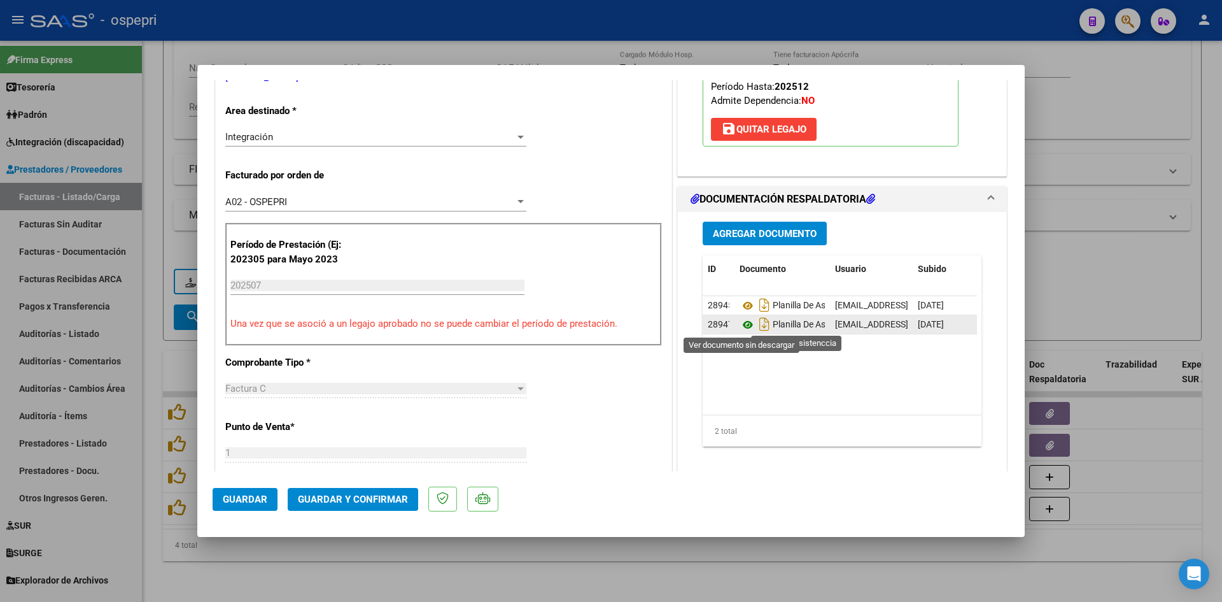
click at [740, 322] on icon at bounding box center [748, 324] width 17 height 15
